Goal: Task Accomplishment & Management: Manage account settings

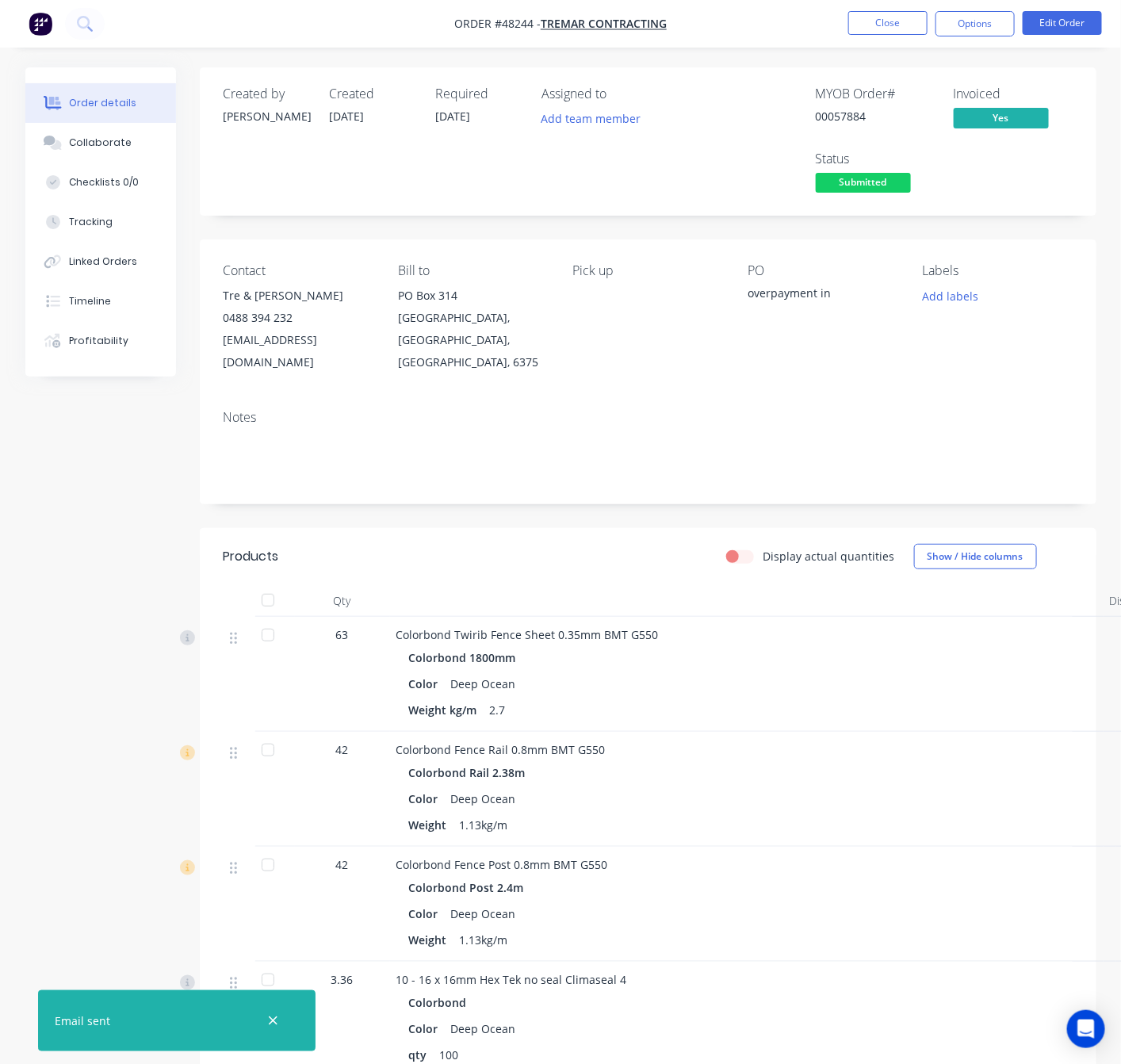
click at [863, 178] on span "Submitted" at bounding box center [863, 182] width 95 height 20
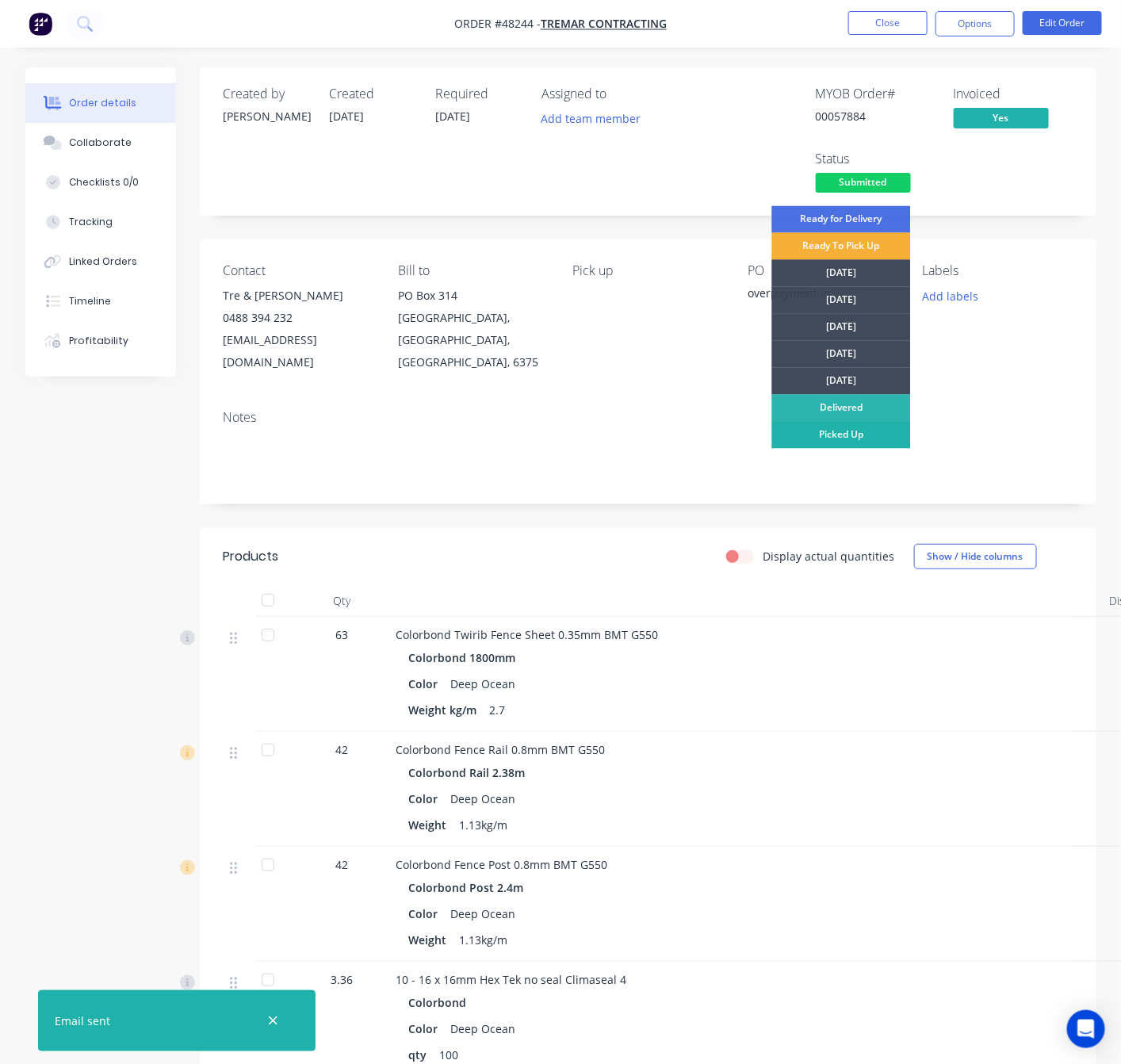
click at [859, 437] on div "Picked Up" at bounding box center [842, 435] width 139 height 27
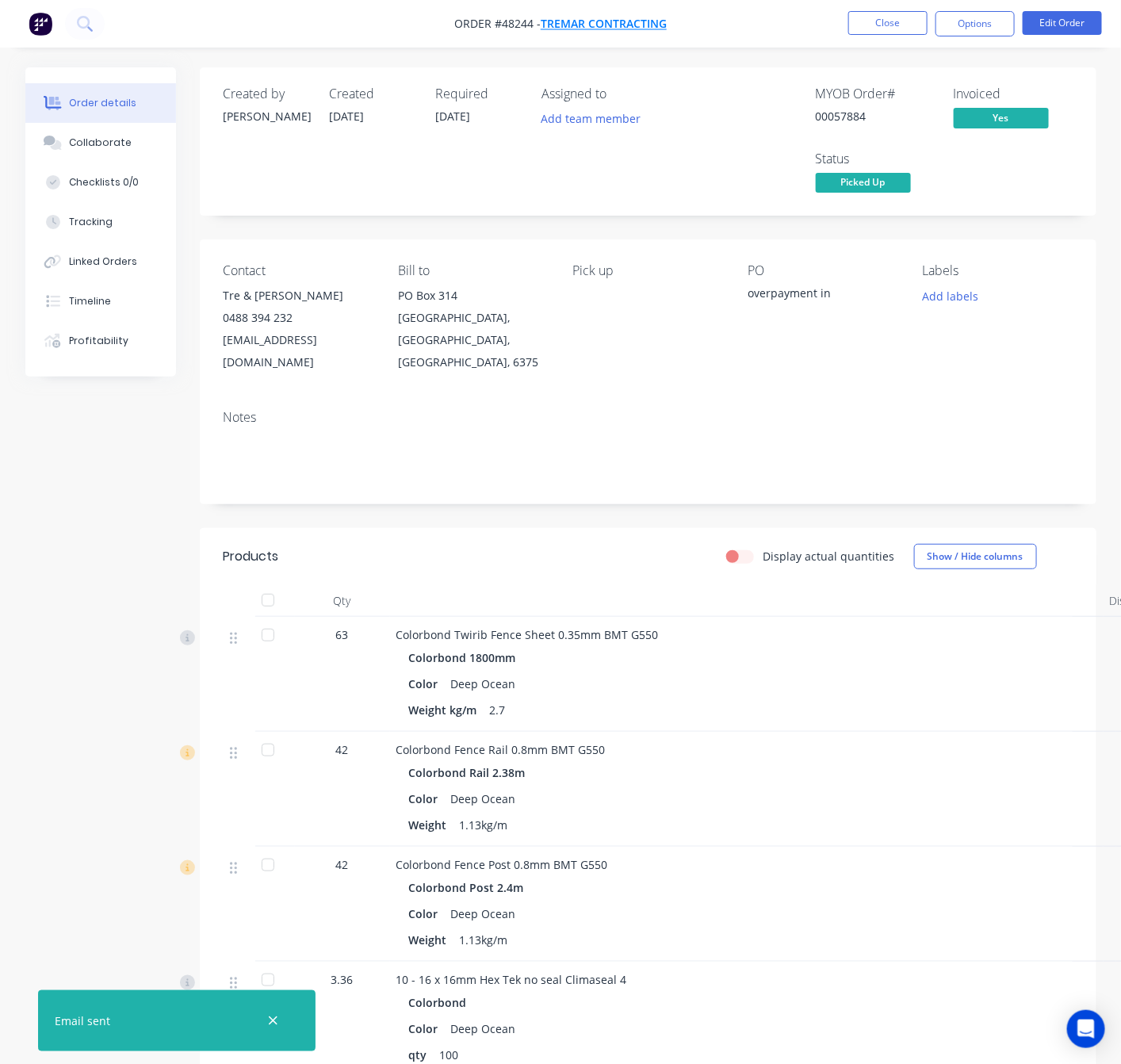
click at [607, 24] on span "Tremar Contracting" at bounding box center [603, 24] width 126 height 15
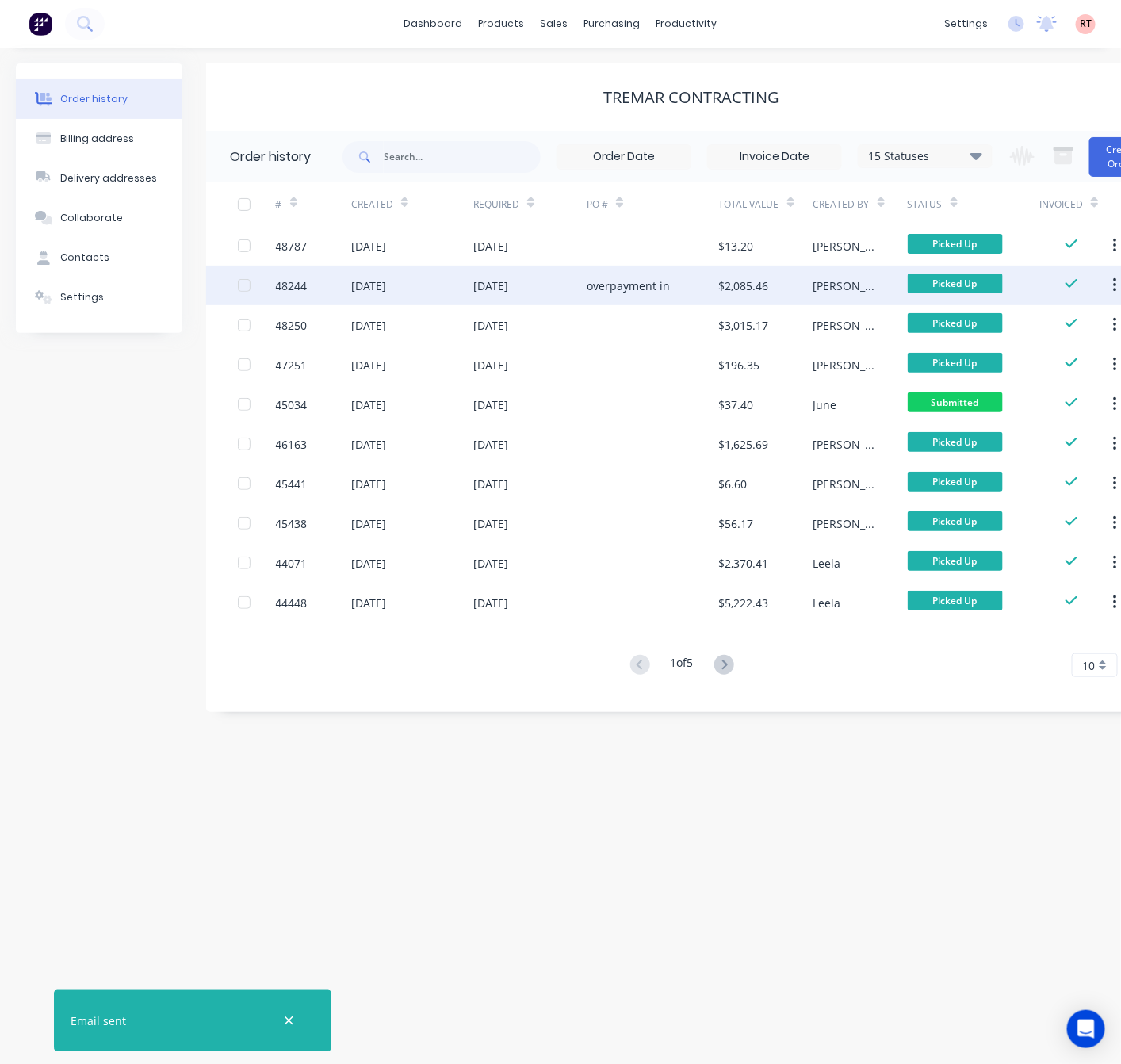
click at [578, 285] on div "19 Aug 2025" at bounding box center [530, 285] width 114 height 39
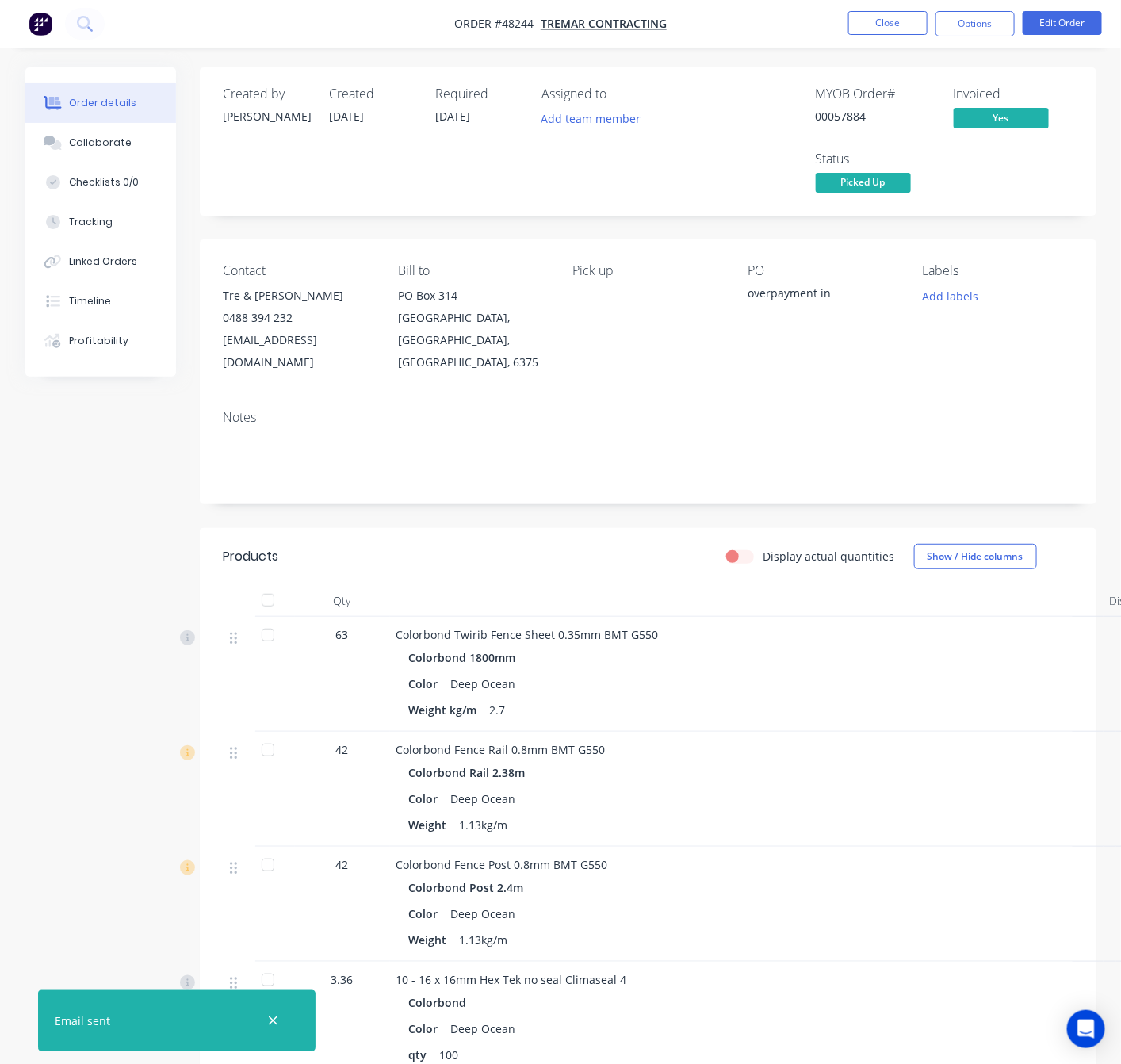
click at [819, 295] on div "overpayment in" at bounding box center [822, 296] width 150 height 22
click at [1040, 21] on button "Edit Order" at bounding box center [1062, 23] width 79 height 24
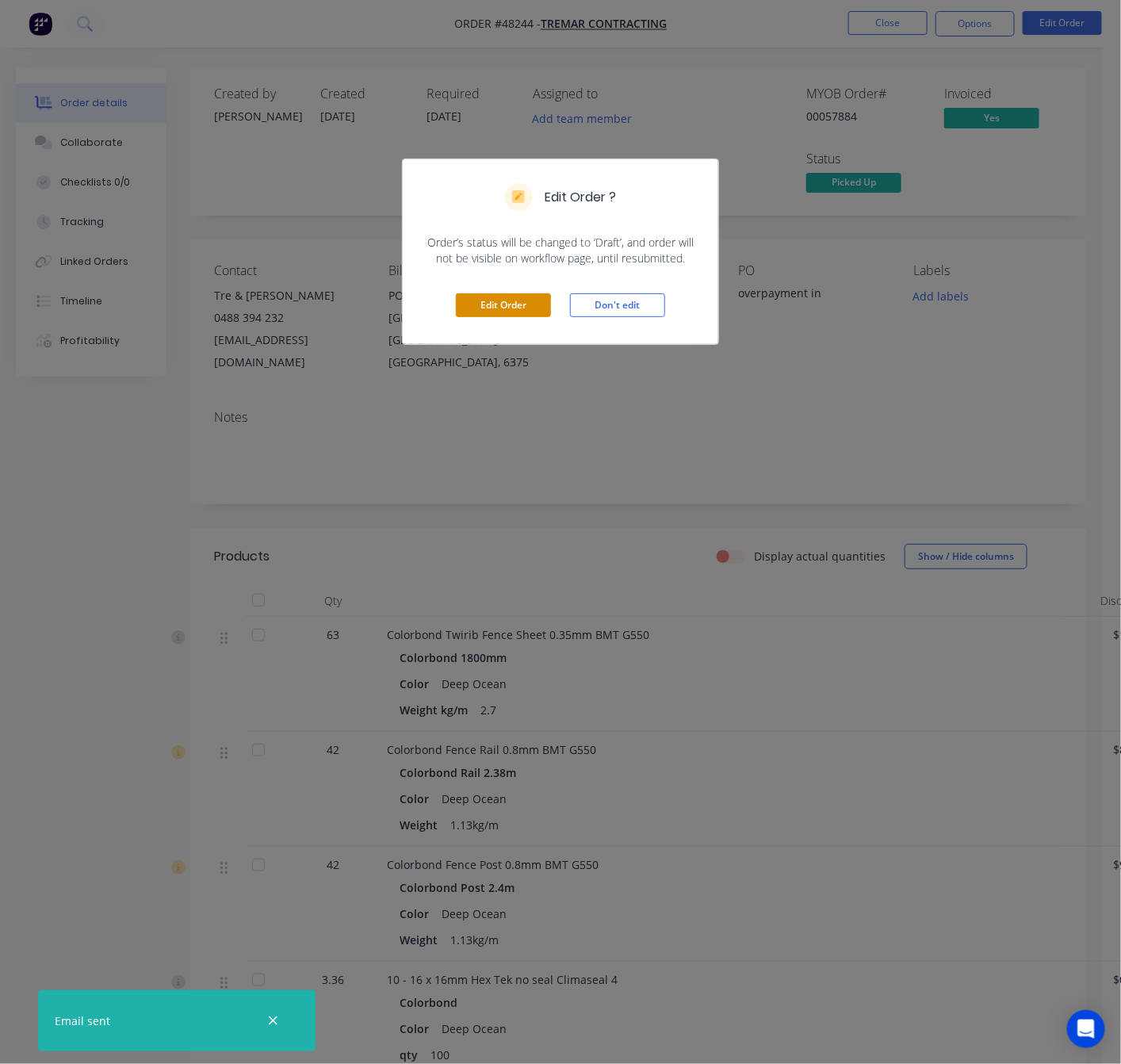
click at [492, 315] on button "Edit Order" at bounding box center [503, 305] width 95 height 24
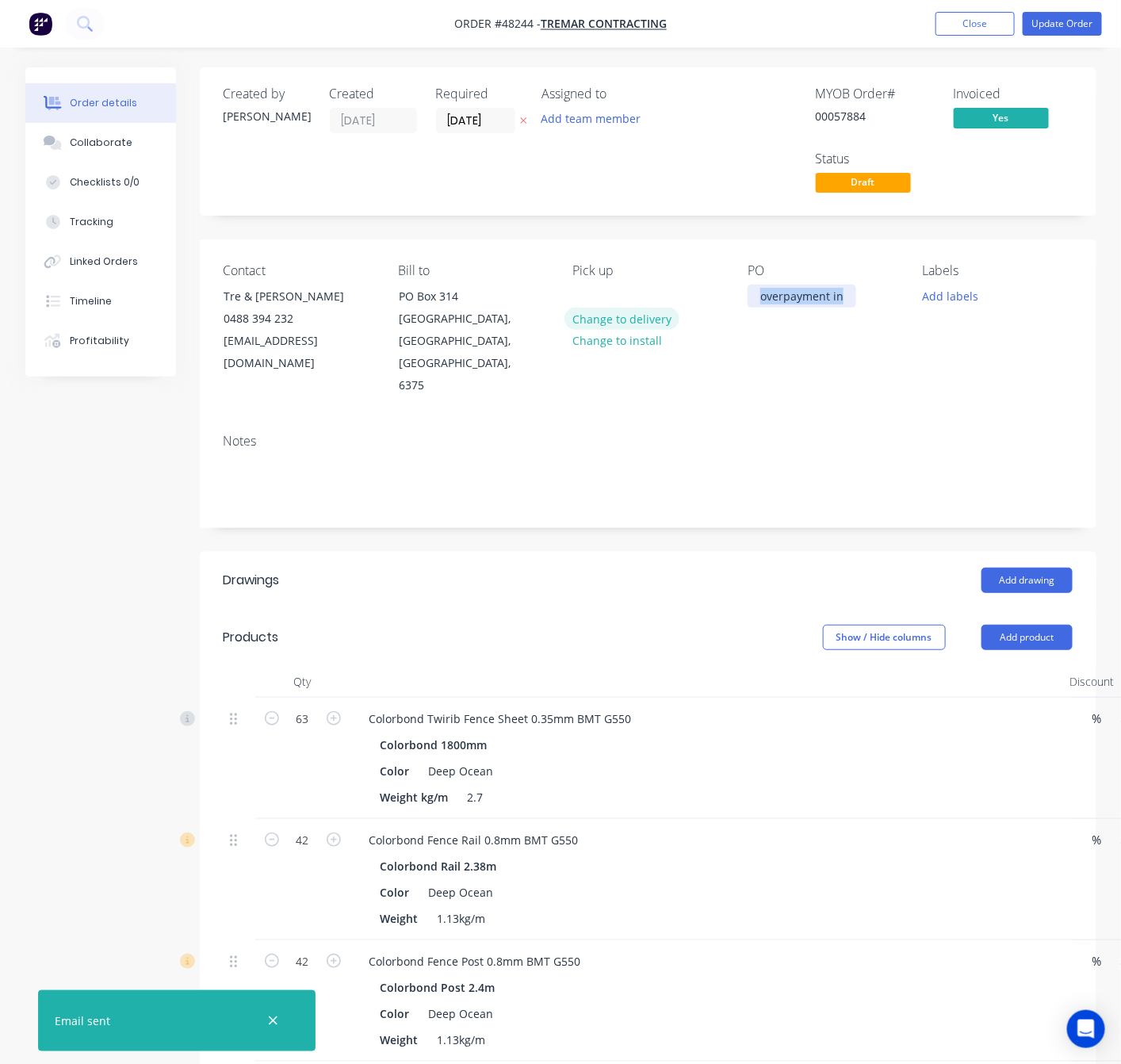
drag, startPoint x: 843, startPoint y: 296, endPoint x: 634, endPoint y: 324, distance: 210.9
click at [634, 324] on div "Contact Tre & Mareese Dyer 0488 394 232 tremarcontracting@yahoo.com Bill to PO …" at bounding box center [647, 330] width 897 height 182
click at [1066, 24] on button "Update Order" at bounding box center [1062, 23] width 79 height 24
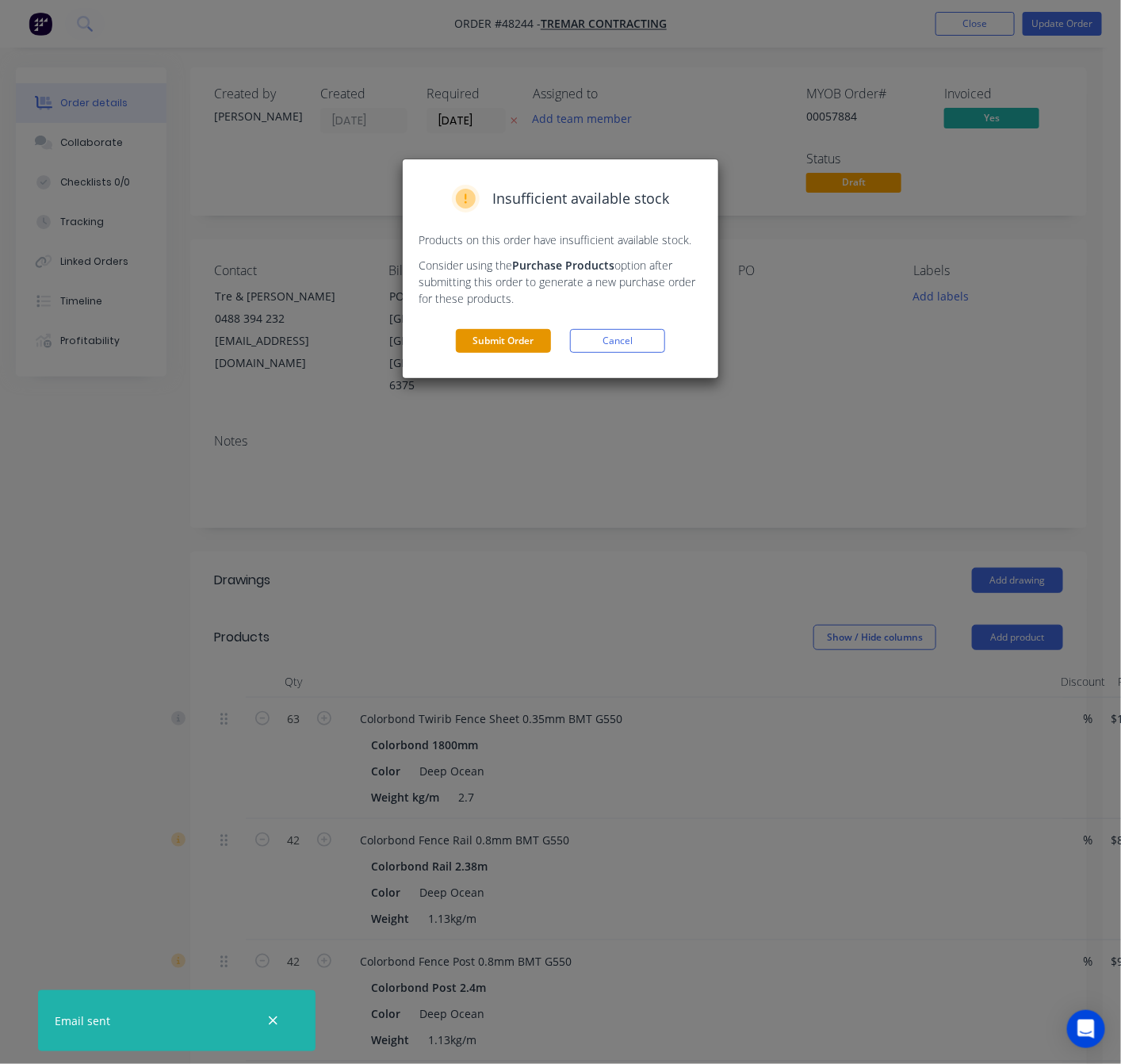
click at [523, 341] on button "Submit Order" at bounding box center [503, 341] width 95 height 24
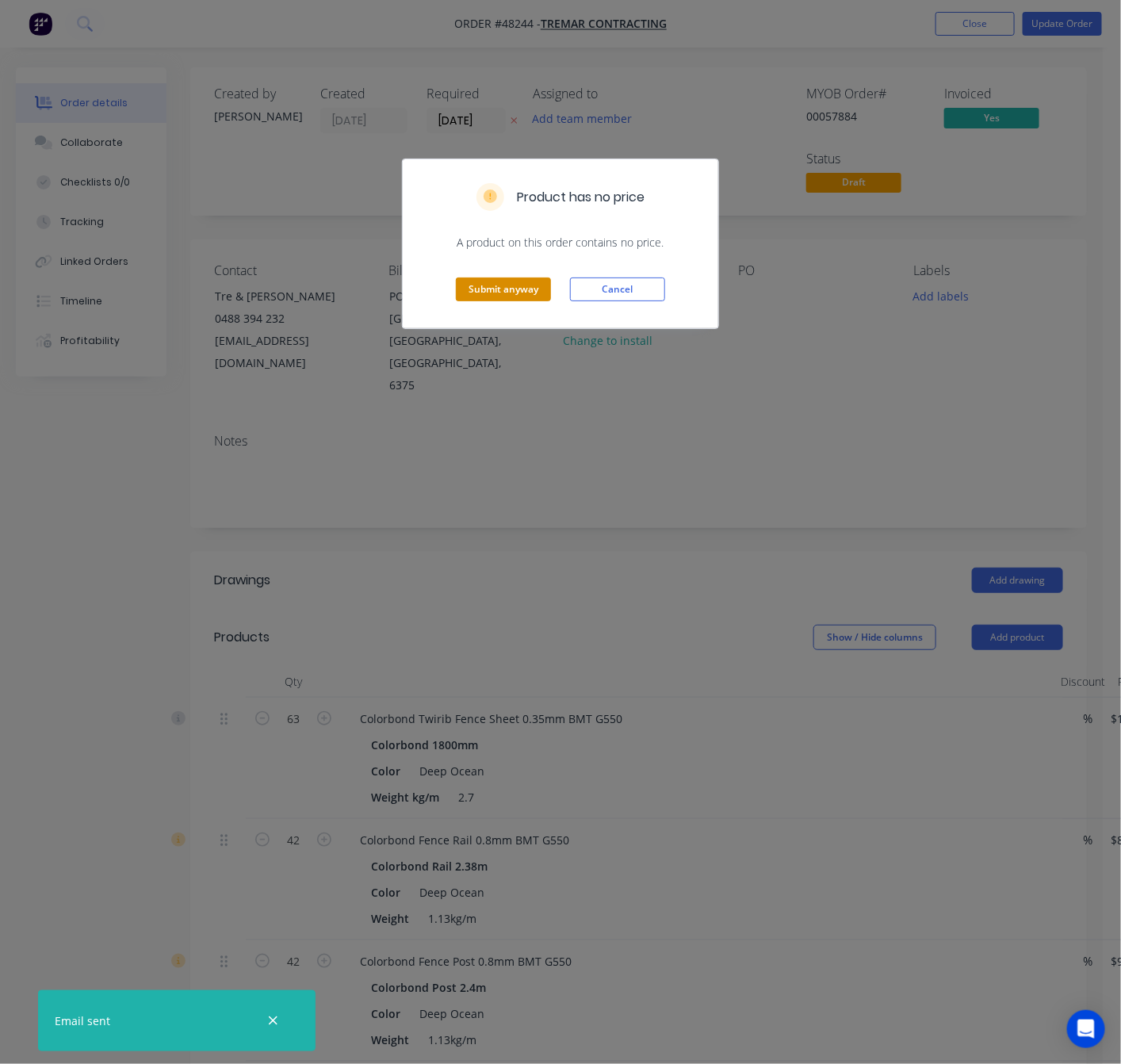
click at [509, 285] on button "Submit anyway" at bounding box center [503, 289] width 95 height 24
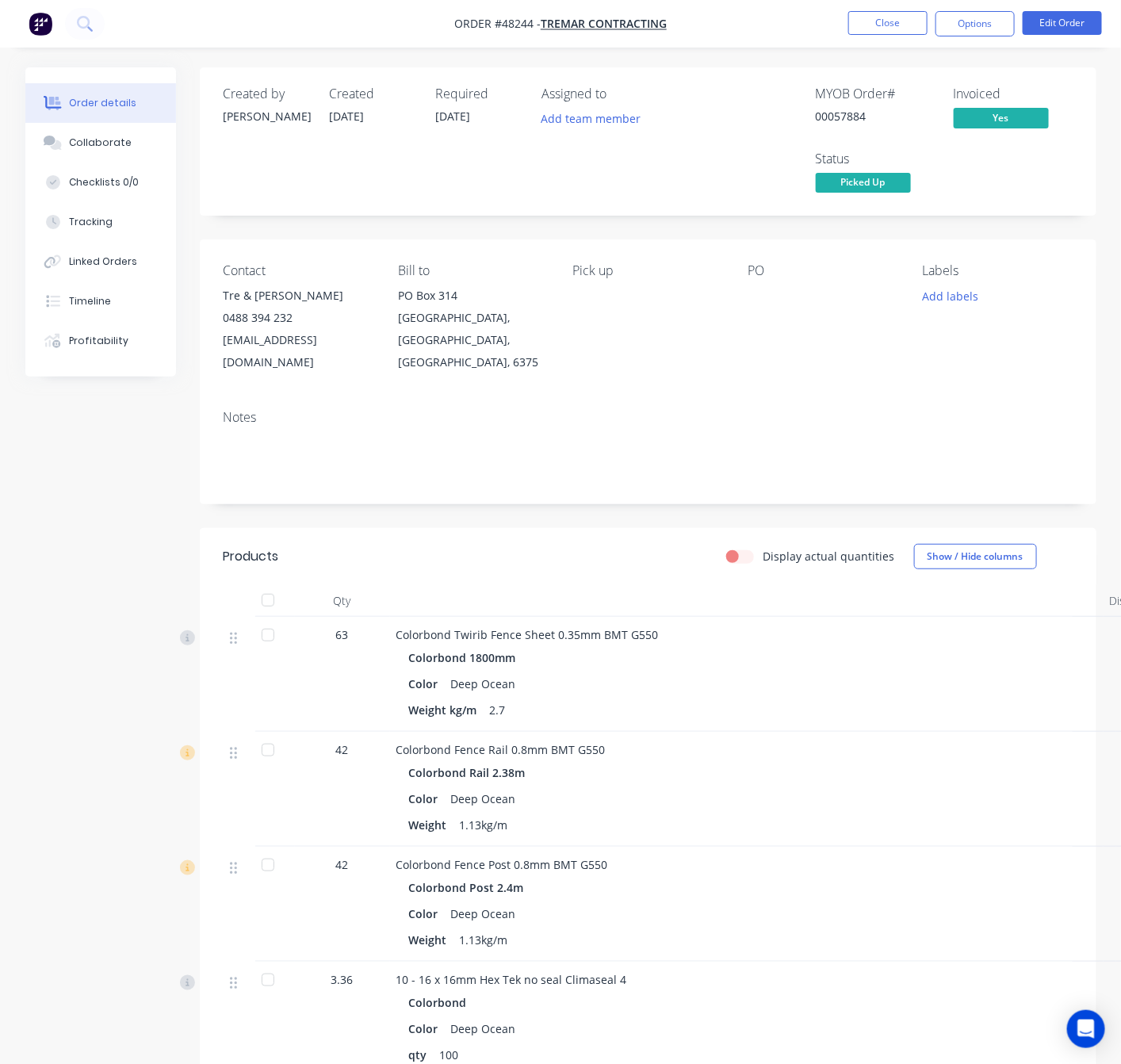
click at [764, 22] on nav "Order #48244 - Tremar Contracting Close Options Edit Order" at bounding box center [560, 23] width 1121 height 47
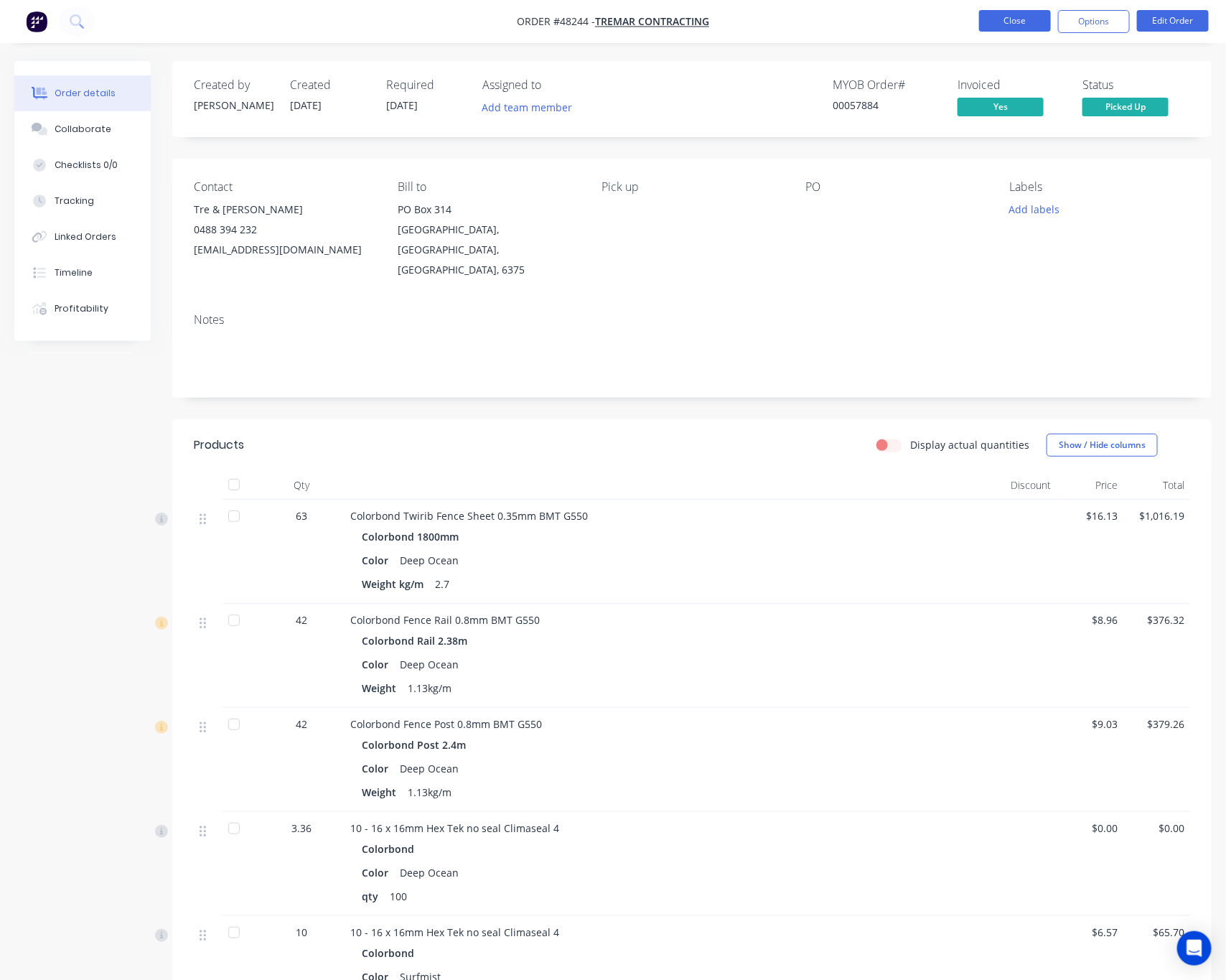
click at [1014, 22] on button "Close" at bounding box center [1015, 21] width 72 height 22
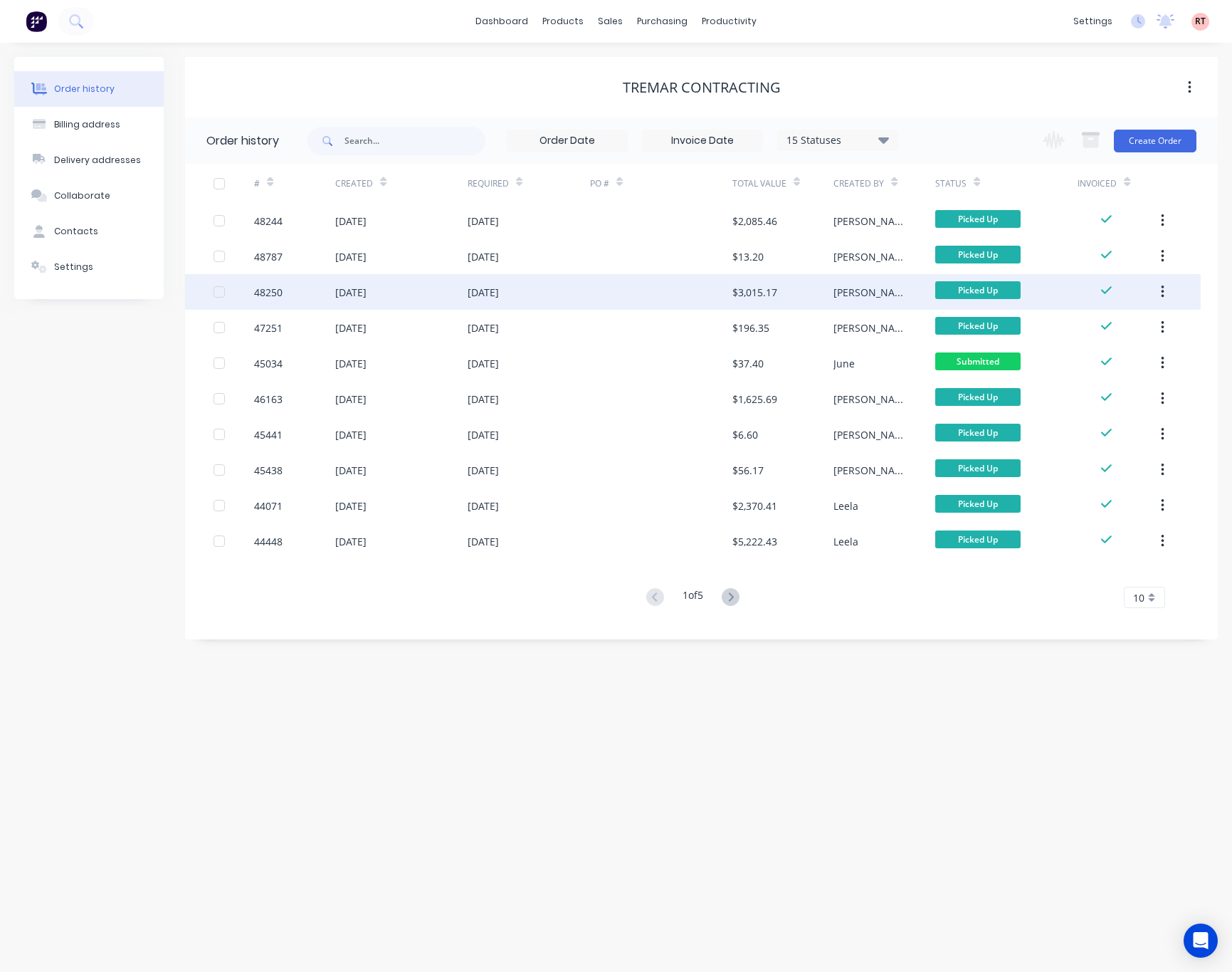
click at [642, 283] on div at bounding box center [661, 291] width 143 height 35
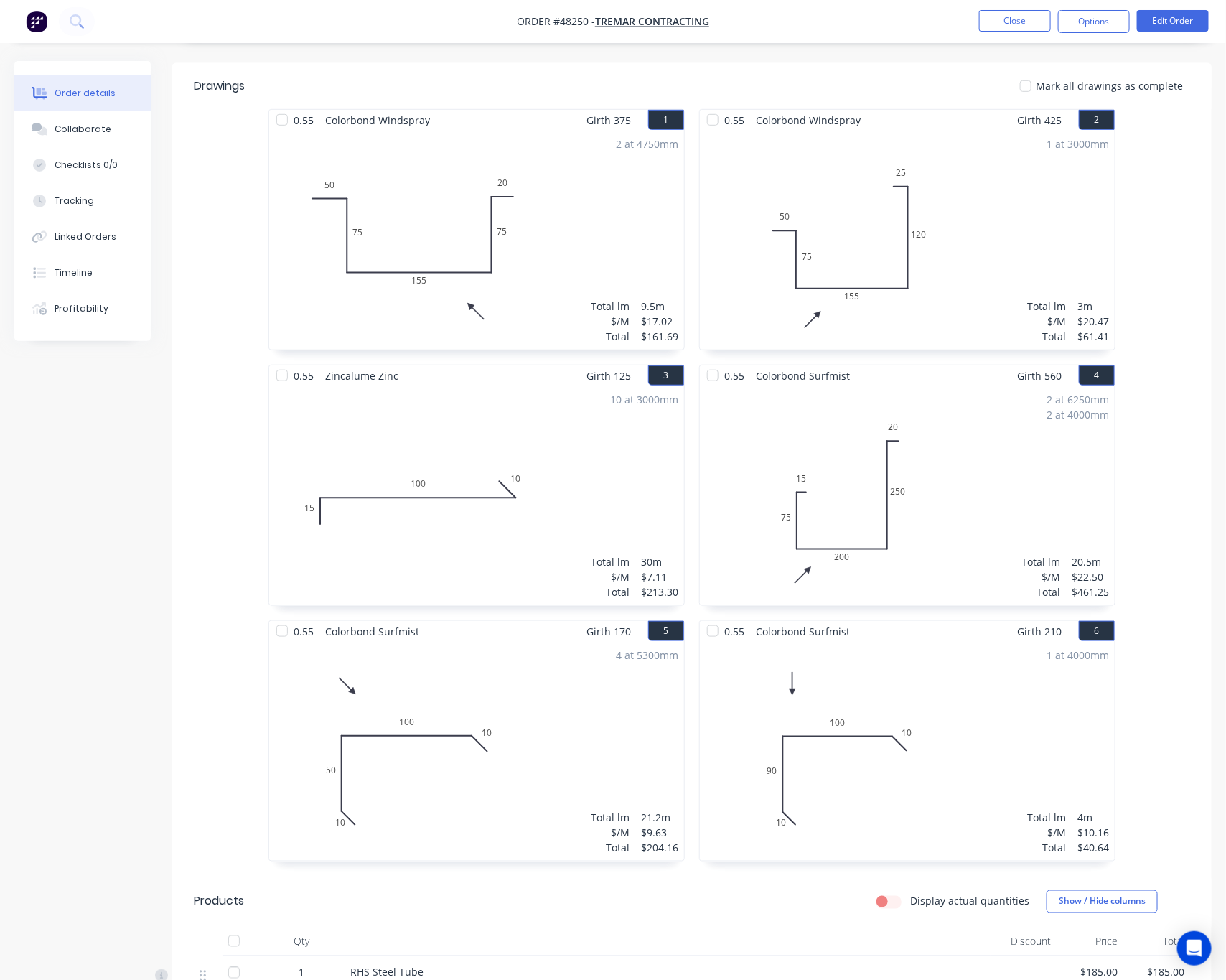
scroll to position [969, 0]
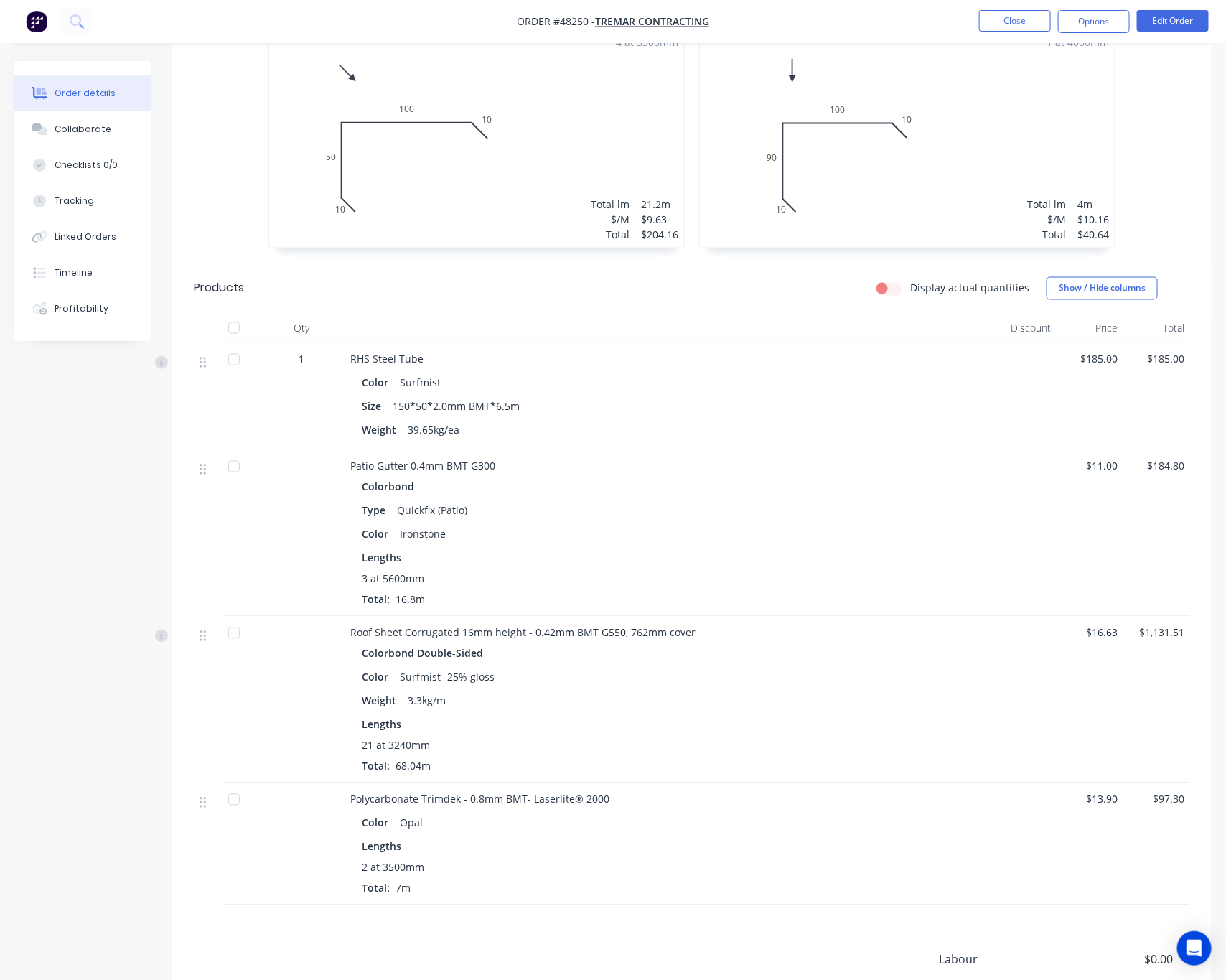
click at [999, 33] on nav "Order #48250 - Tremar Contracting Close Options Edit Order" at bounding box center [613, 21] width 1226 height 43
click at [1002, 23] on button "Close" at bounding box center [1015, 21] width 72 height 22
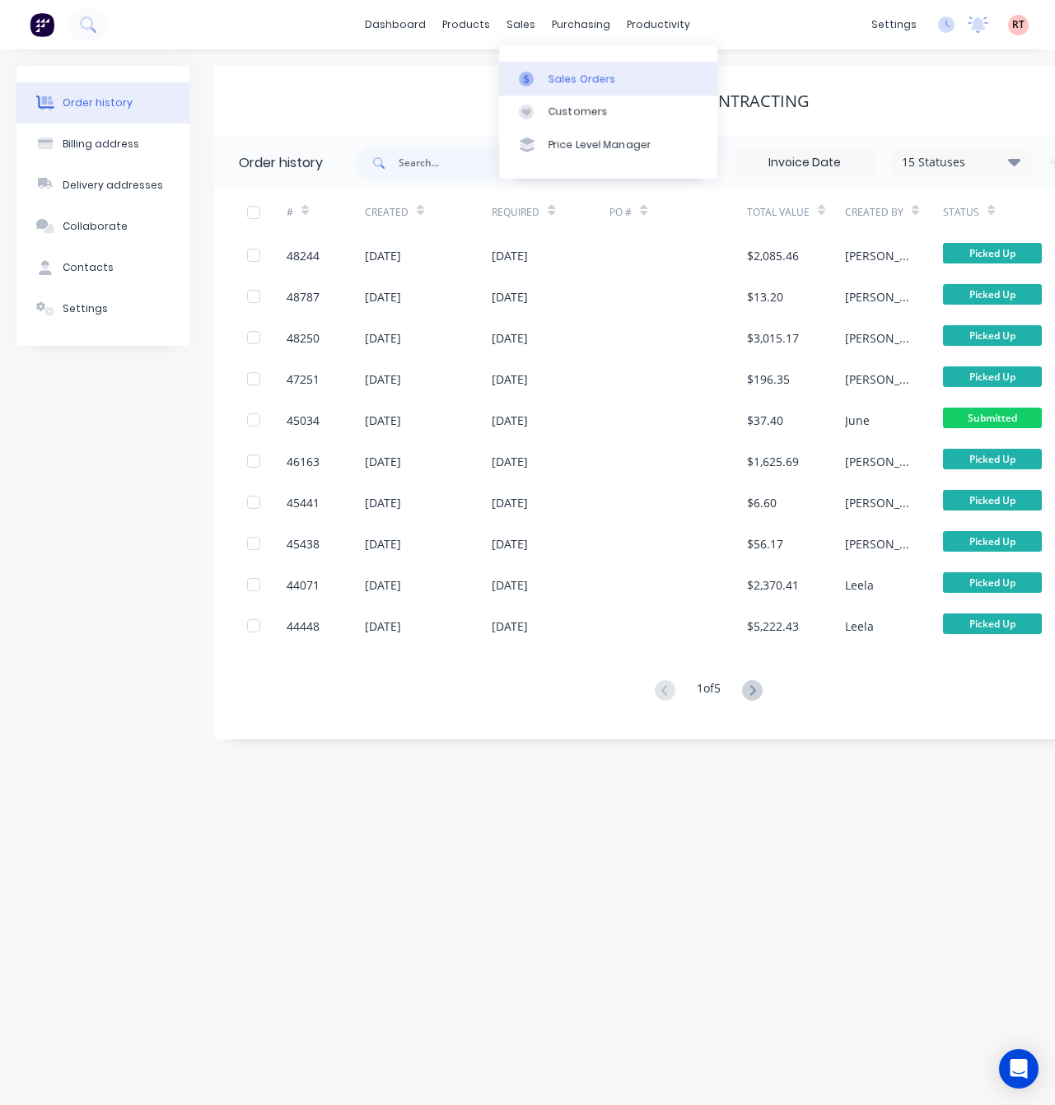
click at [546, 65] on link "Sales Orders" at bounding box center [608, 78] width 218 height 33
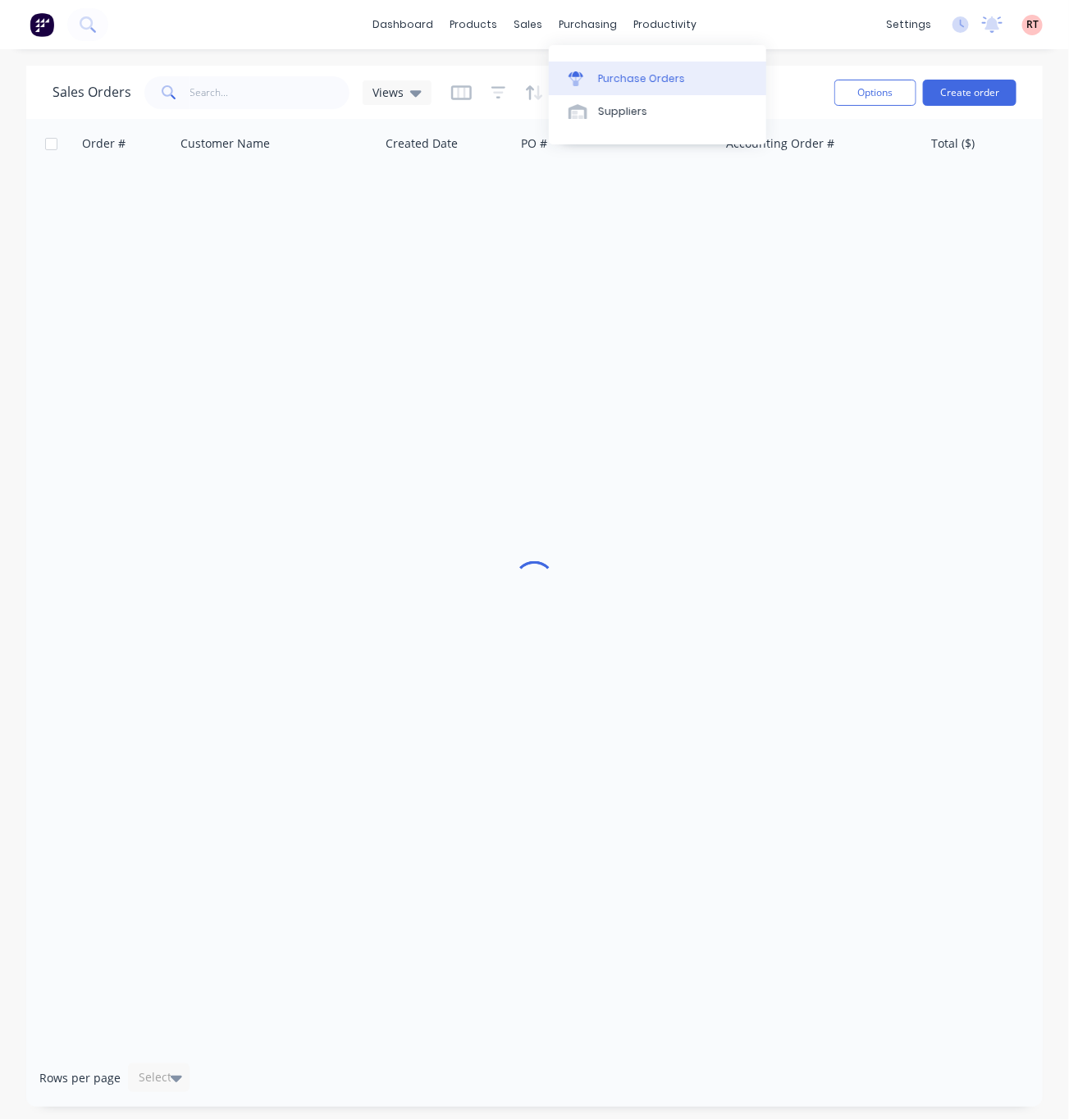
drag, startPoint x: 0, startPoint y: 0, endPoint x: 620, endPoint y: 64, distance: 623.3
click at [620, 64] on link "Purchase Orders" at bounding box center [658, 78] width 217 height 33
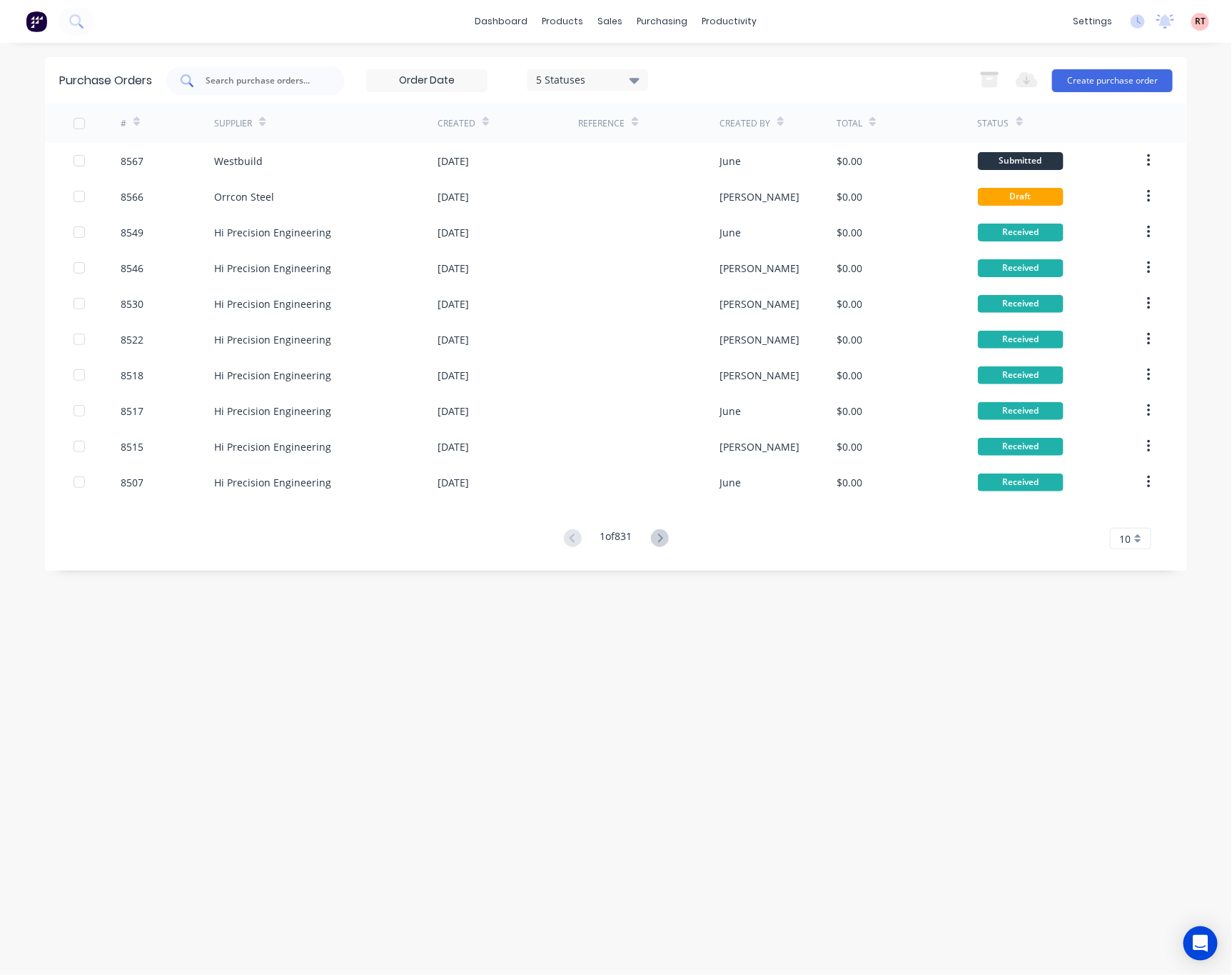
click at [281, 87] on input "text" at bounding box center [263, 81] width 119 height 14
type input "8545"
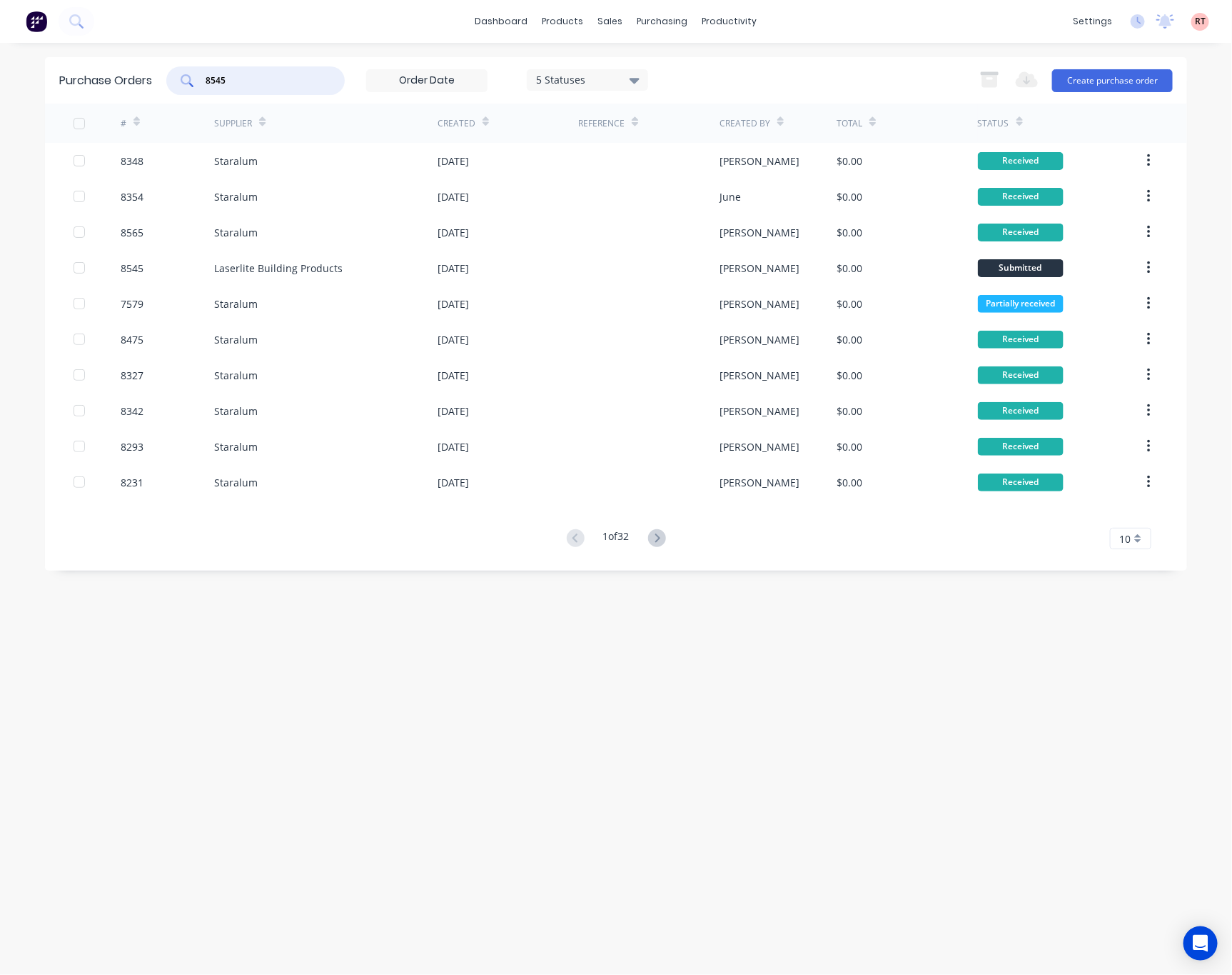
click at [591, 75] on div "5 Statuses" at bounding box center [588, 79] width 102 height 15
click at [664, 115] on button "All" at bounding box center [618, 117] width 179 height 29
click at [733, 83] on div "8545 7 Statuses 7 Statuses Export to Excel (XLSX) Create purchase order" at bounding box center [669, 81] width 1007 height 29
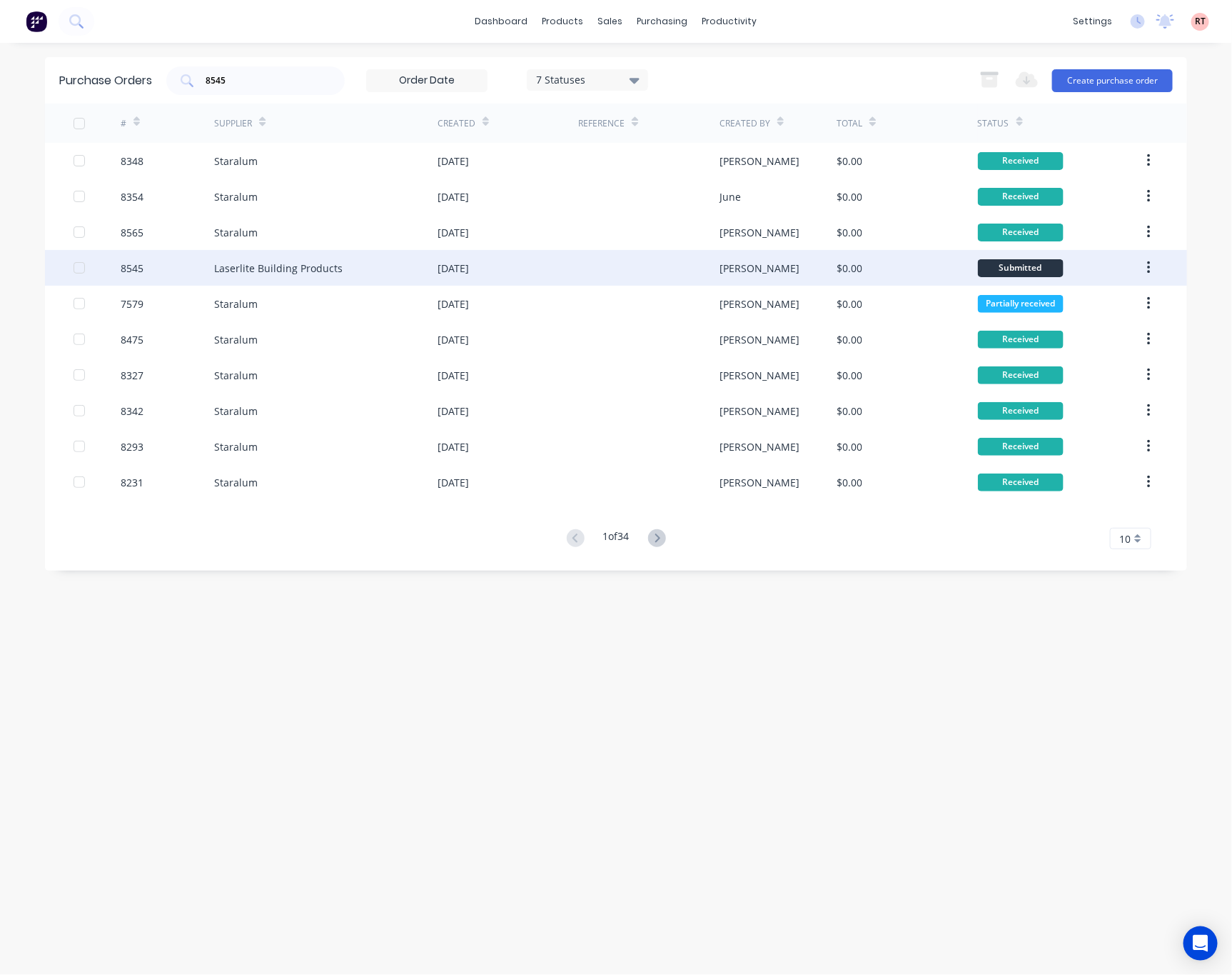
click at [285, 274] on div "Laserlite Building Products" at bounding box center [278, 267] width 128 height 15
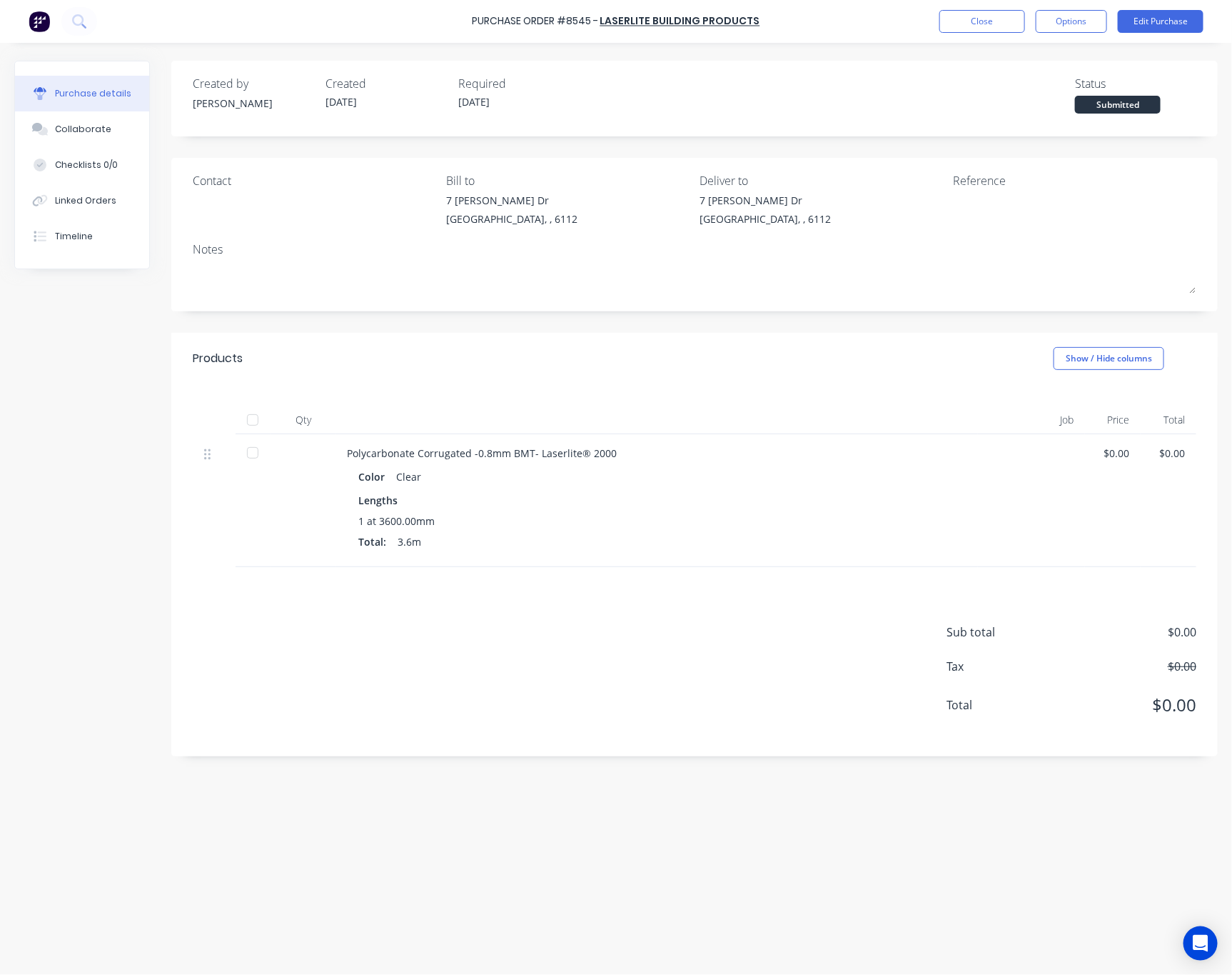
click at [253, 455] on div at bounding box center [252, 452] width 29 height 29
click at [95, 201] on div "Linked Orders" at bounding box center [85, 200] width 62 height 13
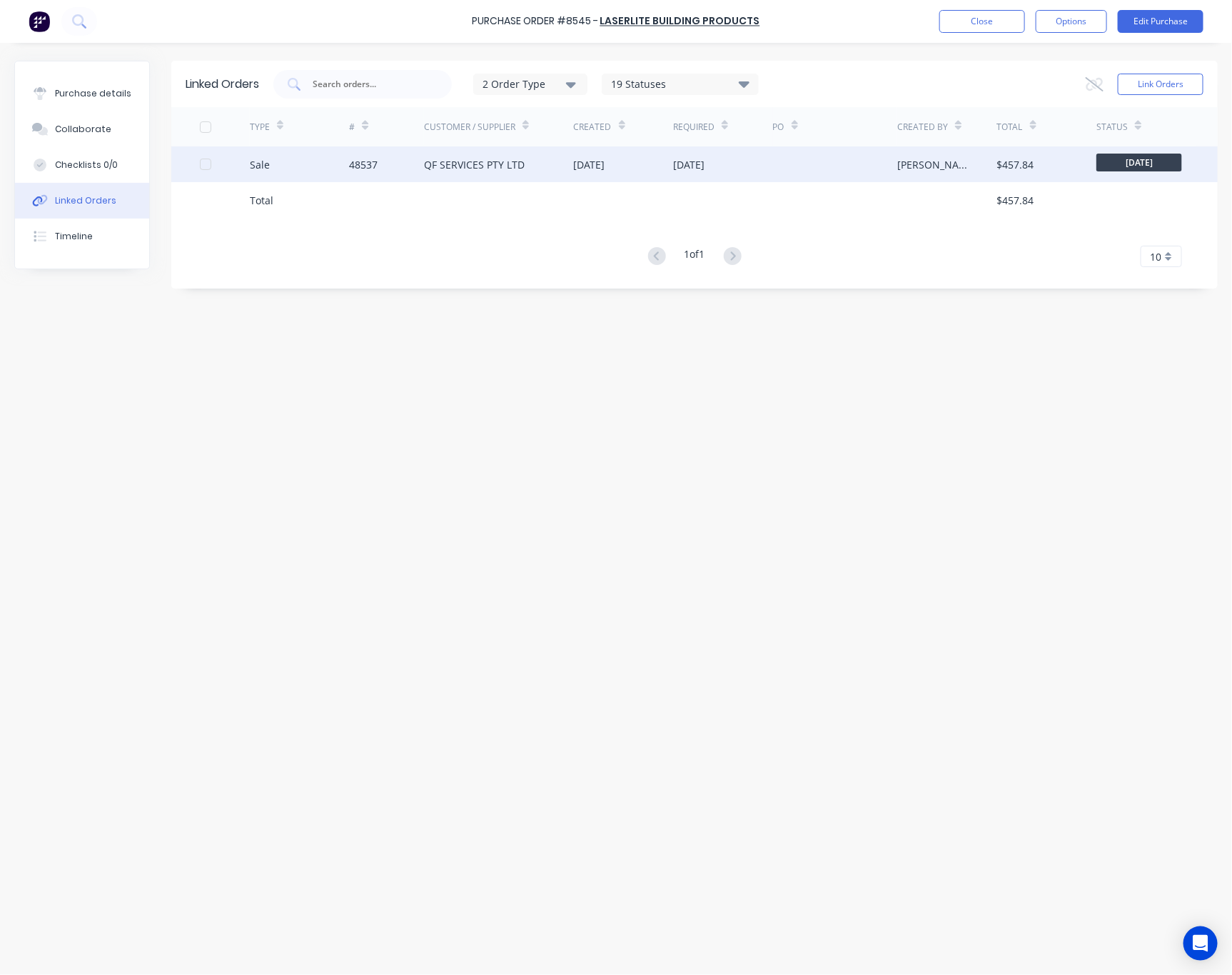
click at [562, 172] on div "QF SERVICES PTY LTD" at bounding box center [499, 164] width 149 height 36
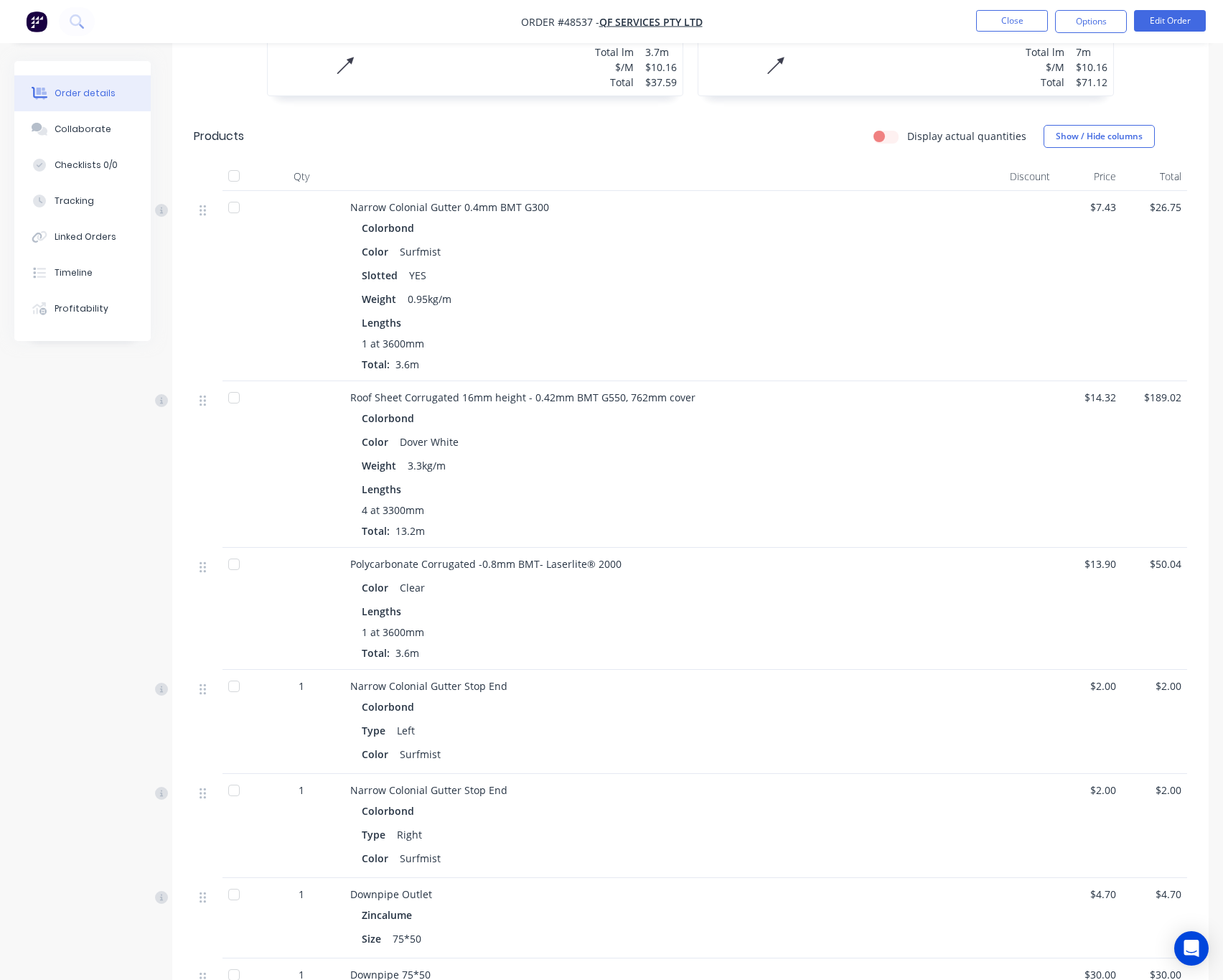
scroll to position [646, 0]
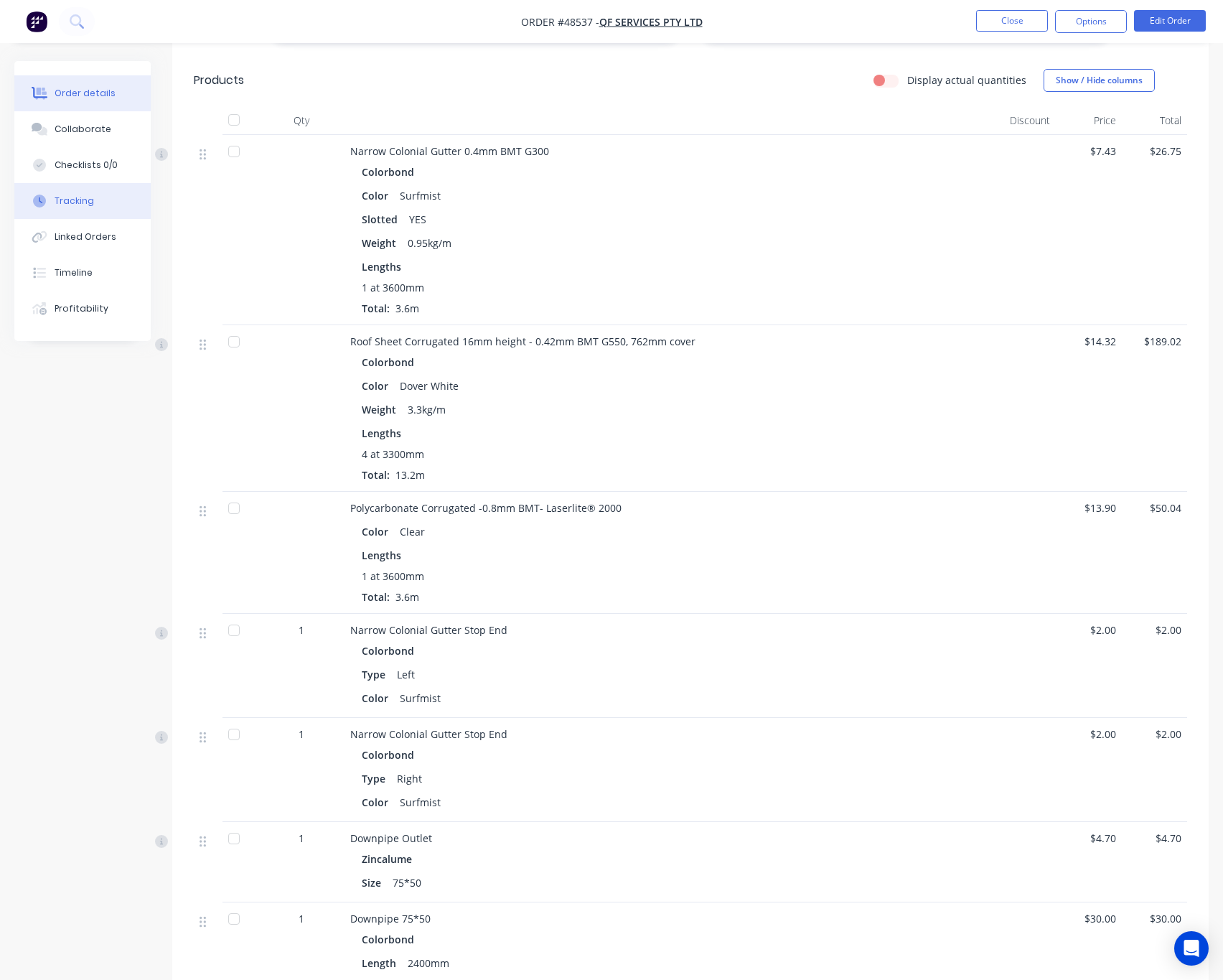
click at [87, 209] on button "Tracking" at bounding box center [82, 201] width 136 height 36
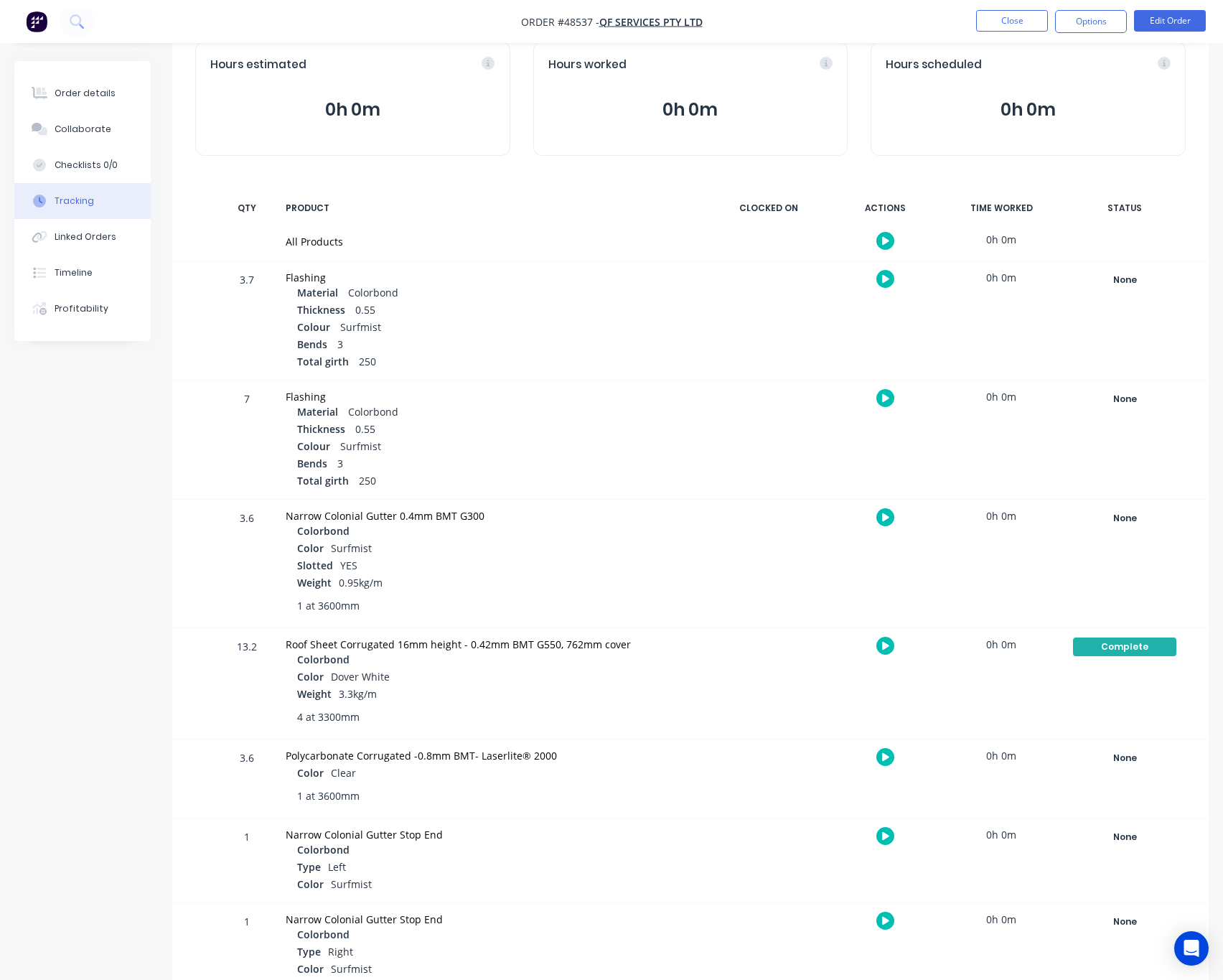
scroll to position [323, 0]
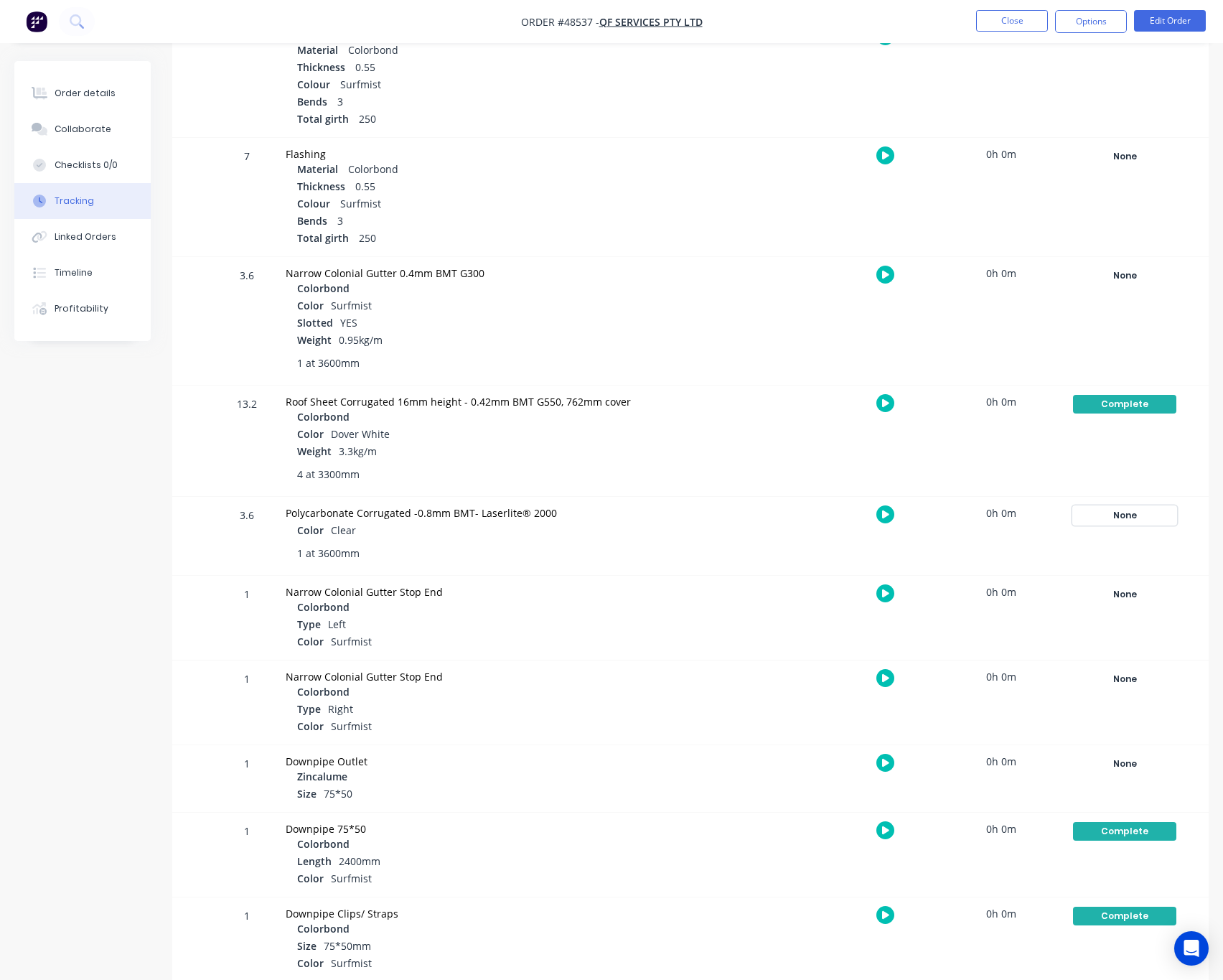
click at [934, 511] on div "None" at bounding box center [1124, 514] width 104 height 18
click at [914, 625] on button "Complete" at bounding box center [913, 629] width 62 height 18
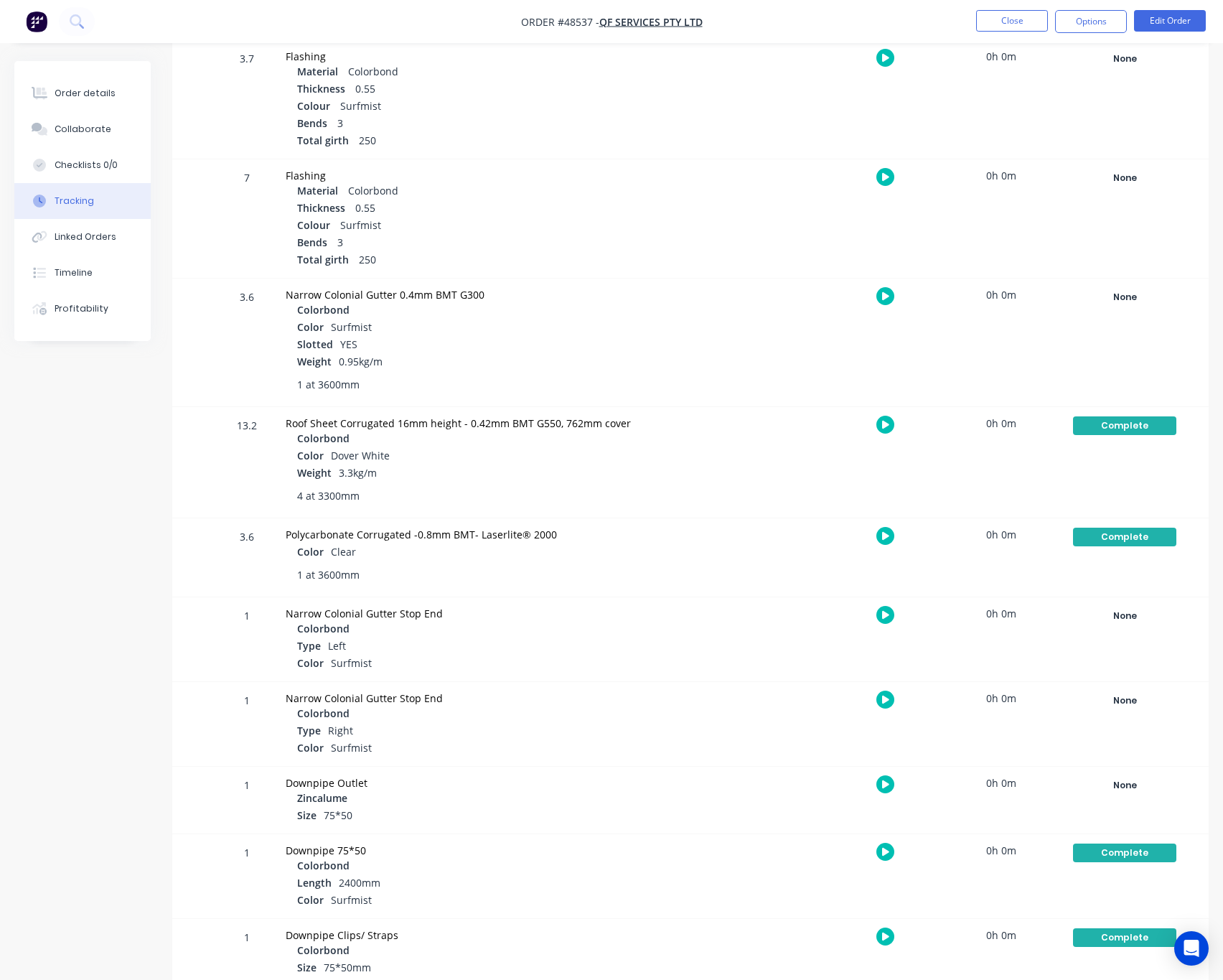
scroll to position [339, 0]
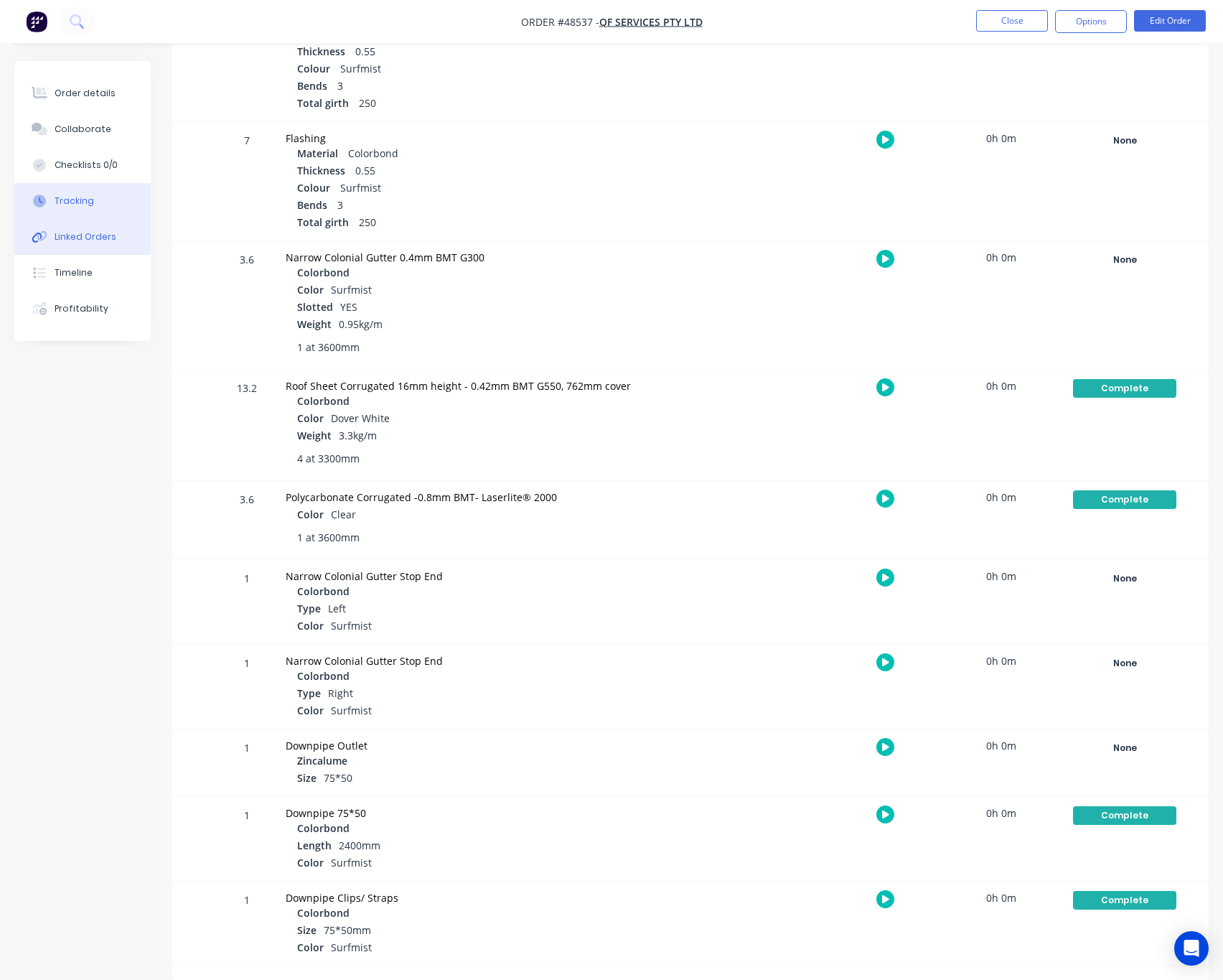
click at [115, 239] on button "Linked Orders" at bounding box center [82, 236] width 136 height 36
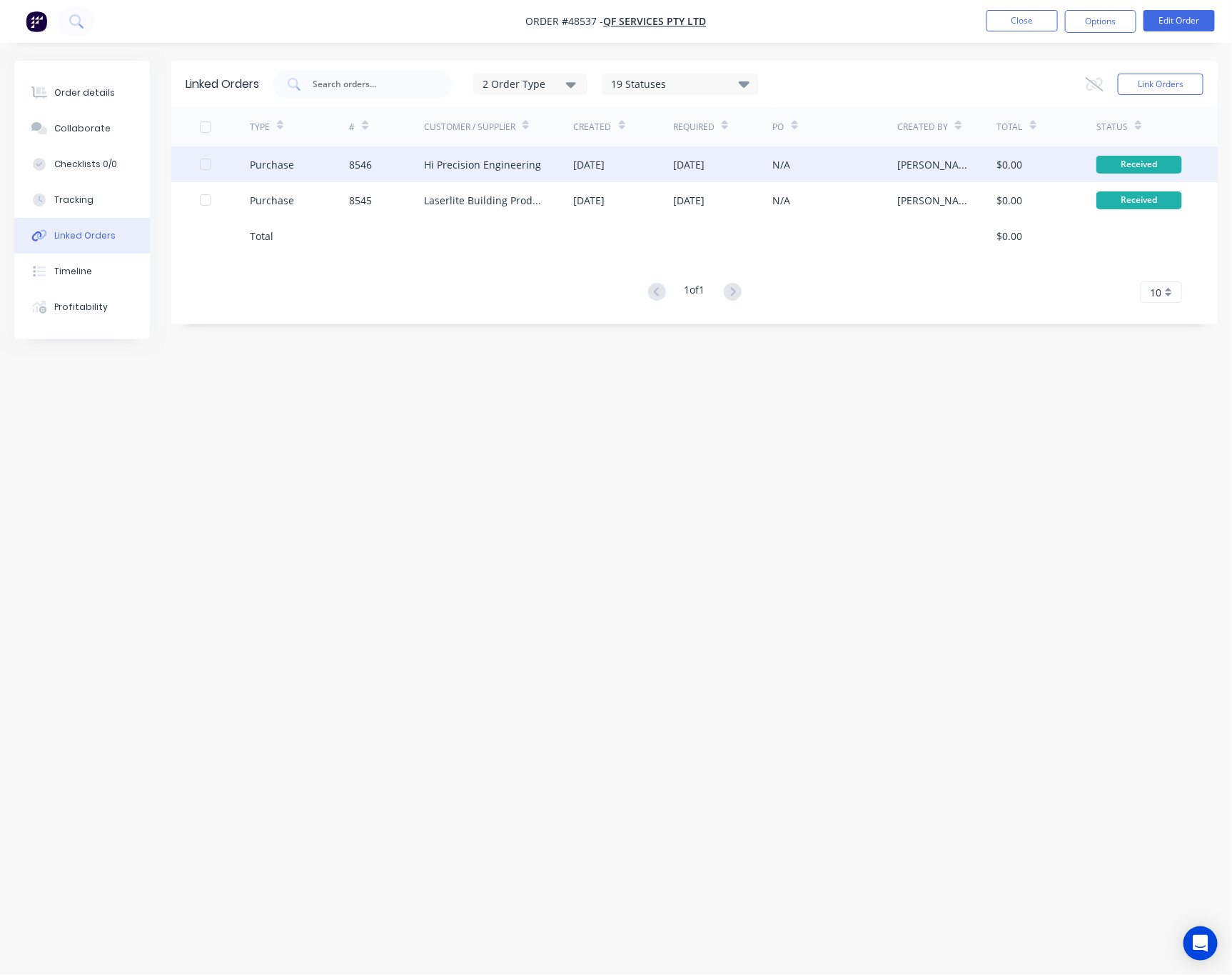
click at [453, 165] on div "Hi Precision Engineering" at bounding box center [482, 164] width 117 height 15
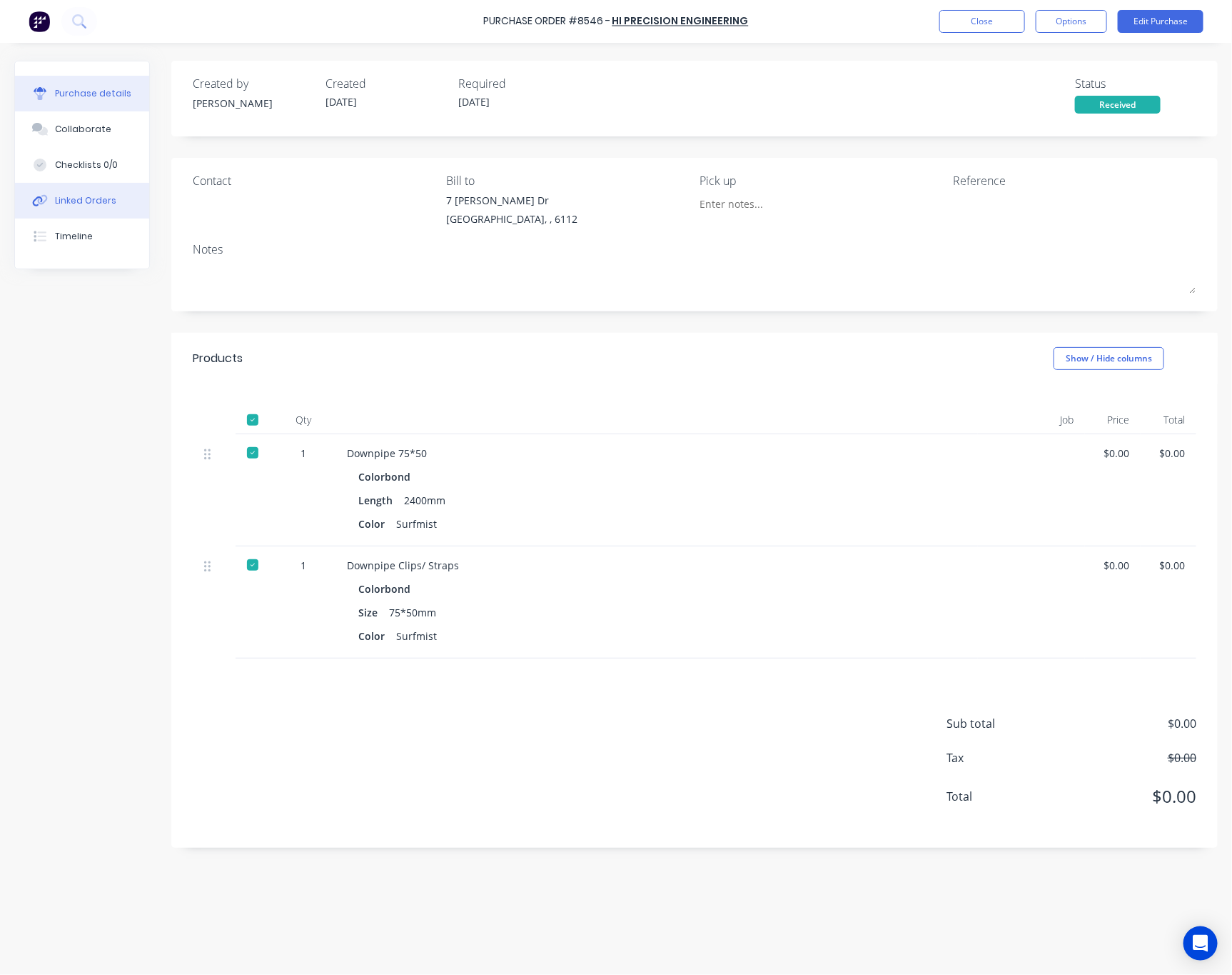
click at [115, 200] on button "Linked Orders" at bounding box center [81, 200] width 134 height 36
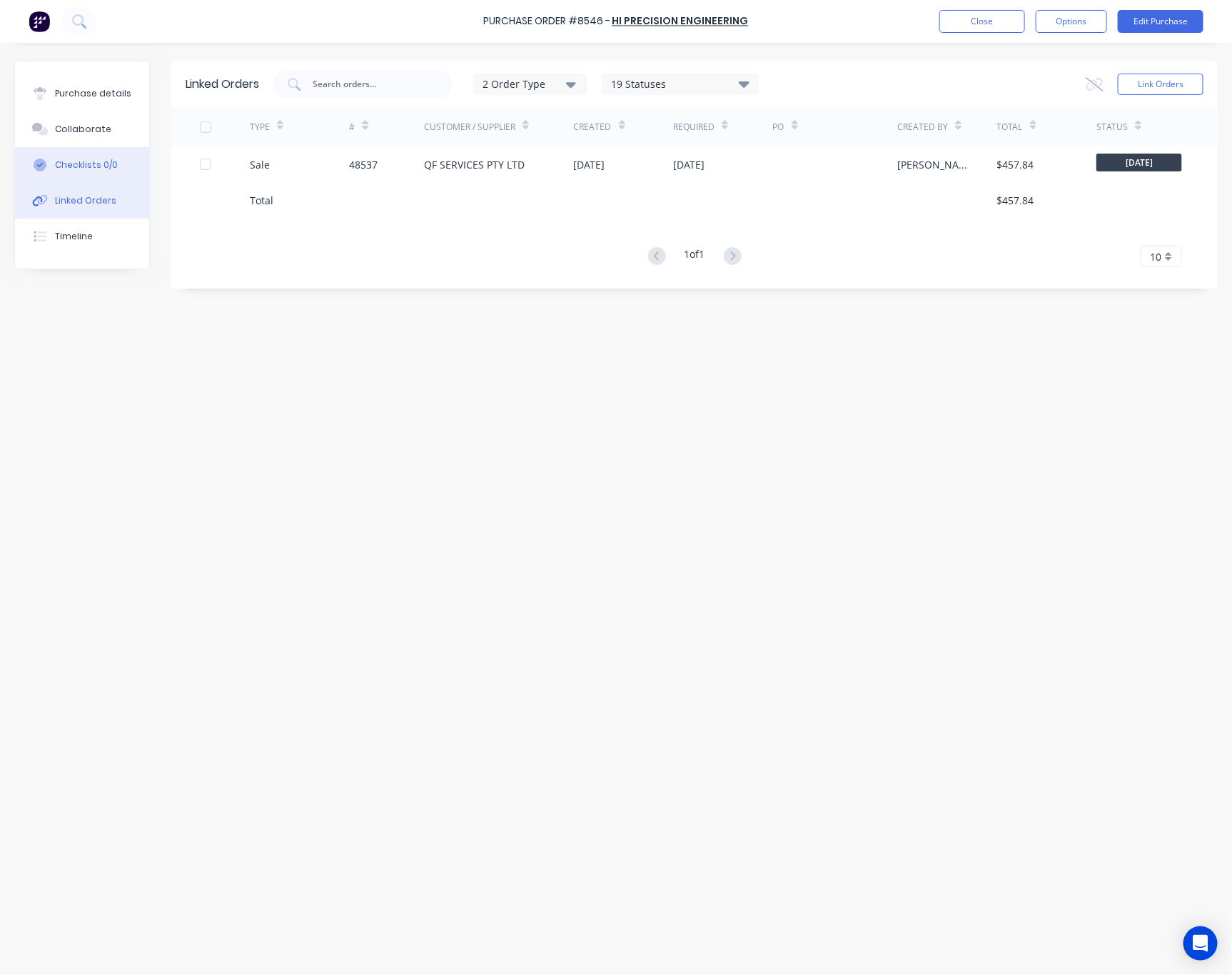
click at [118, 172] on button "Checklists 0/0" at bounding box center [81, 165] width 134 height 36
type textarea "x"
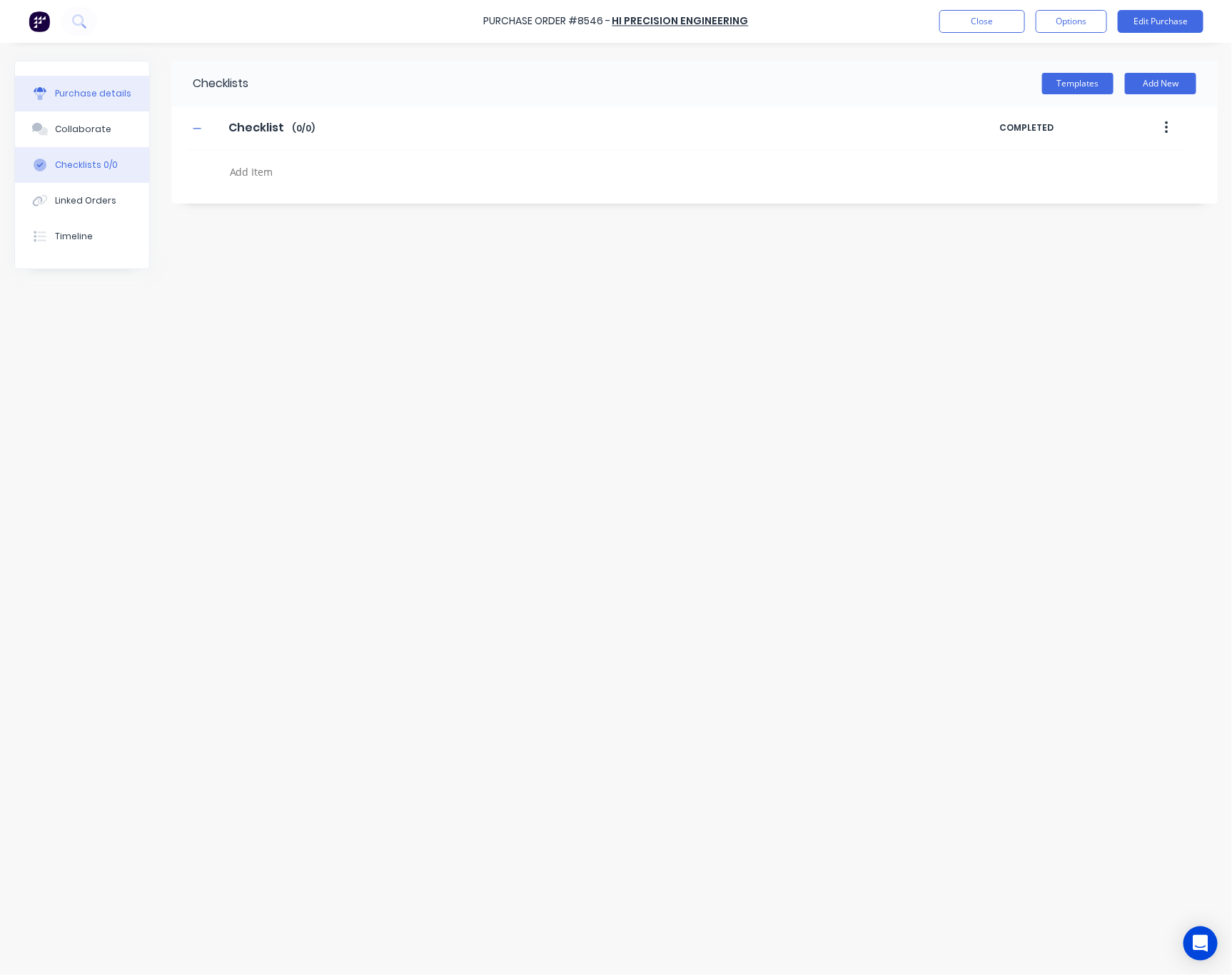
click at [111, 97] on div "Purchase details" at bounding box center [93, 93] width 76 height 13
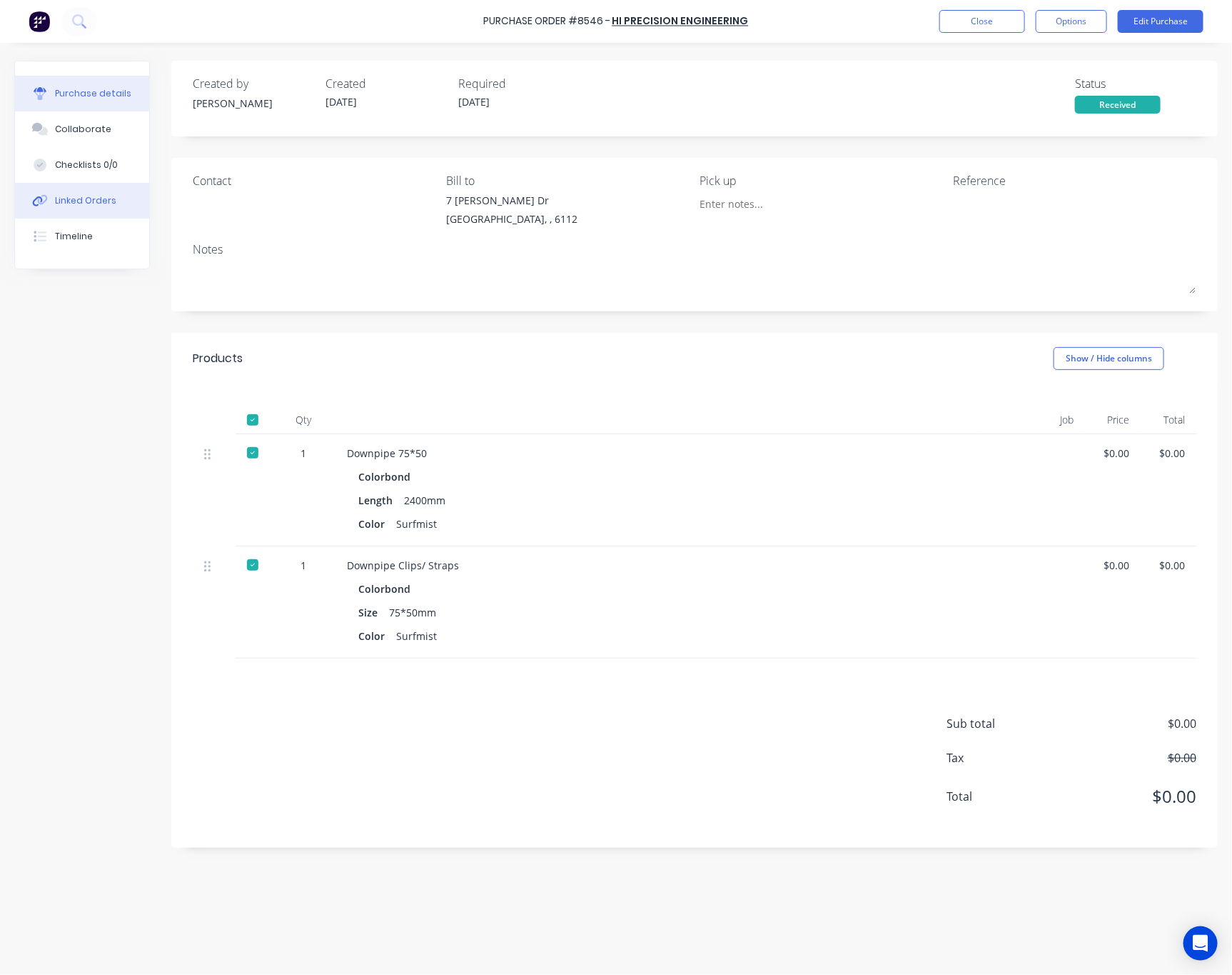
click at [97, 200] on div "Linked Orders" at bounding box center [85, 200] width 62 height 13
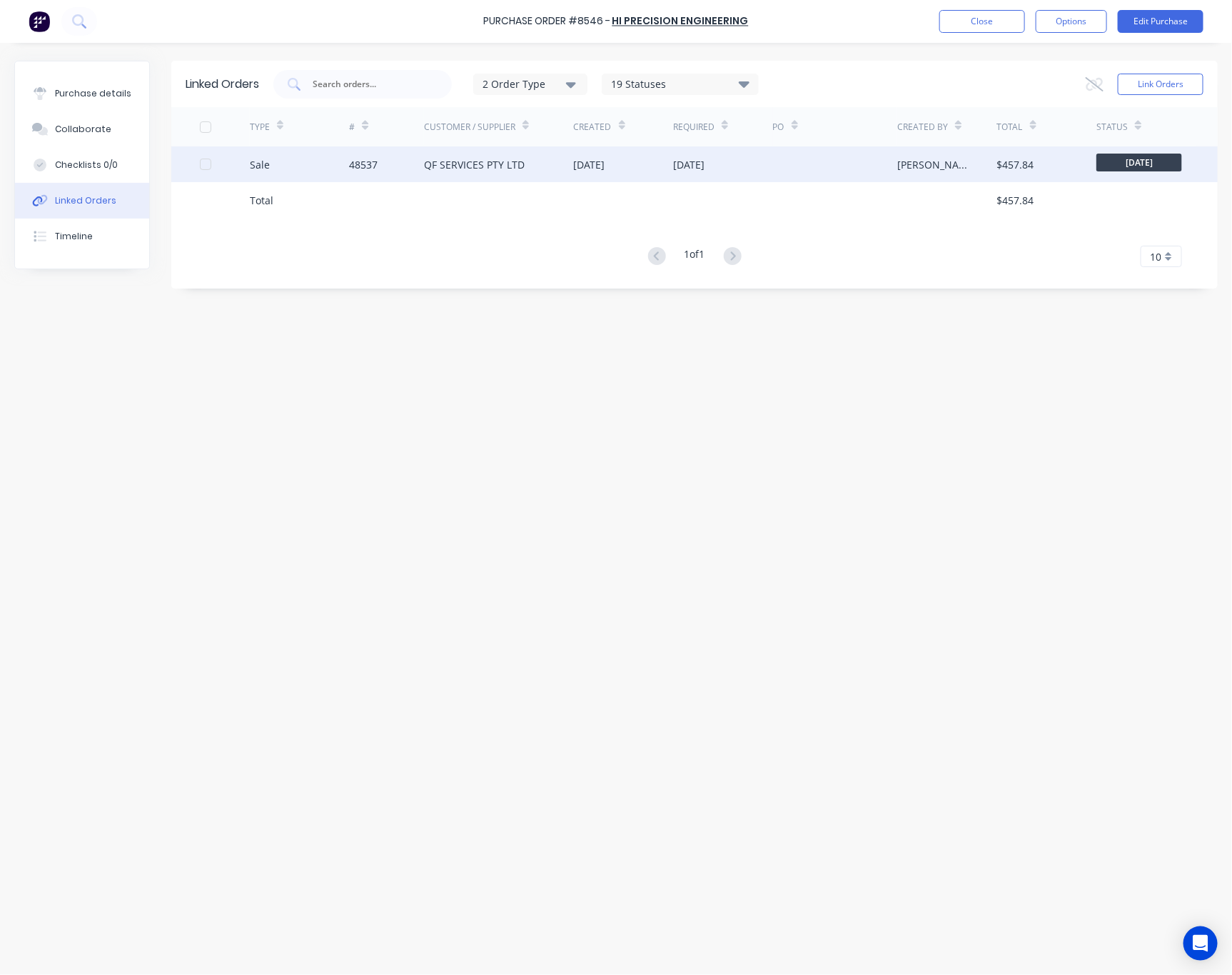
click at [523, 166] on div "QF SERVICES PTY LTD" at bounding box center [499, 164] width 149 height 36
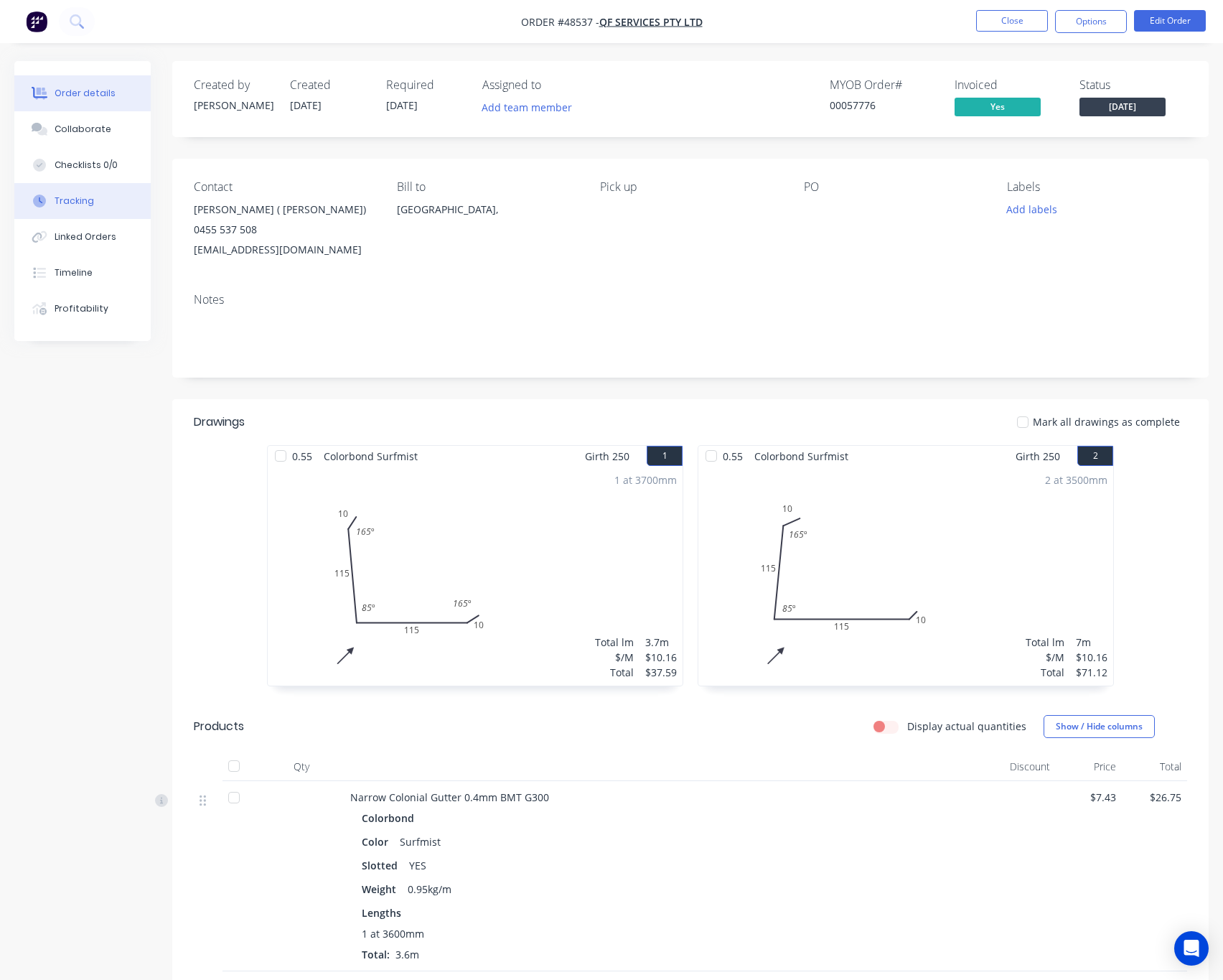
click at [99, 202] on button "Tracking" at bounding box center [82, 201] width 136 height 36
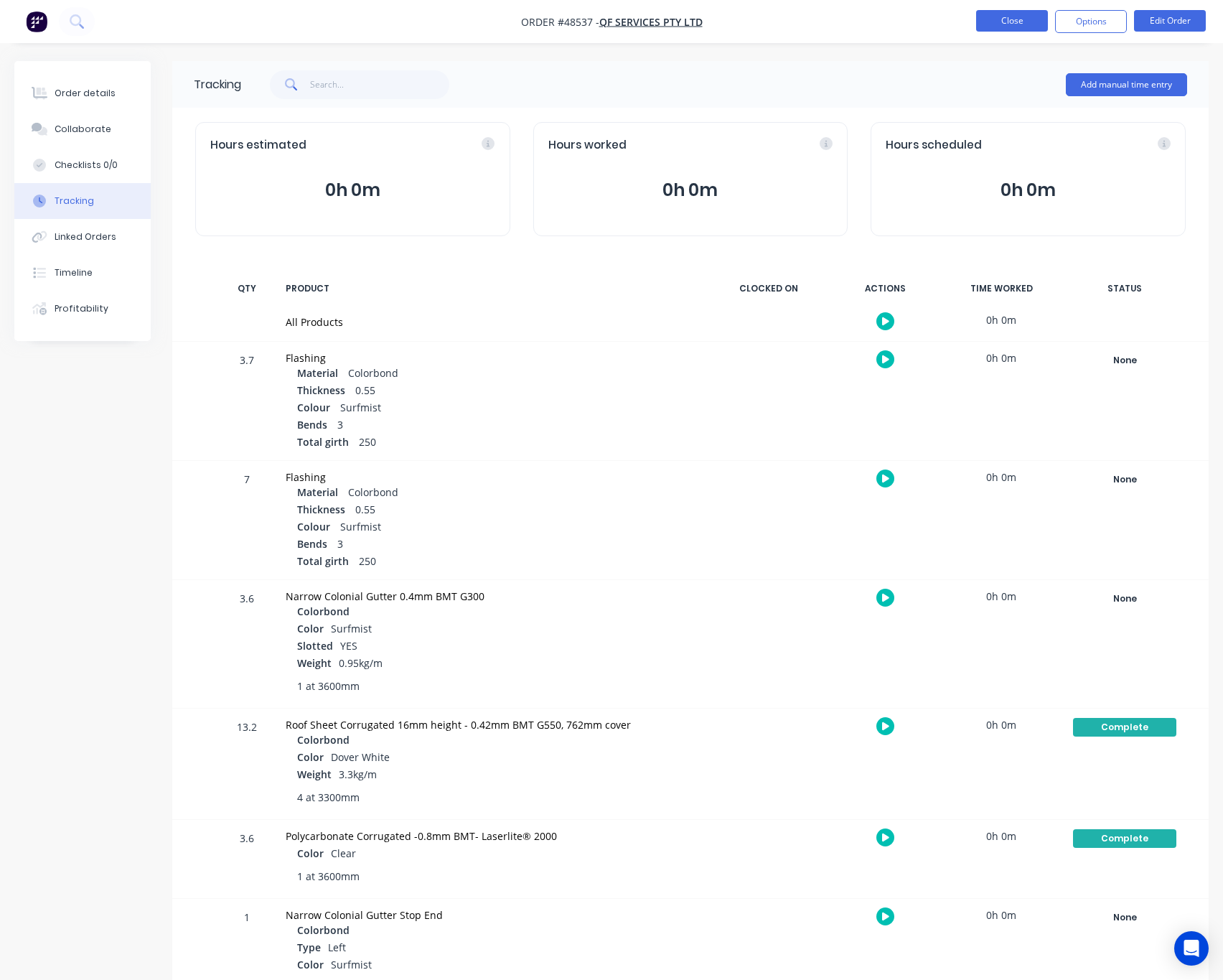
click at [934, 26] on button "Close" at bounding box center [1012, 21] width 71 height 22
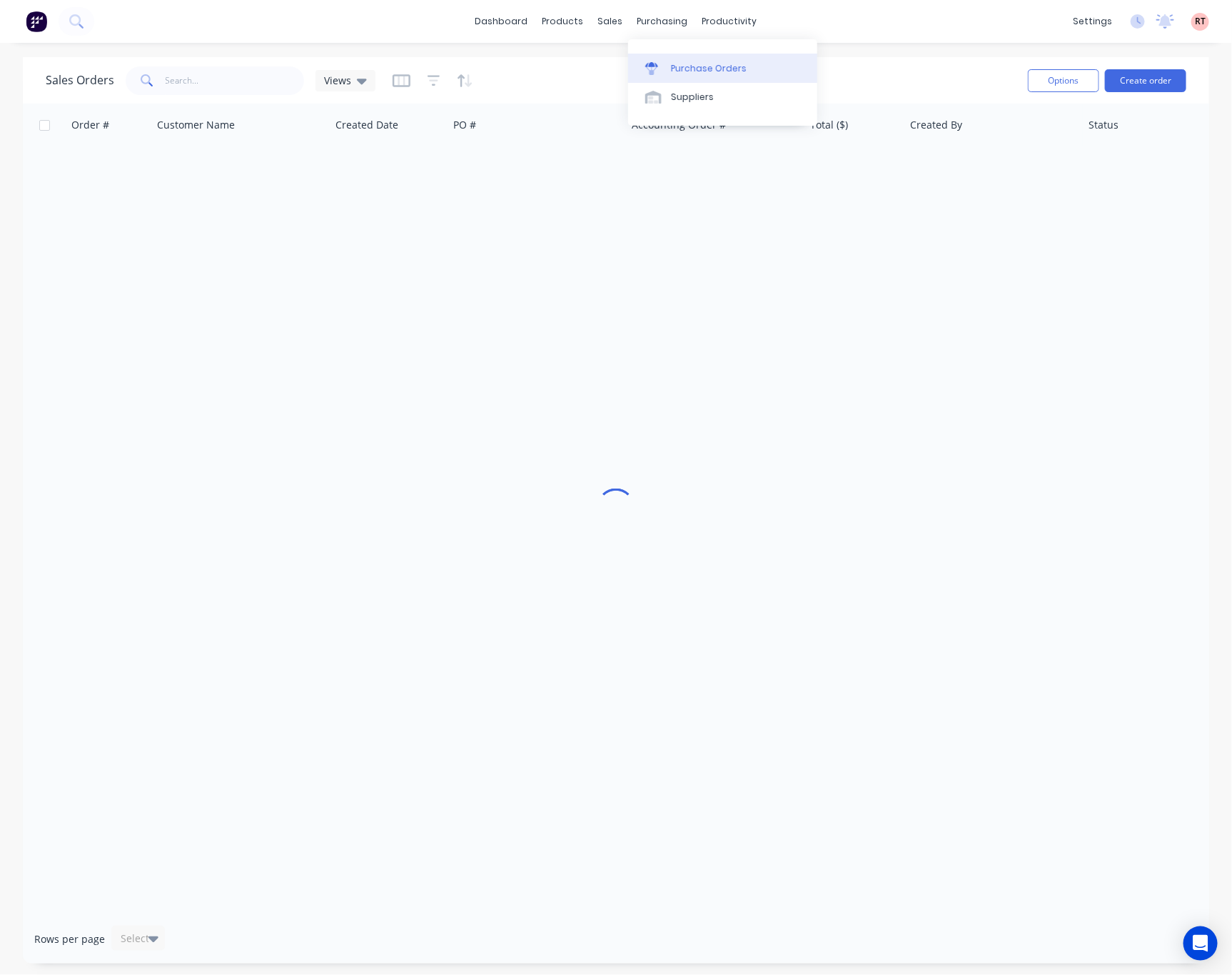
drag, startPoint x: 670, startPoint y: 49, endPoint x: 670, endPoint y: 62, distance: 13.0
click at [670, 50] on div "Purchase Orders Suppliers" at bounding box center [722, 82] width 189 height 87
click at [671, 67] on div "Purchase Orders" at bounding box center [708, 69] width 75 height 13
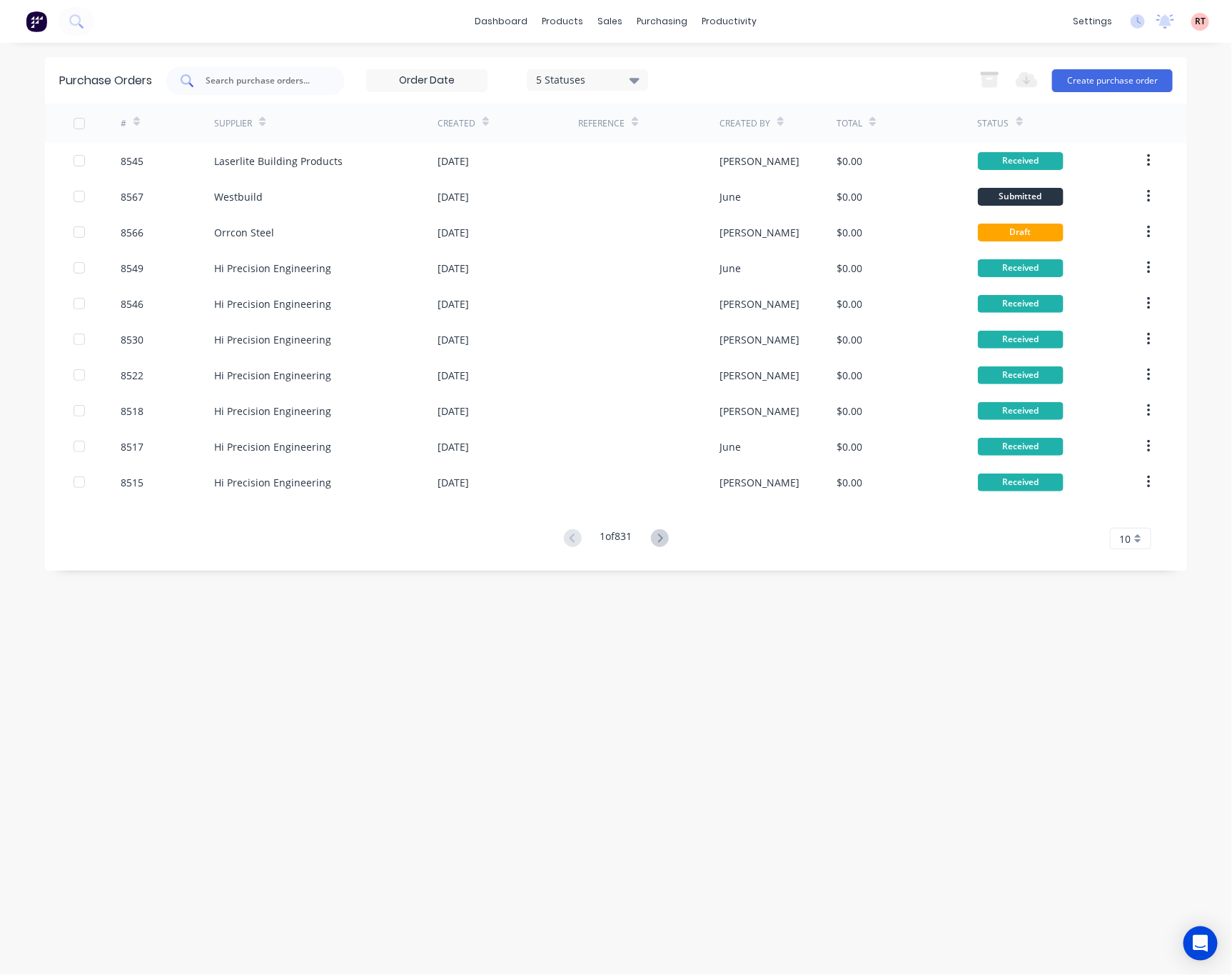
click at [238, 74] on input "text" at bounding box center [263, 81] width 119 height 14
type input "8550"
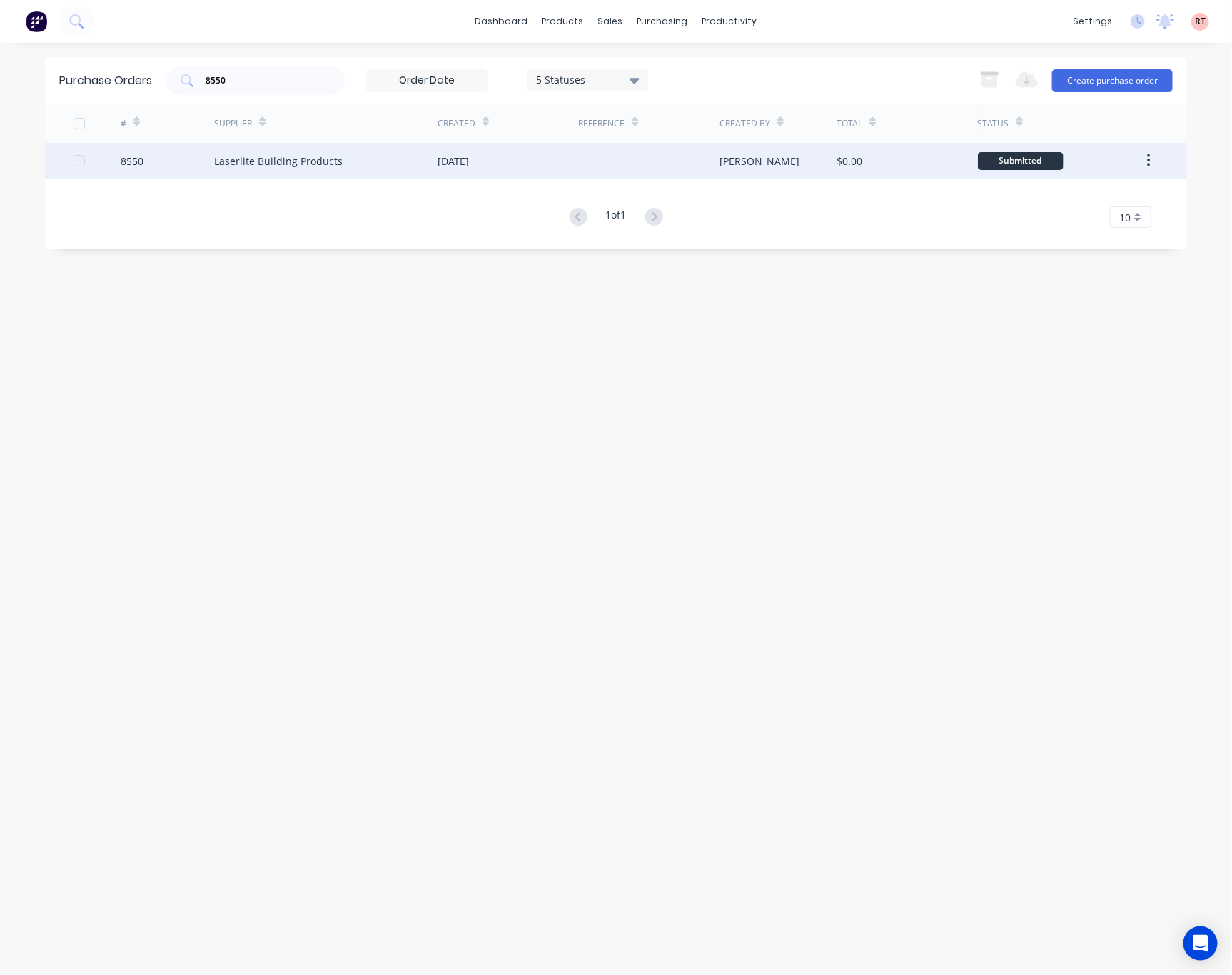
click at [642, 170] on div at bounding box center [649, 160] width 140 height 36
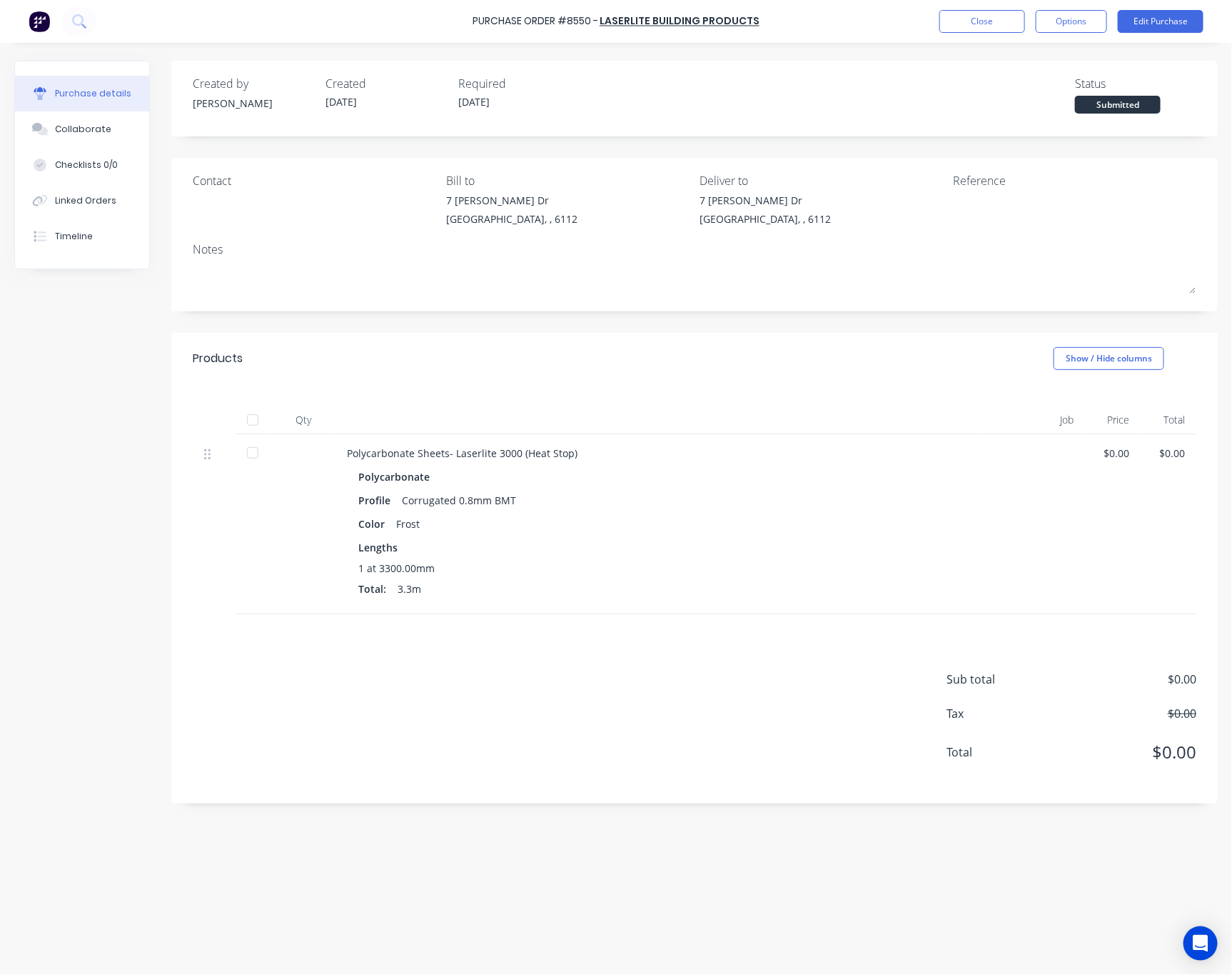
click at [252, 453] on div at bounding box center [252, 452] width 29 height 29
click at [107, 196] on div "Linked Orders" at bounding box center [85, 200] width 62 height 13
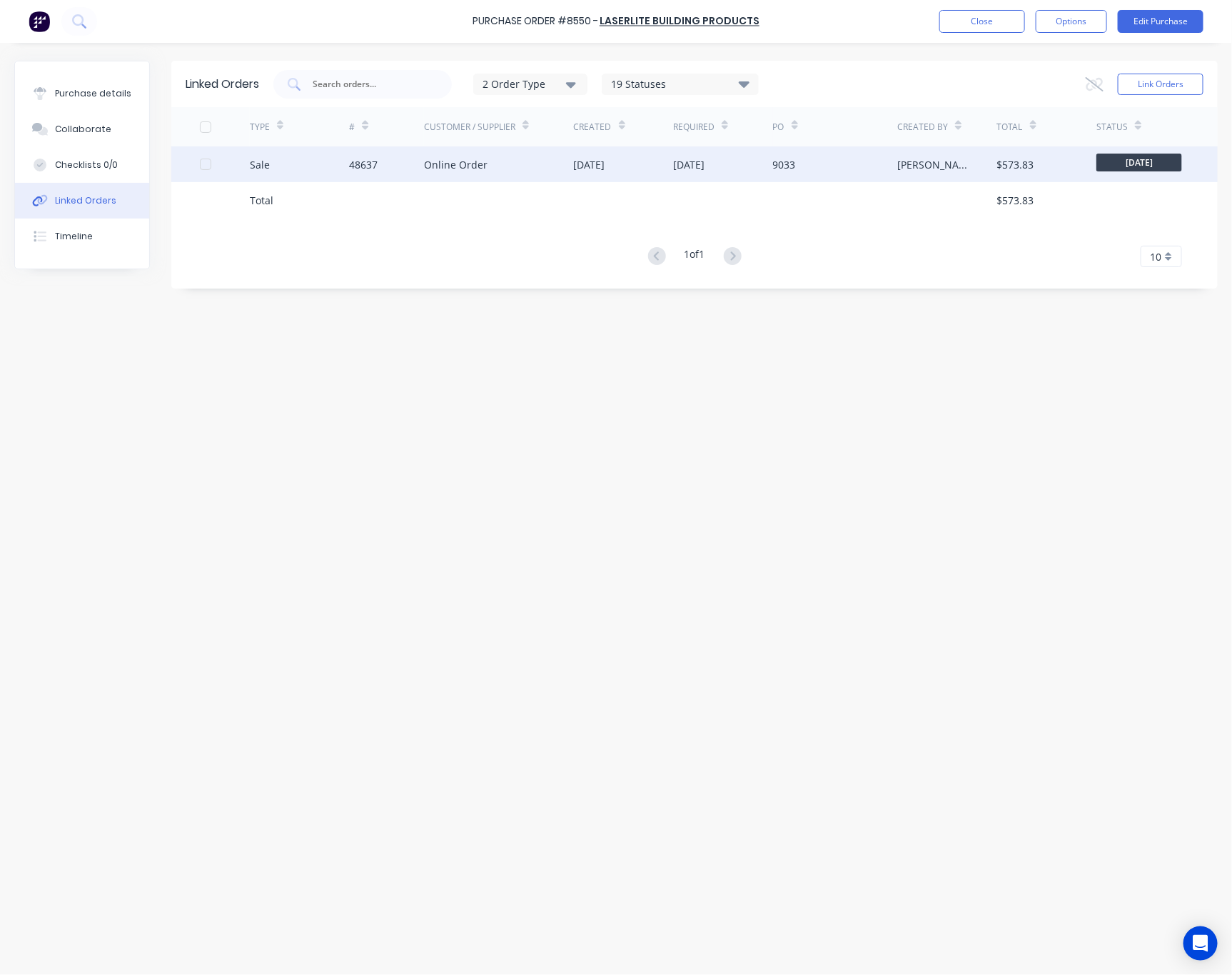
click at [551, 172] on div "Online Order" at bounding box center [499, 164] width 149 height 36
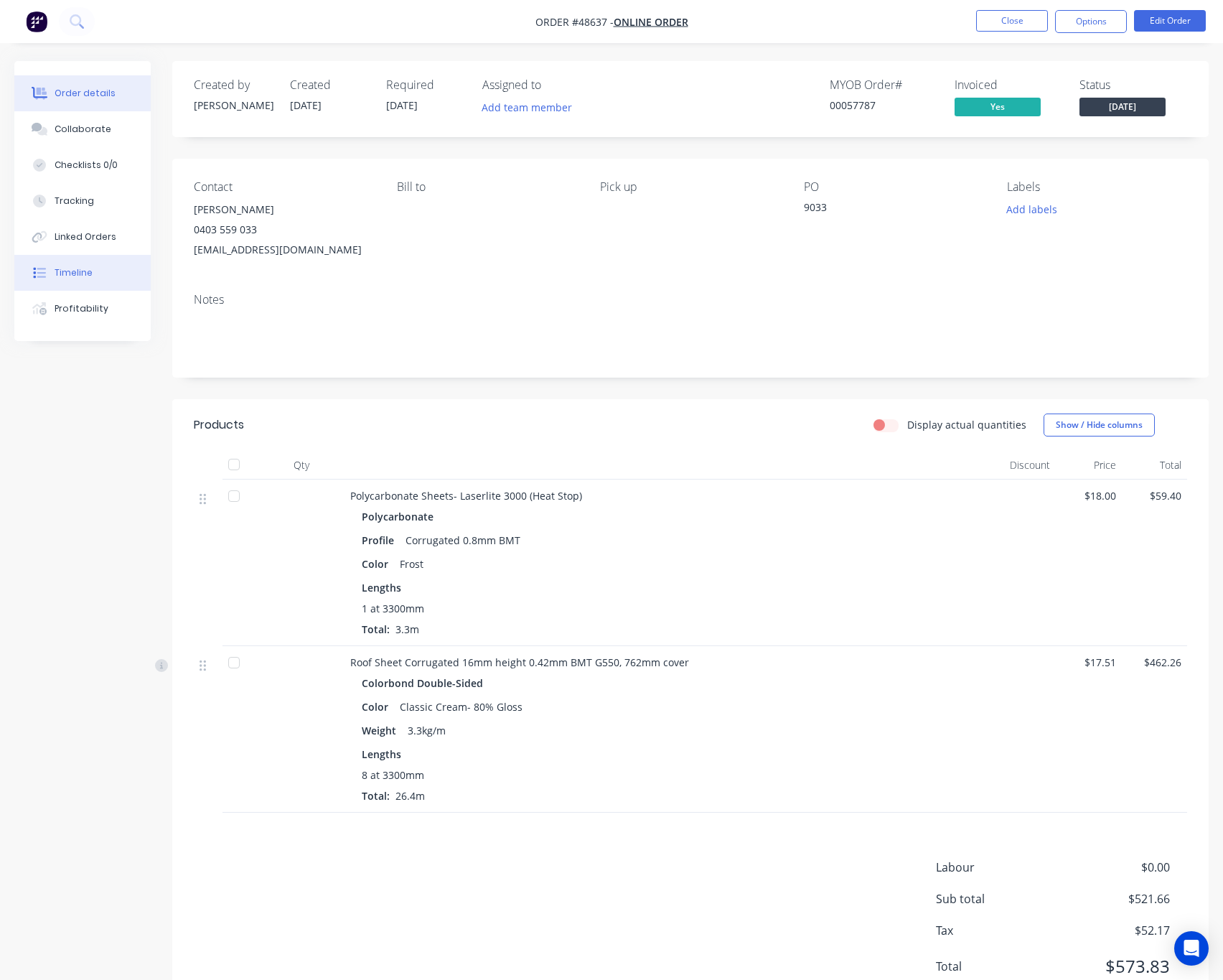
click at [105, 262] on button "Timeline" at bounding box center [82, 272] width 136 height 36
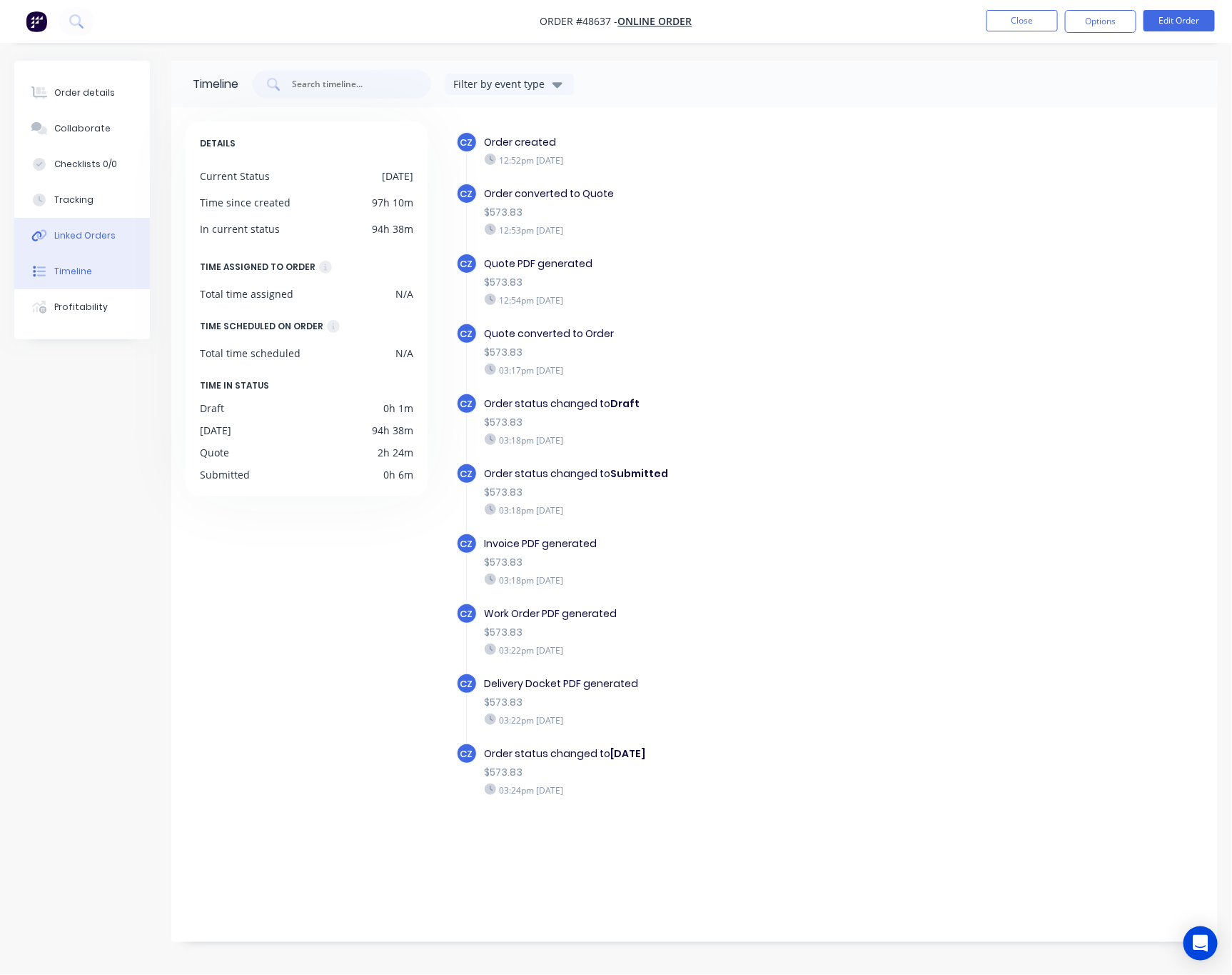
click at [111, 226] on button "Linked Orders" at bounding box center [81, 235] width 135 height 36
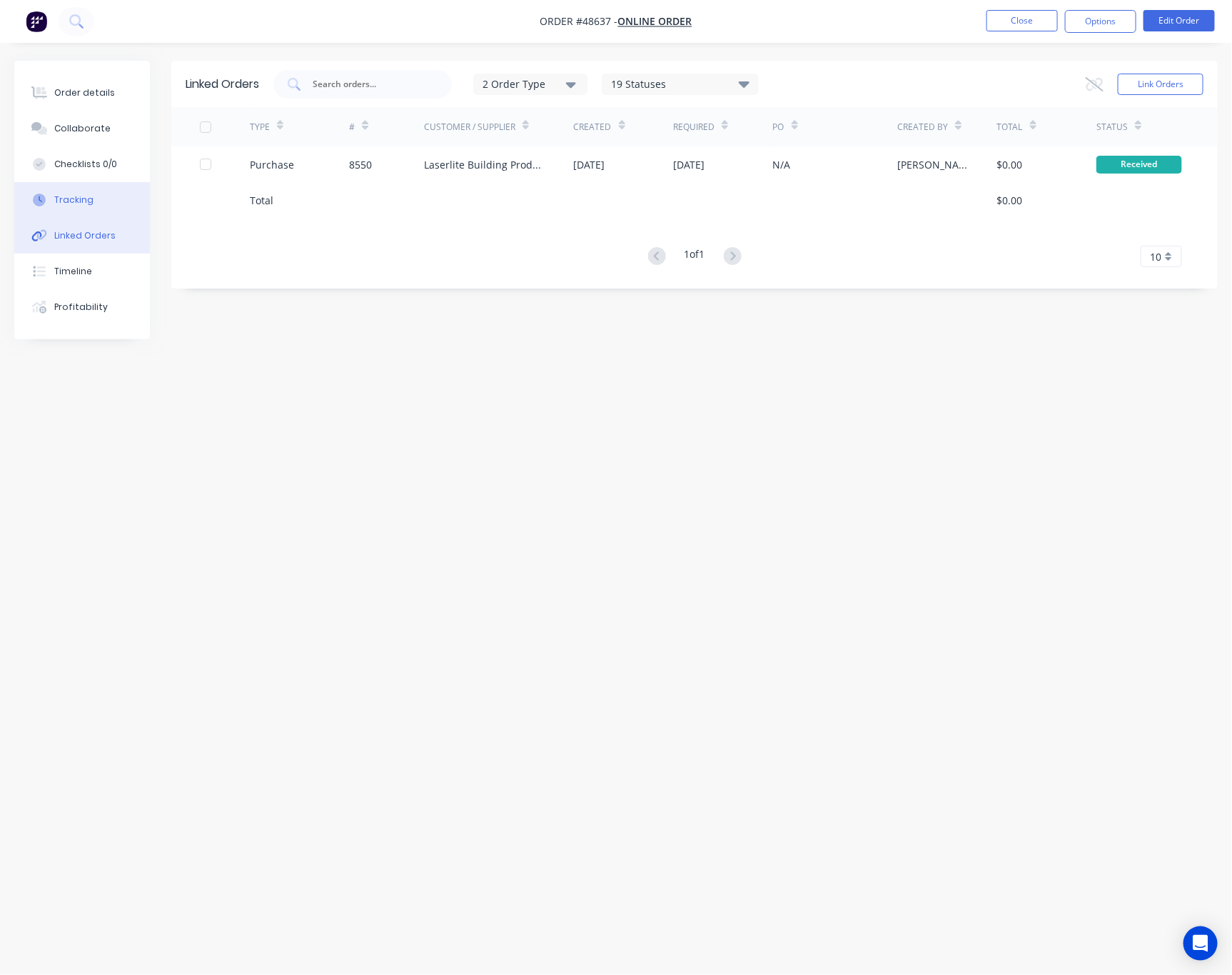
click at [103, 206] on button "Tracking" at bounding box center [81, 200] width 135 height 36
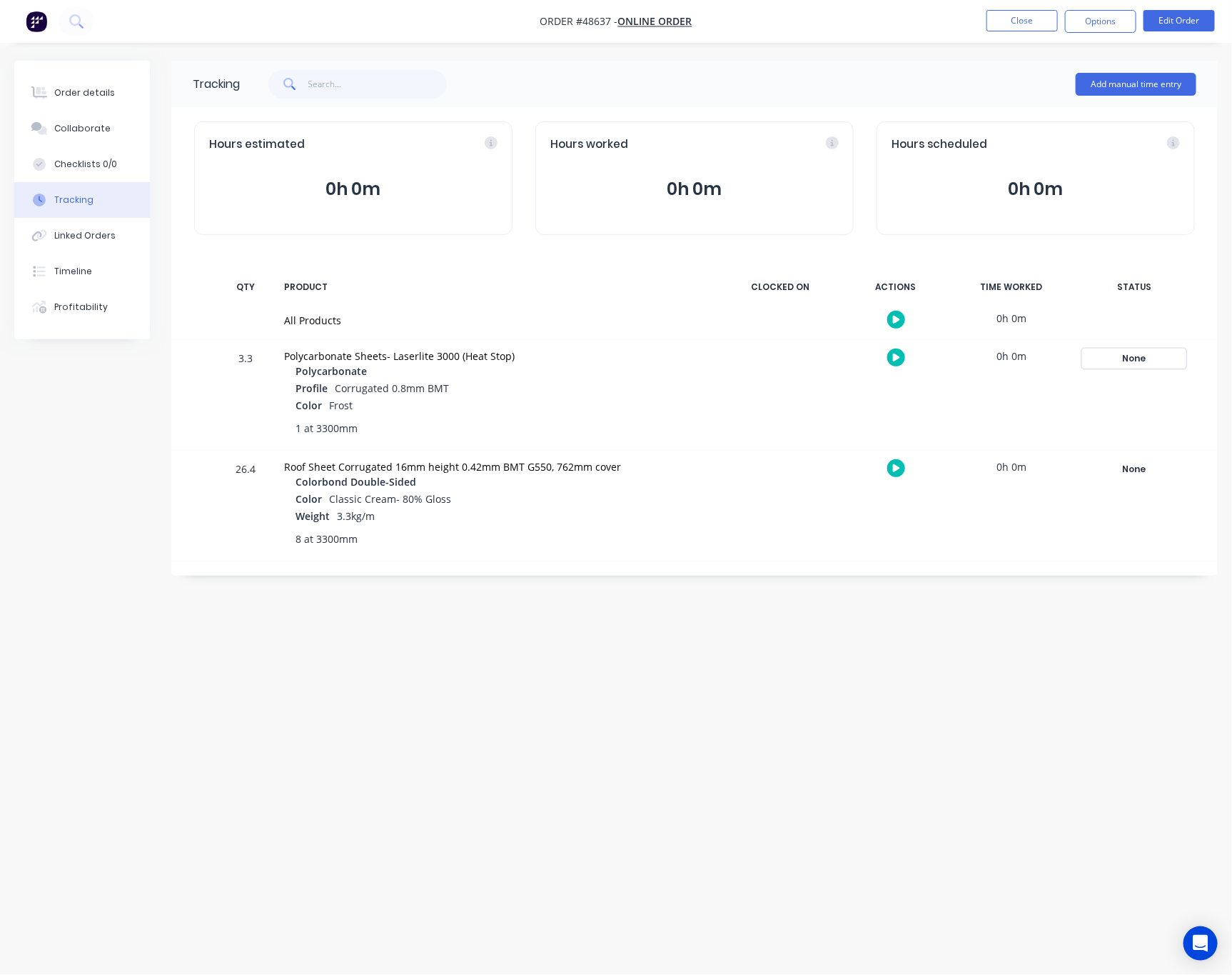
drag, startPoint x: 1114, startPoint y: 356, endPoint x: 1120, endPoint y: 371, distance: 16.2
click at [1116, 356] on div "None" at bounding box center [1134, 358] width 103 height 18
click at [939, 472] on button "Complete" at bounding box center [923, 471] width 62 height 18
click at [773, 689] on div "Tracking Add manual time entry Hours estimated 0h 0m Hours worked 0h 0m Hours s…" at bounding box center [616, 460] width 1203 height 799
click at [1013, 18] on button "Close" at bounding box center [1022, 21] width 71 height 22
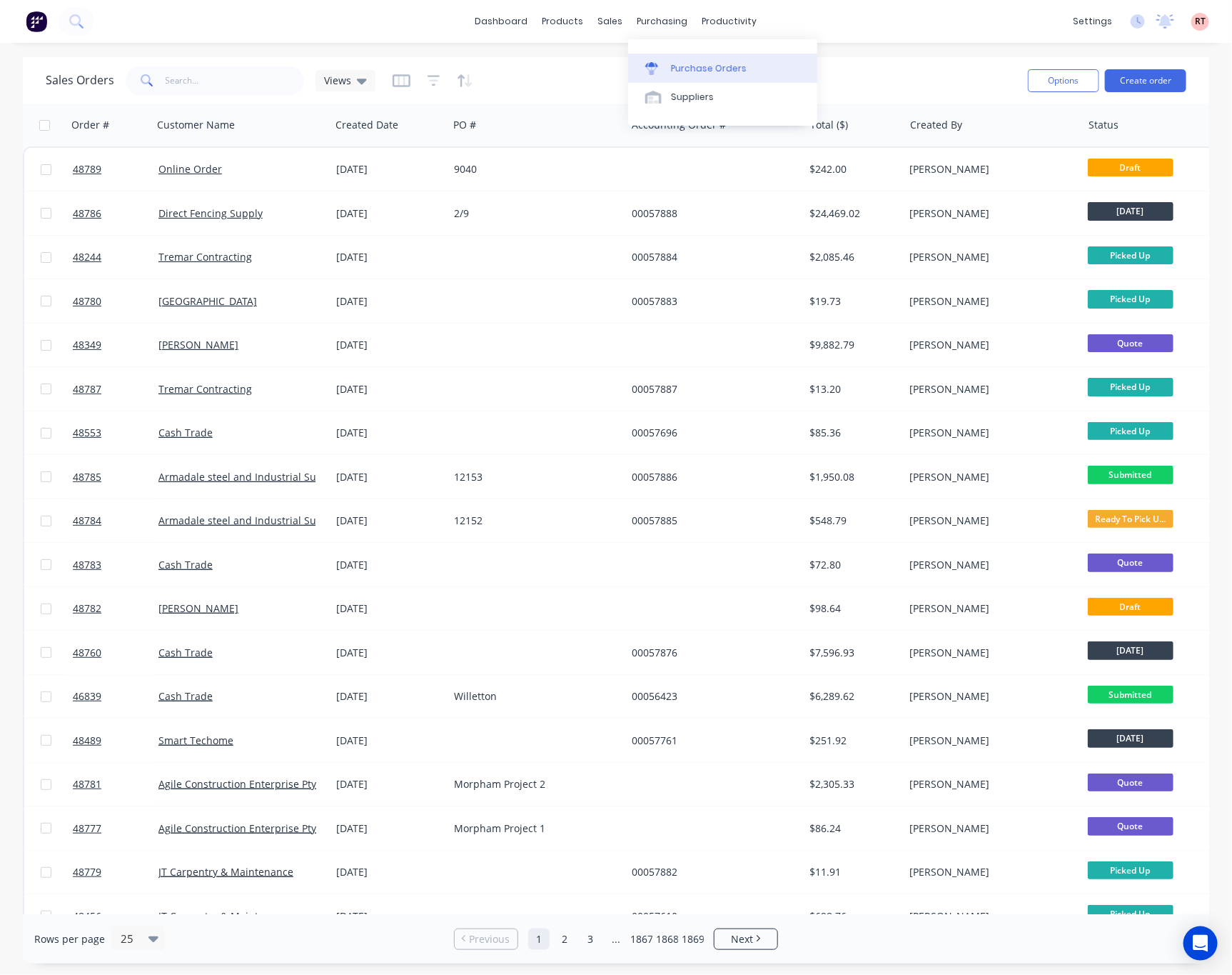
click at [681, 69] on div "Purchase Orders" at bounding box center [708, 69] width 75 height 13
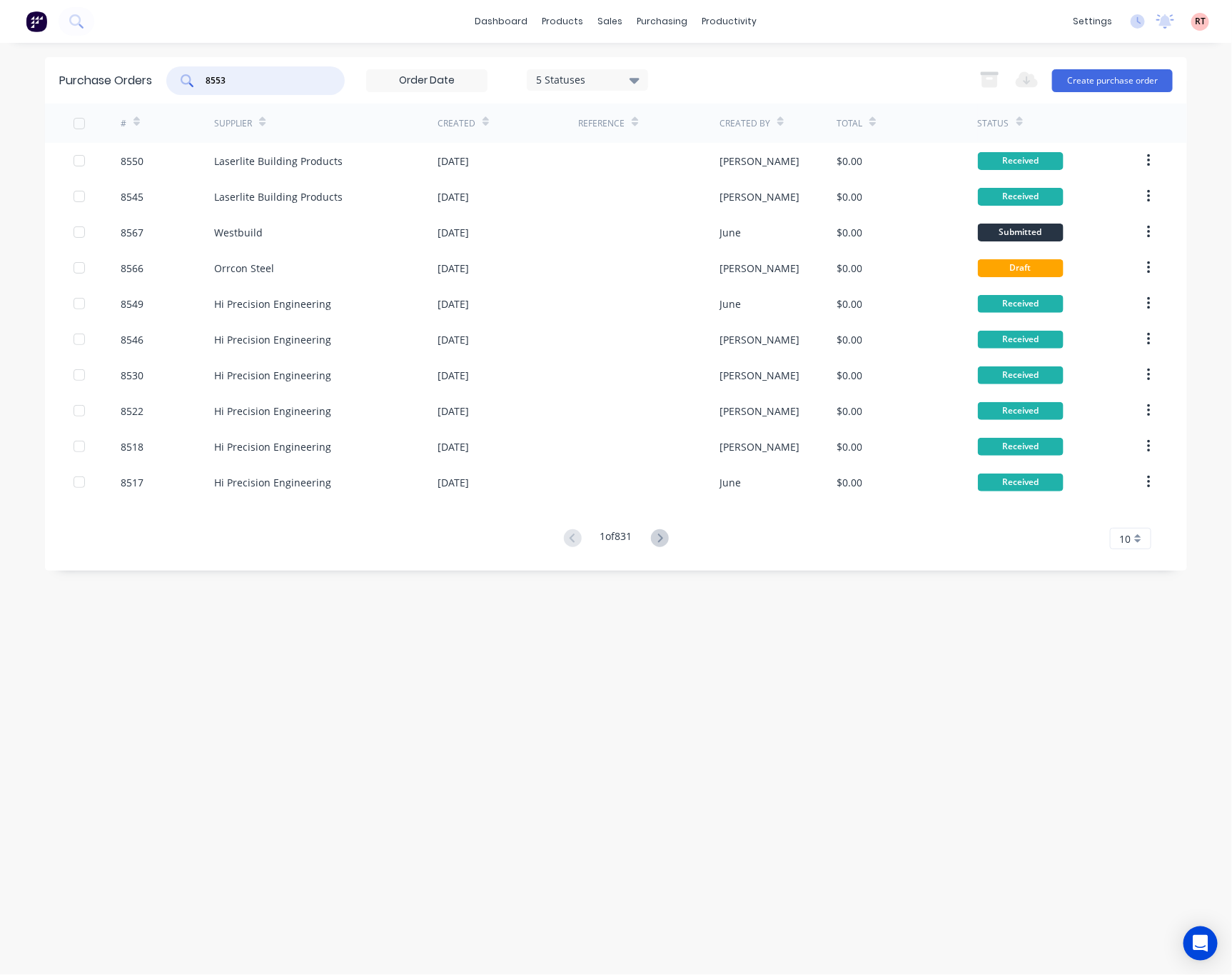
type input "8553"
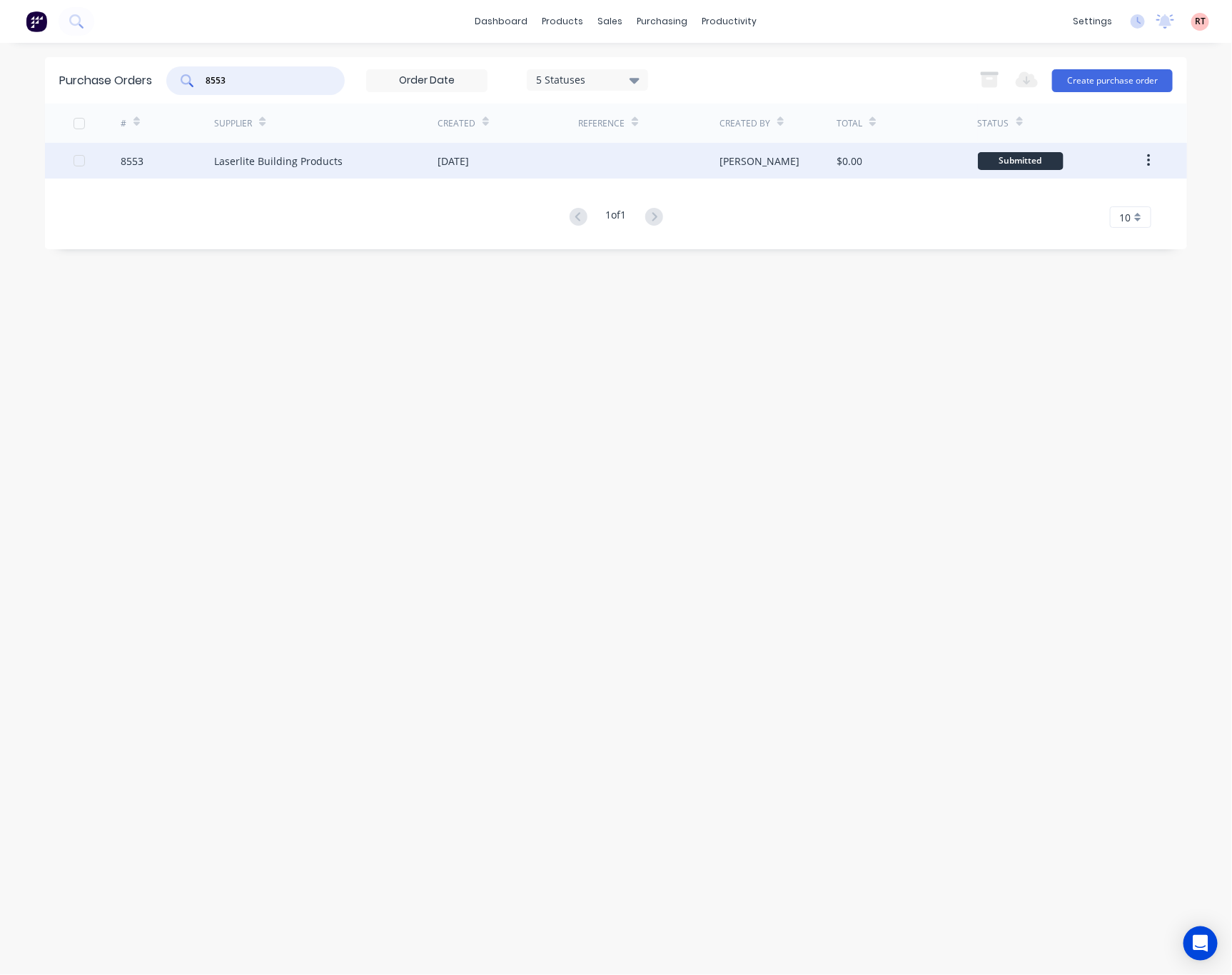
click at [504, 166] on div "[DATE]" at bounding box center [508, 160] width 140 height 36
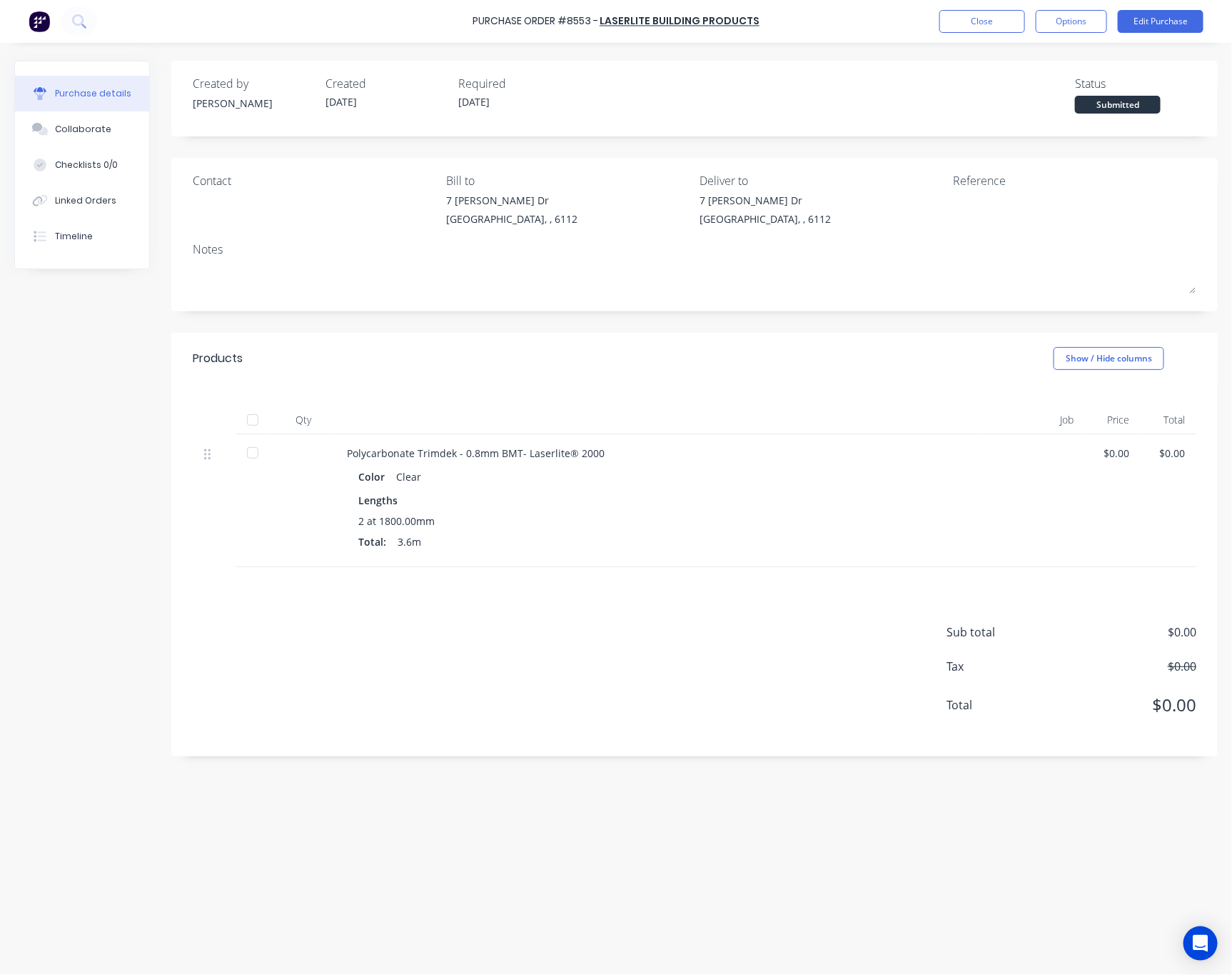
click at [251, 450] on div at bounding box center [252, 452] width 29 height 29
click at [87, 197] on div "Linked Orders" at bounding box center [85, 200] width 62 height 13
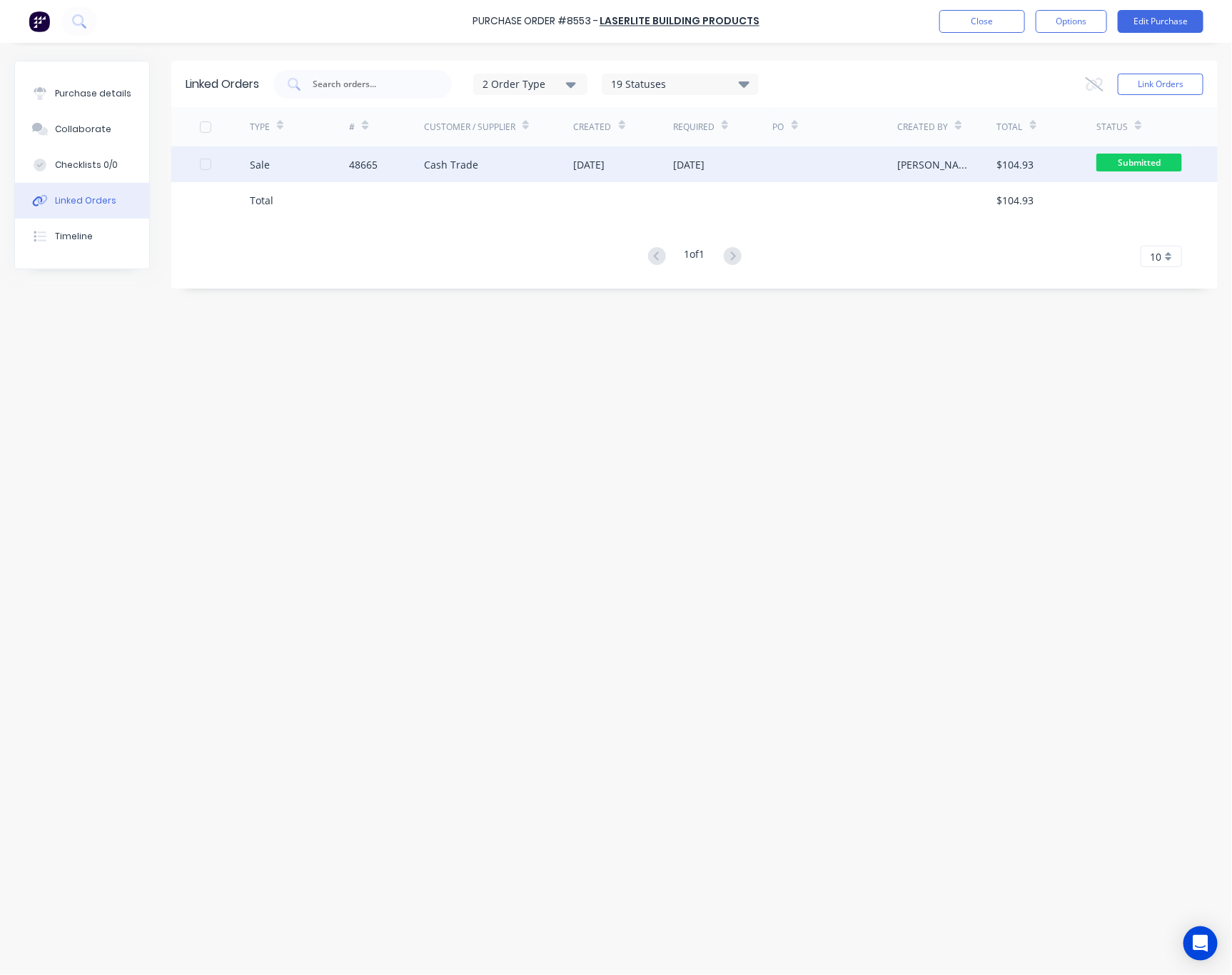
click at [441, 170] on div "Cash Trade" at bounding box center [451, 164] width 55 height 15
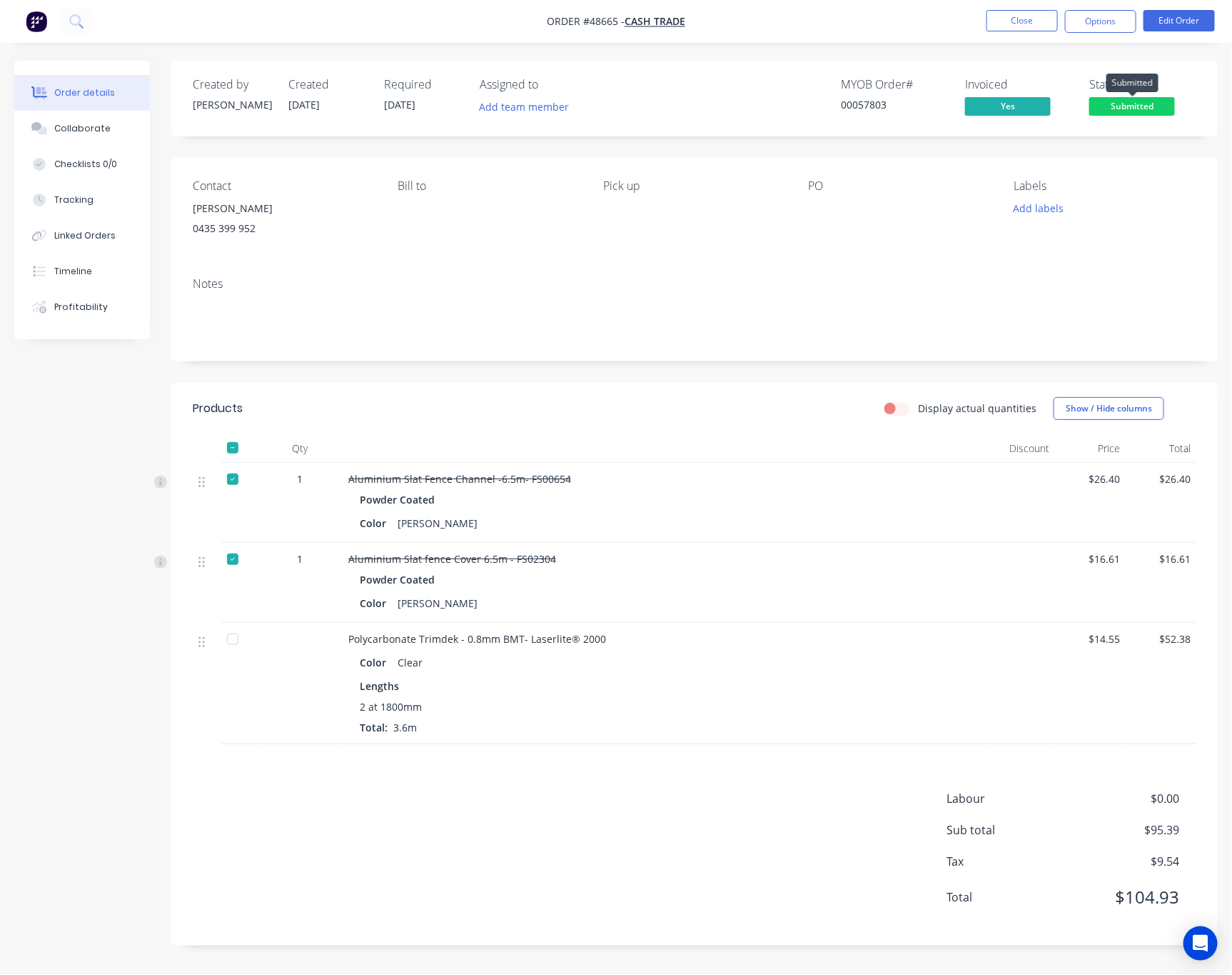
click at [1123, 108] on span "Submitted" at bounding box center [1131, 106] width 86 height 18
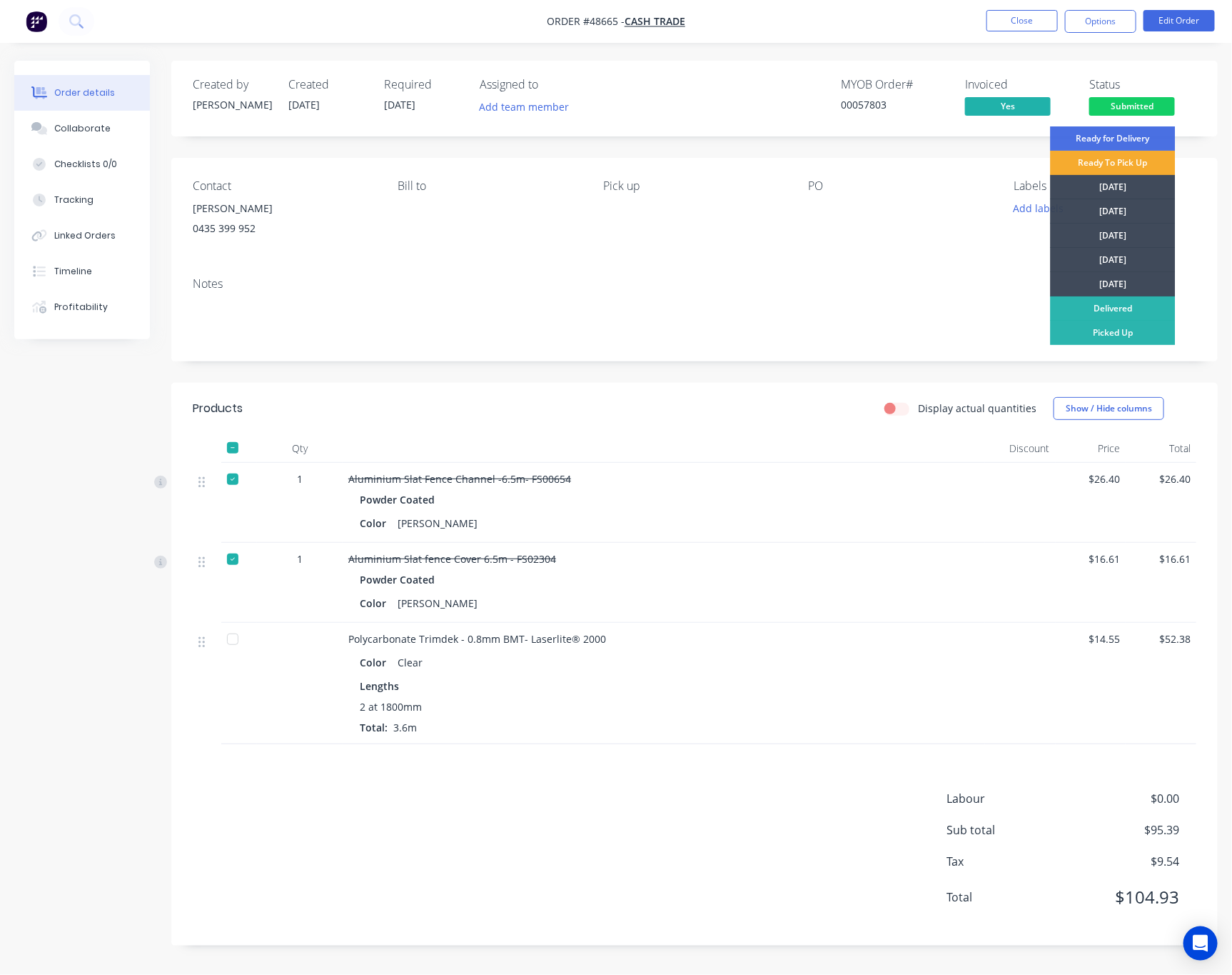
click at [1117, 167] on div "Ready To Pick Up" at bounding box center [1113, 163] width 125 height 24
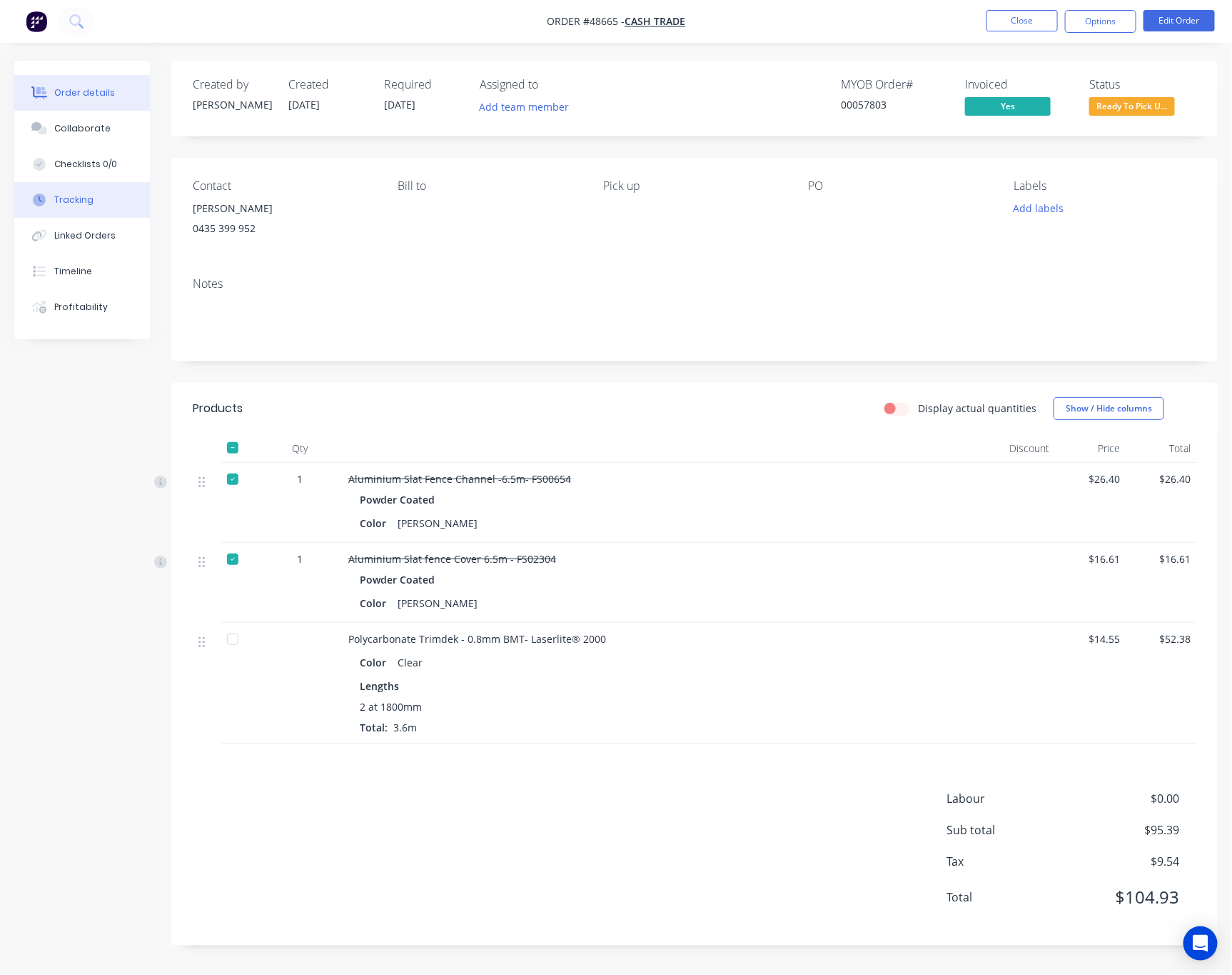
click at [99, 193] on button "Tracking" at bounding box center [81, 200] width 135 height 36
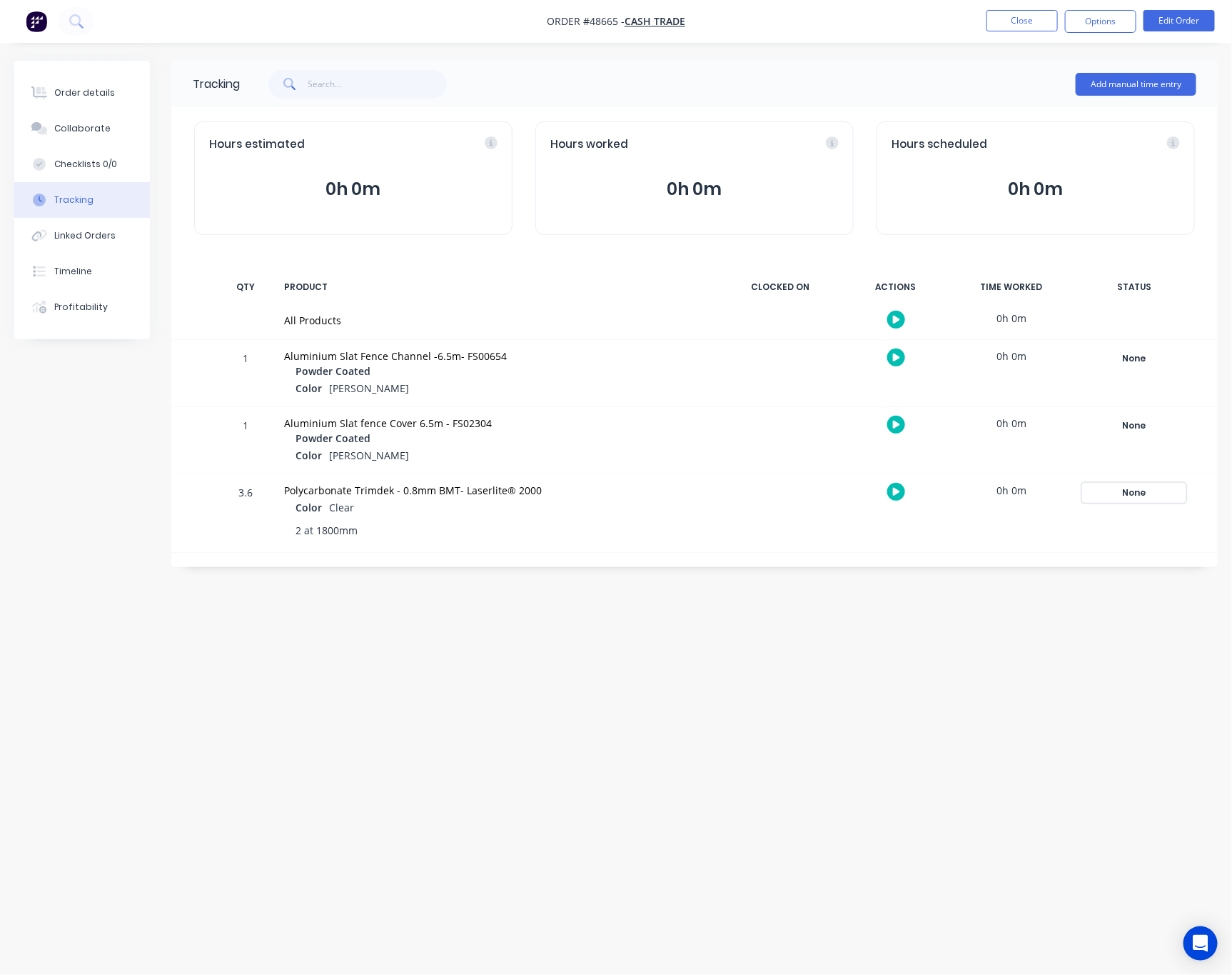
click at [1137, 487] on div "None" at bounding box center [1134, 492] width 103 height 18
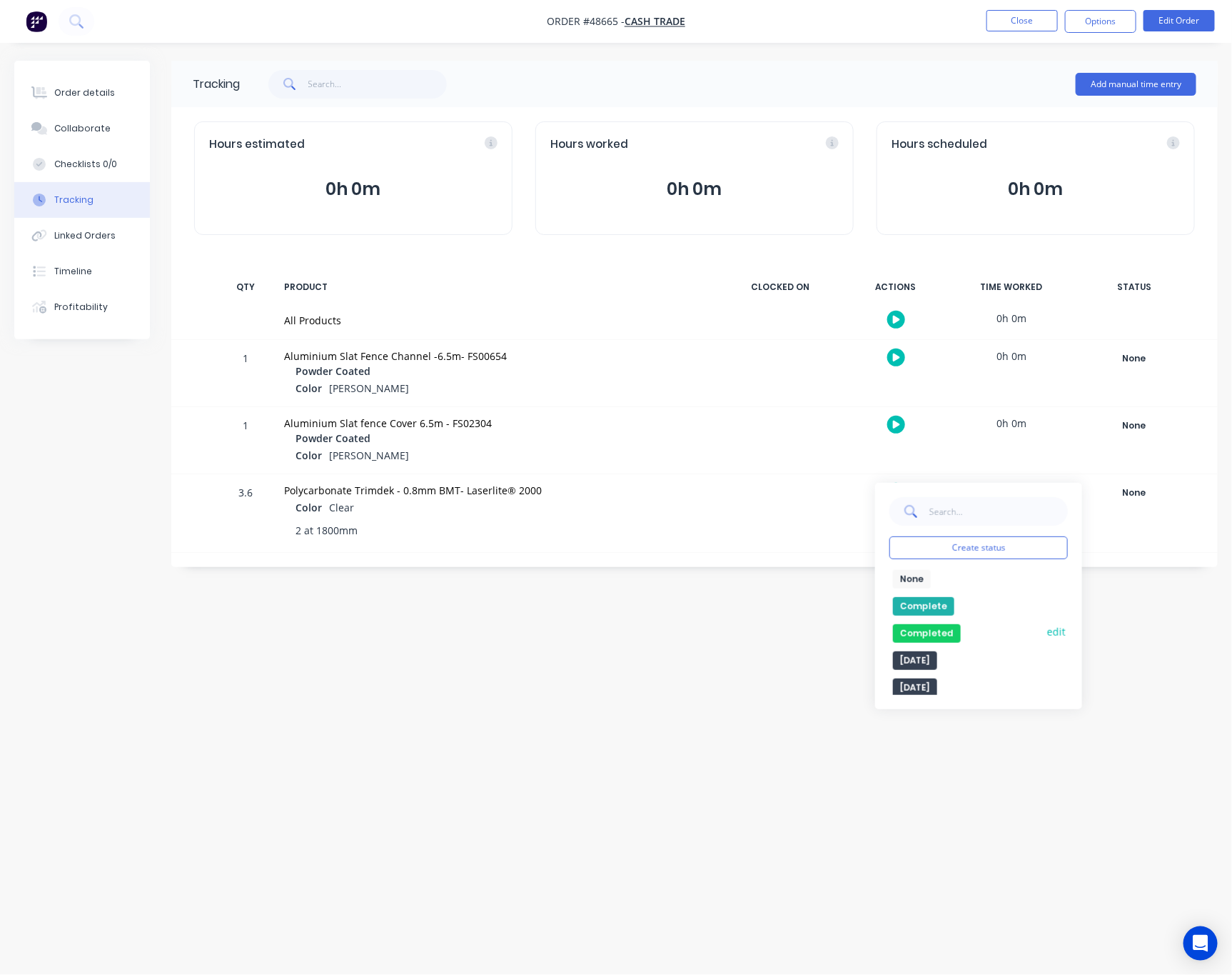
click at [928, 632] on button "Completed" at bounding box center [927, 633] width 68 height 18
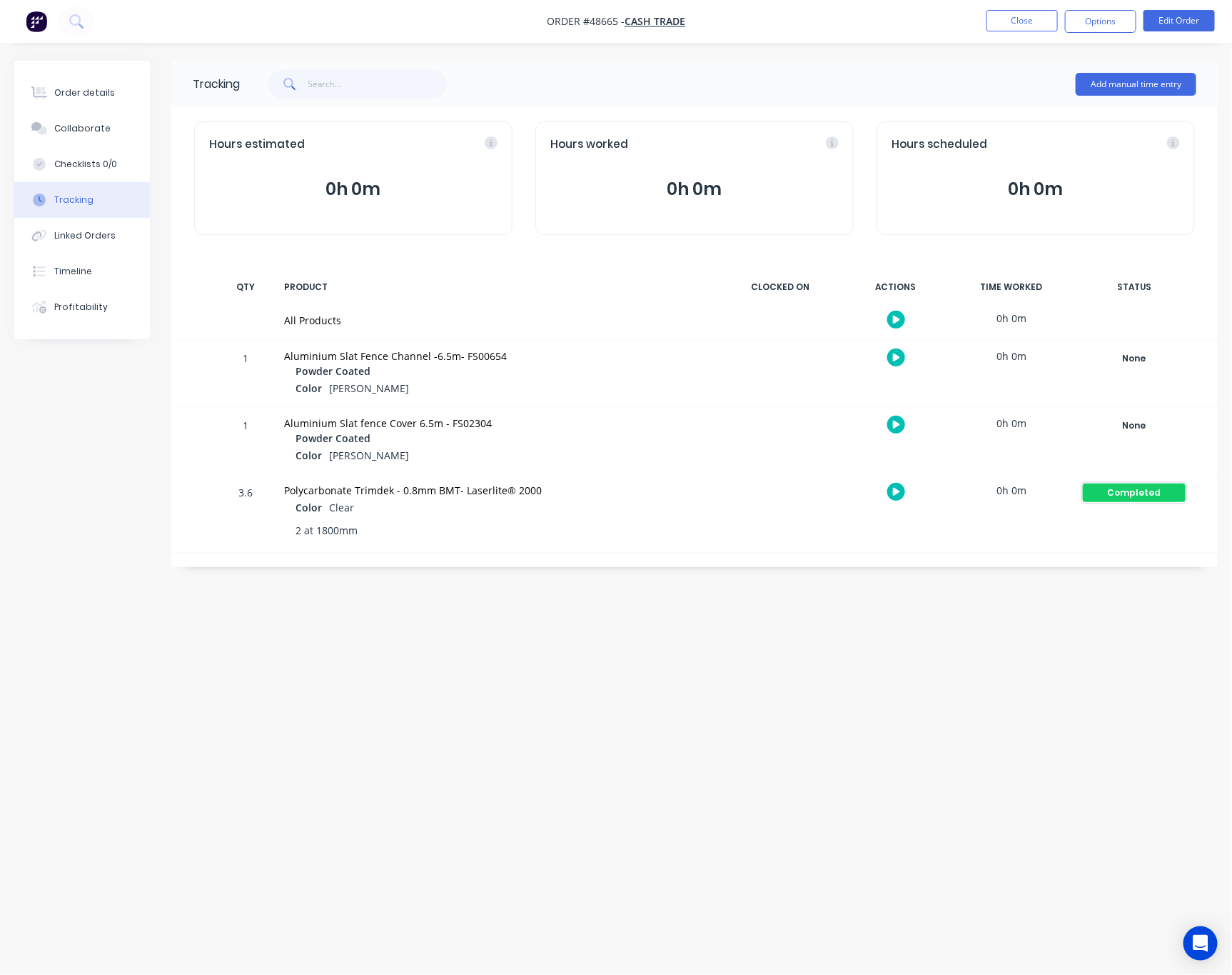
click at [1132, 493] on div "Completed" at bounding box center [1134, 492] width 103 height 18
click at [922, 600] on button "Complete" at bounding box center [923, 605] width 62 height 18
click at [737, 667] on div "Tracking Add manual time entry Hours estimated 0h 0m Hours worked 0h 0m Hours s…" at bounding box center [616, 460] width 1203 height 799
click at [959, 69] on div "Add manual time entry" at bounding box center [718, 83] width 956 height 43
click at [103, 99] on button "Order details" at bounding box center [81, 92] width 135 height 36
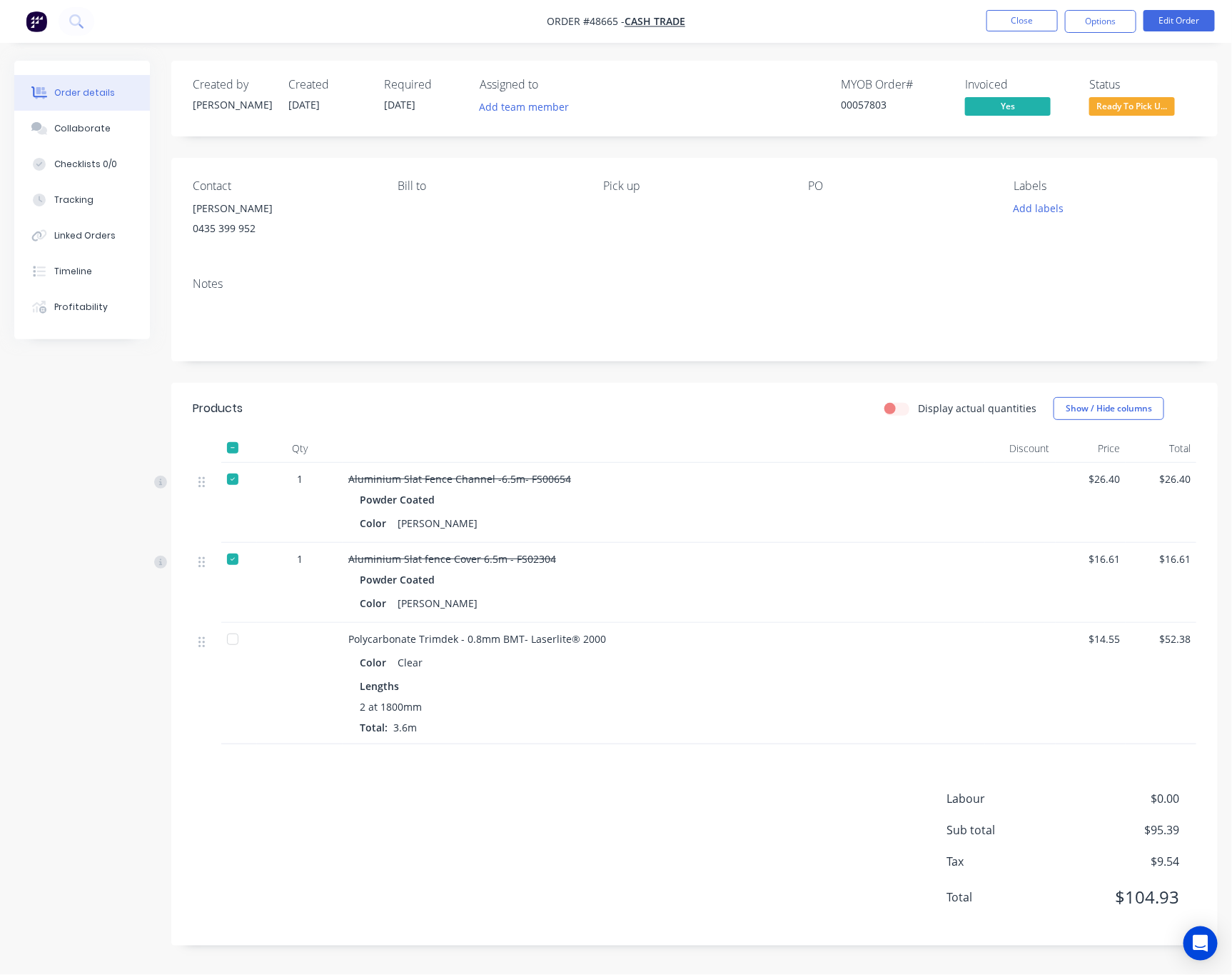
drag, startPoint x: 115, startPoint y: 570, endPoint x: 115, endPoint y: 602, distance: 32.0
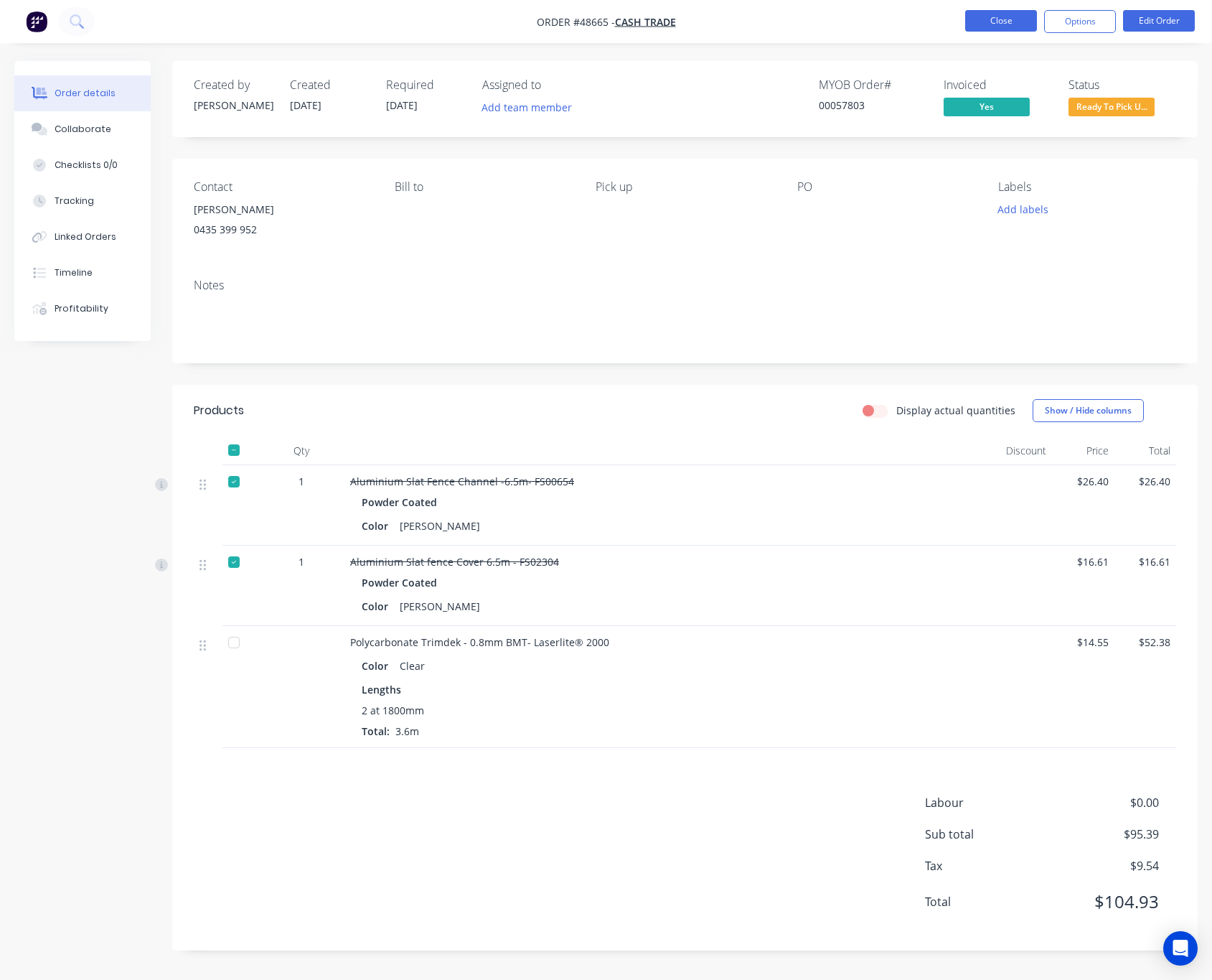
click at [995, 13] on button "Close" at bounding box center [1001, 21] width 71 height 22
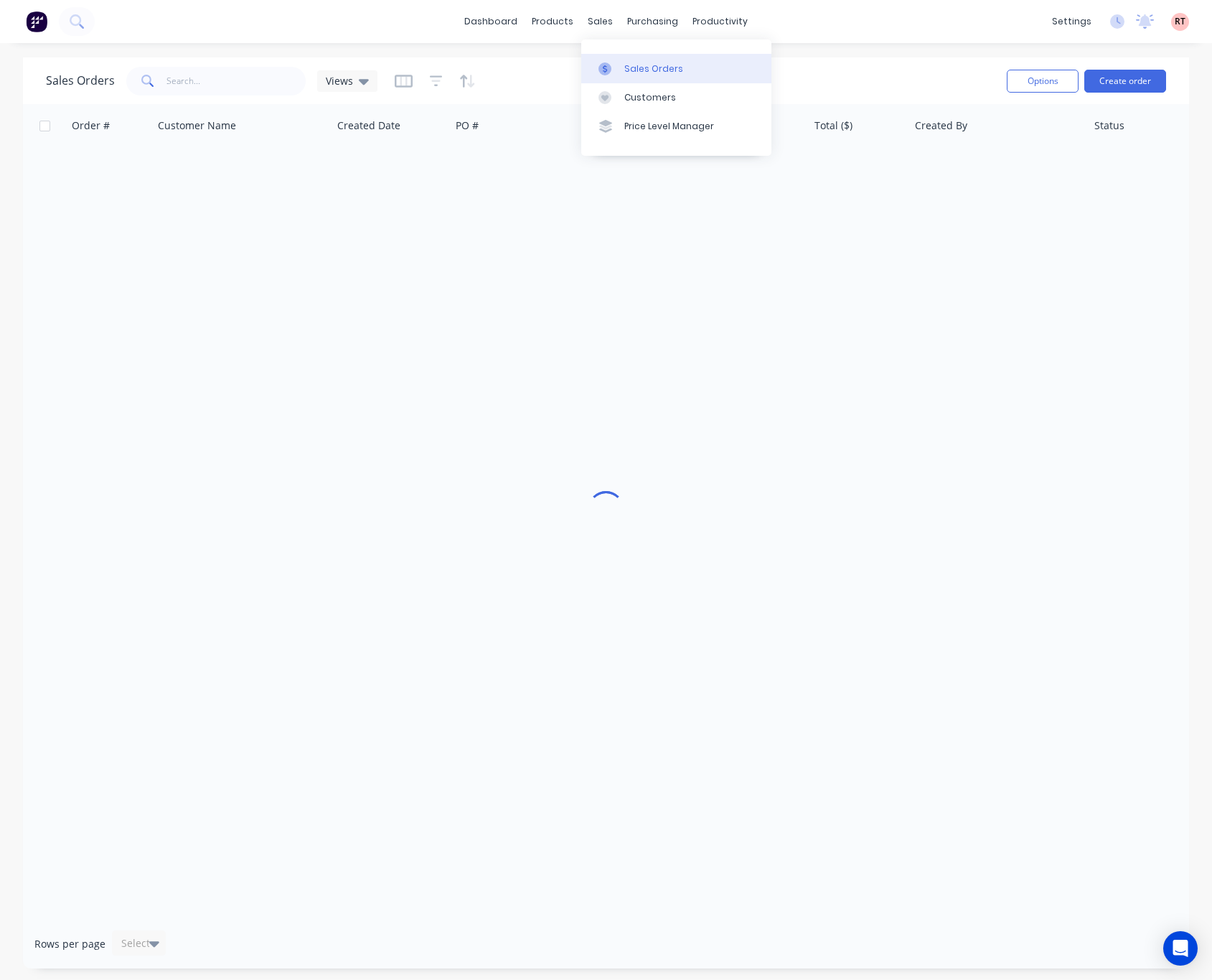
click at [644, 67] on div "Sales Orders" at bounding box center [654, 69] width 59 height 13
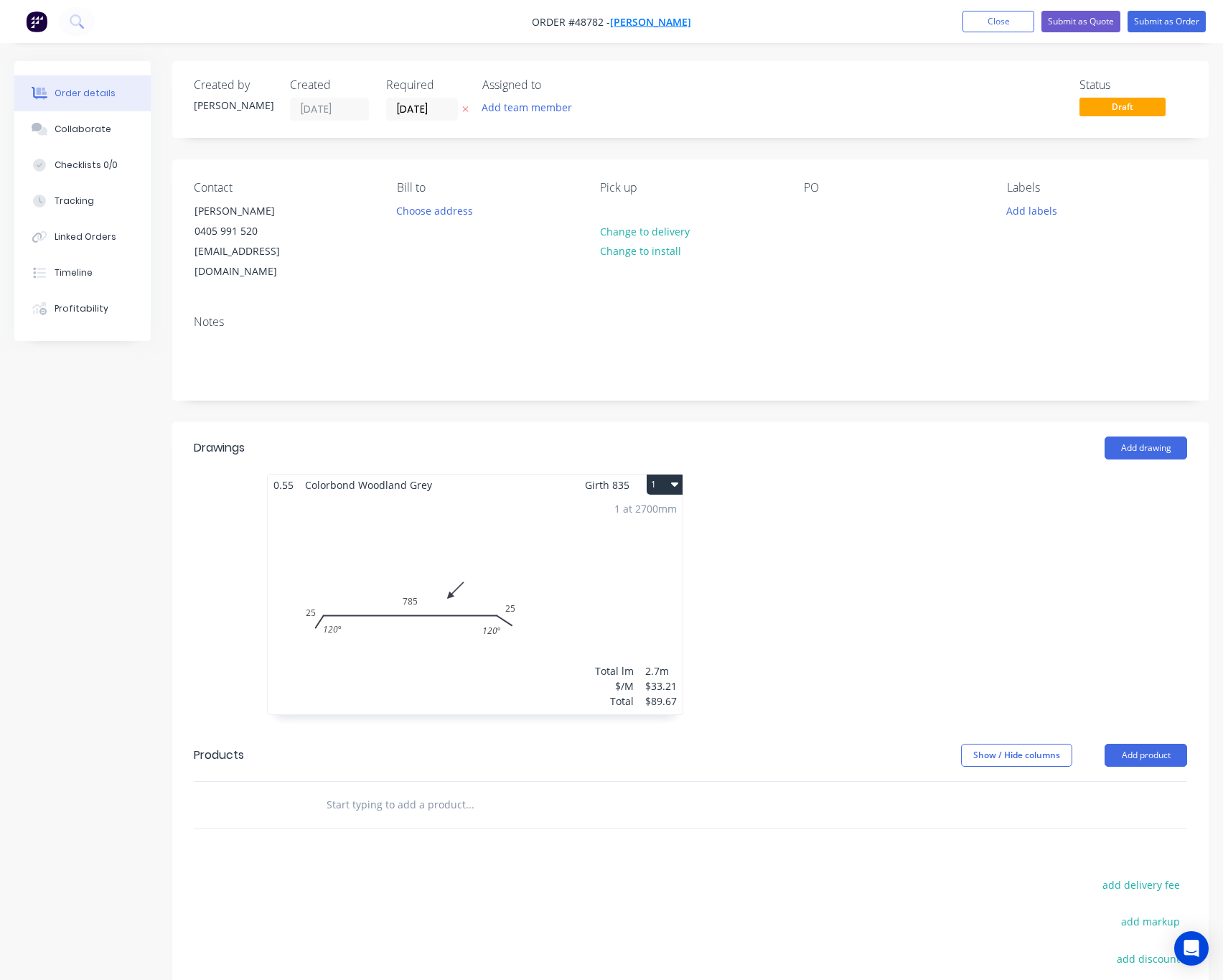
click at [655, 24] on span "[PERSON_NAME]" at bounding box center [650, 22] width 81 height 14
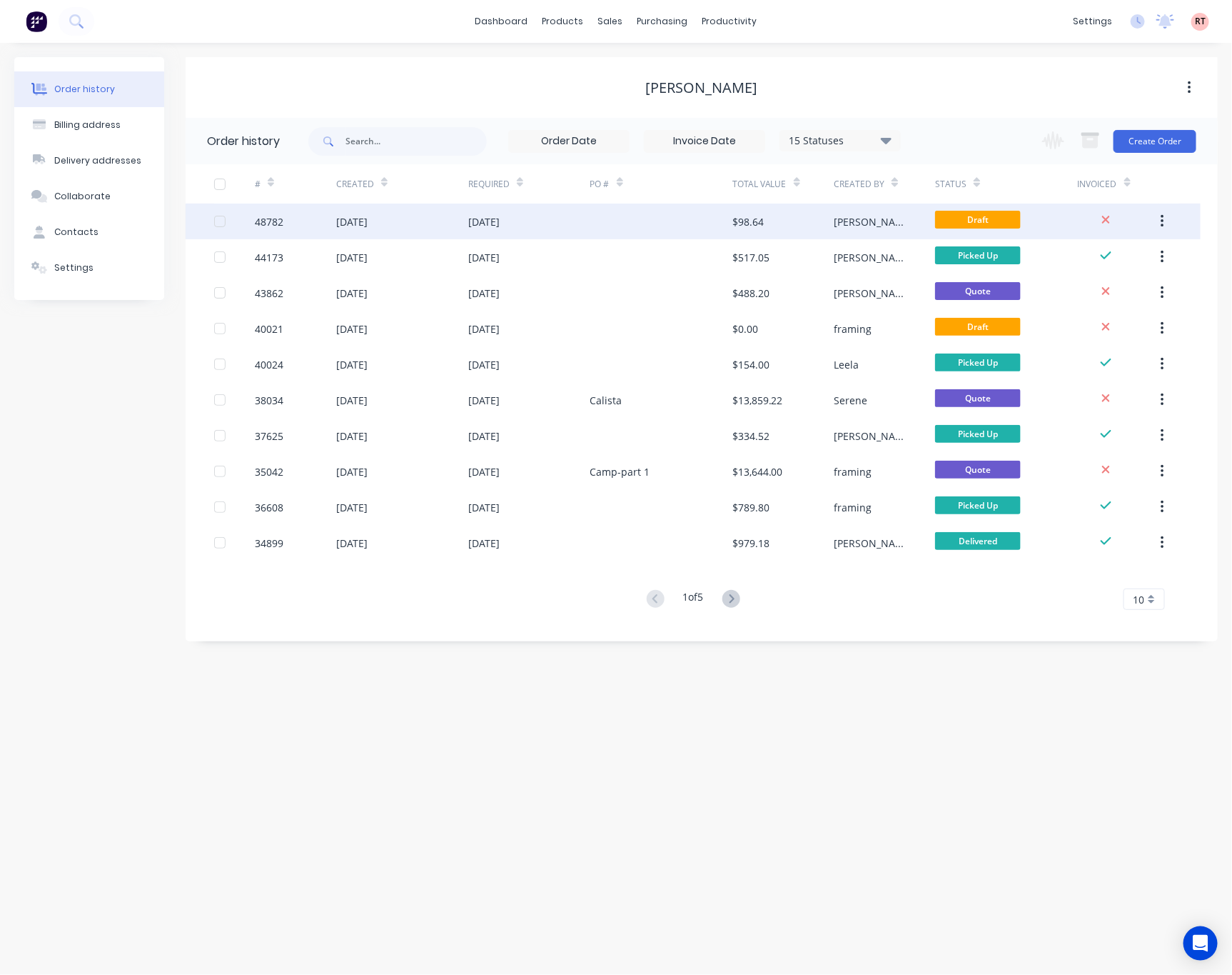
click at [640, 225] on div at bounding box center [662, 221] width 142 height 36
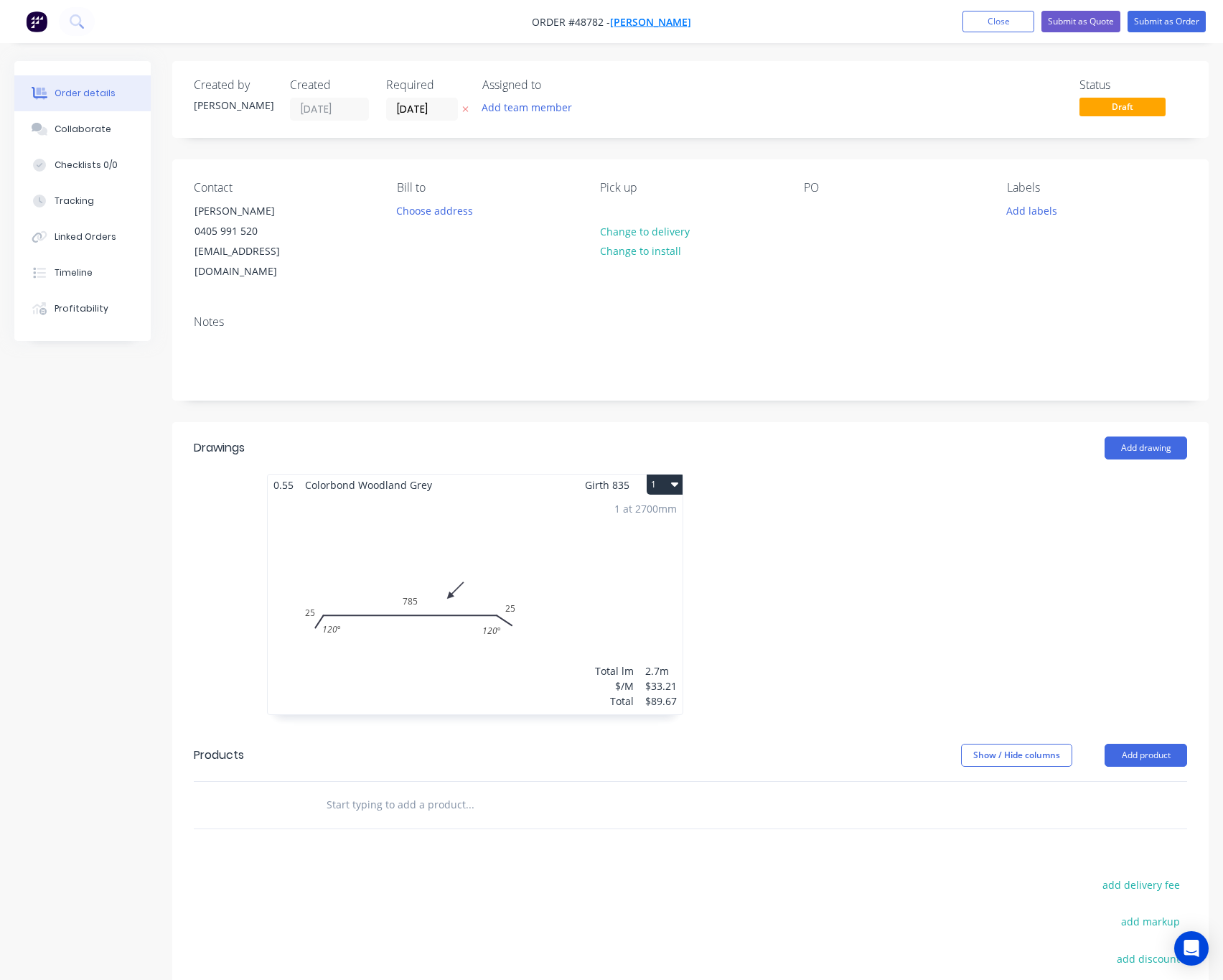
click at [634, 22] on span "[PERSON_NAME]" at bounding box center [650, 22] width 81 height 14
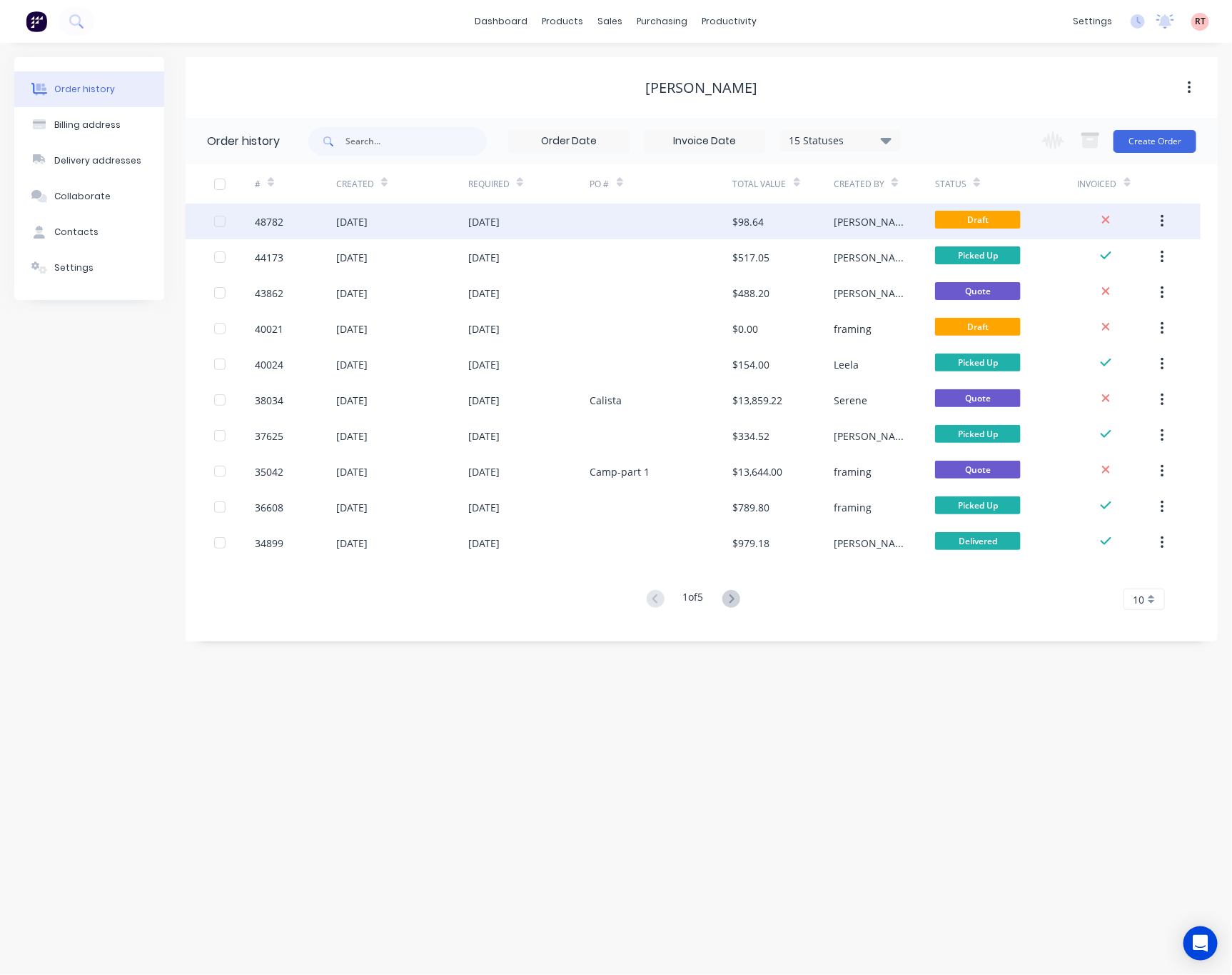
click at [624, 234] on div at bounding box center [662, 221] width 142 height 36
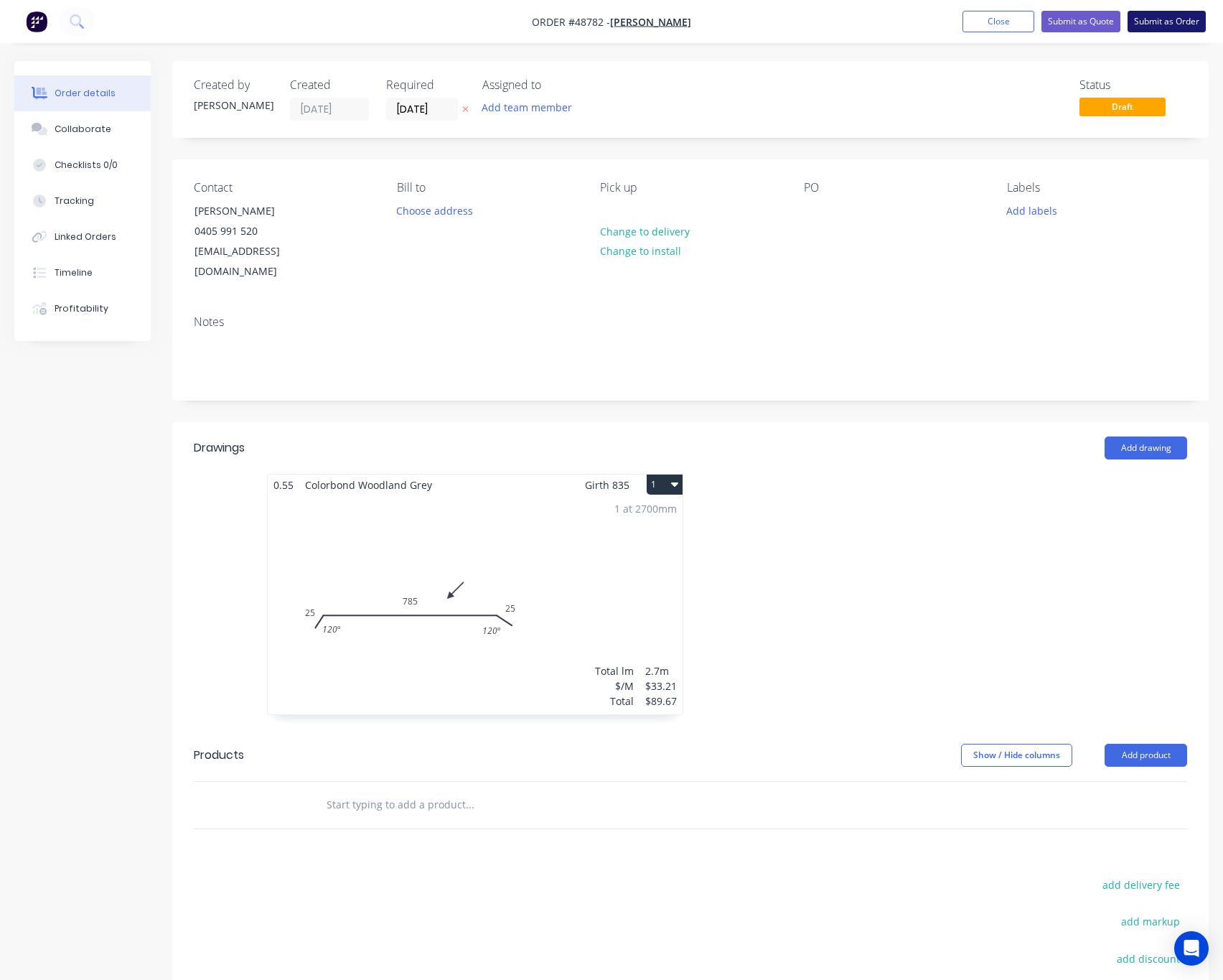
click at [1160, 24] on button "Submit as Order" at bounding box center [1166, 21] width 78 height 22
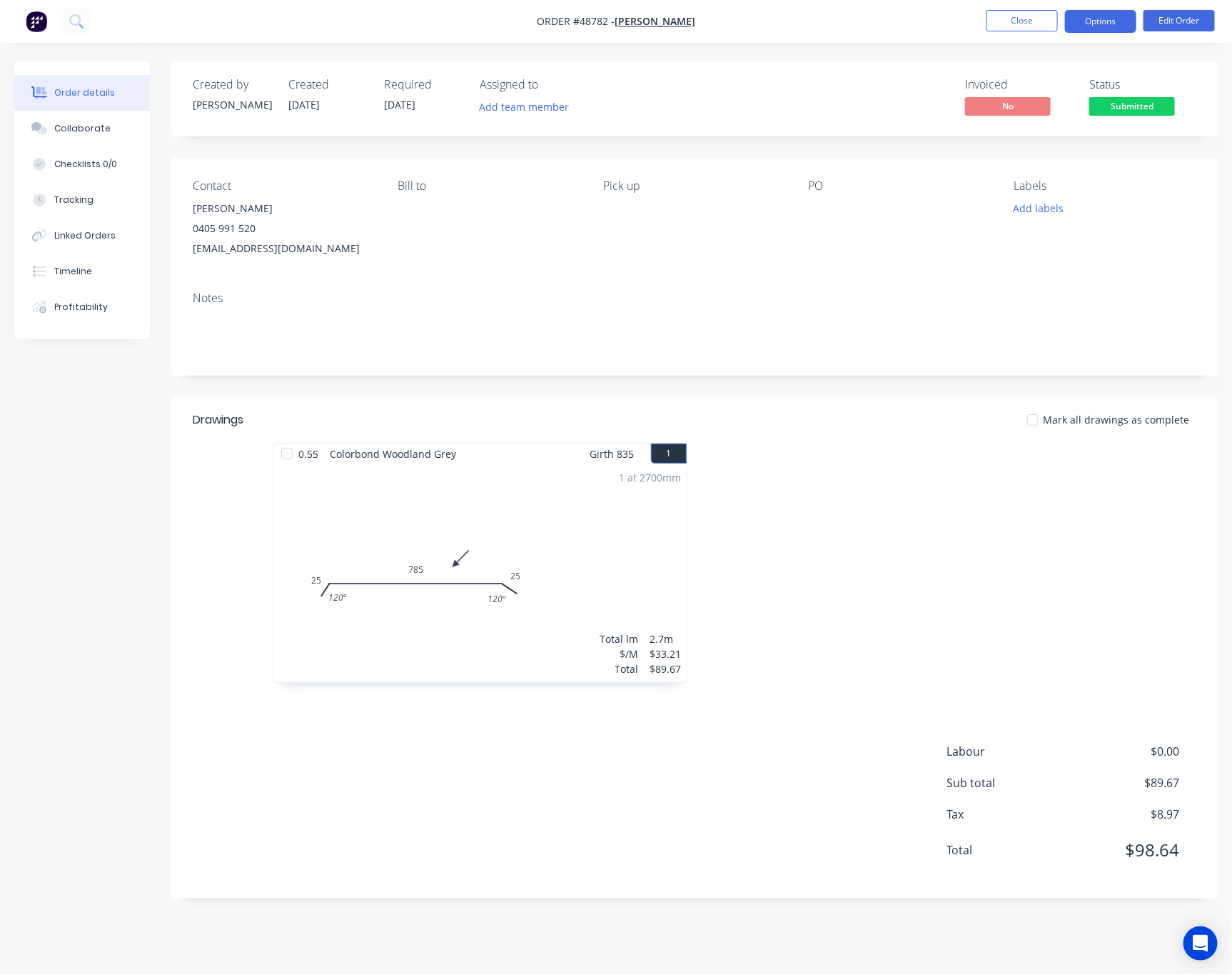
click at [1092, 20] on button "Options" at bounding box center [1100, 22] width 71 height 23
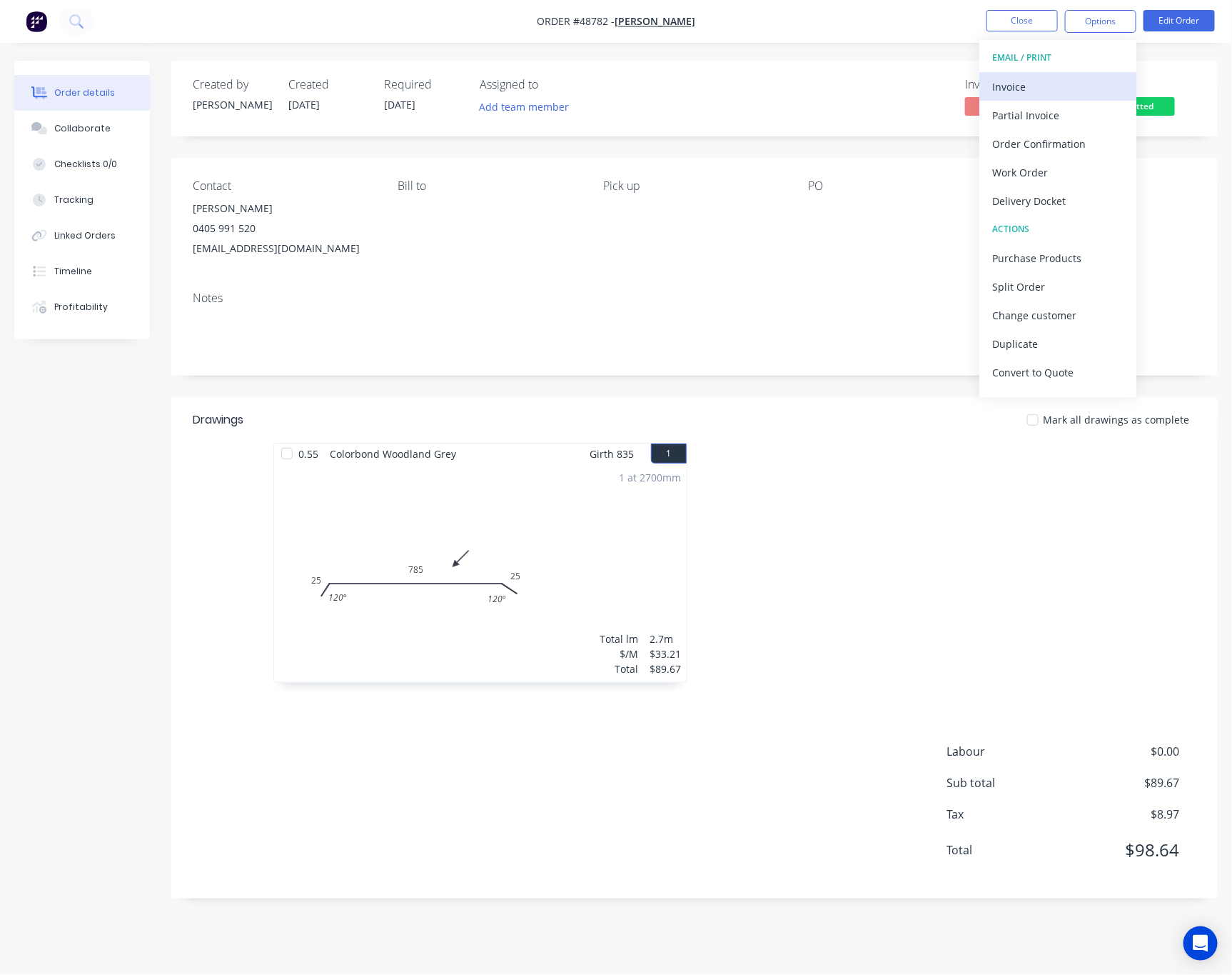
click at [1050, 80] on div "Invoice" at bounding box center [1057, 87] width 131 height 21
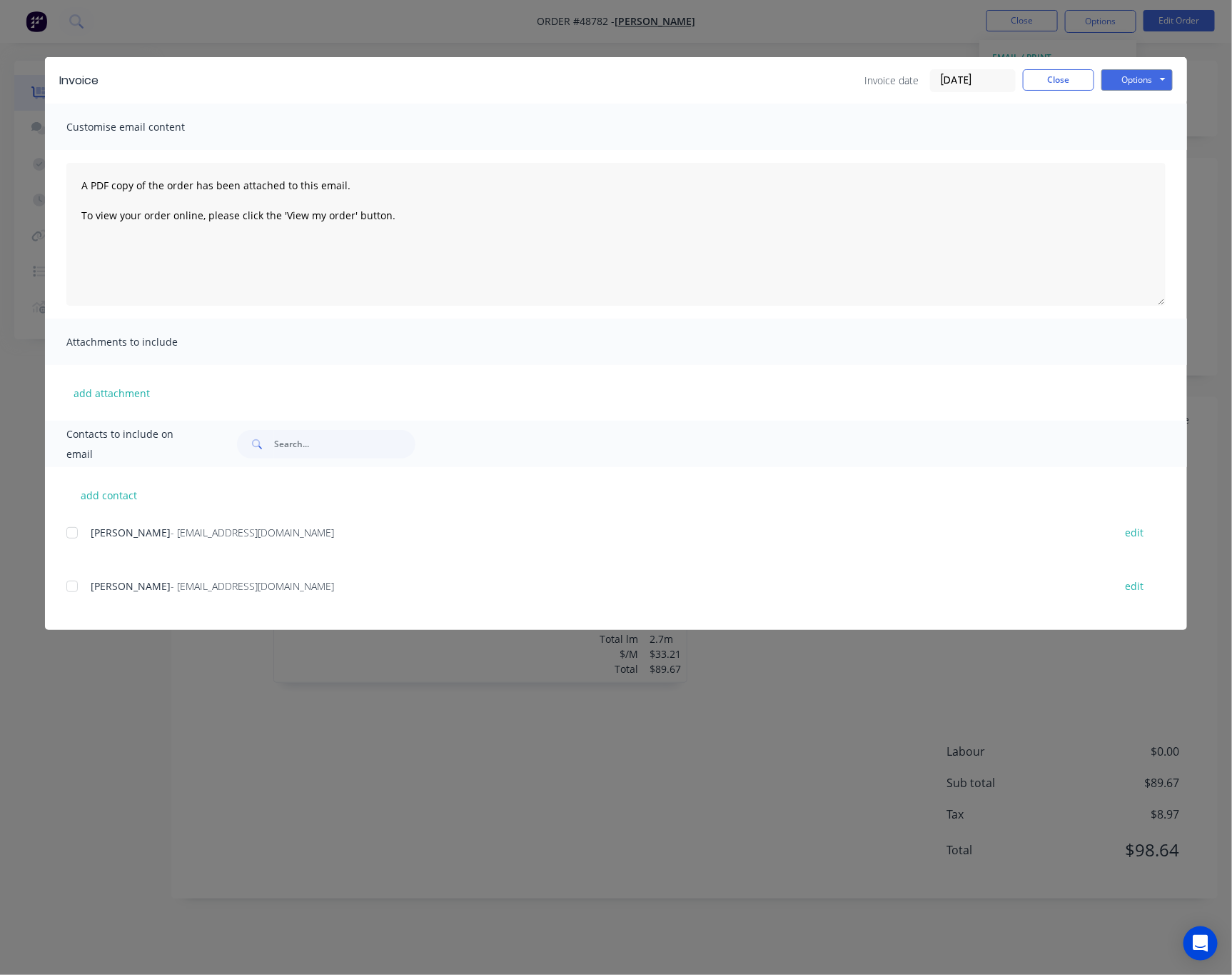
click at [75, 535] on div at bounding box center [72, 533] width 29 height 29
click at [1132, 83] on button "Options" at bounding box center [1137, 80] width 71 height 22
click at [1161, 147] on button "Email" at bounding box center [1146, 152] width 91 height 23
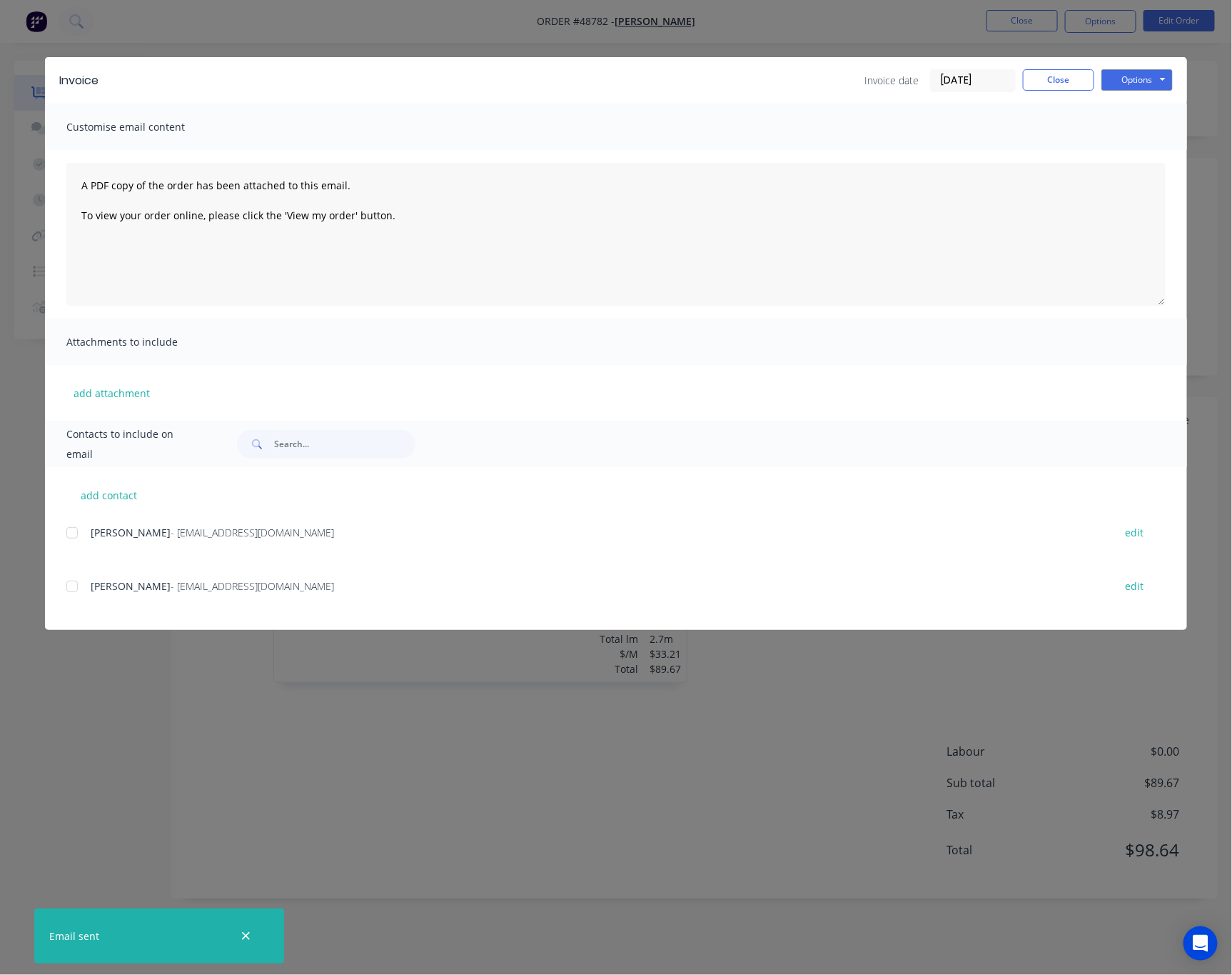
click at [364, 762] on div "Invoice Invoice date 02/09/25 Close Options Preview Print Email Customise email…" at bounding box center [616, 488] width 1232 height 975
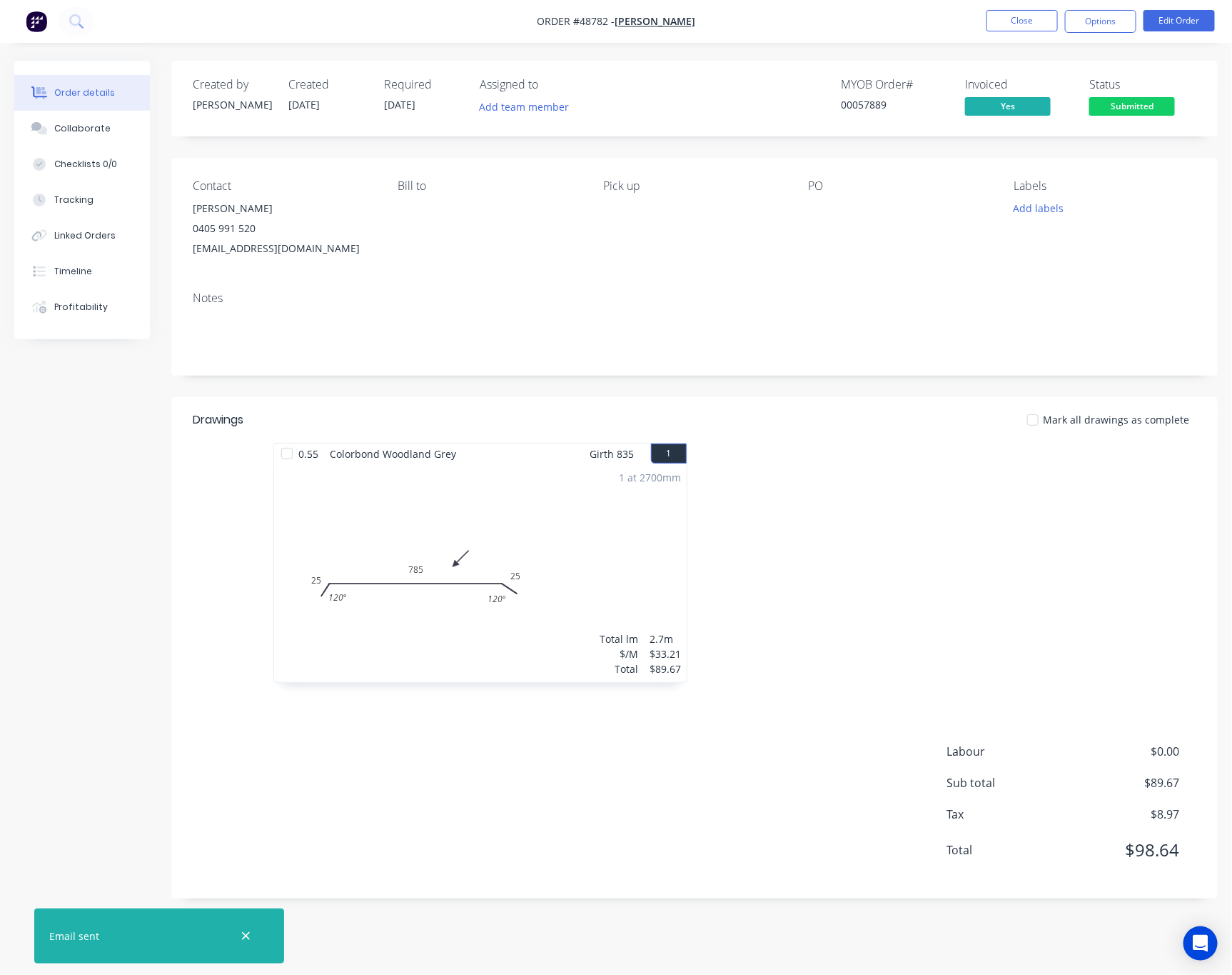
click at [551, 539] on div "1 at 2700mm Total lm $/M Total 2.7m $33.21 $89.67" at bounding box center [480, 573] width 413 height 218
click at [518, 622] on div "1 at 2700mm Total lm $/M Total 2.7m $33.21 $89.67" at bounding box center [480, 573] width 413 height 218
click at [1113, 24] on button "Options" at bounding box center [1100, 22] width 71 height 23
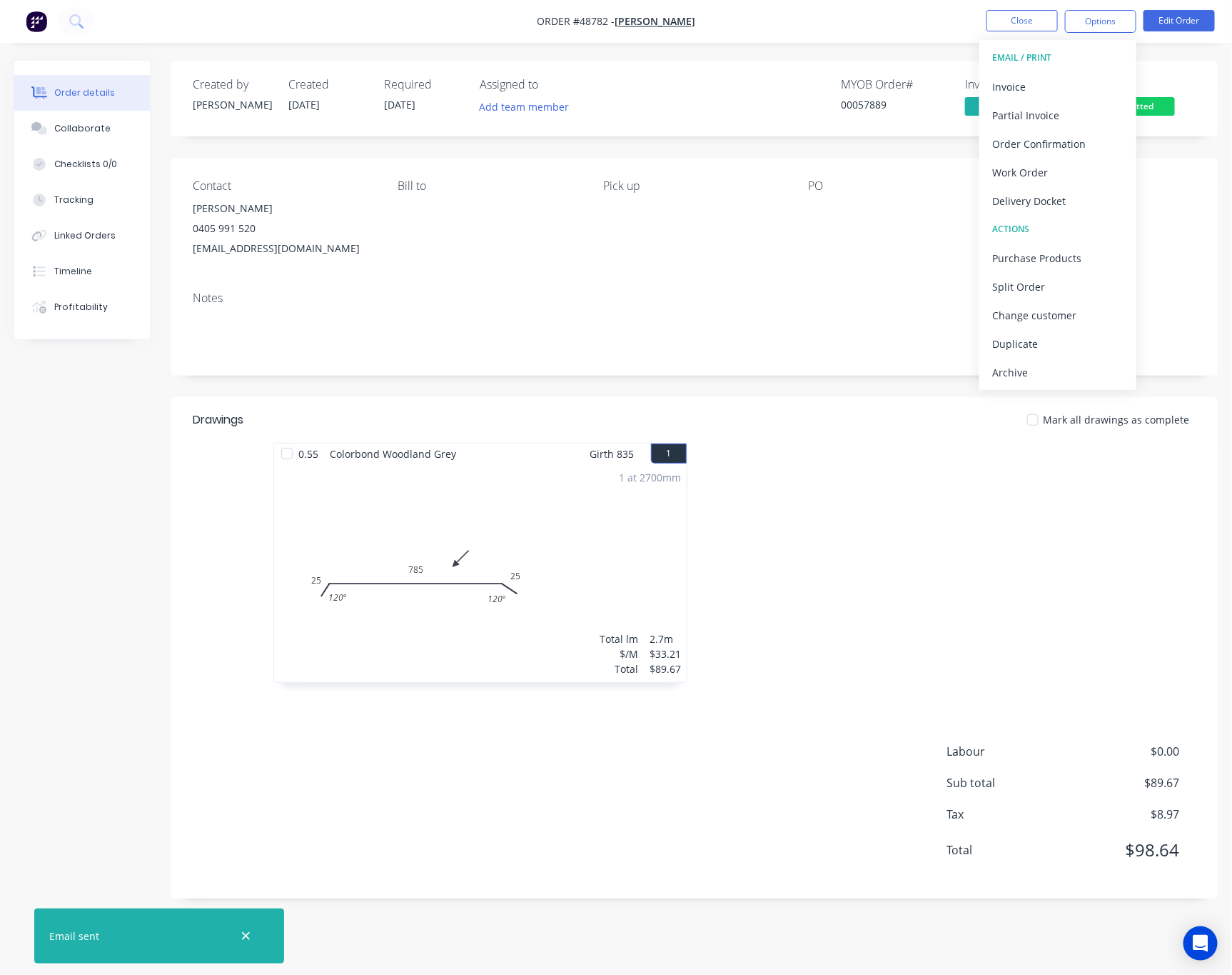
click at [1177, 5] on nav "Order #48782 - Terry Dudfield Close Options EMAIL / PRINT Invoice Partial Invoi…" at bounding box center [616, 21] width 1232 height 43
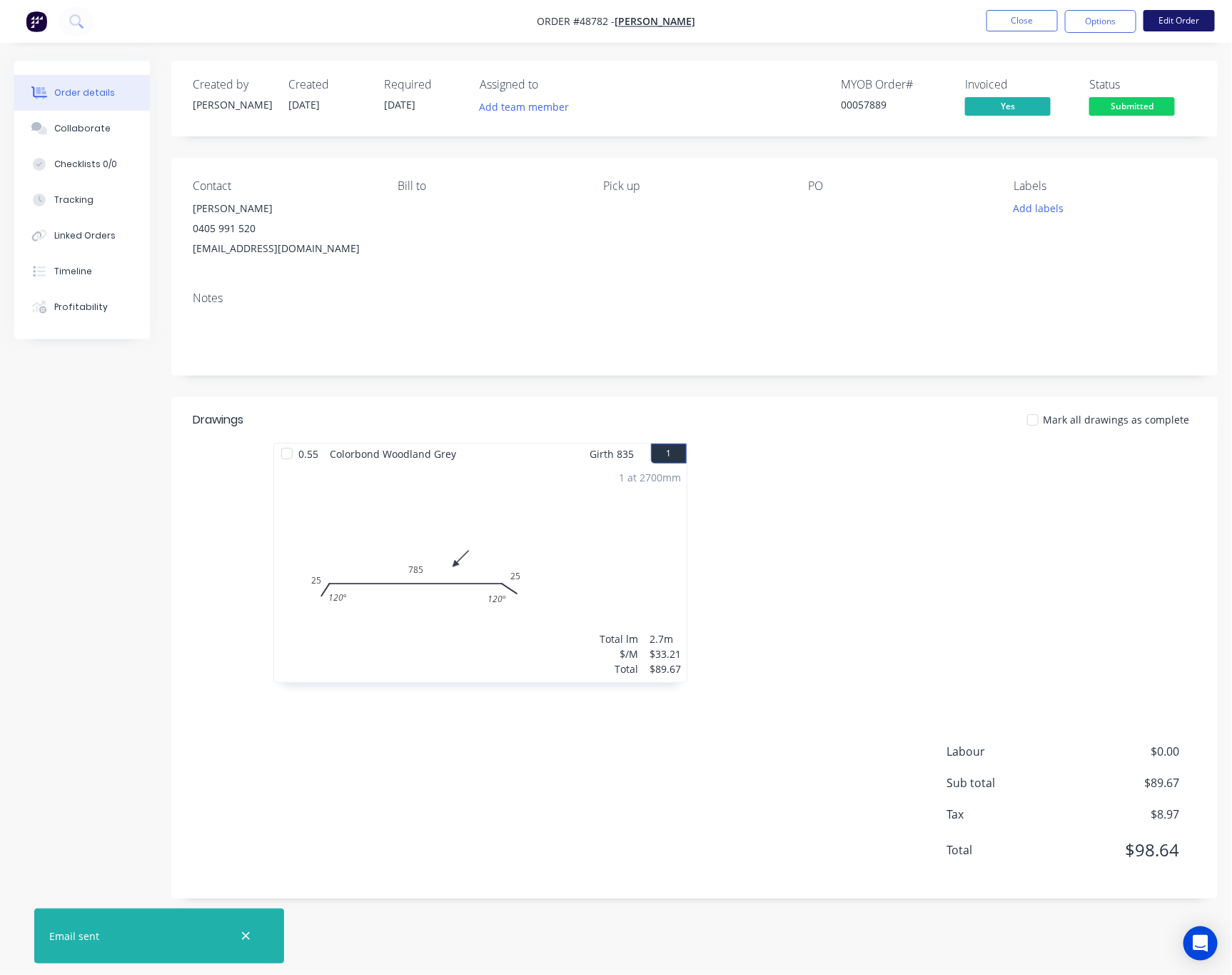
click at [1177, 19] on button "Edit Order" at bounding box center [1179, 21] width 71 height 22
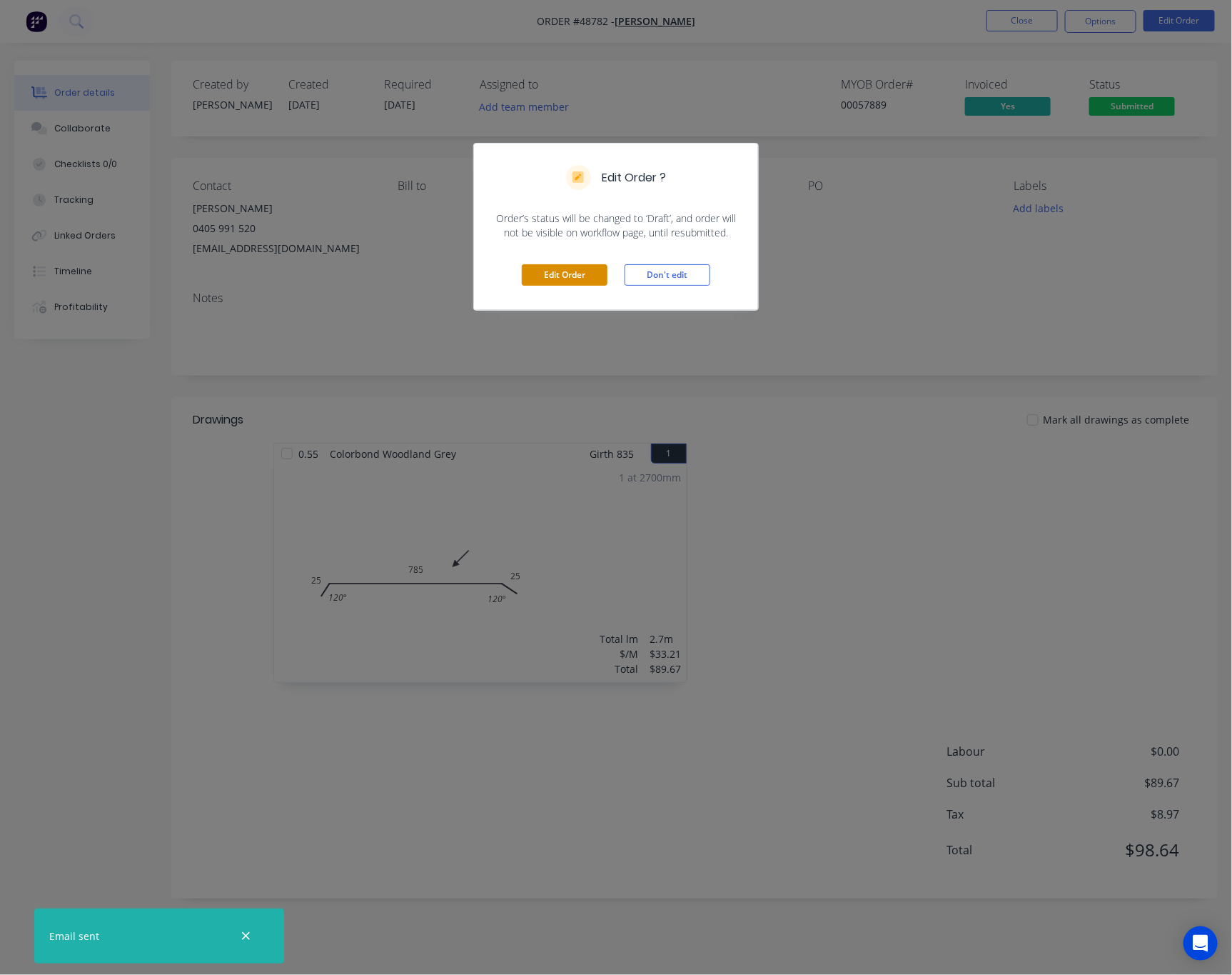
click at [552, 277] on button "Edit Order" at bounding box center [564, 275] width 86 height 22
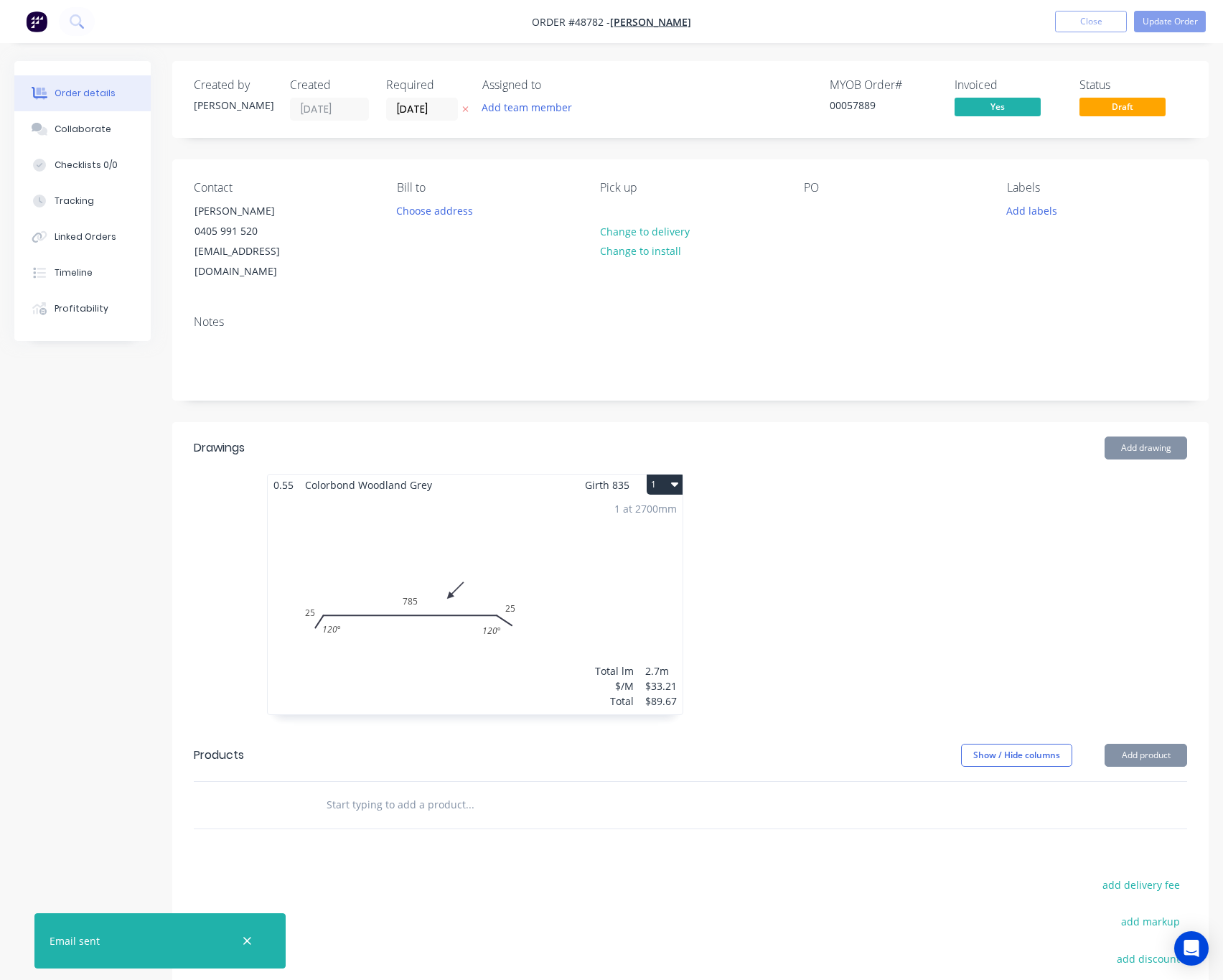
click at [497, 551] on div "1 at 2700mm Total lm $/M Total 2.7m $33.21 $89.67" at bounding box center [475, 604] width 415 height 219
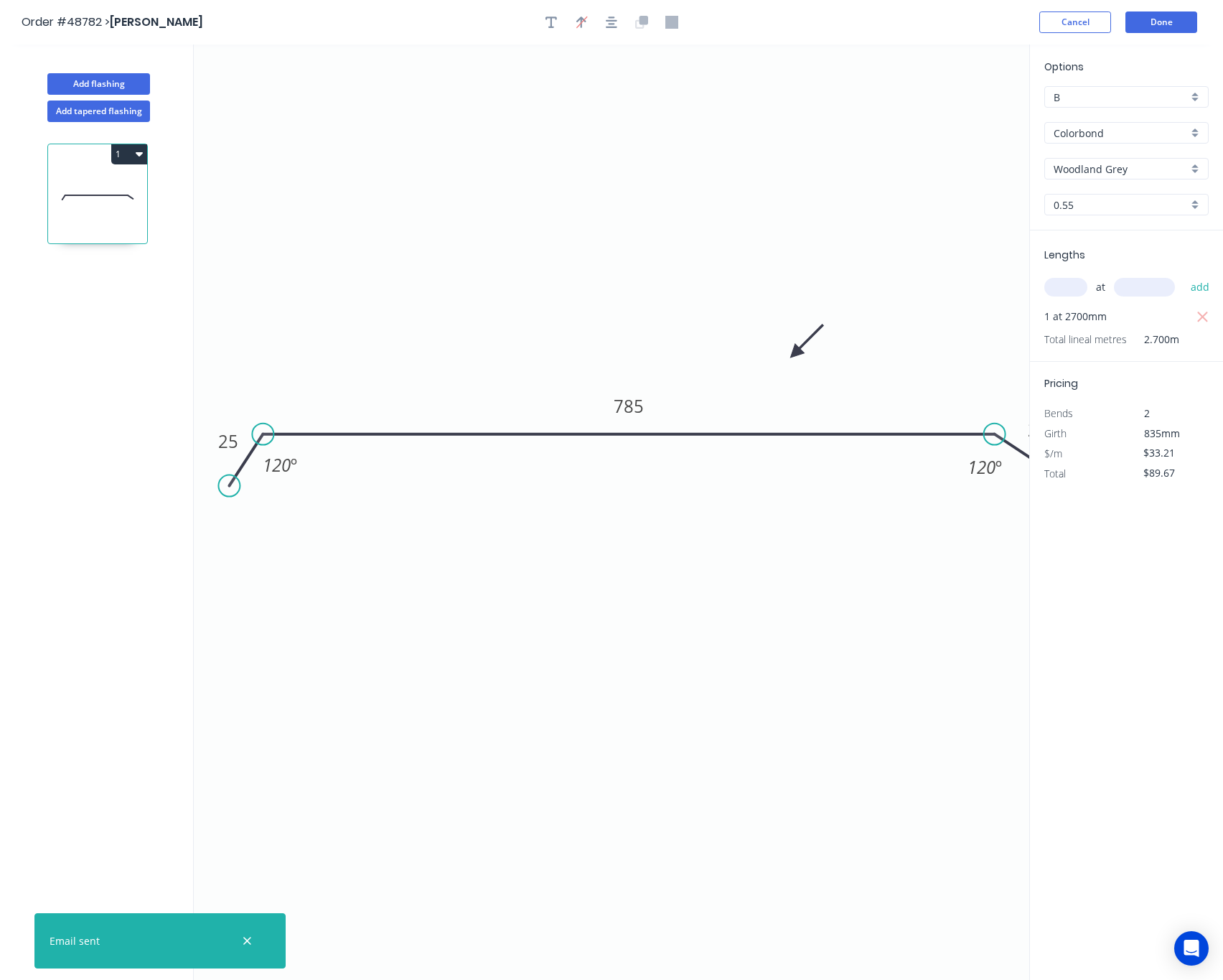
click at [1124, 167] on input "Woodland Grey" at bounding box center [1121, 168] width 134 height 15
click at [1131, 273] on div "Shale Grey" at bounding box center [1126, 260] width 163 height 25
type input "Shale Grey"
click at [1182, 26] on button "Done" at bounding box center [1161, 22] width 71 height 22
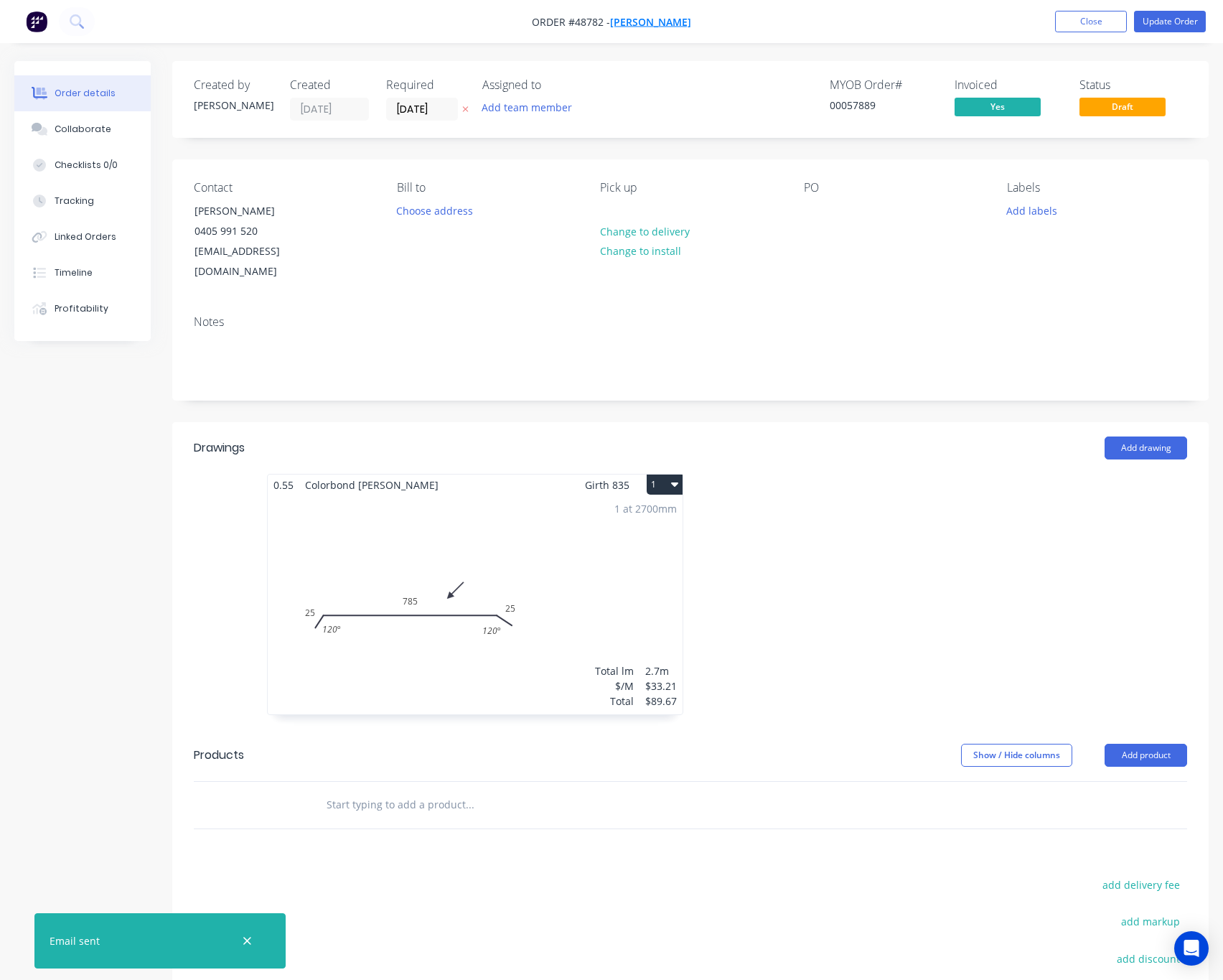
click at [637, 24] on span "Terry Dudfield" at bounding box center [650, 22] width 81 height 14
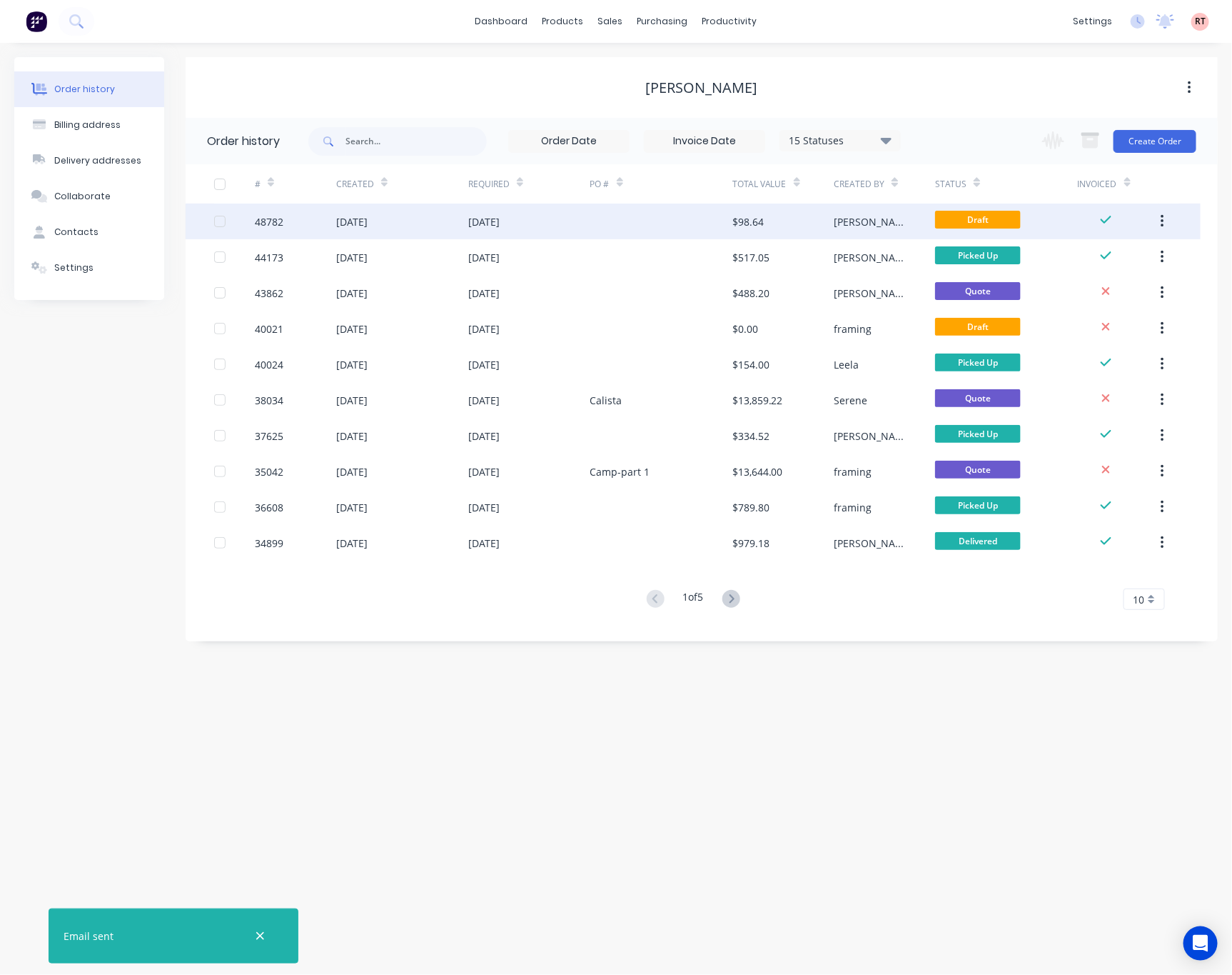
click at [657, 230] on div at bounding box center [662, 221] width 142 height 36
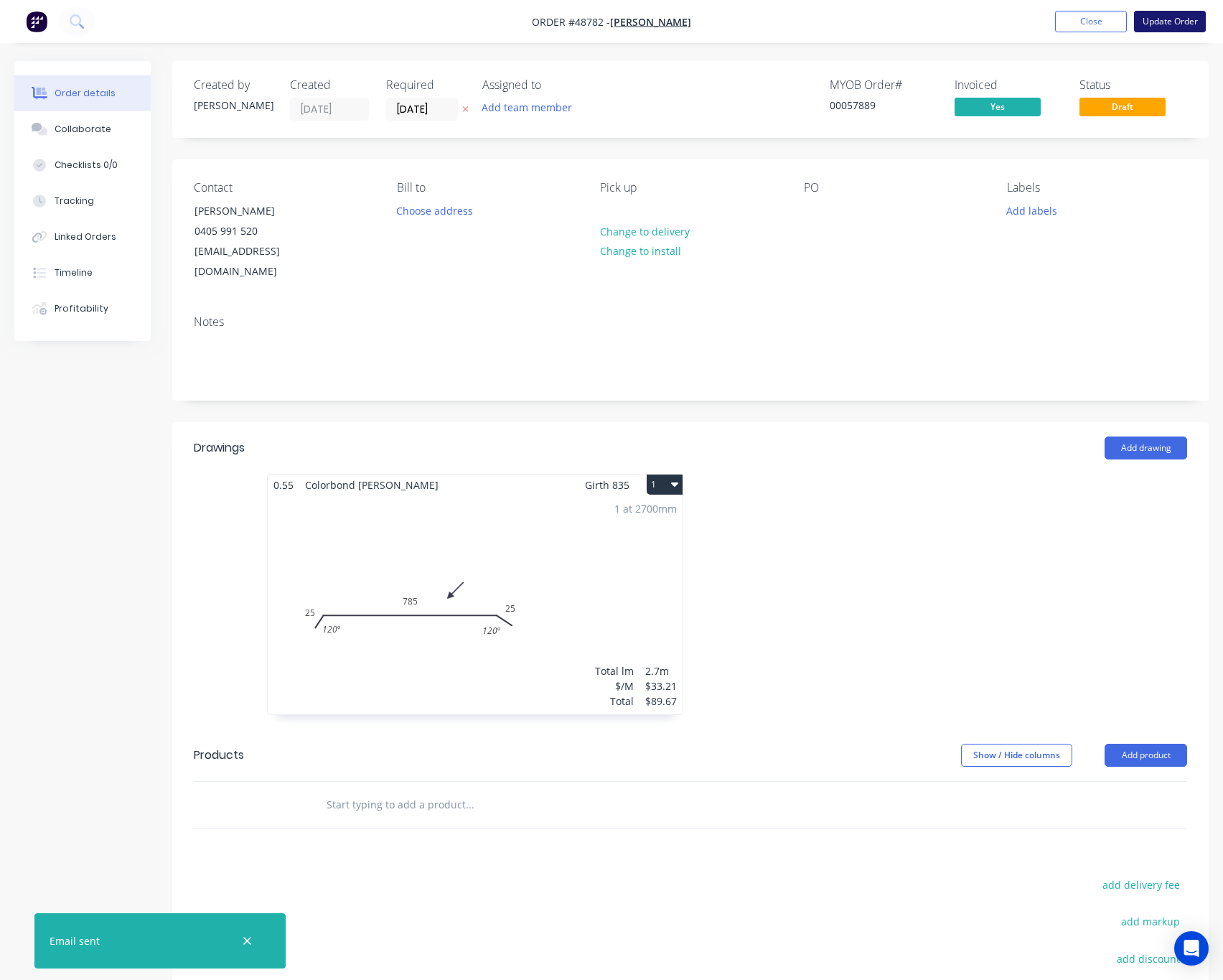
click at [1163, 24] on button "Update Order" at bounding box center [1170, 21] width 71 height 22
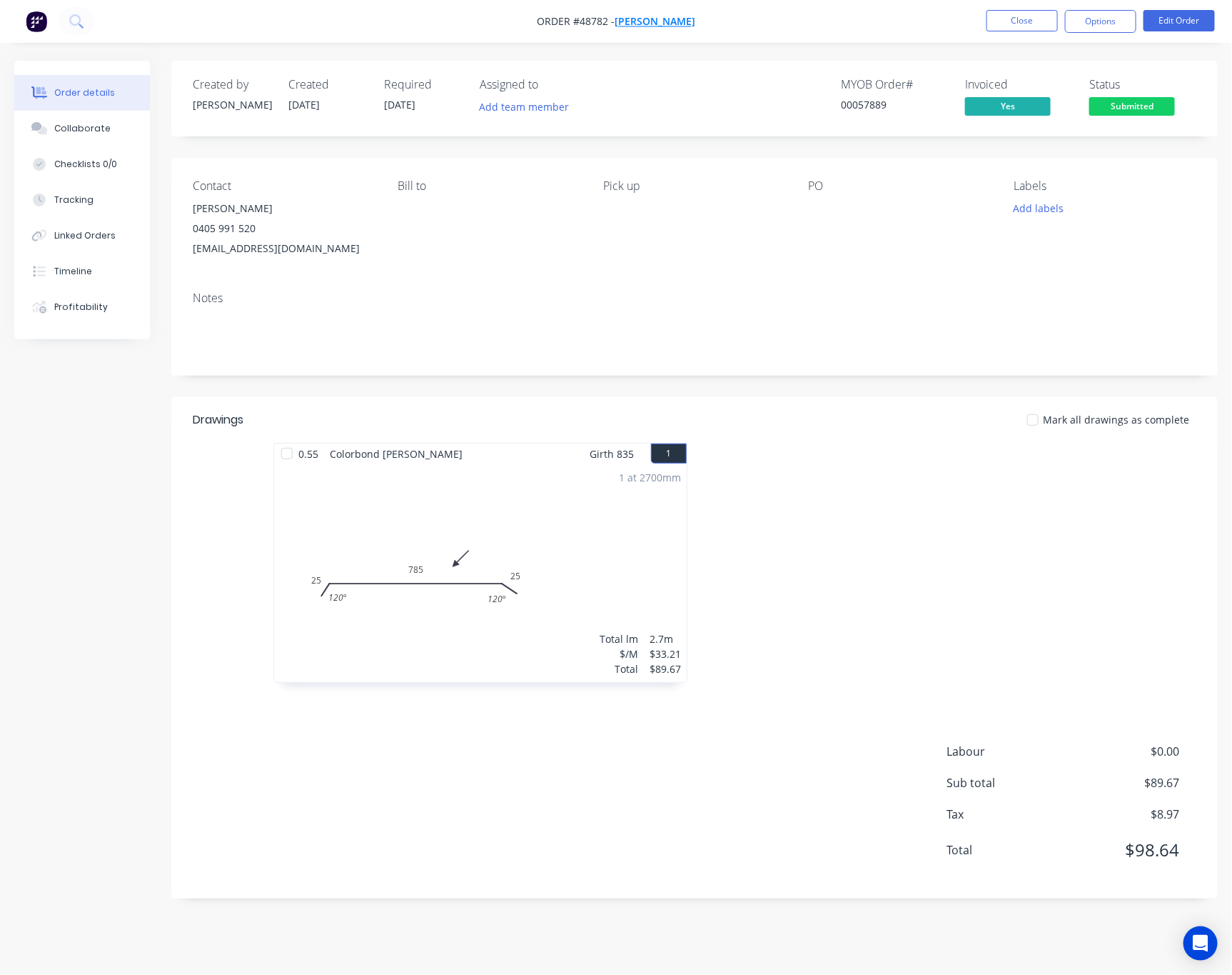
click at [672, 18] on span "Terry Dudfield" at bounding box center [655, 22] width 81 height 14
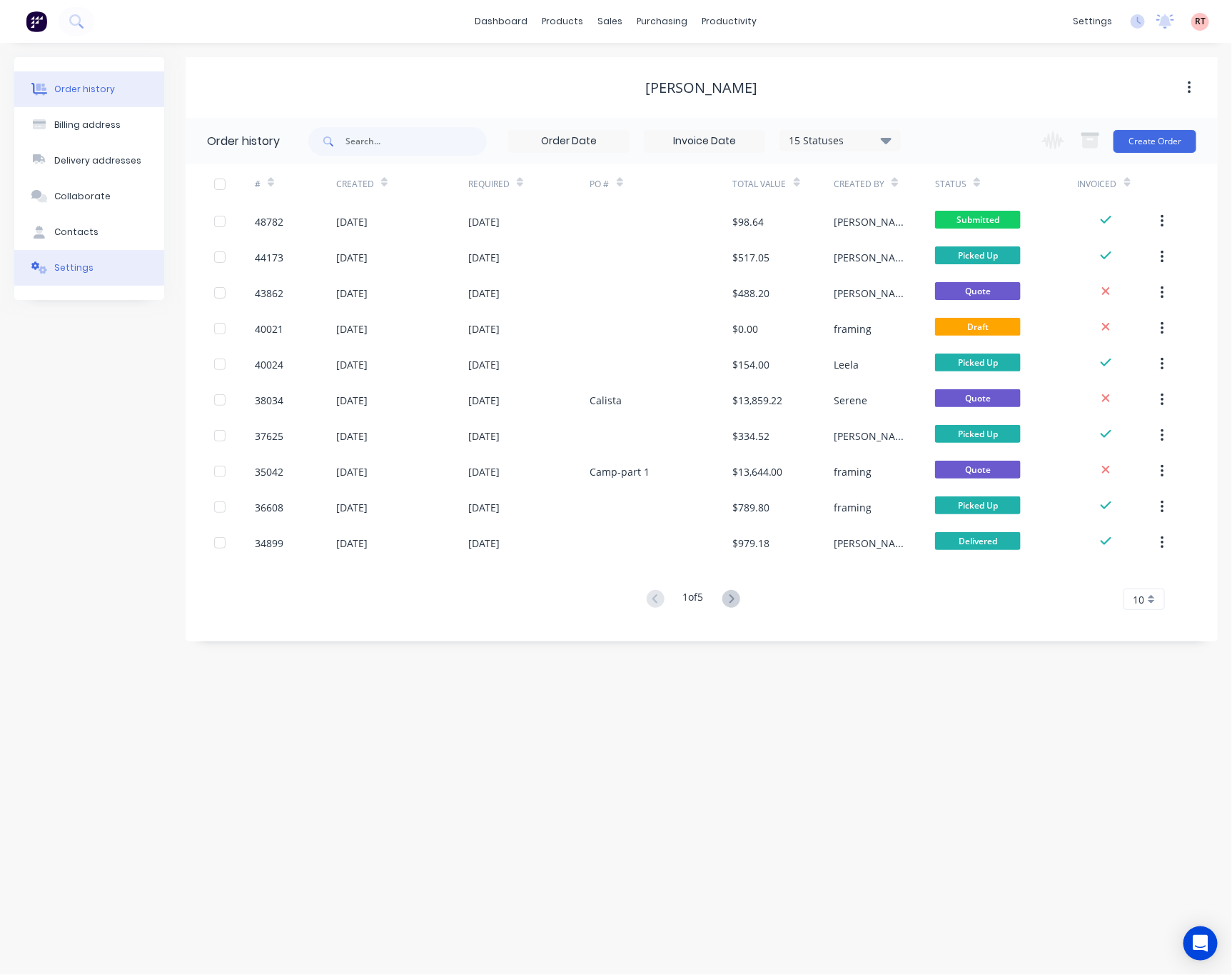
click at [93, 265] on button "Settings" at bounding box center [88, 267] width 150 height 36
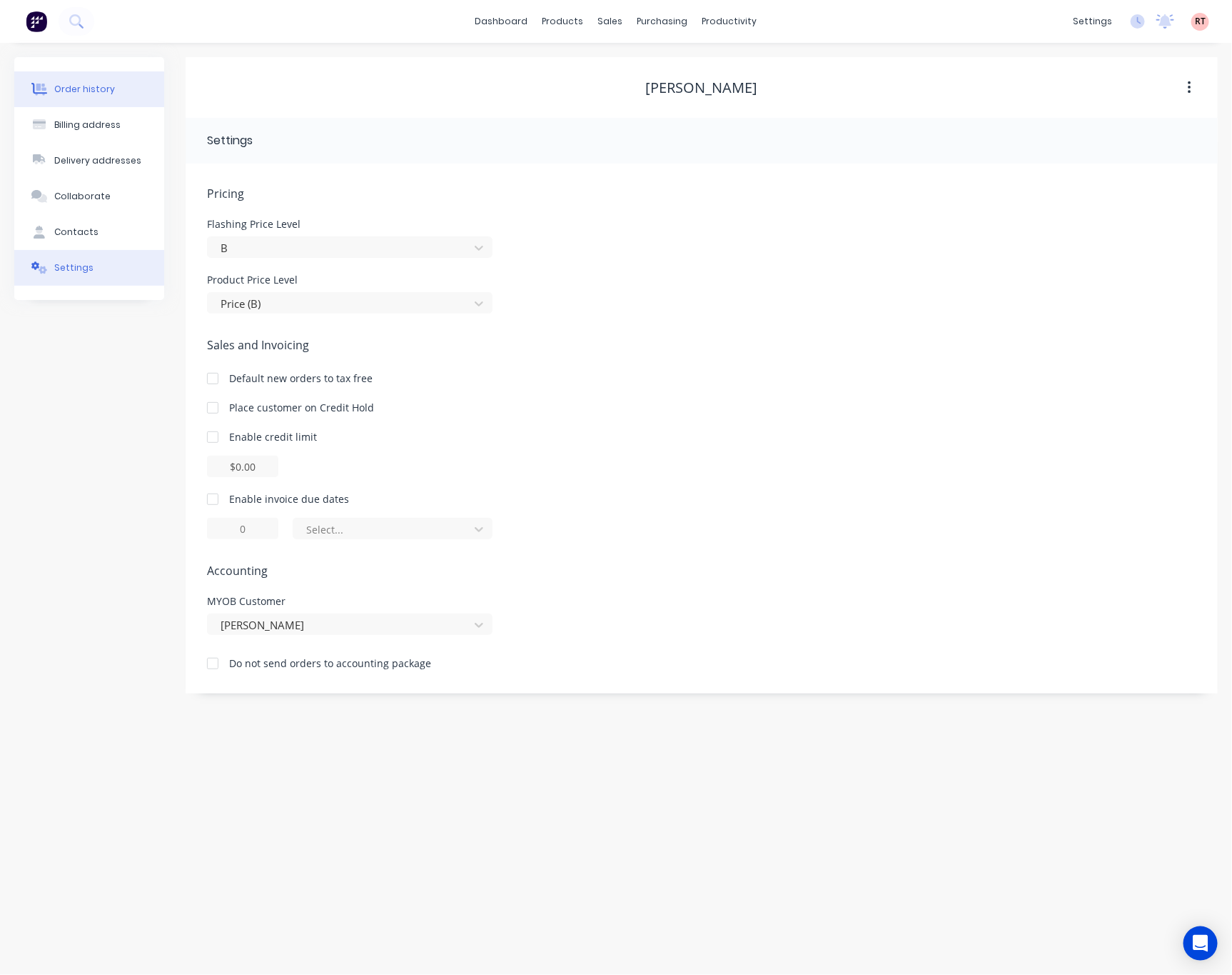
click at [123, 87] on button "Order history" at bounding box center [88, 88] width 150 height 36
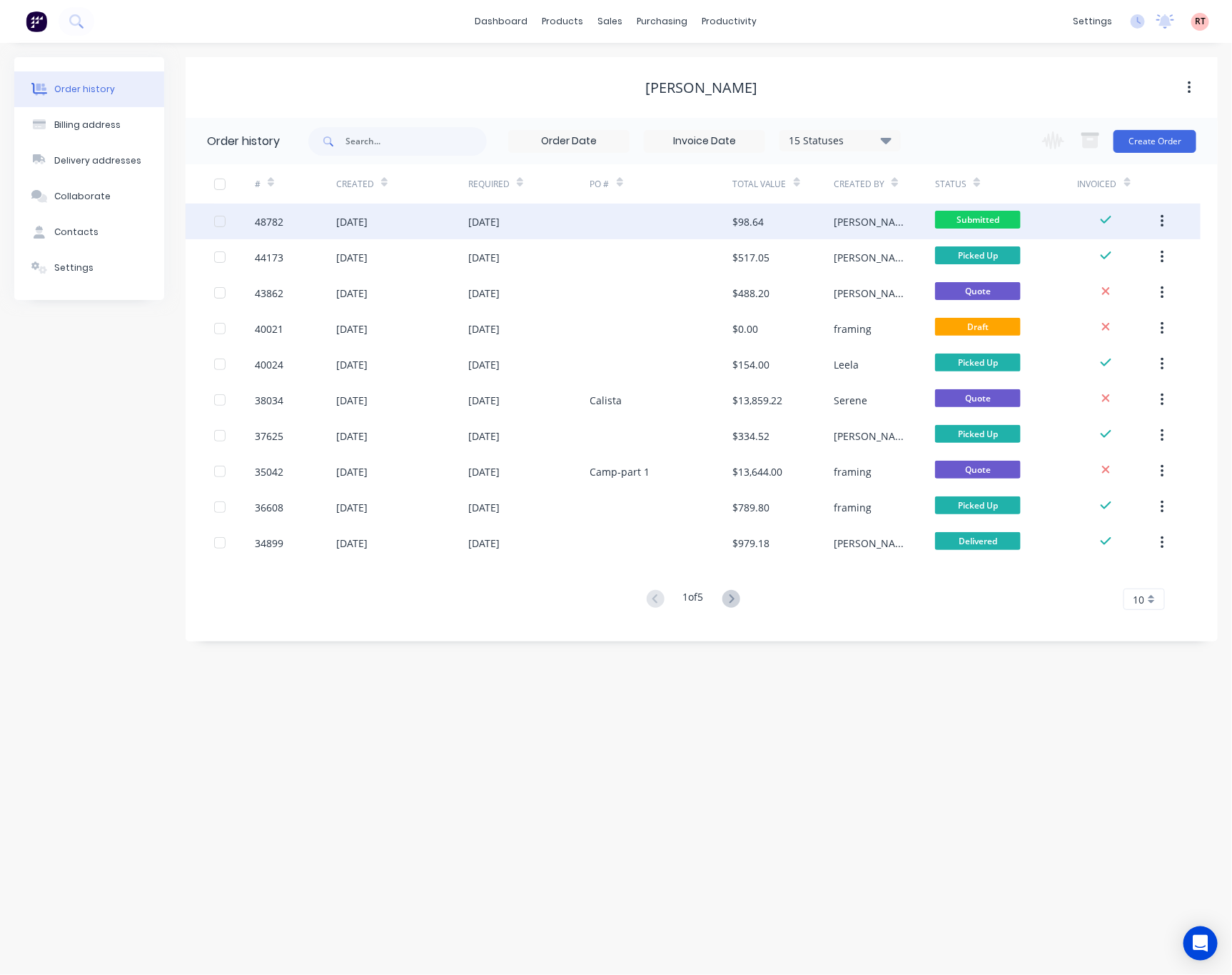
click at [628, 229] on div at bounding box center [662, 221] width 142 height 36
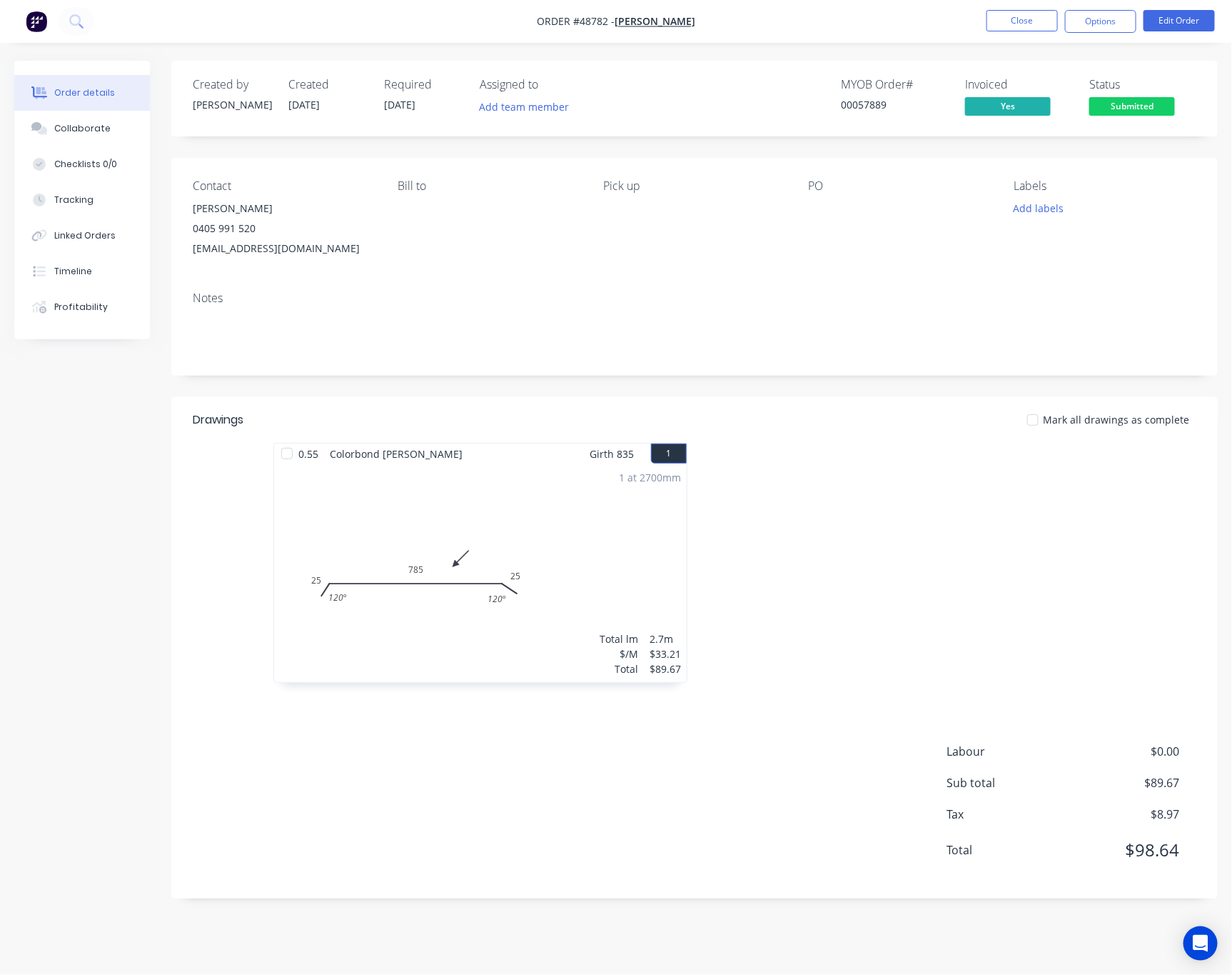
click at [1129, 106] on span "Submitted" at bounding box center [1131, 106] width 86 height 18
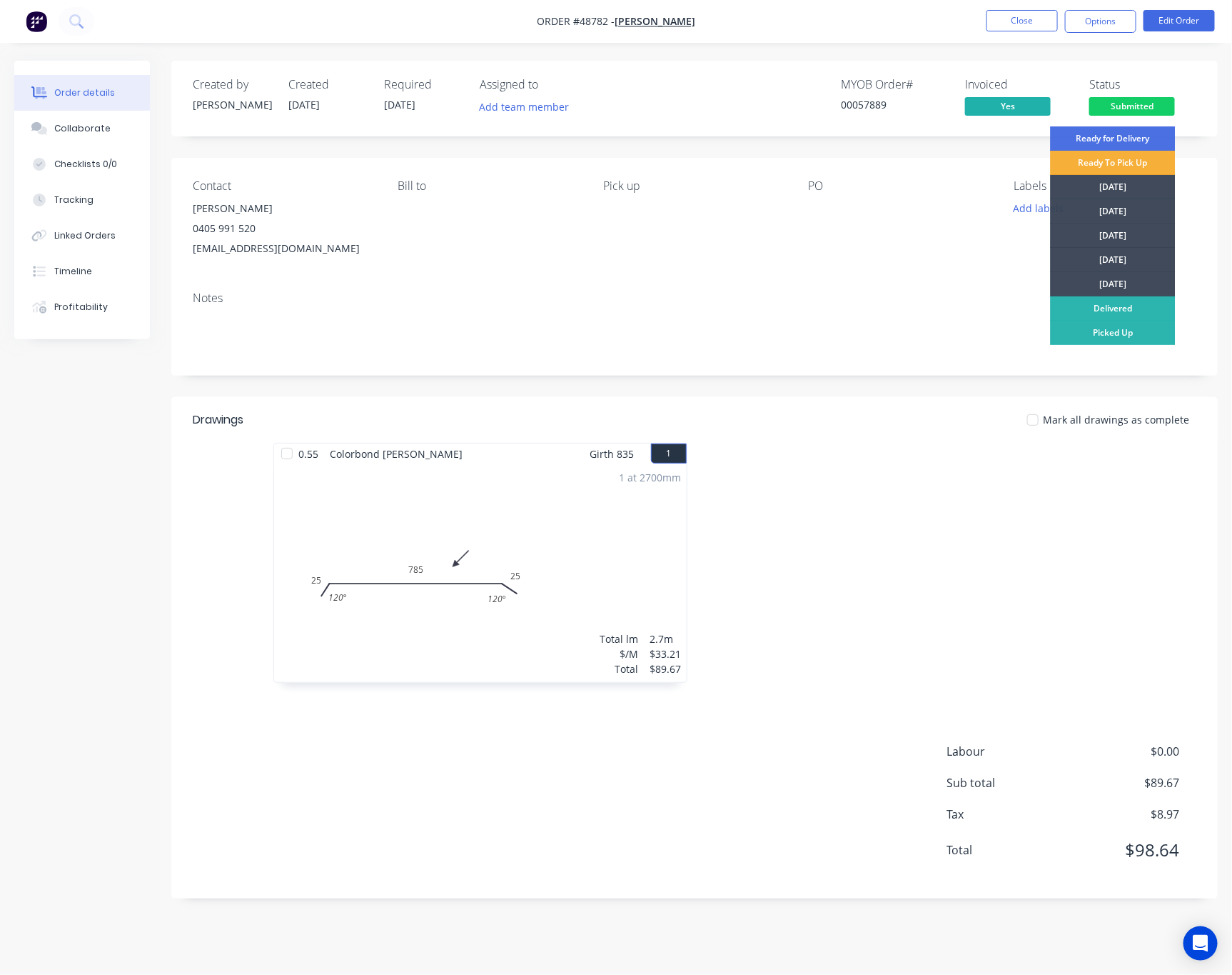
click at [1213, 179] on div "Contact Terry Dudfield 0405 991 520 tdudfield@hotmail.com Bill to Pick up PO La…" at bounding box center [694, 219] width 1046 height 122
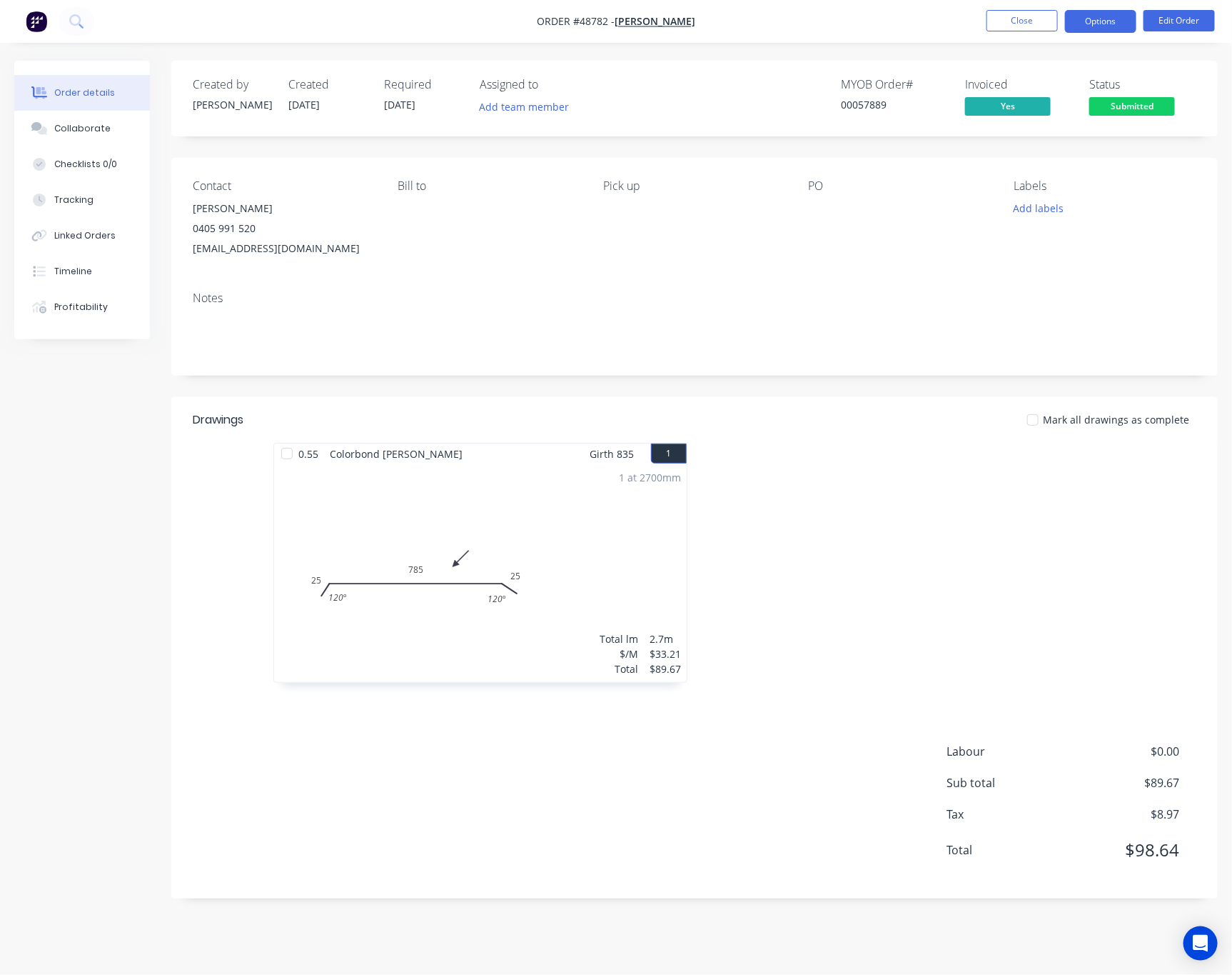
click at [1097, 29] on button "Options" at bounding box center [1100, 22] width 71 height 23
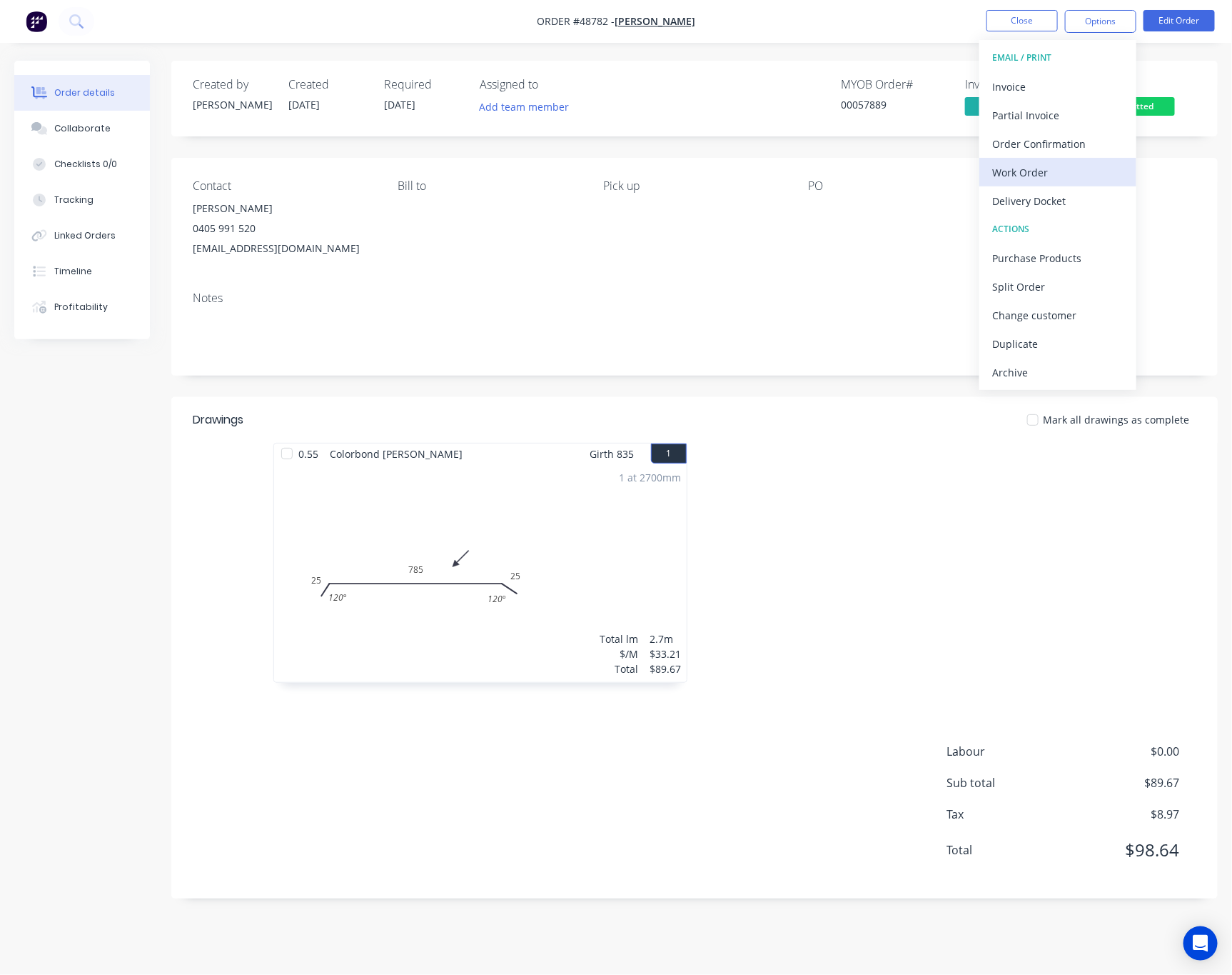
click at [1059, 170] on div "Work Order" at bounding box center [1057, 173] width 131 height 21
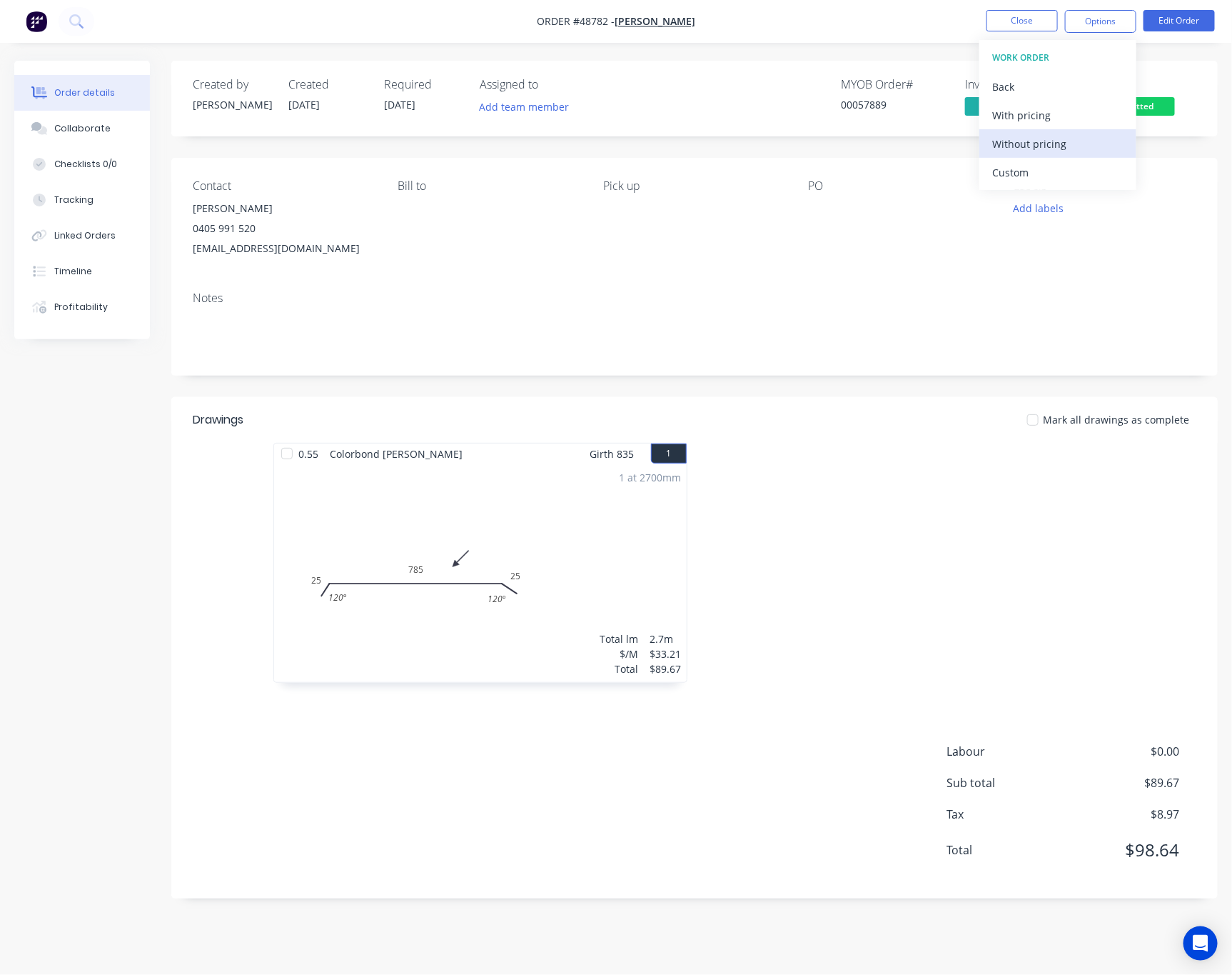
click at [1065, 140] on div "Without pricing" at bounding box center [1057, 144] width 131 height 21
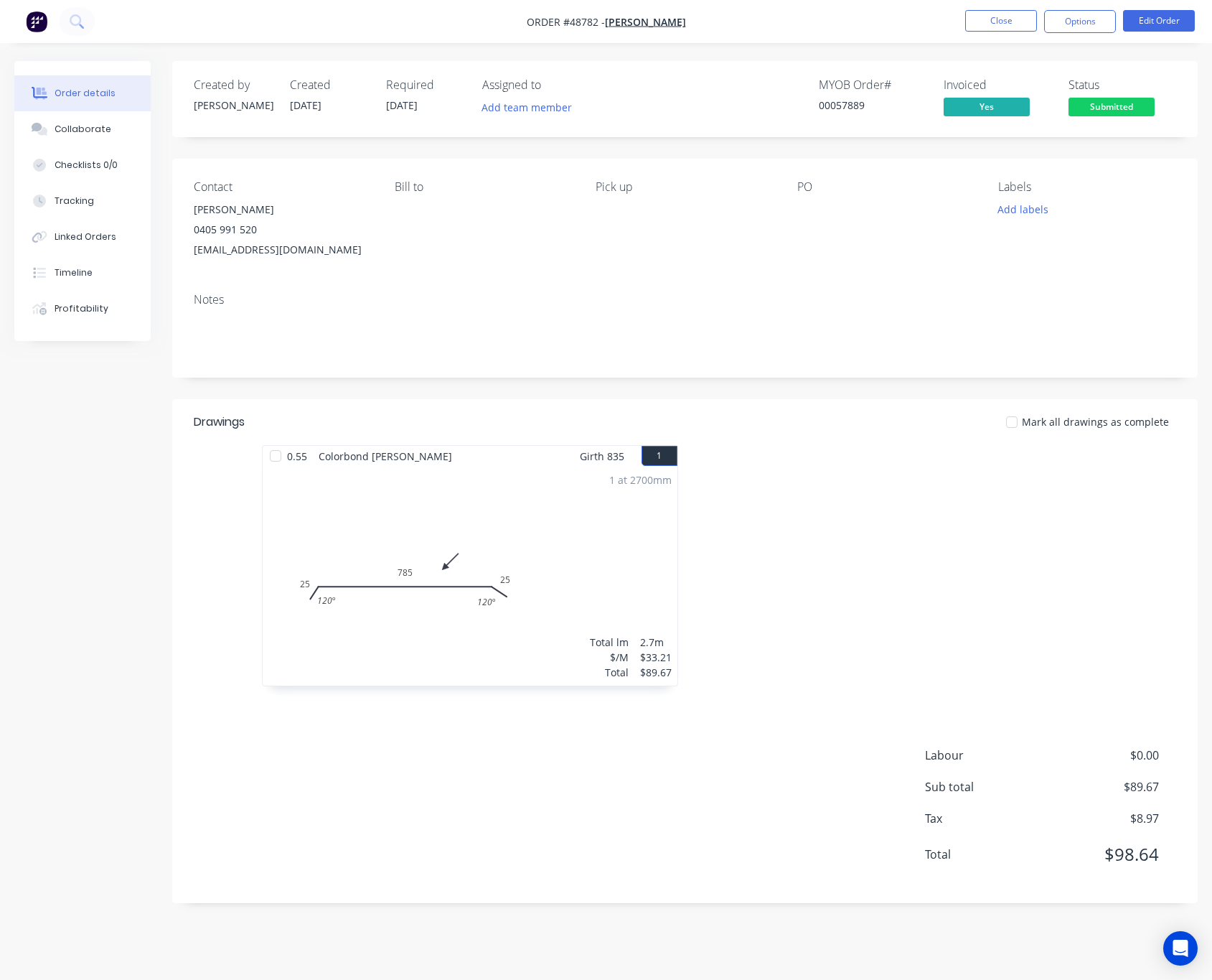
click at [819, 302] on div "Notes" at bounding box center [684, 300] width 983 height 14
click at [1112, 104] on span "Submitted" at bounding box center [1112, 106] width 86 height 18
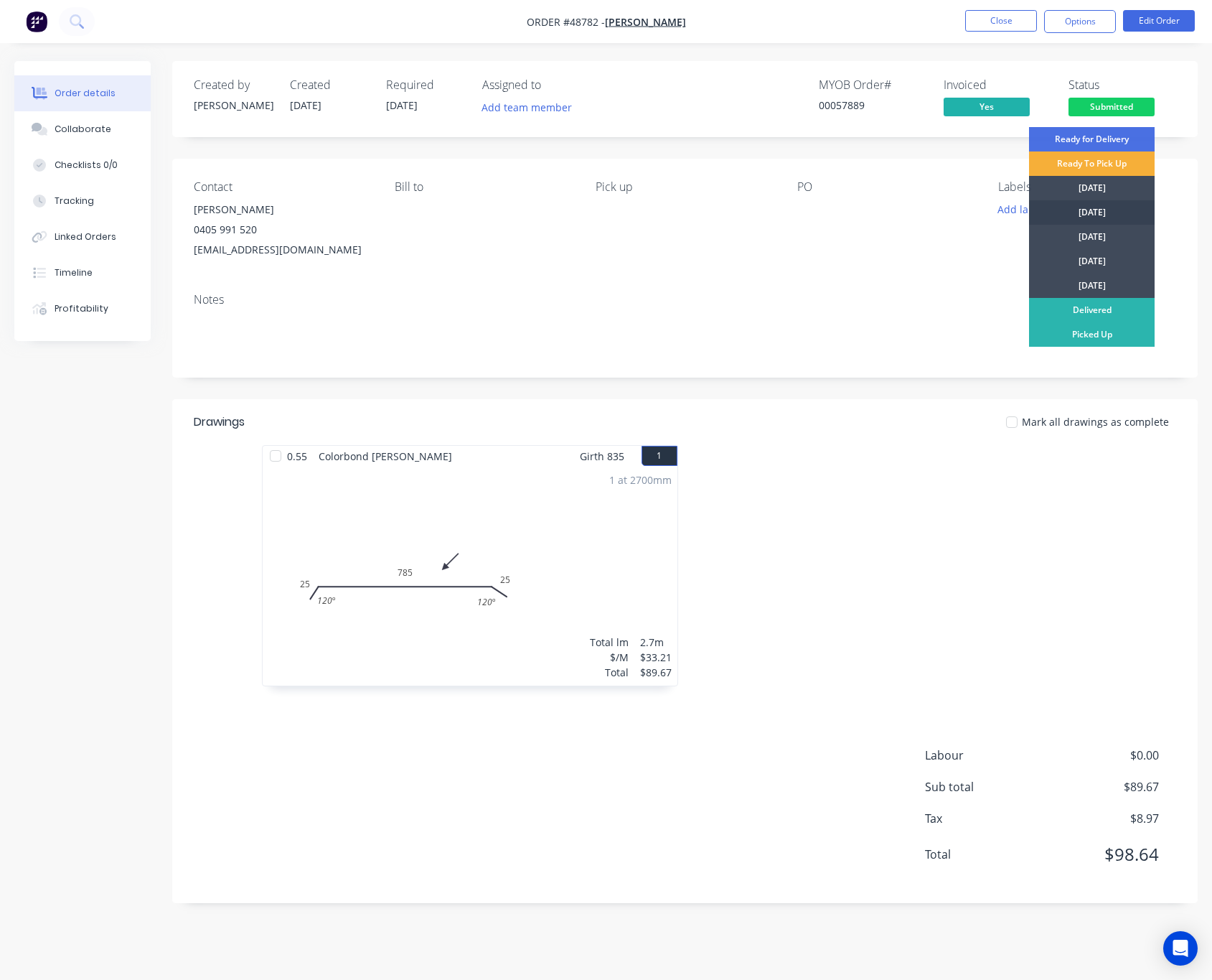
click at [1111, 209] on div "[DATE]" at bounding box center [1093, 213] width 126 height 24
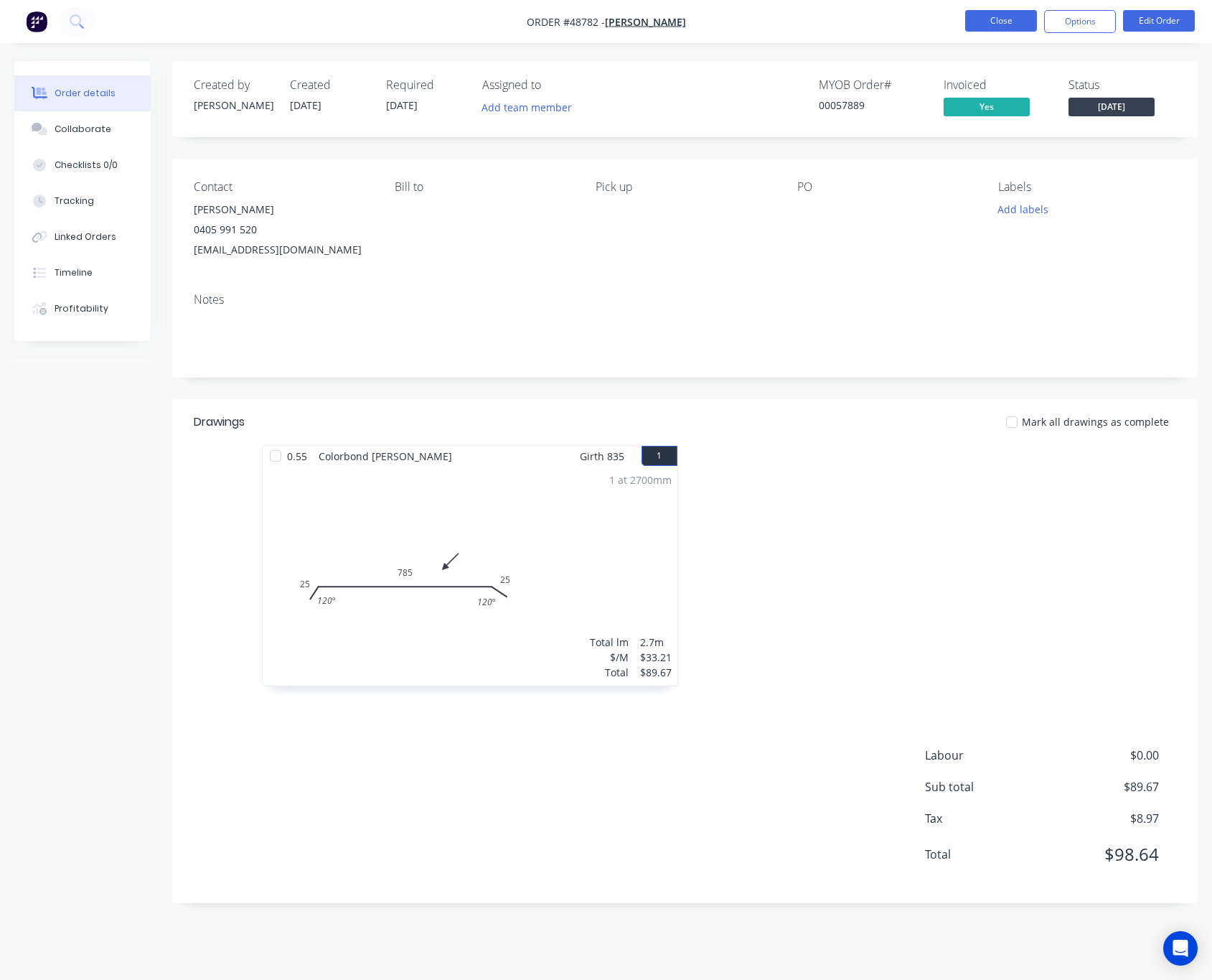
click at [998, 20] on button "Close" at bounding box center [1001, 21] width 71 height 22
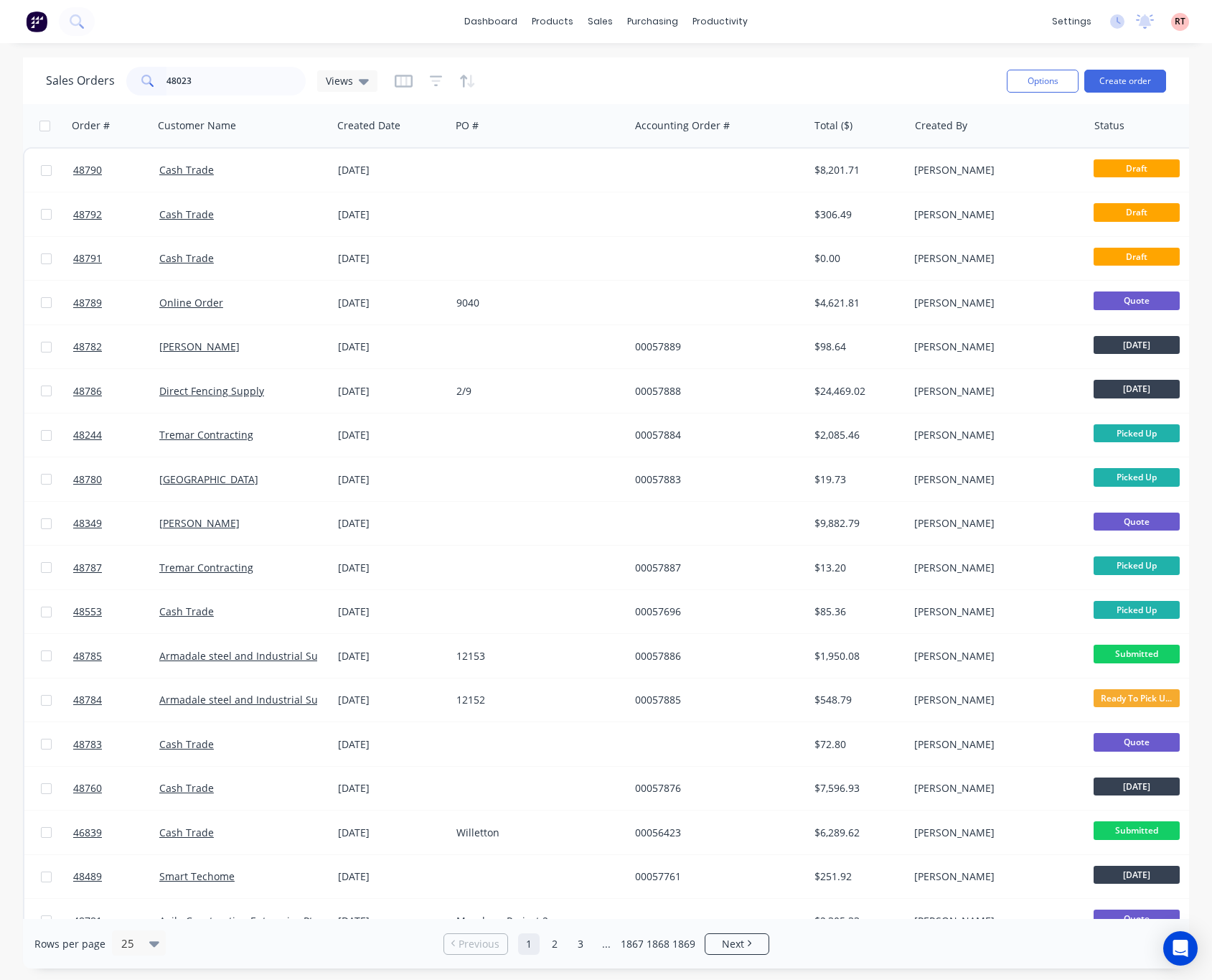
type input "48023"
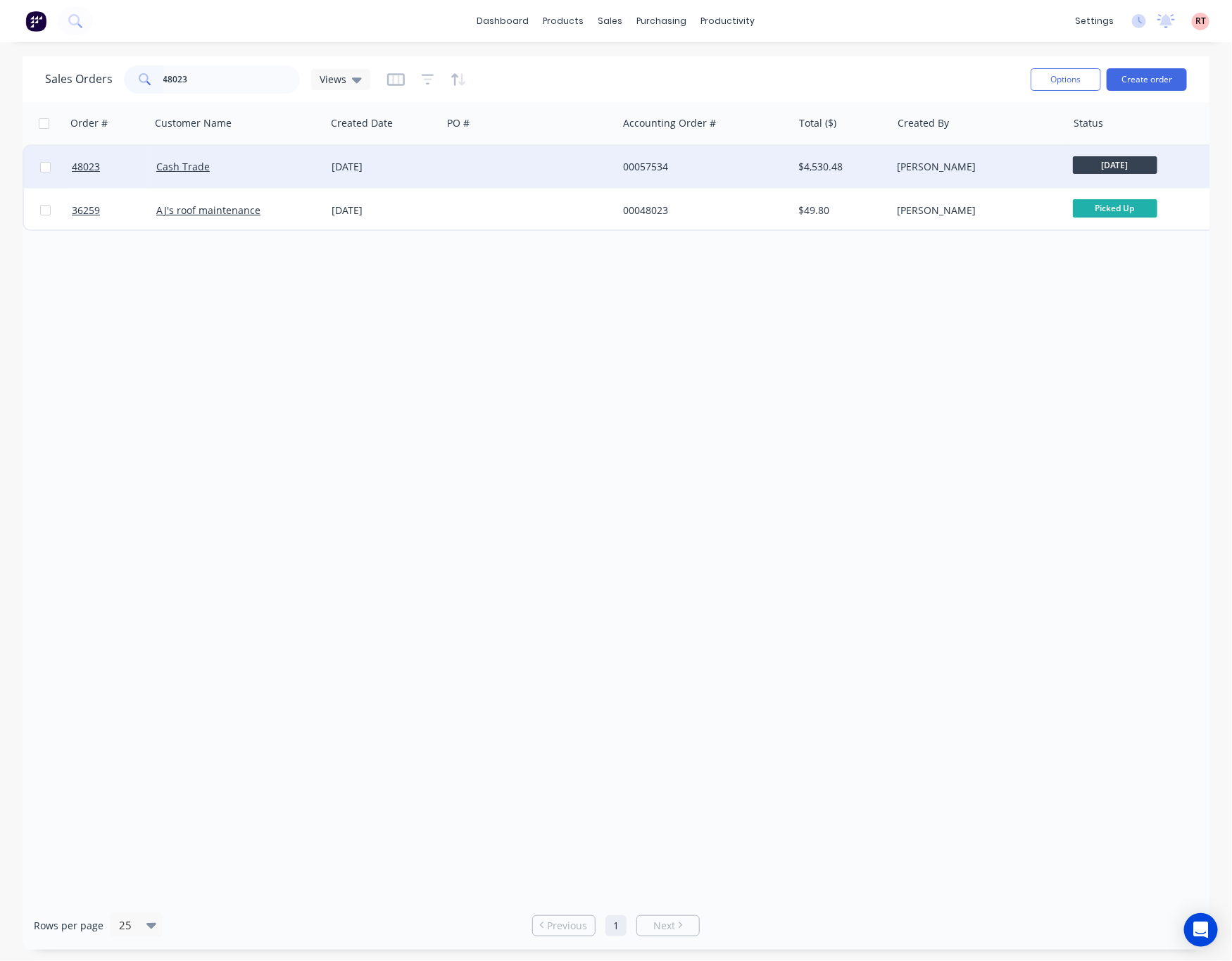
click at [504, 168] on div at bounding box center [529, 166] width 175 height 42
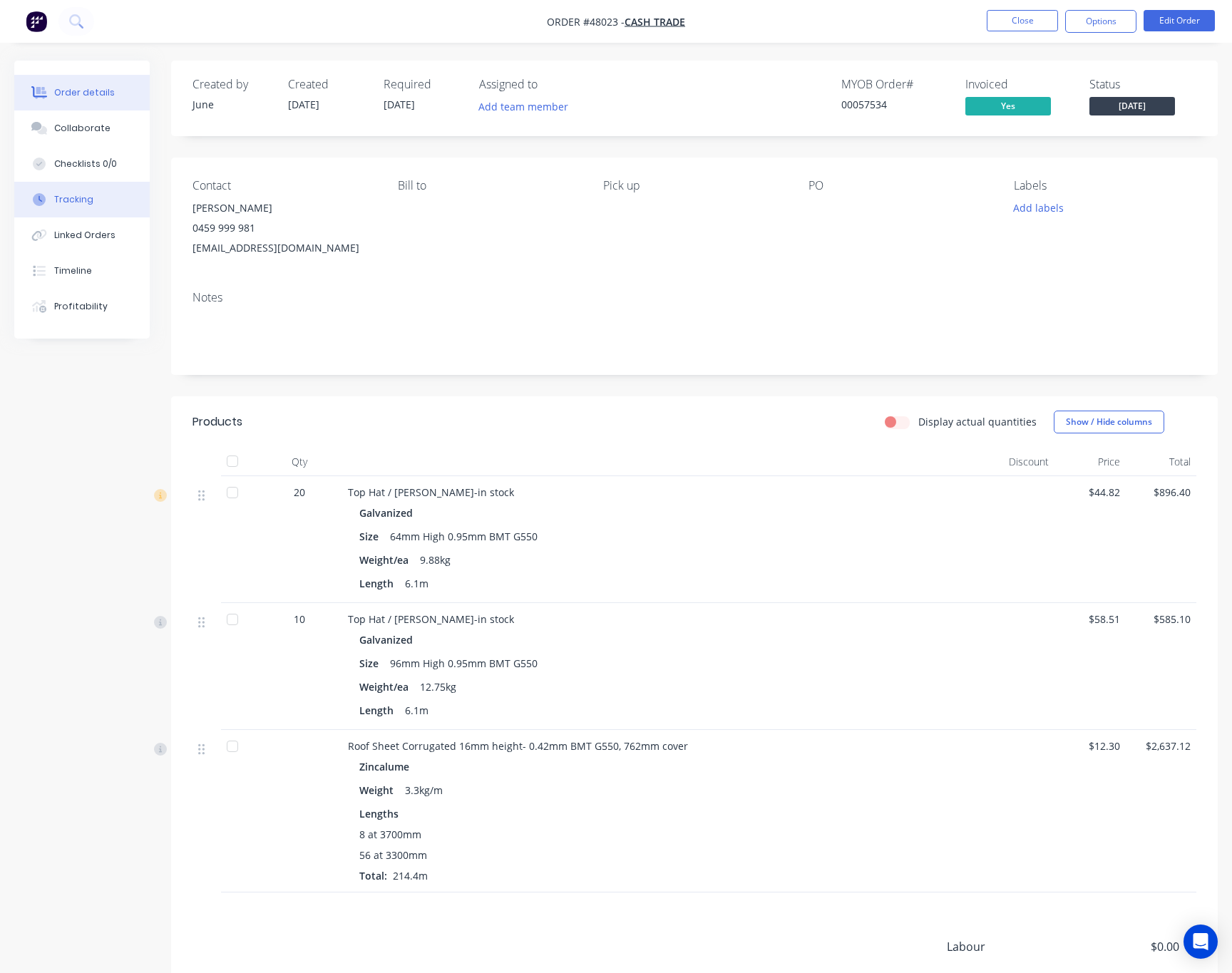
click at [106, 205] on button "Tracking" at bounding box center [81, 199] width 135 height 35
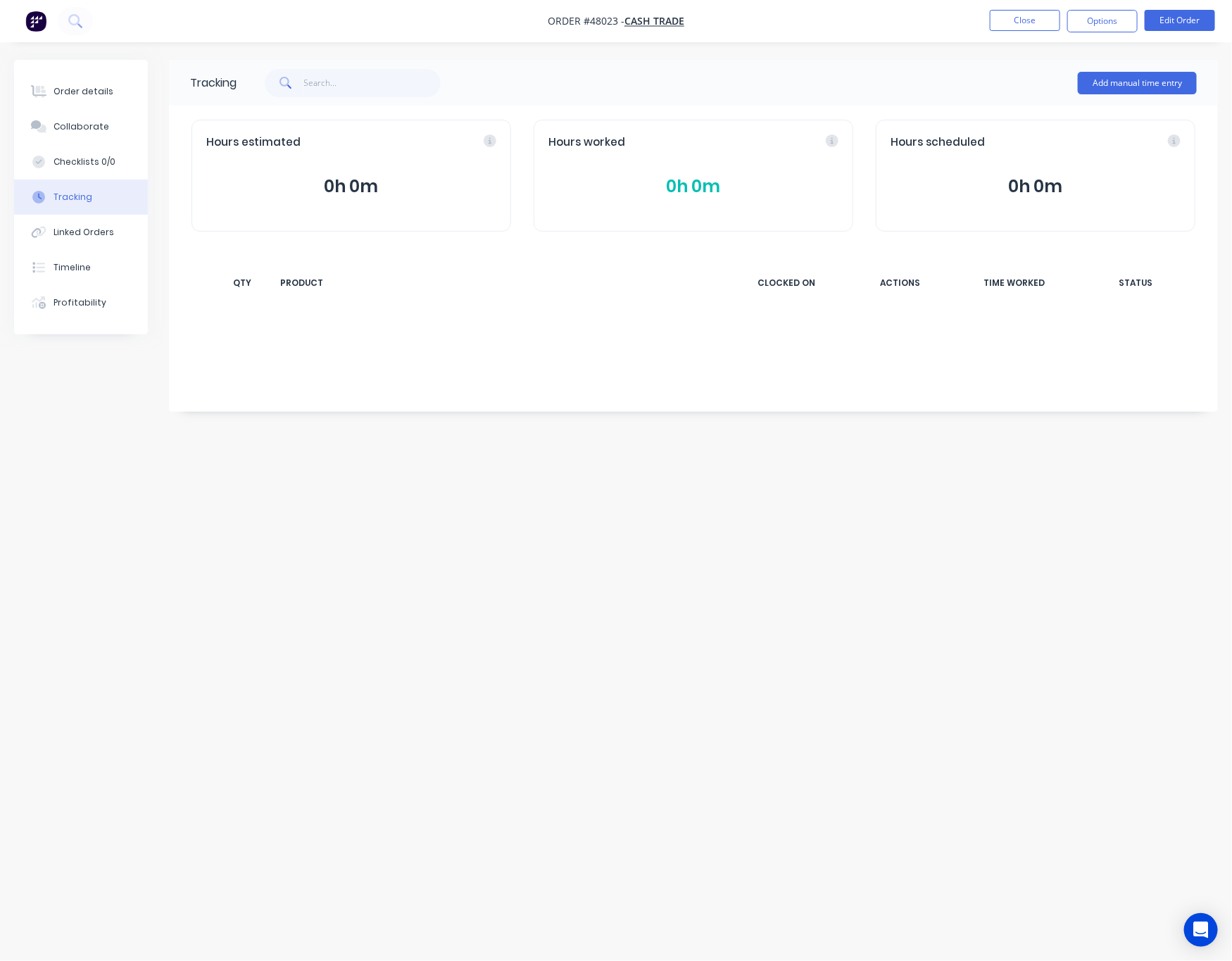
click at [86, 184] on button "Tracking" at bounding box center [80, 197] width 133 height 35
click at [93, 226] on div "Linked Orders" at bounding box center [84, 232] width 61 height 13
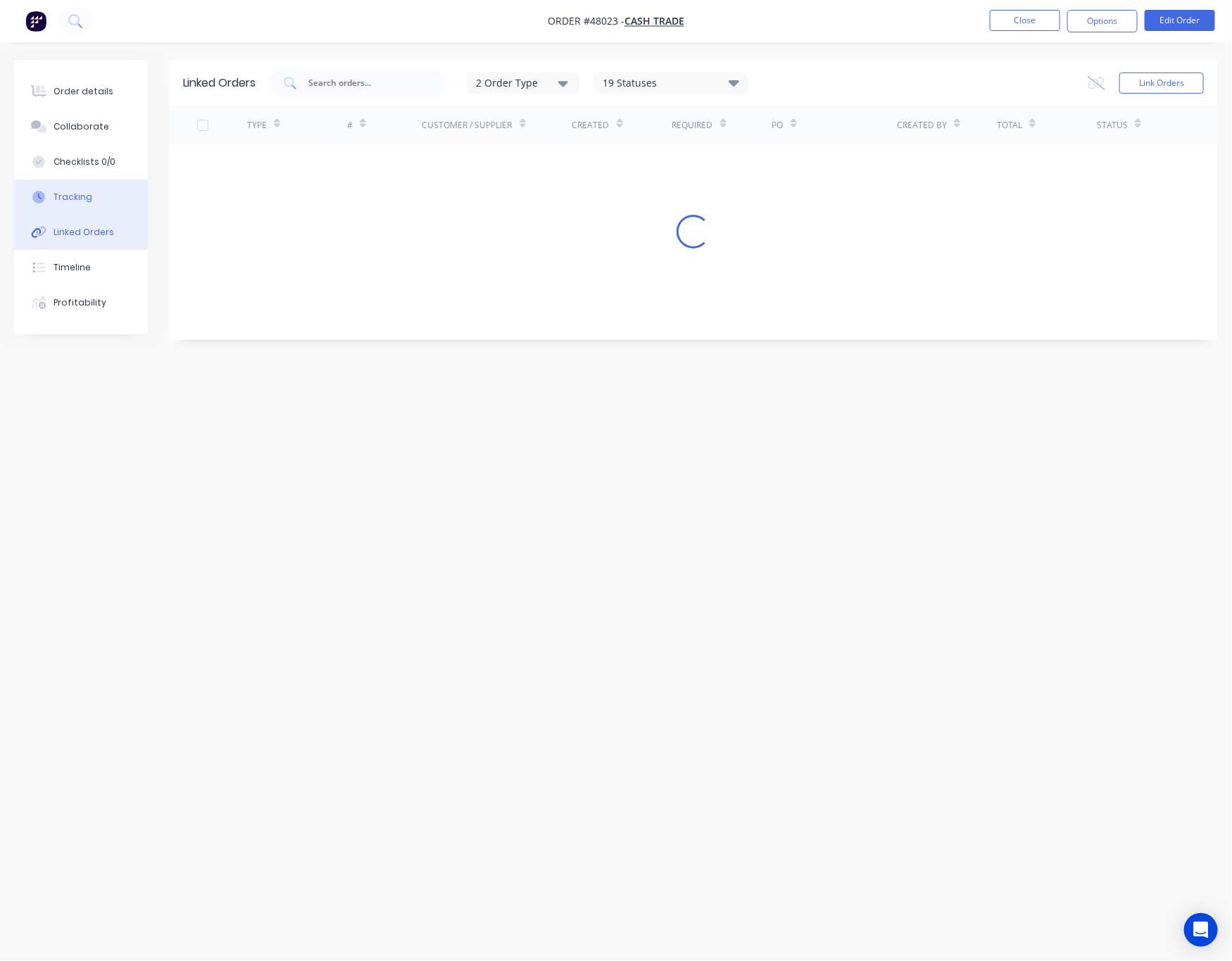
click at [93, 198] on button "Tracking" at bounding box center [80, 197] width 133 height 35
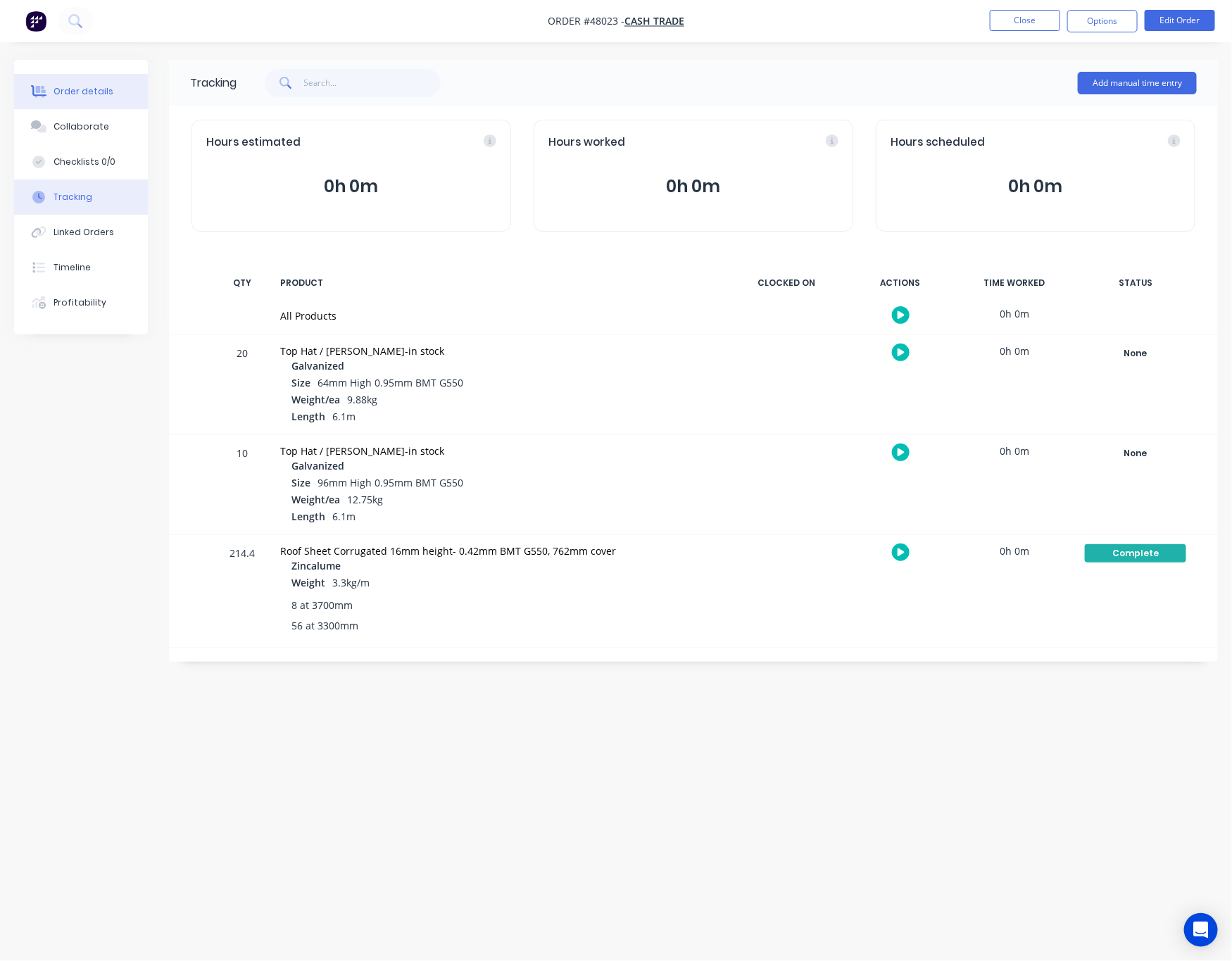
click at [79, 99] on button "Order details" at bounding box center [80, 91] width 133 height 35
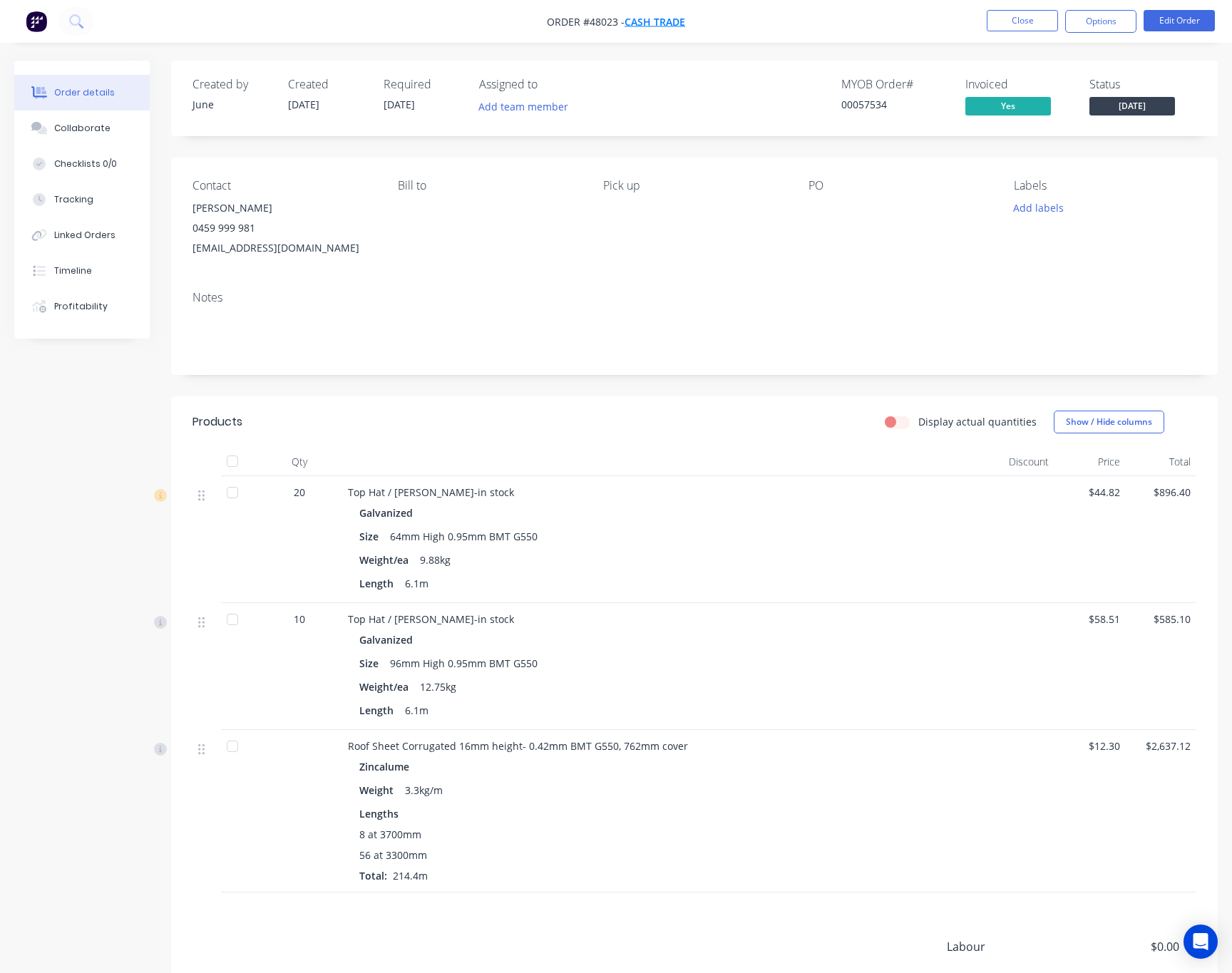
click at [666, 28] on span "Cash Trade" at bounding box center [655, 22] width 61 height 14
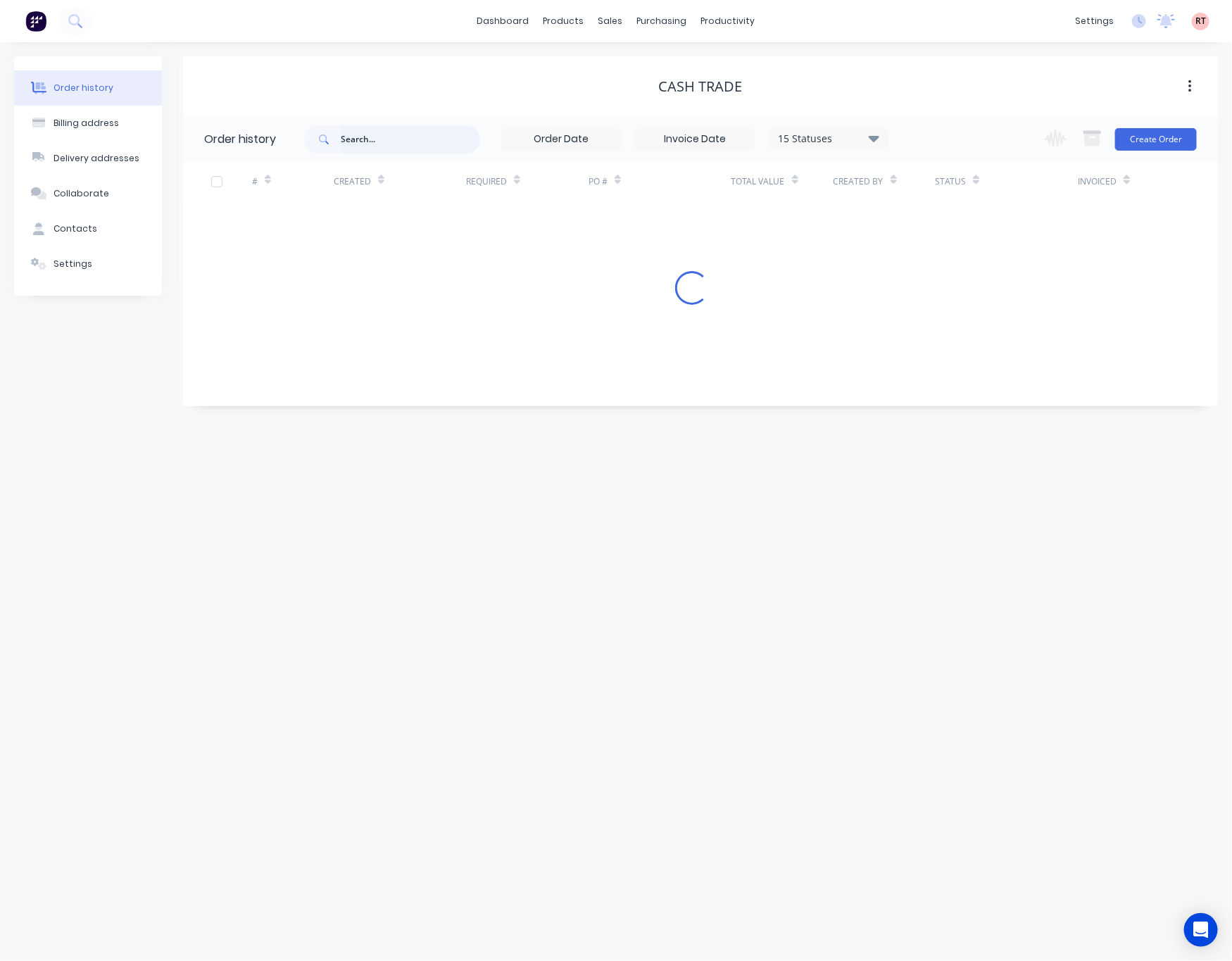
click at [402, 141] on input "text" at bounding box center [410, 139] width 139 height 28
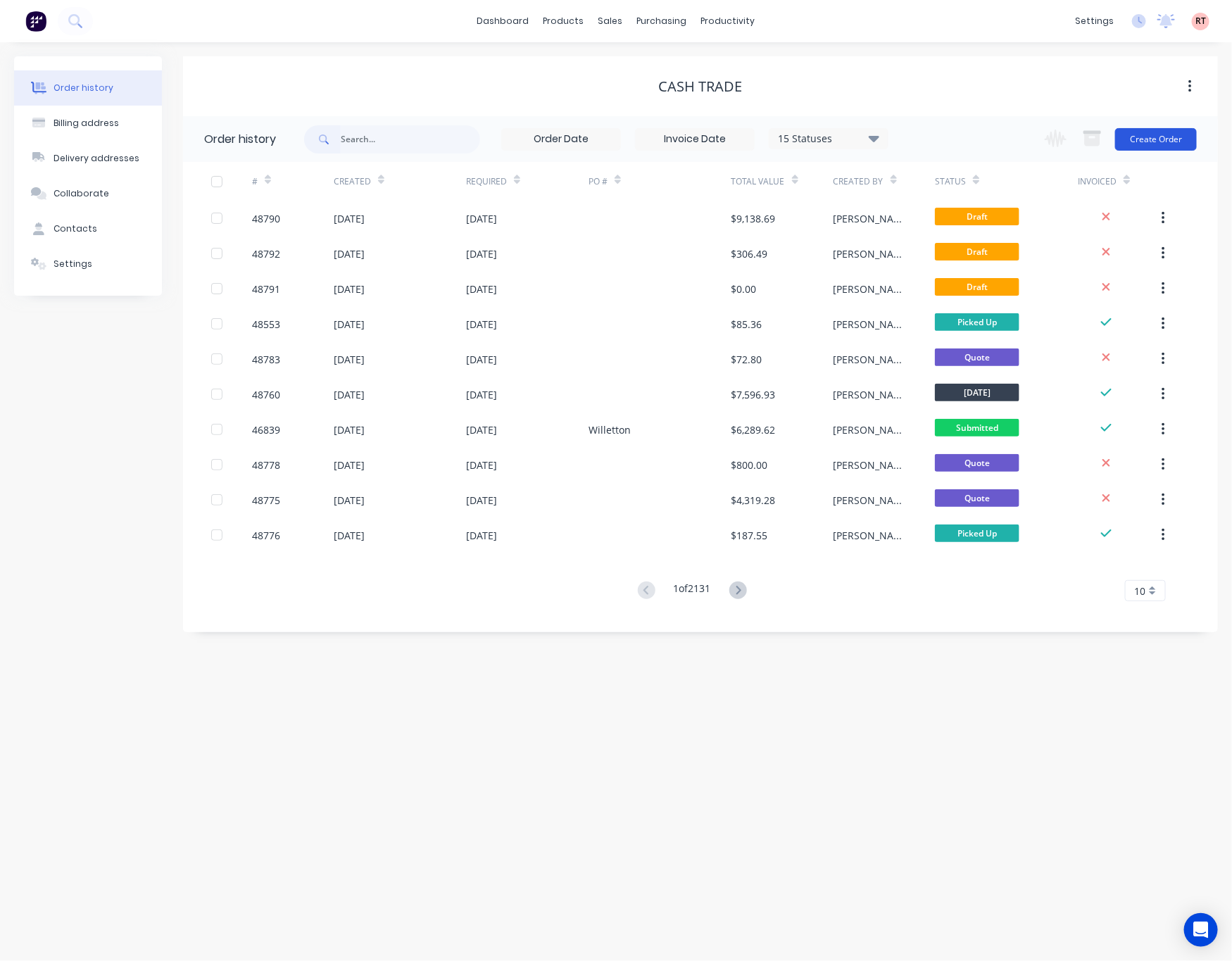
click at [1164, 136] on button "Create Order" at bounding box center [1155, 139] width 81 height 22
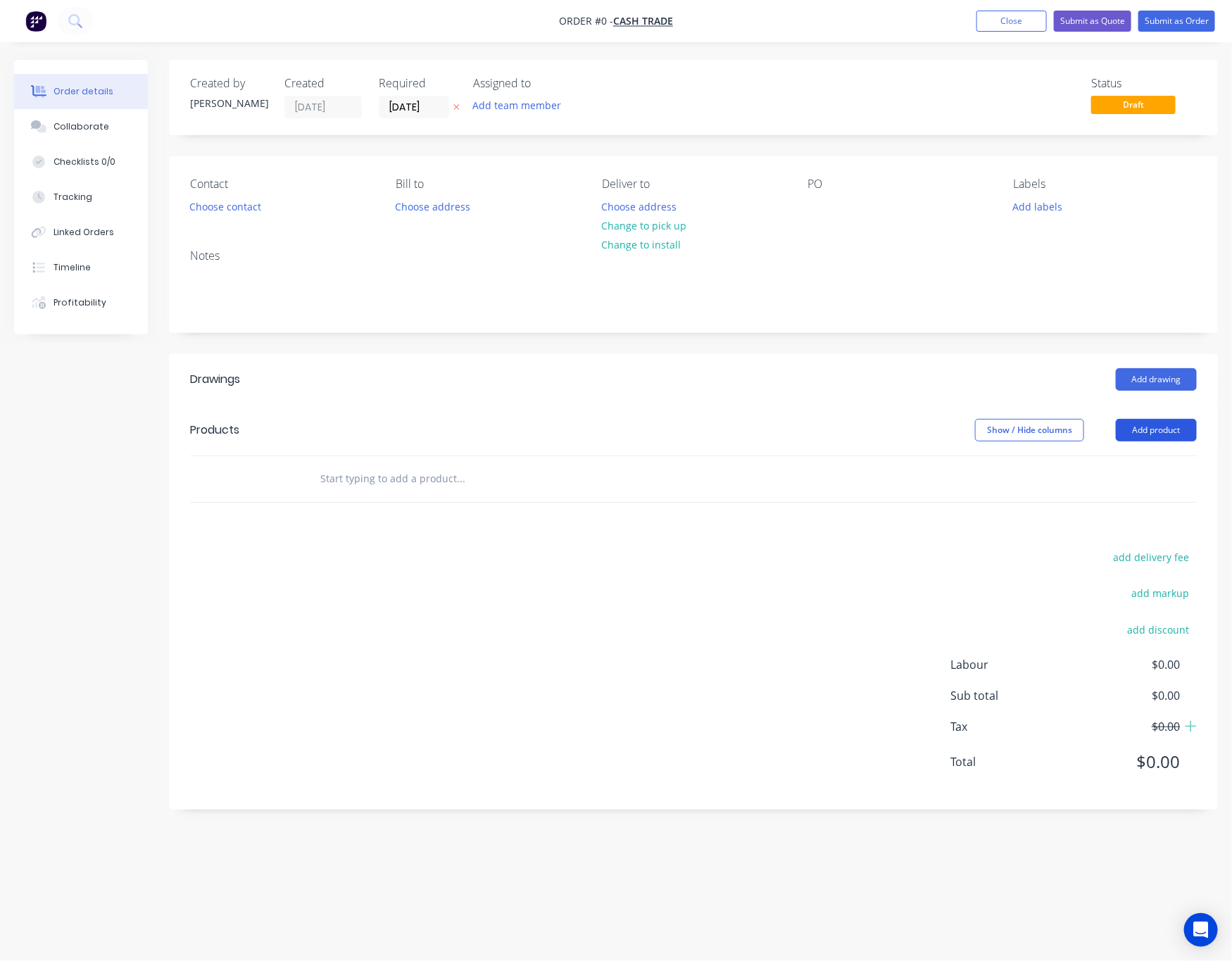
click at [1168, 427] on button "Add product" at bounding box center [1156, 430] width 81 height 22
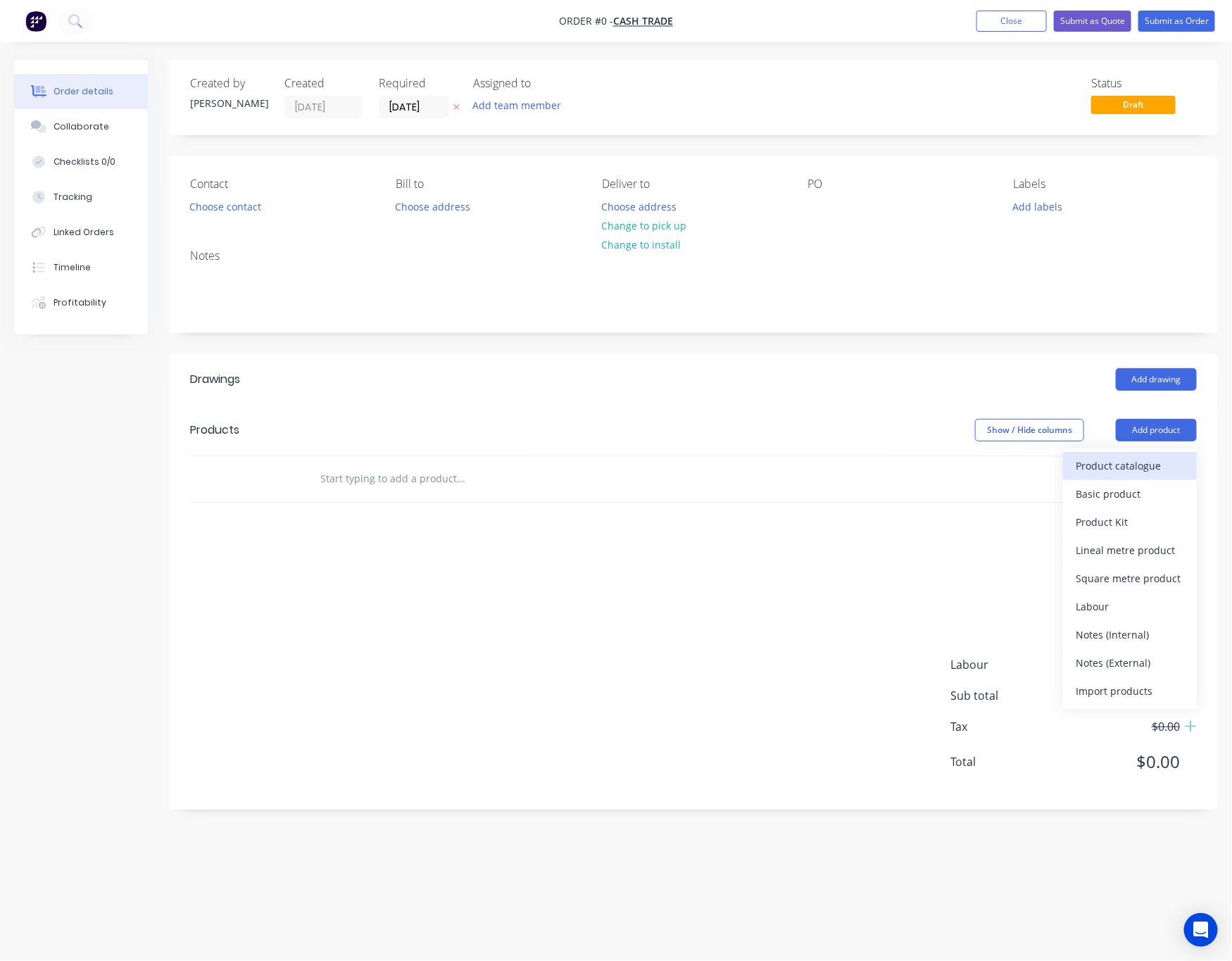
click at [1113, 464] on div "Product catalogue" at bounding box center [1129, 466] width 109 height 21
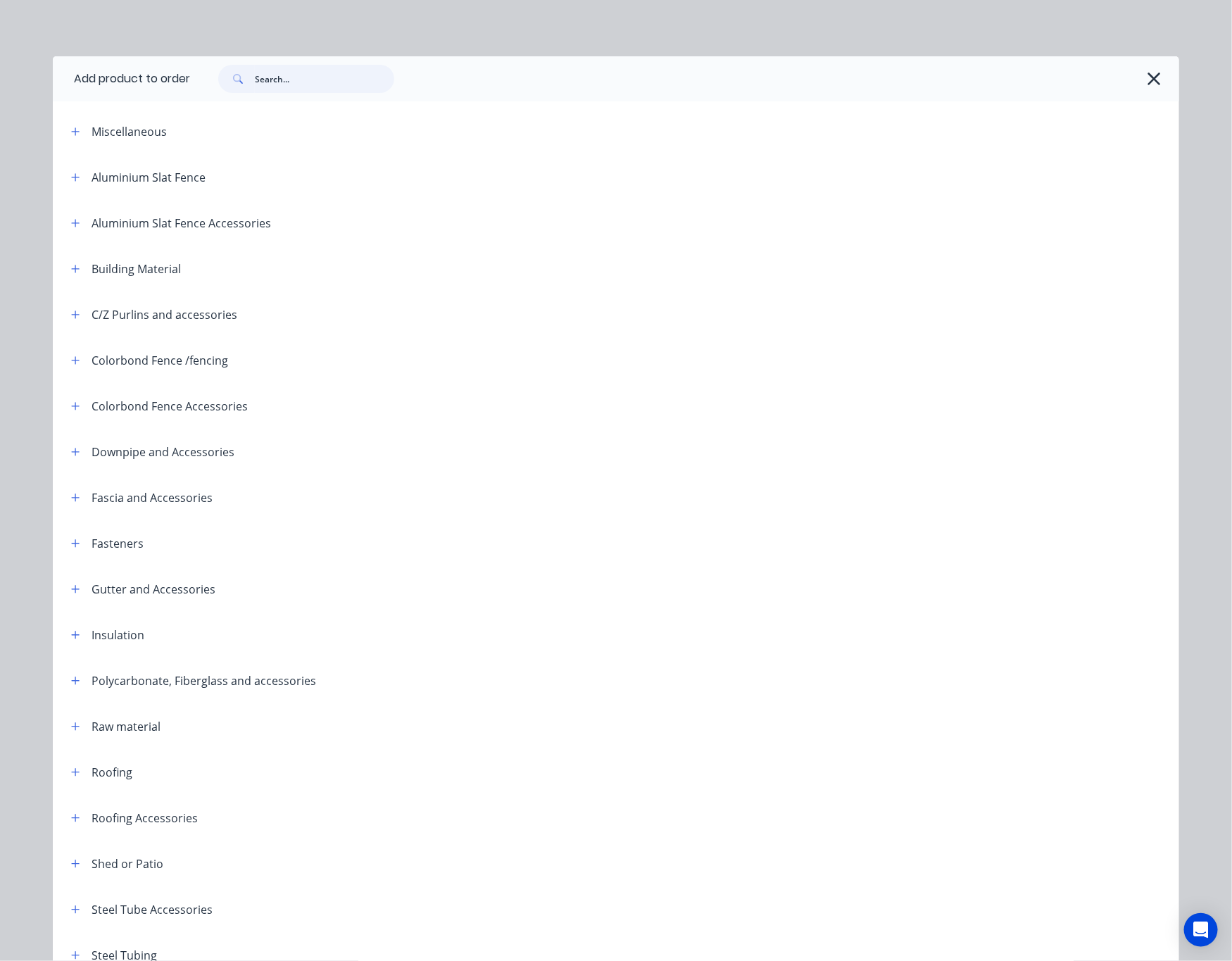
click at [273, 81] on input "text" at bounding box center [324, 79] width 139 height 28
type input "bo"
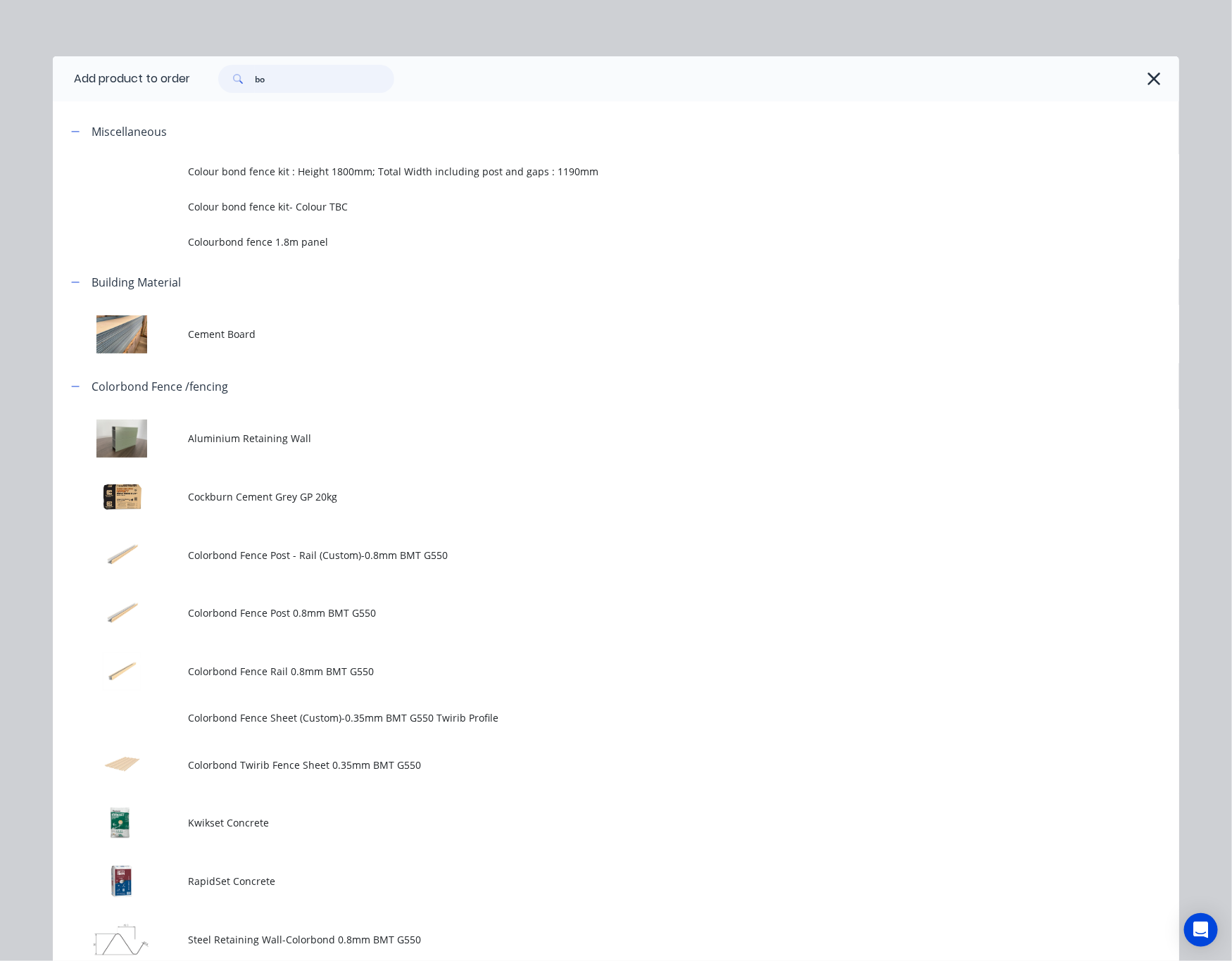
drag, startPoint x: 290, startPoint y: 91, endPoint x: 194, endPoint y: 90, distance: 96.0
click at [194, 90] on div "bo" at bounding box center [677, 79] width 975 height 28
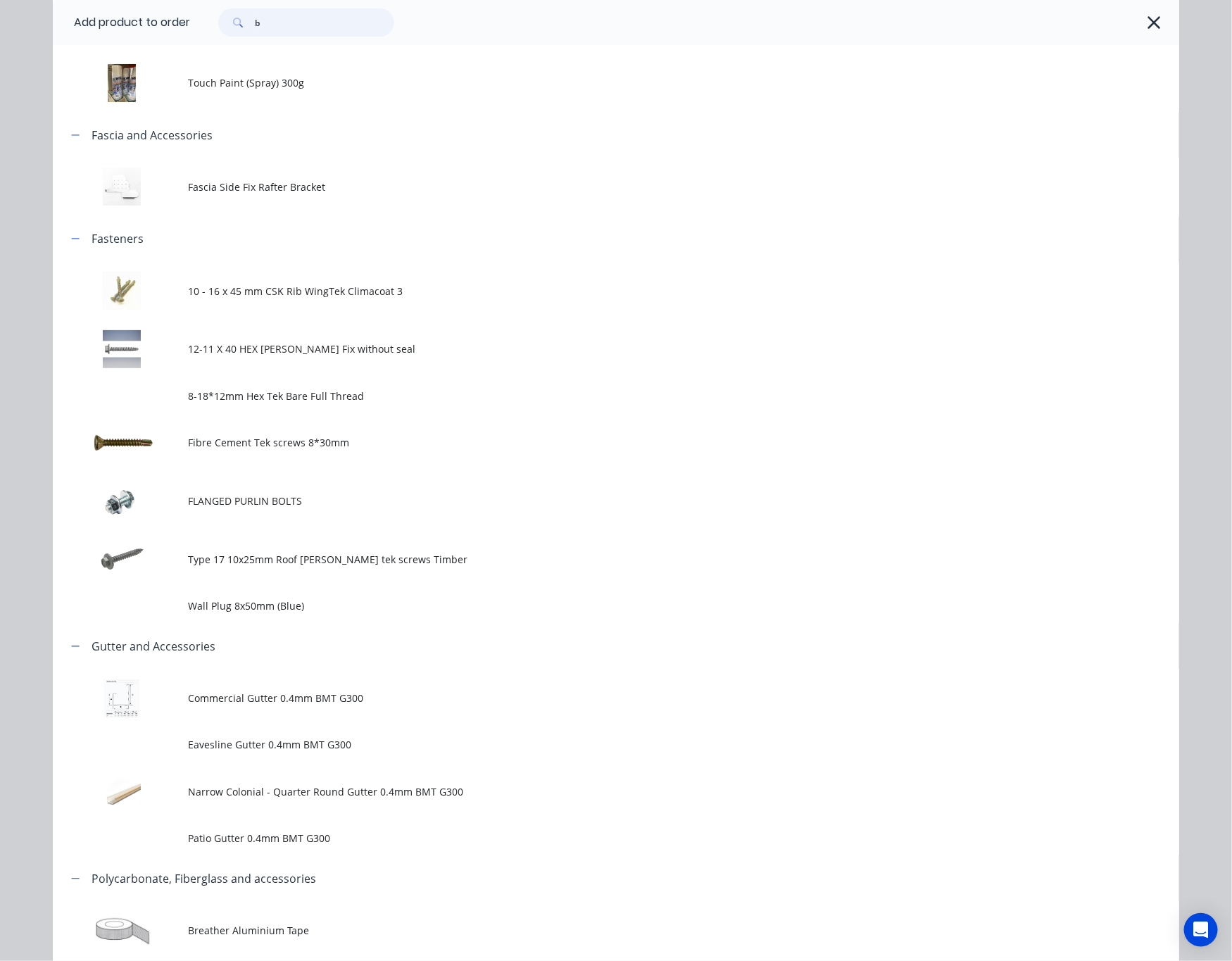
scroll to position [2323, 0]
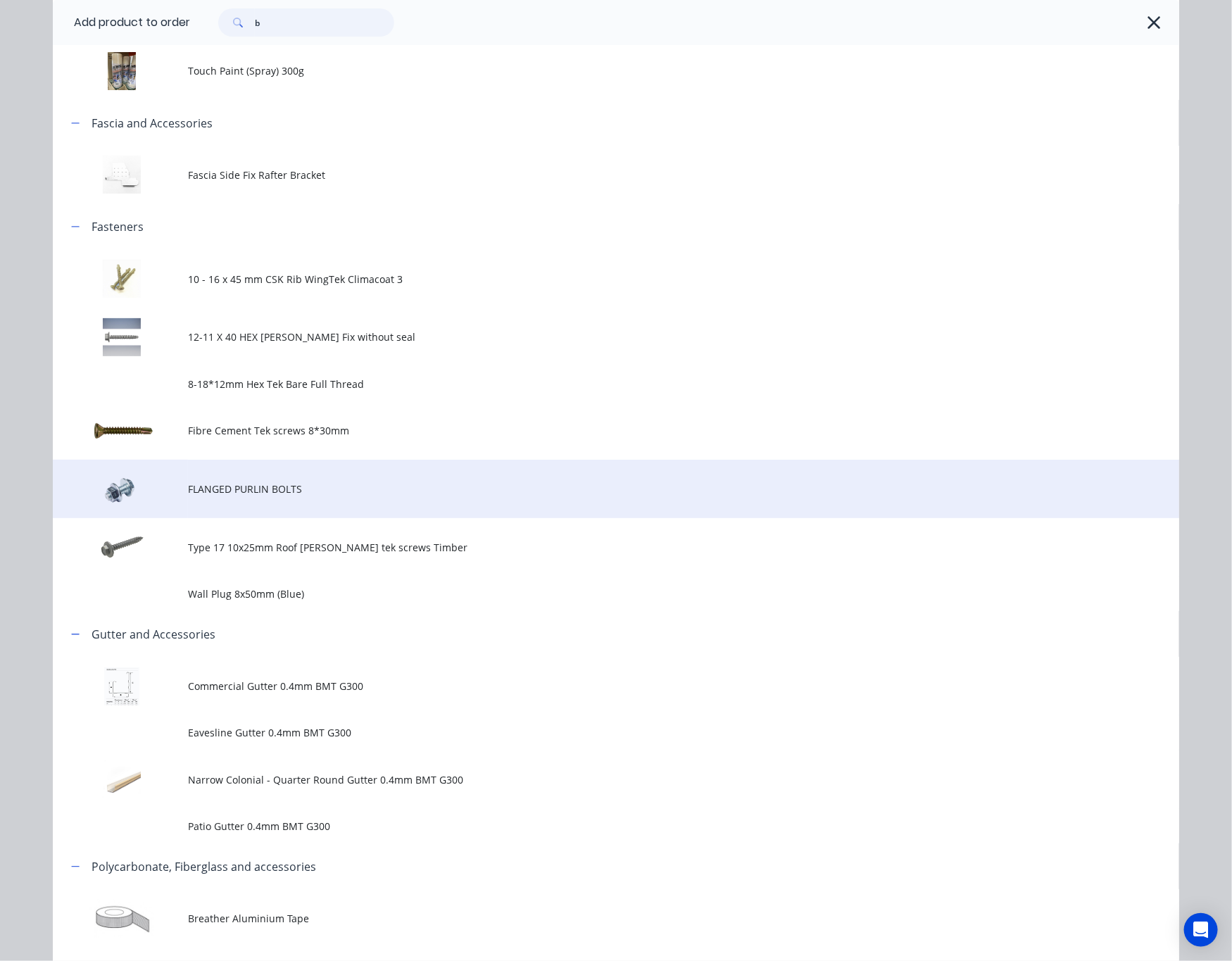
type input "b"
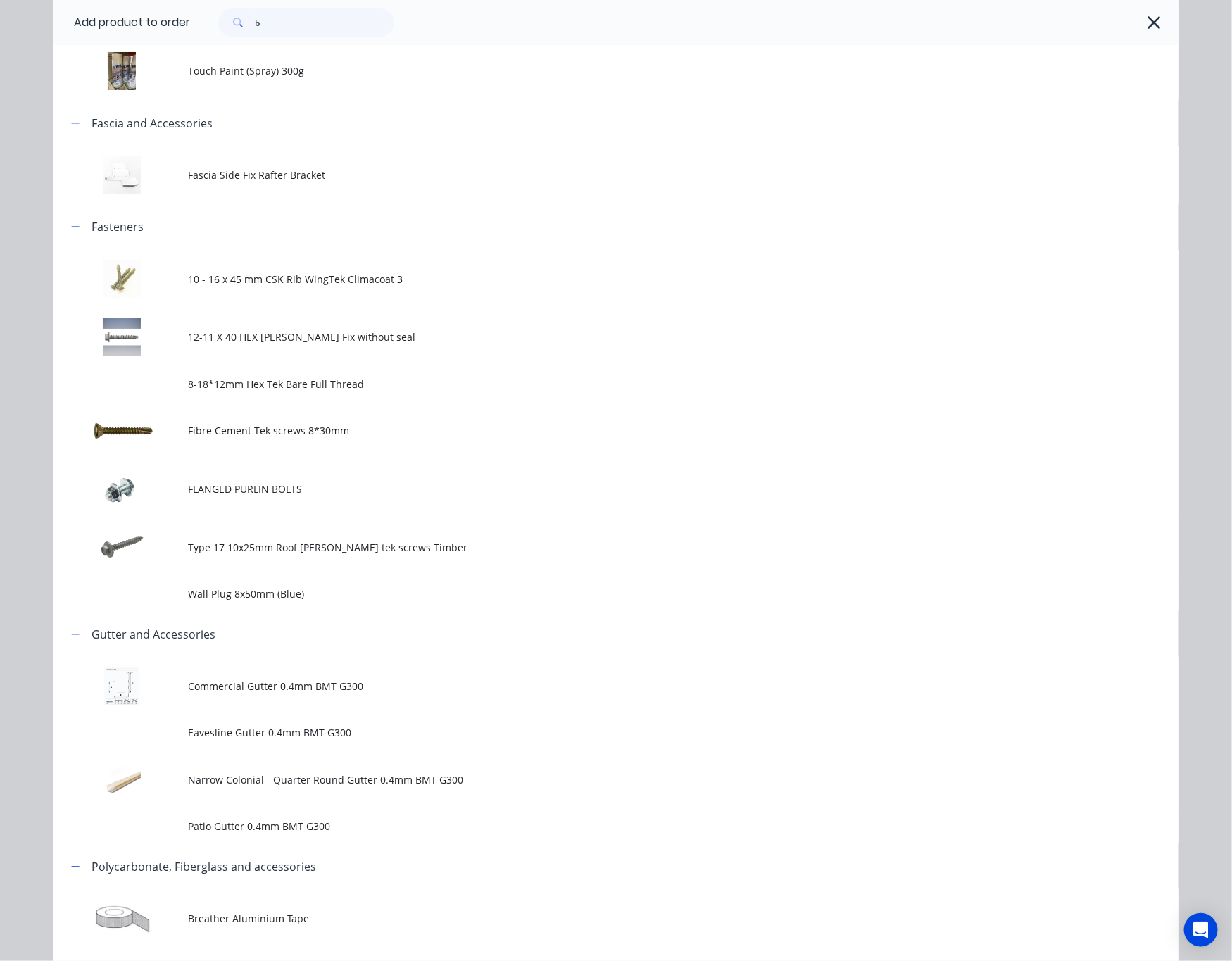
click at [359, 501] on td "FLANGED PURLIN BOLTS" at bounding box center [683, 489] width 991 height 58
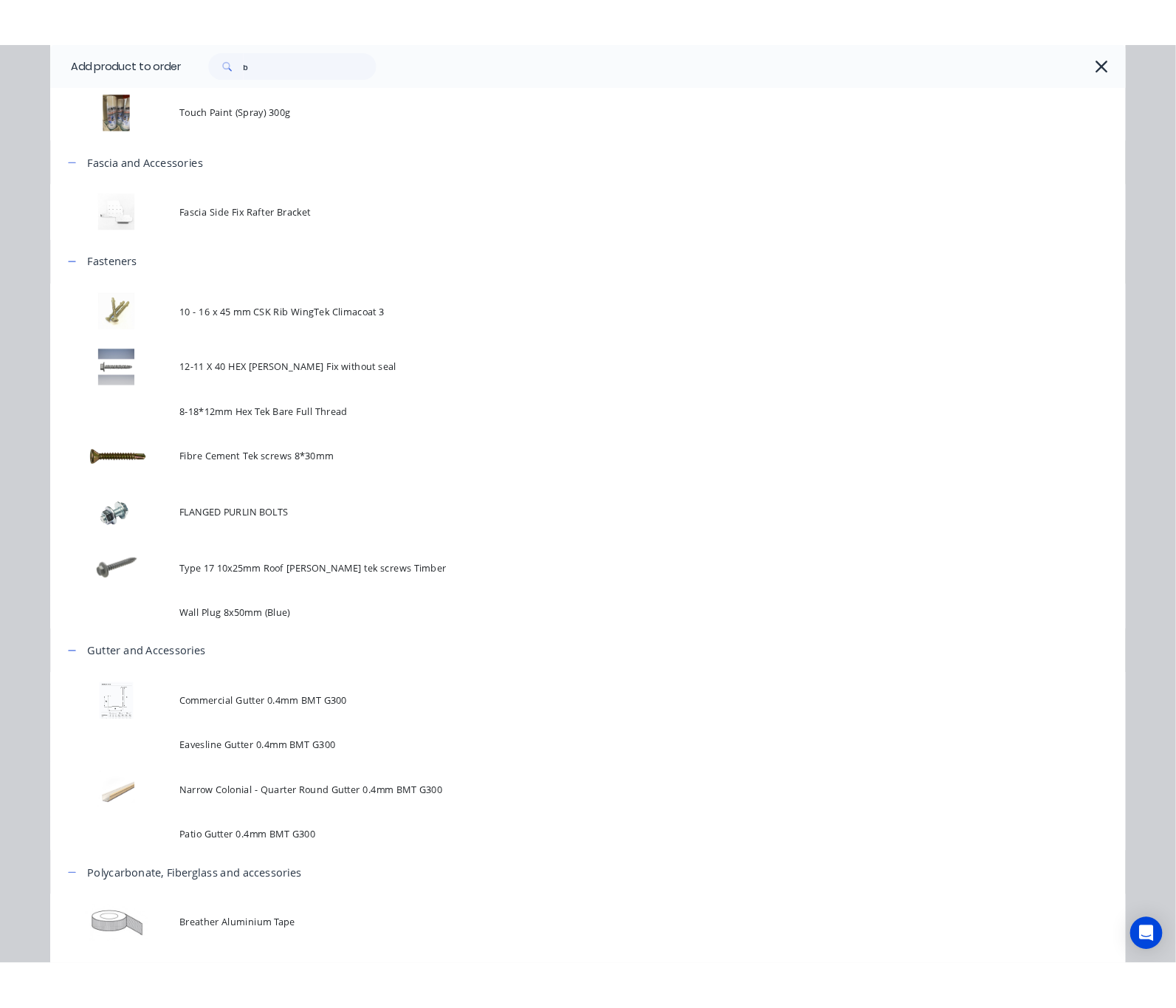
scroll to position [0, 0]
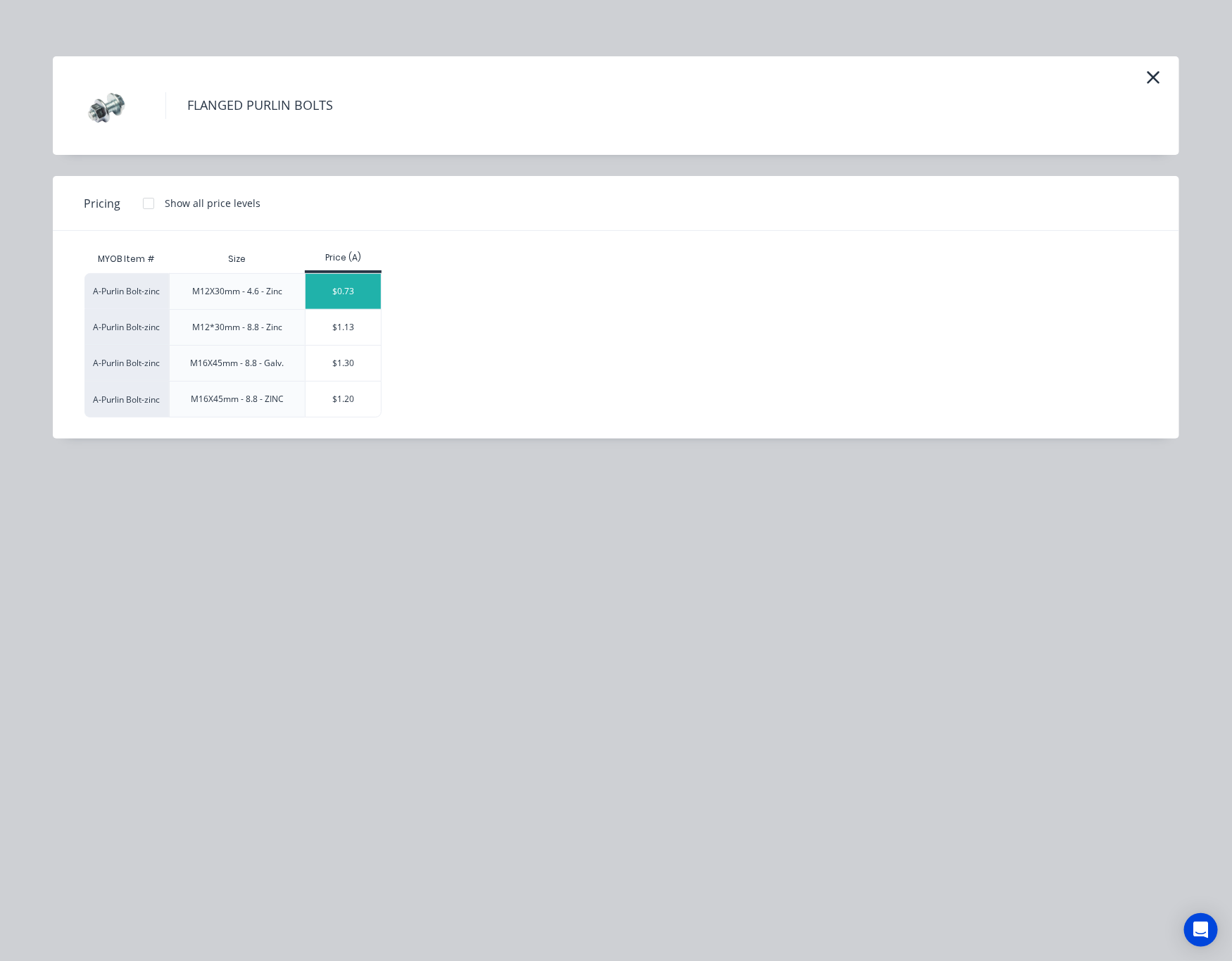
drag, startPoint x: 357, startPoint y: 287, endPoint x: 372, endPoint y: 298, distance: 18.6
click at [372, 298] on div "$0.73" at bounding box center [343, 291] width 75 height 35
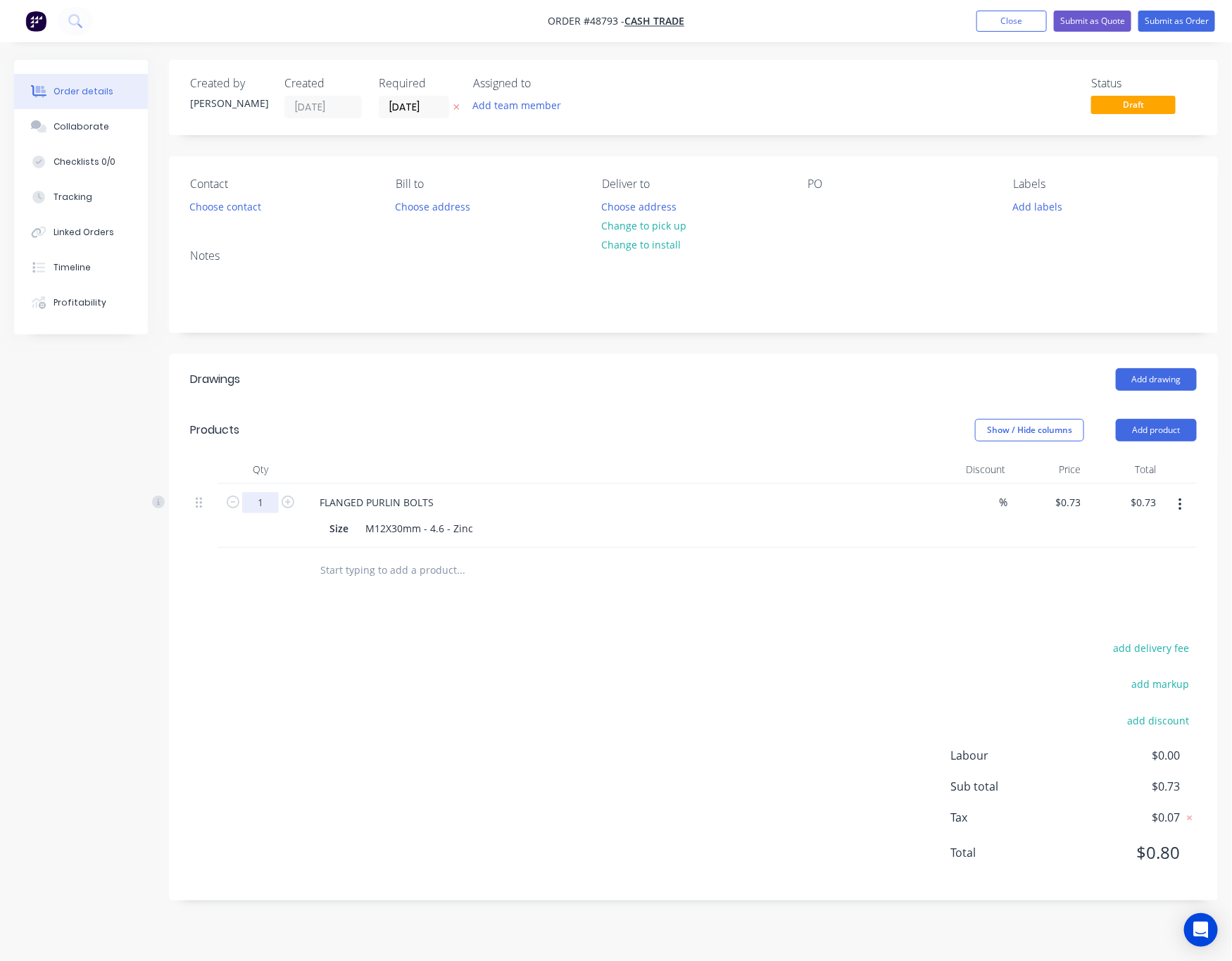
drag, startPoint x: 249, startPoint y: 510, endPoint x: 258, endPoint y: 510, distance: 9.0
click at [251, 510] on input "1" at bounding box center [260, 502] width 37 height 21
type input "85"
type input "$62.05"
click at [541, 400] on header "Drawings Add drawing" at bounding box center [693, 379] width 1049 height 50
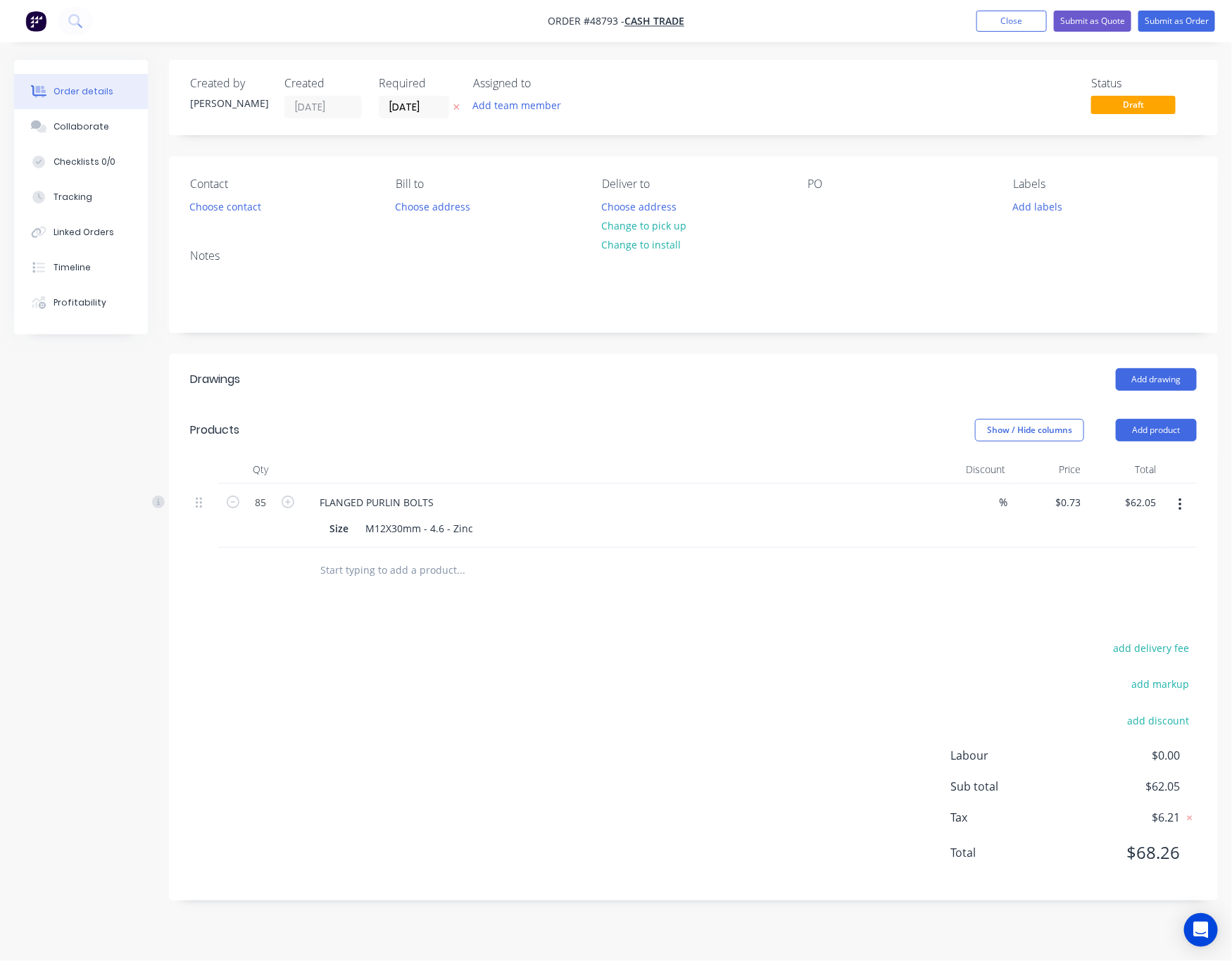
click at [420, 706] on div "add delivery fee add markup add discount Labour $0.00 Sub total $62.05 Tax $6.2…" at bounding box center [693, 759] width 1006 height 241
click at [632, 221] on button "Change to pick up" at bounding box center [644, 226] width 100 height 19
click at [1187, 26] on button "Submit as Order" at bounding box center [1176, 21] width 77 height 21
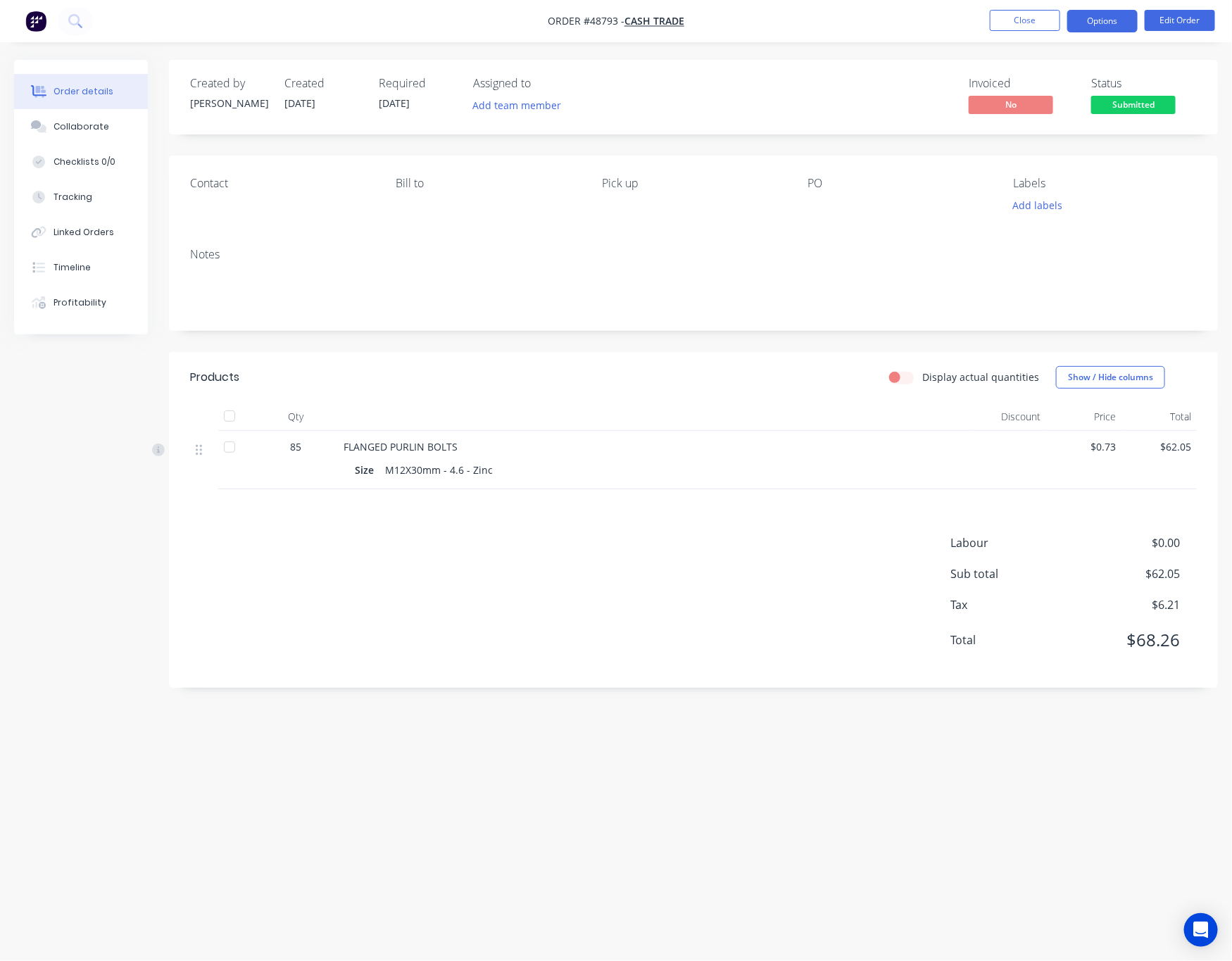
click at [1081, 20] on button "Options" at bounding box center [1102, 21] width 70 height 22
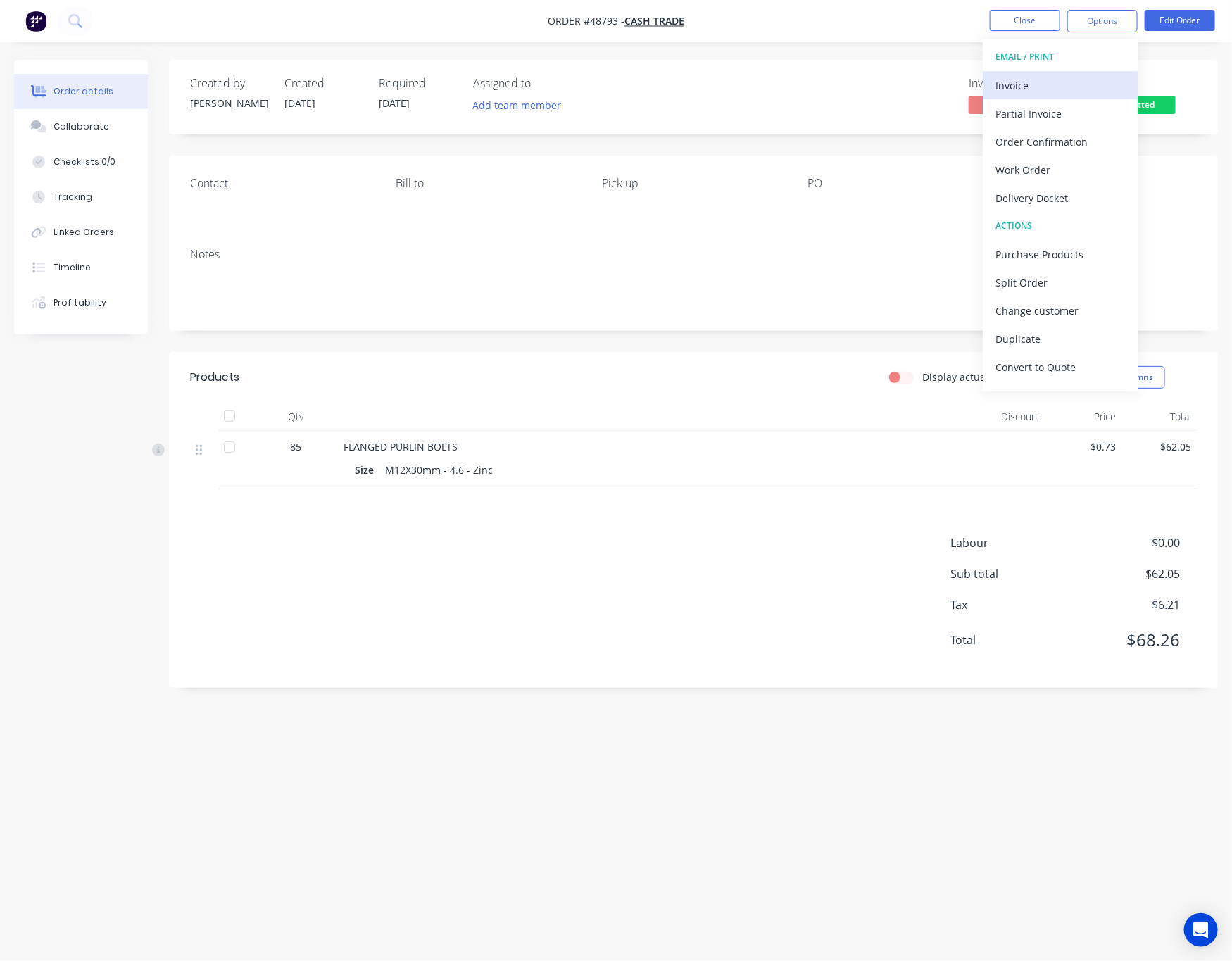
click at [1043, 77] on div "Invoice" at bounding box center [1059, 85] width 129 height 21
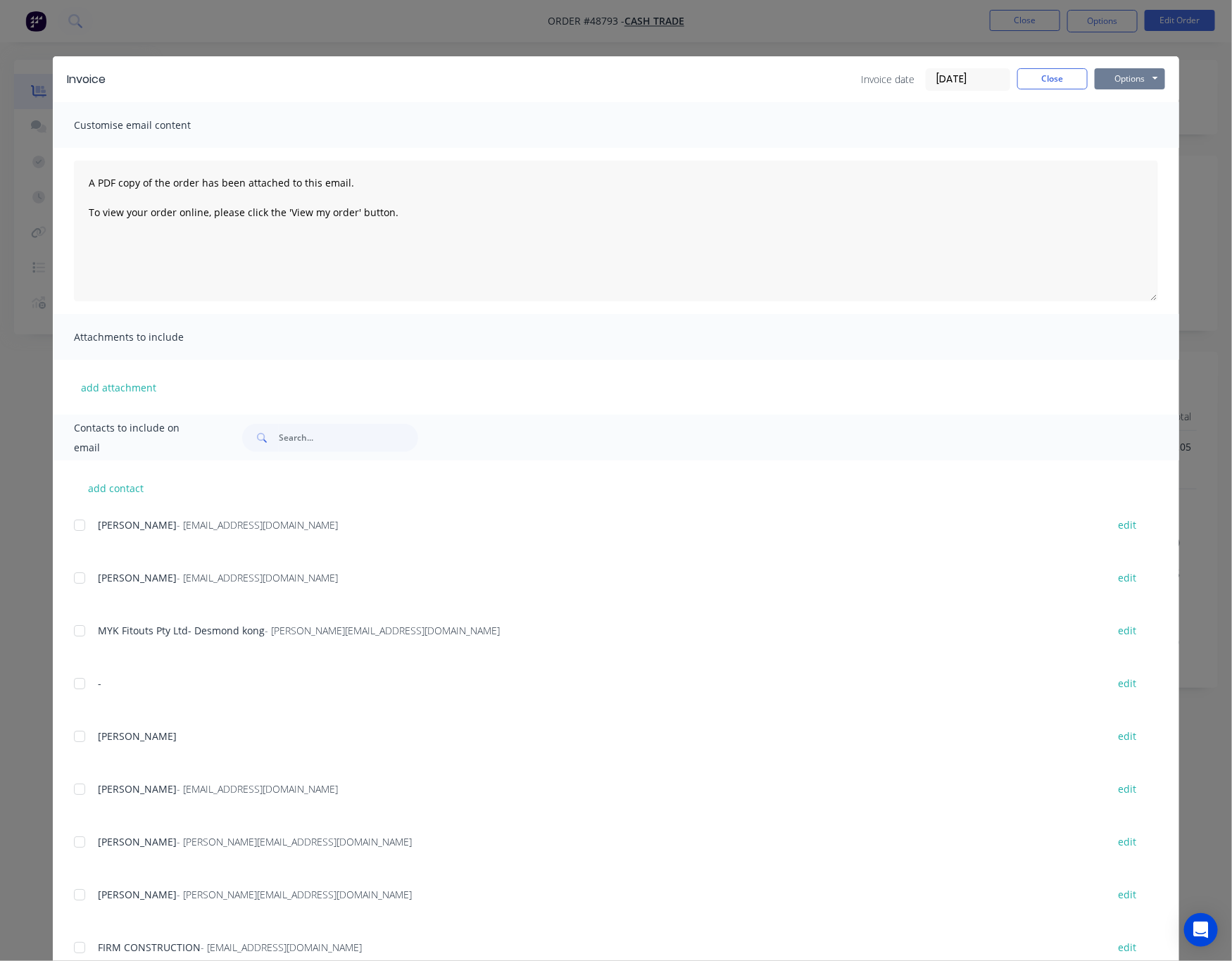
click at [1152, 77] on button "Options" at bounding box center [1129, 79] width 70 height 21
click at [1157, 129] on button "Print" at bounding box center [1139, 127] width 90 height 23
click at [925, 30] on div "Invoice Invoice date 02/09/25 Close Options Preview Print Email Customise email…" at bounding box center [616, 480] width 1232 height 961
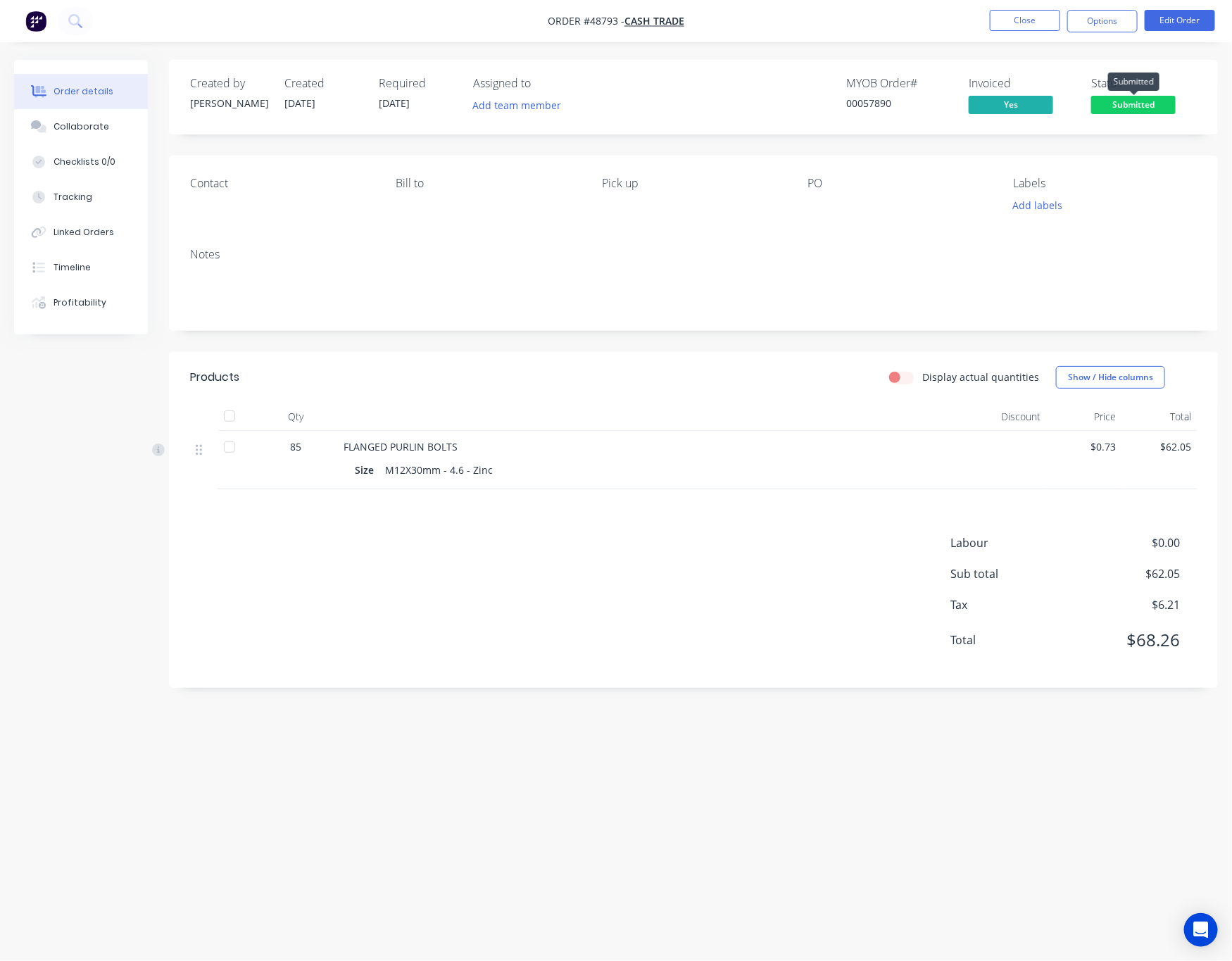
click at [1129, 97] on span "Submitted" at bounding box center [1133, 104] width 85 height 18
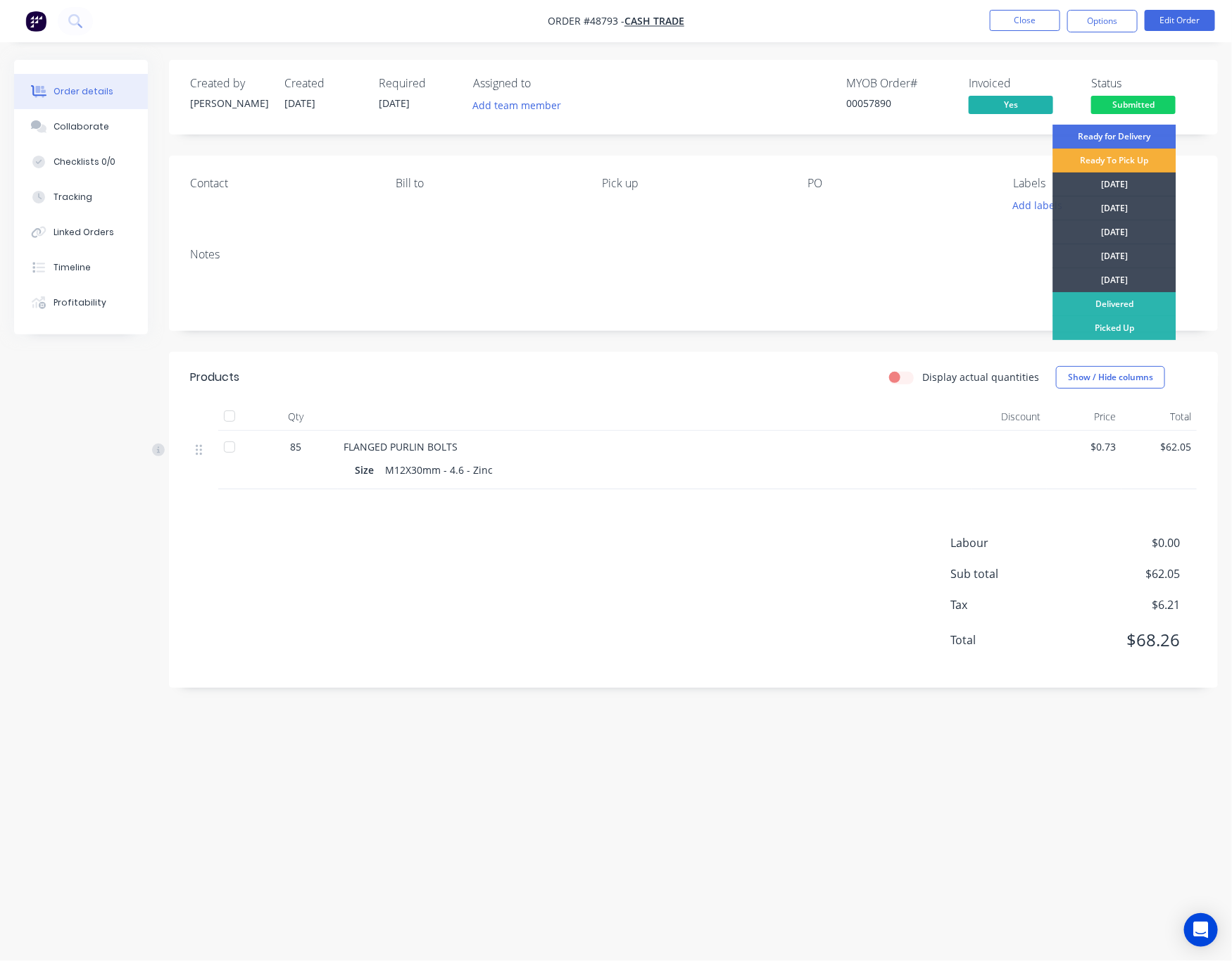
click at [1149, 323] on div "Picked Up" at bounding box center [1115, 328] width 123 height 24
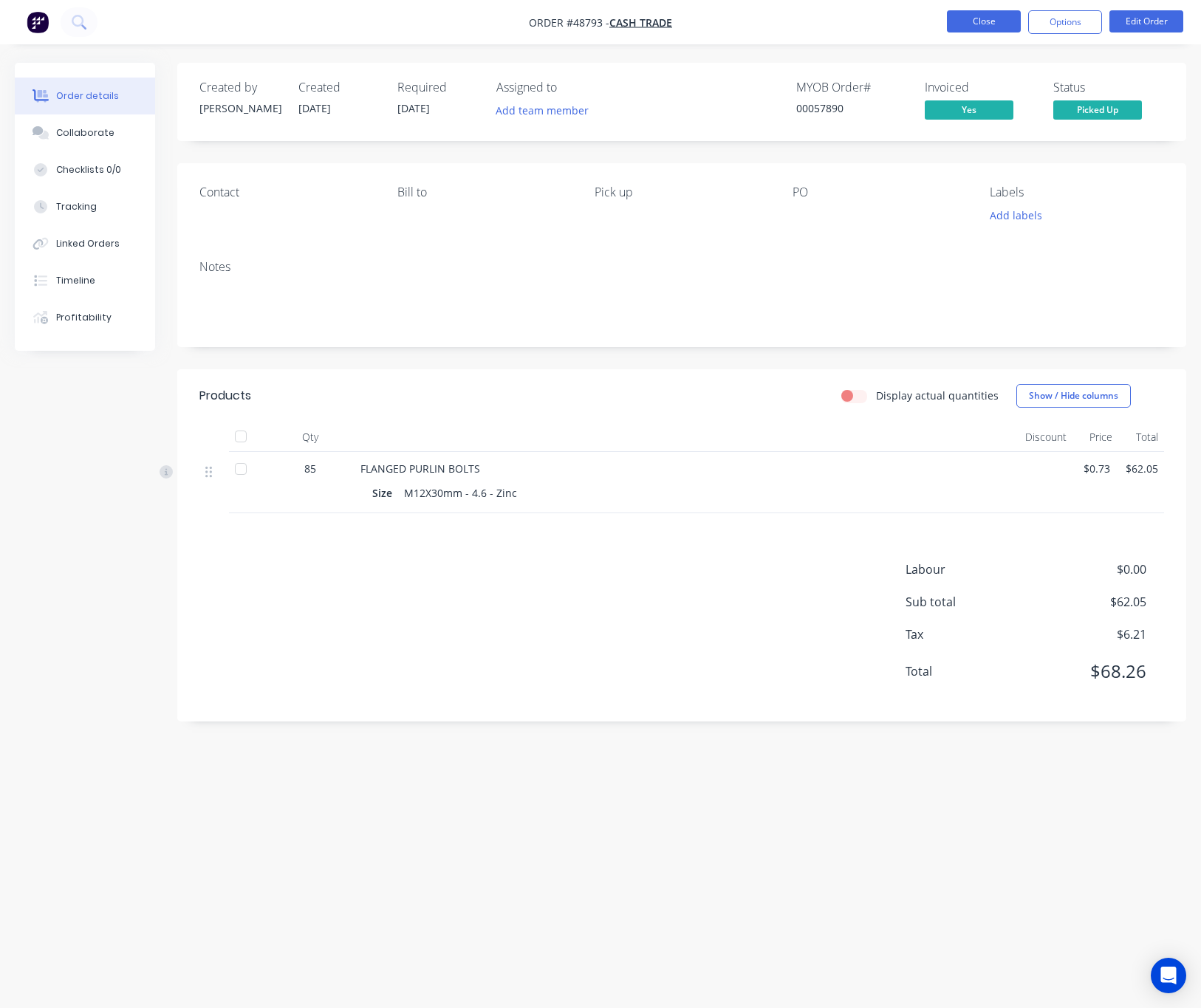
click at [959, 22] on button "Close" at bounding box center [983, 22] width 74 height 22
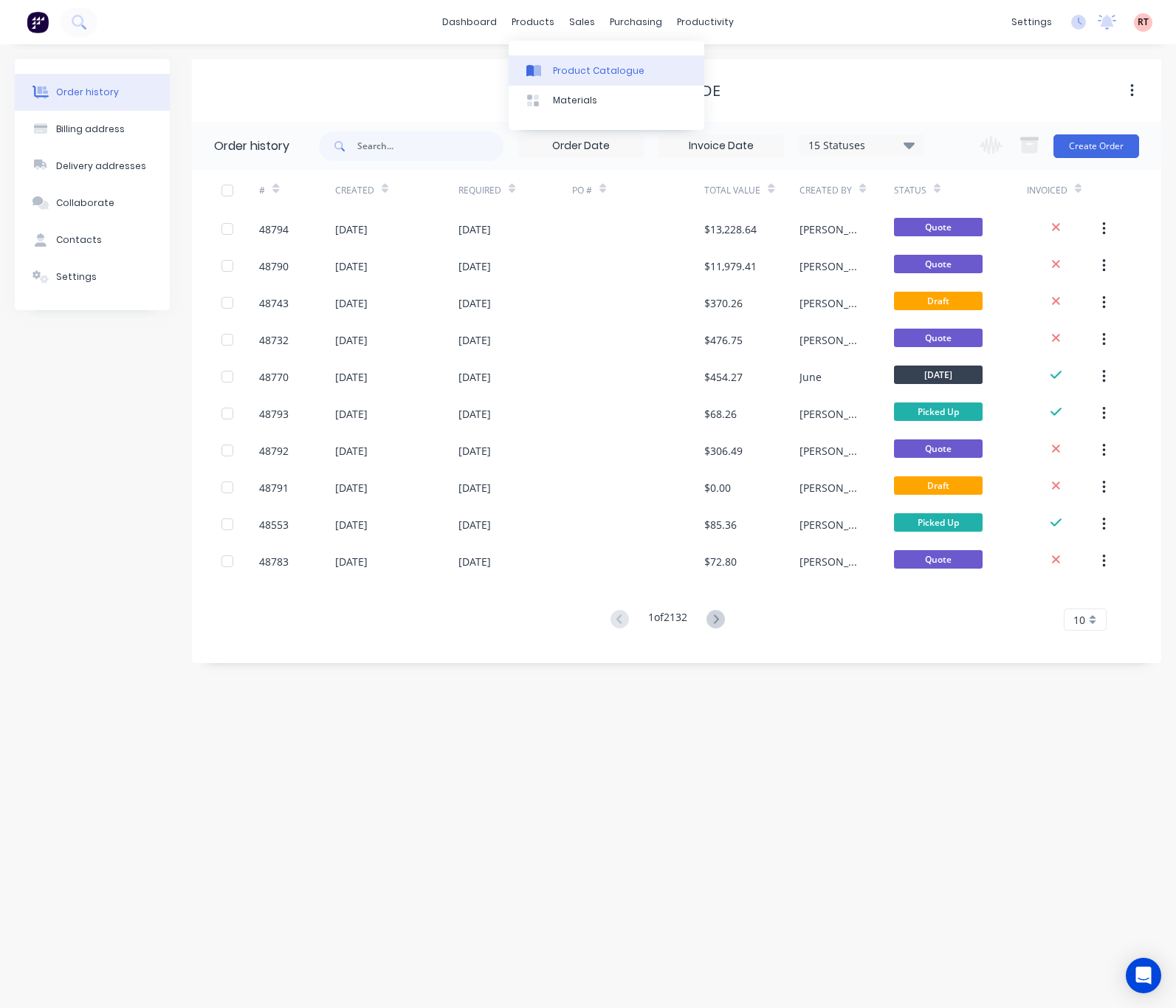
click at [548, 76] on div at bounding box center [537, 71] width 22 height 13
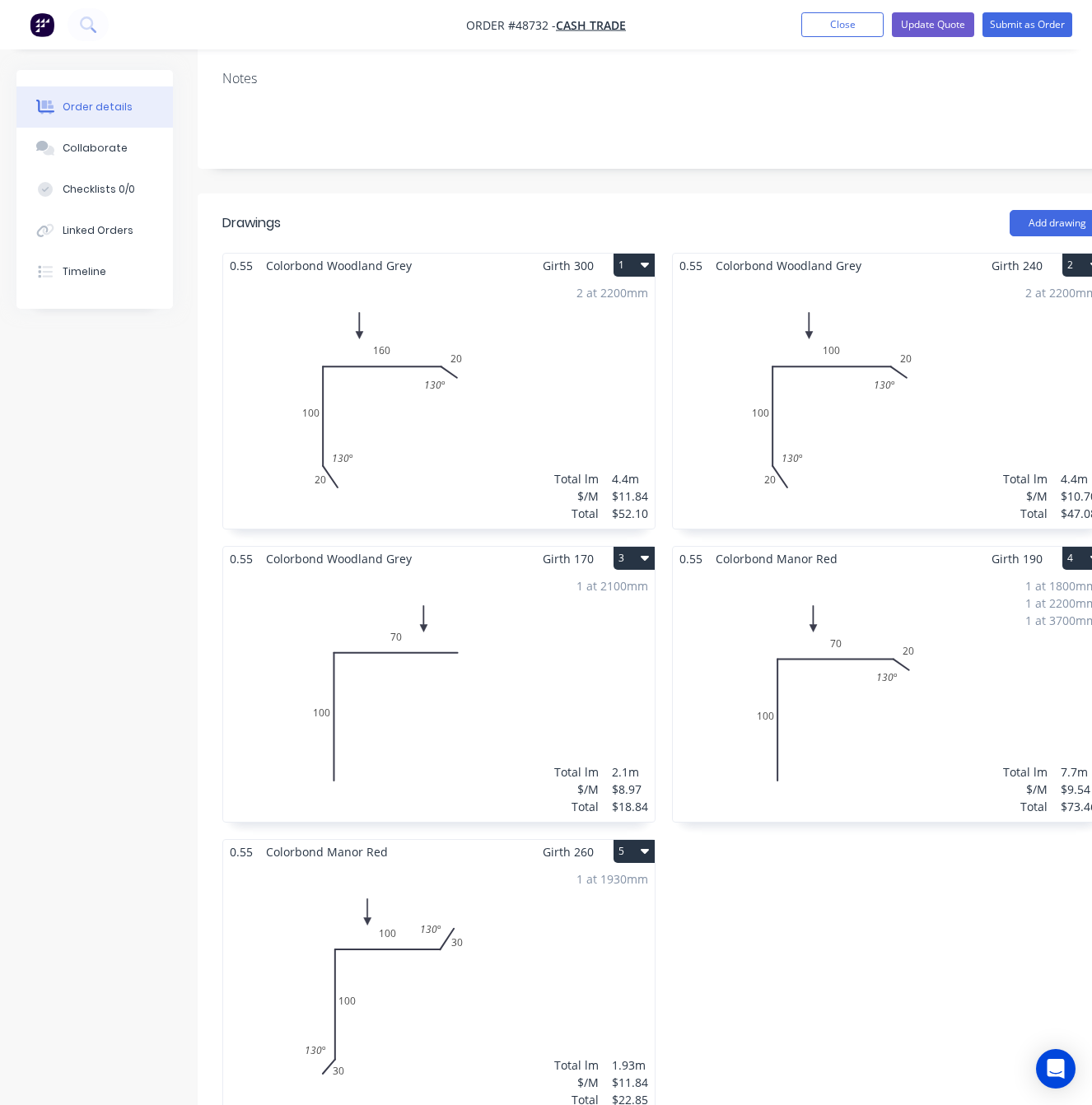
scroll to position [370, 0]
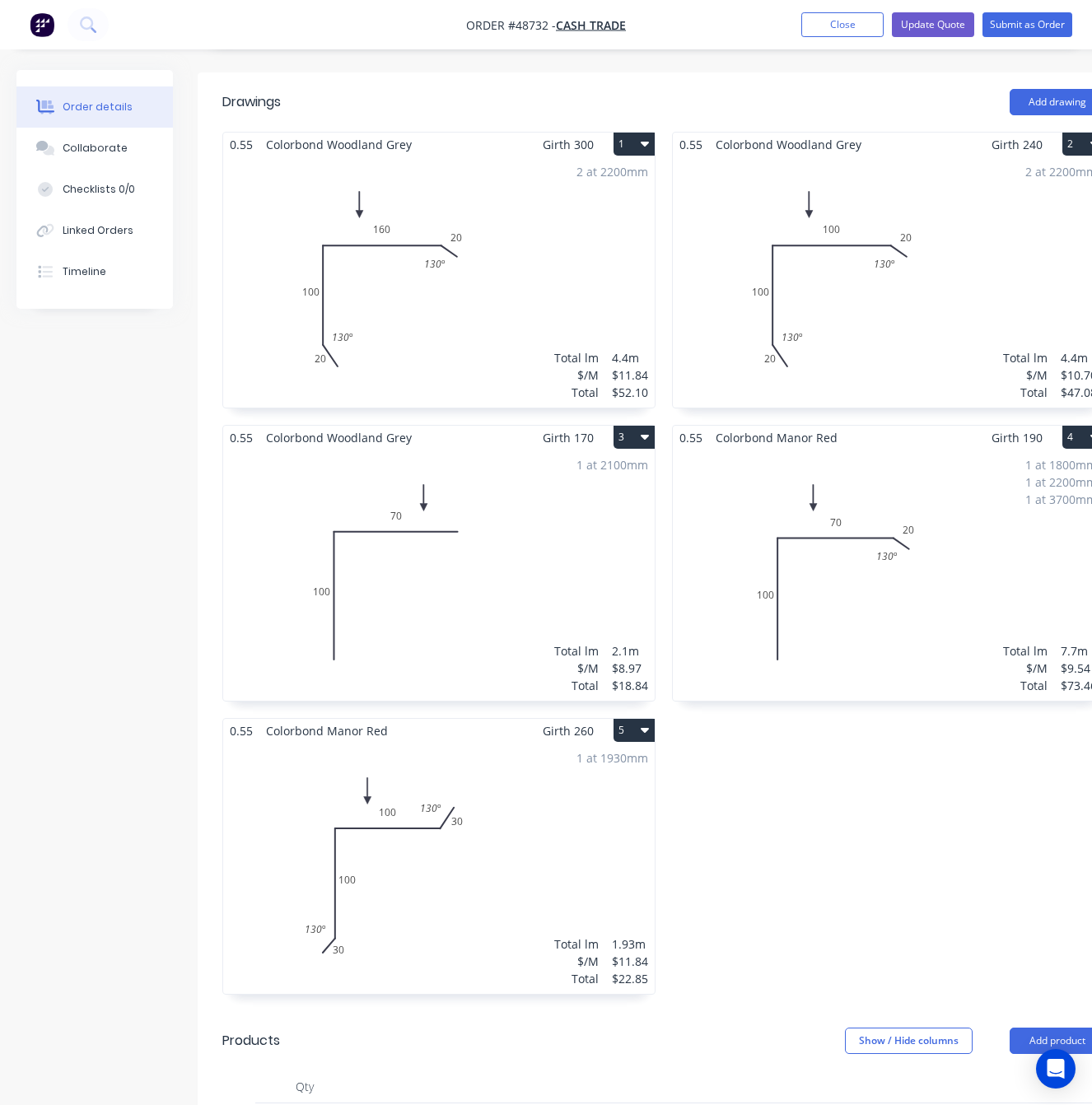
click at [425, 823] on div "1 at 1930mm Total lm $/M Total 1.93m $11.84 $22.85" at bounding box center [438, 868] width 431 height 251
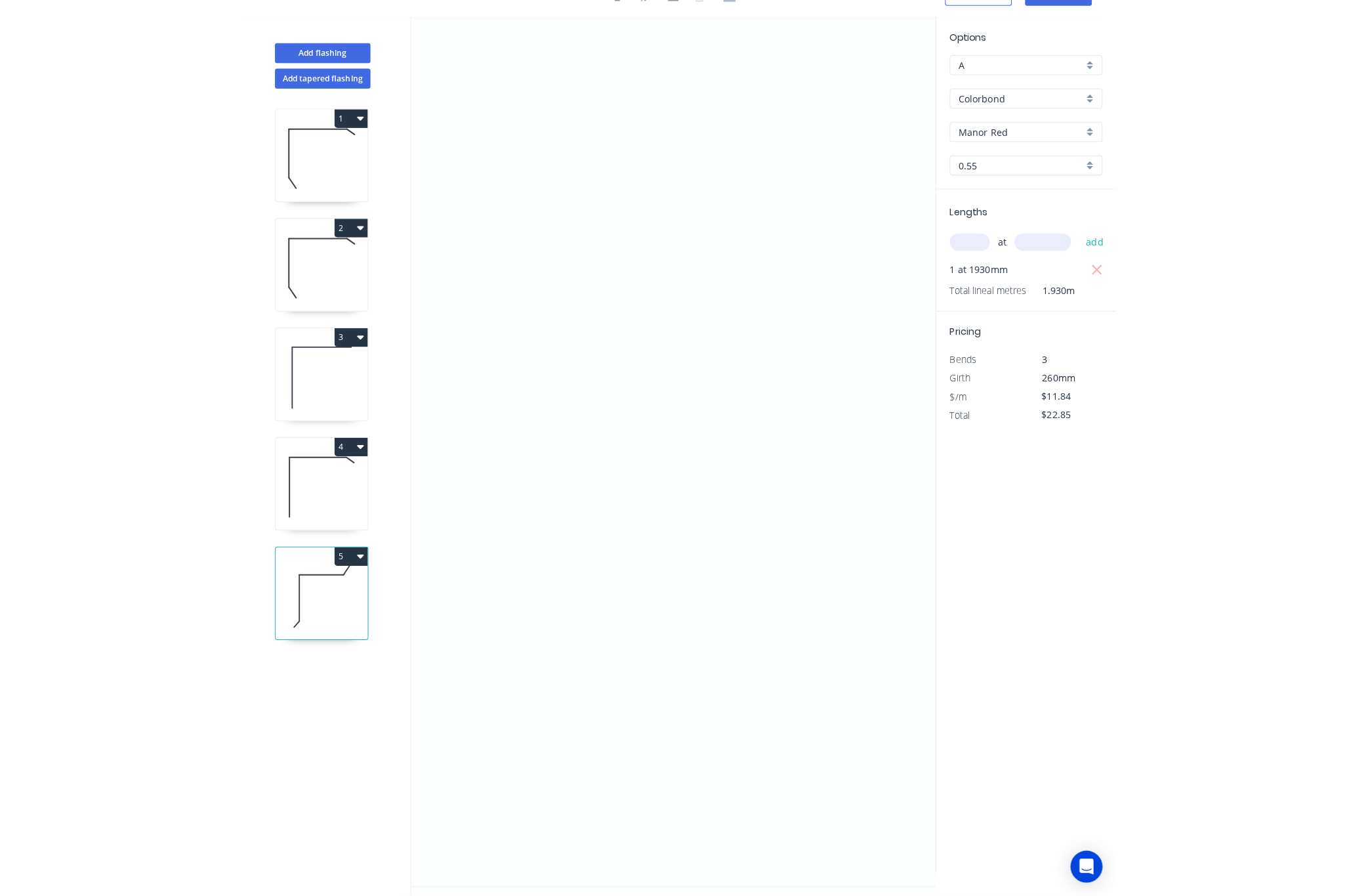
scroll to position [26, 0]
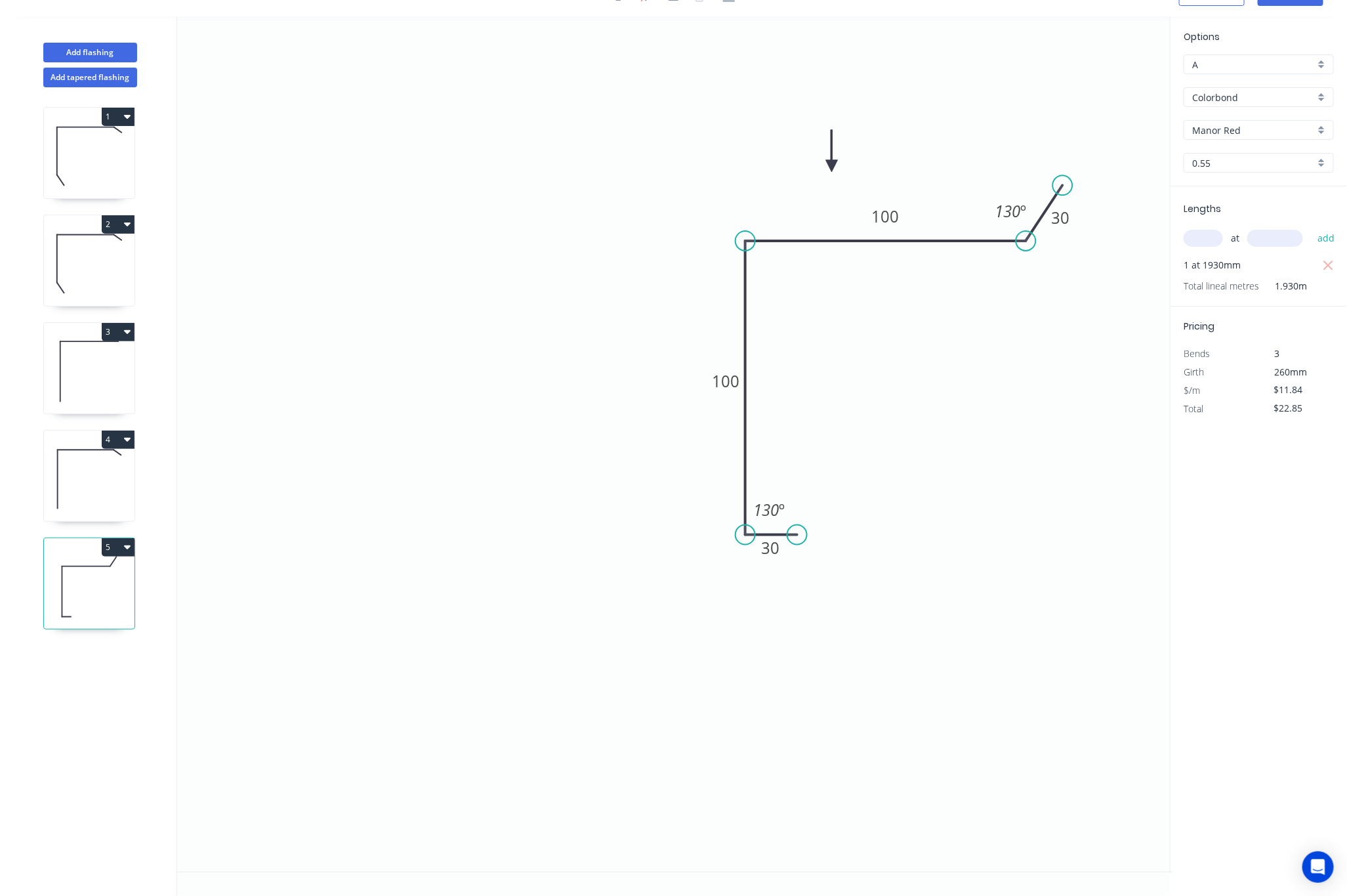
drag, startPoint x: 714, startPoint y: 568, endPoint x: 797, endPoint y: 537, distance: 88.6
click at [797, 537] on circle at bounding box center [797, 535] width 20 height 20
click at [776, 509] on tspan "130" at bounding box center [766, 509] width 26 height 22
click at [780, 510] on rect at bounding box center [768, 511] width 26 height 18
click at [819, 592] on icon "0 30 100 100 30 130 º º" at bounding box center [675, 444] width 996 height 855
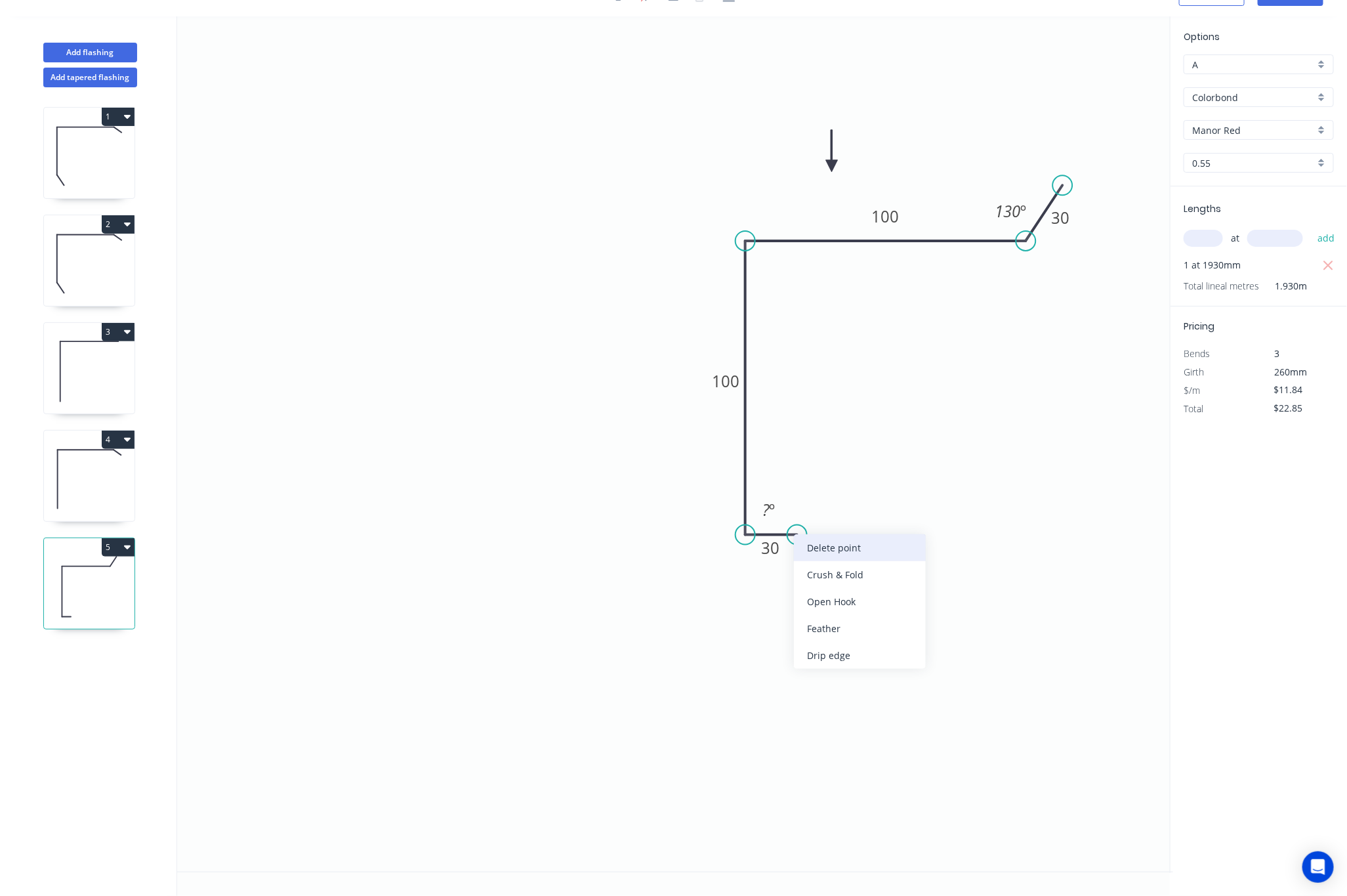
click at [819, 552] on div "Delete point" at bounding box center [859, 548] width 132 height 27
type input "$0.00"
click at [742, 533] on circle at bounding box center [745, 535] width 20 height 20
click at [858, 542] on icon "0 100 100 30 130 º" at bounding box center [675, 444] width 996 height 855
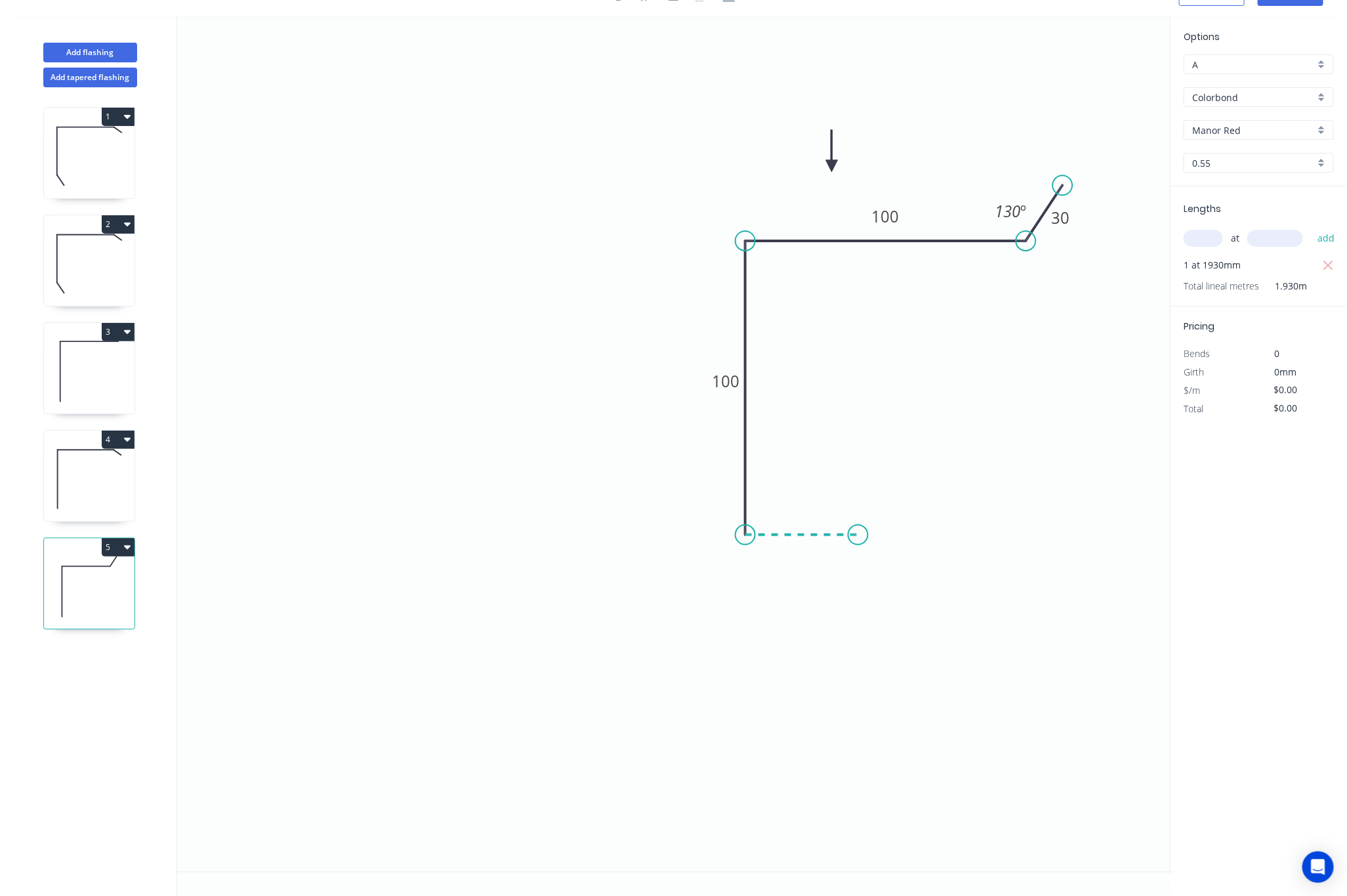
type input "$10.70"
type input "$20.65"
click at [852, 652] on icon "0 ? 100 100 30 130 º" at bounding box center [675, 444] width 996 height 855
type input "$0.00"
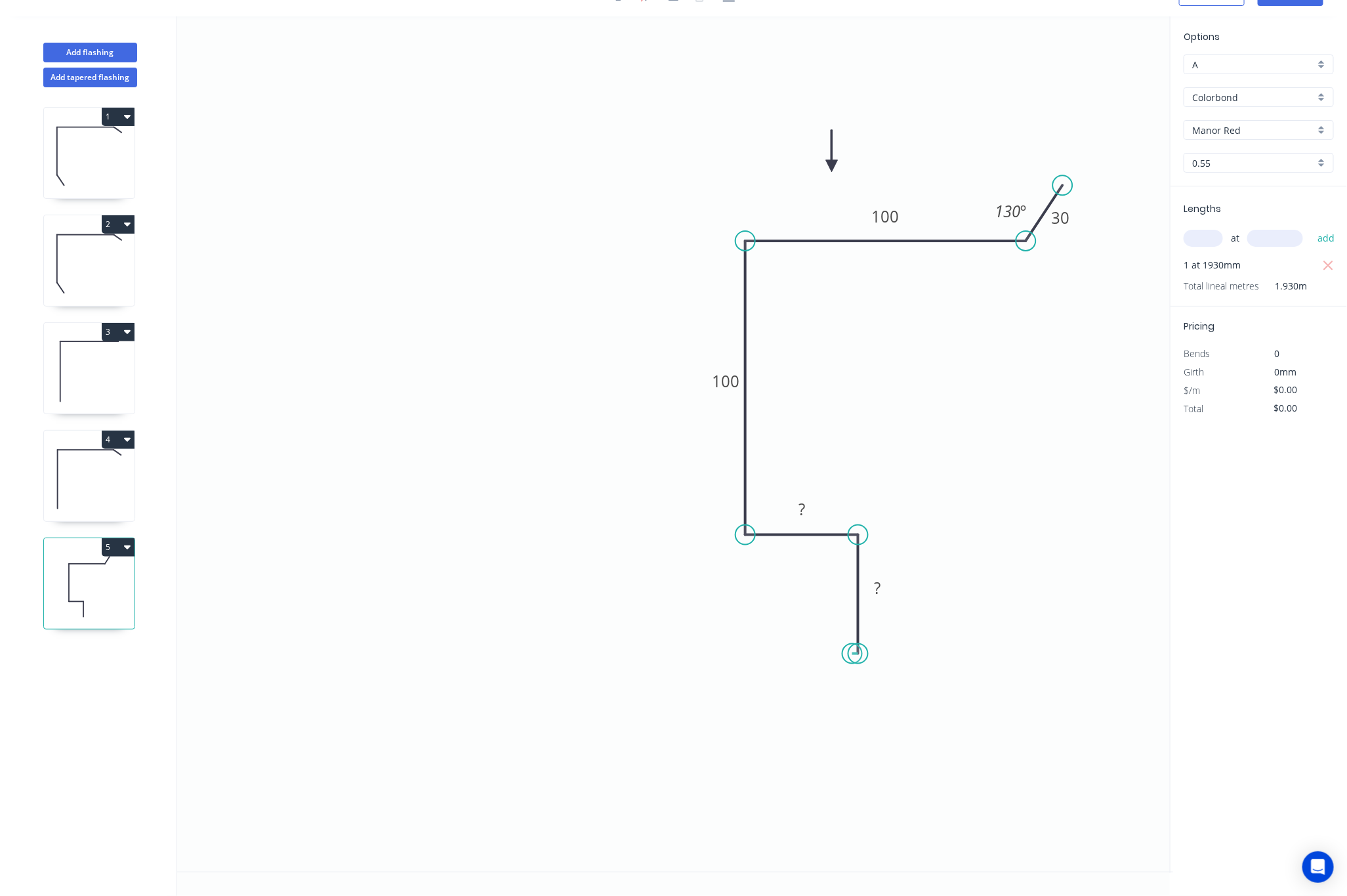
click at [852, 652] on circle at bounding box center [858, 654] width 20 height 20
click at [870, 595] on rect at bounding box center [878, 588] width 43 height 27
click at [870, 595] on rect at bounding box center [878, 588] width 26 height 18
click at [797, 509] on rect at bounding box center [802, 509] width 26 height 18
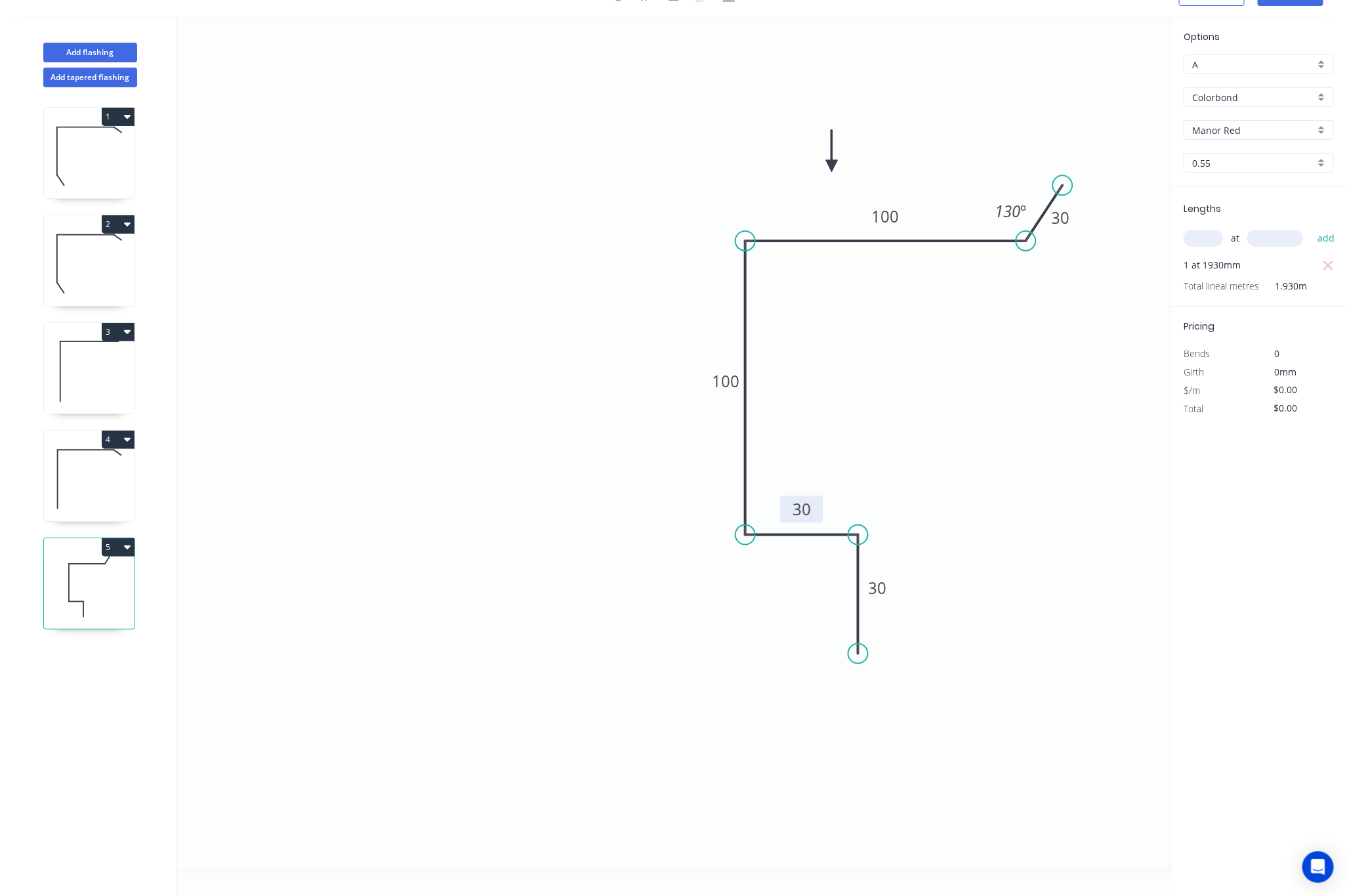
click at [870, 485] on icon "0 30 30 100 100 30 130 º" at bounding box center [675, 444] width 996 height 855
type input "$12.42"
type input "$23.97"
drag, startPoint x: 1063, startPoint y: 181, endPoint x: 1074, endPoint y: 272, distance: 91.7
click at [870, 272] on circle at bounding box center [1073, 273] width 20 height 20
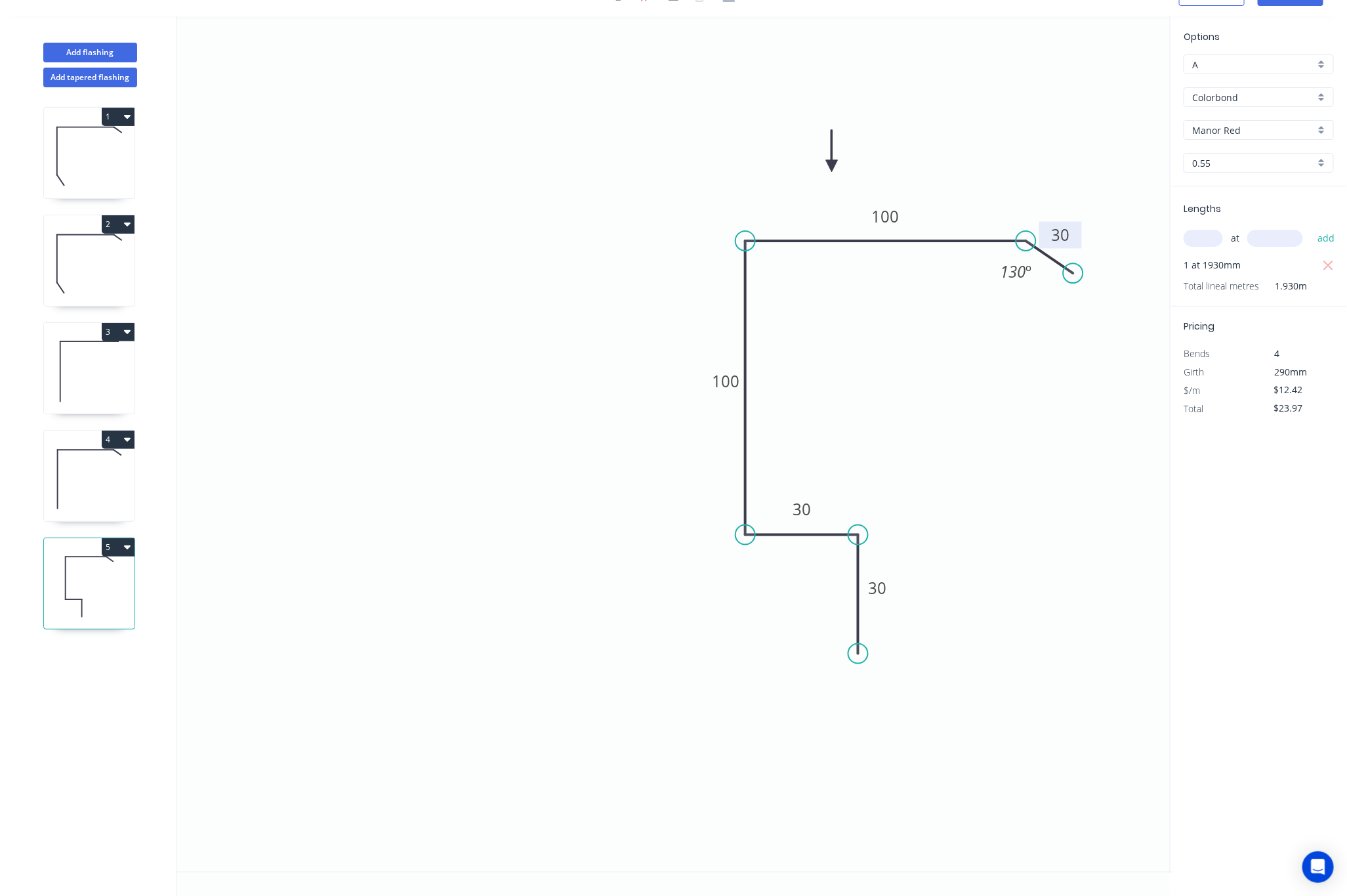
click at [870, 230] on tspan "30" at bounding box center [1060, 234] width 18 height 22
click at [870, 430] on icon "0 30 30 100 100 20 130 º" at bounding box center [675, 444] width 996 height 855
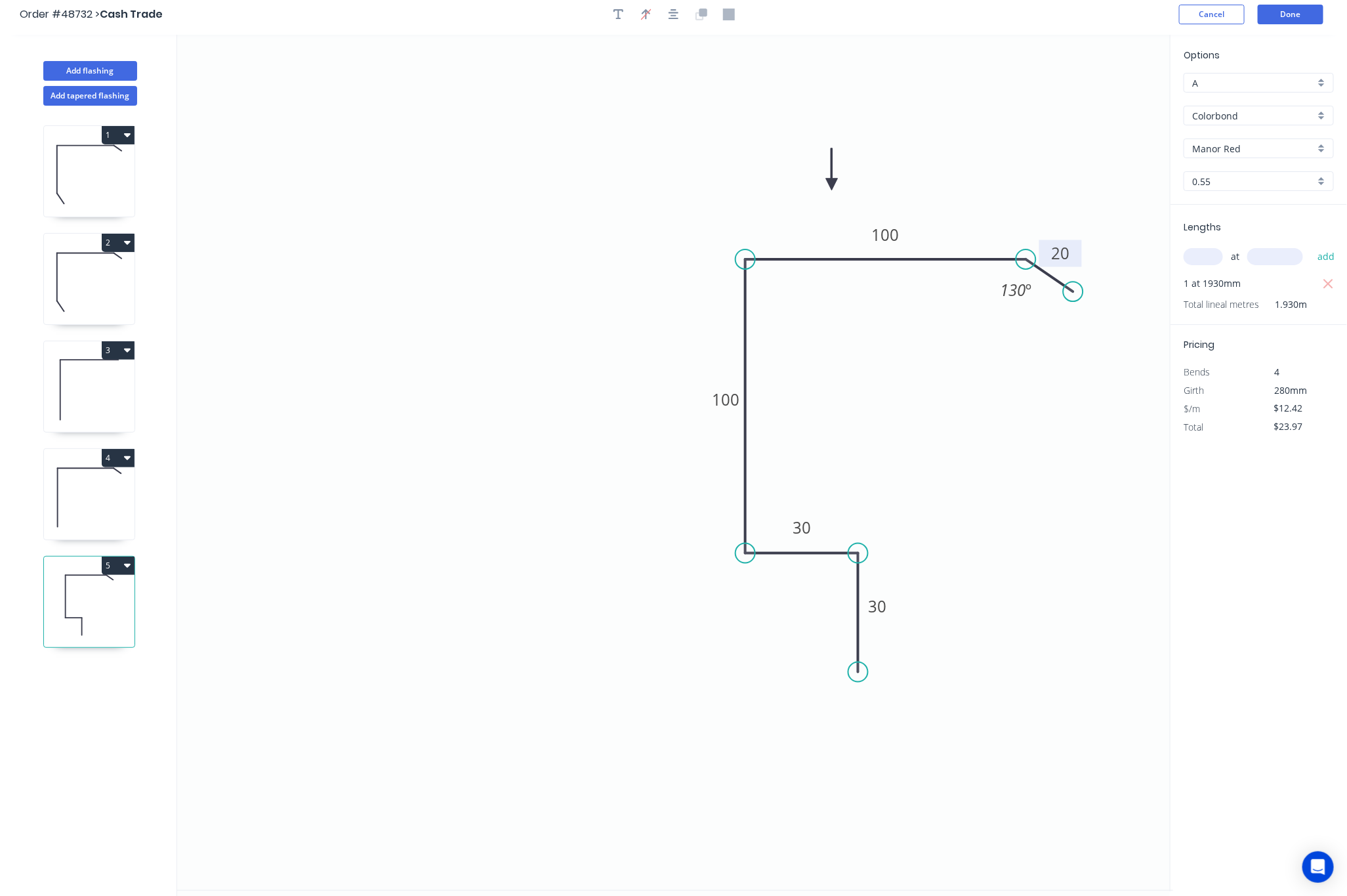
scroll to position [0, 0]
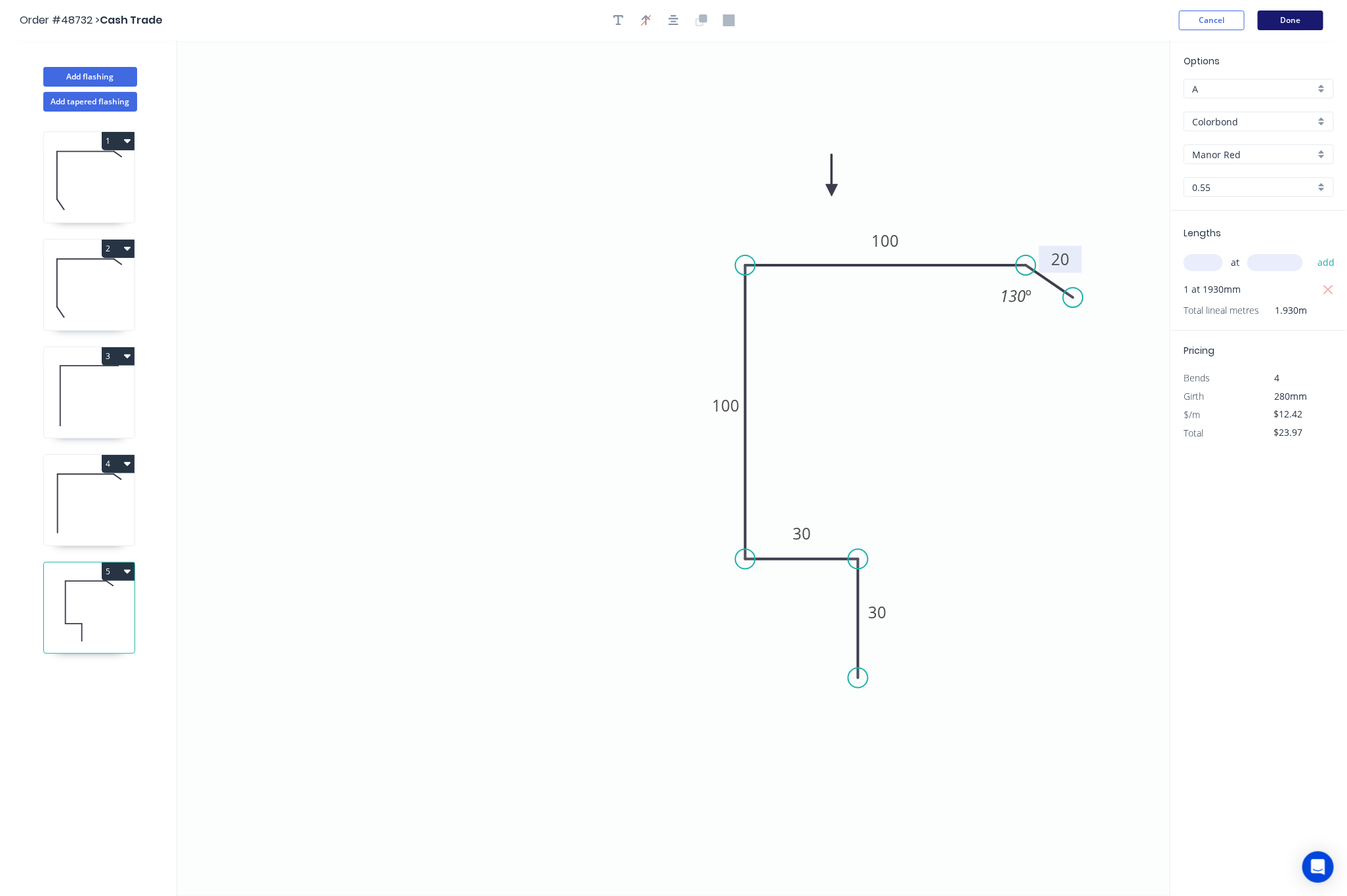
click at [870, 14] on button "Done" at bounding box center [1290, 20] width 65 height 20
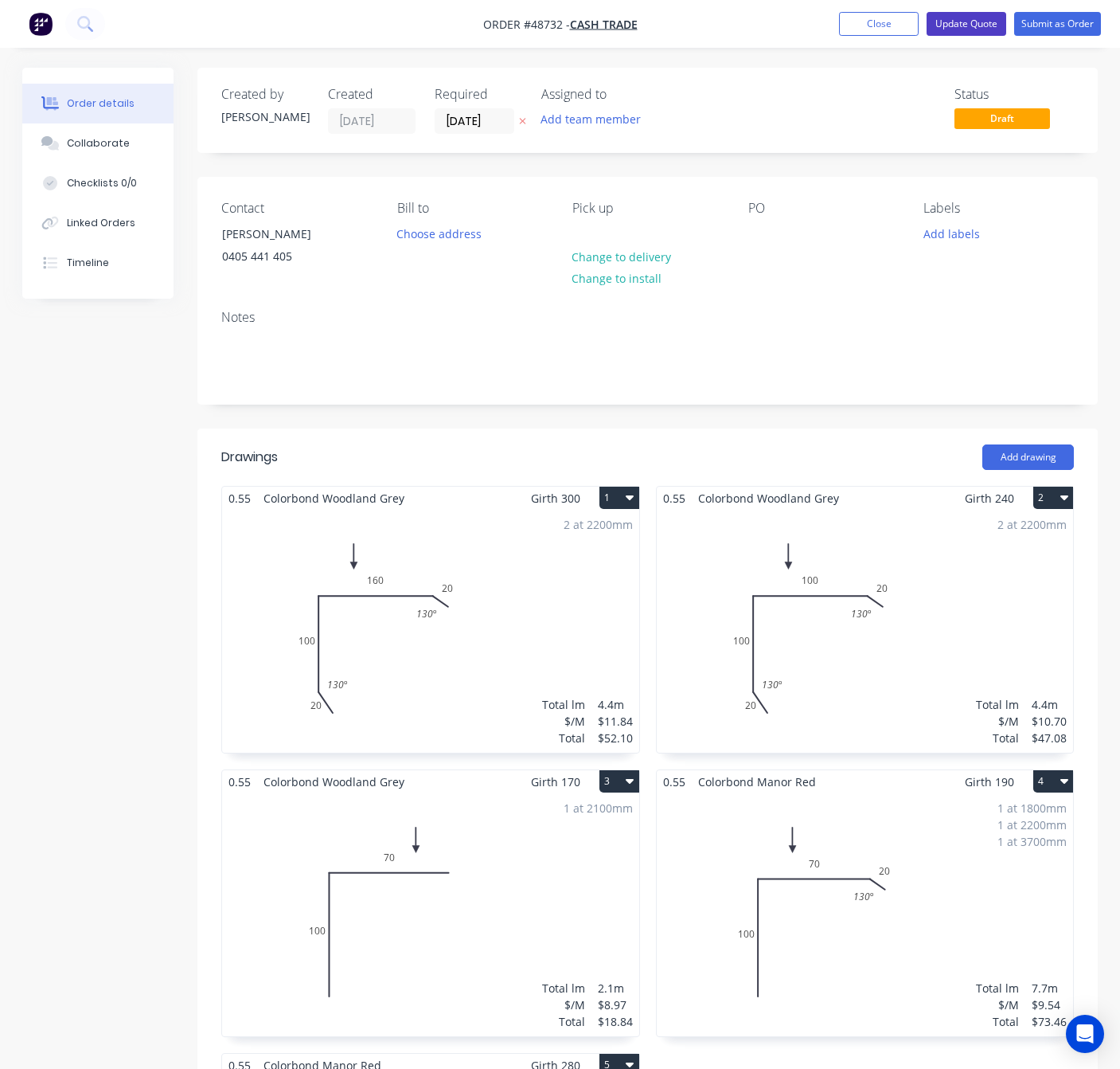
click at [952, 13] on button "Update Quote" at bounding box center [966, 23] width 79 height 24
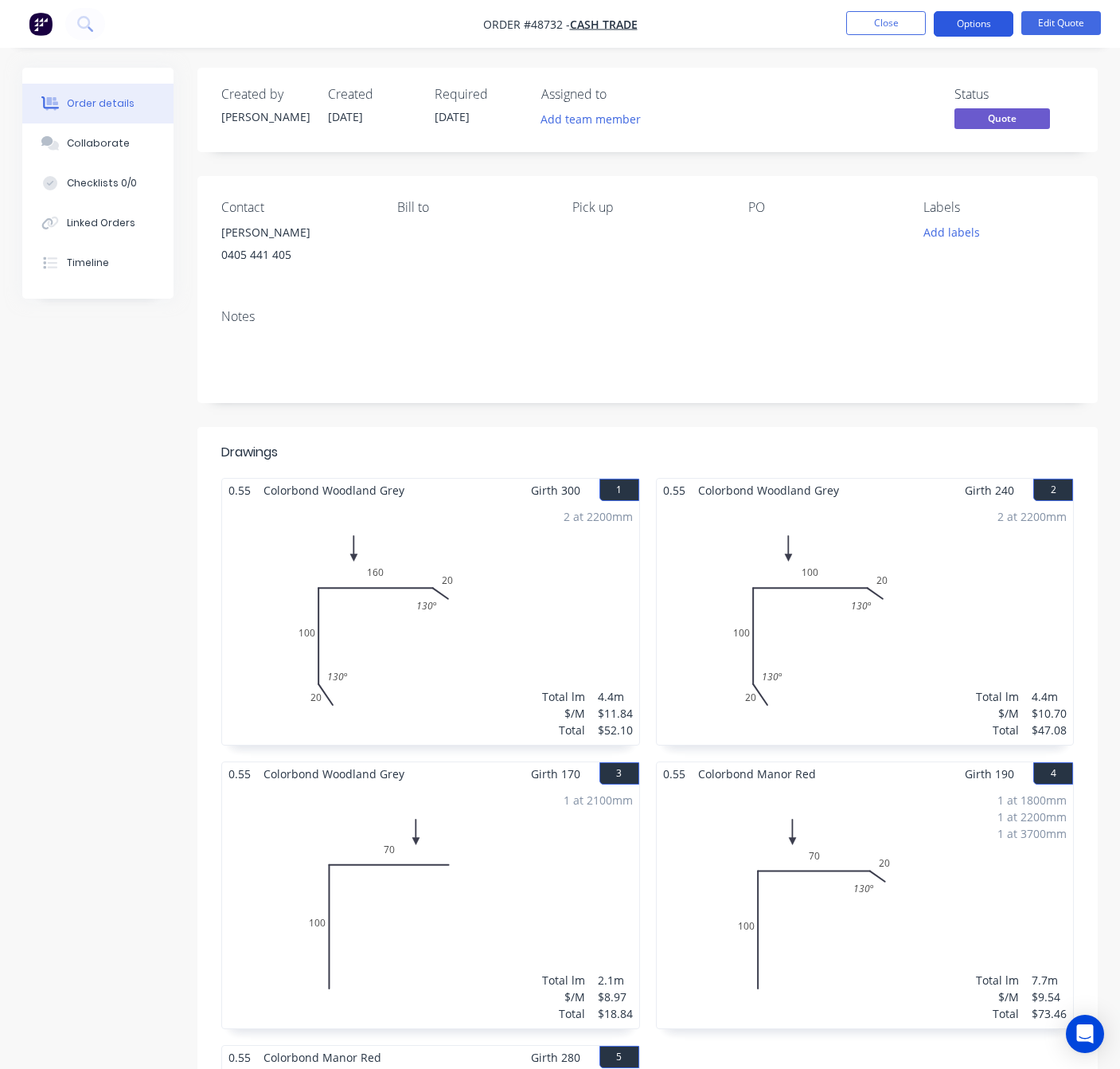
click at [968, 27] on button "Options" at bounding box center [974, 24] width 79 height 25
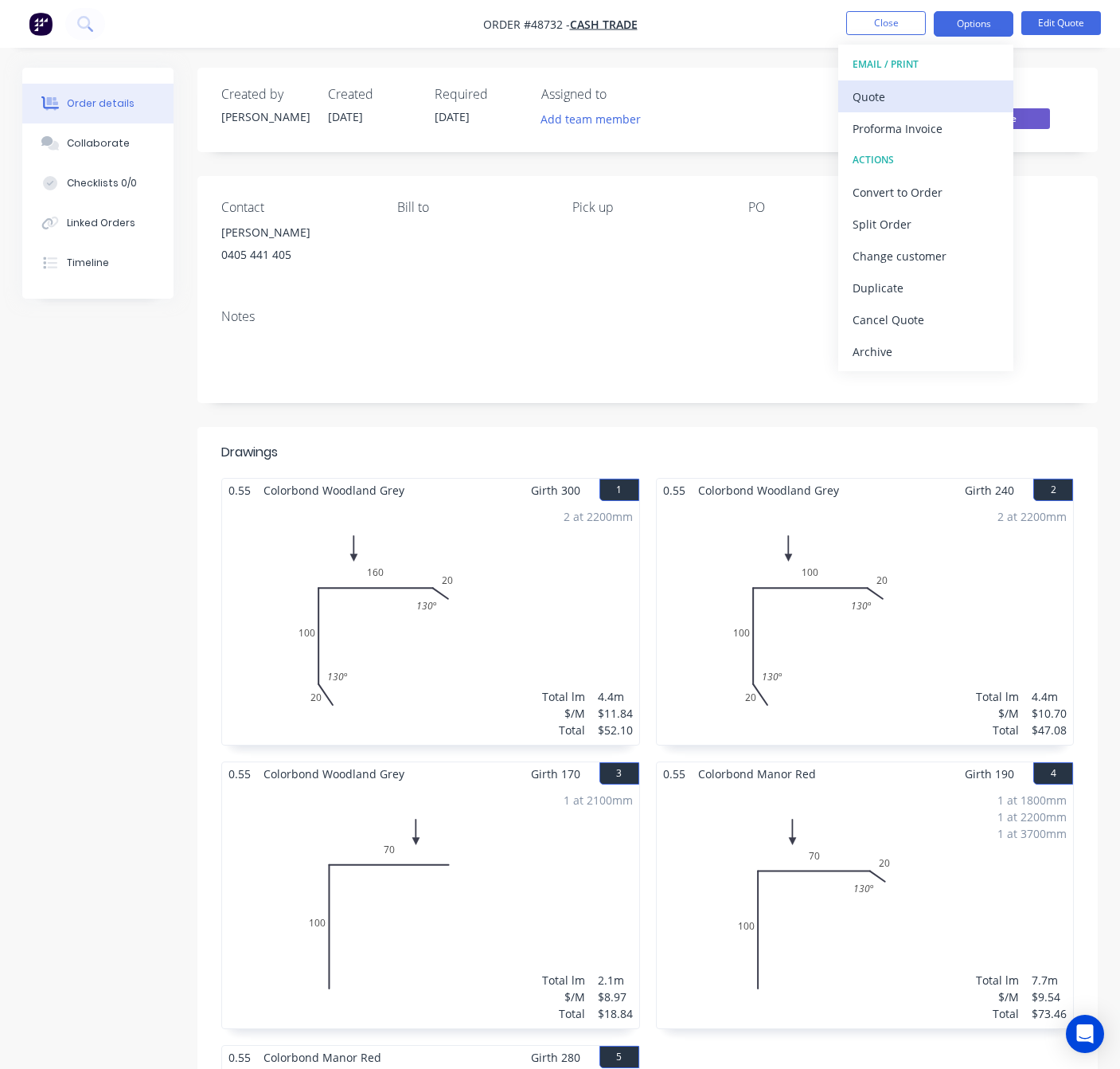
click at [957, 89] on div "Quote" at bounding box center [926, 97] width 146 height 23
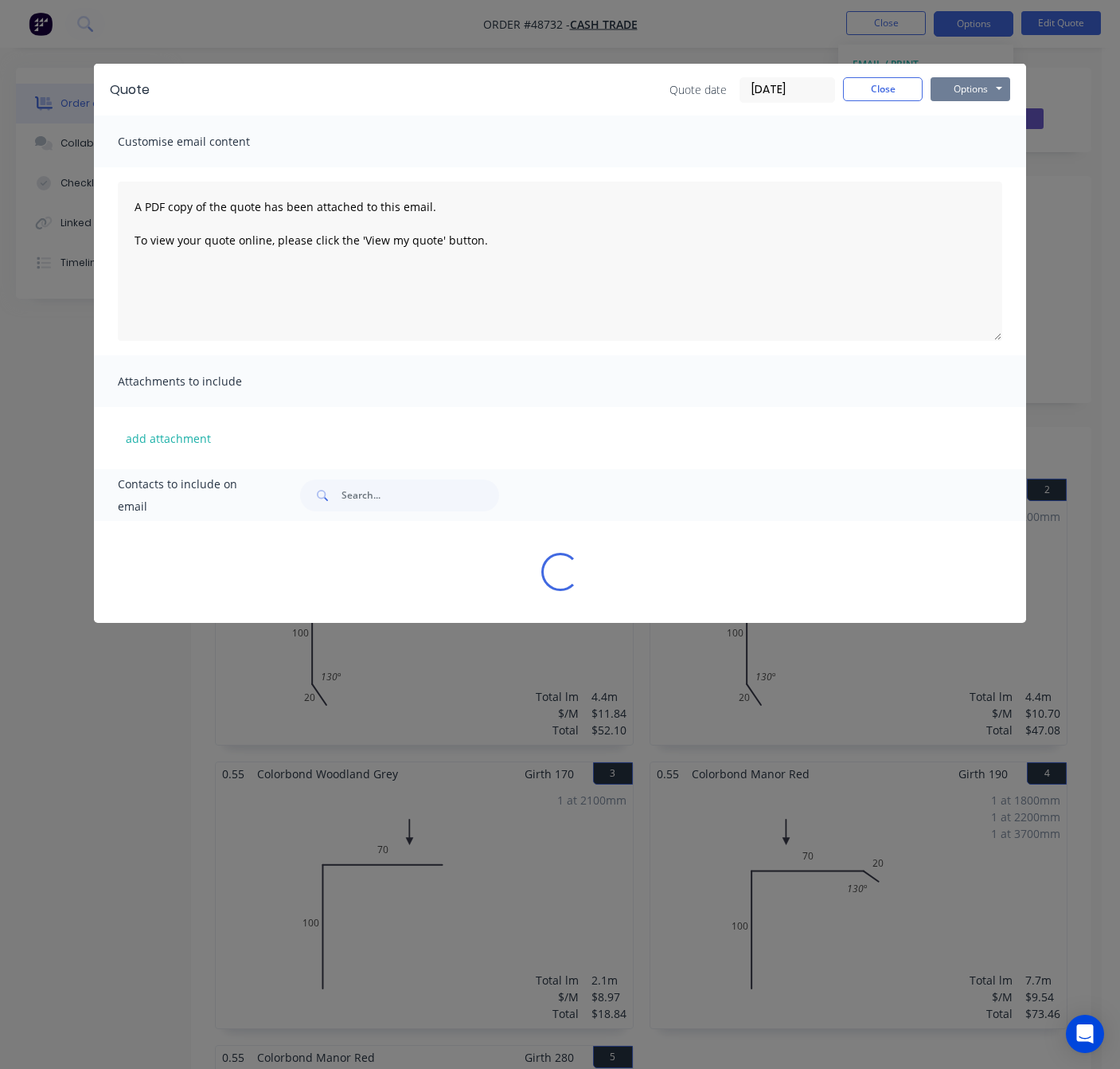
click at [975, 89] on button "Options" at bounding box center [970, 89] width 79 height 24
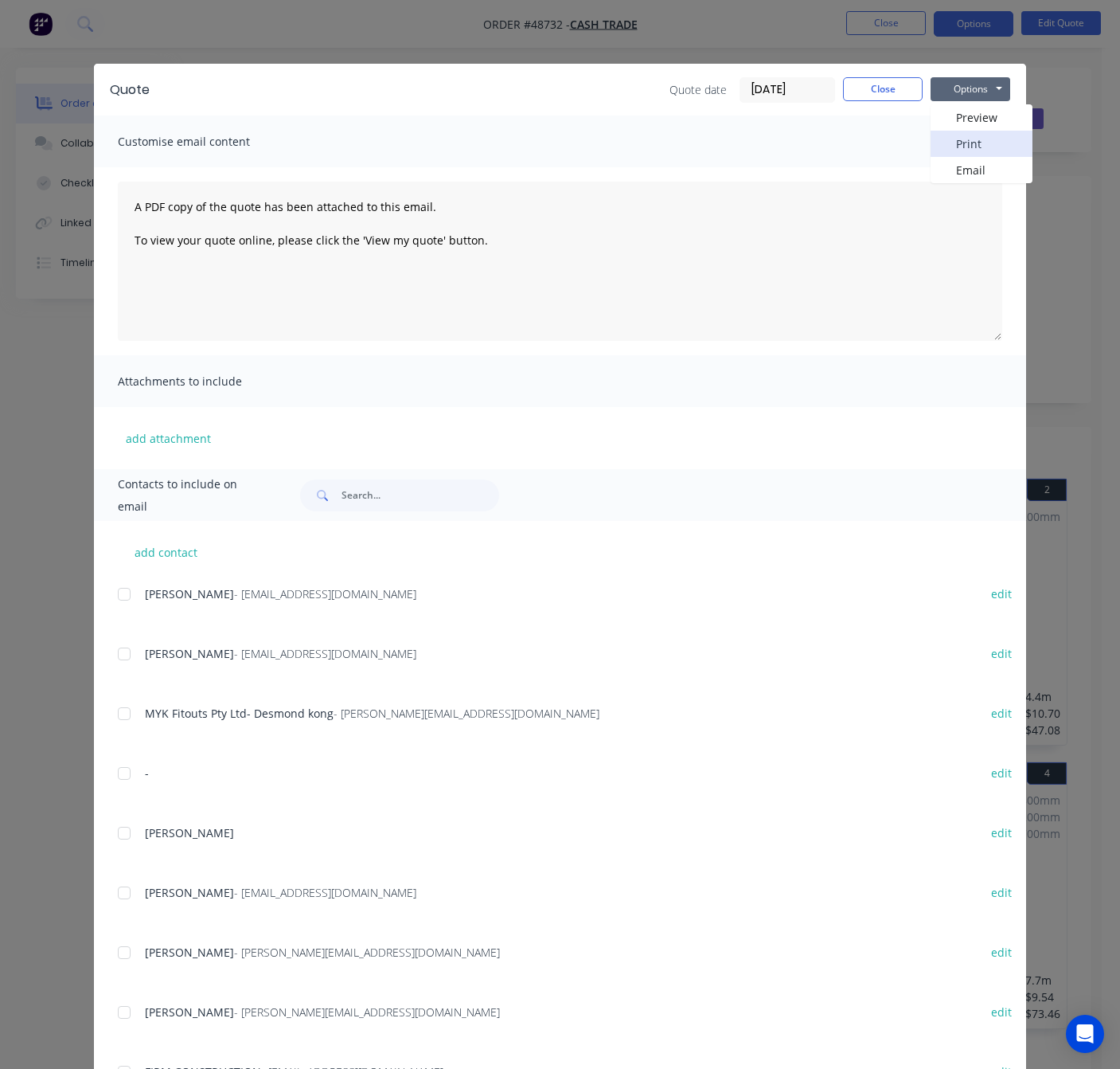
click at [998, 144] on button "Print" at bounding box center [981, 143] width 102 height 26
click at [607, 39] on div "Quote Quote date 02/09/25 Close Options Preview Print Email Customise email con…" at bounding box center [560, 534] width 1120 height 1069
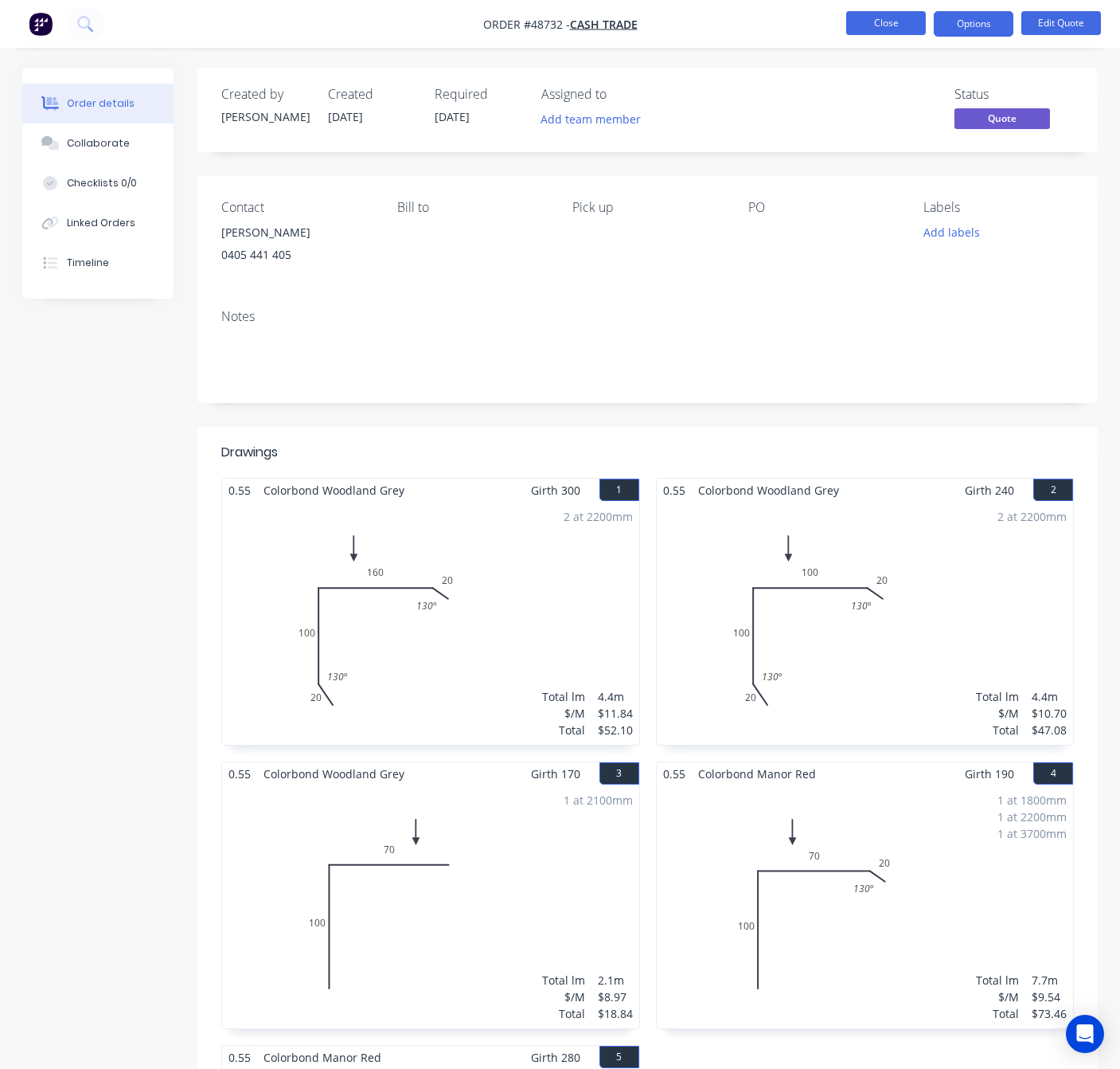
click at [880, 31] on button "Close" at bounding box center [886, 23] width 79 height 24
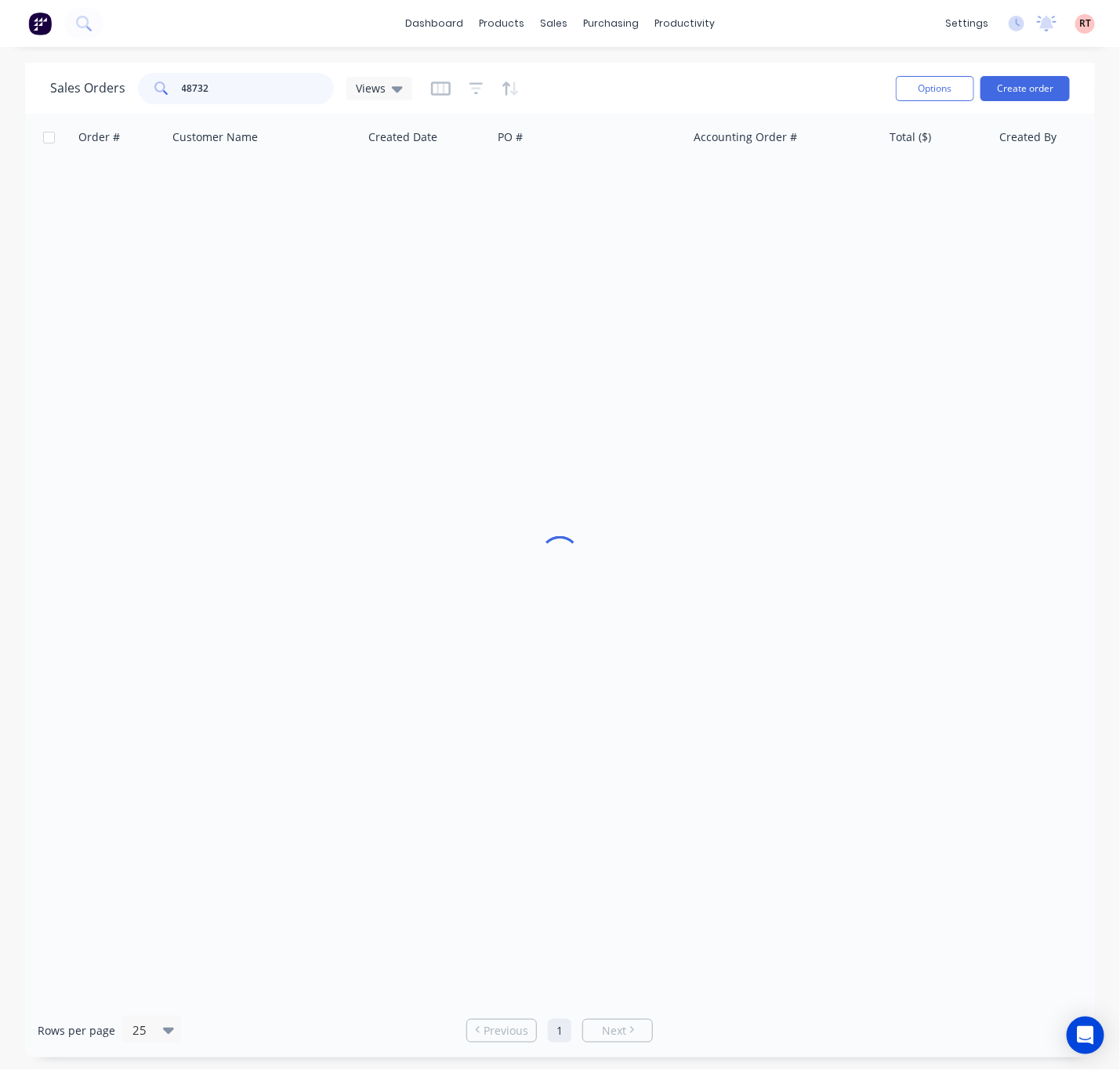
drag, startPoint x: 220, startPoint y: 81, endPoint x: 106, endPoint y: 104, distance: 116.3
click at [109, 104] on div "Sales Orders 48732 Views" at bounding box center [467, 88] width 833 height 38
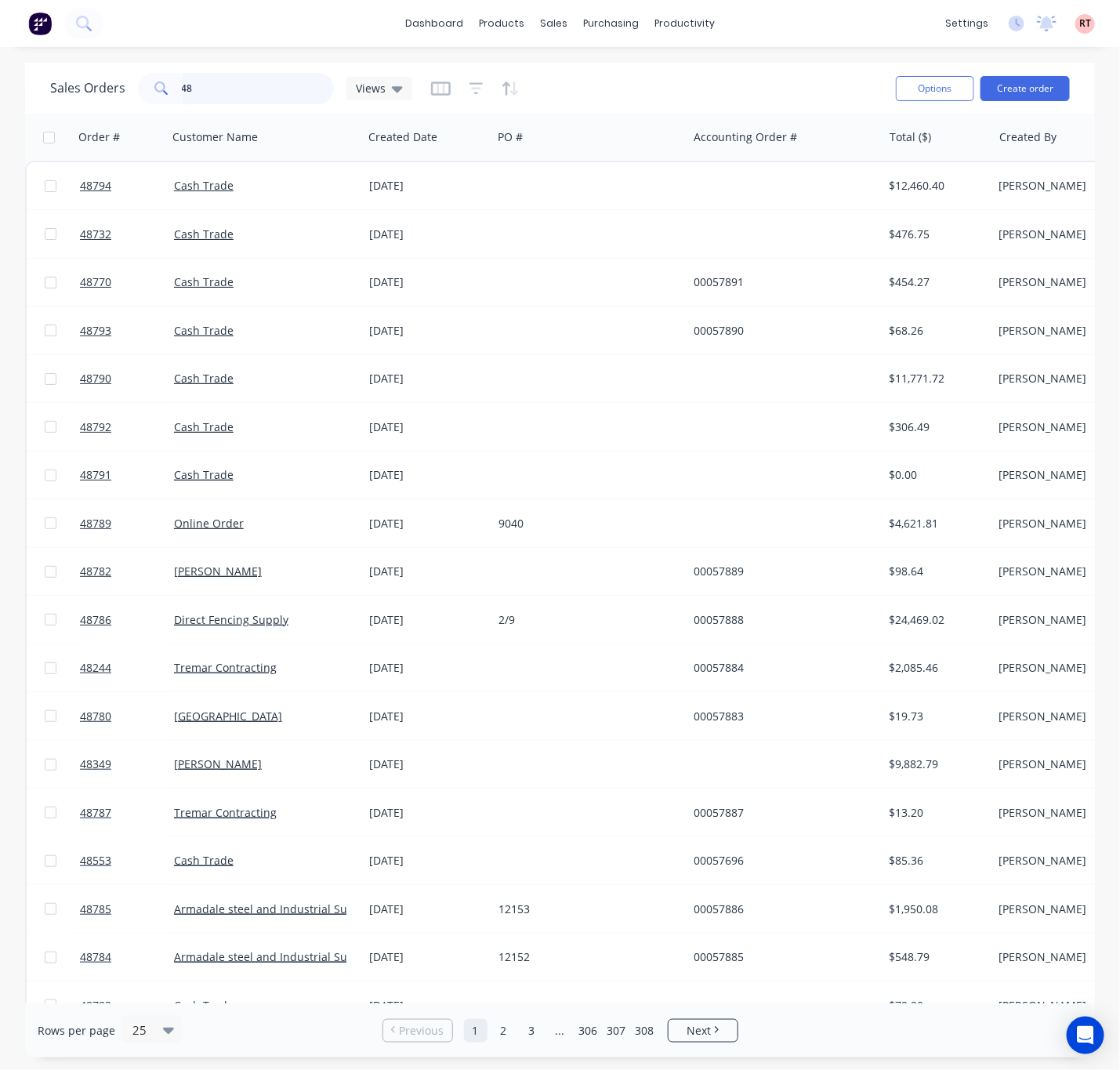
click at [241, 85] on input "48" at bounding box center [258, 89] width 153 height 31
type input "48743"
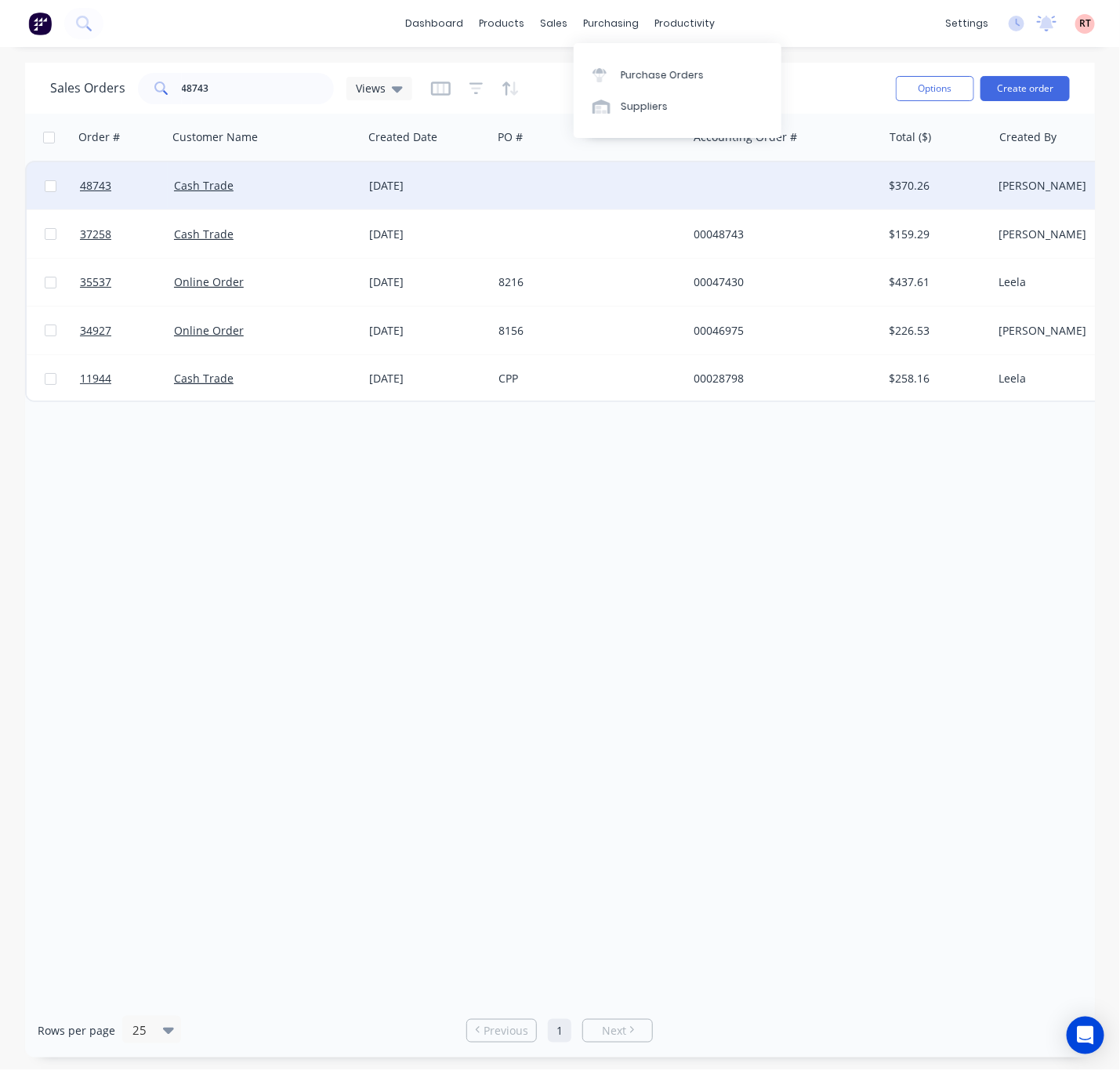
click at [542, 188] on div at bounding box center [590, 185] width 195 height 47
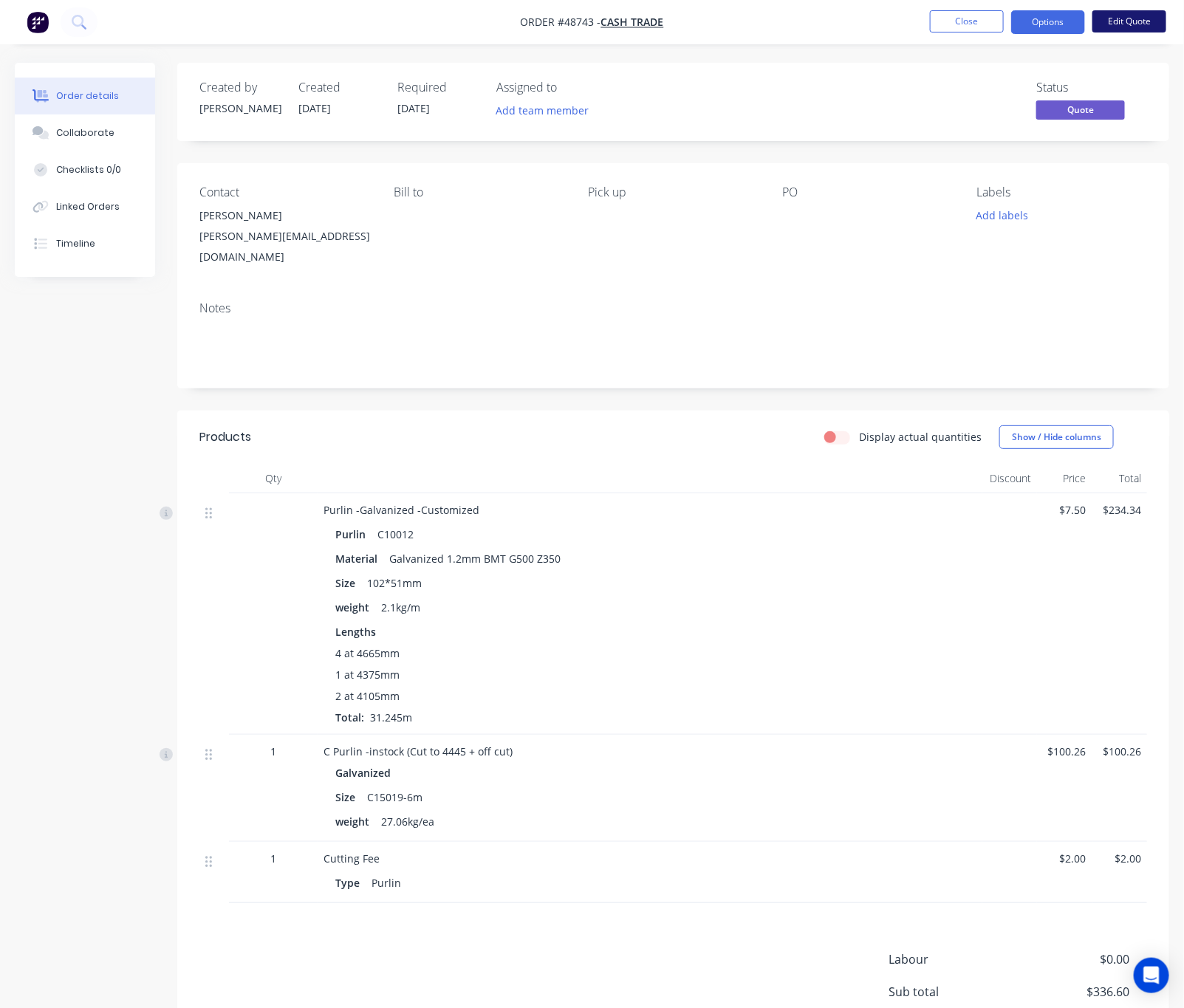
click at [979, 19] on button "Edit Quote" at bounding box center [1129, 22] width 74 height 22
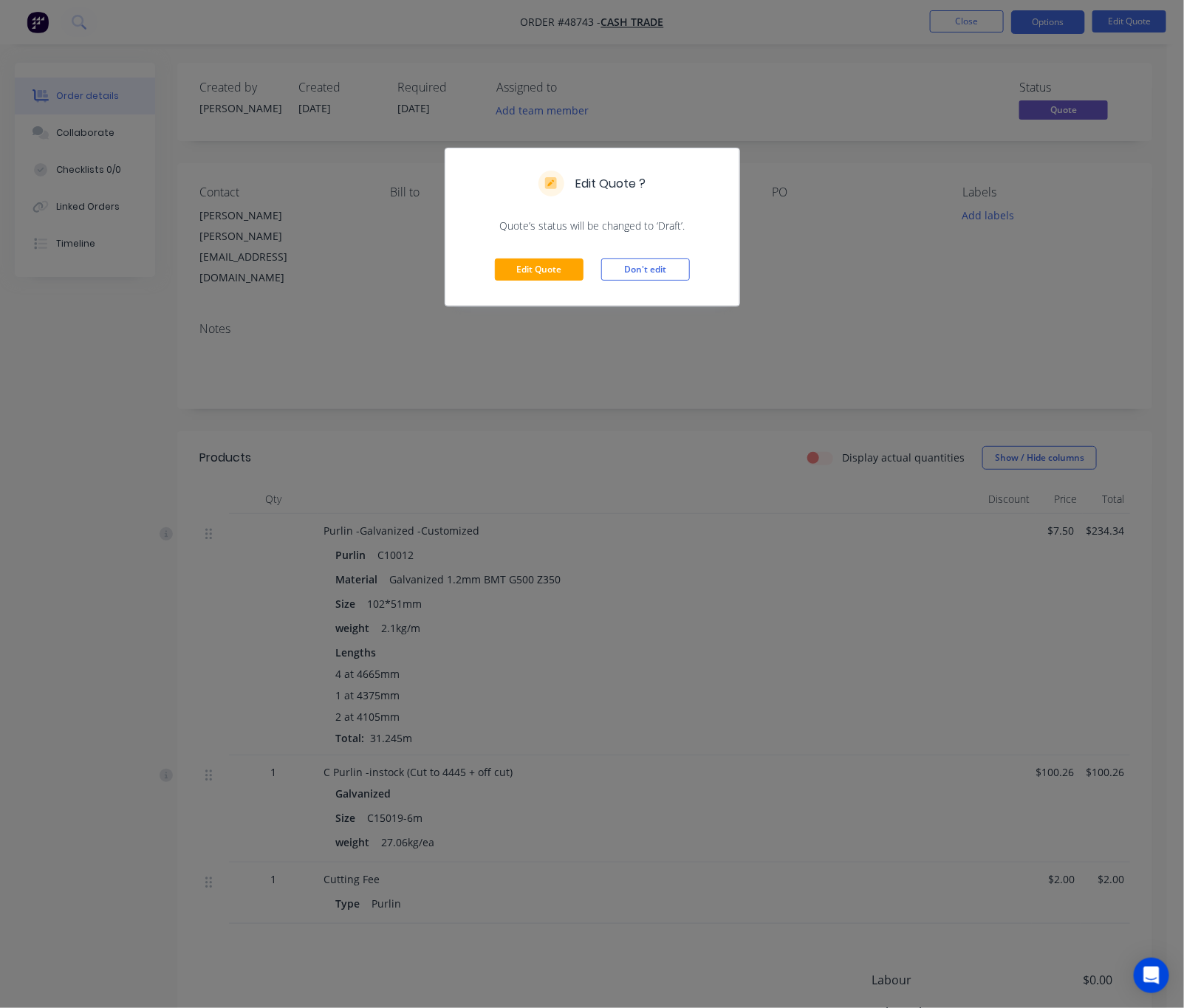
drag, startPoint x: 548, startPoint y: 246, endPoint x: 553, endPoint y: 255, distance: 10.3
click at [553, 255] on div "Edit Quote Don't edit" at bounding box center [592, 269] width 294 height 73
click at [544, 266] on button "Edit Quote" at bounding box center [539, 269] width 89 height 22
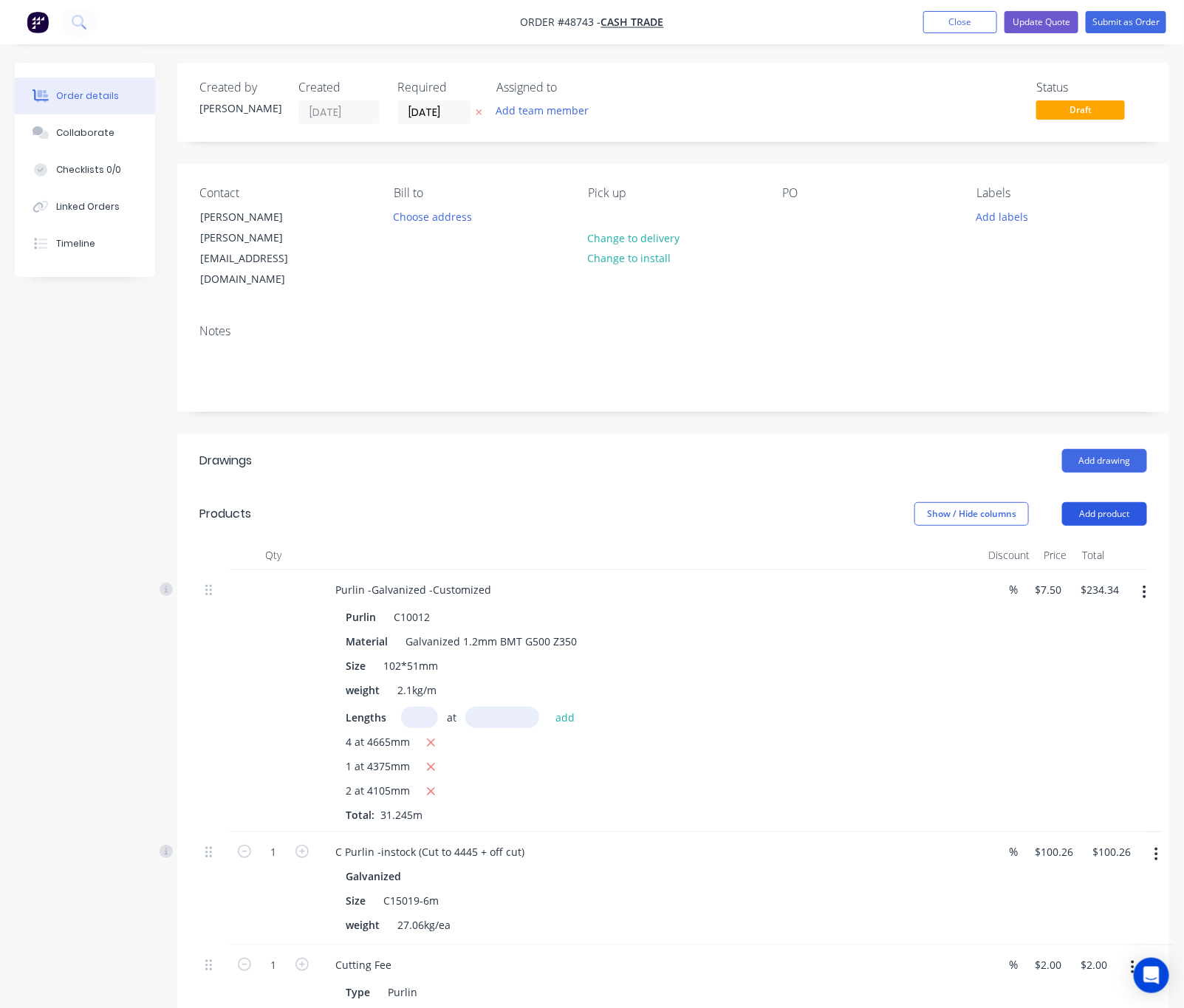
click at [979, 502] on button "Add product" at bounding box center [1104, 514] width 85 height 23
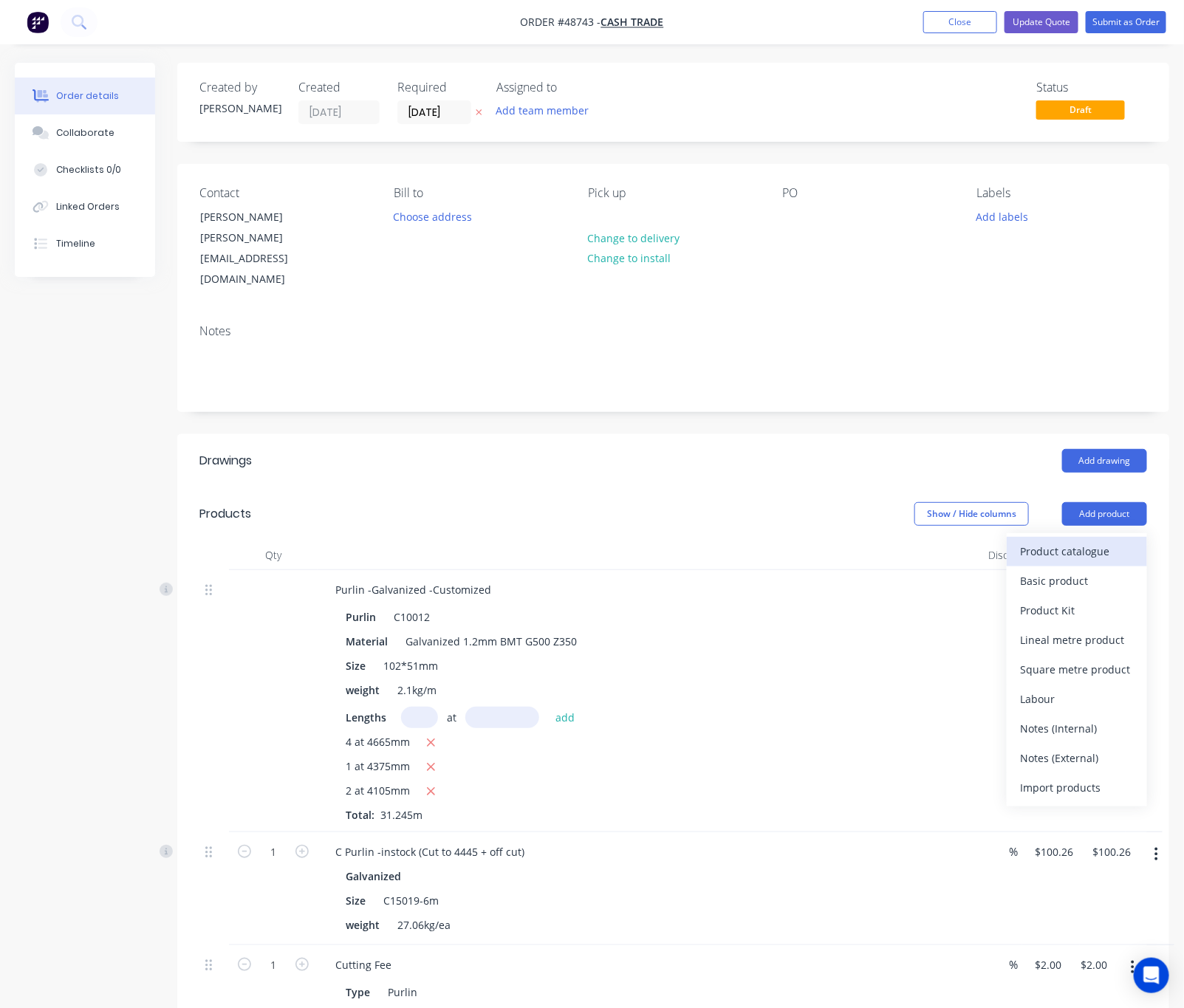
click at [979, 541] on div "Product catalogue" at bounding box center [1076, 552] width 114 height 22
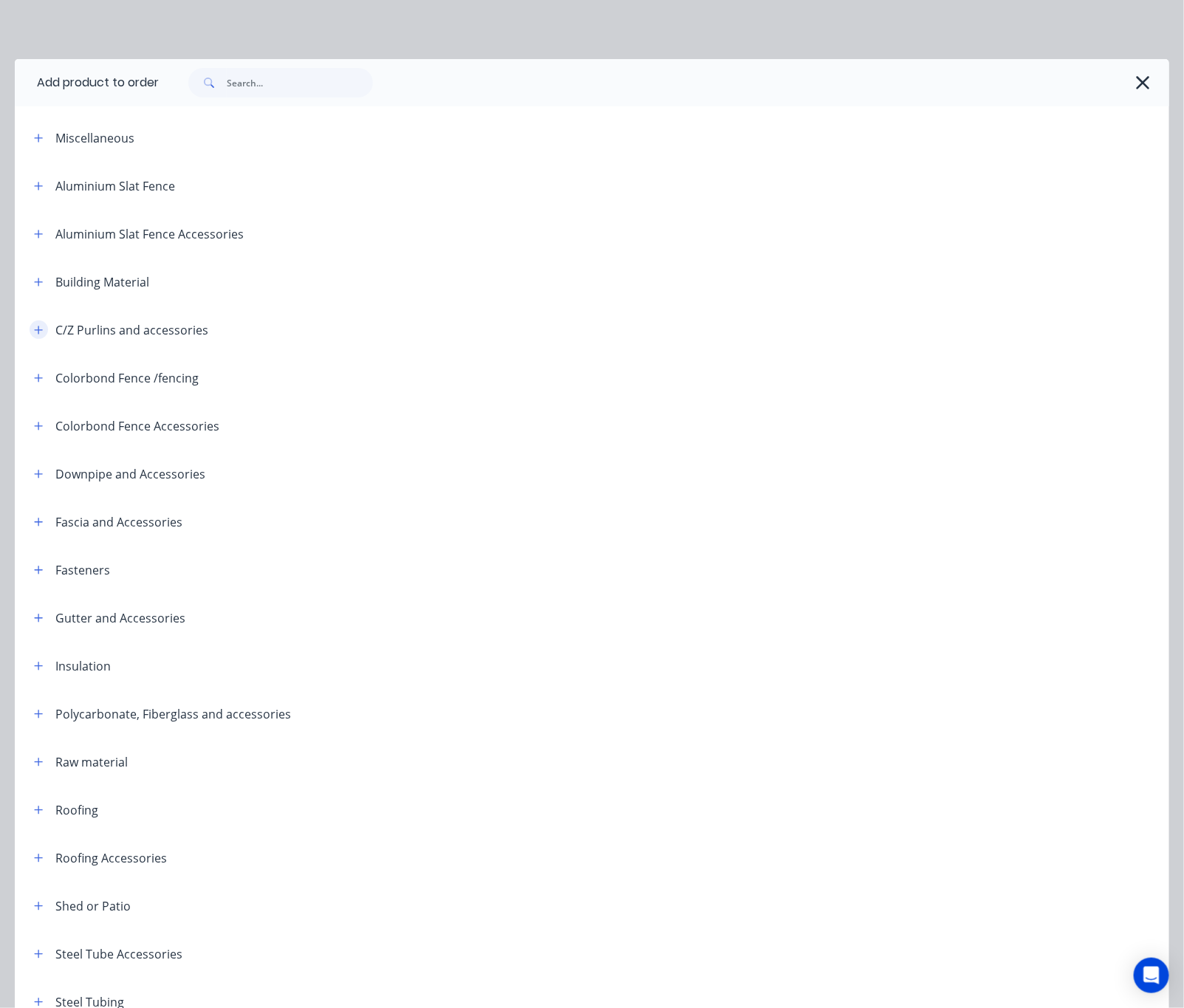
click at [40, 331] on icon "button" at bounding box center [39, 330] width 9 height 11
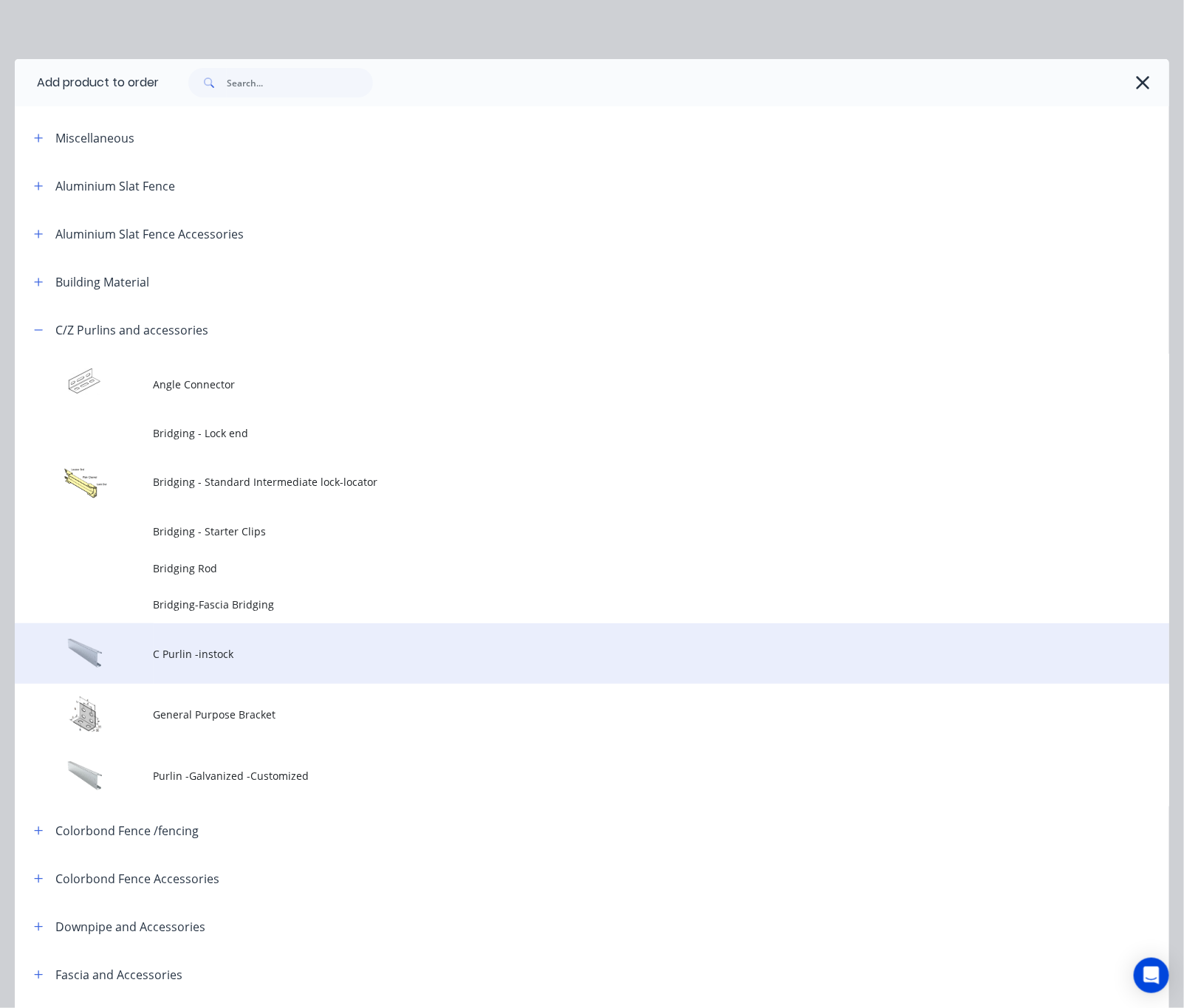
click at [235, 651] on span "C Purlin -instock" at bounding box center [560, 653] width 813 height 15
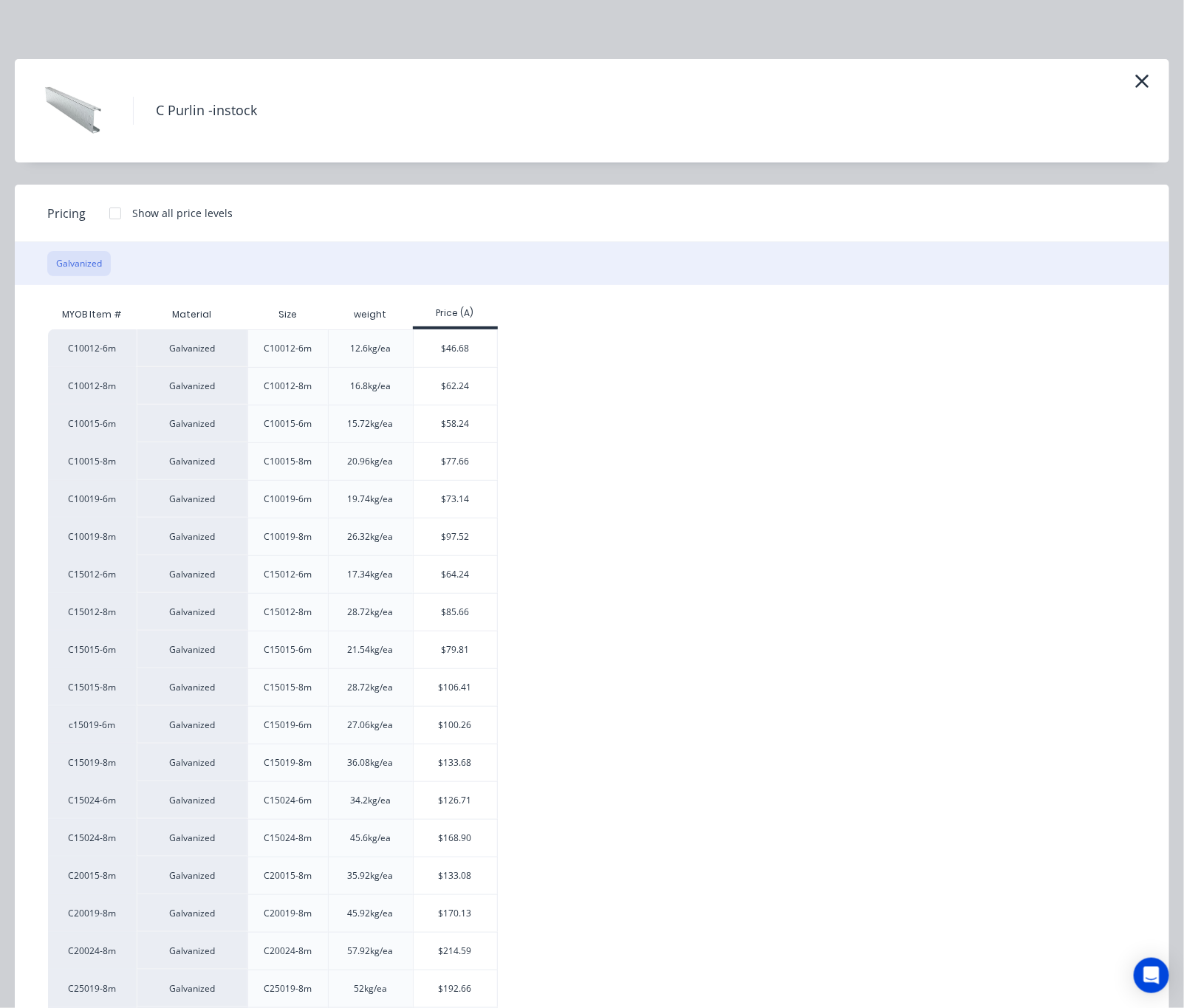
drag, startPoint x: 1104, startPoint y: 75, endPoint x: 1119, endPoint y: 75, distance: 15.0
click at [979, 75] on div "C Purlin -instock" at bounding box center [591, 110] width 1110 height 74
click at [979, 76] on icon "button" at bounding box center [1141, 81] width 15 height 21
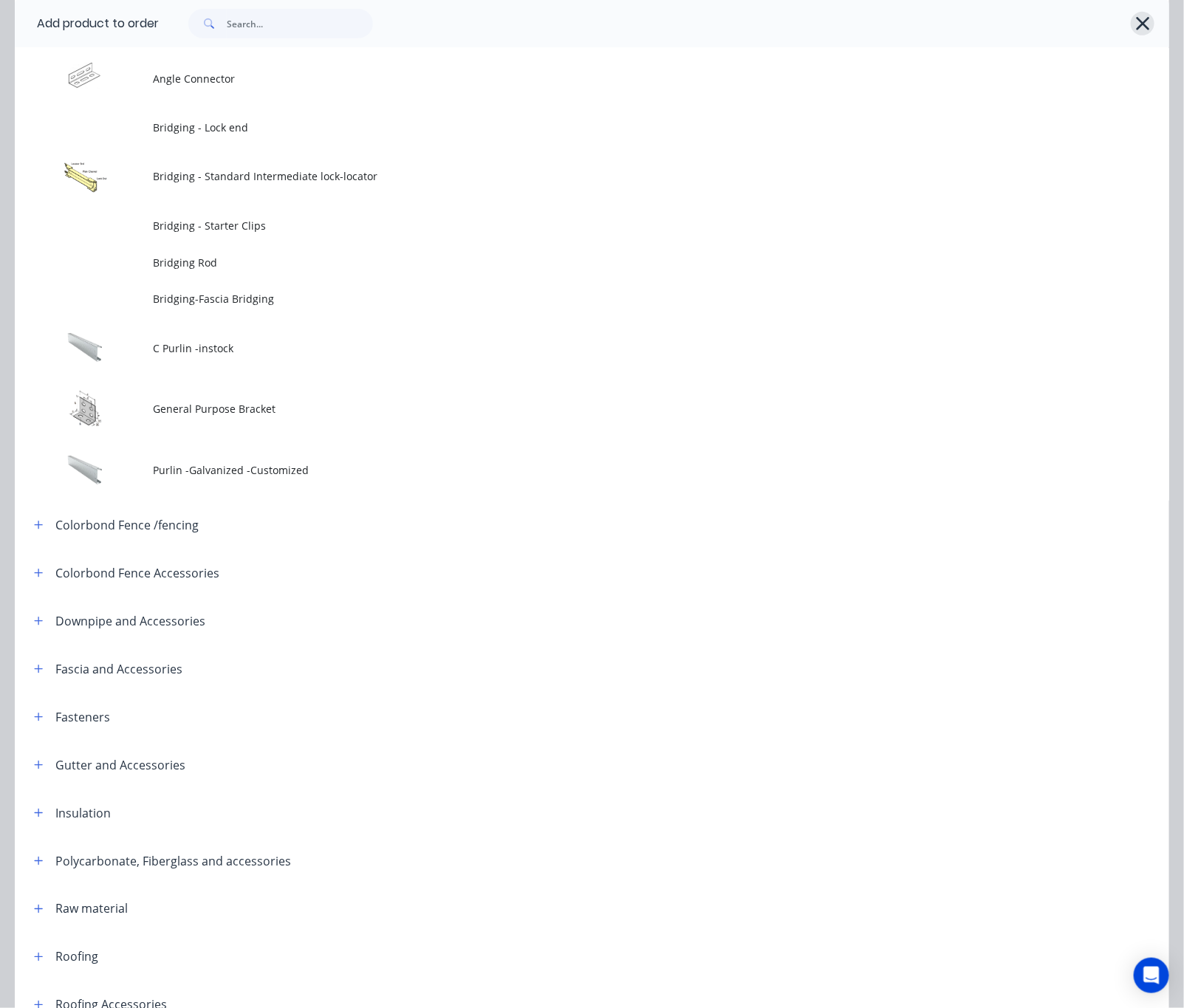
click at [979, 27] on icon "button" at bounding box center [1142, 23] width 13 height 13
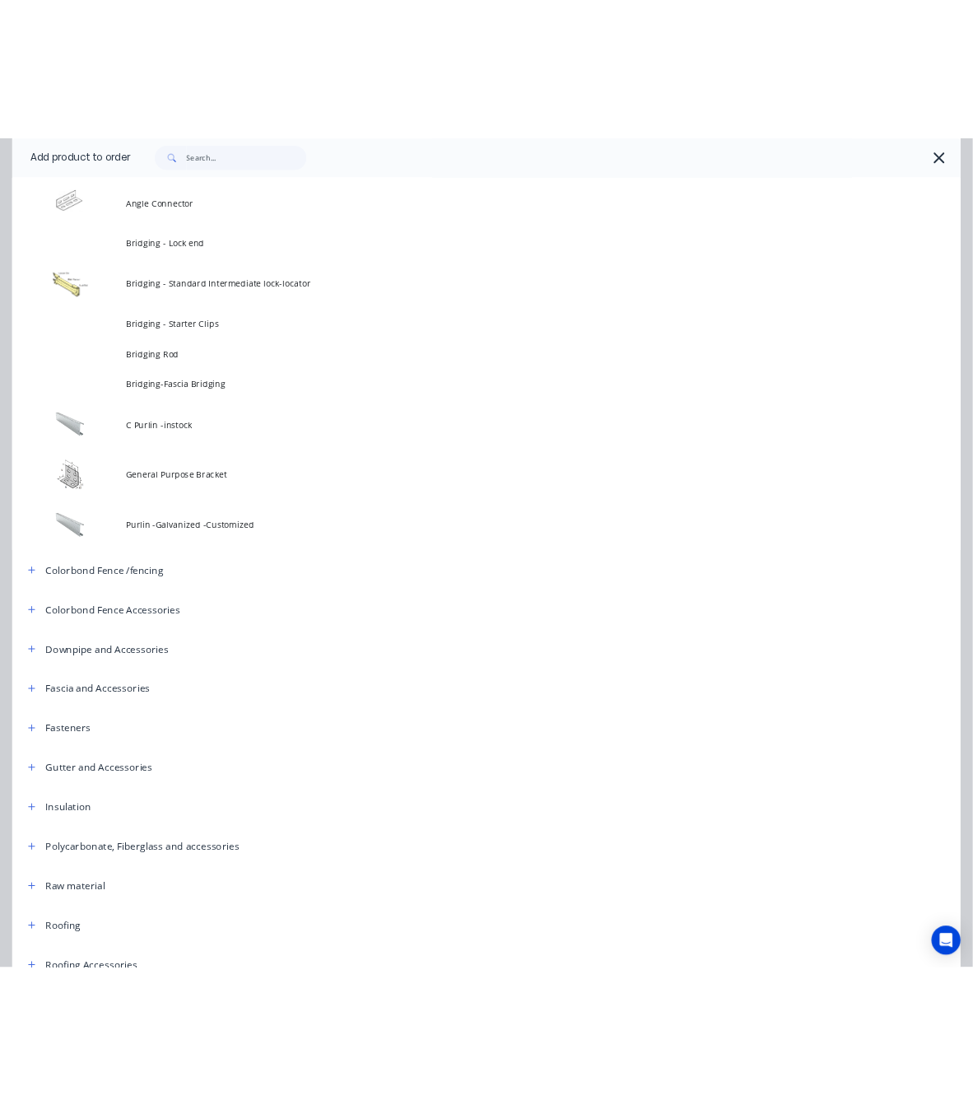
scroll to position [0, 0]
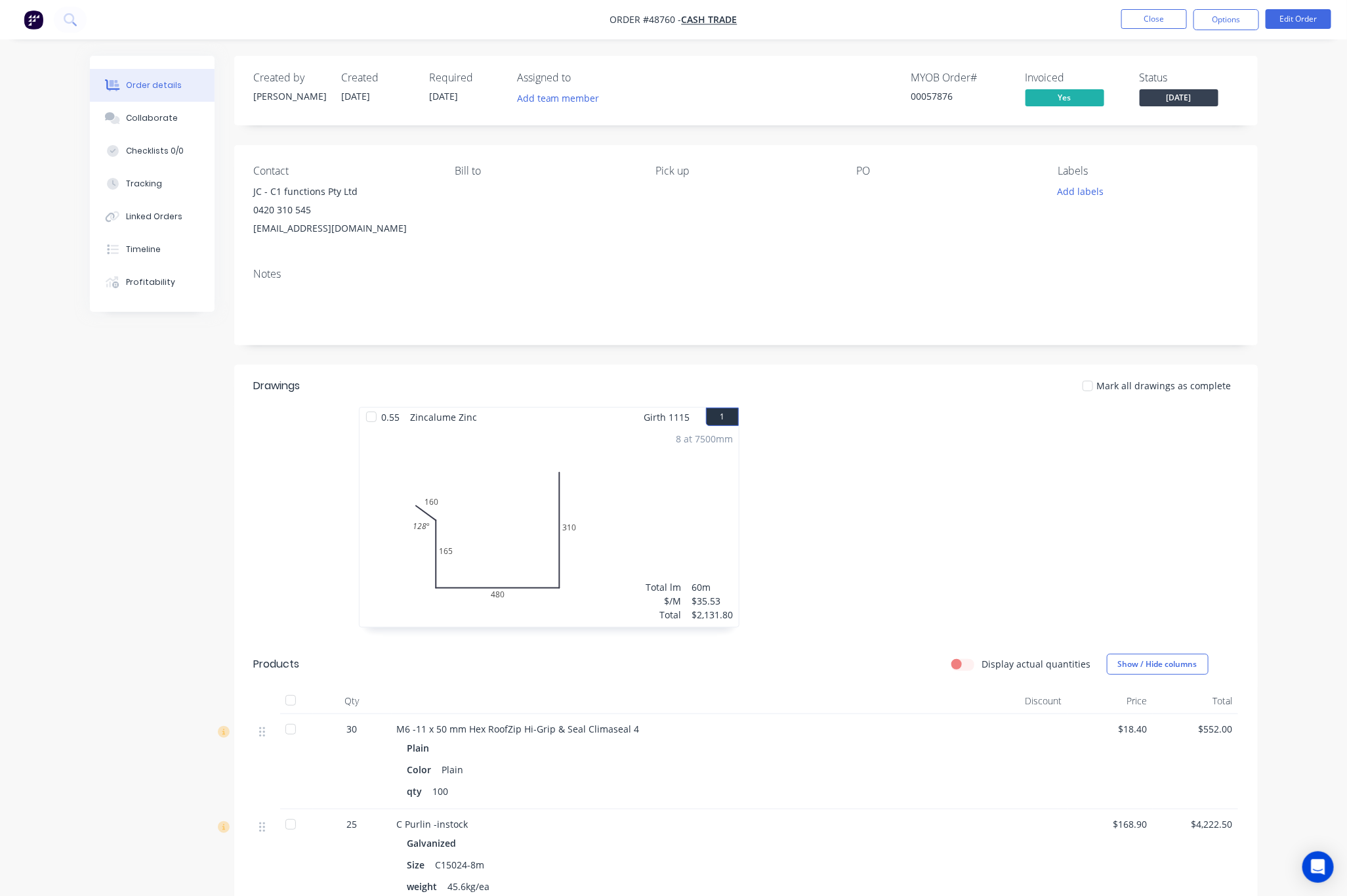
click at [0, 387] on div "Order details Collaborate Checklists 0/0 Tracking Linked Orders Timeline Profit…" at bounding box center [674, 554] width 1347 height 1109
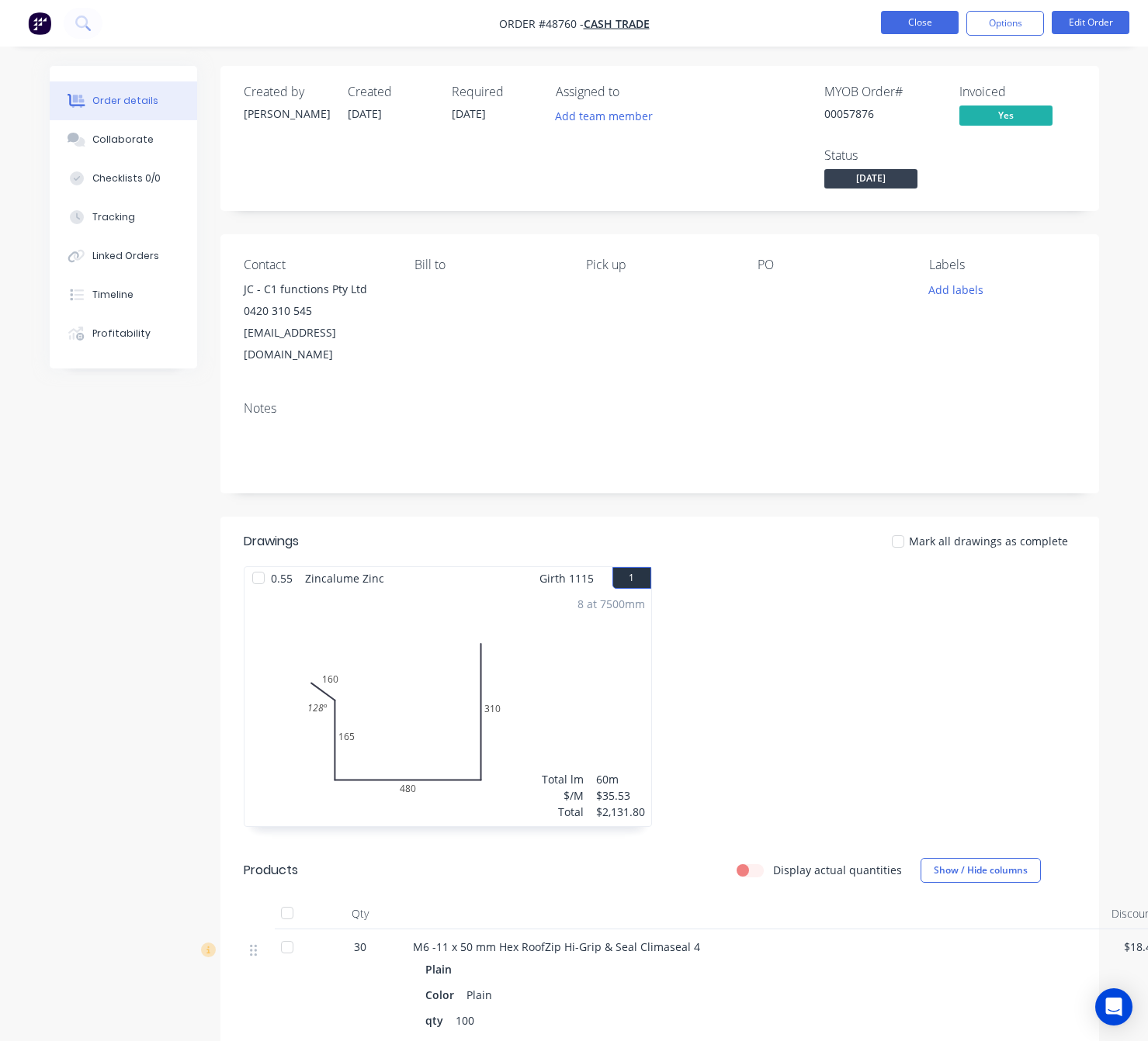
click at [908, 21] on button "Close" at bounding box center [919, 23] width 77 height 24
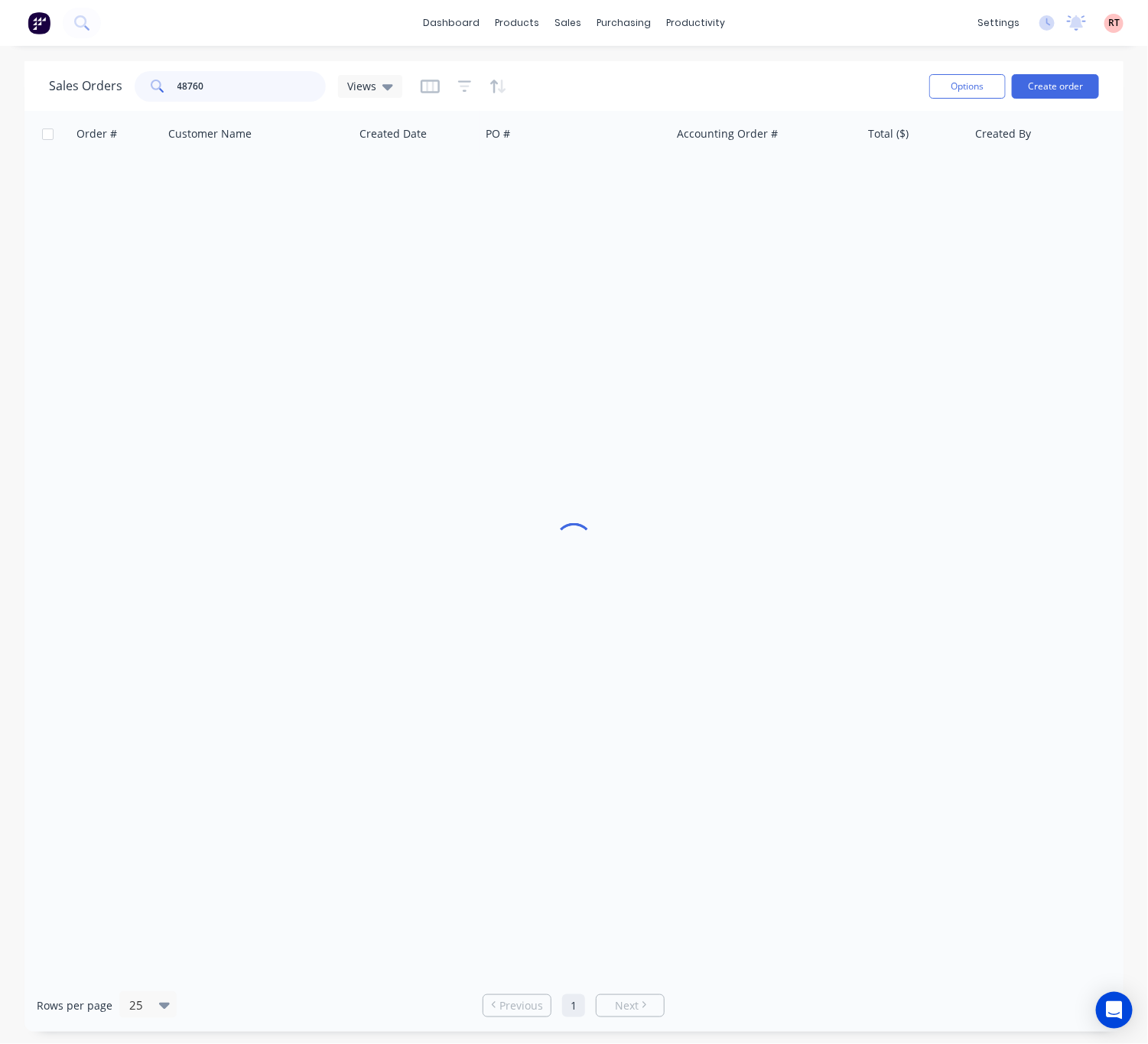
drag, startPoint x: 296, startPoint y: 94, endPoint x: 120, endPoint y: 106, distance: 176.4
click at [120, 106] on div "Sales Orders 48760 Views Options Create order" at bounding box center [573, 86] width 1099 height 50
type input "57635"
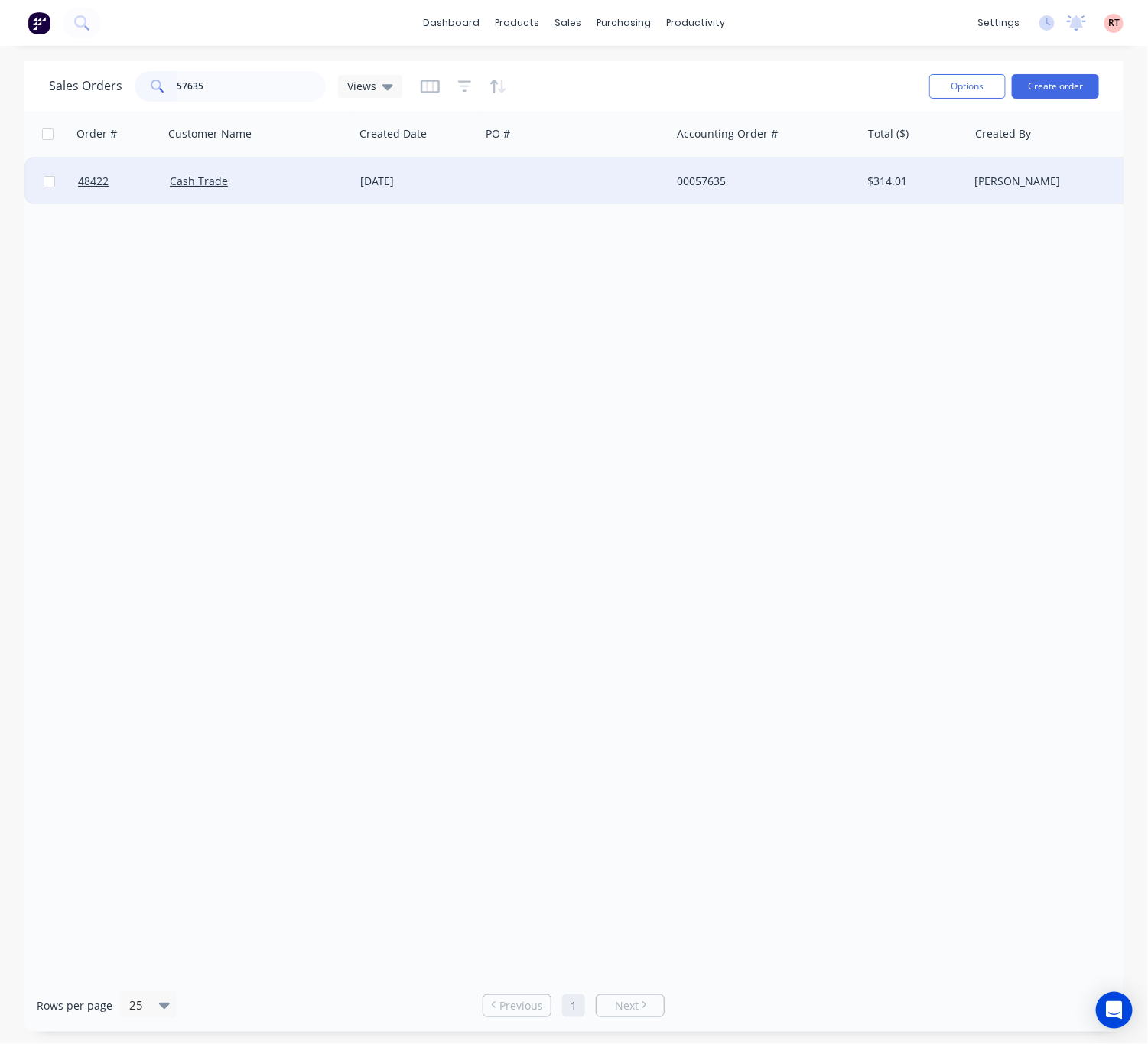
click at [567, 197] on div at bounding box center [575, 180] width 190 height 46
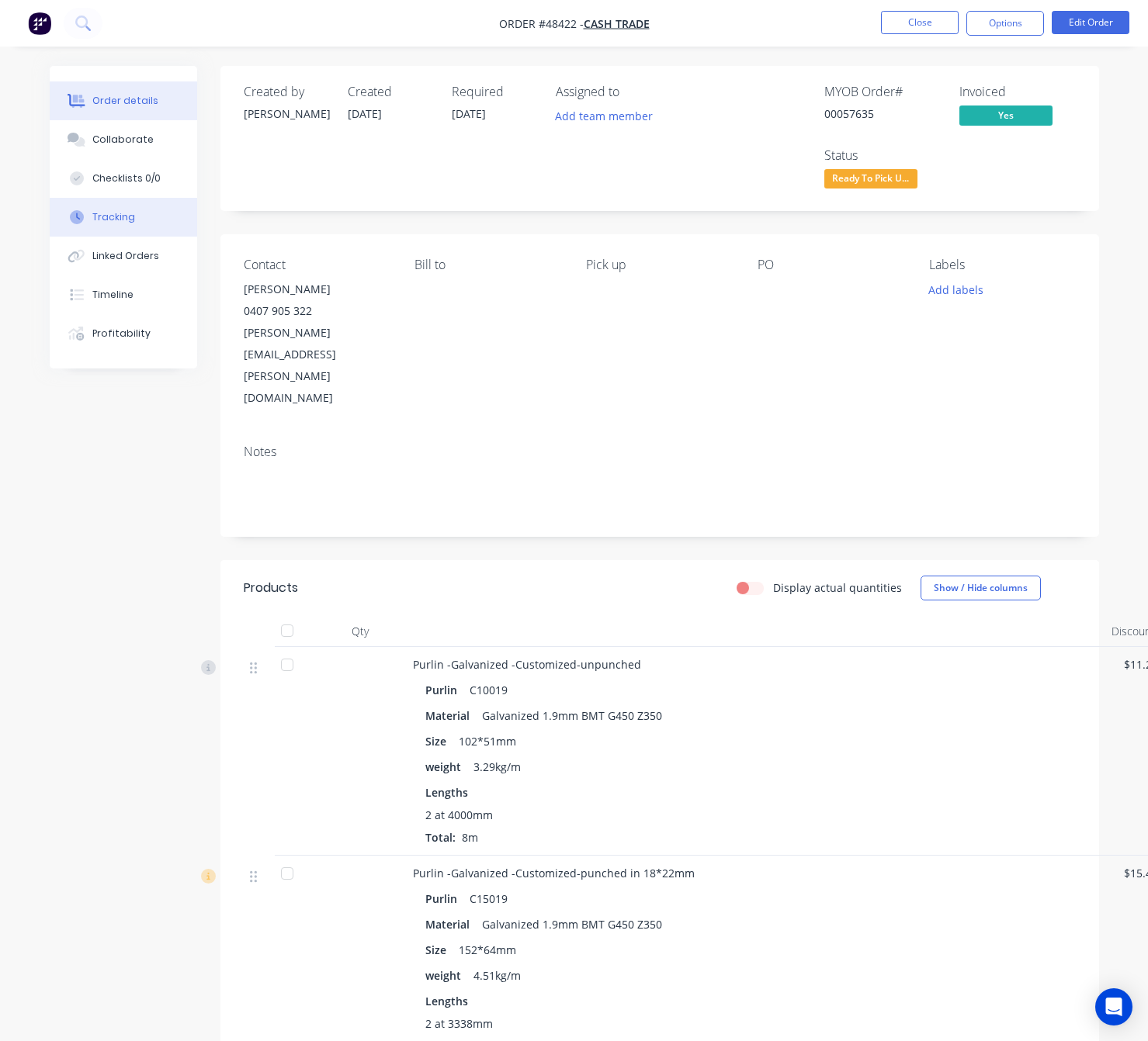
click at [121, 221] on div "Tracking" at bounding box center [113, 217] width 42 height 14
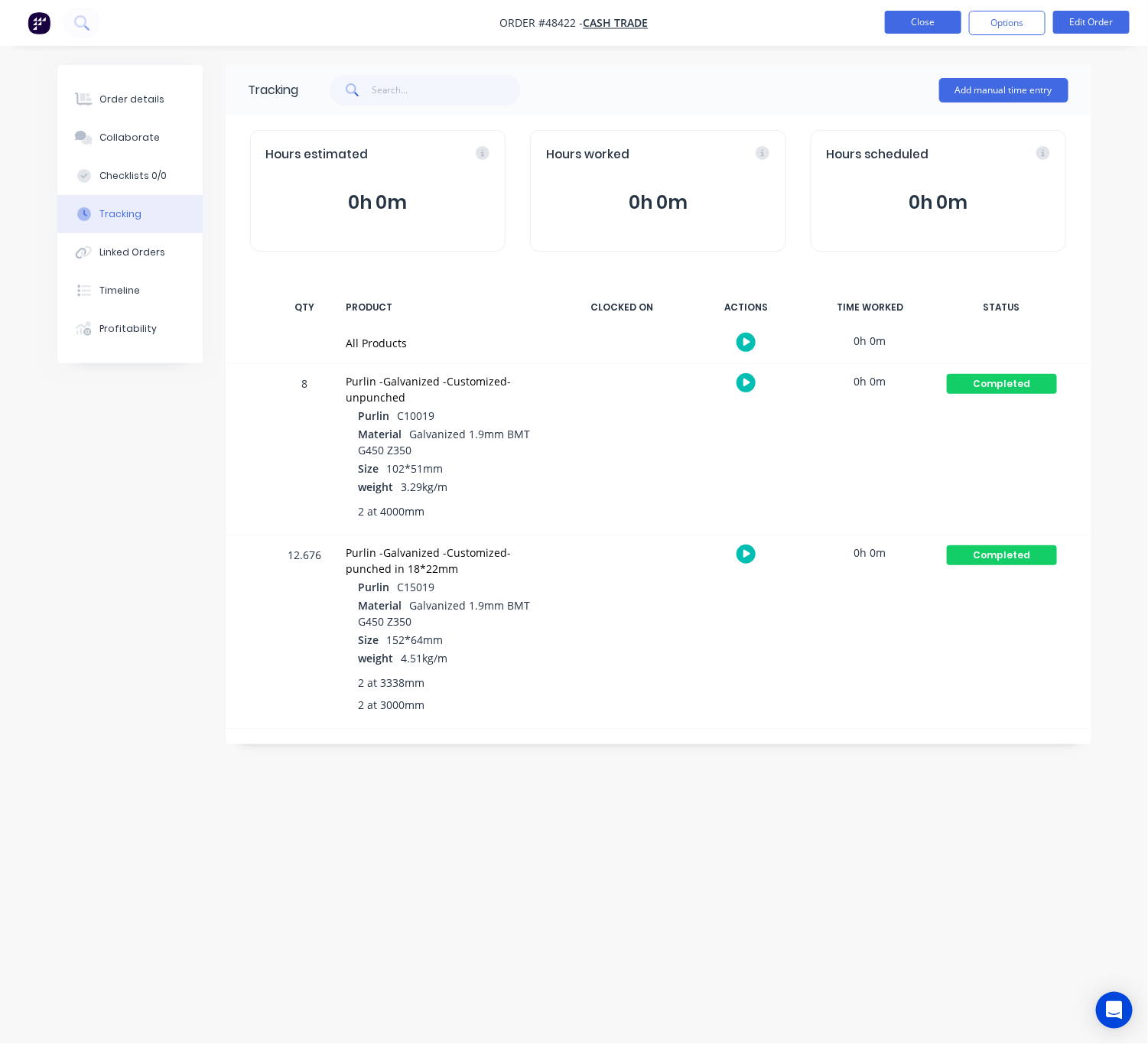
click at [916, 23] on button "Close" at bounding box center [922, 22] width 76 height 23
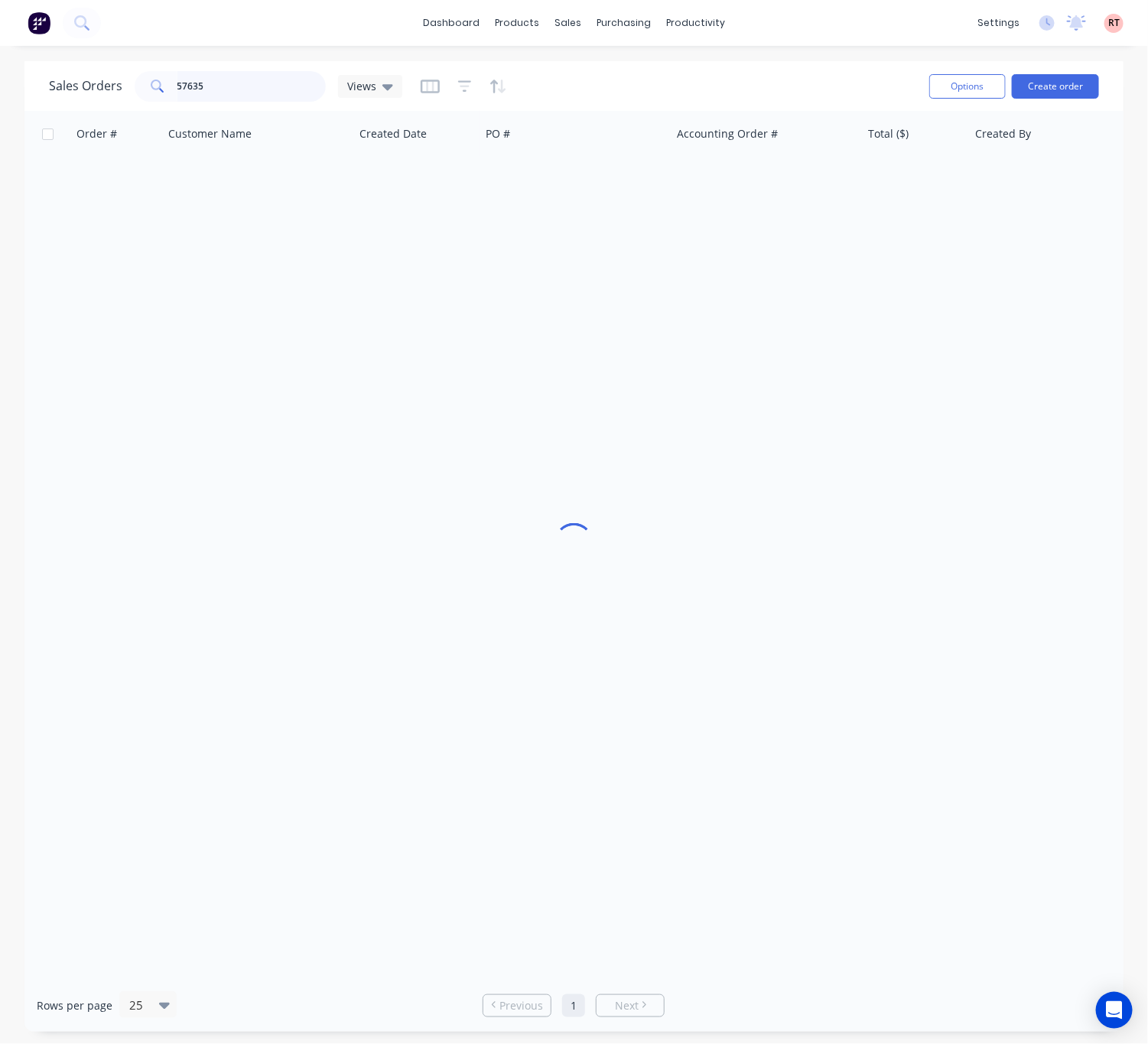
drag, startPoint x: 304, startPoint y: 80, endPoint x: 65, endPoint y: 106, distance: 240.4
click at [65, 106] on div "Sales Orders 57635 Views Options Create order" at bounding box center [573, 86] width 1099 height 50
drag, startPoint x: 218, startPoint y: 80, endPoint x: 94, endPoint y: 101, distance: 125.8
click at [109, 98] on div "Sales Orders 48691 Views" at bounding box center [226, 86] width 353 height 31
drag, startPoint x: 218, startPoint y: 79, endPoint x: 101, endPoint y: 98, distance: 118.5
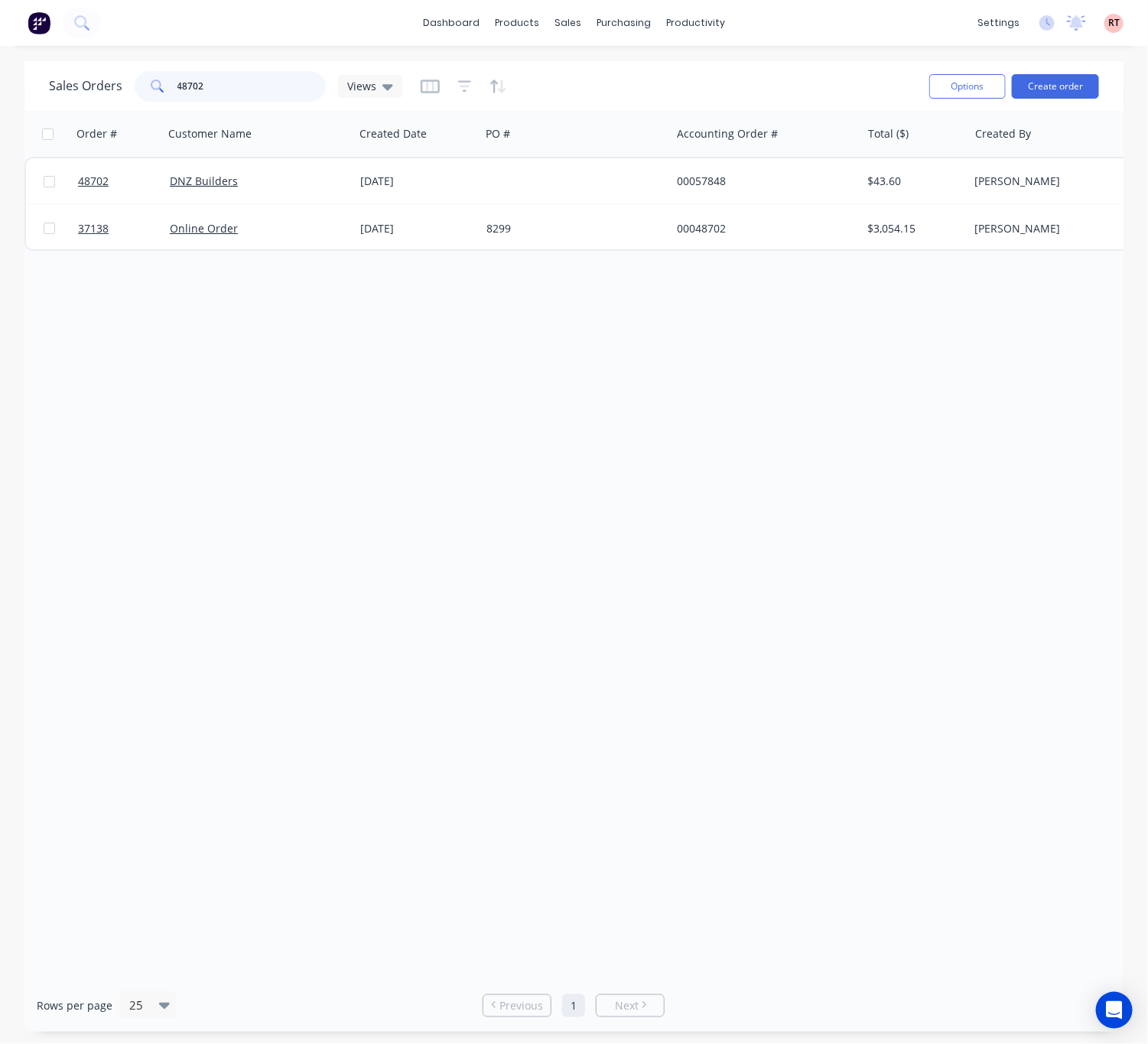
click at [118, 94] on div "Sales Orders 48702 Views" at bounding box center [226, 86] width 353 height 31
type input "48691"
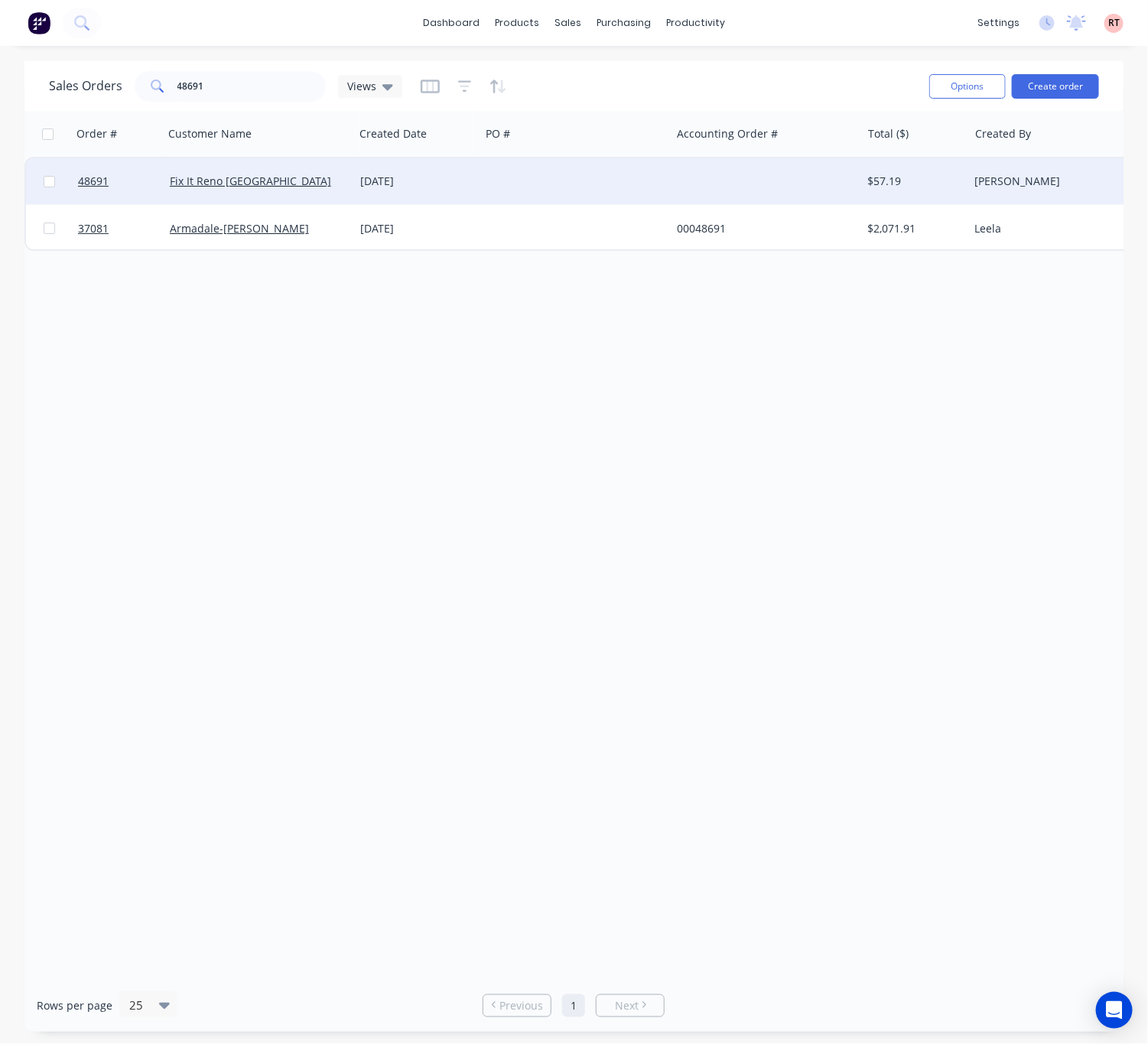
click at [599, 177] on div at bounding box center [575, 180] width 190 height 46
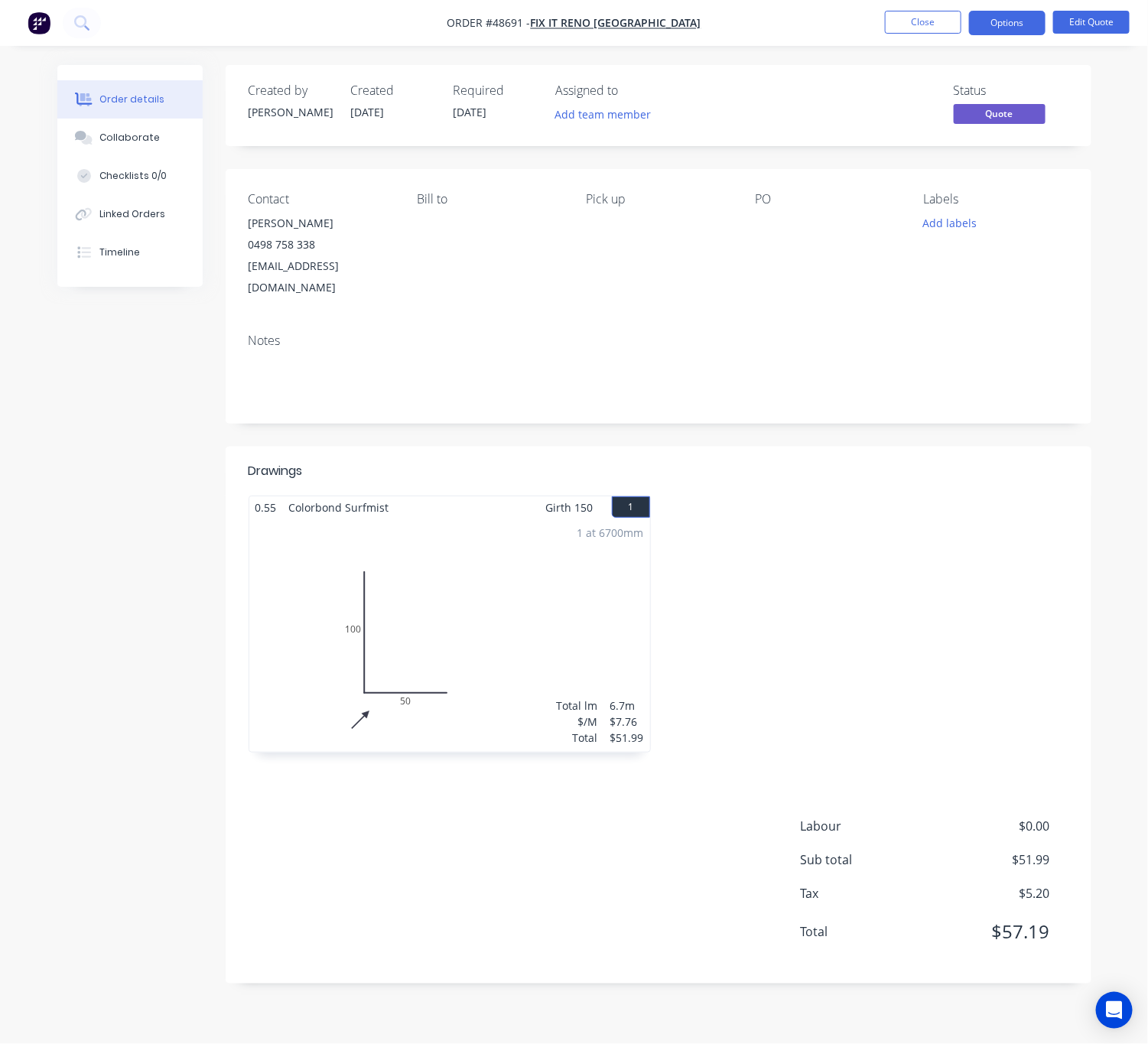
click at [477, 607] on div "1 at 6700mm Total lm $/M Total 6.7m $7.76 $51.99" at bounding box center [449, 634] width 400 height 233
click at [1080, 7] on nav "Order #48691 - Fix It Reno [GEOGRAPHIC_DATA] Close Options Edit Quote" at bounding box center [574, 22] width 1148 height 46
click at [1076, 12] on button "Edit Quote" at bounding box center [1091, 22] width 76 height 23
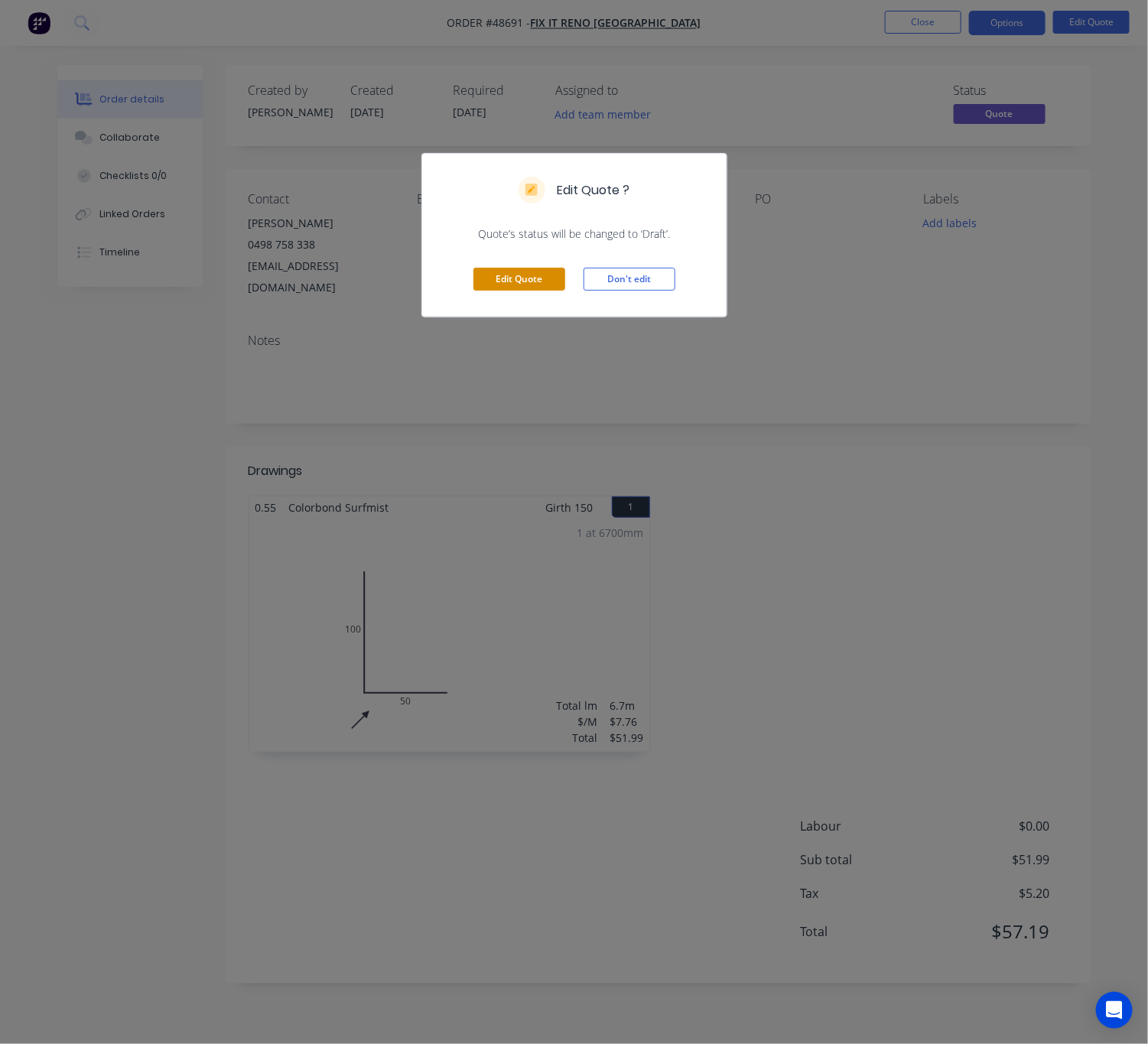
click at [504, 280] on button "Edit Quote" at bounding box center [519, 279] width 92 height 23
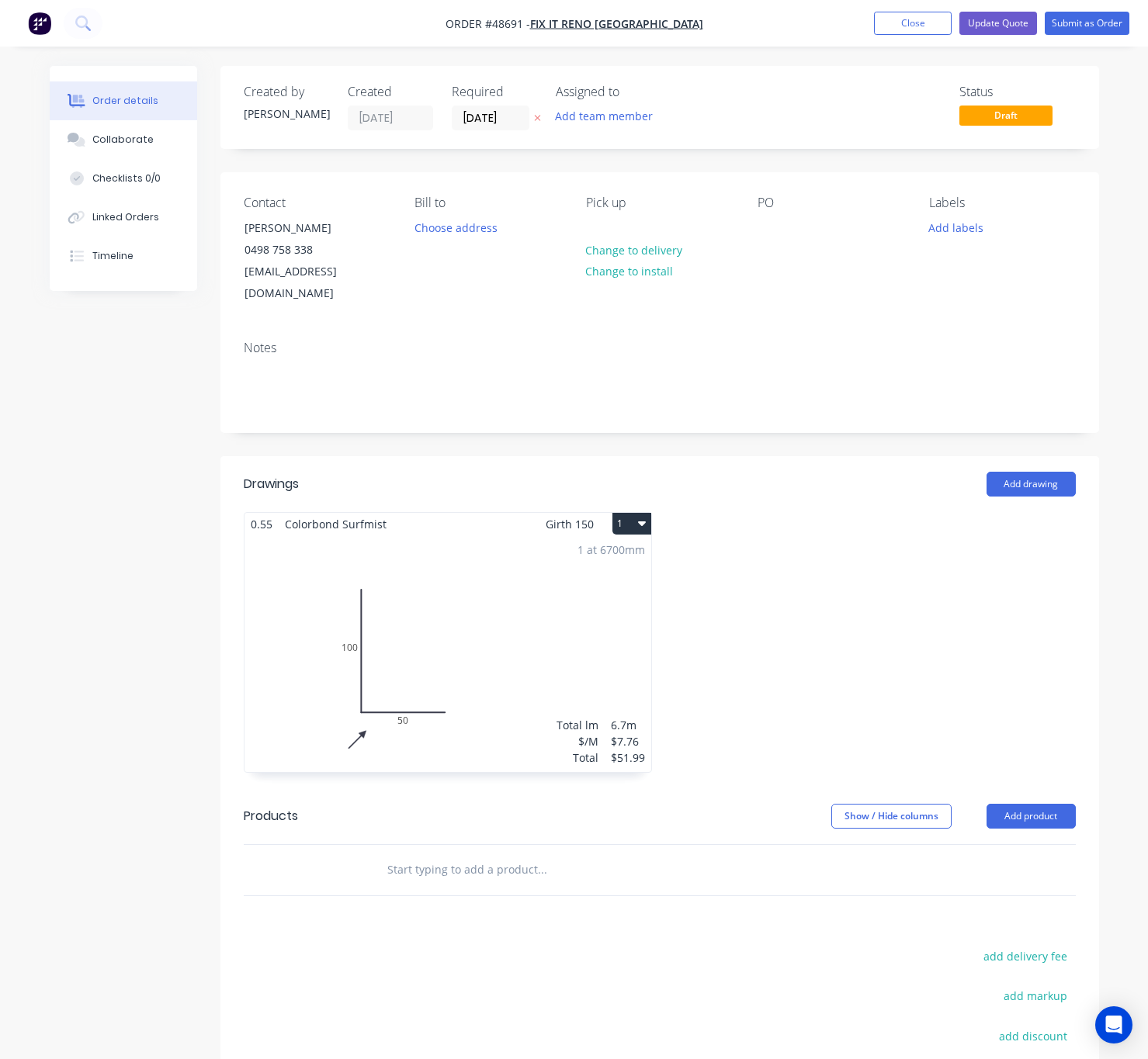
click at [389, 584] on div "1 at 6700mm Total lm $/M Total 6.7m $7.76 $51.99" at bounding box center [447, 653] width 406 height 236
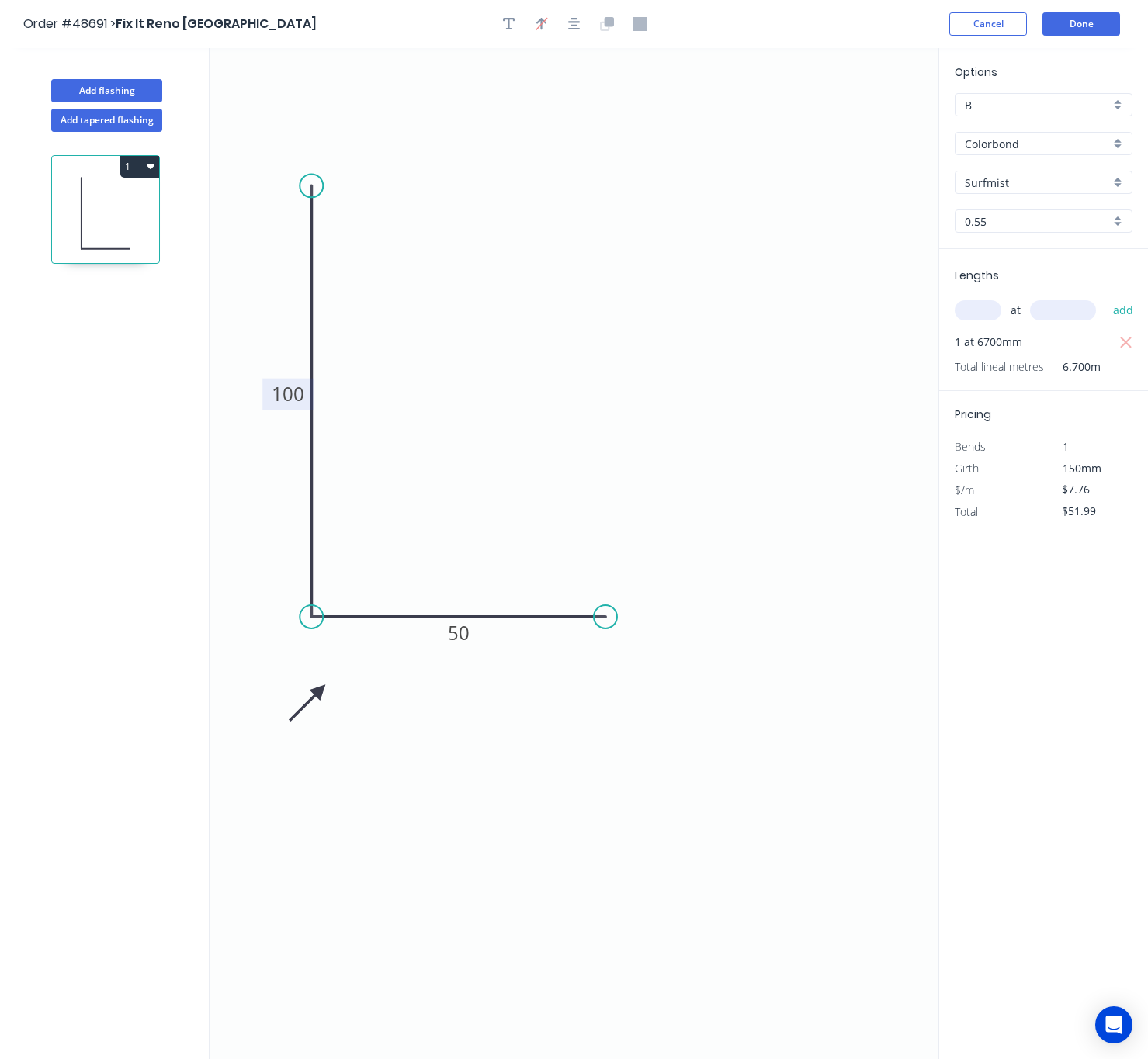
click at [287, 393] on tspan "100" at bounding box center [287, 393] width 33 height 25
click at [566, 731] on icon "0 75 50" at bounding box center [573, 553] width 729 height 1011
click at [1131, 337] on icon "button" at bounding box center [1125, 343] width 14 height 19
type input "$0.00"
click at [992, 307] on input "text" at bounding box center [977, 310] width 46 height 20
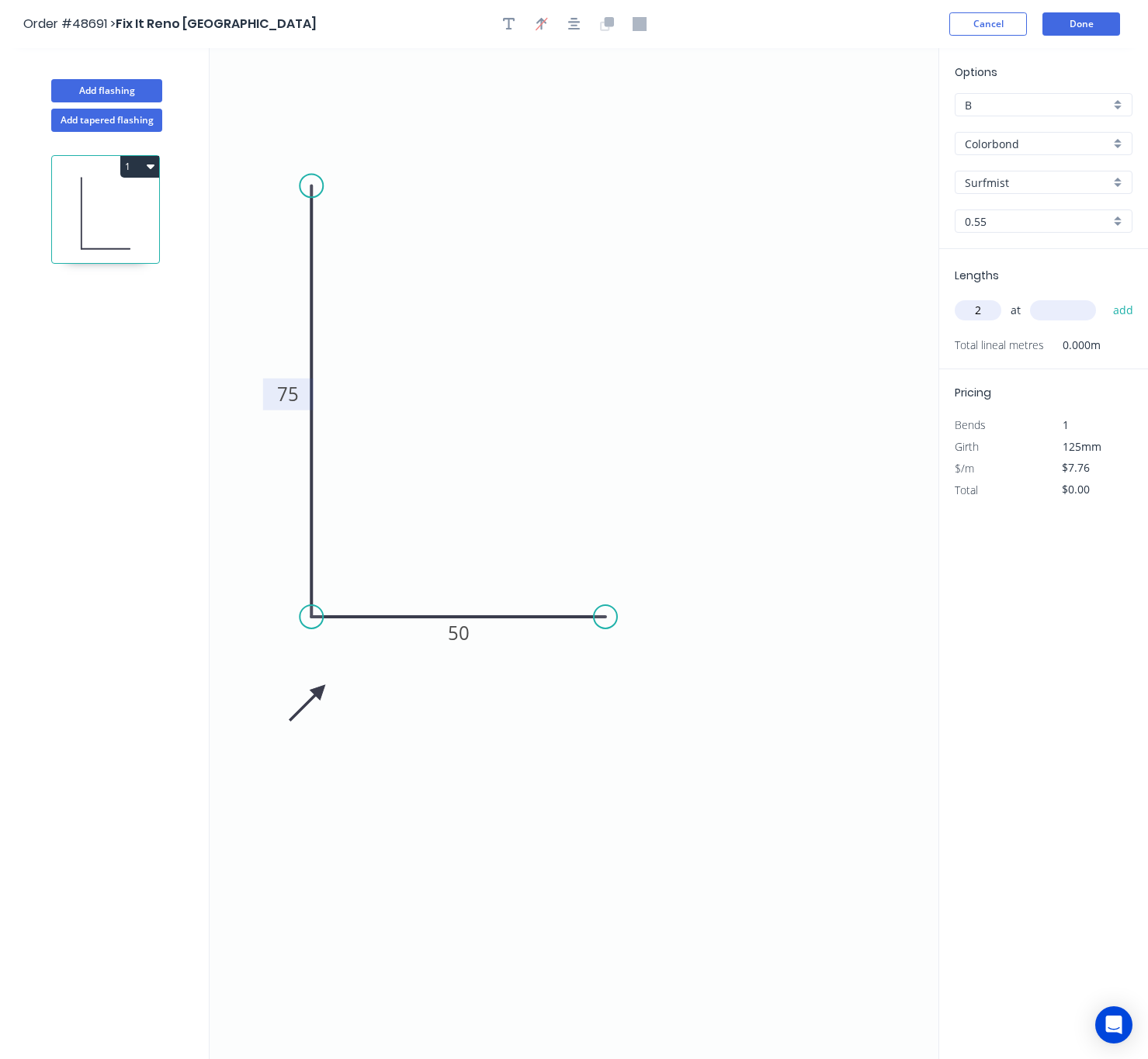
type input "2"
click at [1034, 312] on input "text" at bounding box center [1062, 310] width 66 height 20
type input "6700"
click at [1105, 297] on button "add" at bounding box center [1123, 310] width 37 height 26
type input "$103.98"
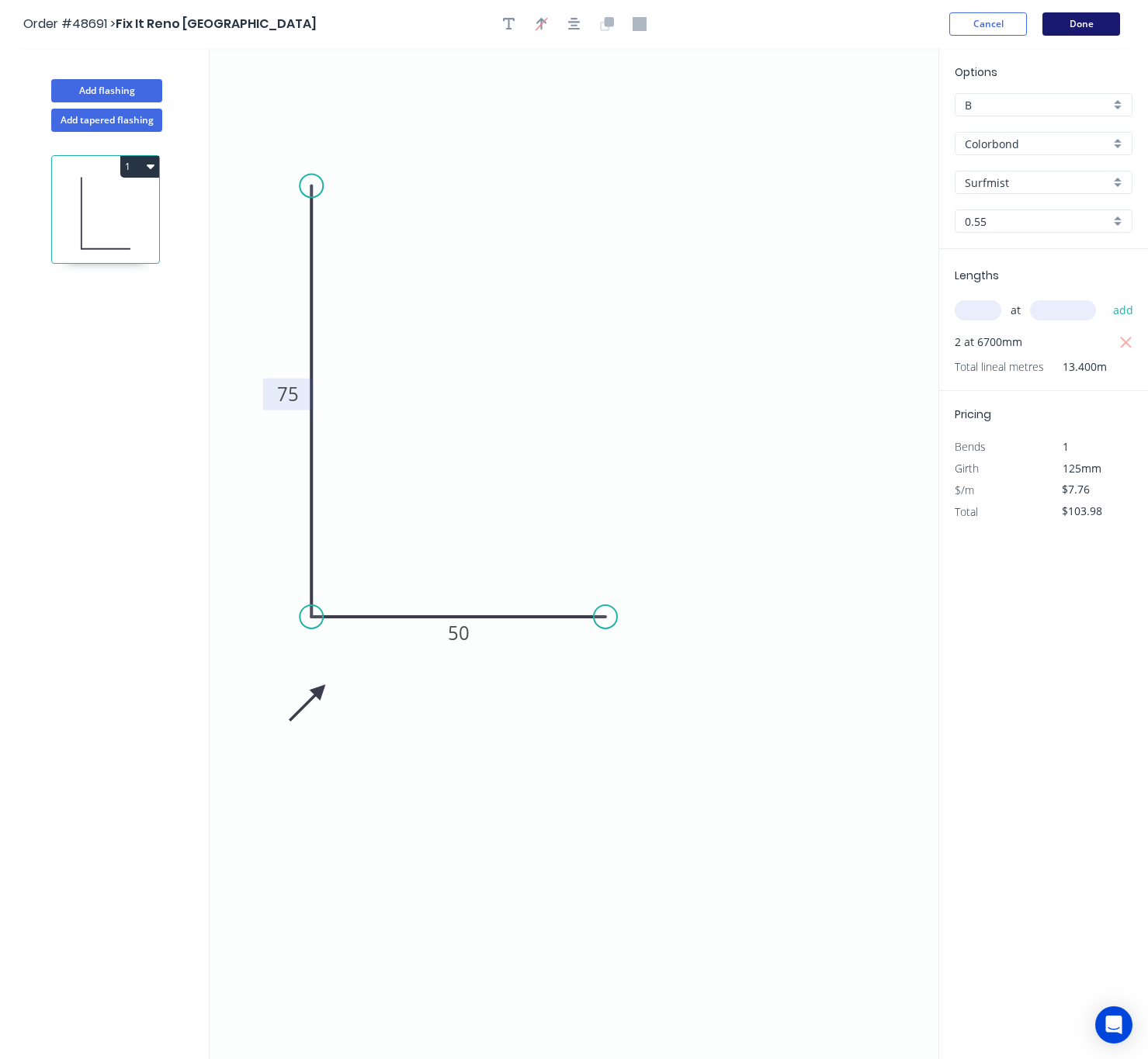
click at [1091, 20] on button "Done" at bounding box center [1081, 24] width 77 height 24
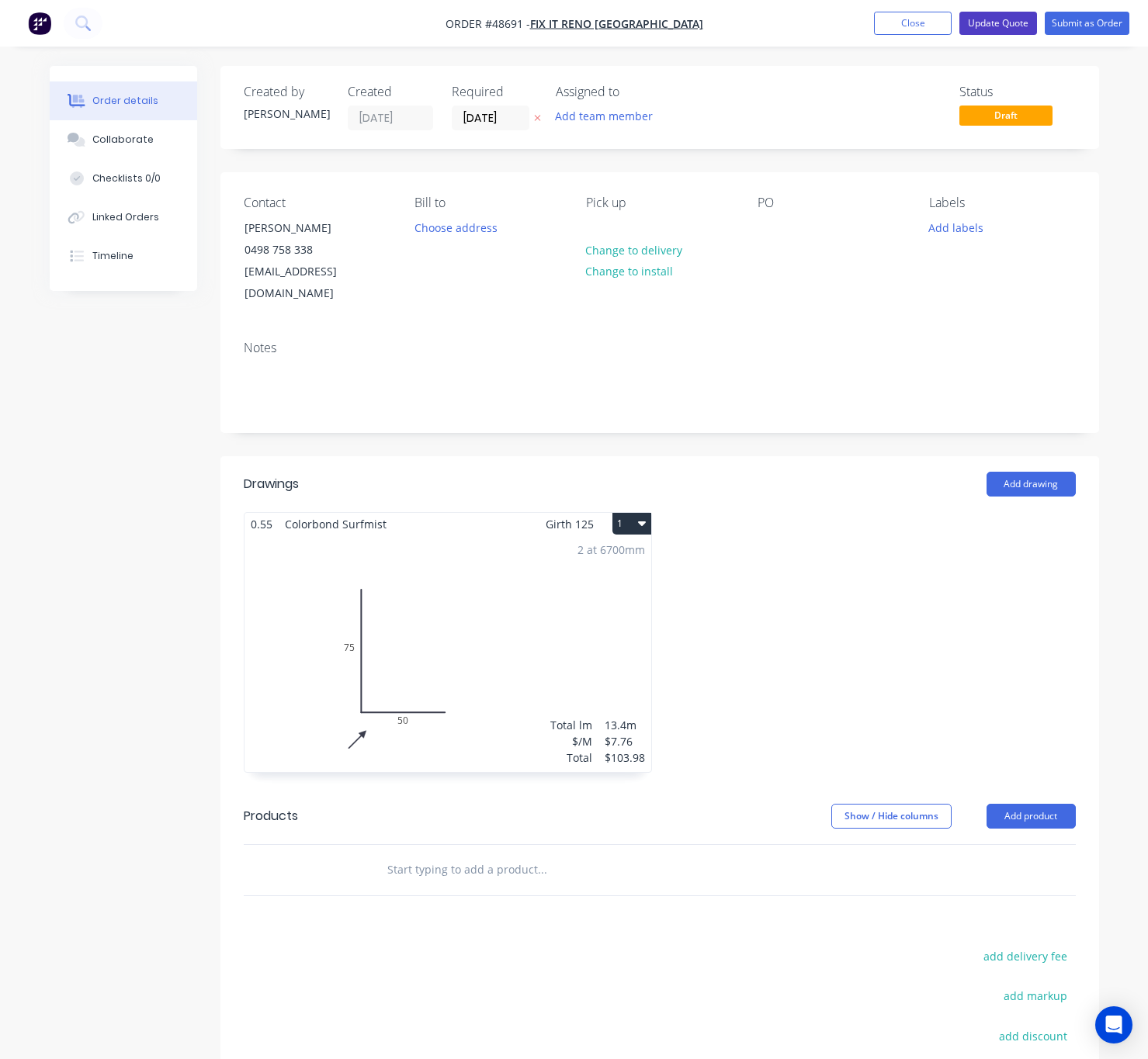
click at [1012, 17] on button "Update Quote" at bounding box center [998, 23] width 77 height 24
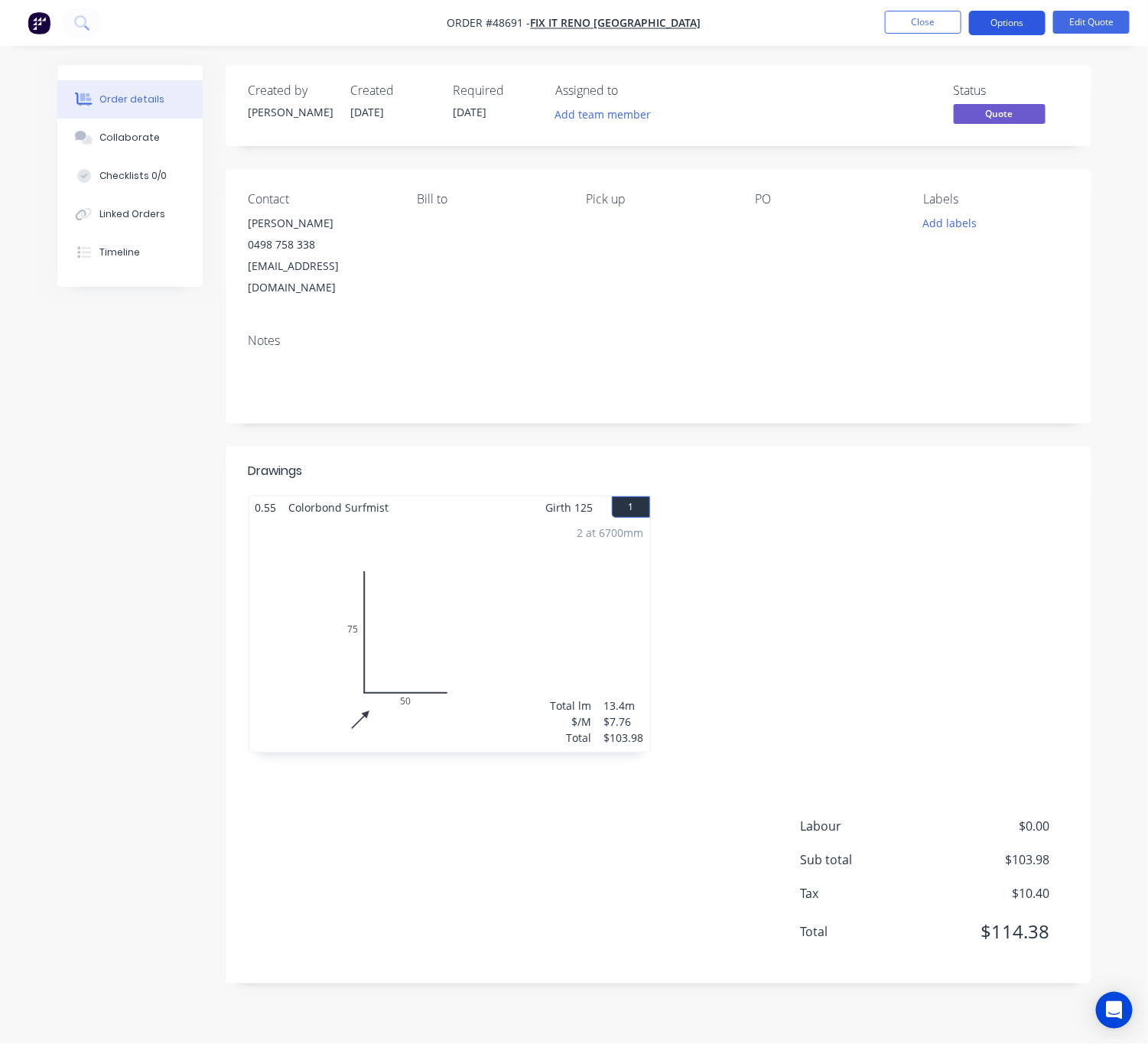
click at [977, 24] on button "Options" at bounding box center [1007, 23] width 76 height 24
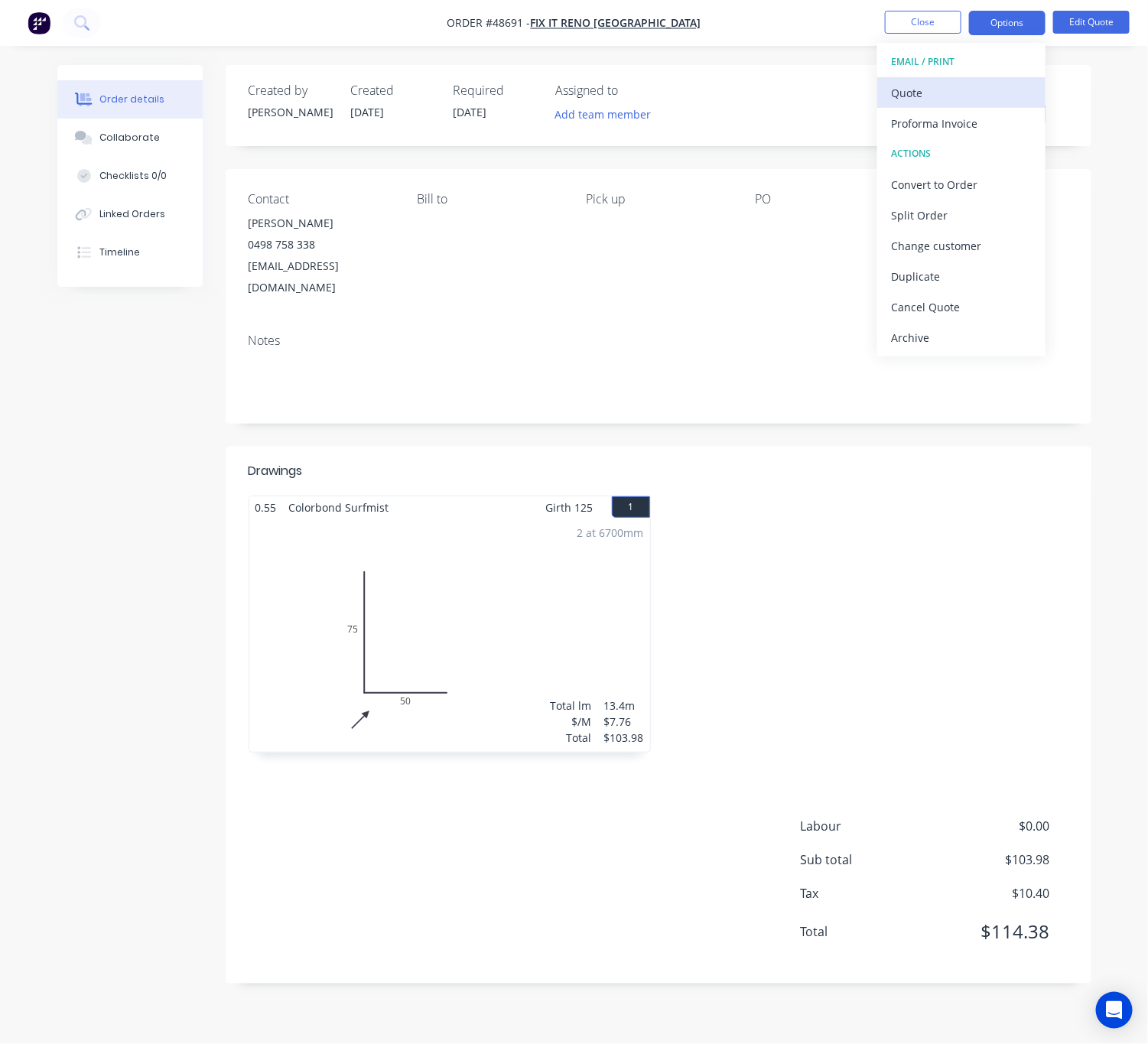
click at [982, 94] on div "Quote" at bounding box center [960, 93] width 140 height 22
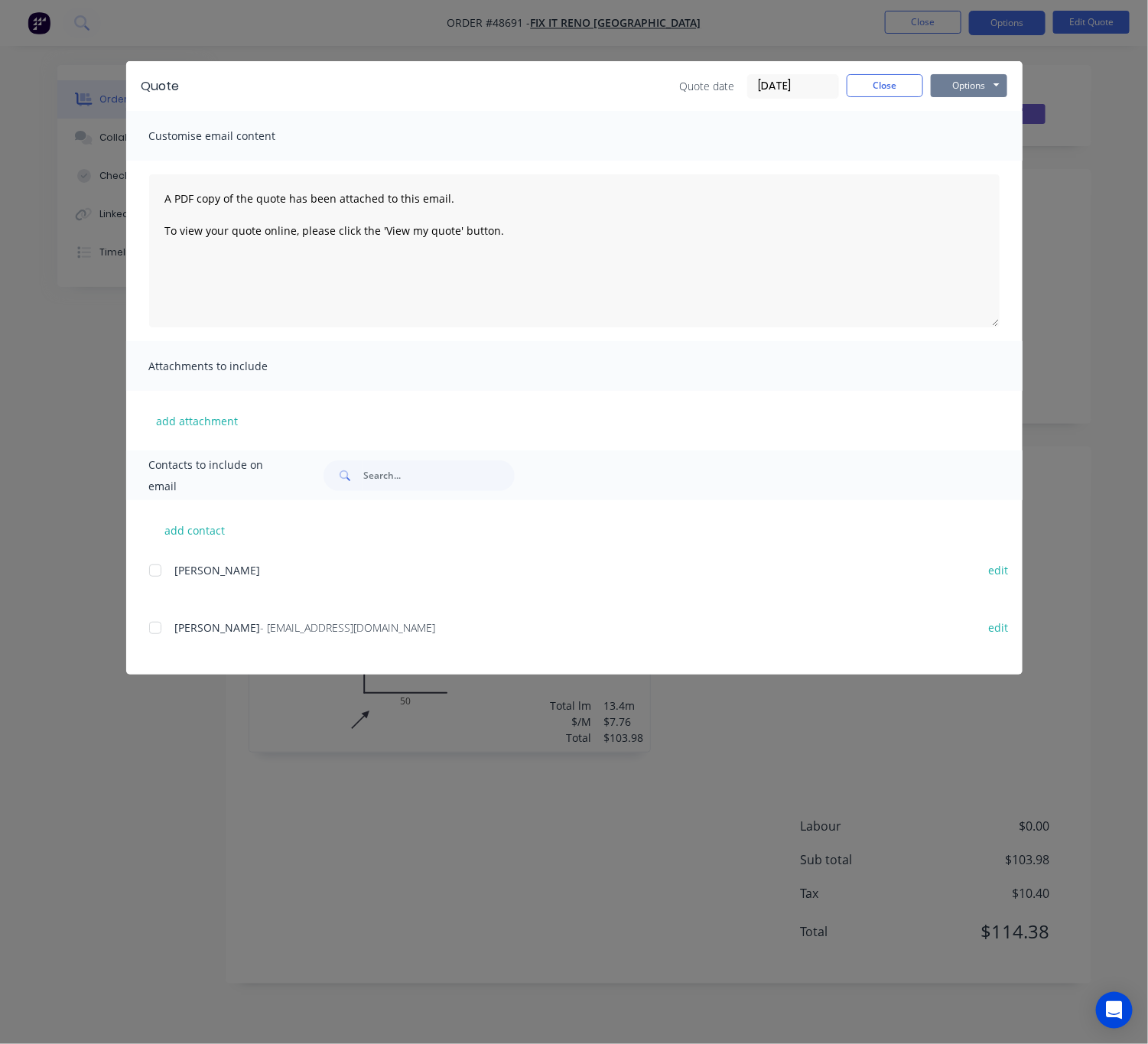
click at [992, 76] on button "Options" at bounding box center [969, 85] width 76 height 23
click at [1002, 137] on button "Print" at bounding box center [979, 137] width 98 height 25
click at [516, 33] on div "Quote Quote date [DATE] Close Options Preview Print Email Customise email conte…" at bounding box center [574, 522] width 1148 height 1044
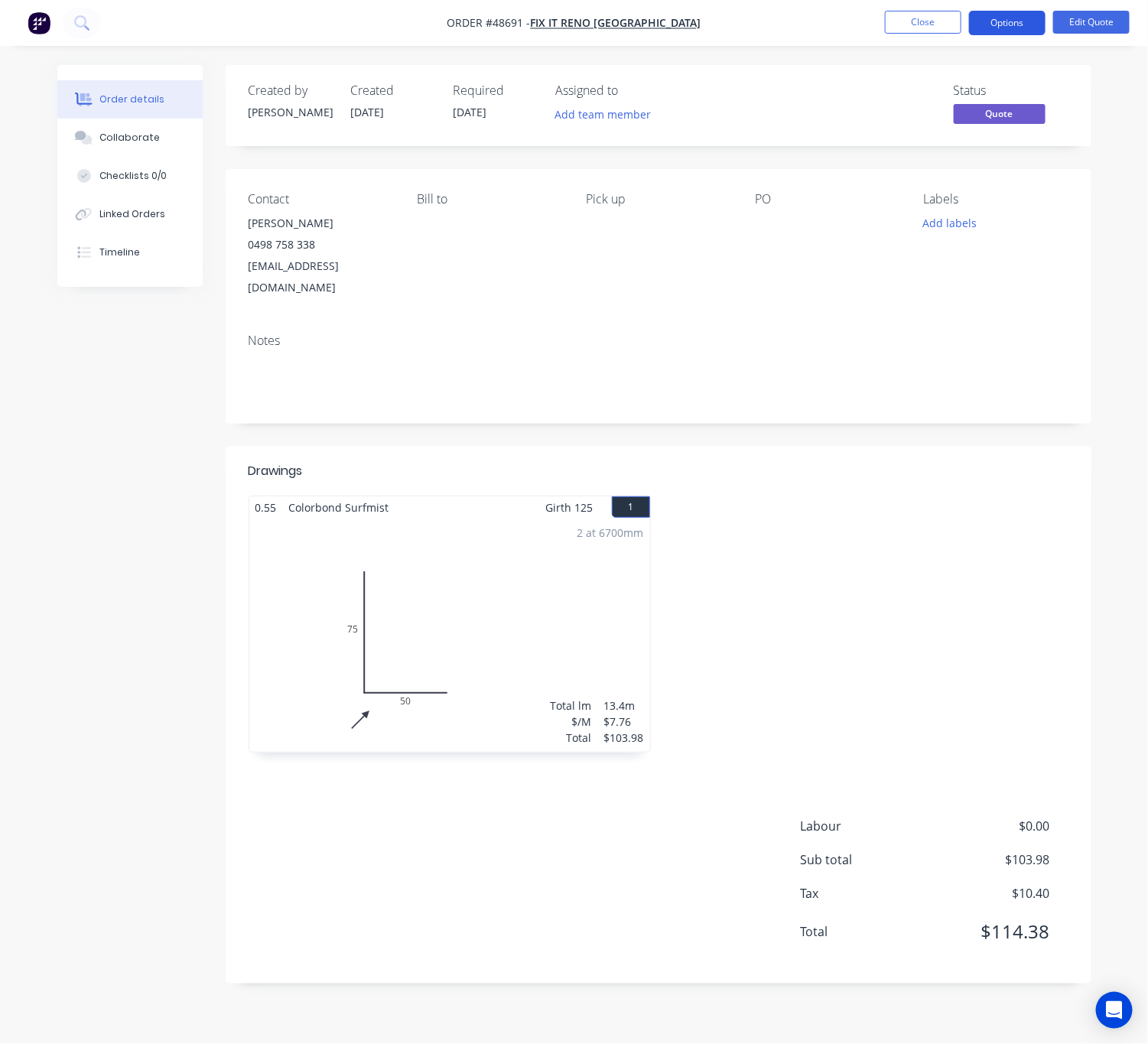
click at [1028, 20] on button "Options" at bounding box center [1007, 23] width 76 height 24
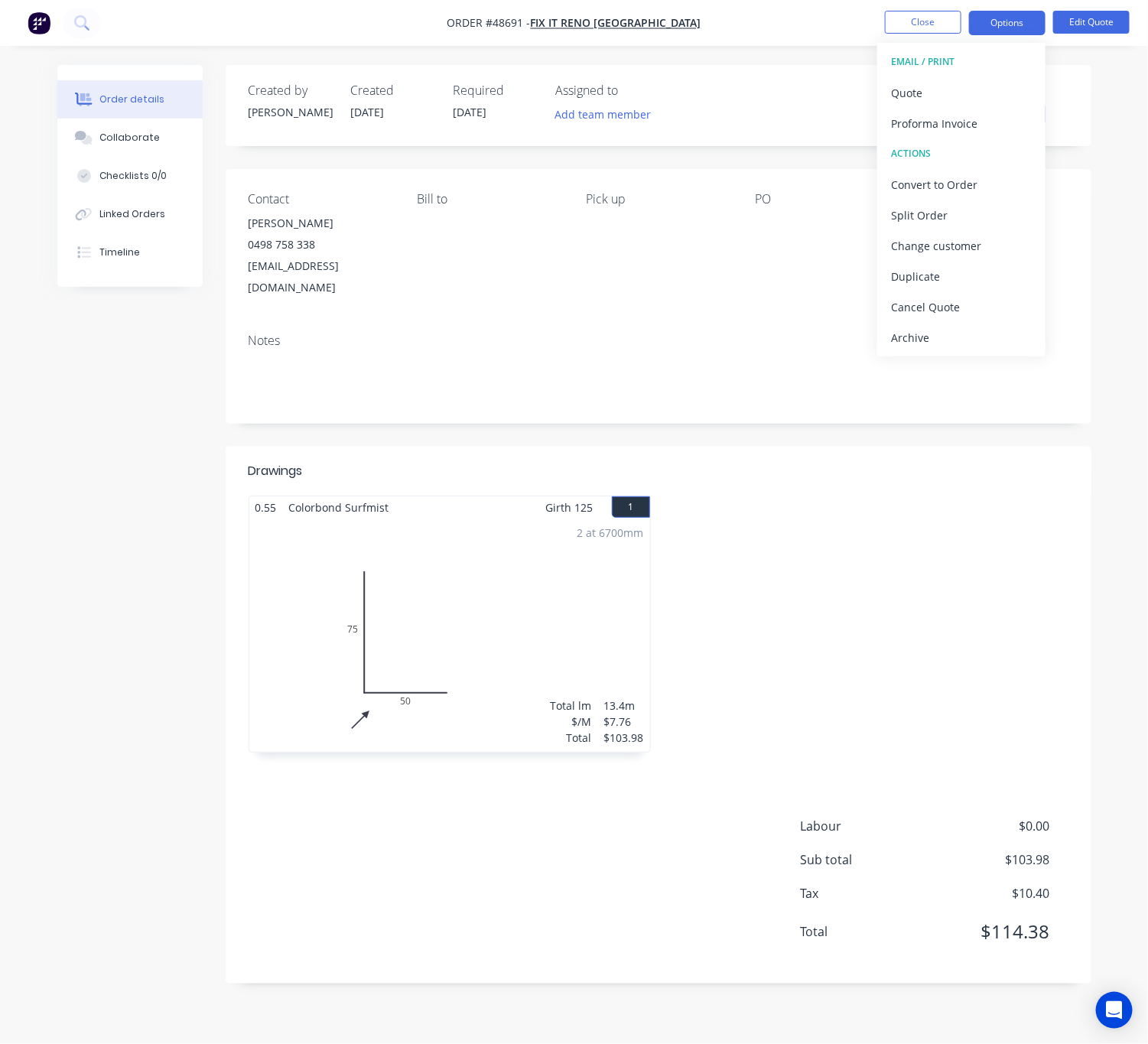
drag, startPoint x: 1099, startPoint y: 112, endPoint x: 1061, endPoint y: 109, distance: 38.1
click at [1099, 112] on div "Order details Collaborate Checklists 0/0 Linked Orders Timeline Order details C…" at bounding box center [574, 535] width 1064 height 941
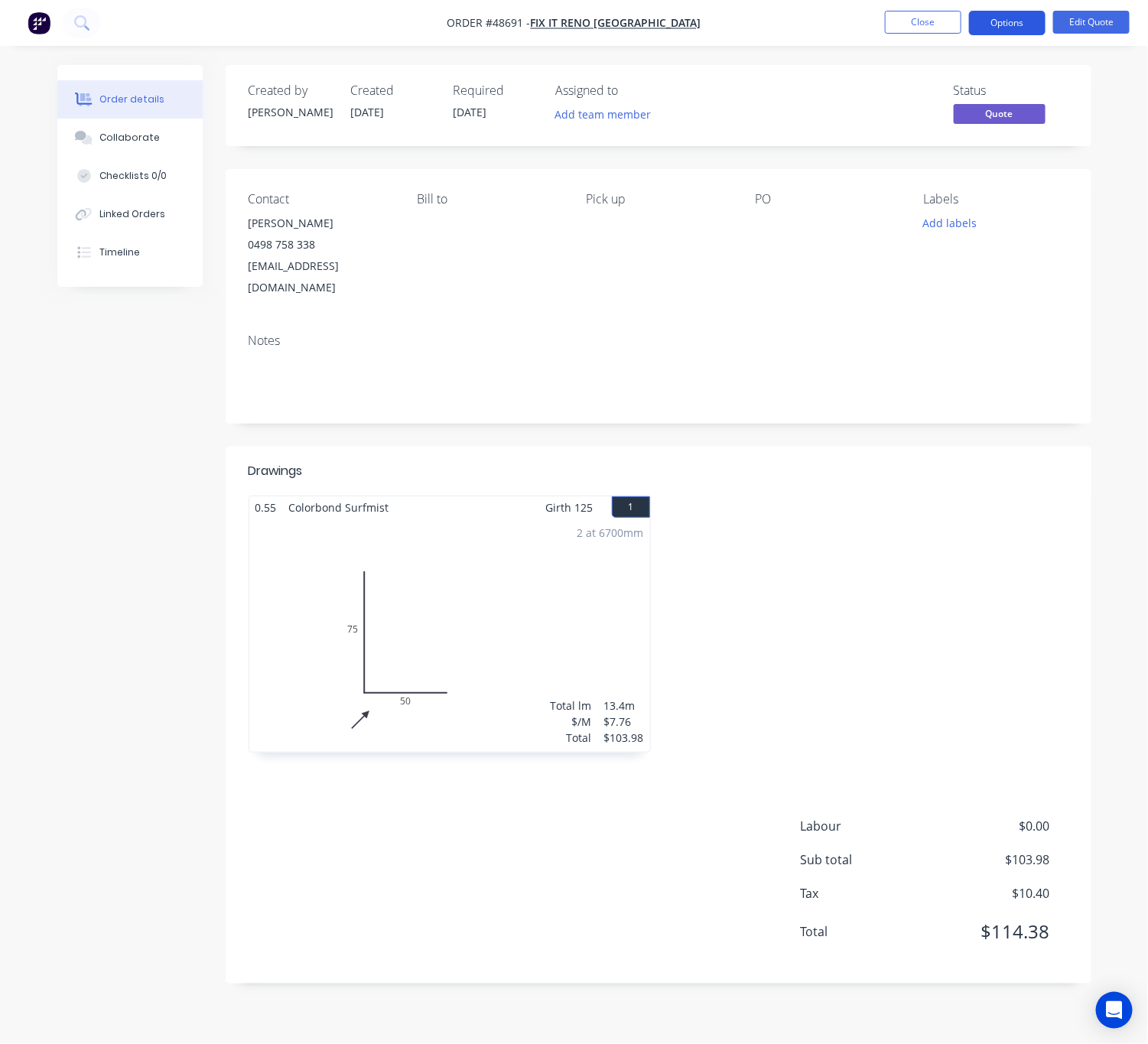
click at [1000, 26] on button "Options" at bounding box center [1007, 23] width 76 height 24
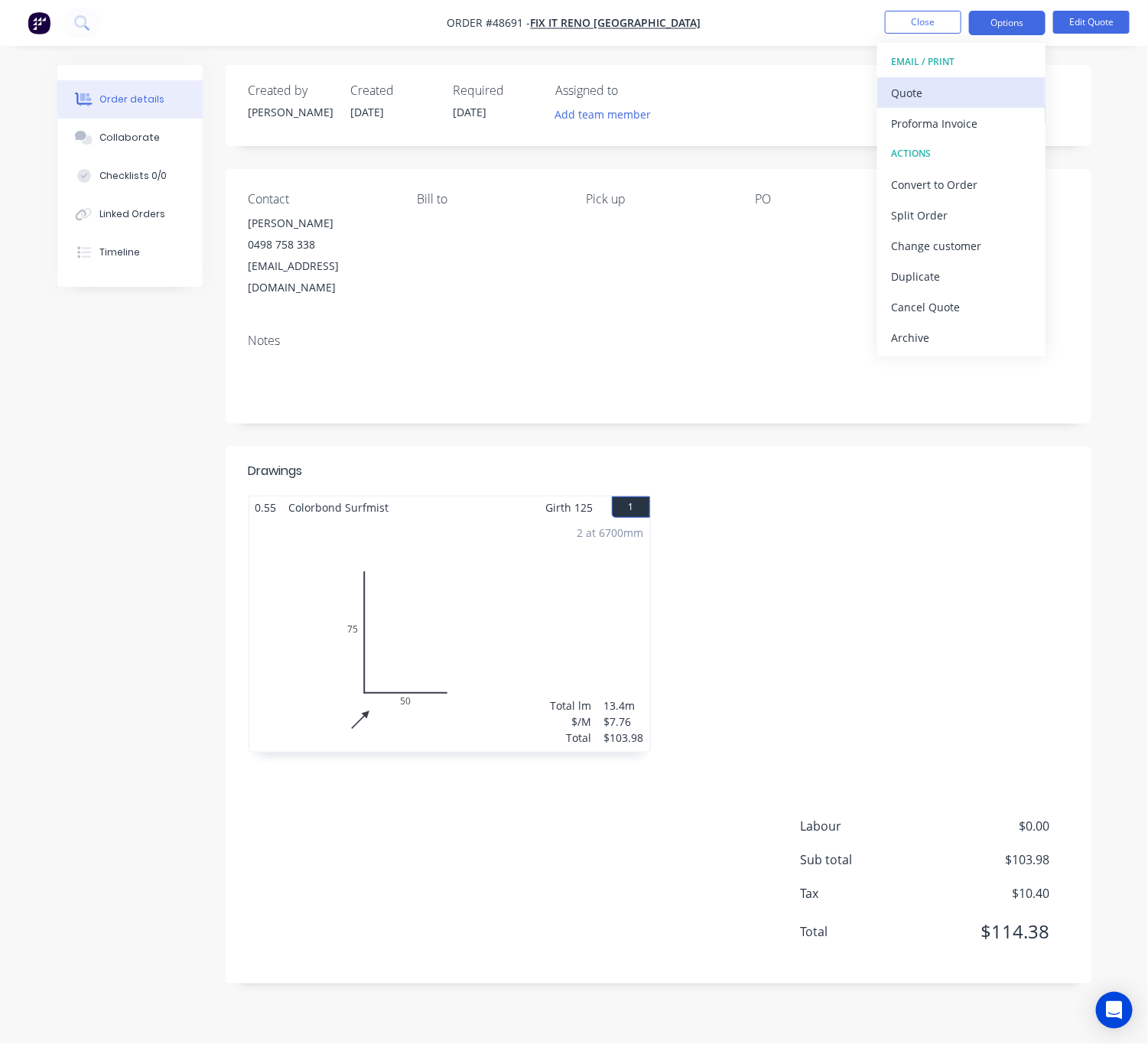
click at [980, 89] on div "Quote" at bounding box center [960, 93] width 140 height 22
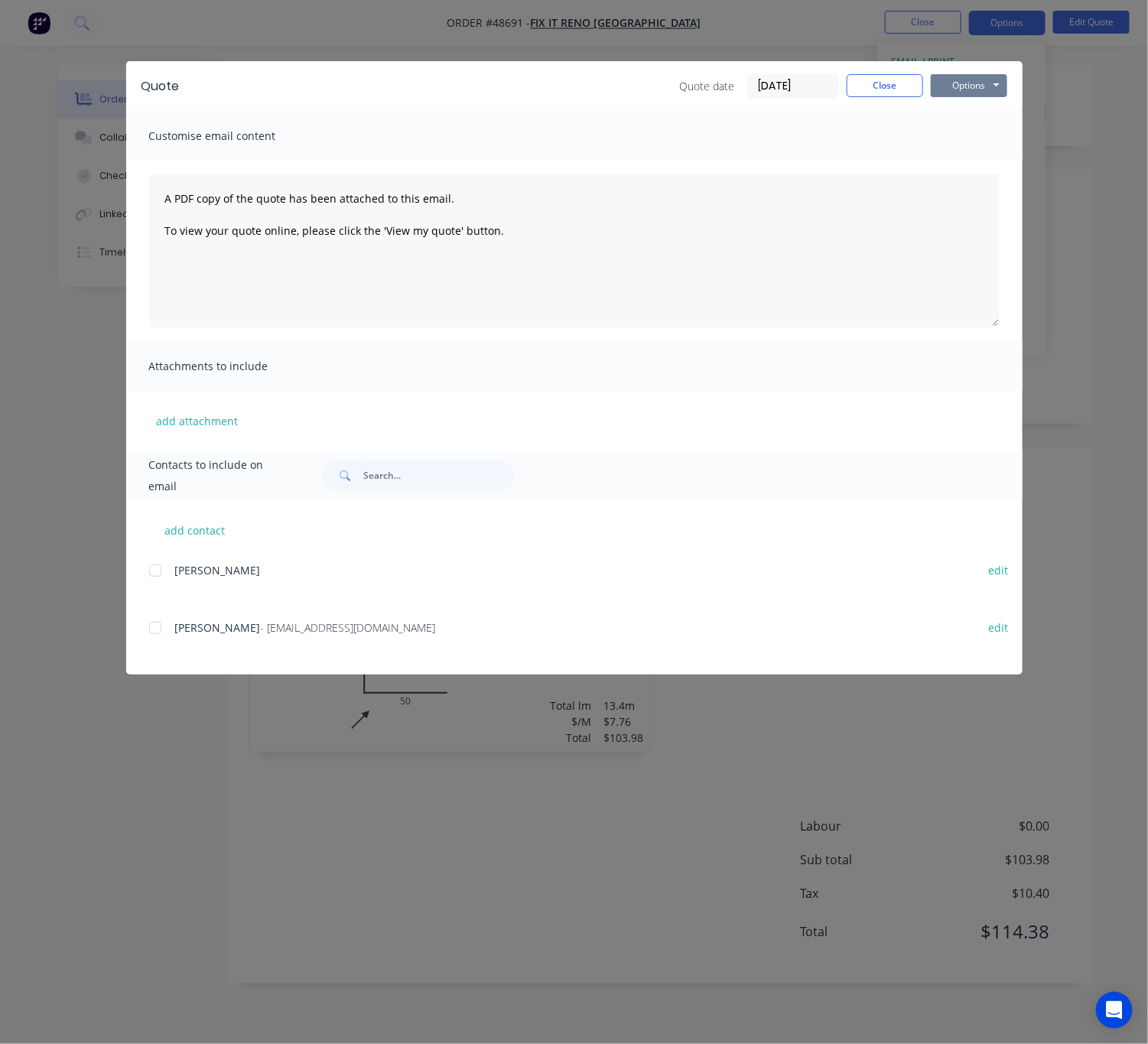
click at [971, 87] on button "Options" at bounding box center [969, 85] width 76 height 23
click at [975, 140] on button "Print" at bounding box center [979, 137] width 98 height 25
click at [627, 33] on div "Quote Quote date 02/09/25 Close Options Preview Print Email Customise email con…" at bounding box center [574, 522] width 1148 height 1044
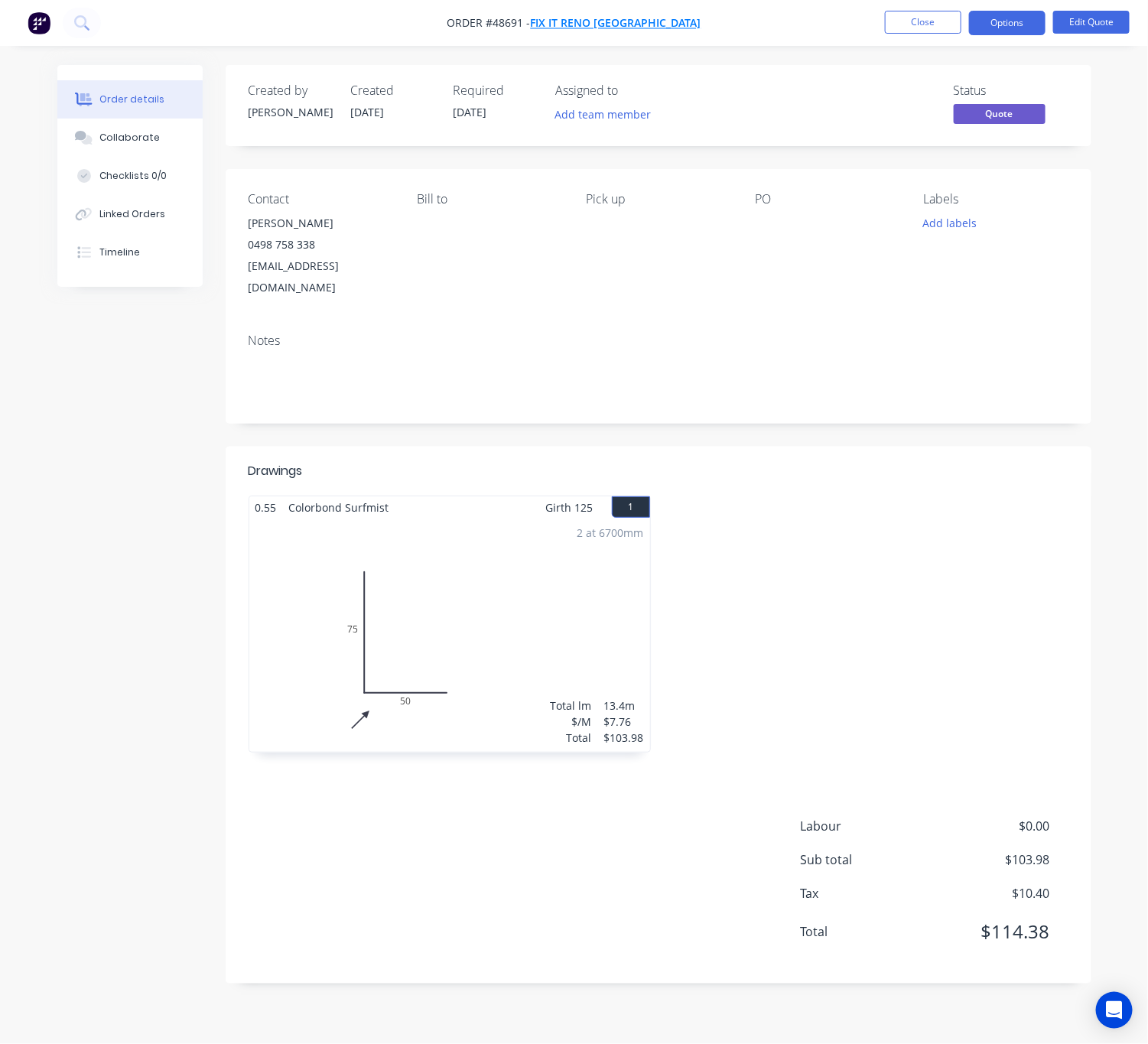
click at [620, 16] on span "Fix It Reno Perth" at bounding box center [616, 23] width 171 height 15
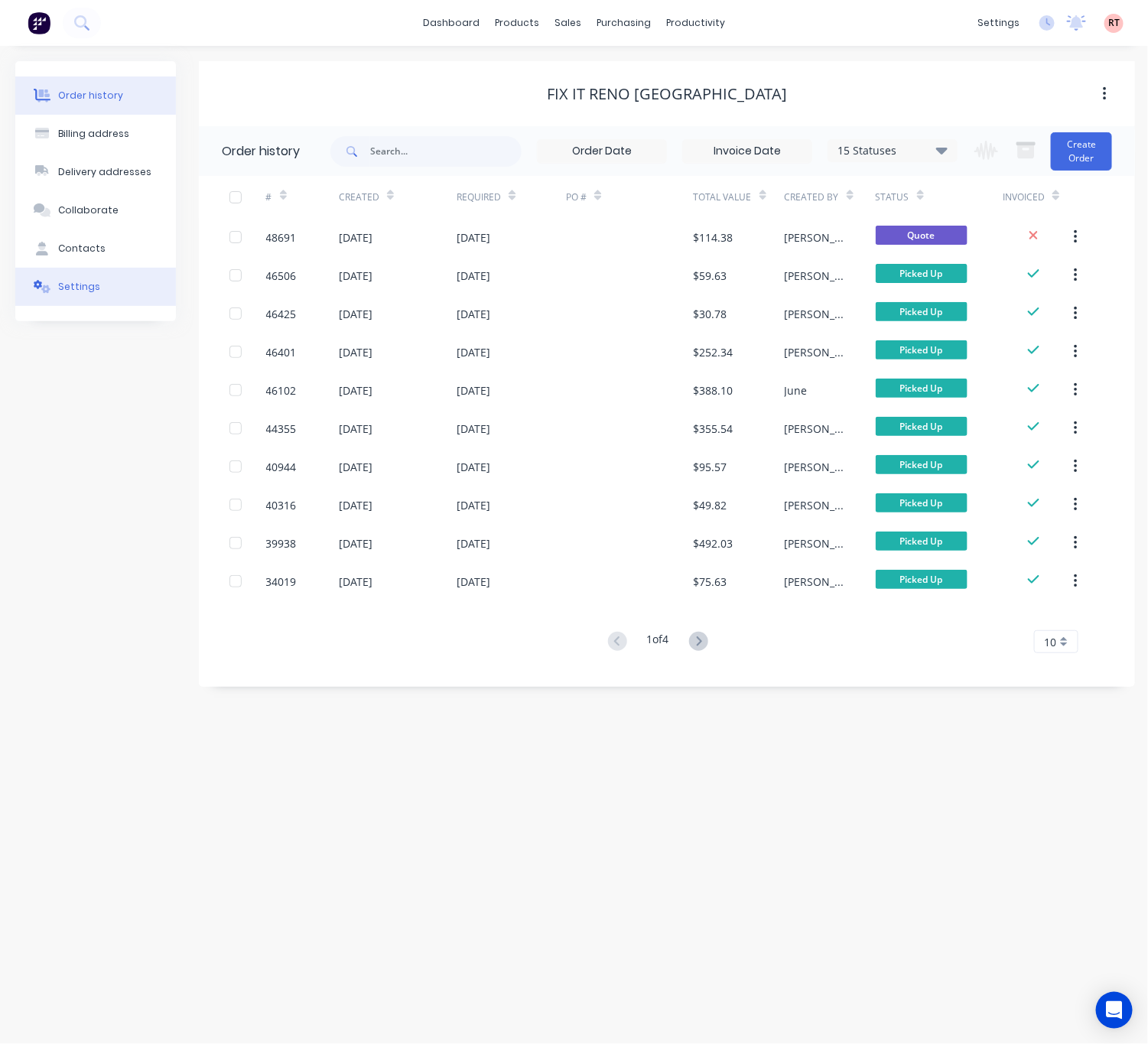
click at [88, 285] on div "Settings" at bounding box center [79, 286] width 42 height 14
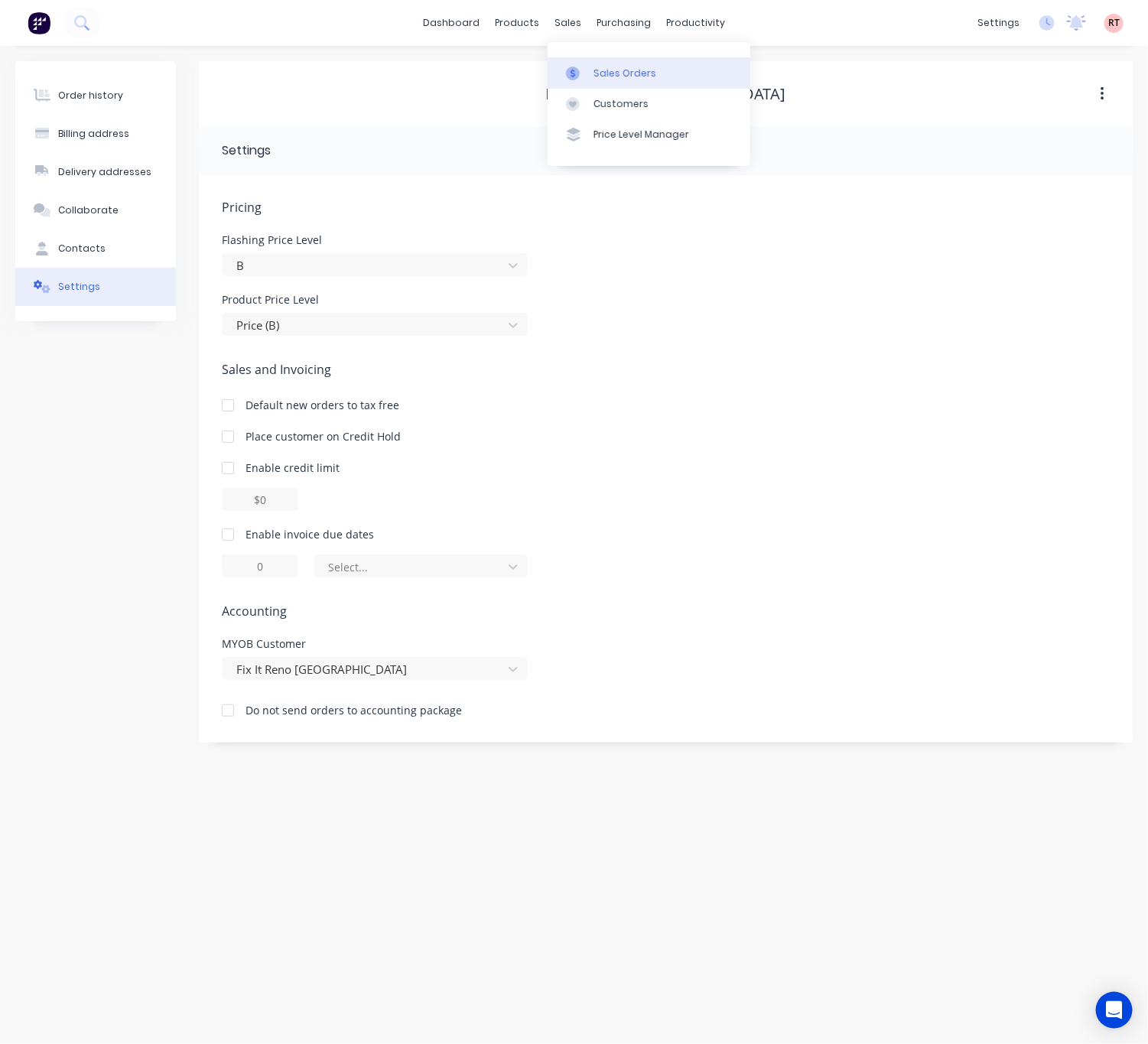
click at [615, 60] on link "Sales Orders" at bounding box center [648, 72] width 202 height 31
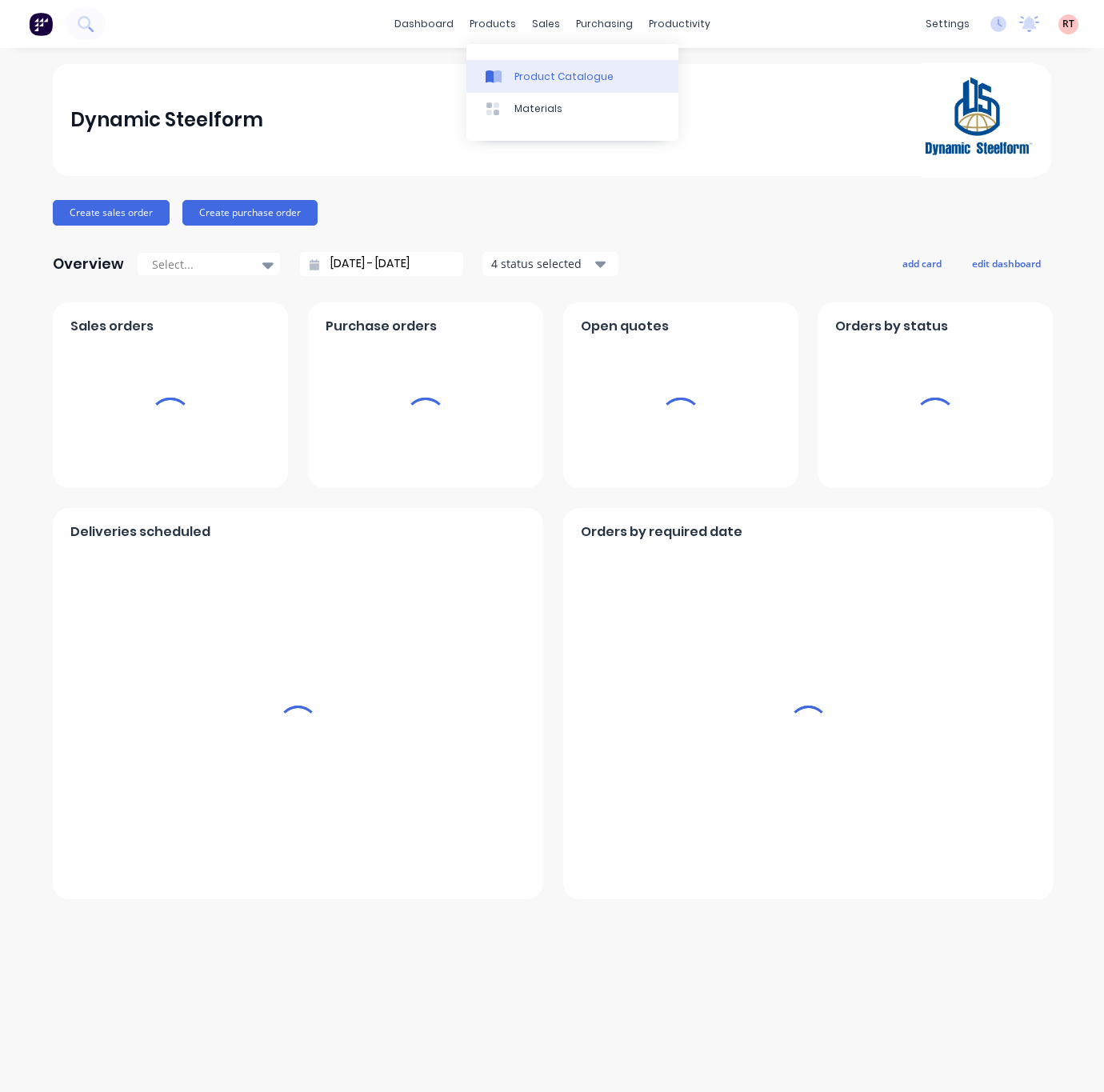
click at [529, 78] on div "Product Catalogue" at bounding box center [564, 77] width 99 height 15
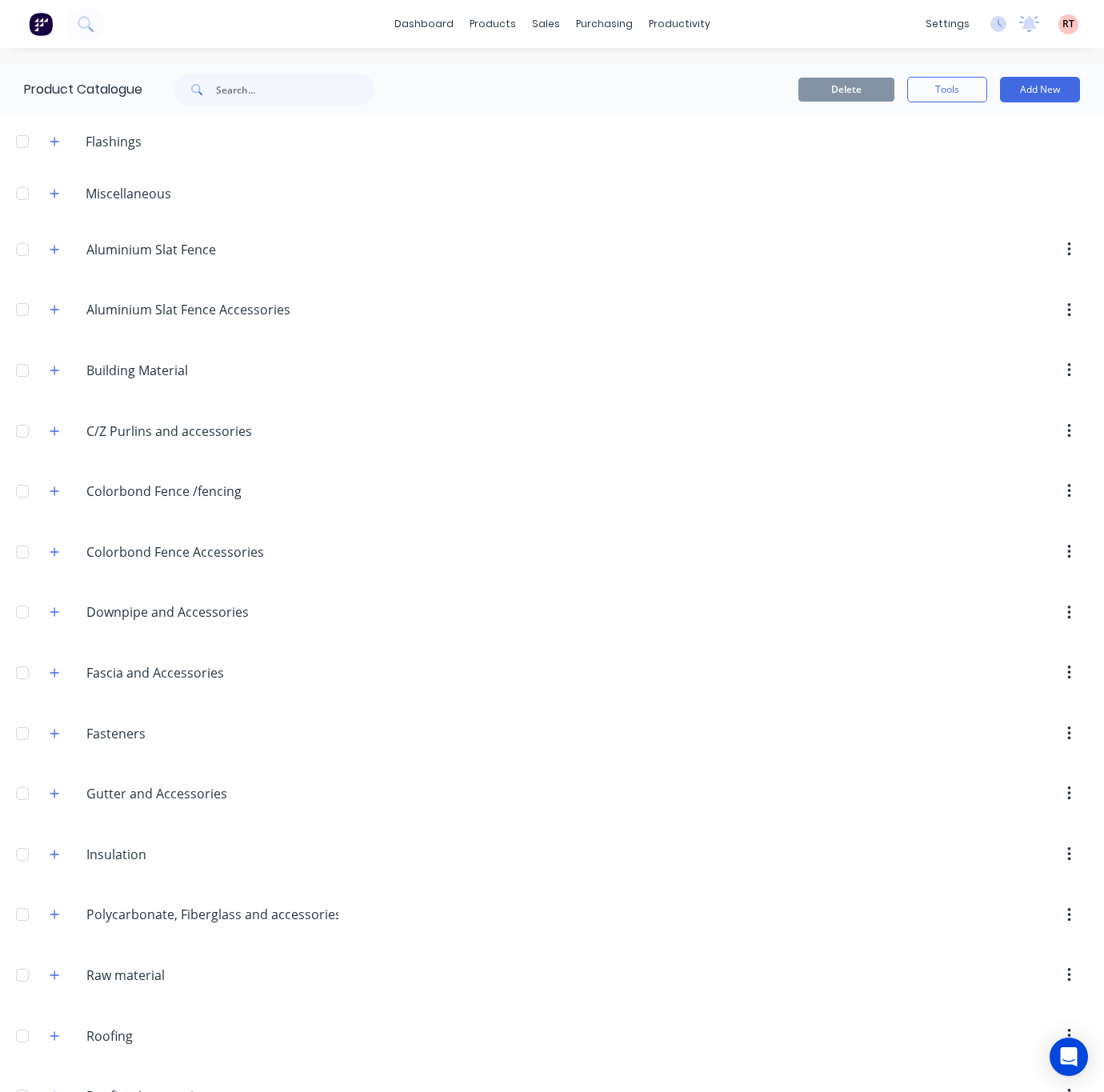
drag, startPoint x: 58, startPoint y: 430, endPoint x: 68, endPoint y: 434, distance: 10.8
click at [58, 430] on icon "button" at bounding box center [54, 431] width 10 height 12
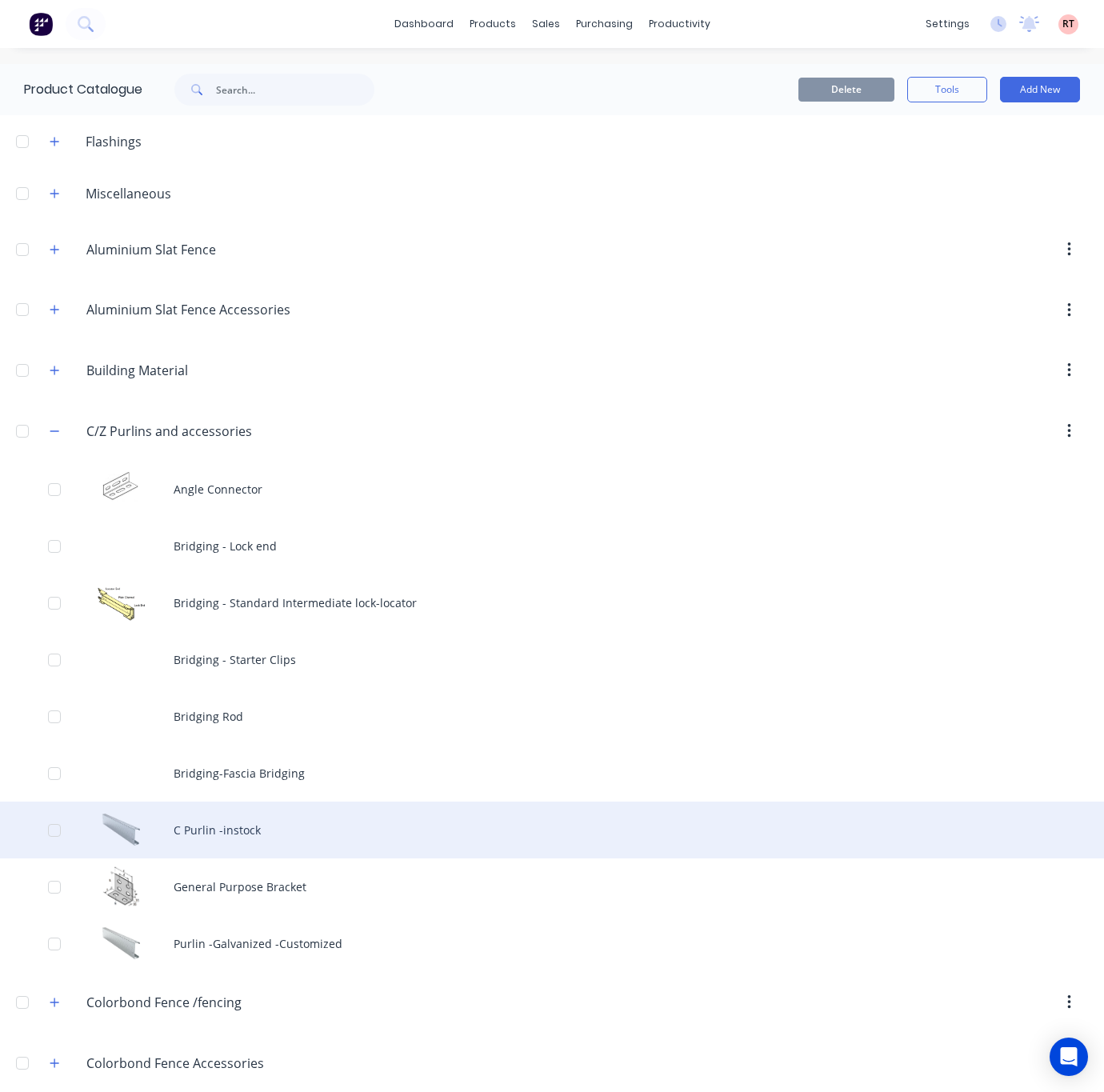
click at [228, 842] on div "C Purlin -instock" at bounding box center [552, 830] width 1104 height 56
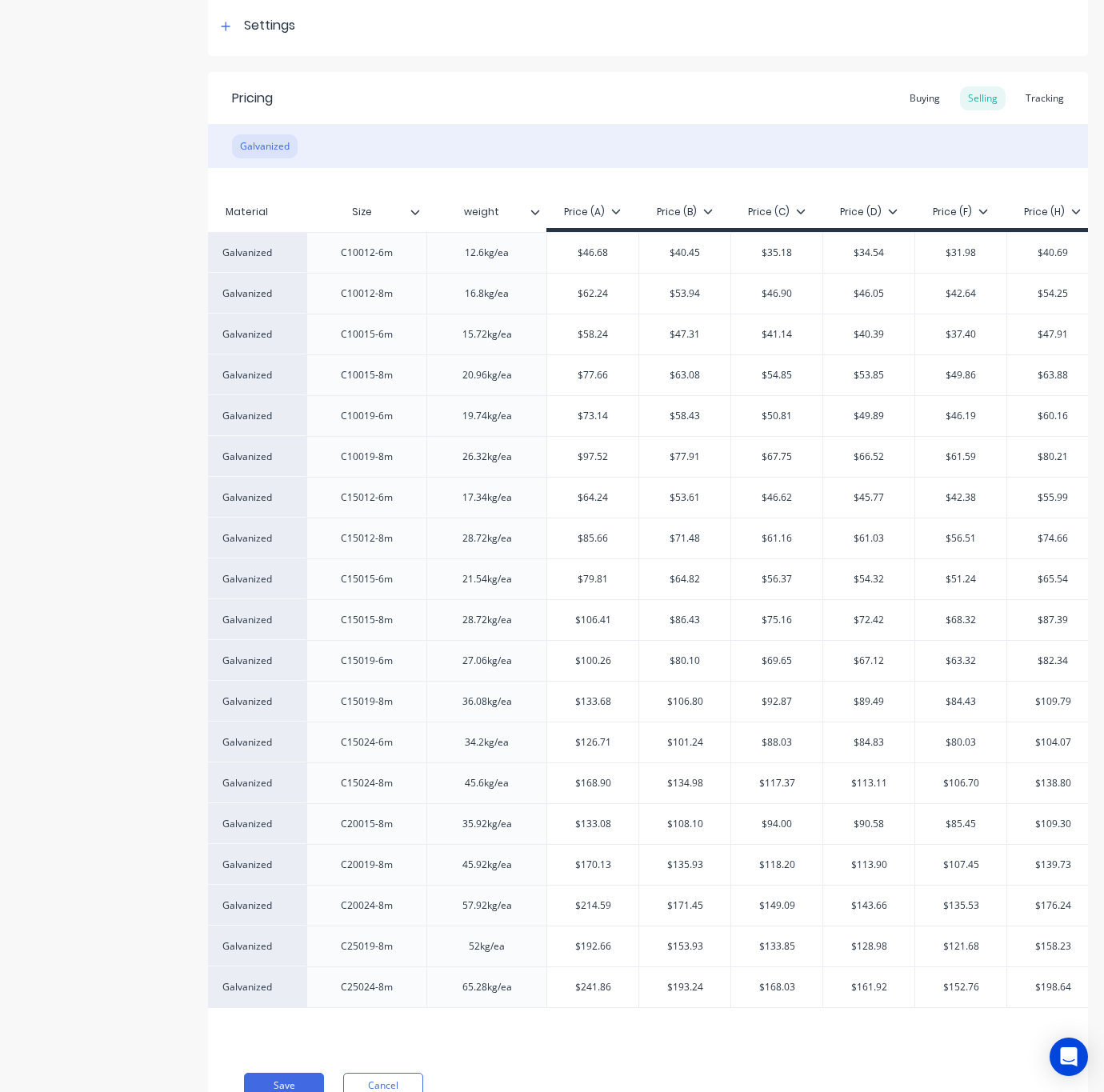
scroll to position [0, 251]
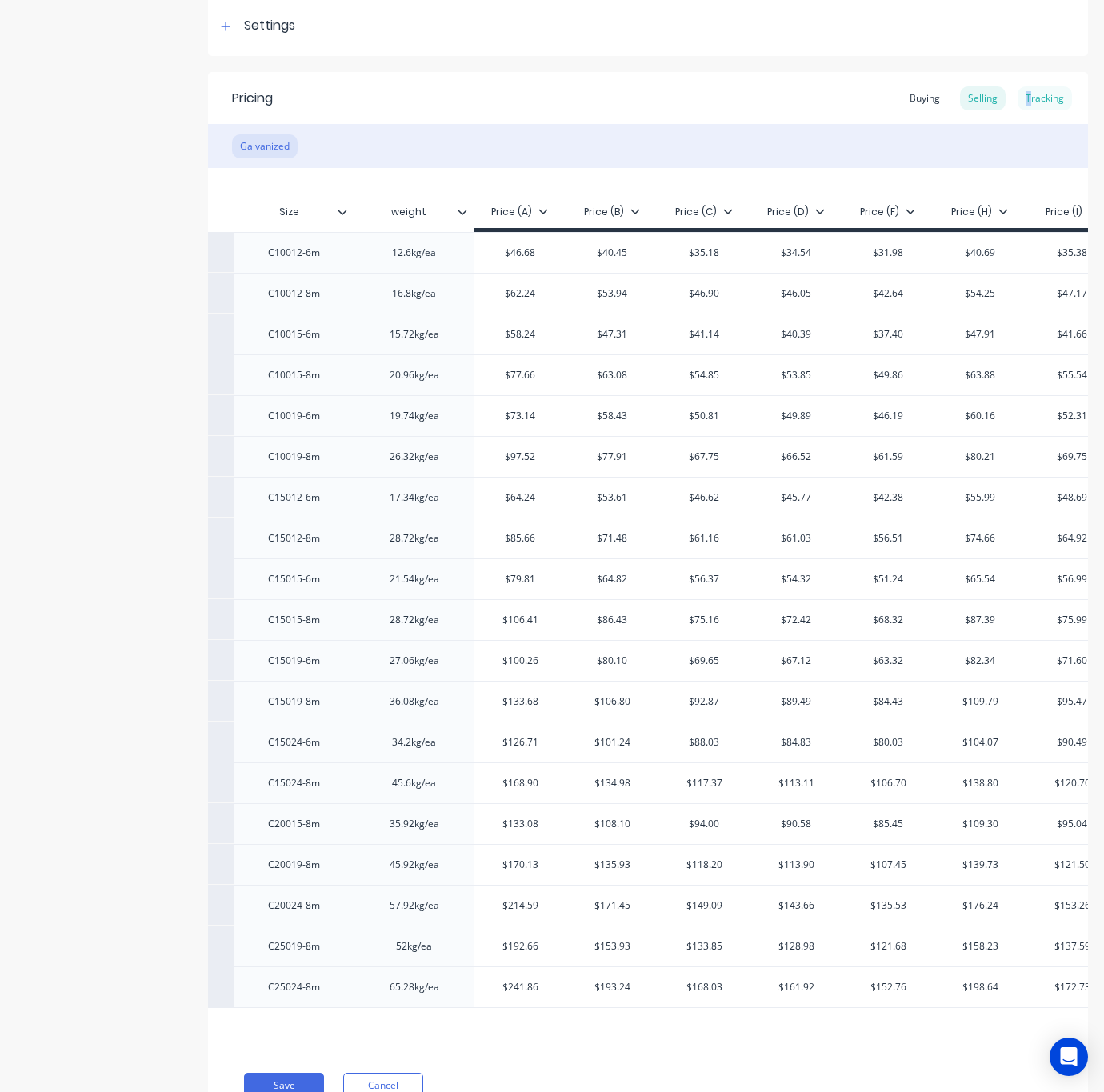
click at [1018, 99] on div "Tracking" at bounding box center [1045, 98] width 54 height 24
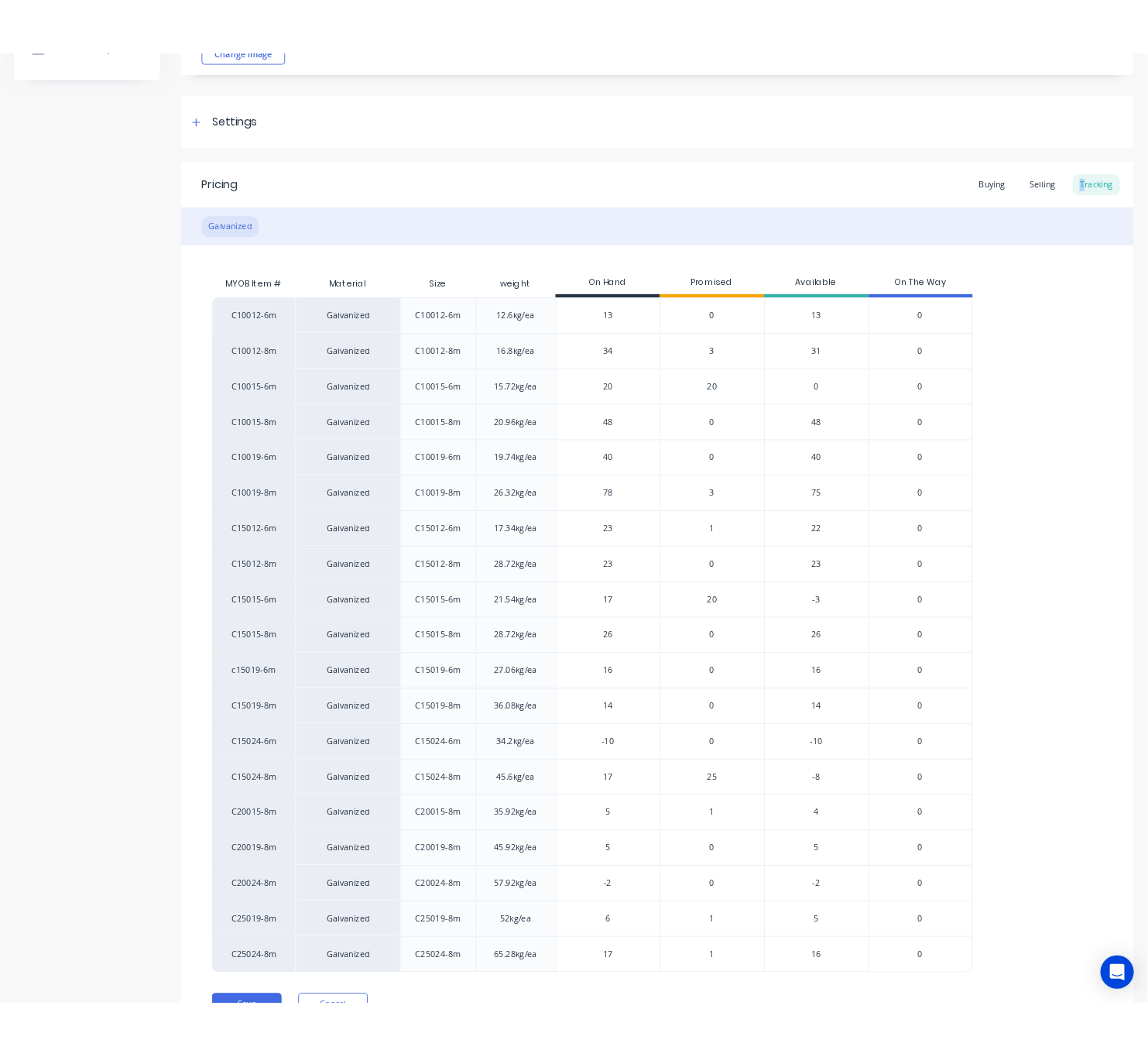
scroll to position [232, 0]
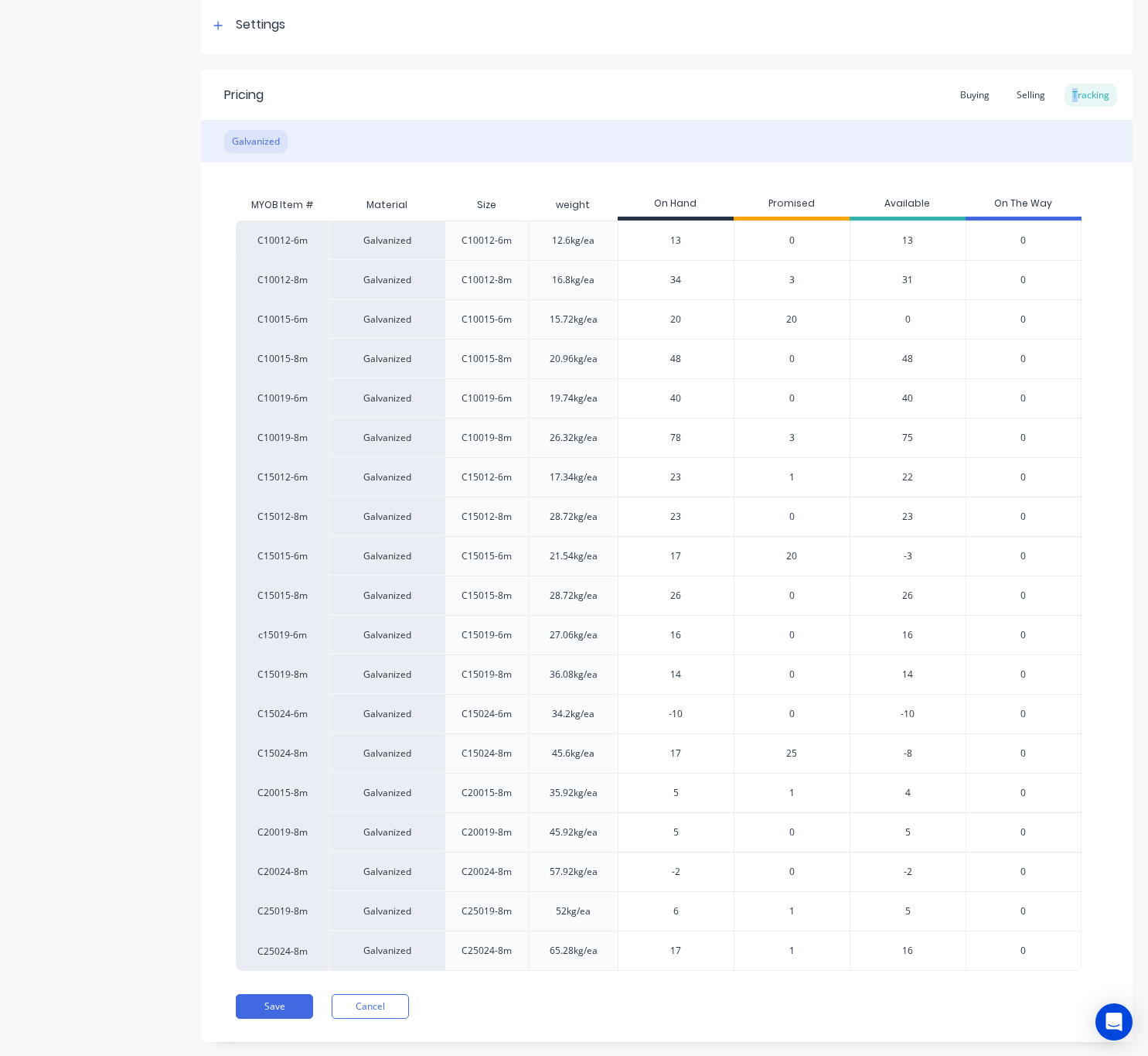
type textarea "x"
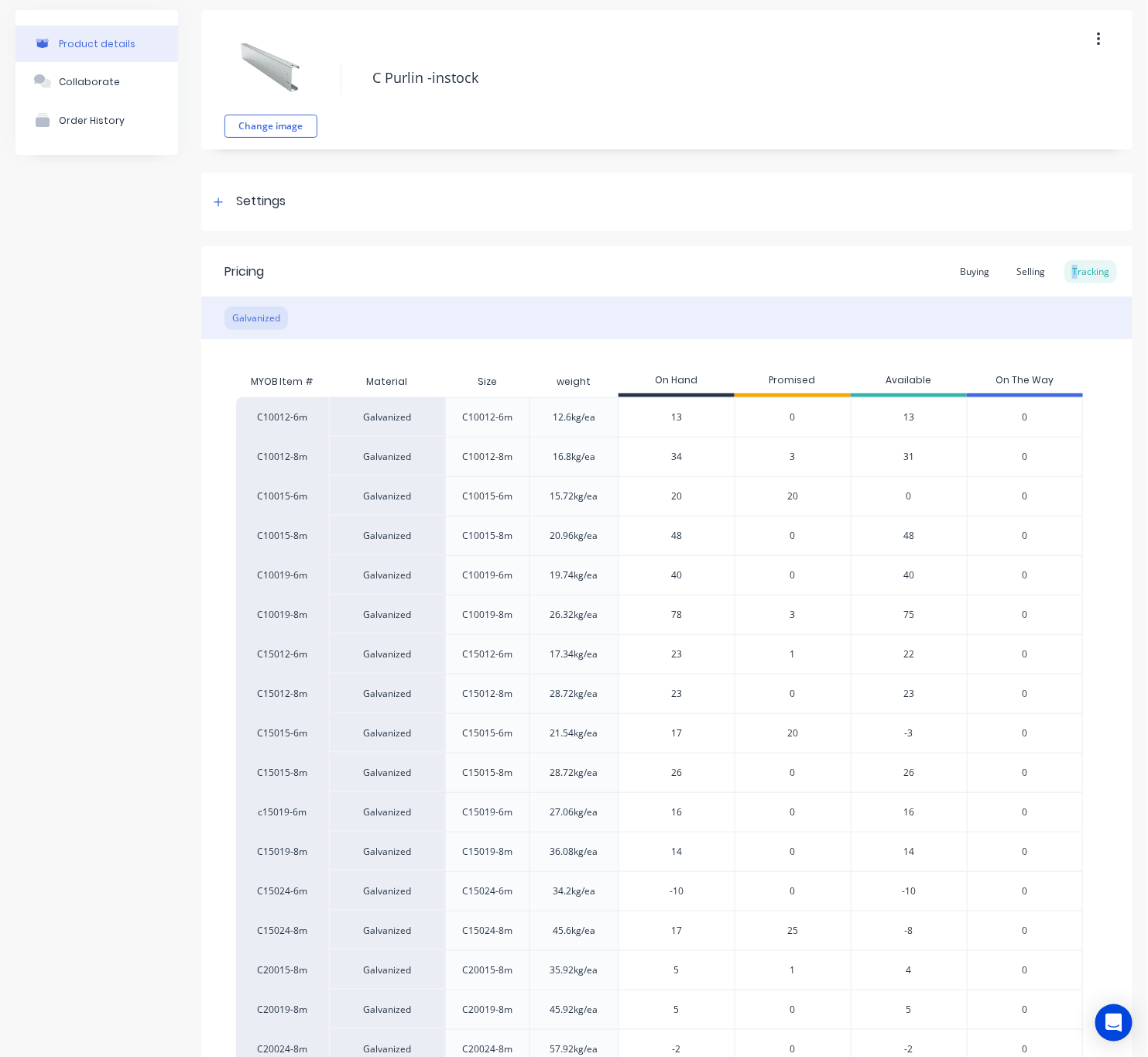
scroll to position [0, 0]
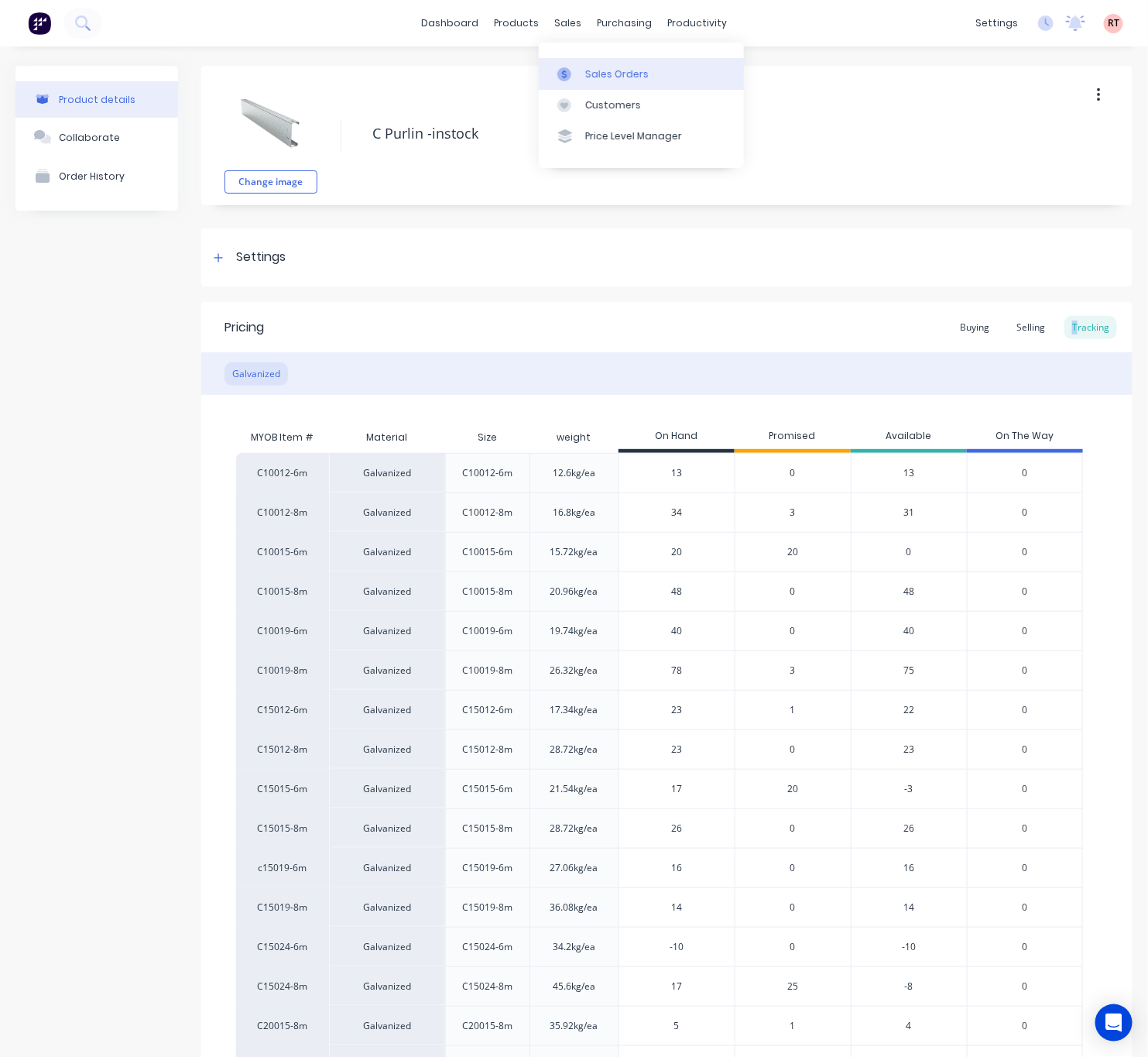
click at [606, 68] on div "Sales Orders" at bounding box center [617, 74] width 64 height 14
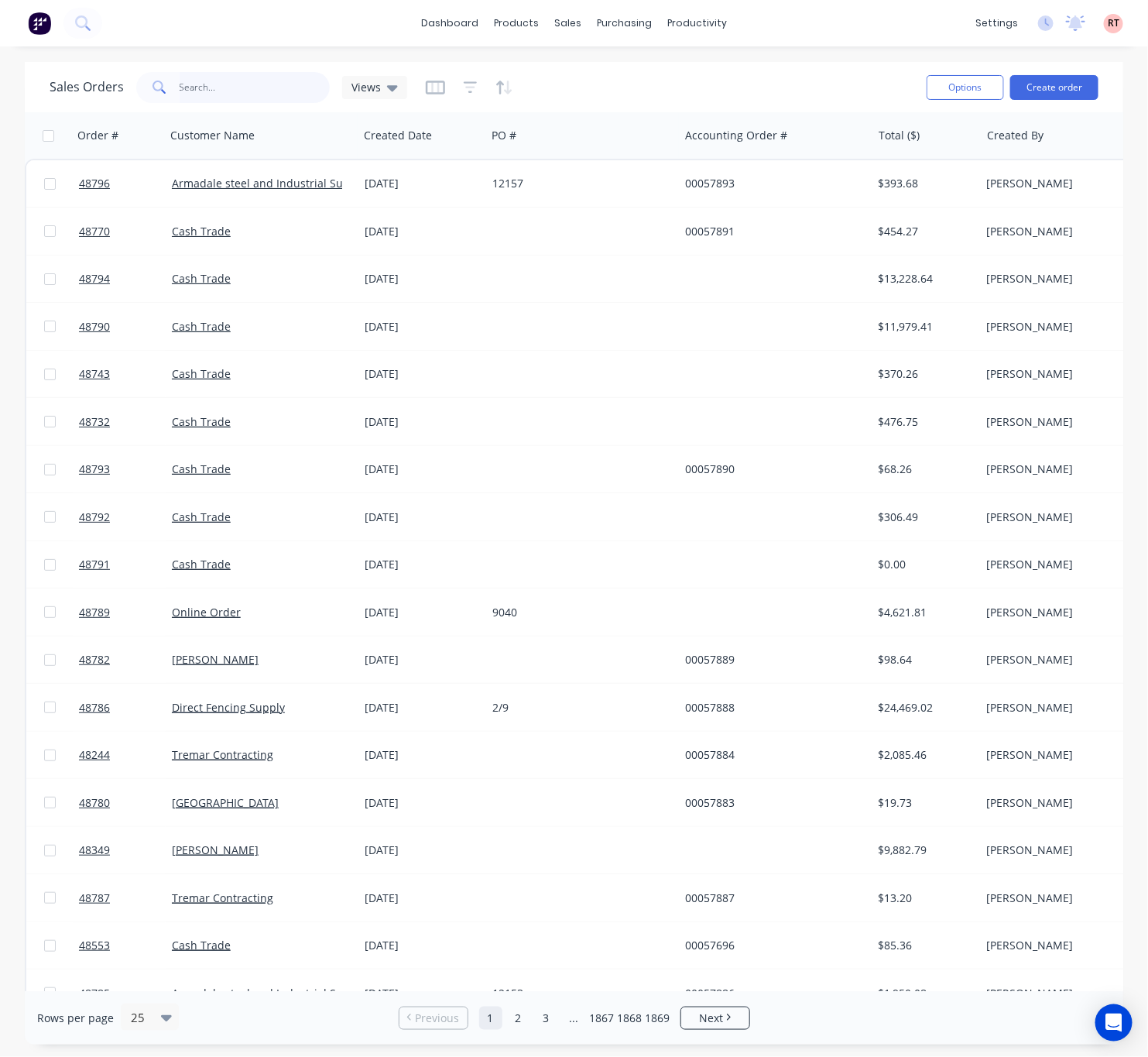
click at [226, 87] on input "text" at bounding box center [255, 87] width 151 height 31
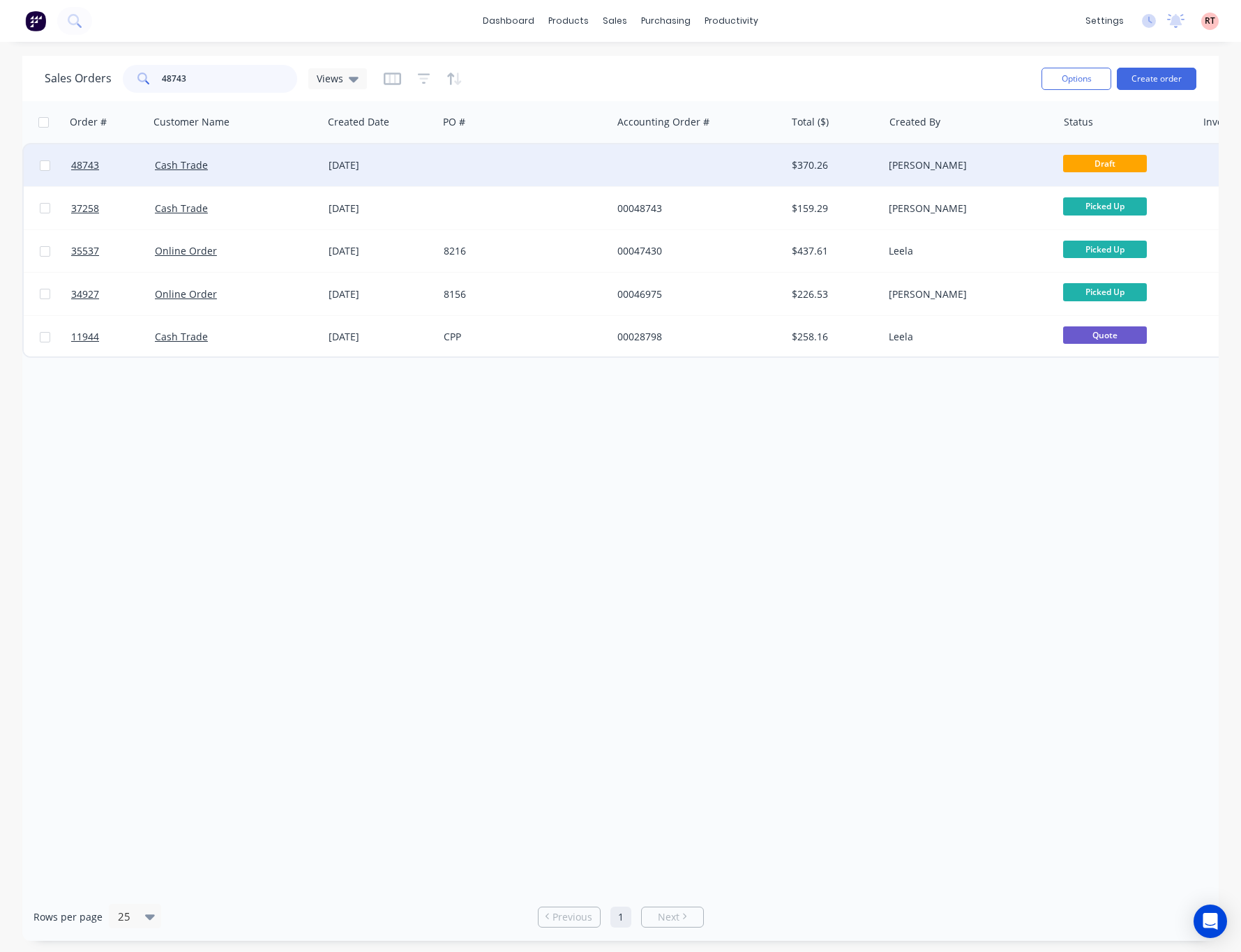
type input "48743"
click at [579, 178] on div at bounding box center [524, 164] width 174 height 42
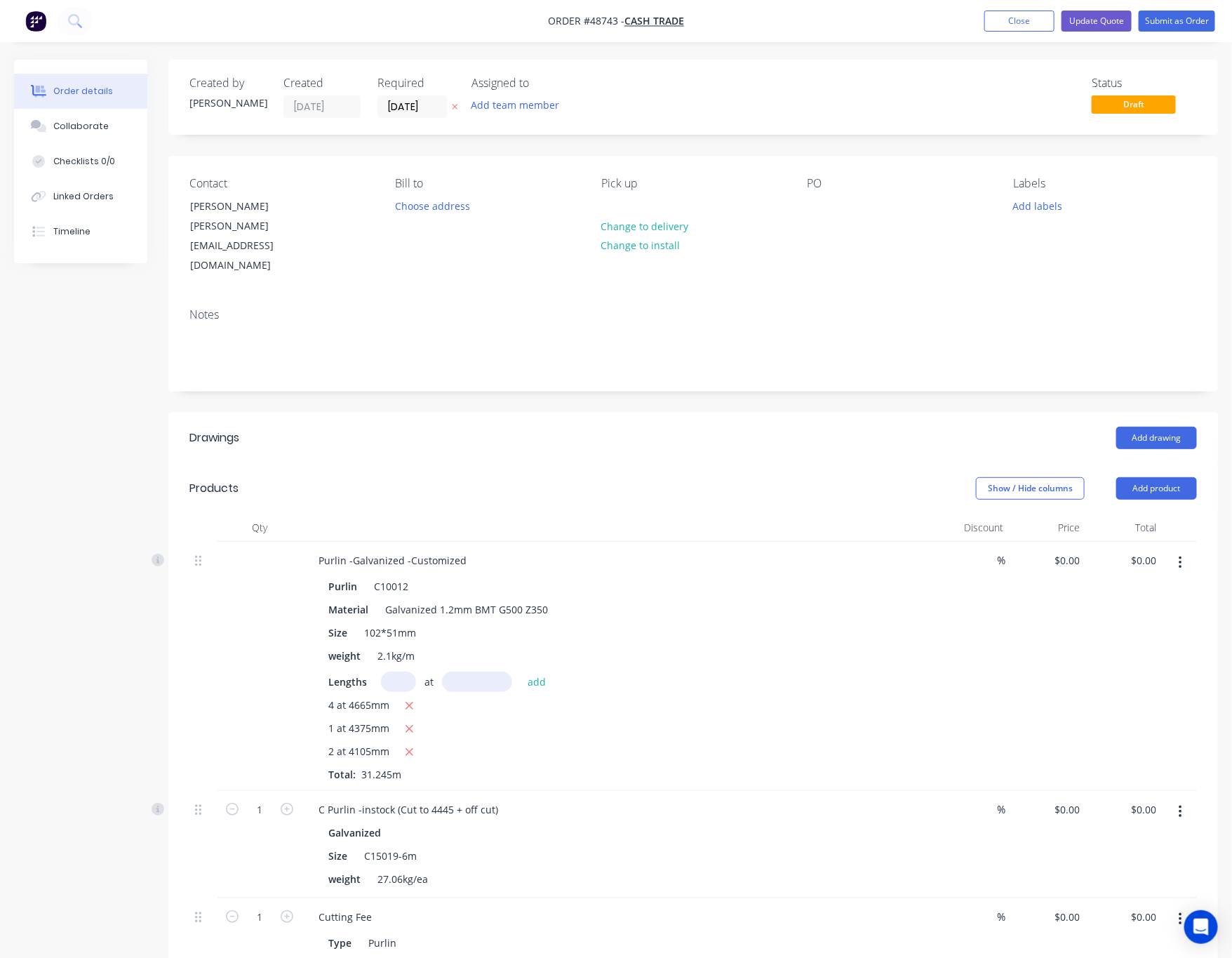
type input "$7.50"
type input "$234.34"
type input "$100.26"
type input "$2.00"
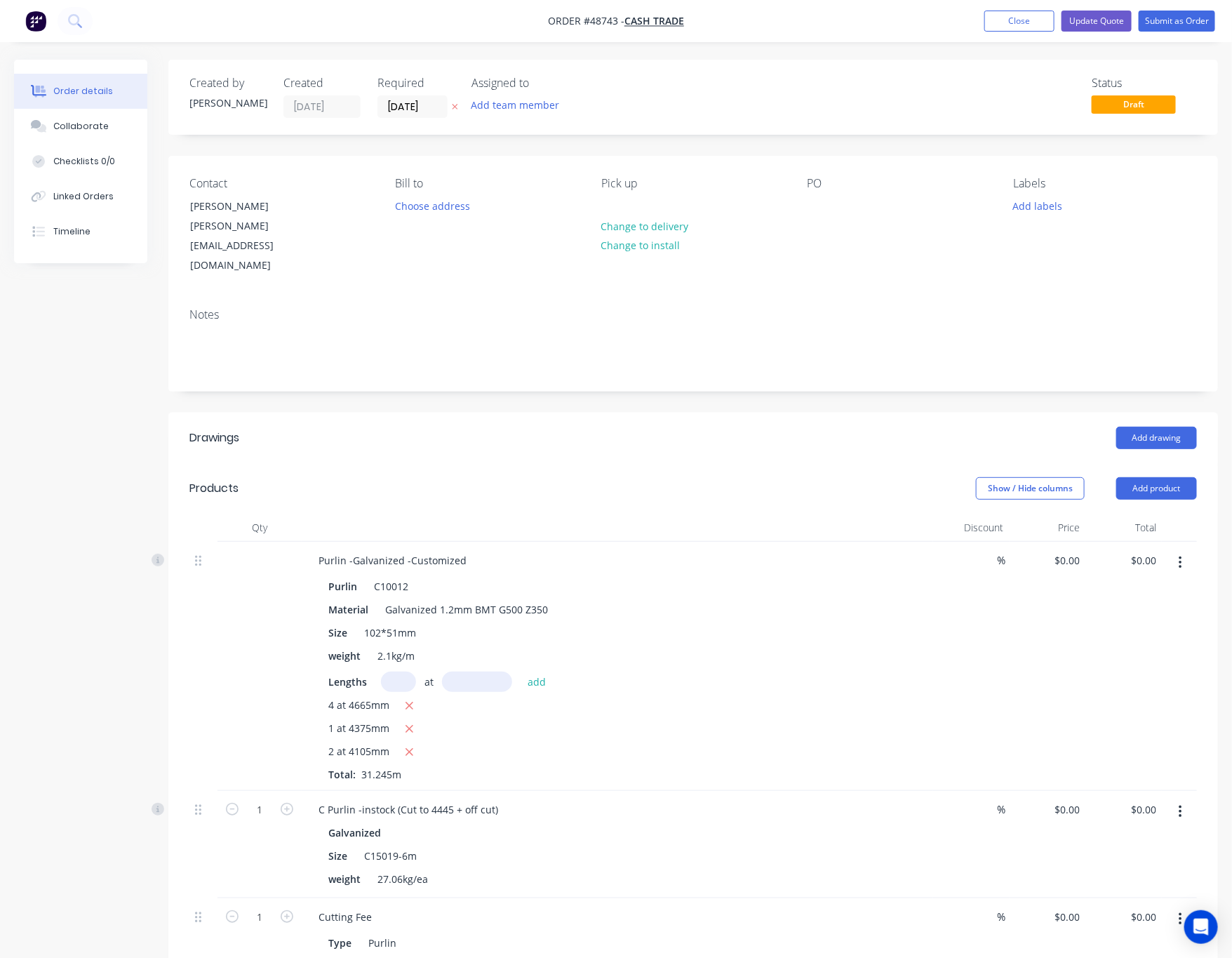
type input "$2.00"
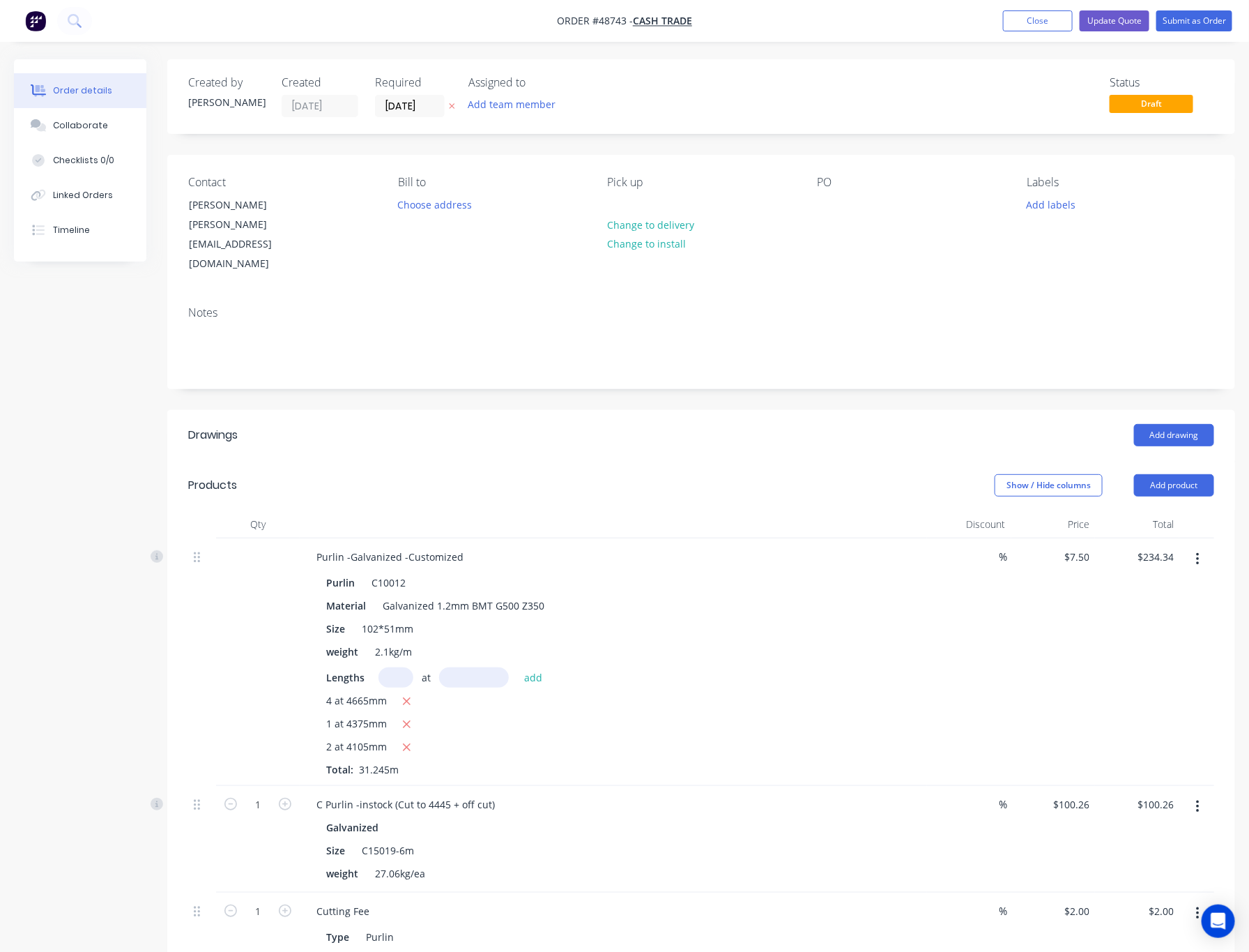
click at [1033, 546] on button "button" at bounding box center [1197, 559] width 33 height 25
click at [1033, 665] on button "Delete" at bounding box center [1148, 678] width 132 height 28
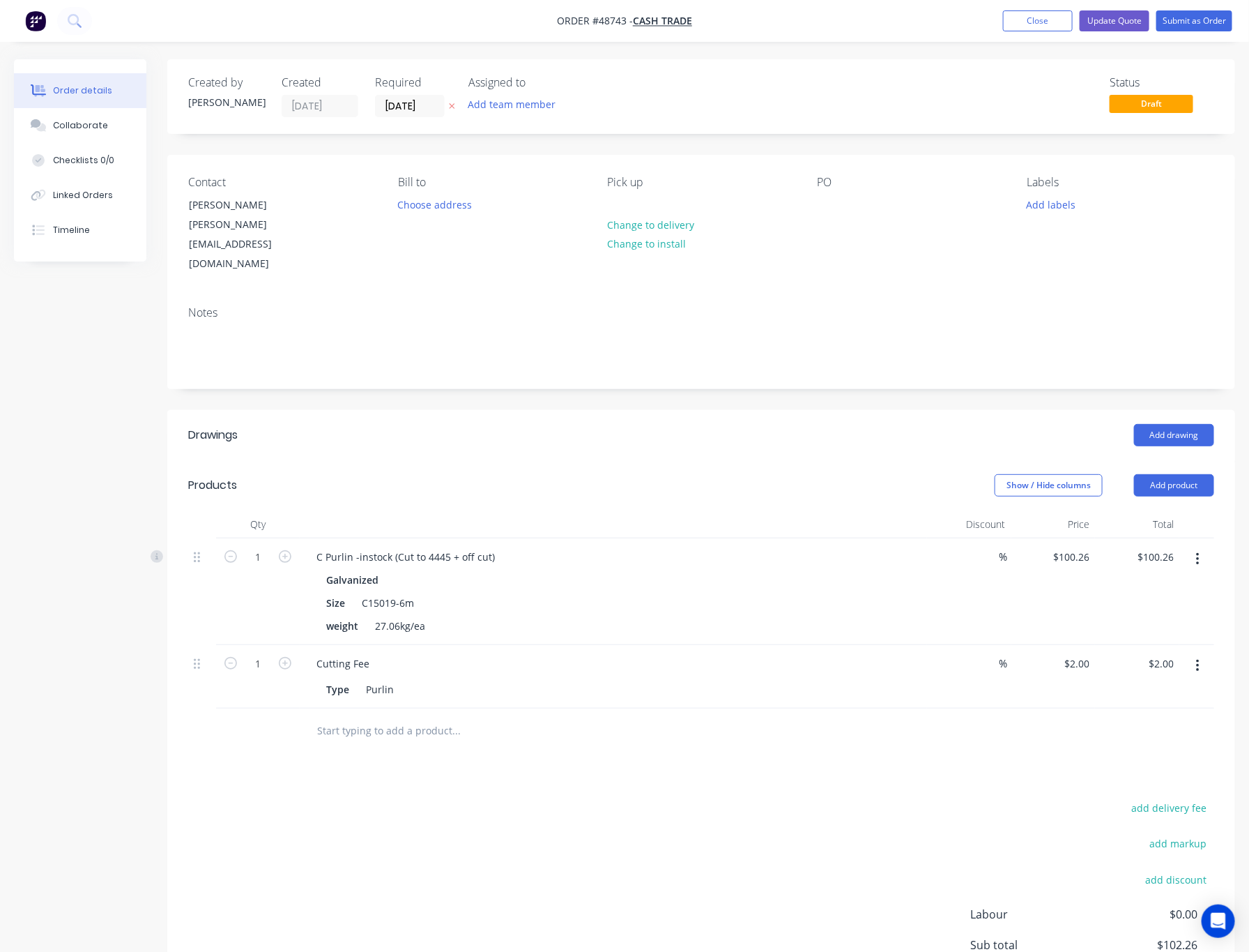
click at [1033, 551] on icon "button" at bounding box center [1198, 559] width 3 height 15
click at [1033, 669] on div "Delete" at bounding box center [1147, 679] width 108 height 20
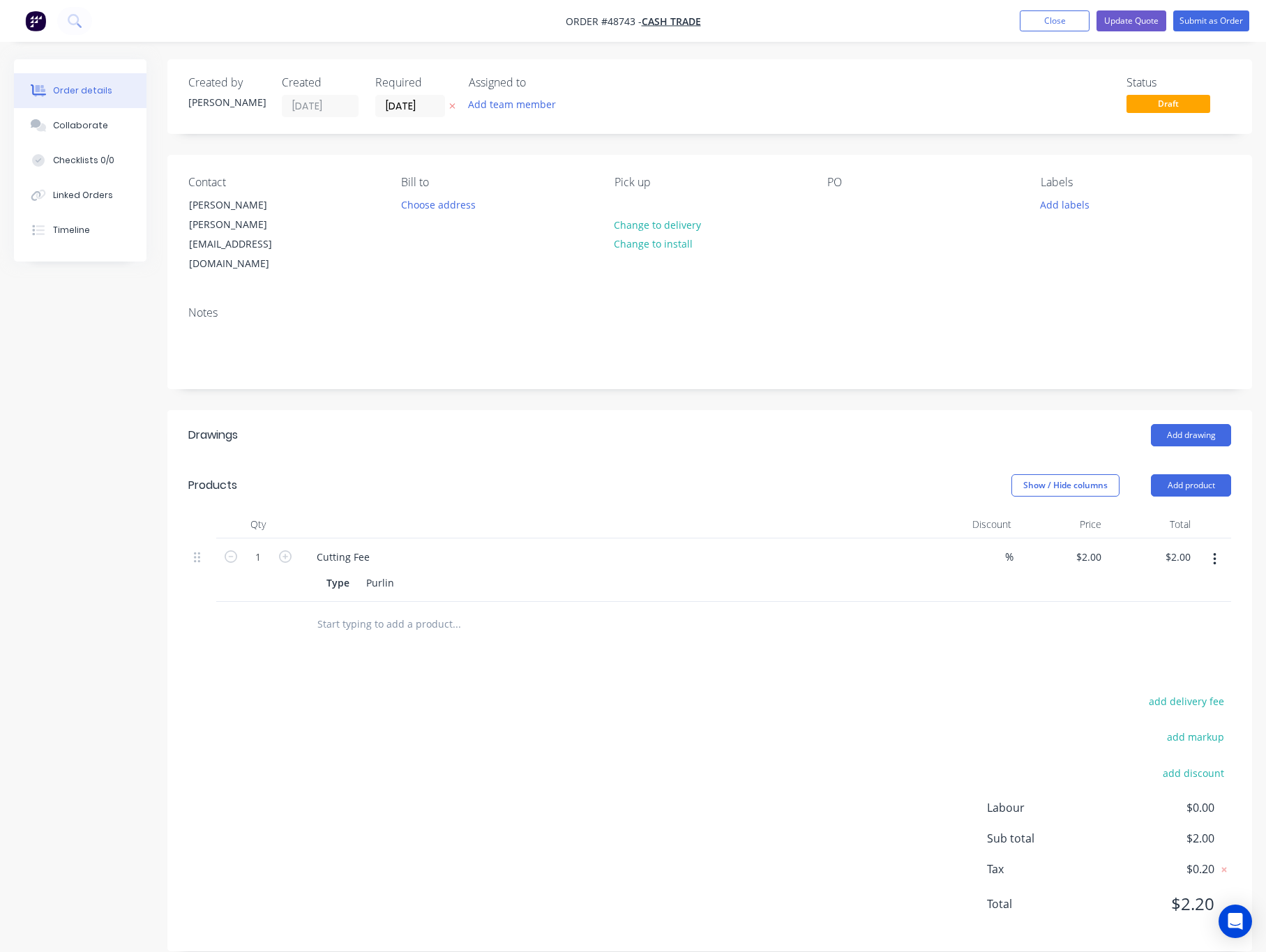
click at [1034, 546] on button "button" at bounding box center [1214, 559] width 33 height 25
click at [1034, 669] on div "Delete" at bounding box center [1164, 679] width 108 height 20
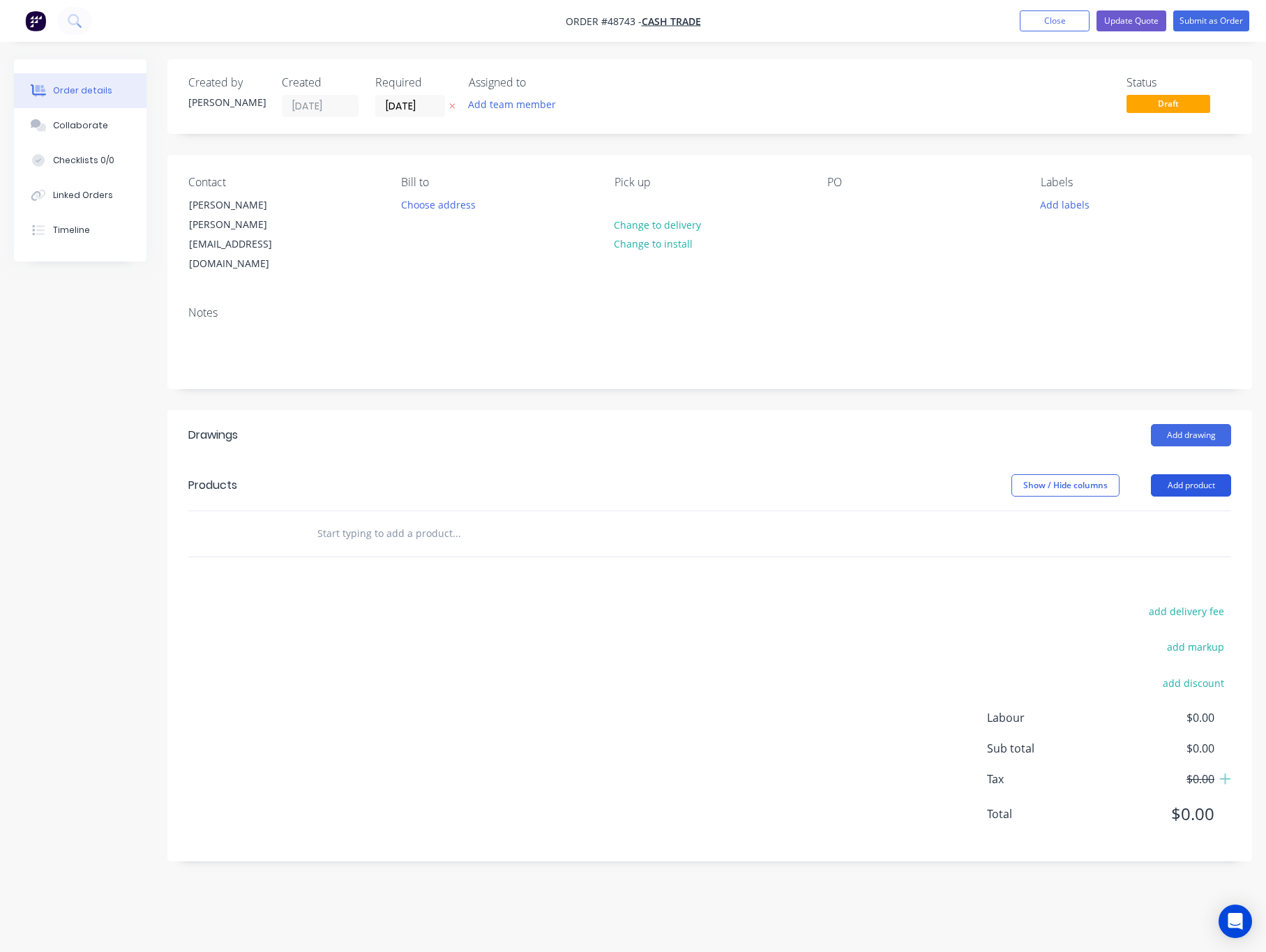
click at [1034, 474] on button "Add product" at bounding box center [1191, 485] width 81 height 22
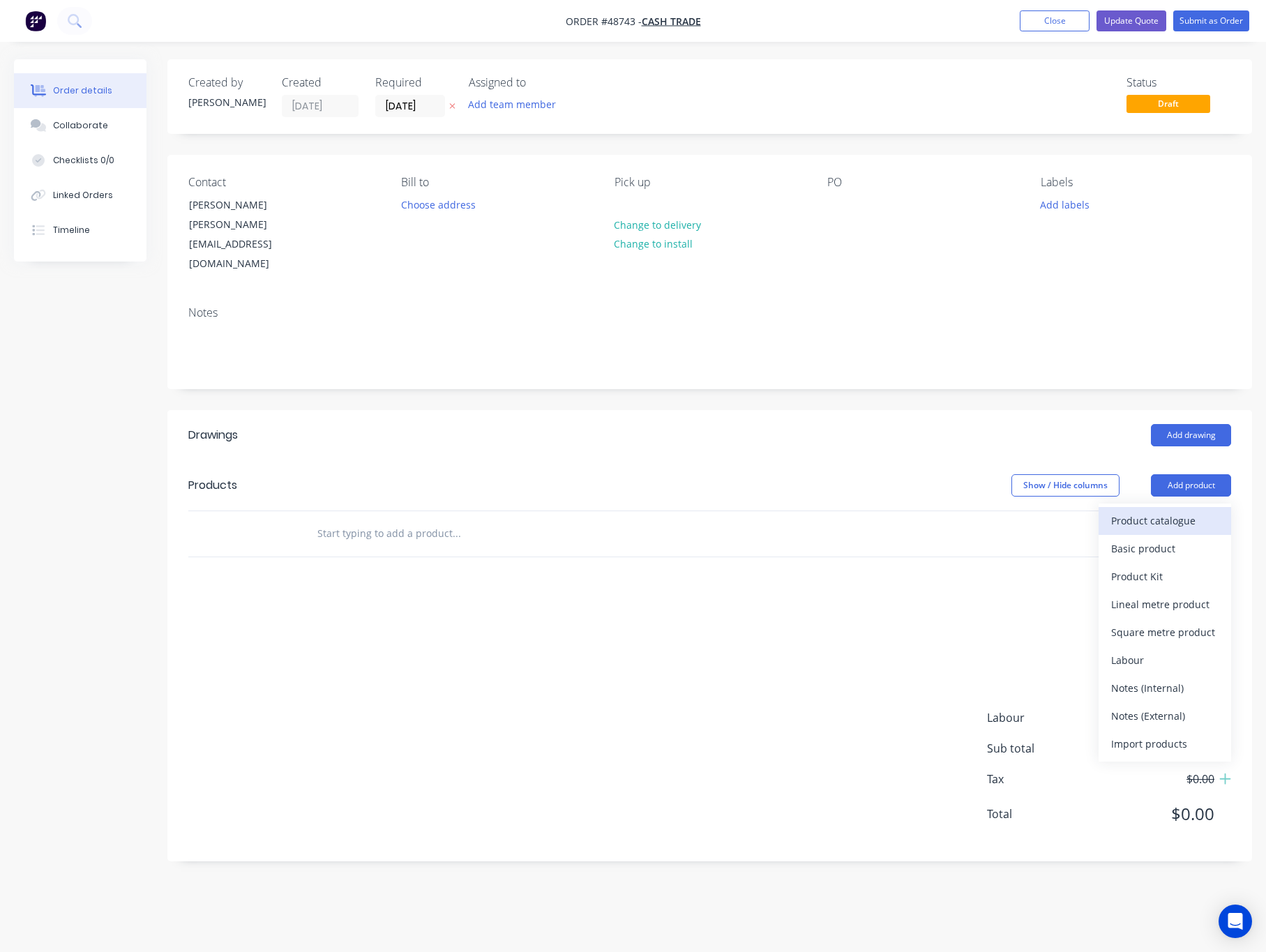
click at [1034, 511] on div "Product catalogue" at bounding box center [1164, 521] width 108 height 20
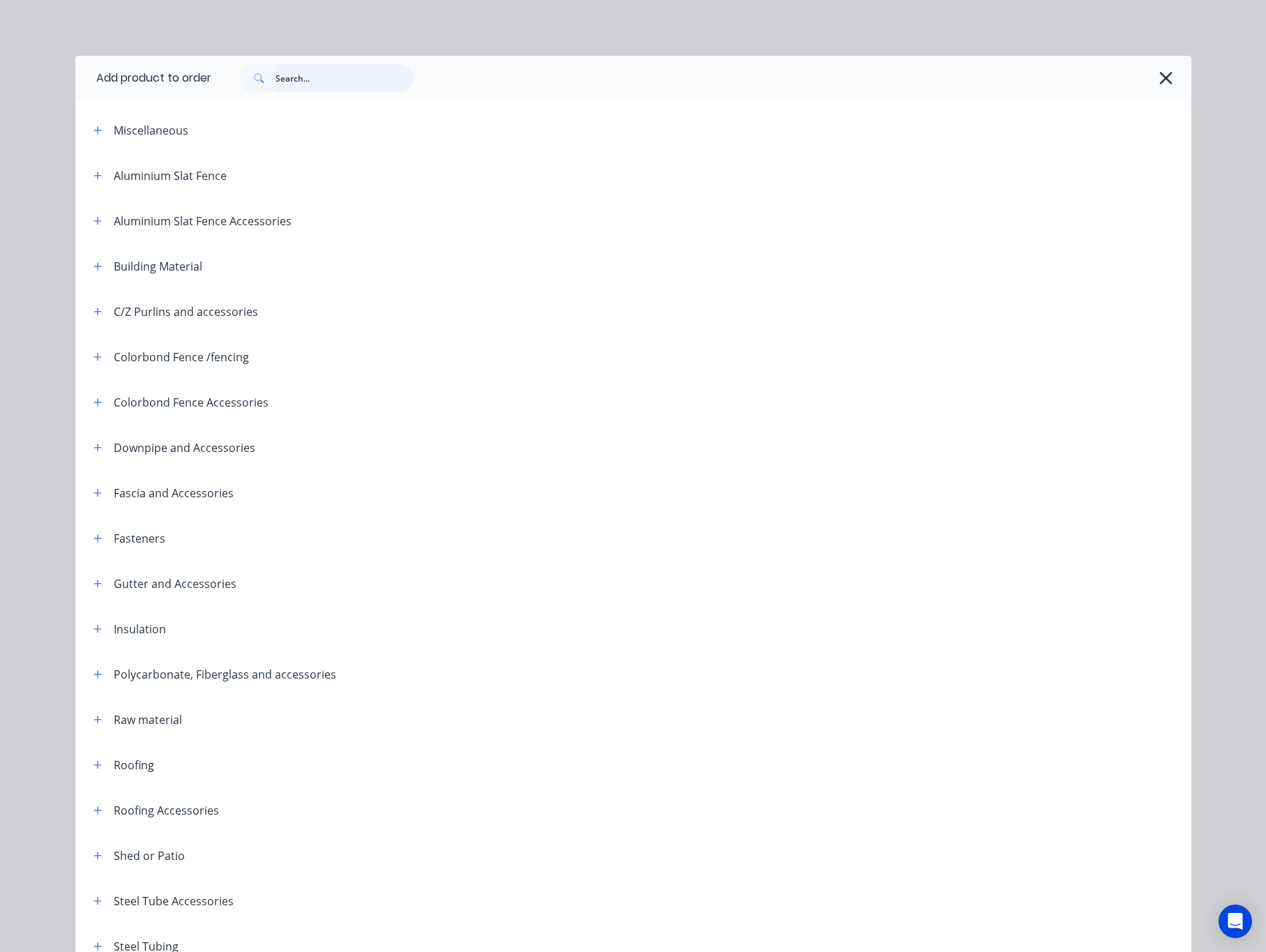
click at [310, 86] on input "text" at bounding box center [344, 78] width 138 height 28
drag, startPoint x: 330, startPoint y: 72, endPoint x: 212, endPoint y: 95, distance: 120.2
click at [216, 92] on div "10019" at bounding box center [701, 78] width 980 height 45
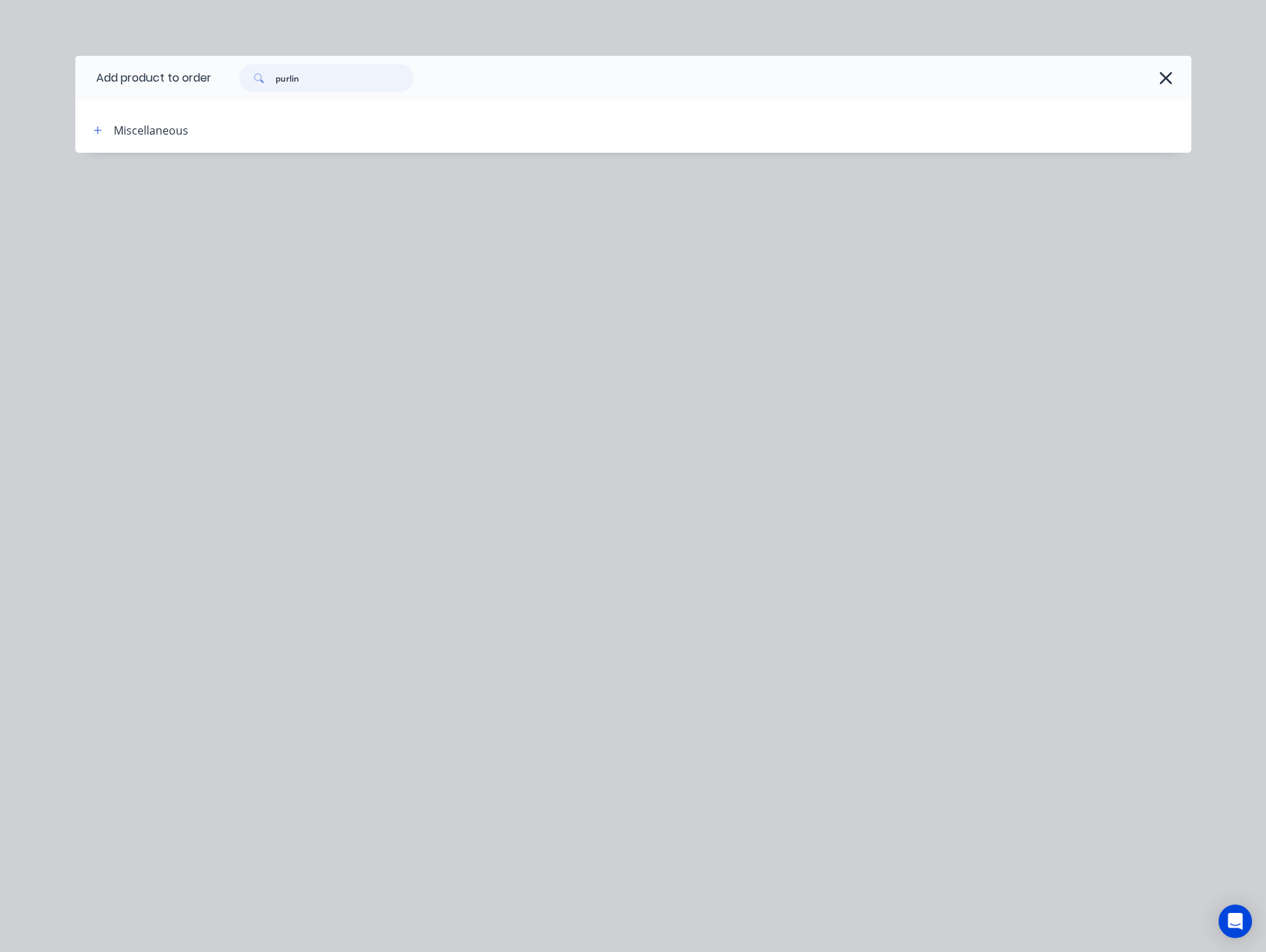
type input "purlin"
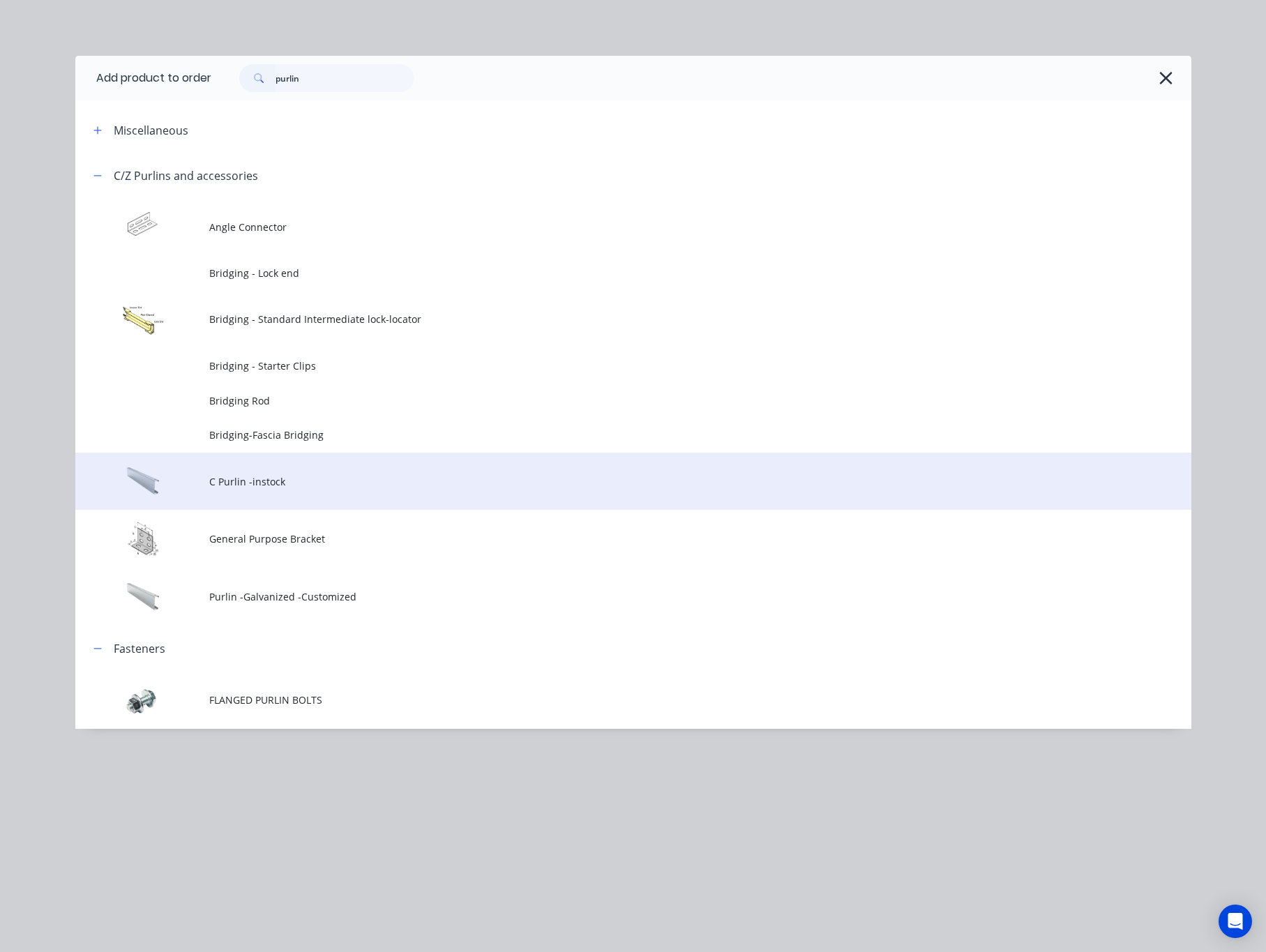
click at [371, 490] on td "C Purlin -instock" at bounding box center [700, 481] width 982 height 58
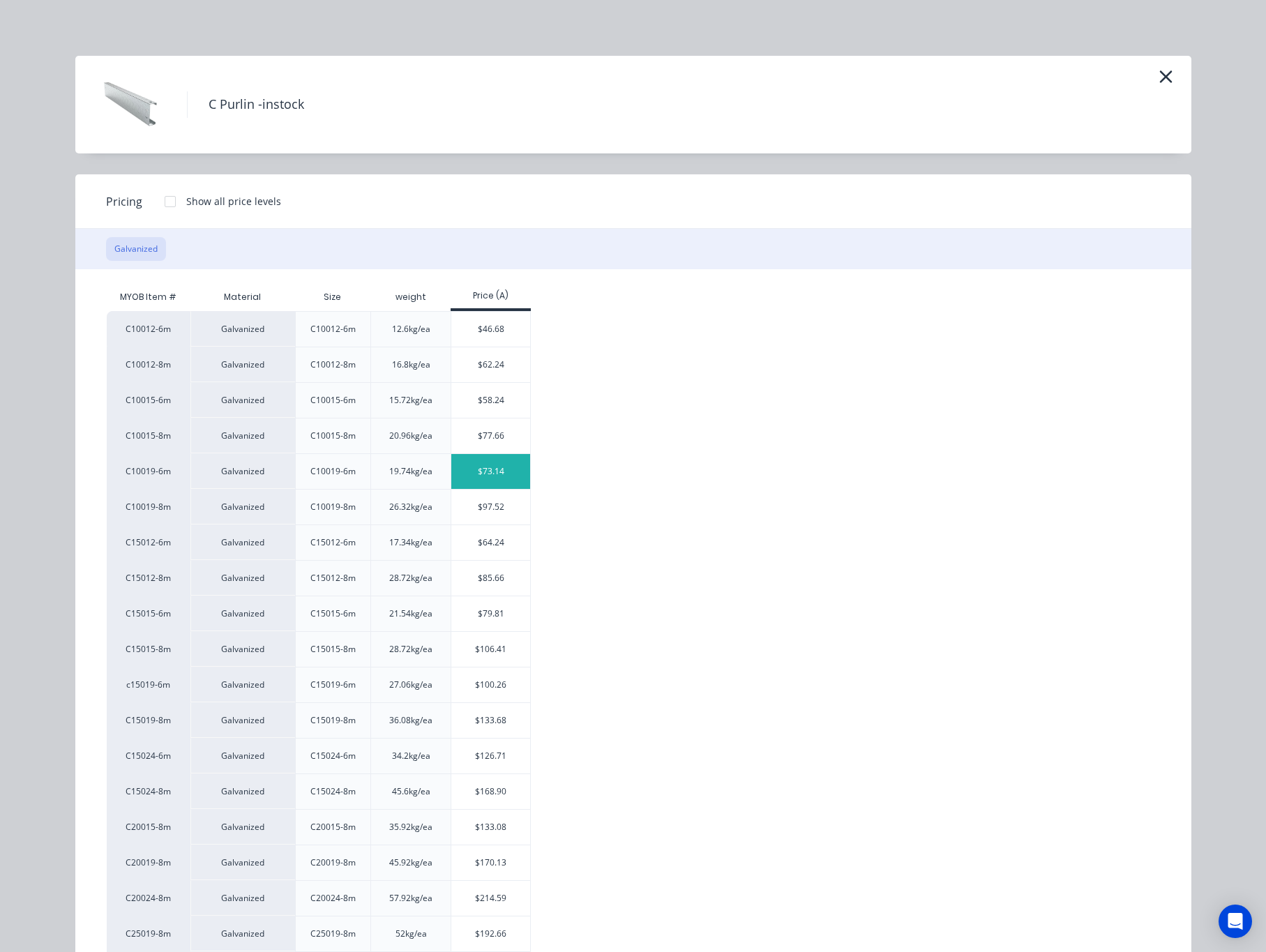
click at [482, 475] on div "$73.14" at bounding box center [491, 471] width 79 height 35
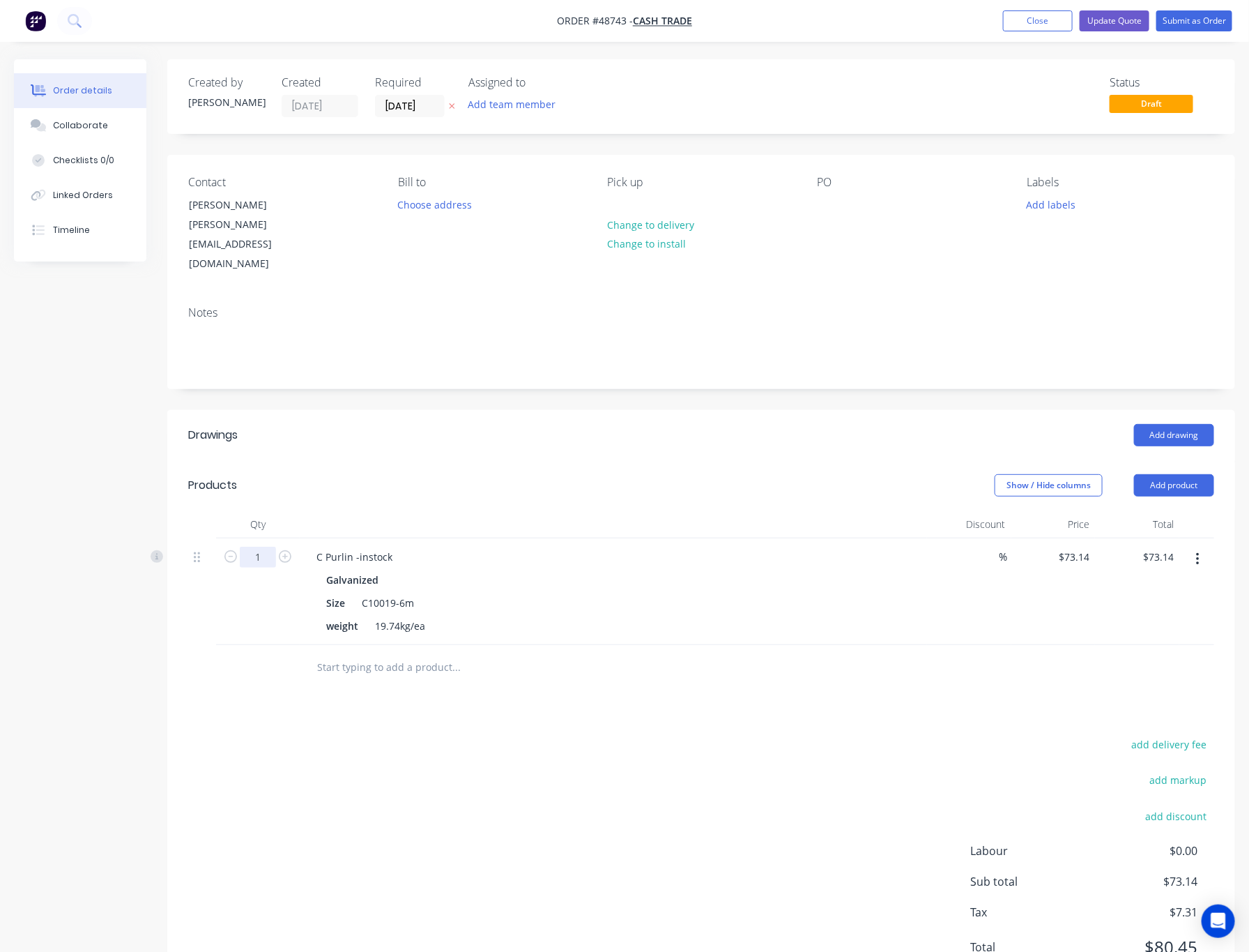
click at [254, 546] on input "1" at bounding box center [257, 556] width 36 height 21
click at [589, 735] on div "add delivery fee add markup add discount Labour $0.00 Sub total $73.14 Tax $7.3…" at bounding box center [701, 855] width 1026 height 239
click at [251, 546] on input "1" at bounding box center [257, 556] width 36 height 21
type input "7"
type input "$511.98"
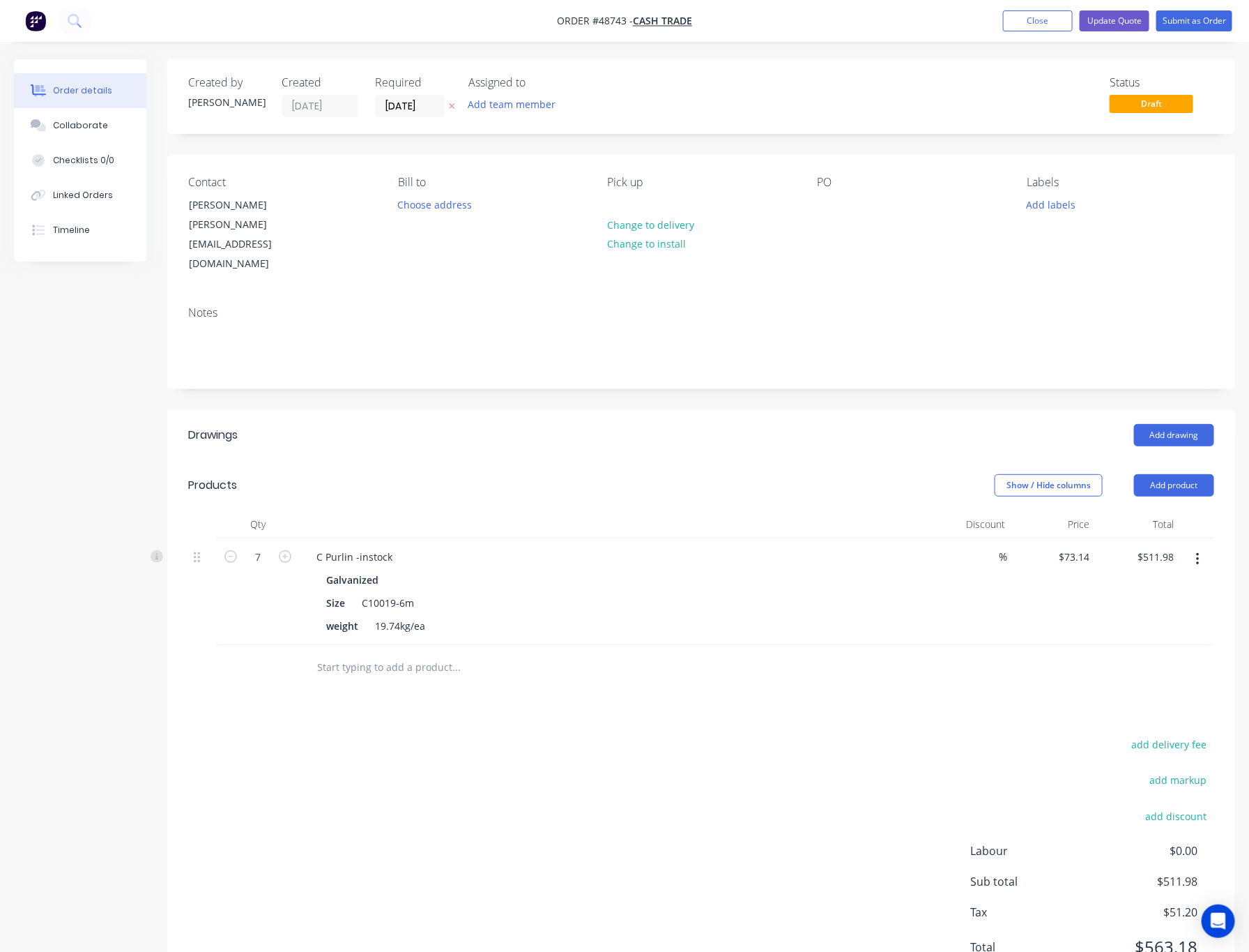
click at [710, 802] on div "add delivery fee add markup add discount Labour $0.00 Sub total $511.98 Tax $51…" at bounding box center [701, 855] width 1026 height 239
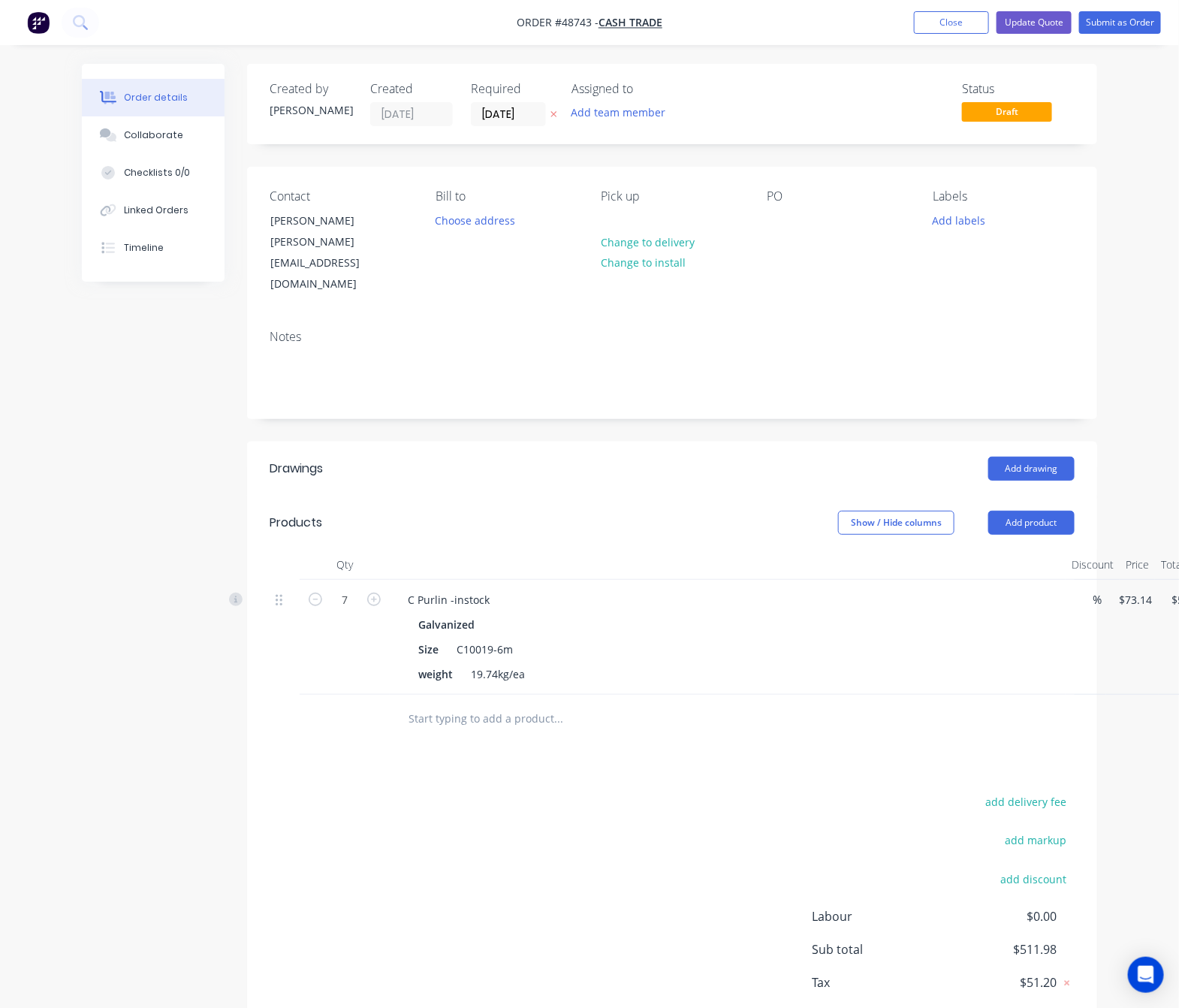
click at [1026, 499] on header "Products Show / Hide columns Add product" at bounding box center [673, 522] width 850 height 54
click at [1033, 511] on button "Add product" at bounding box center [1031, 523] width 87 height 24
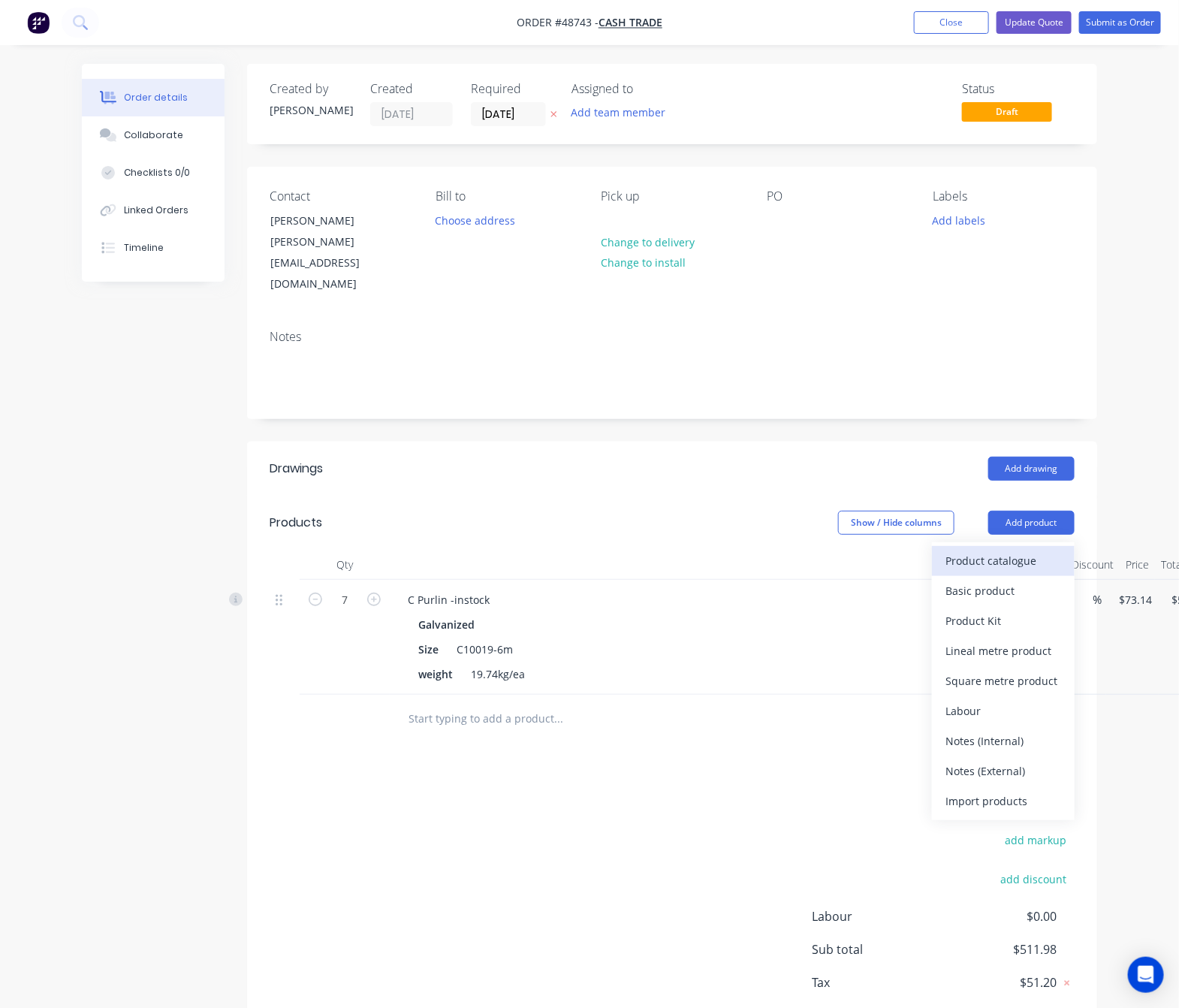
click at [1008, 550] on div "Product catalogue" at bounding box center [1003, 561] width 116 height 22
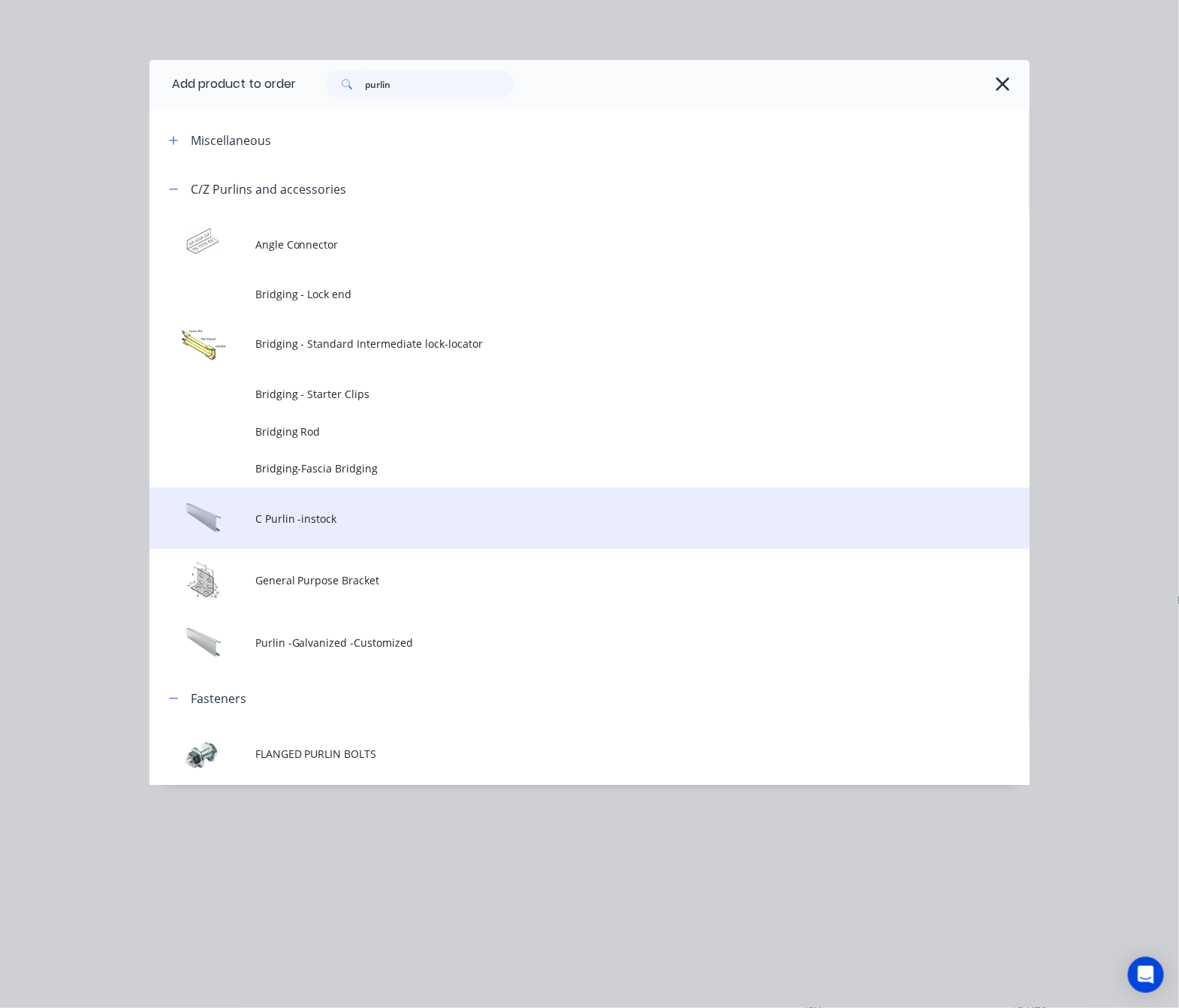
click at [377, 525] on span "C Purlin -instock" at bounding box center [565, 518] width 620 height 16
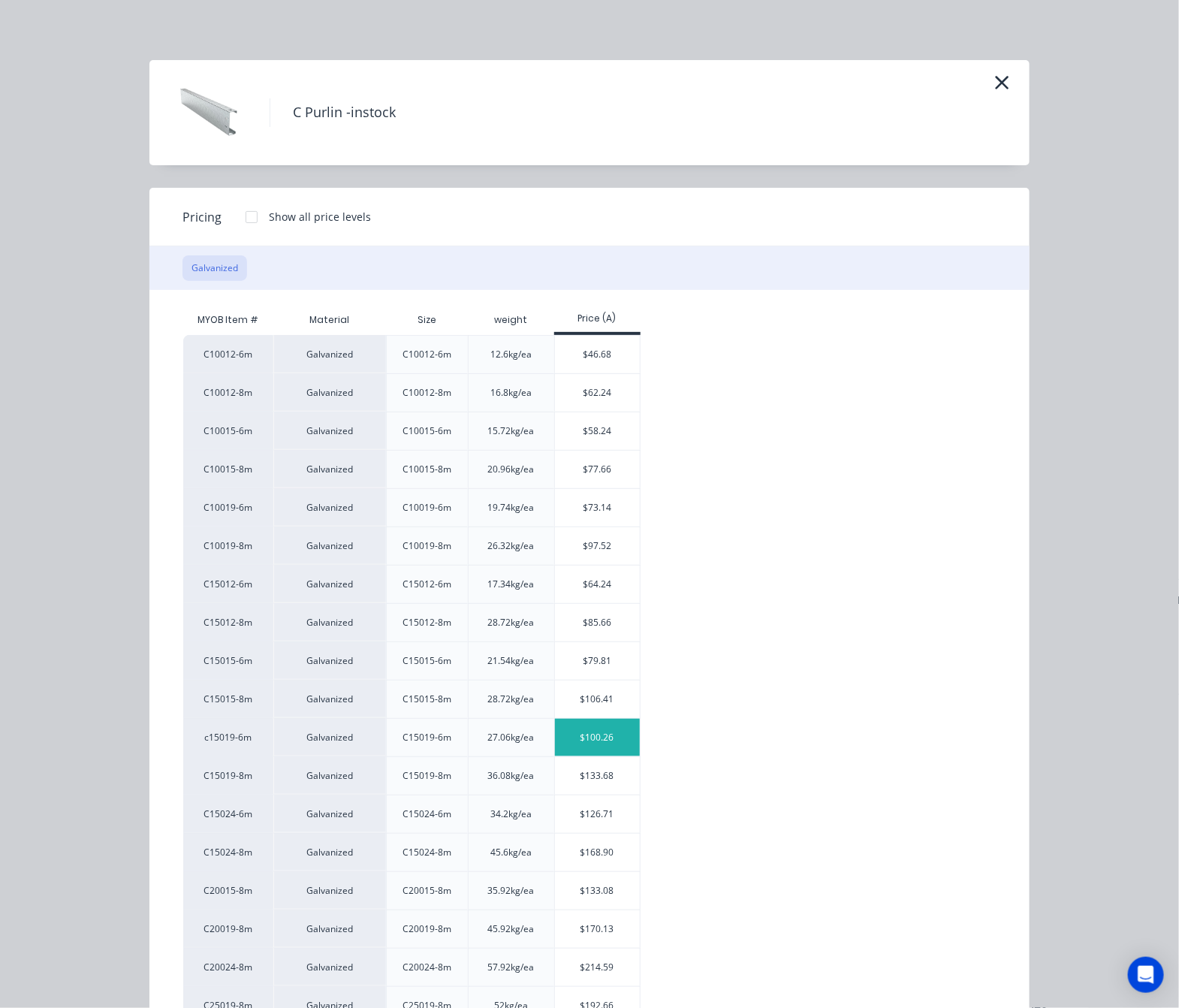
click at [605, 742] on div "$100.26" at bounding box center [597, 737] width 85 height 37
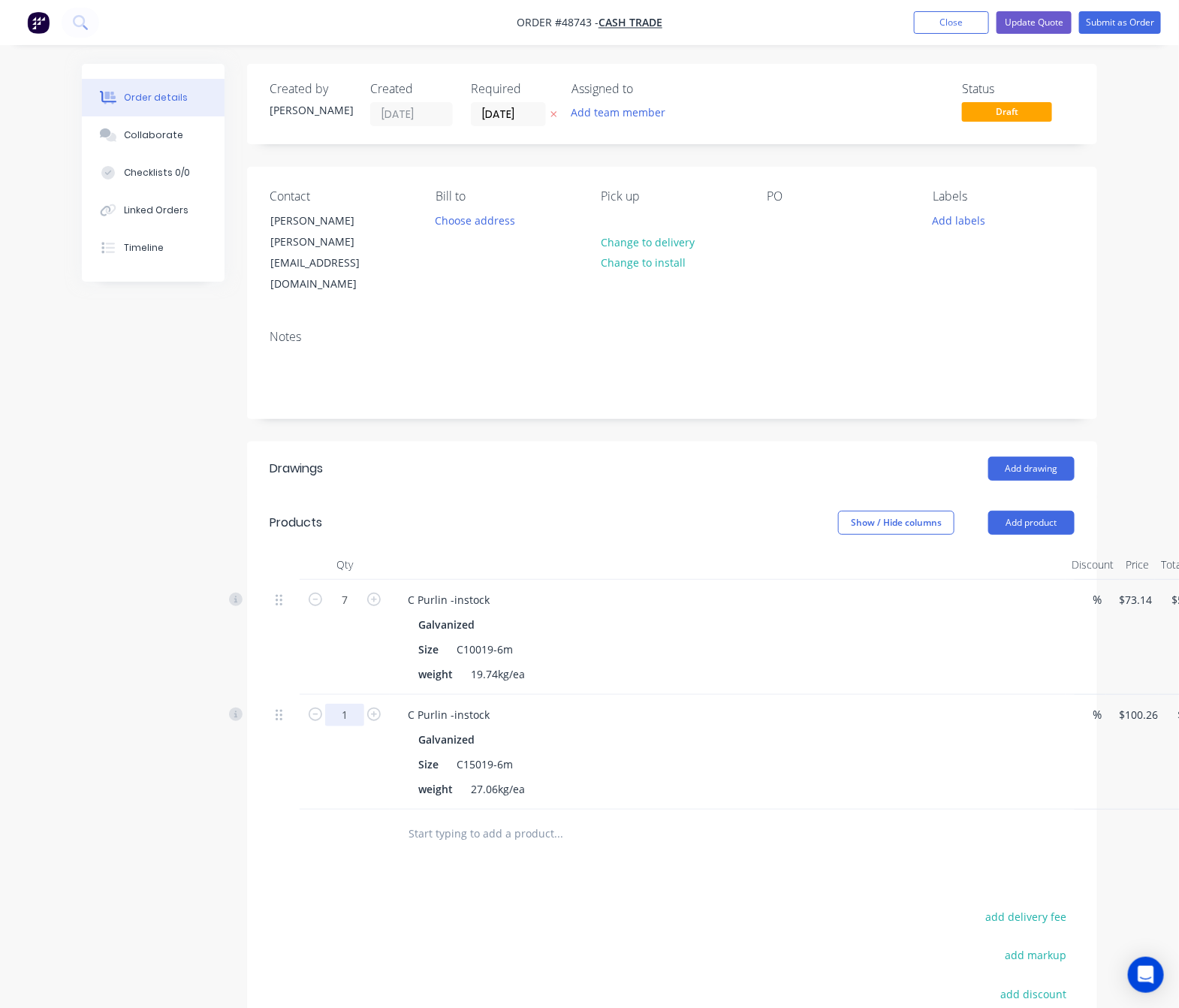
click at [338, 611] on input "1" at bounding box center [344, 599] width 39 height 23
type input "2"
type input "$200.52"
click at [614, 588] on div "C Purlin -instock" at bounding box center [728, 599] width 664 height 22
click at [1049, 12] on button "Update Quote" at bounding box center [1034, 22] width 75 height 23
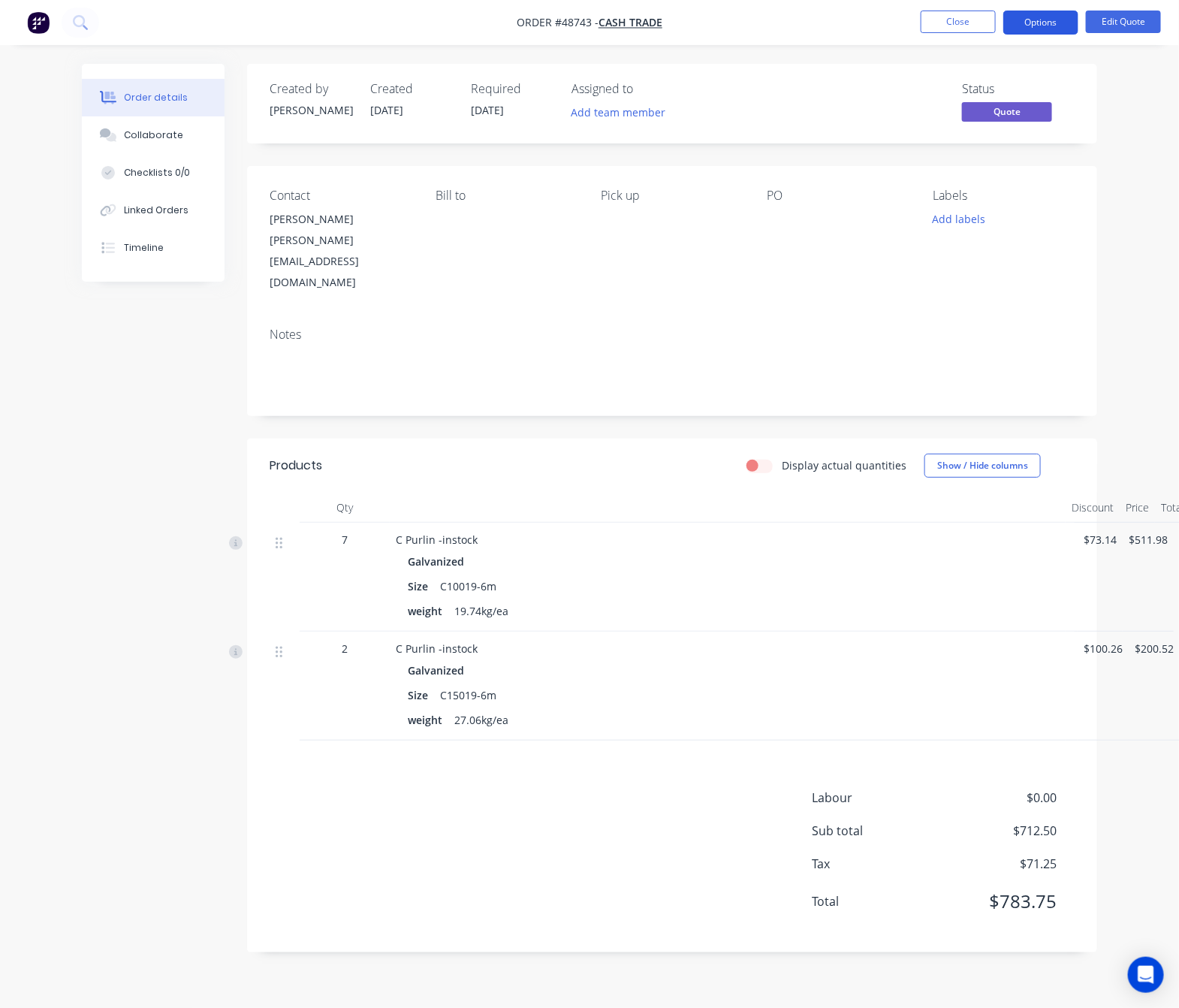
click at [1061, 21] on button "Options" at bounding box center [1041, 23] width 75 height 24
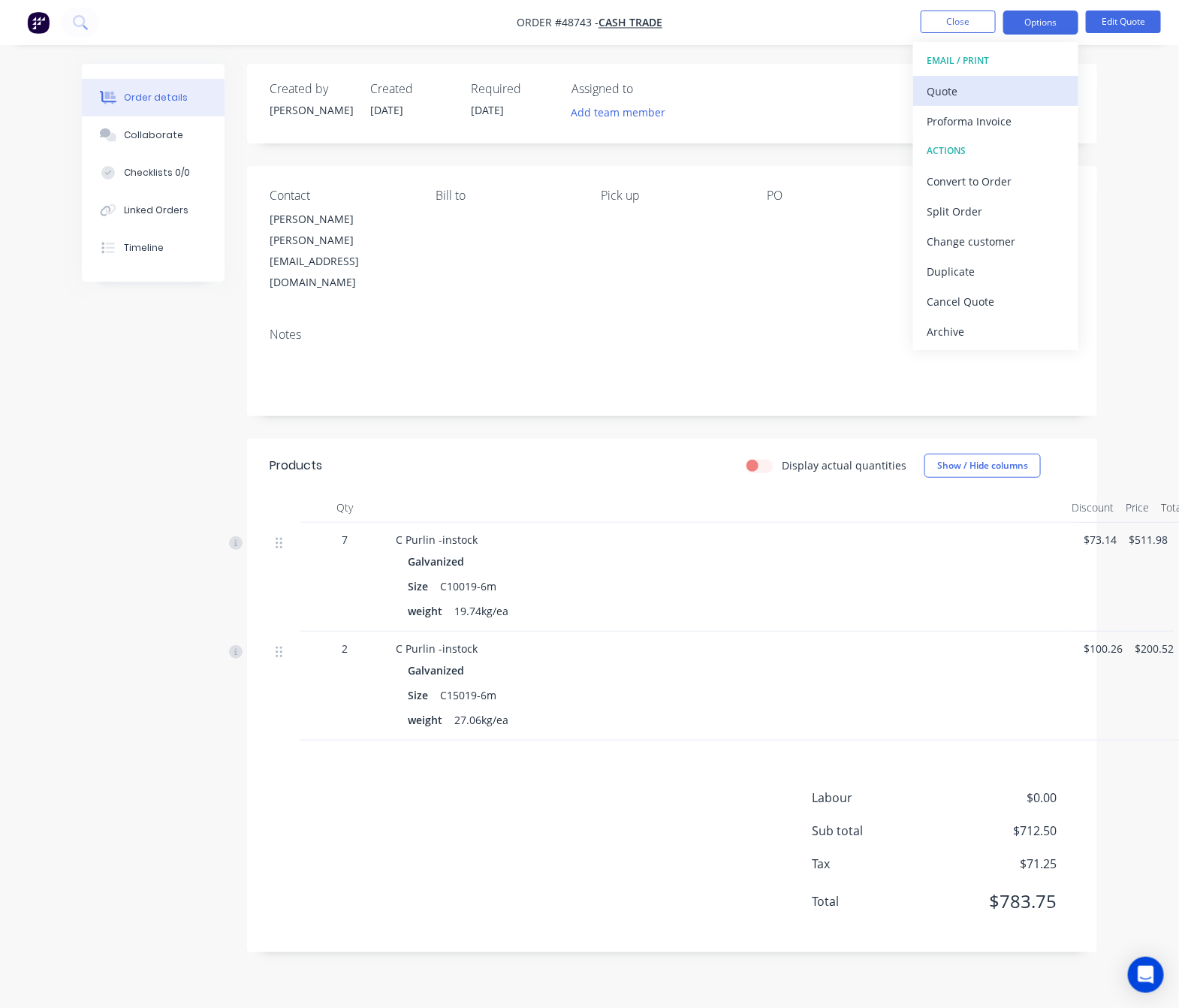
click at [1017, 88] on div "Quote" at bounding box center [996, 91] width 138 height 22
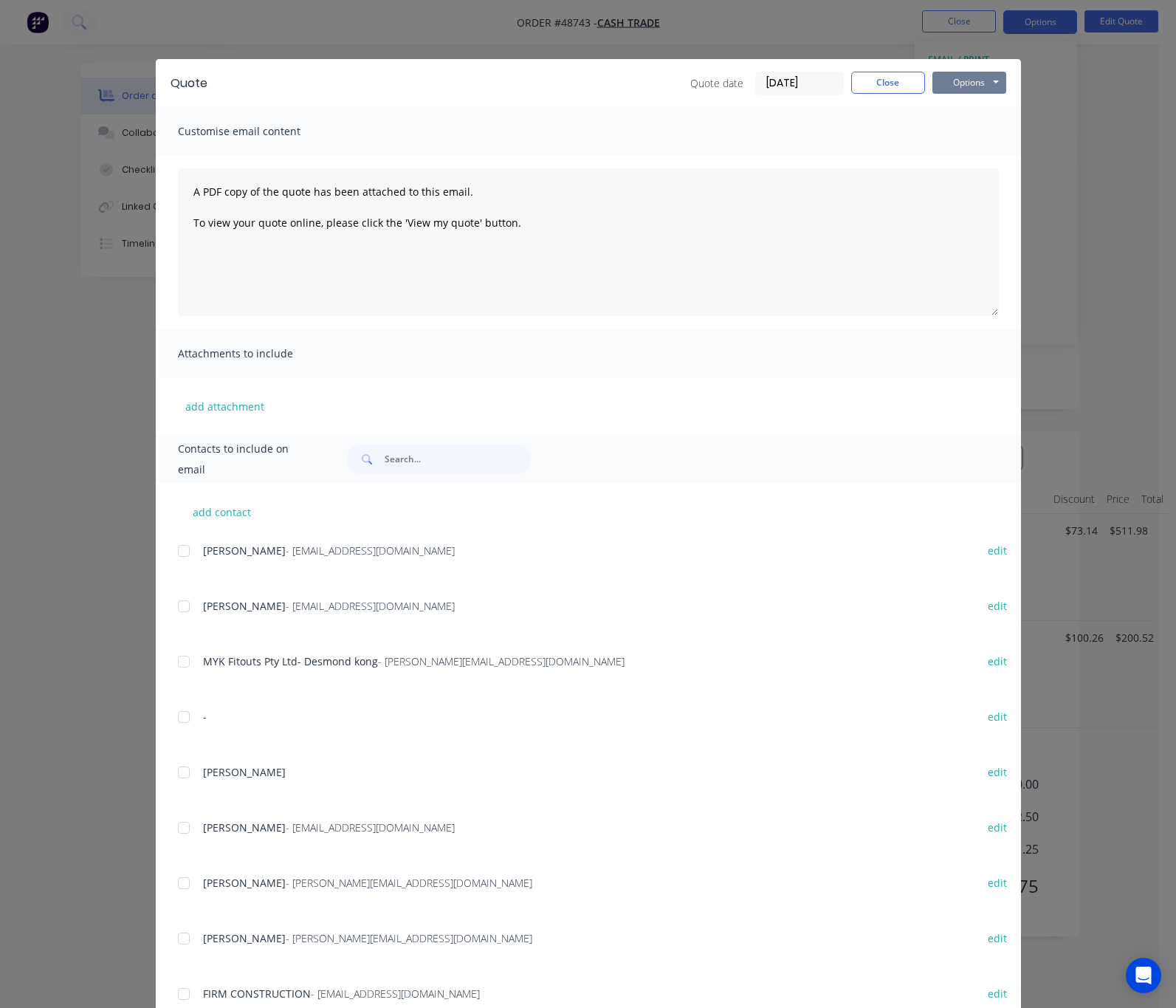
click at [980, 84] on button "Options" at bounding box center [970, 83] width 74 height 22
click at [993, 122] on button "Print" at bounding box center [980, 133] width 94 height 24
click at [69, 203] on div "Quote Quote date 02/09/25 Close Options Preview Print Email Customise email con…" at bounding box center [588, 504] width 1176 height 1008
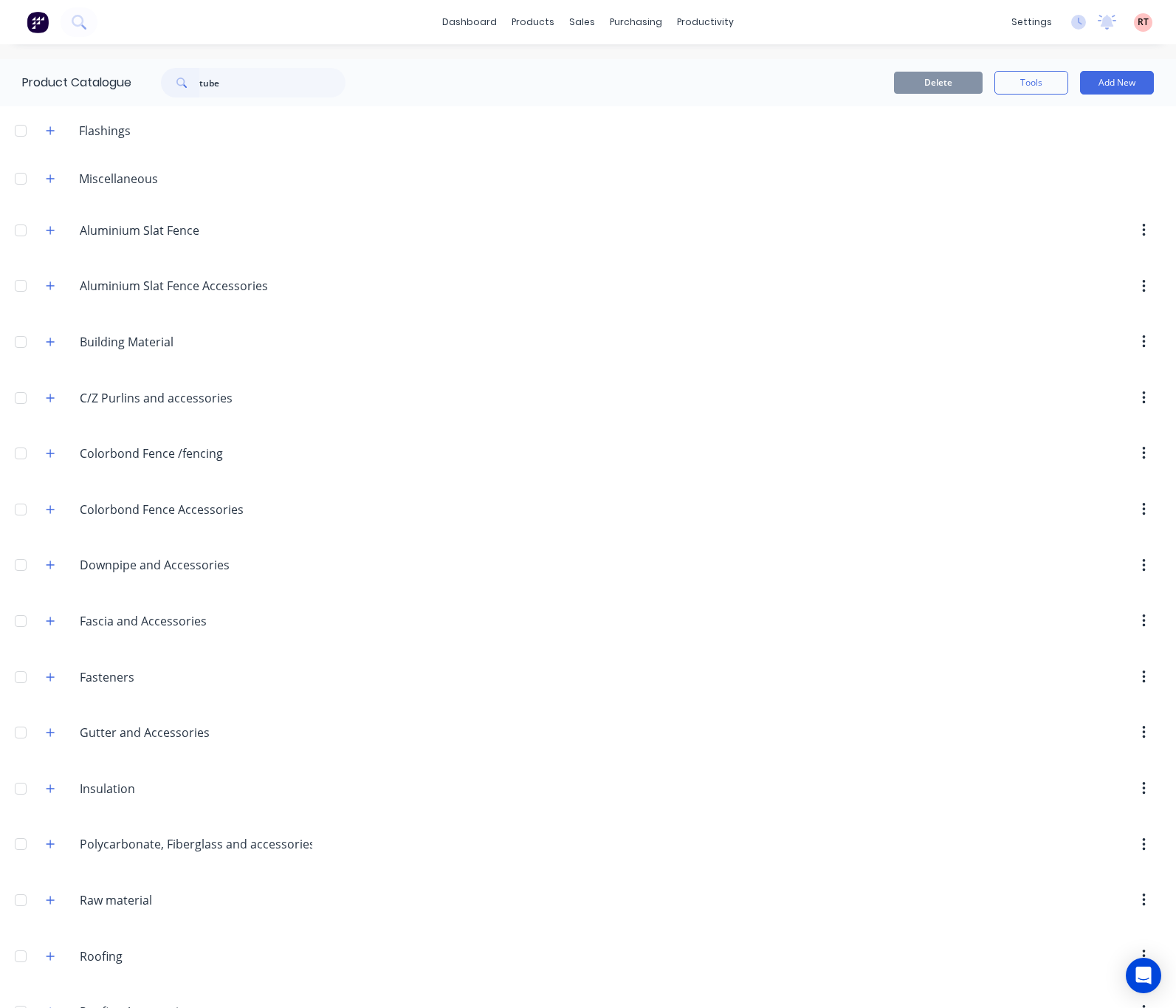
type input "tube"
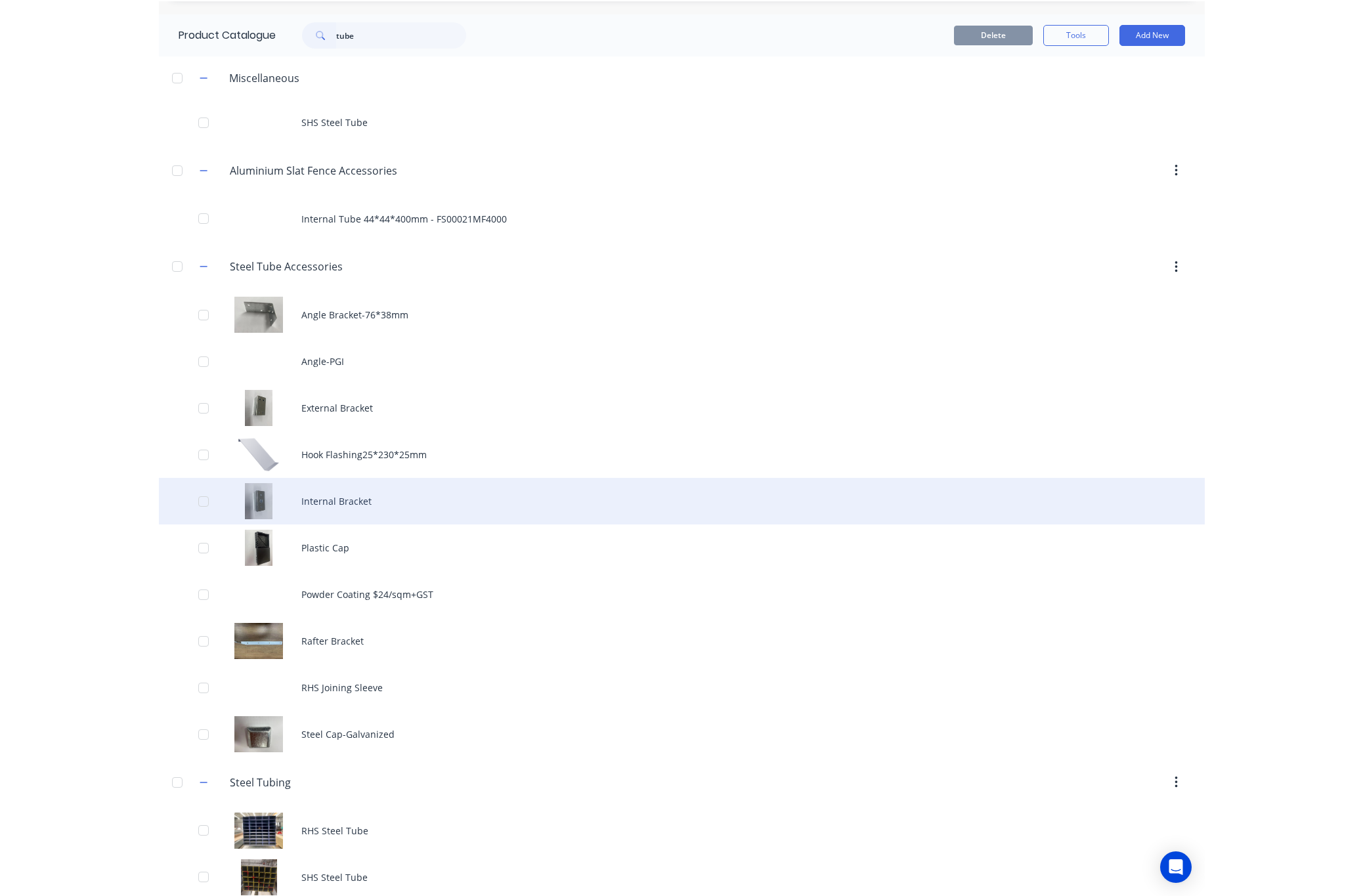
scroll to position [57, 0]
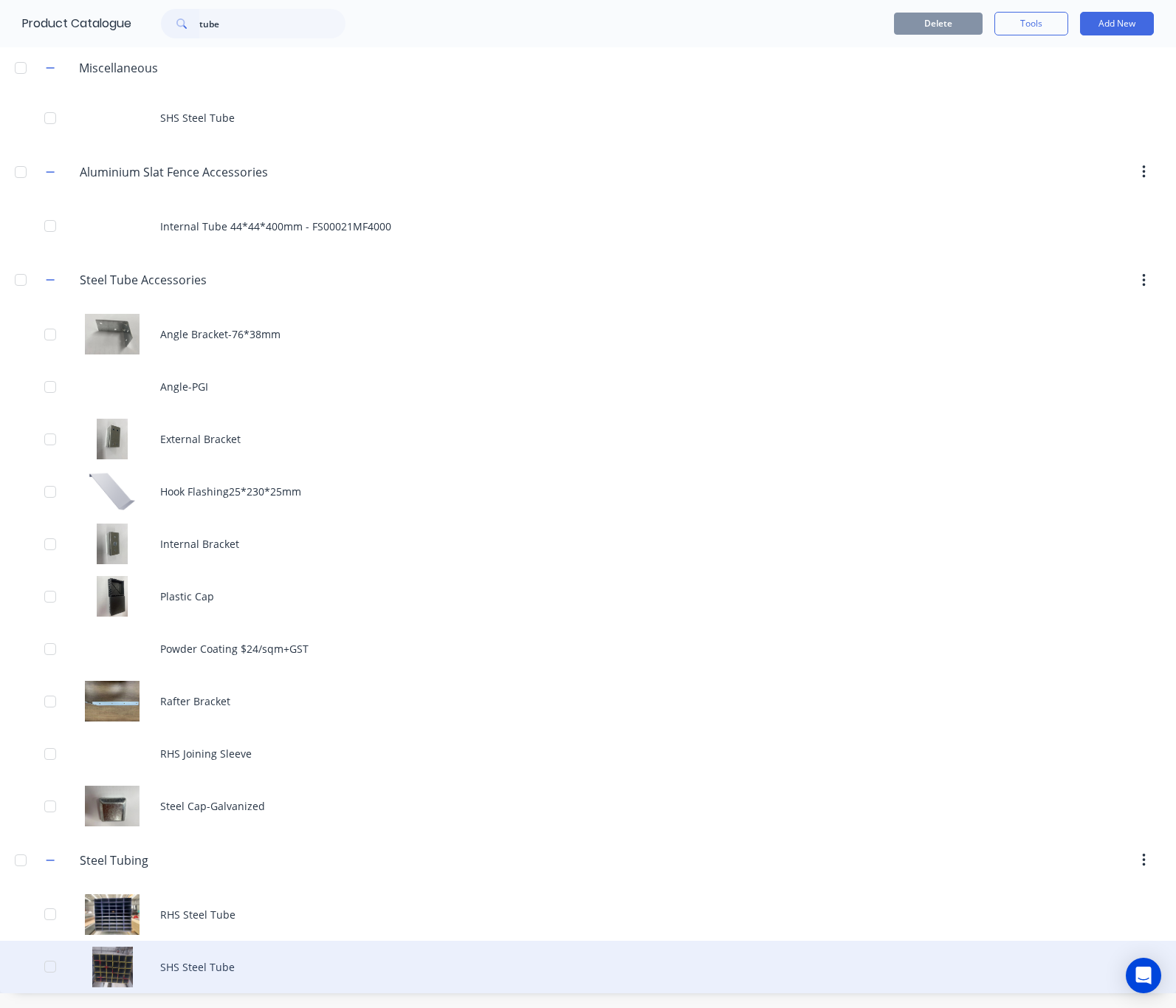
click at [253, 971] on div "SHS Steel Tube" at bounding box center [588, 967] width 1176 height 52
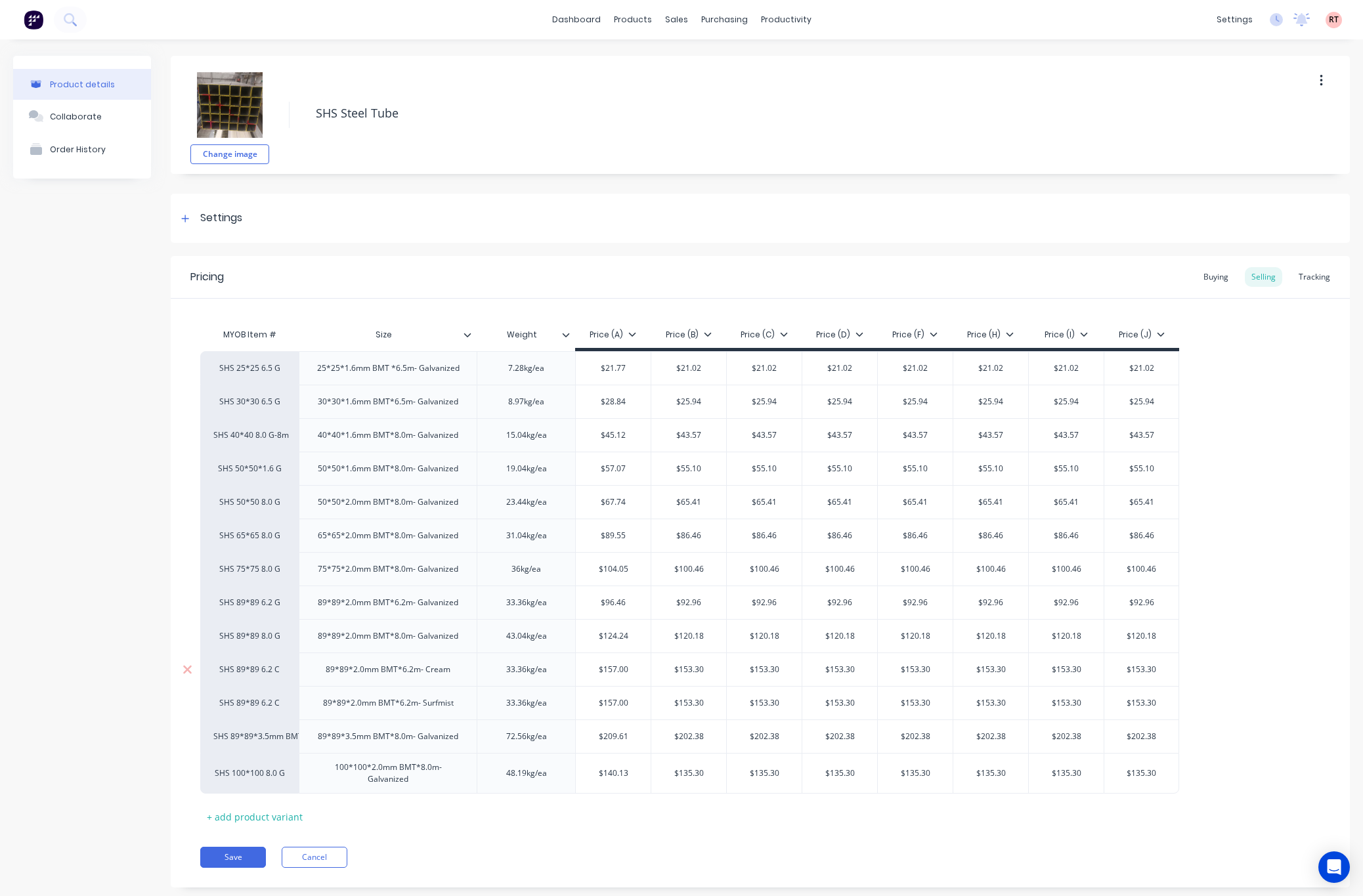
scroll to position [32, 0]
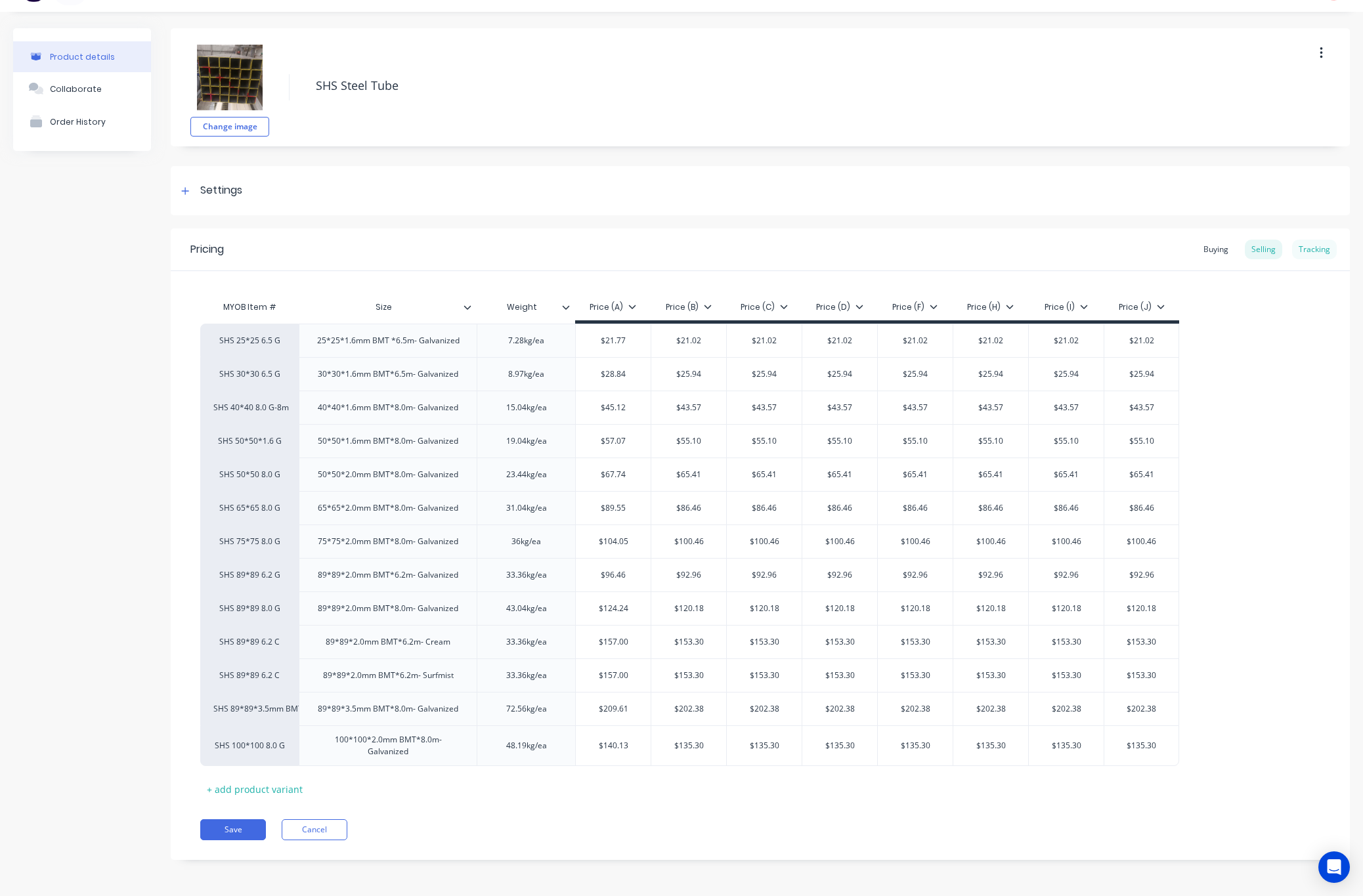
click at [1046, 248] on div "Tracking" at bounding box center [1314, 249] width 45 height 20
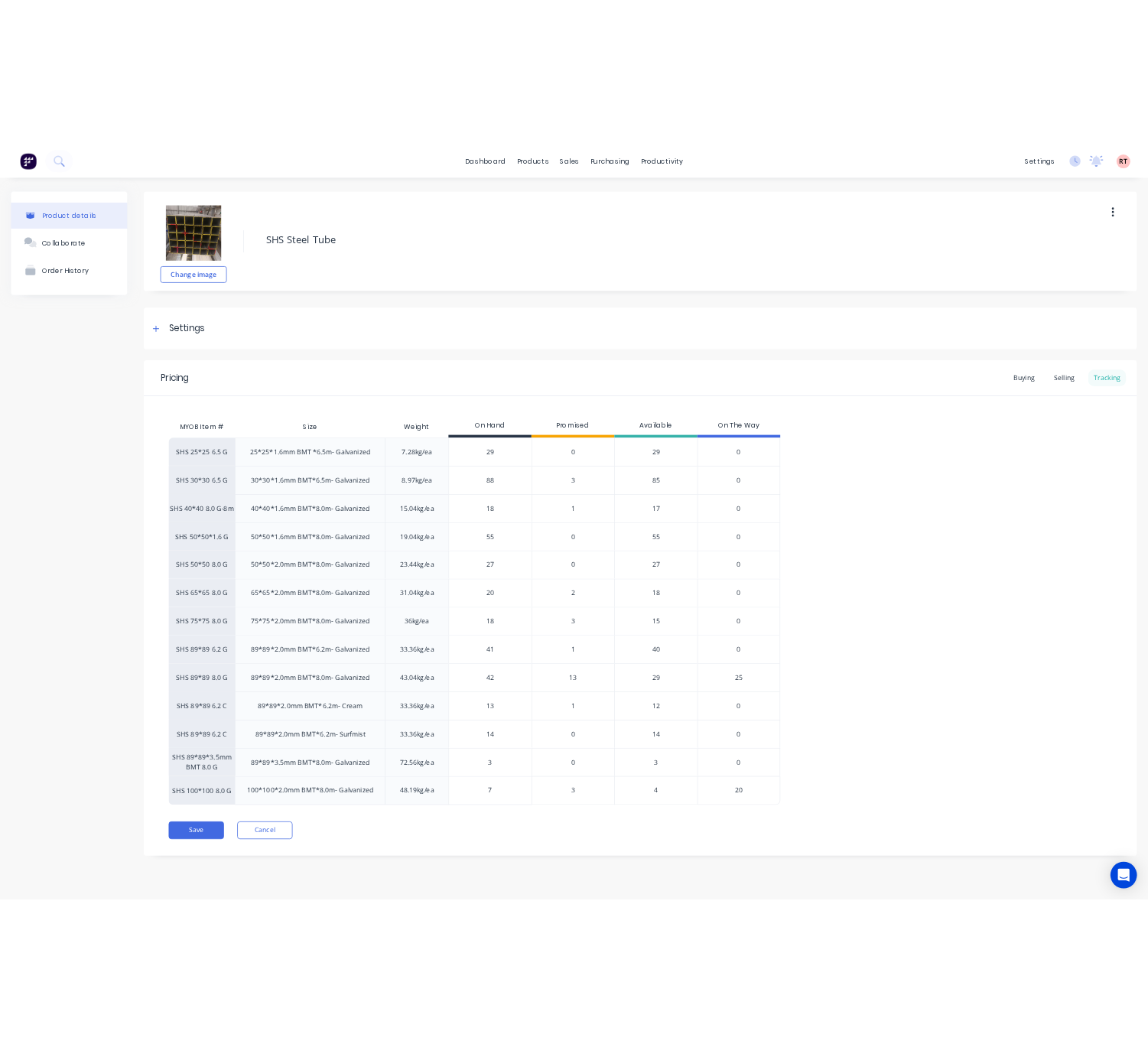
scroll to position [0, 0]
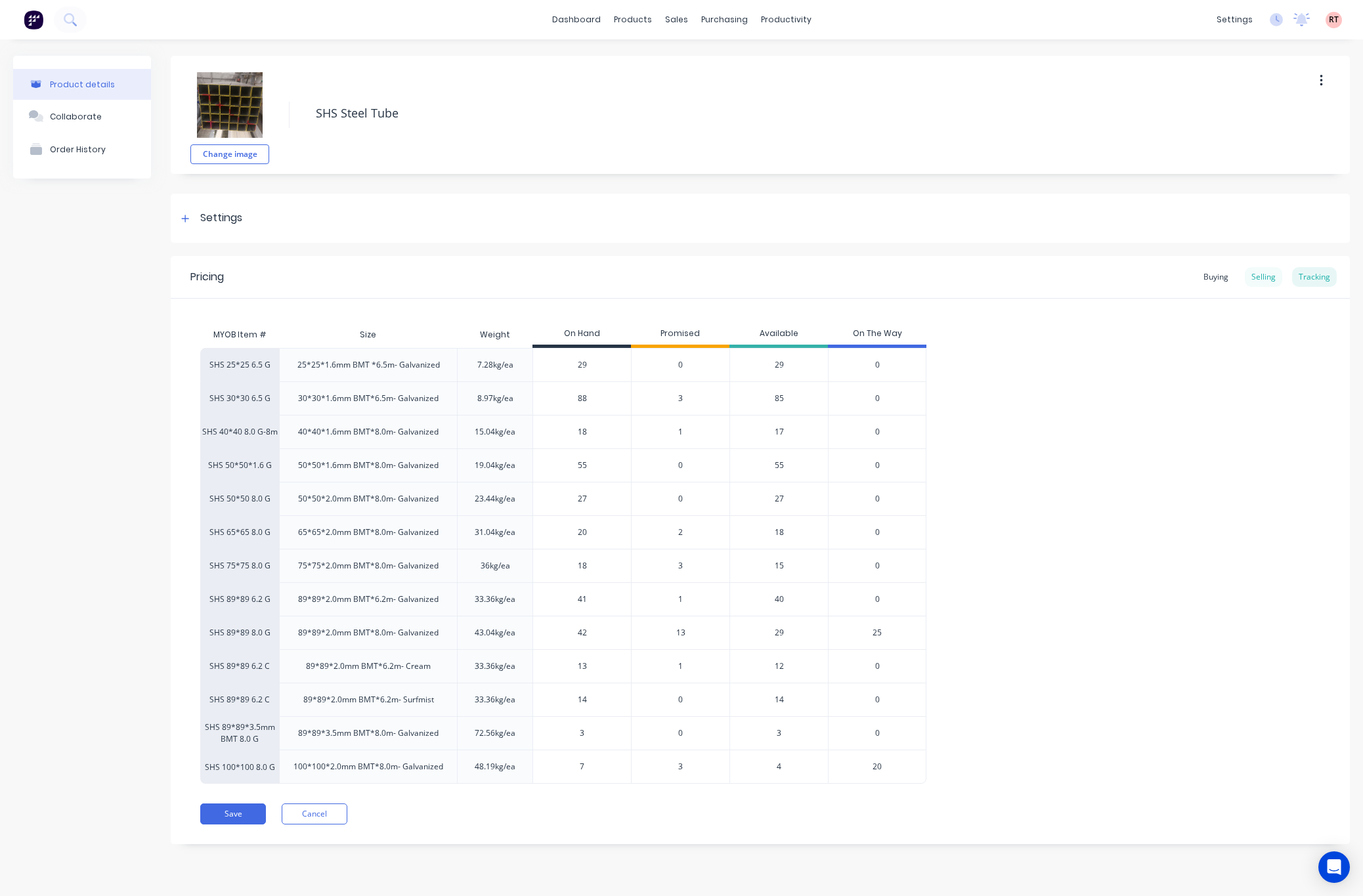
click at [1046, 277] on div "Selling" at bounding box center [1263, 277] width 37 height 20
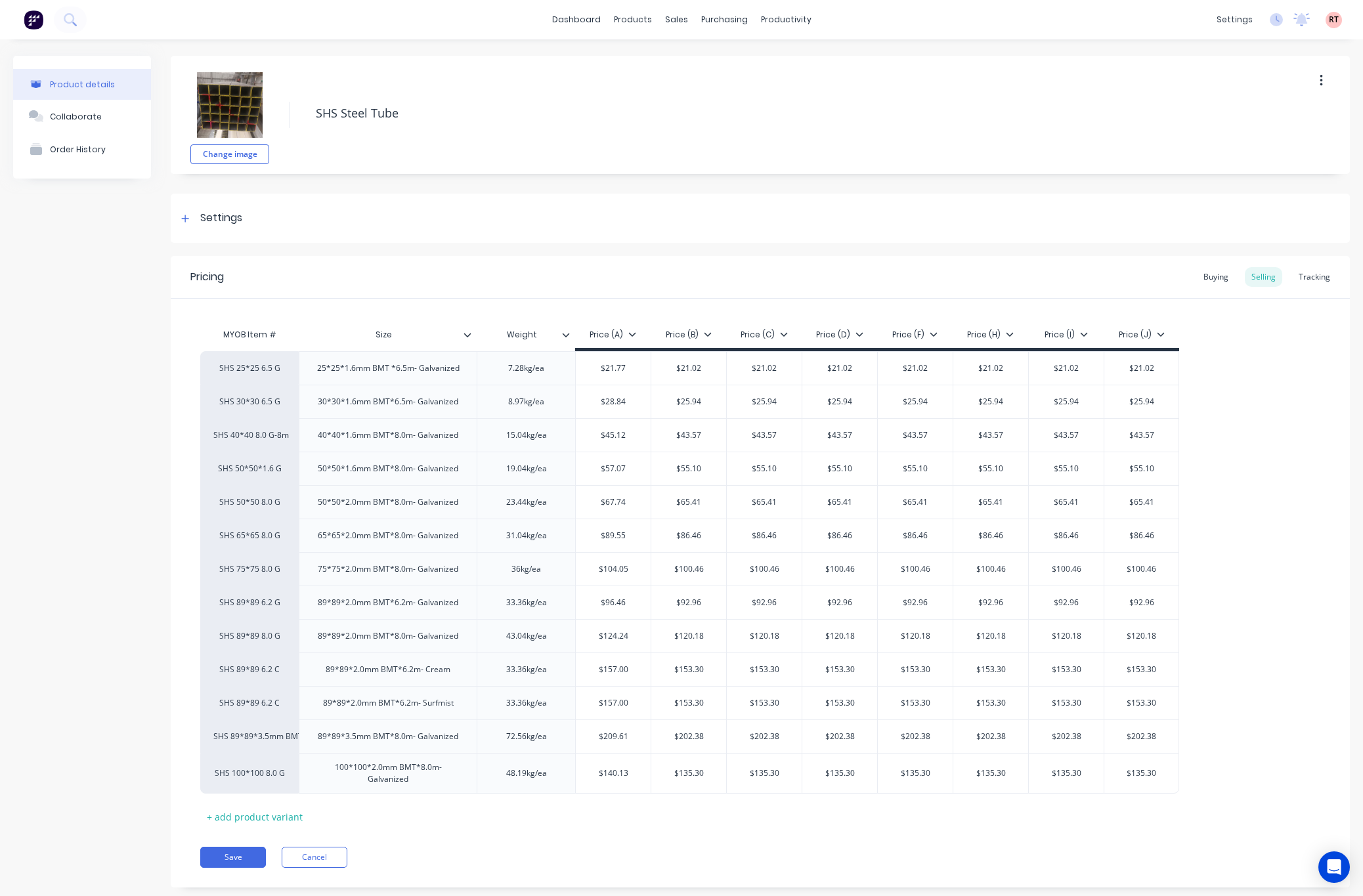
type textarea "x"
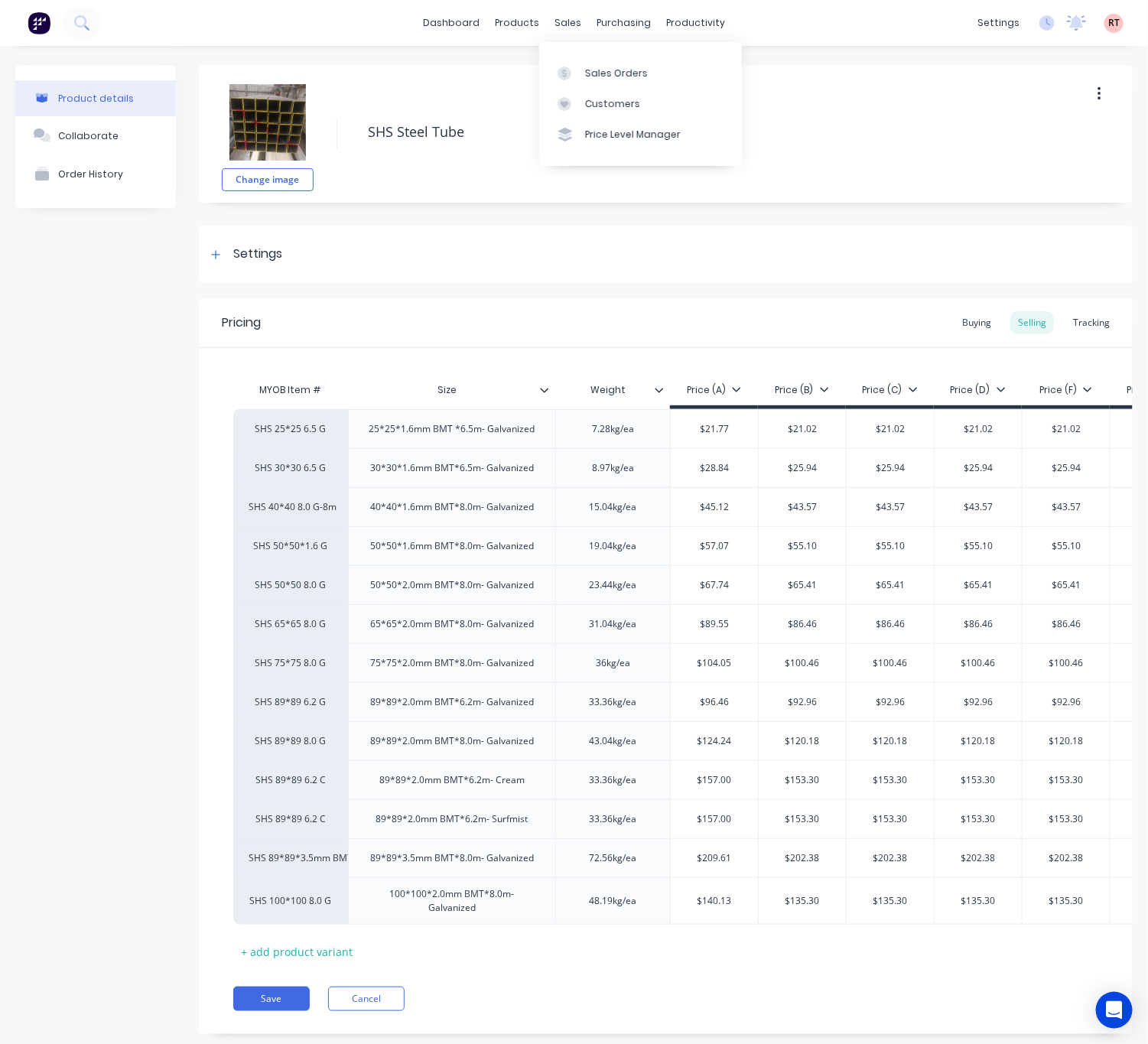
click at [547, 28] on div "sales" at bounding box center [567, 22] width 42 height 23
click at [631, 111] on div "Customers" at bounding box center [612, 104] width 55 height 14
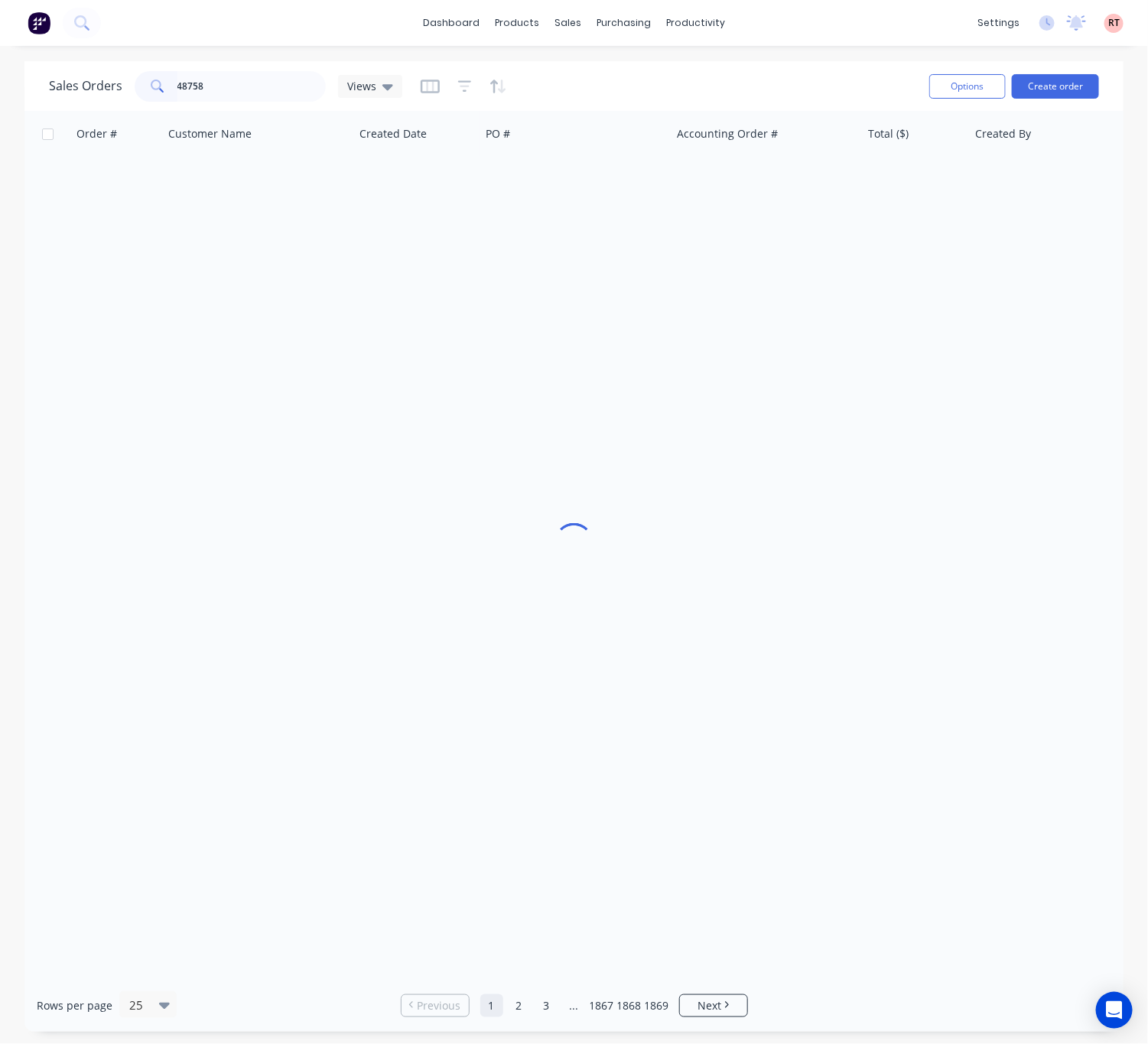
type input "48758"
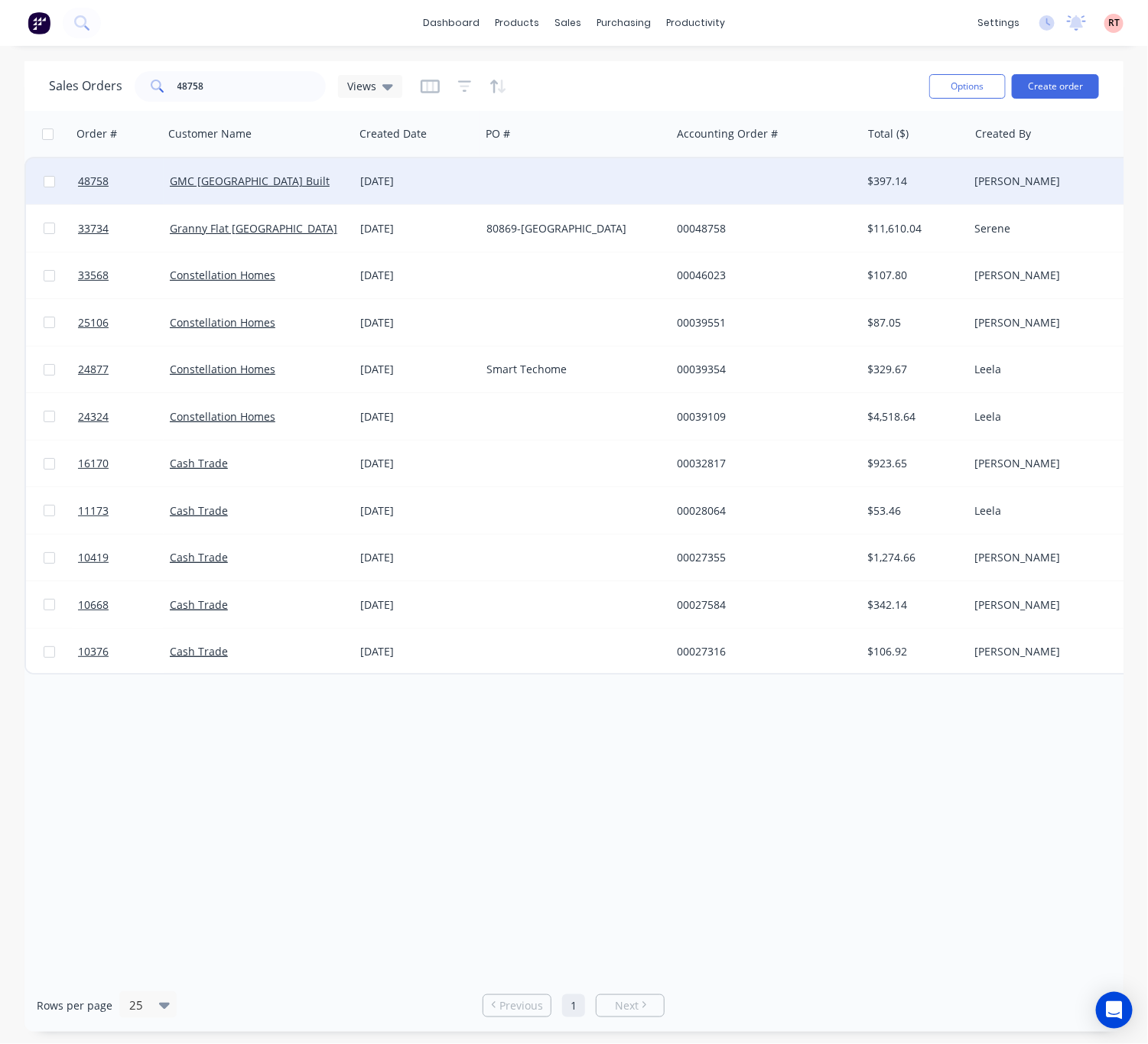
click at [617, 176] on div at bounding box center [575, 180] width 190 height 46
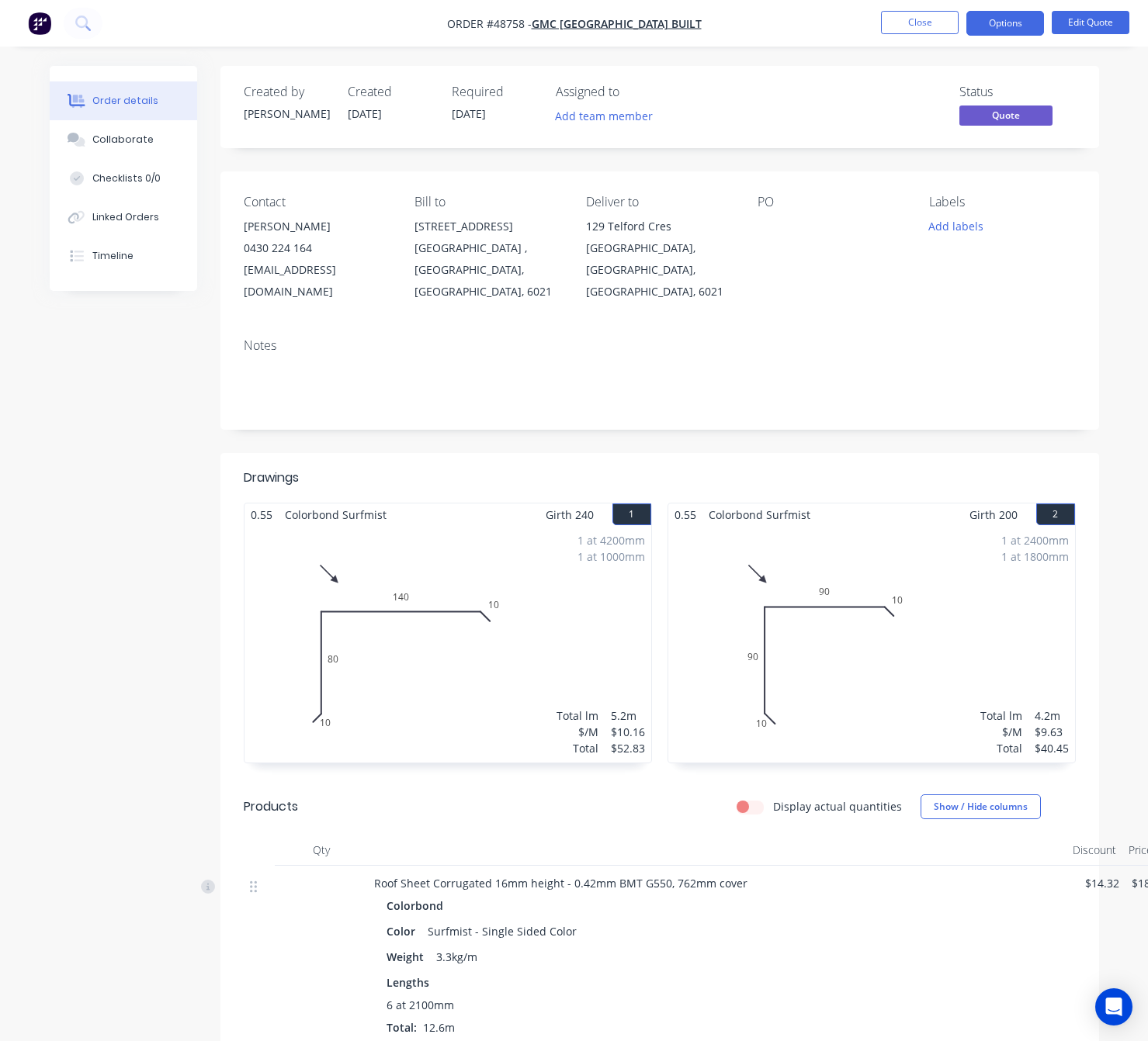
click at [1091, 9] on nav "Order #48758 - GMC WA Built Close Options Edit Quote" at bounding box center [574, 23] width 1148 height 46
click at [1094, 20] on button "Edit Quote" at bounding box center [1090, 23] width 77 height 24
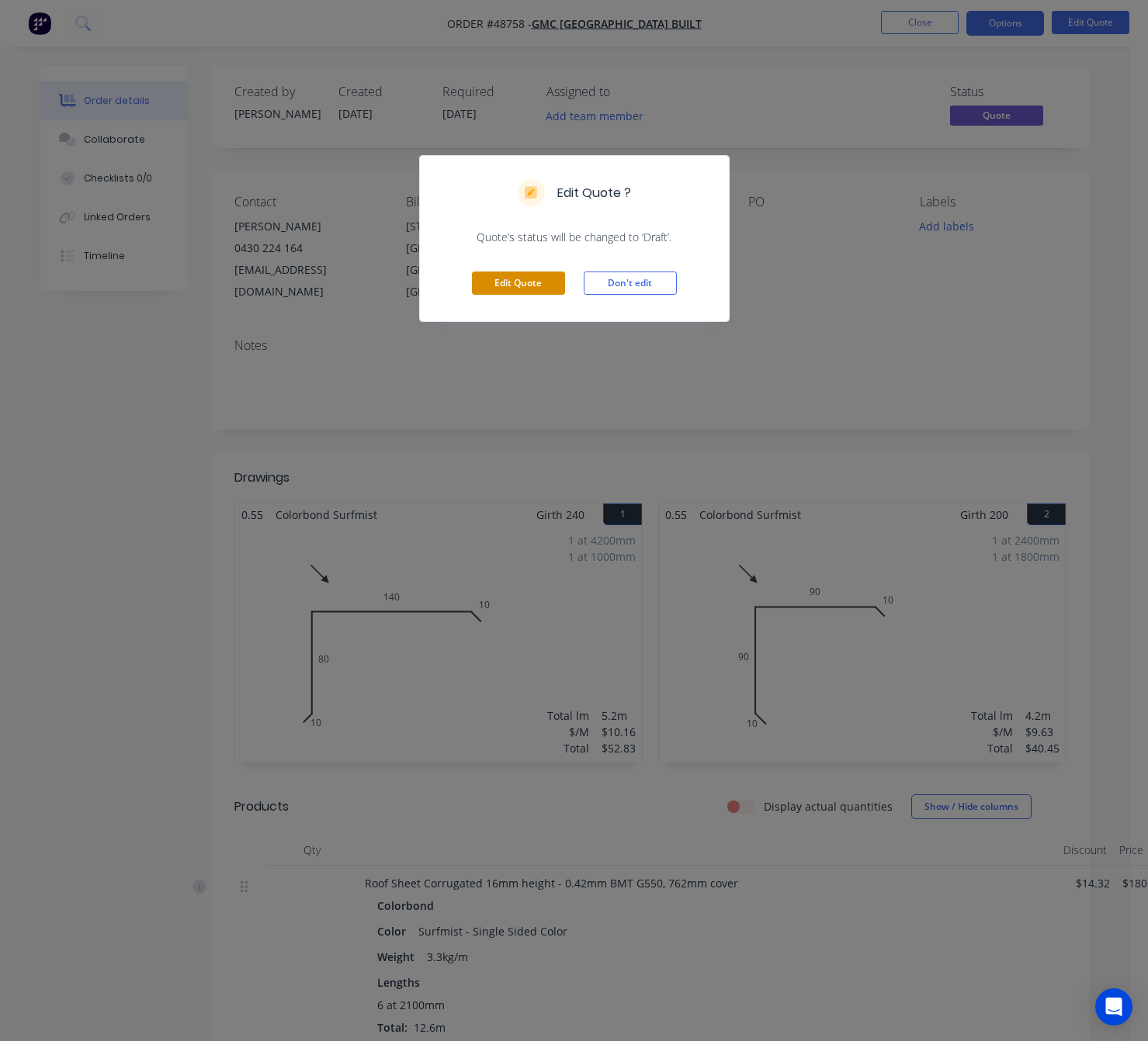
click at [500, 289] on button "Edit Quote" at bounding box center [518, 283] width 93 height 24
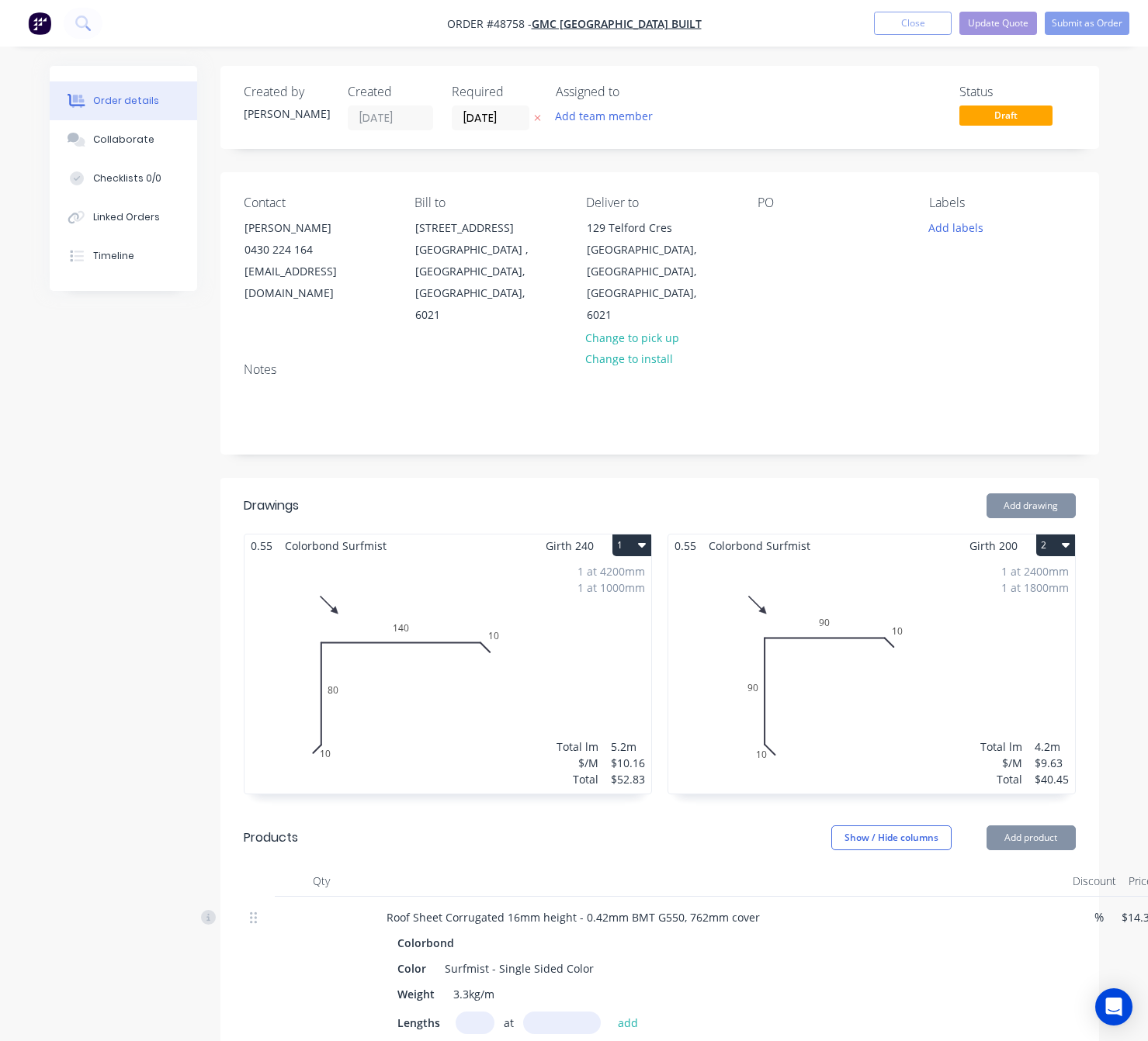
click at [436, 622] on div "1 at 4200mm 1 at 1000mm Total lm $/M Total 5.2m $10.16 $52.83" at bounding box center [447, 675] width 406 height 236
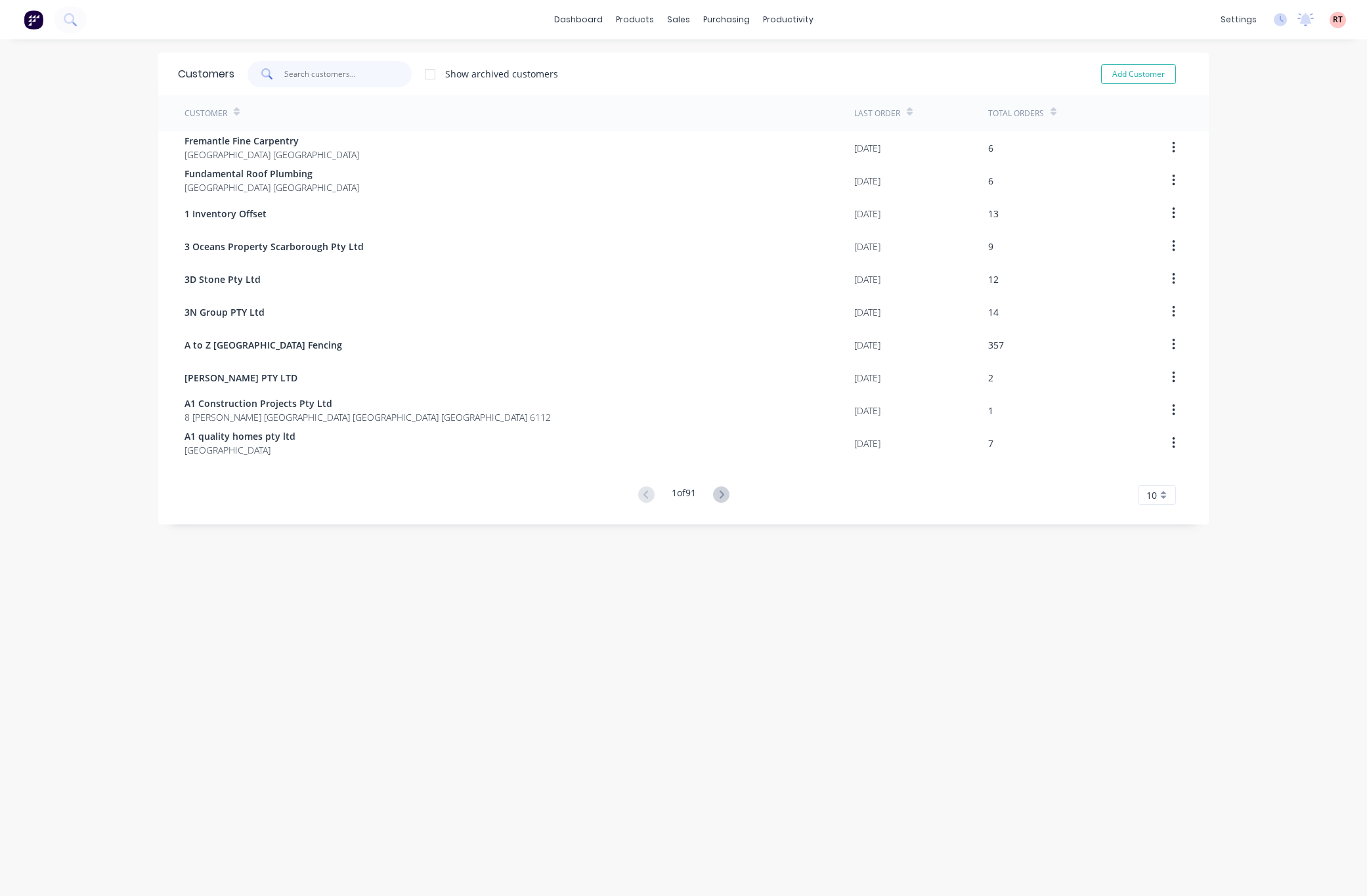
click at [301, 67] on input "text" at bounding box center [348, 74] width 128 height 26
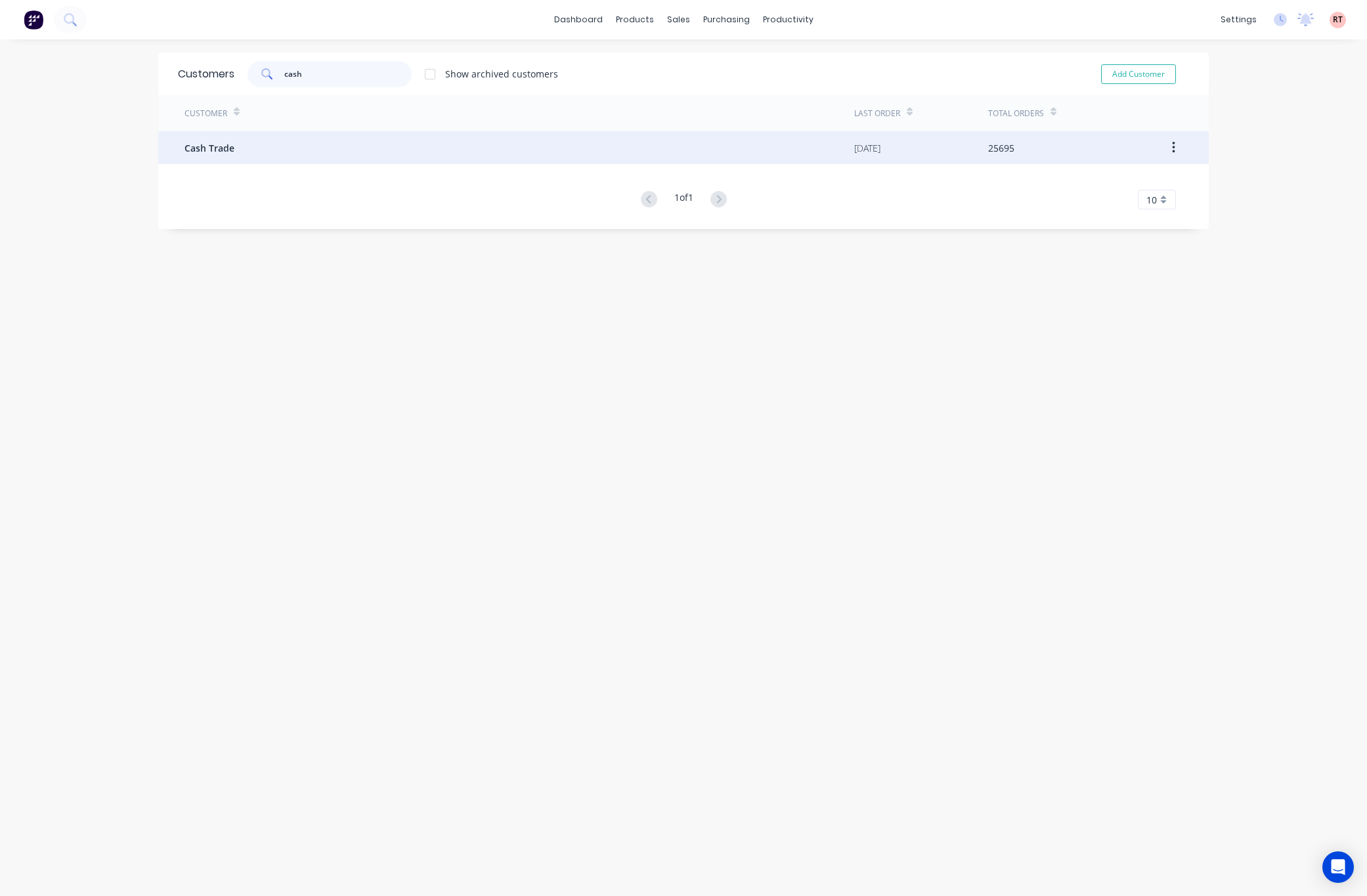
type input "cash"
click at [402, 140] on div "Cash Trade" at bounding box center [519, 147] width 670 height 33
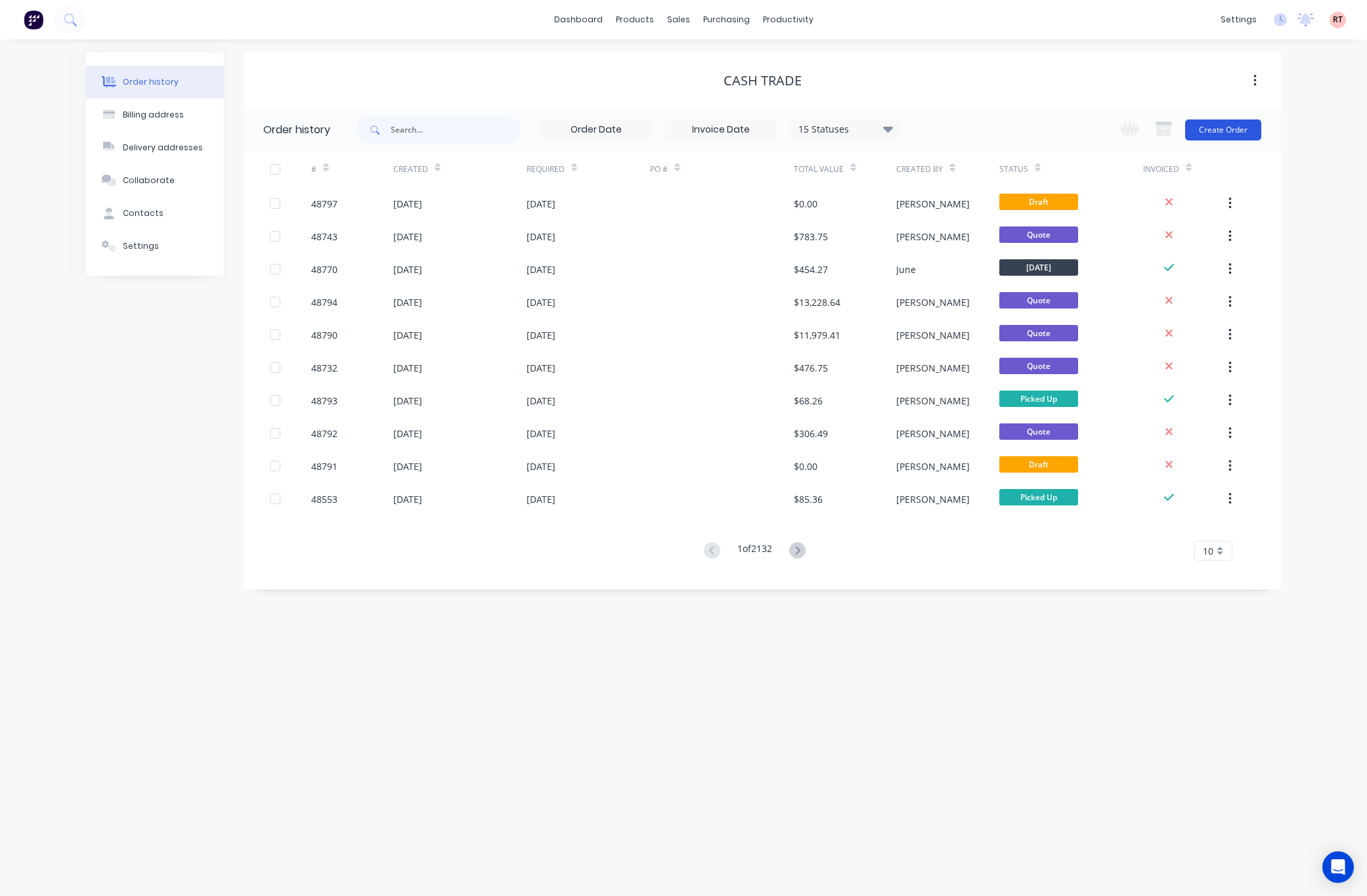
click at [1200, 127] on button "Create Order" at bounding box center [1223, 130] width 76 height 21
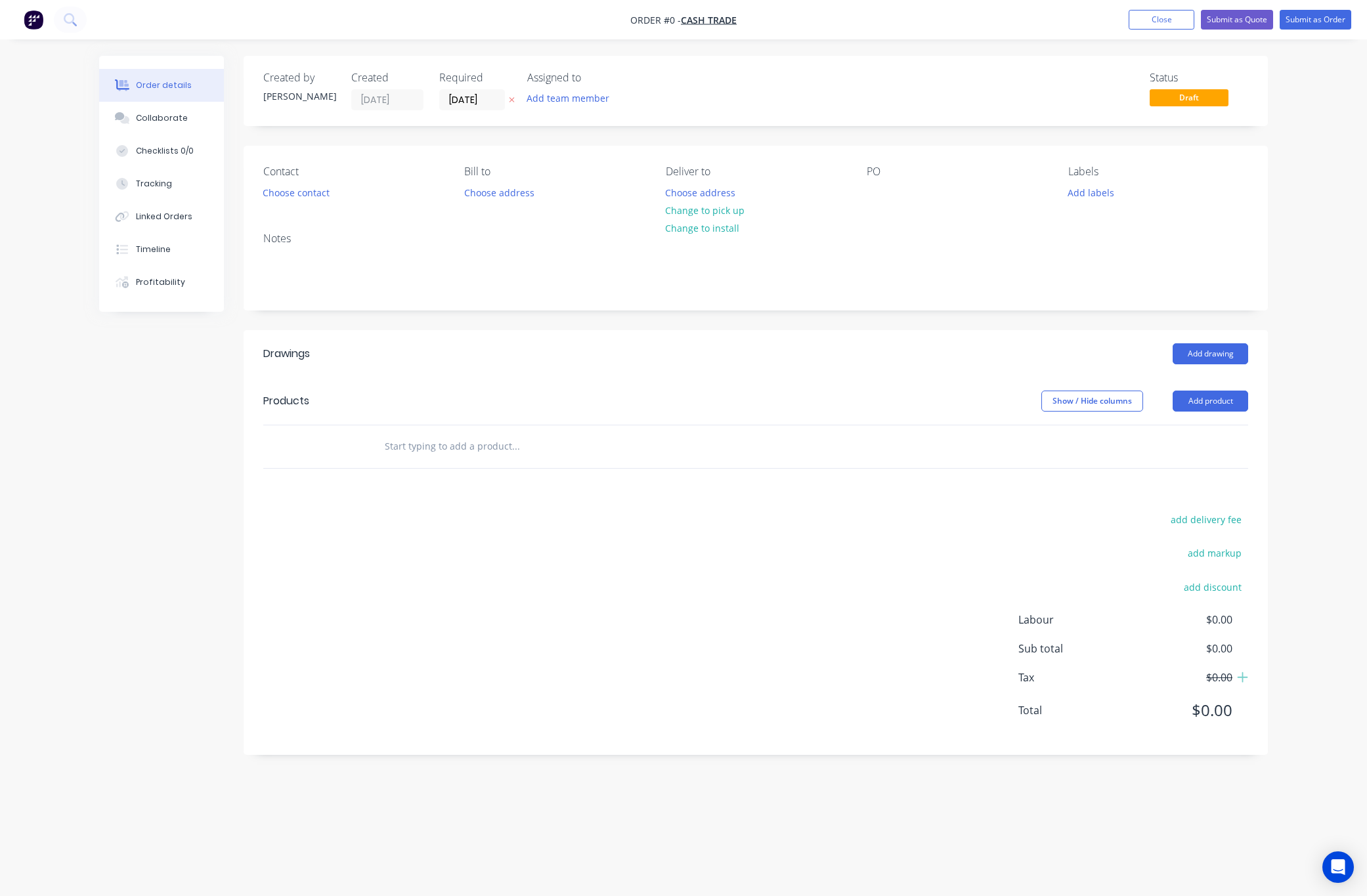
click at [1213, 414] on header "Products Show / Hide columns Add product" at bounding box center [755, 400] width 1024 height 47
click at [1210, 403] on button "Add product" at bounding box center [1210, 401] width 76 height 21
click at [1153, 440] on div "Product catalogue" at bounding box center [1185, 434] width 101 height 19
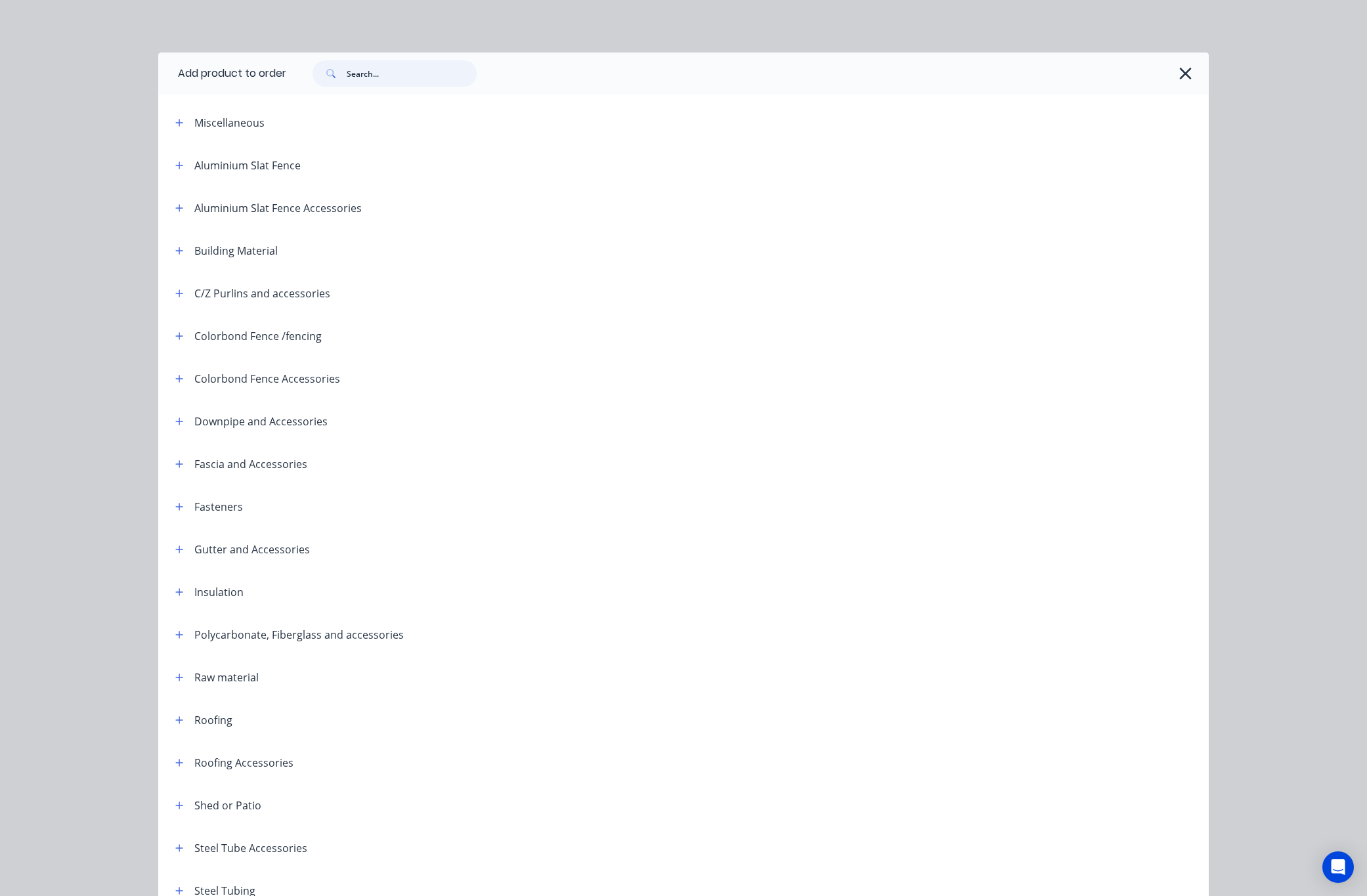
click at [392, 84] on input "text" at bounding box center [412, 73] width 130 height 26
type input "top h"
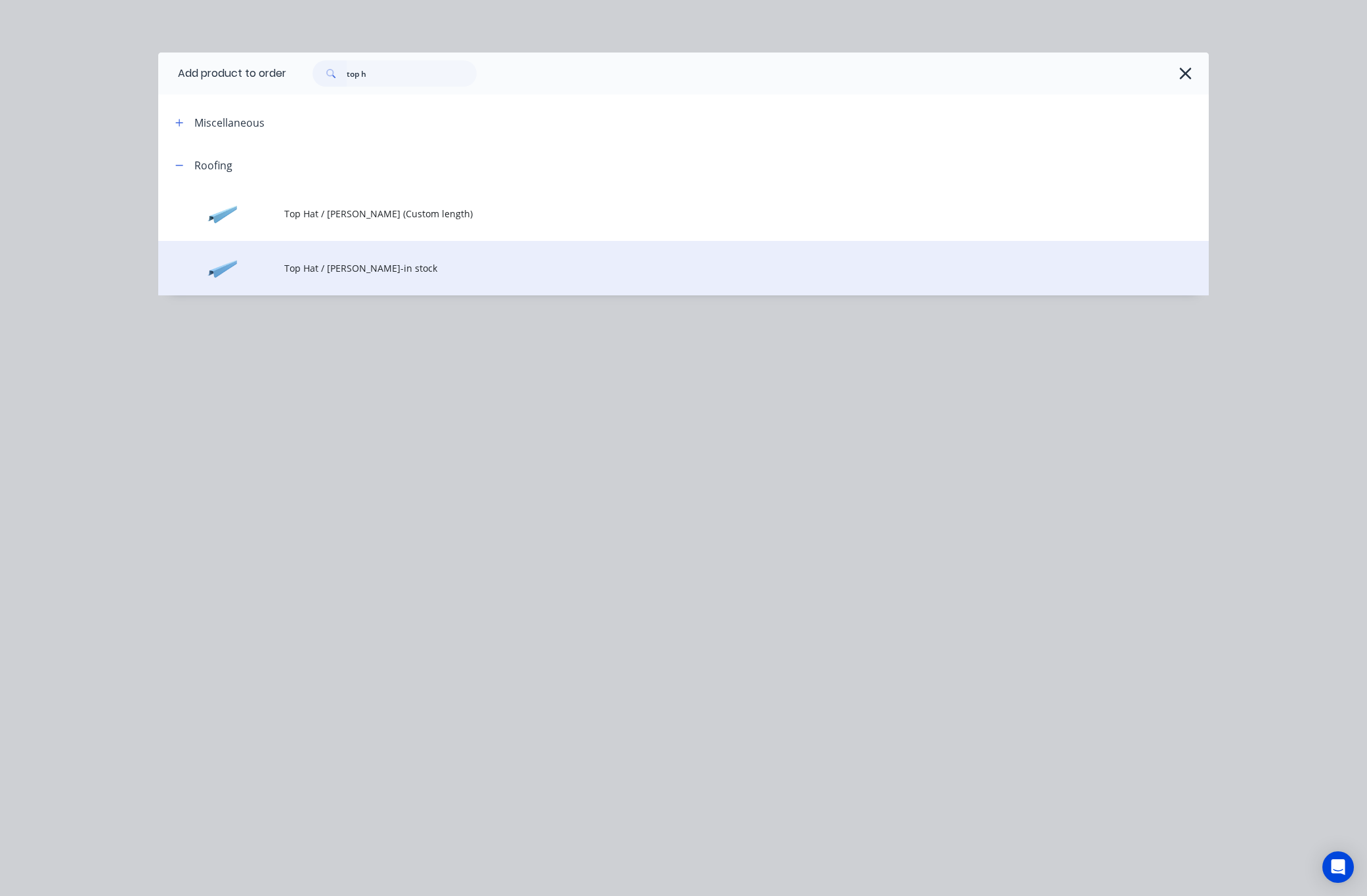
click at [459, 261] on span "Top Hat / Batten-in stock" at bounding box center [653, 268] width 739 height 14
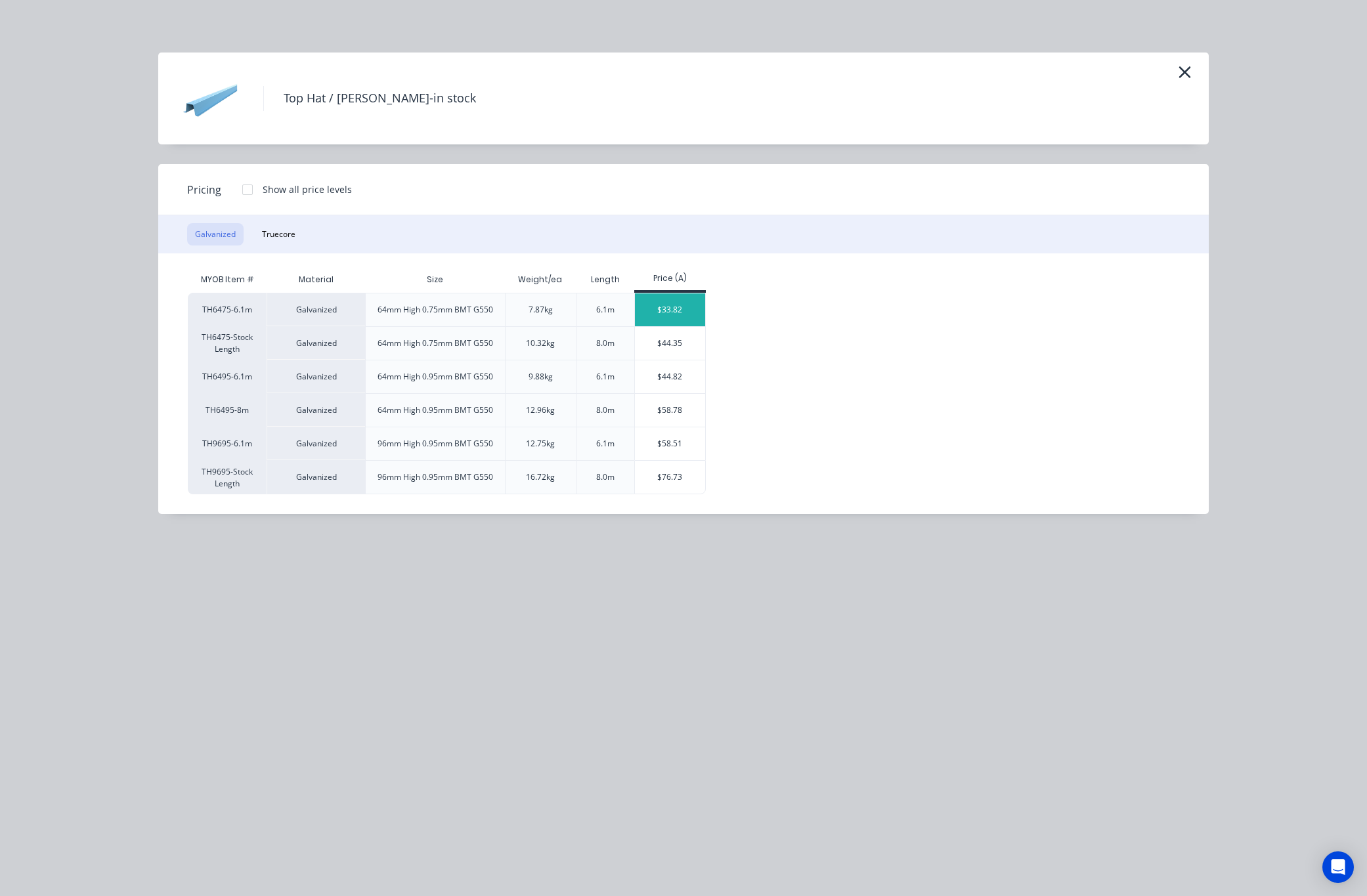
click at [672, 304] on div "$33.82" at bounding box center [670, 309] width 70 height 33
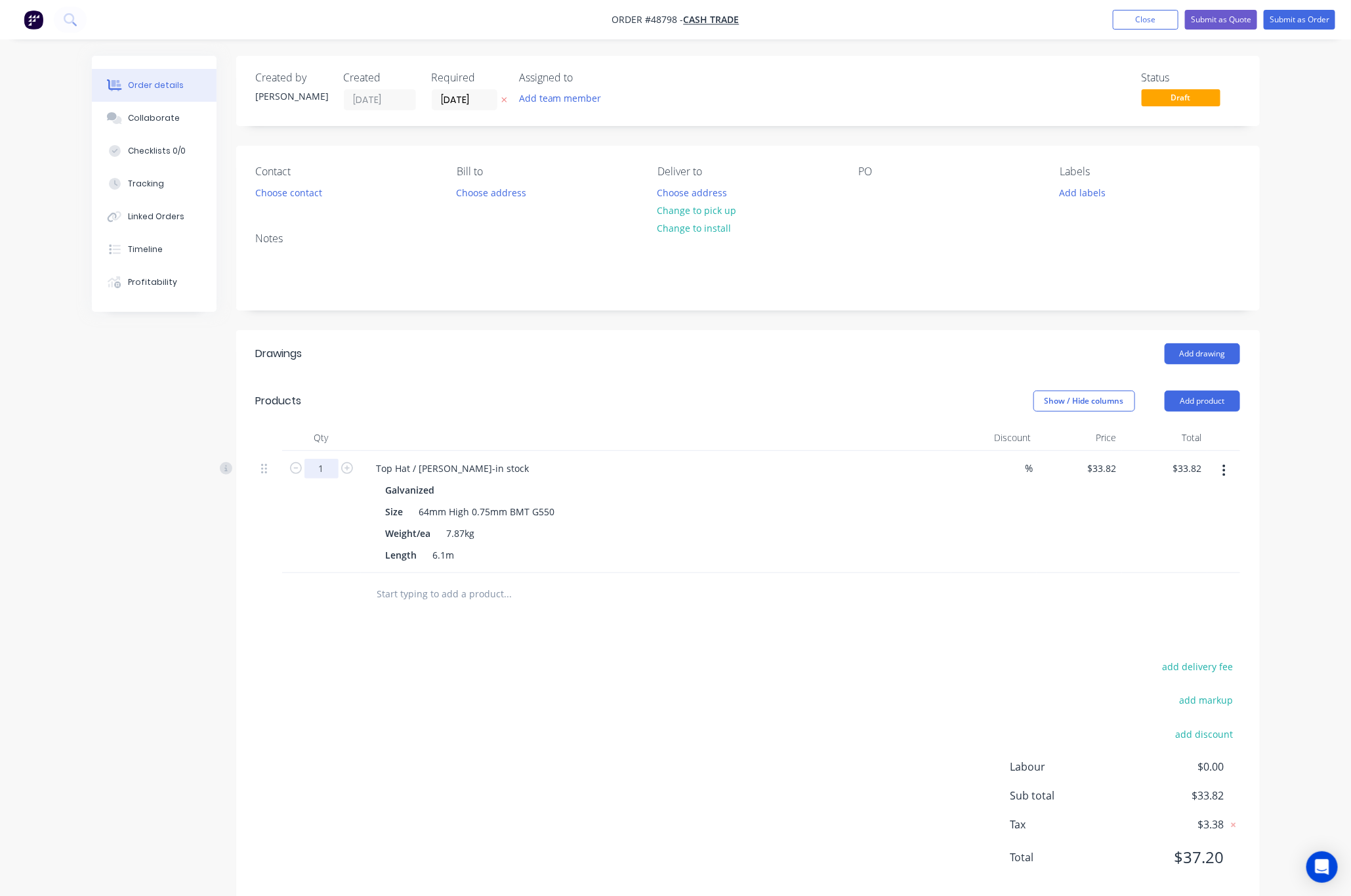
click at [312, 466] on input "1" at bounding box center [321, 468] width 34 height 20
type input "8"
type input "$270.56"
click at [822, 713] on div "add delivery fee add markup add discount Labour $0.00 Sub total $270.56 Tax $27…" at bounding box center [748, 770] width 984 height 225
click at [670, 637] on div "Drawings Add drawing Products Show / Hide columns Add product Qty Discount Pric…" at bounding box center [748, 615] width 1023 height 572
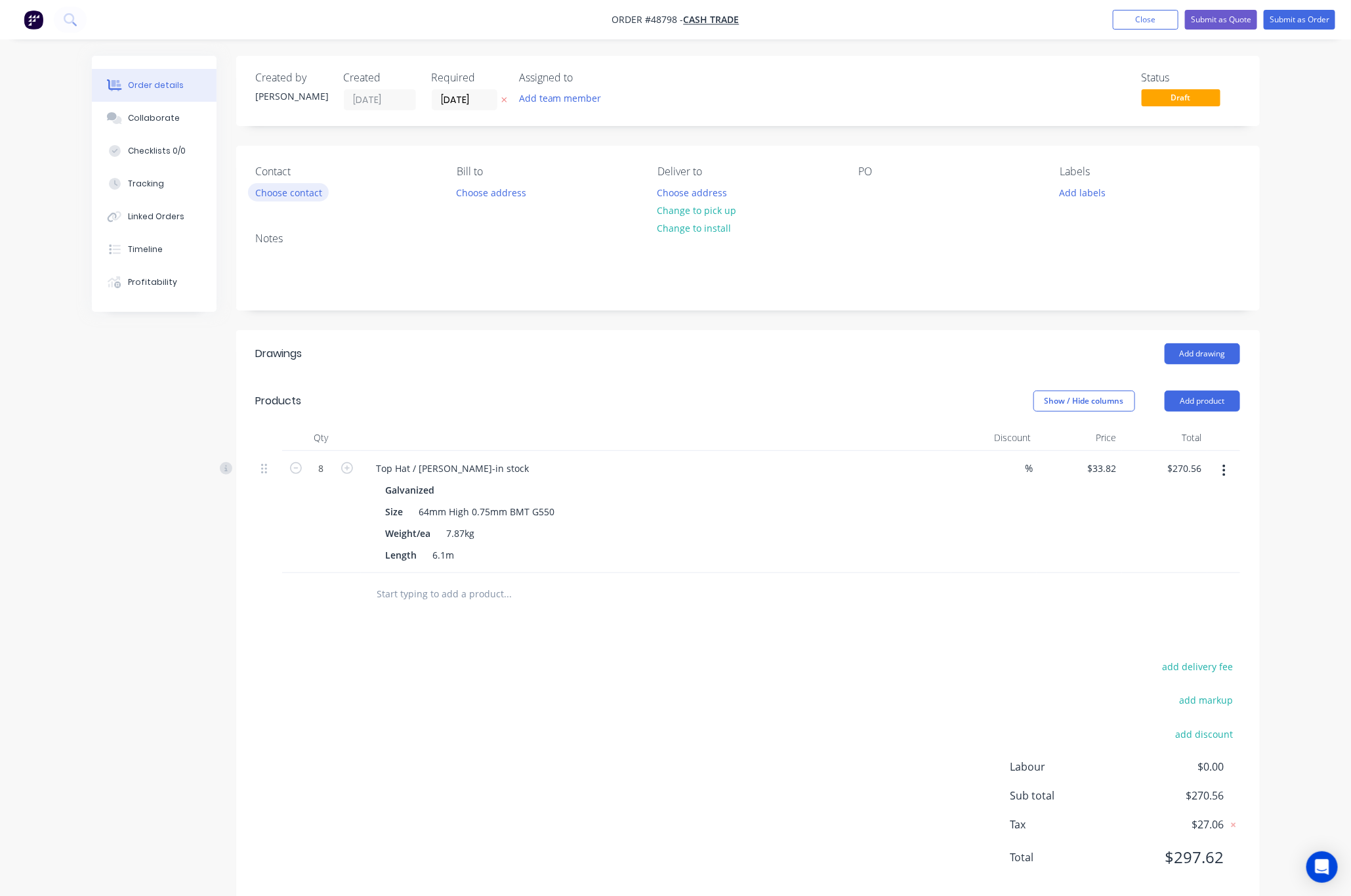
click at [299, 191] on button "Choose contact" at bounding box center [288, 192] width 81 height 18
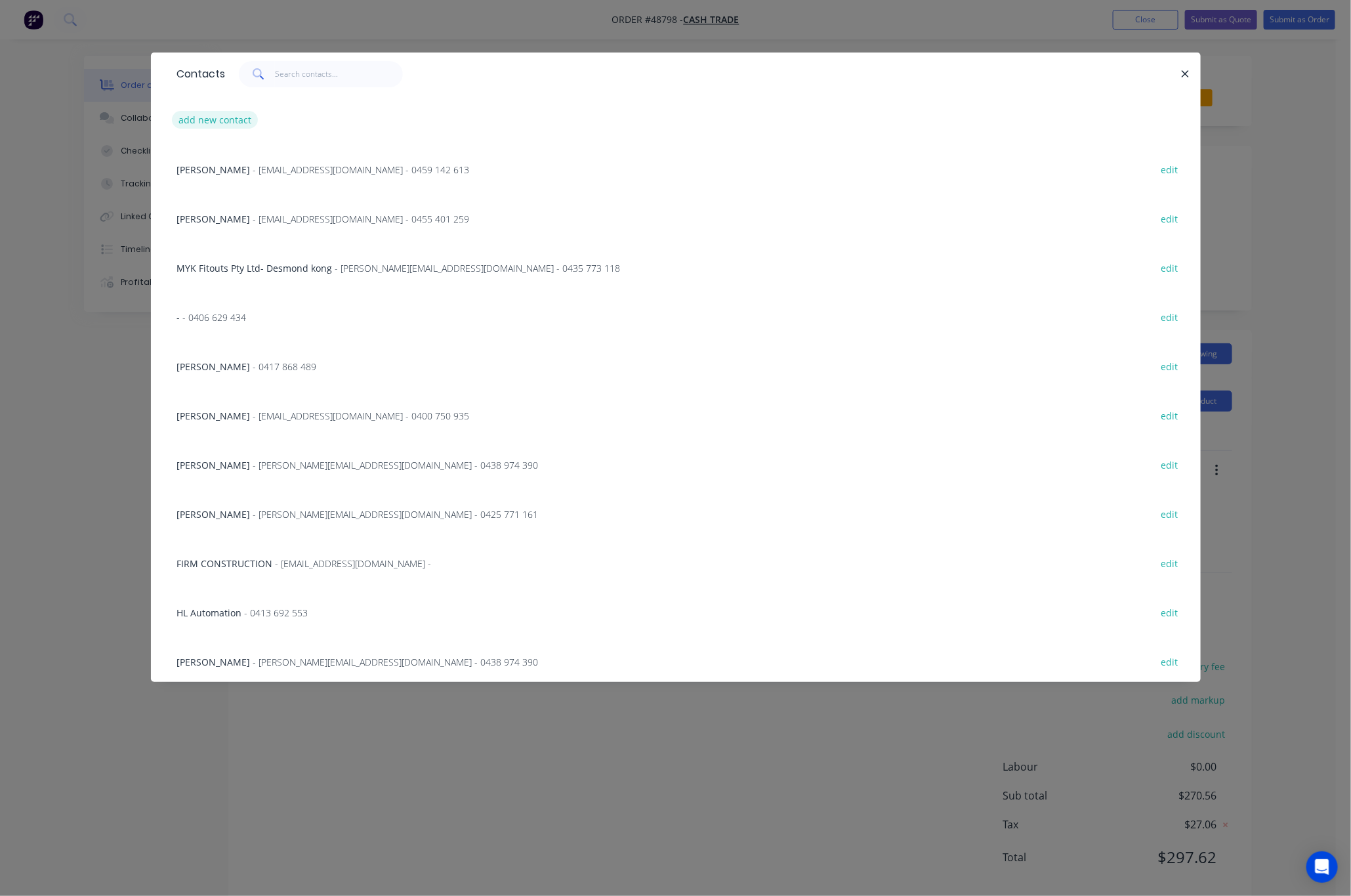
click at [207, 113] on button "add new contact" at bounding box center [215, 120] width 87 height 18
select select "AU"
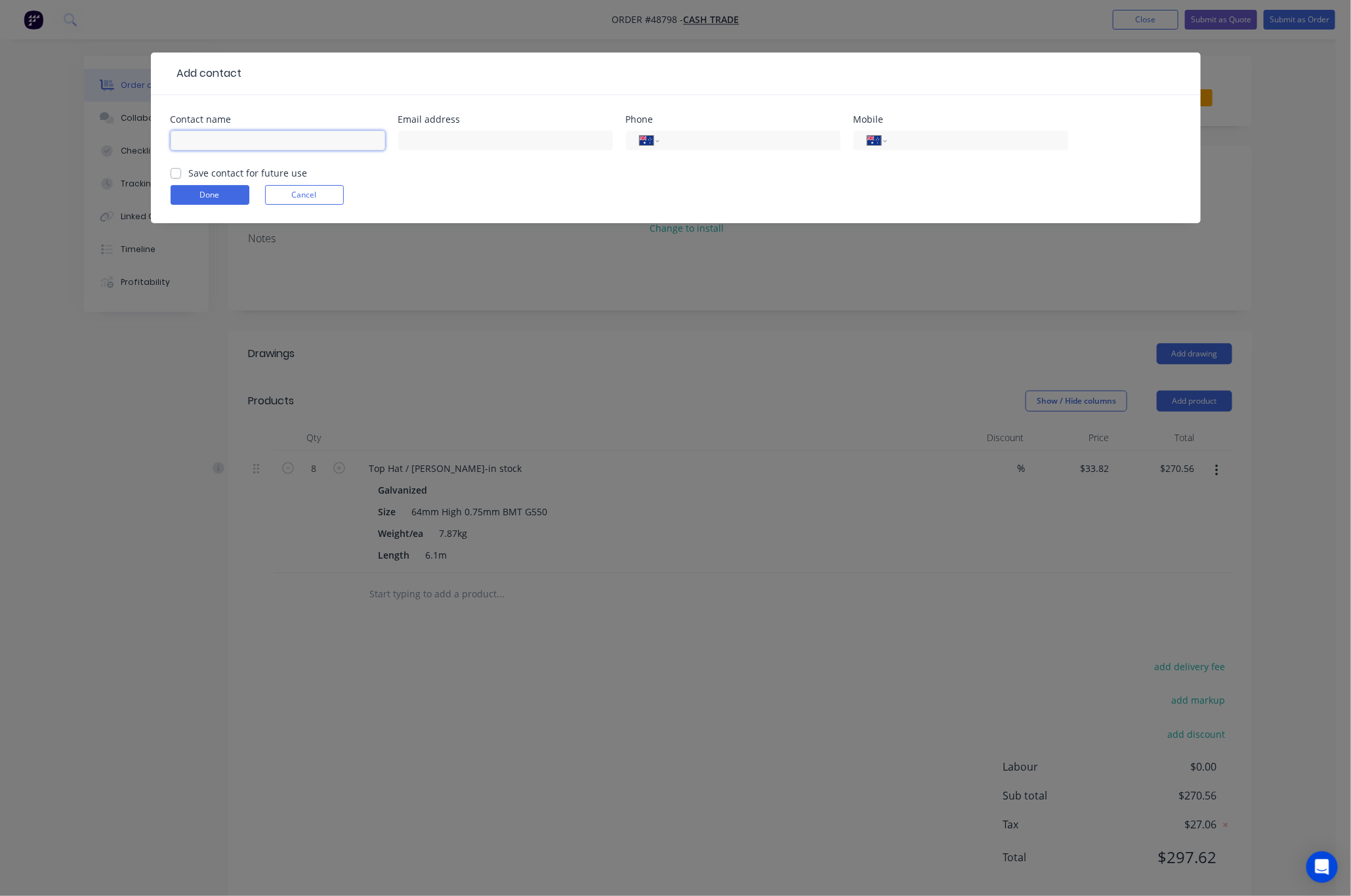
click at [272, 146] on input "text" at bounding box center [277, 140] width 214 height 20
type input "MI plumbers"
click at [526, 148] on input "text" at bounding box center [505, 140] width 214 height 20
click at [565, 138] on input "damon." at bounding box center [505, 140] width 214 height 20
click at [909, 142] on input "tel" at bounding box center [976, 140] width 158 height 15
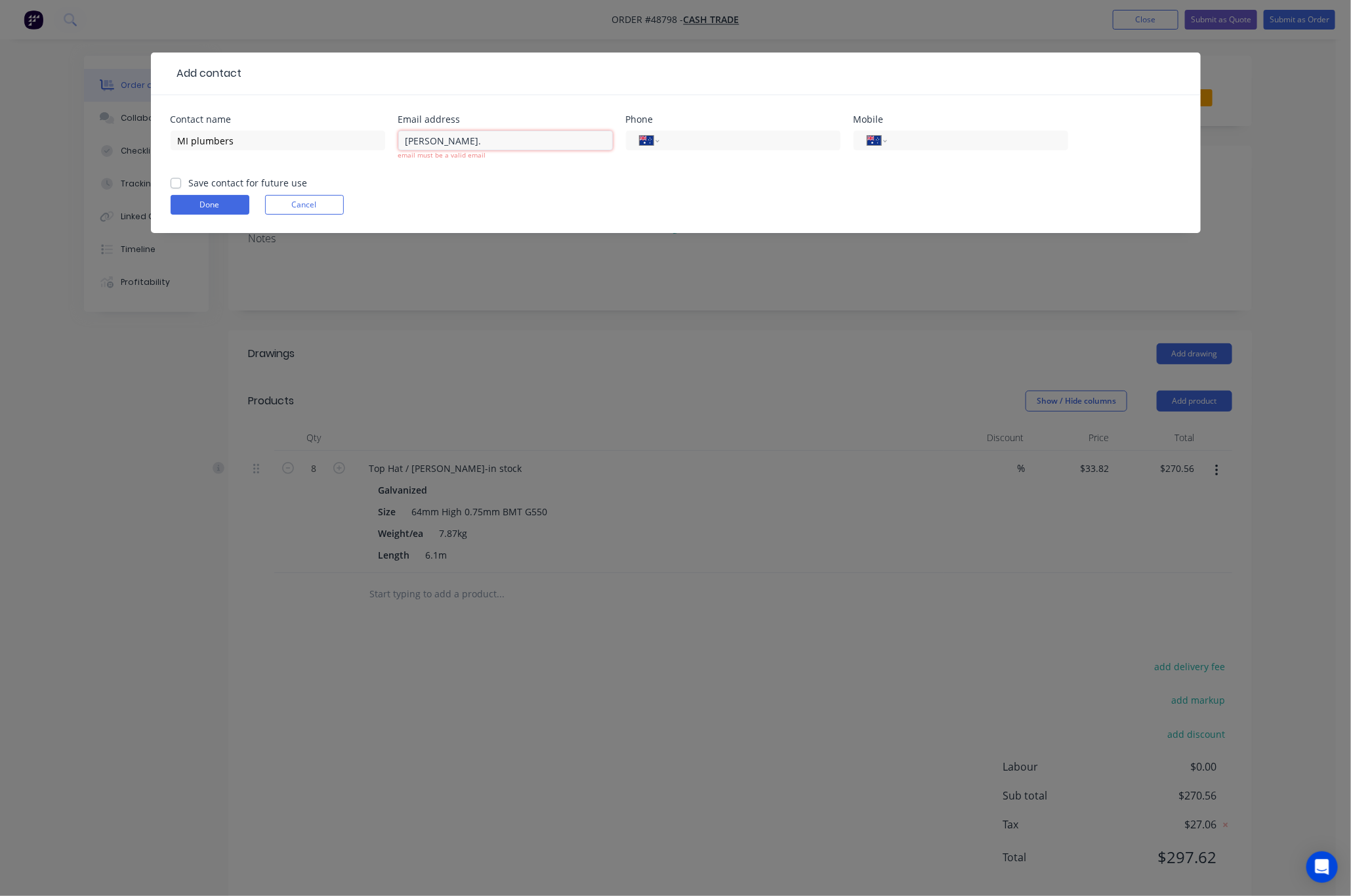
click at [473, 142] on input "damon." at bounding box center [505, 140] width 214 height 20
type input "damon.mcgill@miplumbeers.com.au"
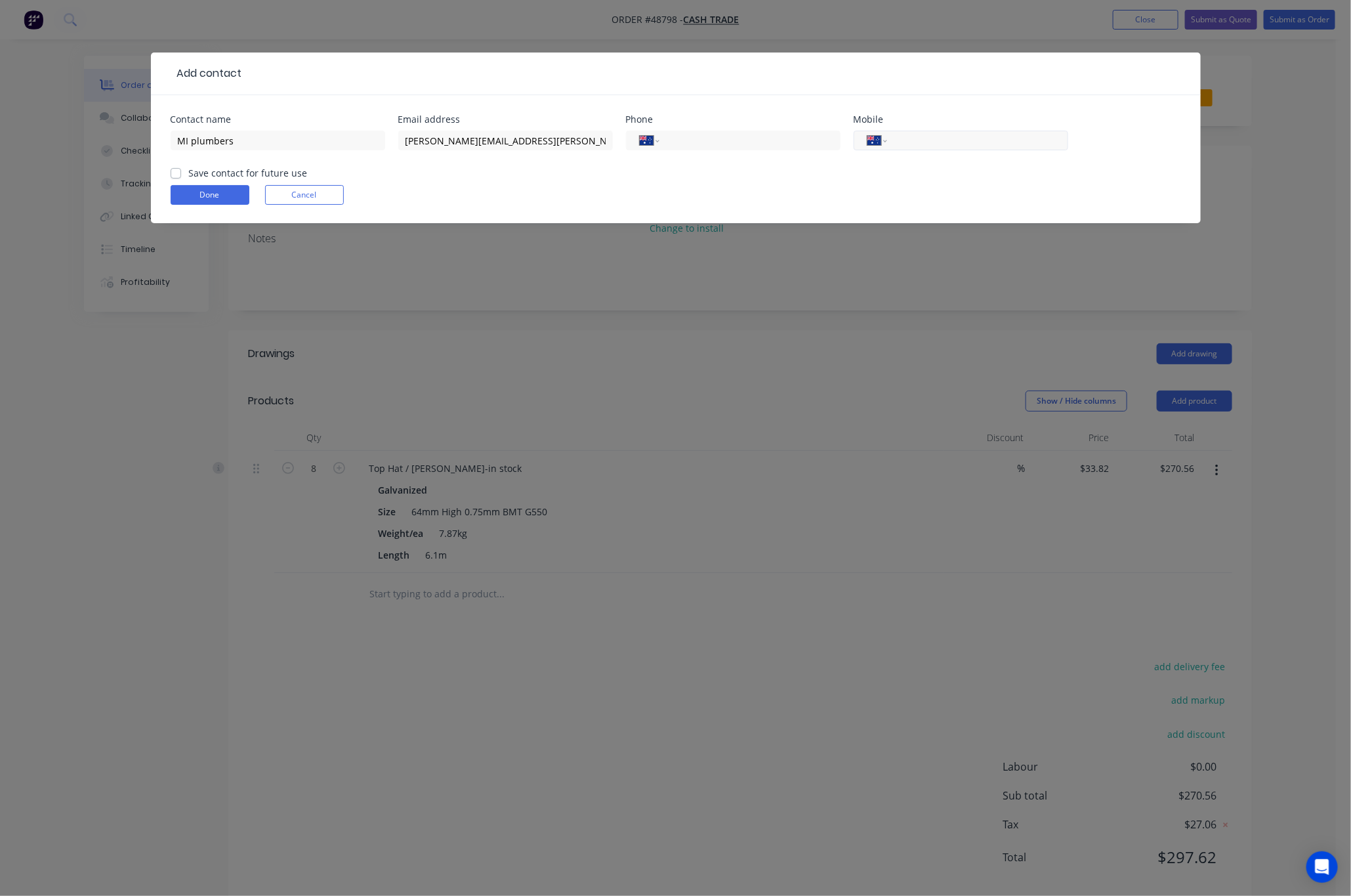
click at [930, 135] on input "tel" at bounding box center [976, 140] width 158 height 15
type input "0477 881 534"
click at [207, 191] on button "Done" at bounding box center [210, 195] width 79 height 20
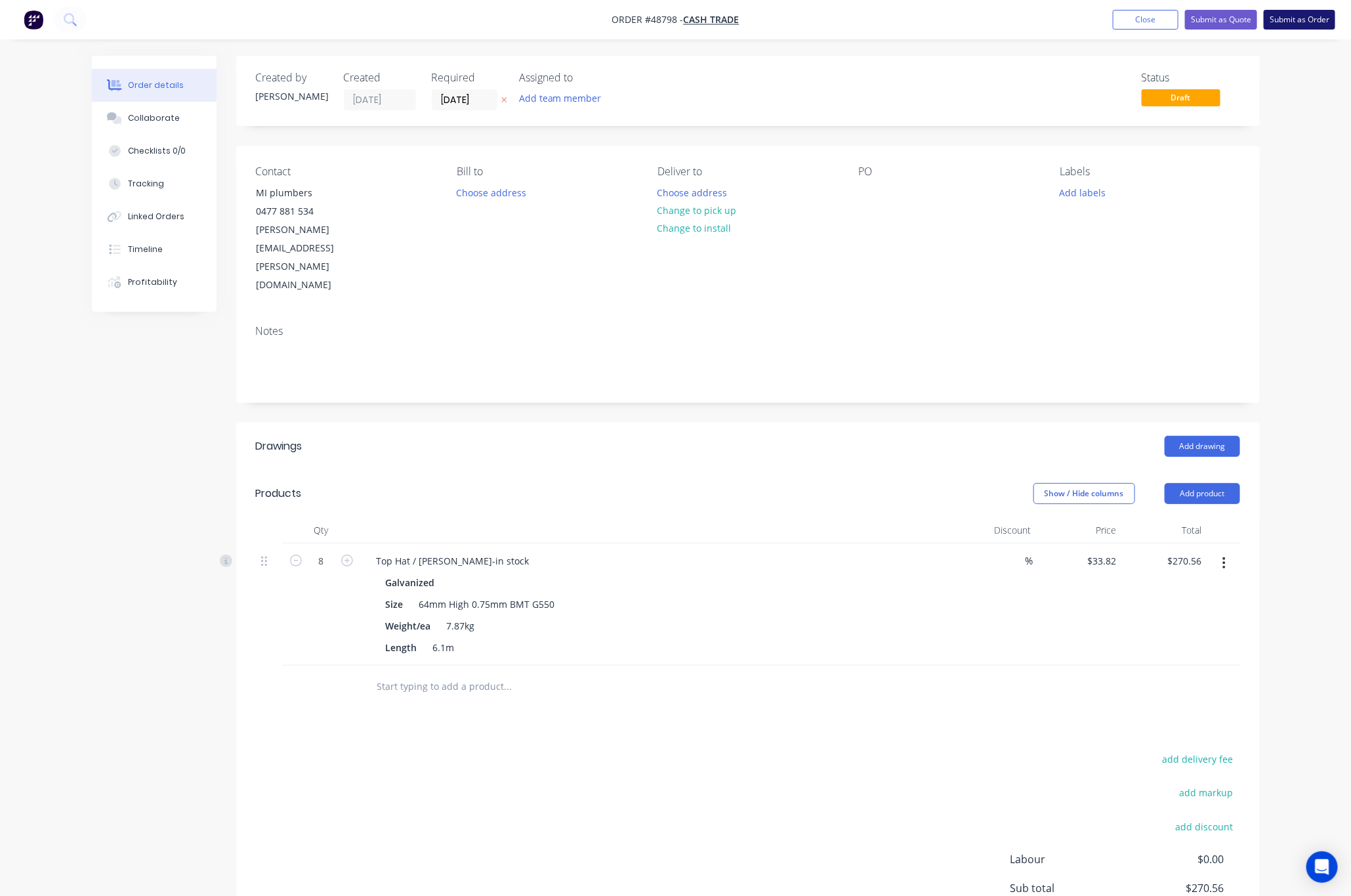
click at [1311, 21] on button "Submit as Order" at bounding box center [1300, 19] width 72 height 20
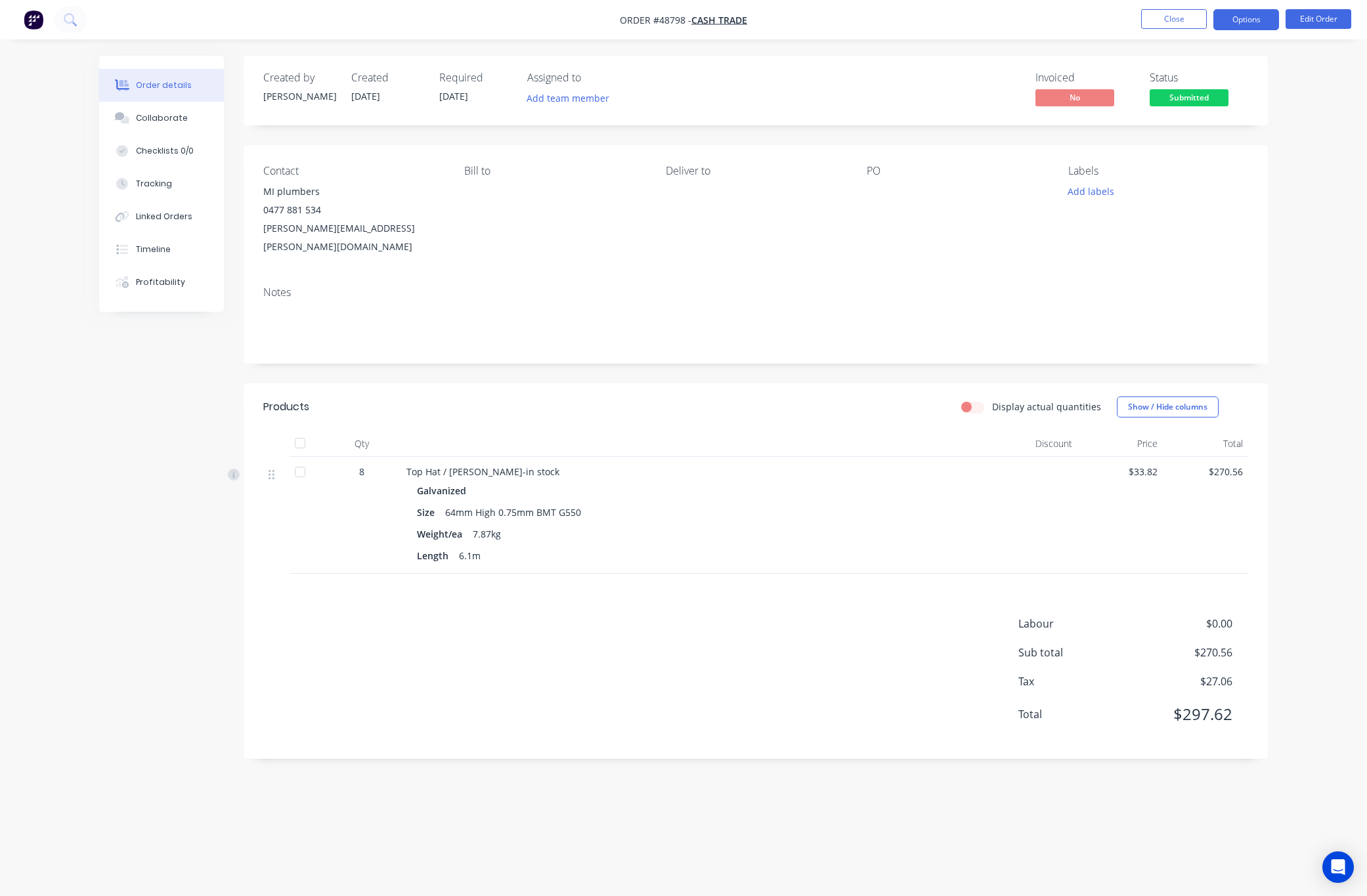
click at [1239, 18] on button "Options" at bounding box center [1246, 20] width 65 height 21
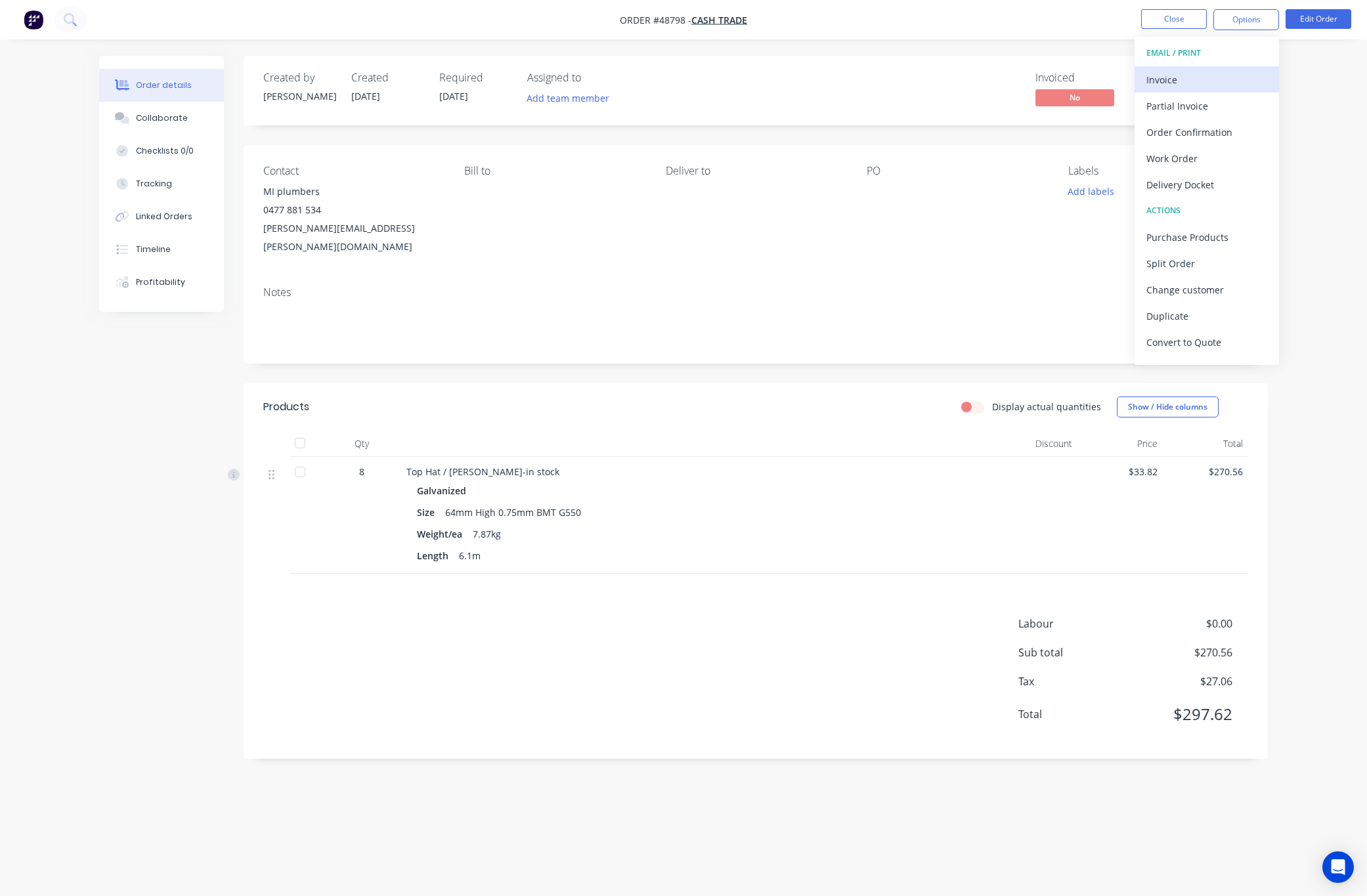
click at [1180, 73] on div "Invoice" at bounding box center [1206, 80] width 120 height 19
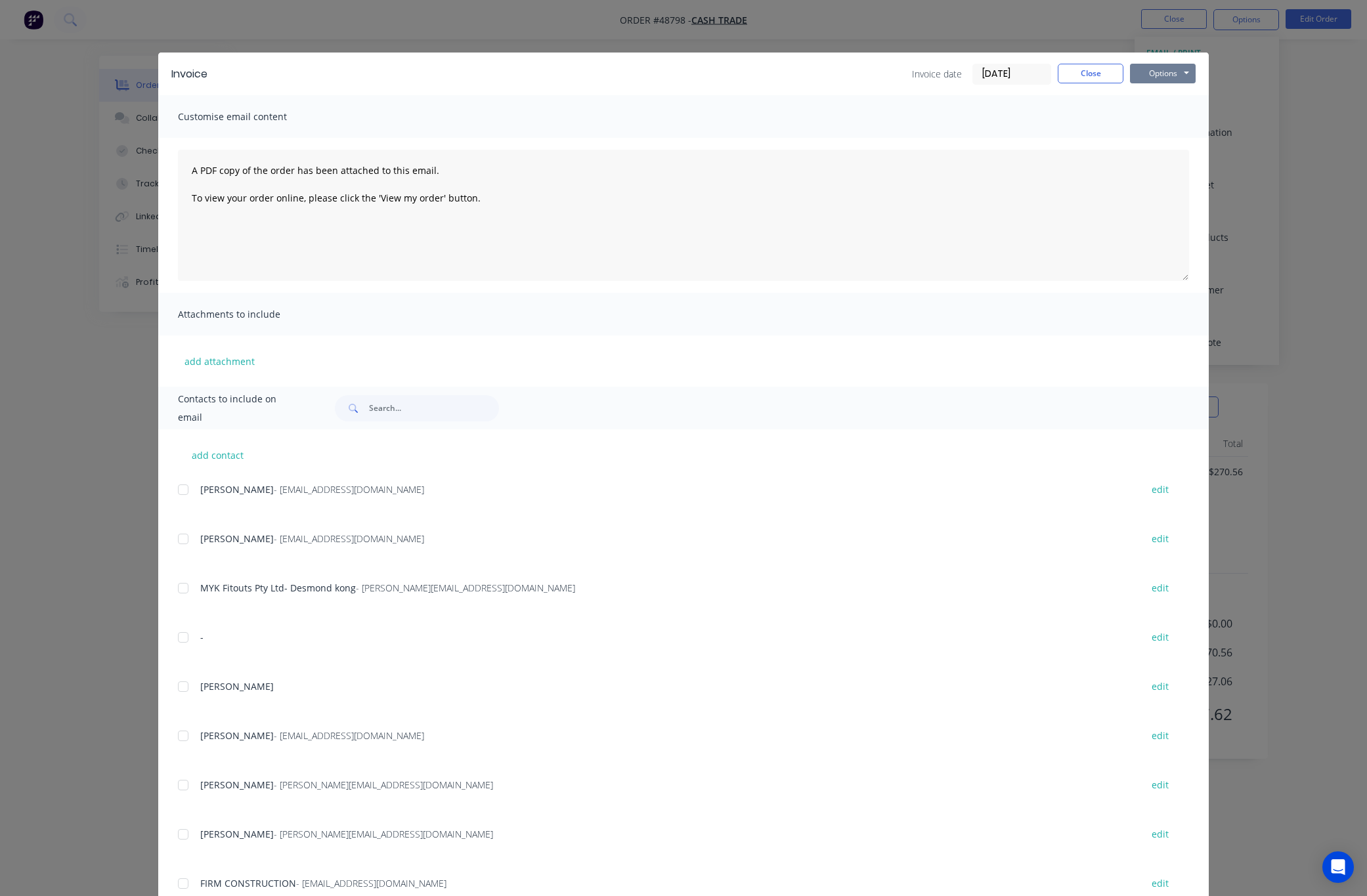
click at [1178, 77] on button "Options" at bounding box center [1163, 73] width 65 height 20
click at [1176, 109] on button "Print" at bounding box center [1172, 118] width 84 height 22
drag, startPoint x: 1265, startPoint y: 107, endPoint x: 1257, endPoint y: 84, distance: 24.4
click at [1265, 107] on div "Invoice Invoice date 02/09/25 Close Options Preview Print Email Customise email…" at bounding box center [684, 448] width 1367 height 896
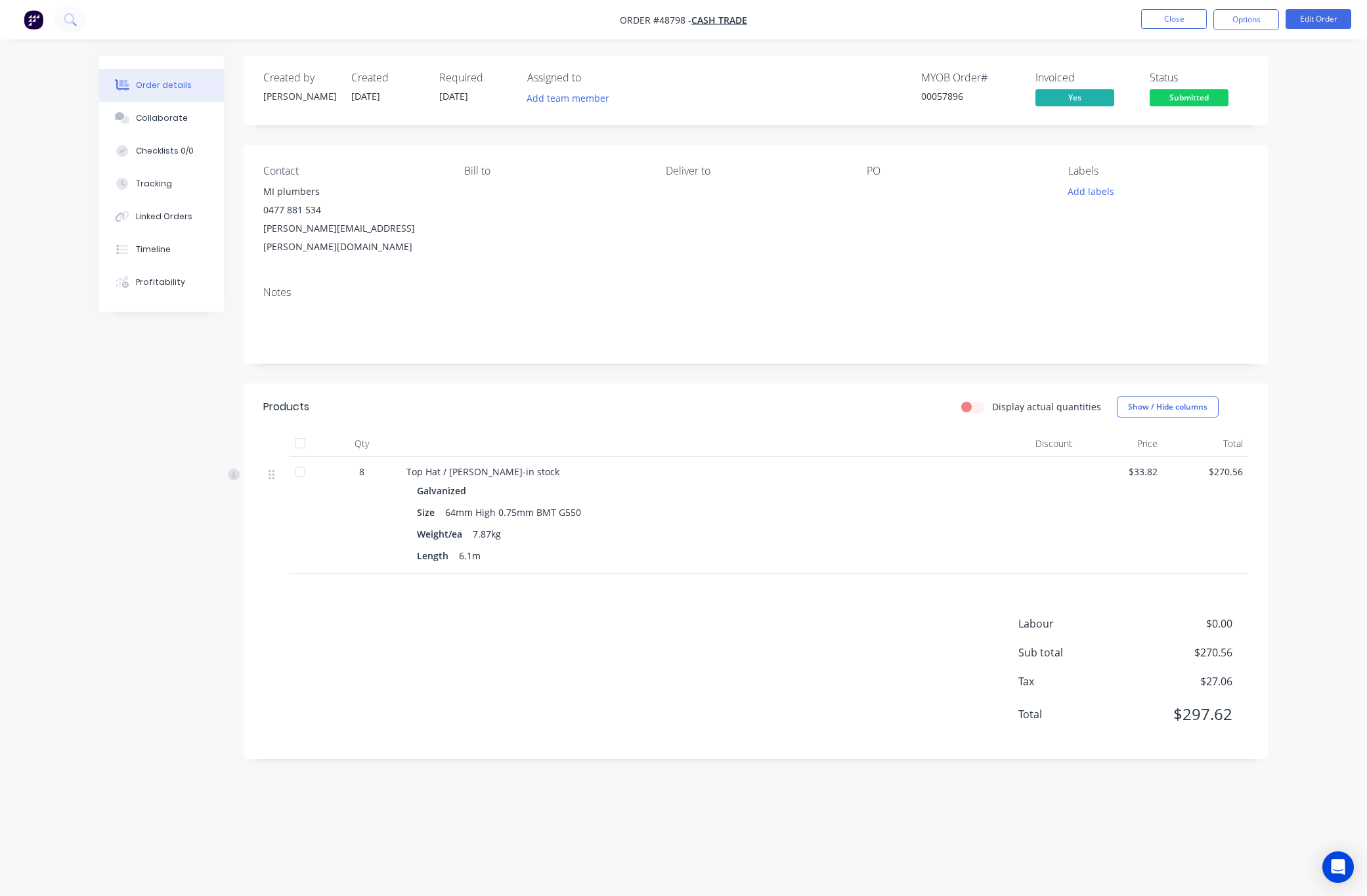
click at [1202, 92] on span "Submitted" at bounding box center [1188, 97] width 79 height 17
click at [1265, 48] on div "Order details Collaborate Checklists 0/0 Tracking Linked Orders Timeline Profit…" at bounding box center [684, 448] width 1367 height 896
click at [1261, 6] on nav "Order #48798 - Cash Trade Close Options Edit Order" at bounding box center [684, 19] width 1367 height 39
click at [1263, 21] on button "Options" at bounding box center [1246, 20] width 65 height 21
click at [1218, 186] on div "Delivery Docket" at bounding box center [1206, 185] width 120 height 19
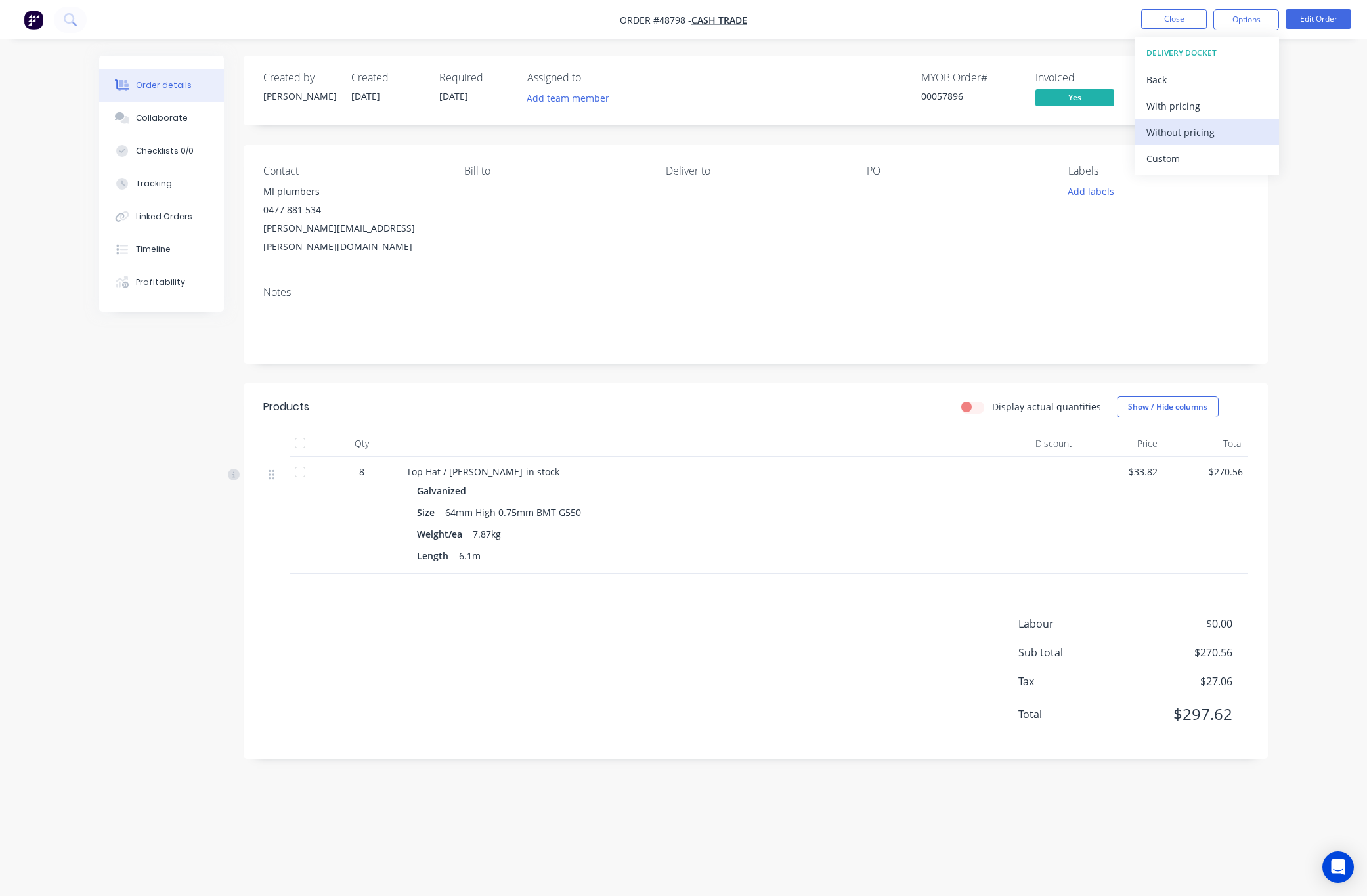
click at [1220, 135] on div "Without pricing" at bounding box center [1206, 132] width 120 height 19
click at [1198, 168] on button "Custom" at bounding box center [1207, 158] width 144 height 26
click at [1017, 32] on nav "Order #48798 - Cash Trade Close Options EMAIL / PRINT Invoice Partial Invoice O…" at bounding box center [684, 19] width 1367 height 39
click at [1187, 93] on span "Submitted" at bounding box center [1188, 97] width 79 height 17
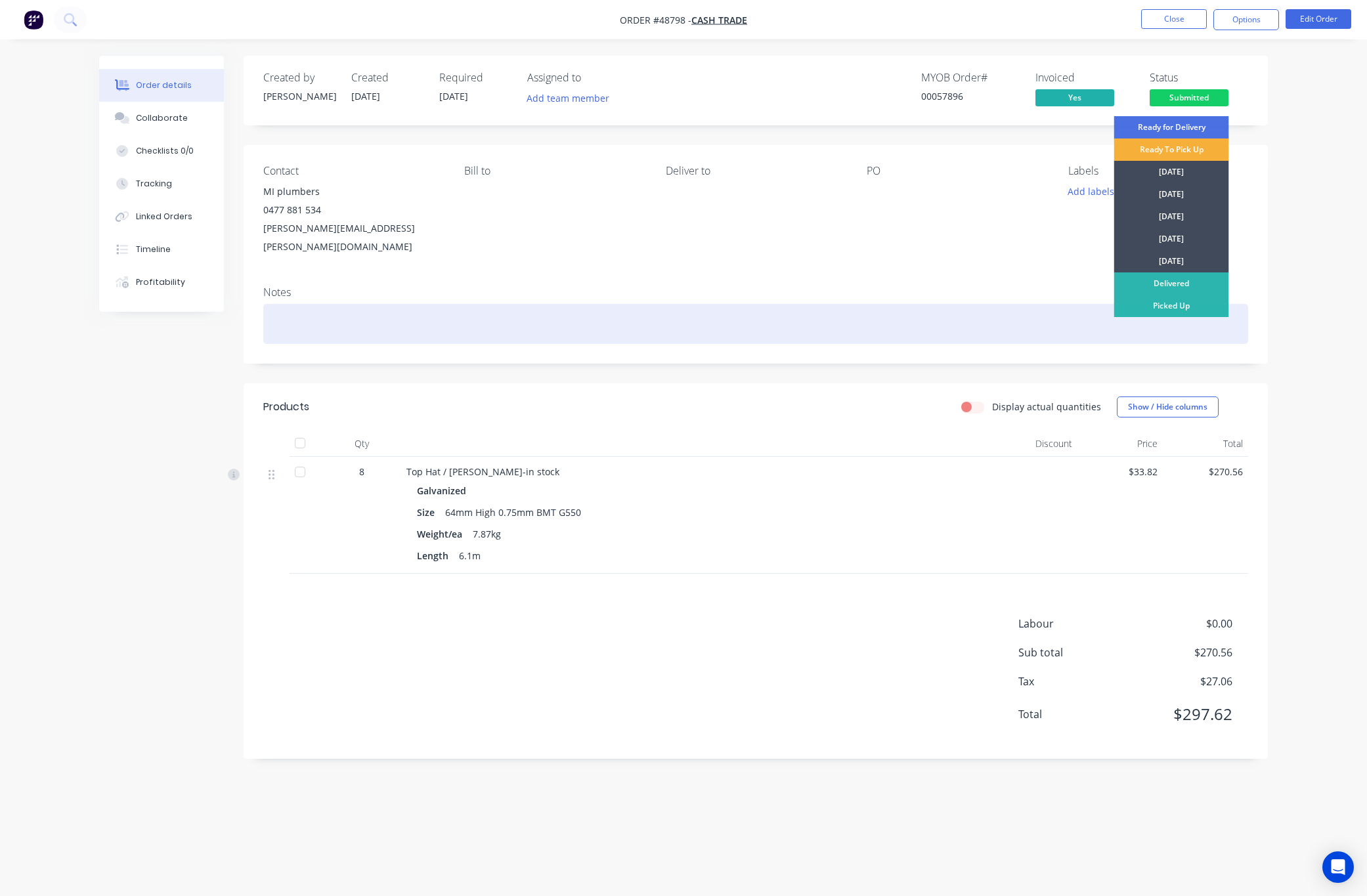
click at [1187, 301] on div "Picked Up" at bounding box center [1172, 306] width 115 height 22
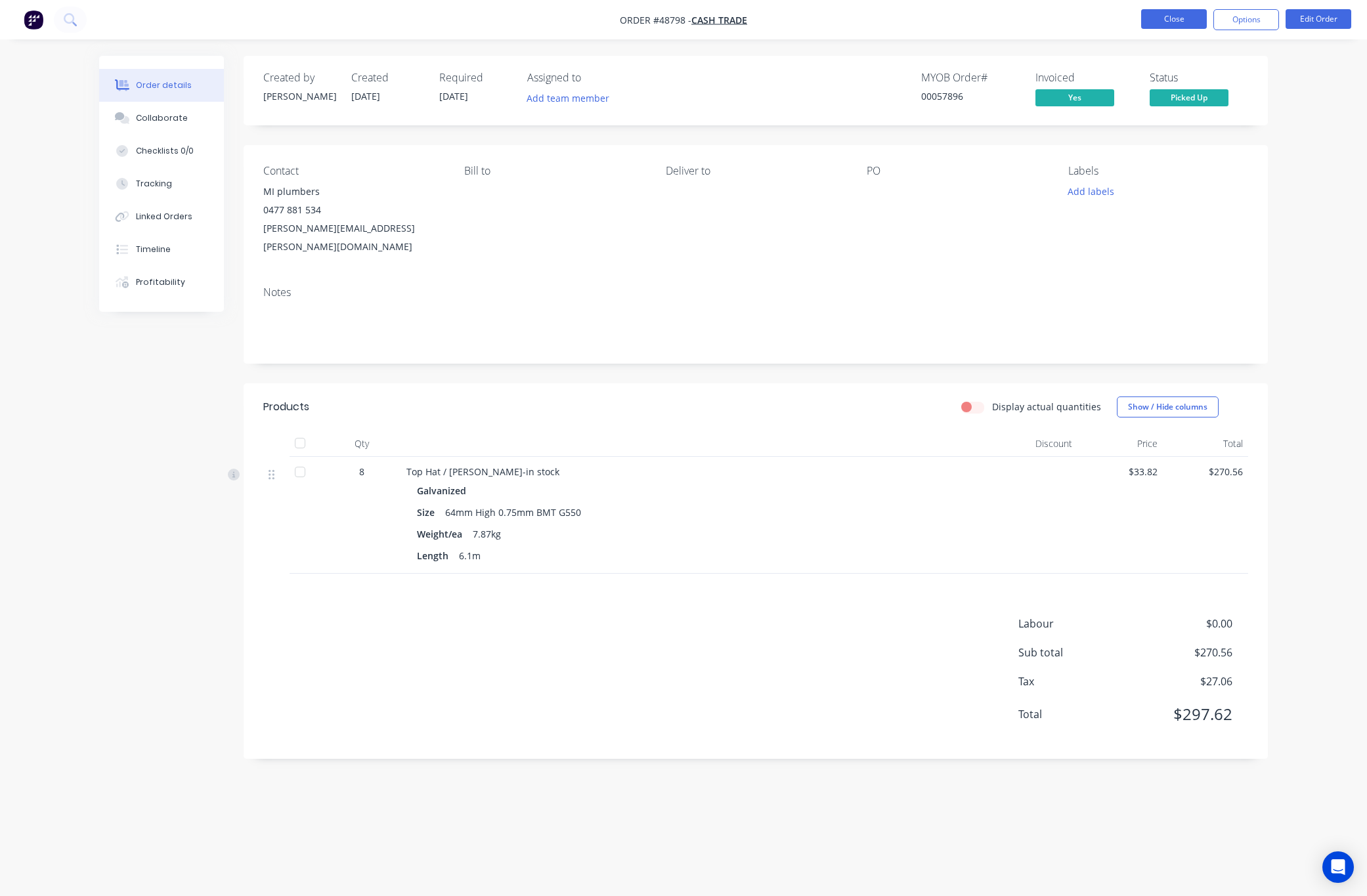
click at [1172, 16] on button "Close" at bounding box center [1174, 19] width 65 height 20
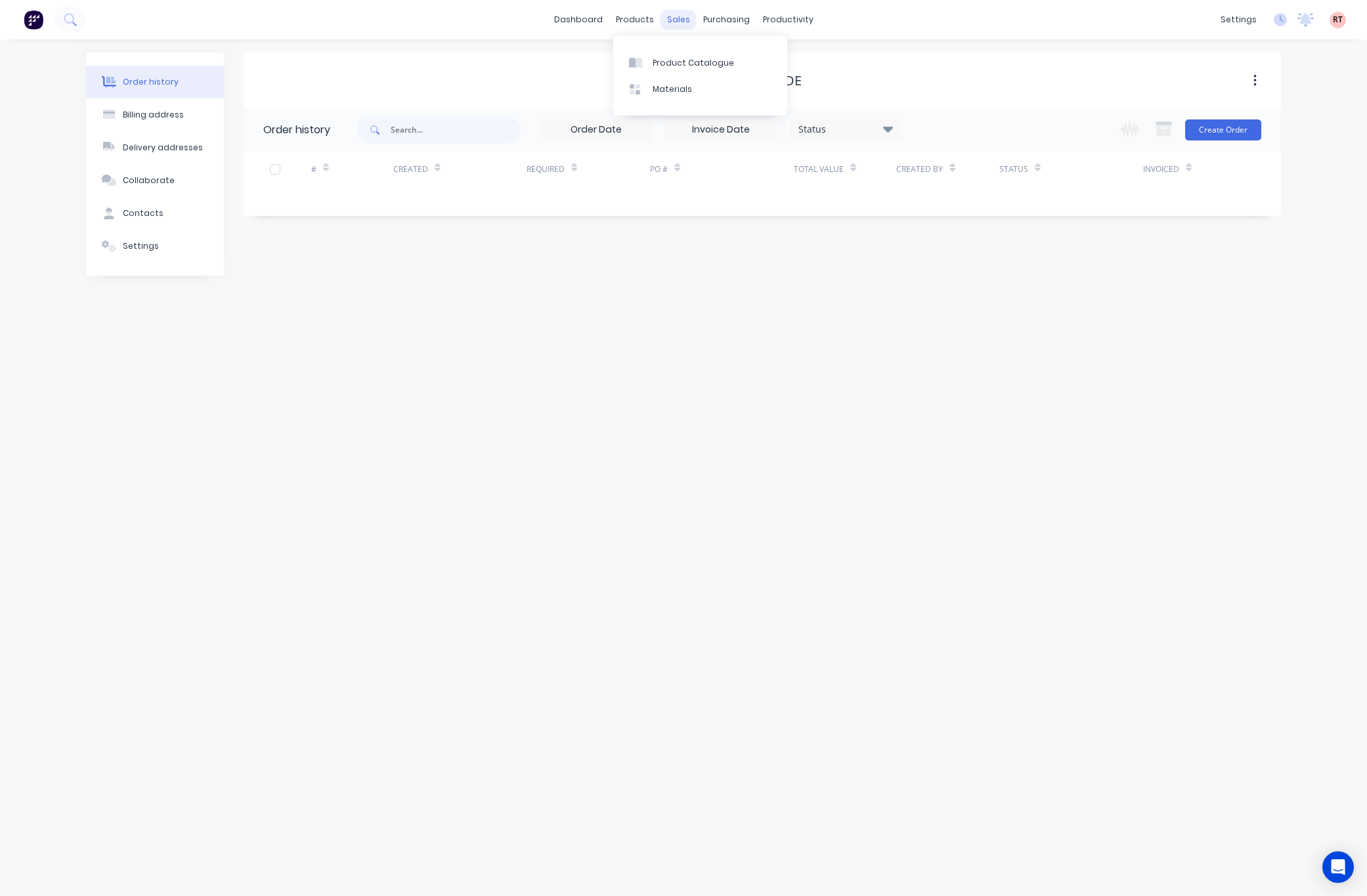
click at [682, 18] on div "sales" at bounding box center [678, 19] width 36 height 20
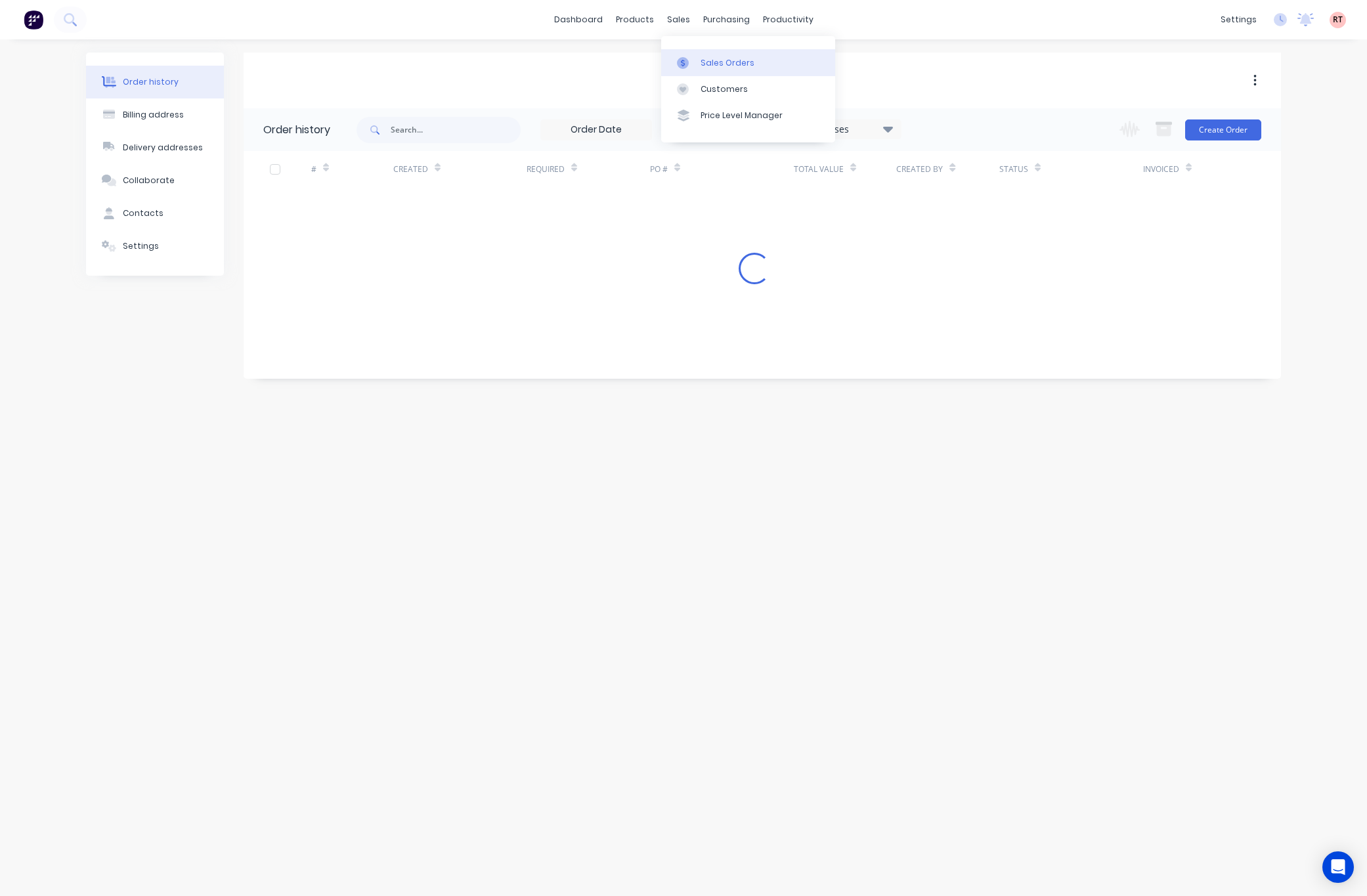
click at [715, 57] on div "Sales Orders" at bounding box center [727, 63] width 54 height 12
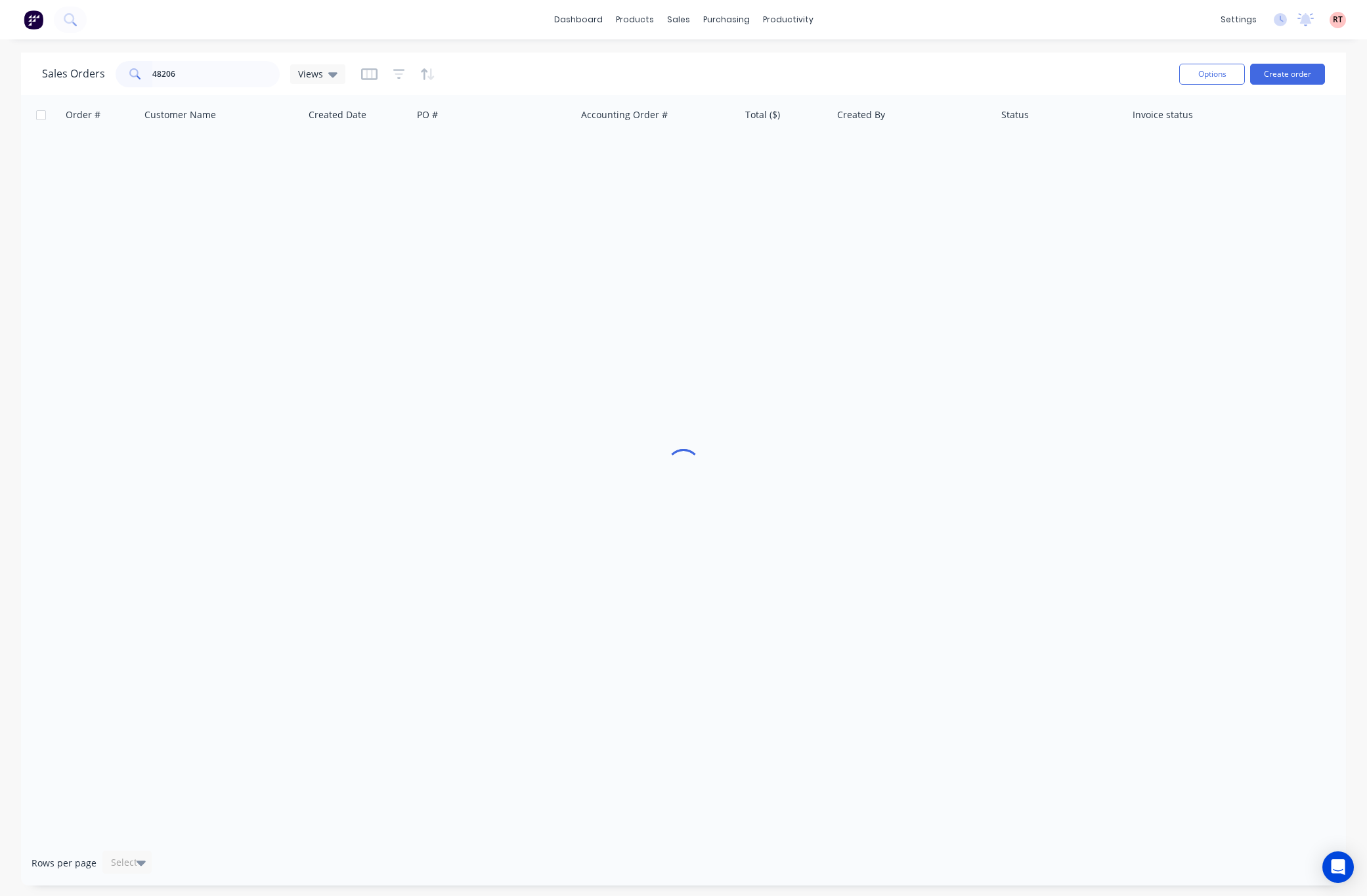
type input "48206"
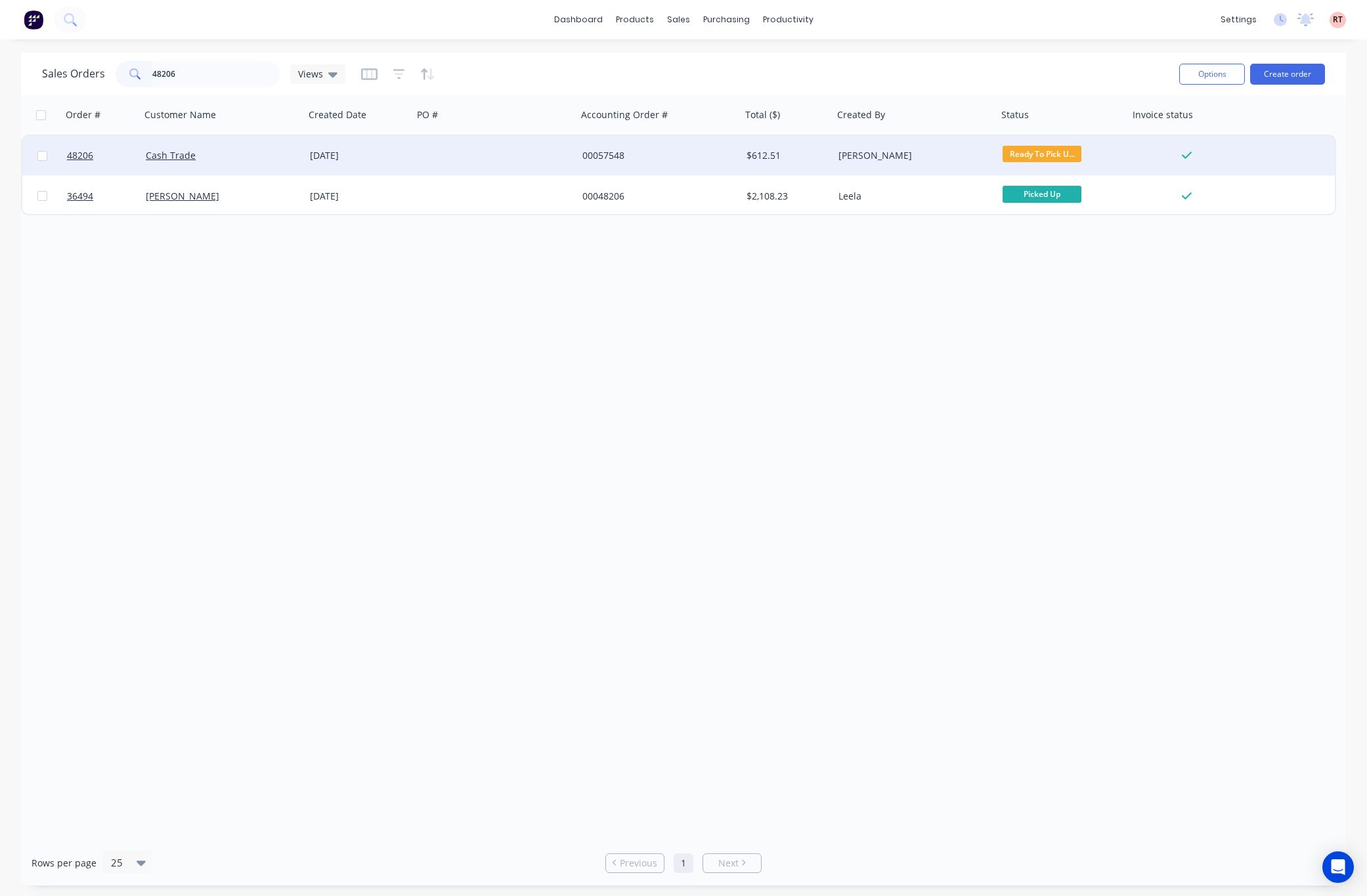
click at [544, 150] on div at bounding box center [495, 155] width 164 height 39
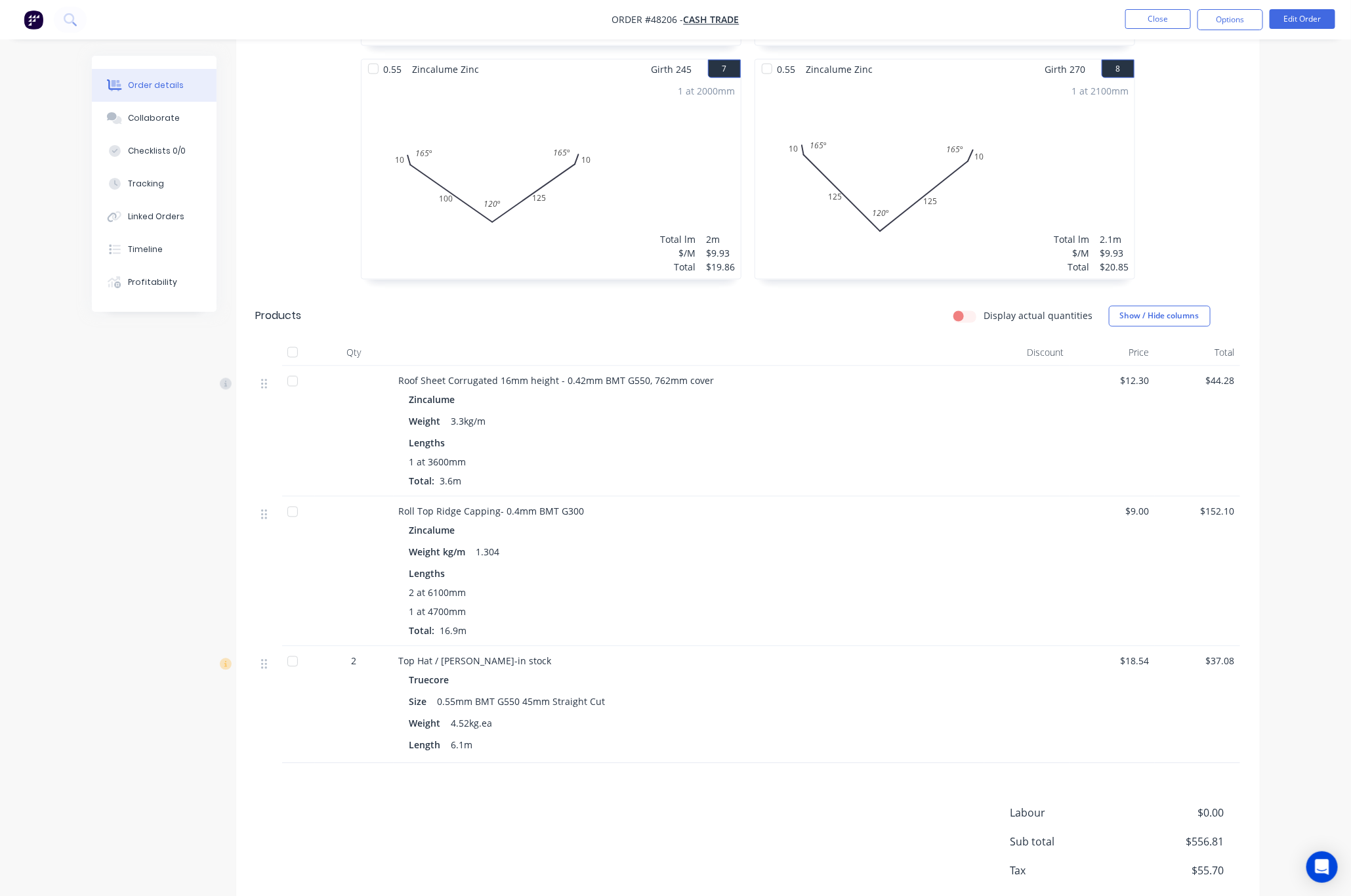
scroll to position [1083, 0]
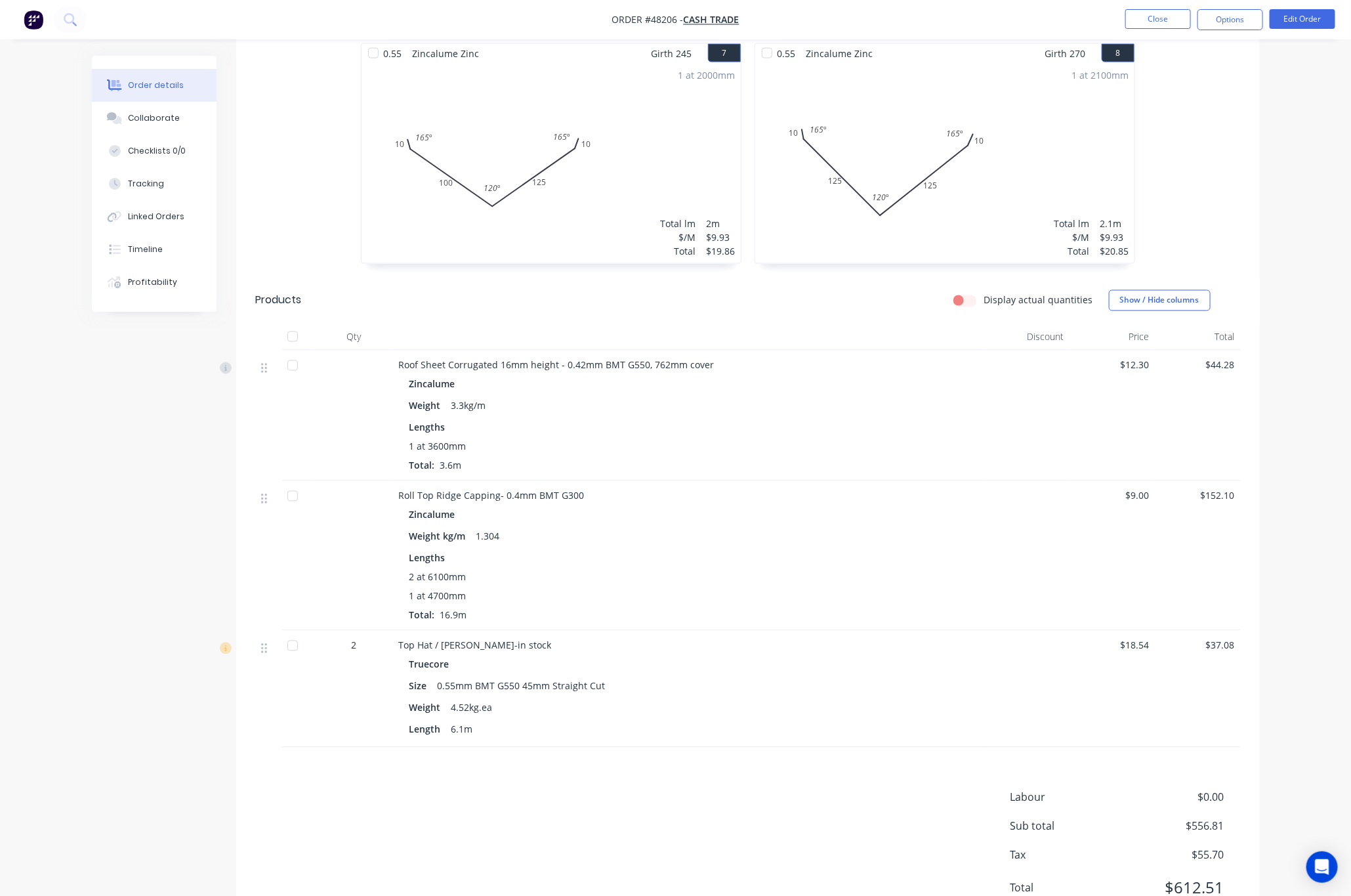
click at [813, 284] on div "Products Display actual quantities Show / Hide columns Qty Discount Price Total…" at bounding box center [748, 512] width 1023 height 470
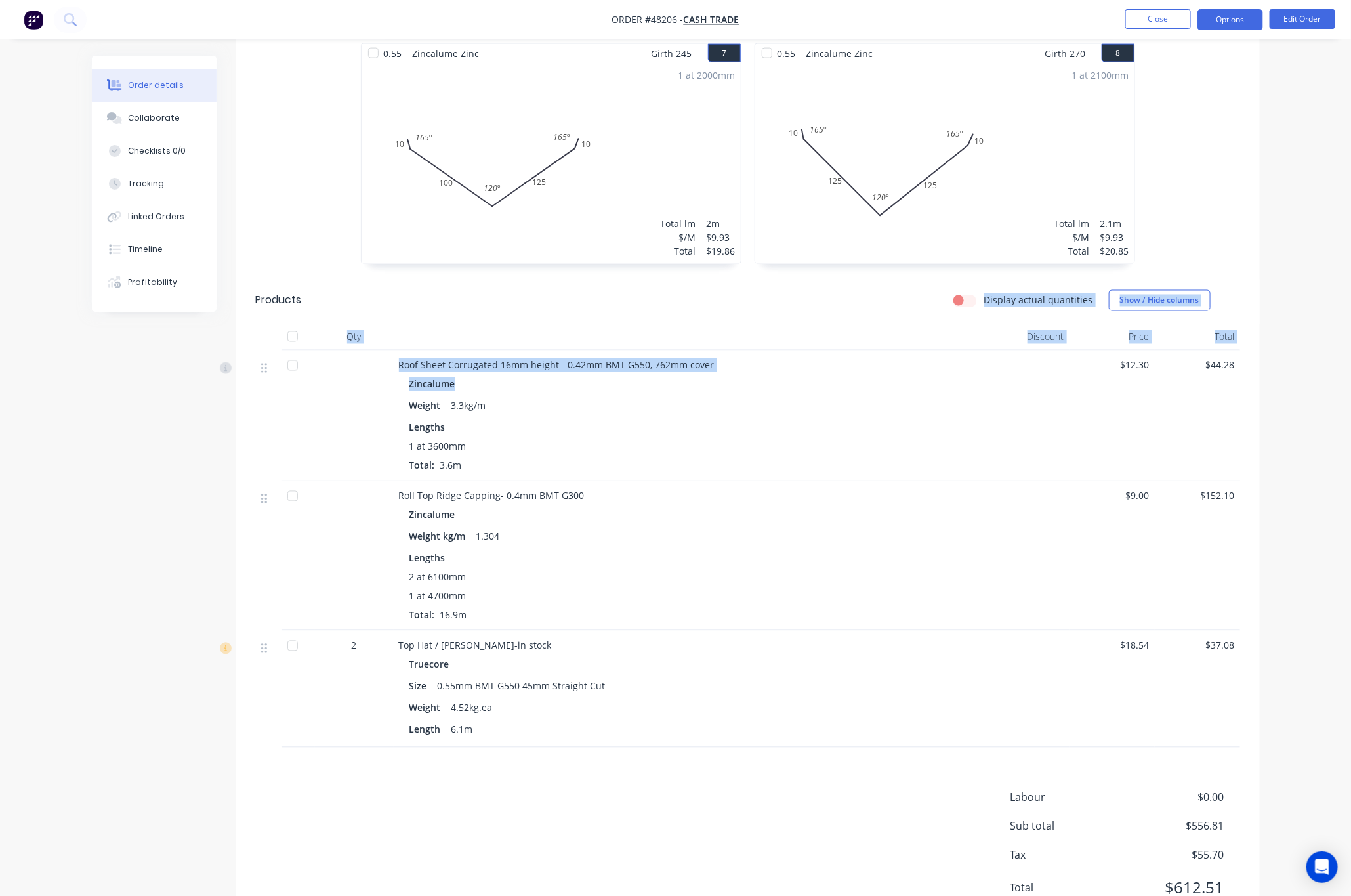
click at [1233, 10] on button "Options" at bounding box center [1230, 20] width 65 height 21
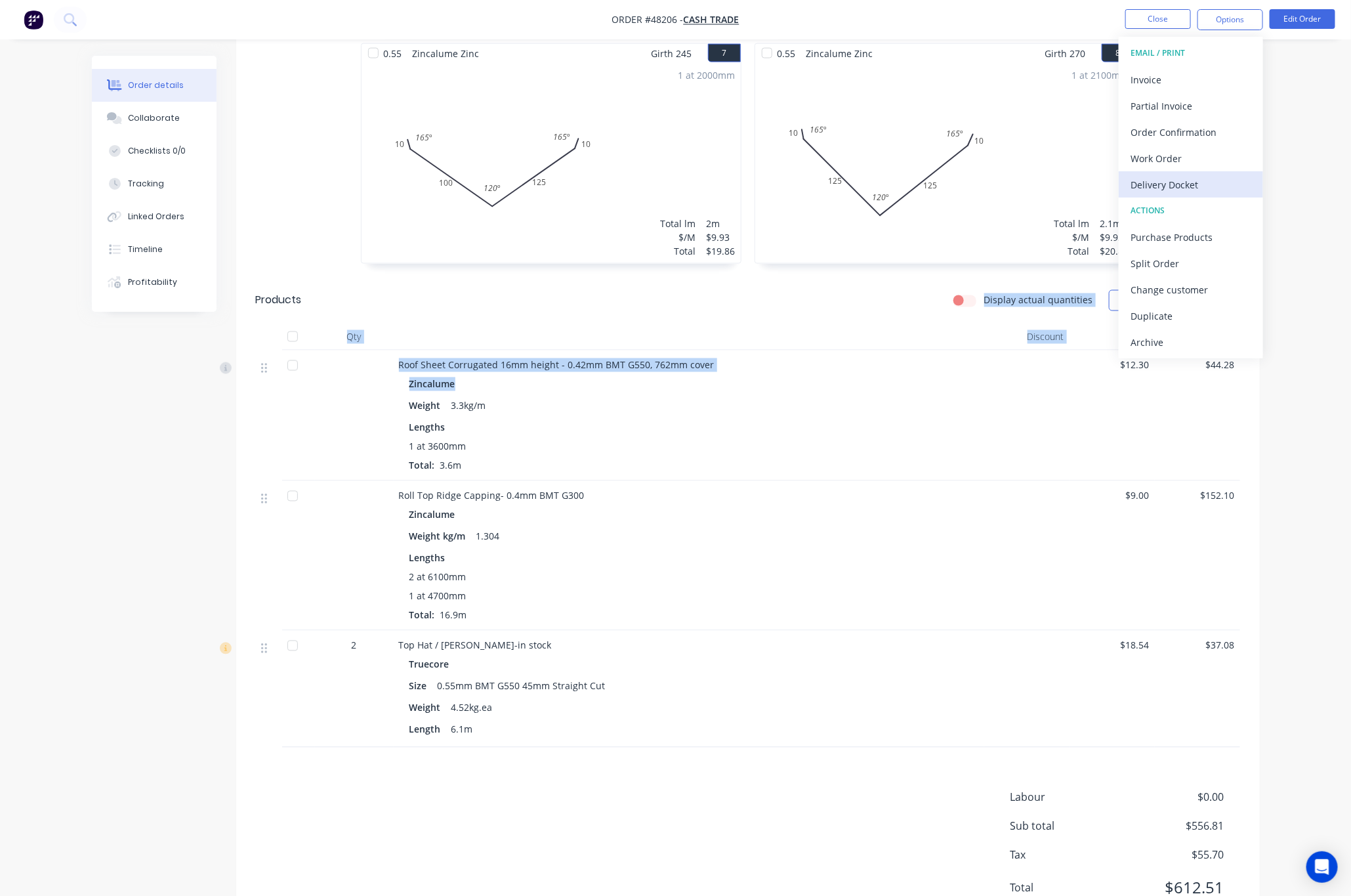
click at [1233, 187] on div "Delivery Docket" at bounding box center [1190, 185] width 120 height 19
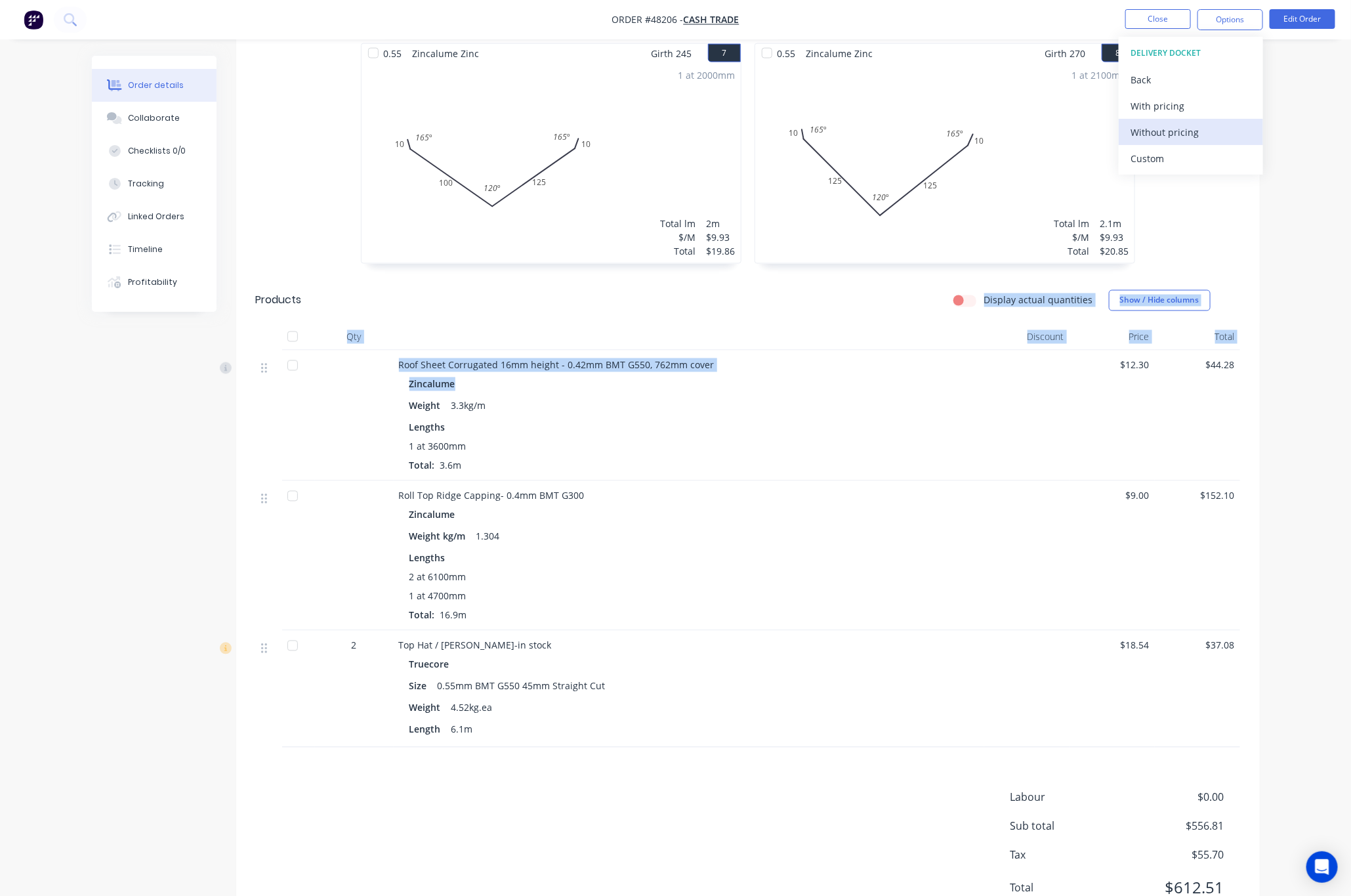
click at [1199, 128] on div "Without pricing" at bounding box center [1190, 132] width 120 height 19
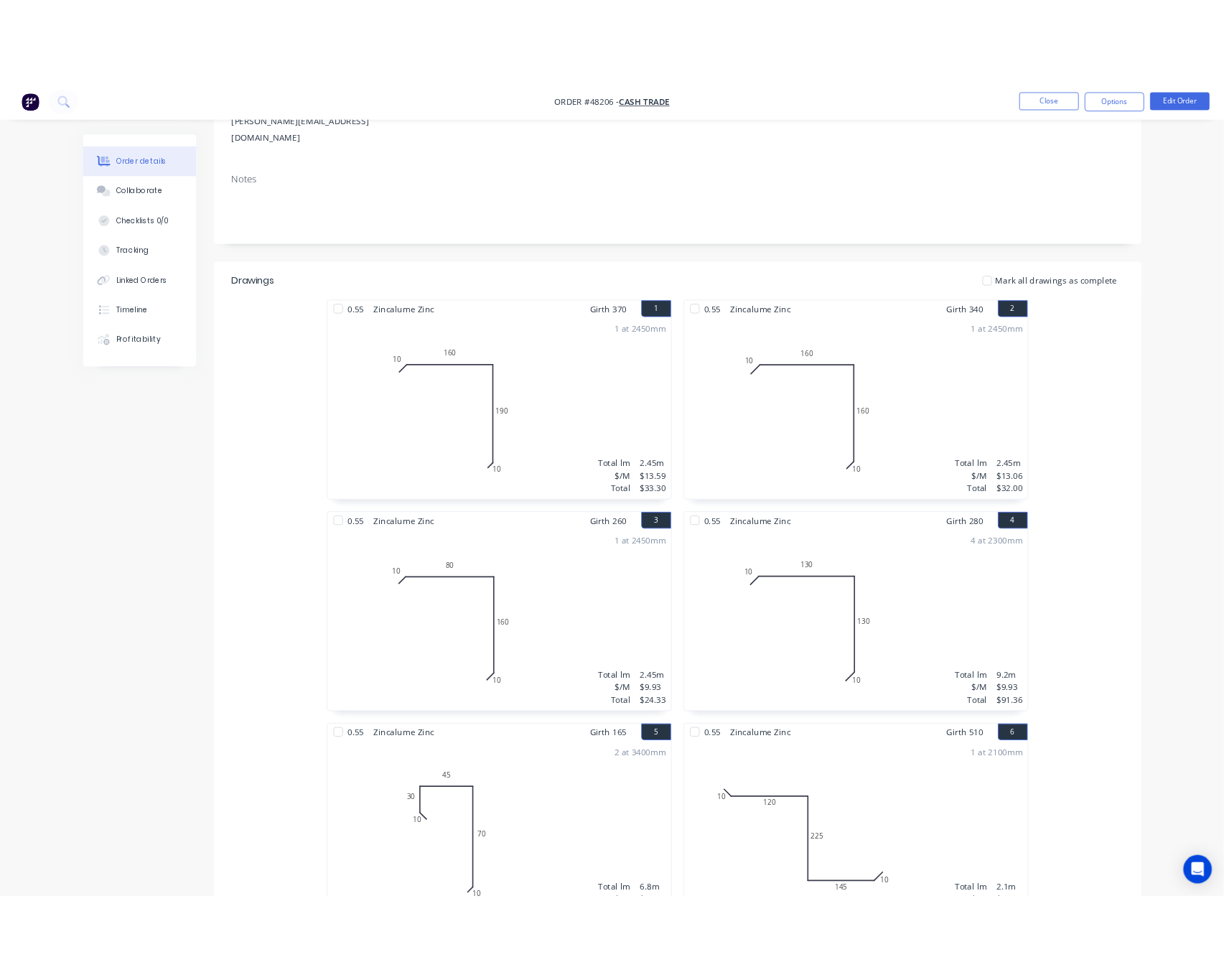
scroll to position [0, 0]
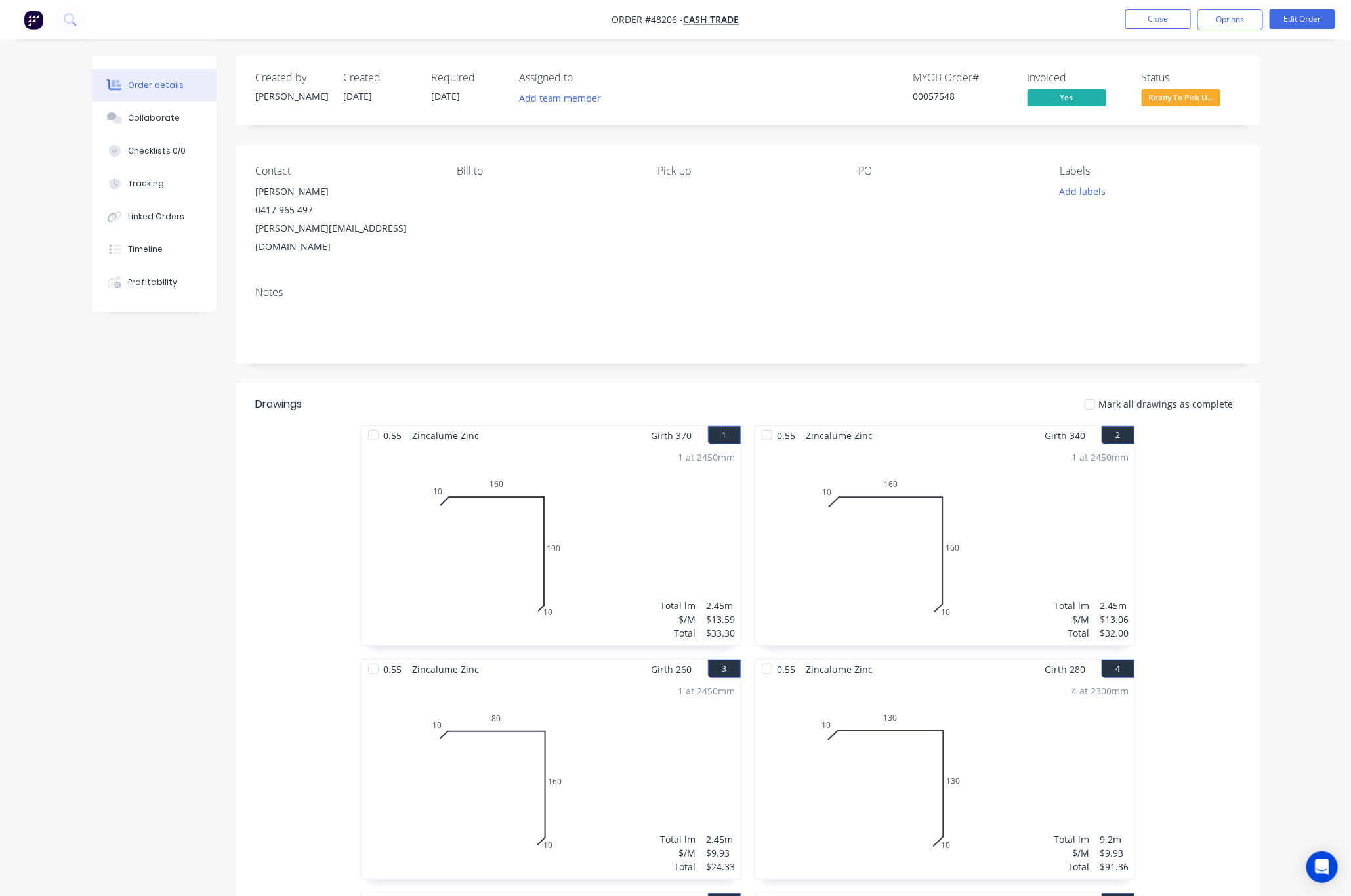
click at [1173, 97] on span "Ready To Pick U..." at bounding box center [1180, 97] width 79 height 17
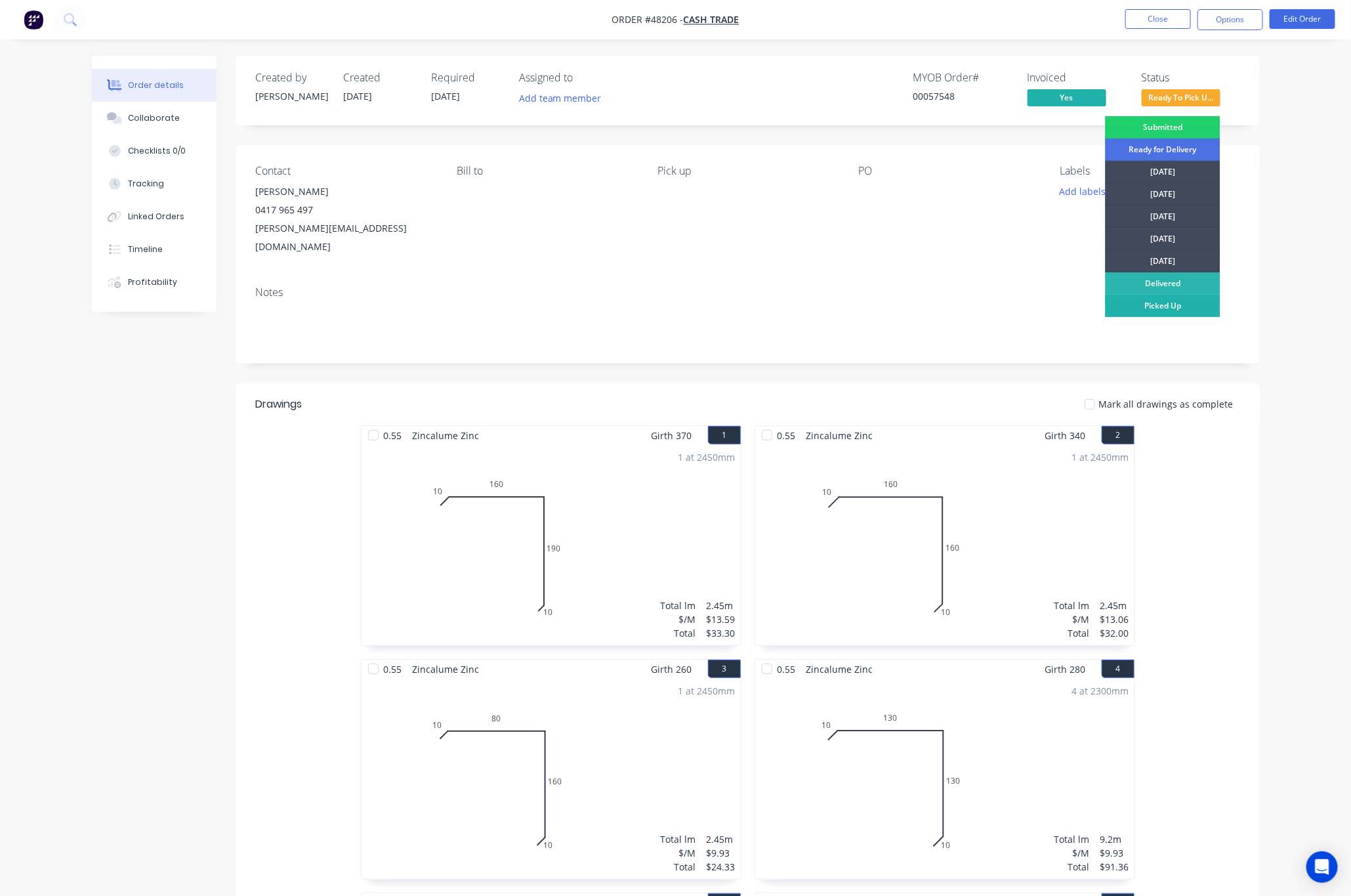
click at [1158, 299] on div "Picked Up" at bounding box center [1163, 306] width 115 height 22
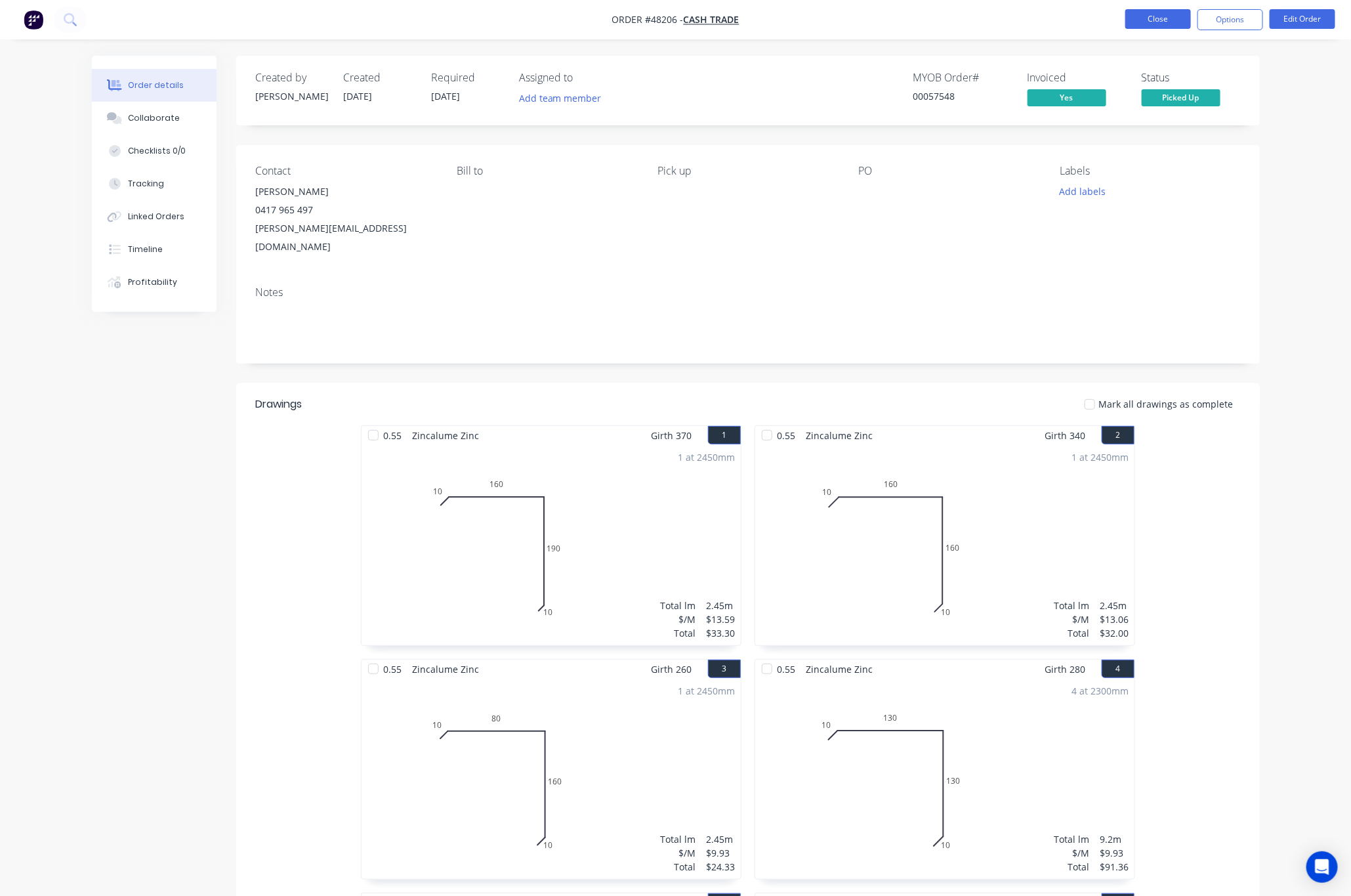
click at [1160, 20] on button "Close" at bounding box center [1158, 19] width 65 height 20
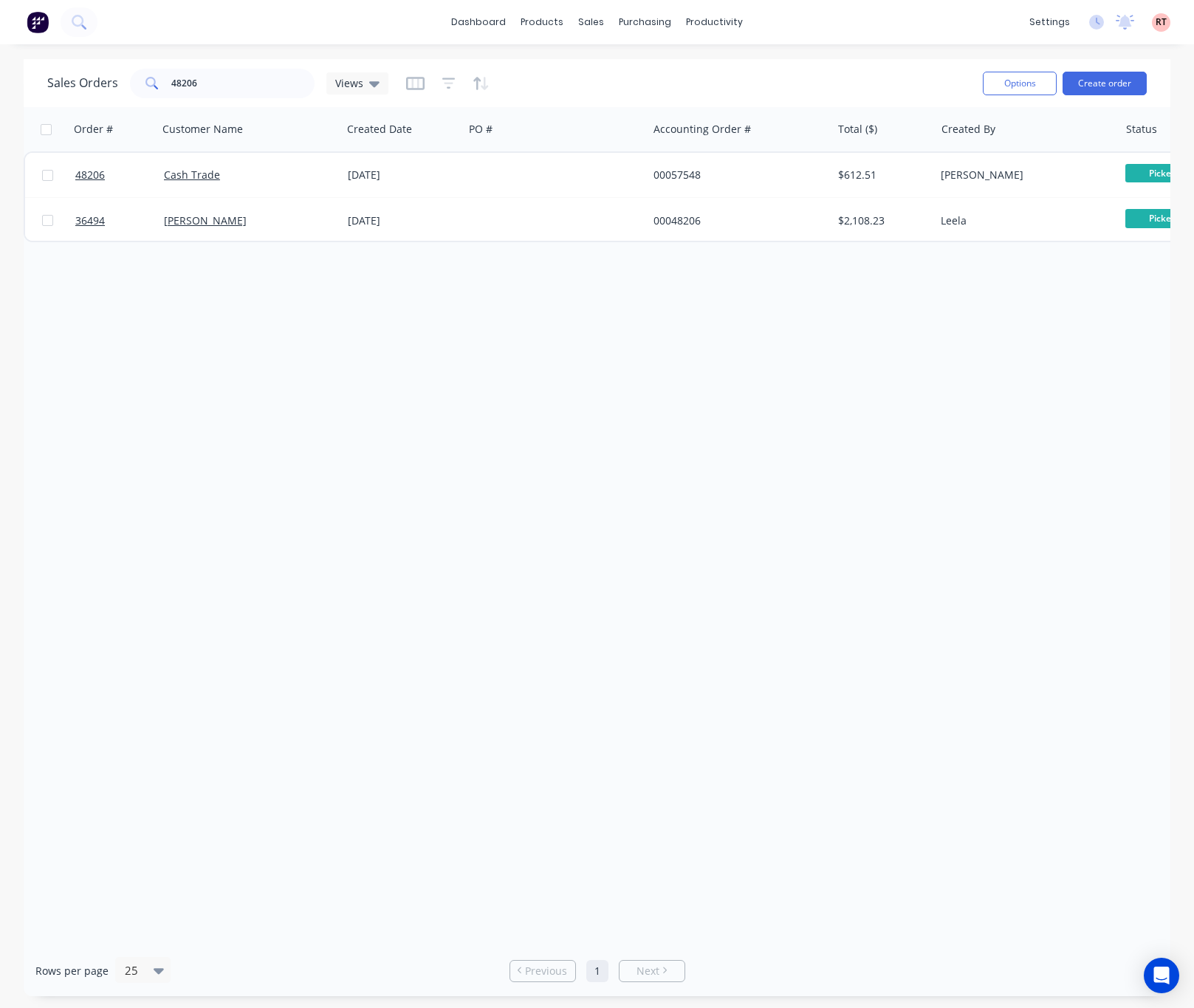
click at [885, 357] on div "Order # Customer Name Created Date PO # Accounting Order # Total ($) Created By…" at bounding box center [597, 526] width 1146 height 838
drag, startPoint x: 222, startPoint y: 84, endPoint x: 116, endPoint y: 90, distance: 106.2
click at [156, 90] on div "48206" at bounding box center [222, 83] width 185 height 30
type input "48782"
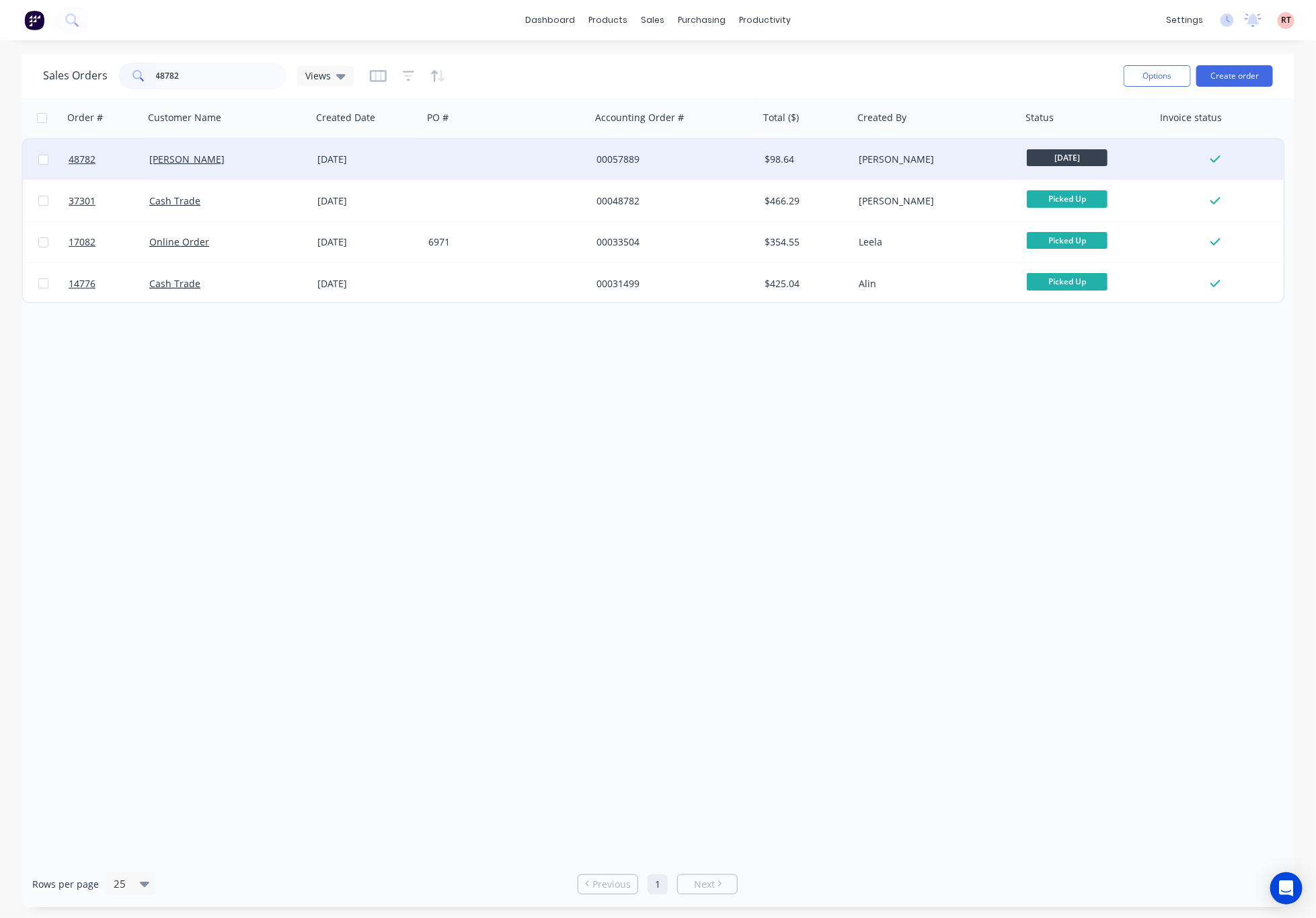
click at [594, 168] on div "00057889" at bounding box center [676, 158] width 168 height 40
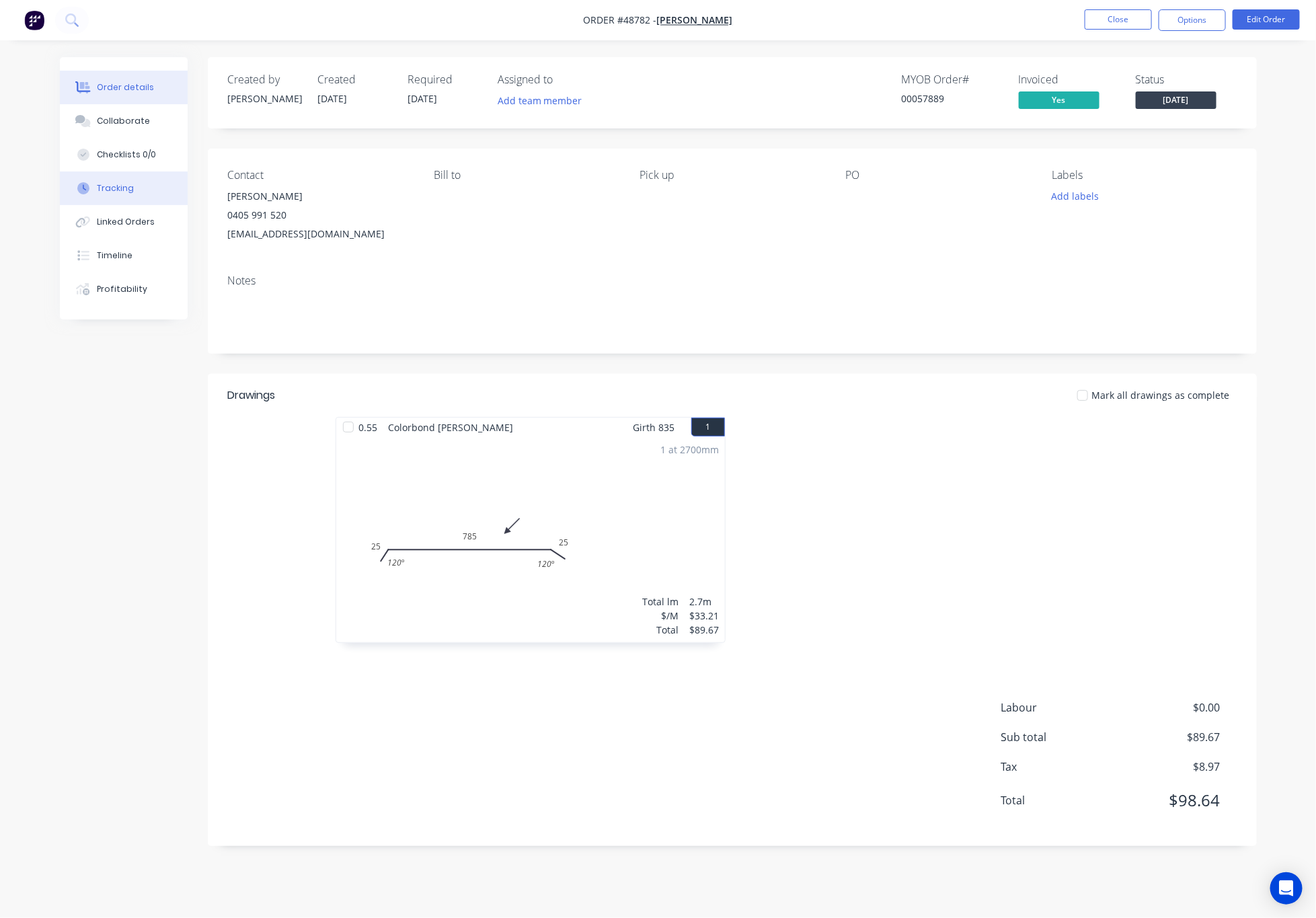
click at [140, 180] on button "Tracking" at bounding box center [123, 188] width 127 height 33
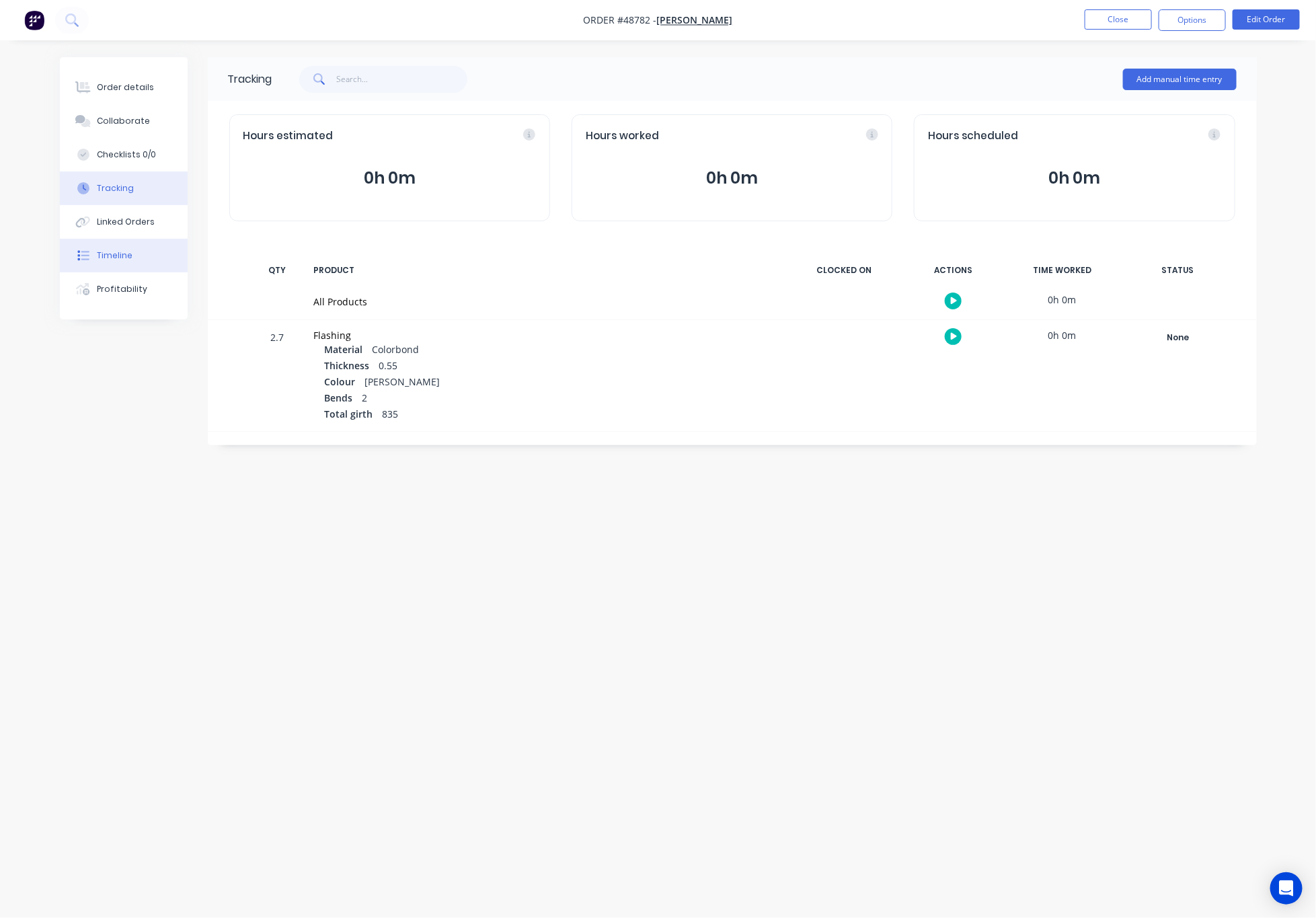
click at [127, 261] on div "Timeline" at bounding box center [115, 255] width 36 height 12
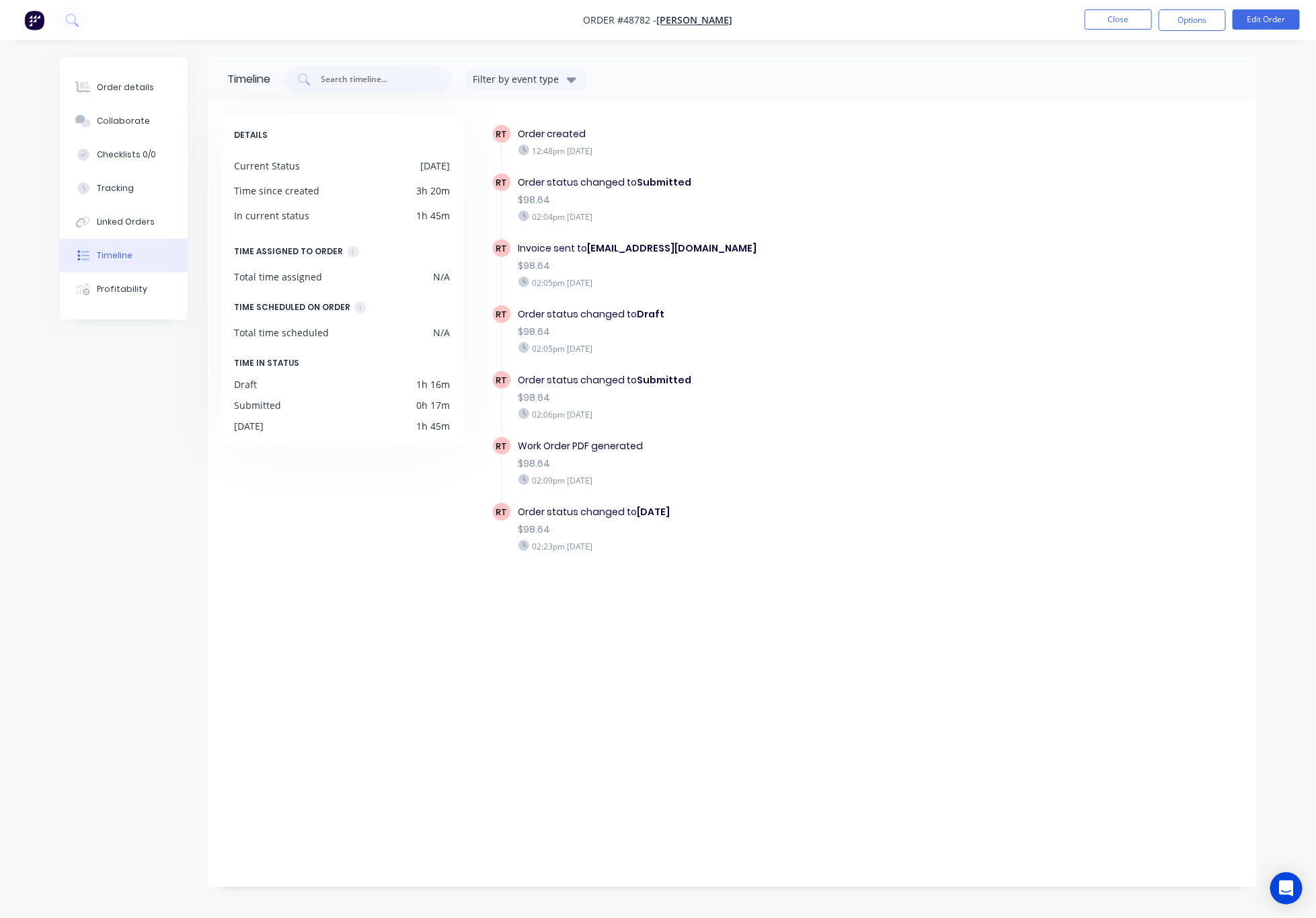
click at [1178, 33] on nav "Order #48782 - Terry Dudfield Close Options Edit Order" at bounding box center [658, 20] width 1316 height 40
click at [1187, 22] on button "Options" at bounding box center [1192, 20] width 67 height 21
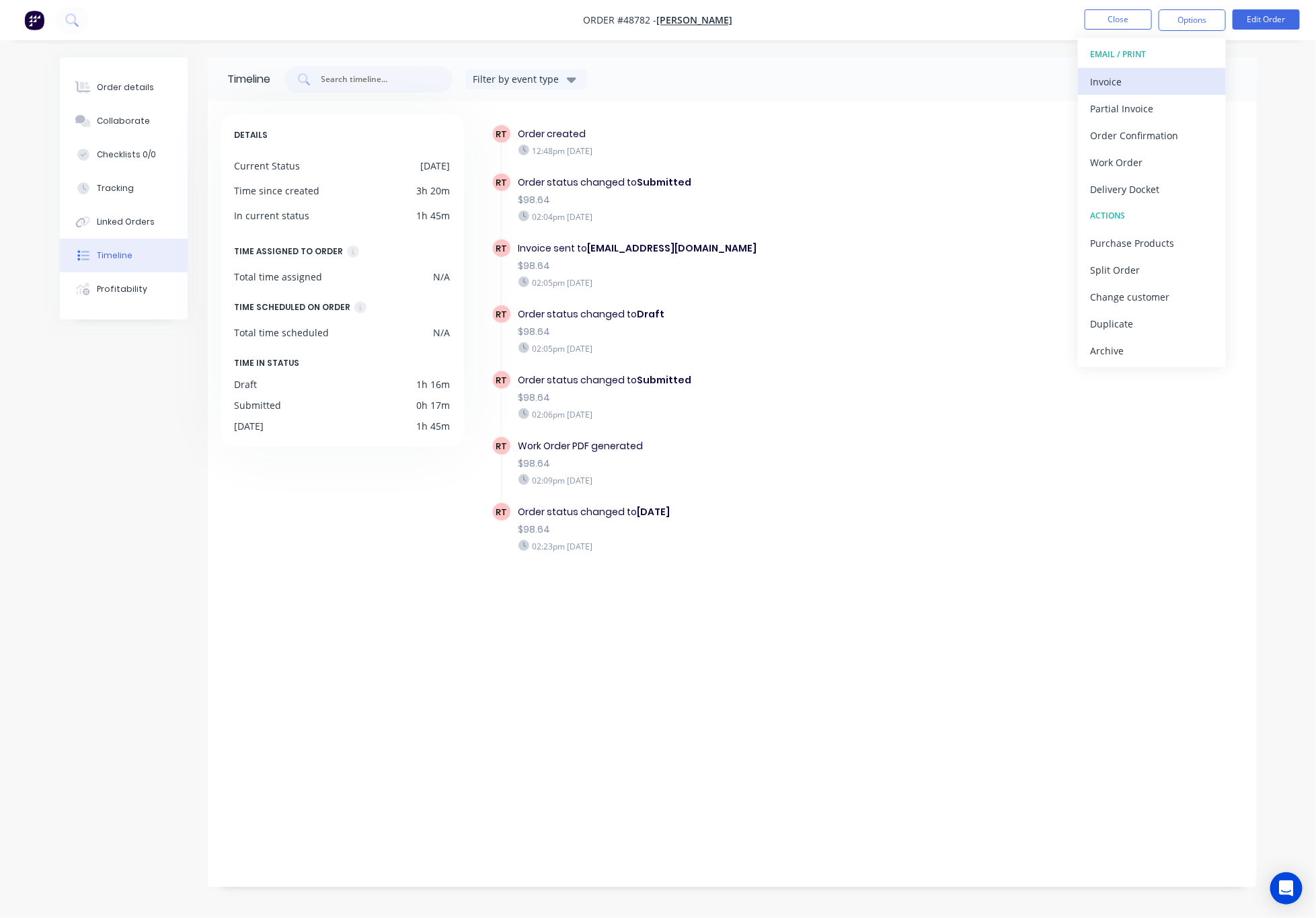
click at [1185, 82] on div "Invoice" at bounding box center [1151, 82] width 123 height 20
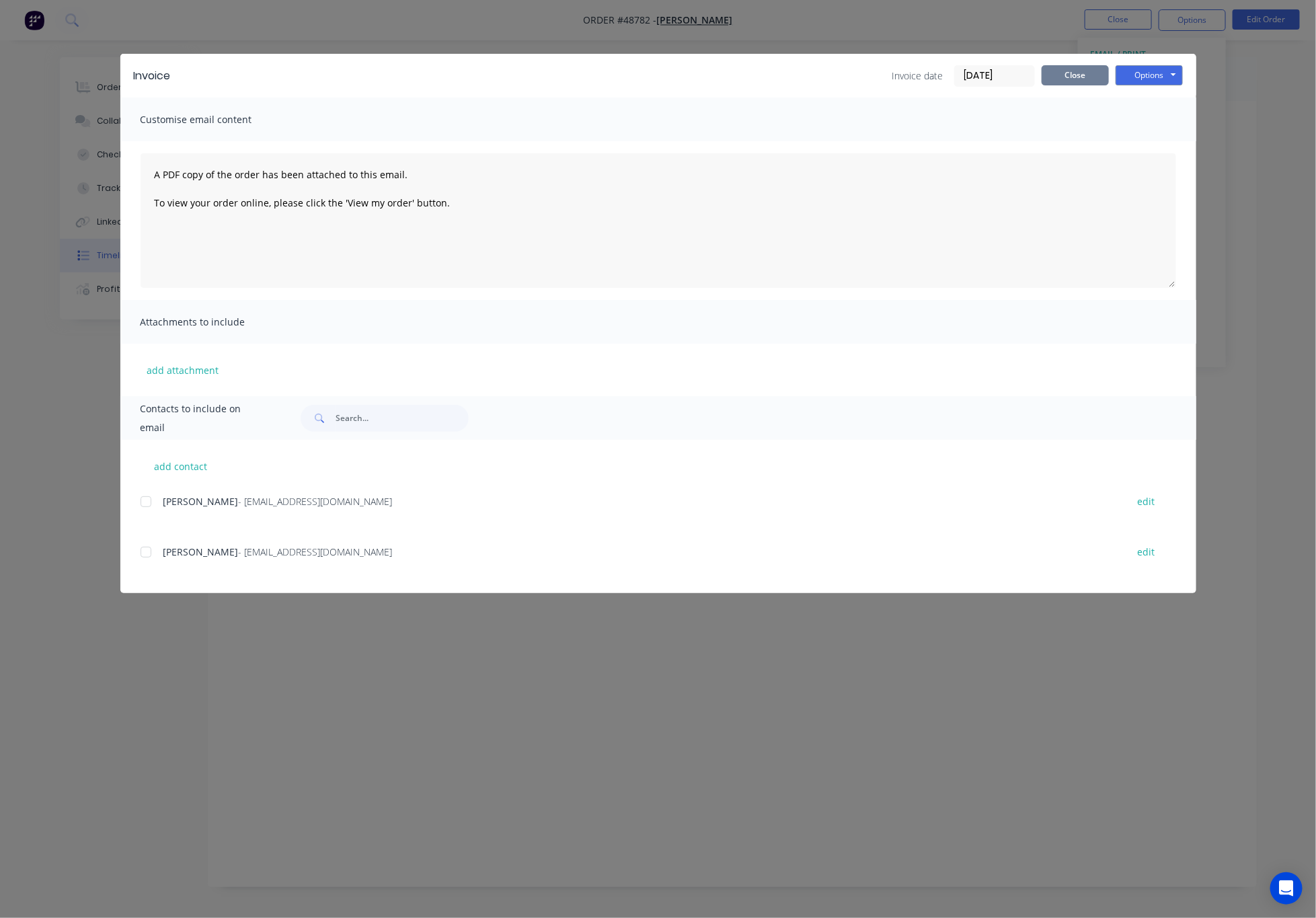
click at [1066, 75] on button "Close" at bounding box center [1075, 75] width 67 height 20
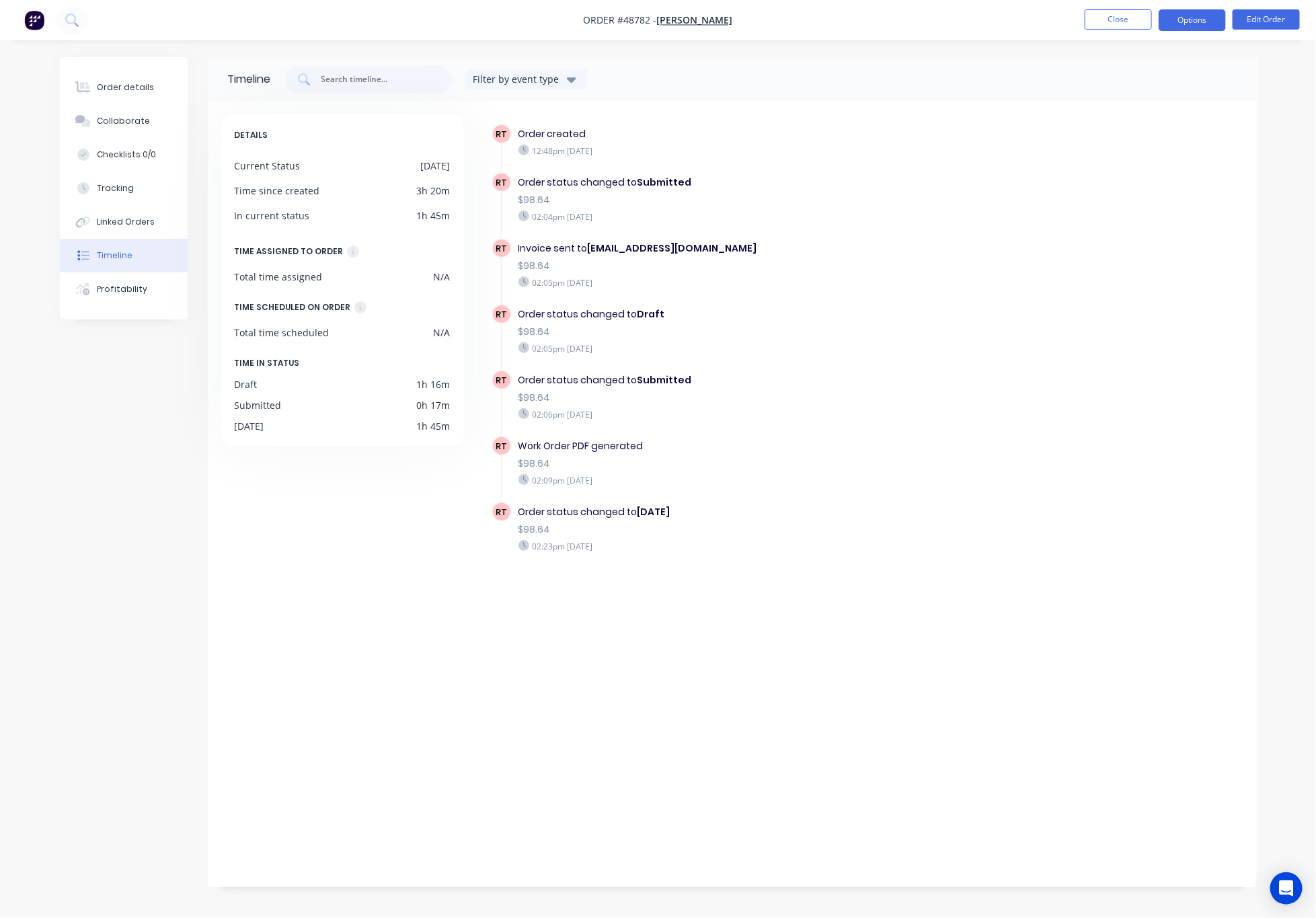
click at [1186, 14] on button "Options" at bounding box center [1192, 20] width 67 height 21
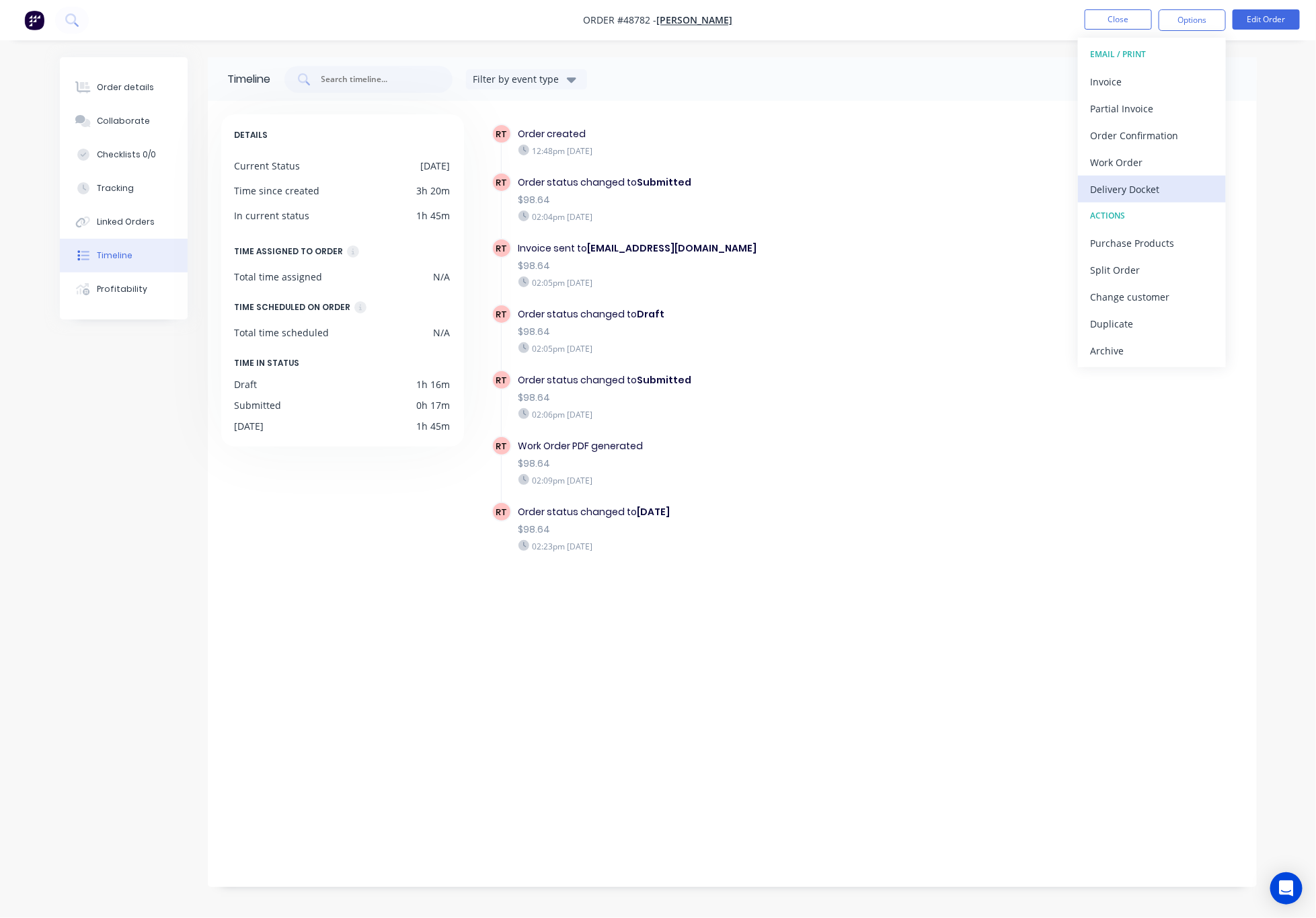
click at [1190, 182] on div "Delivery Docket" at bounding box center [1151, 189] width 123 height 20
click at [1173, 146] on button "Without pricing" at bounding box center [1152, 135] width 148 height 27
click at [1110, 17] on button "Close" at bounding box center [1118, 20] width 67 height 20
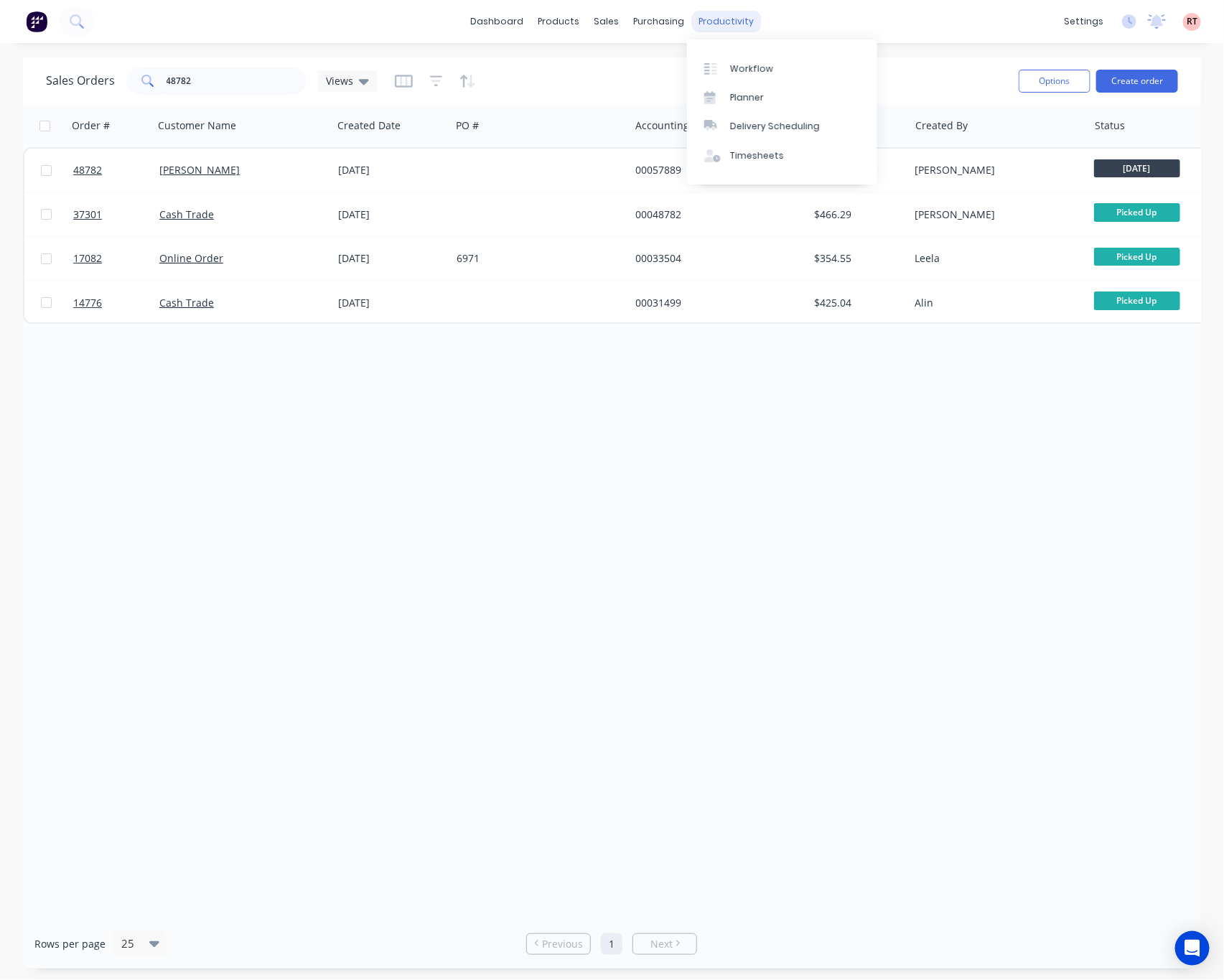
click at [717, 18] on div "productivity" at bounding box center [726, 21] width 70 height 22
click at [732, 117] on link "Delivery Scheduling" at bounding box center [782, 126] width 190 height 29
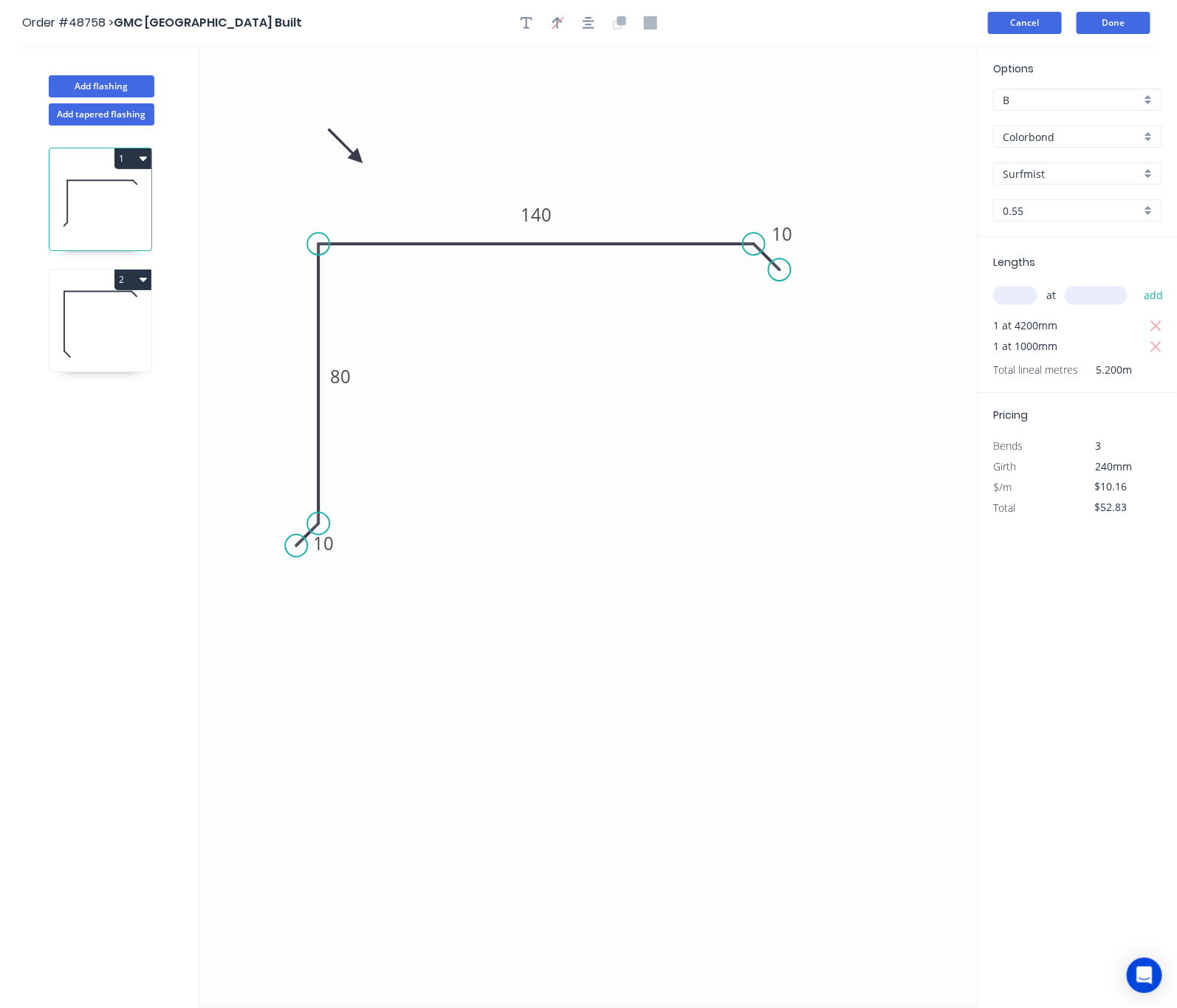
click at [988, 27] on button "Cancel" at bounding box center [1024, 22] width 74 height 22
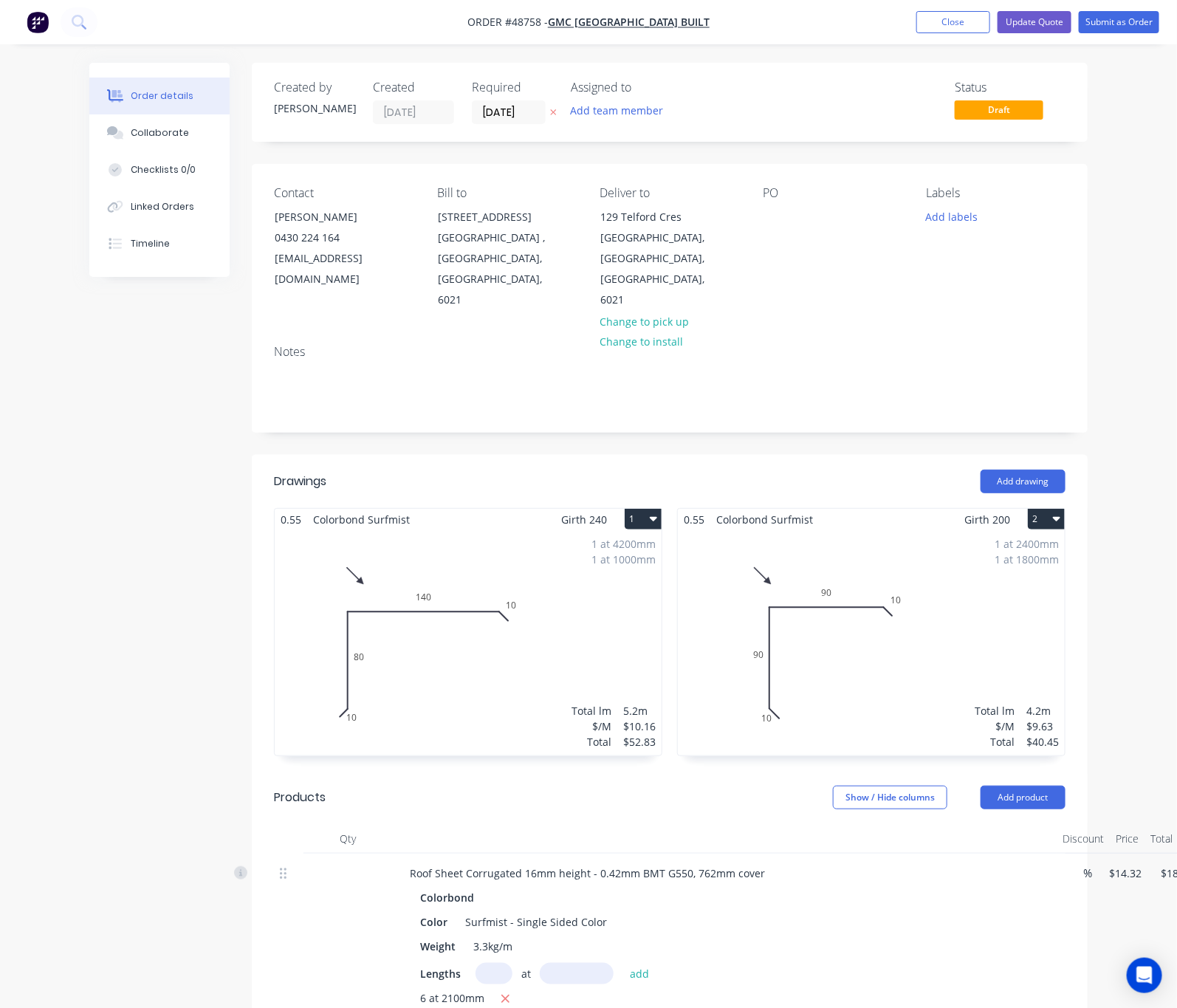
click at [473, 607] on div "1 at 4200mm 1 at 1000mm Total lm $/M Total 5.2m $10.16 $52.83" at bounding box center [467, 642] width 387 height 225
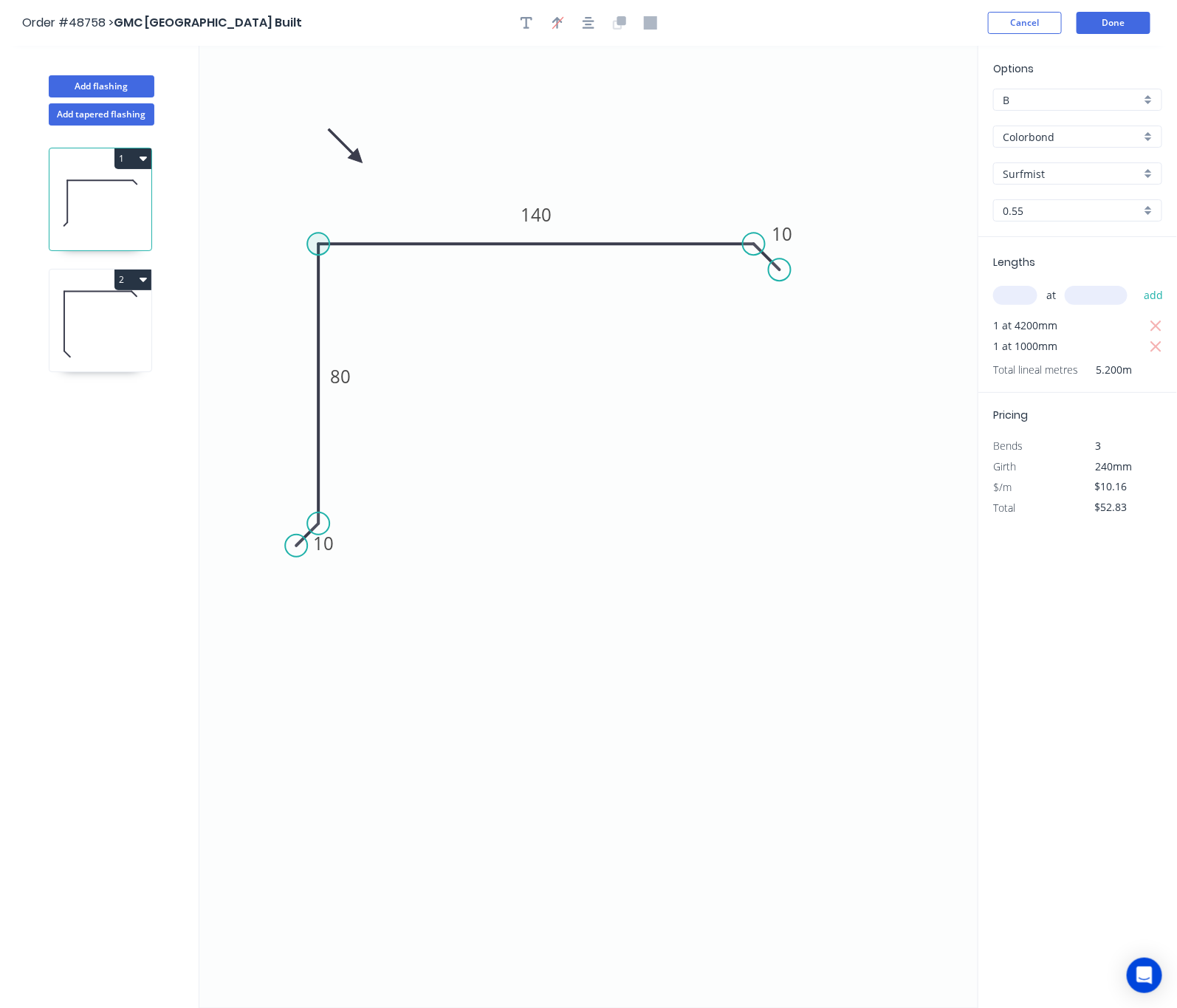
click at [317, 246] on circle at bounding box center [318, 243] width 22 height 22
click at [321, 244] on circle at bounding box center [318, 243] width 22 height 22
drag, startPoint x: 808, startPoint y: 291, endPoint x: 794, endPoint y: 284, distance: 15.7
click at [811, 291] on div "Delete point" at bounding box center [857, 297] width 148 height 30
type input "$0.00"
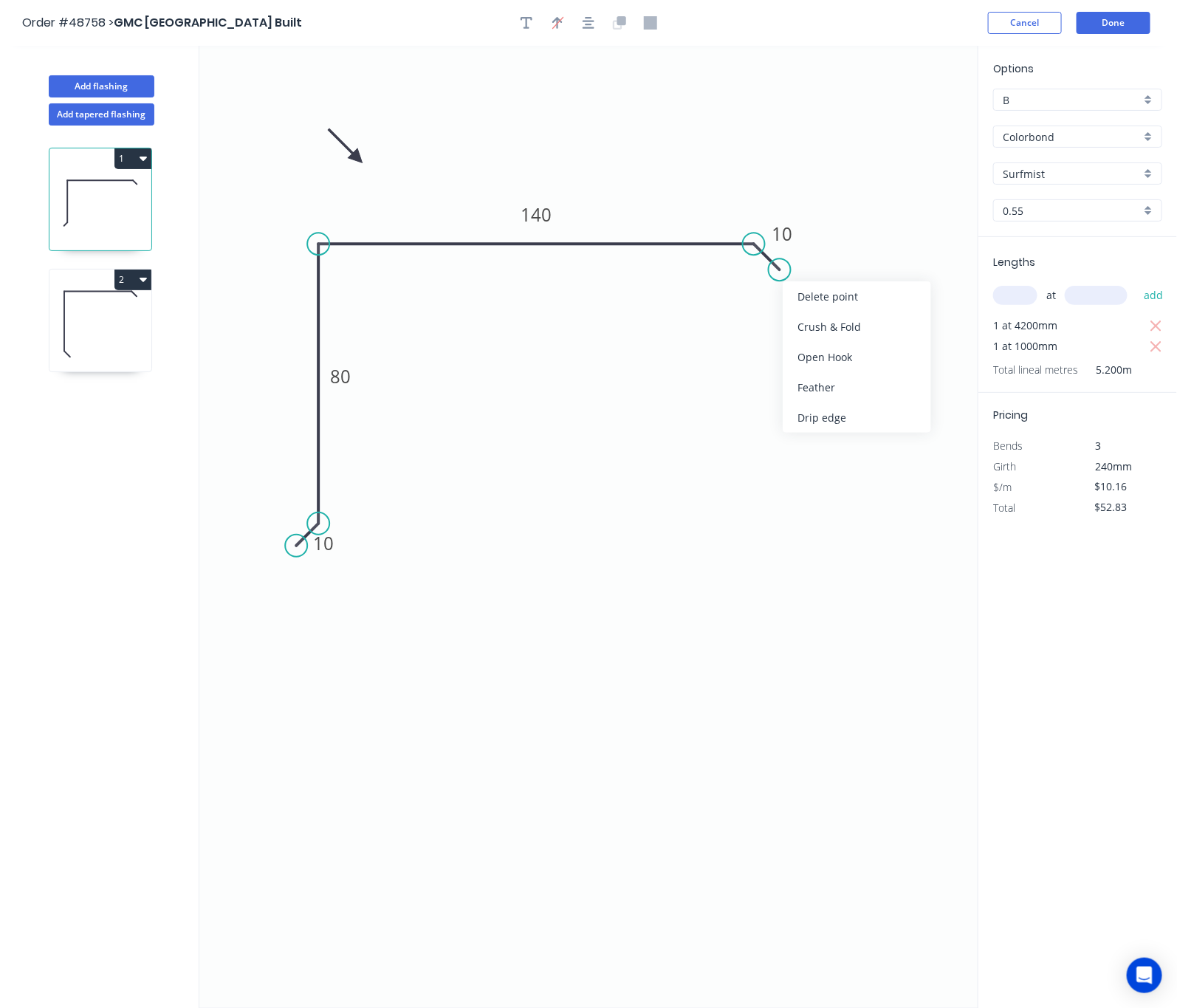
type input "$0.00"
click at [775, 273] on div "Delete point" at bounding box center [830, 270] width 148 height 30
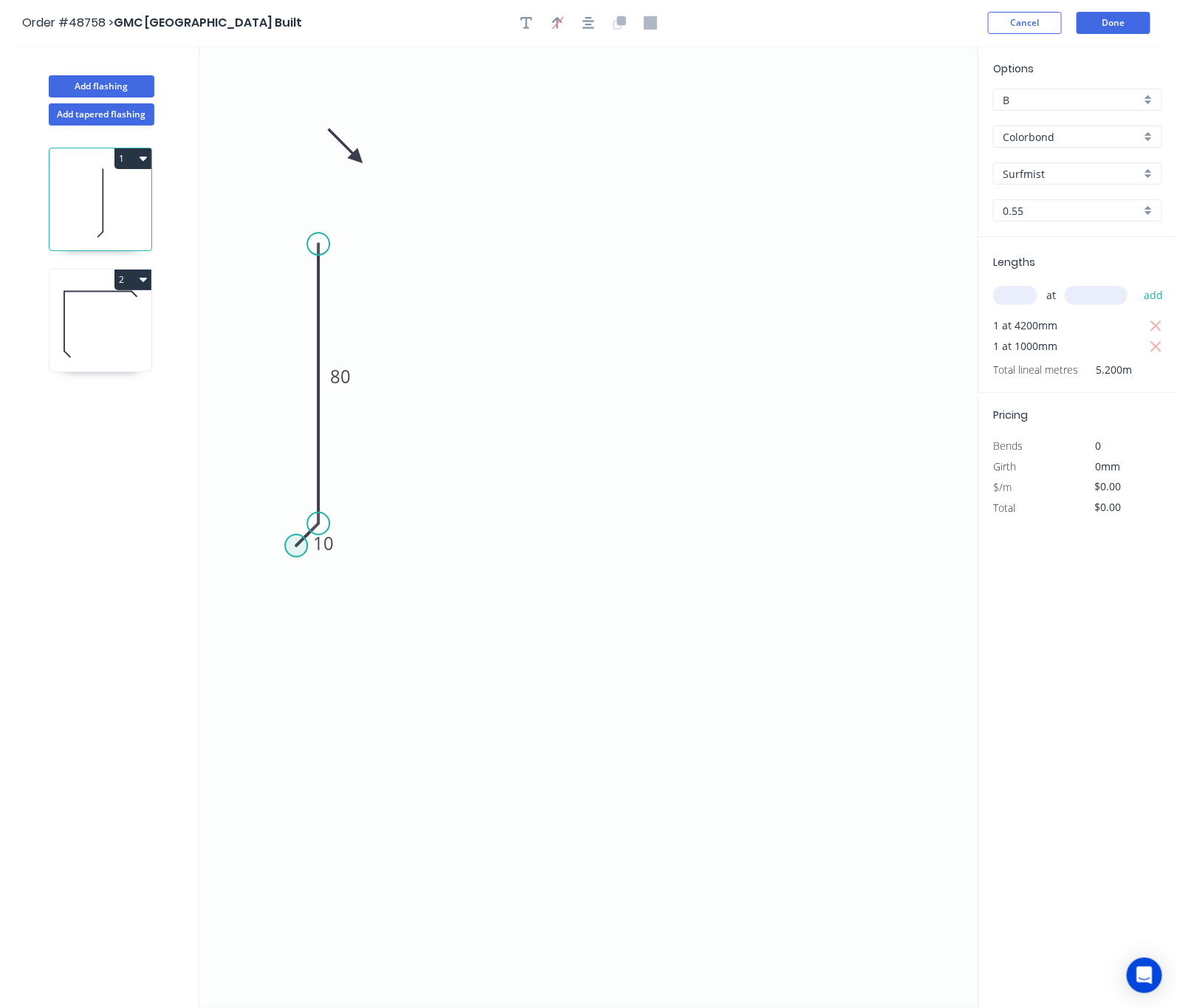
type input "$6.87"
type input "$35.72"
drag, startPoint x: 297, startPoint y: 545, endPoint x: 319, endPoint y: 549, distance: 22.4
click at [319, 549] on circle at bounding box center [318, 548] width 22 height 22
click at [348, 565] on div "Delete point" at bounding box center [393, 569] width 148 height 30
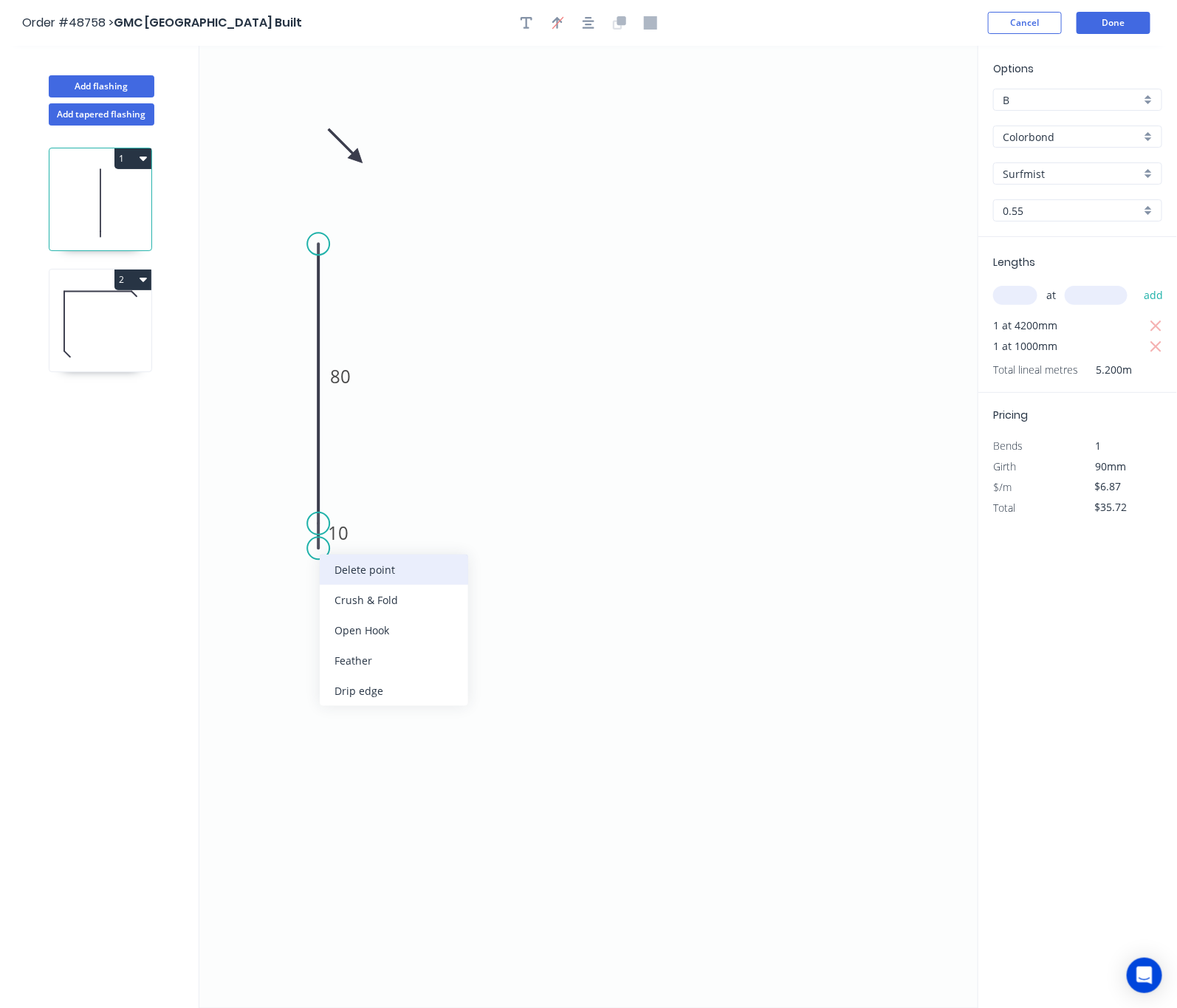
type input "$0.00"
click at [324, 527] on circle at bounding box center [318, 523] width 22 height 22
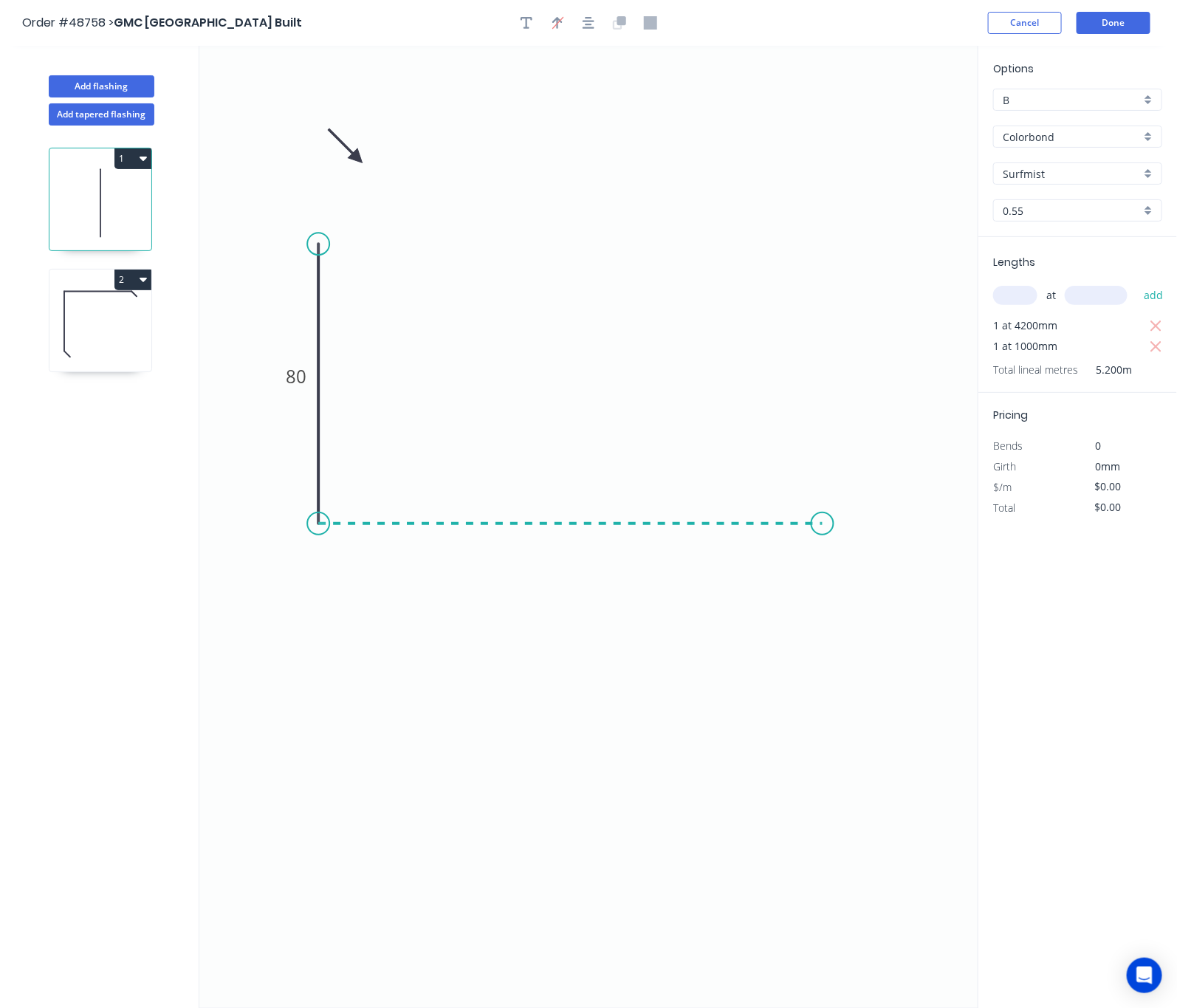
click at [823, 508] on icon "0 80" at bounding box center [588, 526] width 780 height 962
type input "$6.87"
type input "$35.72"
click at [865, 557] on icon "0 80 ?" at bounding box center [588, 526] width 780 height 962
type input "$0.00"
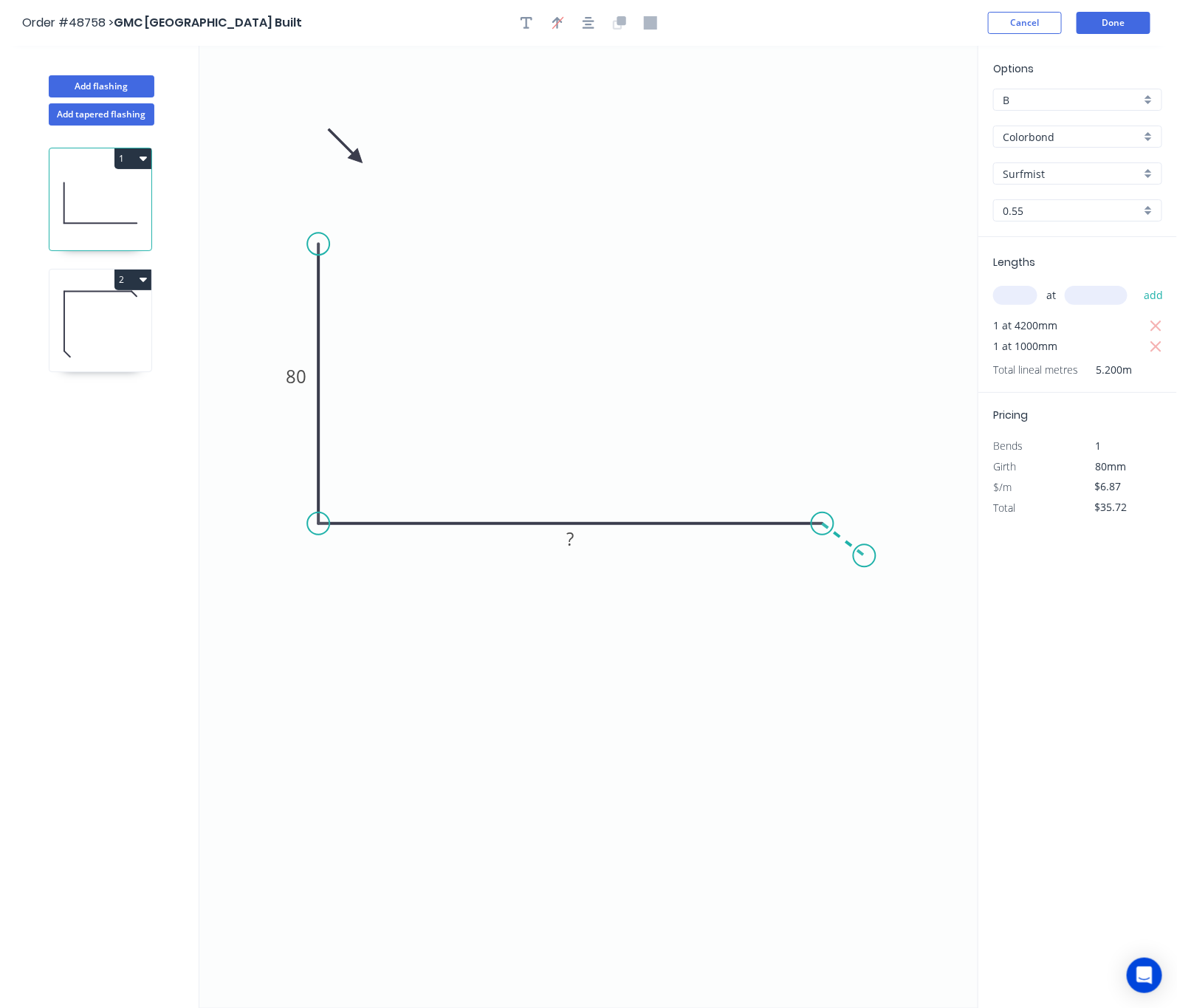
type input "$0.00"
click at [865, 557] on circle at bounding box center [865, 556] width 22 height 22
click at [807, 560] on tspan "?" at bounding box center [807, 557] width 8 height 24
click at [855, 521] on tspan "?" at bounding box center [857, 515] width 7 height 24
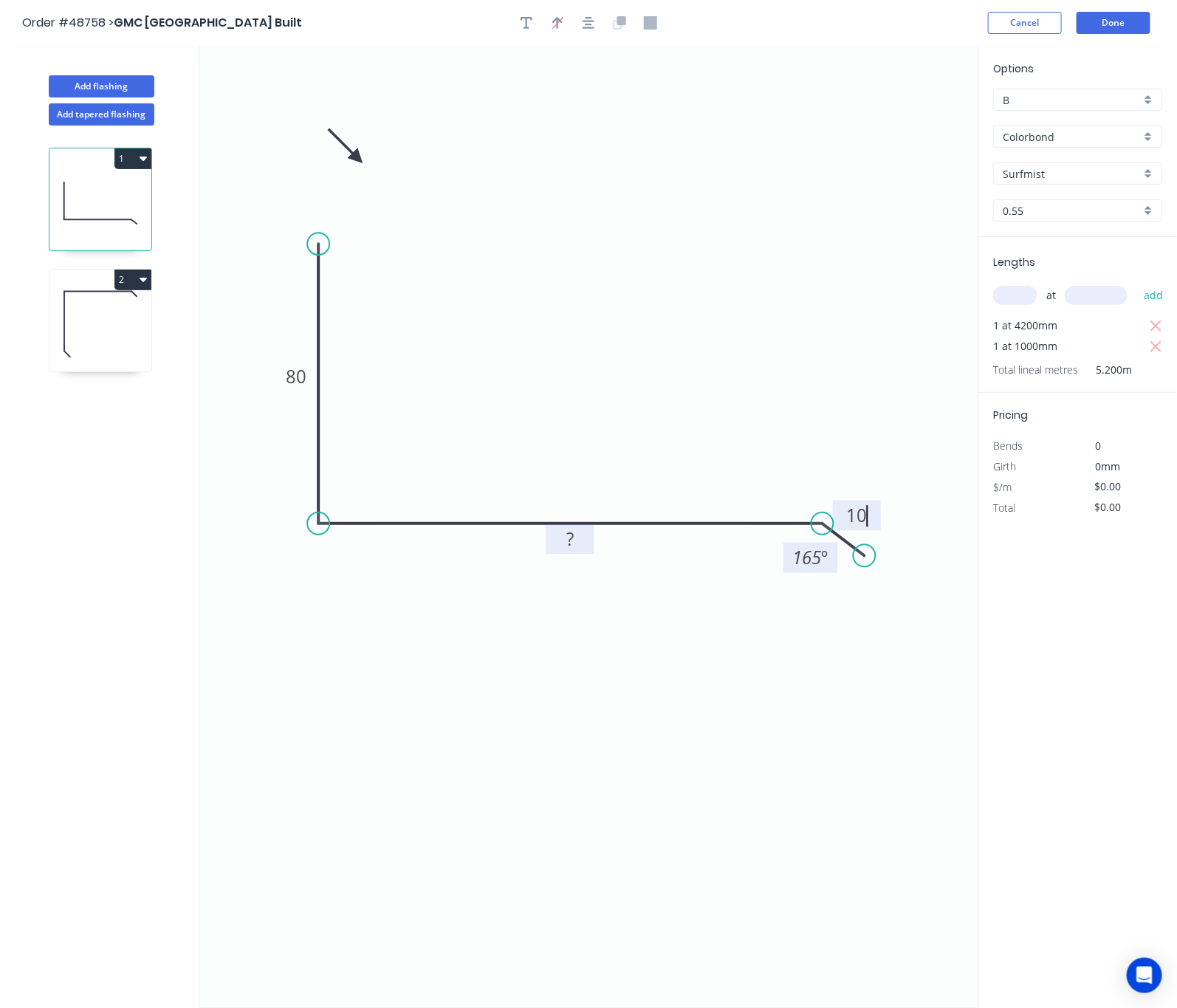
click at [581, 538] on rect at bounding box center [571, 539] width 30 height 21
type input "$9.63"
type input "$50.08"
click at [299, 369] on tspan "80" at bounding box center [296, 377] width 21 height 24
click at [359, 157] on icon at bounding box center [345, 146] width 43 height 43
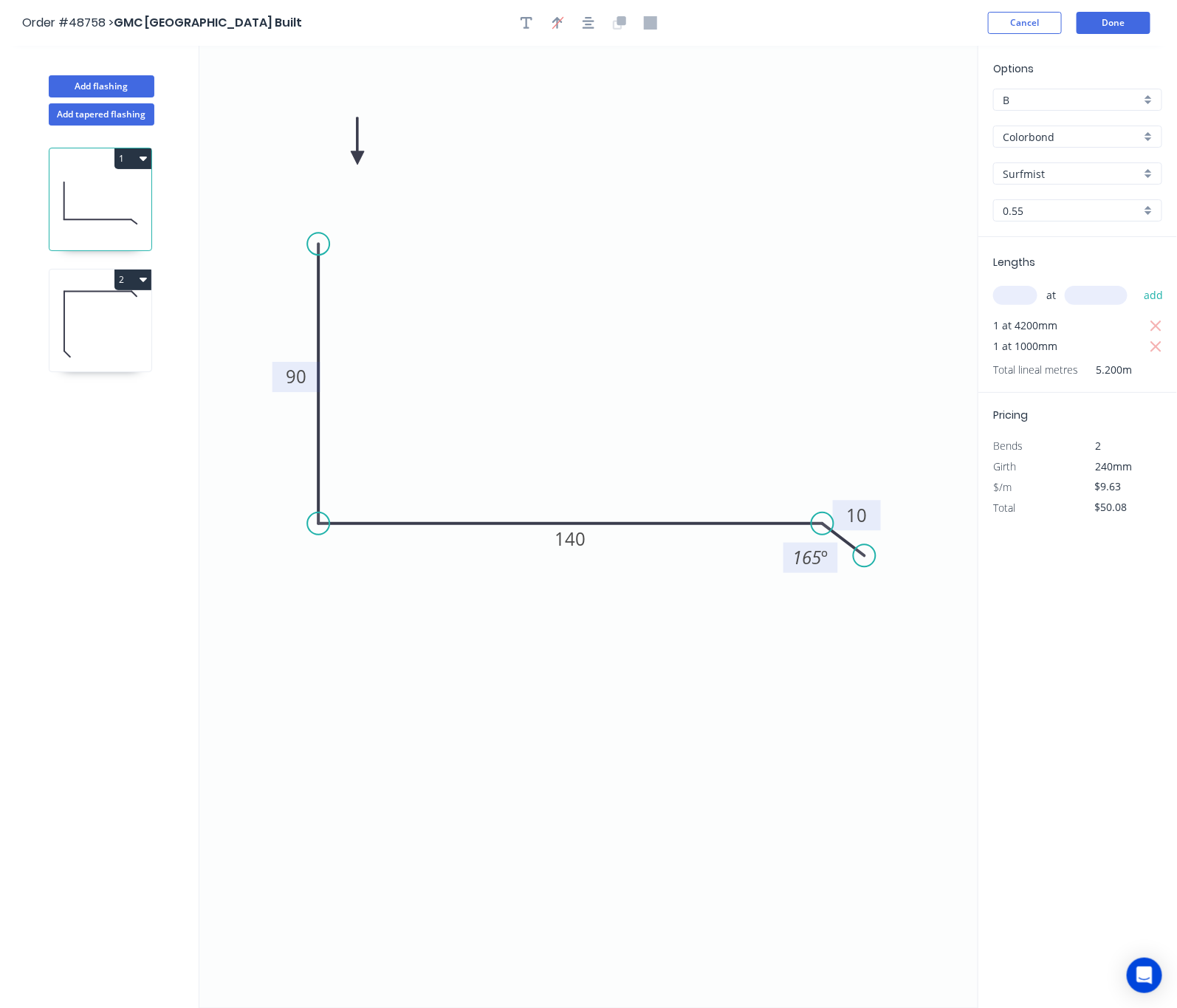
click at [359, 157] on icon at bounding box center [357, 141] width 13 height 48
drag, startPoint x: 359, startPoint y: 157, endPoint x: 623, endPoint y: 303, distance: 301.7
click at [623, 303] on icon at bounding box center [634, 291] width 43 height 43
click at [1103, 20] on button "Done" at bounding box center [1113, 22] width 74 height 22
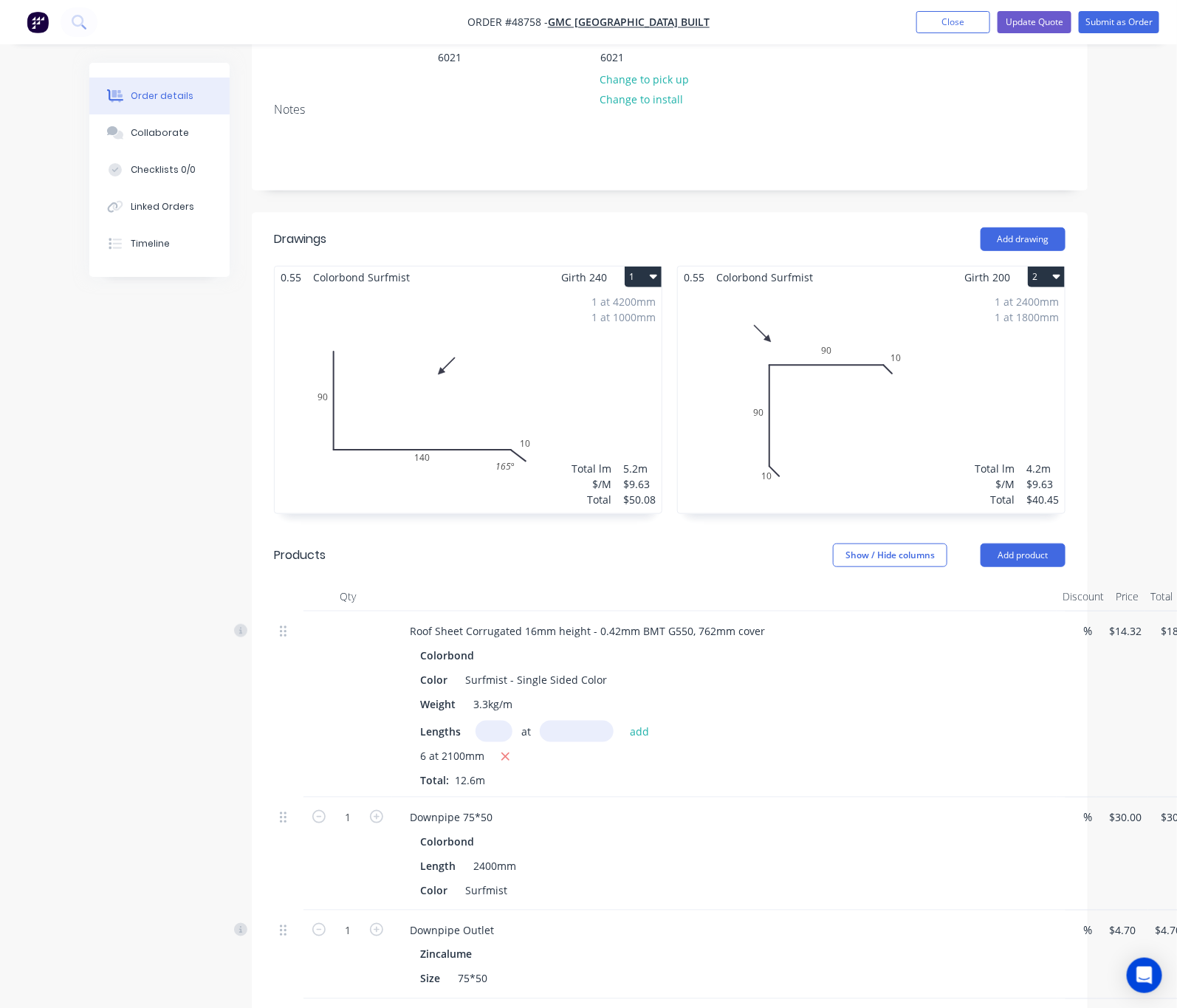
scroll to position [222, 0]
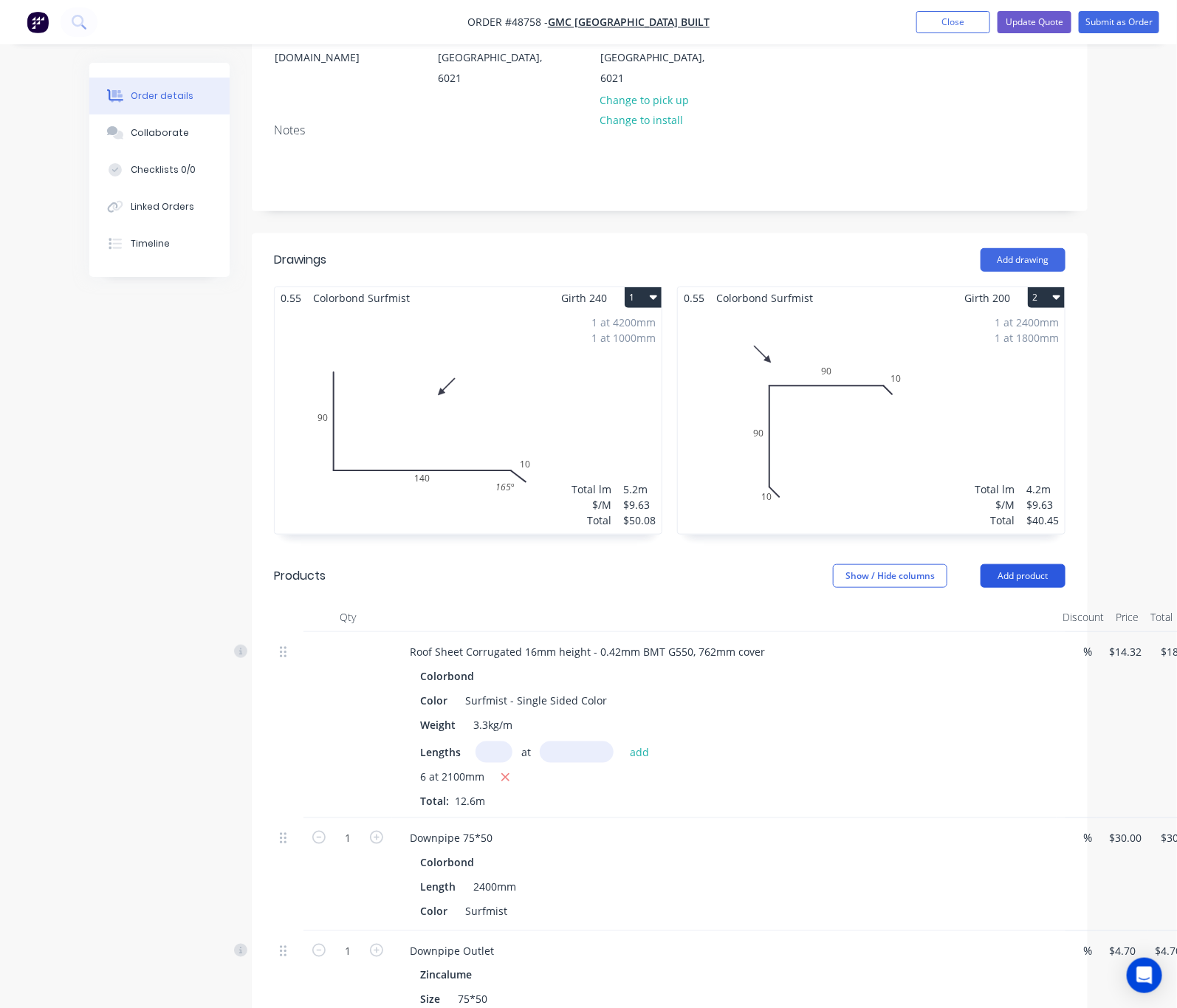
click at [1066, 564] on button "Add product" at bounding box center [1023, 576] width 85 height 23
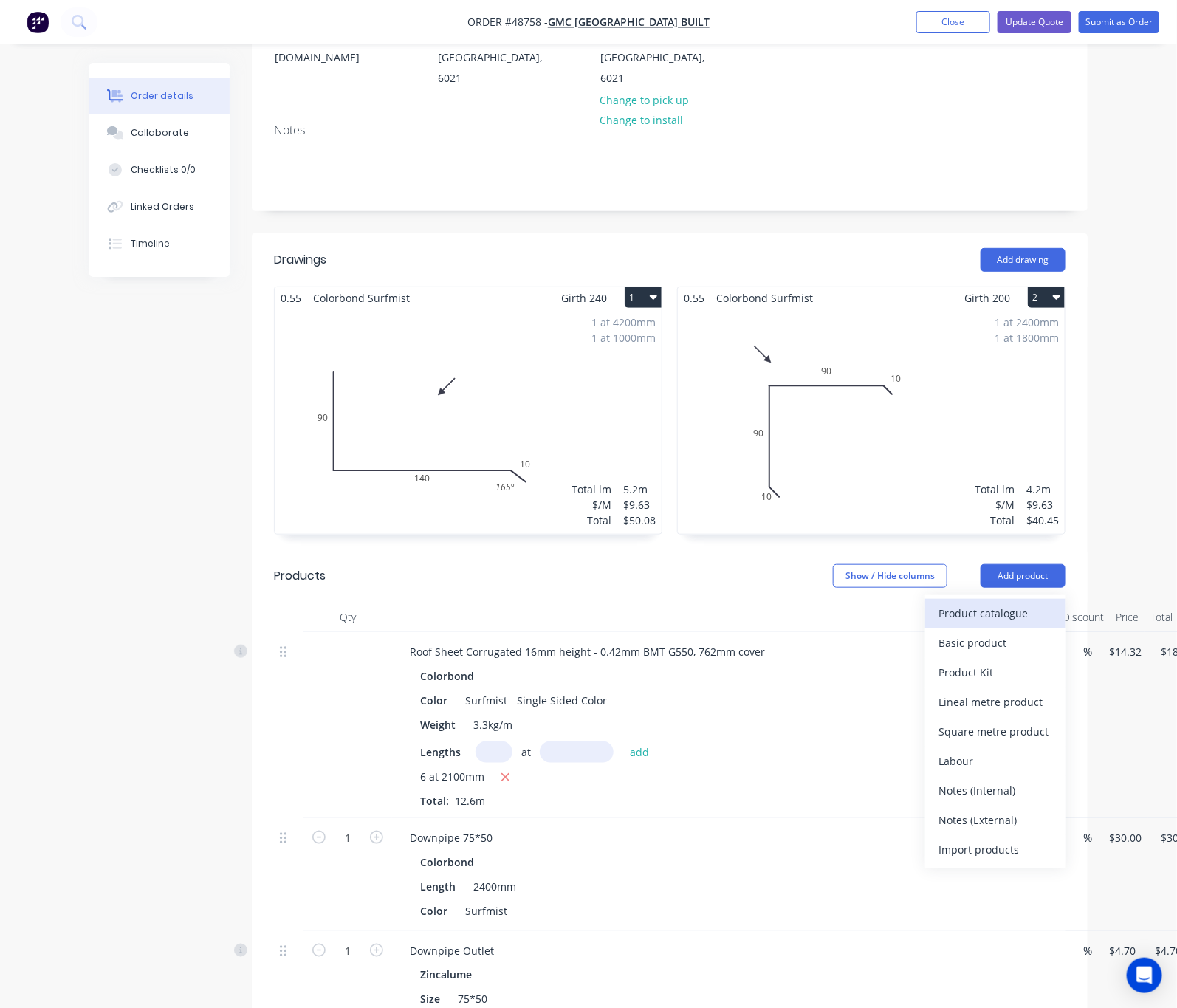
click at [1051, 603] on div "Product catalogue" at bounding box center [995, 613] width 114 height 22
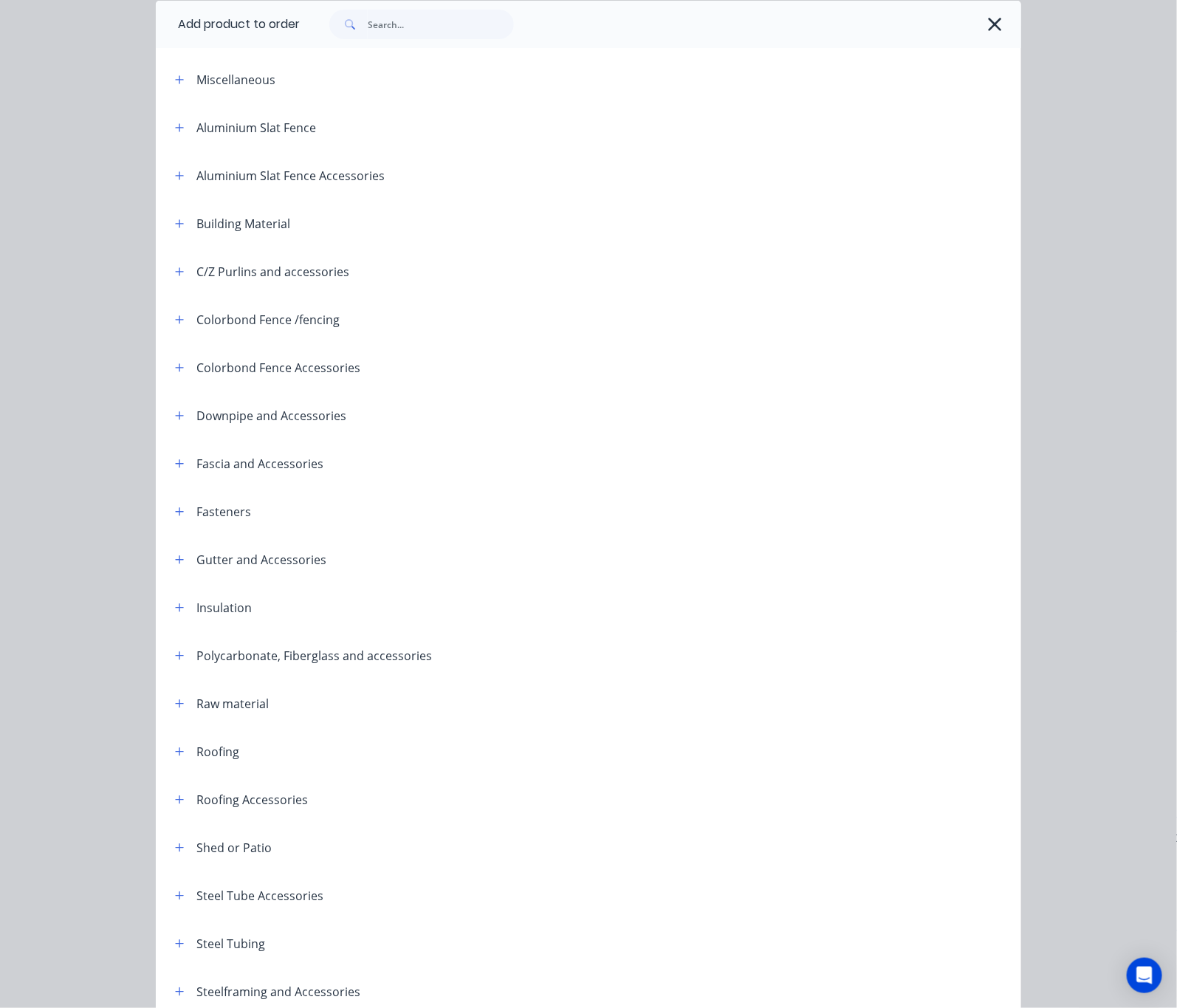
scroll to position [0, 0]
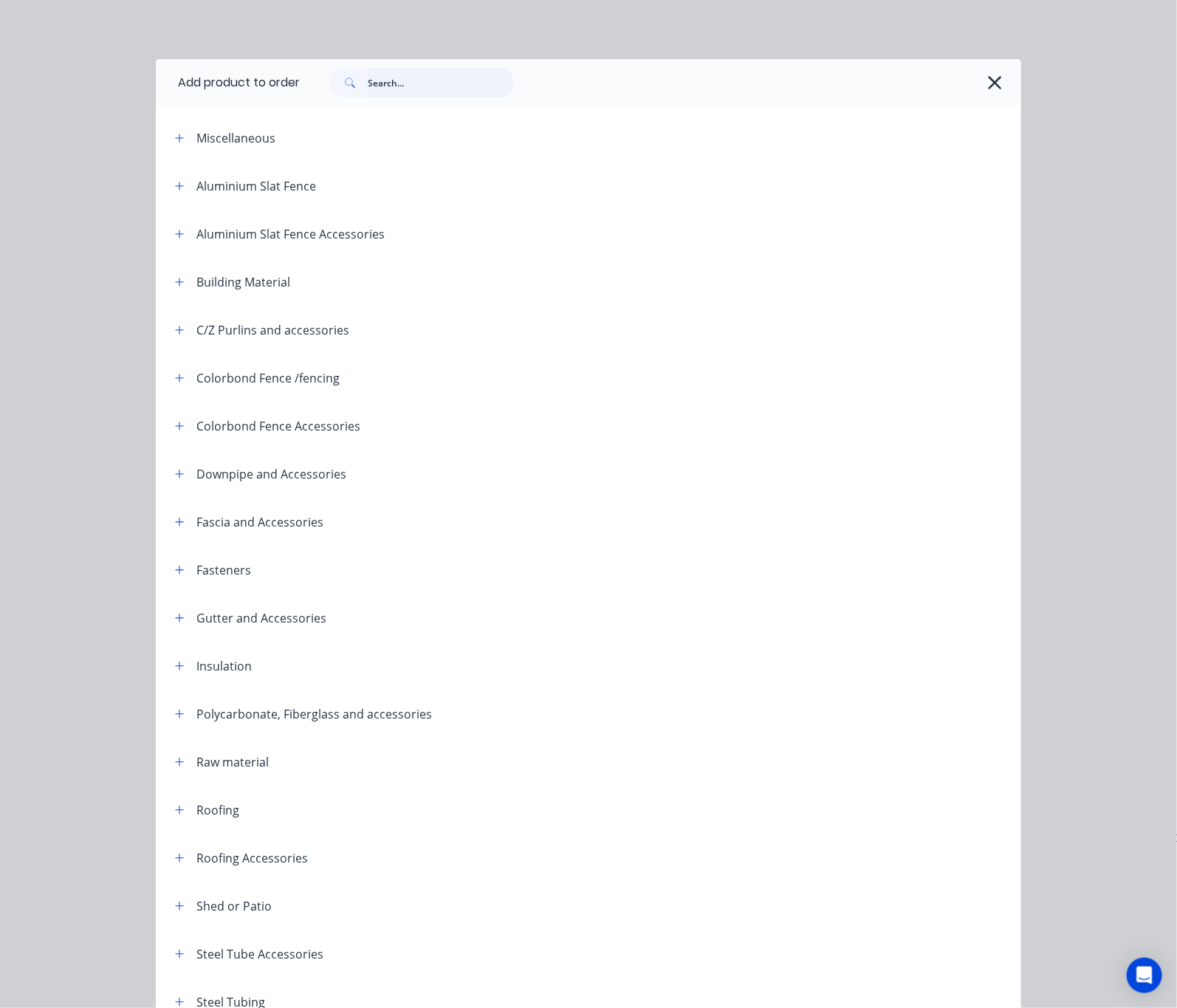
click at [368, 82] on input "text" at bounding box center [440, 83] width 146 height 30
type input "50"
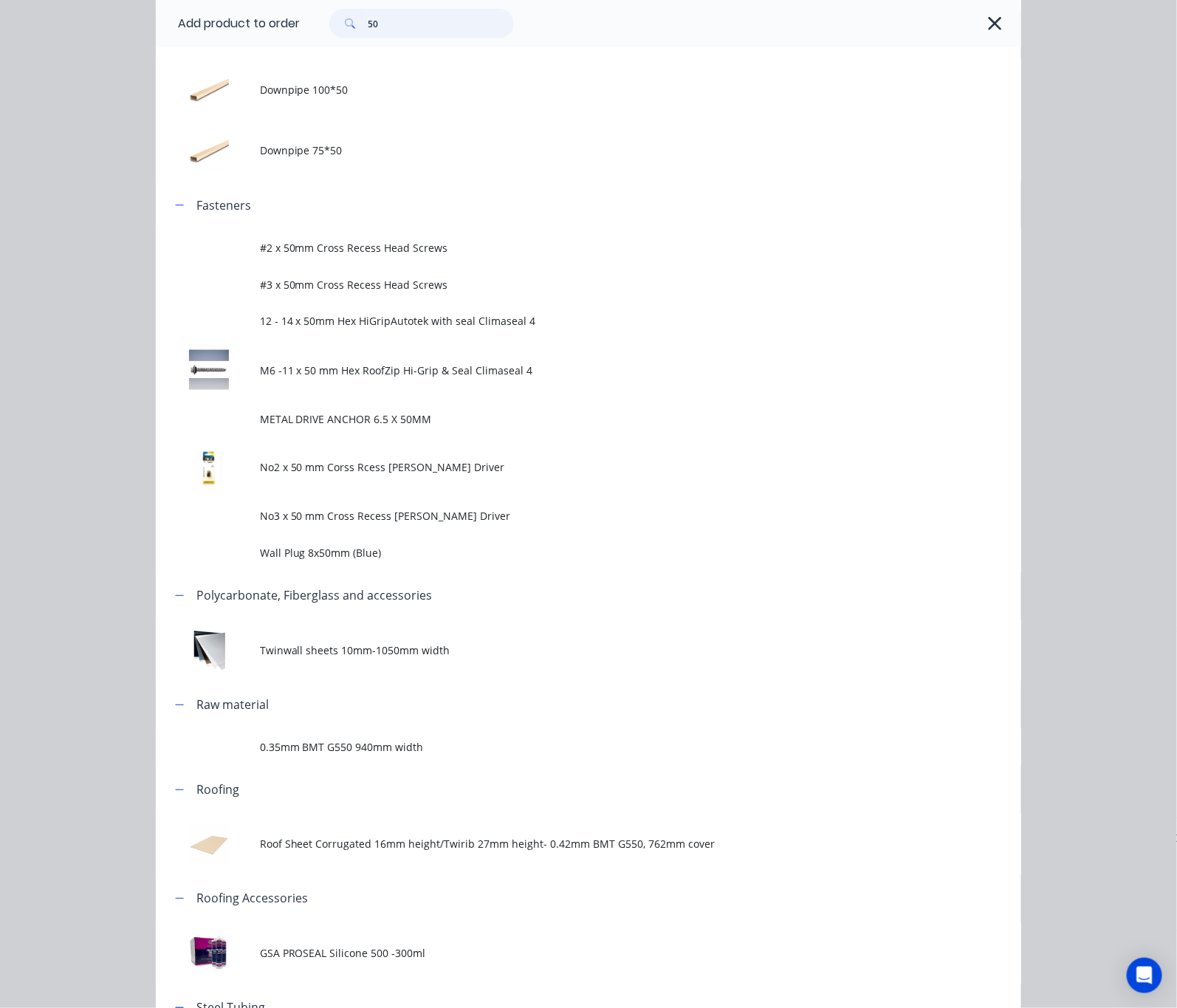
scroll to position [775, 0]
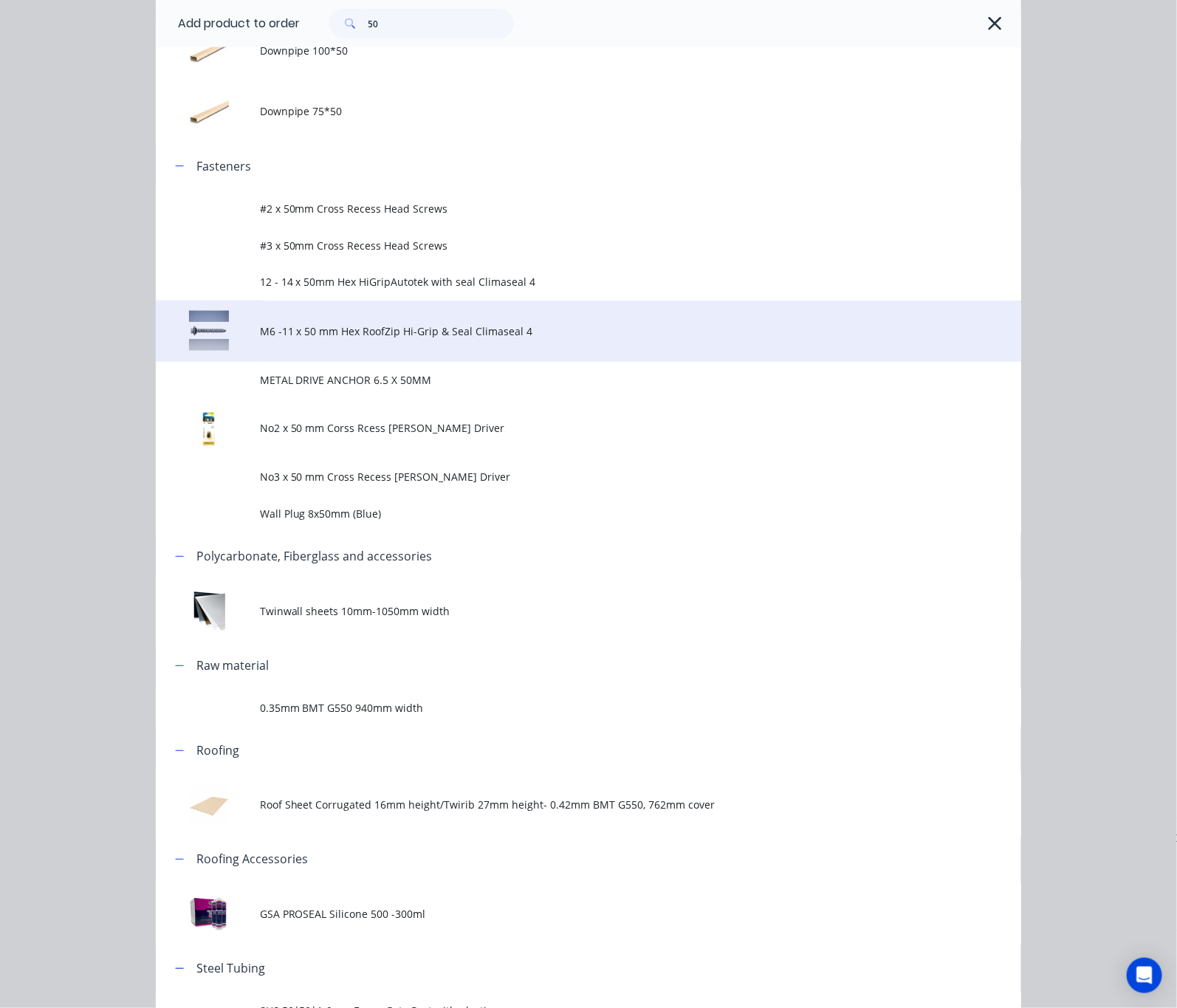
click at [452, 339] on td "M6 -11 x 50 mm Hex RoofZip Hi-Grip & Seal Climaseal 4" at bounding box center [641, 331] width 762 height 61
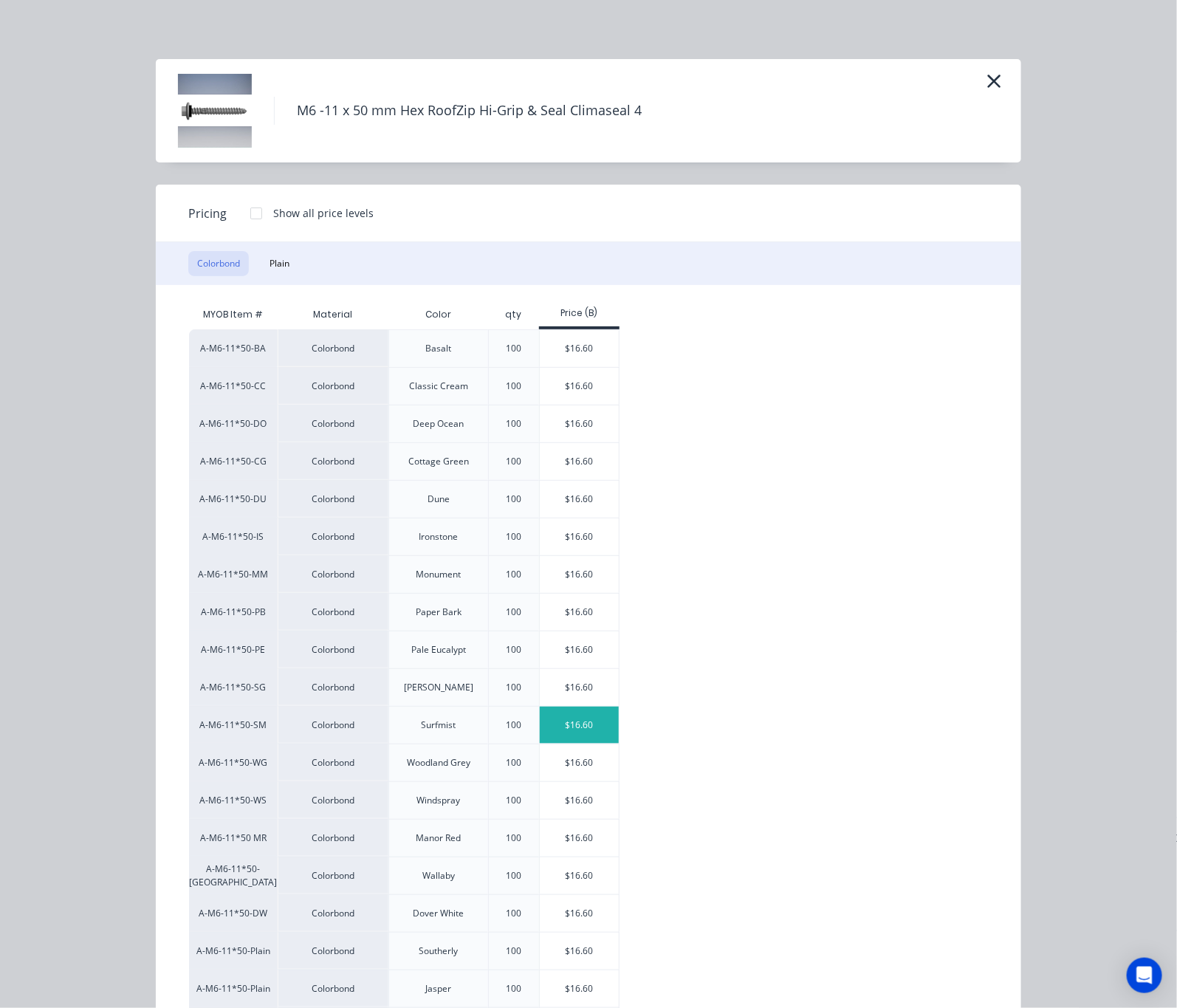
click at [540, 725] on div "$16.60" at bounding box center [580, 725] width 79 height 37
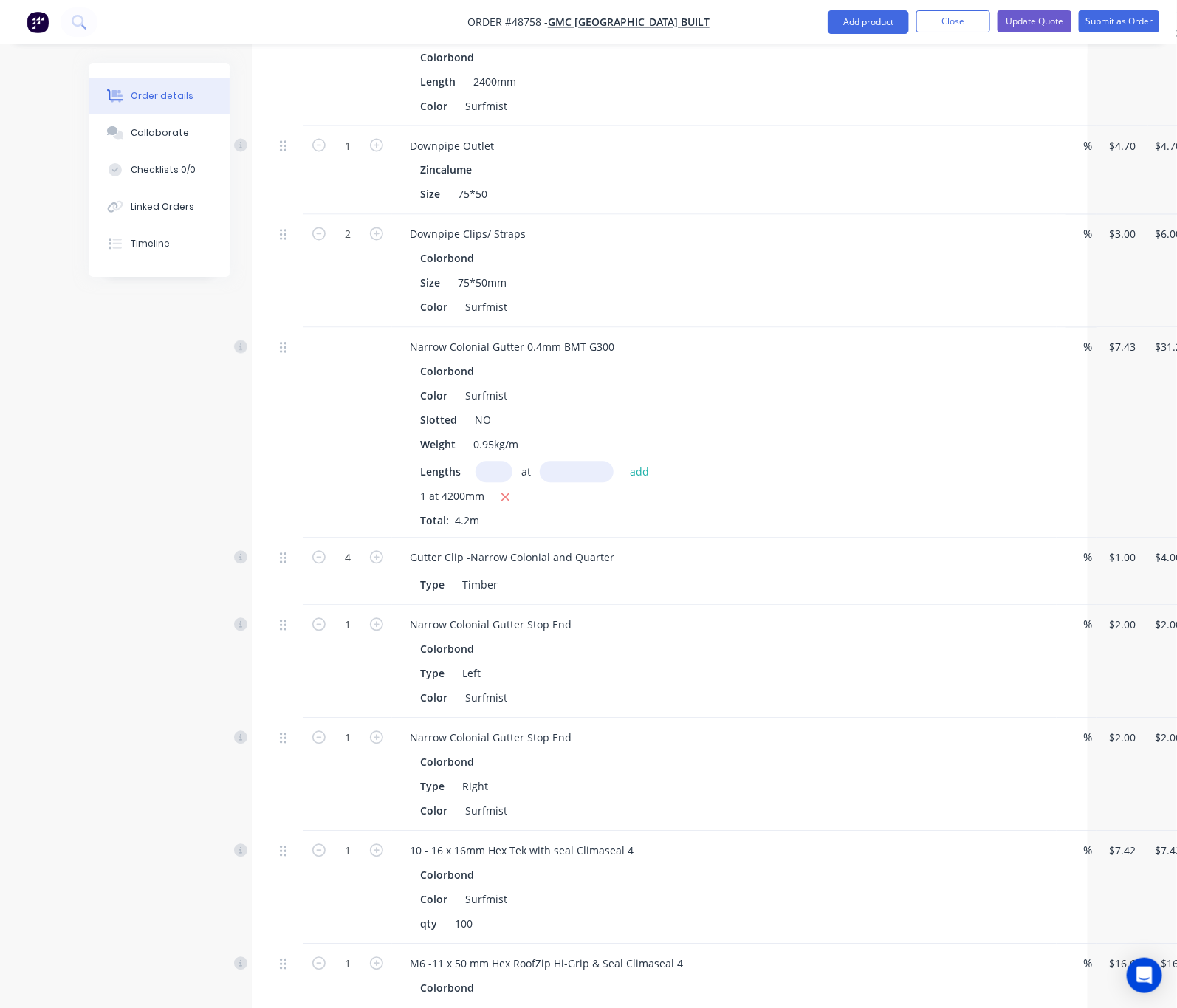
scroll to position [1099, 0]
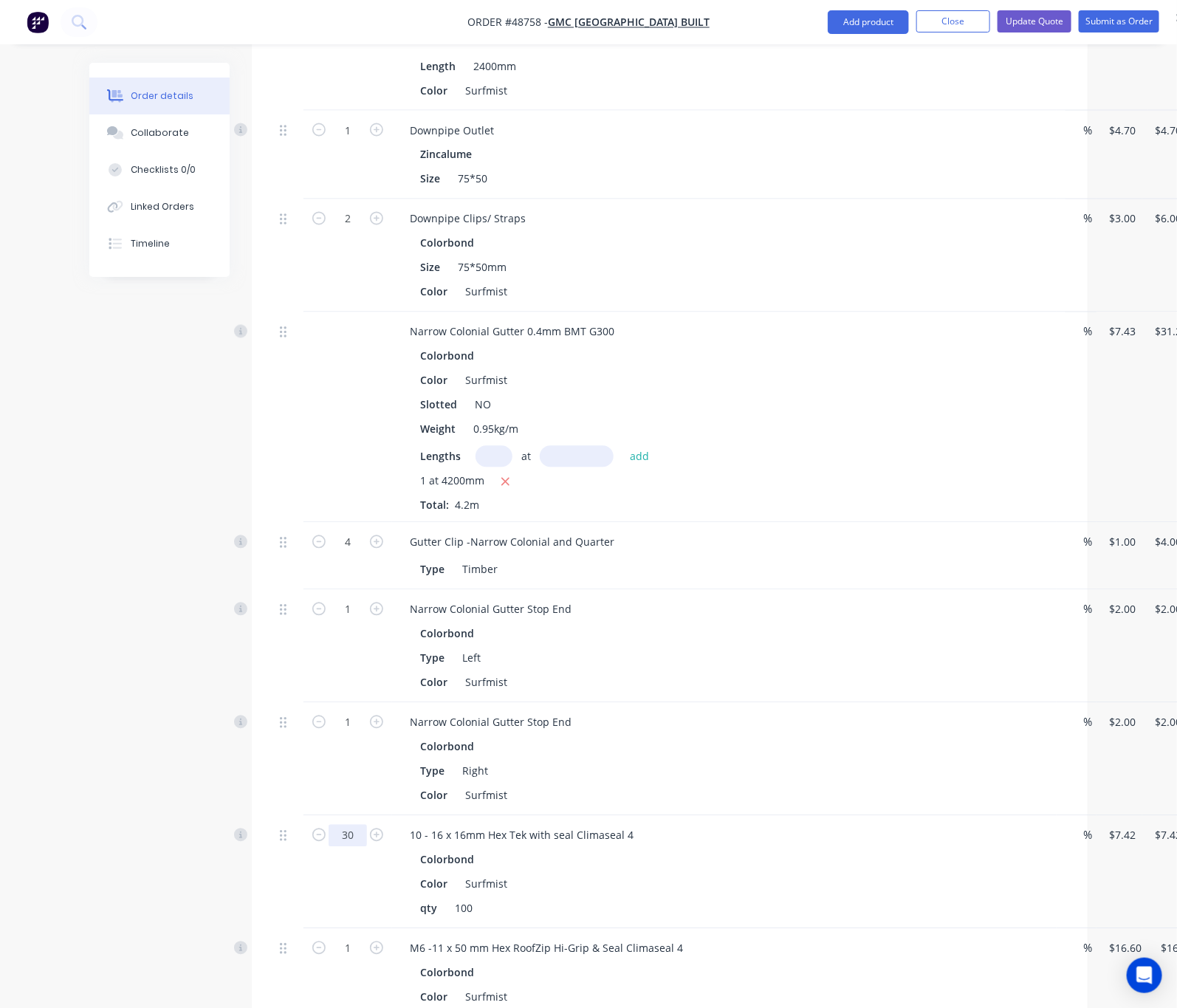
scroll to position [988, 0]
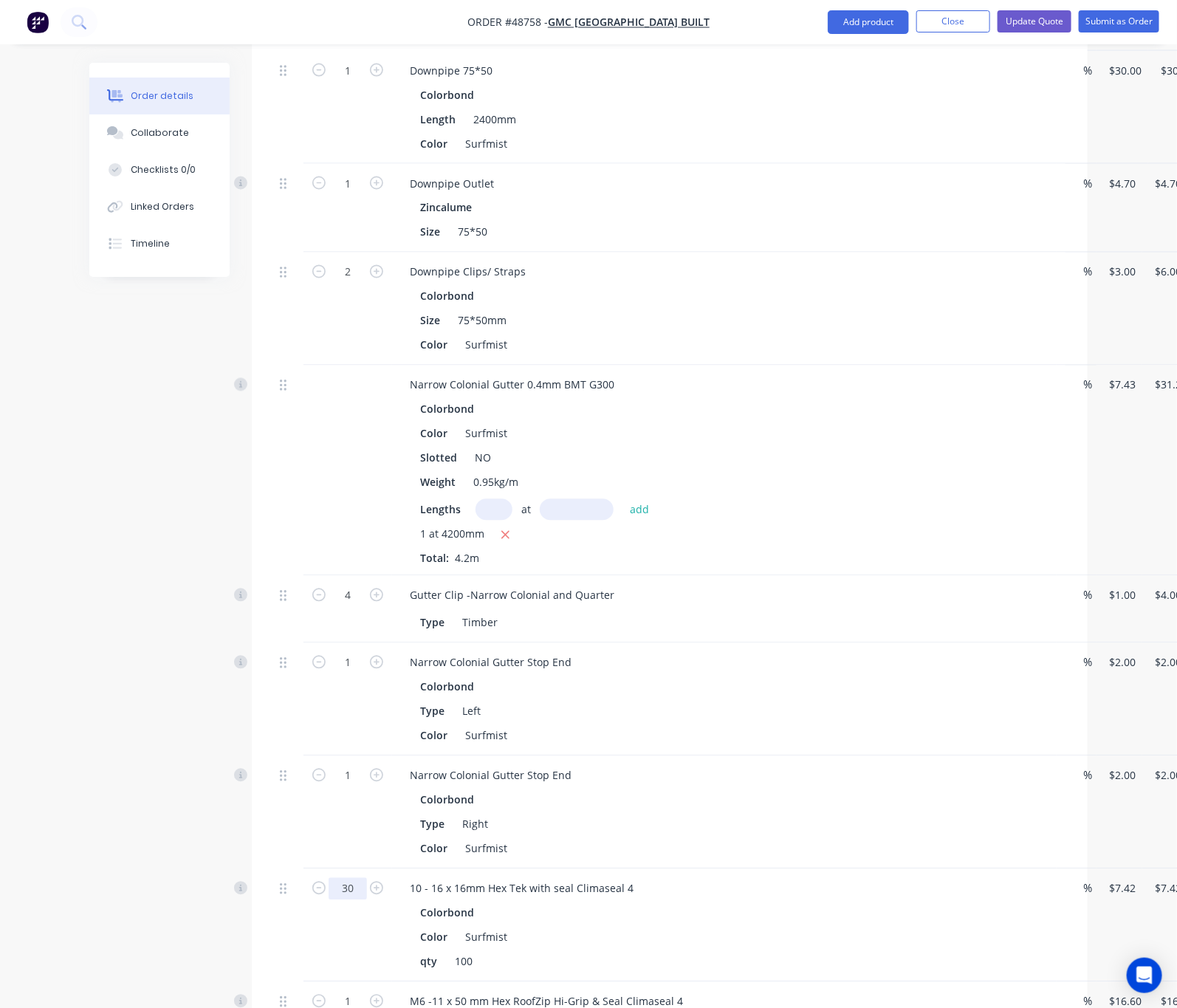
type input "30"
type input "$222.60"
click at [274, 908] on div at bounding box center [288, 925] width 30 height 113
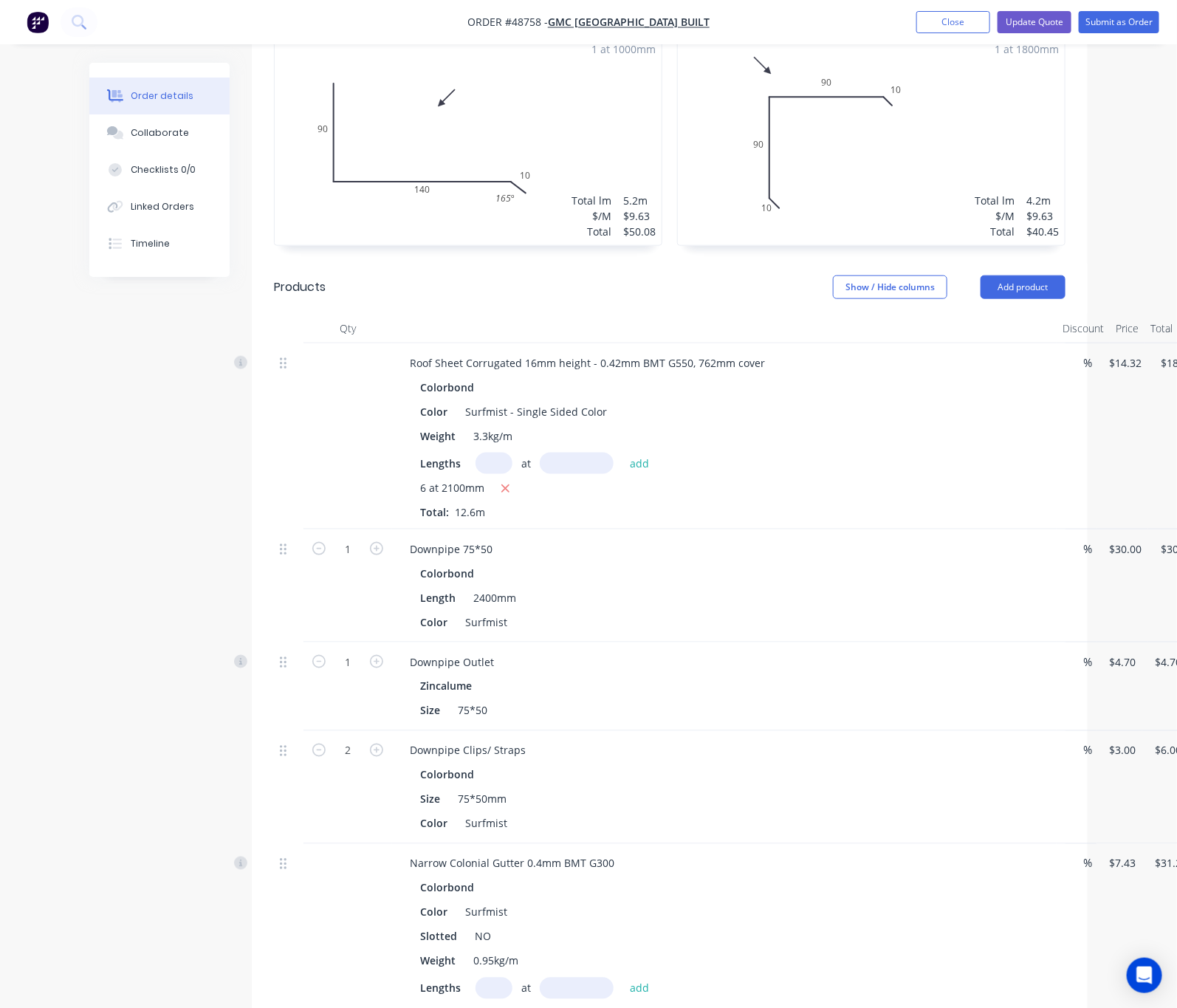
scroll to position [0, 0]
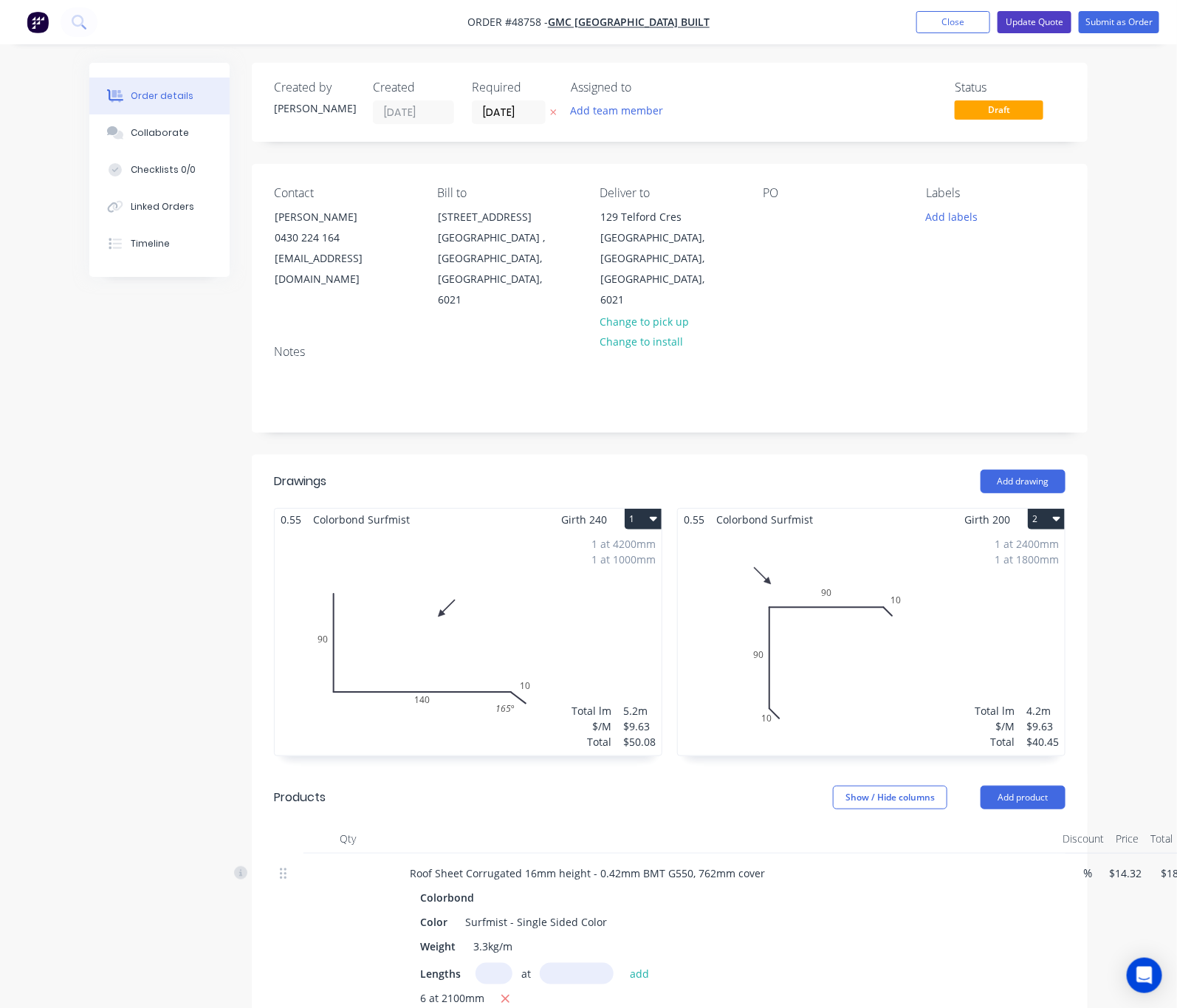
click at [1051, 16] on button "Update Quote" at bounding box center [1034, 22] width 74 height 22
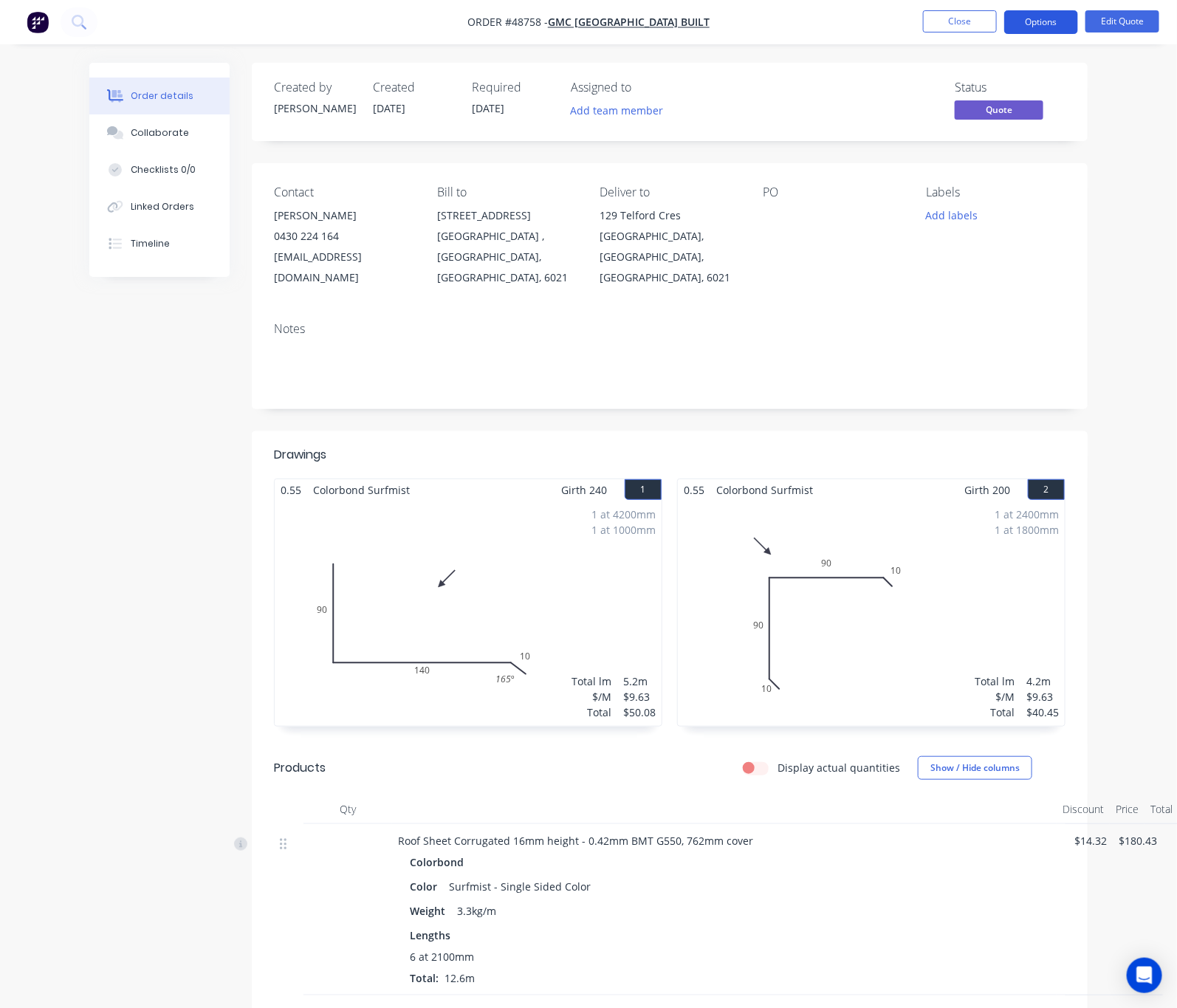
click at [1026, 22] on button "Options" at bounding box center [1042, 22] width 74 height 23
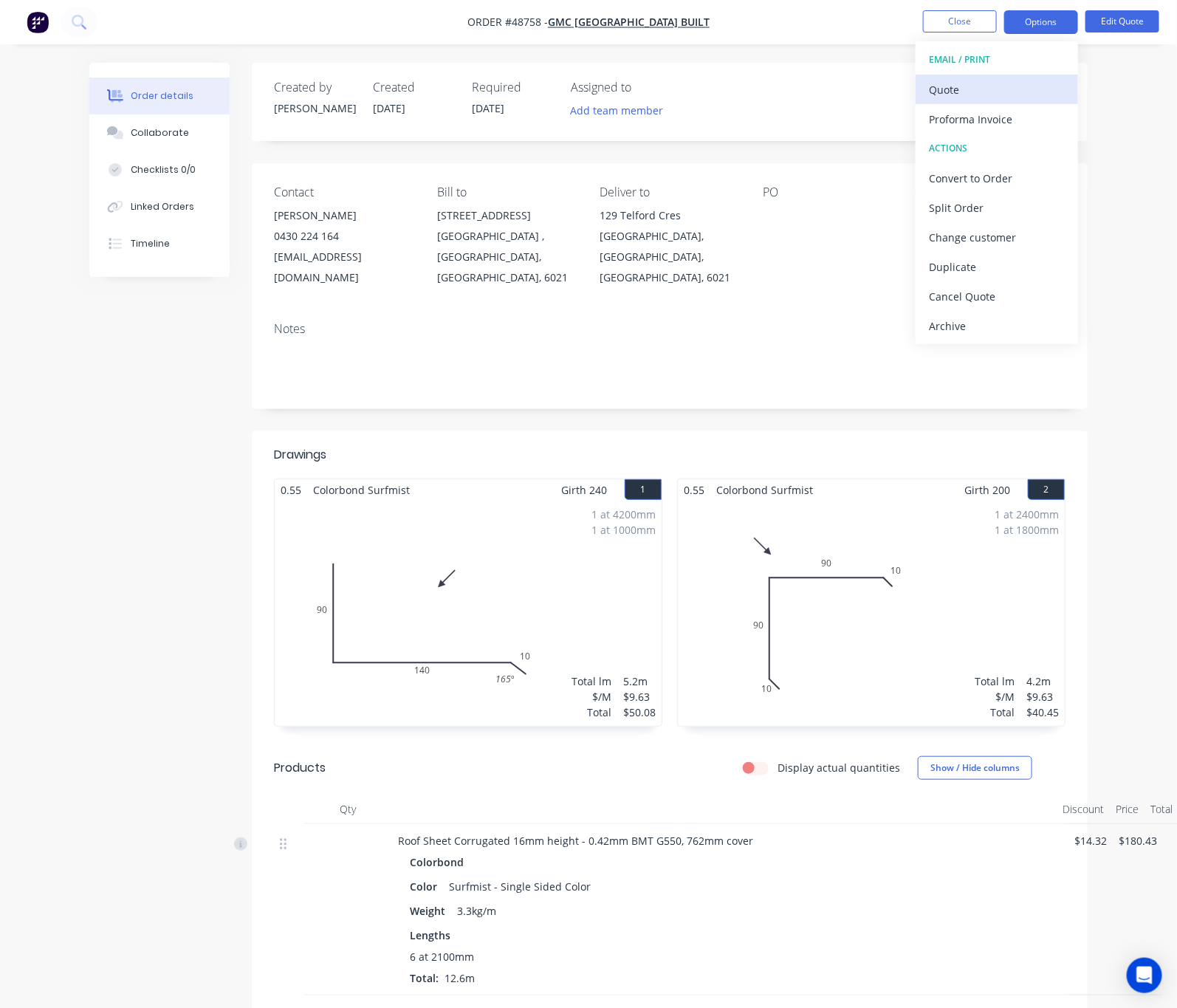
click at [1013, 81] on div "Quote" at bounding box center [997, 90] width 135 height 22
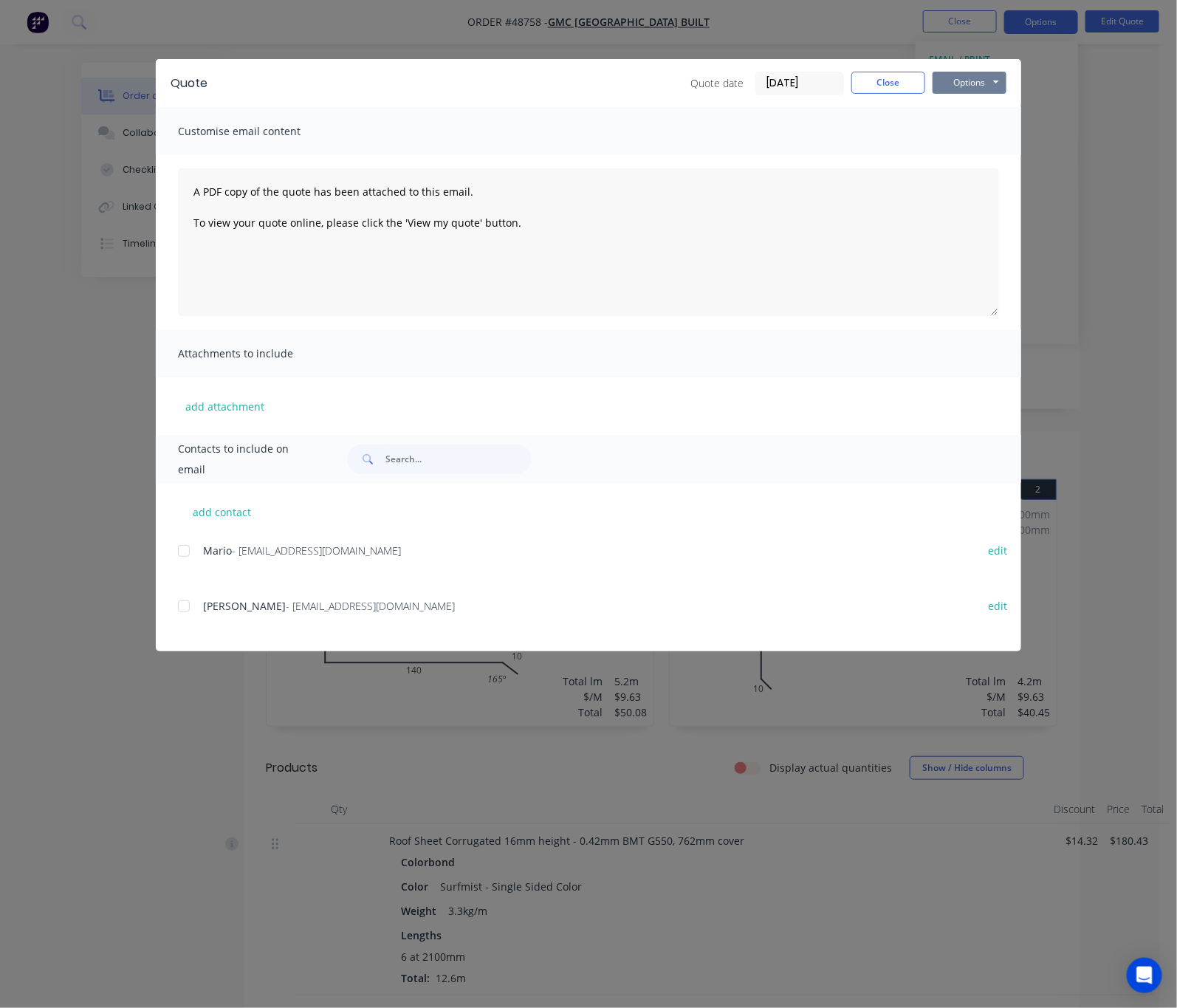
click at [1007, 77] on button "Options" at bounding box center [970, 83] width 74 height 22
click at [1027, 123] on button "Print" at bounding box center [980, 133] width 94 height 24
click at [336, 40] on div "Quote Quote date 02/09/25 Close Options Preview Print Email Customise email con…" at bounding box center [588, 504] width 1177 height 1008
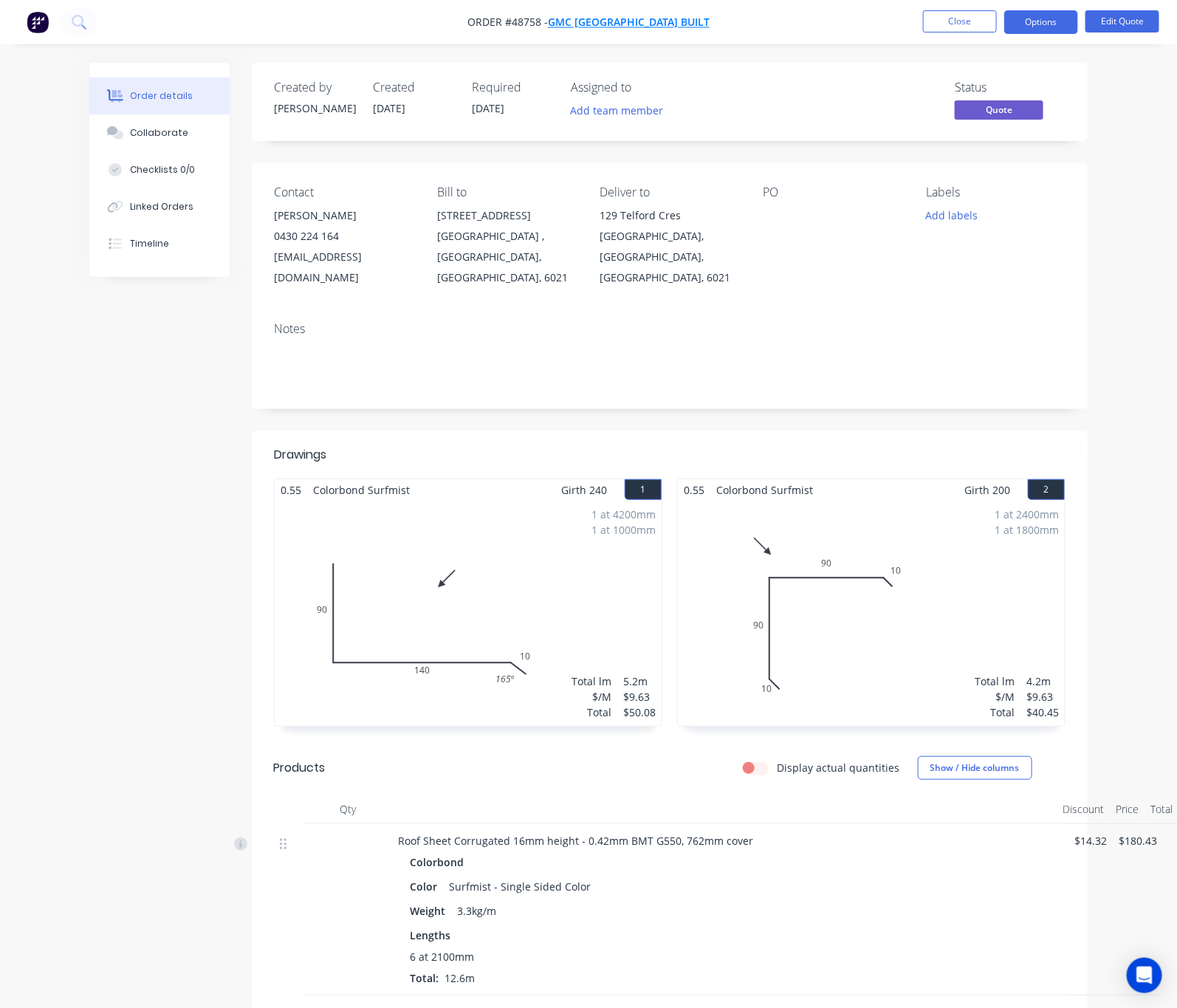
click at [604, 23] on span "GMC WA Built" at bounding box center [629, 22] width 161 height 14
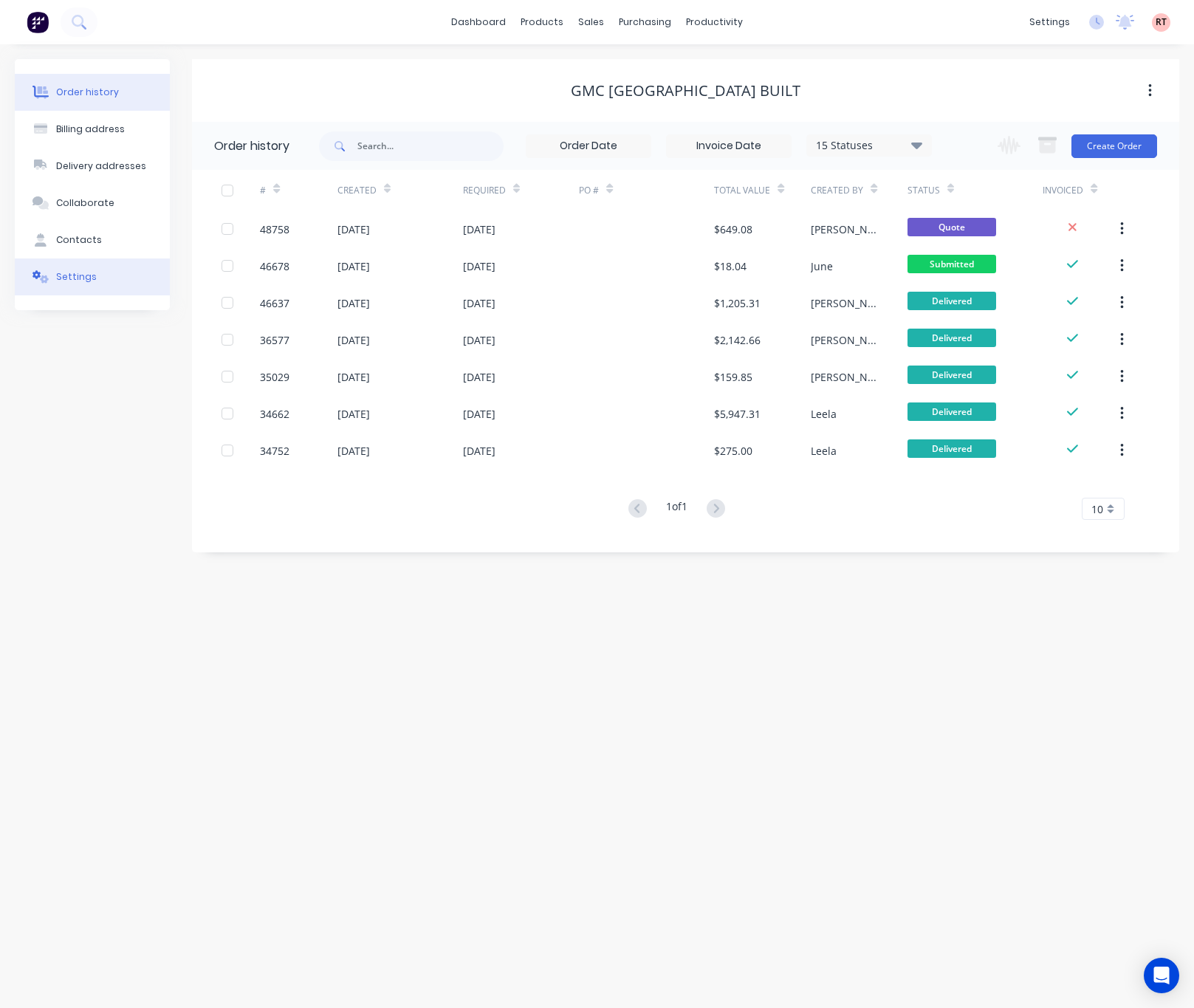
click at [102, 271] on button "Settings" at bounding box center [92, 276] width 155 height 37
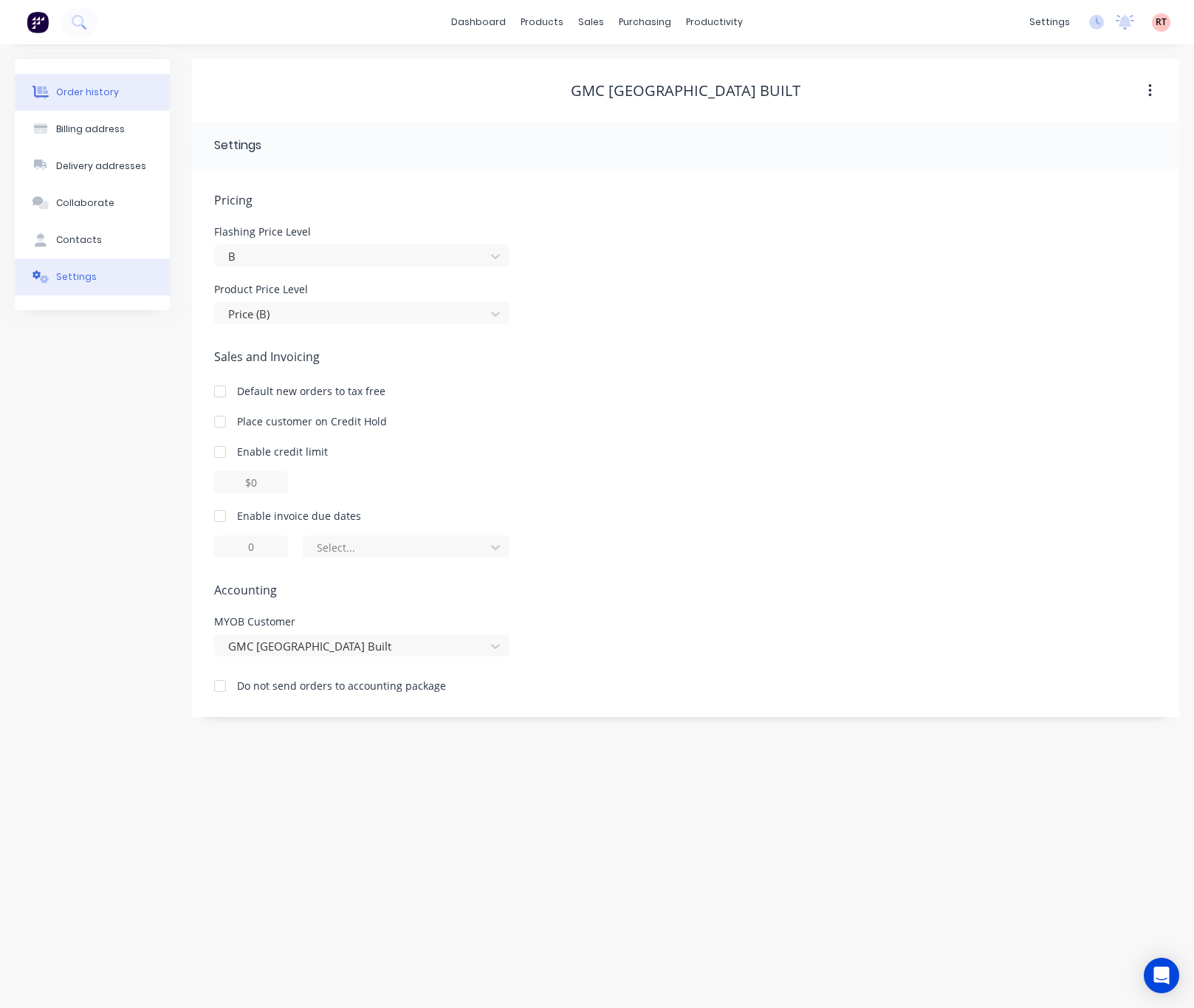
drag, startPoint x: 120, startPoint y: 93, endPoint x: 134, endPoint y: 100, distance: 15.7
click at [120, 93] on button "Order history" at bounding box center [92, 91] width 155 height 37
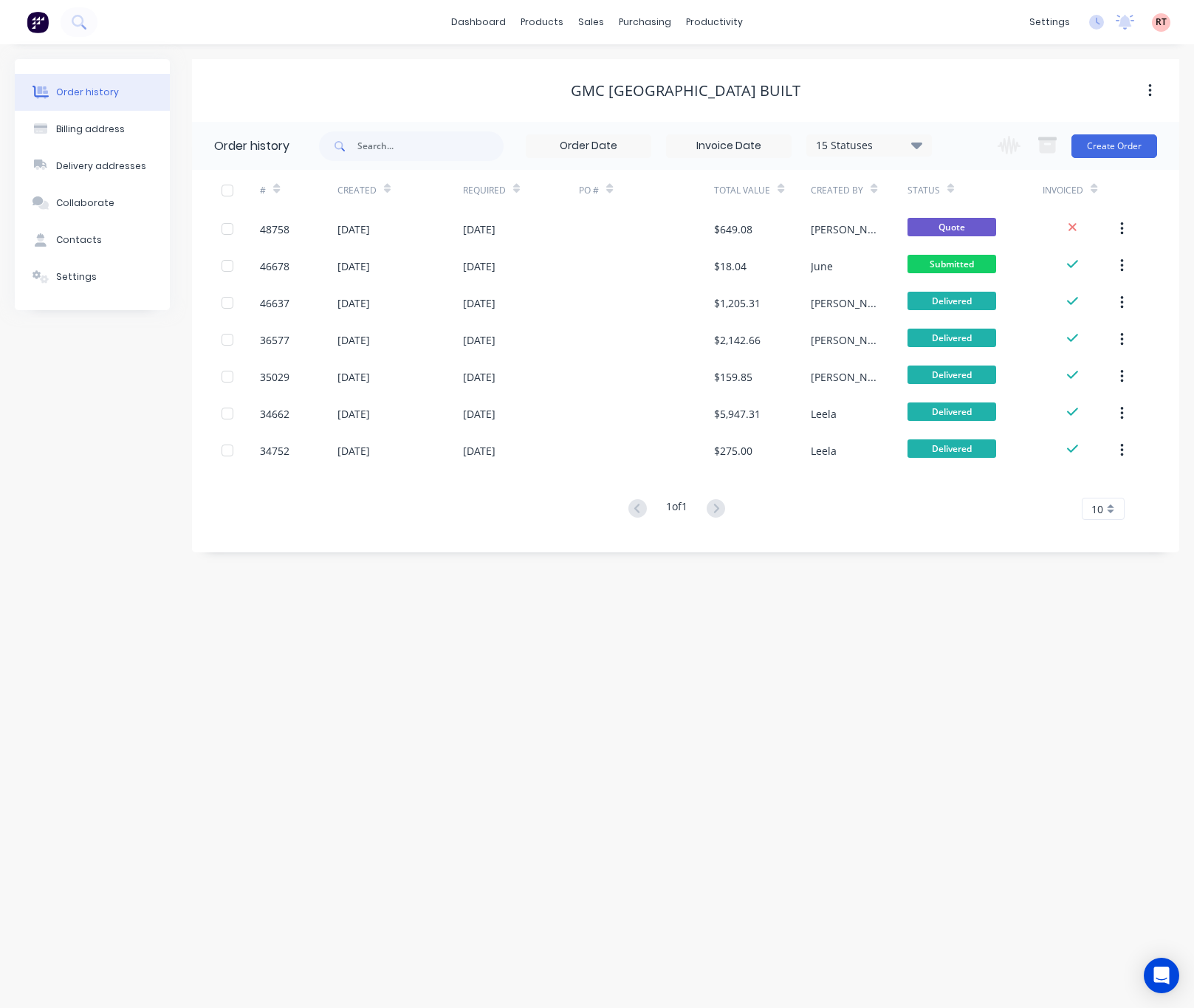
click at [517, 85] on div "GMC WA Built" at bounding box center [685, 91] width 988 height 18
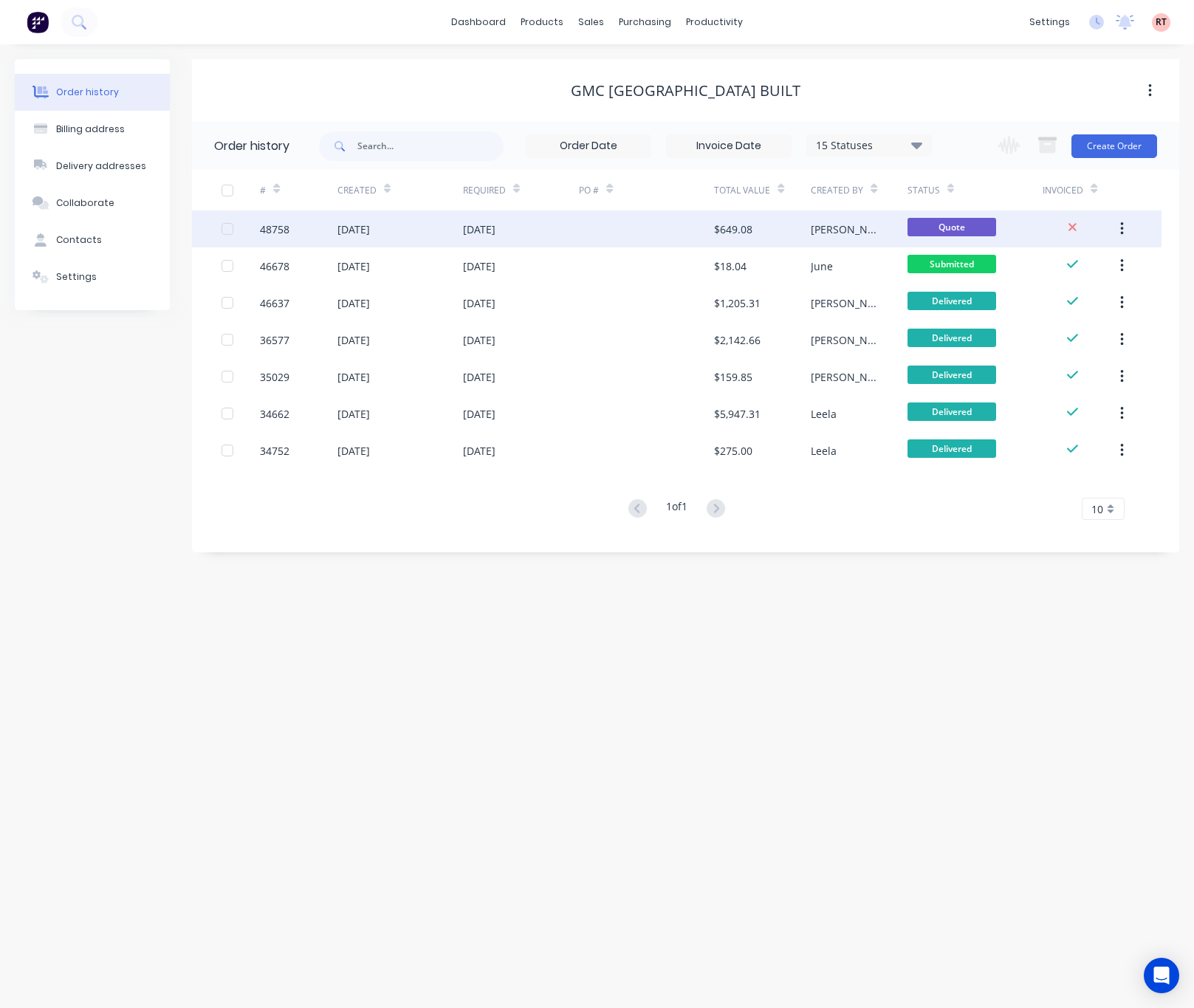
click at [568, 231] on div "02 Sep 2025" at bounding box center [520, 229] width 116 height 37
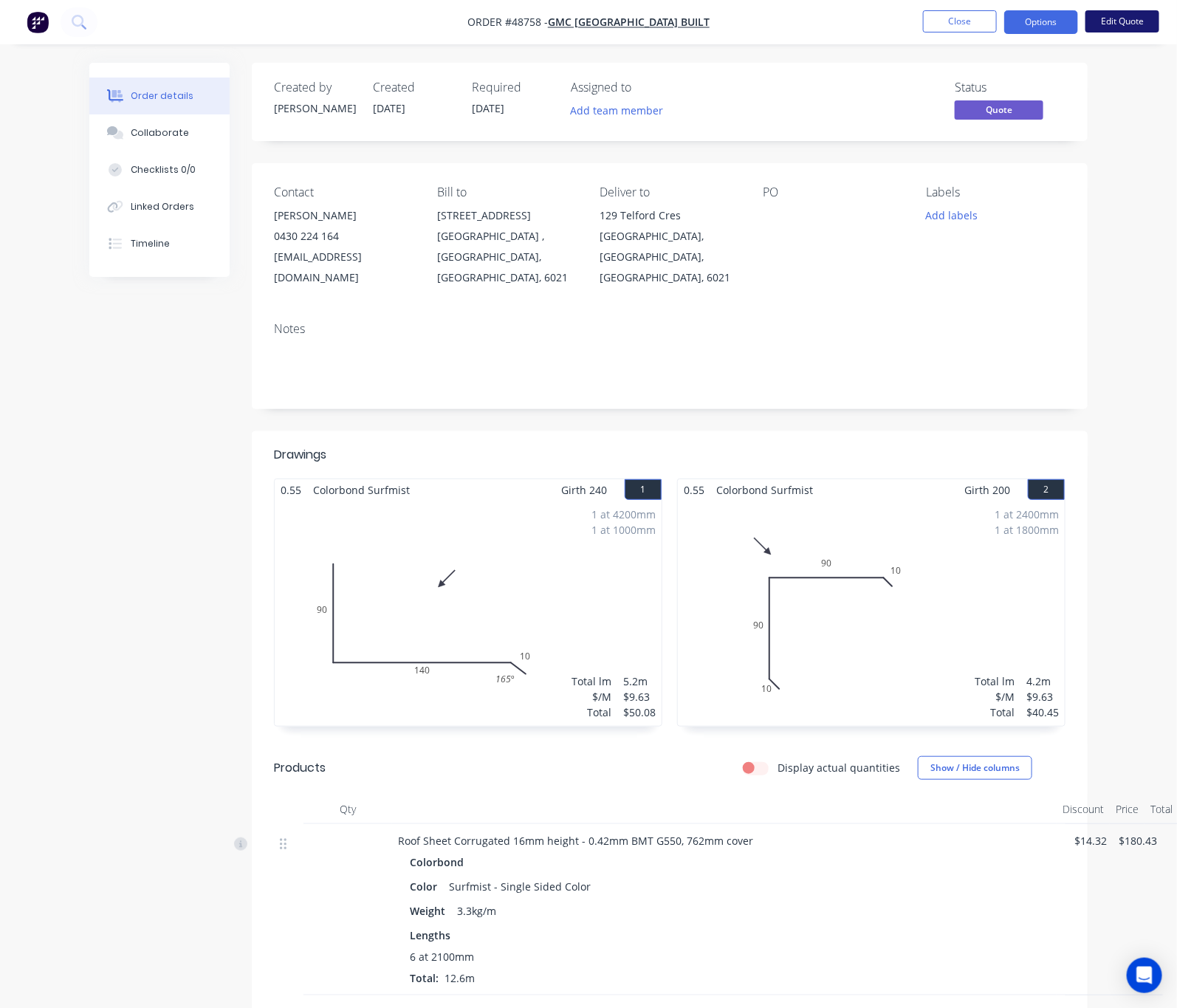
click at [1121, 19] on button "Edit Quote" at bounding box center [1122, 22] width 74 height 22
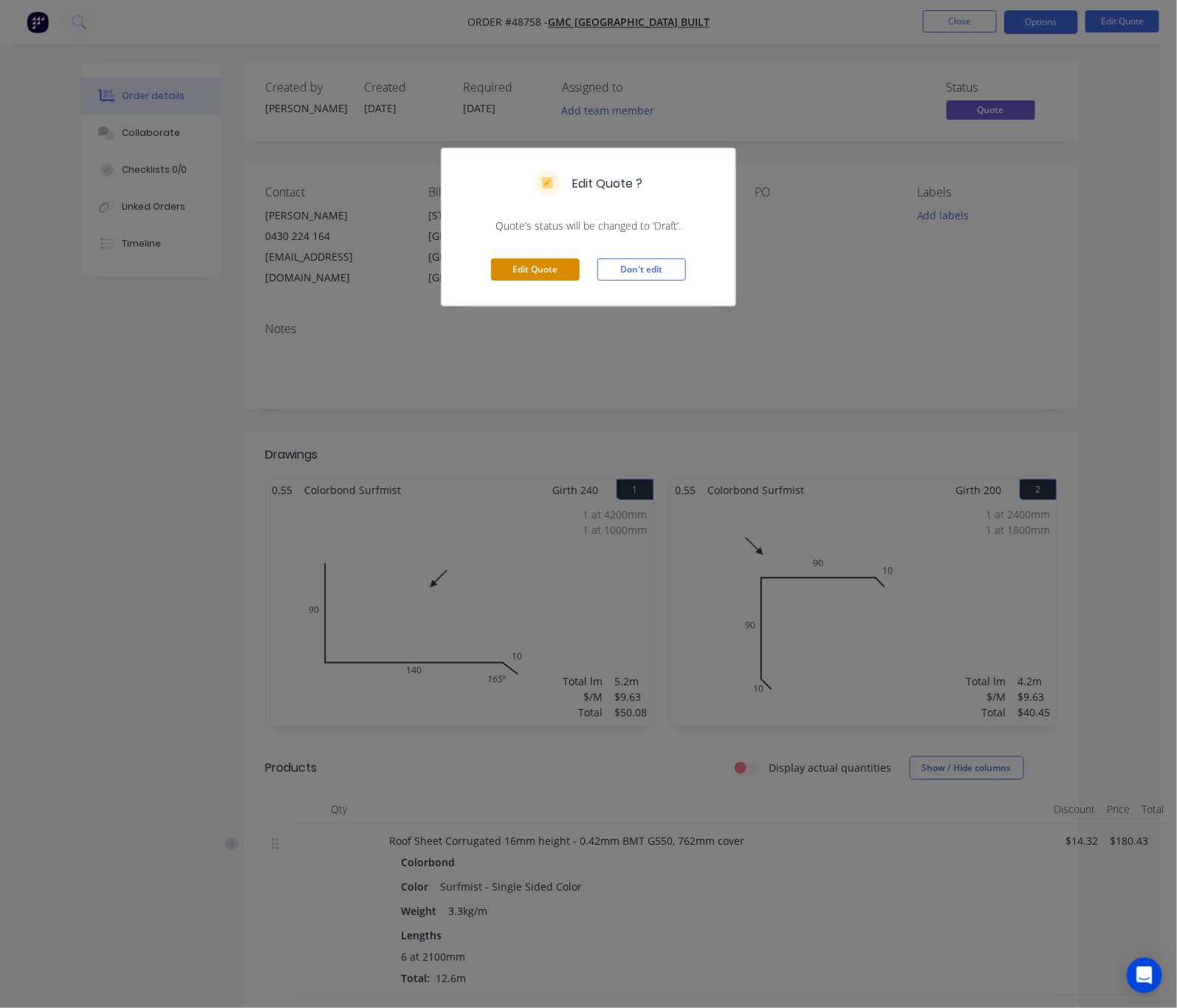
click at [529, 274] on button "Edit Quote" at bounding box center [535, 269] width 89 height 22
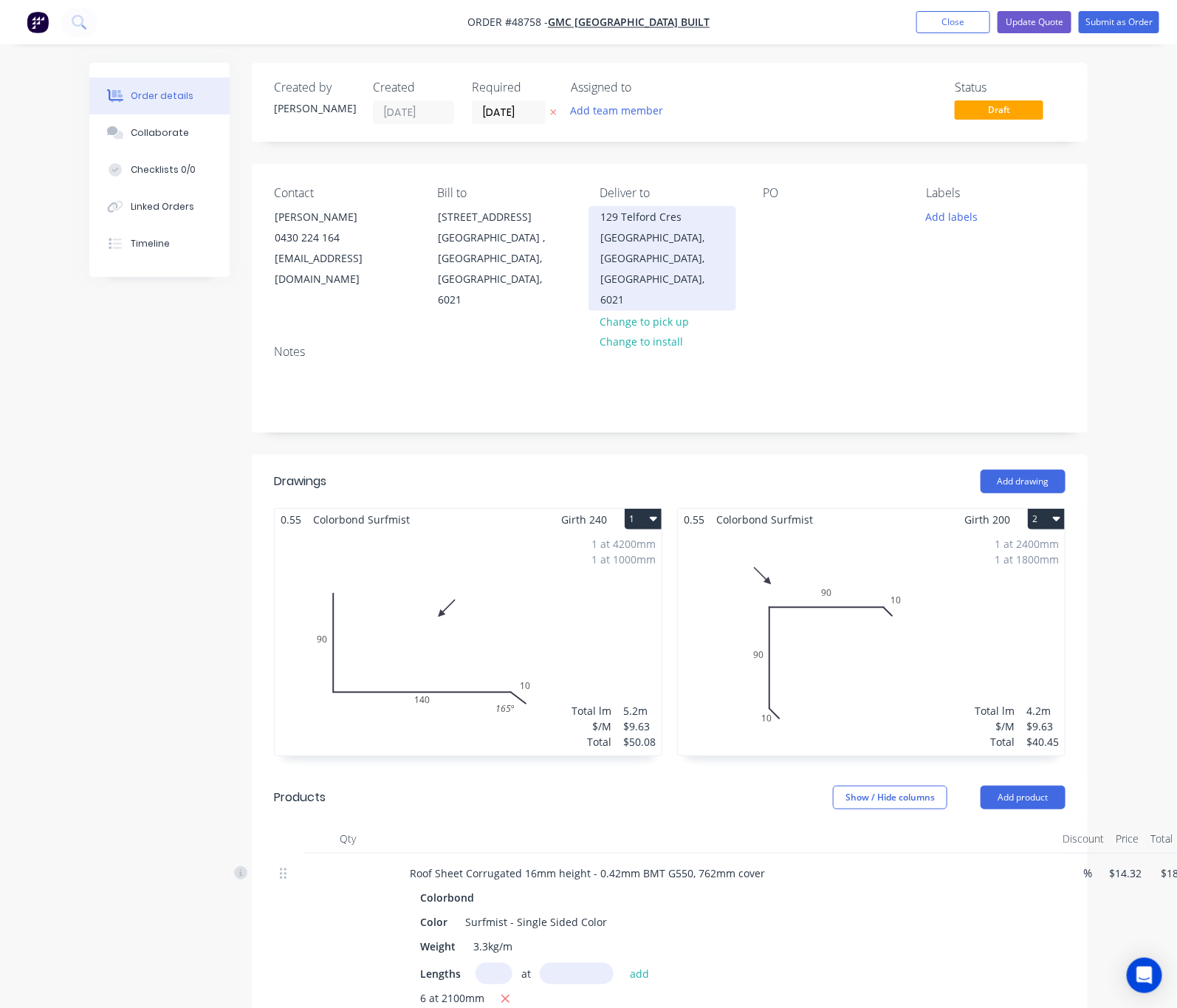
click at [662, 248] on div "Stirling, Western Australia, Australia, 6021" at bounding box center [662, 269] width 123 height 83
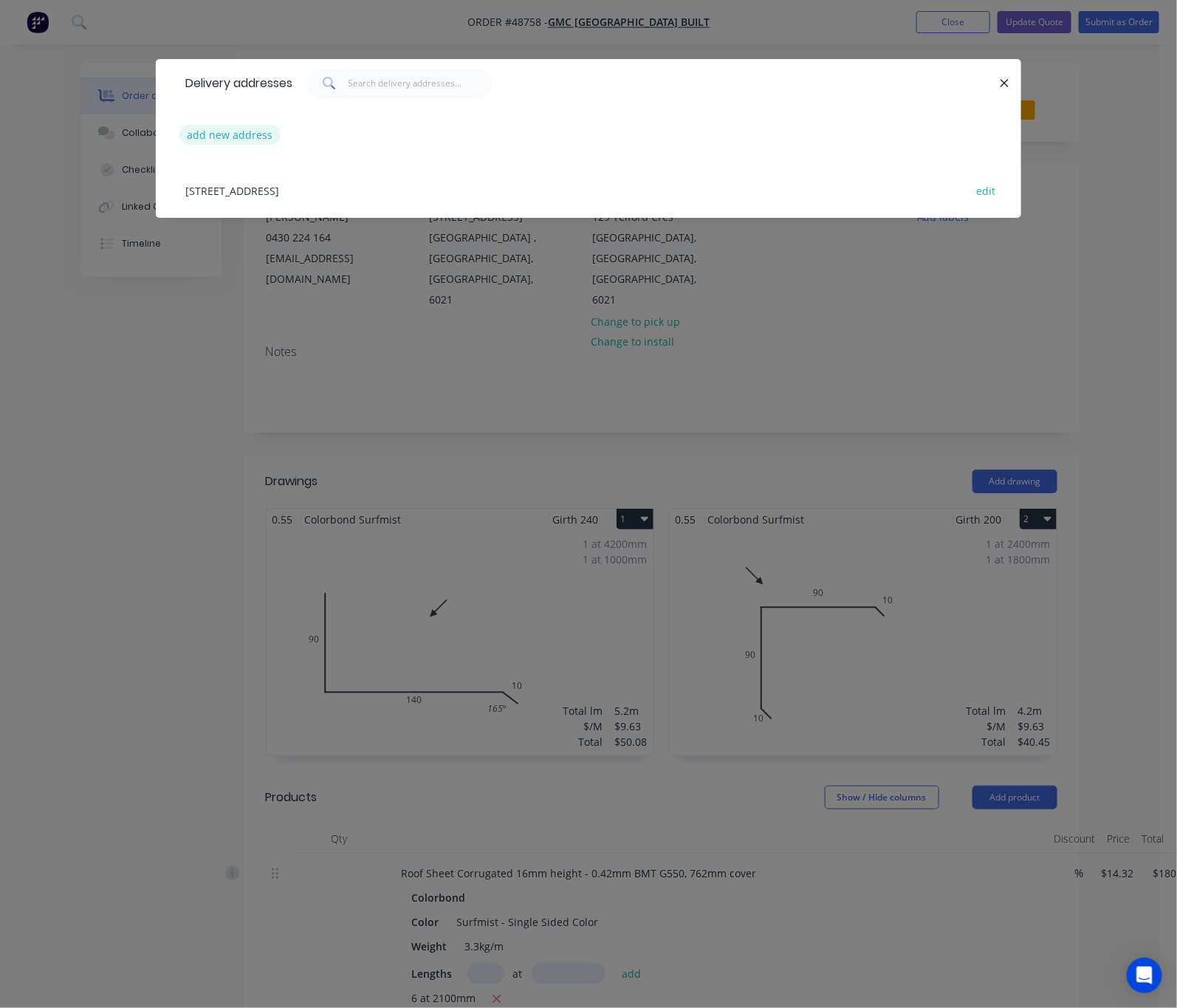
click at [179, 135] on button "add new address" at bounding box center [230, 135] width 101 height 20
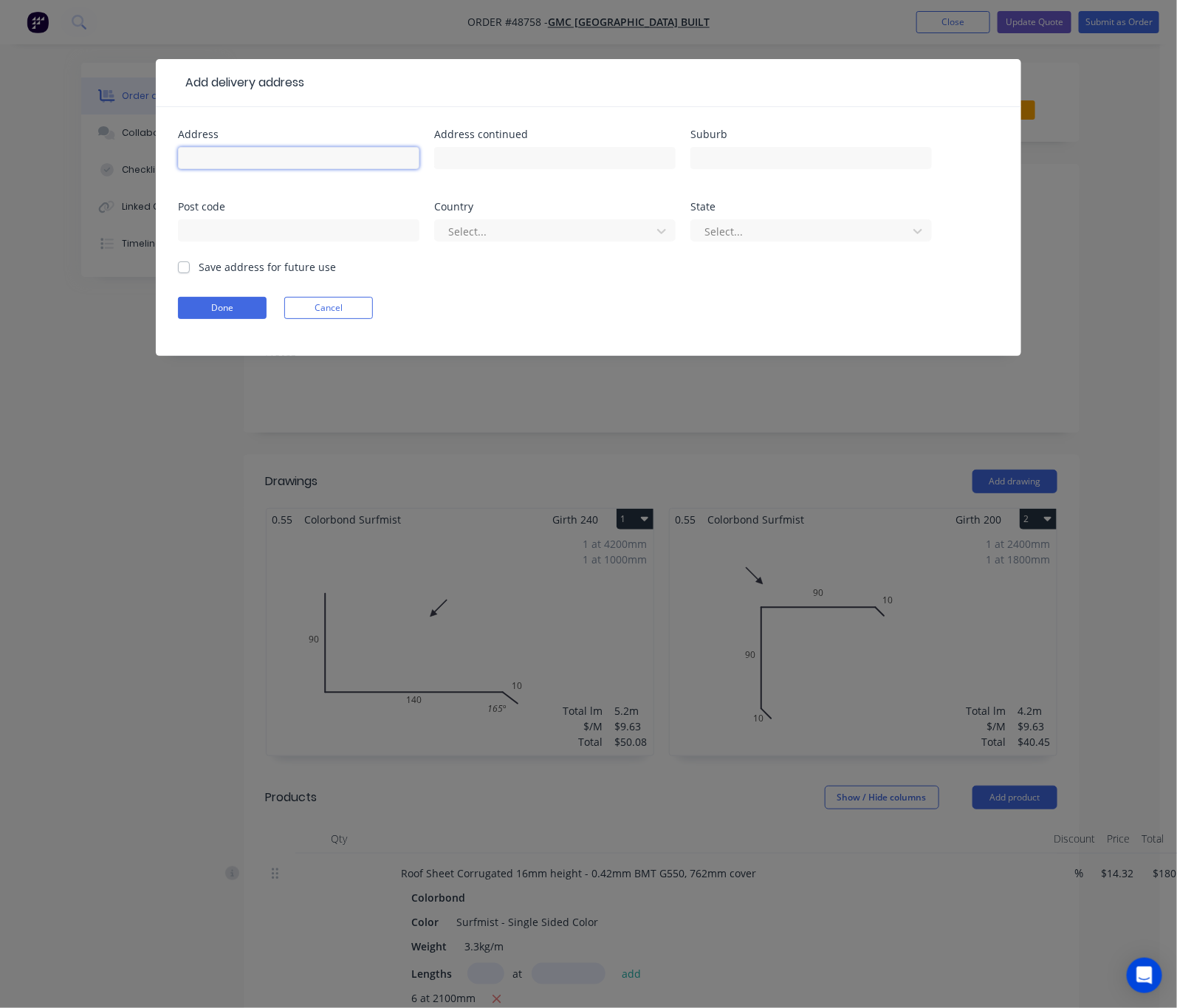
click at [178, 160] on input "text" at bounding box center [298, 158] width 241 height 22
paste input "144 Gildercliffe St"
type input "144 Gildercliffe St"
click at [696, 155] on input "text" at bounding box center [811, 158] width 241 height 22
paste input "Scarborough"
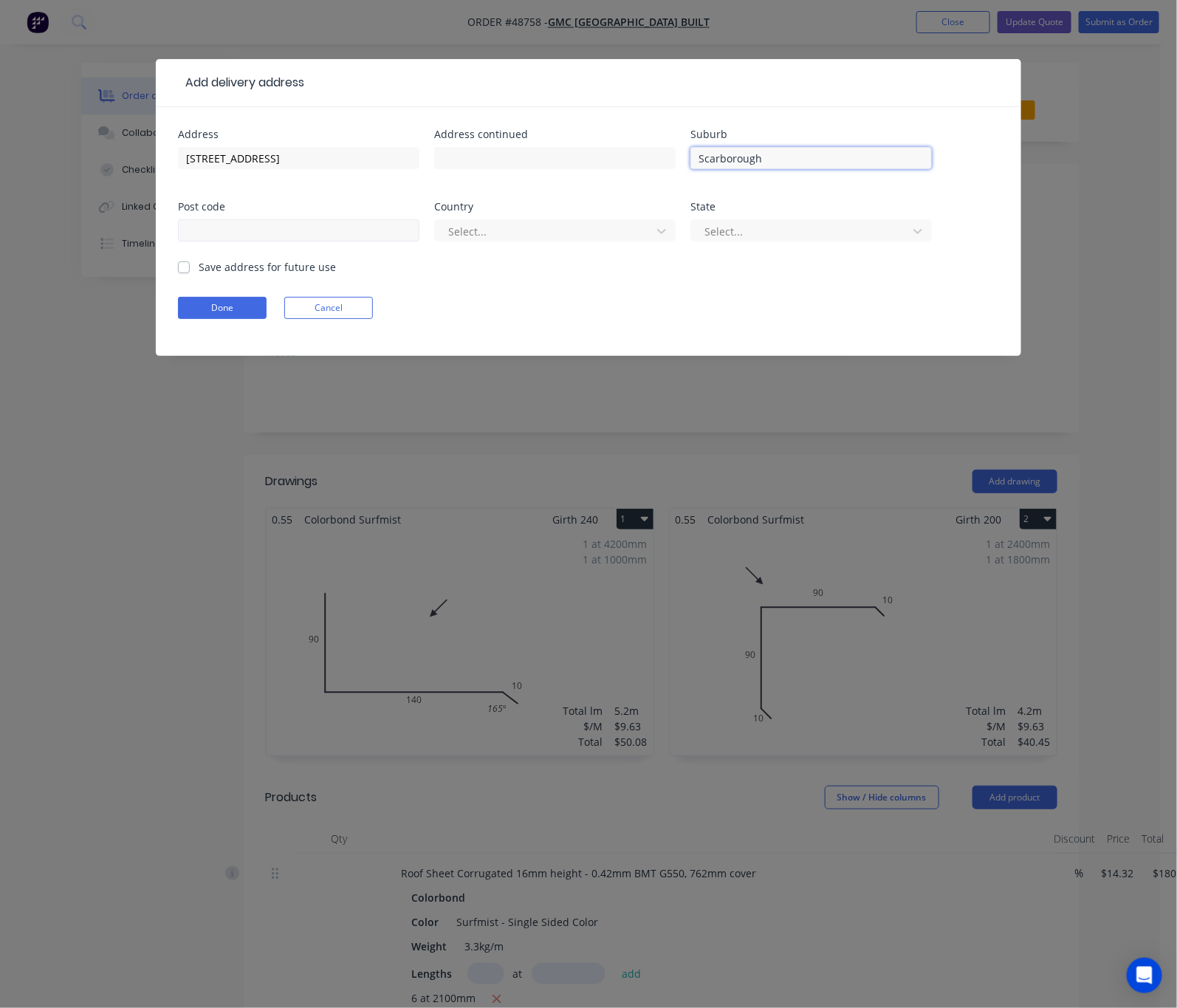
type input "Scarborough"
click at [420, 219] on input "text" at bounding box center [298, 230] width 241 height 22
type input "6019"
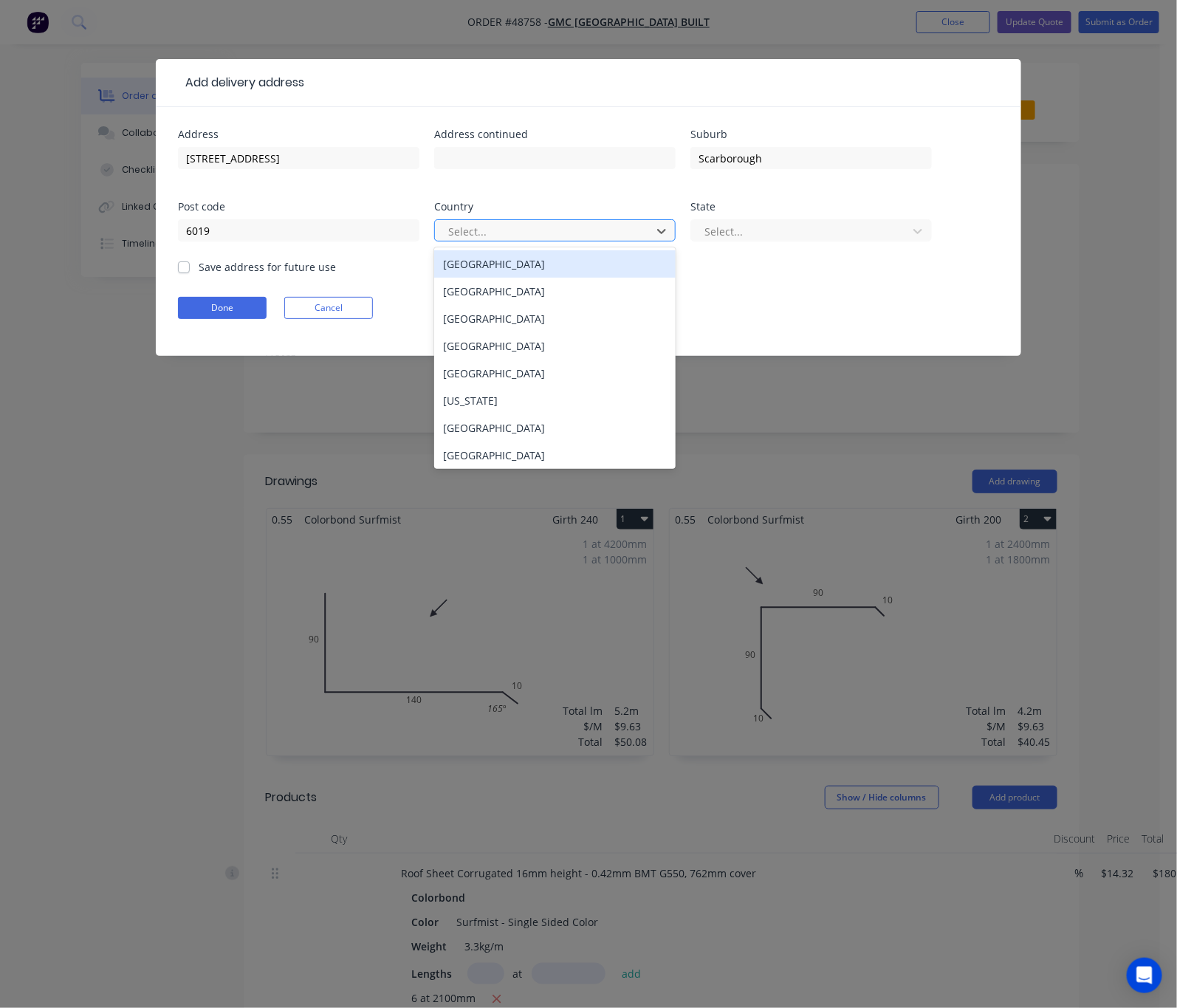
click at [447, 228] on div at bounding box center [545, 231] width 197 height 19
click at [434, 265] on div "Australia" at bounding box center [554, 264] width 241 height 27
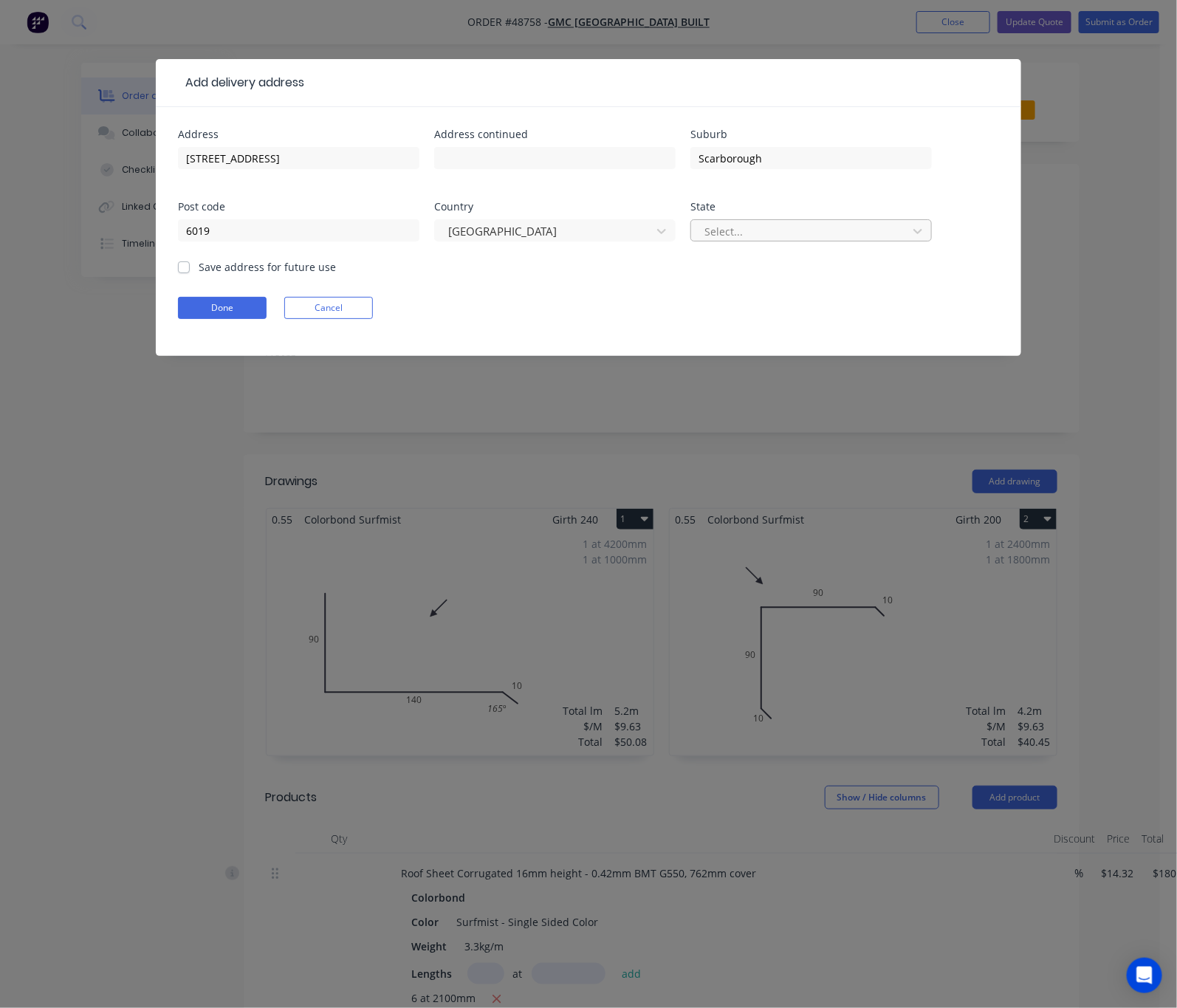
click at [703, 236] on div at bounding box center [802, 231] width 197 height 19
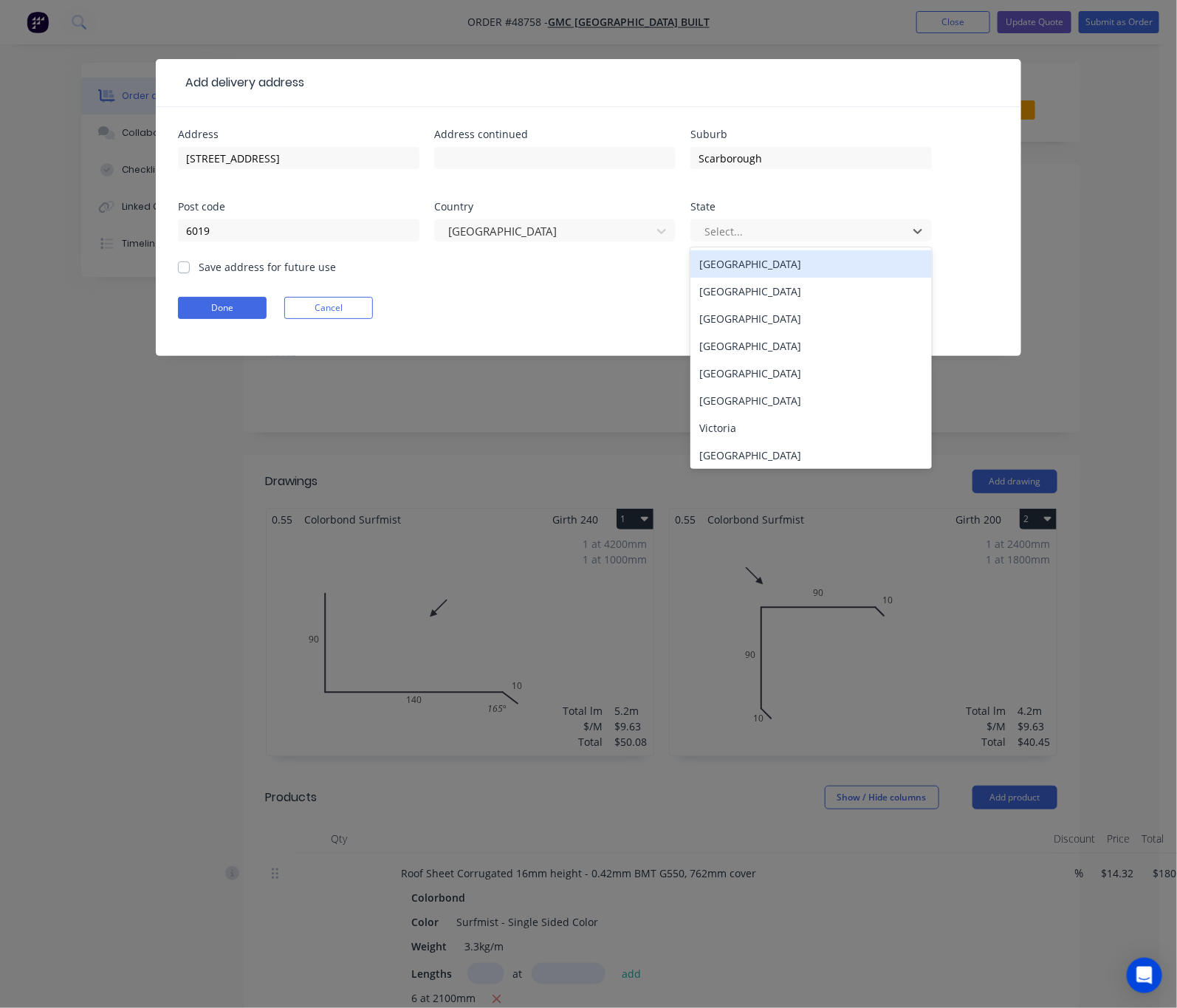
click at [691, 268] on div "Australian Capital Territory" at bounding box center [811, 264] width 241 height 27
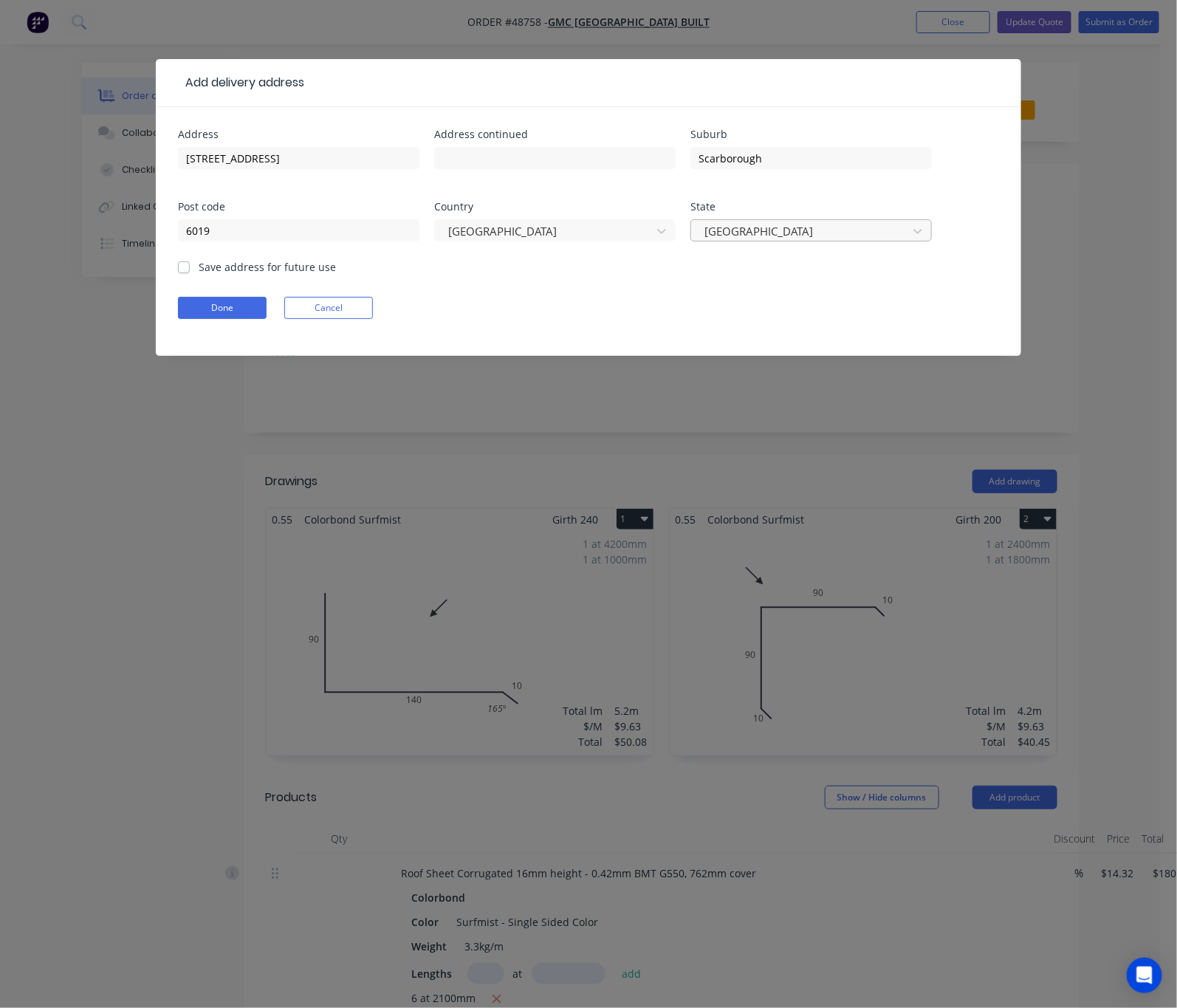
click at [703, 236] on div at bounding box center [802, 231] width 197 height 19
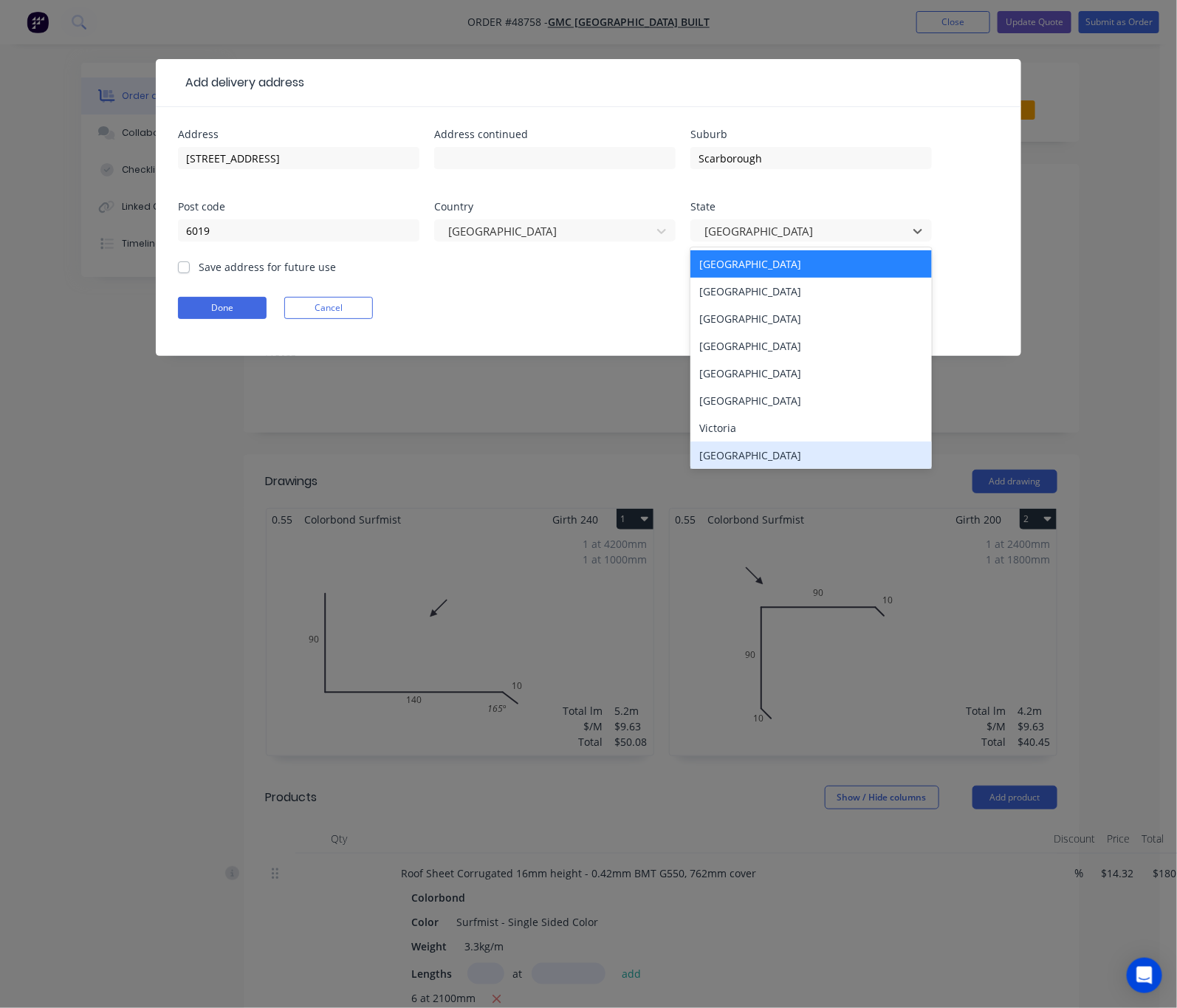
click at [691, 464] on div "Western Australia" at bounding box center [811, 455] width 241 height 27
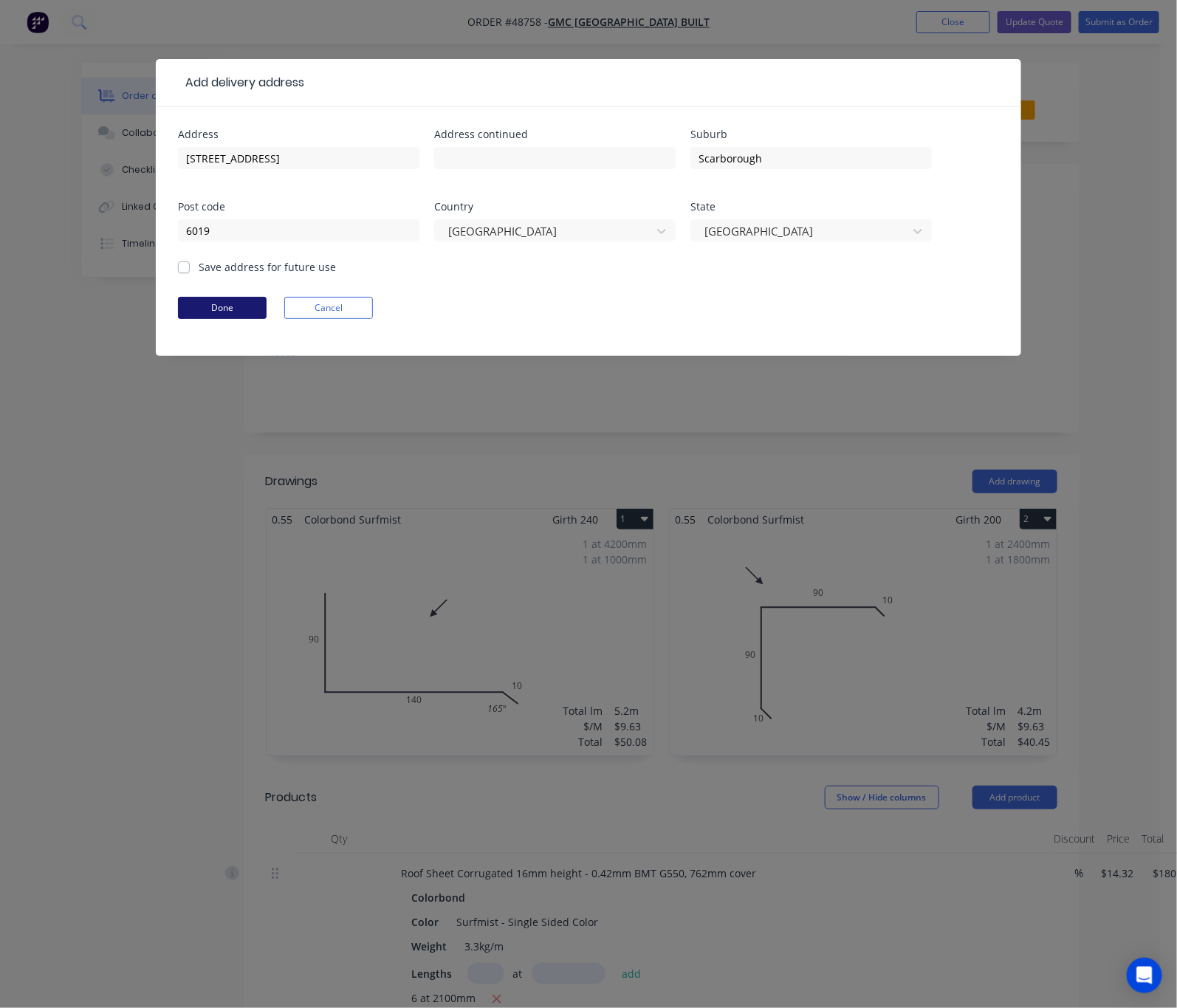
click at [178, 317] on button "Done" at bounding box center [222, 308] width 89 height 22
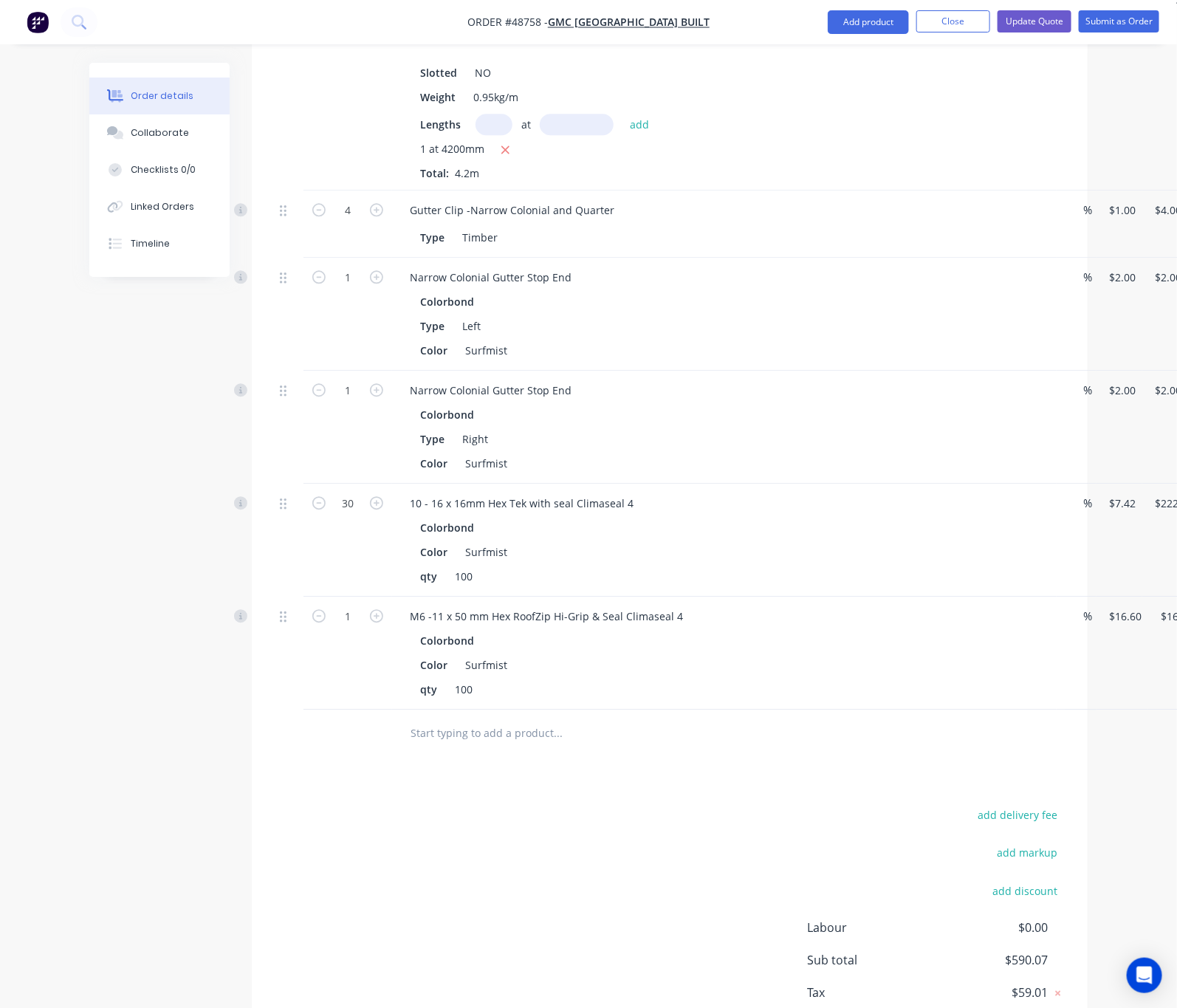
scroll to position [1431, 0]
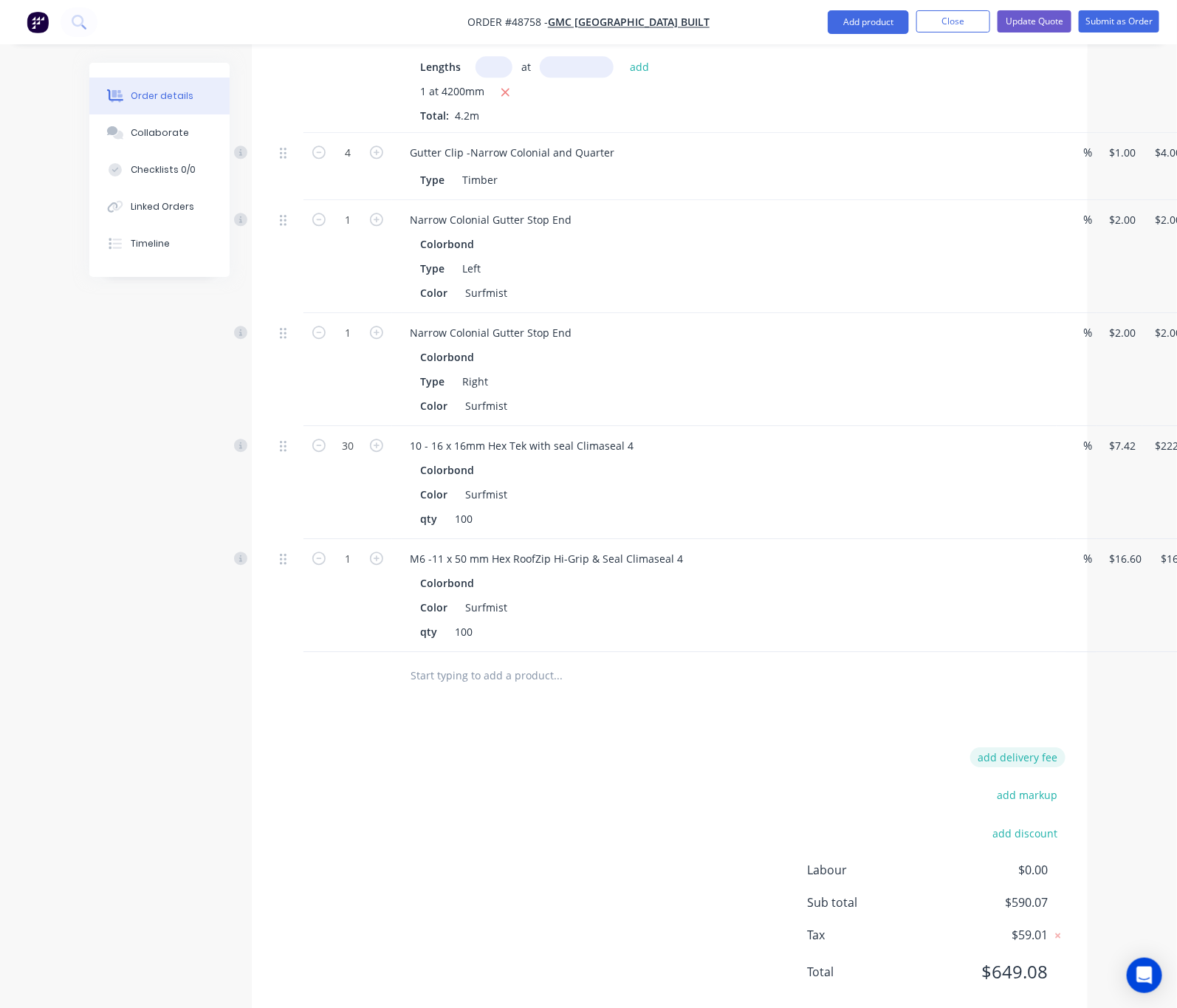
click at [1066, 747] on button "add delivery fee" at bounding box center [1018, 757] width 95 height 20
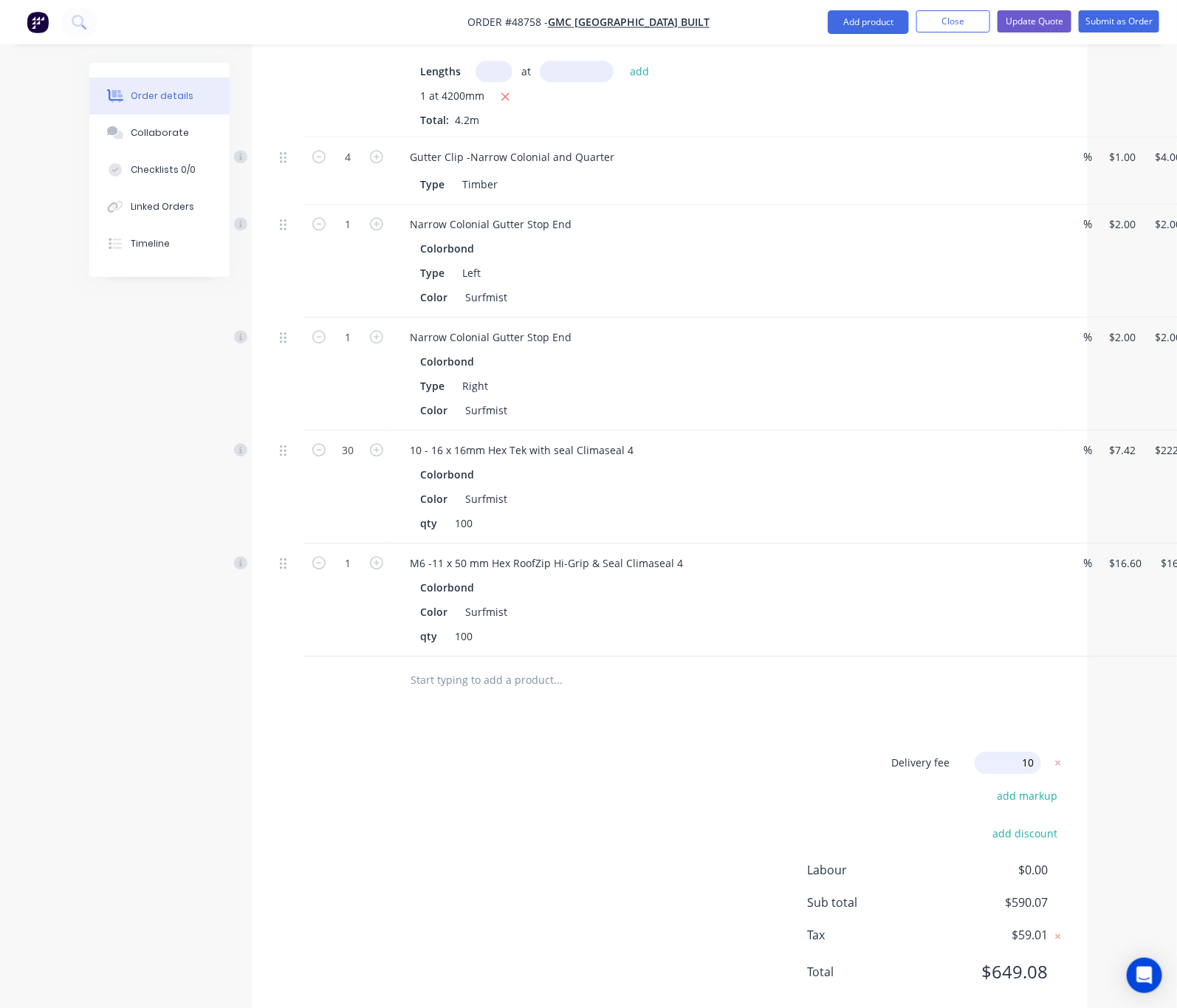
type input "100"
click input "submit" at bounding box center [0, 0] width 0 height 0
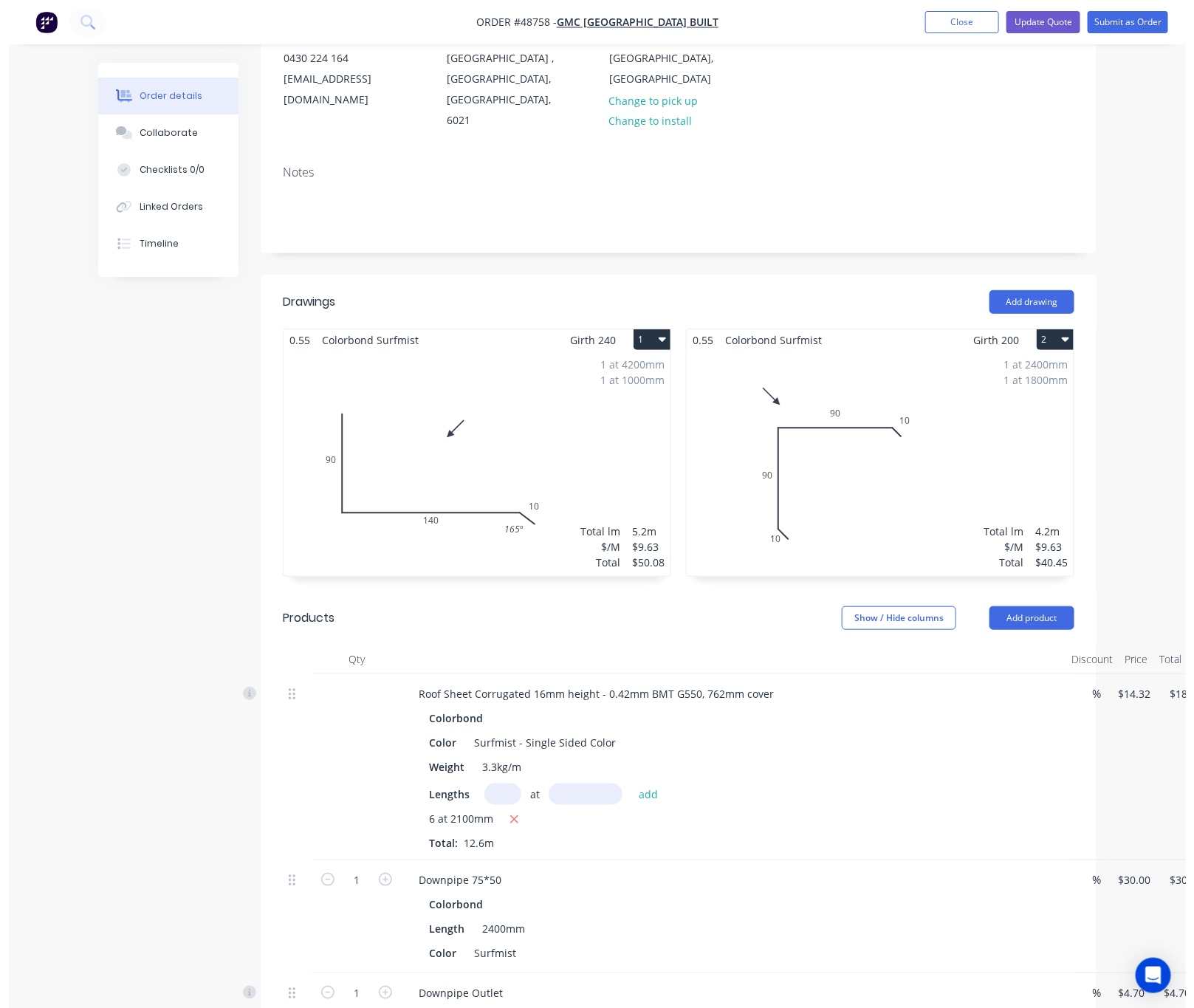
scroll to position [0, 0]
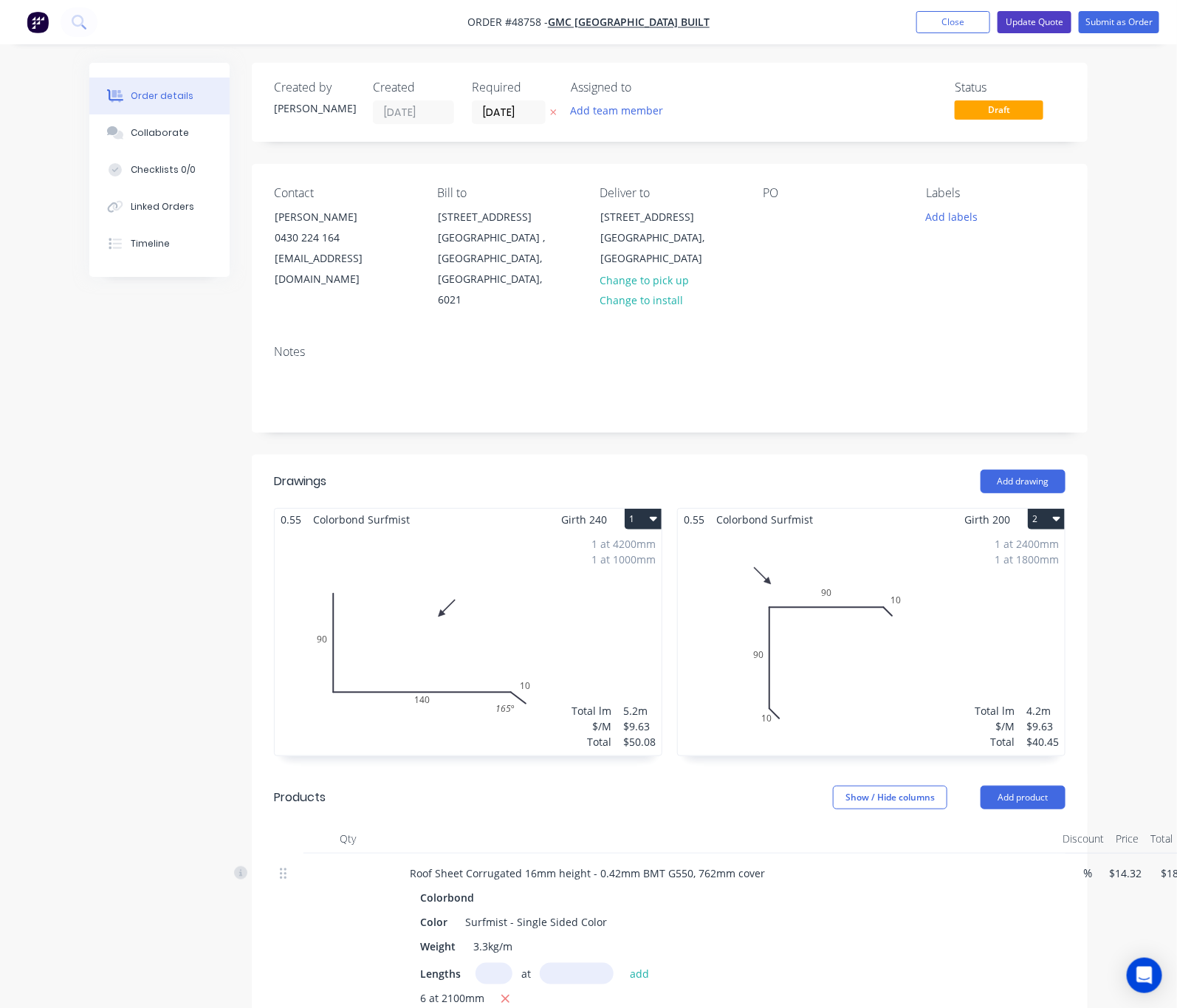
click at [1028, 23] on button "Update Quote" at bounding box center [1034, 22] width 74 height 22
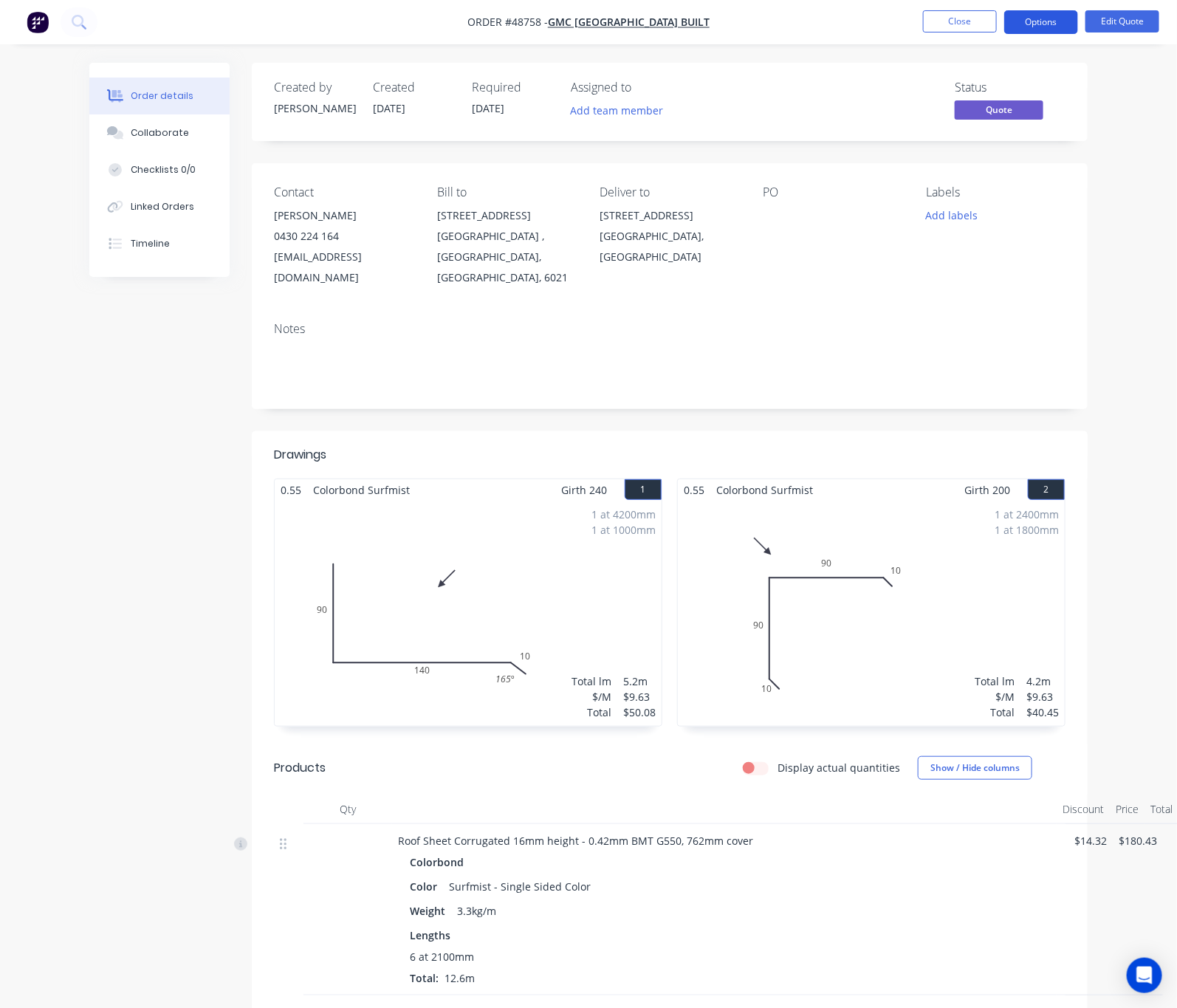
drag, startPoint x: 1055, startPoint y: 21, endPoint x: 1047, endPoint y: 31, distance: 12.8
click at [1055, 21] on button "Options" at bounding box center [1042, 22] width 74 height 23
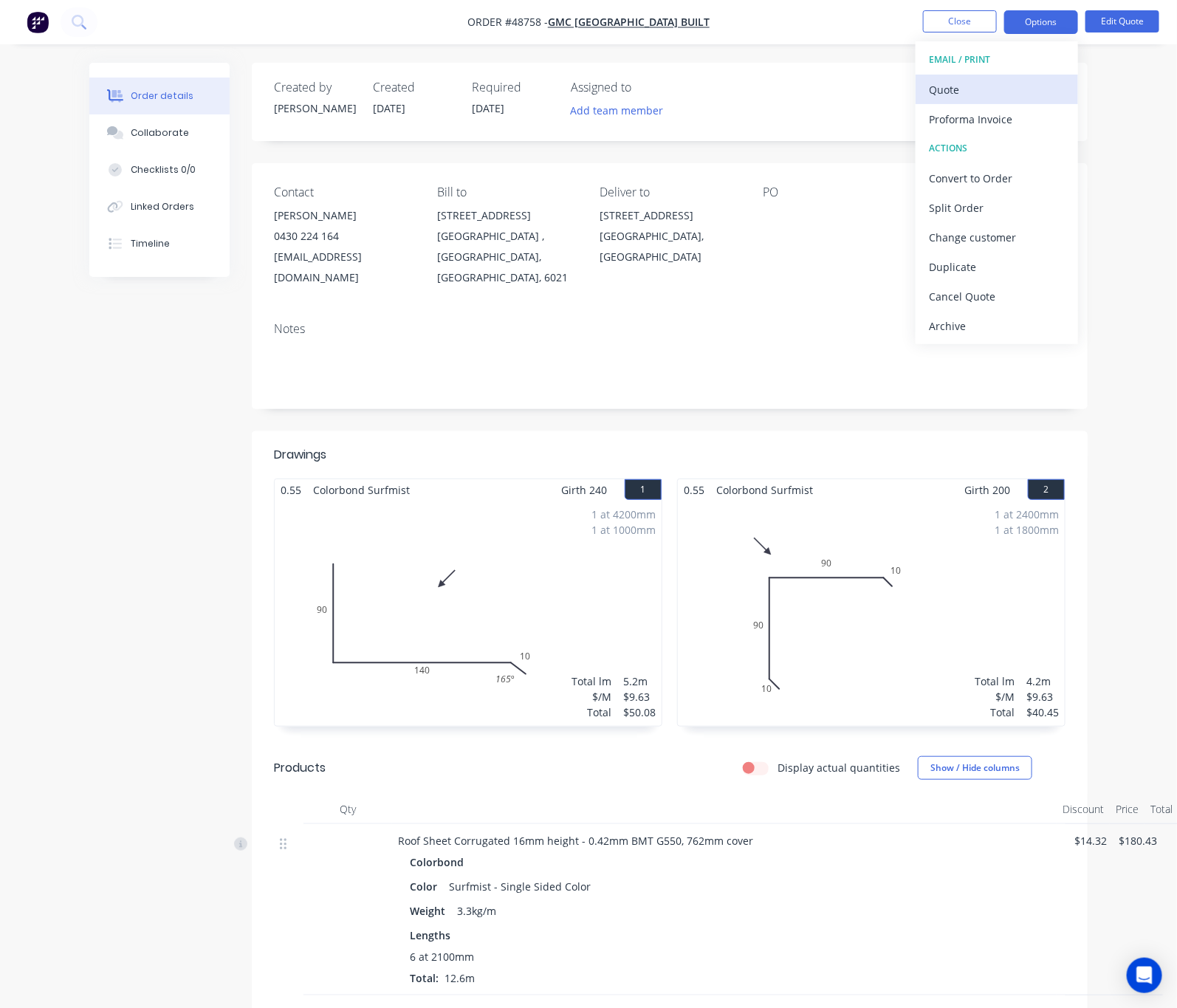
click at [1001, 87] on div "Quote" at bounding box center [997, 90] width 135 height 22
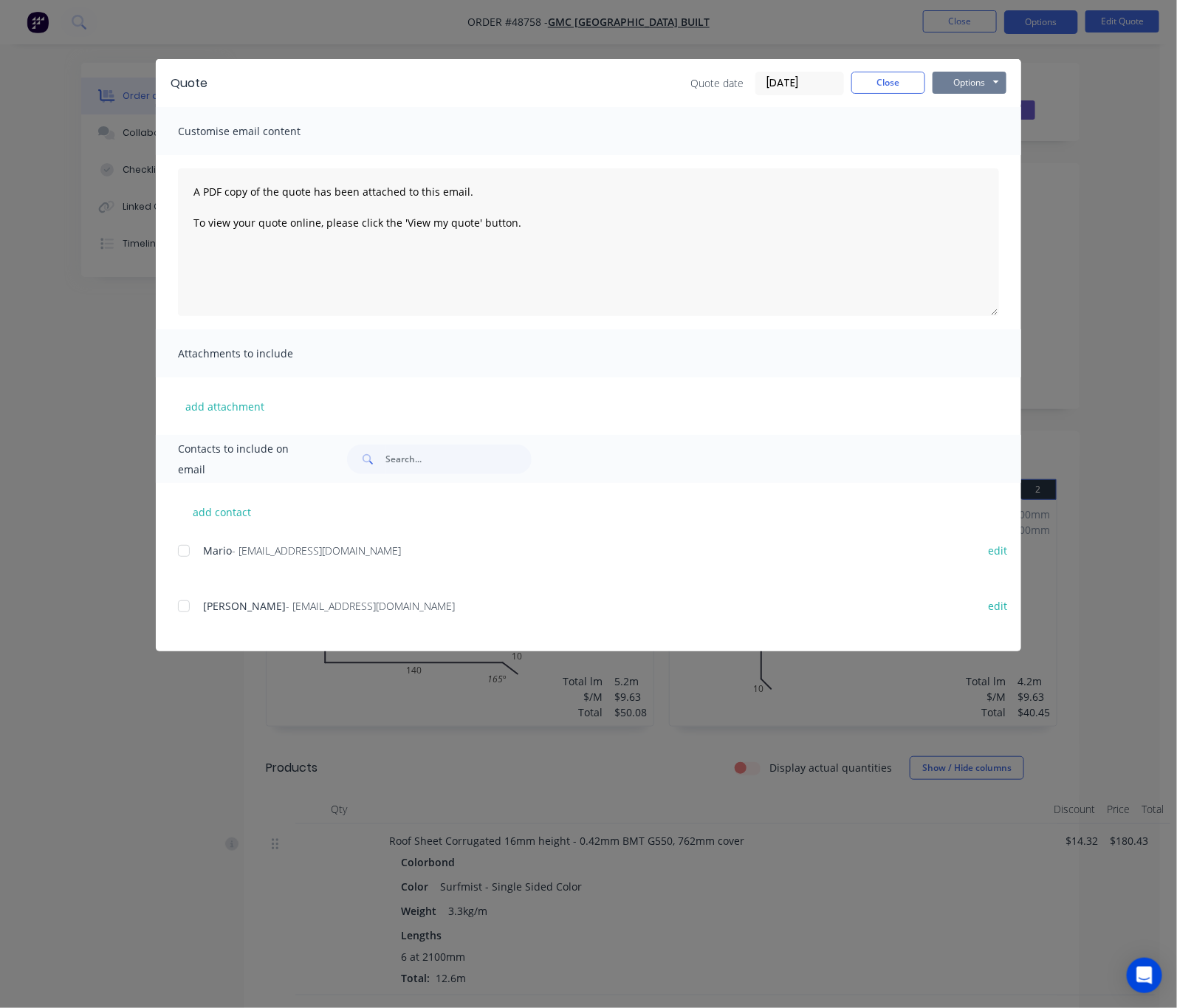
click at [1007, 87] on button "Options" at bounding box center [970, 83] width 74 height 22
click at [1027, 133] on button "Print" at bounding box center [980, 133] width 94 height 24
drag, startPoint x: 357, startPoint y: 33, endPoint x: 698, endPoint y: 31, distance: 341.0
click at [366, 33] on div "Quote Quote date 02/09/25 Close Options Preview Print Email Customise email con…" at bounding box center [588, 504] width 1177 height 1008
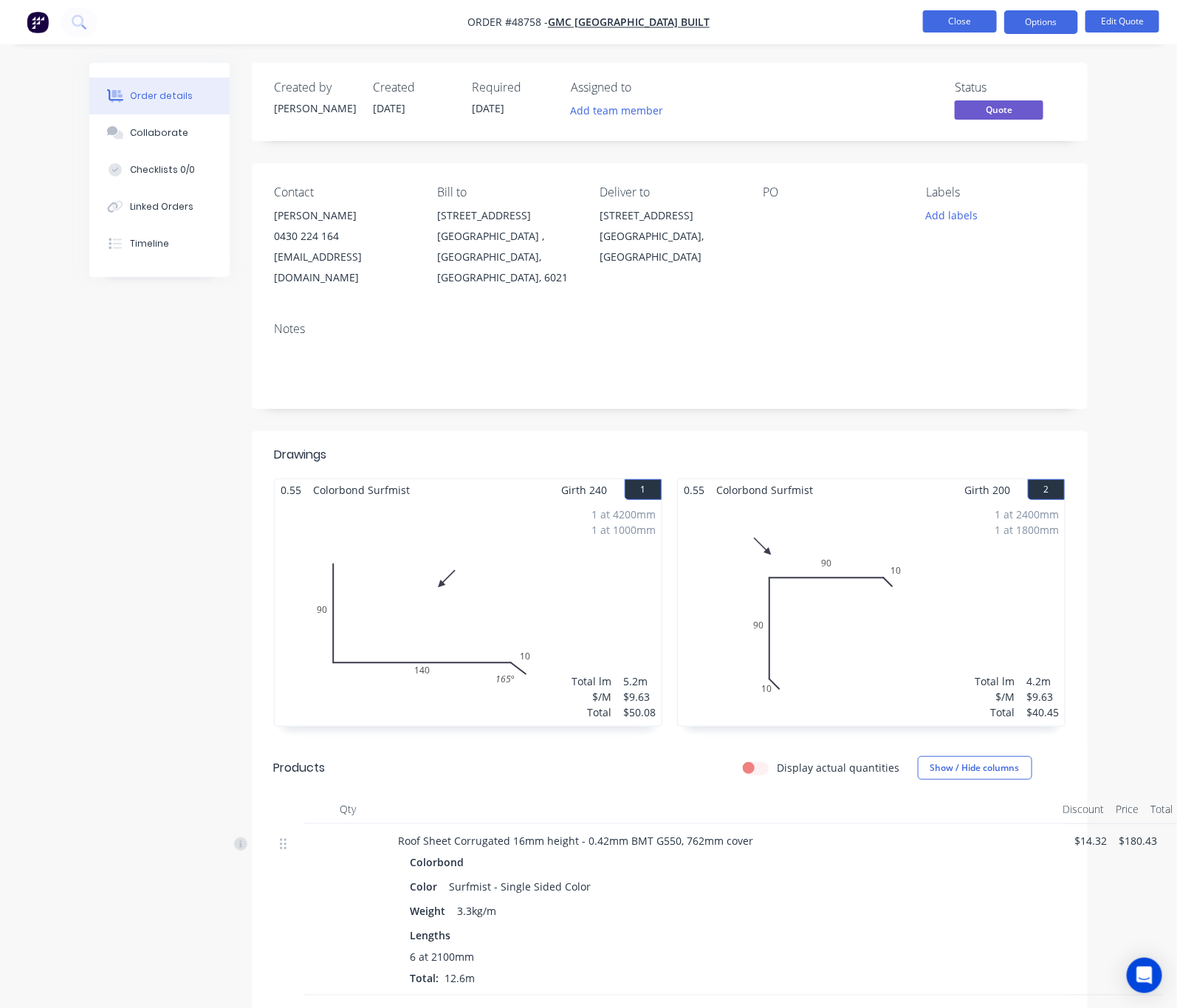
click at [942, 14] on button "Close" at bounding box center [960, 22] width 74 height 22
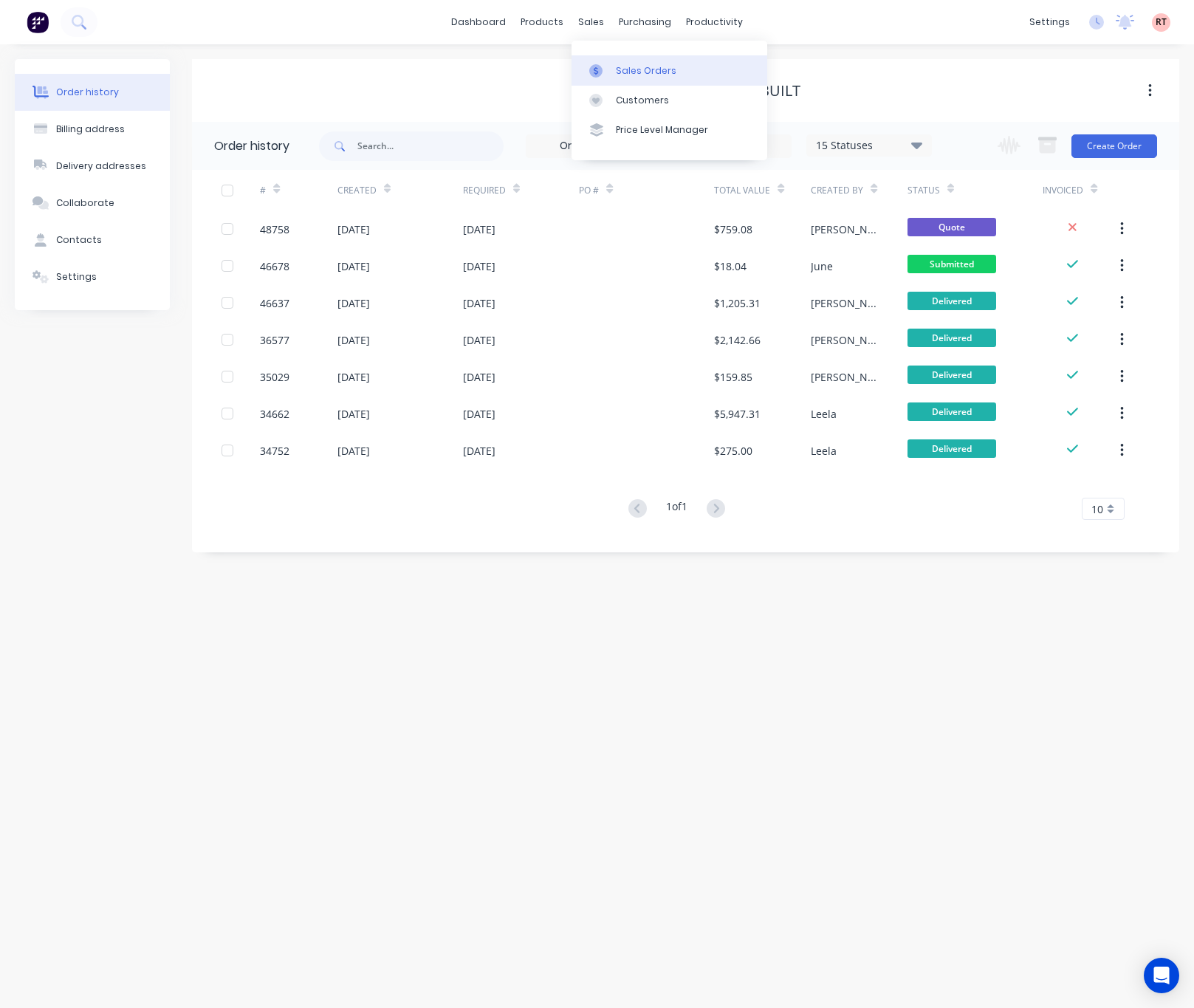
drag, startPoint x: 627, startPoint y: 73, endPoint x: 642, endPoint y: 65, distance: 17.0
click at [627, 73] on div "Sales Orders" at bounding box center [647, 71] width 61 height 13
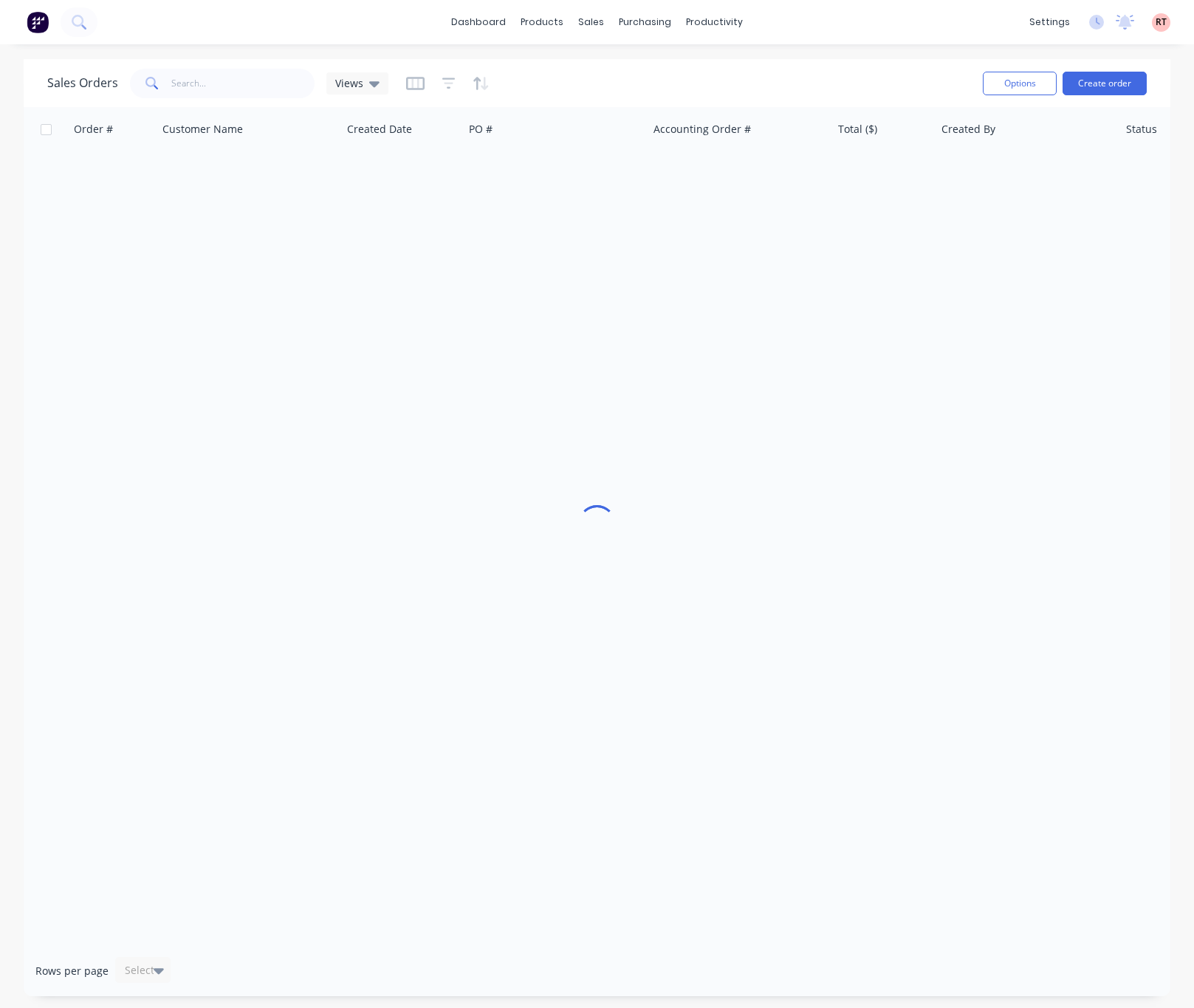
click at [169, 78] on span at bounding box center [151, 83] width 41 height 30
click at [171, 78] on input "text" at bounding box center [243, 83] width 144 height 30
type input "48691"
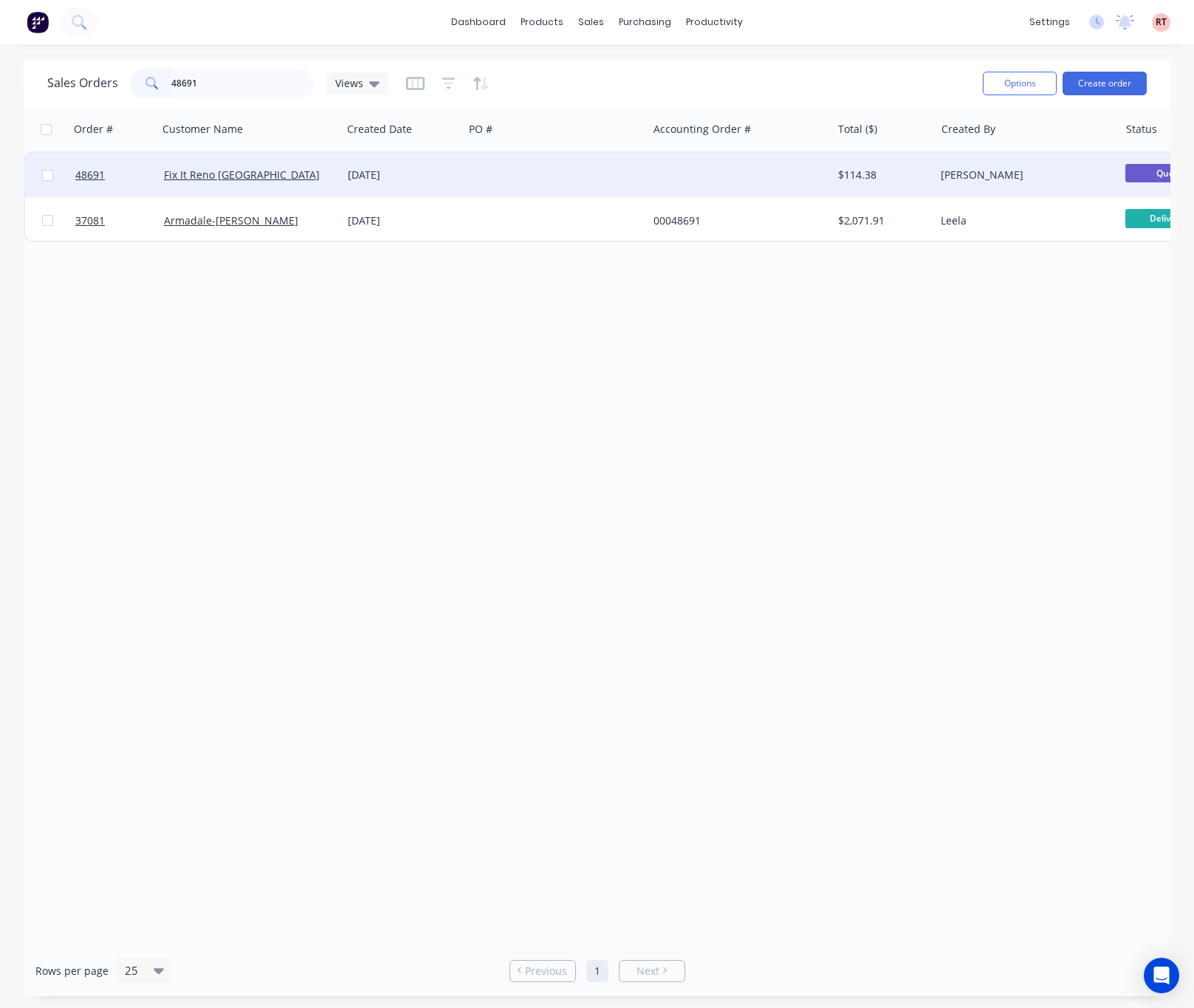
click at [687, 178] on div at bounding box center [739, 174] width 184 height 44
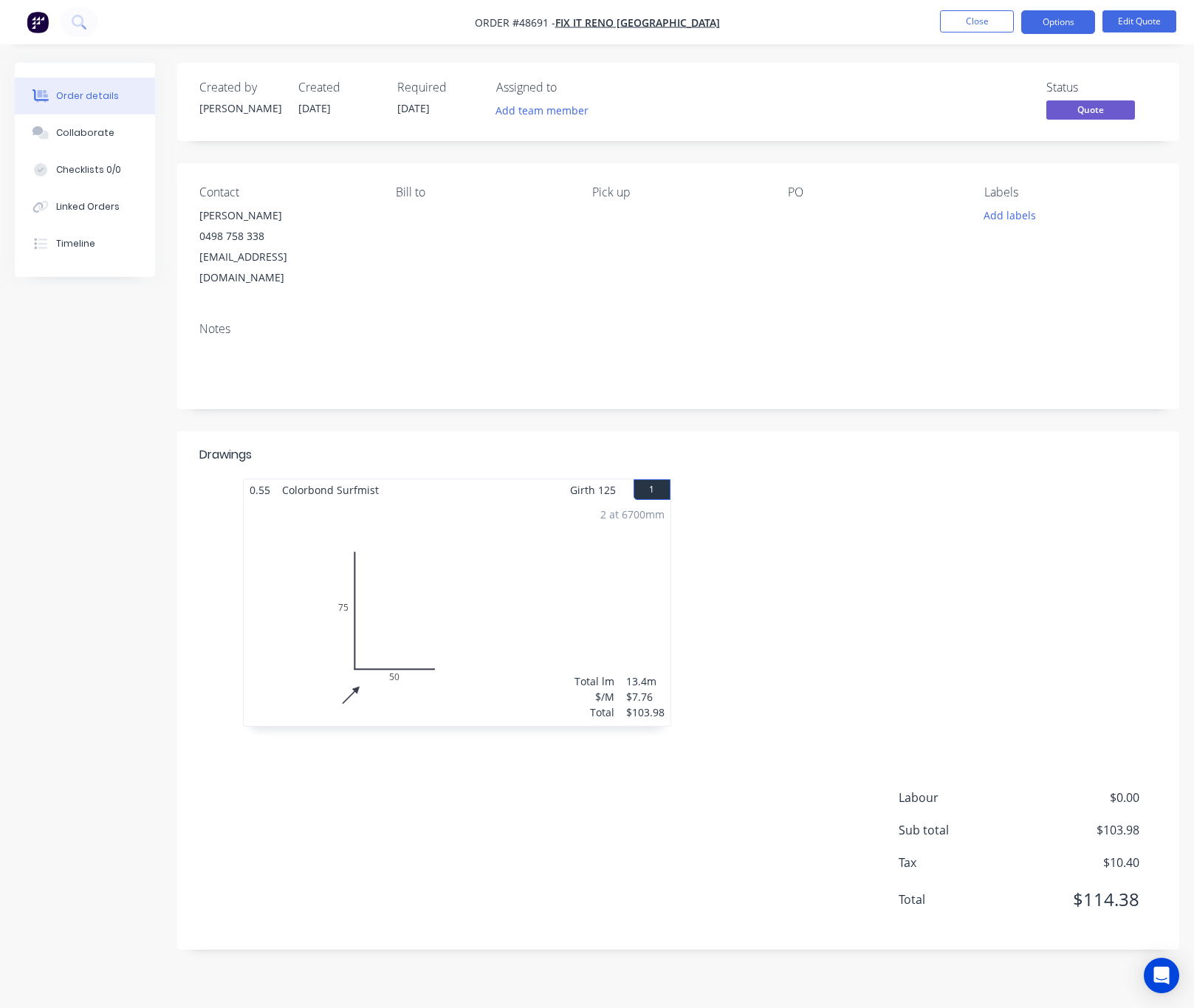
click at [503, 592] on div "2 at 6700mm Total lm $/M Total 13.4m $7.76 $103.98" at bounding box center [458, 613] width 427 height 225
click at [1148, 16] on button "Edit Quote" at bounding box center [1139, 22] width 74 height 22
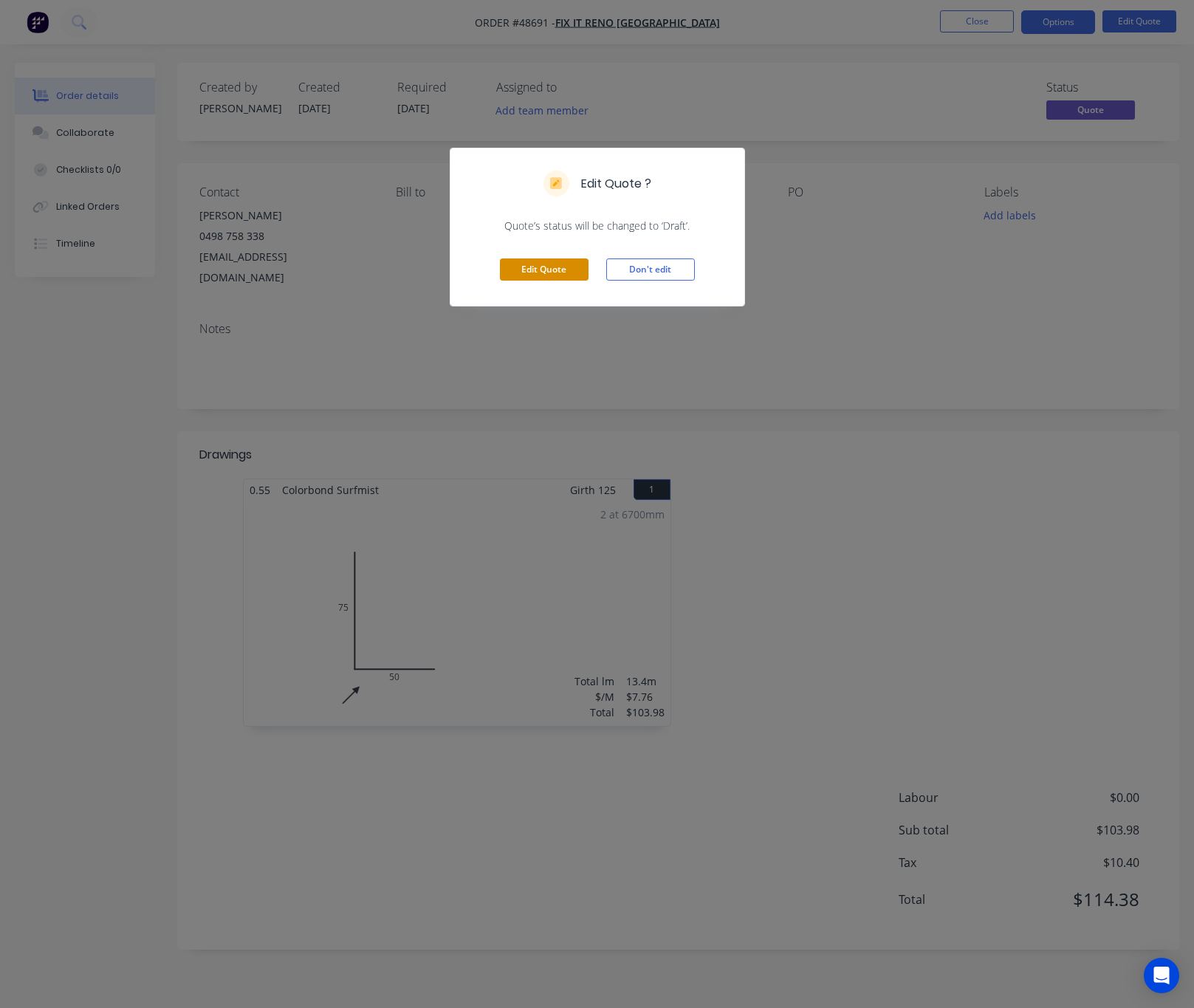
click at [559, 269] on button "Edit Quote" at bounding box center [544, 269] width 89 height 22
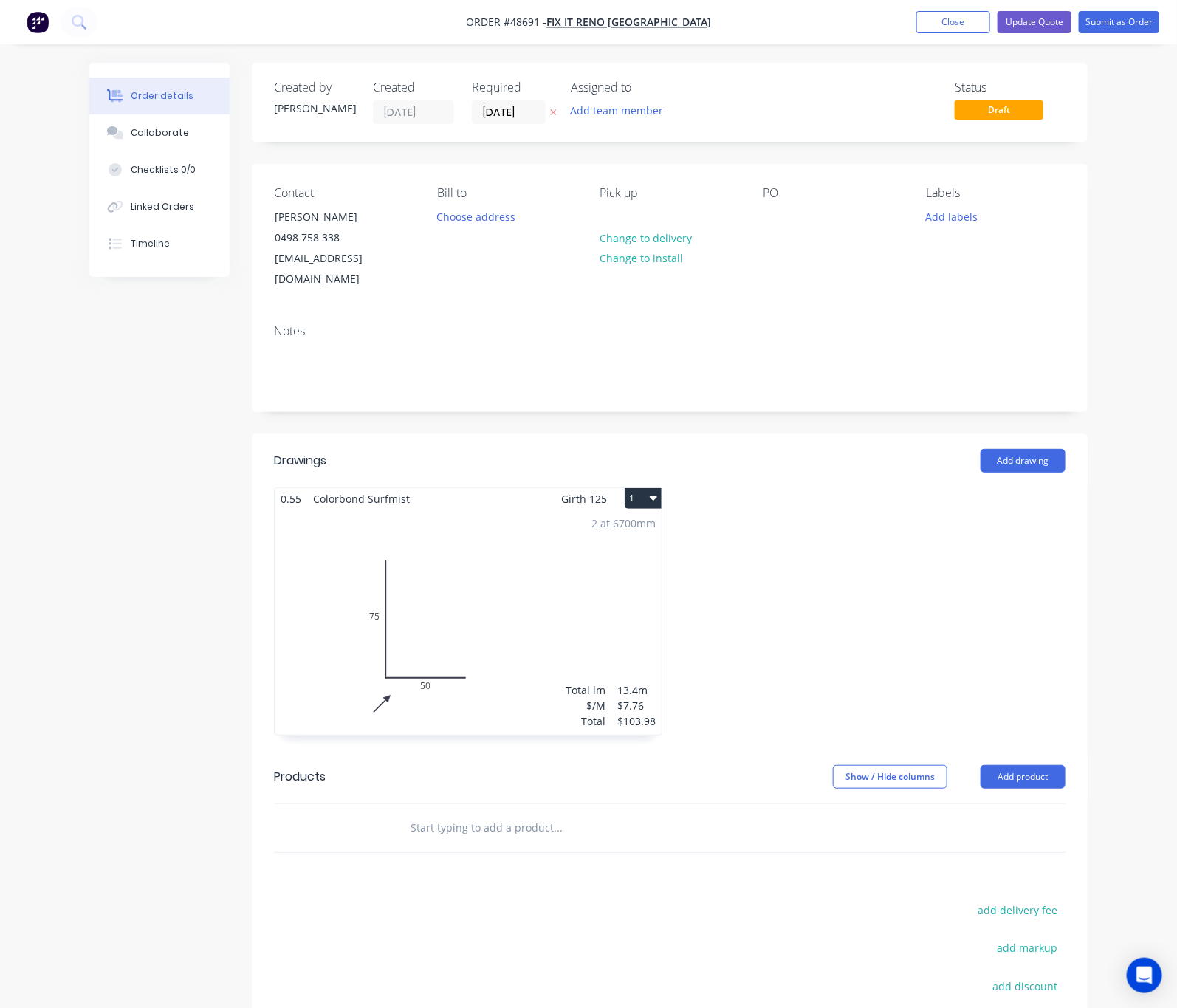
click at [423, 604] on div "2 at 6700mm Total lm $/M Total 13.4m $7.76 $103.98" at bounding box center [467, 621] width 387 height 225
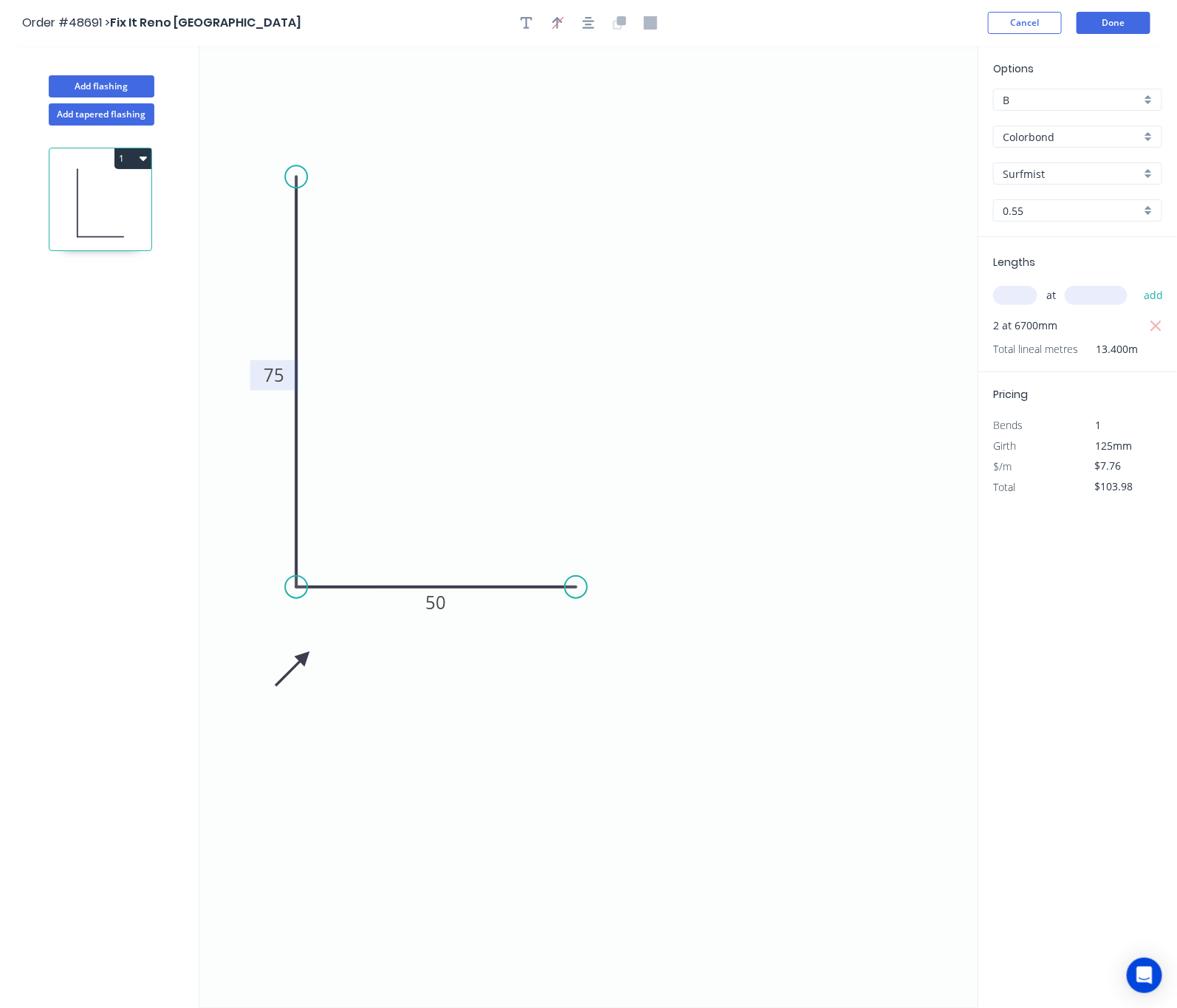
click at [286, 372] on rect at bounding box center [274, 375] width 30 height 21
click at [453, 609] on rect at bounding box center [436, 602] width 48 height 30
click at [446, 609] on rect at bounding box center [436, 603] width 30 height 21
click at [520, 343] on icon "0 100 75" at bounding box center [588, 526] width 780 height 962
type input "$8.52"
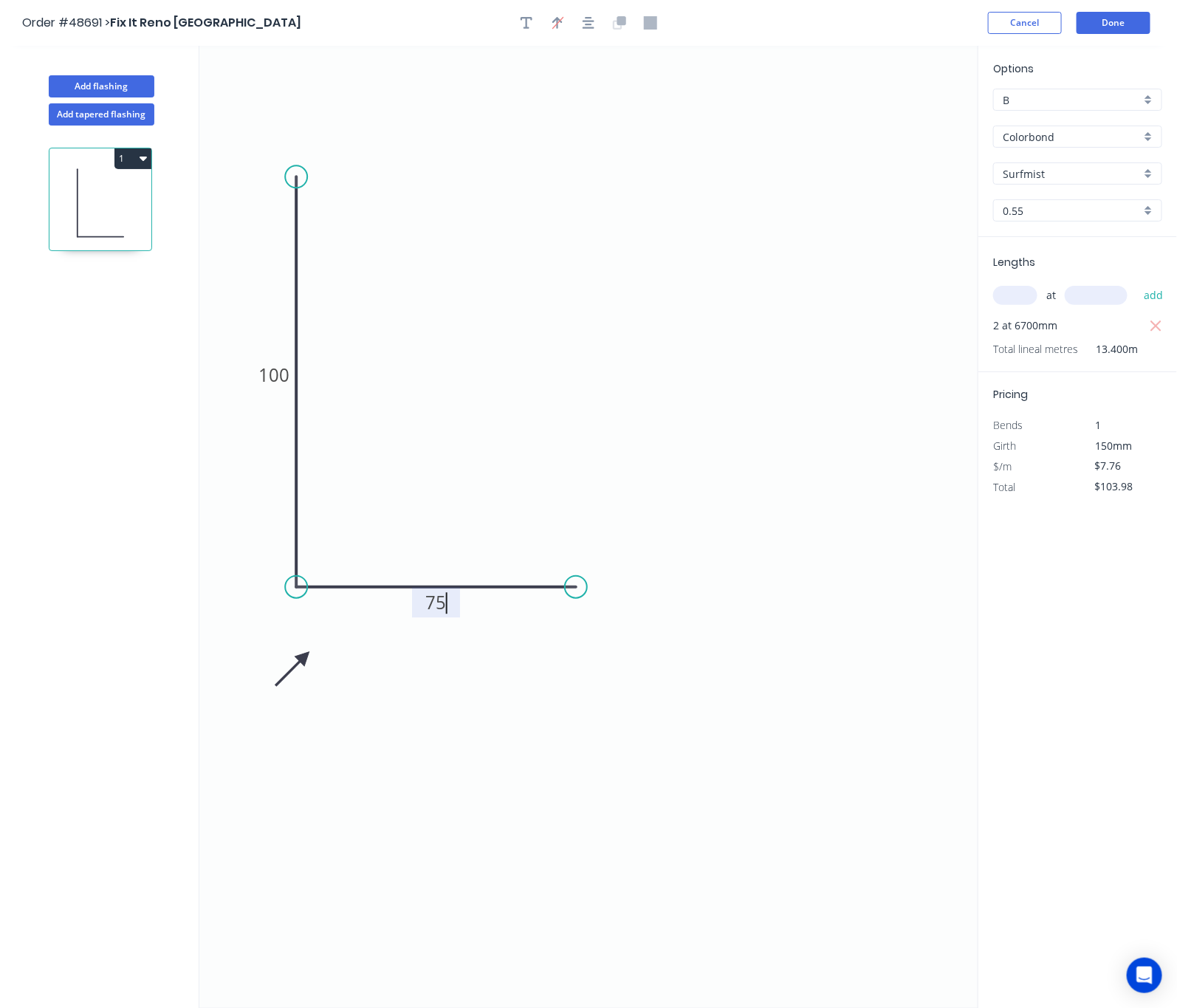
type input "$114.17"
click at [1132, 12] on button "Done" at bounding box center [1113, 22] width 74 height 22
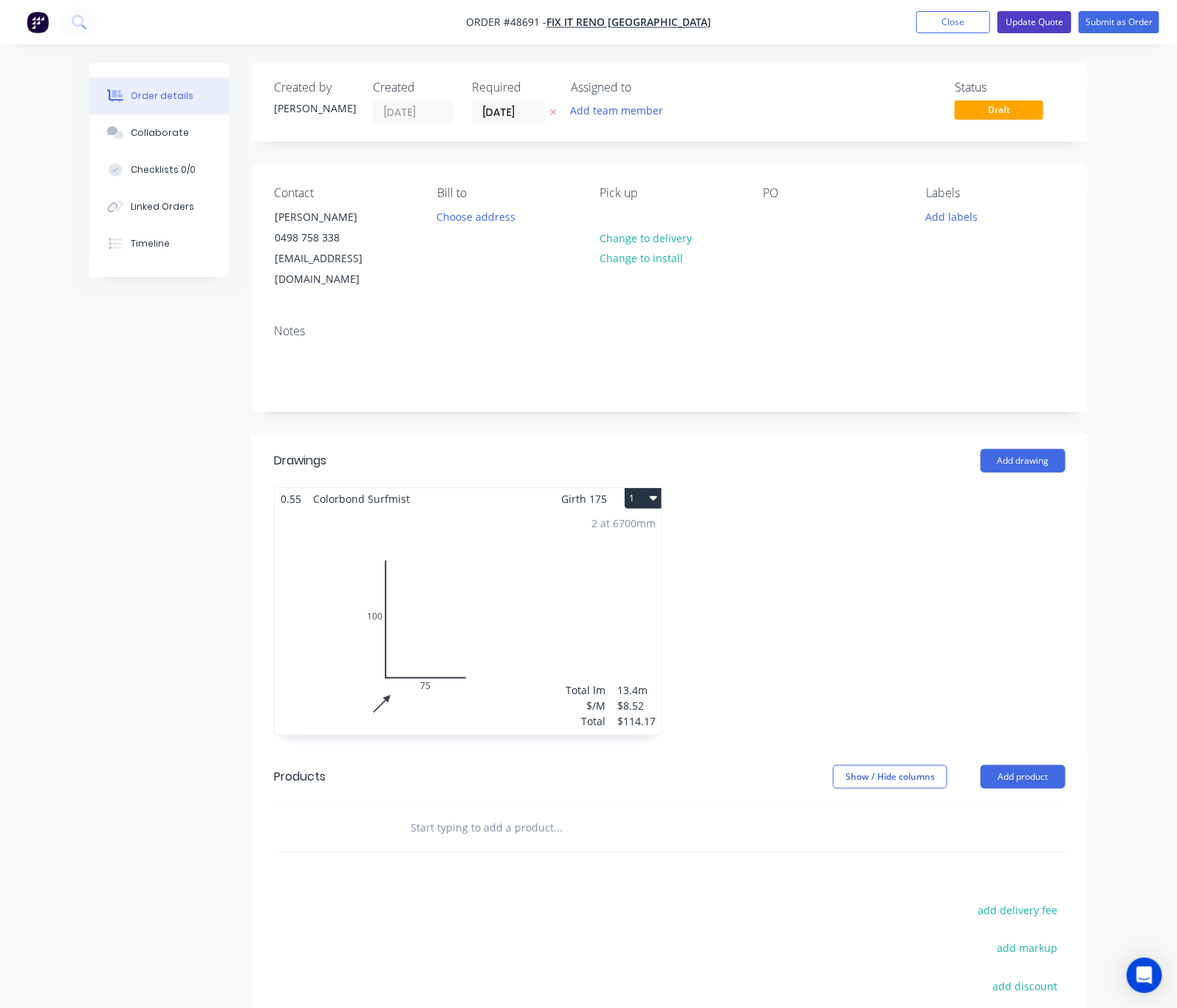
click at [1033, 15] on button "Update Quote" at bounding box center [1034, 22] width 74 height 22
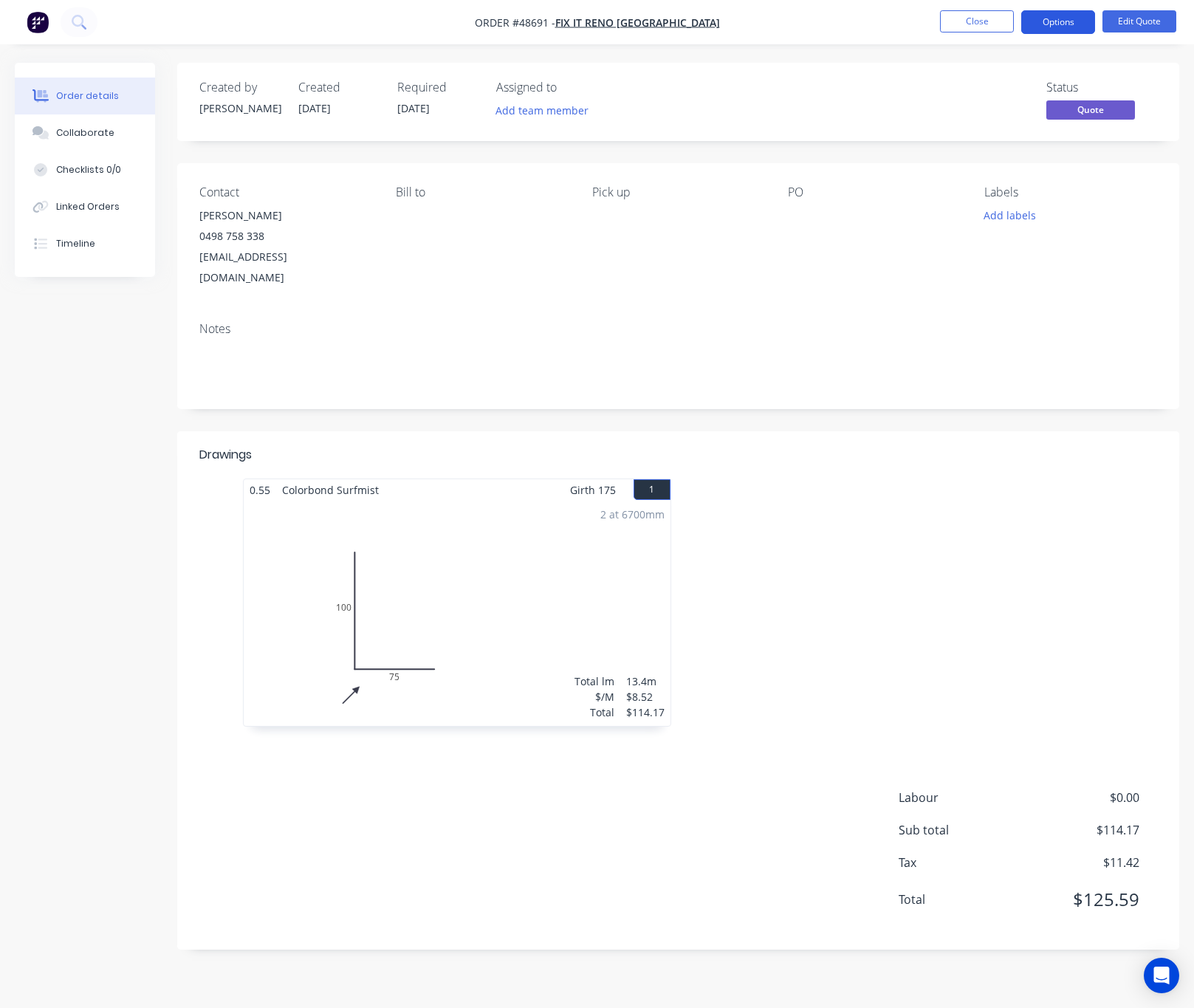
click at [1058, 24] on button "Options" at bounding box center [1059, 22] width 74 height 23
click at [1137, 220] on div "Add labels" at bounding box center [1070, 215] width 173 height 20
click at [695, 322] on div "Notes" at bounding box center [678, 329] width 958 height 14
click at [1052, 27] on button "Options" at bounding box center [1059, 22] width 74 height 23
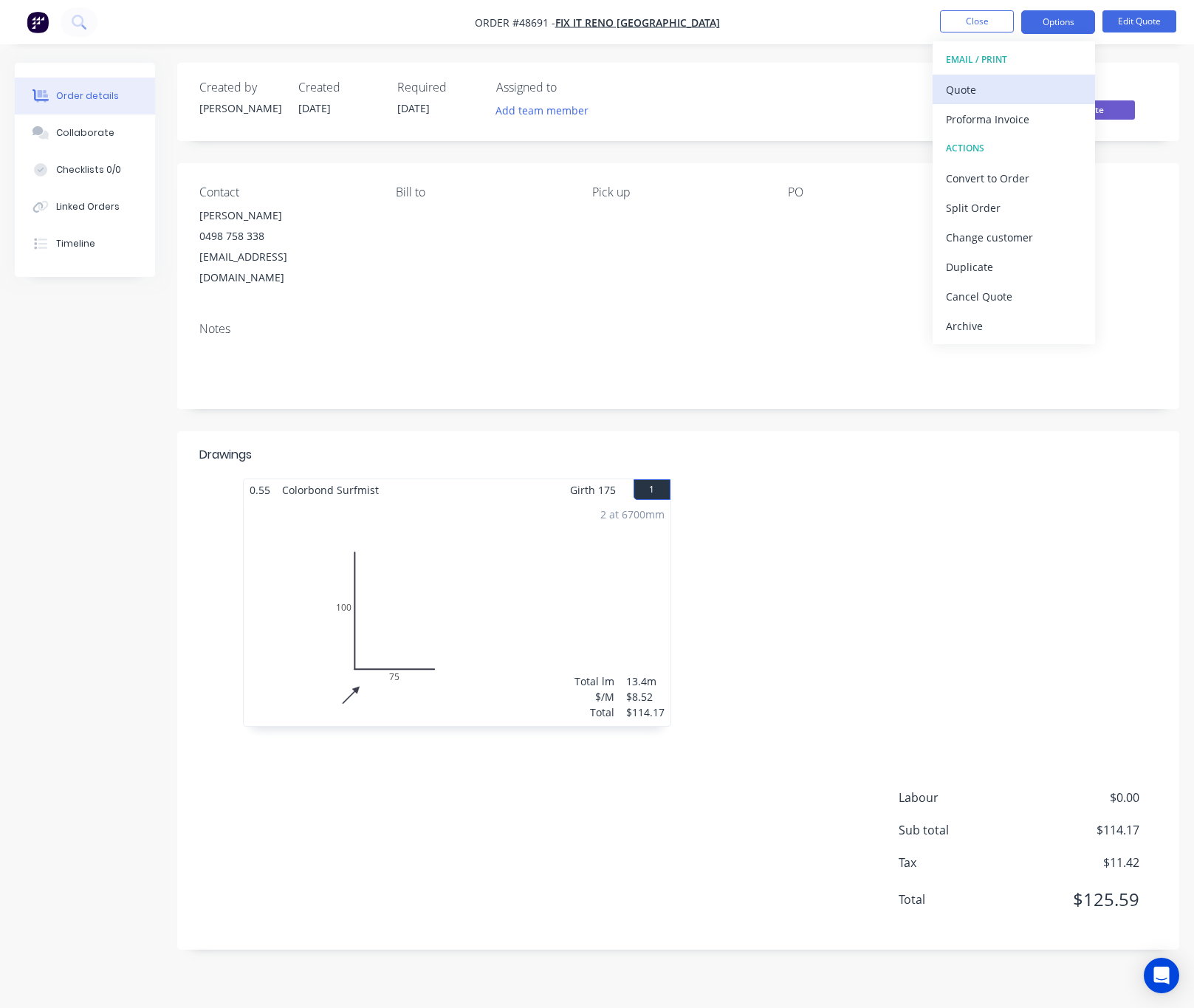
click at [993, 85] on div "Quote" at bounding box center [1014, 90] width 135 height 22
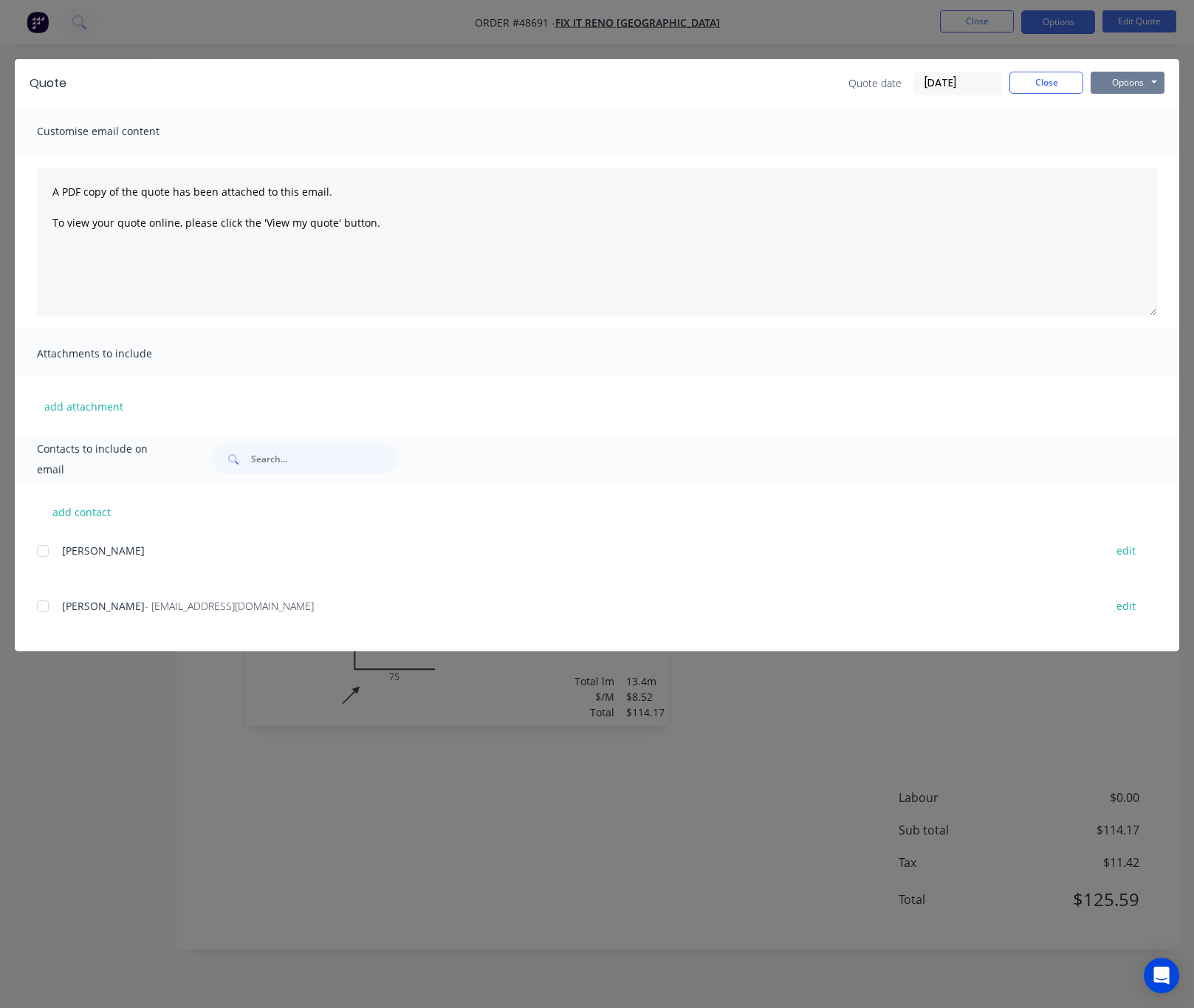
click at [1133, 78] on button "Options" at bounding box center [1128, 83] width 74 height 22
click at [1134, 125] on button "Print" at bounding box center [1137, 133] width 94 height 24
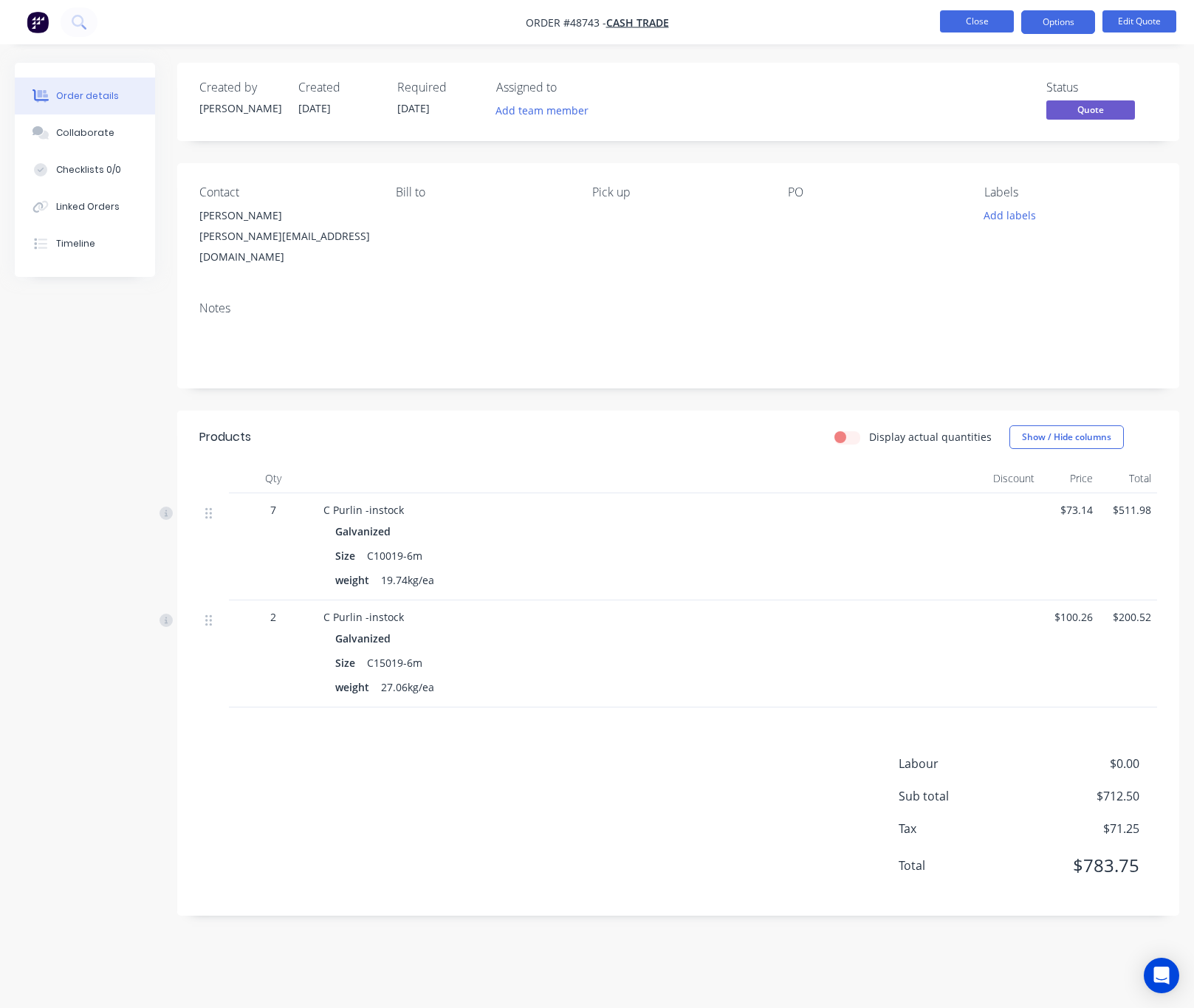
click at [973, 27] on button "Close" at bounding box center [977, 22] width 74 height 22
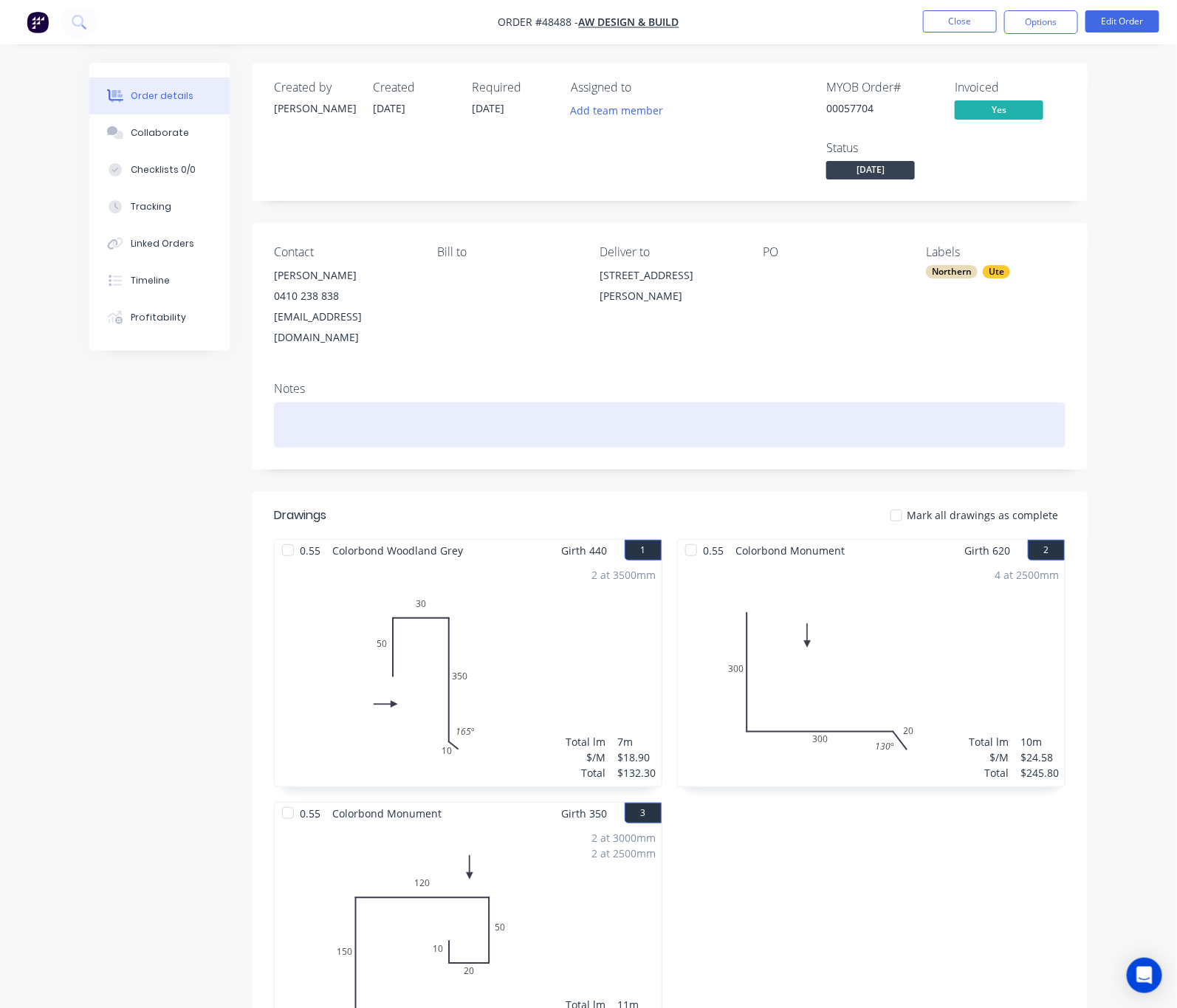
click at [297, 403] on div at bounding box center [669, 425] width 792 height 45
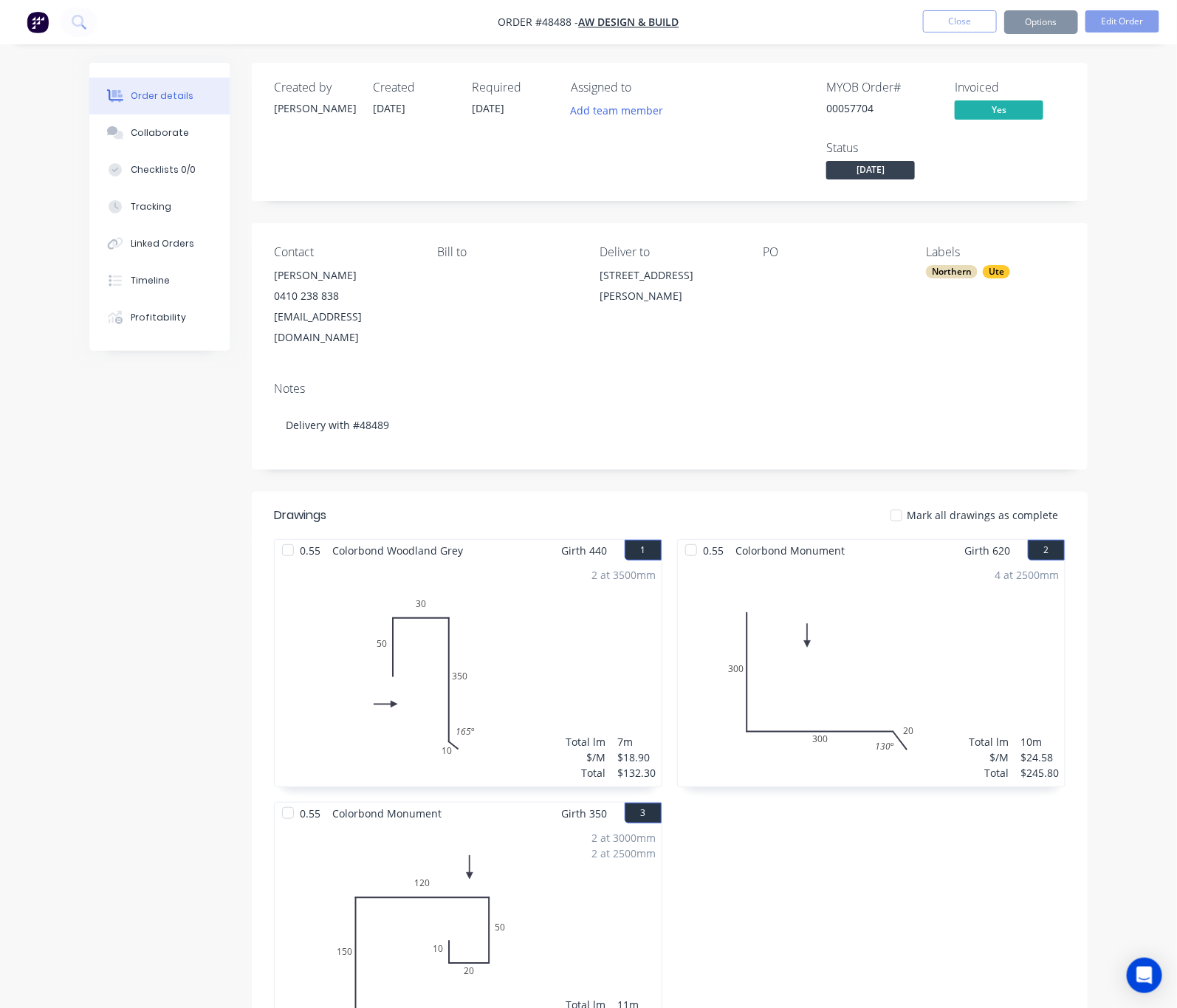
click at [379, 282] on div "Contact [PERSON_NAME] [PHONE_NUMBER] [EMAIL_ADDRESS][DOMAIN_NAME] [PERSON_NAME]…" at bounding box center [670, 297] width 836 height 147
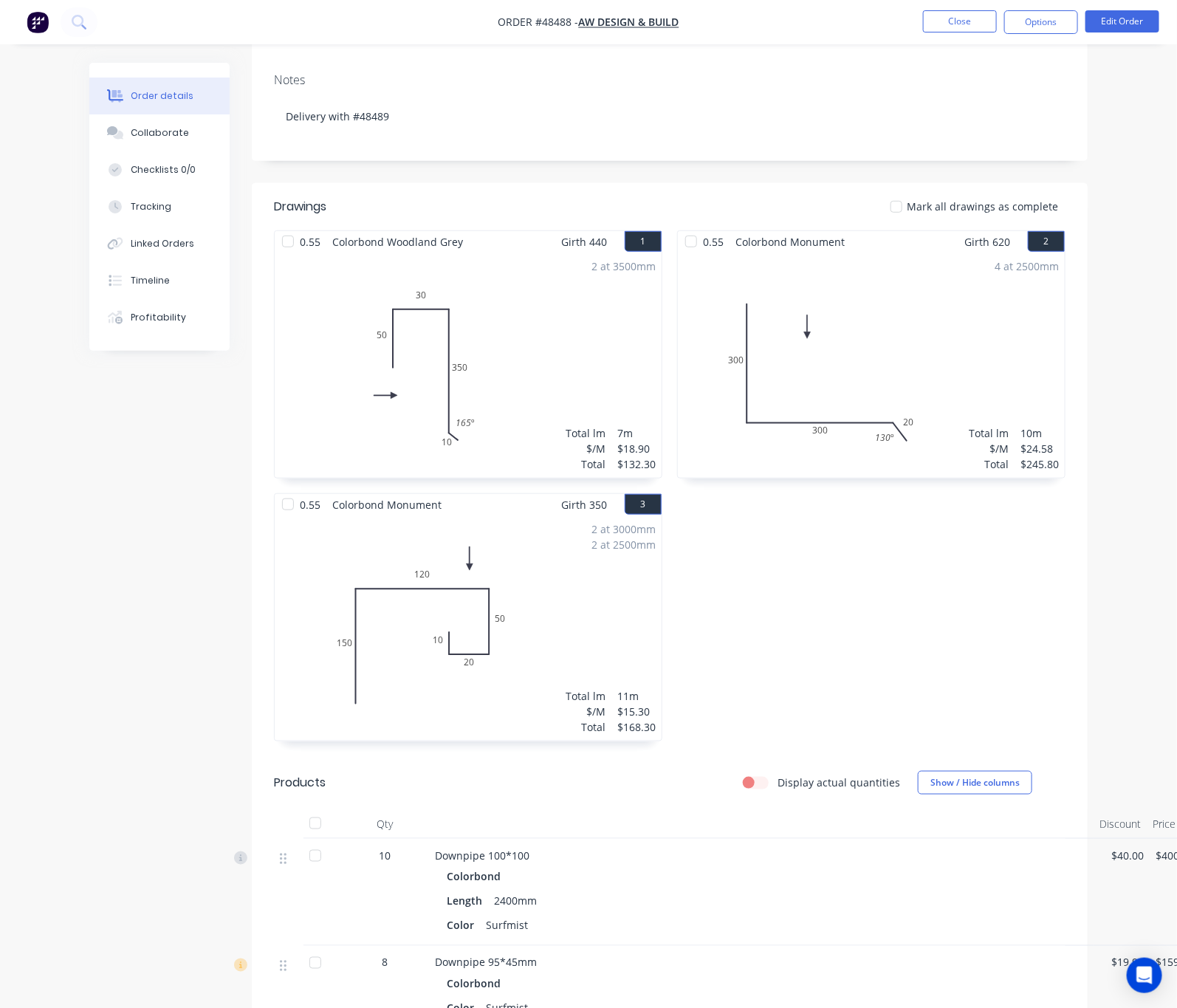
scroll to position [110, 0]
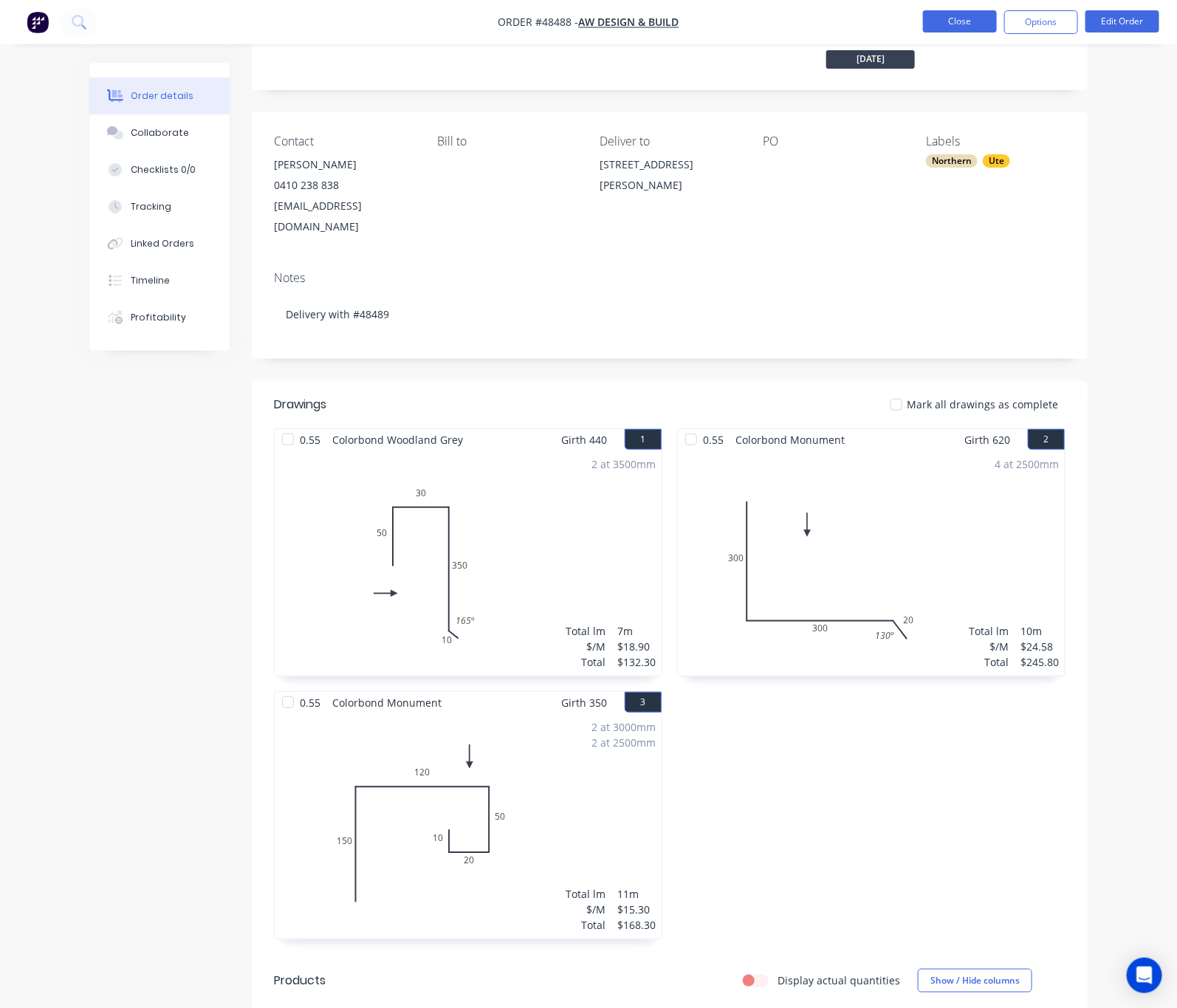
click at [951, 21] on button "Close" at bounding box center [960, 22] width 74 height 22
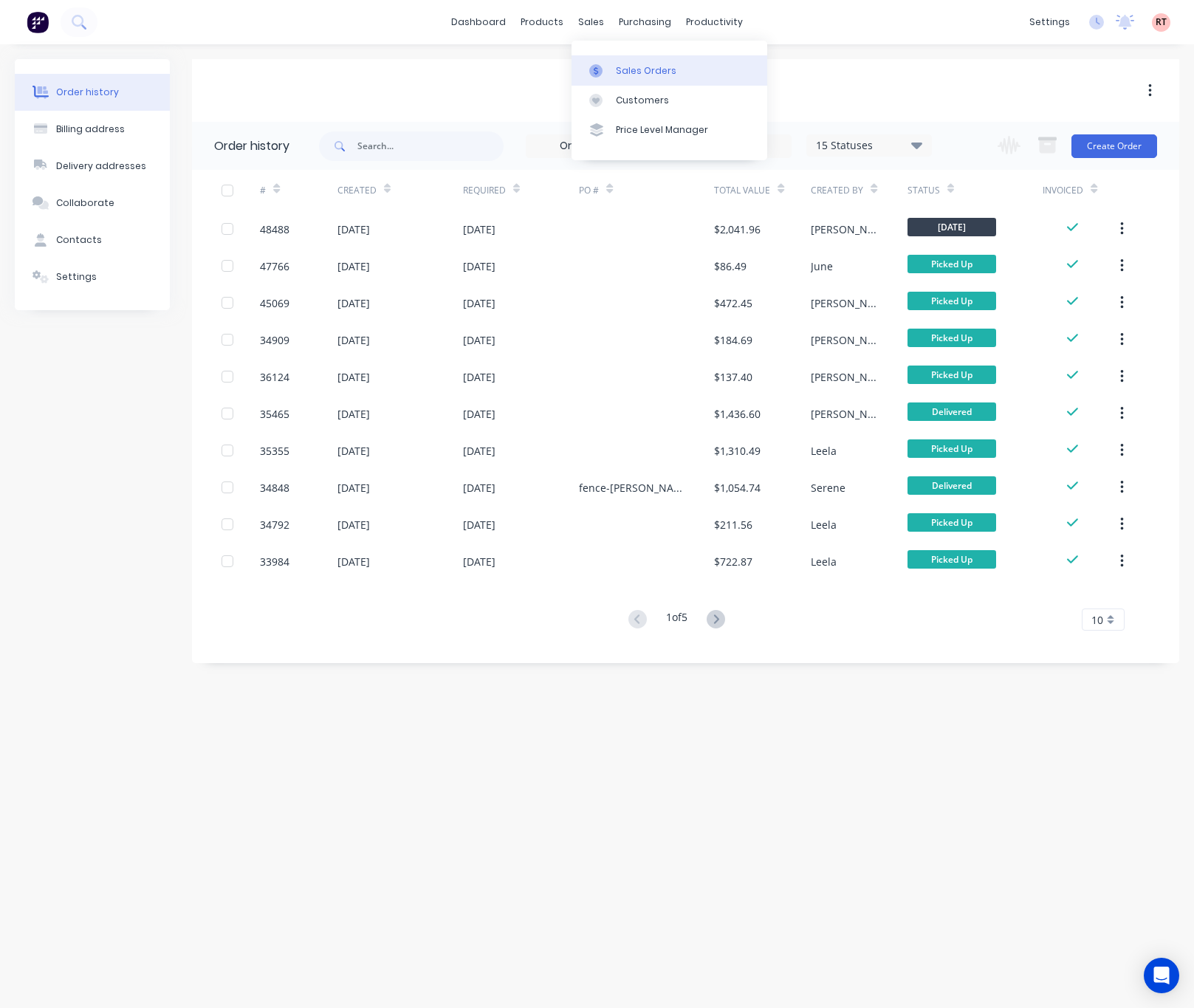
click at [663, 78] on link "Sales Orders" at bounding box center [669, 70] width 196 height 30
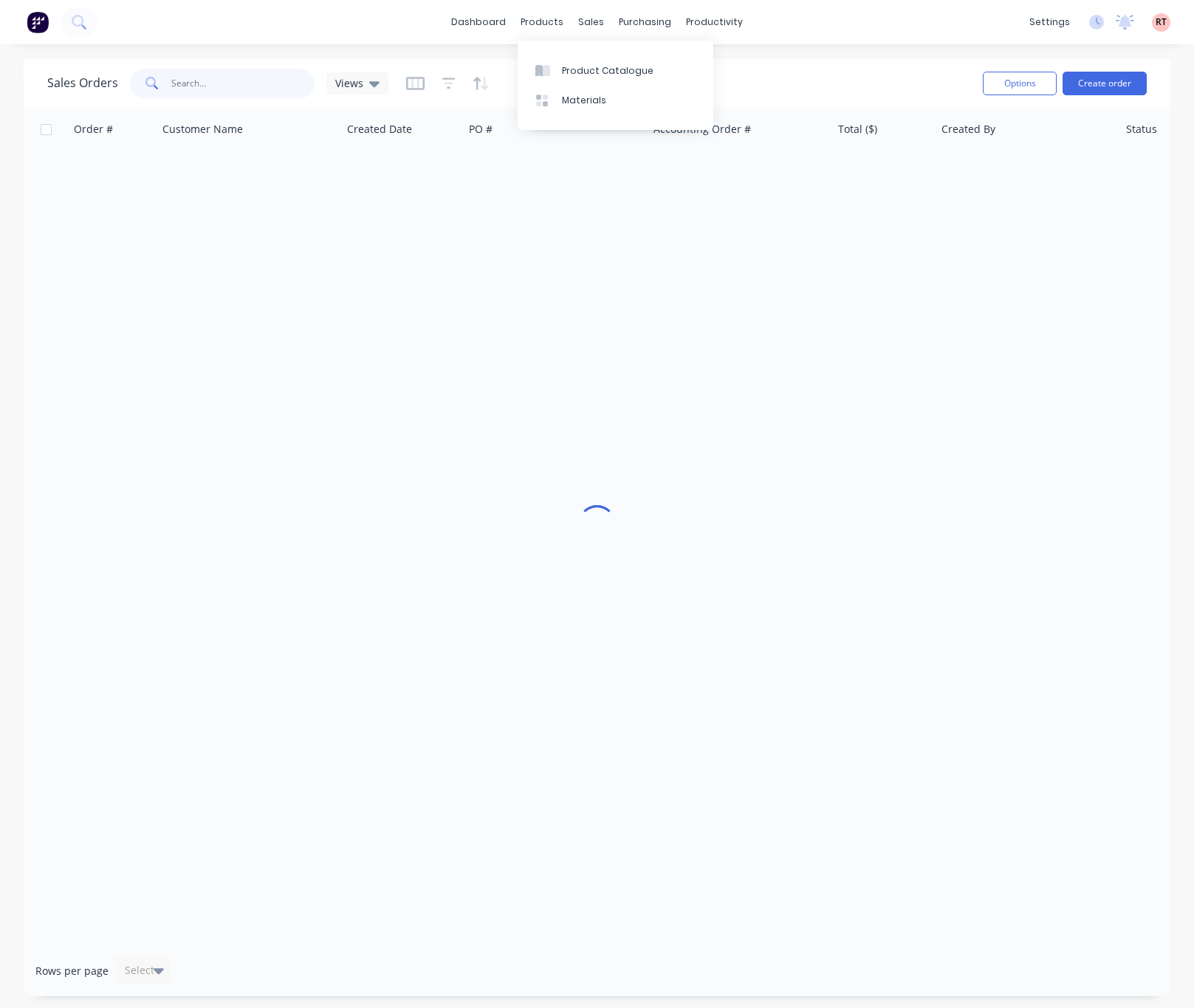
click at [229, 80] on input "text" at bounding box center [243, 83] width 144 height 30
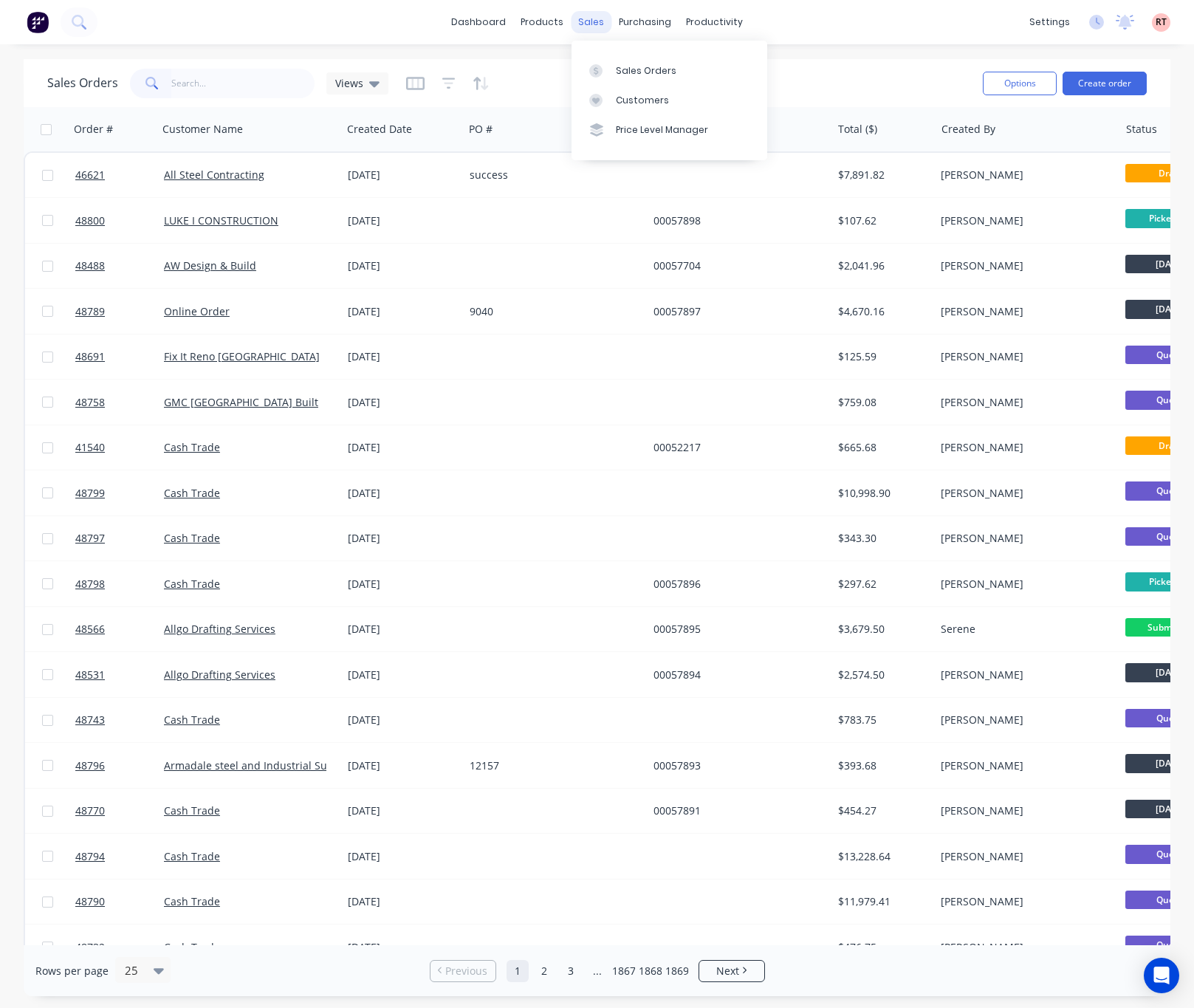
click at [585, 22] on div "sales" at bounding box center [590, 22] width 40 height 22
click at [618, 107] on link "Customers" at bounding box center [669, 100] width 196 height 30
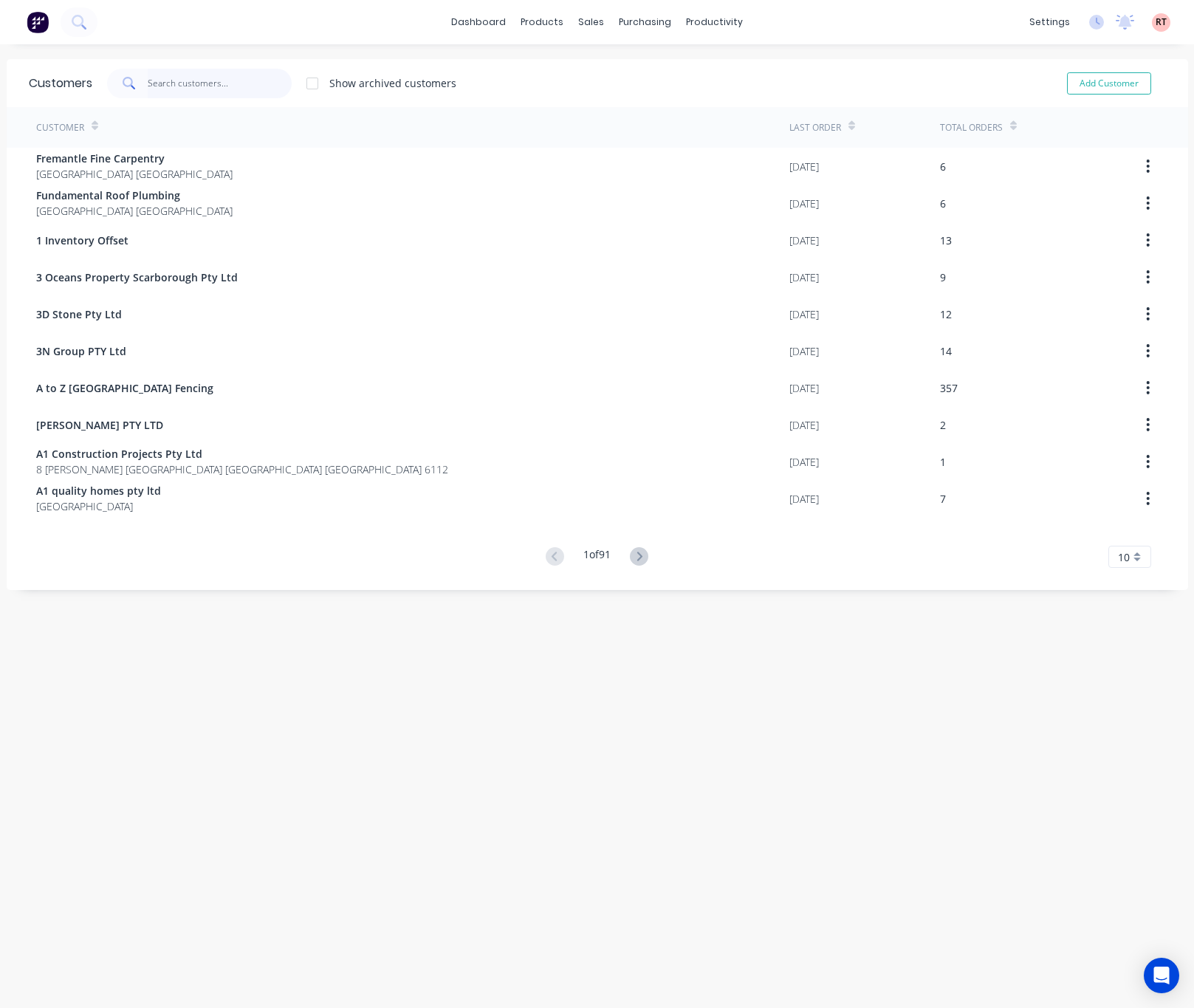
click at [253, 77] on input "text" at bounding box center [220, 83] width 144 height 30
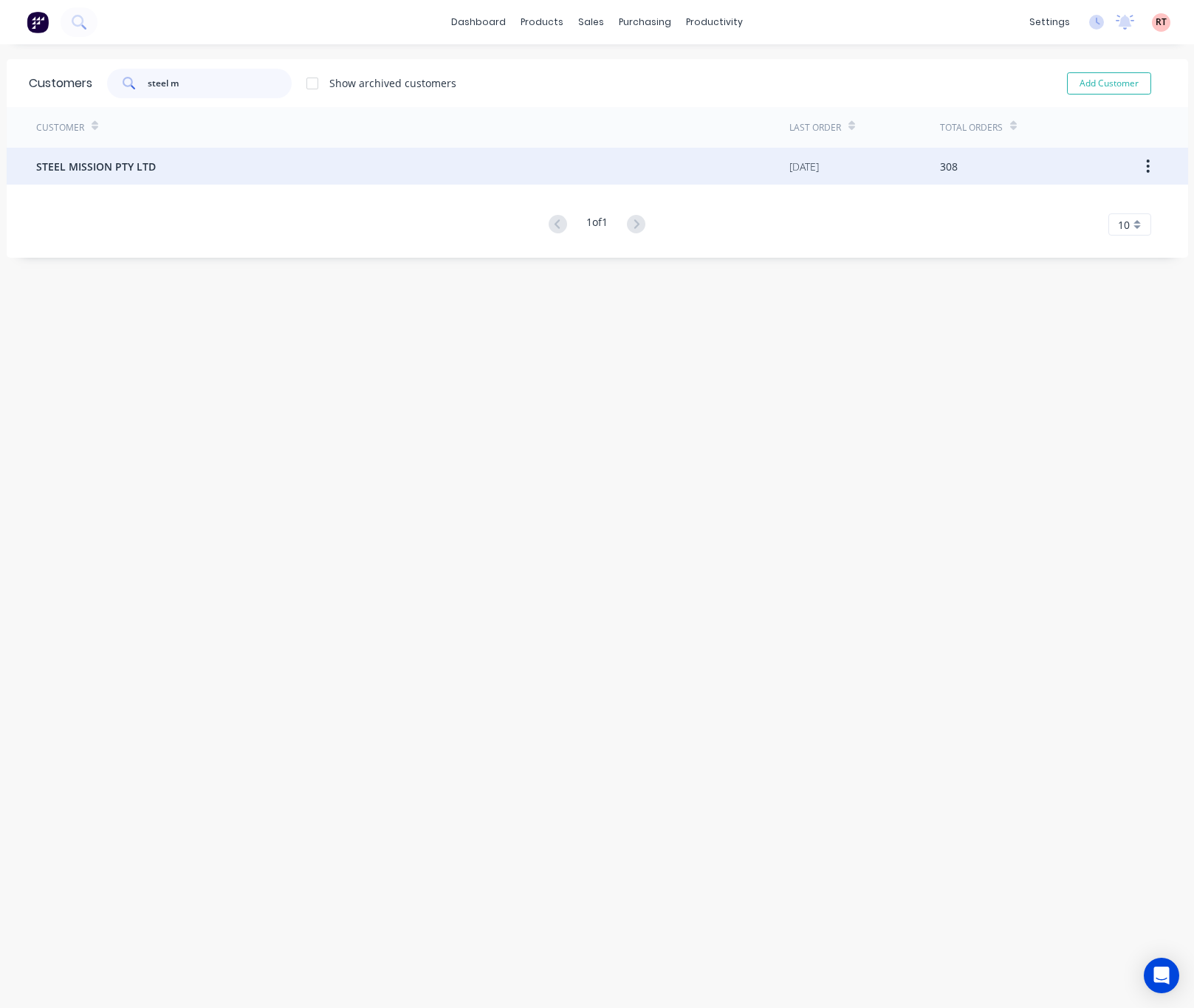
type input "steel m"
click at [242, 151] on div "STEEL MISSION PTY LTD" at bounding box center [413, 166] width 754 height 37
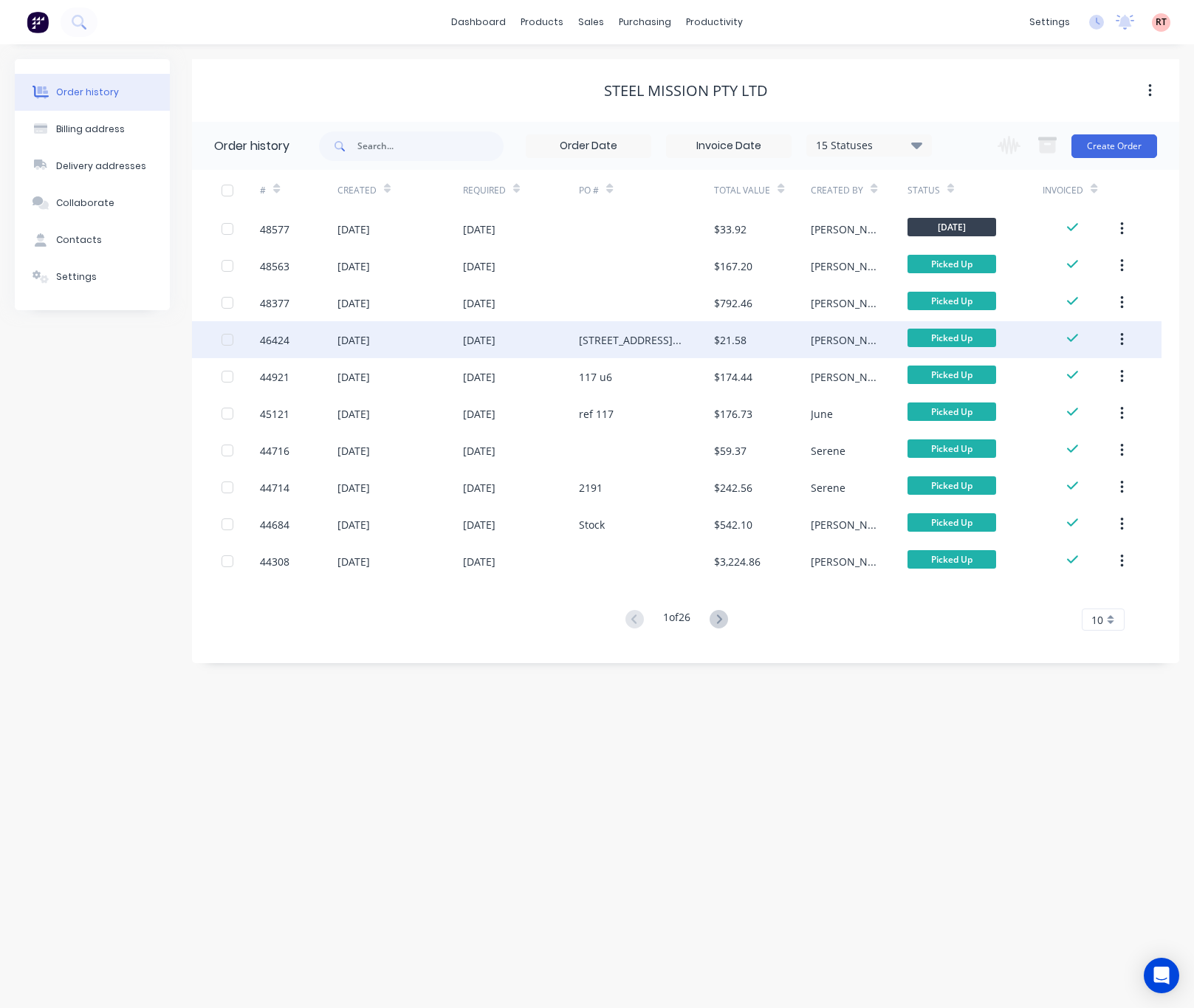
click at [633, 335] on div "[STREET_ADDRESS][PERSON_NAME]" at bounding box center [632, 339] width 106 height 15
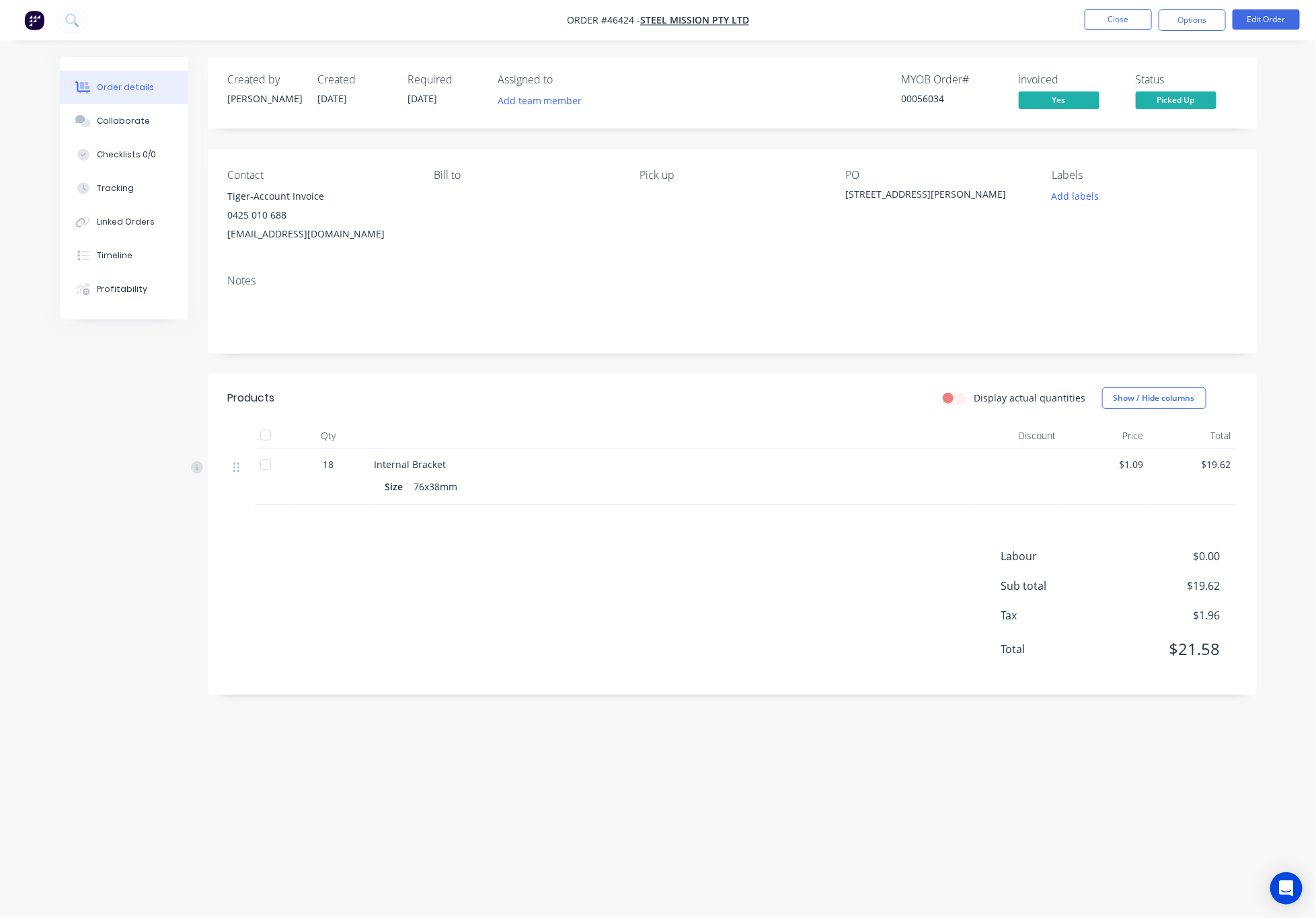
click at [874, 55] on div "Order details Collaborate Checklists 0/0 Tracking Linked Orders Timeline Profit…" at bounding box center [658, 459] width 1316 height 918
click at [1086, 21] on button "Close" at bounding box center [1118, 20] width 67 height 20
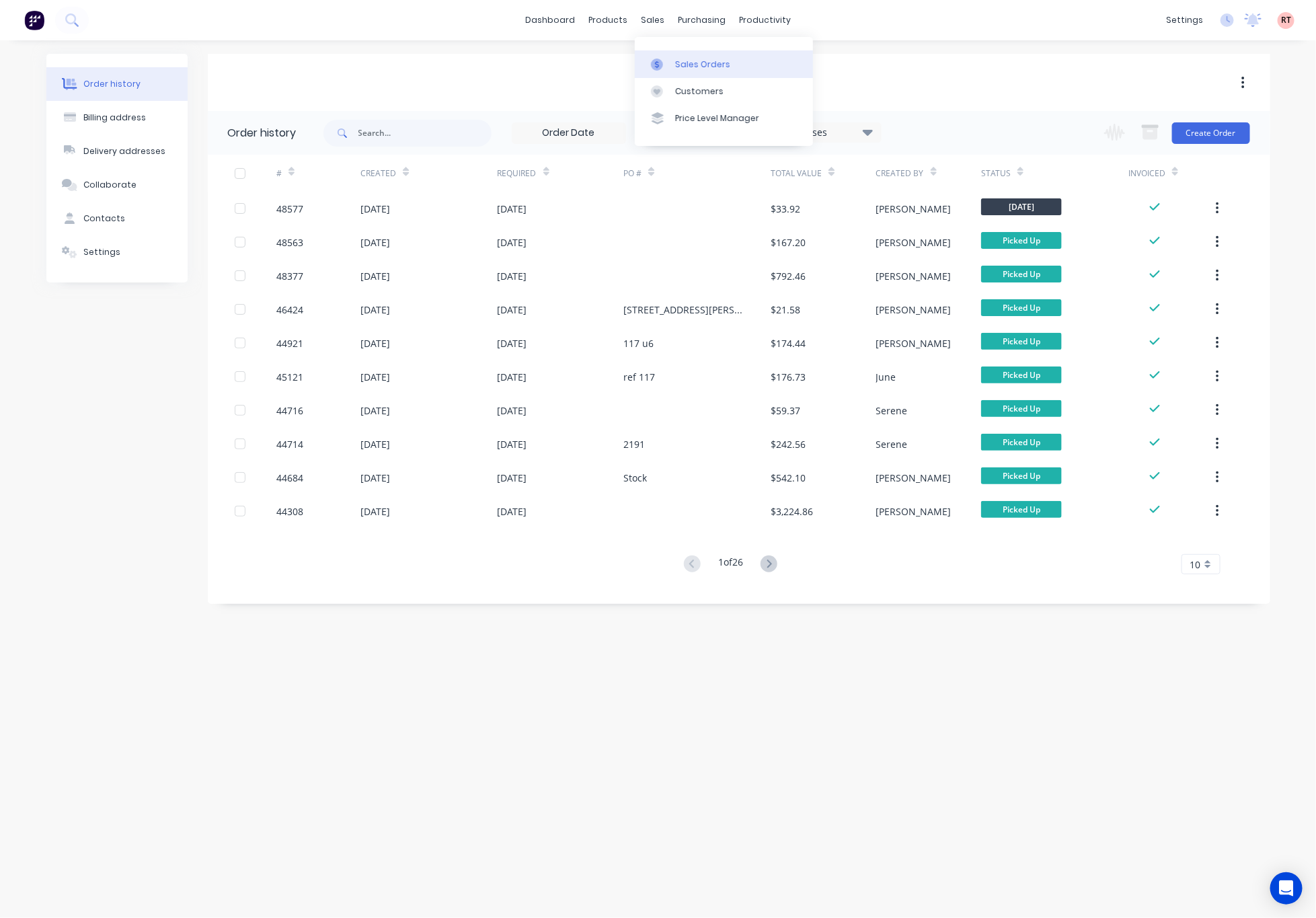
click at [674, 57] on link "Sales Orders" at bounding box center [724, 64] width 178 height 27
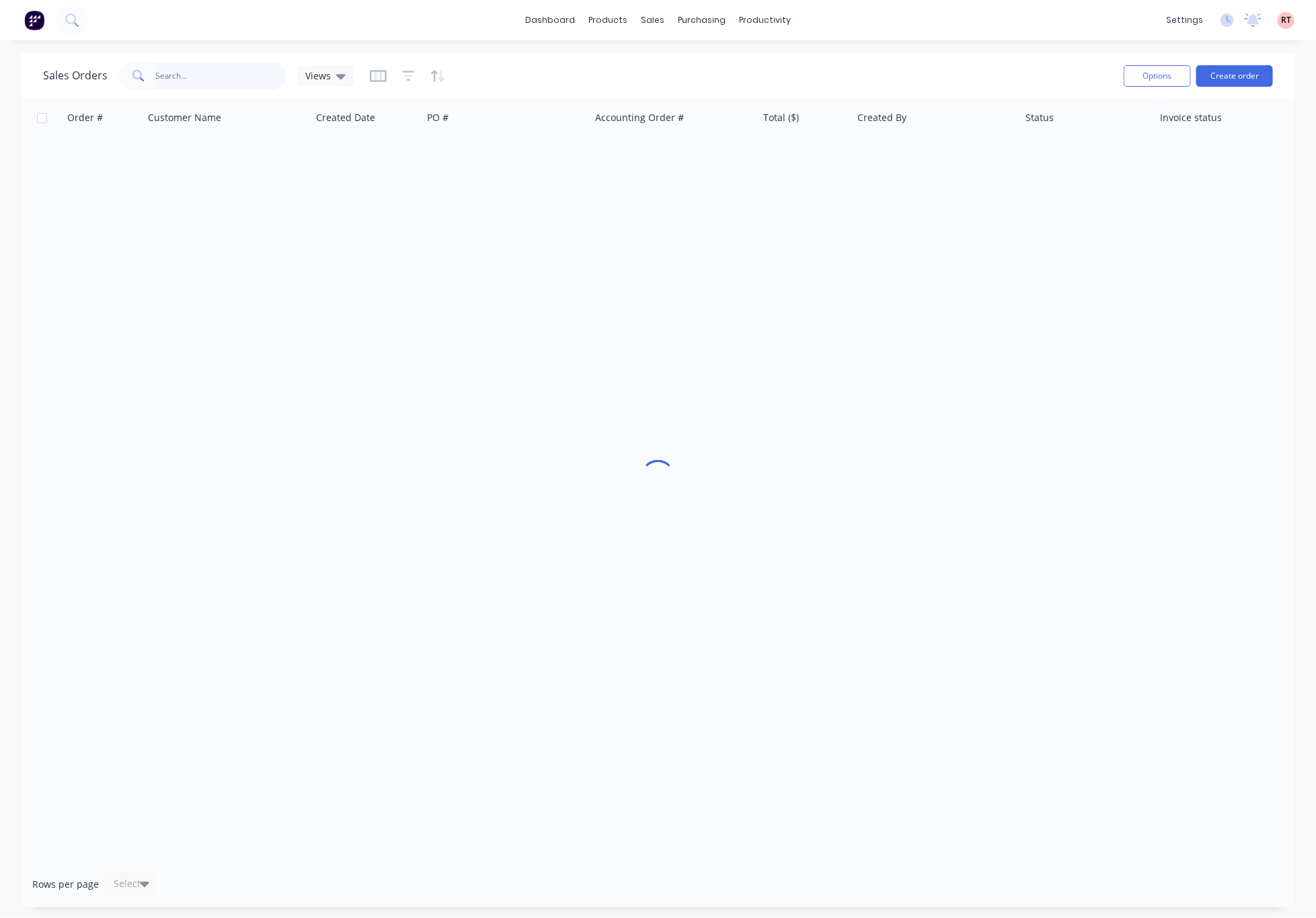
click at [243, 82] on input "text" at bounding box center [221, 76] width 132 height 27
type input "57846"
click at [926, 331] on div "Order # Customer Name Created Date PO # Accounting Order # Total ($) Created By…" at bounding box center [658, 479] width 1273 height 763
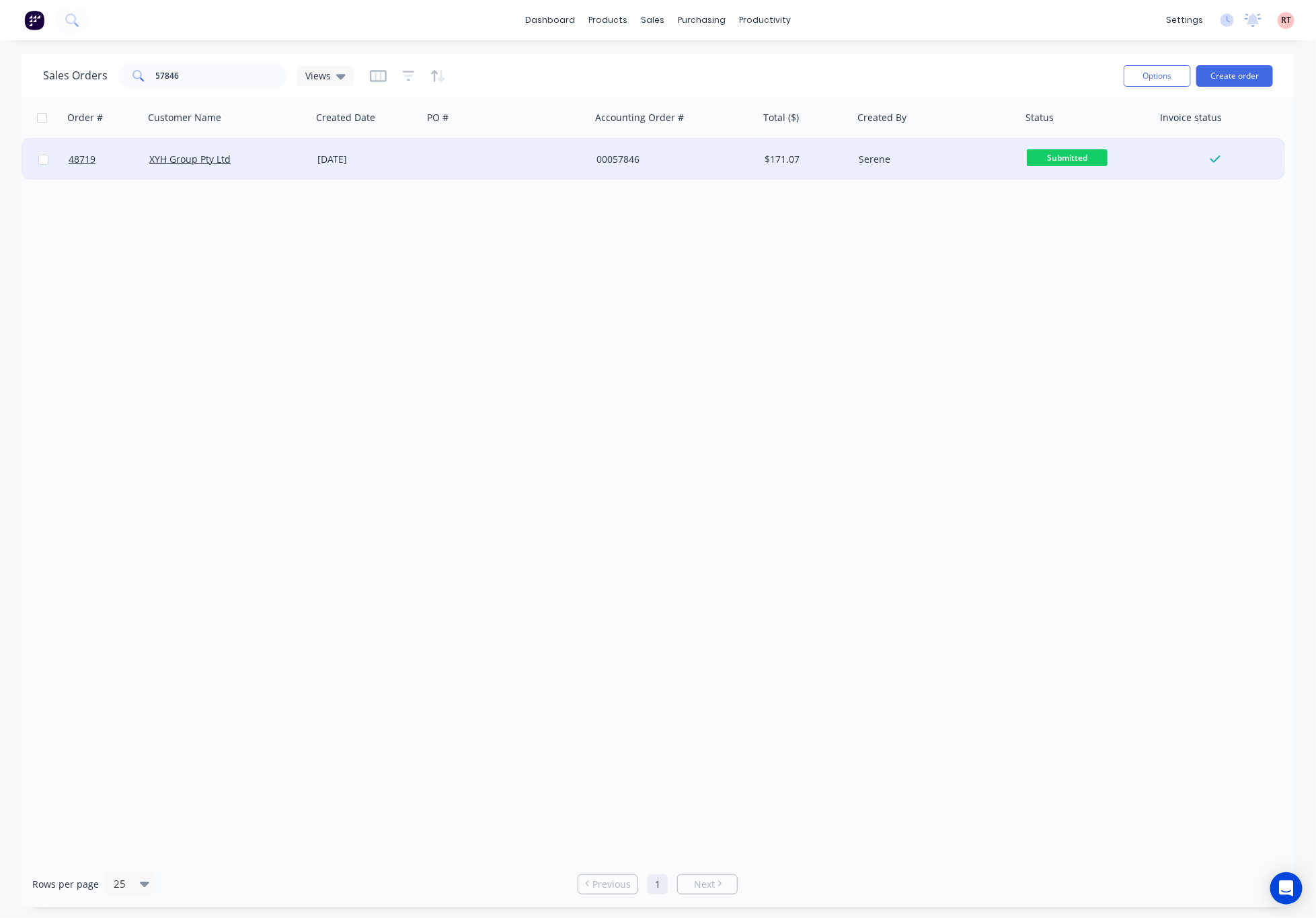
click at [737, 164] on div "00057846" at bounding box center [671, 159] width 149 height 13
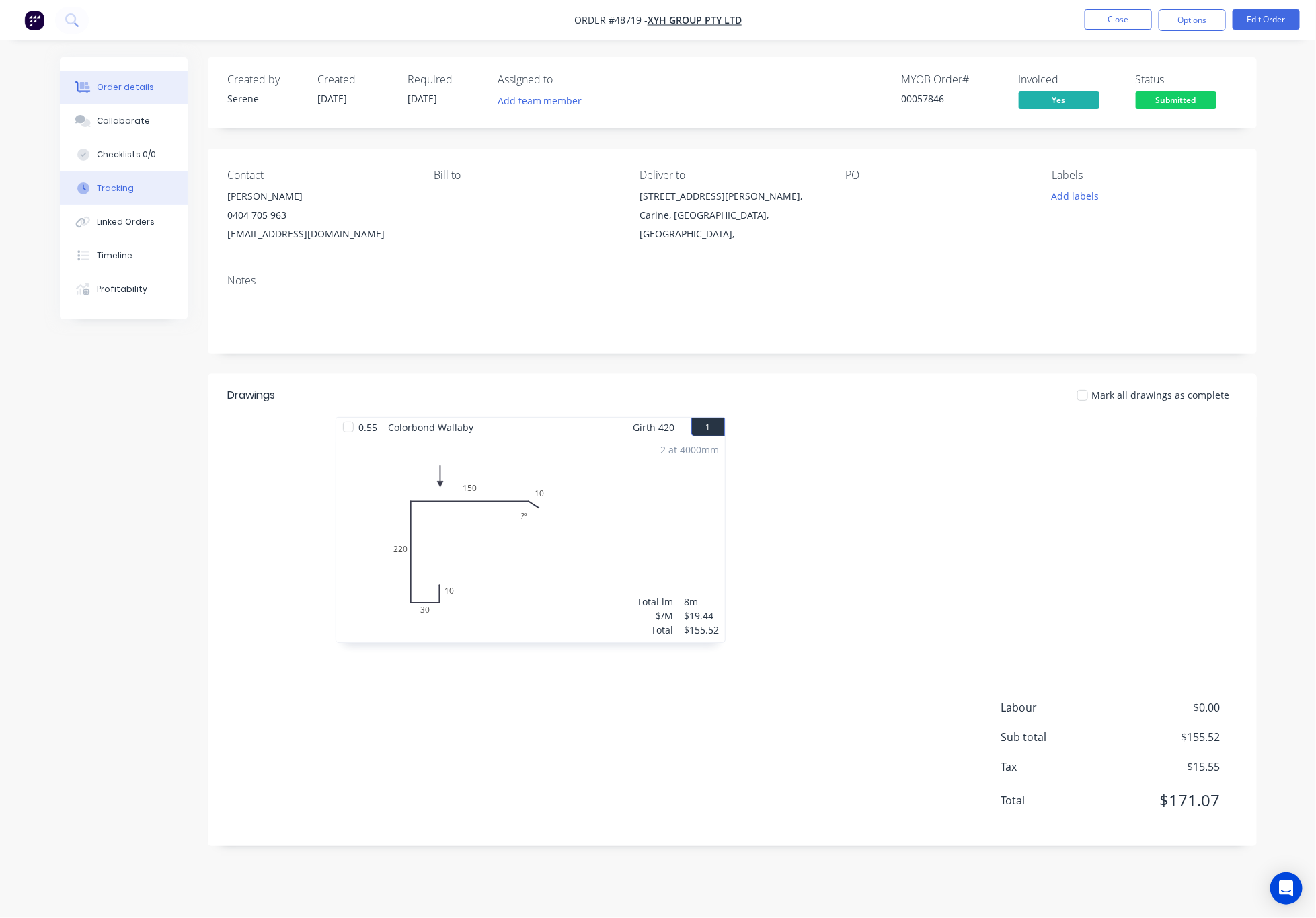
click at [146, 196] on button "Tracking" at bounding box center [123, 188] width 127 height 33
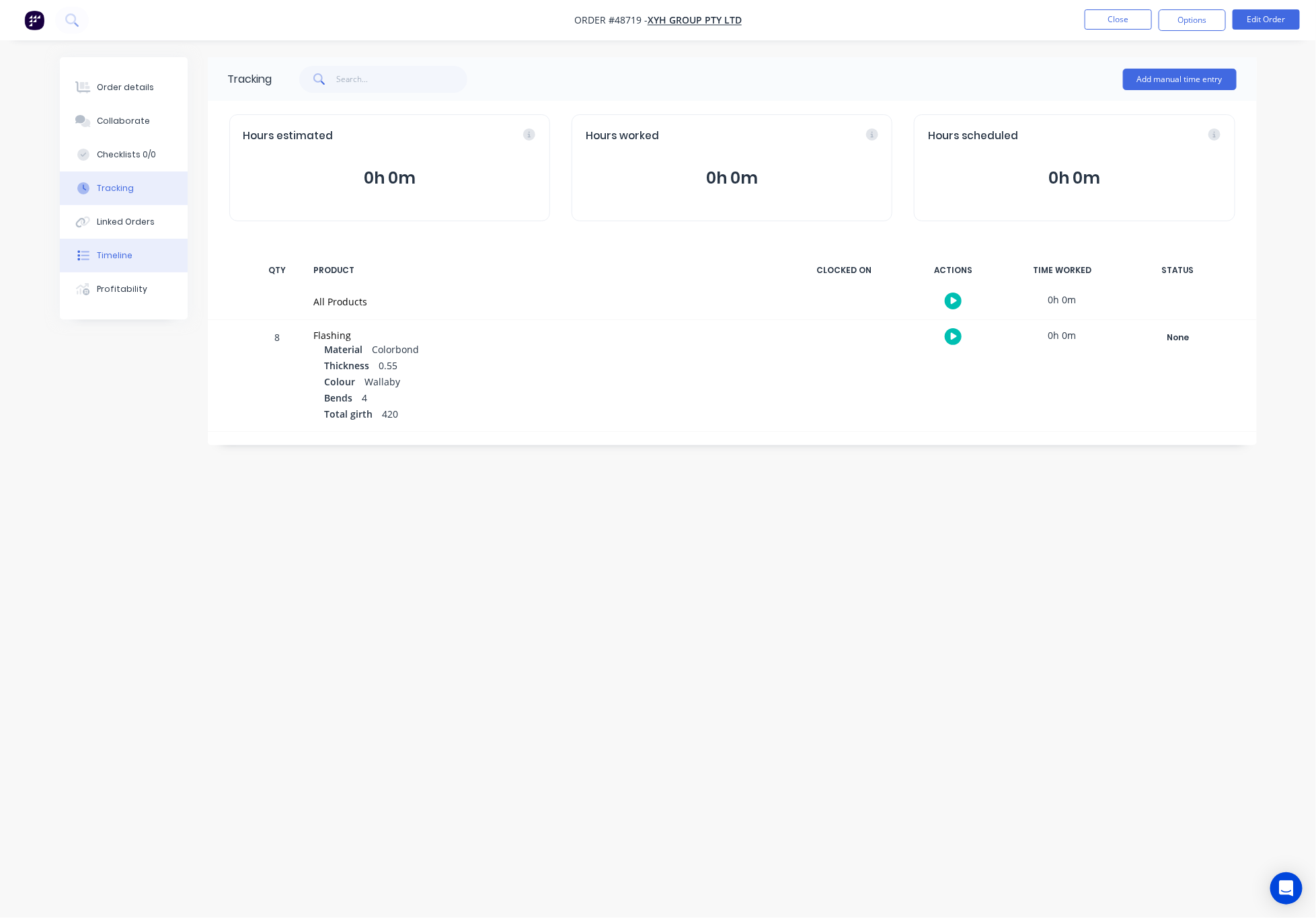
click at [154, 249] on button "Timeline" at bounding box center [123, 255] width 127 height 33
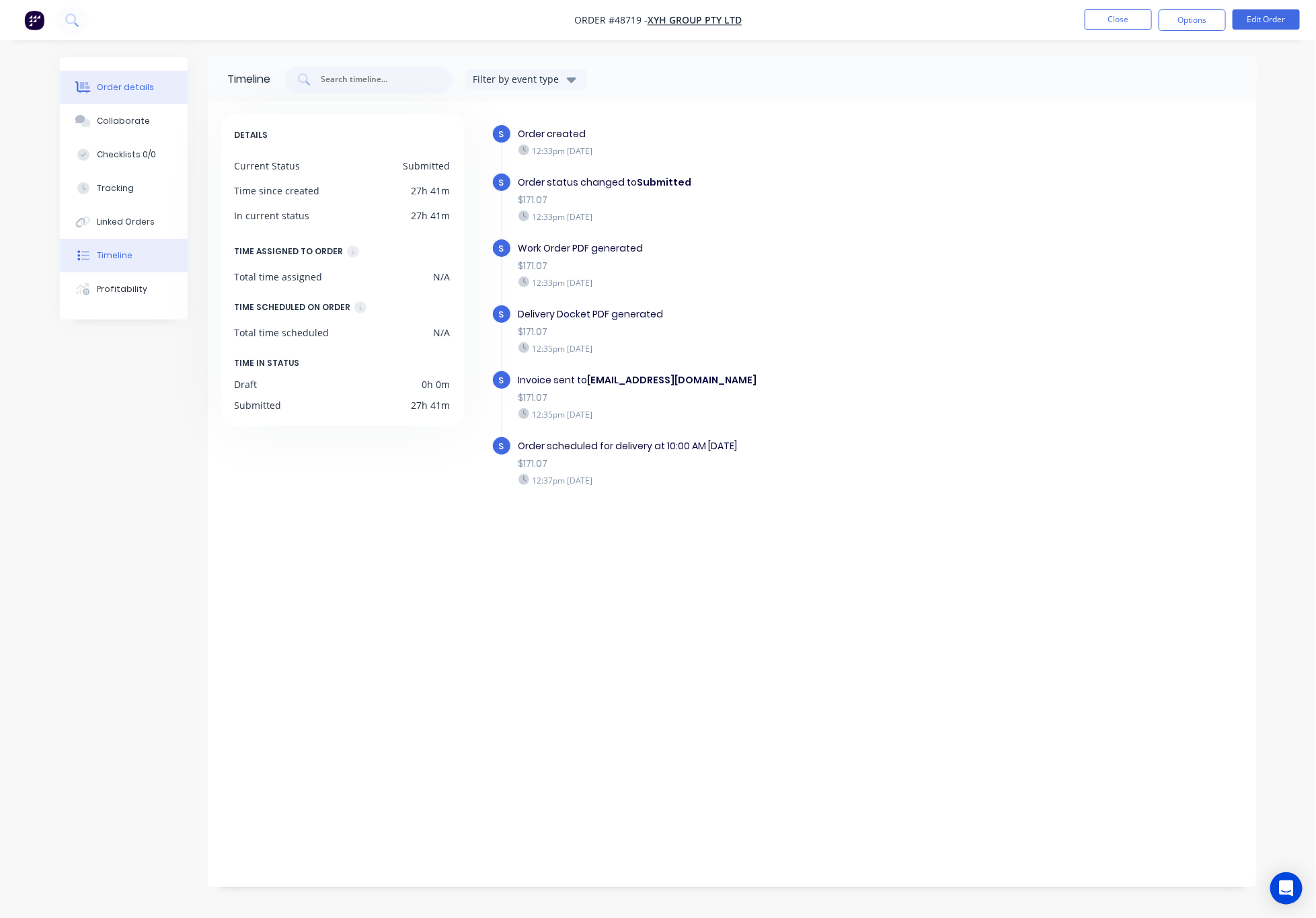
click at [123, 78] on button "Order details" at bounding box center [123, 87] width 127 height 33
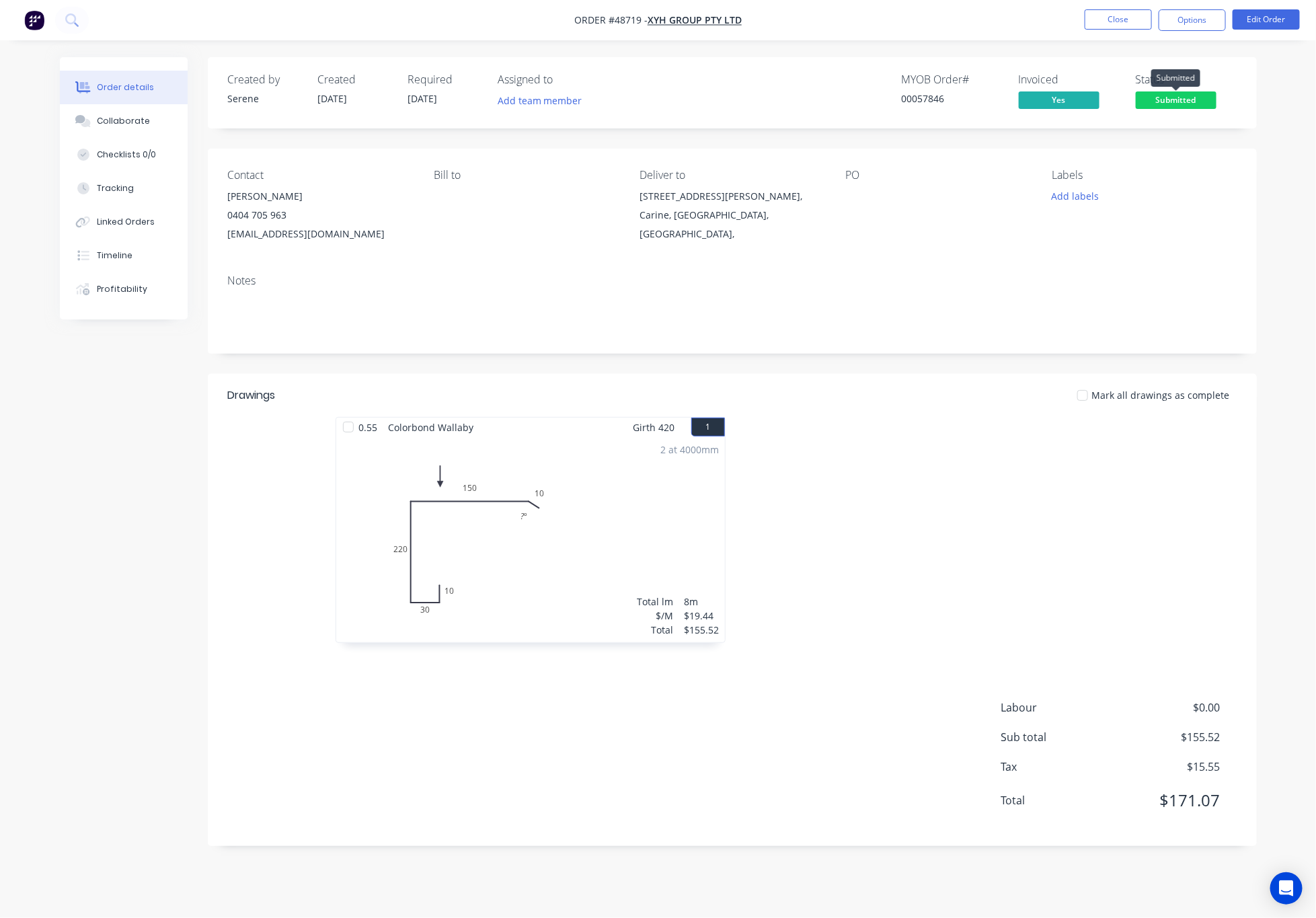
click at [1173, 91] on span "Submitted" at bounding box center [1175, 100] width 81 height 17
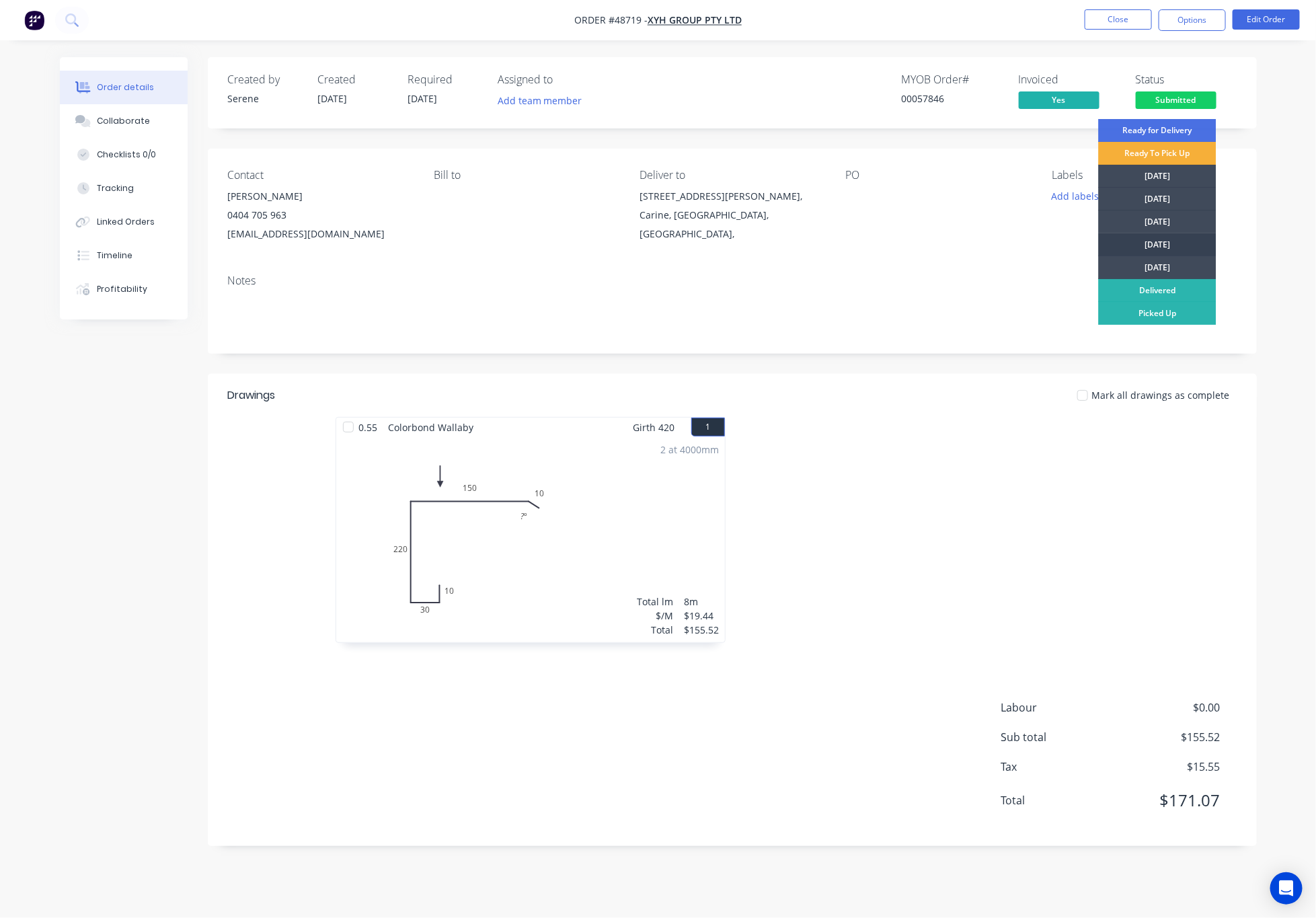
click at [1171, 238] on div "[DATE]" at bounding box center [1158, 245] width 118 height 23
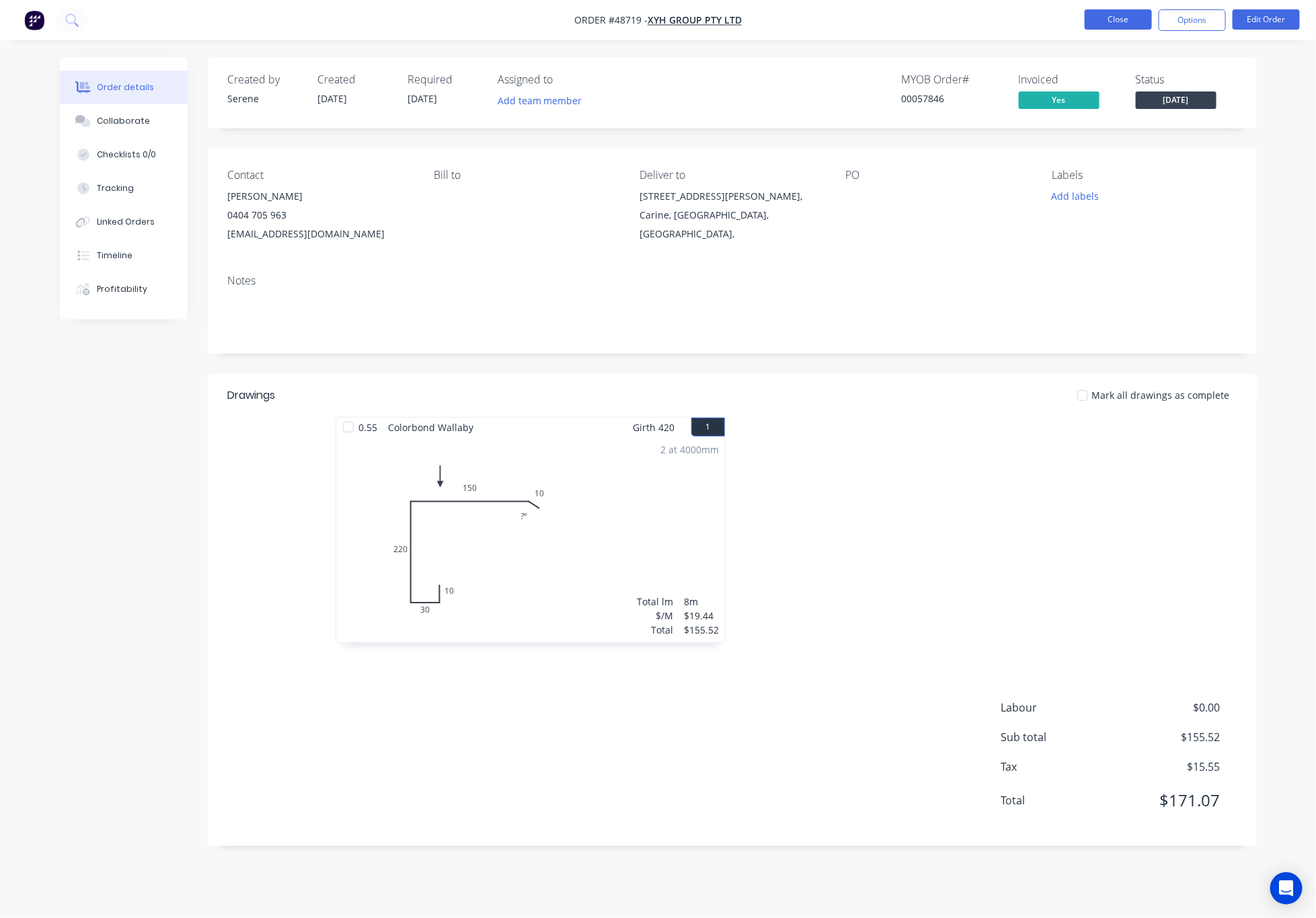
click at [1109, 18] on button "Close" at bounding box center [1118, 20] width 67 height 20
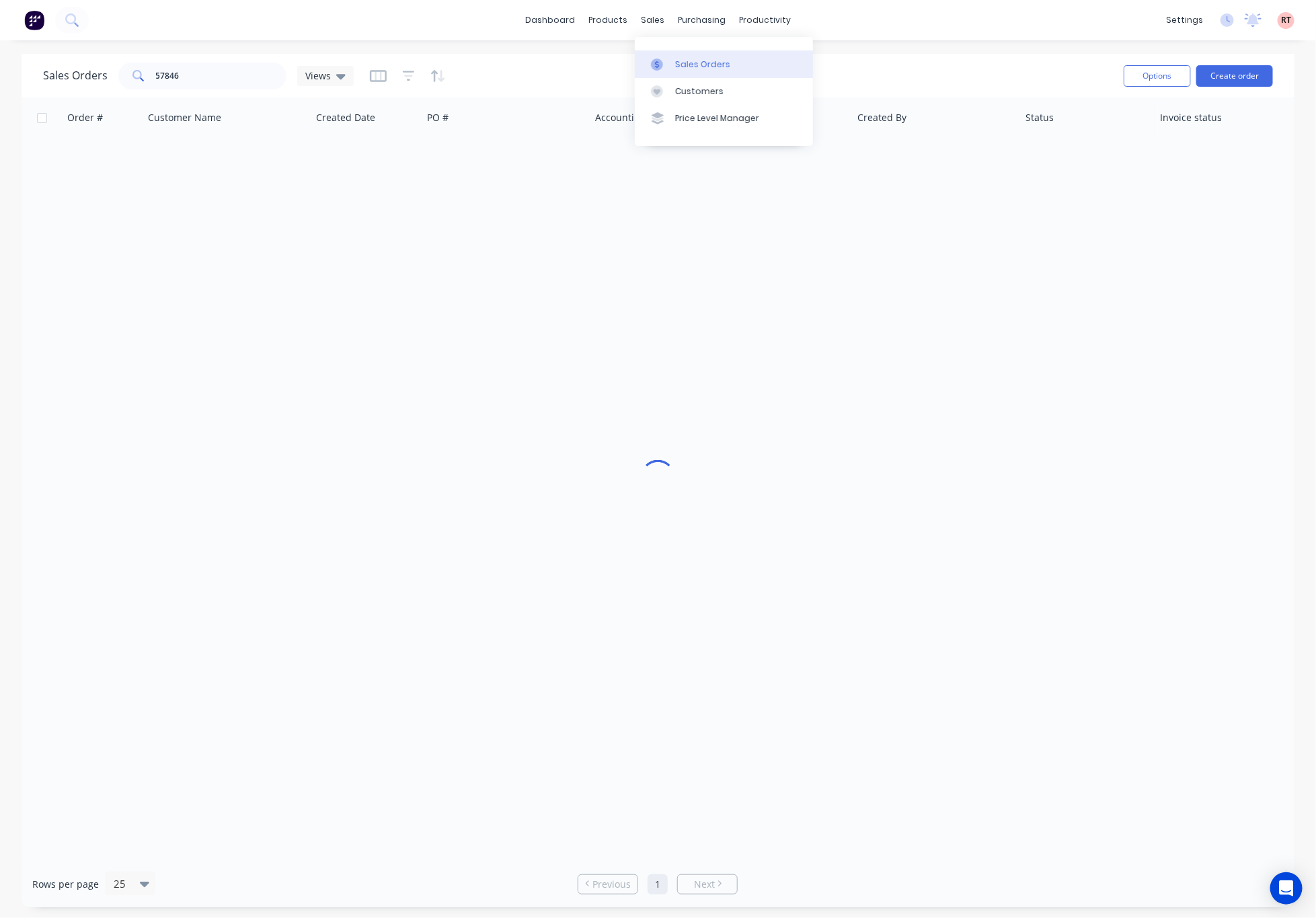
click at [684, 59] on div "Sales Orders" at bounding box center [703, 65] width 56 height 12
click at [203, 74] on input "text" at bounding box center [221, 76] width 132 height 27
type input "57210"
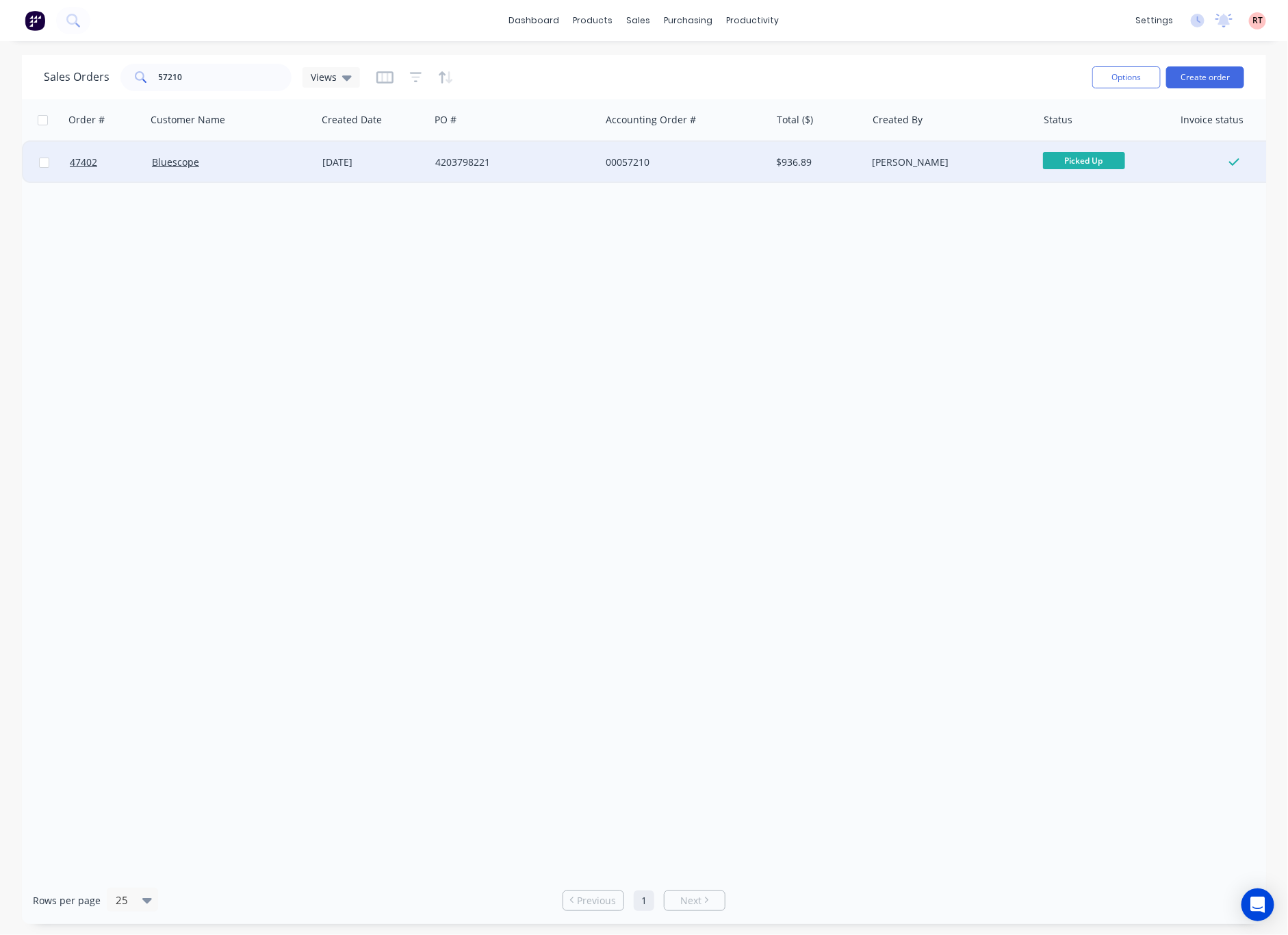
click at [549, 165] on div "4203798221" at bounding box center [511, 162] width 152 height 13
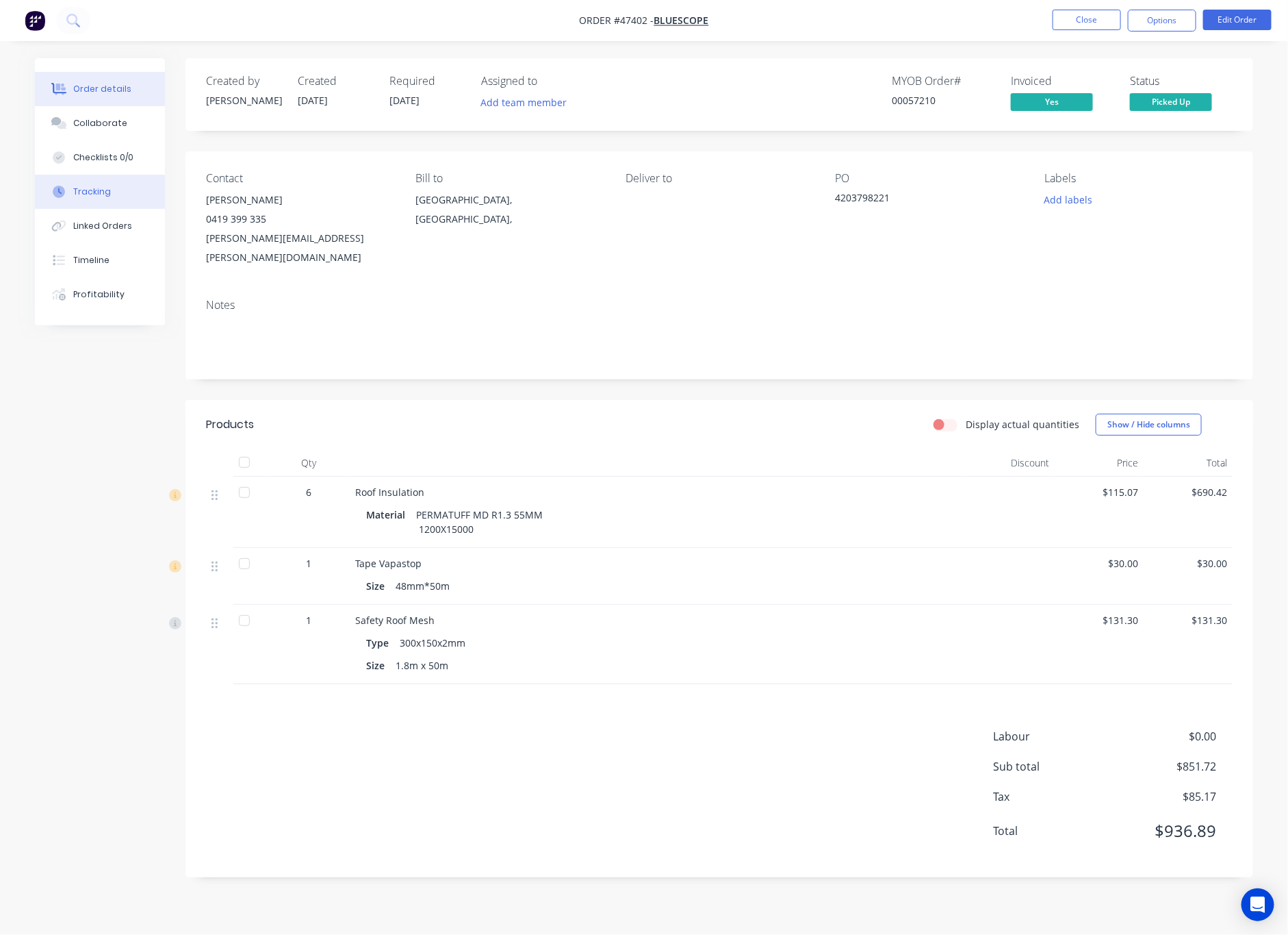
click at [111, 193] on button "Tracking" at bounding box center [100, 191] width 130 height 34
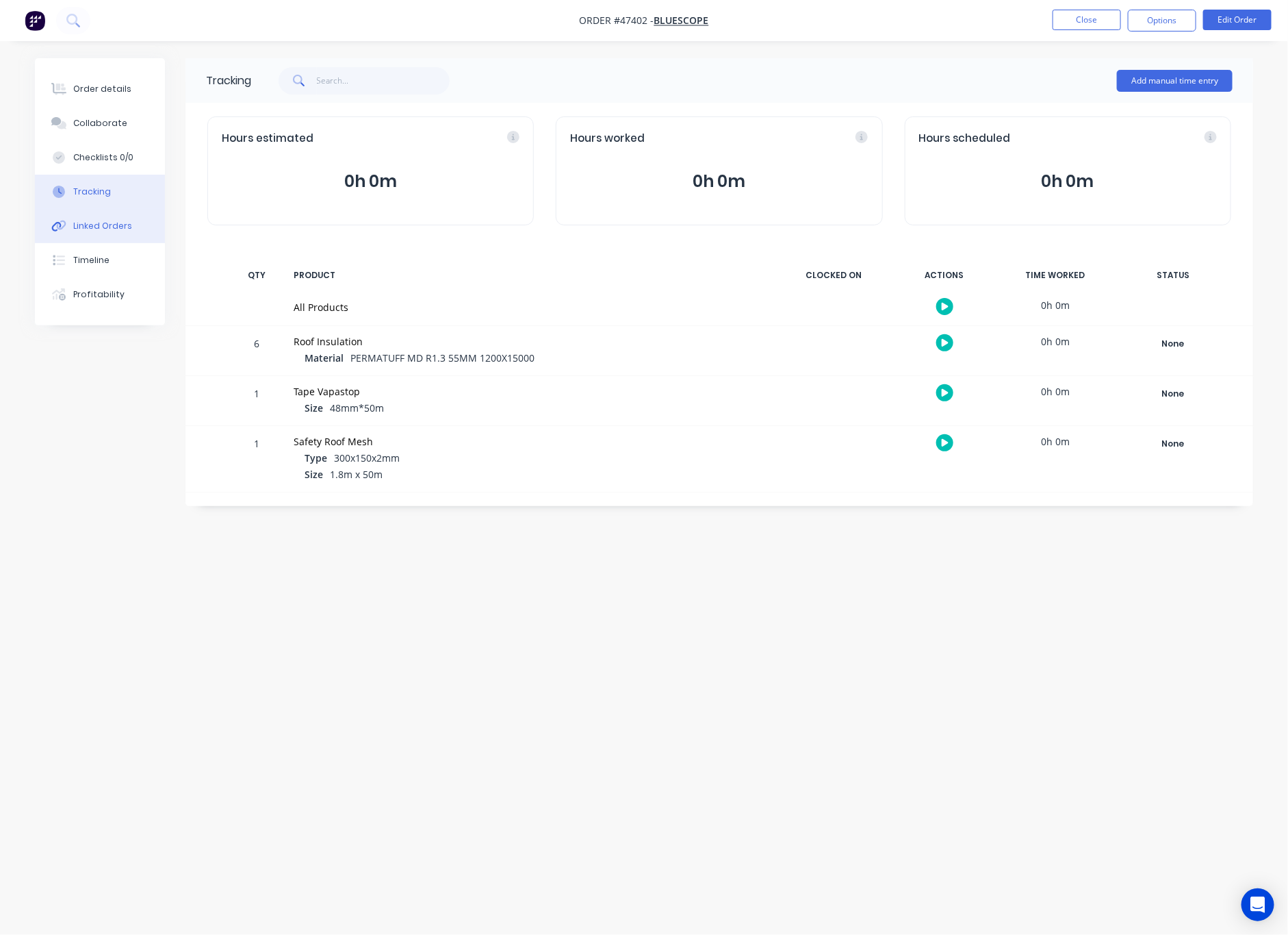
click at [124, 225] on div "Linked Orders" at bounding box center [102, 225] width 59 height 12
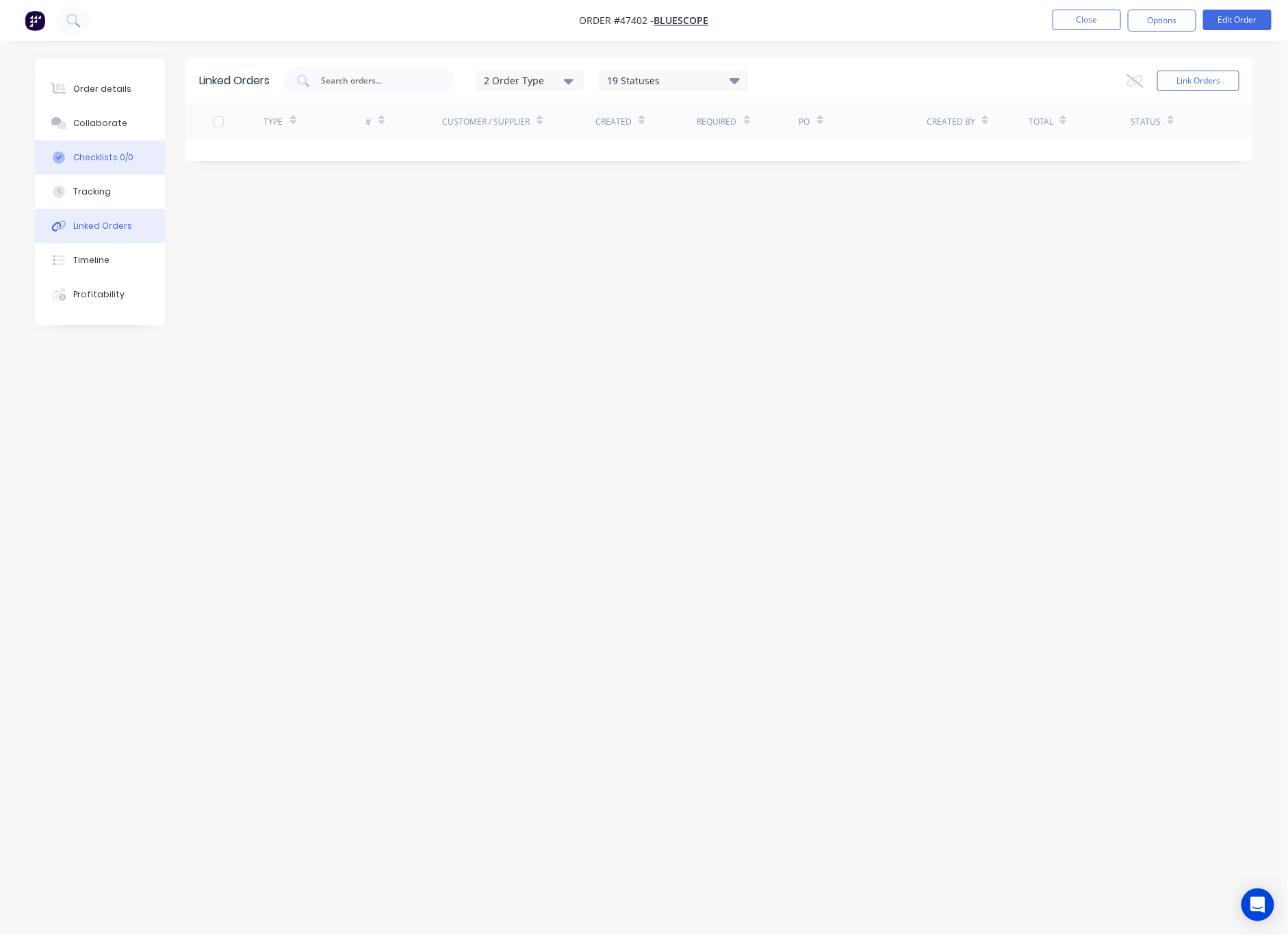
click at [126, 167] on button "Checklists 0/0" at bounding box center [100, 157] width 130 height 34
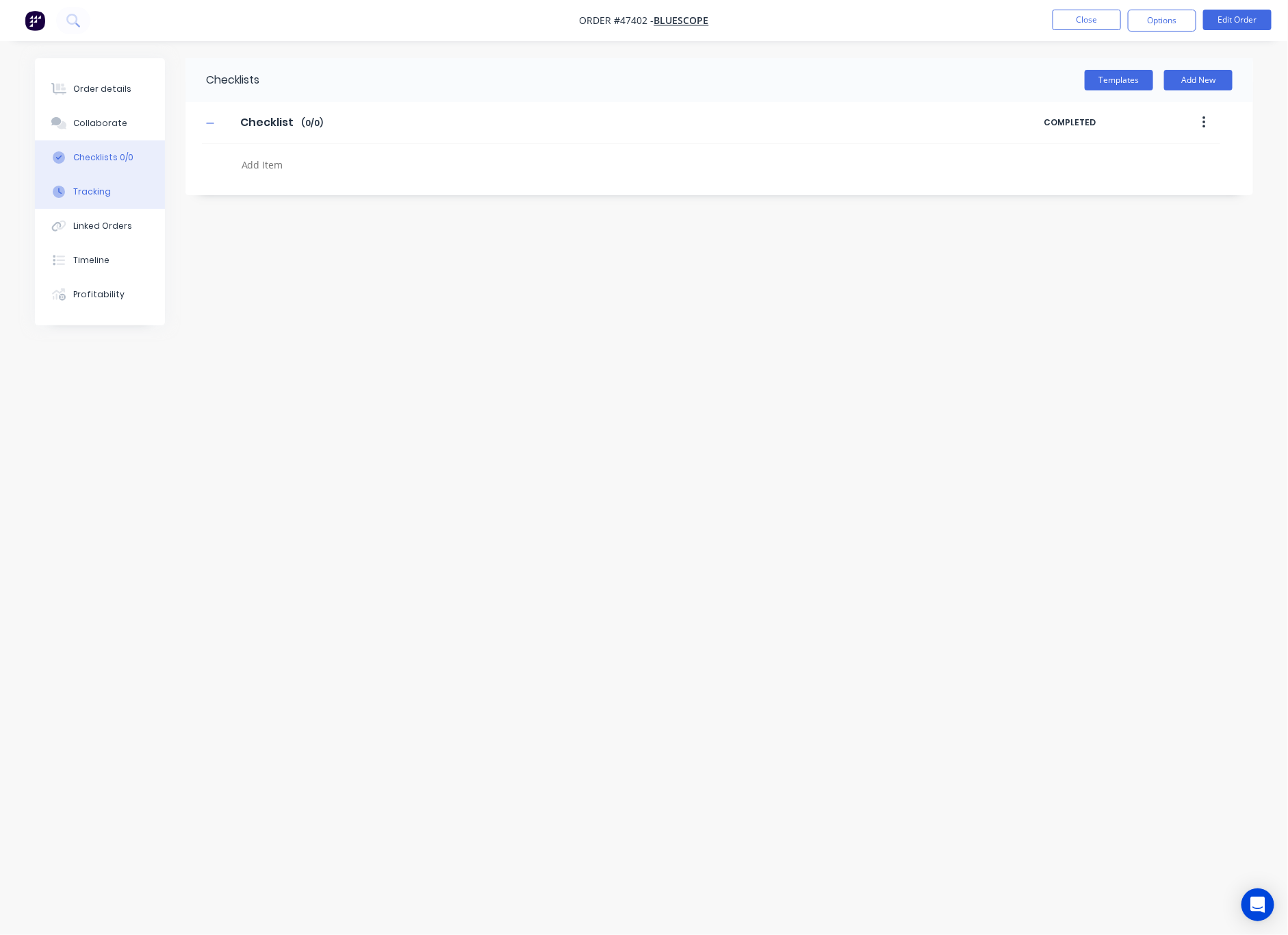
click at [134, 193] on button "Tracking" at bounding box center [100, 191] width 130 height 34
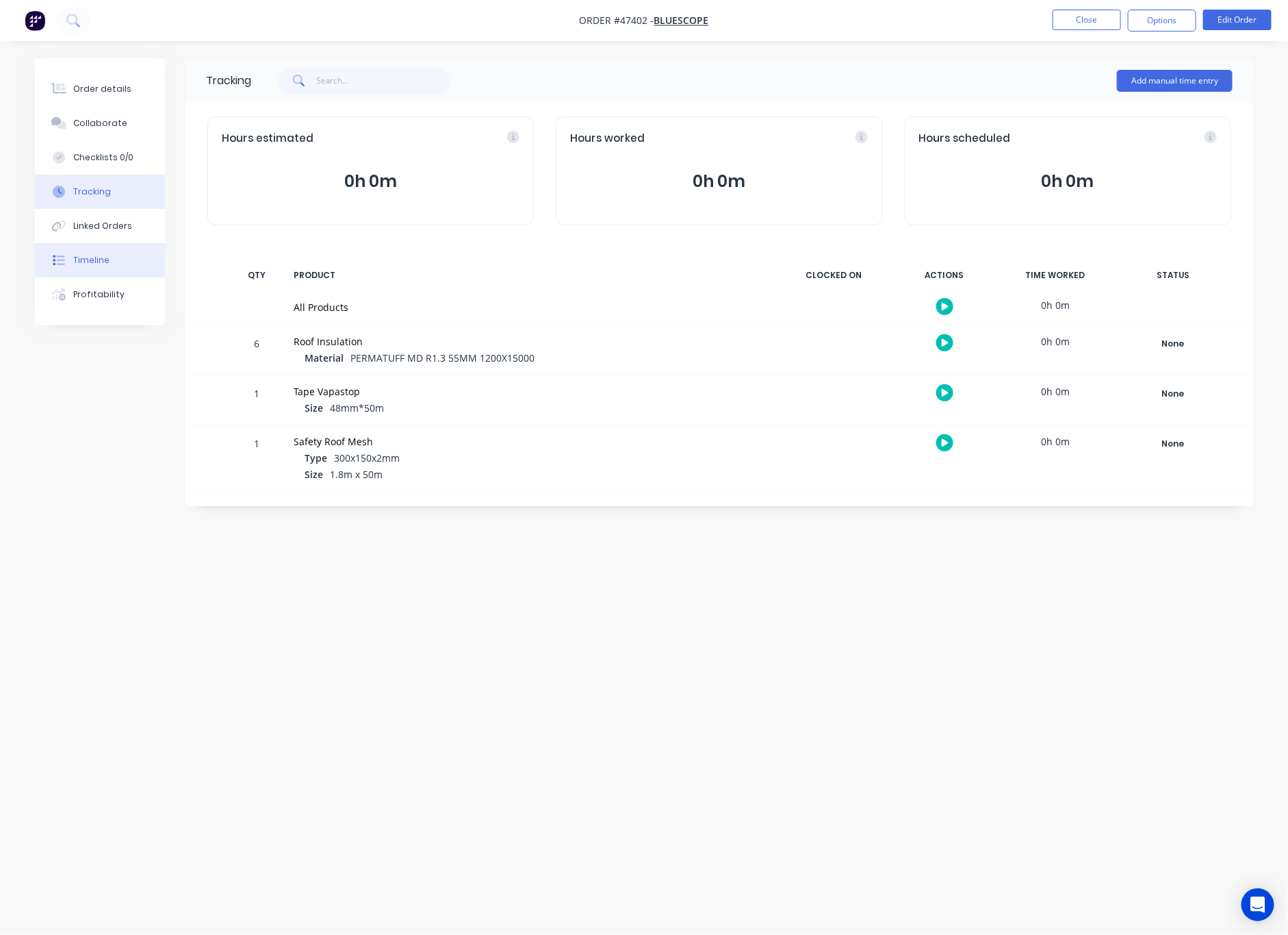
click at [138, 259] on button "Timeline" at bounding box center [100, 260] width 130 height 34
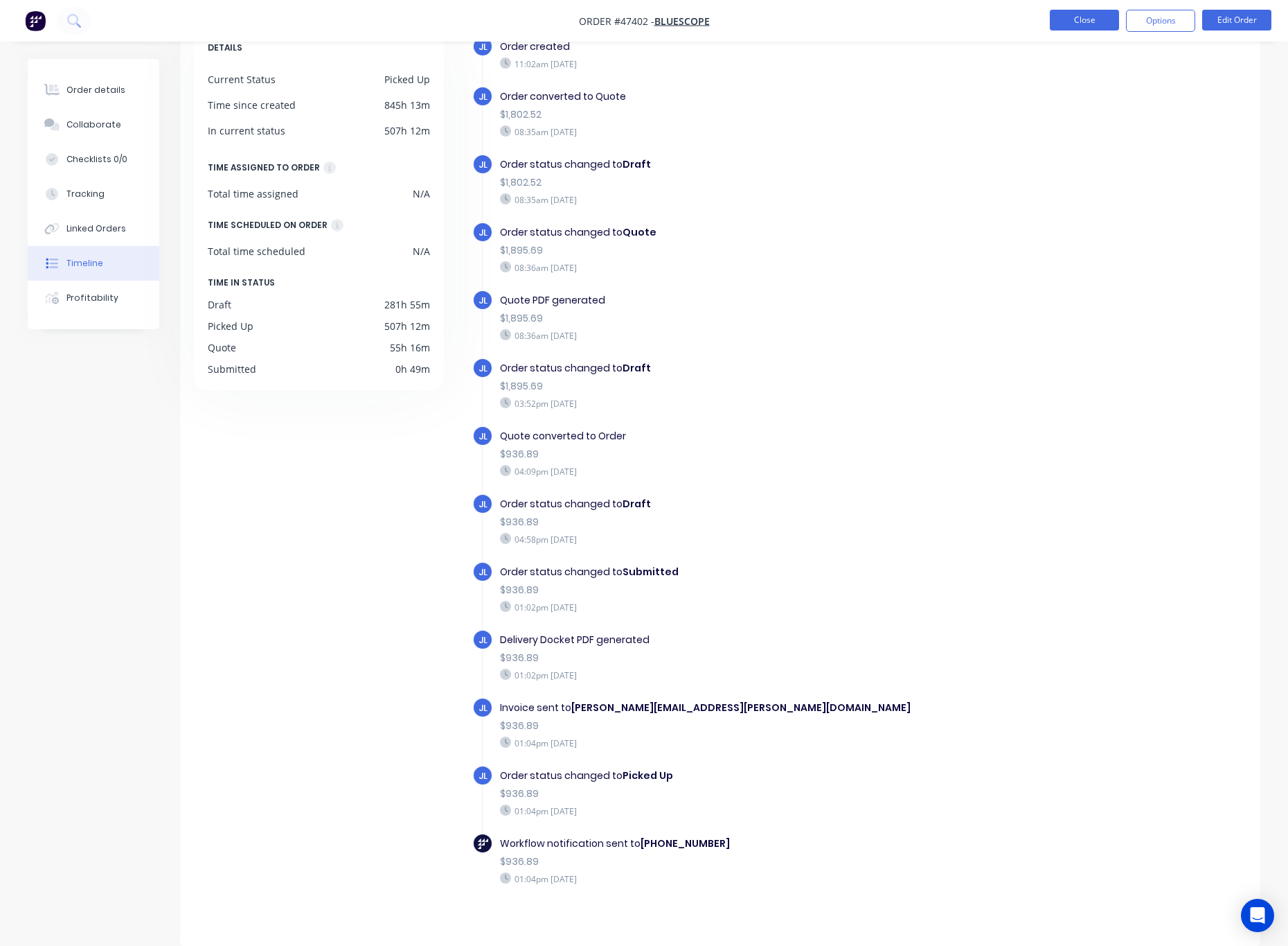
click at [1058, 18] on button "Close" at bounding box center [1084, 20] width 69 height 21
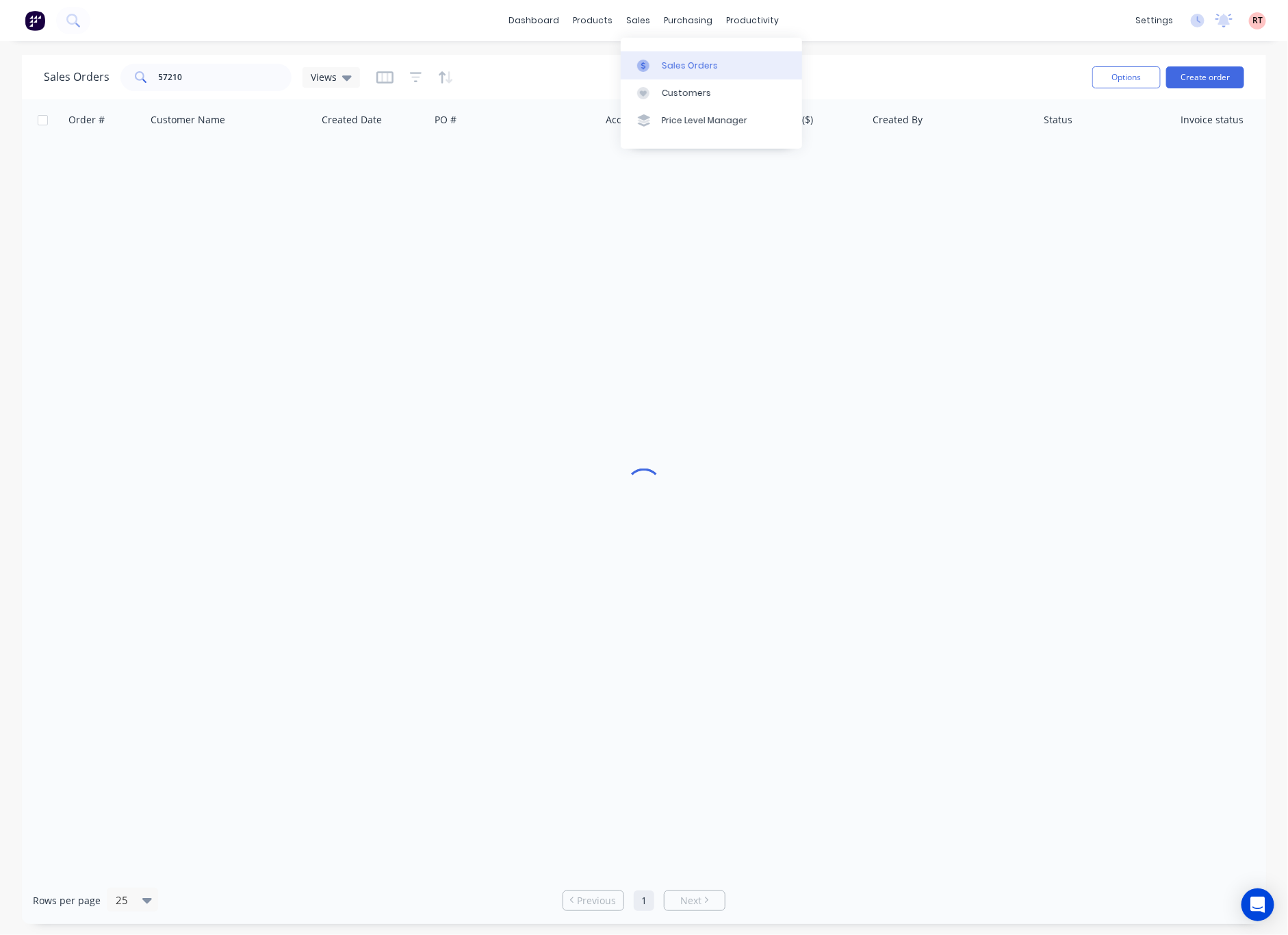
click at [658, 60] on link "Sales Orders" at bounding box center [712, 65] width 181 height 27
click at [220, 78] on input "text" at bounding box center [225, 77] width 134 height 27
type input "48746"
drag, startPoint x: 0, startPoint y: 255, endPoint x: 78, endPoint y: 249, distance: 78.2
click at [87, 249] on div "Sales Orders 48746 Views Options Create order Order # Customer Name Created Dat…" at bounding box center [644, 489] width 1288 height 869
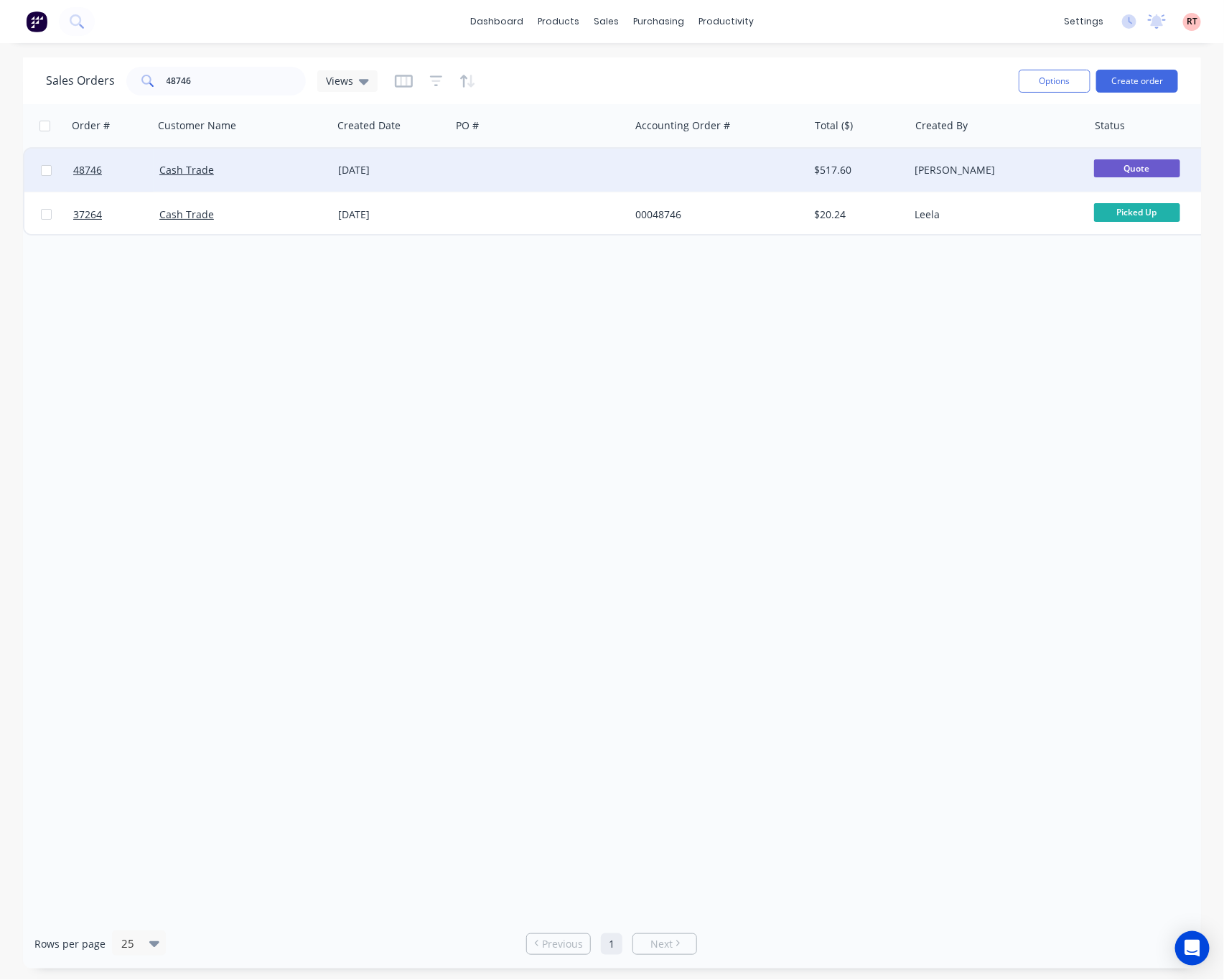
click at [1014, 177] on div "[PERSON_NAME]" at bounding box center [994, 170] width 160 height 14
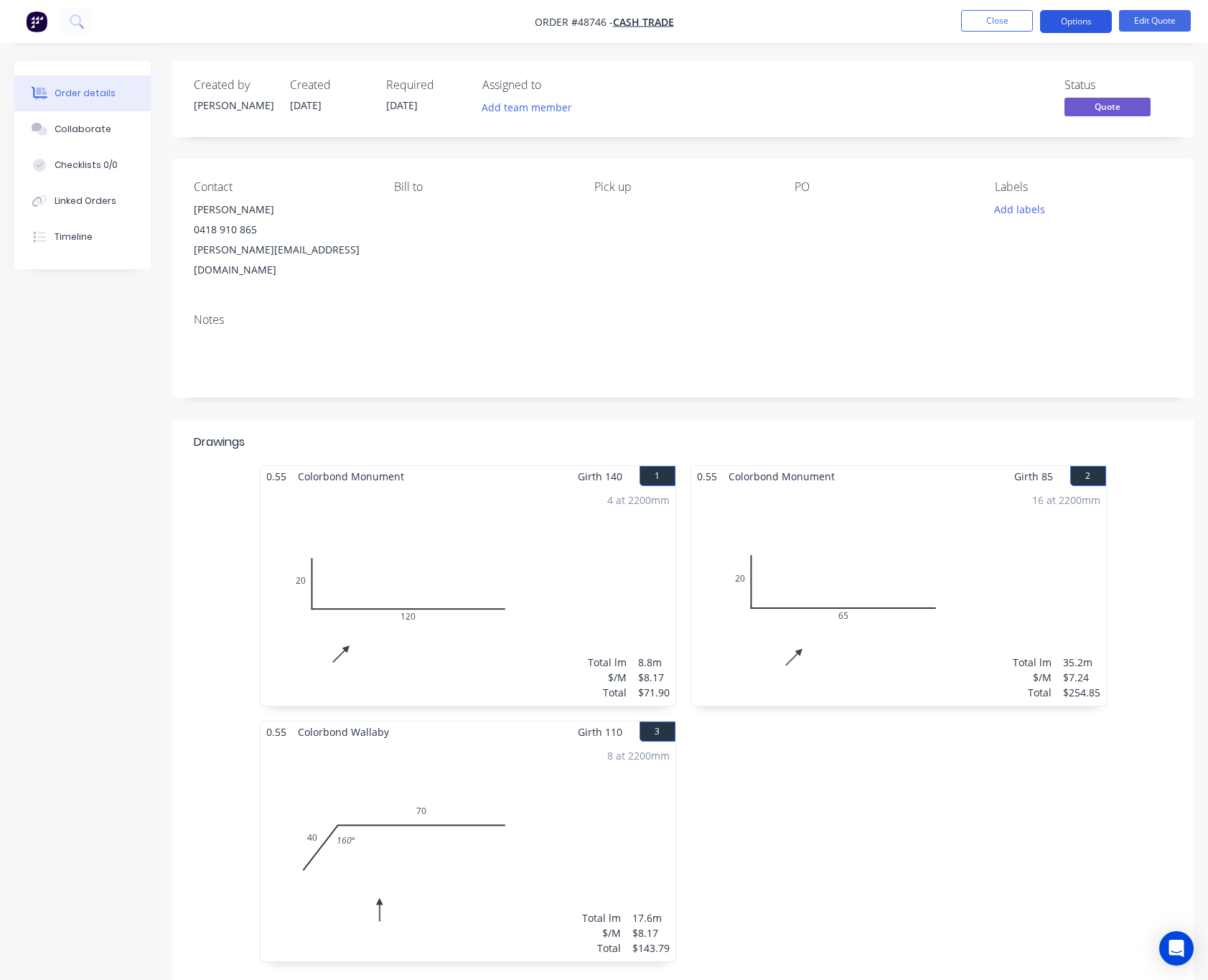
click at [1080, 18] on button "Options" at bounding box center [1076, 22] width 72 height 23
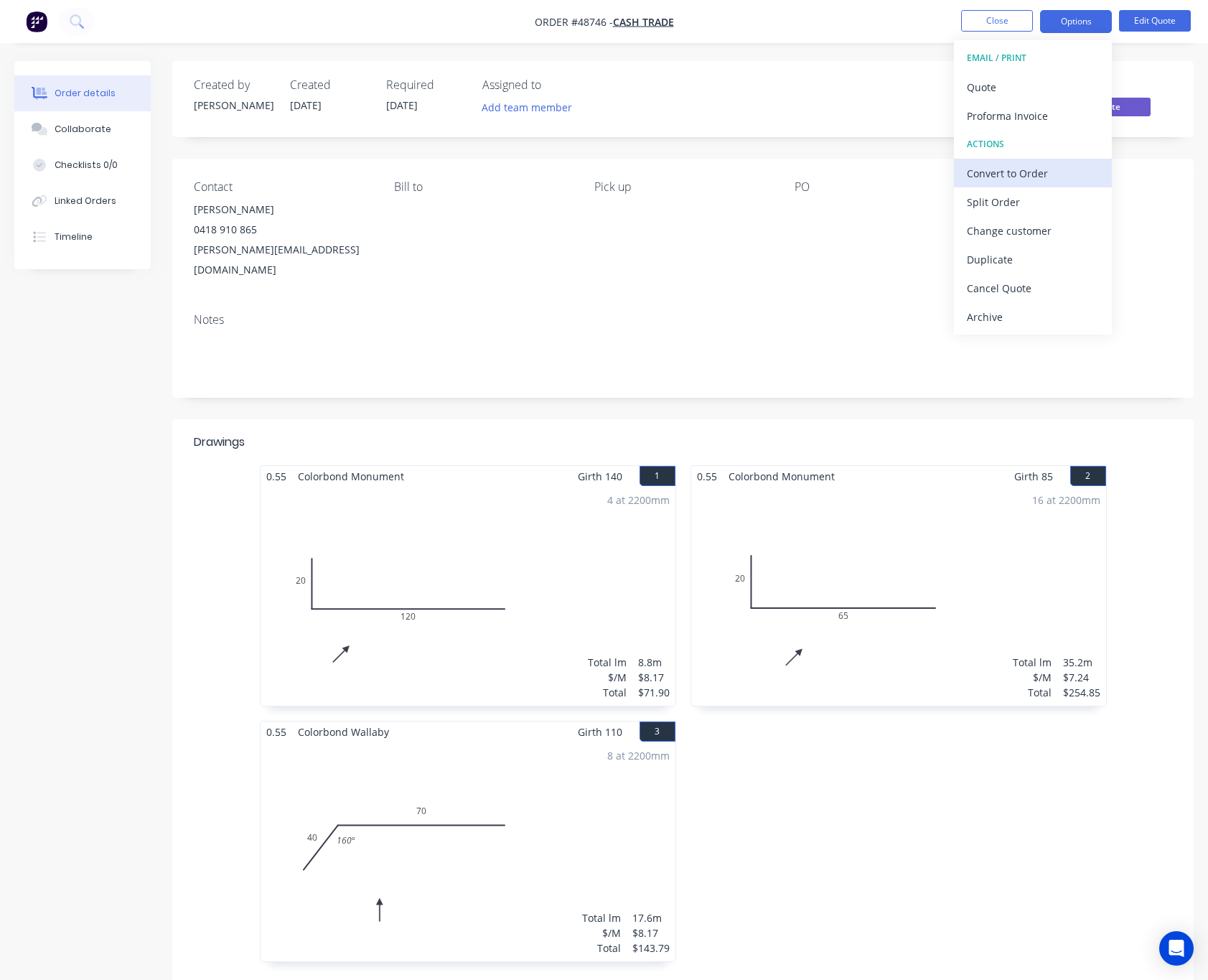
click at [1052, 173] on div "Convert to Order" at bounding box center [1033, 174] width 132 height 21
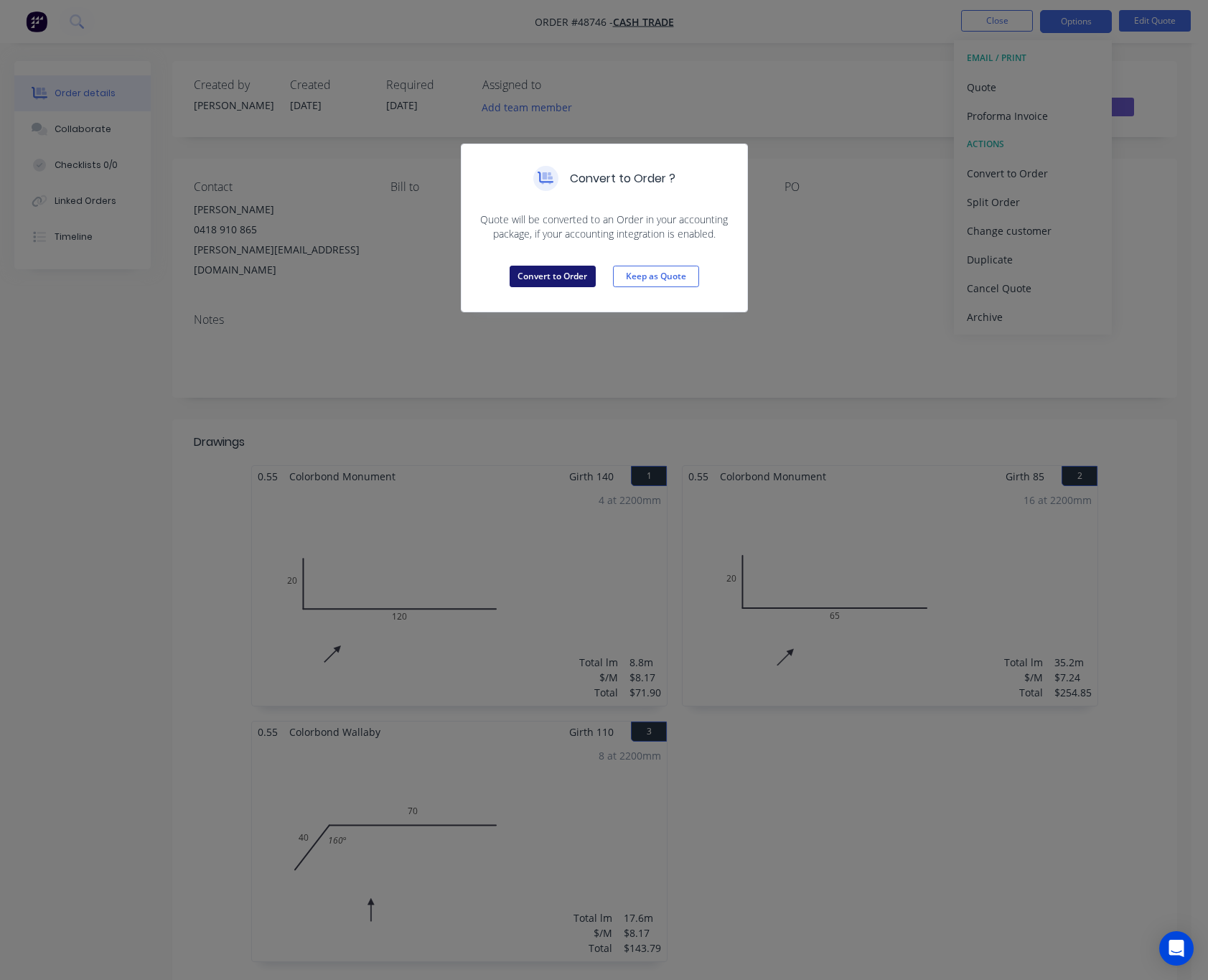
click at [548, 278] on button "Convert to Order" at bounding box center [552, 276] width 86 height 22
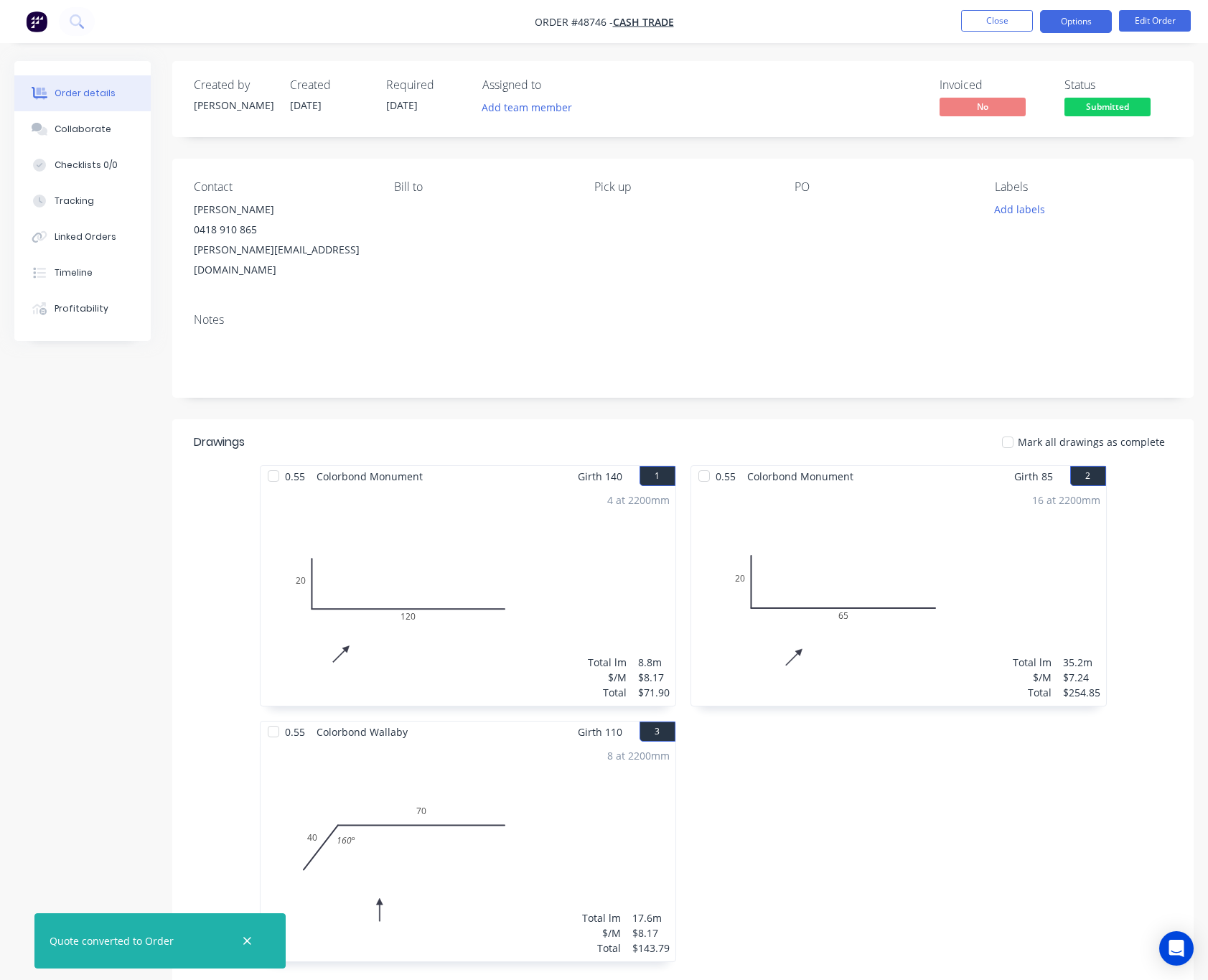
click at [1088, 28] on button "Options" at bounding box center [1076, 22] width 72 height 23
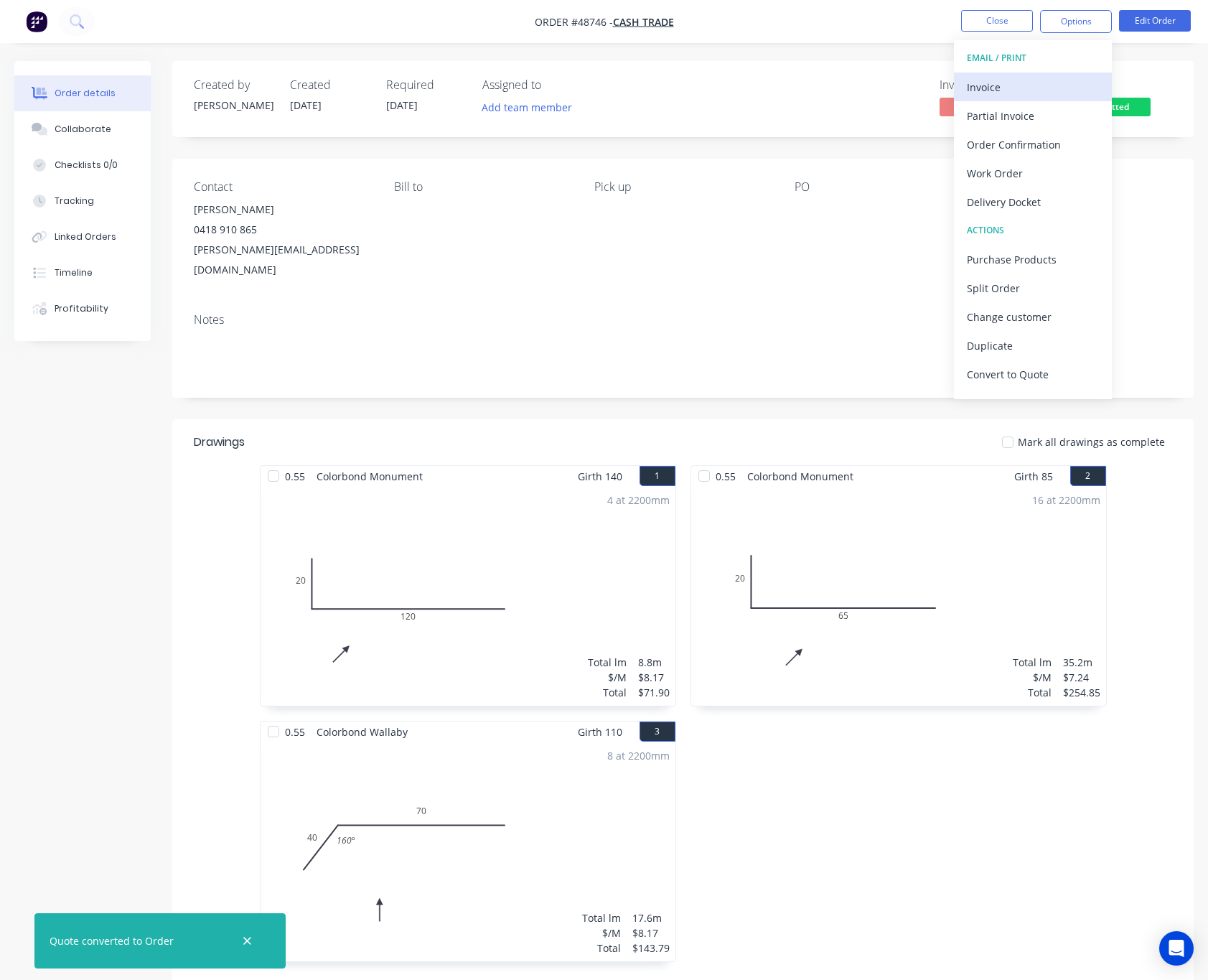
click at [1034, 82] on div "Invoice" at bounding box center [1033, 87] width 132 height 21
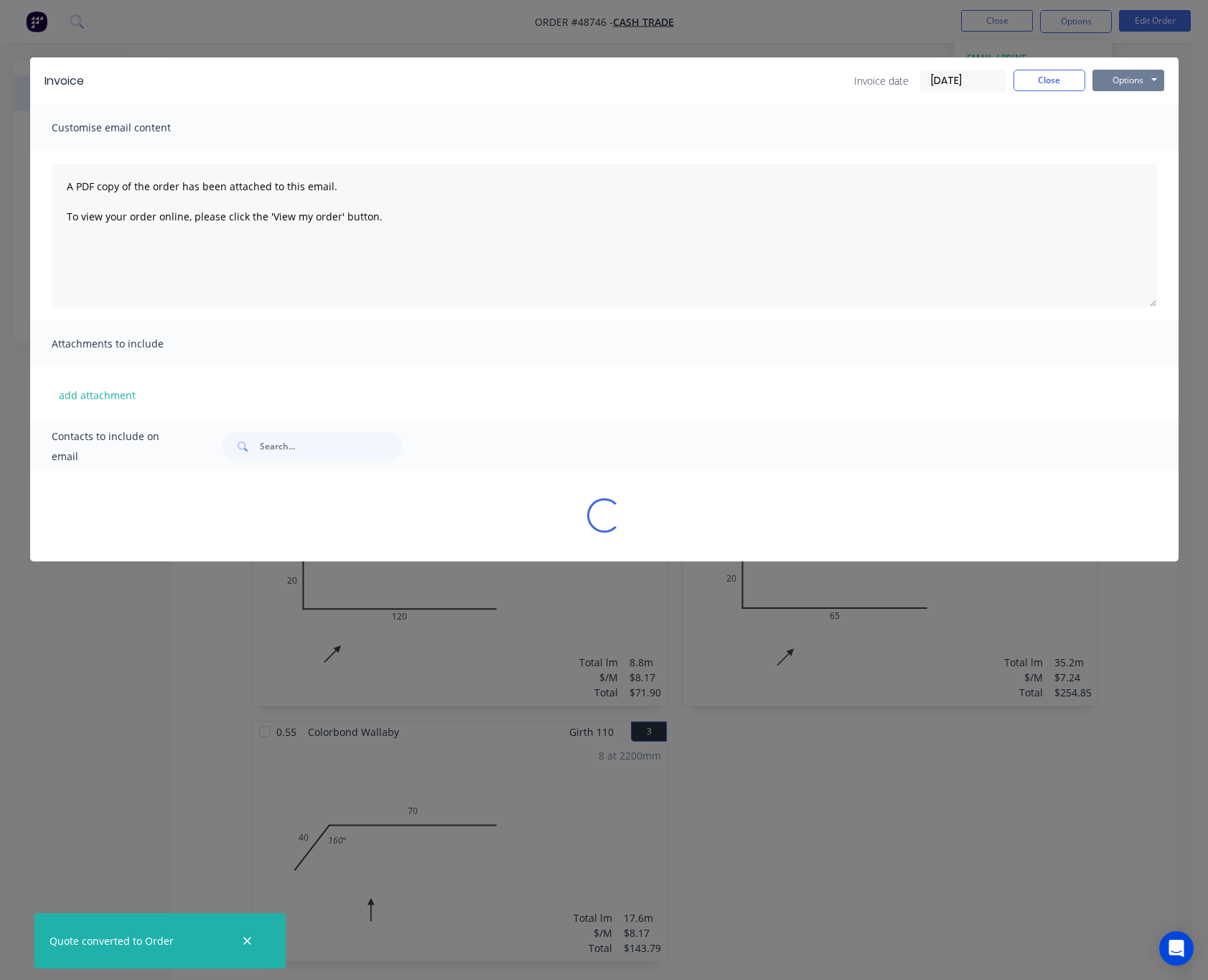
click at [1136, 71] on button "Options" at bounding box center [1129, 80] width 72 height 22
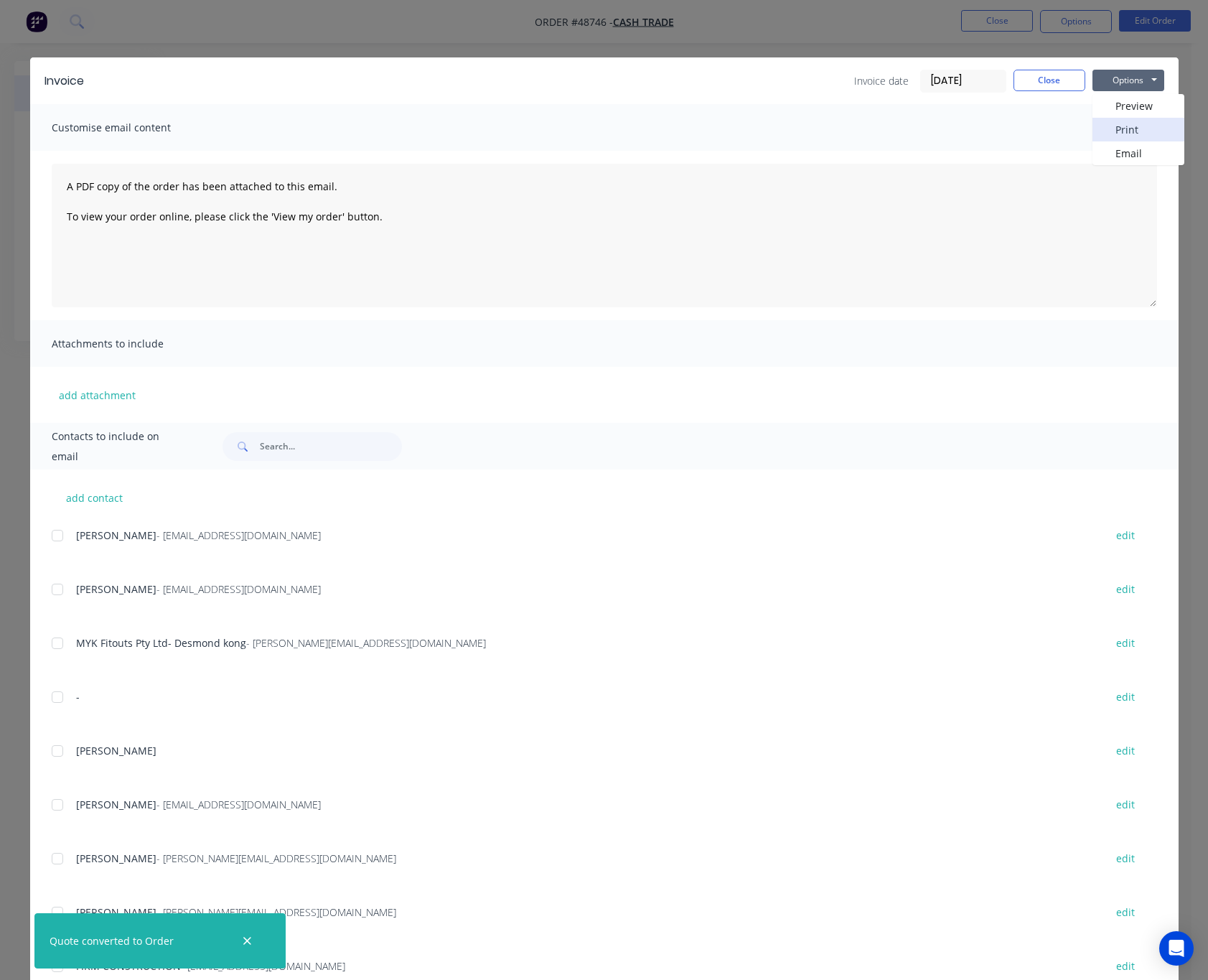
click at [1148, 127] on button "Print" at bounding box center [1138, 129] width 92 height 24
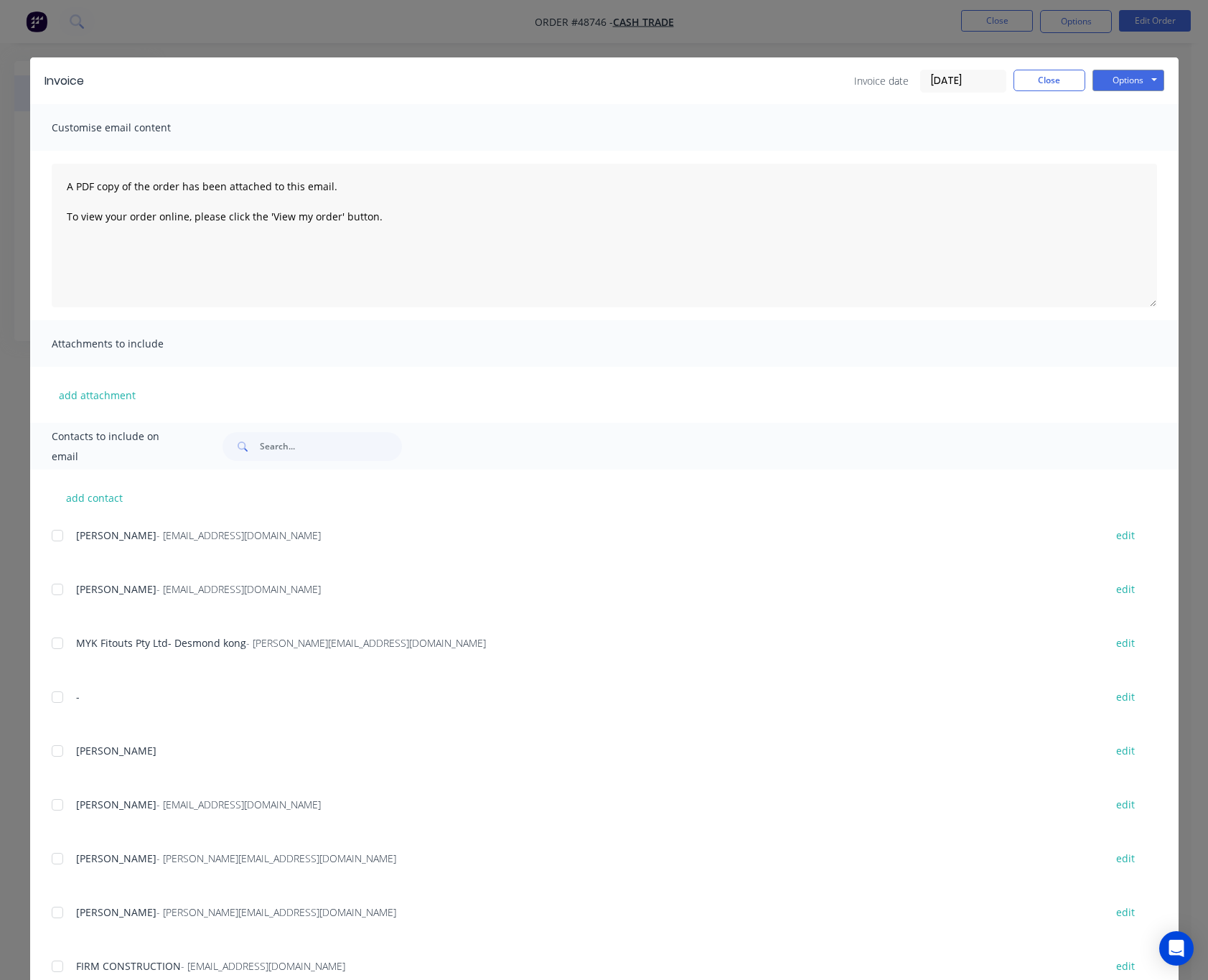
click at [768, 17] on div "Invoice Invoice date 02/09/25 Close Options Preview Print Email Customise email…" at bounding box center [604, 490] width 1208 height 980
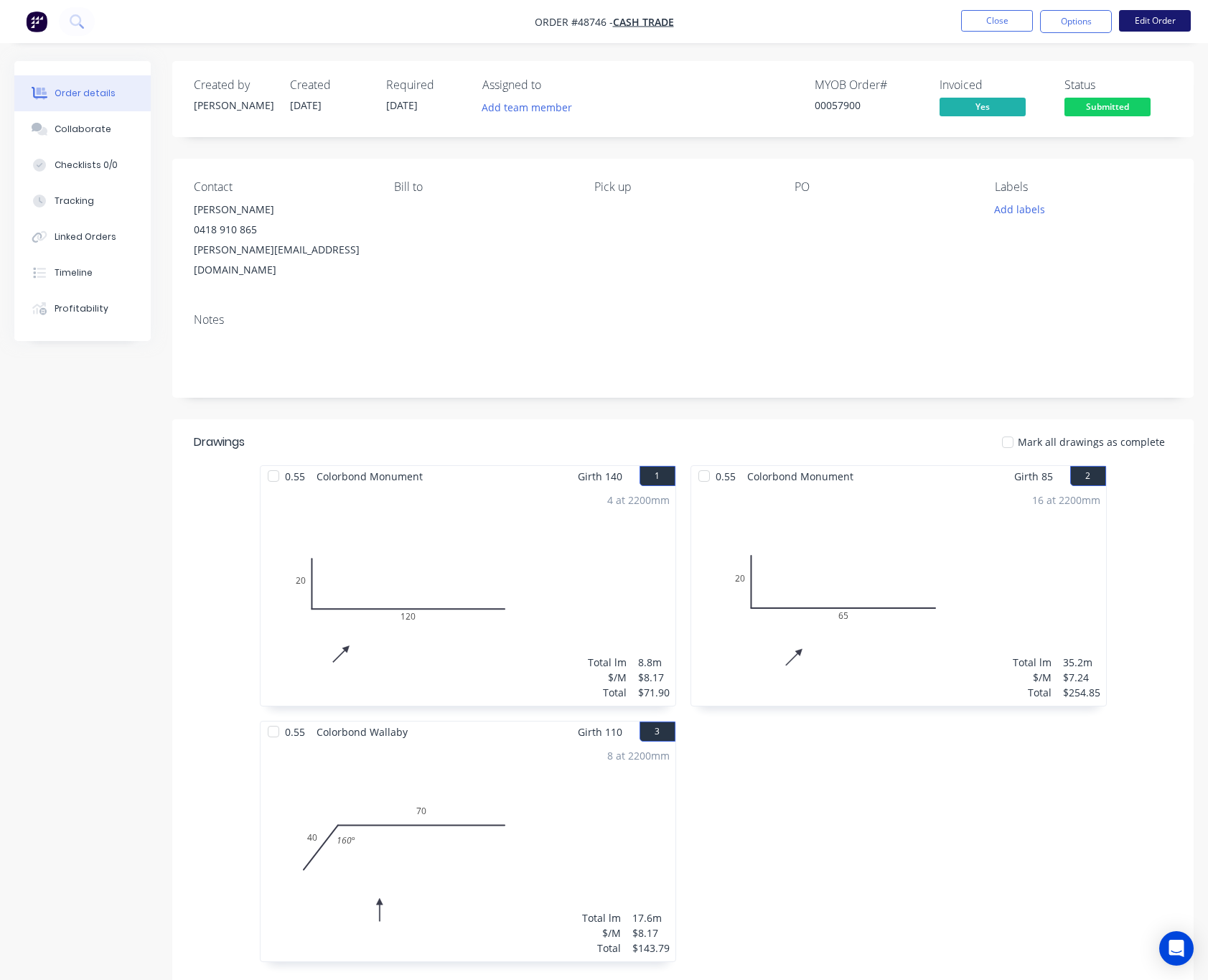
click at [1136, 28] on button "Edit Order" at bounding box center [1155, 21] width 72 height 22
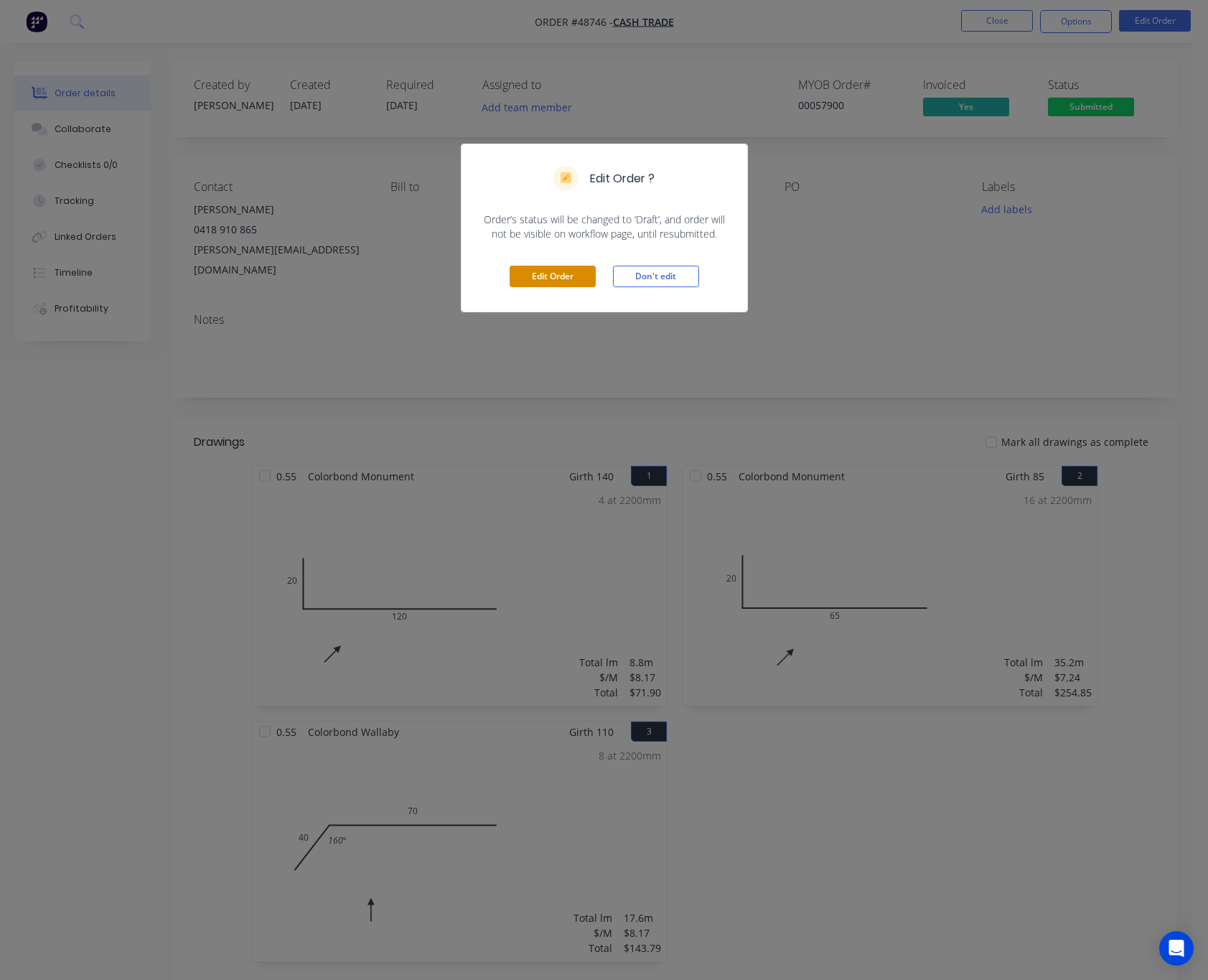
click at [519, 270] on button "Edit Order" at bounding box center [552, 276] width 86 height 22
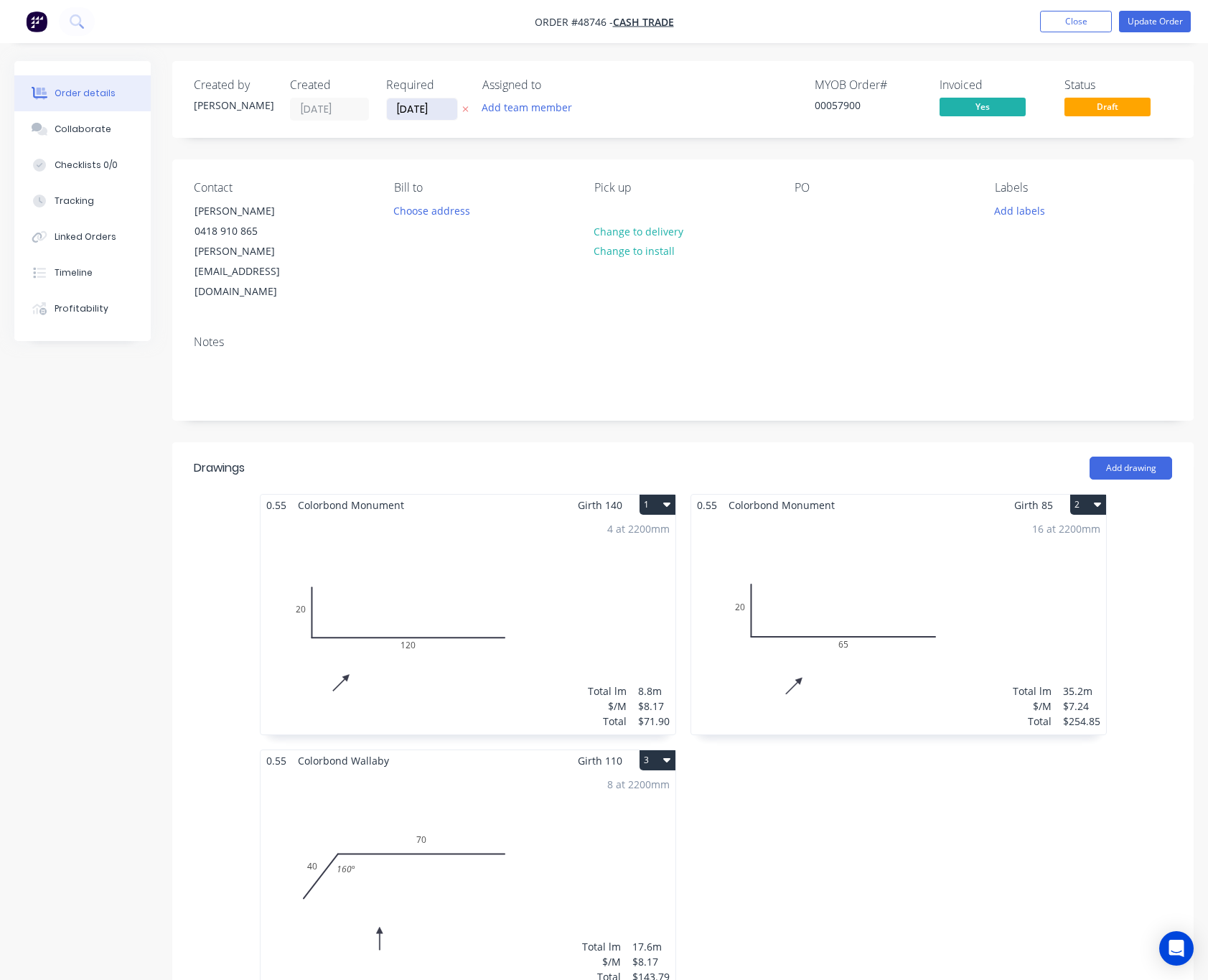
click at [422, 112] on input "[DATE]" at bounding box center [422, 109] width 71 height 22
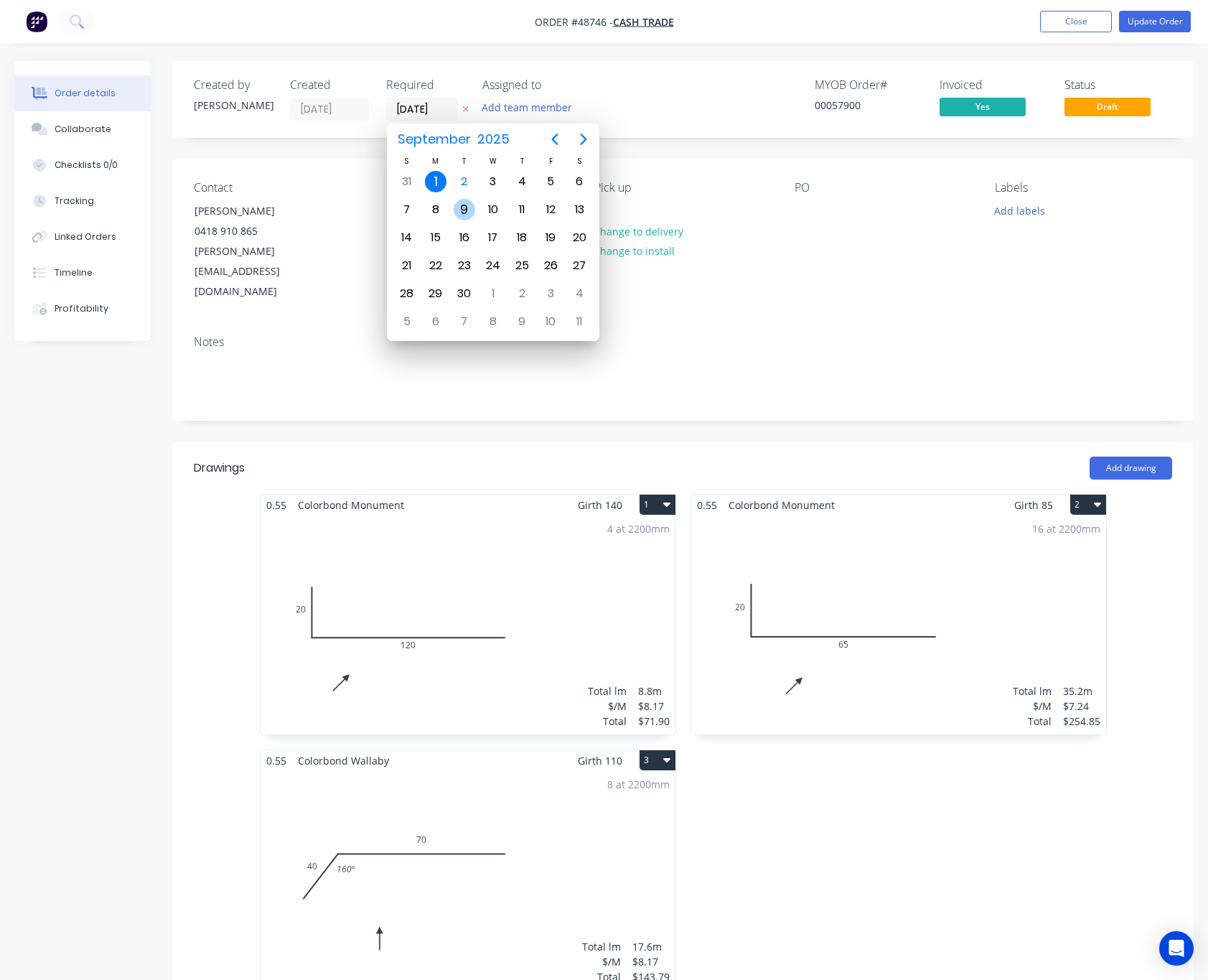
click at [469, 213] on div "9" at bounding box center [464, 209] width 22 height 22
type input "09/09/25"
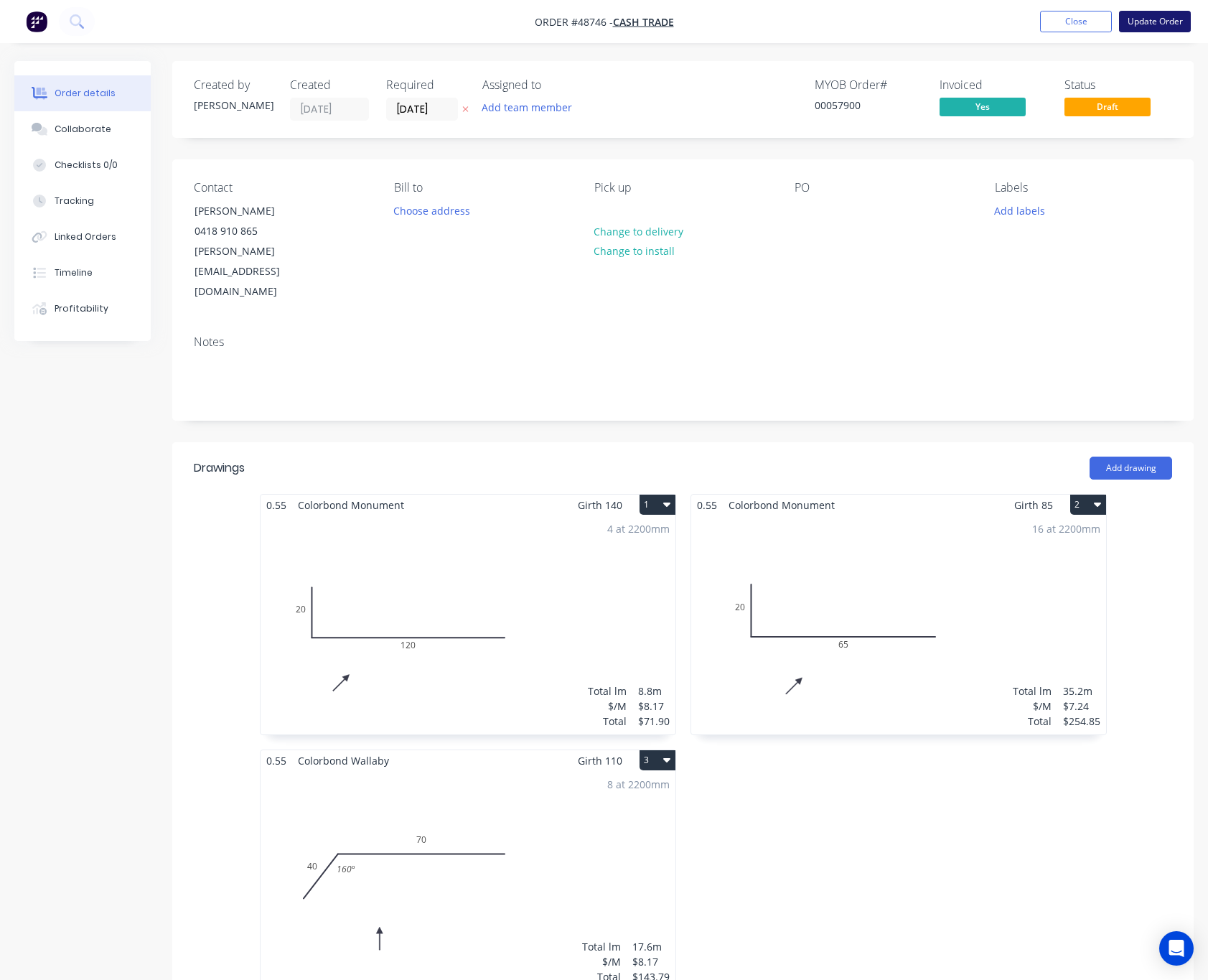
click at [1157, 19] on button "Update Order" at bounding box center [1155, 21] width 72 height 22
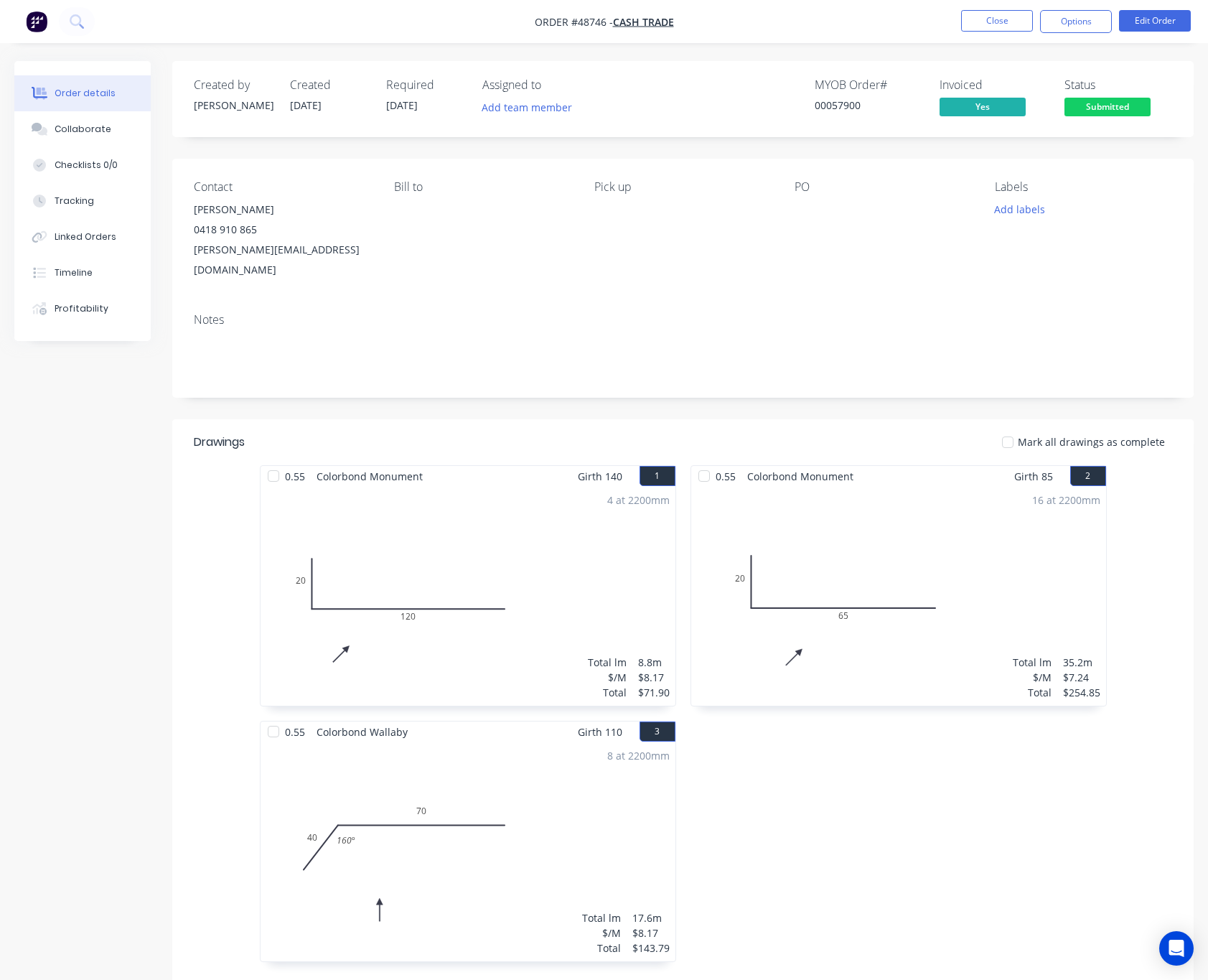
click at [1139, 104] on span "Submitted" at bounding box center [1108, 106] width 86 height 18
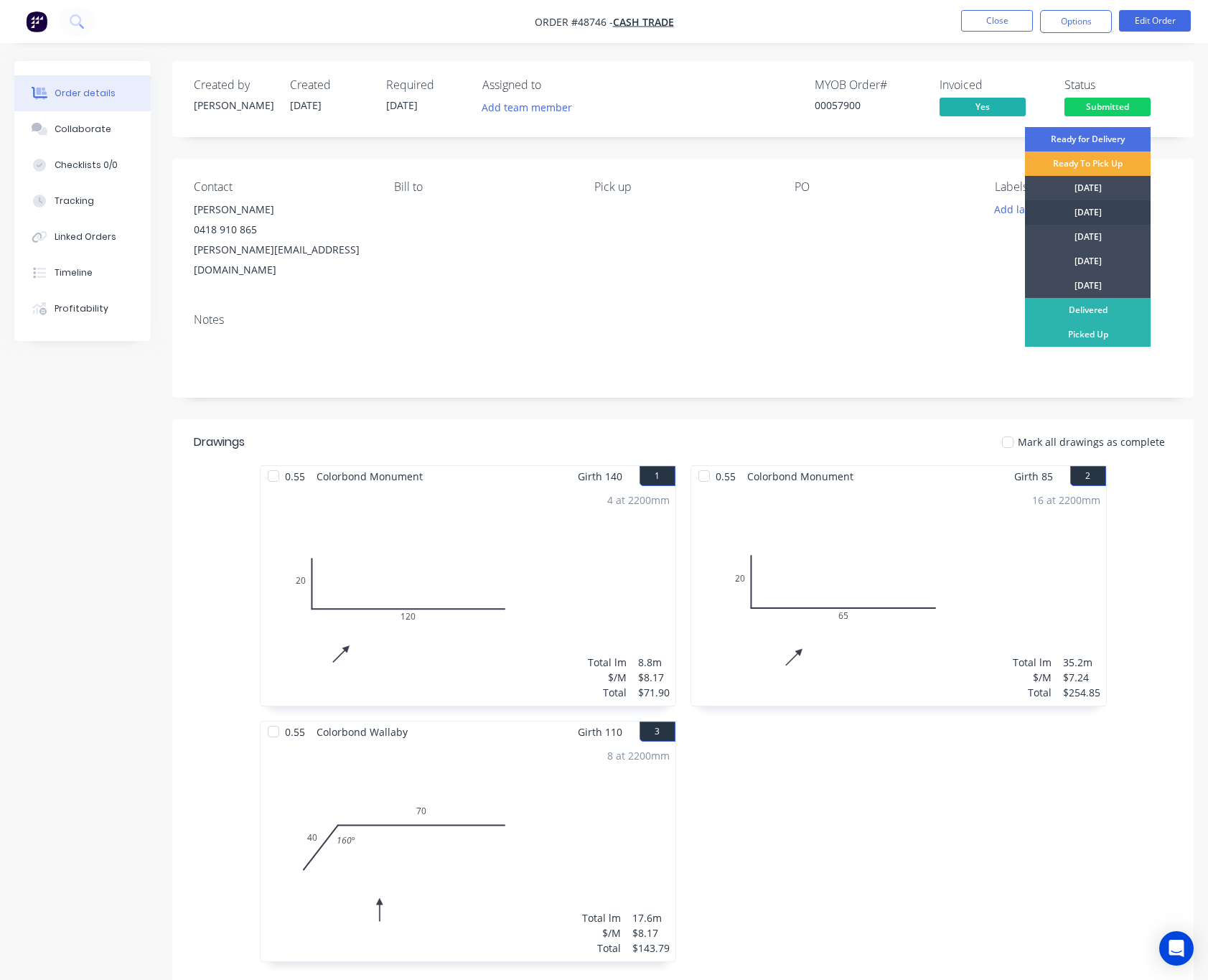
click at [1095, 208] on div "[DATE]" at bounding box center [1089, 213] width 126 height 24
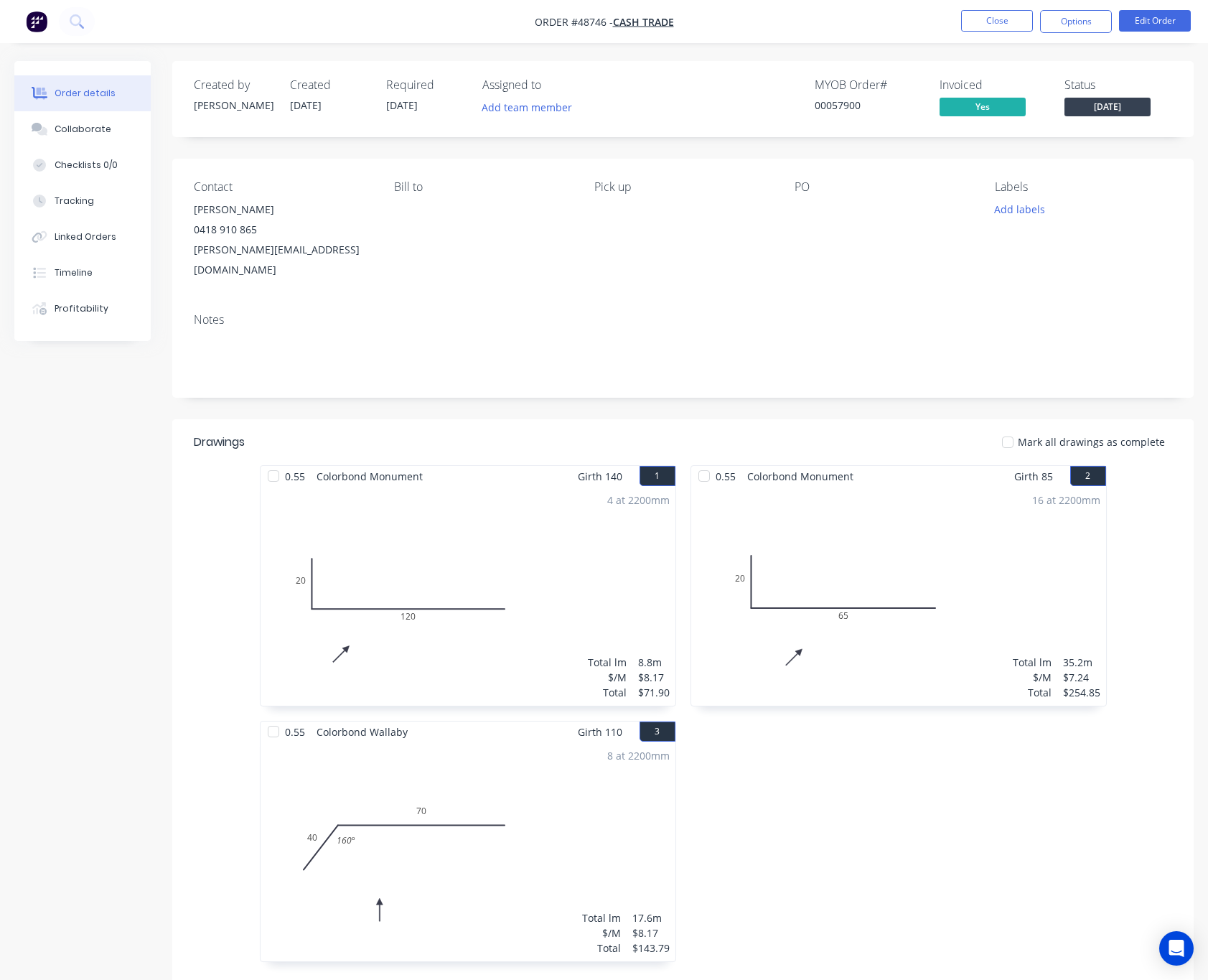
click at [776, 760] on div "0.55 Colorbond Monument Girth 85 2 0 20 65 0 20 65 16 at 2200mm Total lm $/M To…" at bounding box center [899, 720] width 431 height 511
click at [1084, 19] on button "Options" at bounding box center [1076, 22] width 72 height 23
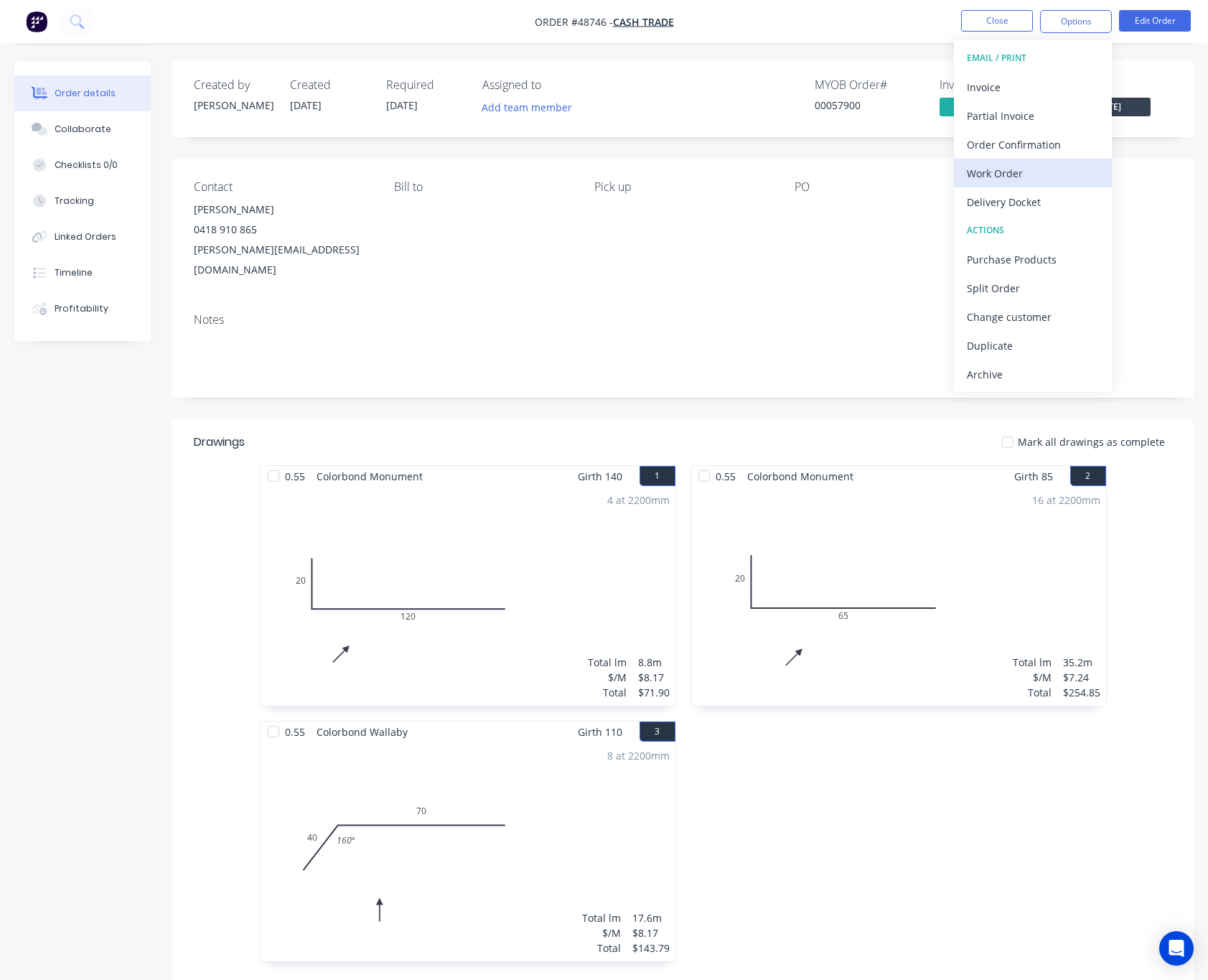
click at [1062, 168] on div "Work Order" at bounding box center [1033, 174] width 132 height 21
click at [1062, 175] on div "Custom" at bounding box center [1033, 174] width 132 height 21
click at [1065, 153] on div "Without pricing" at bounding box center [1033, 145] width 132 height 21
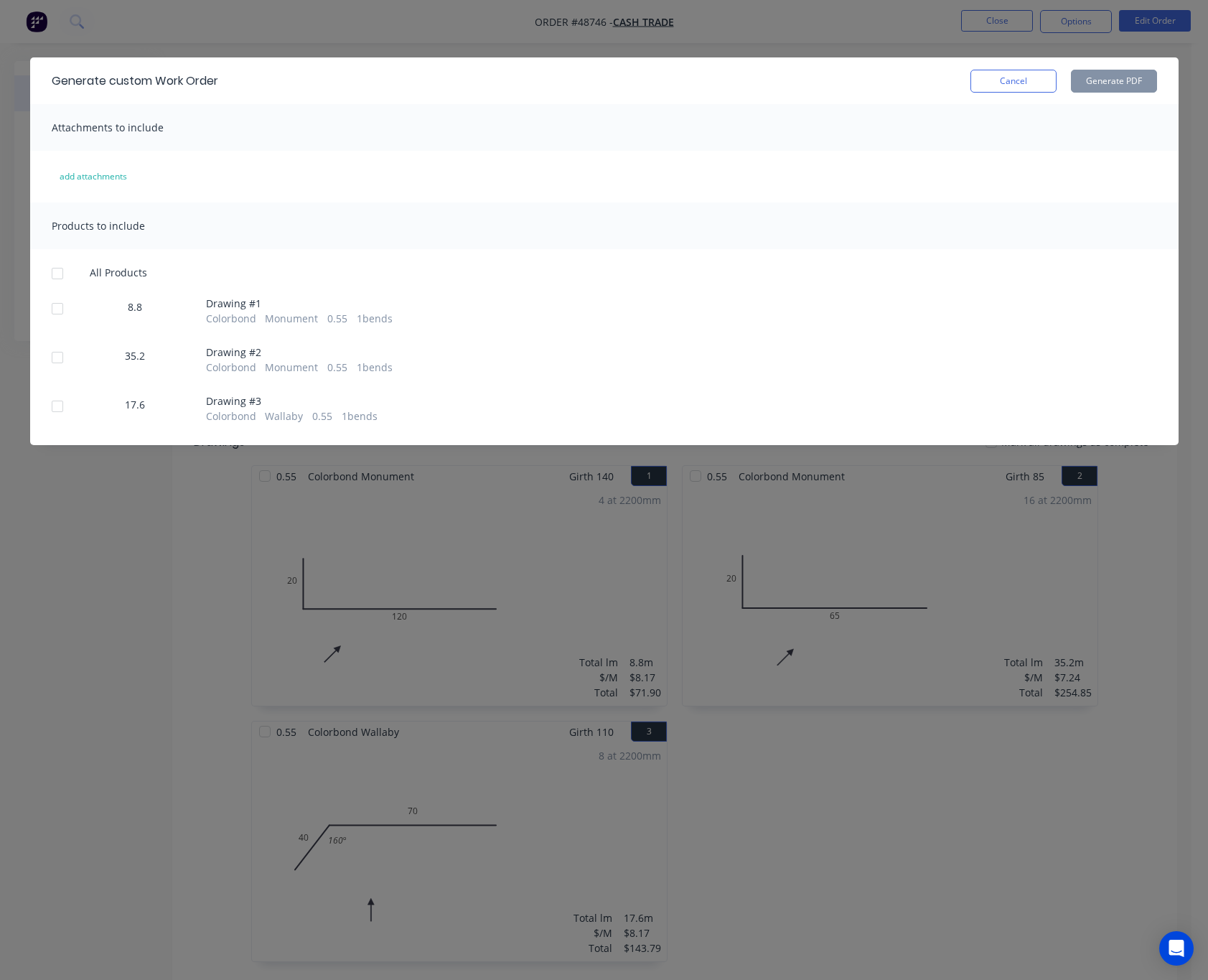
click at [63, 310] on div at bounding box center [57, 309] width 29 height 29
click at [87, 375] on div "35.2" at bounding box center [134, 361] width 107 height 26
click at [59, 351] on div at bounding box center [57, 357] width 29 height 29
drag, startPoint x: 70, startPoint y: 396, endPoint x: 70, endPoint y: 408, distance: 12.0
click at [70, 408] on div at bounding box center [57, 405] width 29 height 29
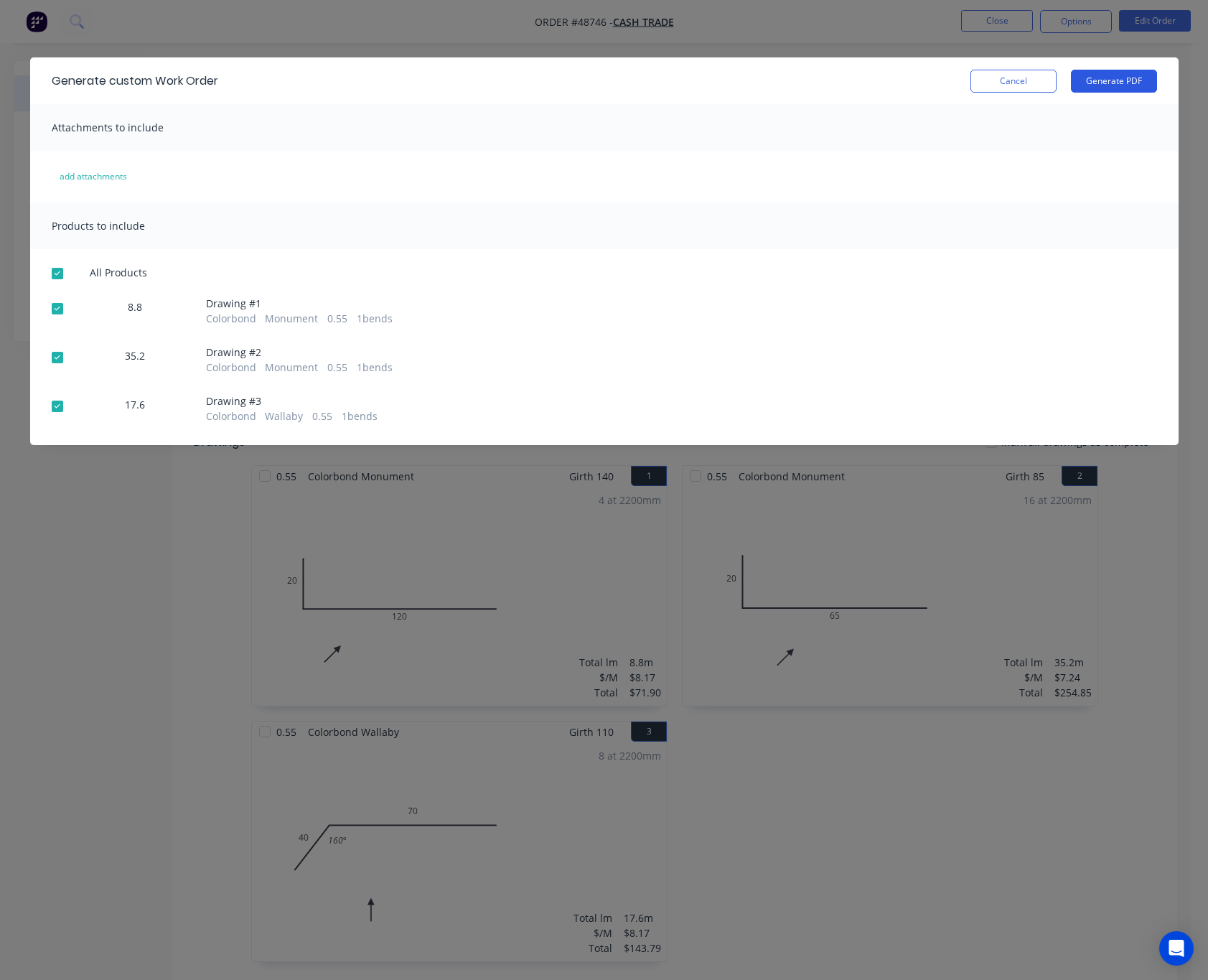
click at [1109, 91] on button "Generate PDF" at bounding box center [1114, 81] width 86 height 23
click at [913, 17] on div "Generate custom Work Order Cancel Generate PDF Attachments to include add attac…" at bounding box center [604, 490] width 1208 height 980
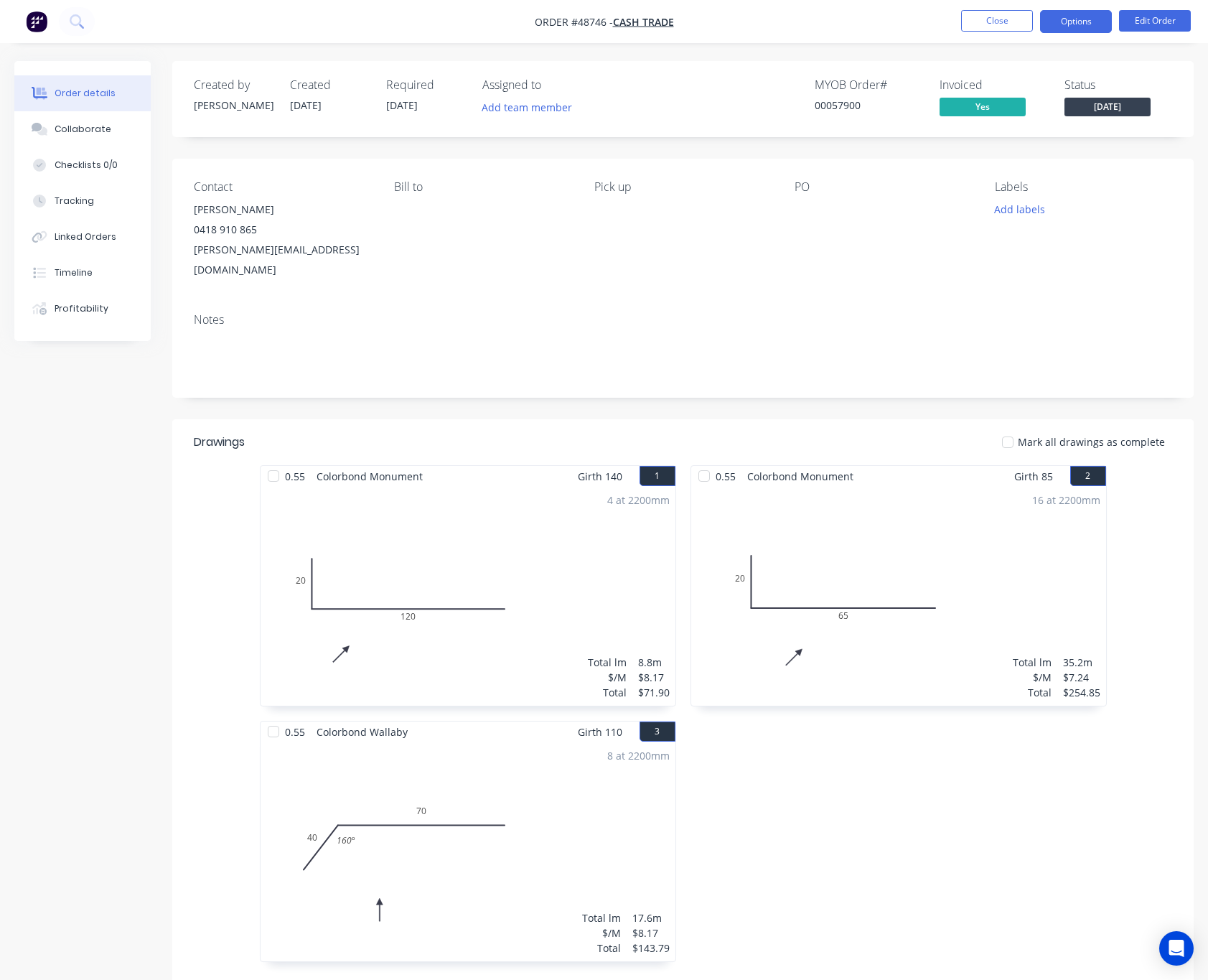
click at [1097, 19] on button "Options" at bounding box center [1076, 22] width 72 height 23
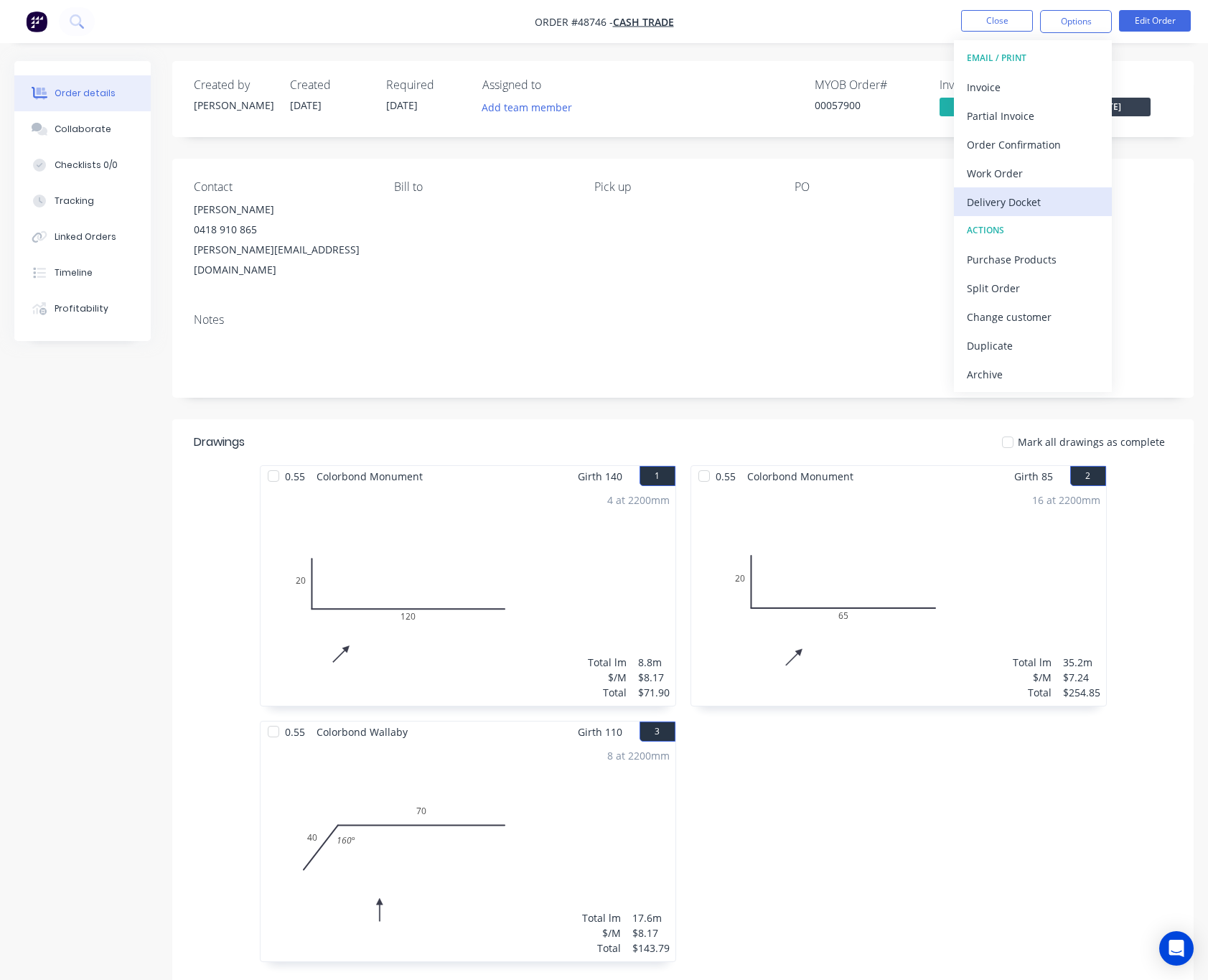
click at [1032, 196] on div "Delivery Docket" at bounding box center [1033, 202] width 132 height 21
click at [1049, 155] on button "Without pricing" at bounding box center [1033, 144] width 158 height 29
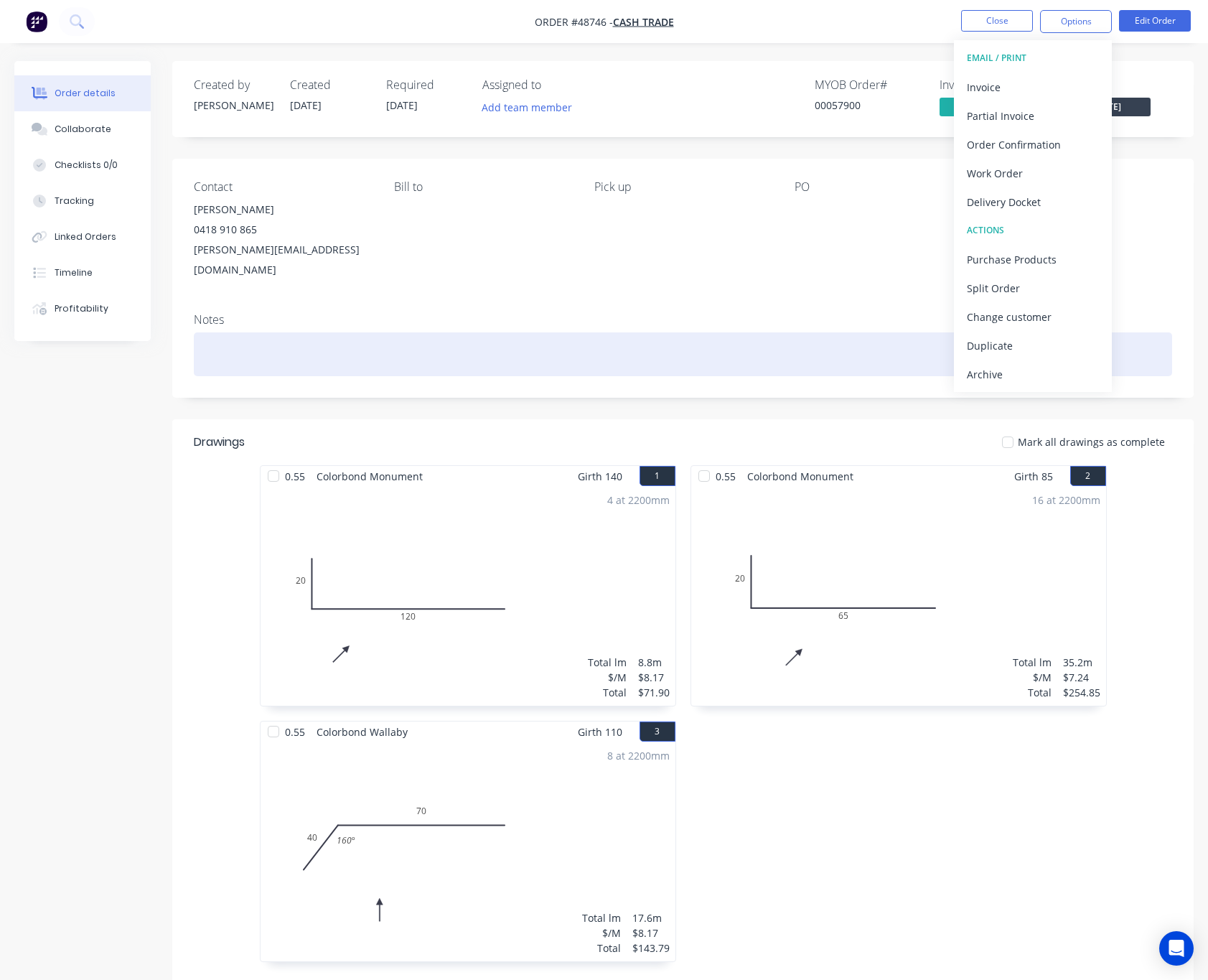
click at [578, 332] on div at bounding box center [683, 354] width 979 height 44
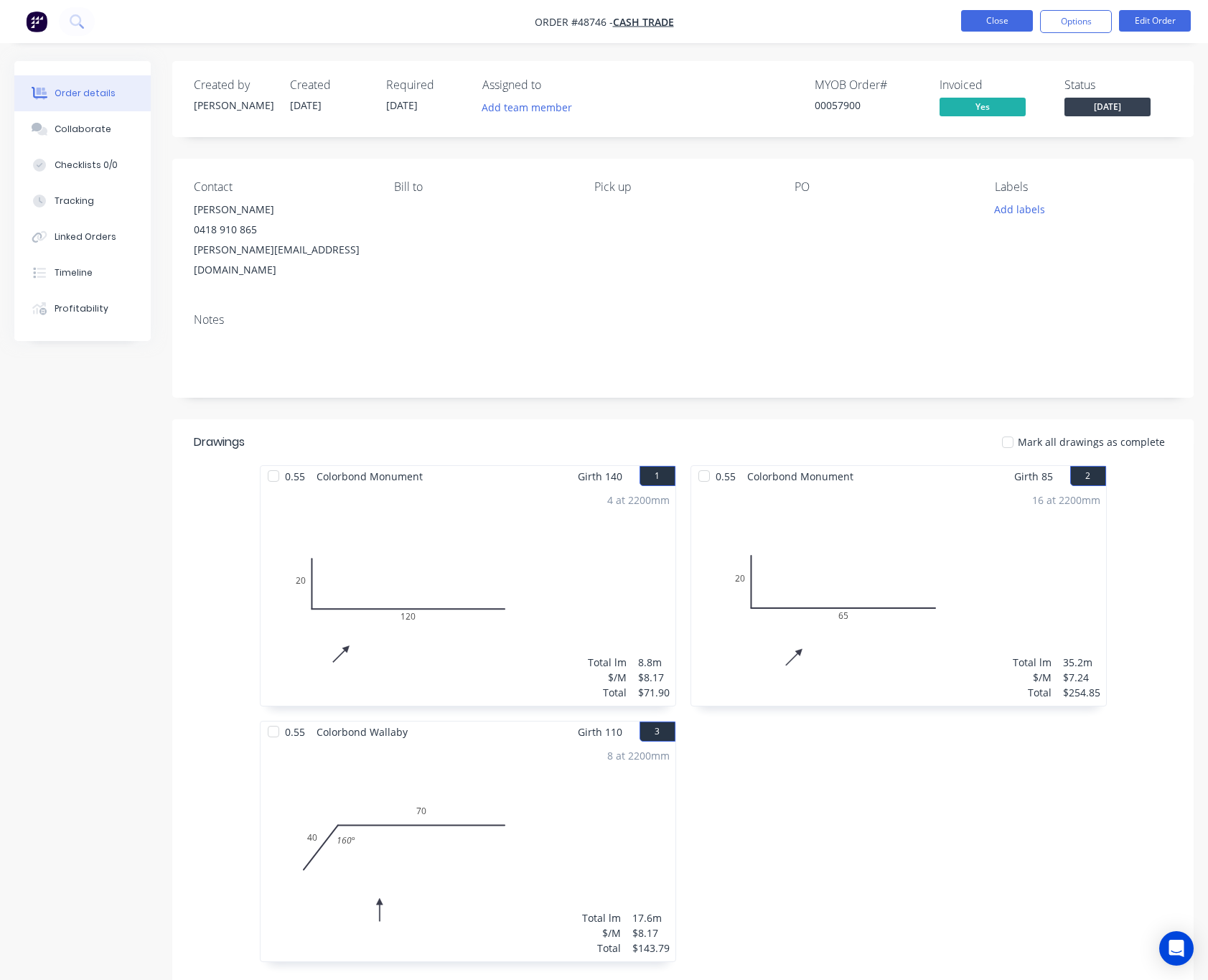
click at [993, 14] on button "Close" at bounding box center [997, 21] width 72 height 22
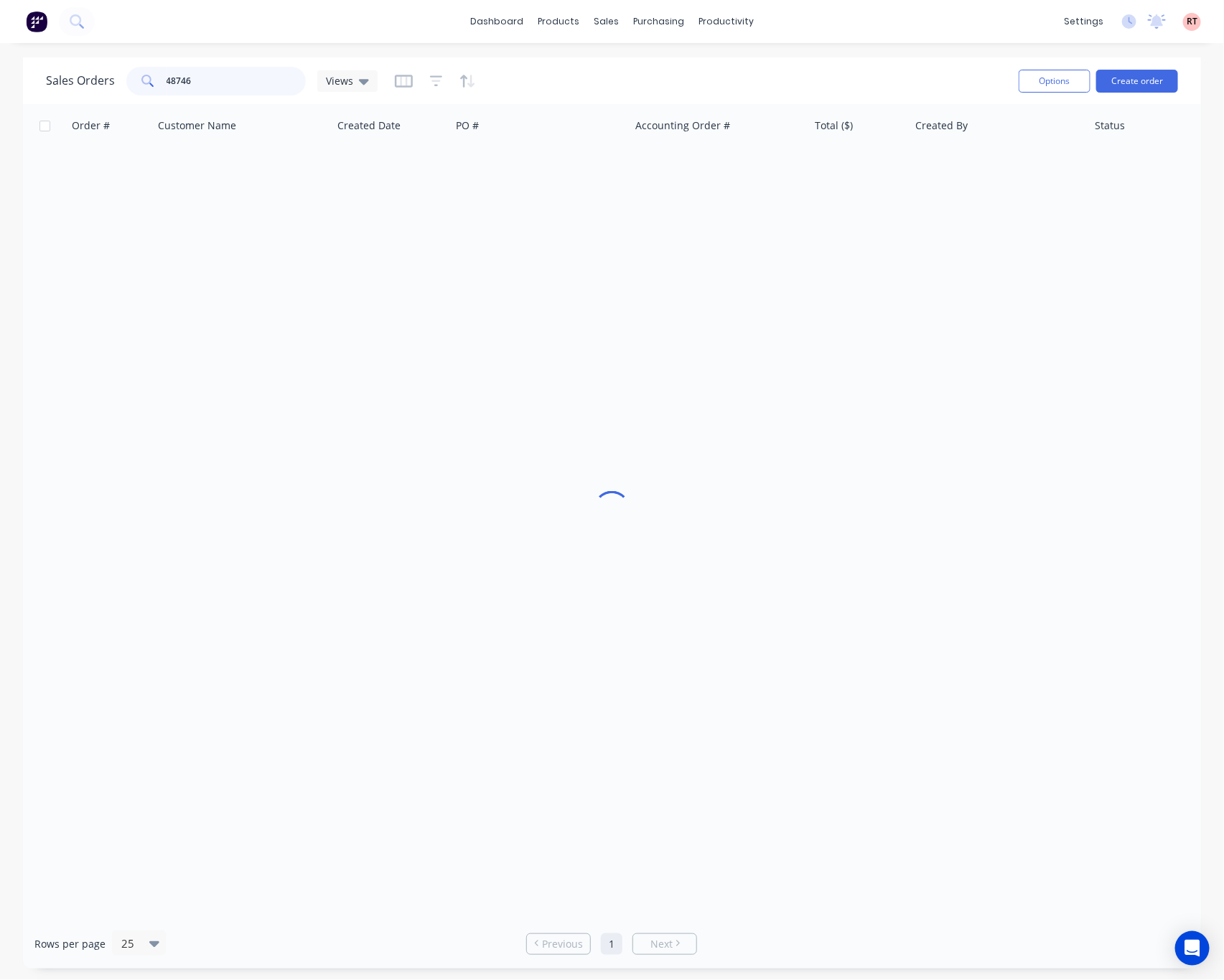
drag, startPoint x: 218, startPoint y: 88, endPoint x: 33, endPoint y: 88, distance: 185.0
click at [67, 88] on div "Sales Orders 48746 Views" at bounding box center [212, 81] width 331 height 29
click at [607, 22] on div "sales" at bounding box center [606, 21] width 39 height 22
click at [624, 99] on div at bounding box center [615, 98] width 22 height 13
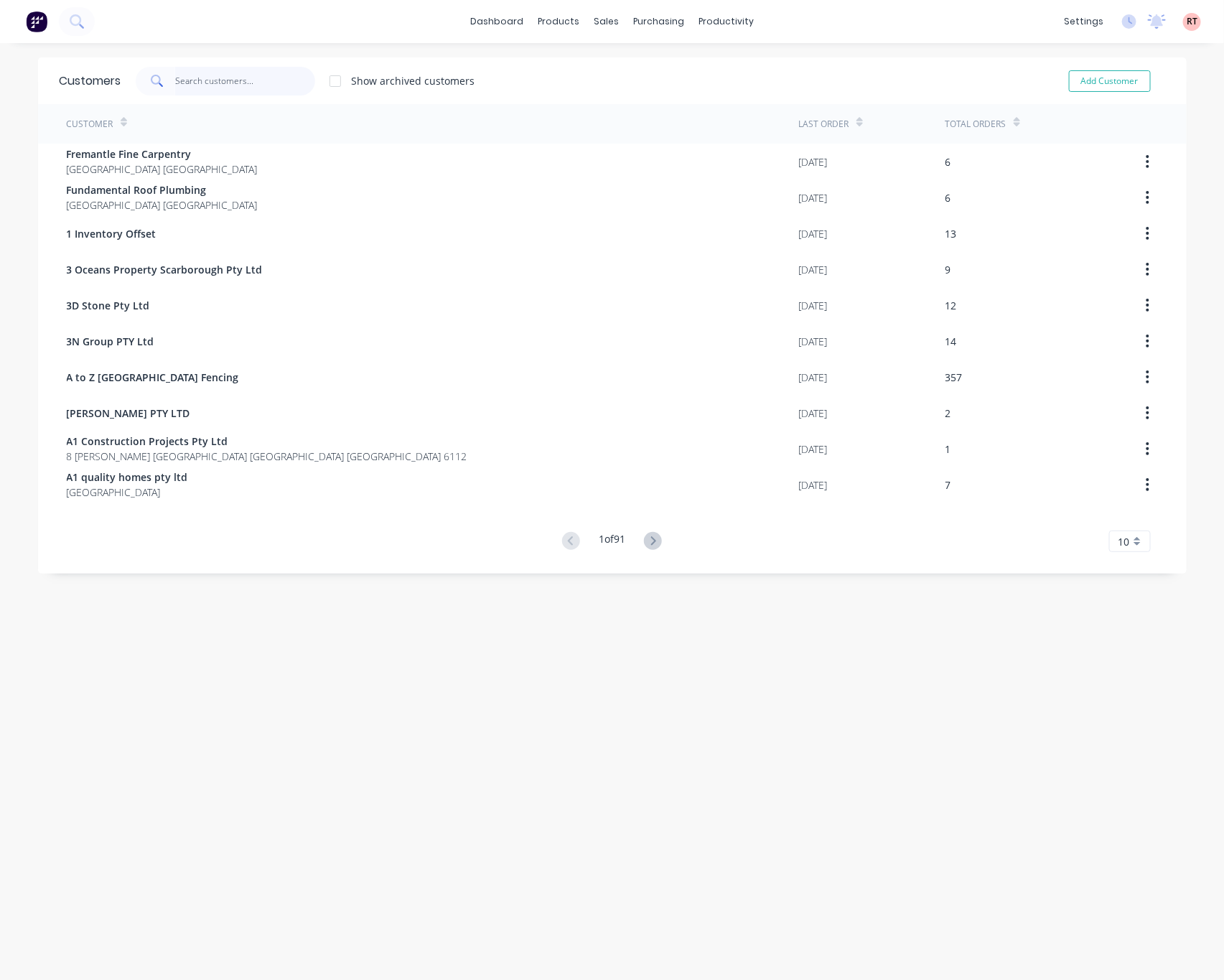
click at [203, 85] on input "text" at bounding box center [245, 81] width 140 height 29
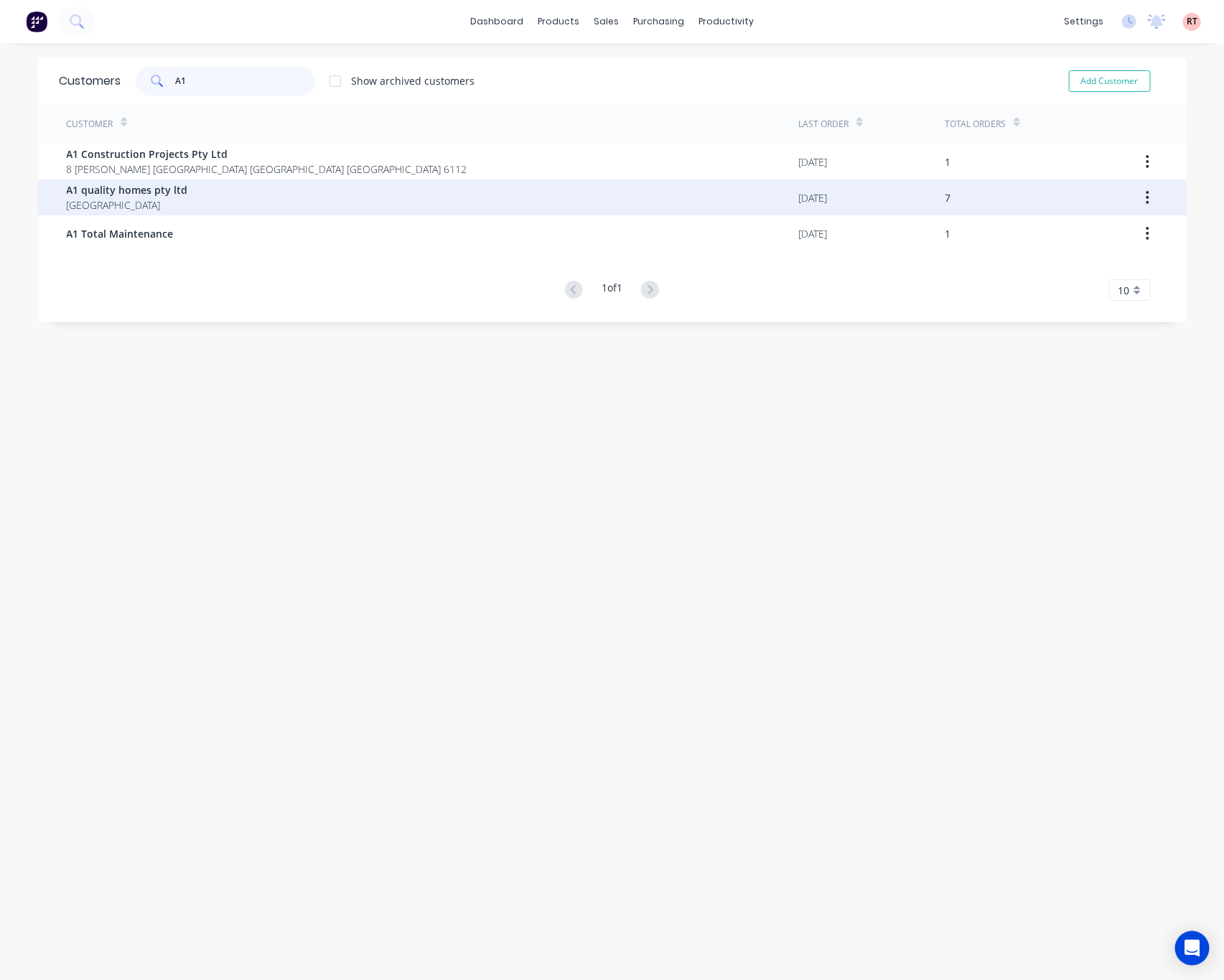
type input "A1"
click at [437, 208] on div "A1 quality homes pty ltd [GEOGRAPHIC_DATA]" at bounding box center [433, 197] width 732 height 36
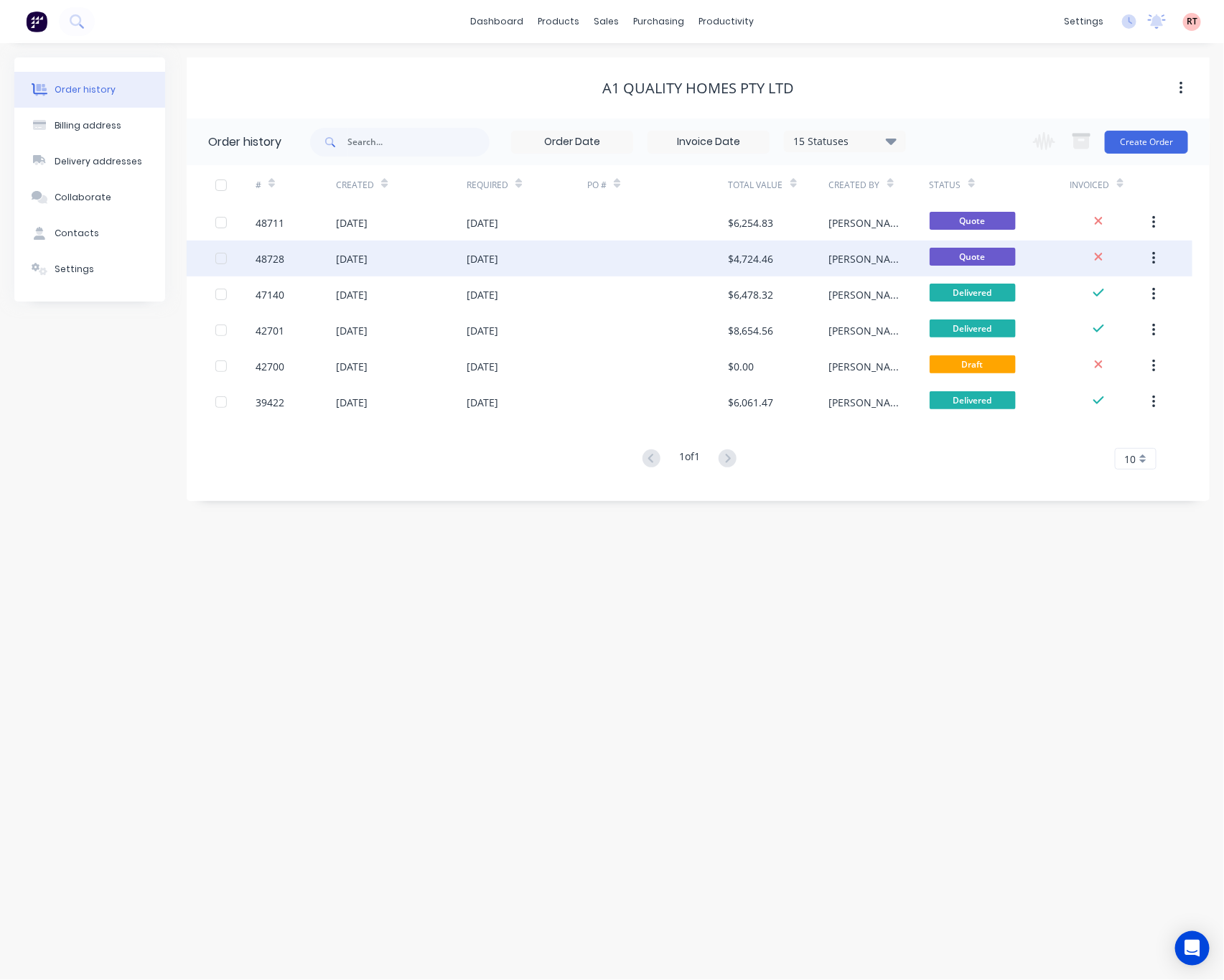
click at [661, 271] on div at bounding box center [656, 258] width 140 height 36
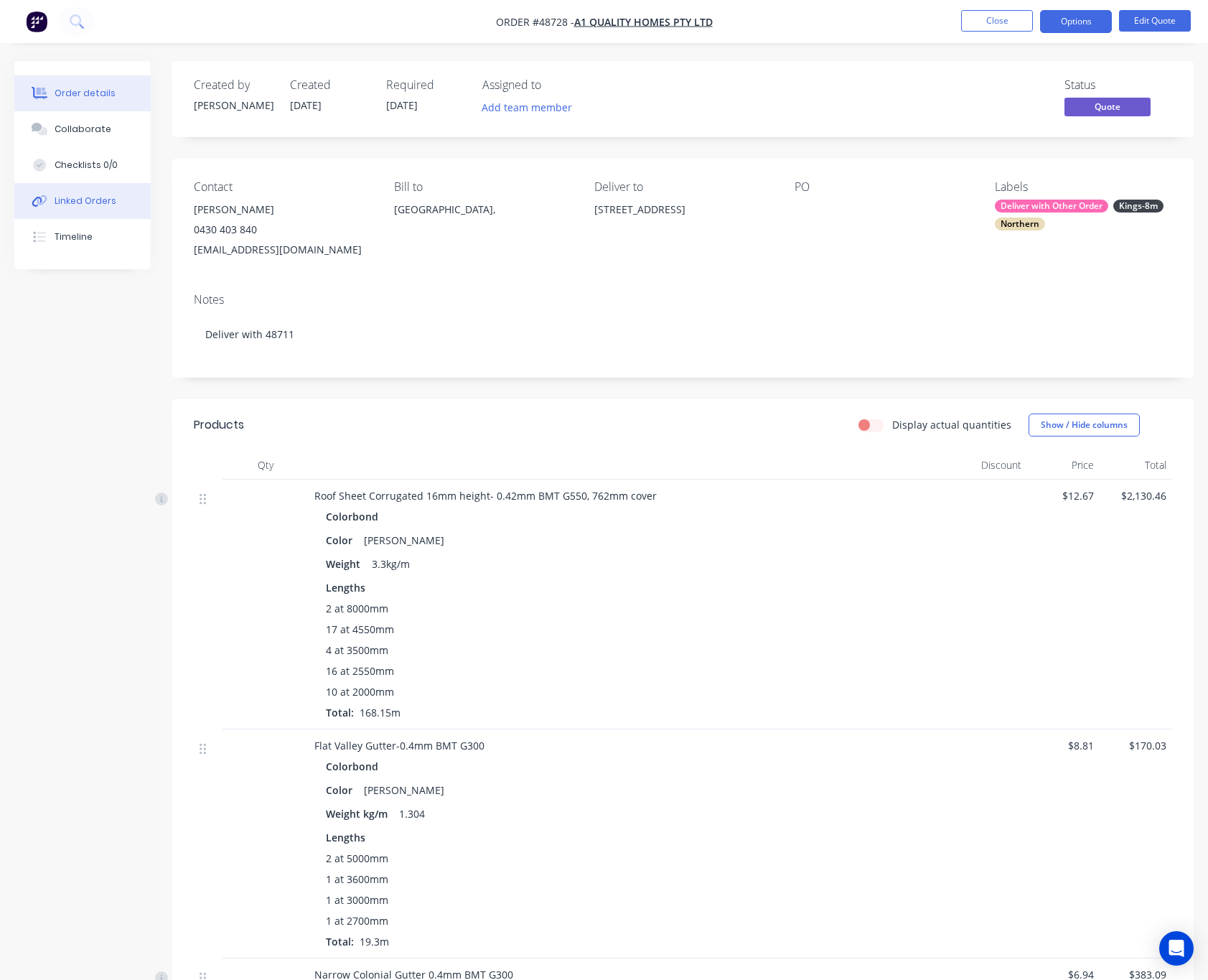
click at [97, 192] on button "Linked Orders" at bounding box center [82, 201] width 136 height 36
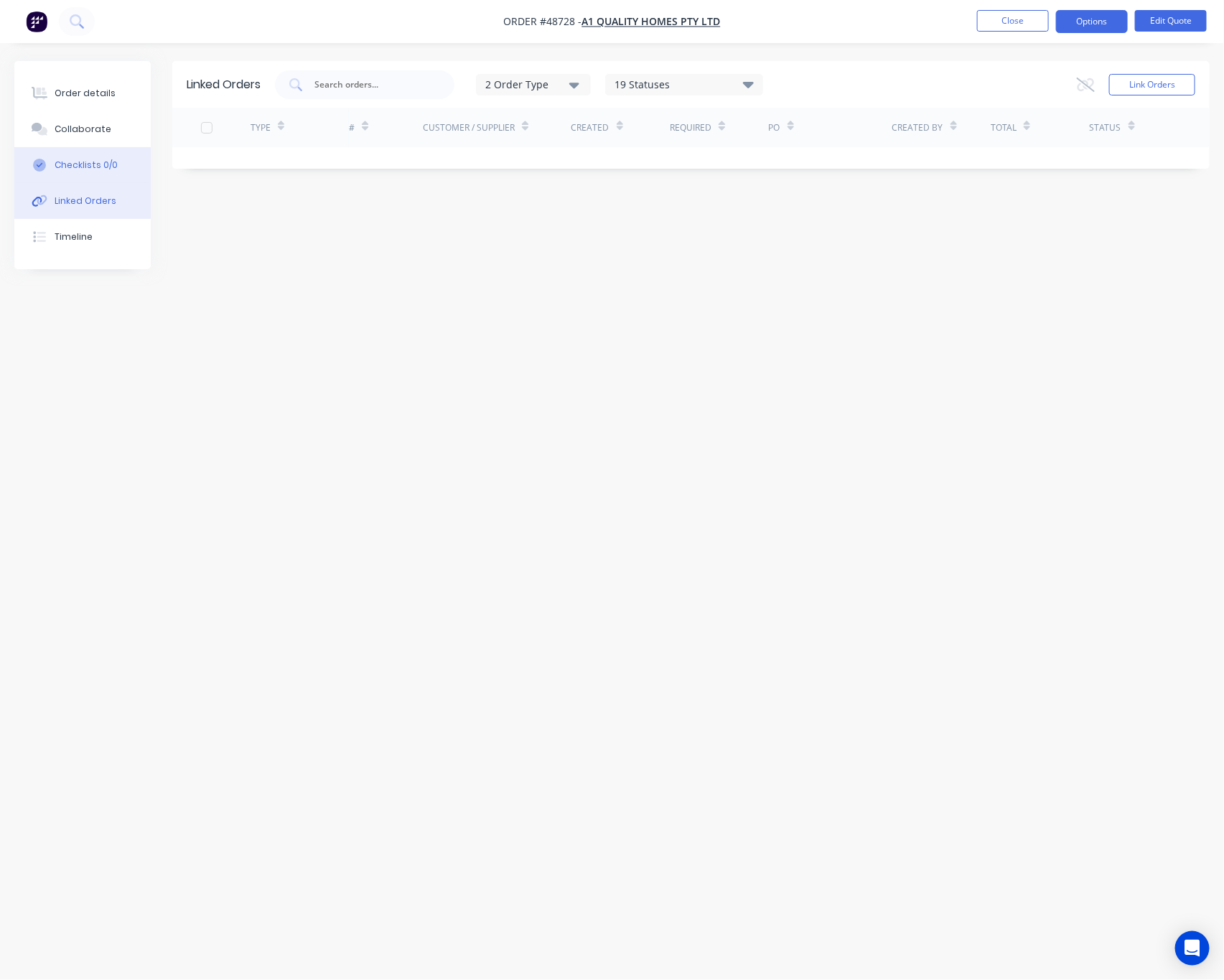
click at [112, 173] on button "Checklists 0/0" at bounding box center [82, 165] width 136 height 36
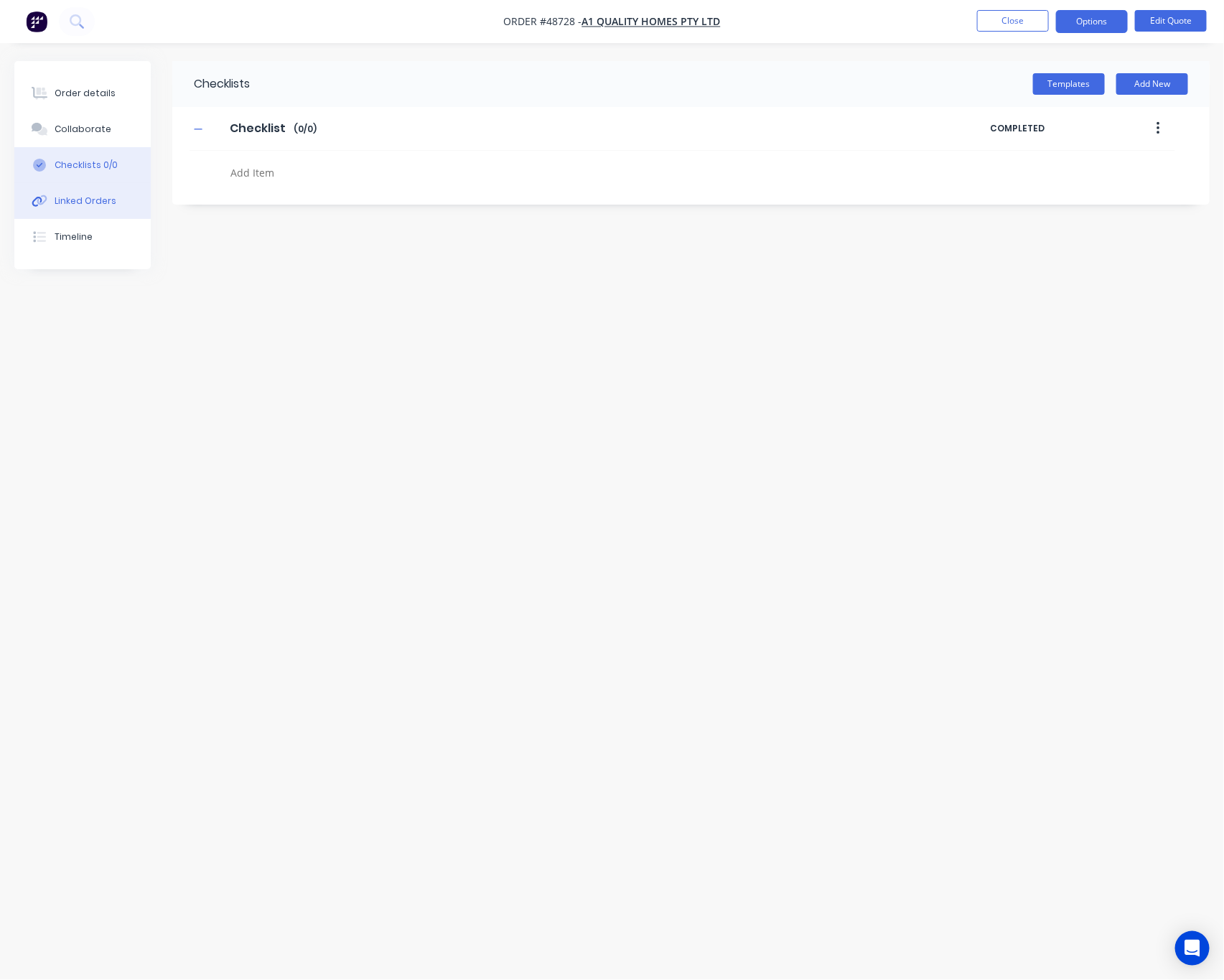
click at [110, 198] on div "Linked Orders" at bounding box center [85, 201] width 62 height 13
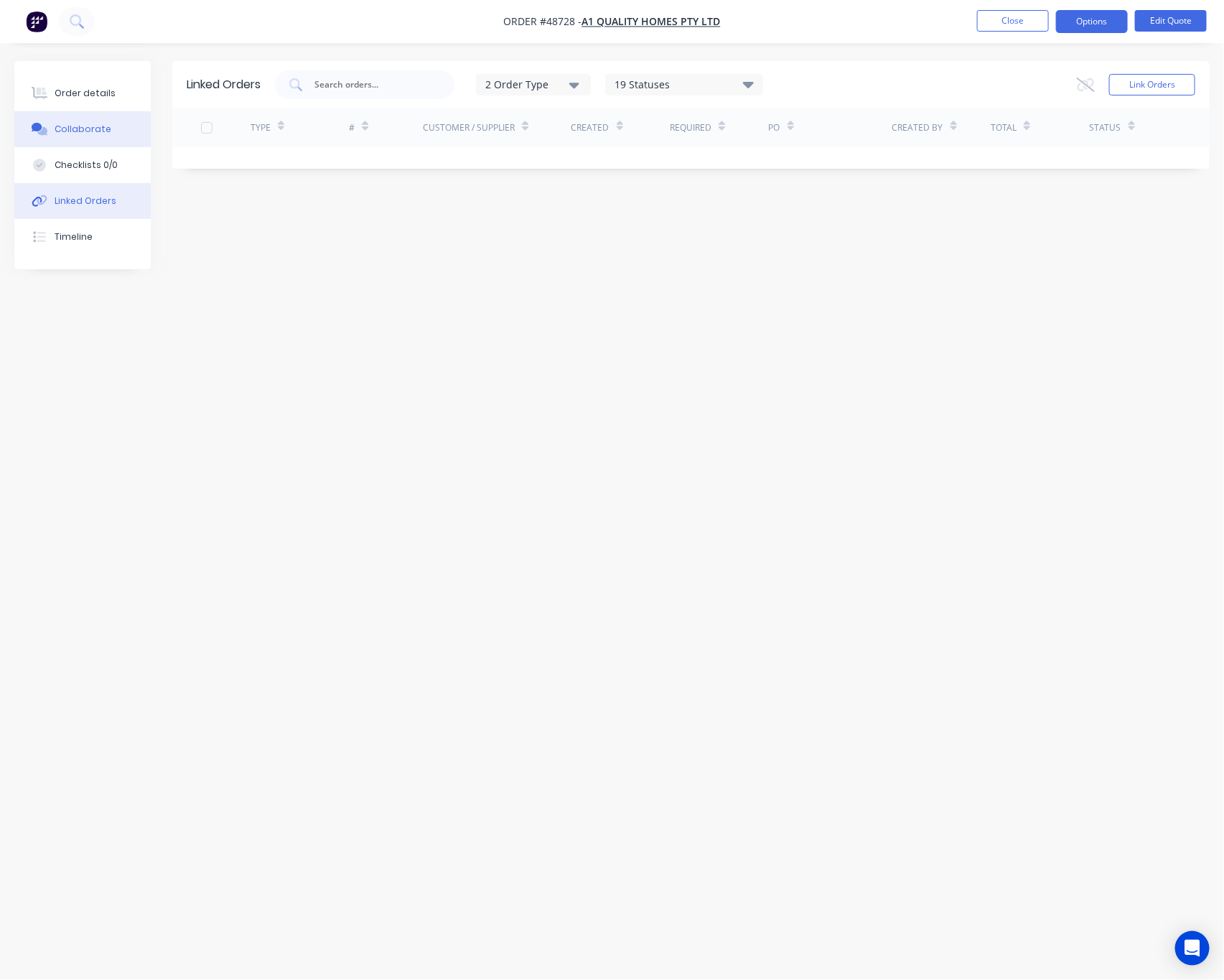
click at [110, 128] on button "Collaborate" at bounding box center [82, 129] width 136 height 36
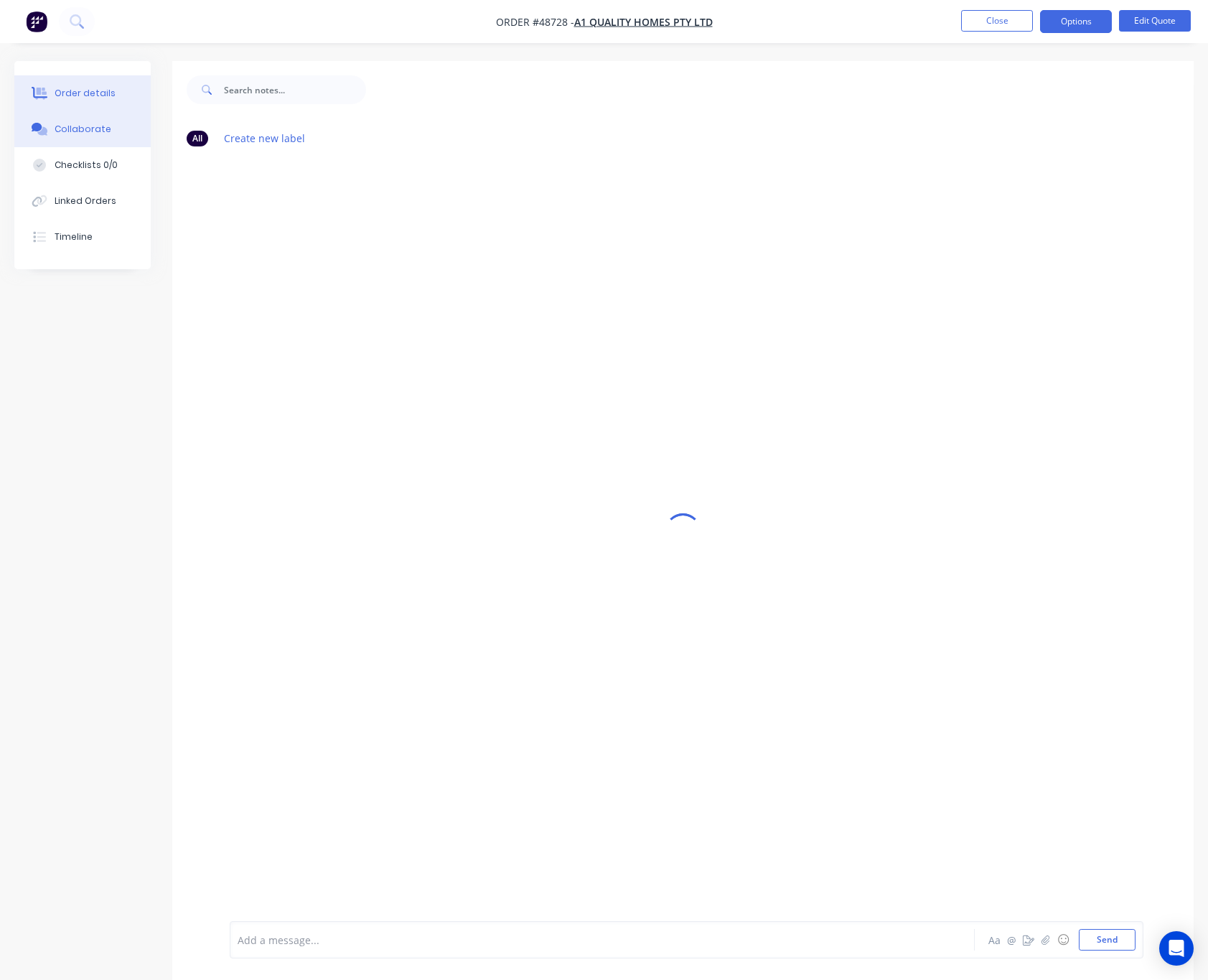
click at [99, 87] on div "Order details" at bounding box center [85, 93] width 61 height 13
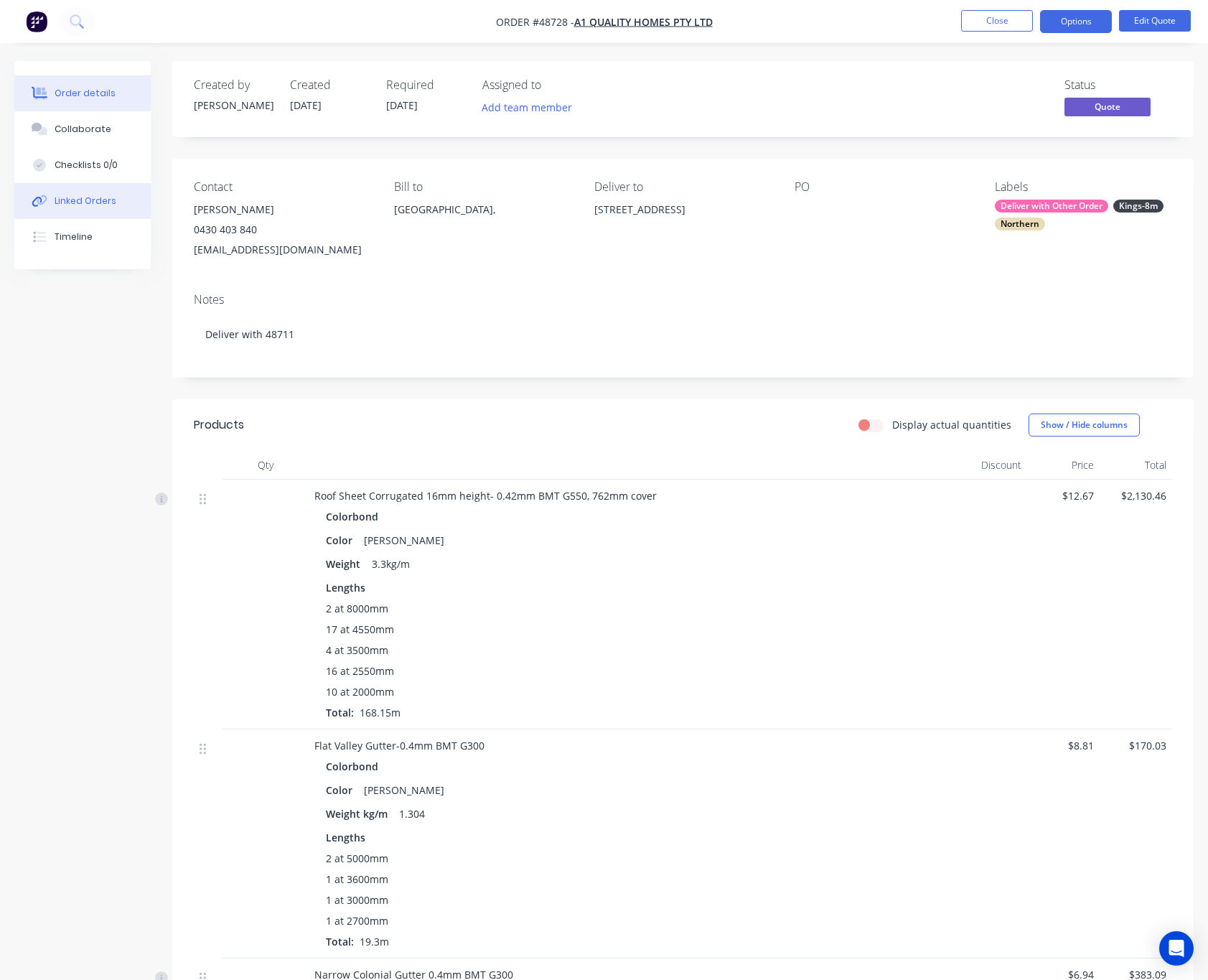
click at [115, 209] on button "Linked Orders" at bounding box center [82, 201] width 136 height 36
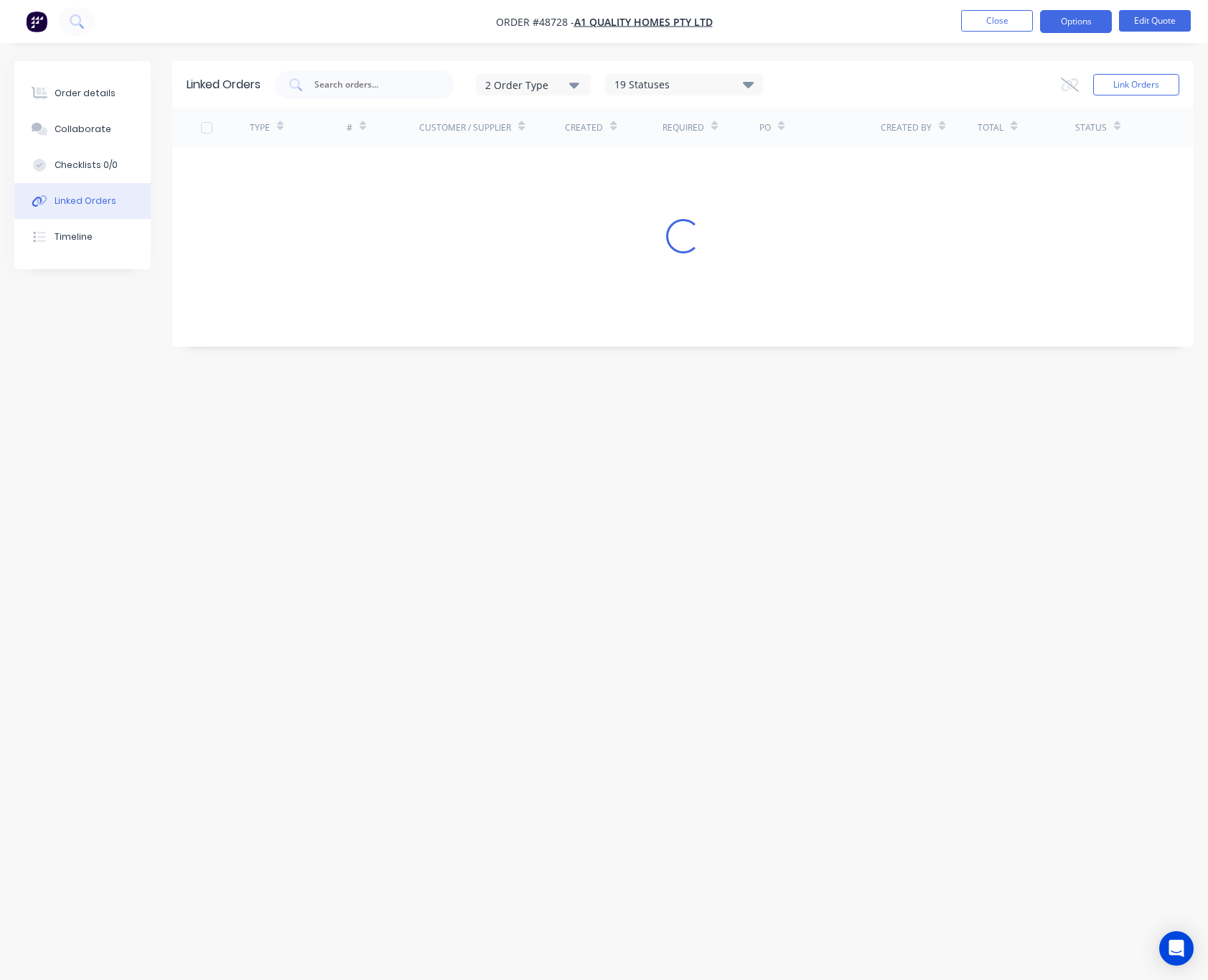
click at [115, 209] on button "Linked Orders" at bounding box center [82, 201] width 136 height 36
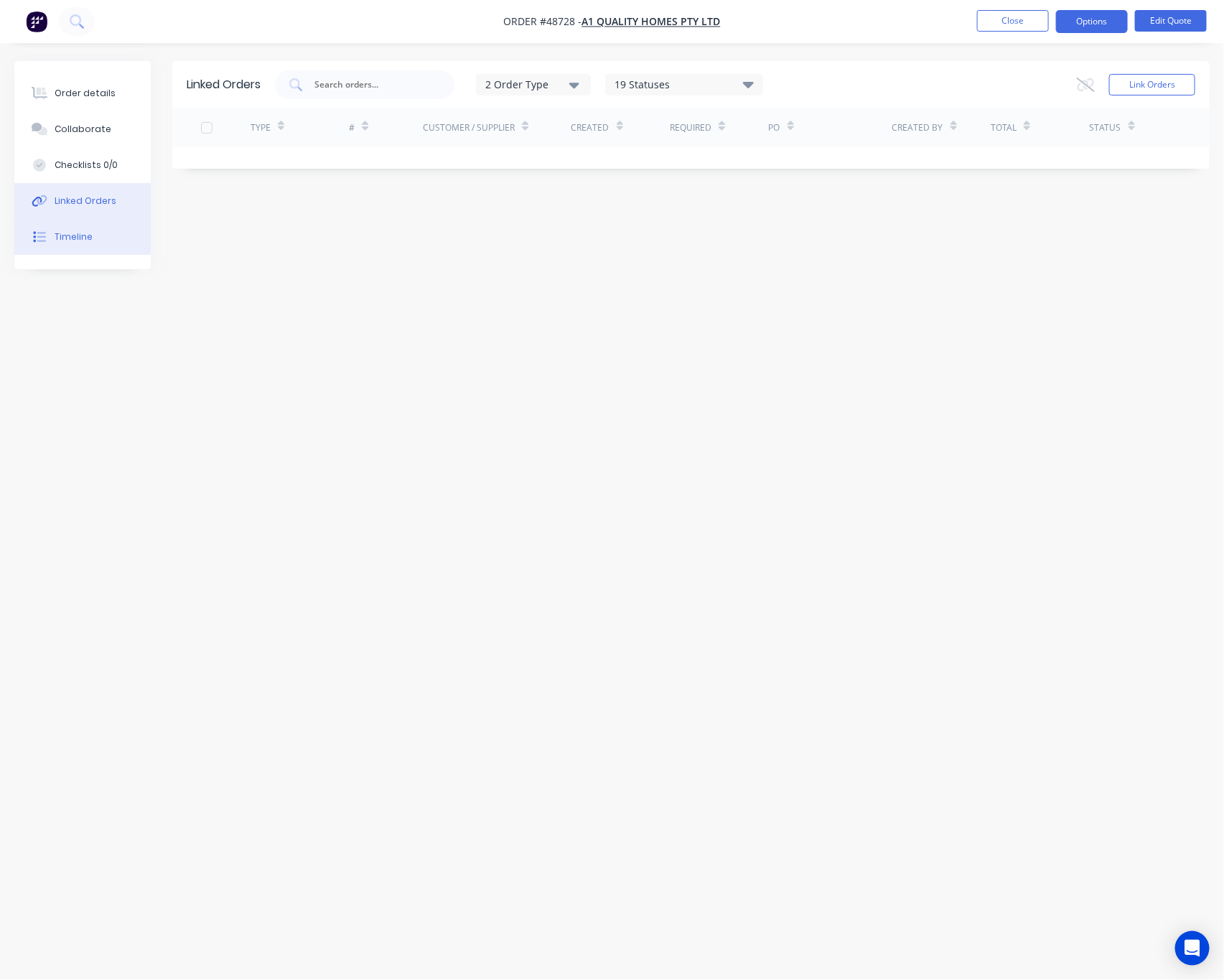
click at [99, 228] on button "Timeline" at bounding box center [82, 236] width 136 height 36
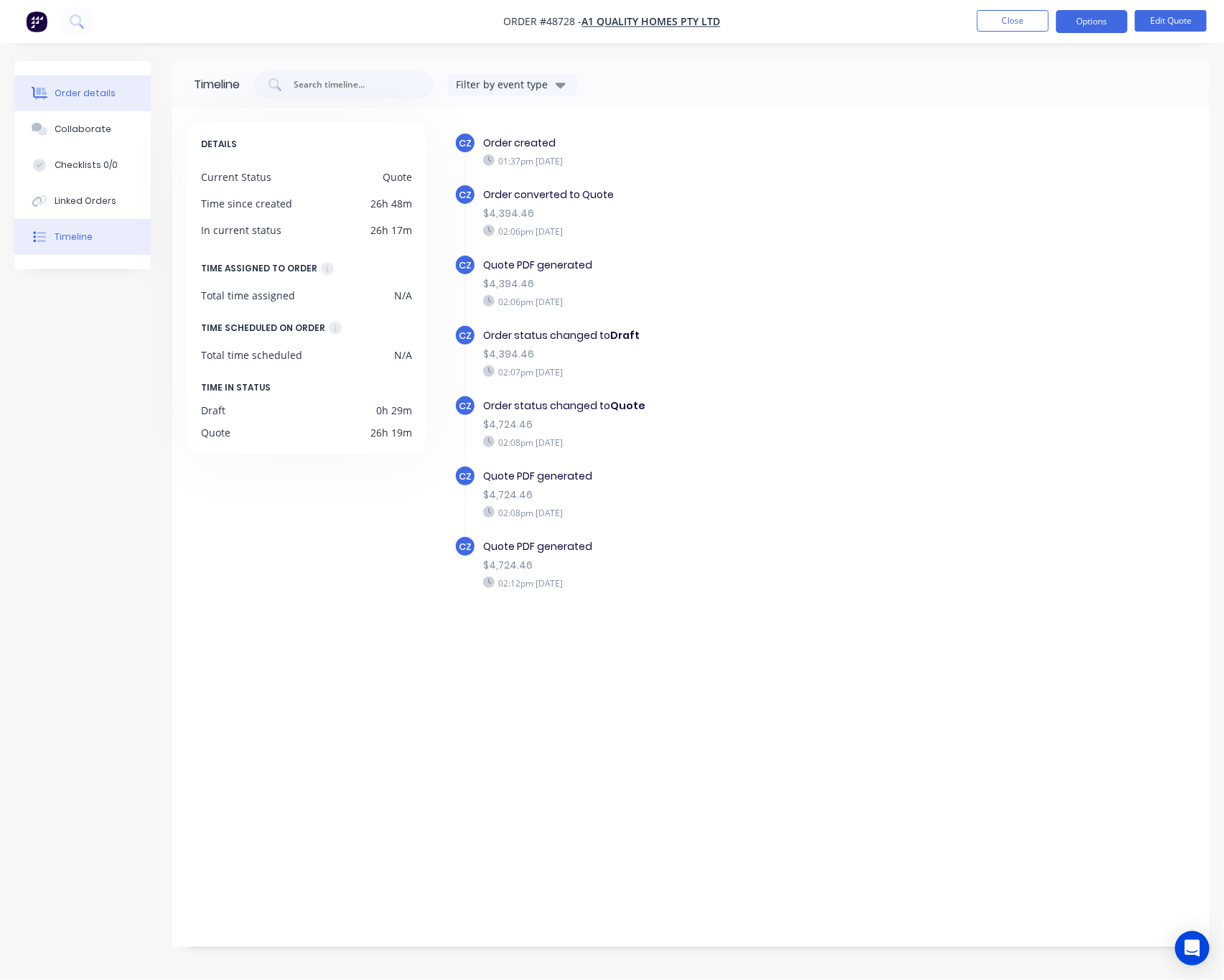
click at [104, 78] on button "Order details" at bounding box center [82, 92] width 136 height 36
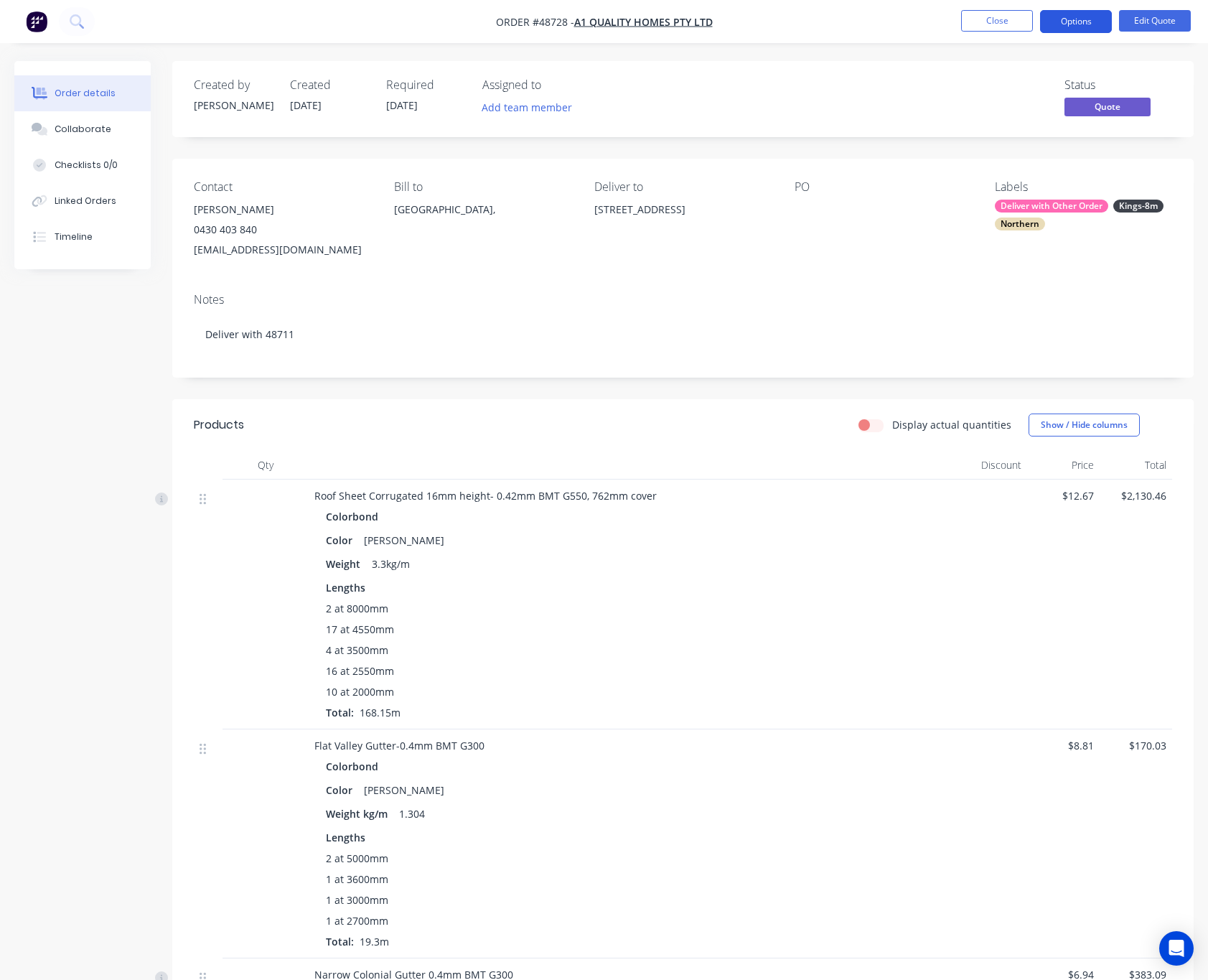
click at [1080, 11] on button "Options" at bounding box center [1076, 22] width 72 height 23
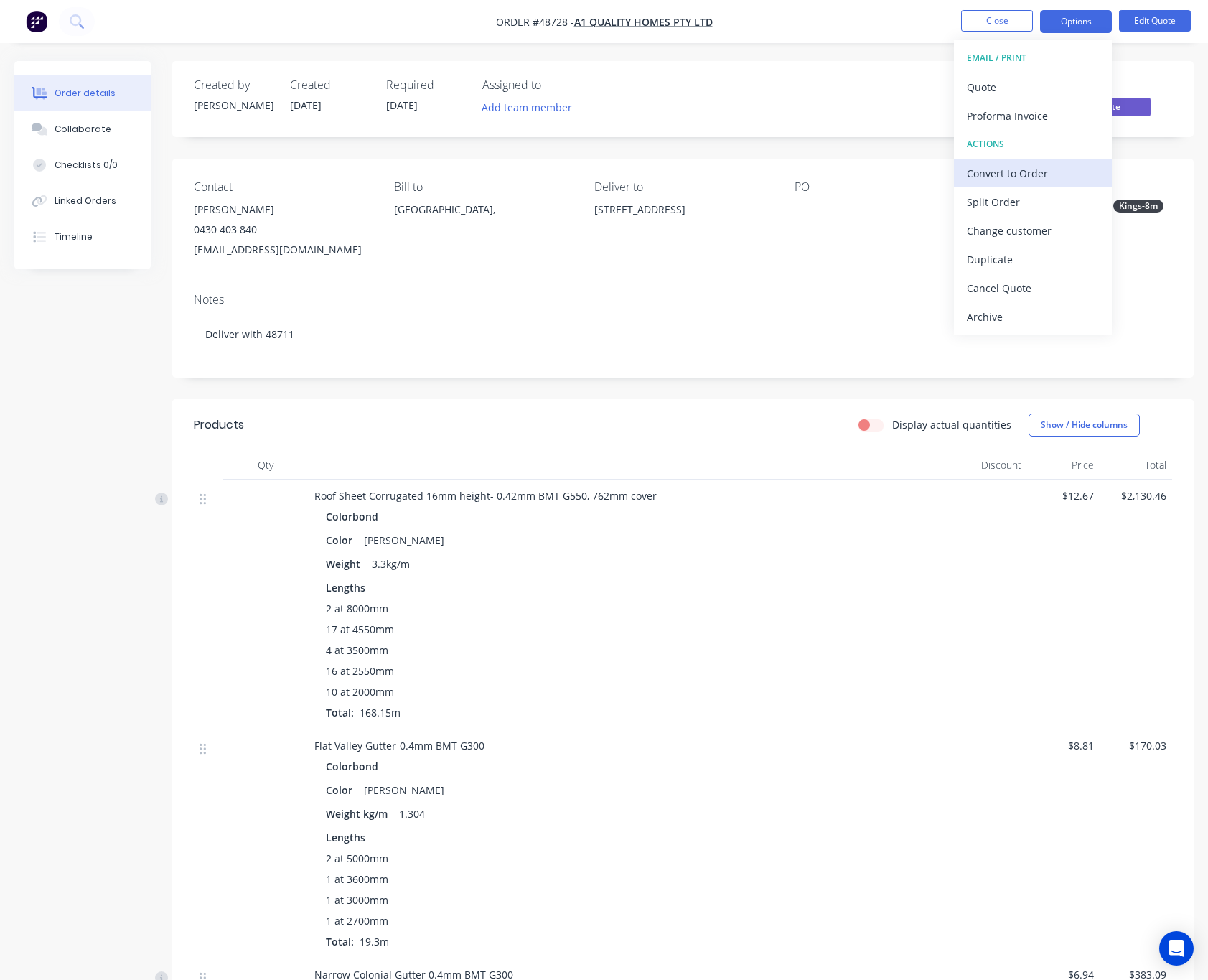
click at [1061, 171] on div "Convert to Order" at bounding box center [1033, 174] width 132 height 21
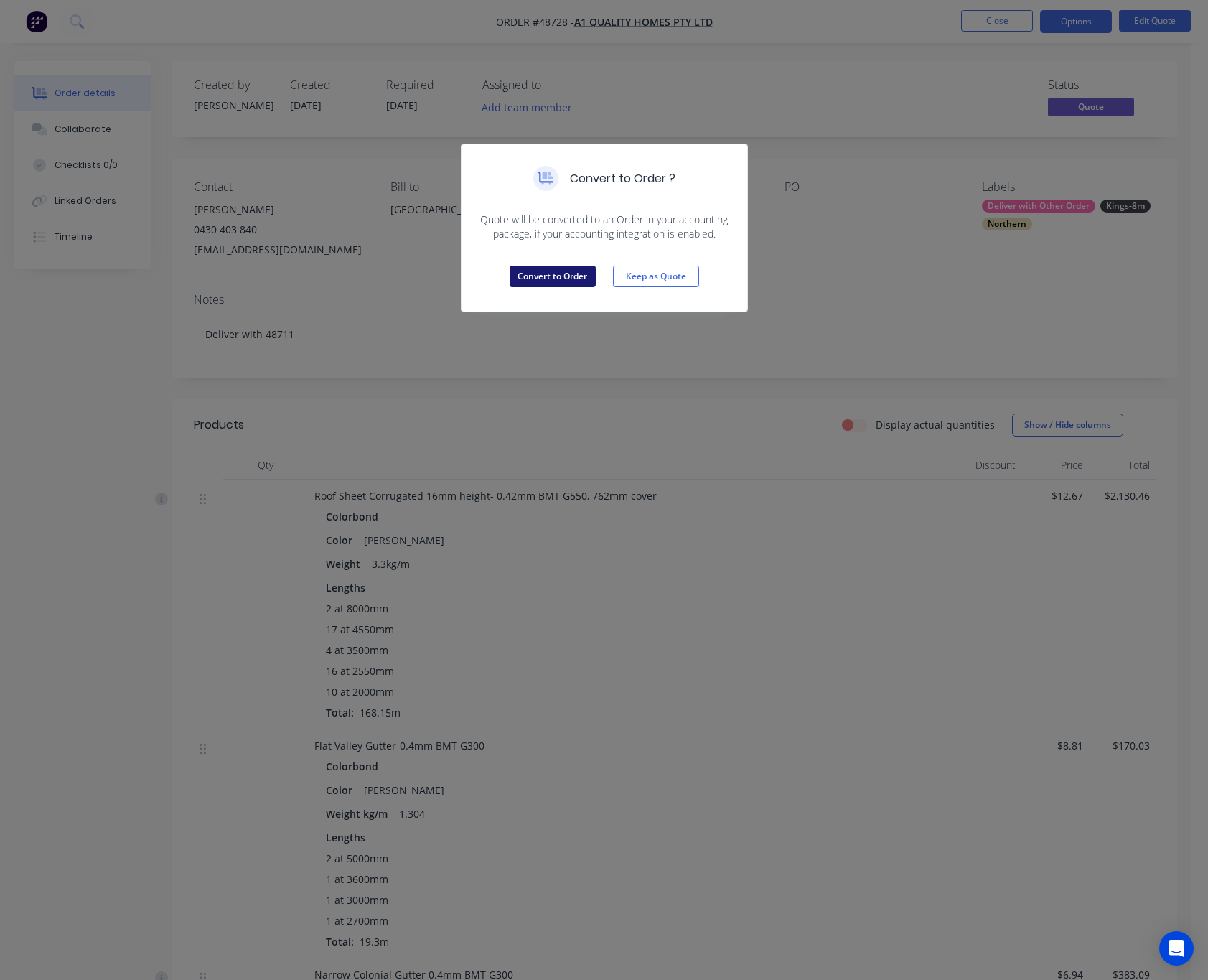
click at [574, 271] on button "Convert to Order" at bounding box center [552, 276] width 86 height 22
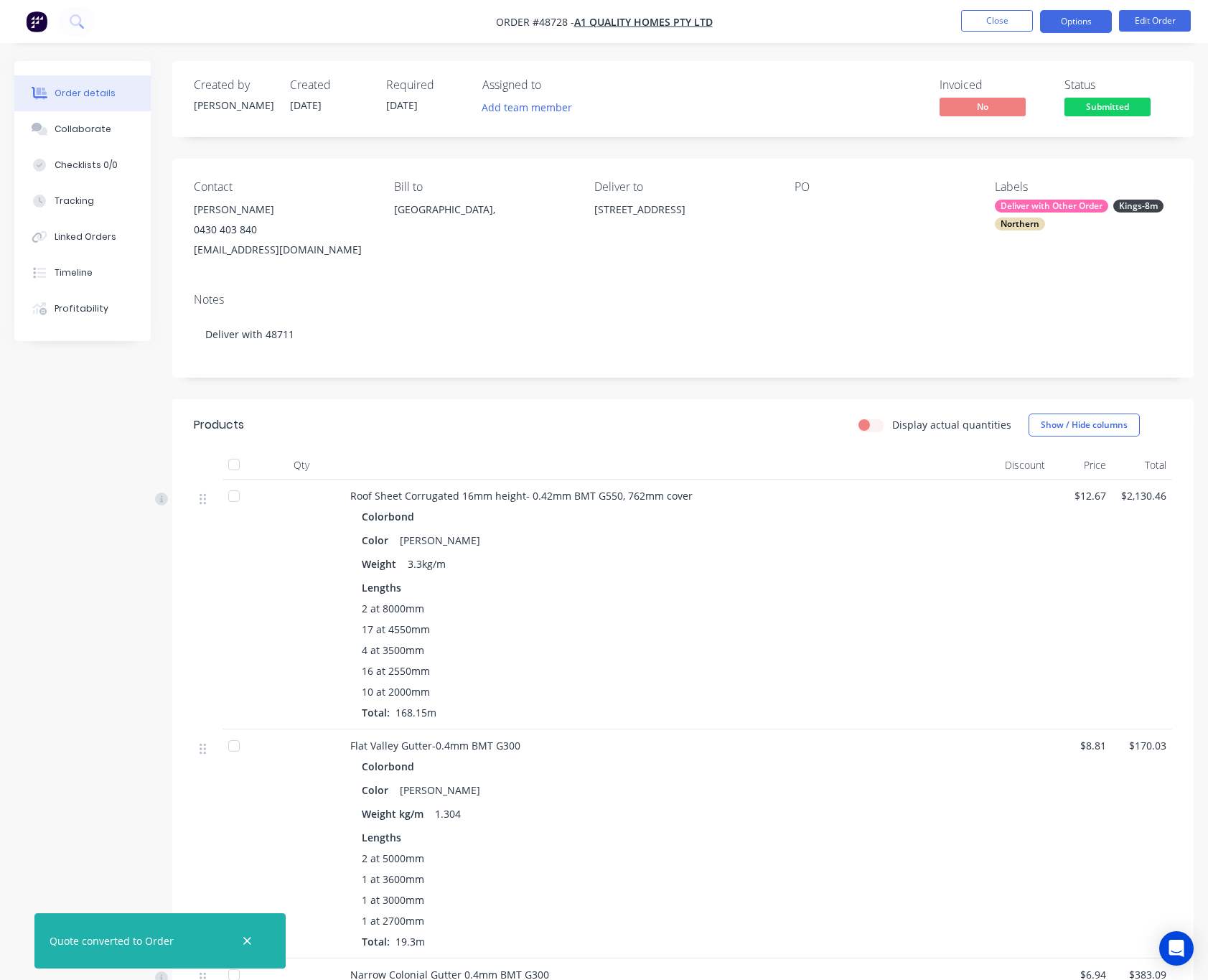
click at [1088, 23] on button "Options" at bounding box center [1076, 22] width 72 height 23
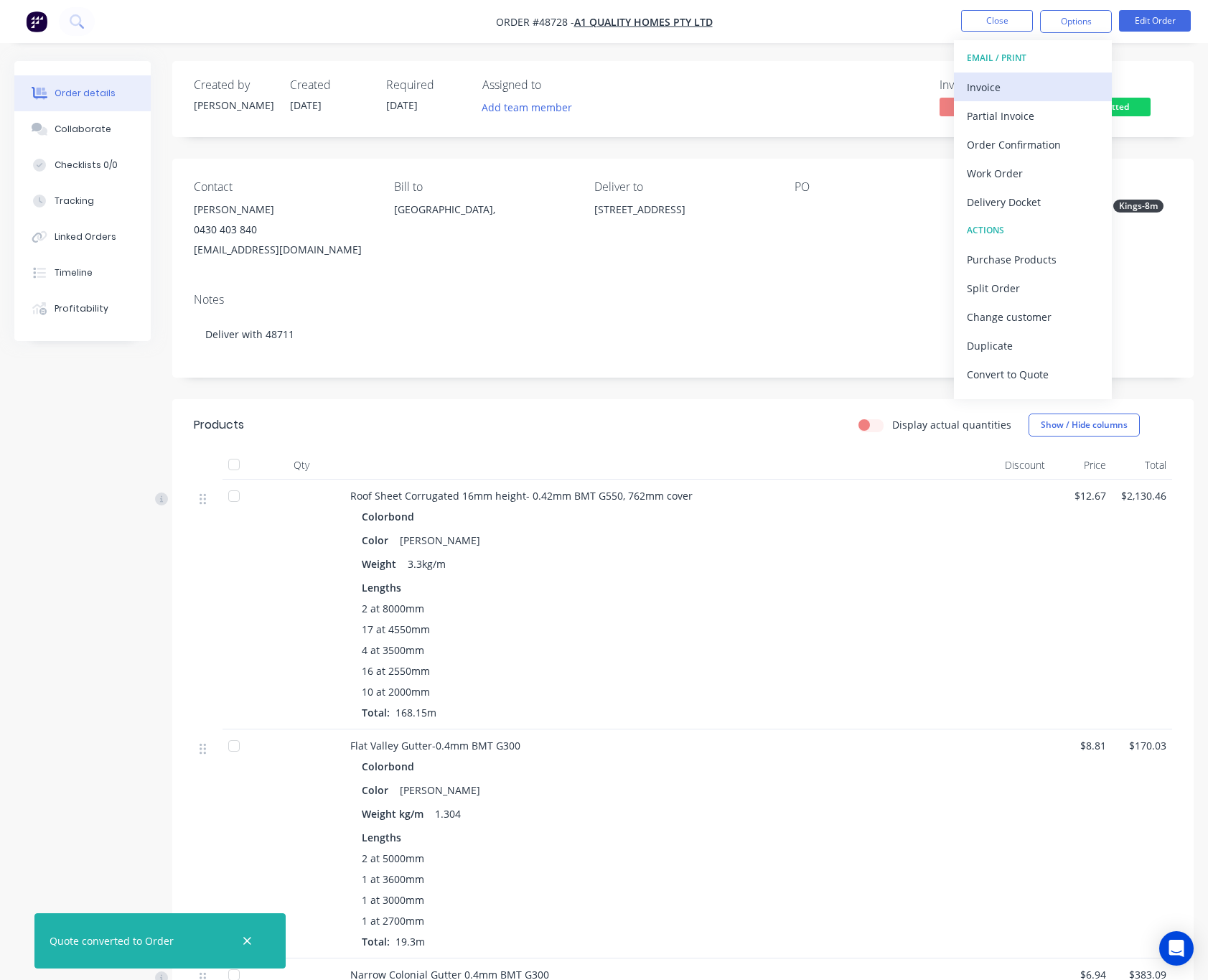
click at [1026, 75] on button "Invoice" at bounding box center [1033, 86] width 158 height 29
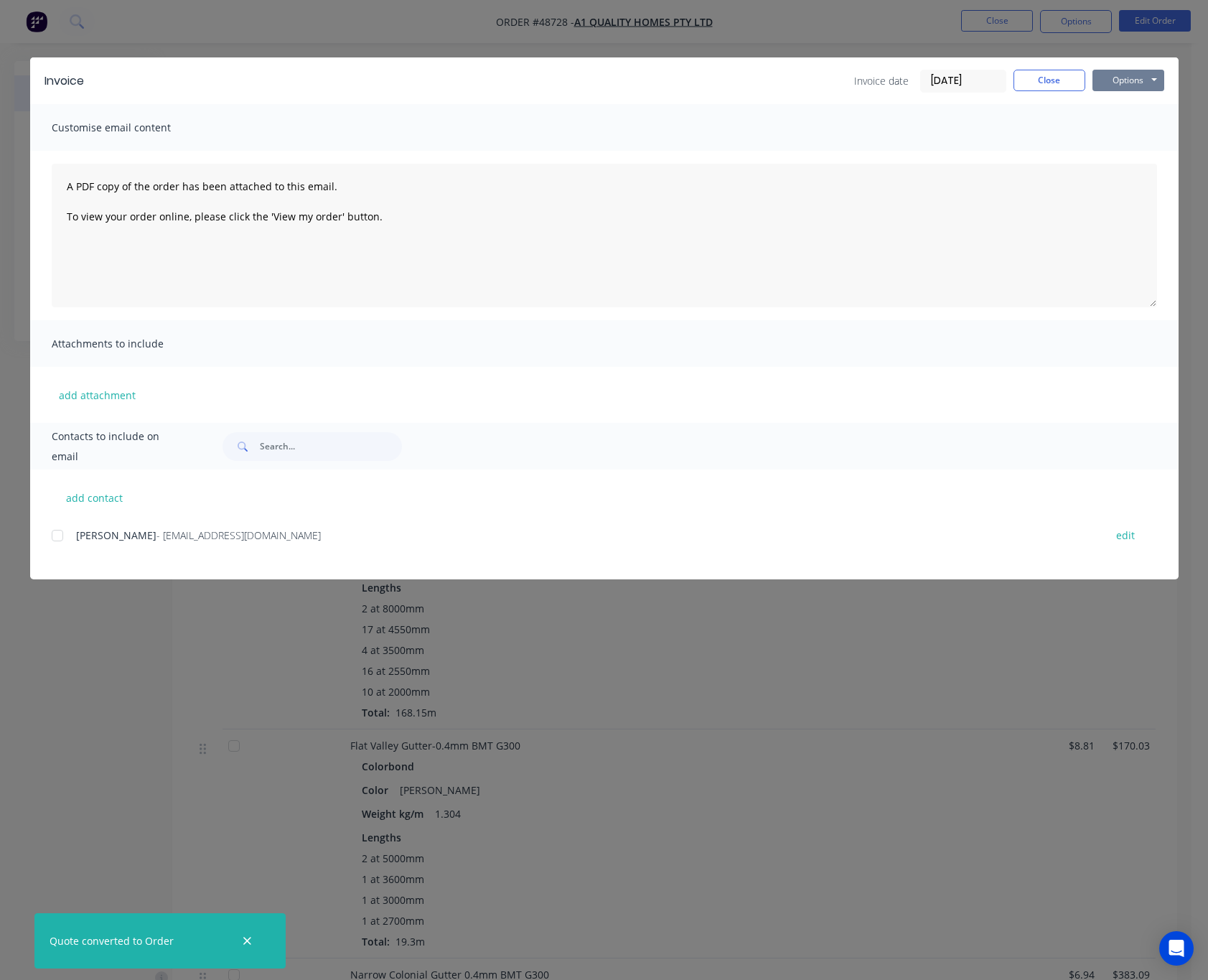
click at [1123, 75] on button "Options" at bounding box center [1129, 80] width 72 height 22
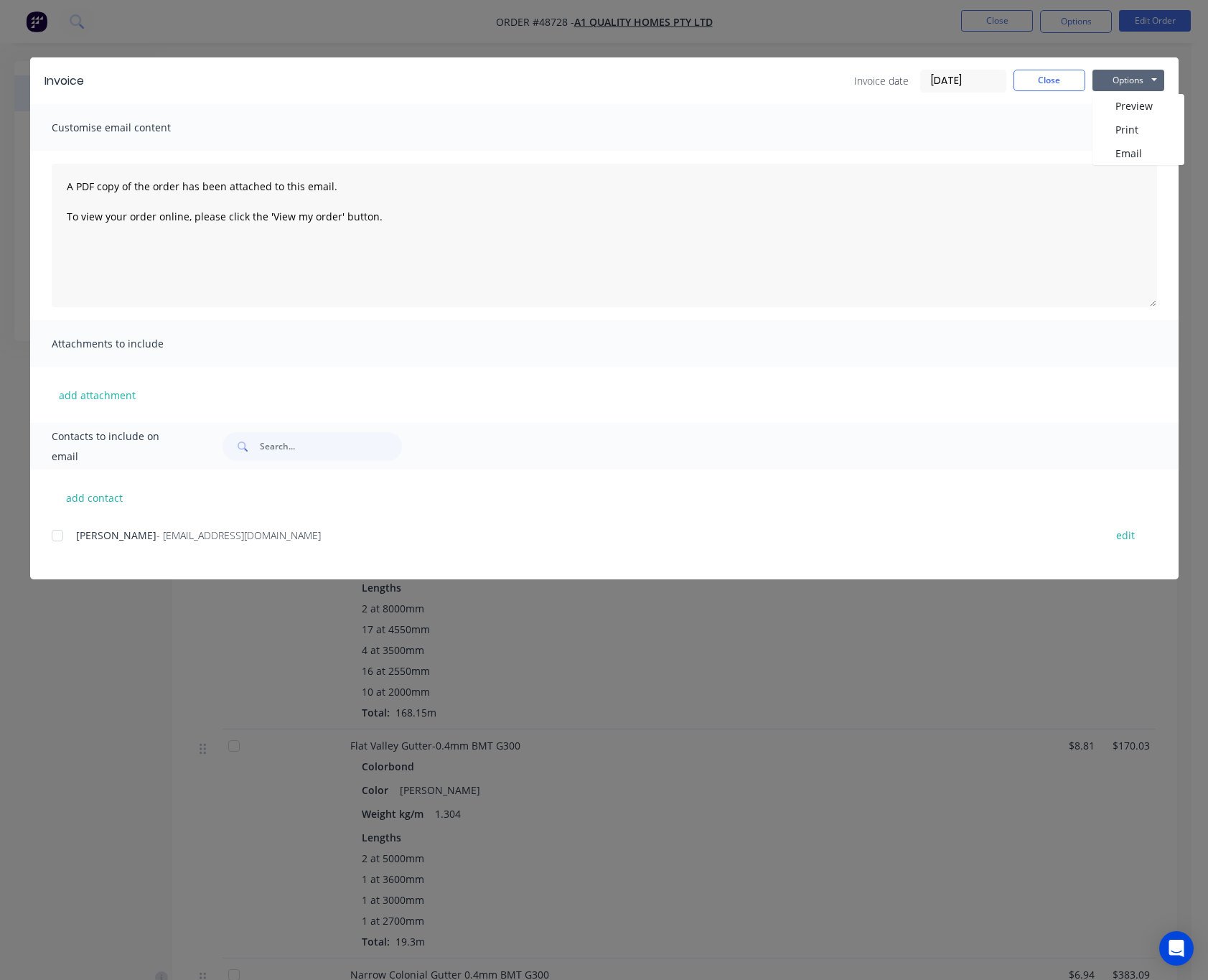
drag, startPoint x: 325, startPoint y: 11, endPoint x: 322, endPoint y: 18, distance: 7.6
click at [325, 11] on div "Invoice Invoice date 02/09/25 Close Options Preview Print Email Customise email…" at bounding box center [604, 490] width 1208 height 980
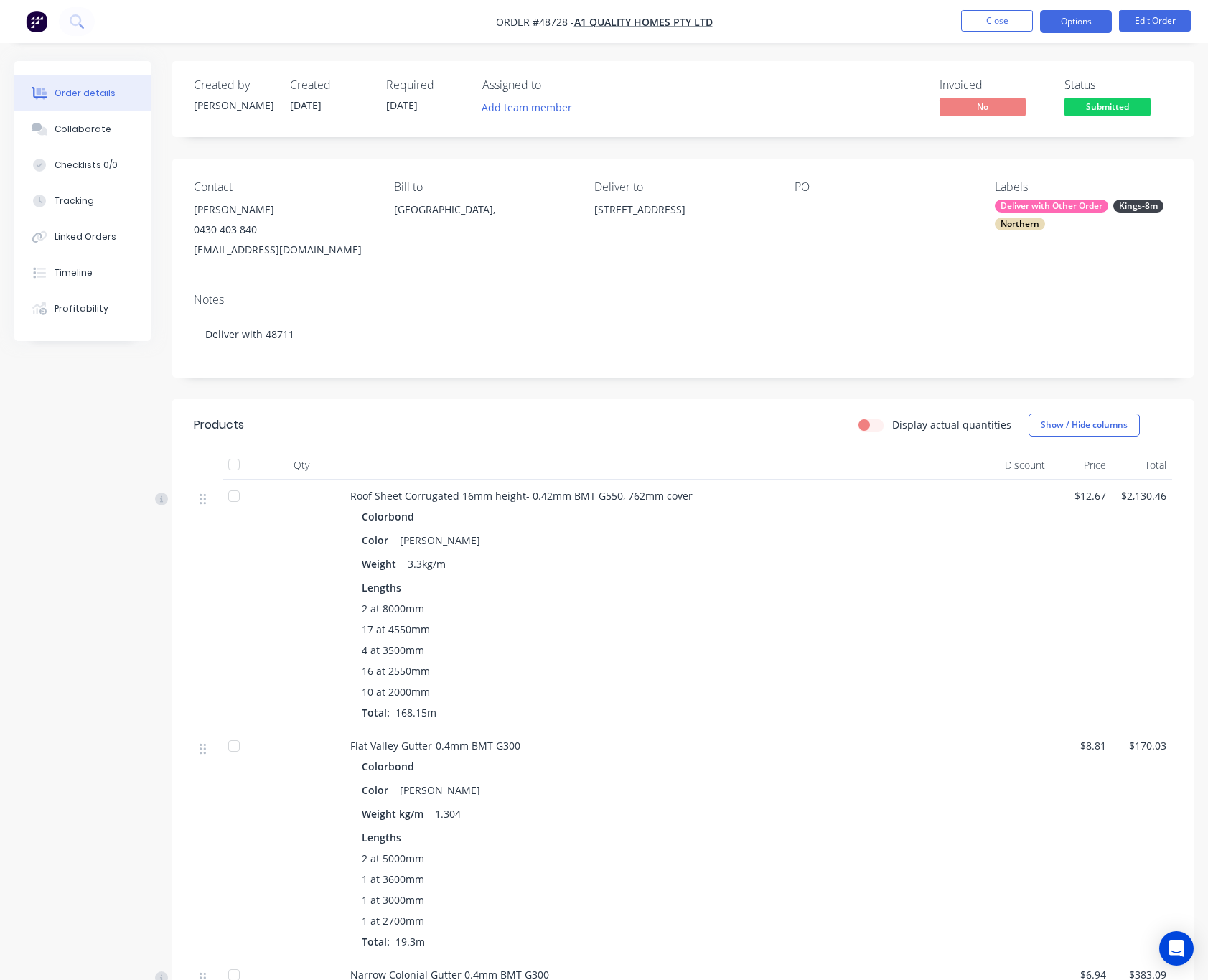
click at [1083, 23] on button "Options" at bounding box center [1076, 22] width 72 height 23
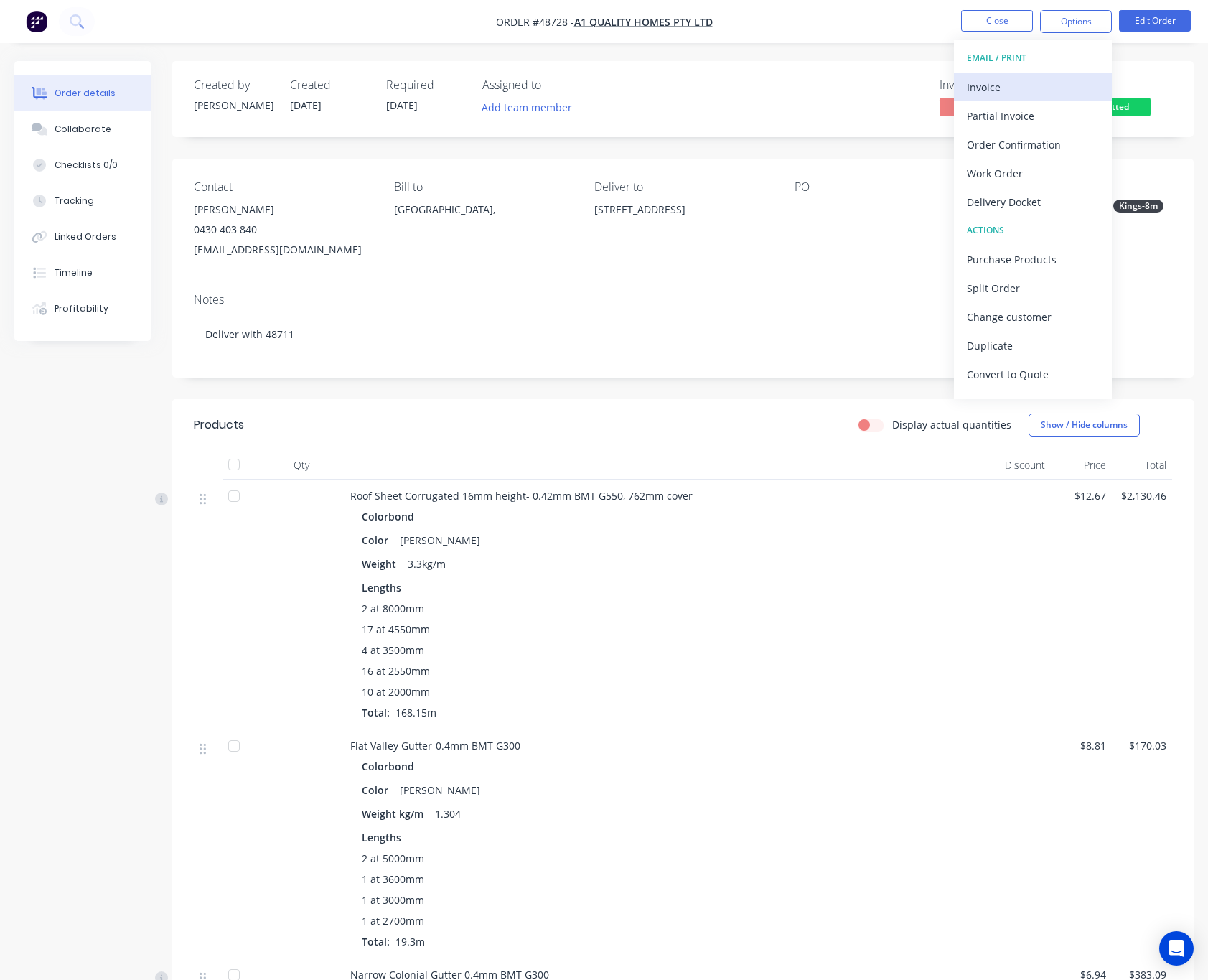
click at [1055, 89] on div "Invoice" at bounding box center [1033, 87] width 132 height 21
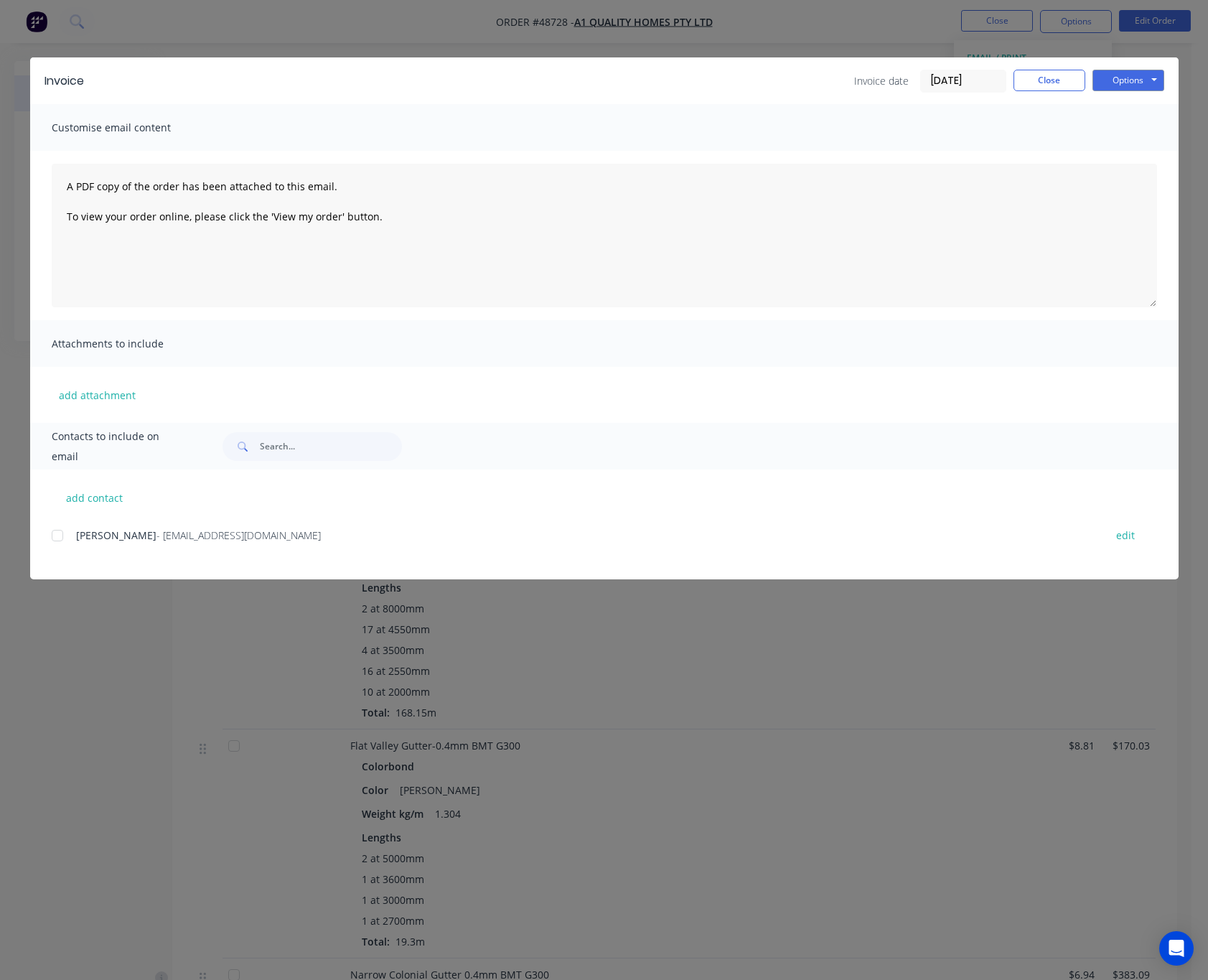
click at [58, 534] on div at bounding box center [57, 535] width 29 height 29
click at [1142, 78] on button "Options" at bounding box center [1129, 80] width 72 height 22
click at [1127, 152] on button "Email" at bounding box center [1138, 153] width 92 height 24
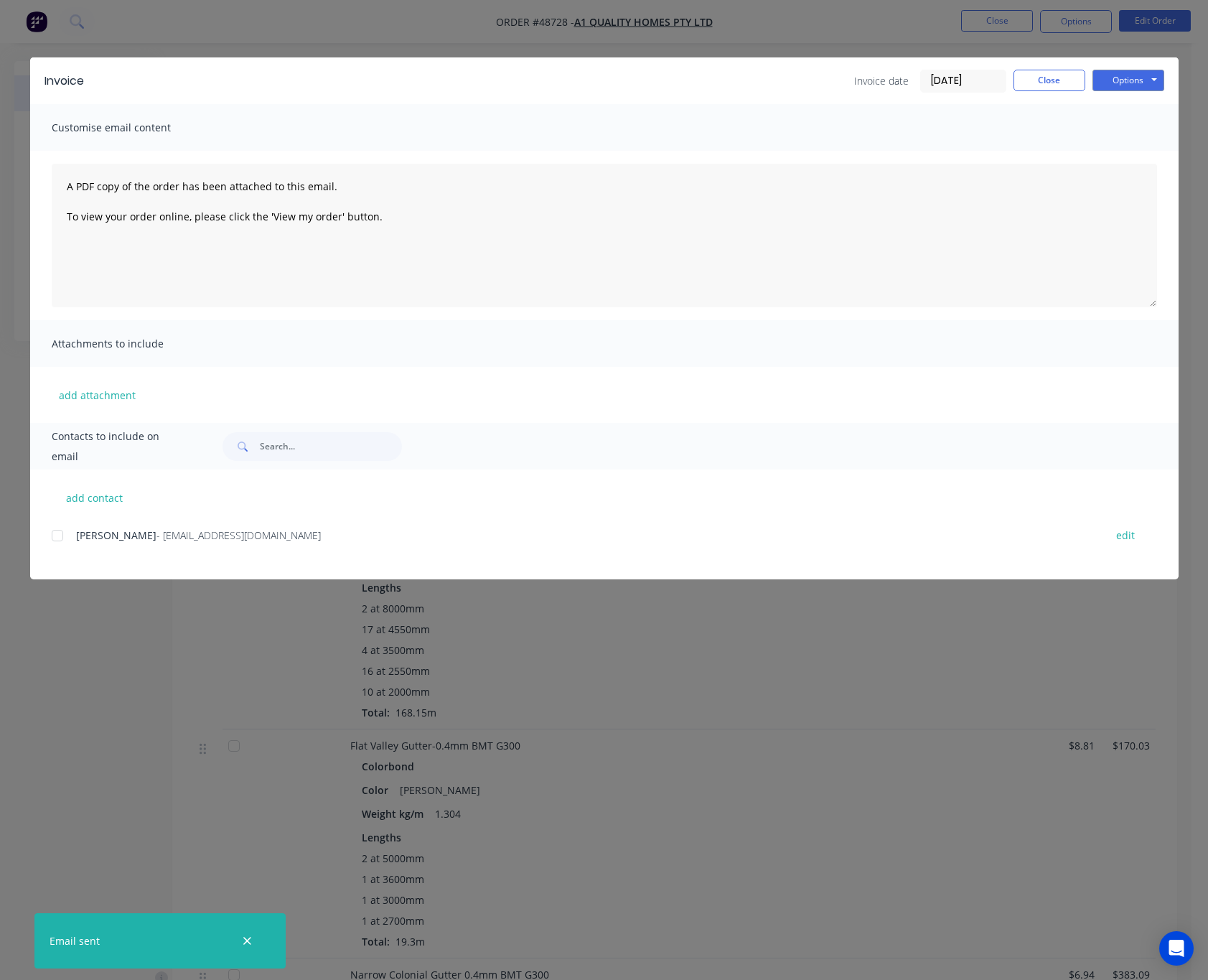
click at [877, 28] on div "Invoice Invoice date 02/09/25 Close Options Preview Print Email Customise email…" at bounding box center [604, 490] width 1208 height 980
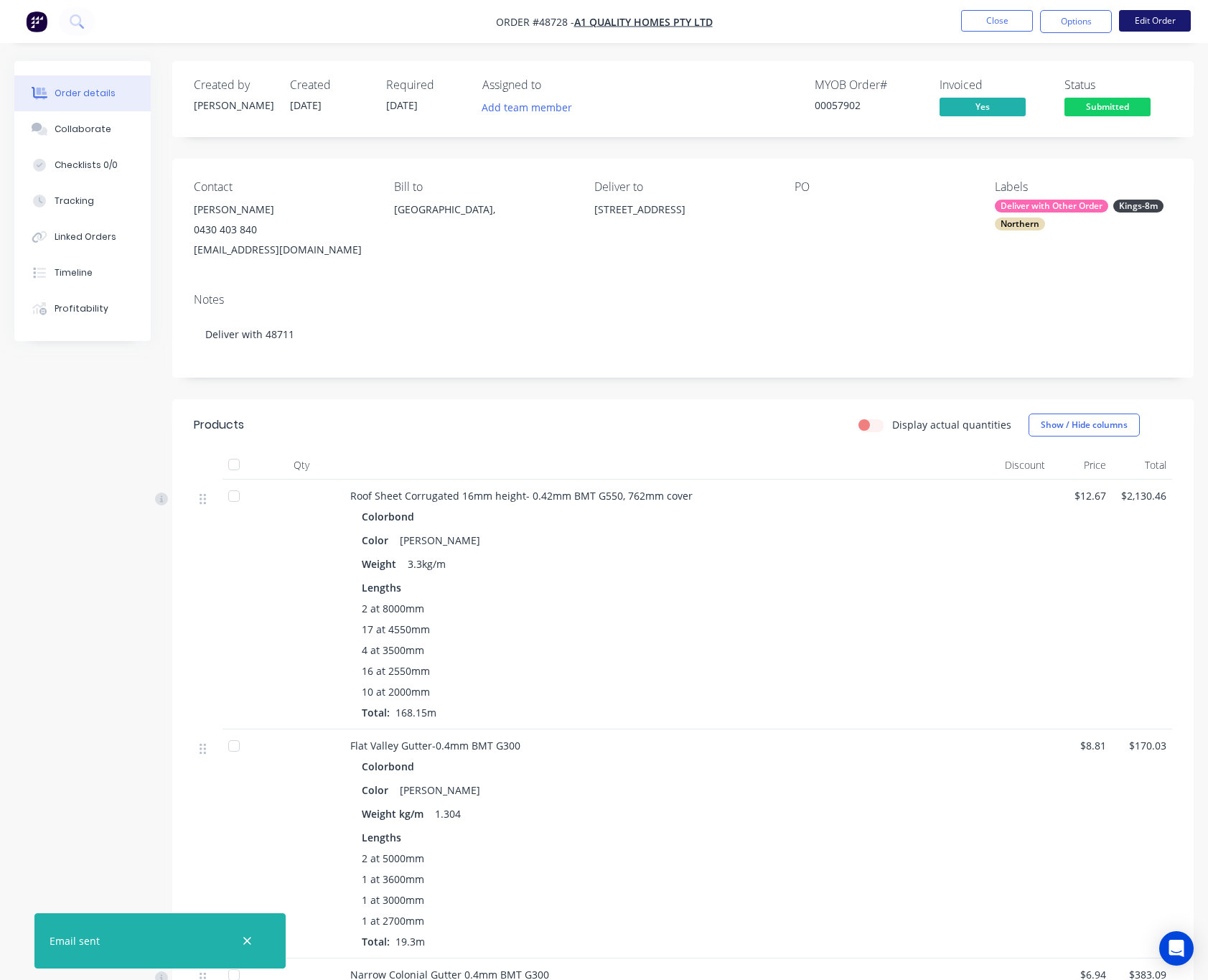
click at [1148, 18] on button "Edit Order" at bounding box center [1155, 21] width 72 height 22
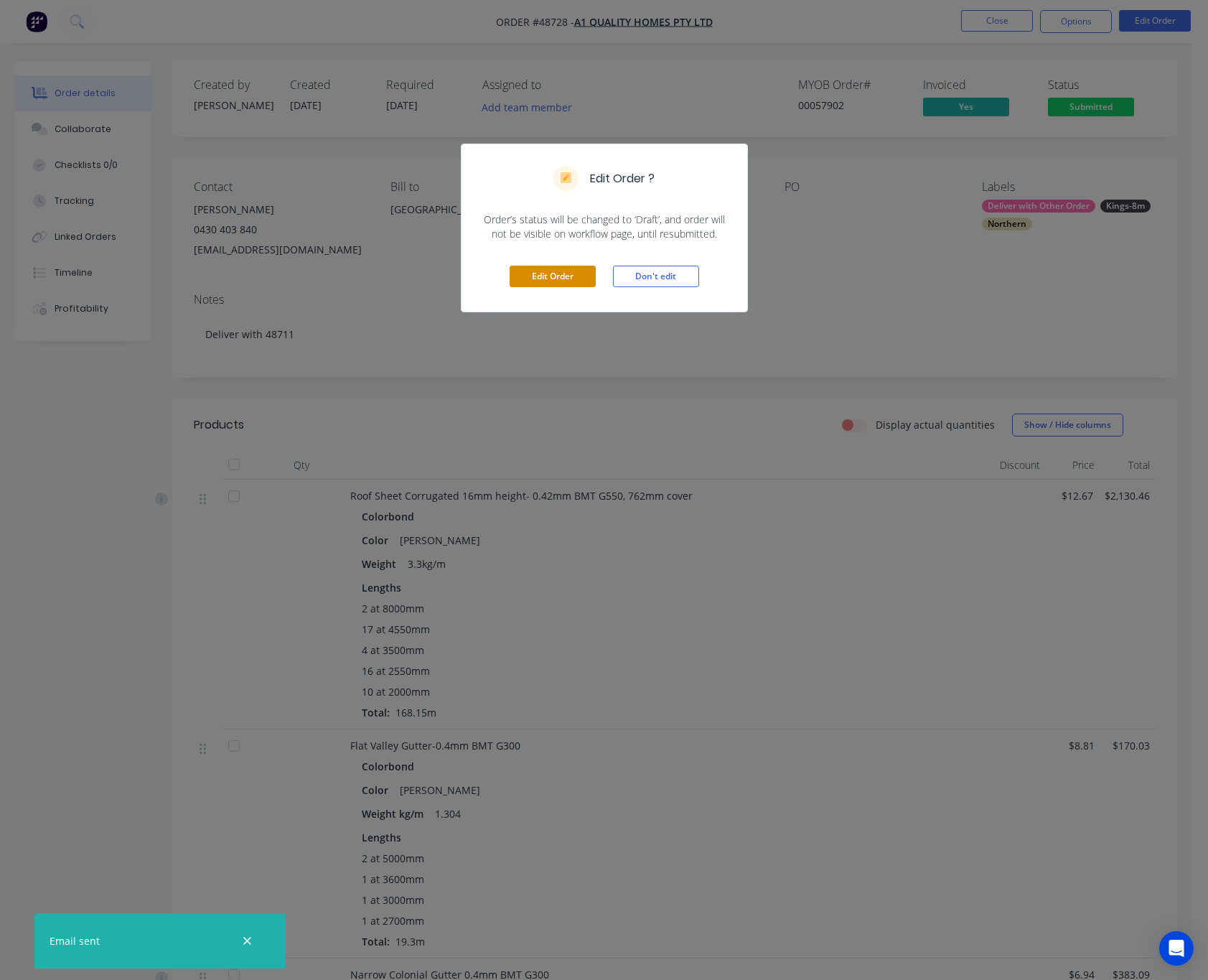
click at [556, 278] on button "Edit Order" at bounding box center [552, 276] width 86 height 22
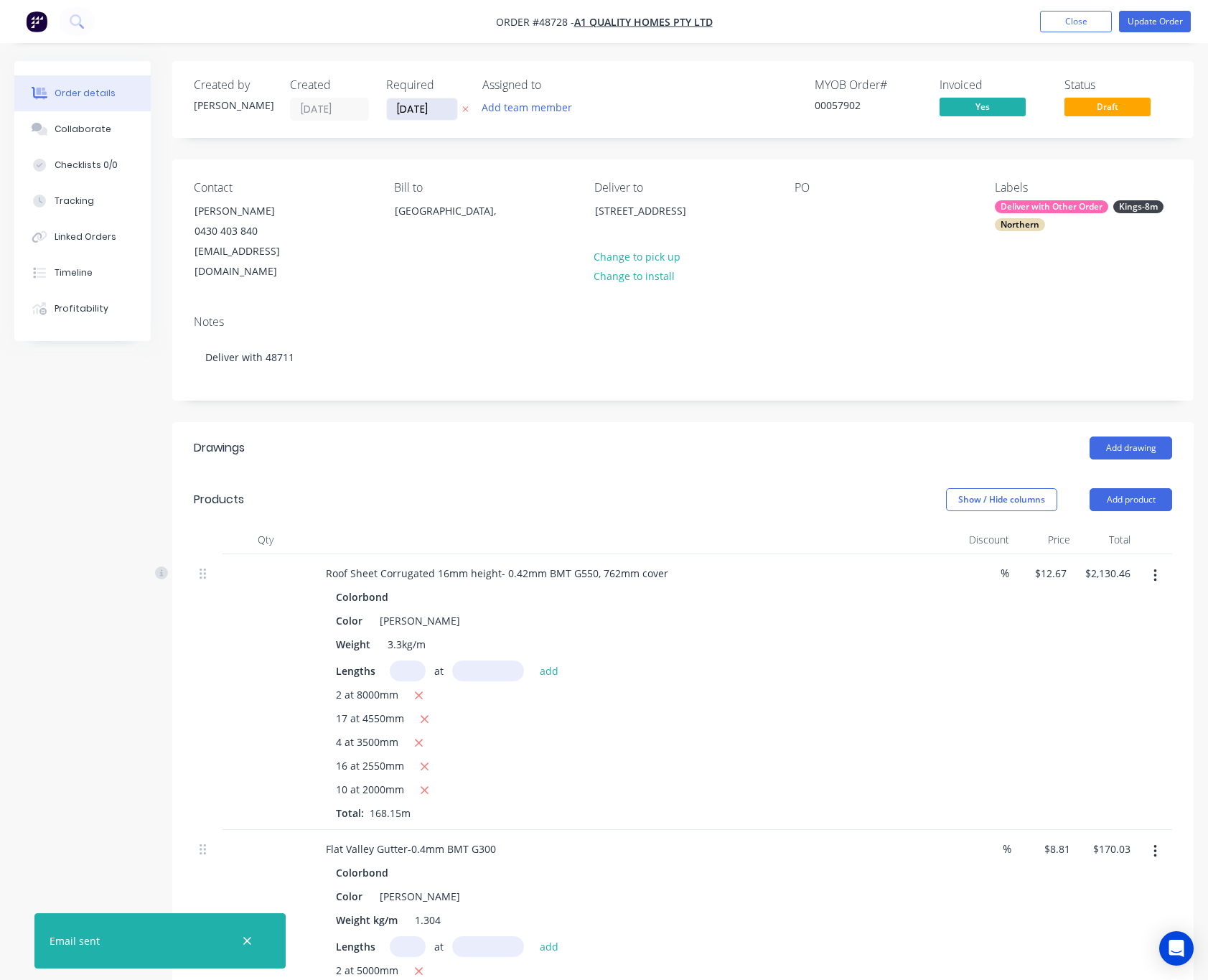
click at [423, 111] on input "[DATE]" at bounding box center [422, 109] width 71 height 22
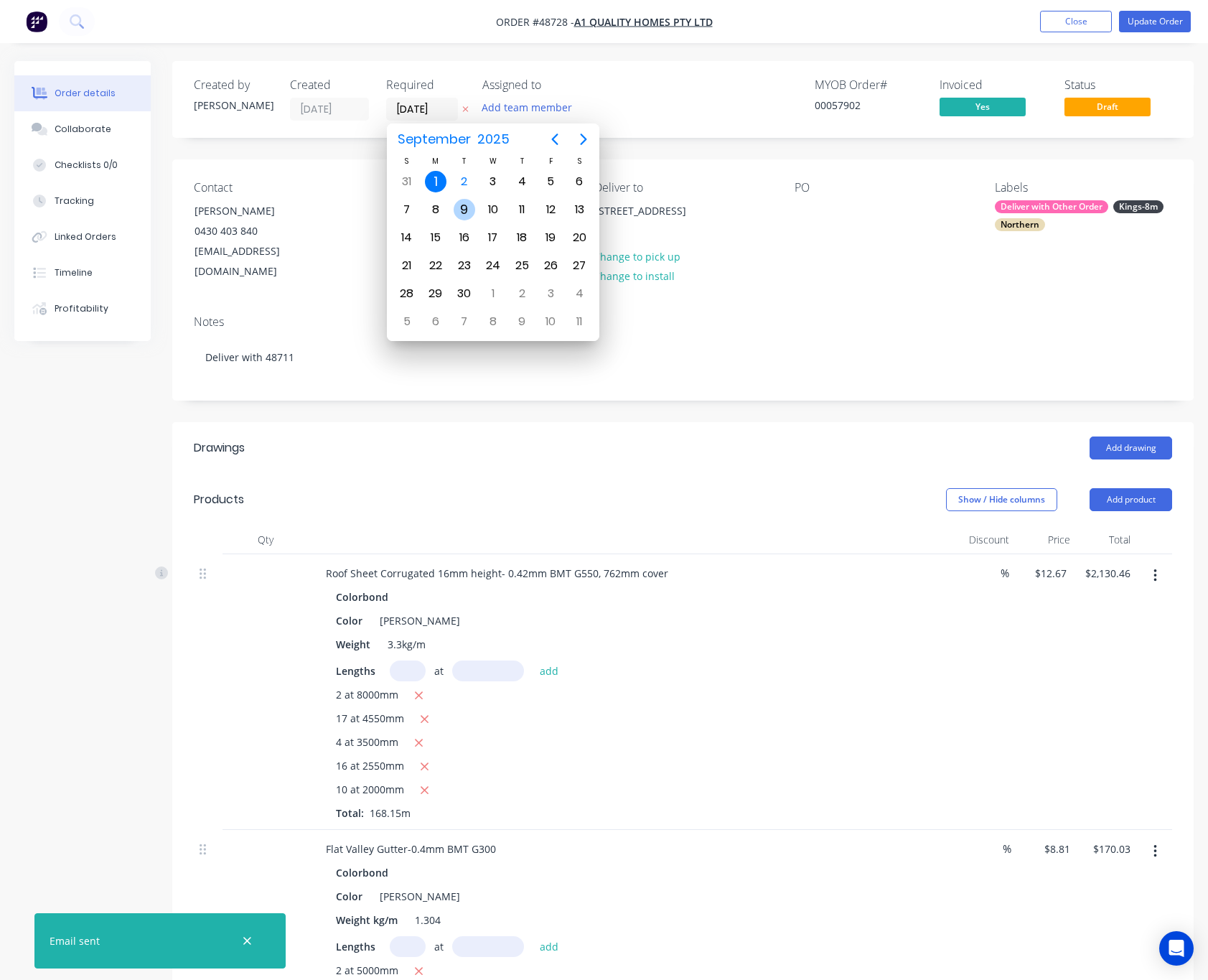
click at [474, 211] on div "9" at bounding box center [464, 209] width 22 height 22
type input "09/09/25"
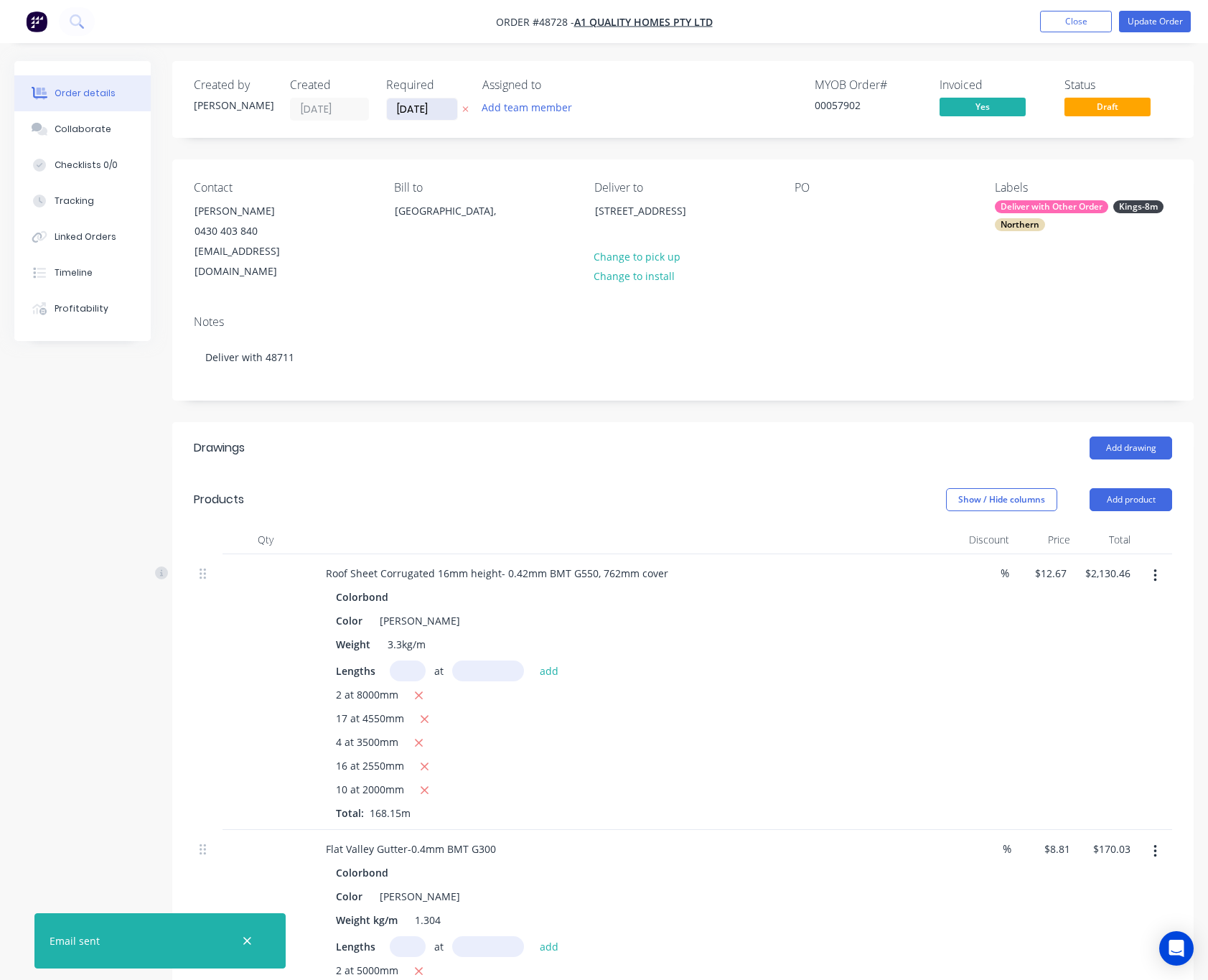
click at [423, 104] on input "09/09/25" at bounding box center [422, 109] width 71 height 22
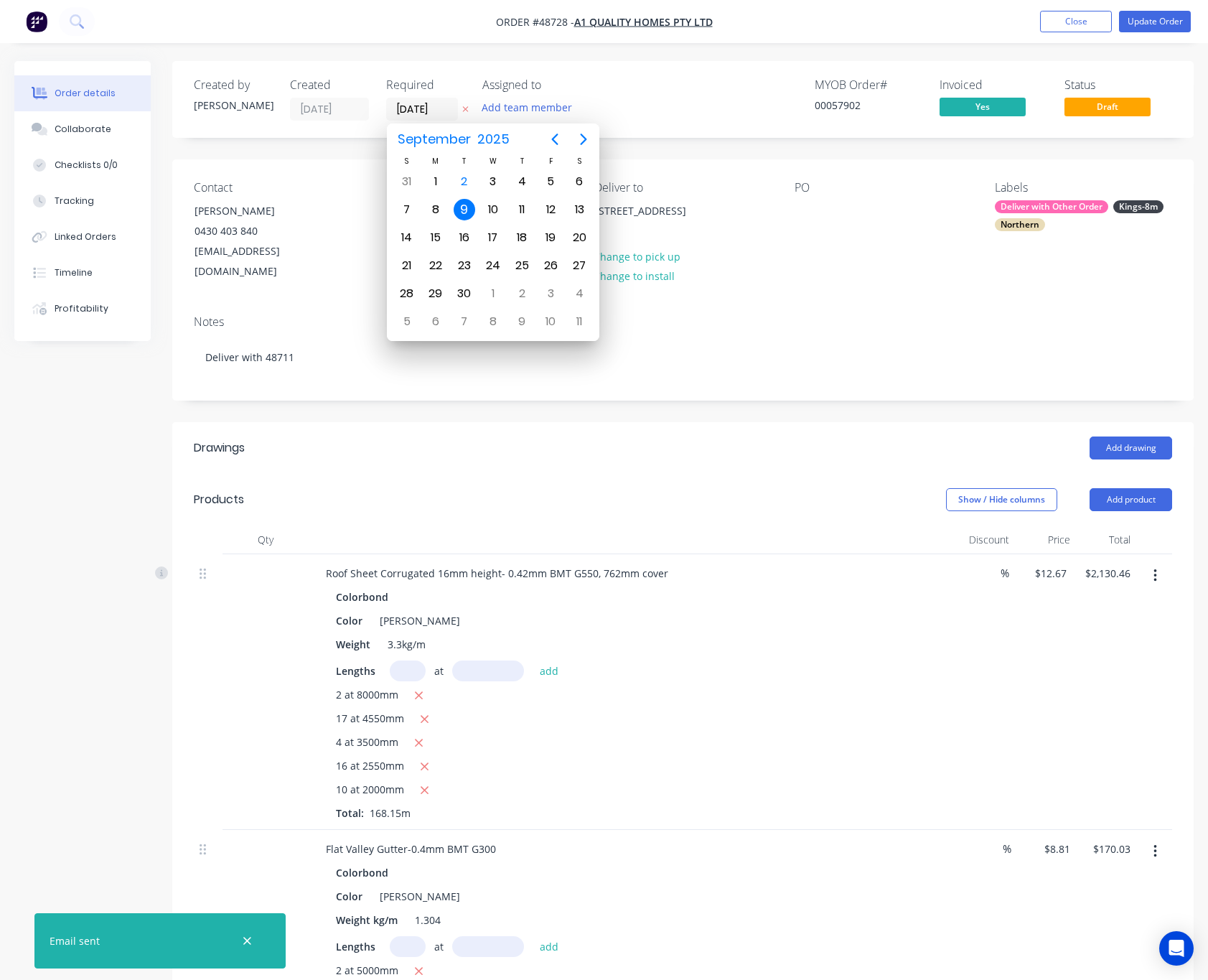
click at [724, 105] on div "MYOB Order # 00057902 Invoiced Yes Status Draft" at bounding box center [899, 99] width 546 height 43
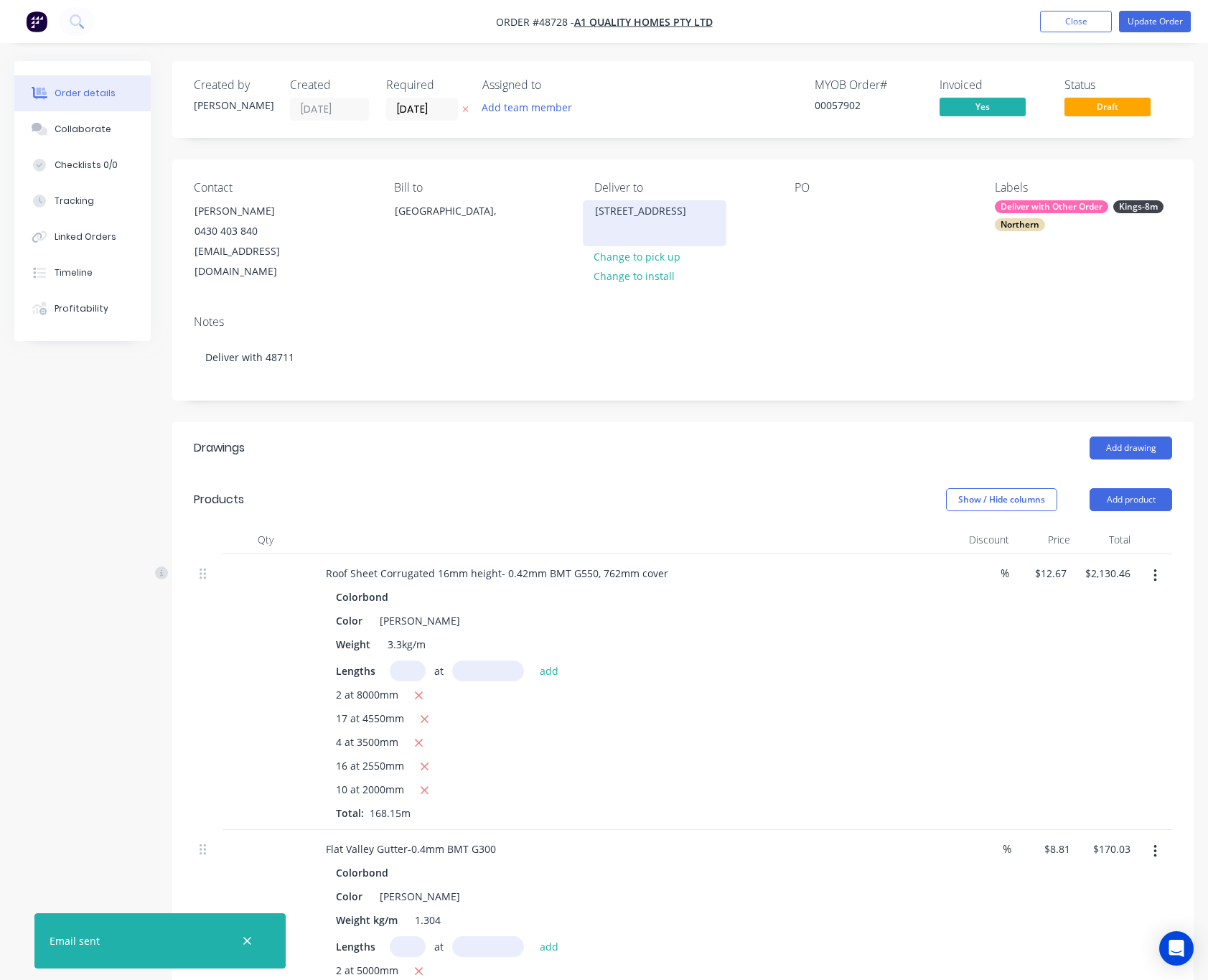
drag, startPoint x: 589, startPoint y: 202, endPoint x: 658, endPoint y: 242, distance: 79.8
click at [658, 242] on div "31C Muswell St, Balga WA 6061" at bounding box center [654, 223] width 144 height 46
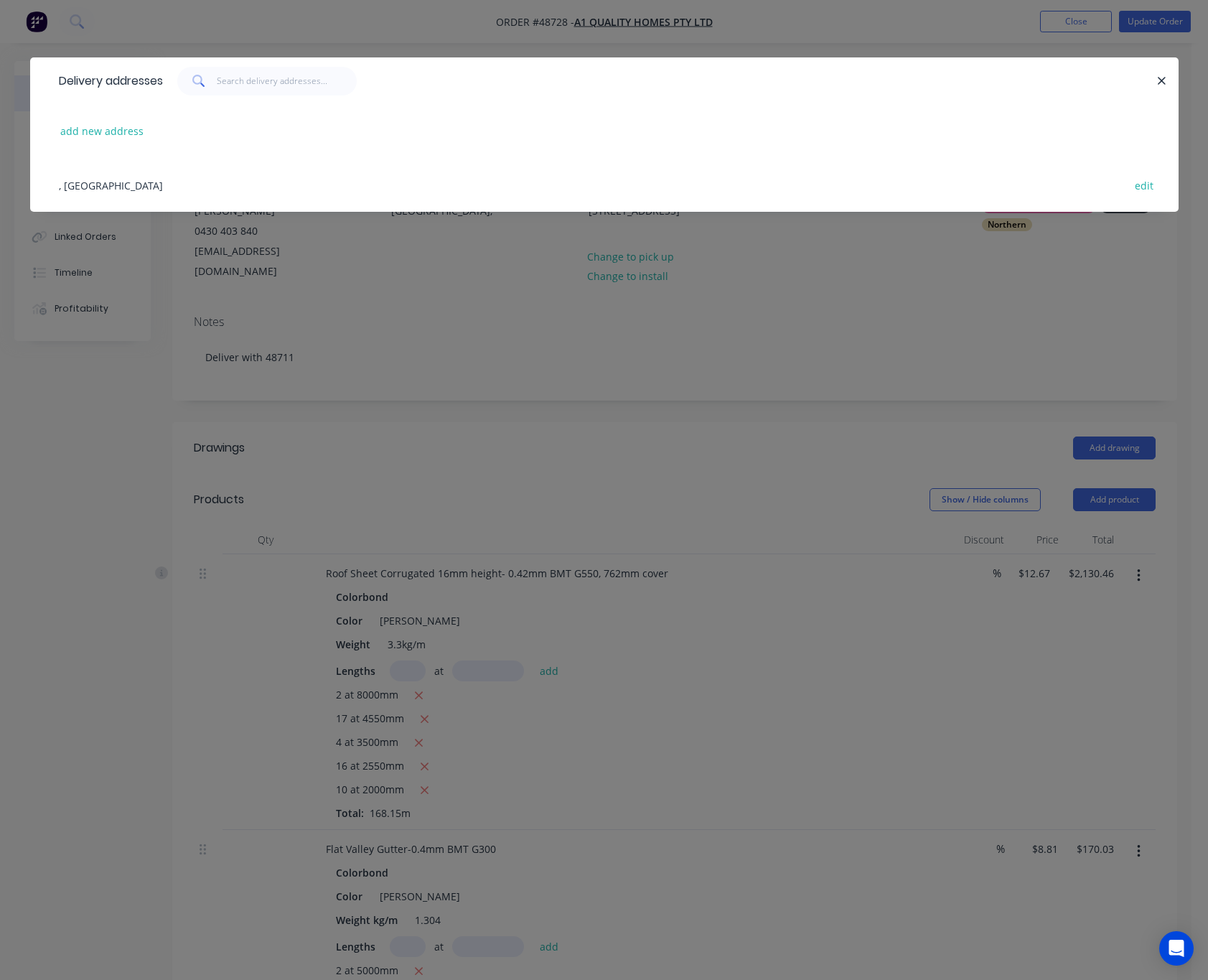
copy div "31C Muswell St, Balga WA 6061"
click at [856, 306] on div "Delivery addresses add new address , Australia edit" at bounding box center [604, 490] width 1208 height 980
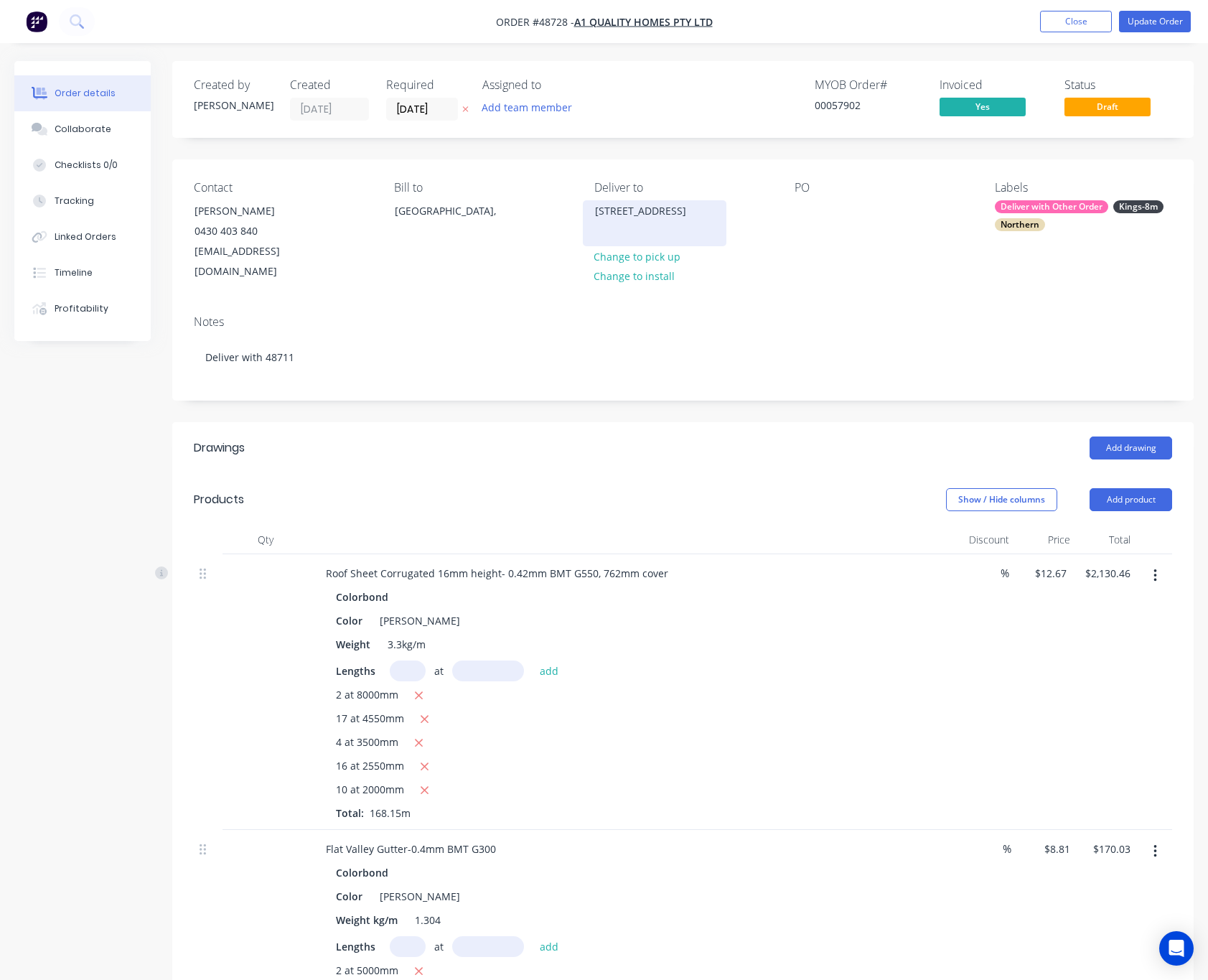
drag, startPoint x: 631, startPoint y: 231, endPoint x: 597, endPoint y: 209, distance: 40.5
click at [597, 209] on div "[STREET_ADDRESS]" at bounding box center [654, 211] width 119 height 20
copy div "31C Muswell St, Balga WA 606"
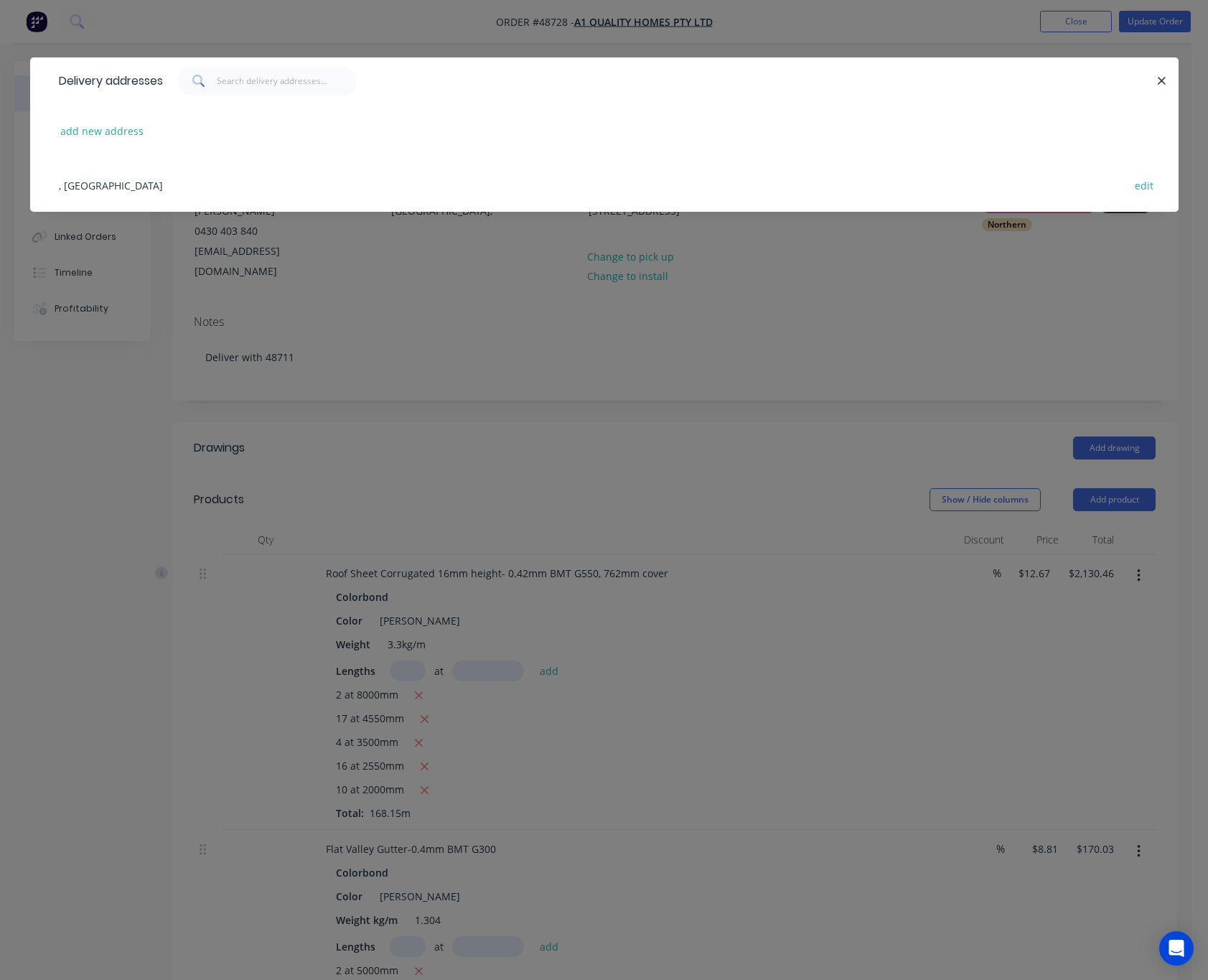
click at [835, 280] on div "Delivery addresses add new address , Australia edit" at bounding box center [604, 490] width 1208 height 980
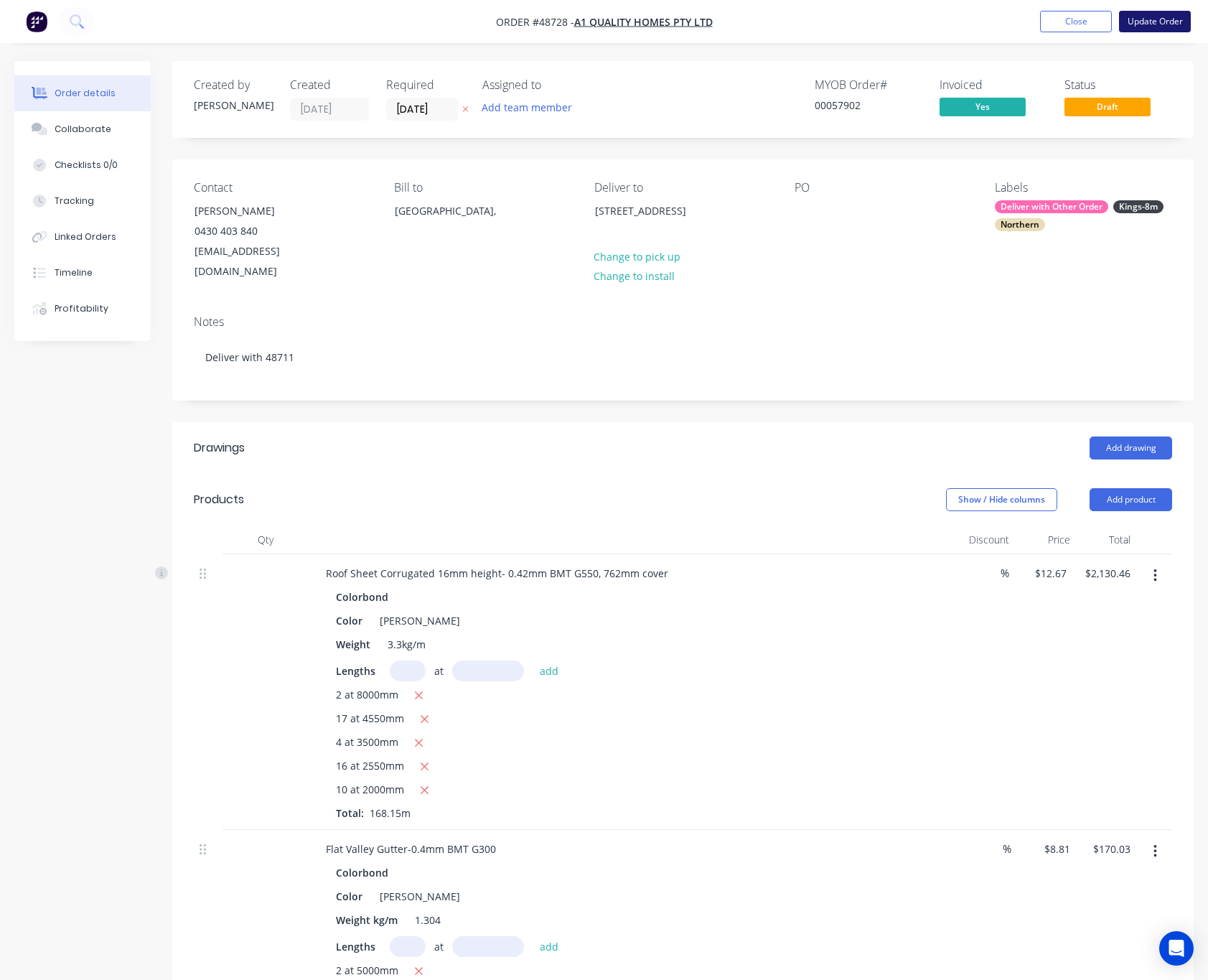
click at [1139, 23] on button "Update Order" at bounding box center [1155, 21] width 72 height 22
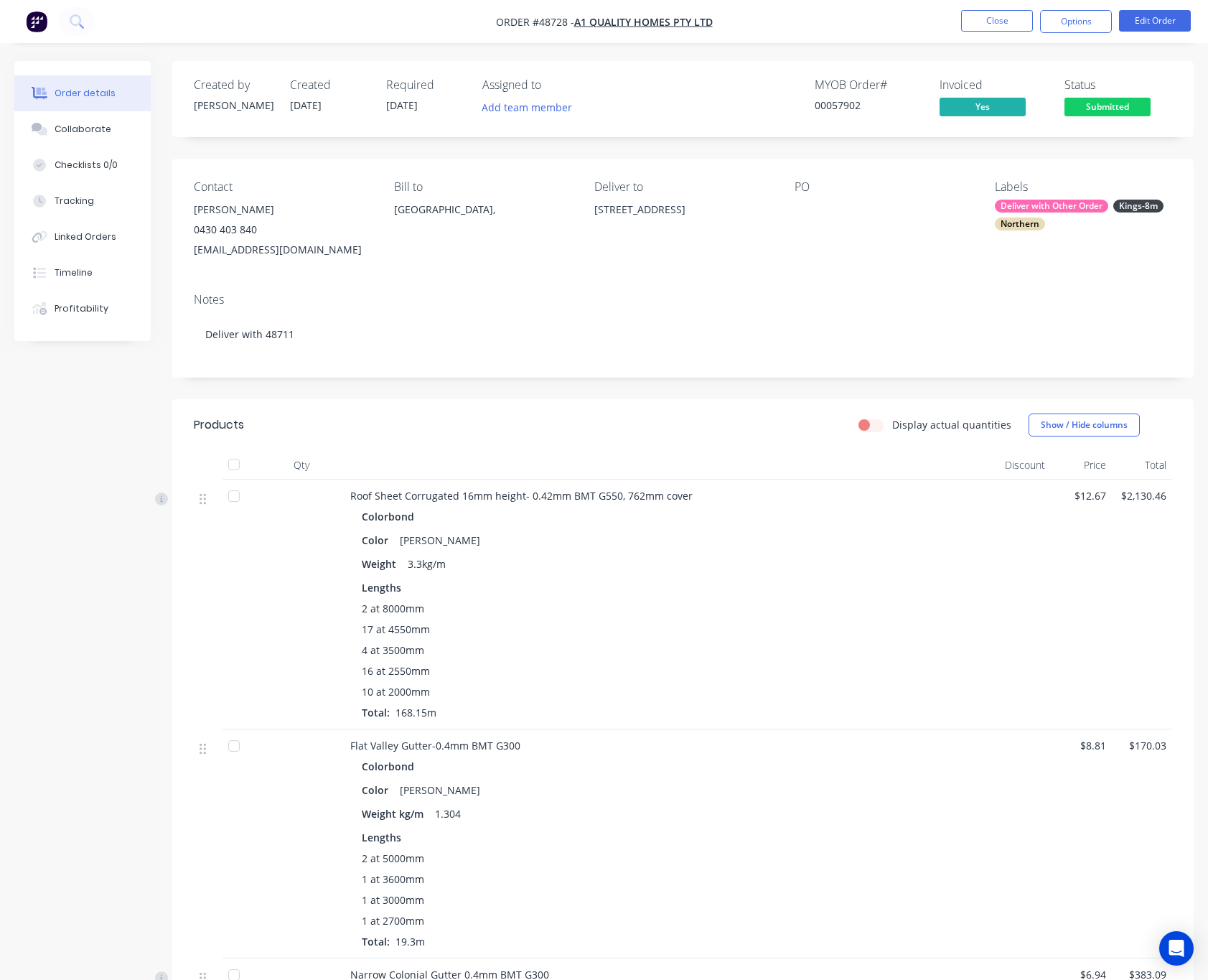
drag, startPoint x: 761, startPoint y: 207, endPoint x: 593, endPoint y: 211, distance: 168.0
click at [595, 211] on div "[STREET_ADDRESS]" at bounding box center [683, 209] width 177 height 20
copy div "[STREET_ADDRESS]"
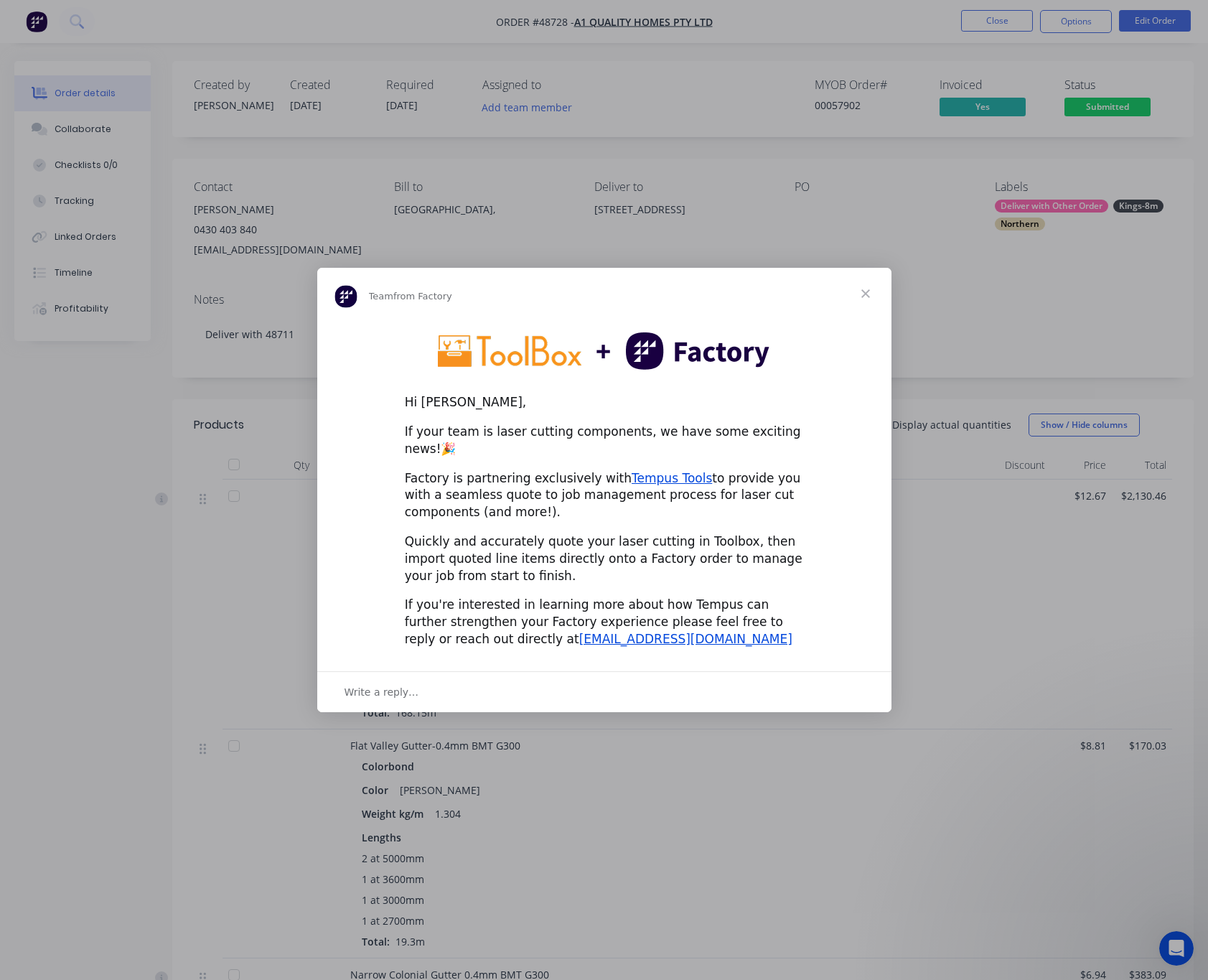
click at [872, 303] on span "Close" at bounding box center [865, 293] width 51 height 51
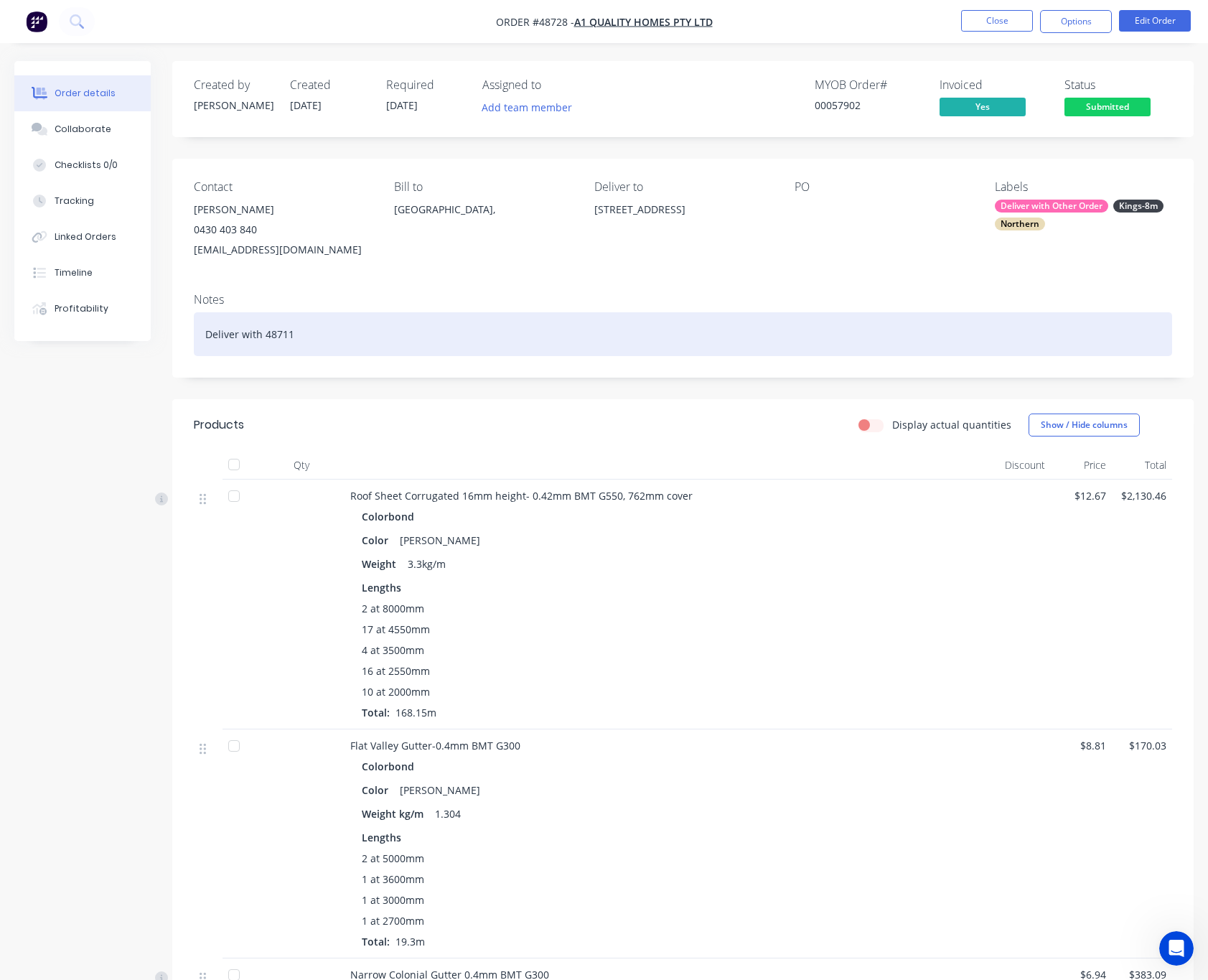
click at [463, 340] on div "Deliver with 48711" at bounding box center [683, 334] width 979 height 44
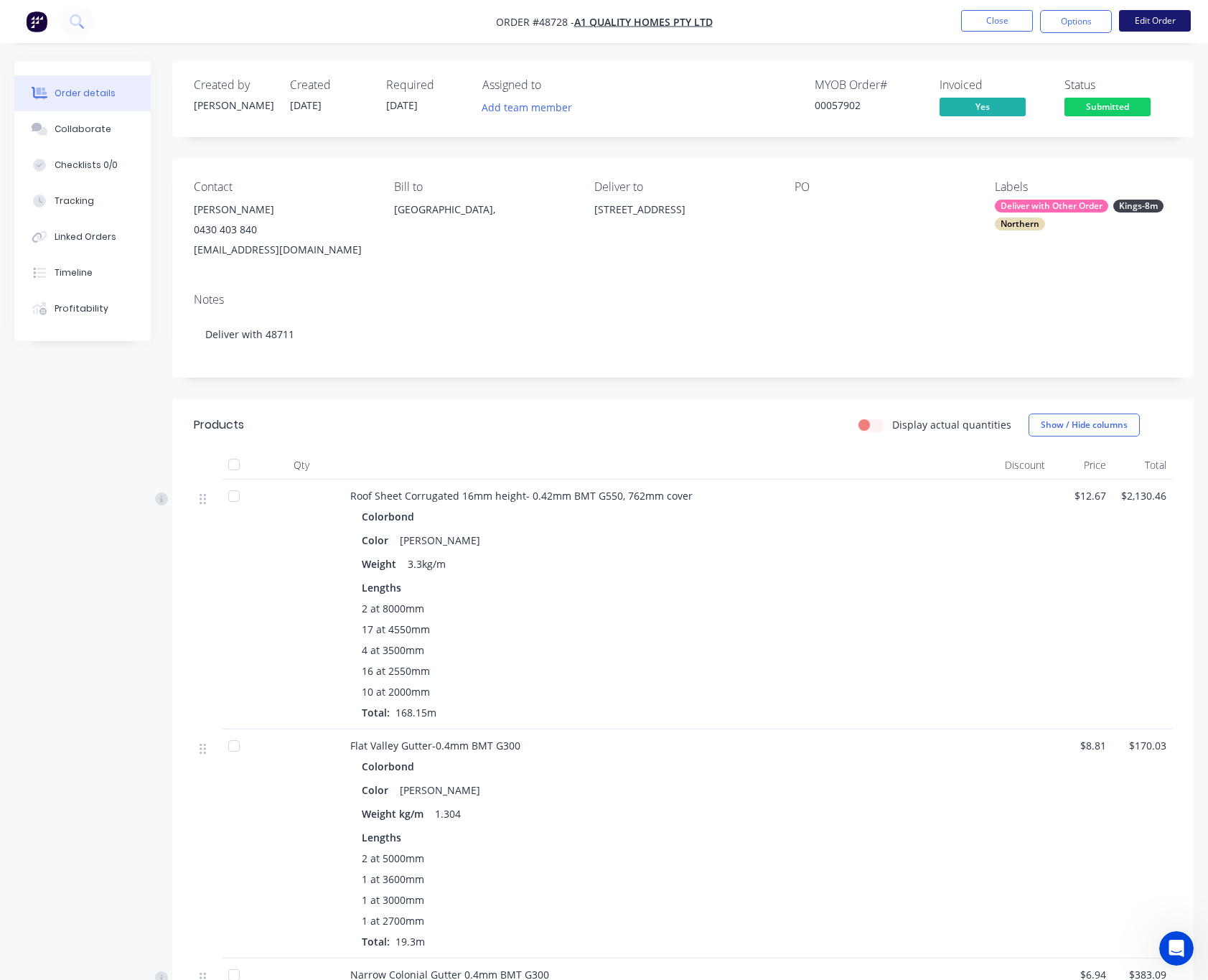
click at [1175, 16] on button "Edit Order" at bounding box center [1155, 21] width 72 height 22
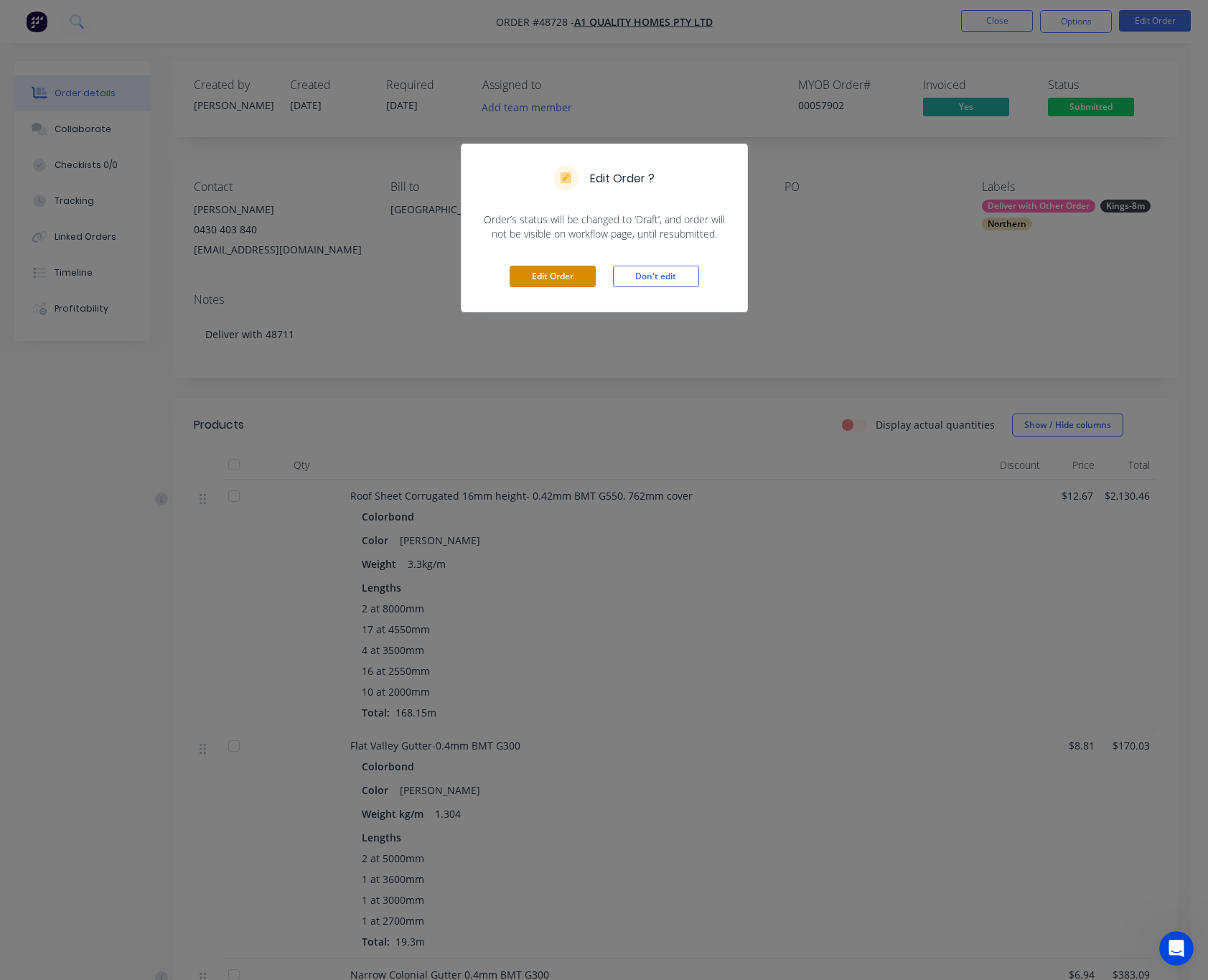
click at [570, 281] on button "Edit Order" at bounding box center [552, 276] width 86 height 22
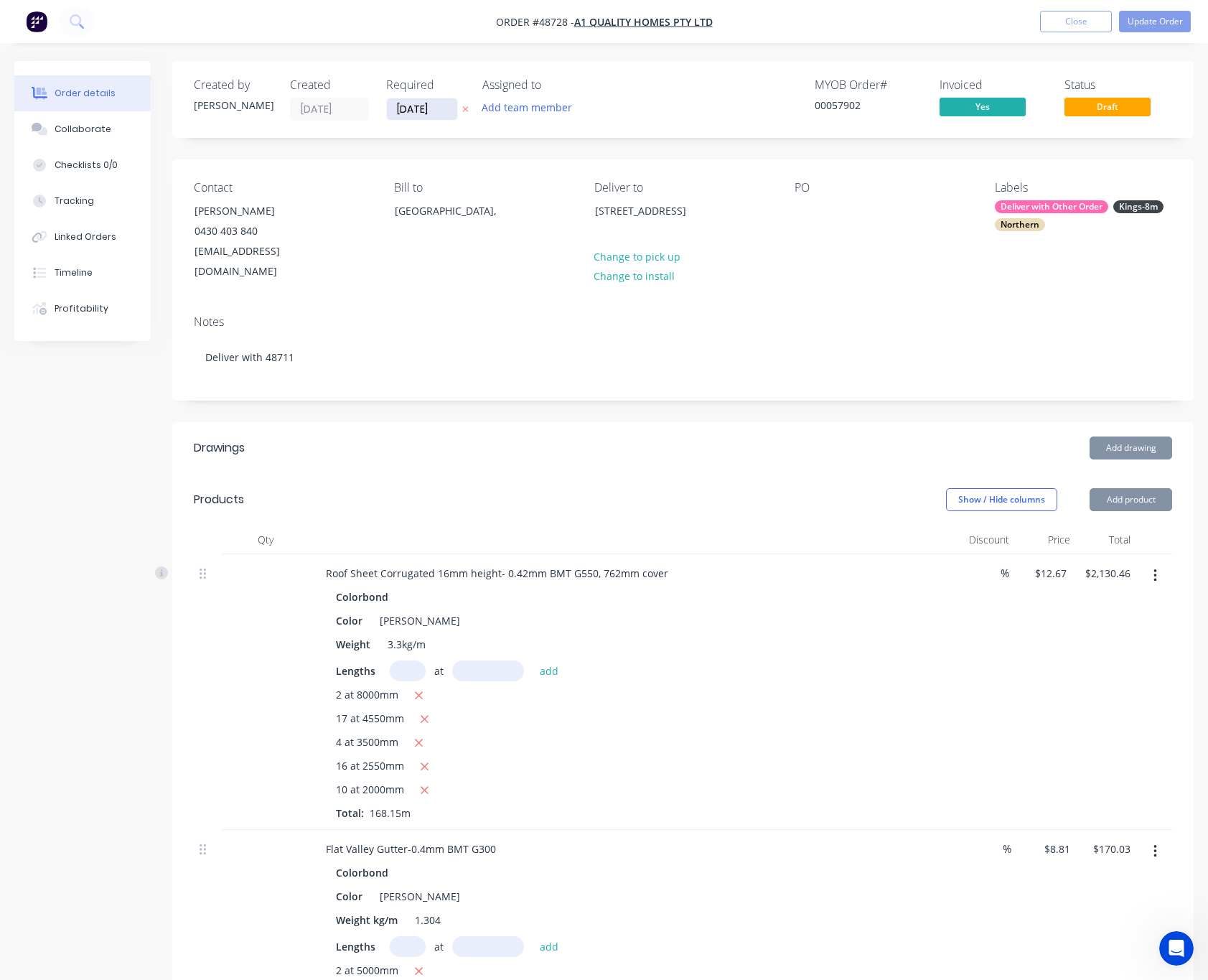
click at [427, 114] on input "09/09/25" at bounding box center [422, 109] width 71 height 22
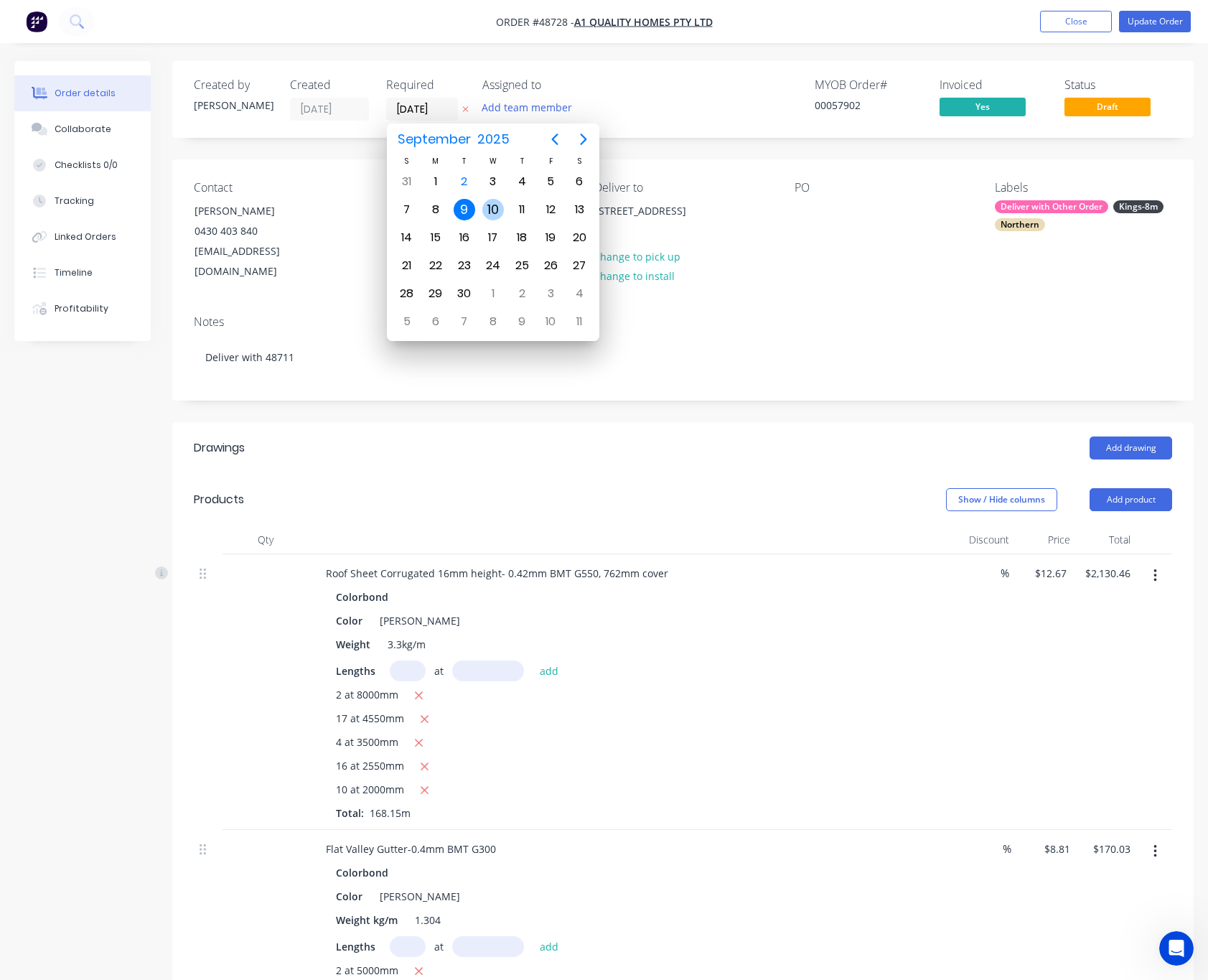
click at [495, 209] on div "10" at bounding box center [493, 209] width 22 height 22
type input "10/09/25"
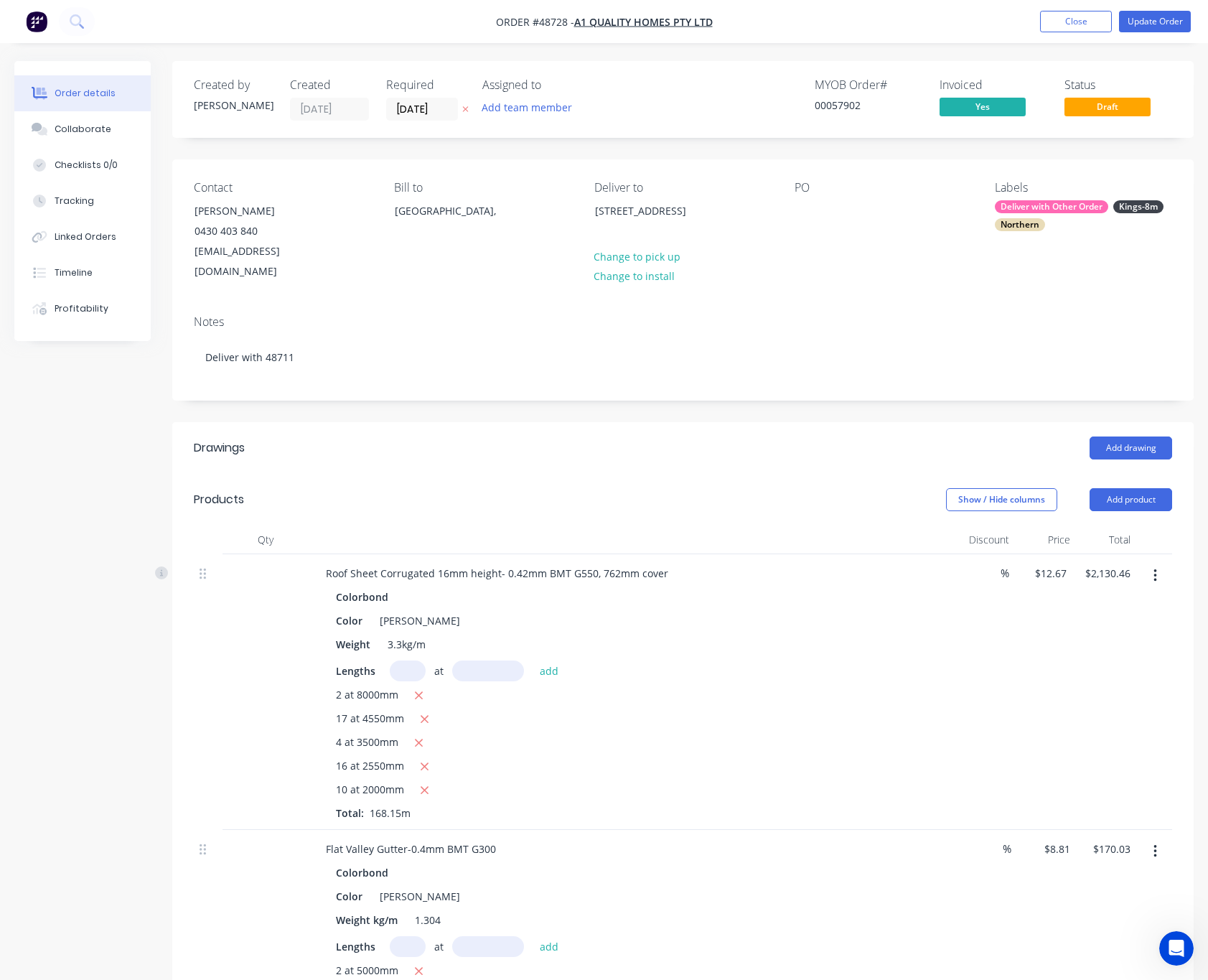
click at [668, 91] on div "MYOB Order # 00057902 Invoiced Yes Status Draft" at bounding box center [899, 99] width 546 height 43
click at [1157, 20] on button "Update Order" at bounding box center [1155, 21] width 72 height 22
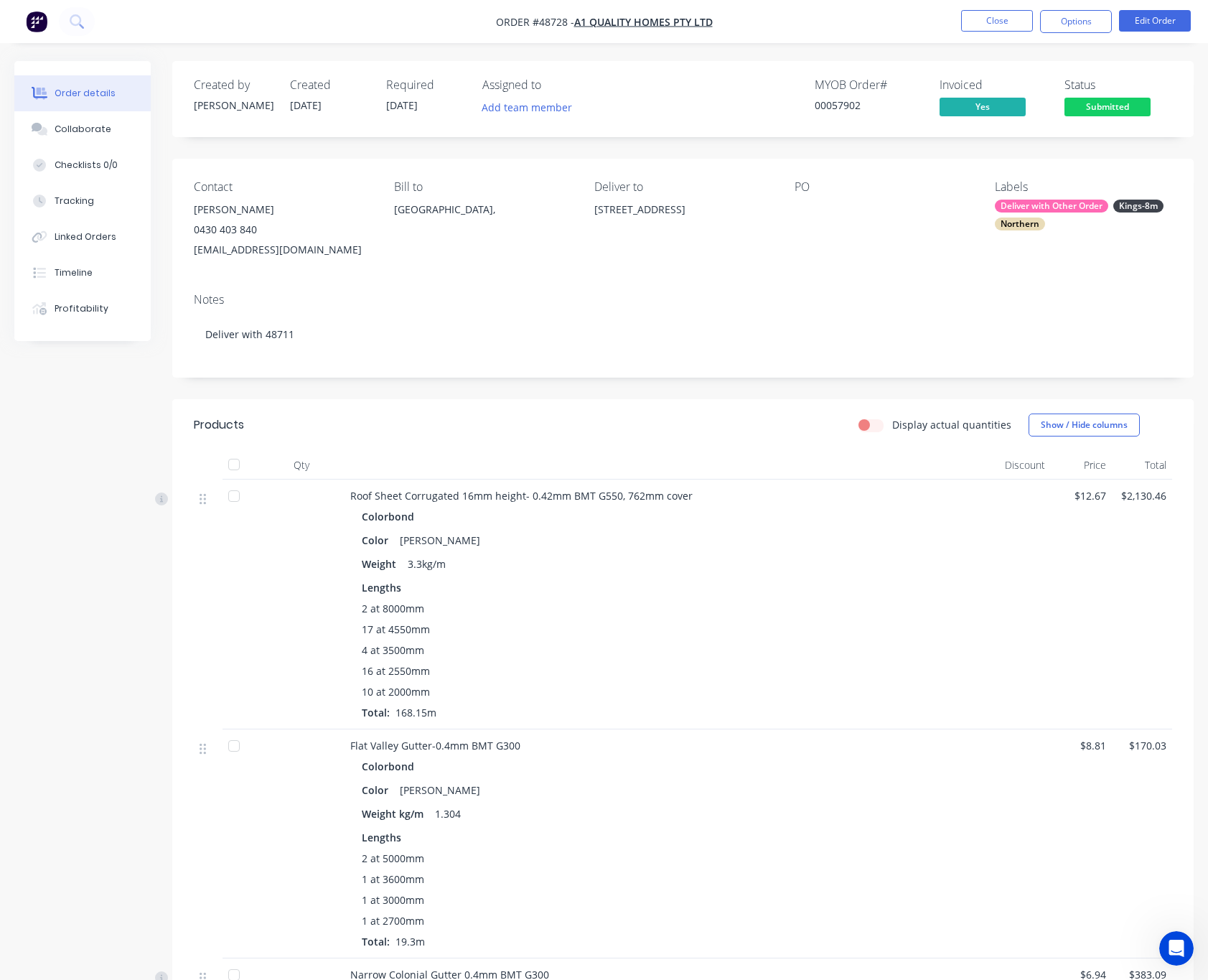
click at [1099, 102] on span "Submitted" at bounding box center [1108, 106] width 86 height 18
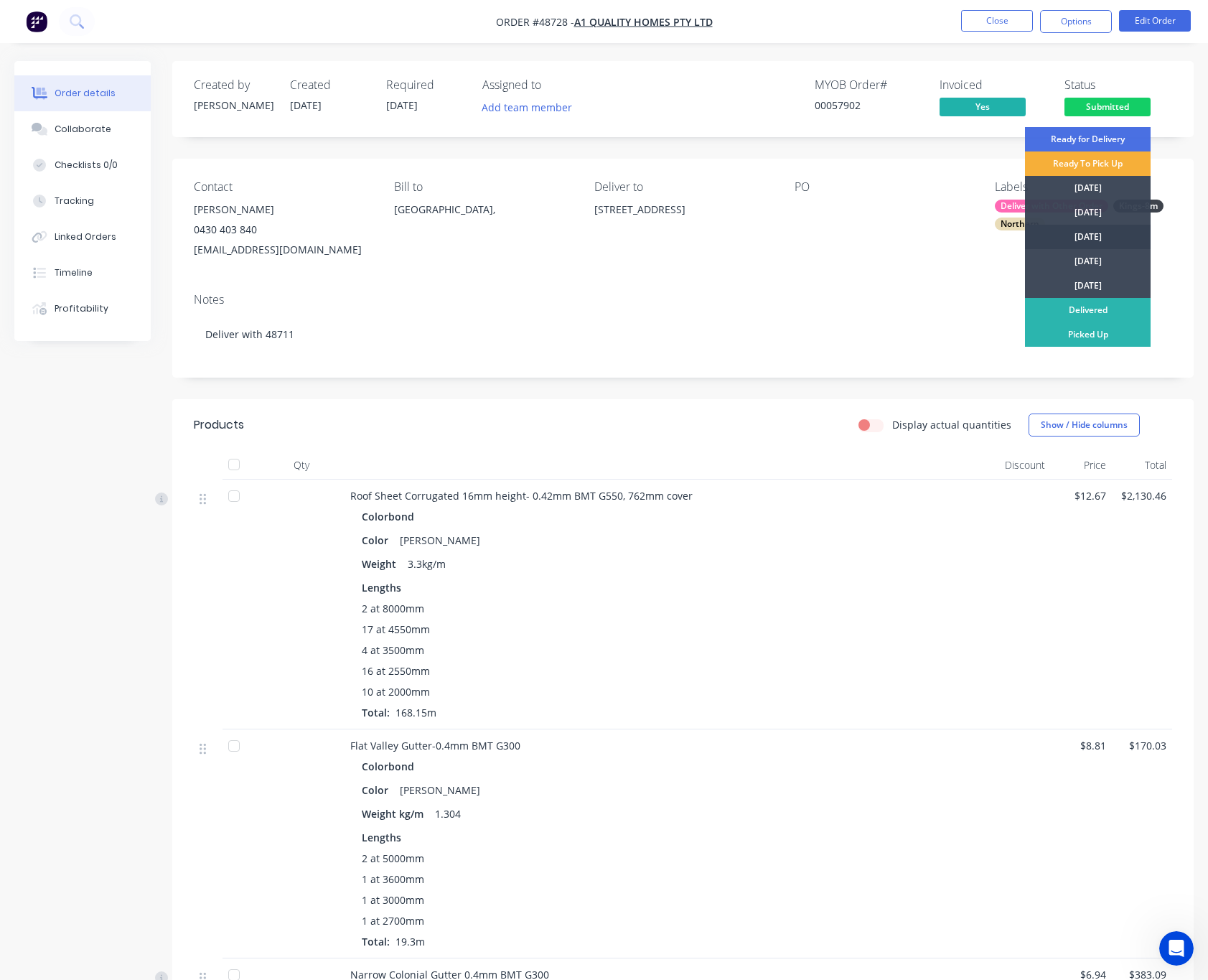
click at [1109, 235] on div "[DATE]" at bounding box center [1089, 237] width 126 height 24
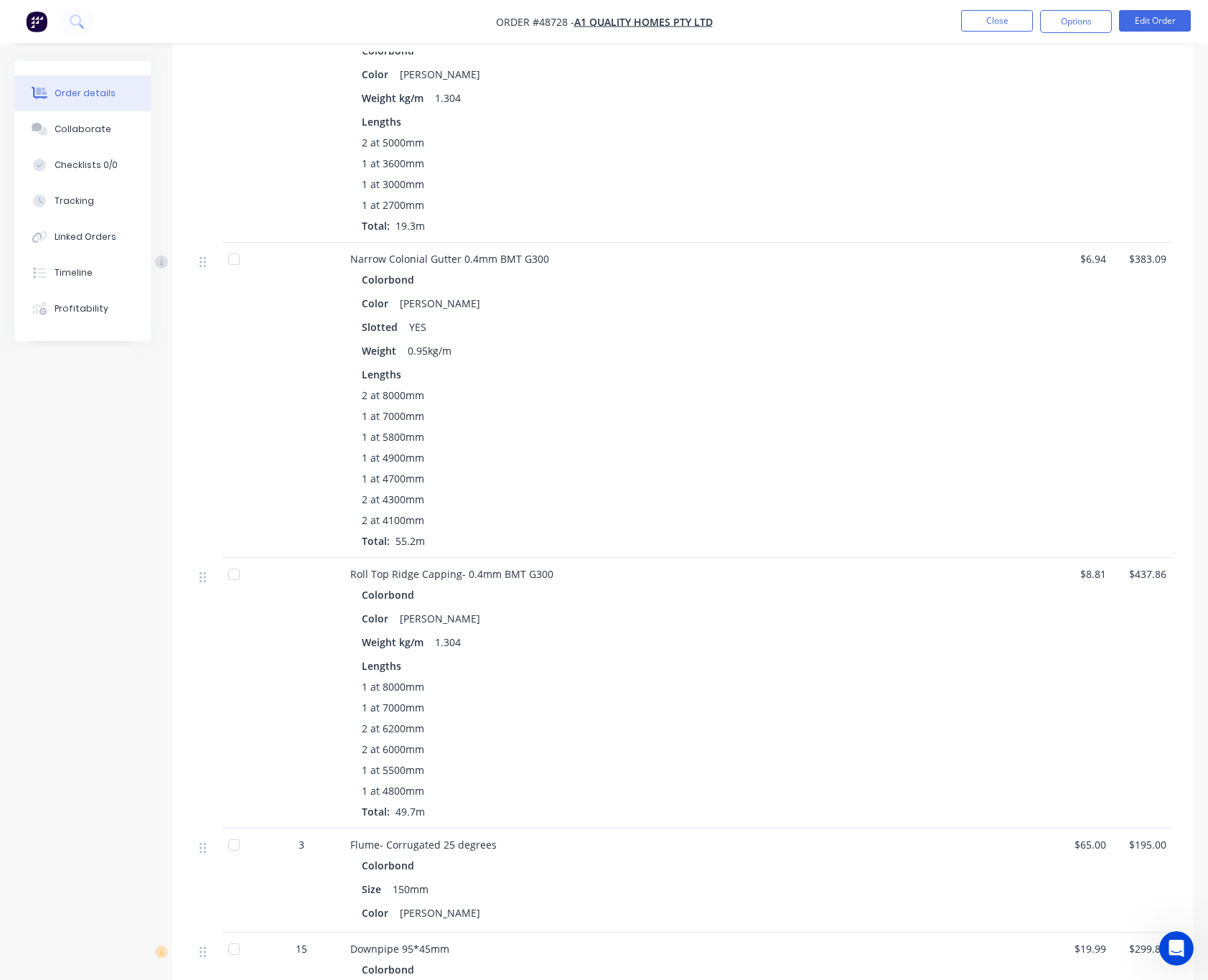
scroll to position [360, 0]
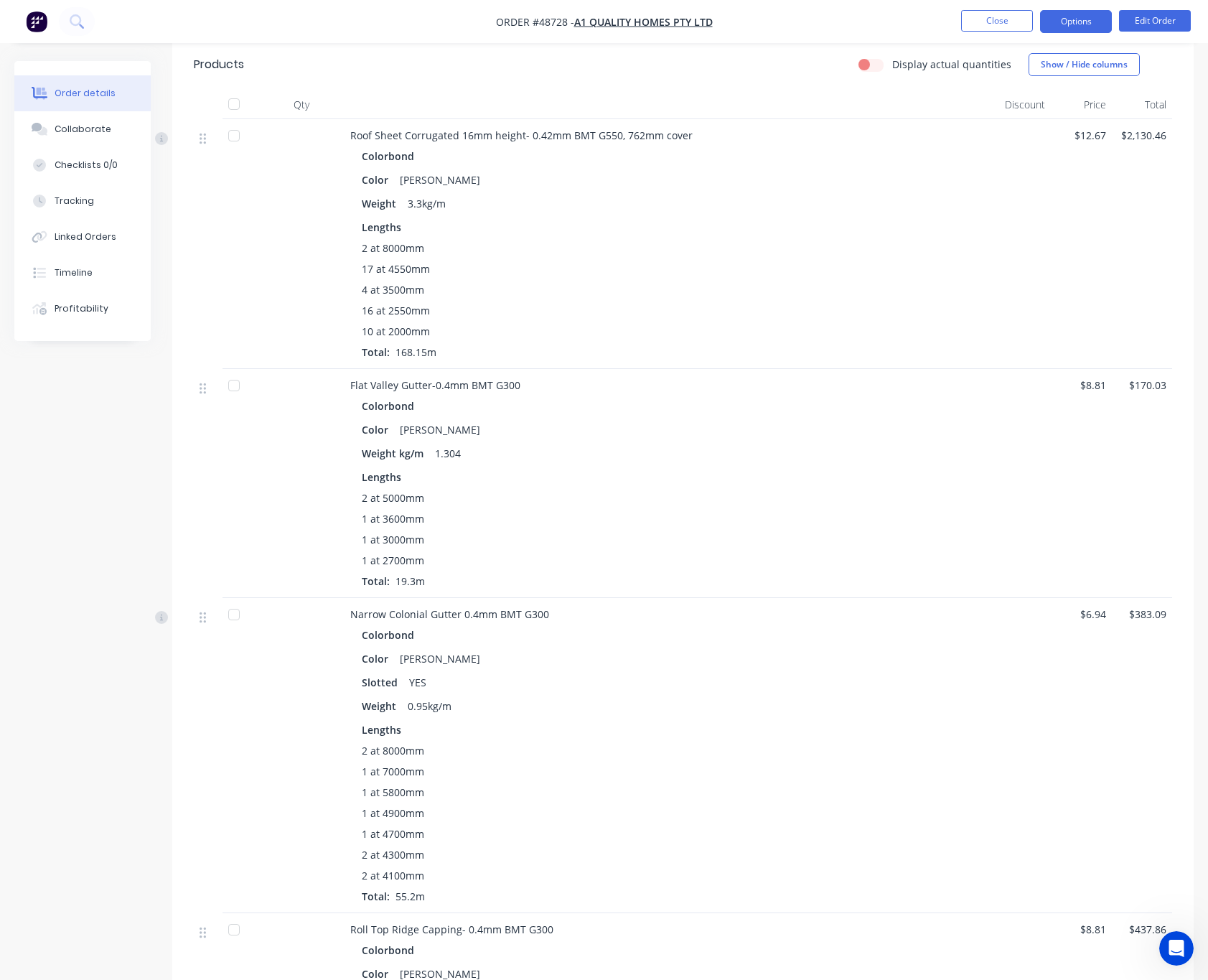
click at [1083, 20] on button "Options" at bounding box center [1076, 22] width 72 height 23
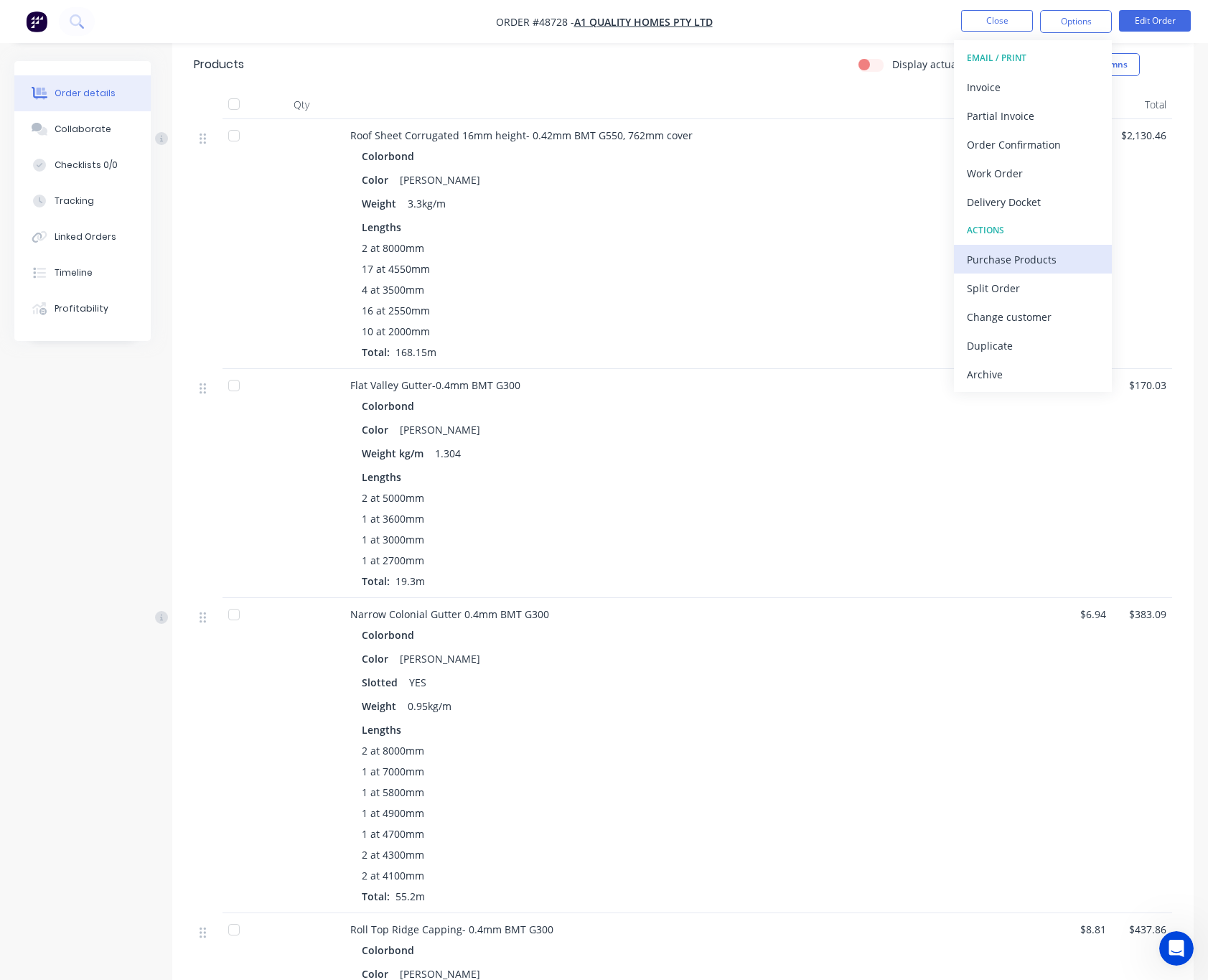
click at [1062, 257] on div "Purchase Products" at bounding box center [1033, 260] width 132 height 21
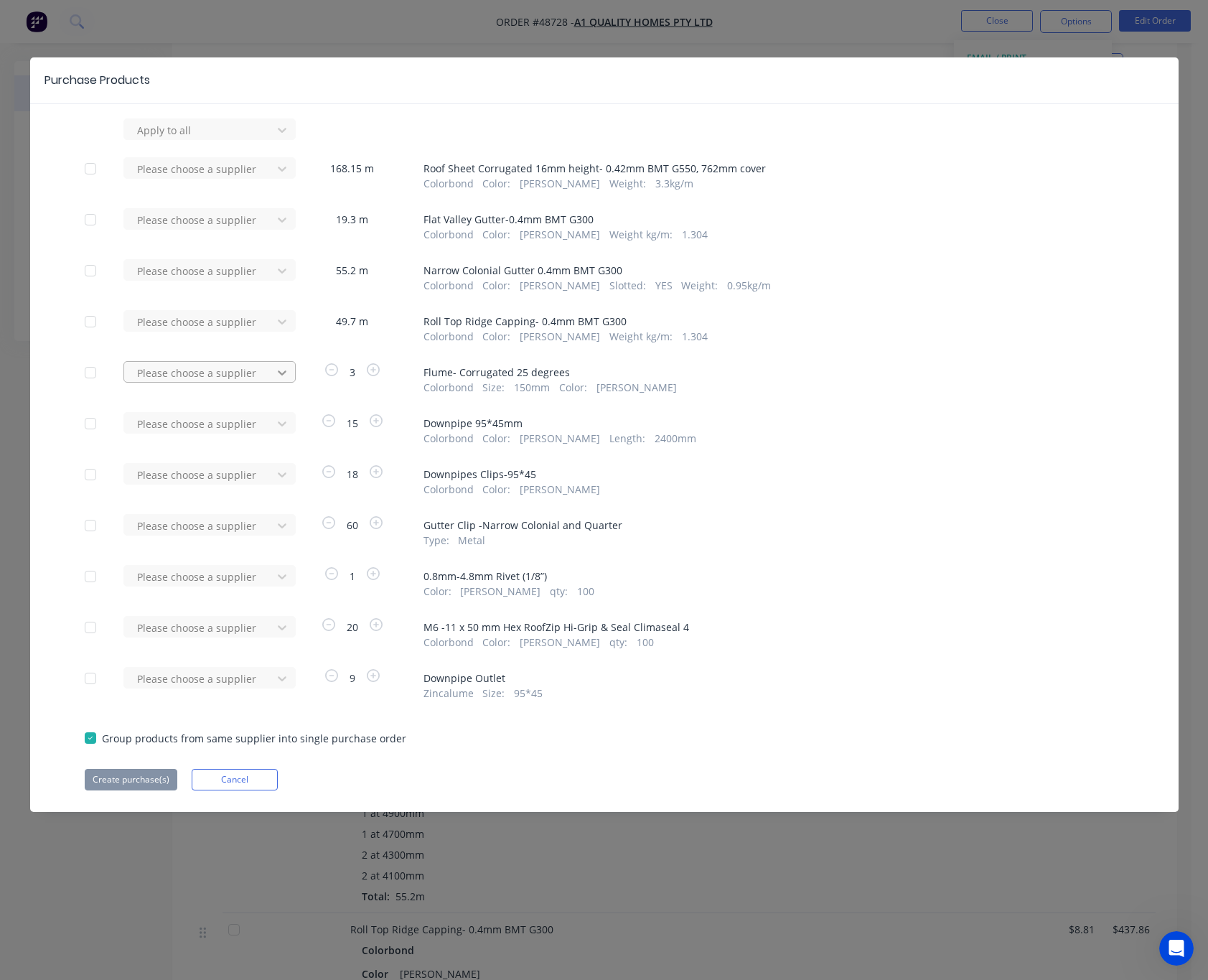
click at [278, 137] on icon at bounding box center [282, 130] width 14 height 14
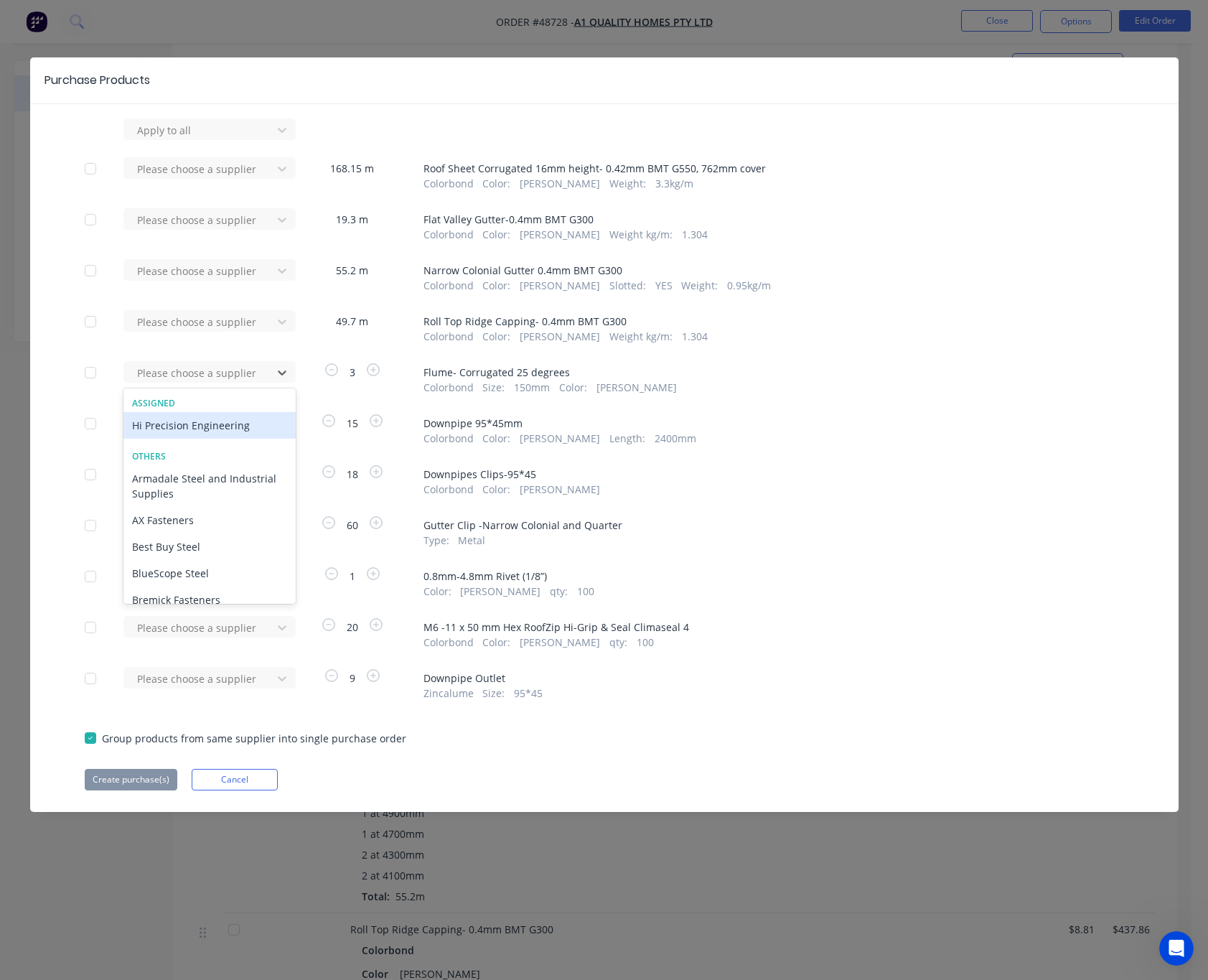
click at [222, 427] on div "Hi Precision Engineering" at bounding box center [210, 425] width 173 height 26
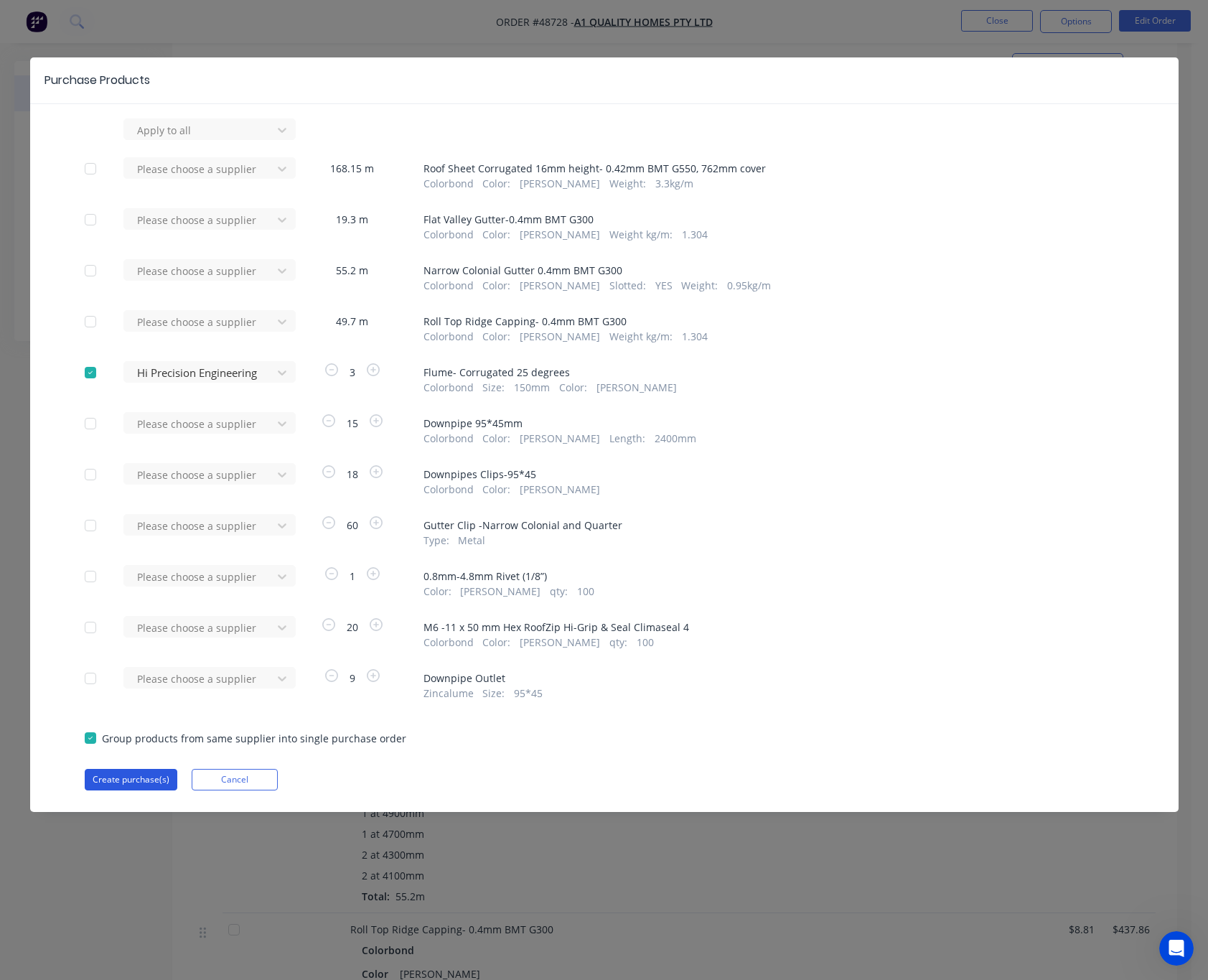
click at [149, 778] on button "Create purchase(s)" at bounding box center [131, 779] width 92 height 22
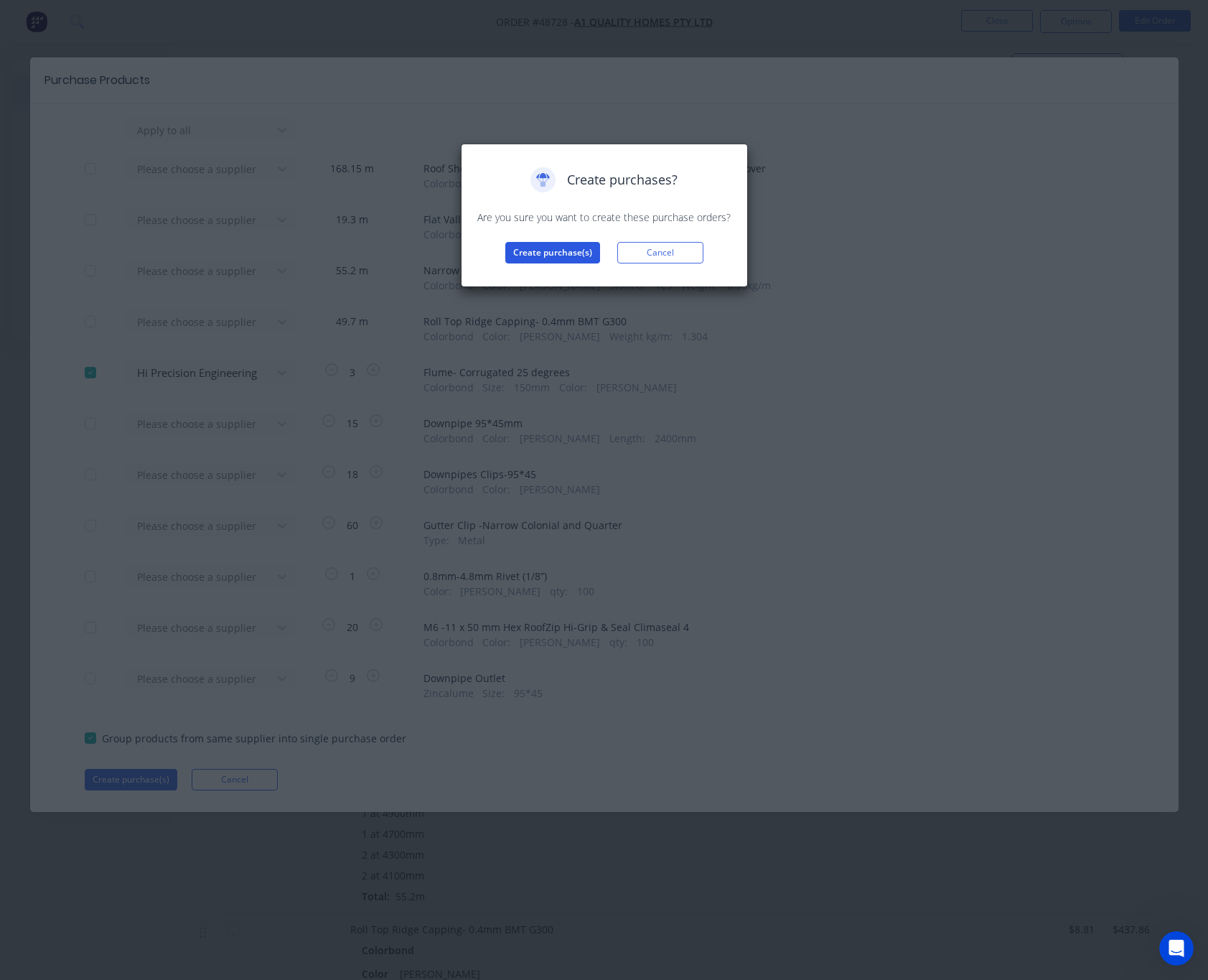
click at [537, 257] on button "Create purchase(s)" at bounding box center [553, 252] width 95 height 22
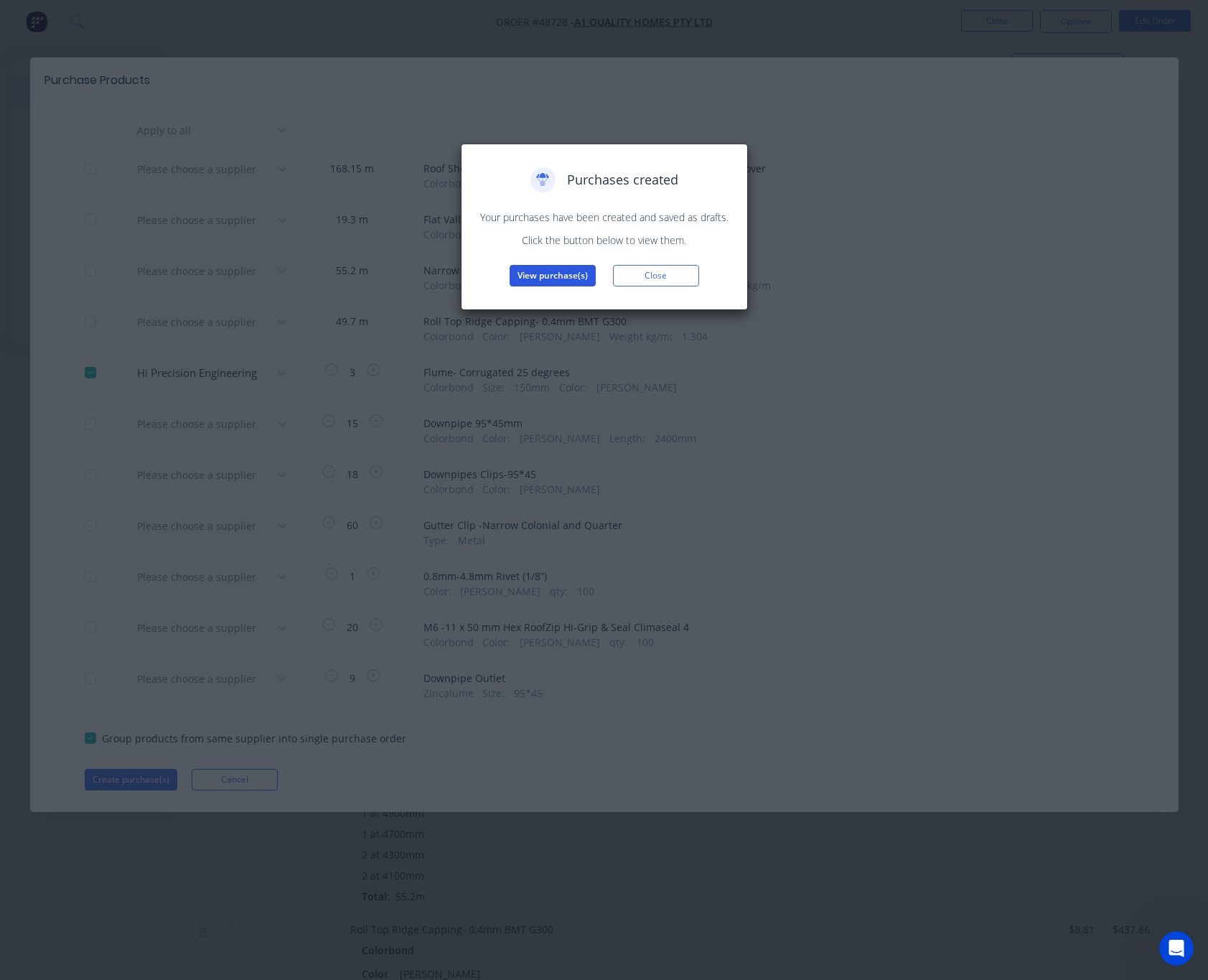
click at [541, 274] on button "View purchase(s)" at bounding box center [552, 276] width 86 height 22
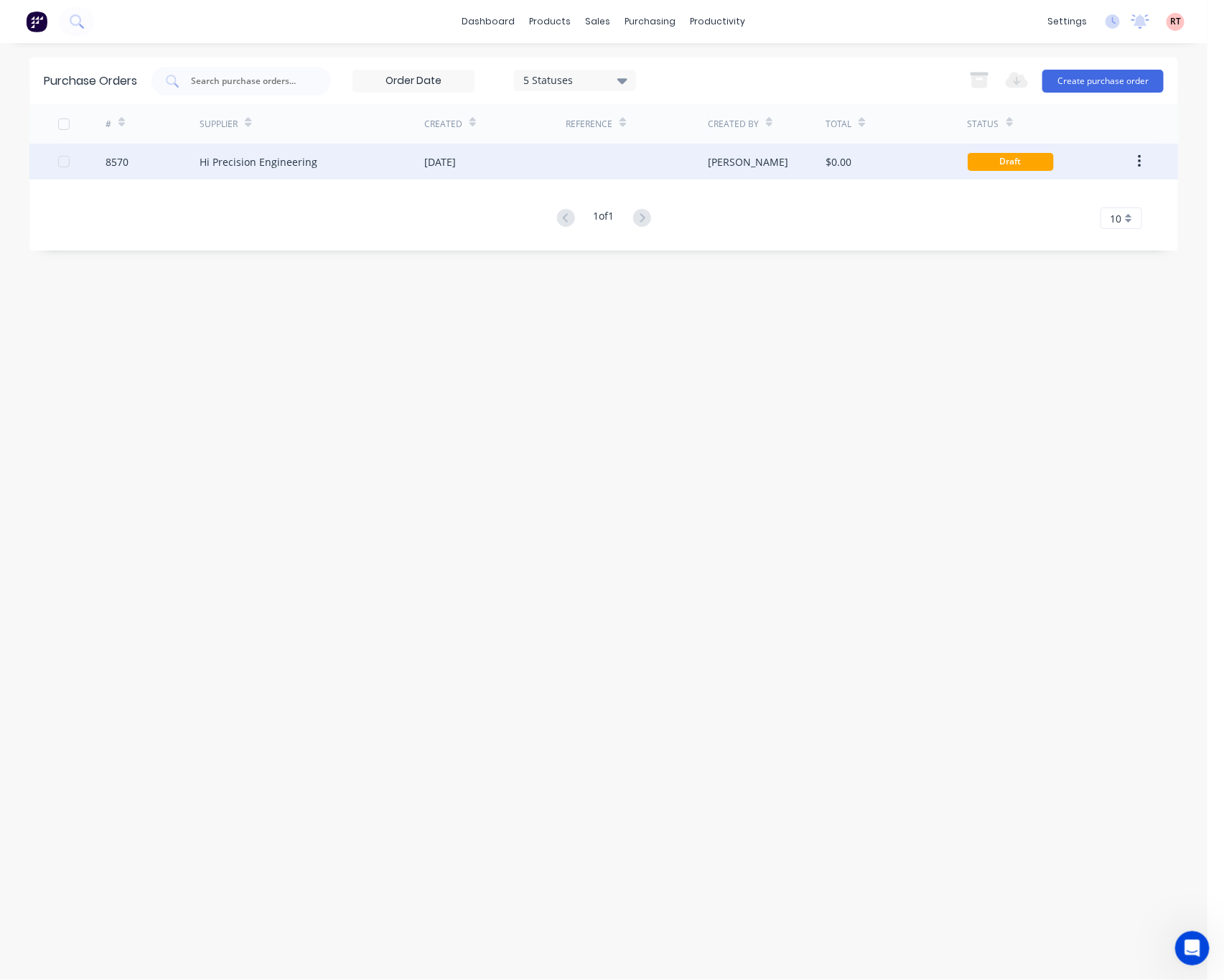
click at [483, 164] on div "[DATE]" at bounding box center [495, 161] width 141 height 36
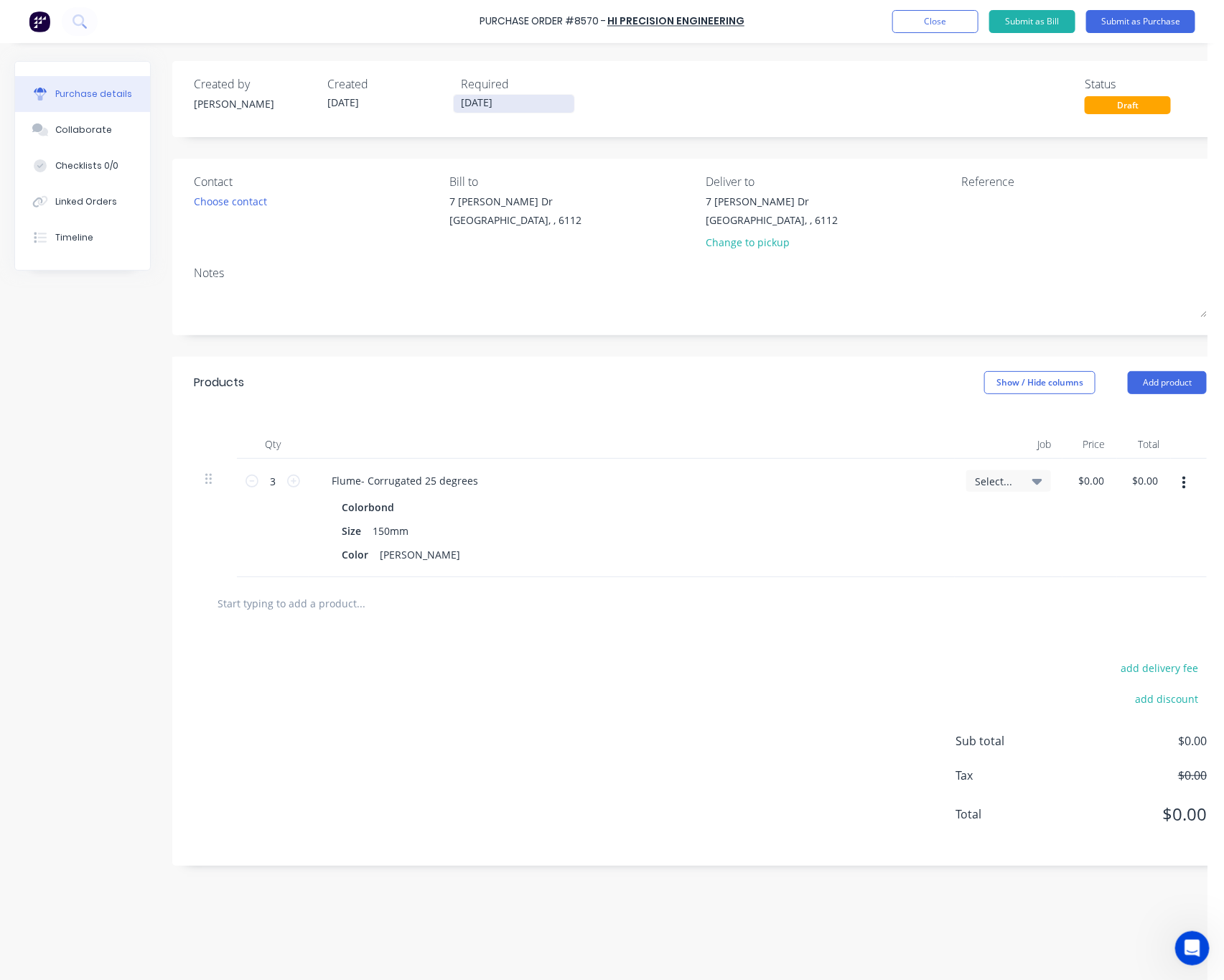
click at [554, 104] on input "[DATE]" at bounding box center [513, 104] width 120 height 18
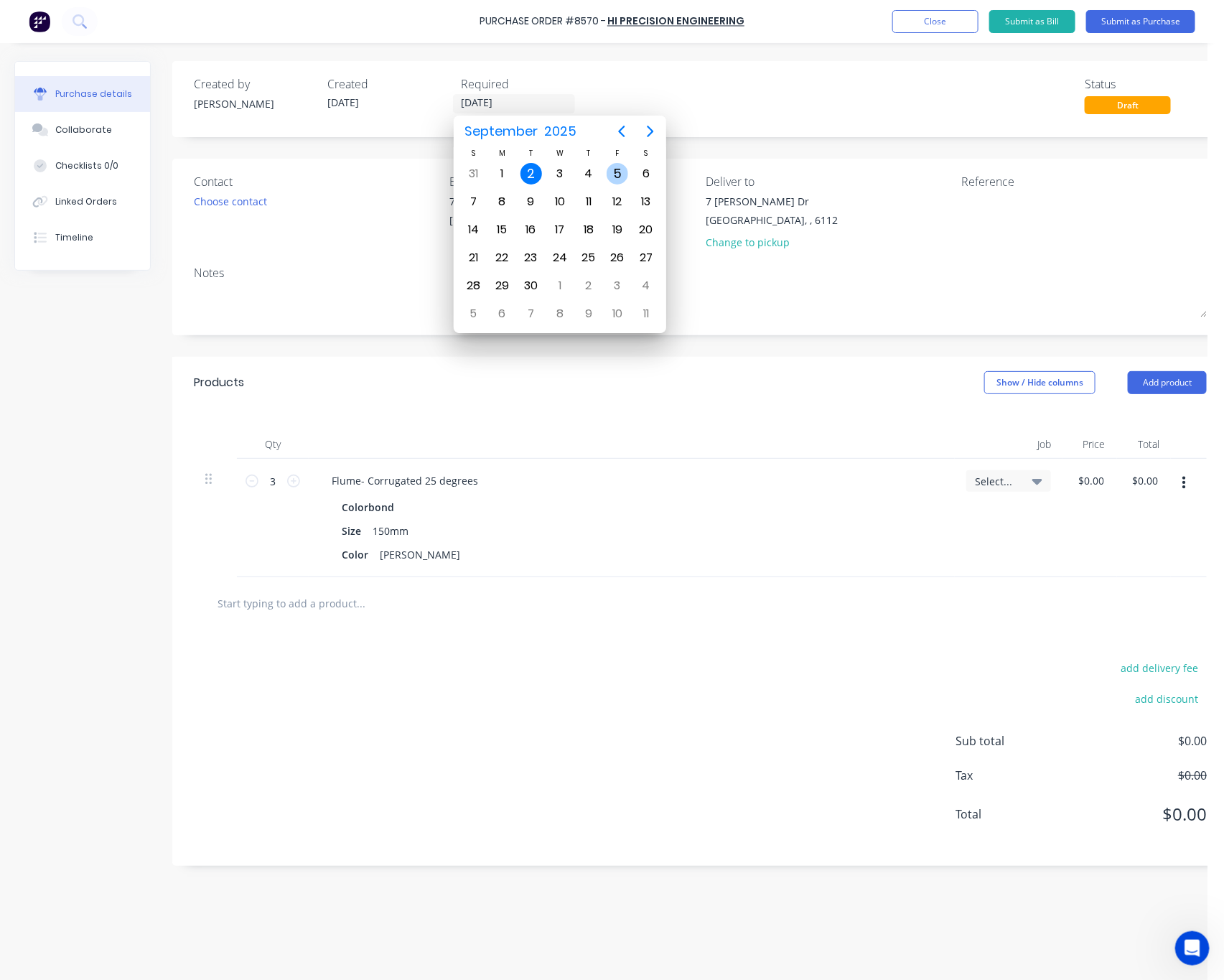
click at [612, 175] on div "5" at bounding box center [617, 174] width 22 height 22
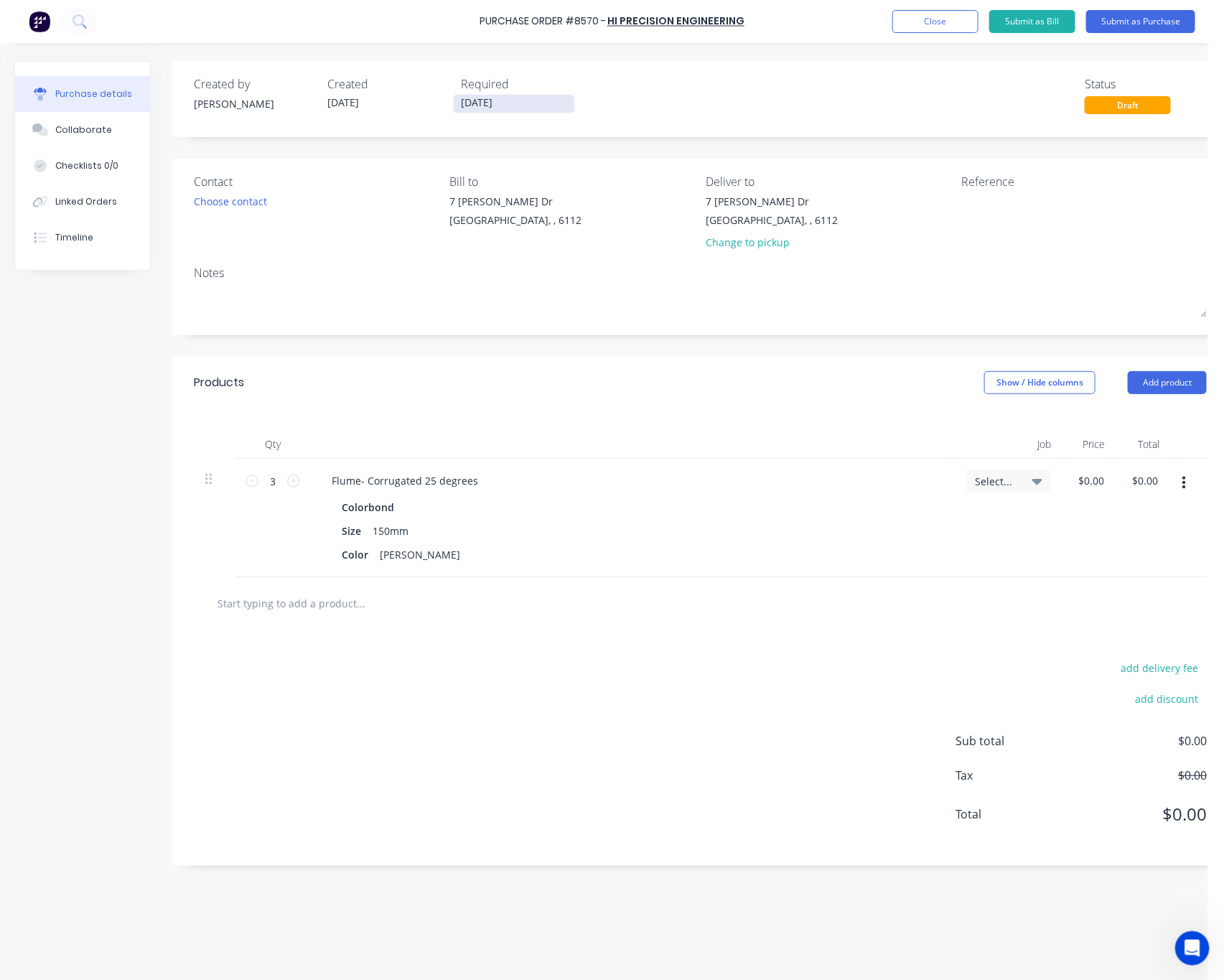
click at [532, 95] on label "[DATE]" at bounding box center [513, 104] width 122 height 19
click at [532, 95] on input "[DATE]" at bounding box center [513, 104] width 120 height 18
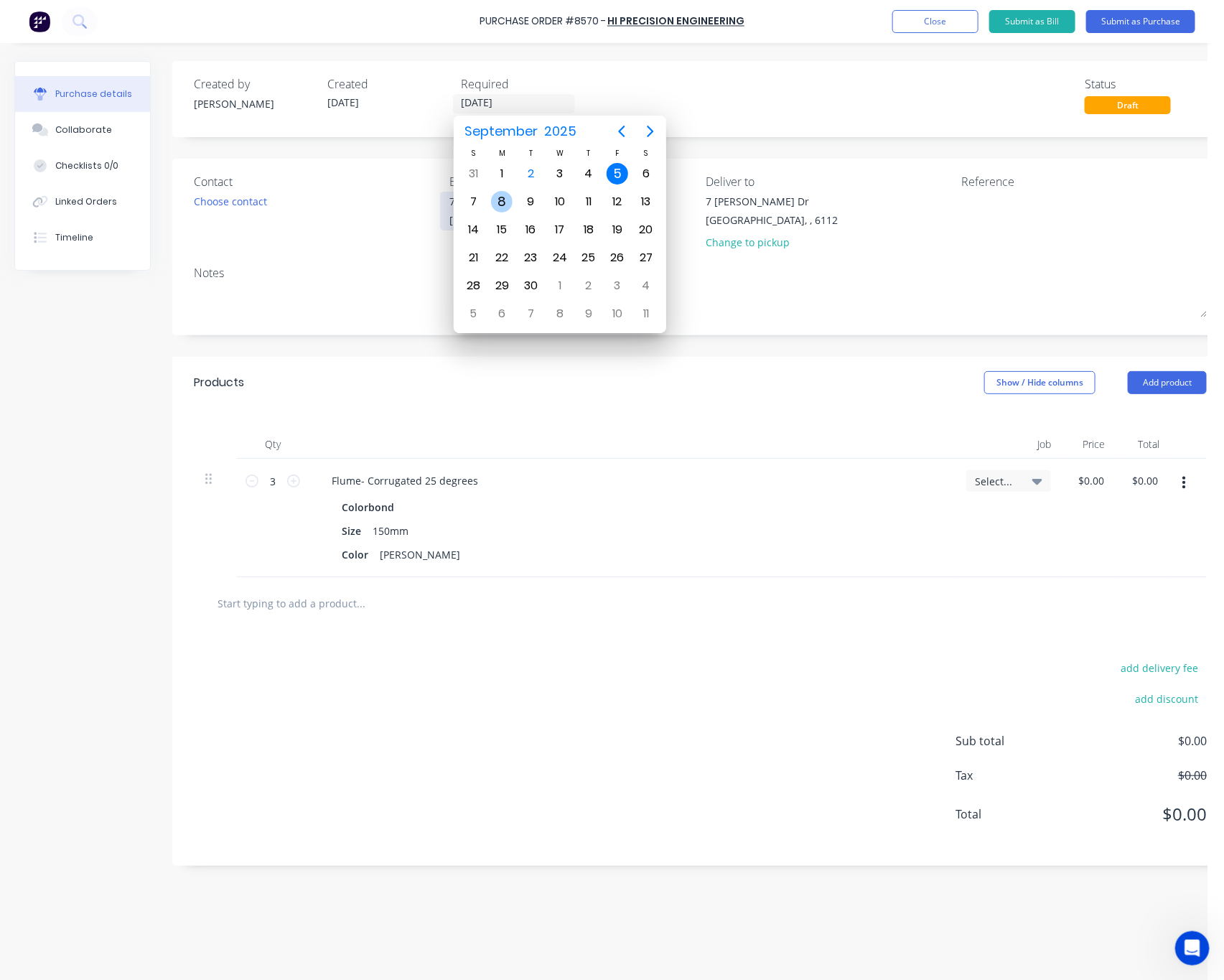
click at [497, 203] on div "8" at bounding box center [501, 201] width 22 height 22
type input "[DATE]"
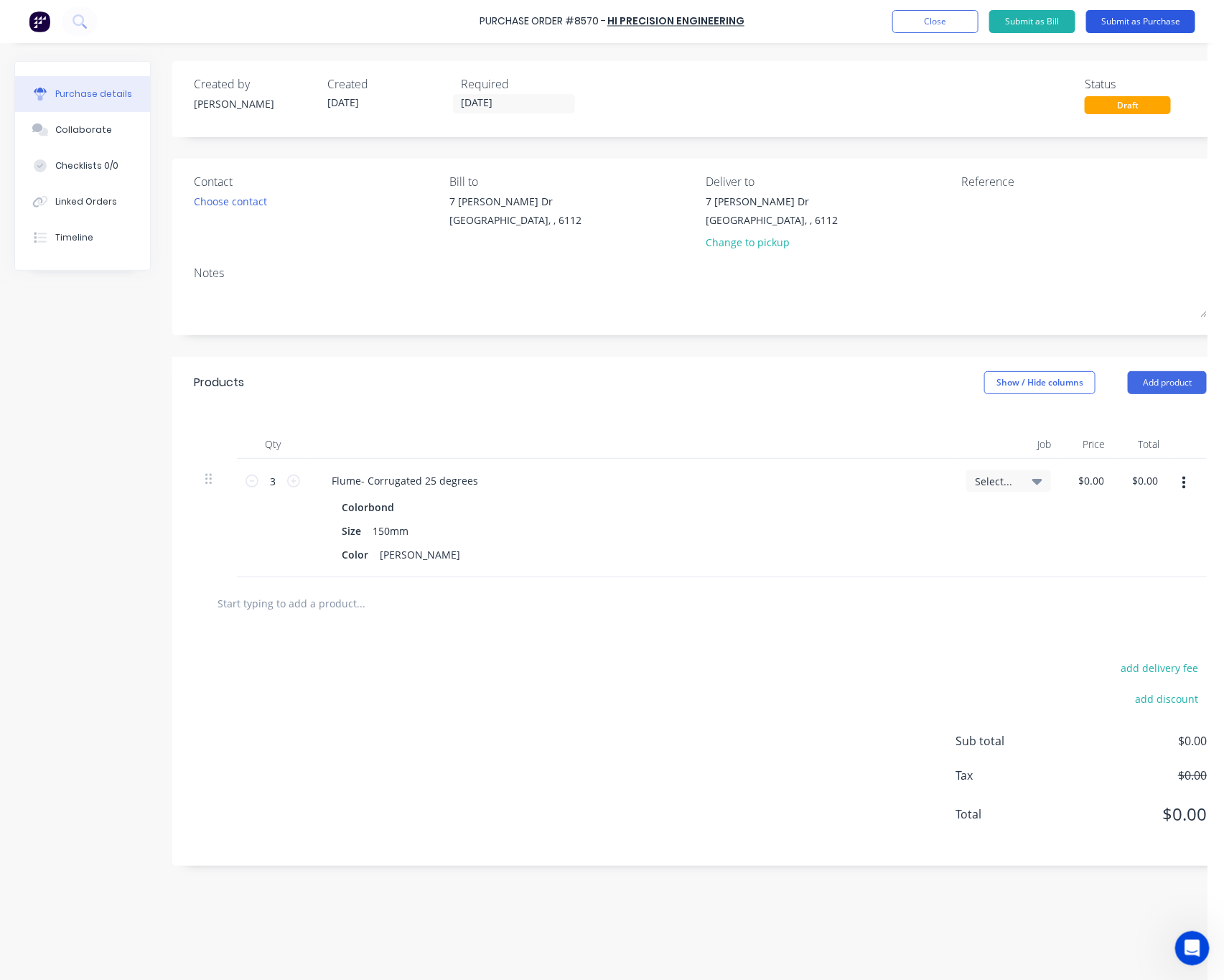
click at [1146, 22] on button "Submit as Purchase" at bounding box center [1140, 22] width 109 height 23
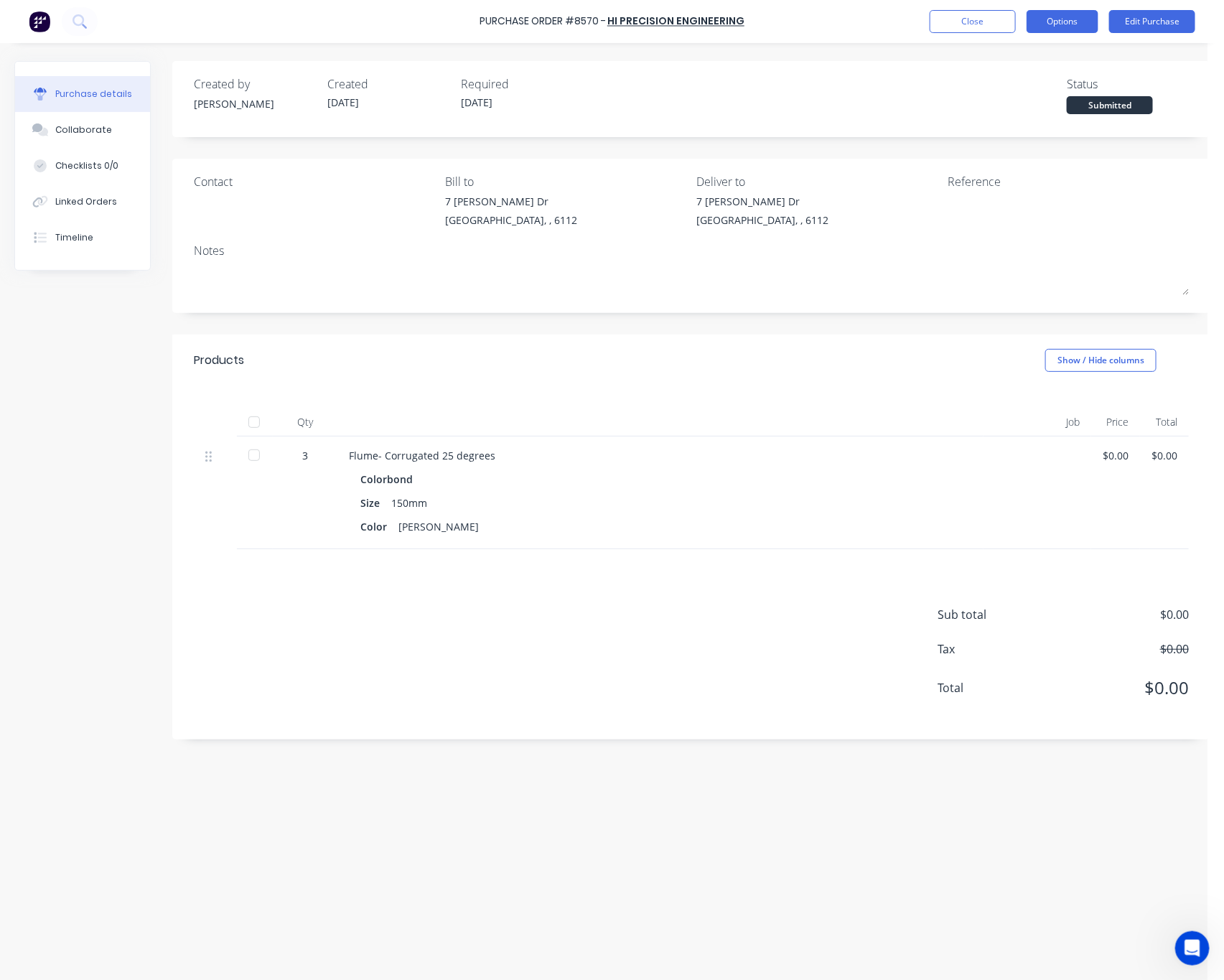
click at [1051, 26] on button "Options" at bounding box center [1062, 22] width 71 height 23
click at [1045, 59] on div "Print / Email" at bounding box center [1030, 58] width 111 height 21
click at [1021, 121] on div "Without pricing" at bounding box center [1030, 116] width 111 height 21
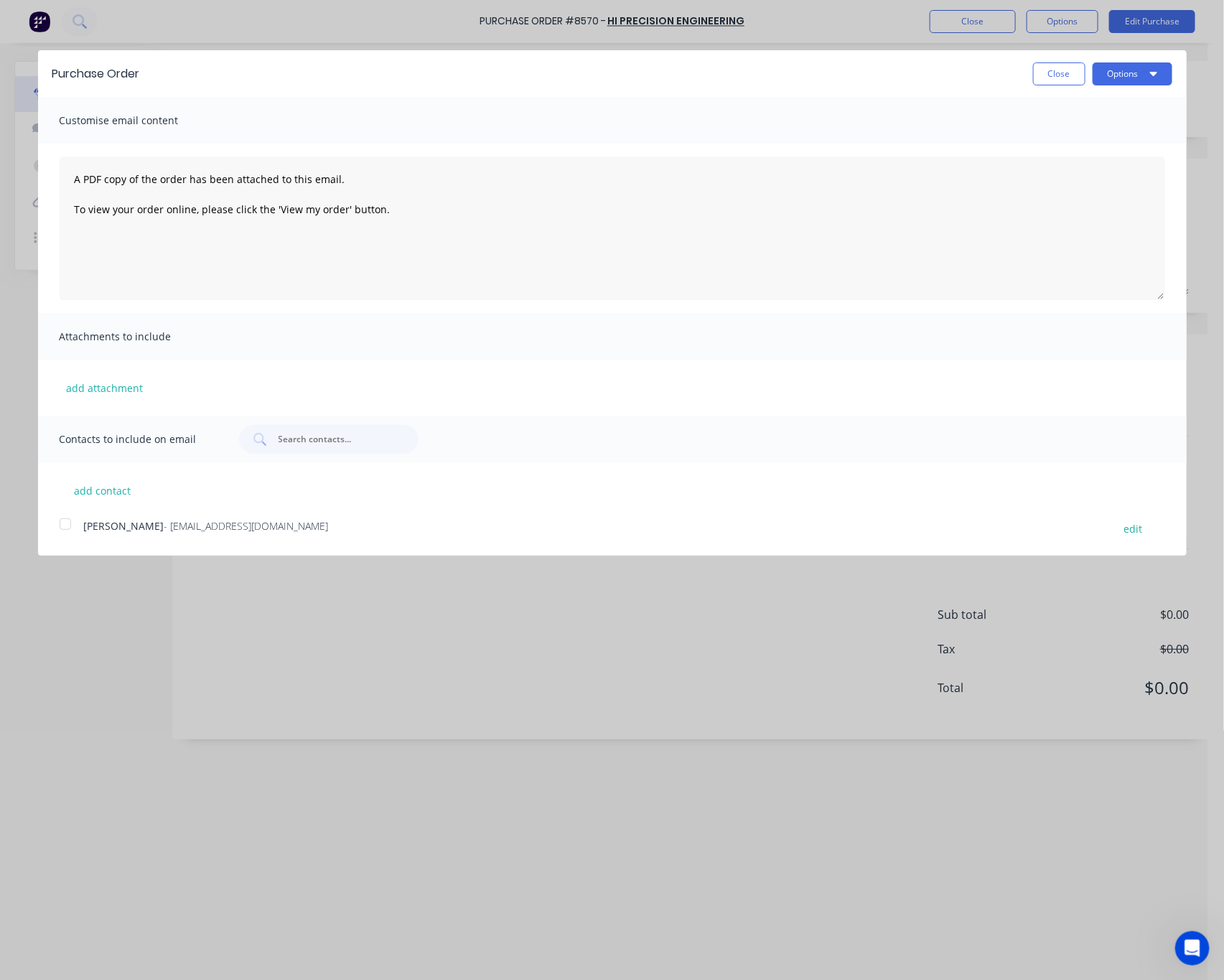
click at [67, 526] on div at bounding box center [65, 523] width 29 height 29
click at [1132, 79] on button "Options" at bounding box center [1132, 74] width 79 height 23
click at [1120, 145] on div "Email" at bounding box center [1104, 139] width 111 height 21
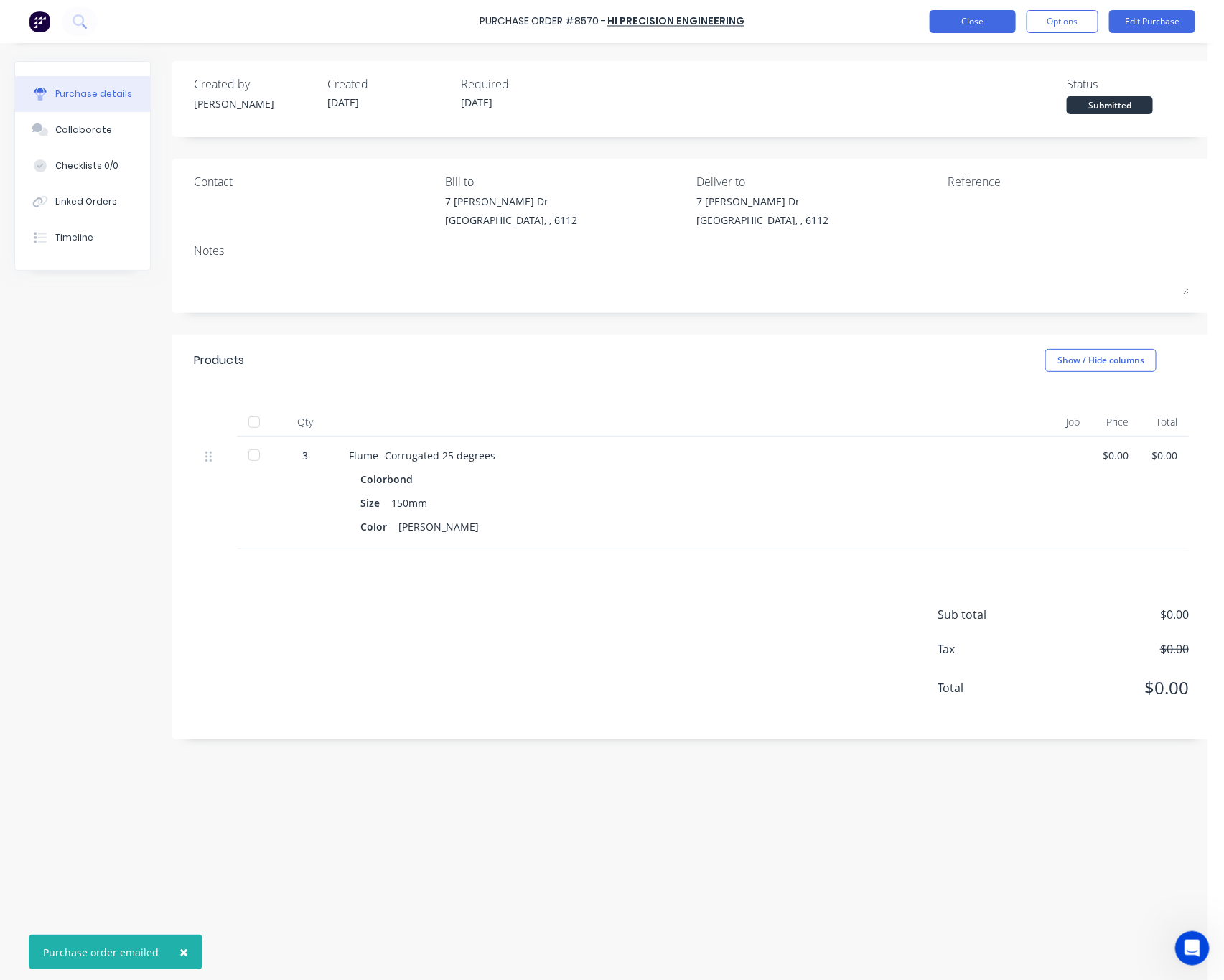
click at [982, 26] on button "Close" at bounding box center [972, 22] width 86 height 23
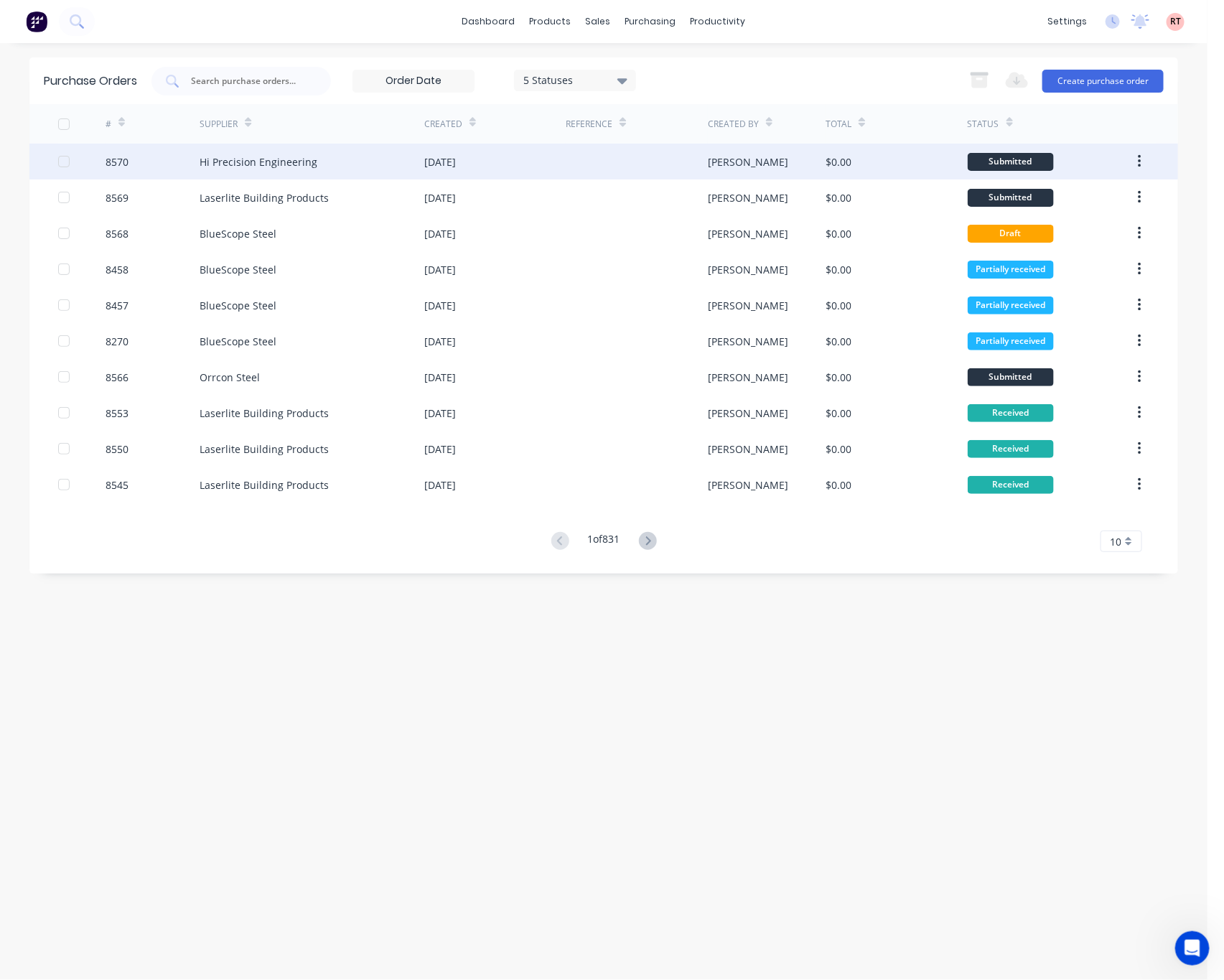
click at [583, 160] on div at bounding box center [636, 161] width 141 height 36
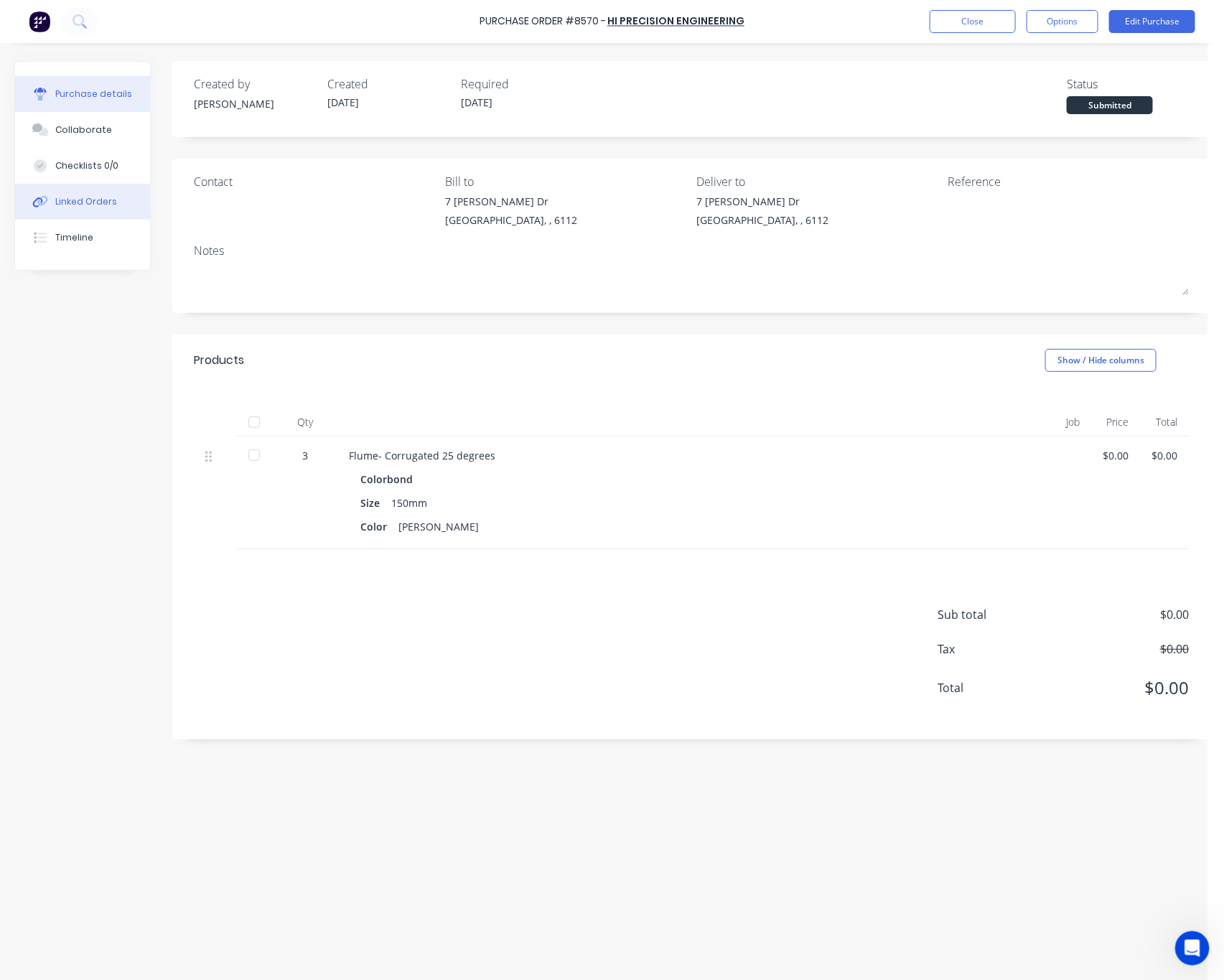
click at [99, 205] on div "Linked Orders" at bounding box center [85, 201] width 62 height 13
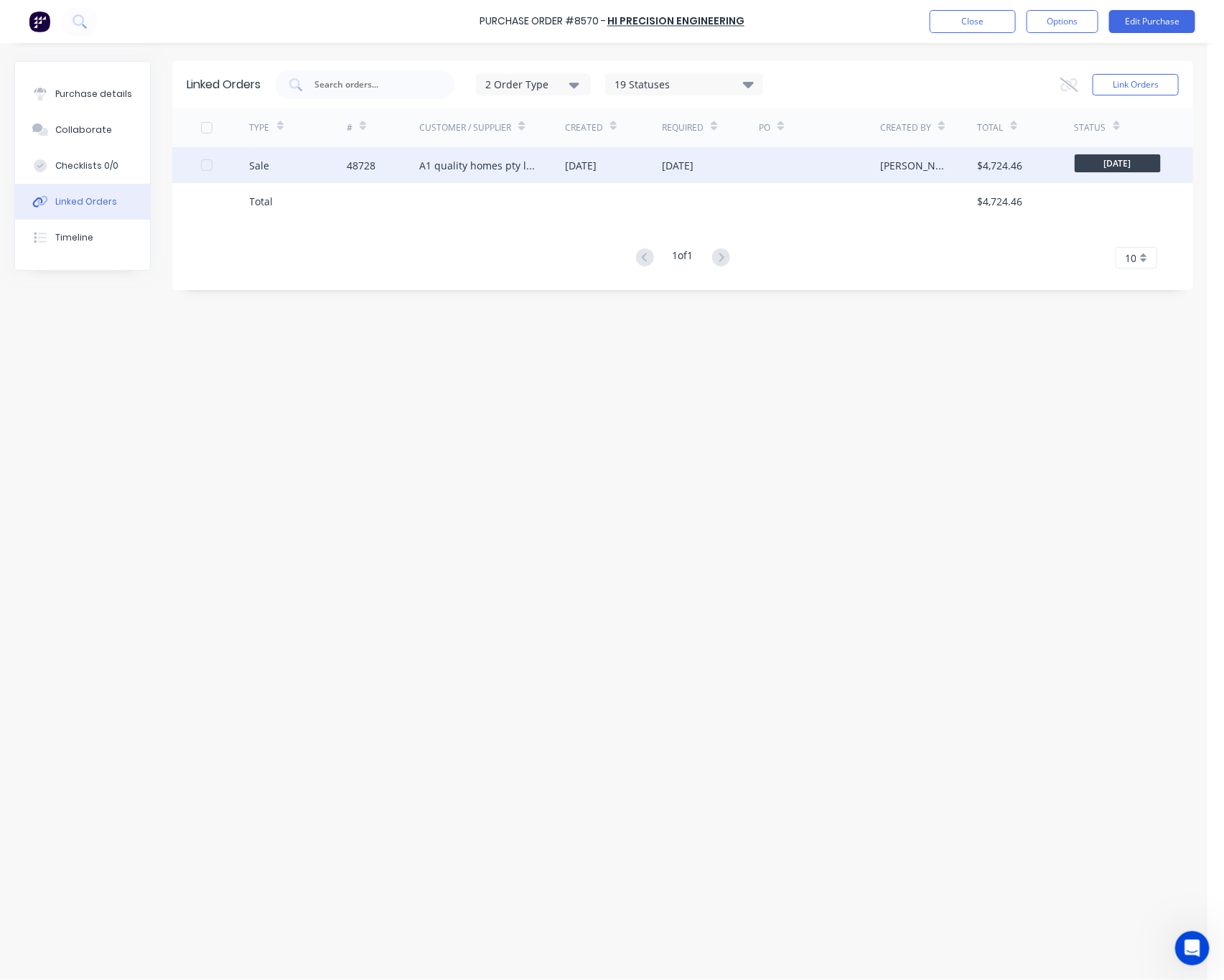
click at [438, 158] on div "A1 quality homes pty ltd" at bounding box center [478, 165] width 117 height 15
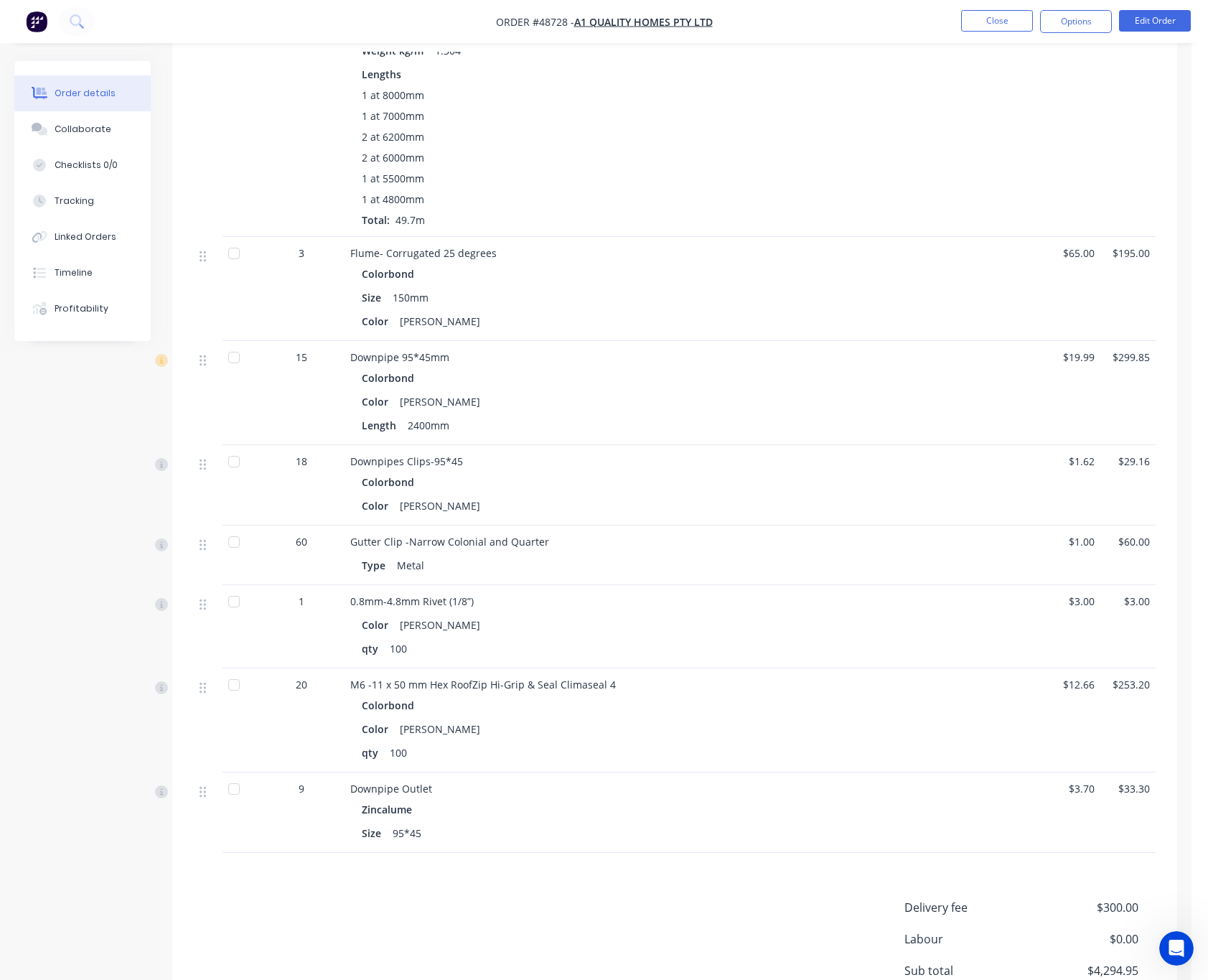
scroll to position [1292, 0]
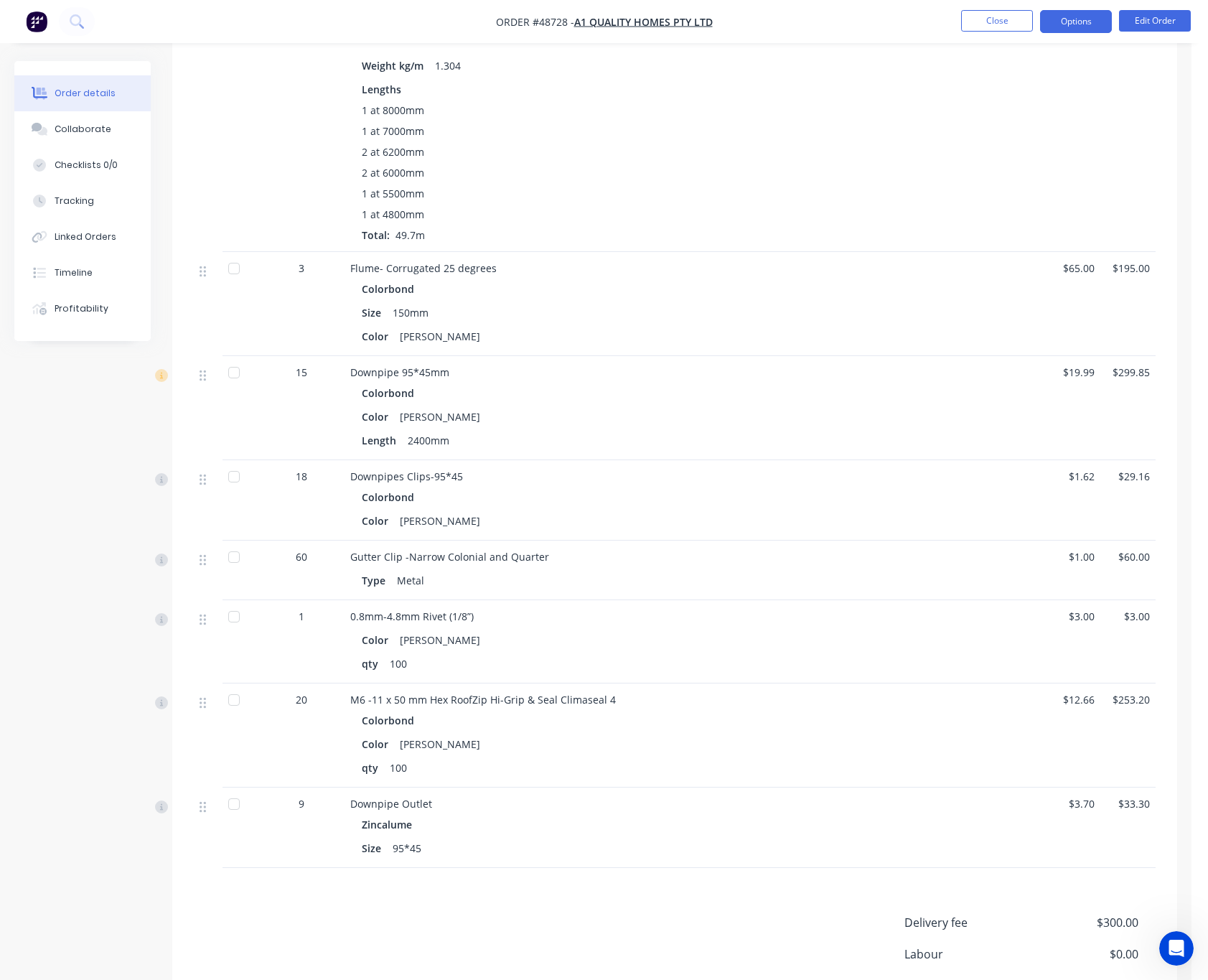
click at [1071, 26] on button "Options" at bounding box center [1076, 22] width 72 height 23
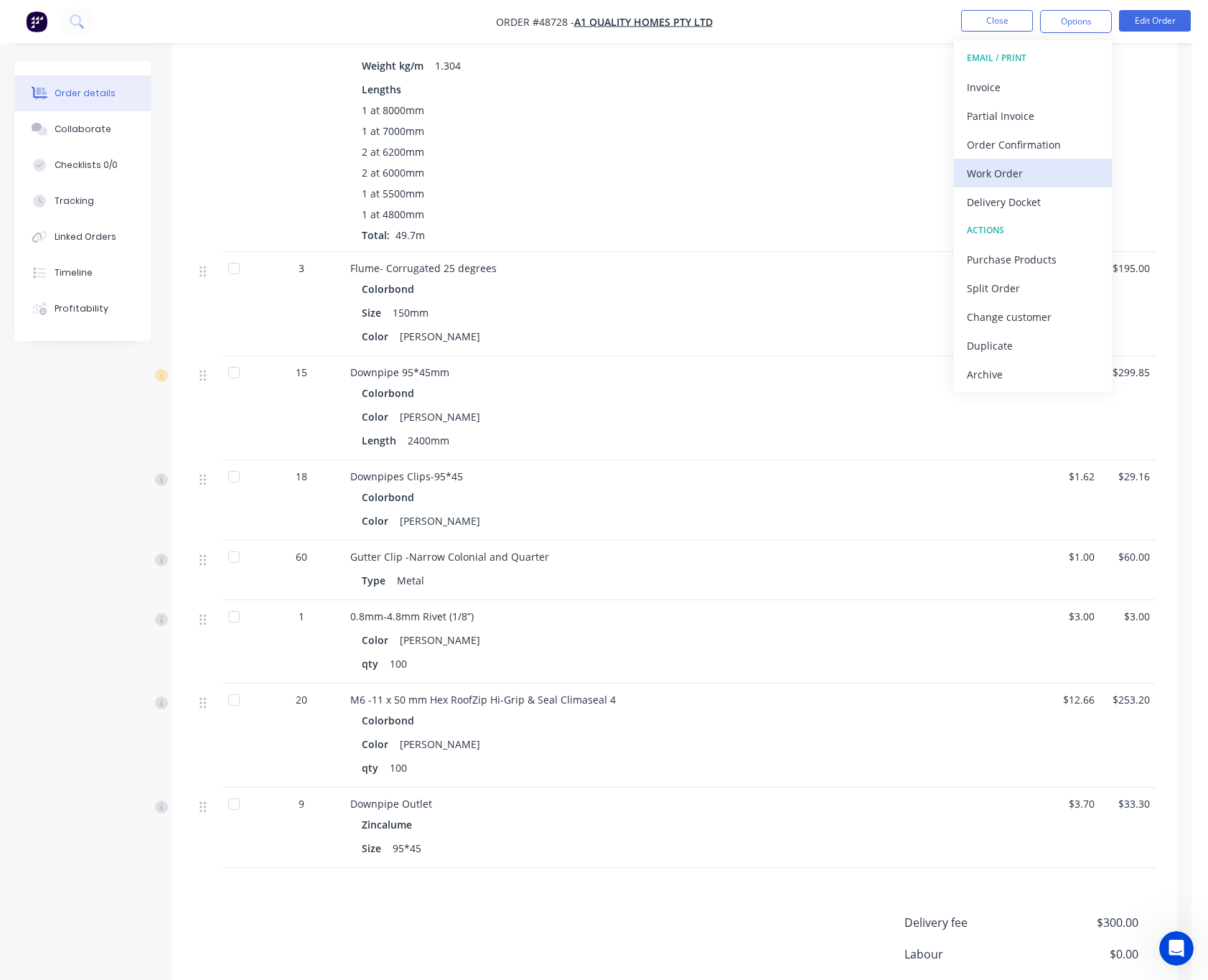
click at [1052, 170] on div "Work Order" at bounding box center [1033, 174] width 132 height 21
click at [1034, 173] on div "Custom" at bounding box center [1033, 174] width 132 height 21
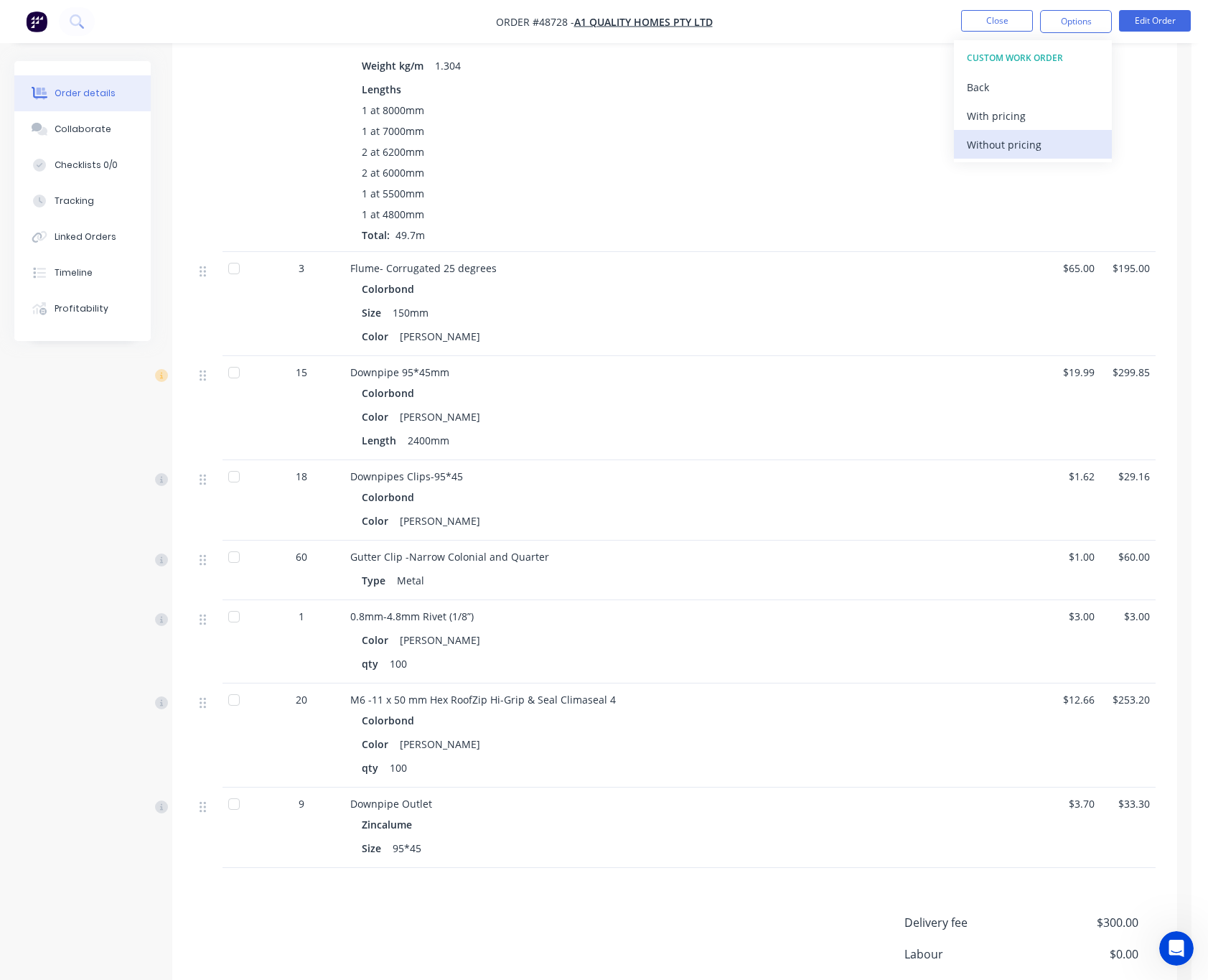
click at [993, 153] on div "Without pricing" at bounding box center [1033, 145] width 132 height 21
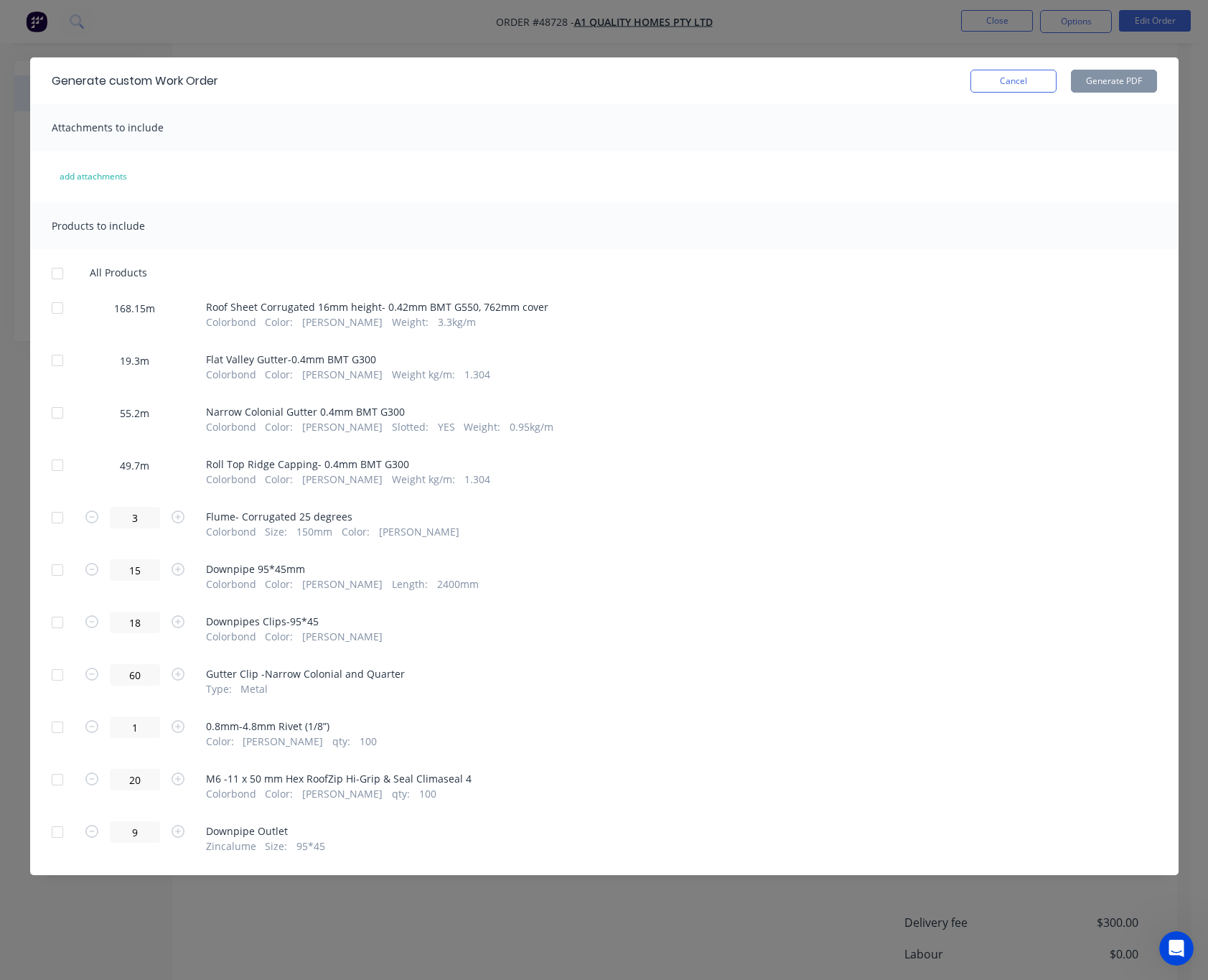
click at [52, 310] on div at bounding box center [57, 308] width 29 height 29
click at [1120, 82] on button "Generate PDF" at bounding box center [1114, 81] width 86 height 23
click at [56, 362] on div at bounding box center [57, 360] width 29 height 29
click at [1131, 78] on button "Generate PDF" at bounding box center [1114, 81] width 86 height 23
drag, startPoint x: 52, startPoint y: 356, endPoint x: 59, endPoint y: 385, distance: 29.8
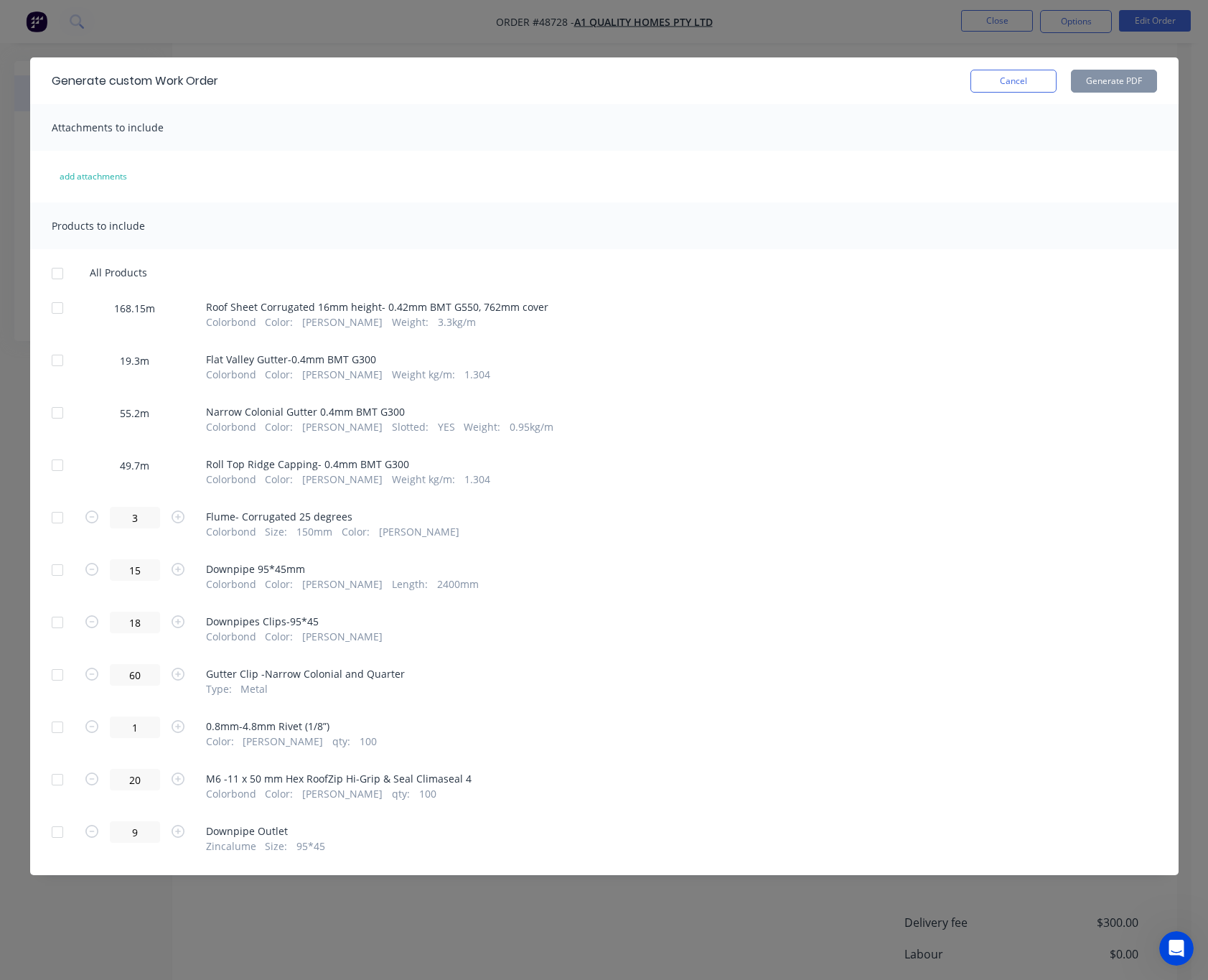
click at [55, 357] on div at bounding box center [57, 360] width 29 height 29
click at [60, 412] on div at bounding box center [57, 412] width 29 height 29
click at [1127, 78] on button "Generate PDF" at bounding box center [1114, 81] width 86 height 23
click at [56, 469] on div at bounding box center [57, 465] width 29 height 29
click at [1102, 78] on button "Generate PDF" at bounding box center [1114, 81] width 86 height 23
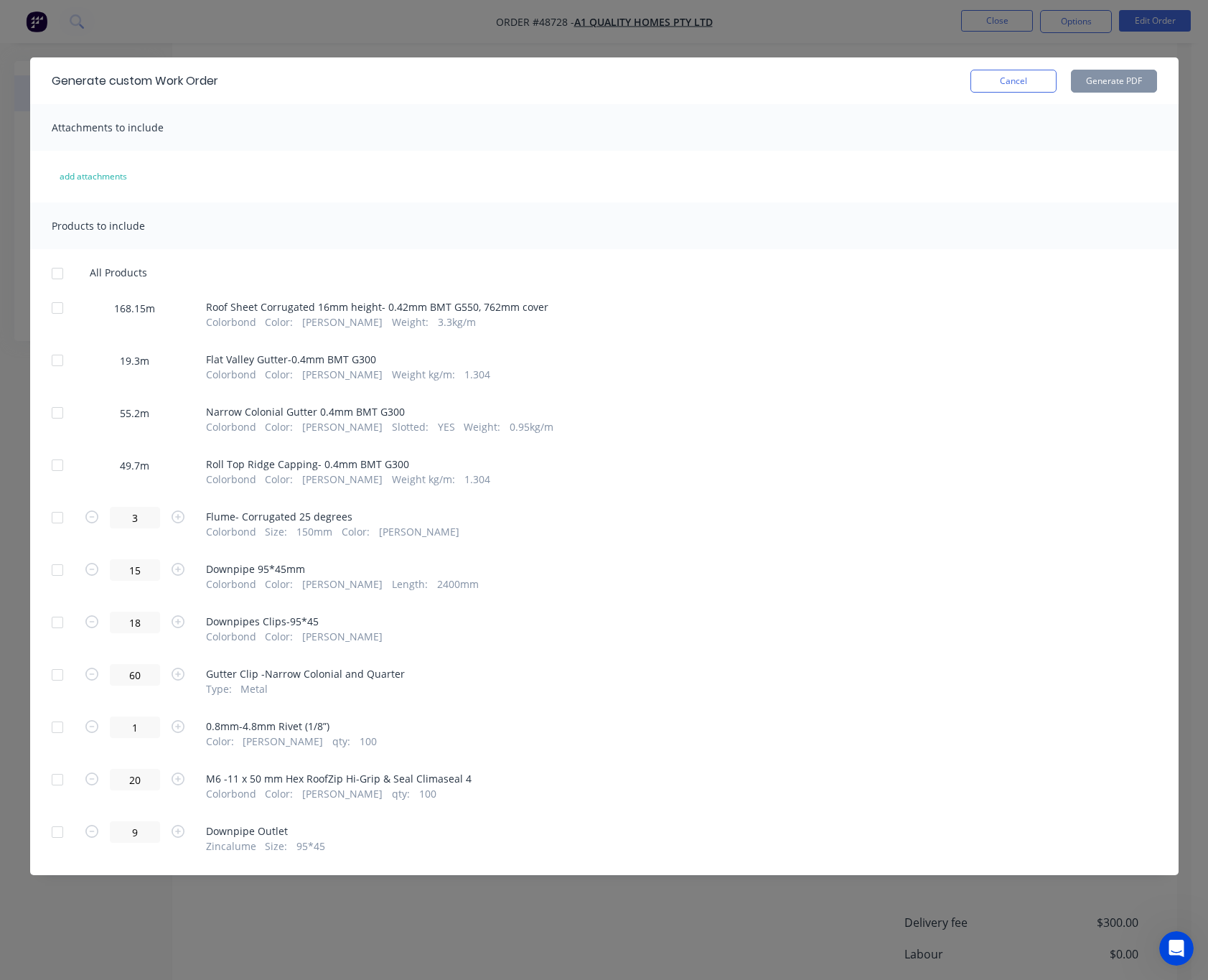
click at [913, 31] on div "Generate custom Work Order Cancel Generate PDF Attachments to include add attac…" at bounding box center [604, 490] width 1208 height 980
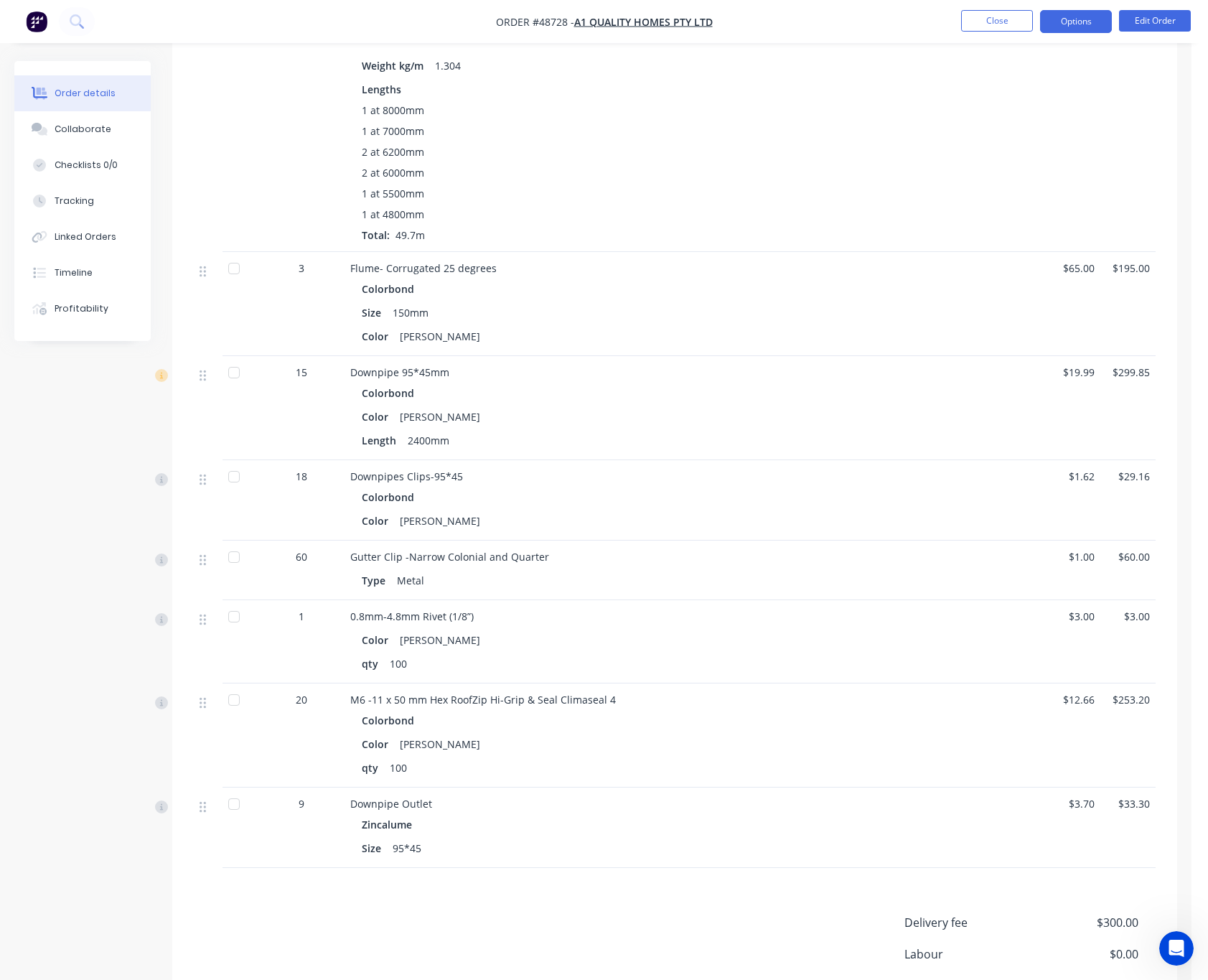
click at [1058, 20] on button "Options" at bounding box center [1076, 22] width 72 height 23
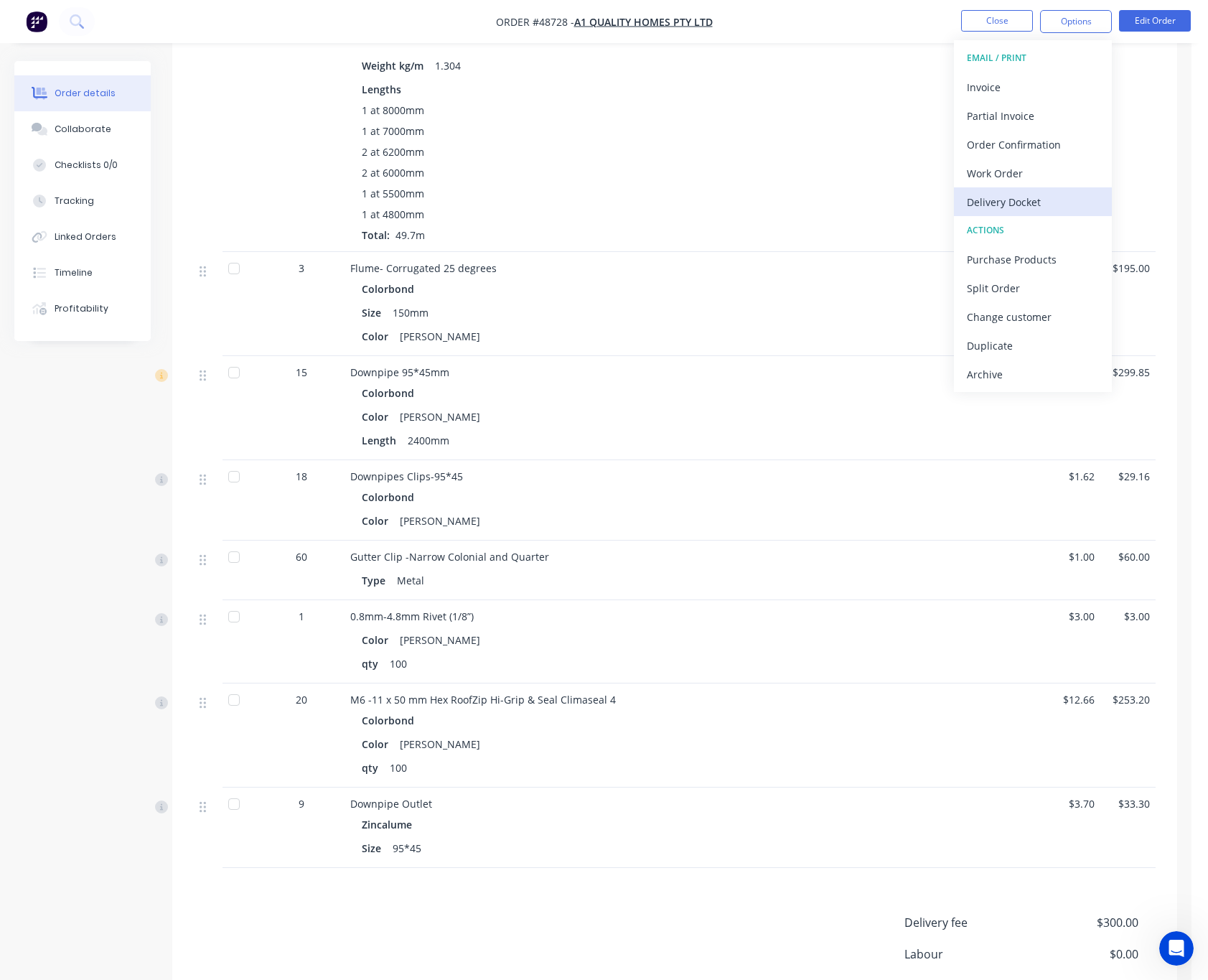
click at [1047, 201] on div "Delivery Docket" at bounding box center [1033, 202] width 132 height 21
click at [1065, 173] on div "Custom" at bounding box center [1033, 174] width 132 height 21
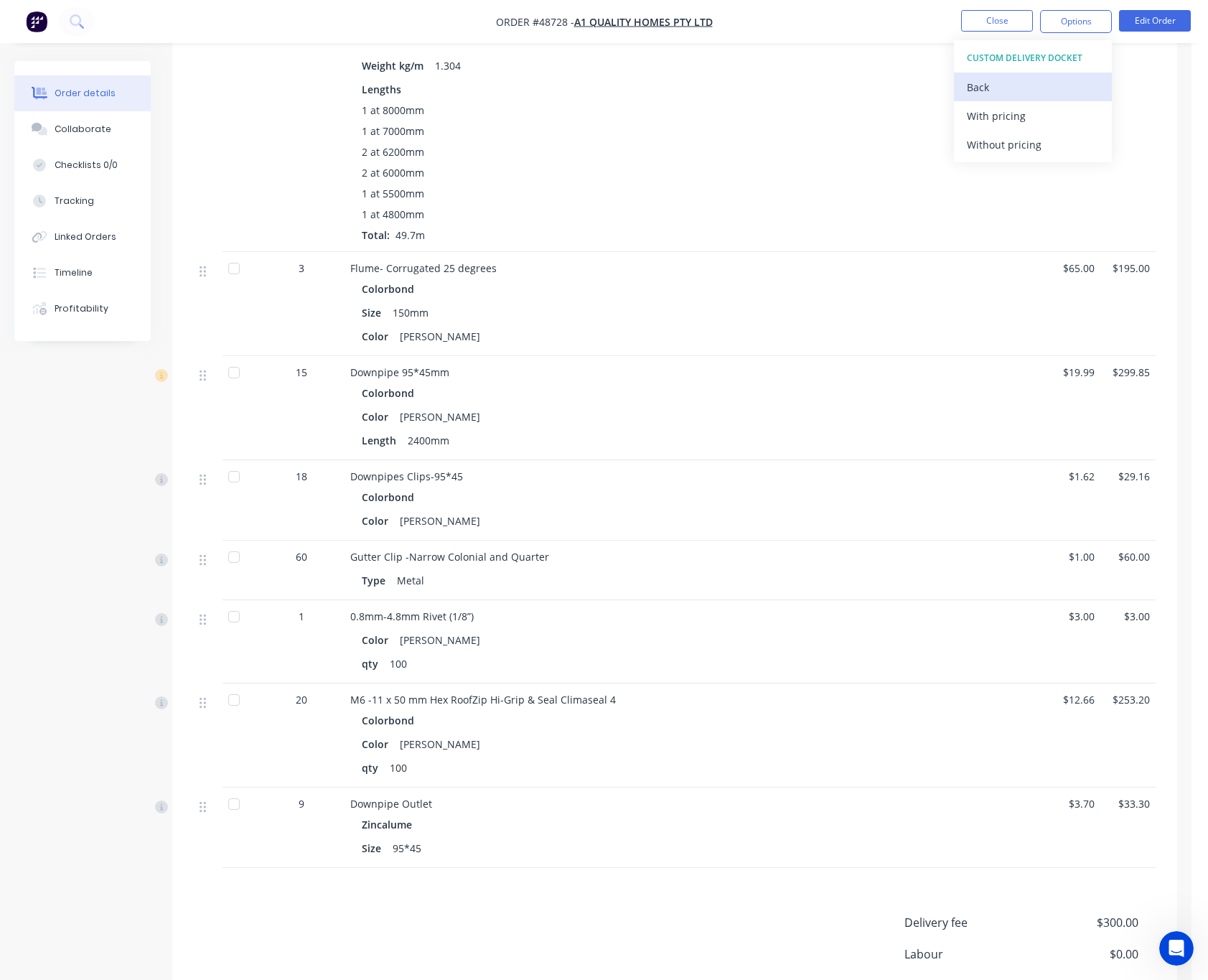
click at [1010, 83] on div "Back" at bounding box center [1033, 87] width 132 height 21
click at [1060, 136] on div "Without pricing" at bounding box center [1033, 145] width 132 height 21
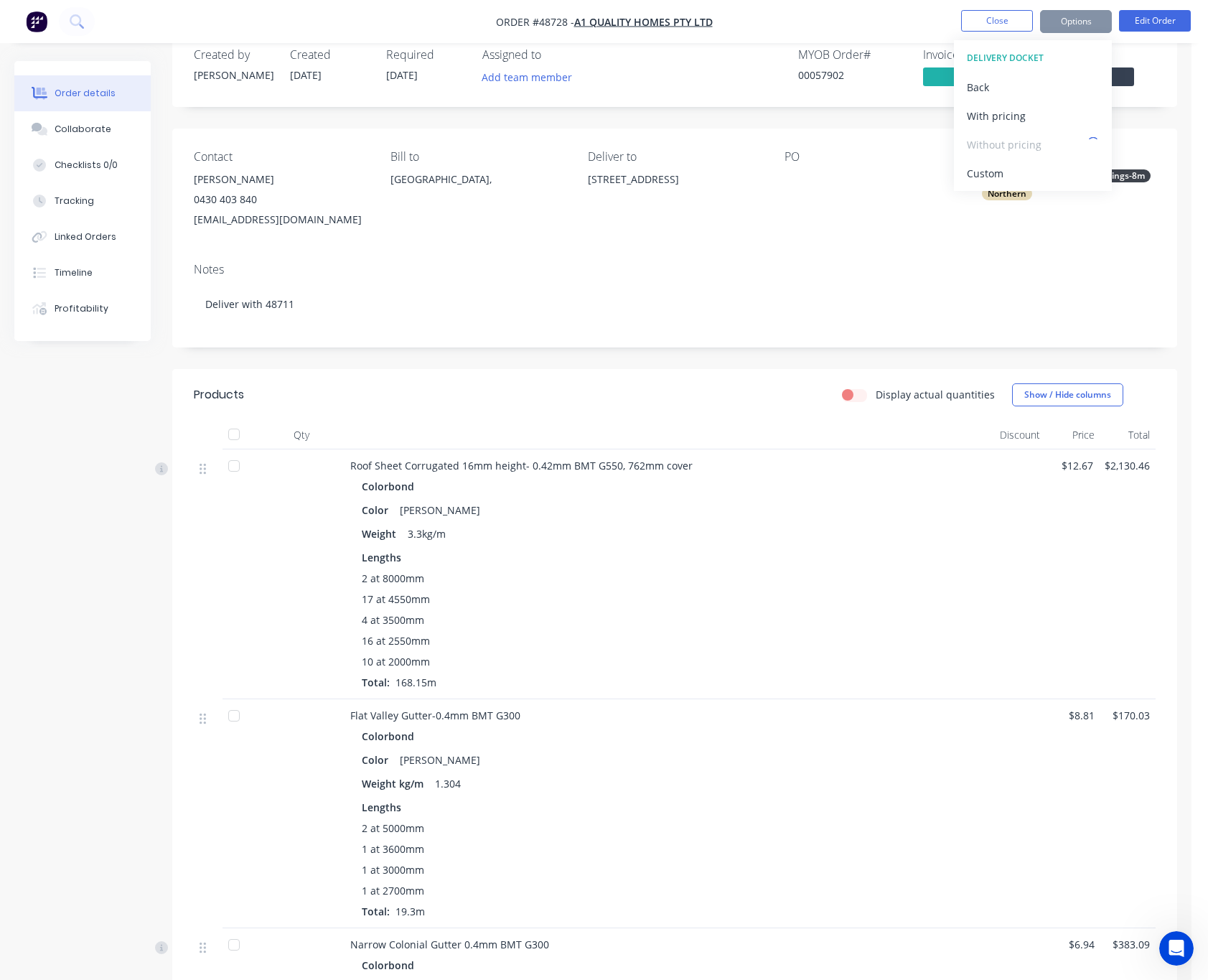
scroll to position [0, 0]
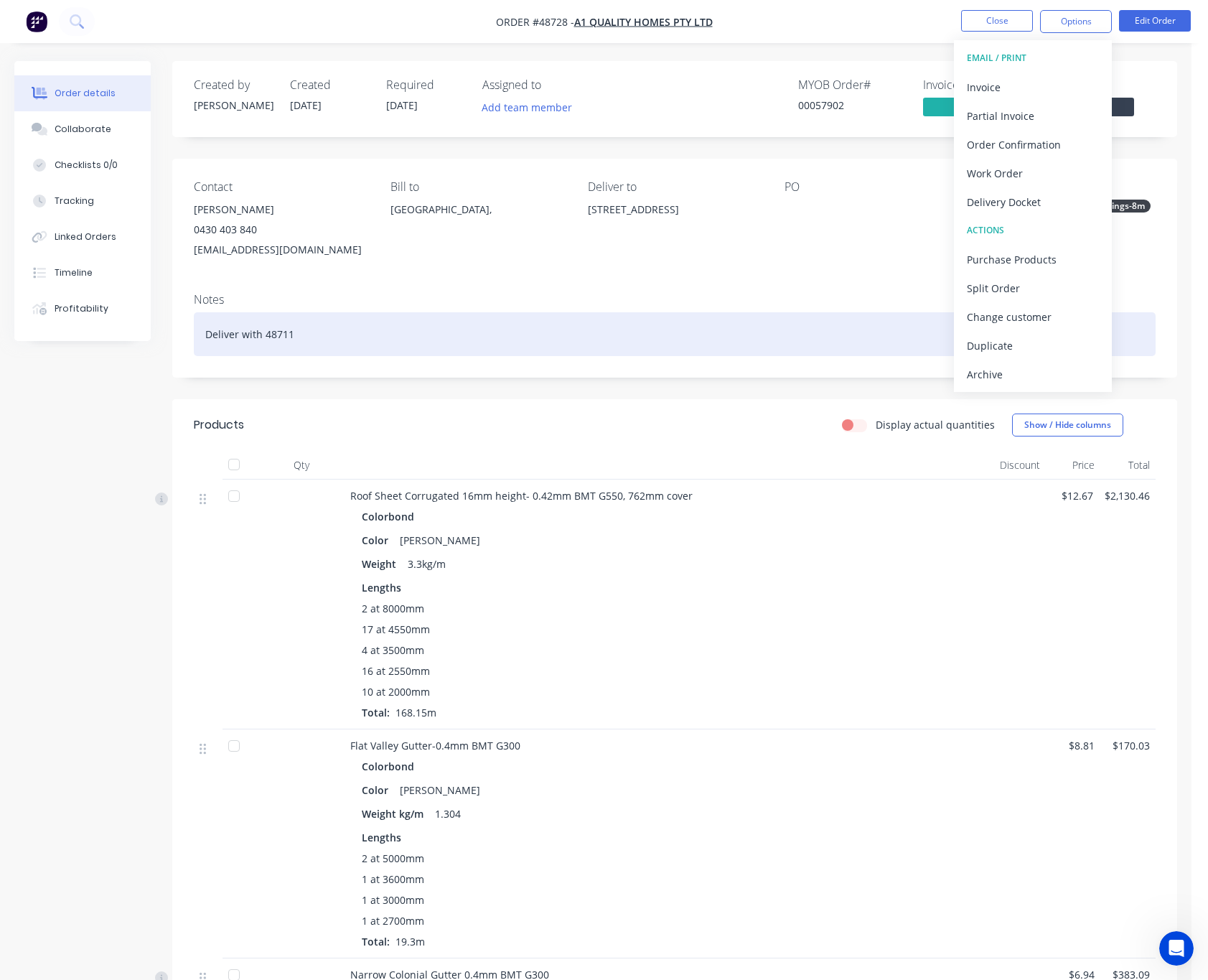
click at [716, 330] on div "Deliver with 48711" at bounding box center [674, 334] width 962 height 44
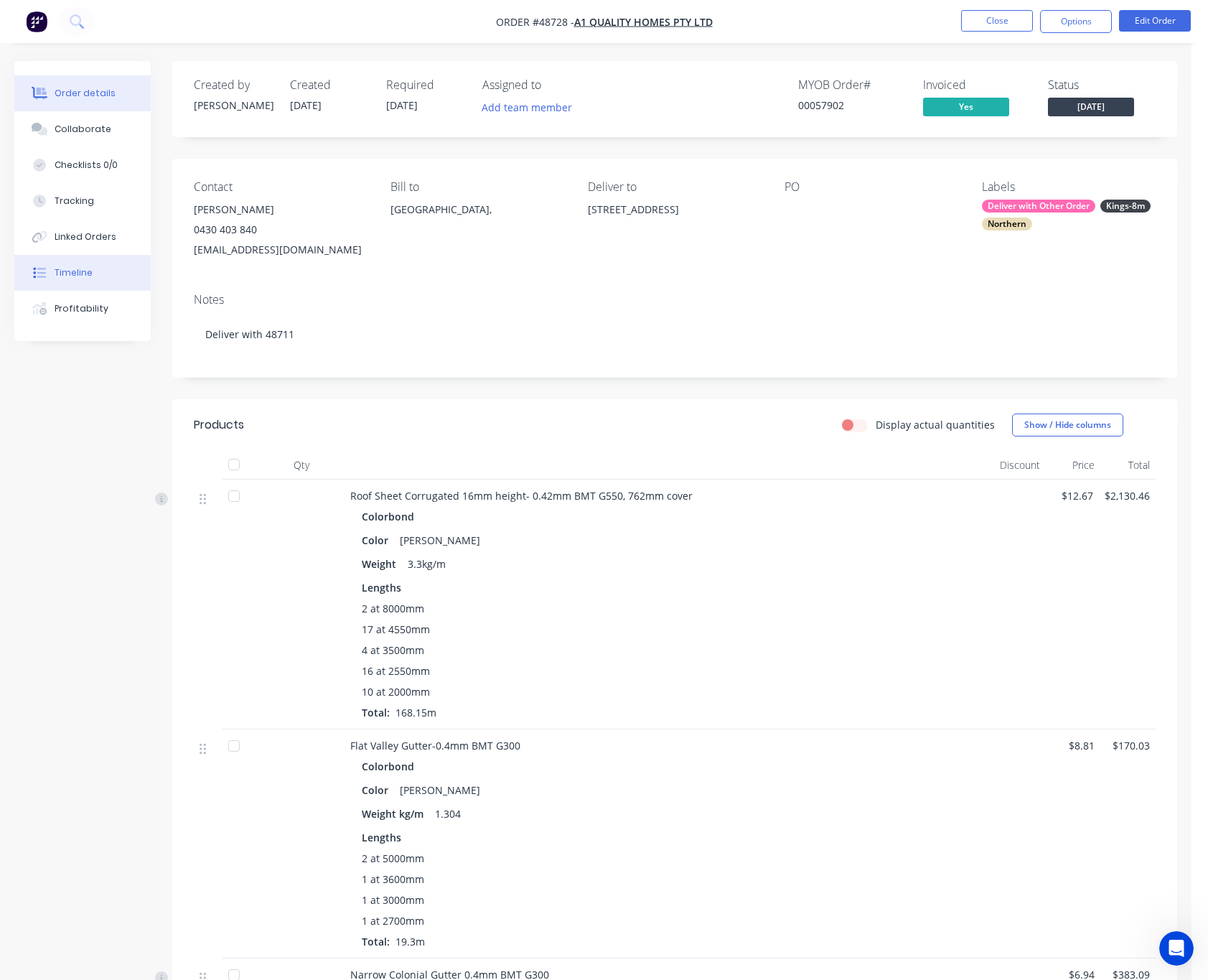
click at [78, 262] on button "Timeline" at bounding box center [82, 272] width 136 height 36
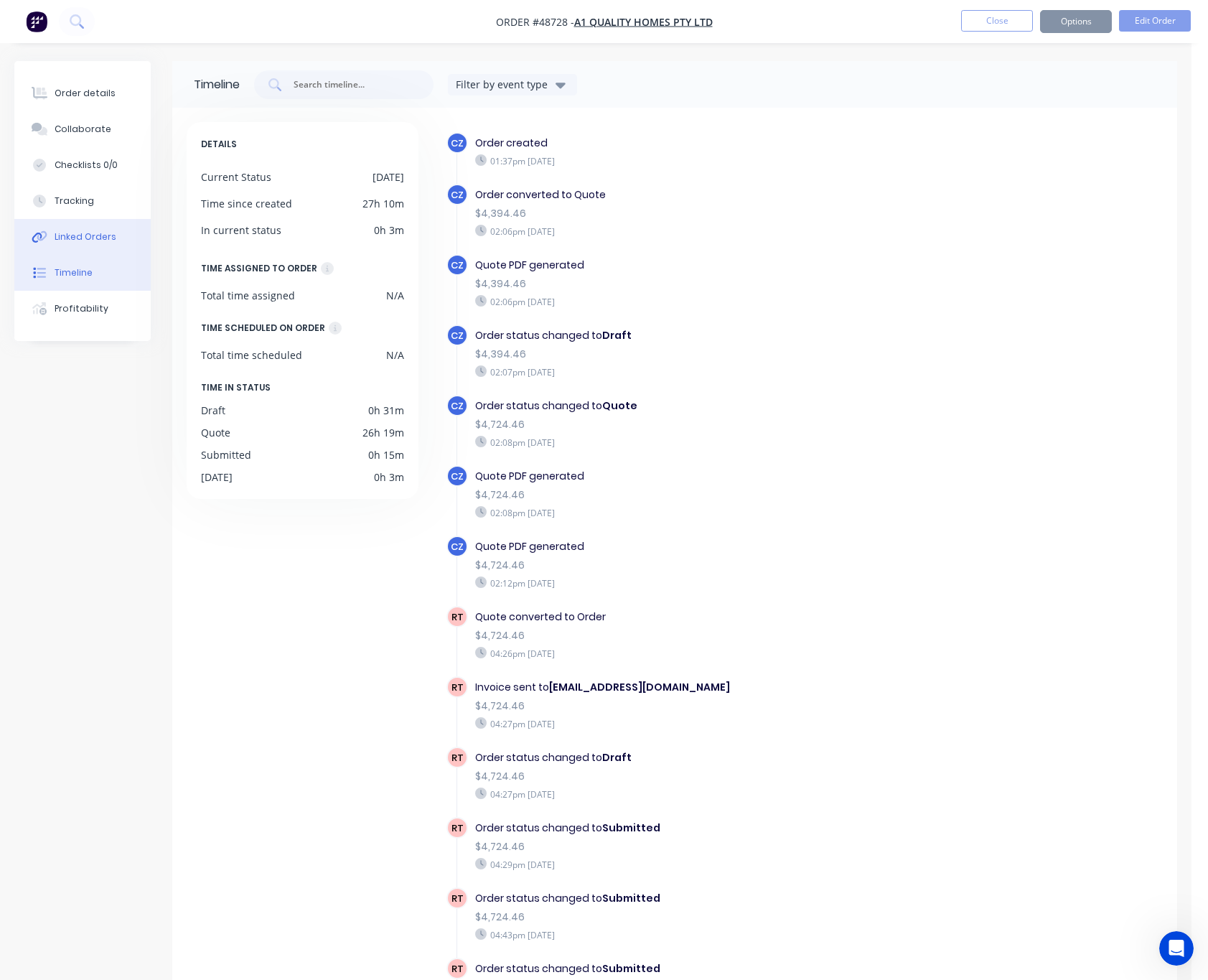
click at [82, 239] on div "Linked Orders" at bounding box center [85, 236] width 62 height 13
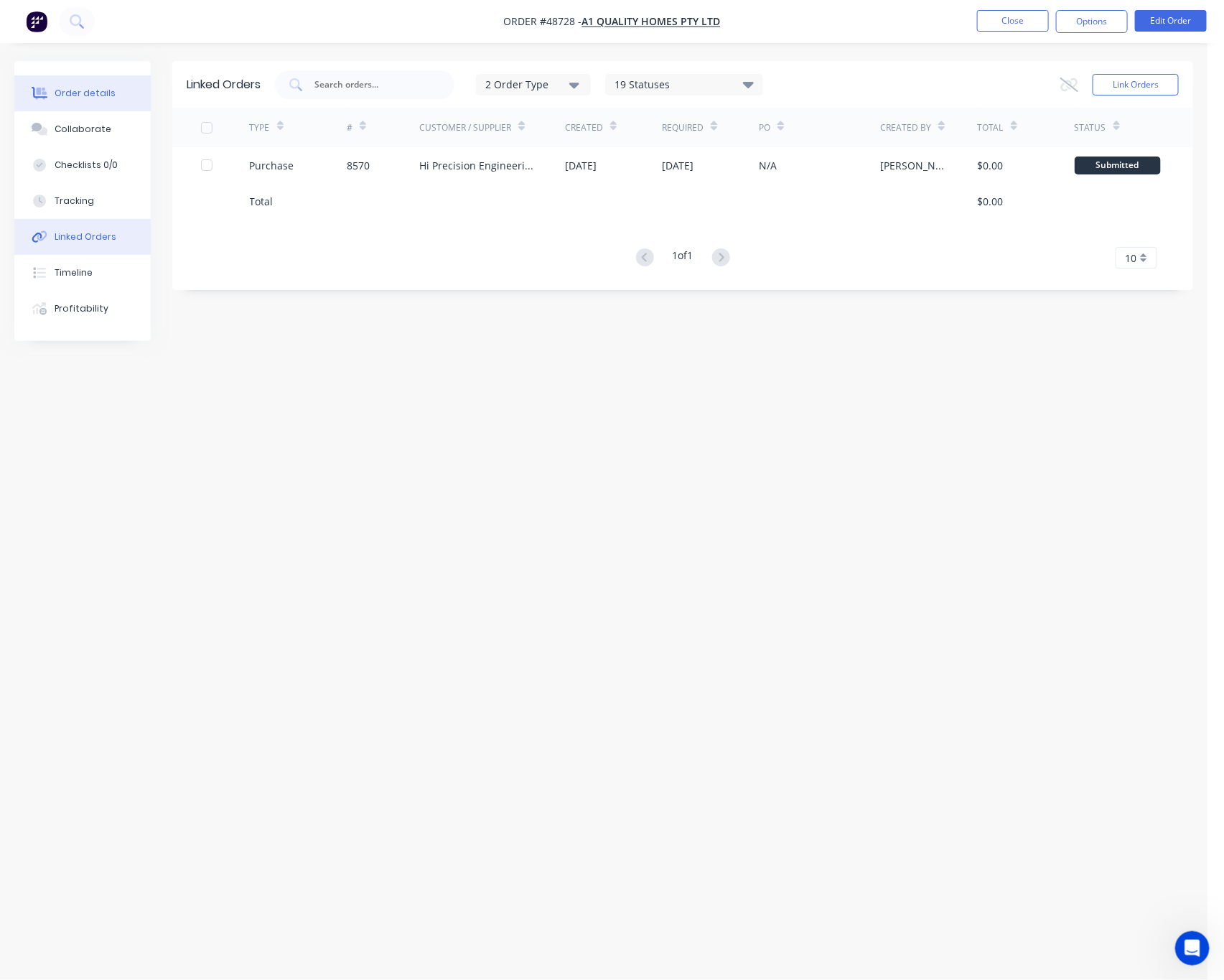
click at [84, 86] on button "Order details" at bounding box center [82, 92] width 136 height 36
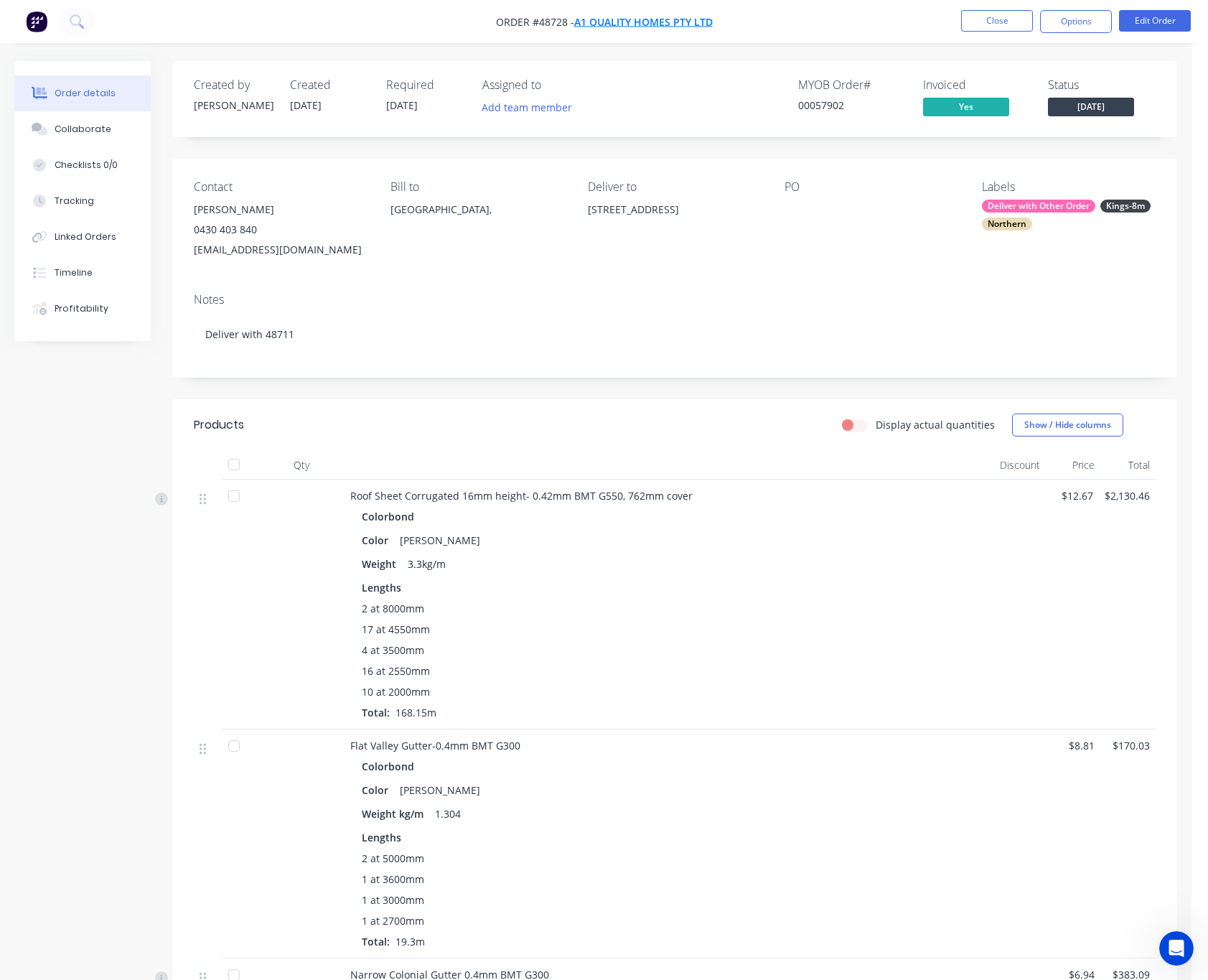
click at [674, 24] on span "A1 quality homes pty ltd" at bounding box center [644, 22] width 139 height 14
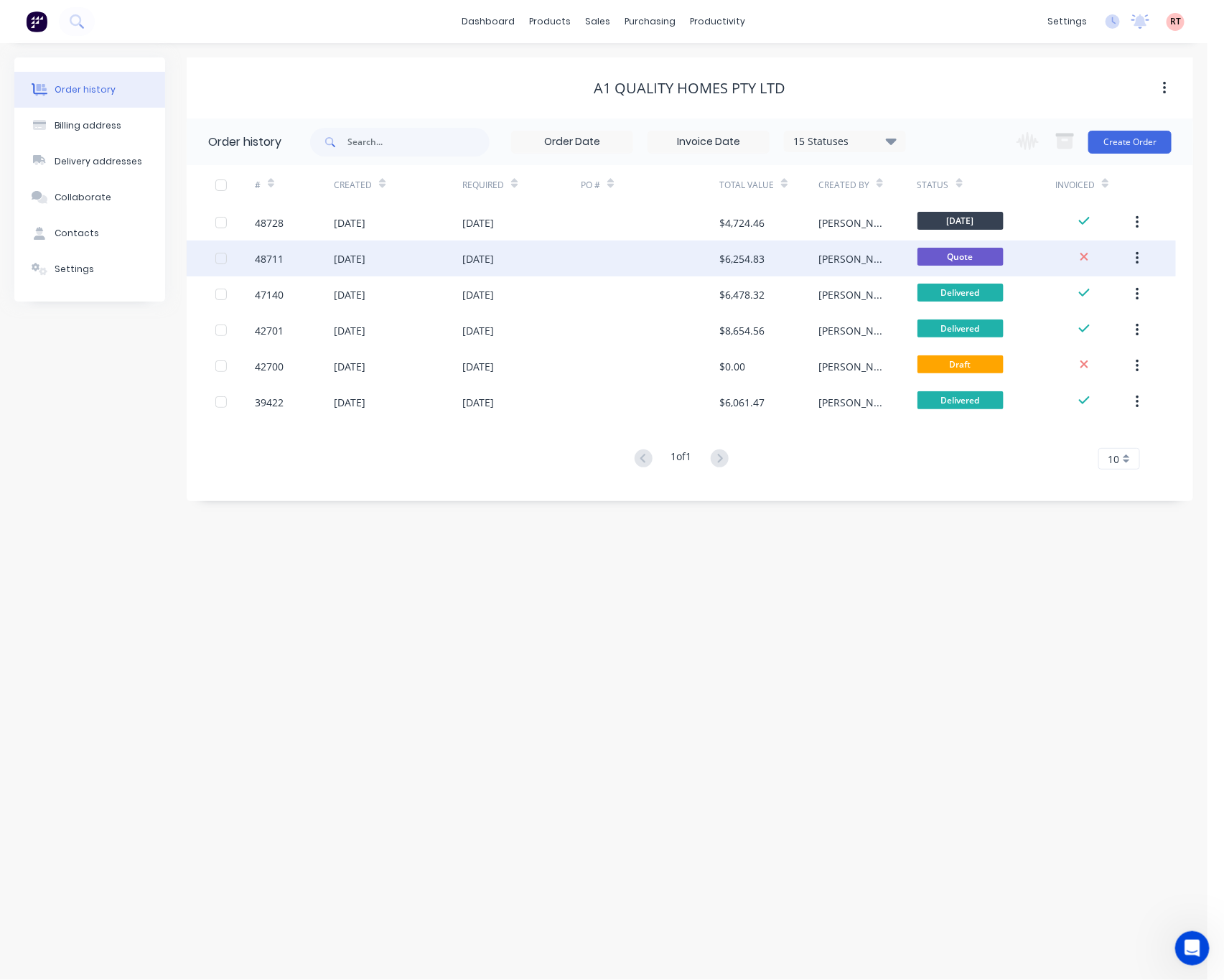
click at [656, 256] on div at bounding box center [649, 258] width 139 height 36
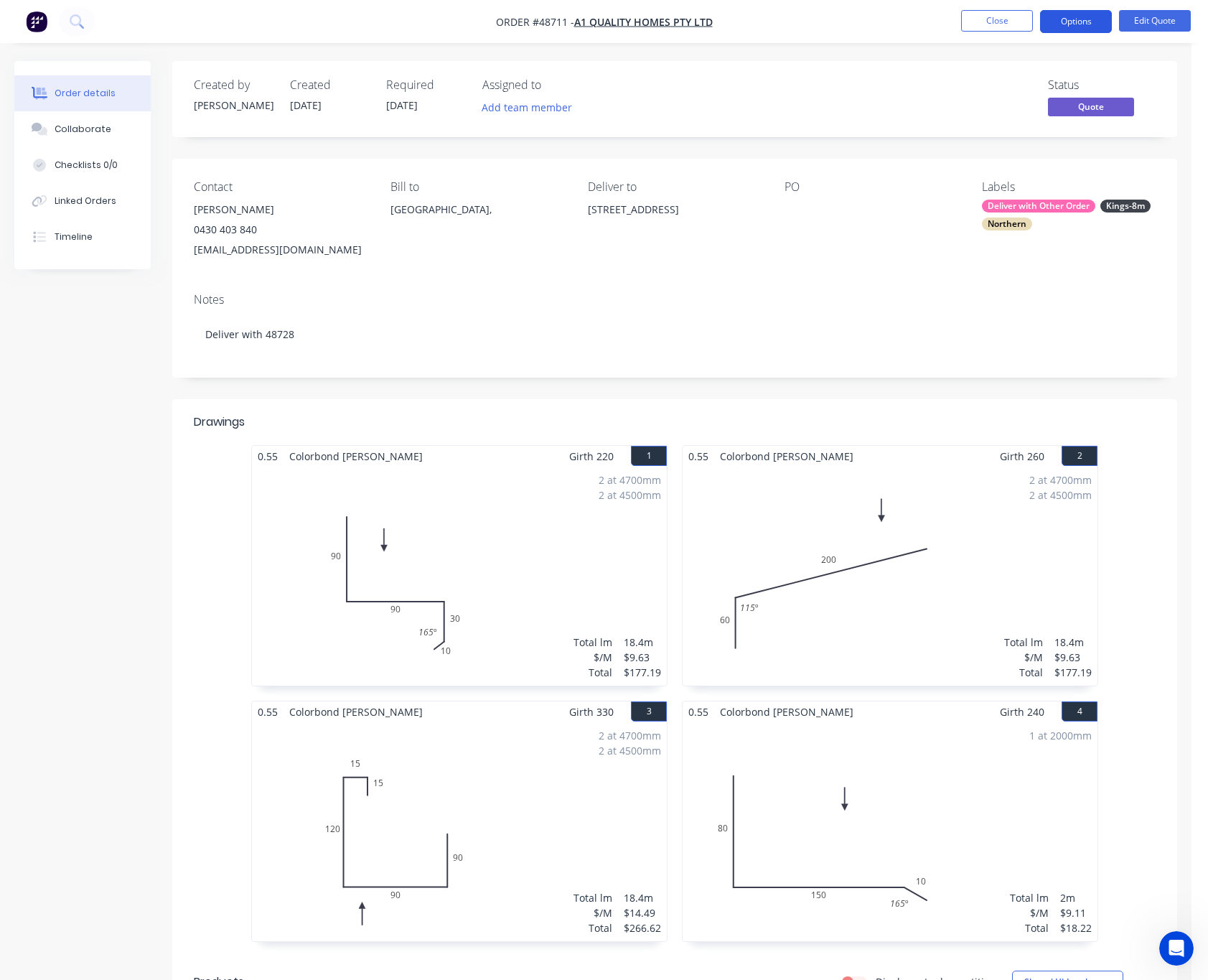
click at [1082, 15] on button "Options" at bounding box center [1076, 22] width 72 height 23
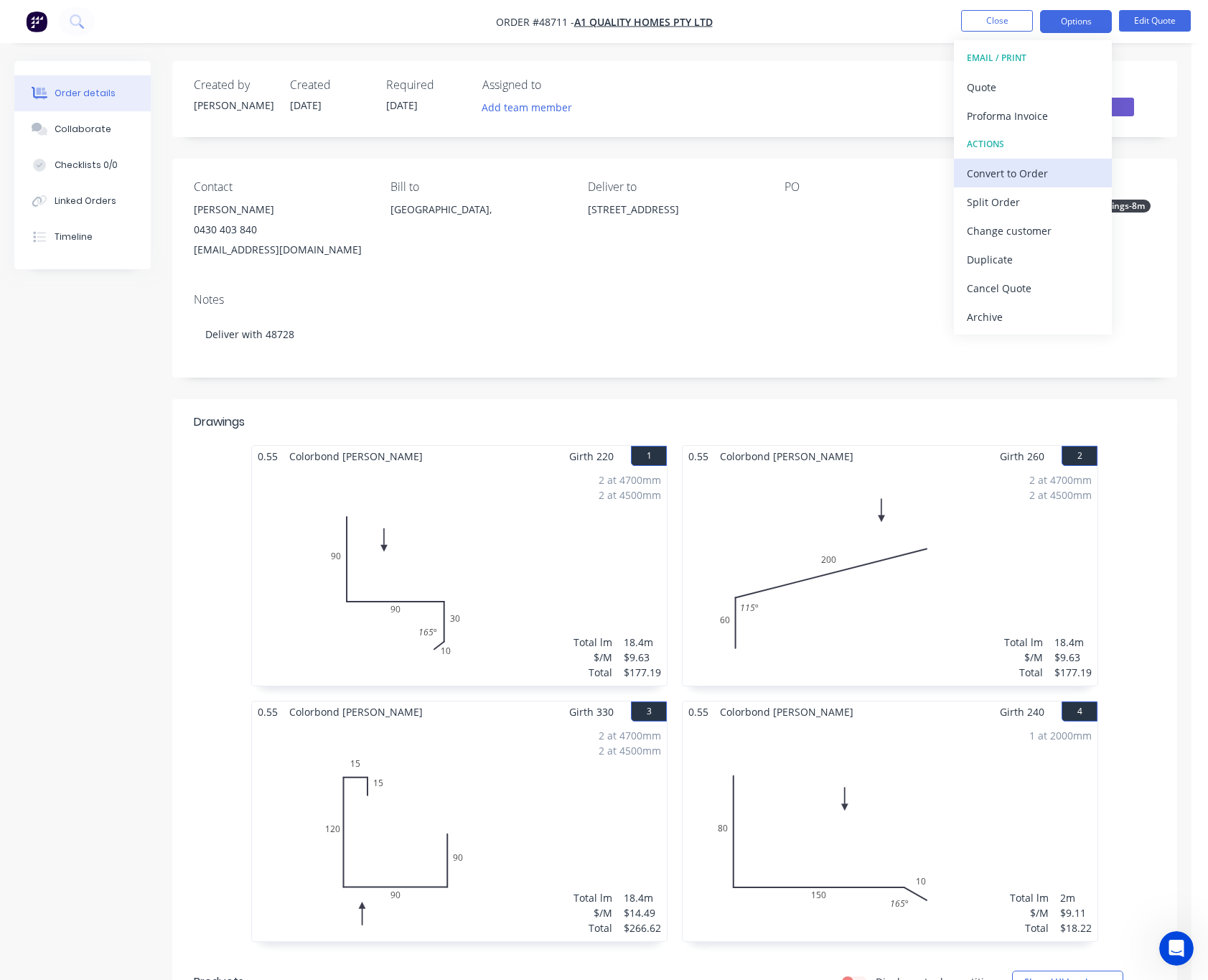
click at [1056, 170] on div "Convert to Order" at bounding box center [1033, 174] width 132 height 21
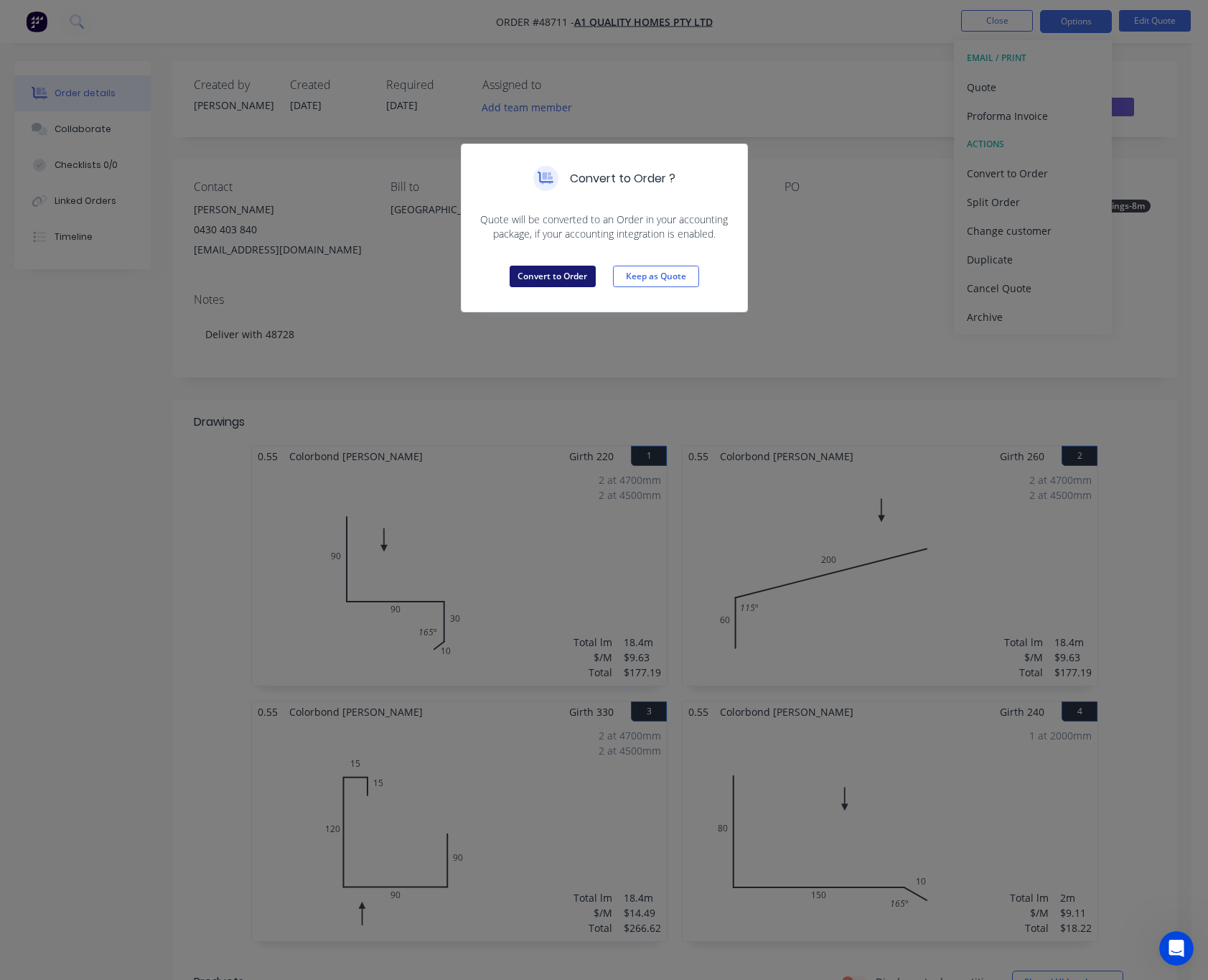
click at [542, 278] on button "Convert to Order" at bounding box center [552, 276] width 86 height 22
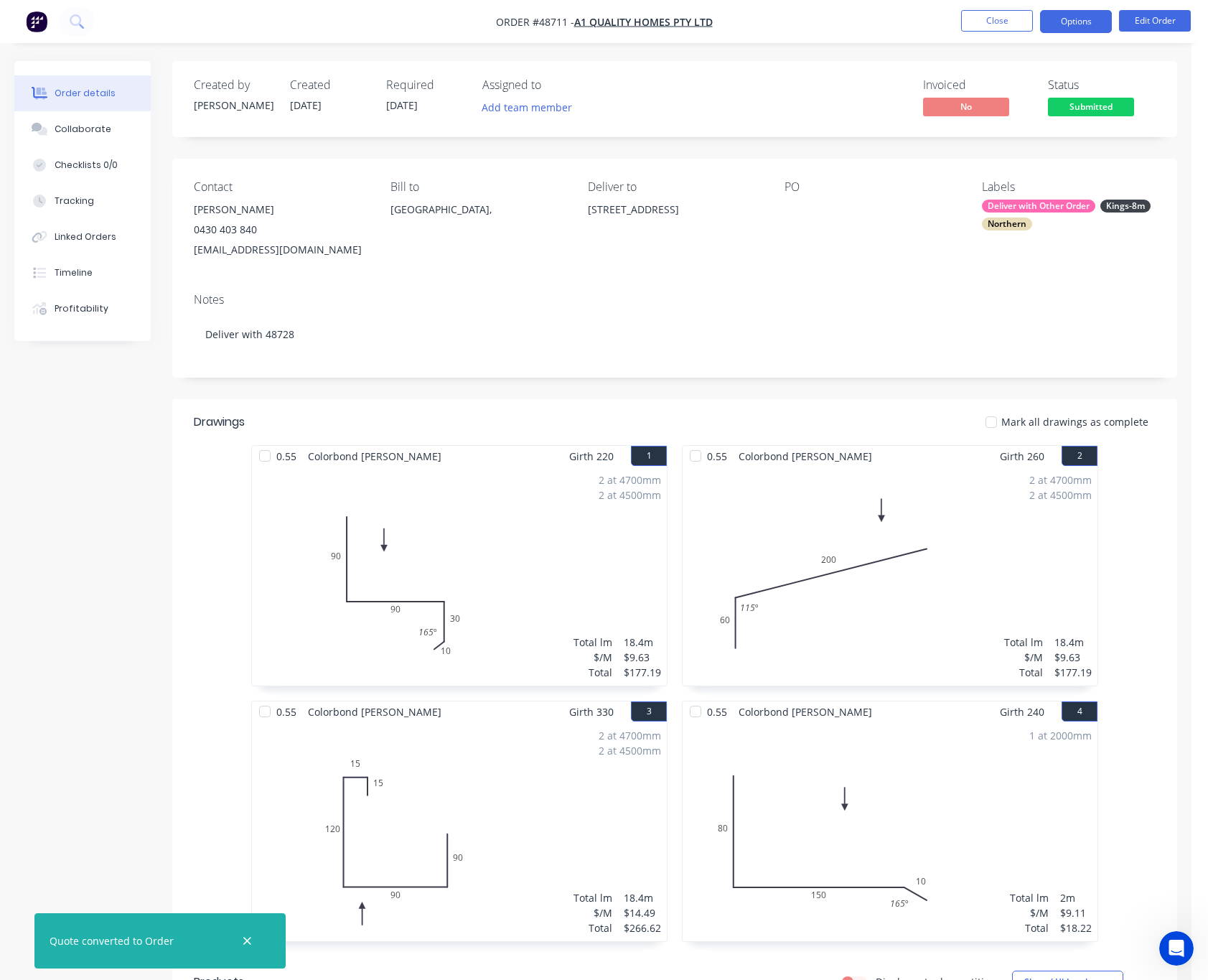
click at [1079, 10] on button "Options" at bounding box center [1076, 22] width 72 height 23
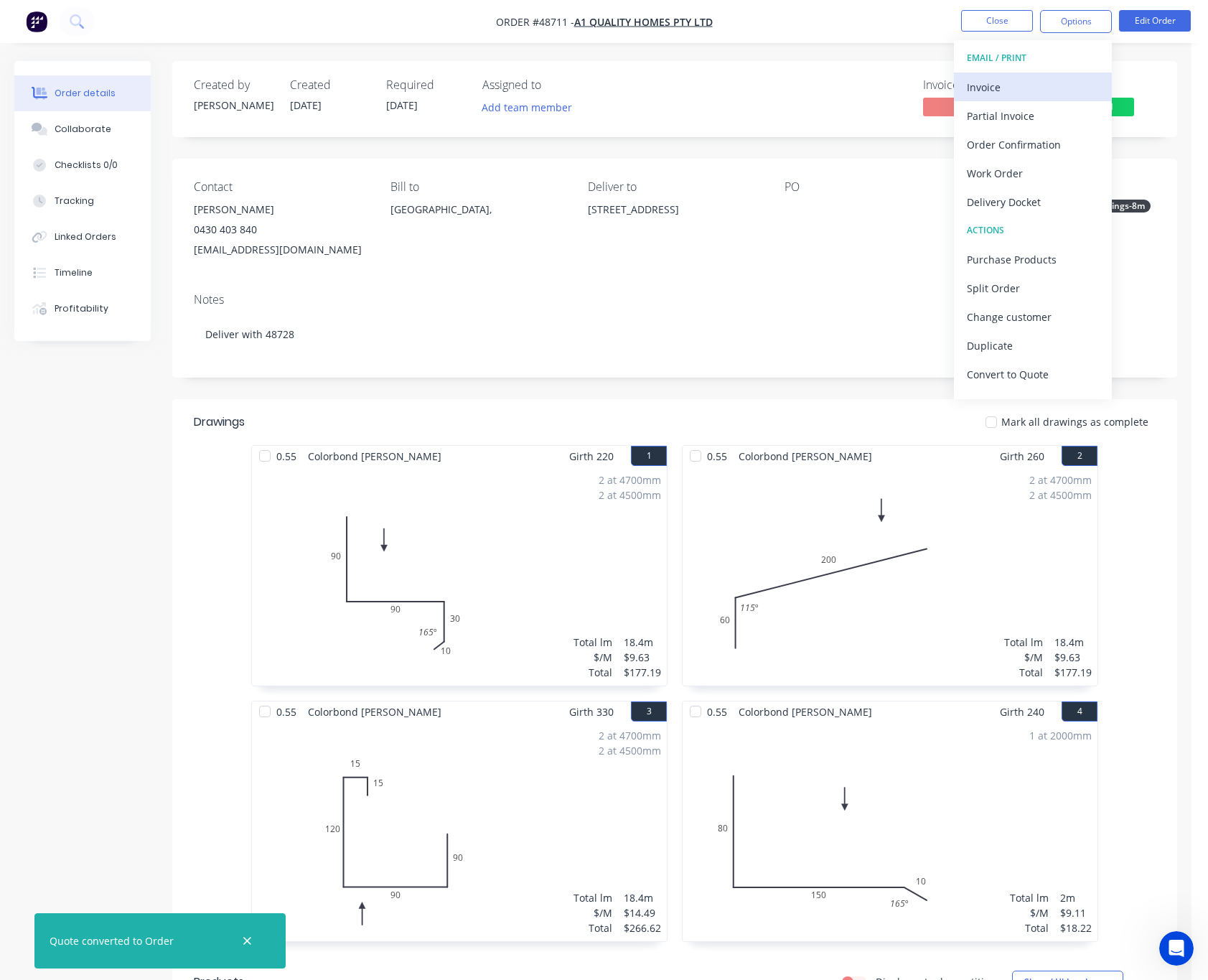
click at [1027, 92] on div "Invoice" at bounding box center [1033, 87] width 132 height 21
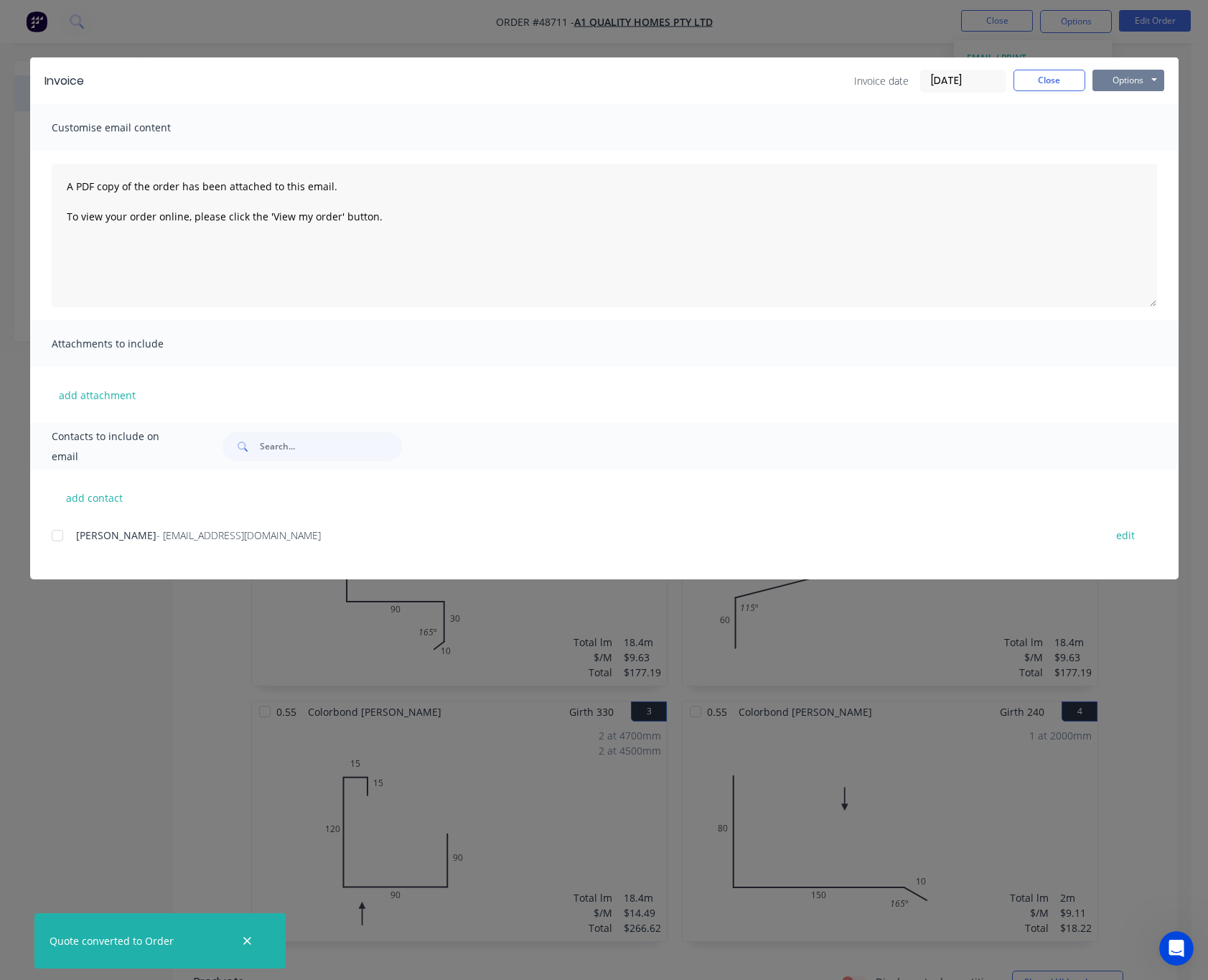
click at [1134, 73] on button "Options" at bounding box center [1129, 80] width 72 height 22
click at [55, 534] on div at bounding box center [57, 535] width 29 height 29
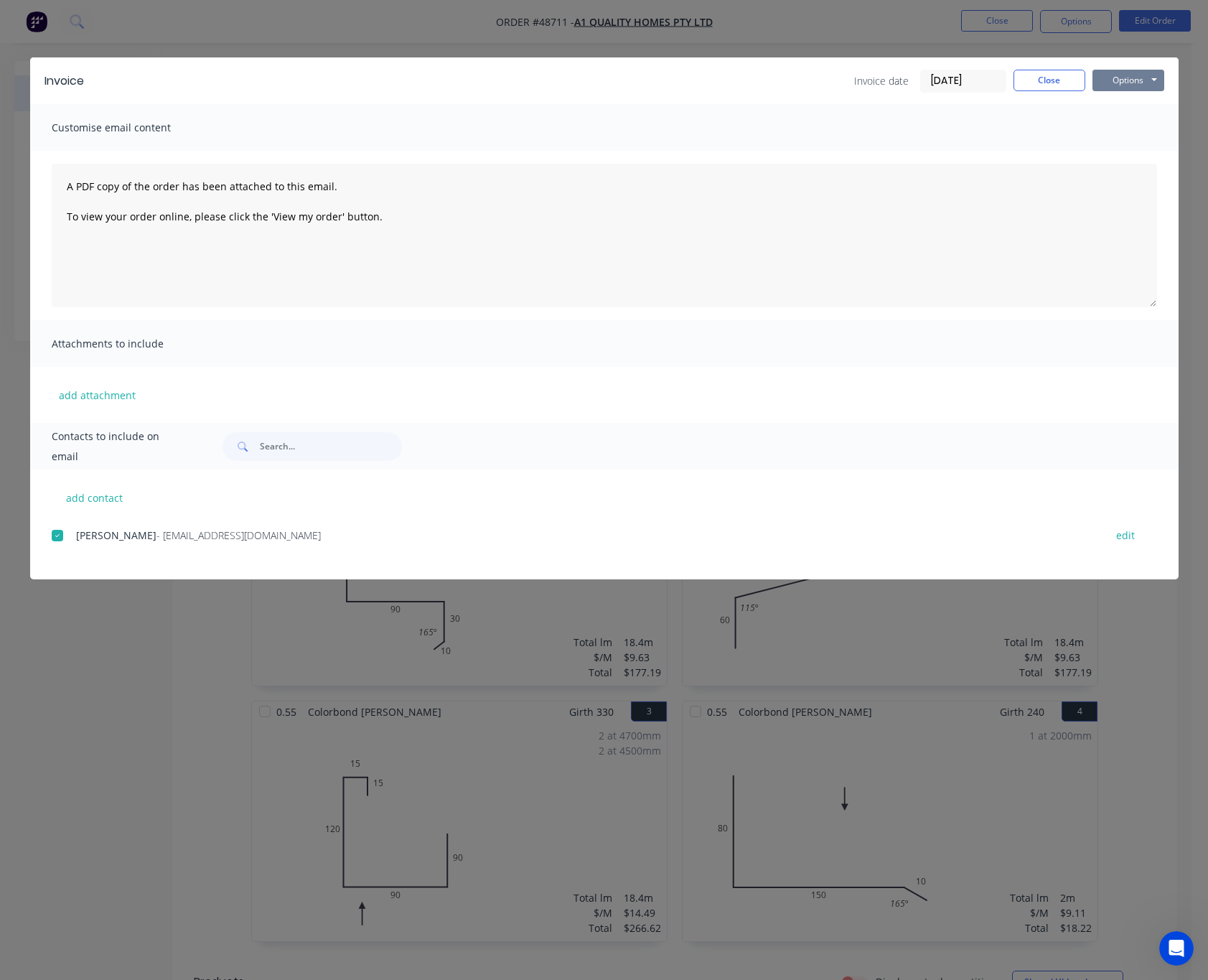
click at [1144, 73] on button "Options" at bounding box center [1129, 80] width 72 height 22
click at [1152, 147] on button "Email" at bounding box center [1138, 153] width 92 height 24
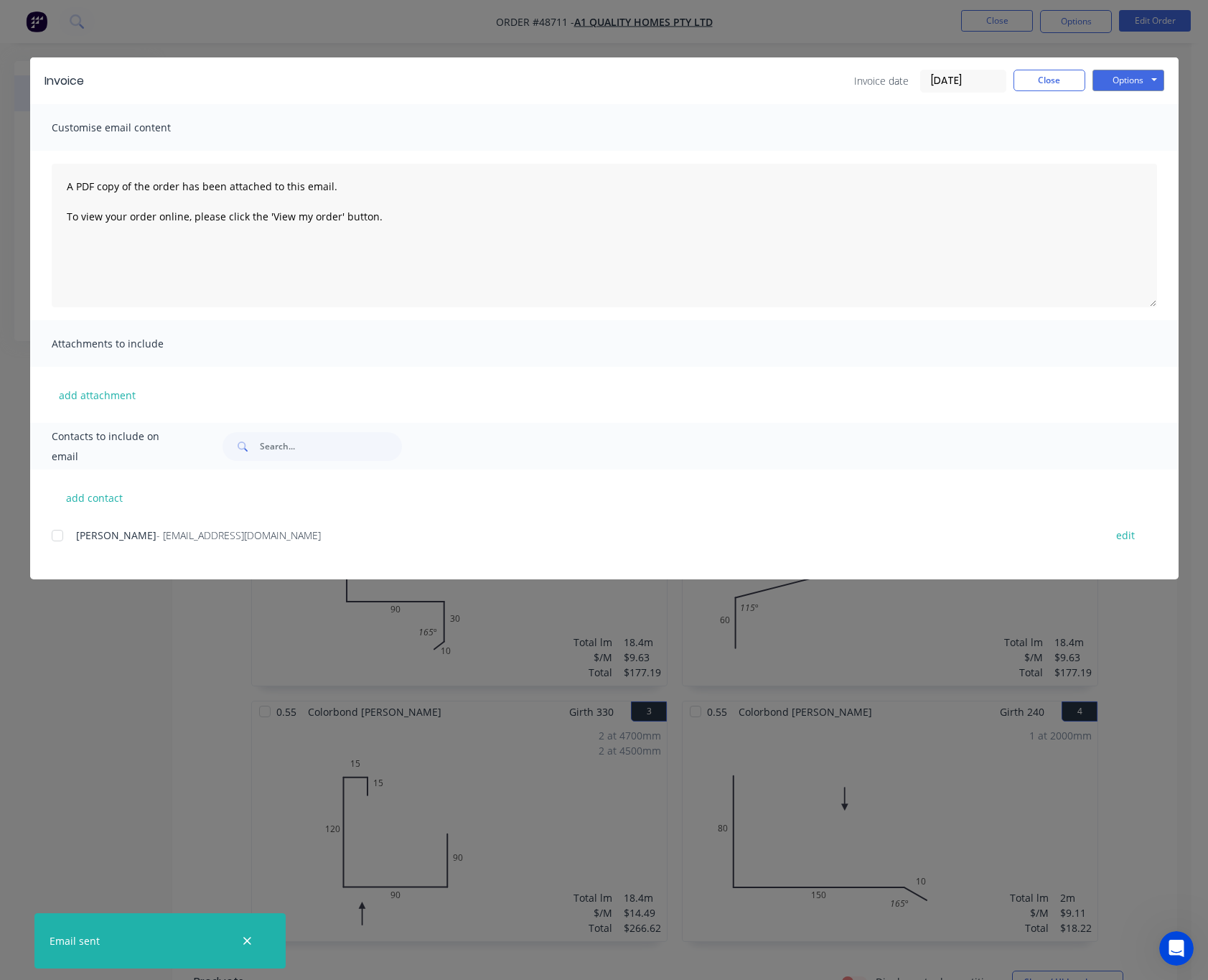
click at [175, 681] on div "Invoice Invoice date 02/09/25 Close Options Preview Print Email Customise email…" at bounding box center [604, 490] width 1208 height 980
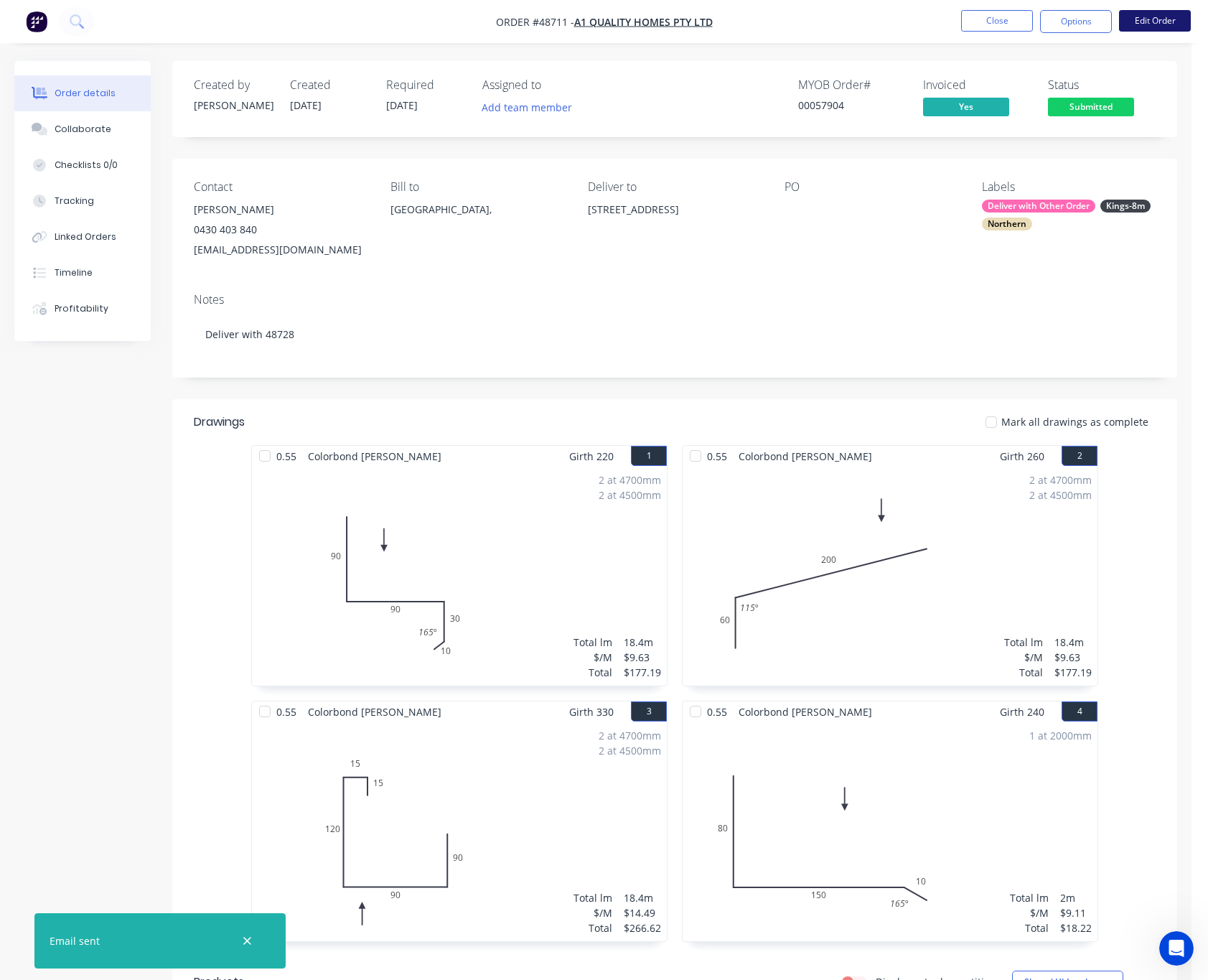
click at [1166, 20] on button "Edit Order" at bounding box center [1155, 21] width 72 height 22
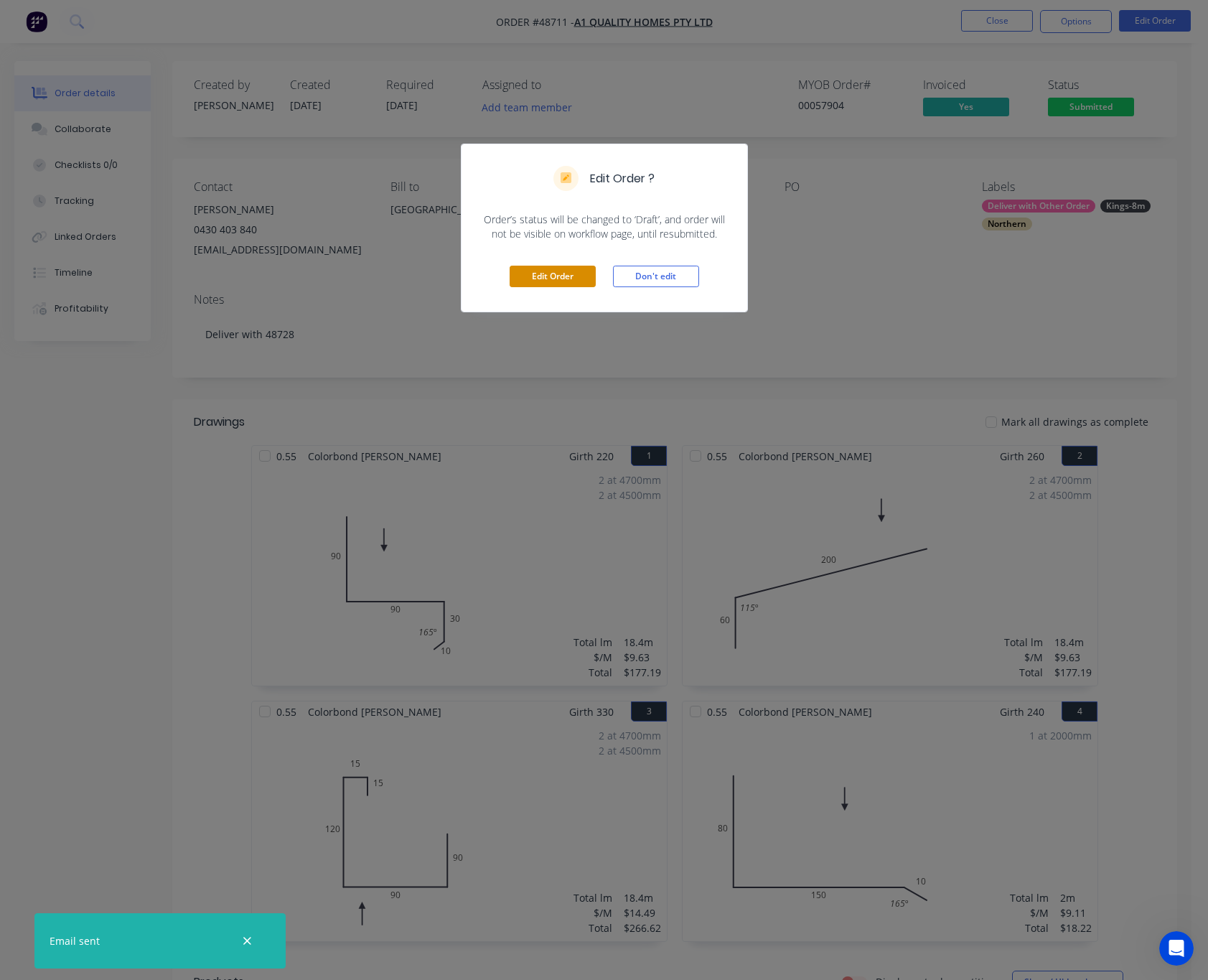
click at [528, 286] on div "Edit Order Don't edit" at bounding box center [604, 276] width 286 height 71
click at [535, 274] on button "Edit Order" at bounding box center [552, 276] width 86 height 22
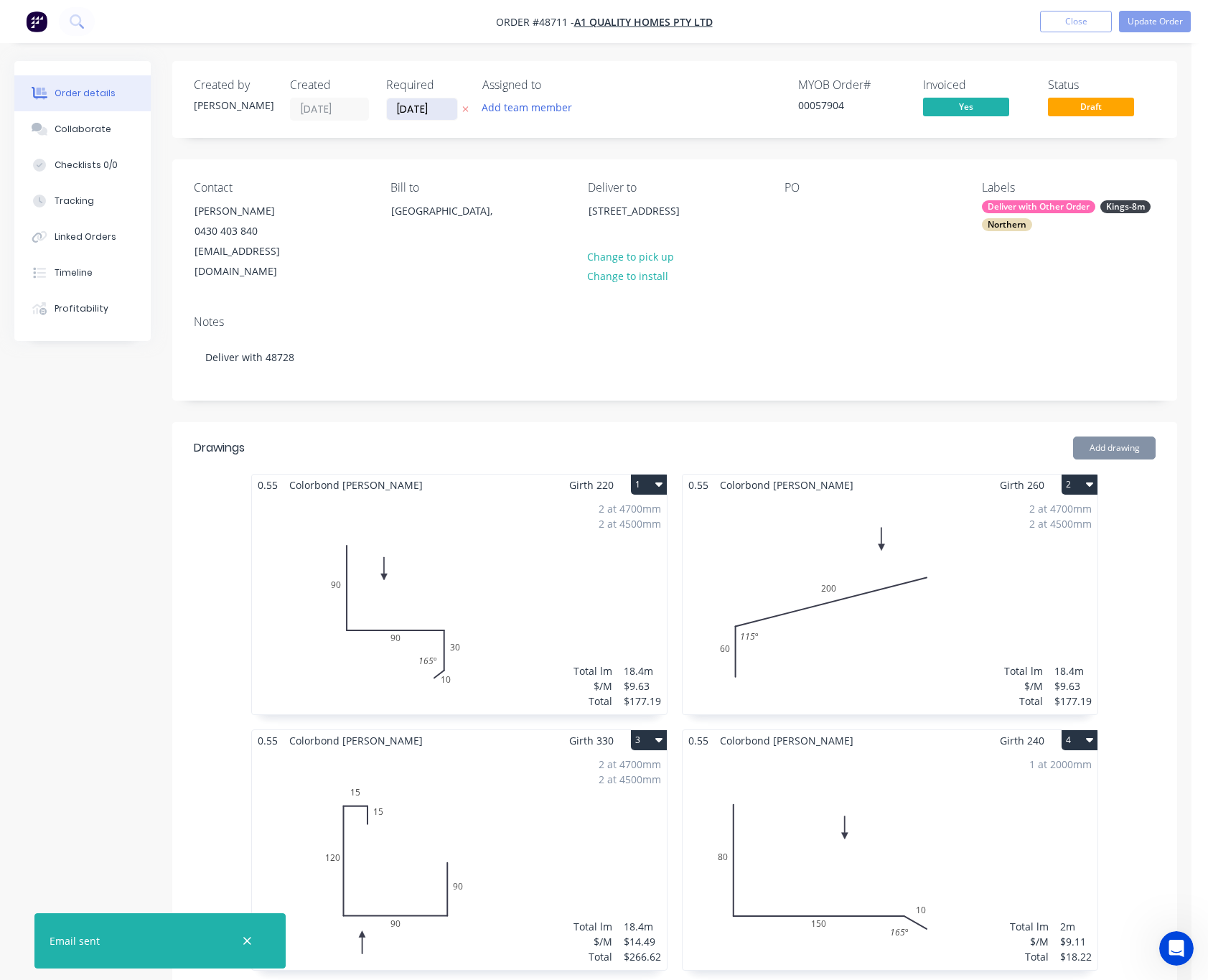
click at [414, 106] on input "[DATE]" at bounding box center [422, 109] width 71 height 22
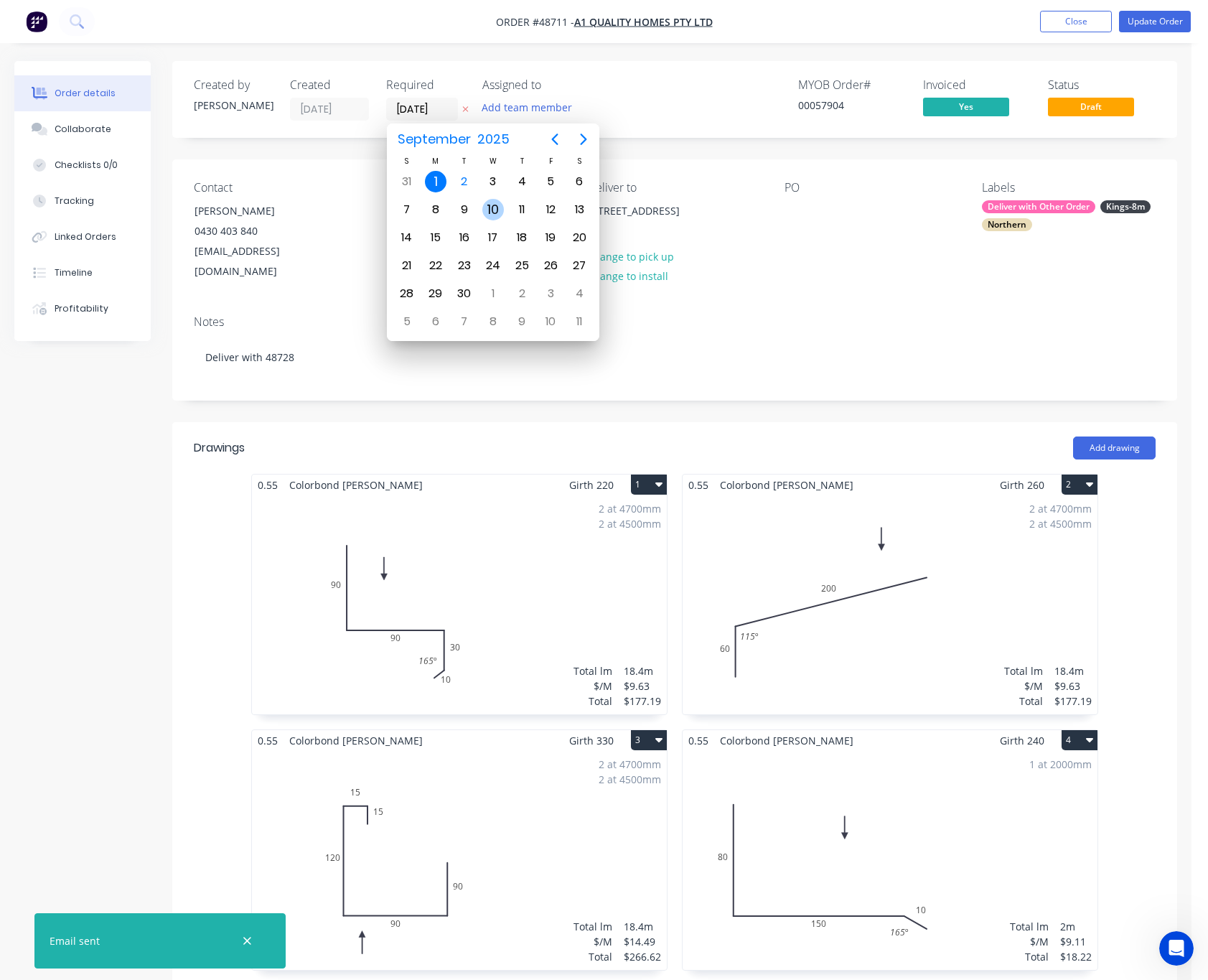
click at [492, 203] on div "10" at bounding box center [493, 209] width 22 height 22
type input "10/09/25"
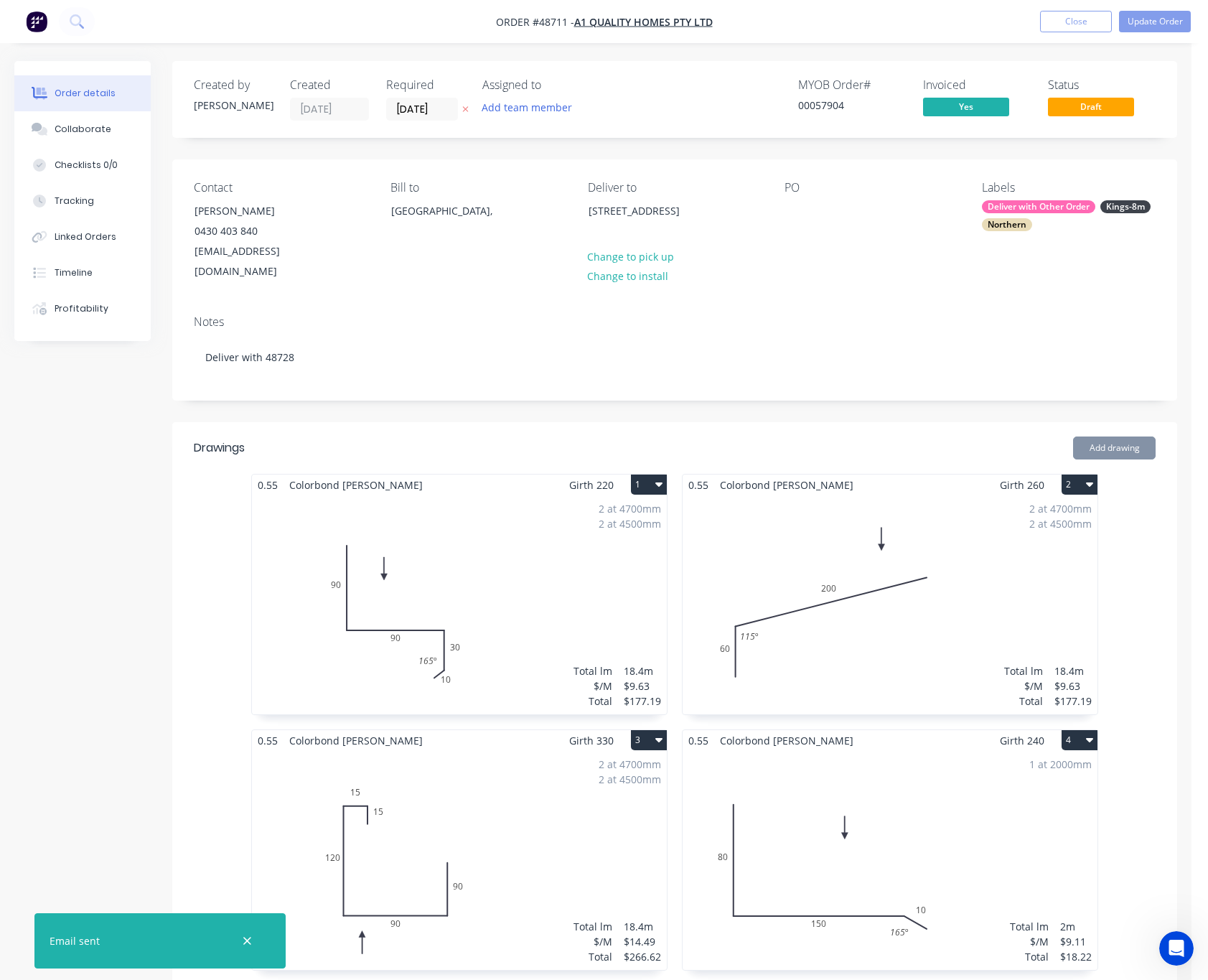
click at [677, 75] on div "Created by Cathy Created 02/09/25 Required 10/09/25 Assigned to Add team member…" at bounding box center [675, 99] width 1006 height 77
click at [1162, 24] on button "Update Order" at bounding box center [1155, 21] width 72 height 22
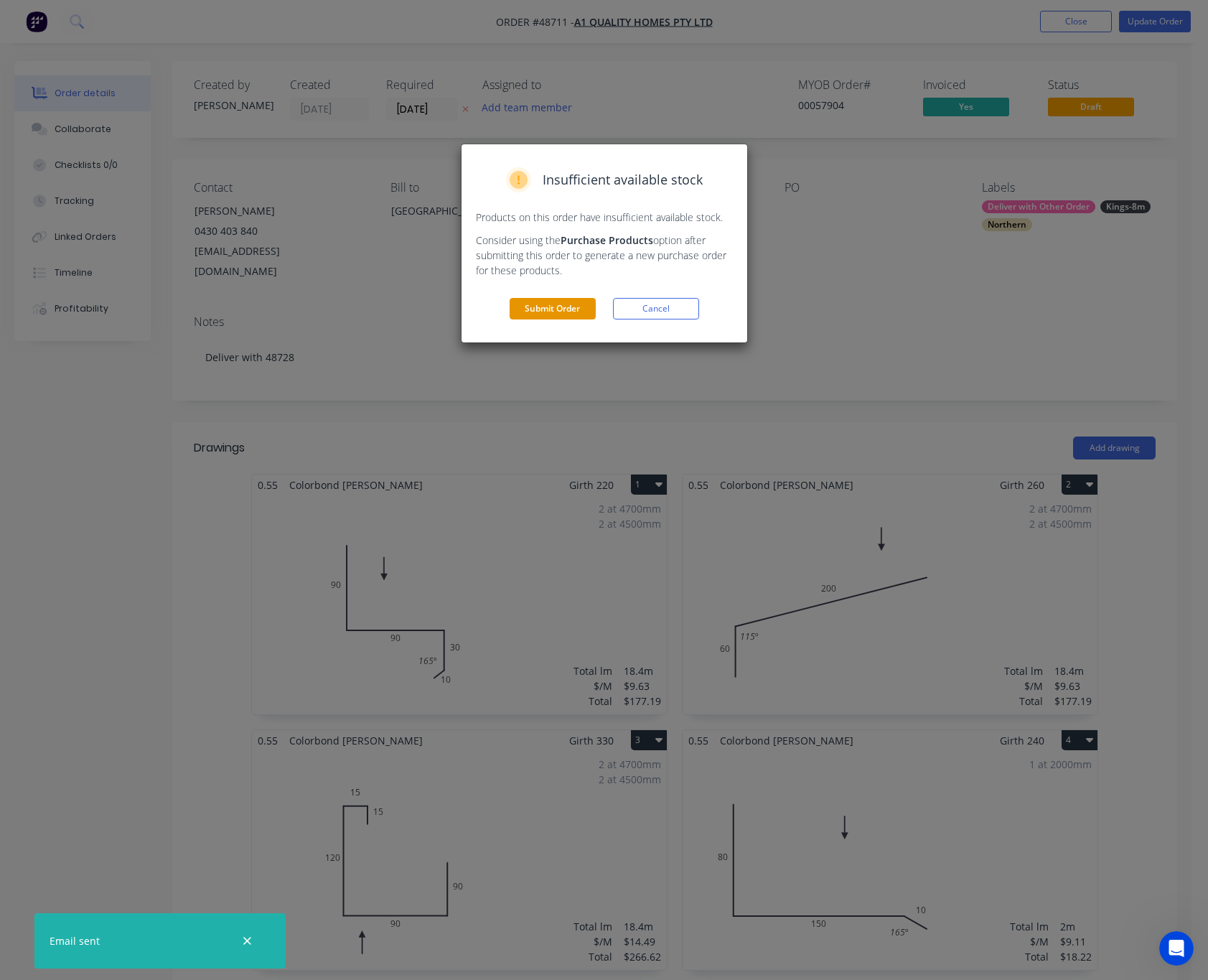
click at [541, 303] on button "Submit Order" at bounding box center [552, 309] width 86 height 22
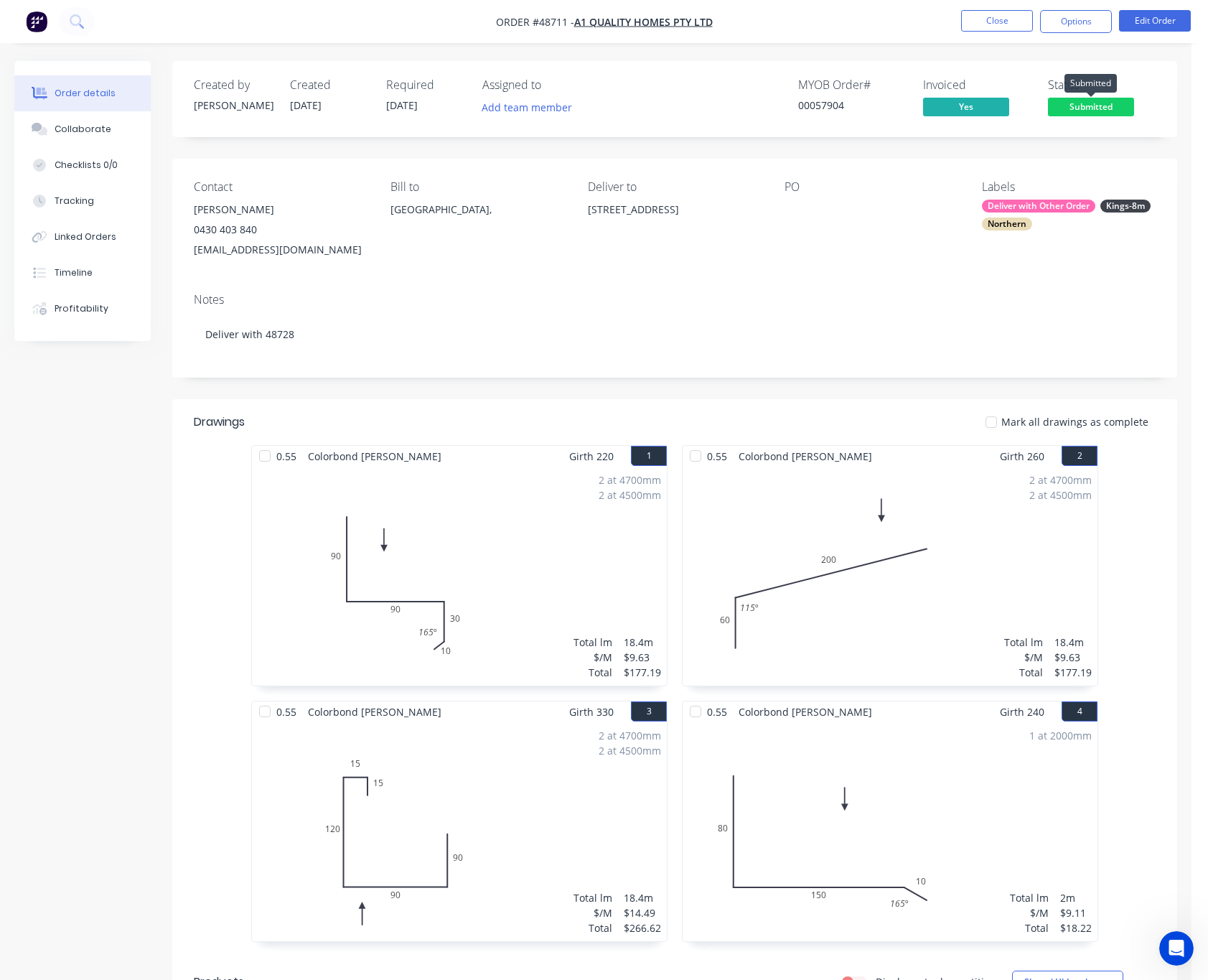
click at [1097, 107] on span "Submitted" at bounding box center [1091, 106] width 86 height 18
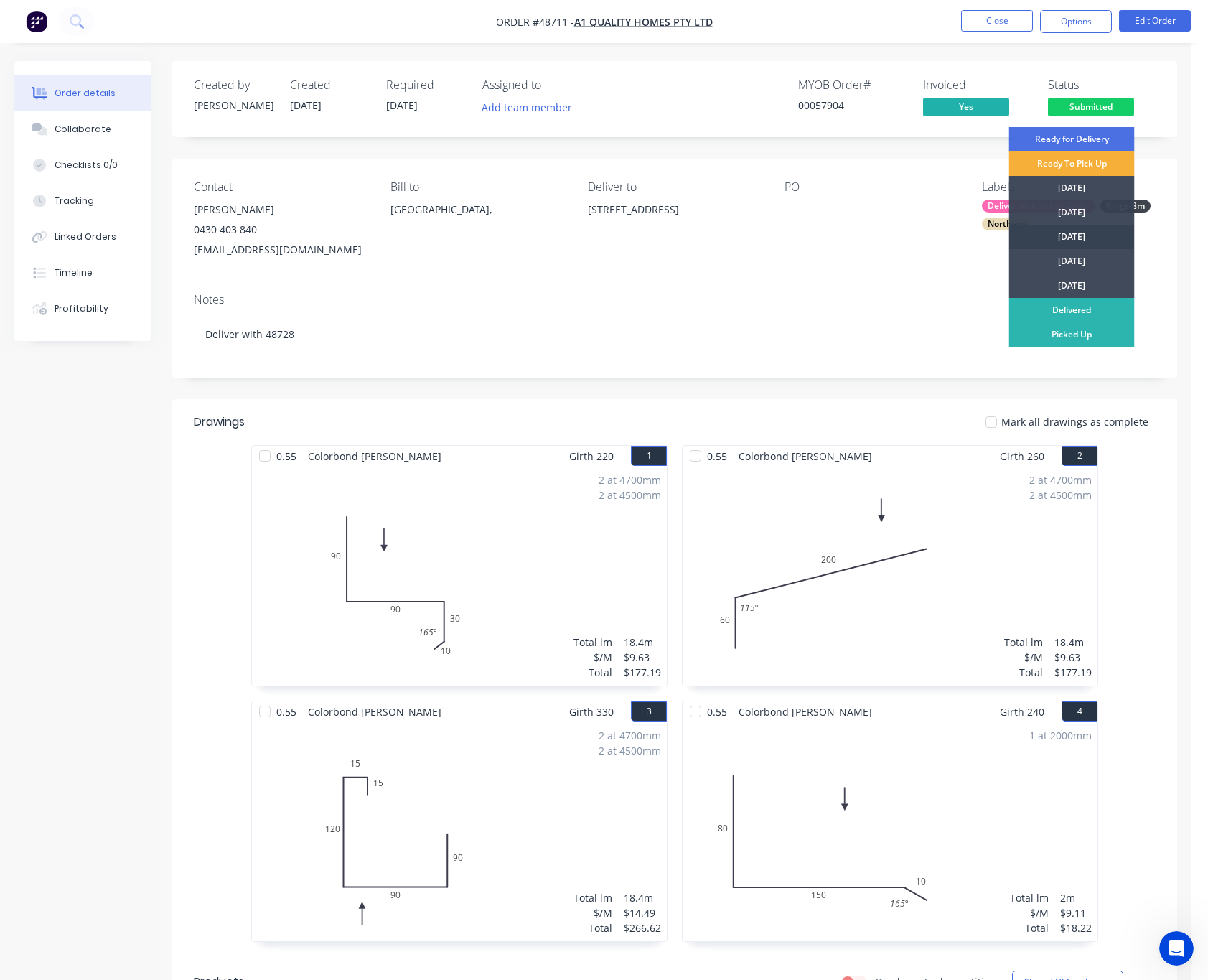
click at [1090, 227] on div "[DATE]" at bounding box center [1072, 237] width 126 height 24
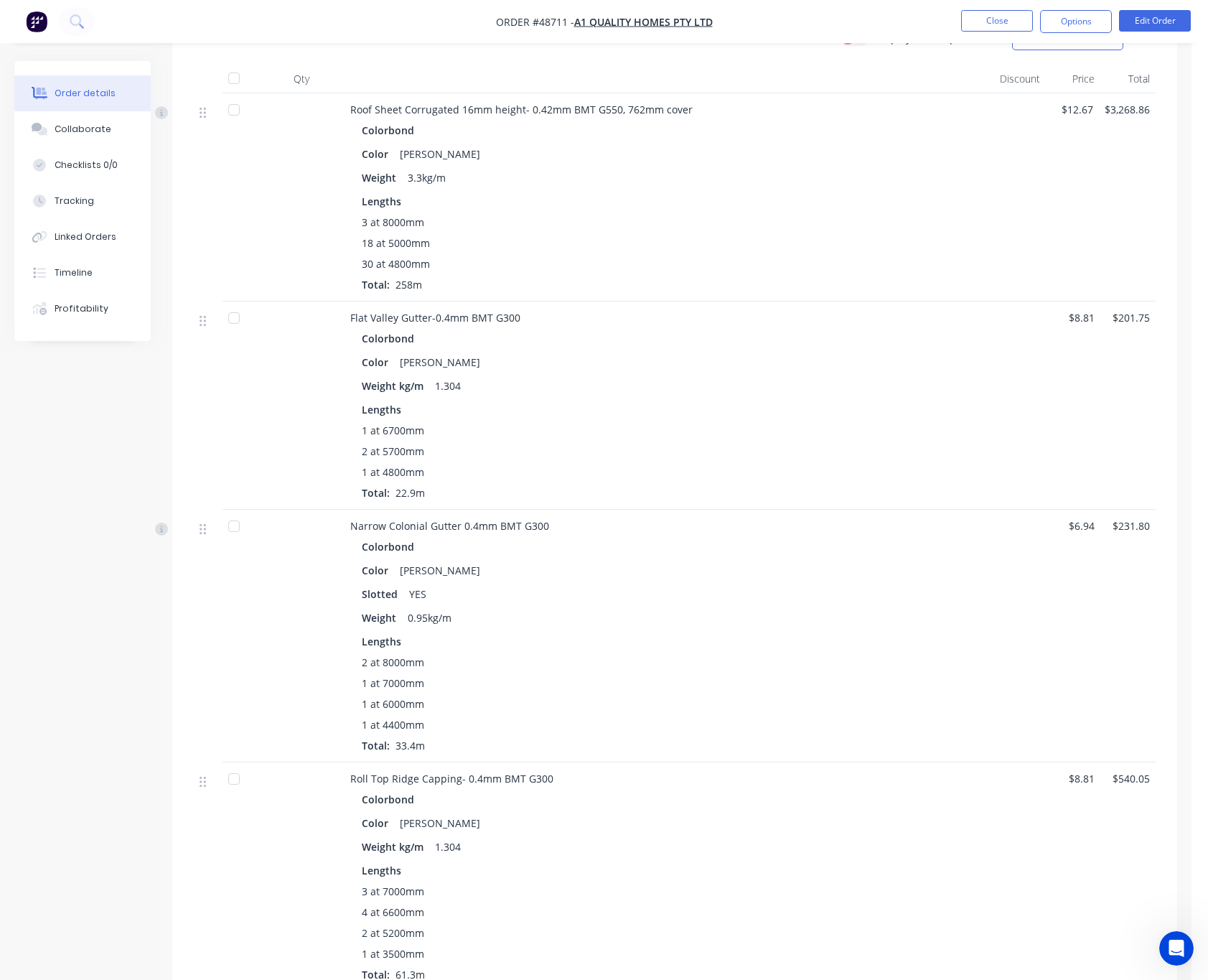
scroll to position [640, 0]
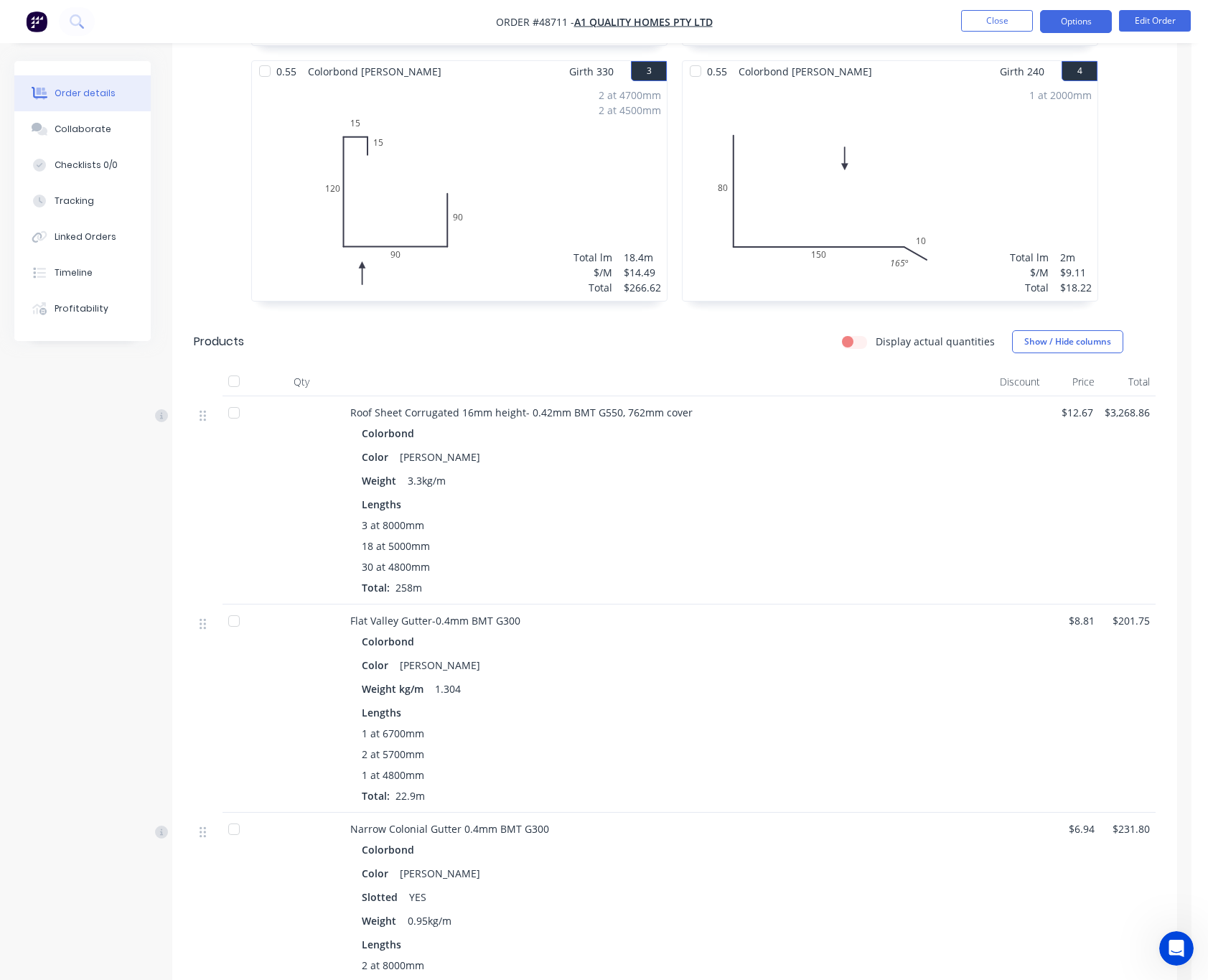
click at [1068, 17] on button "Options" at bounding box center [1076, 22] width 72 height 23
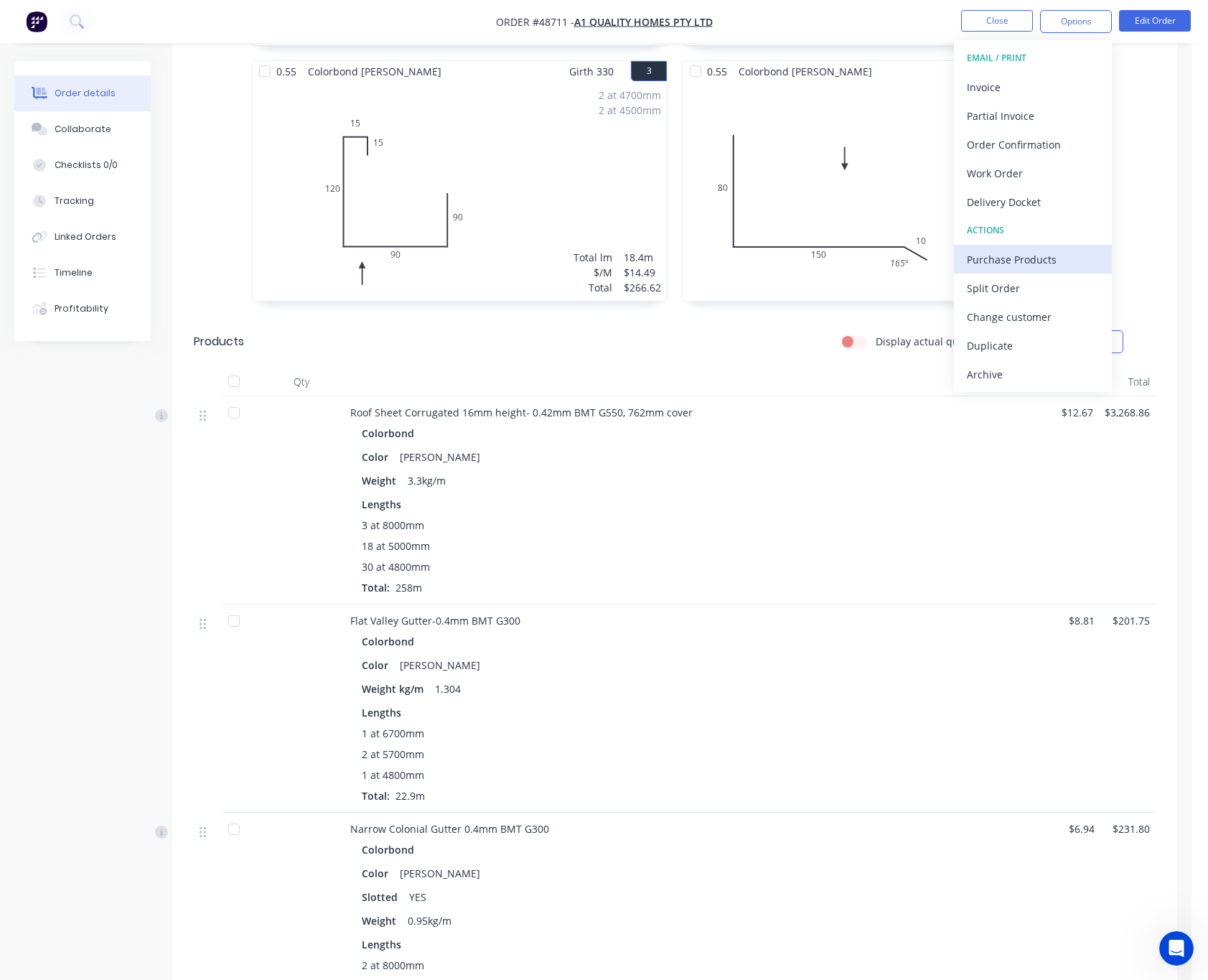
click at [1030, 253] on div "Purchase Products" at bounding box center [1033, 260] width 132 height 21
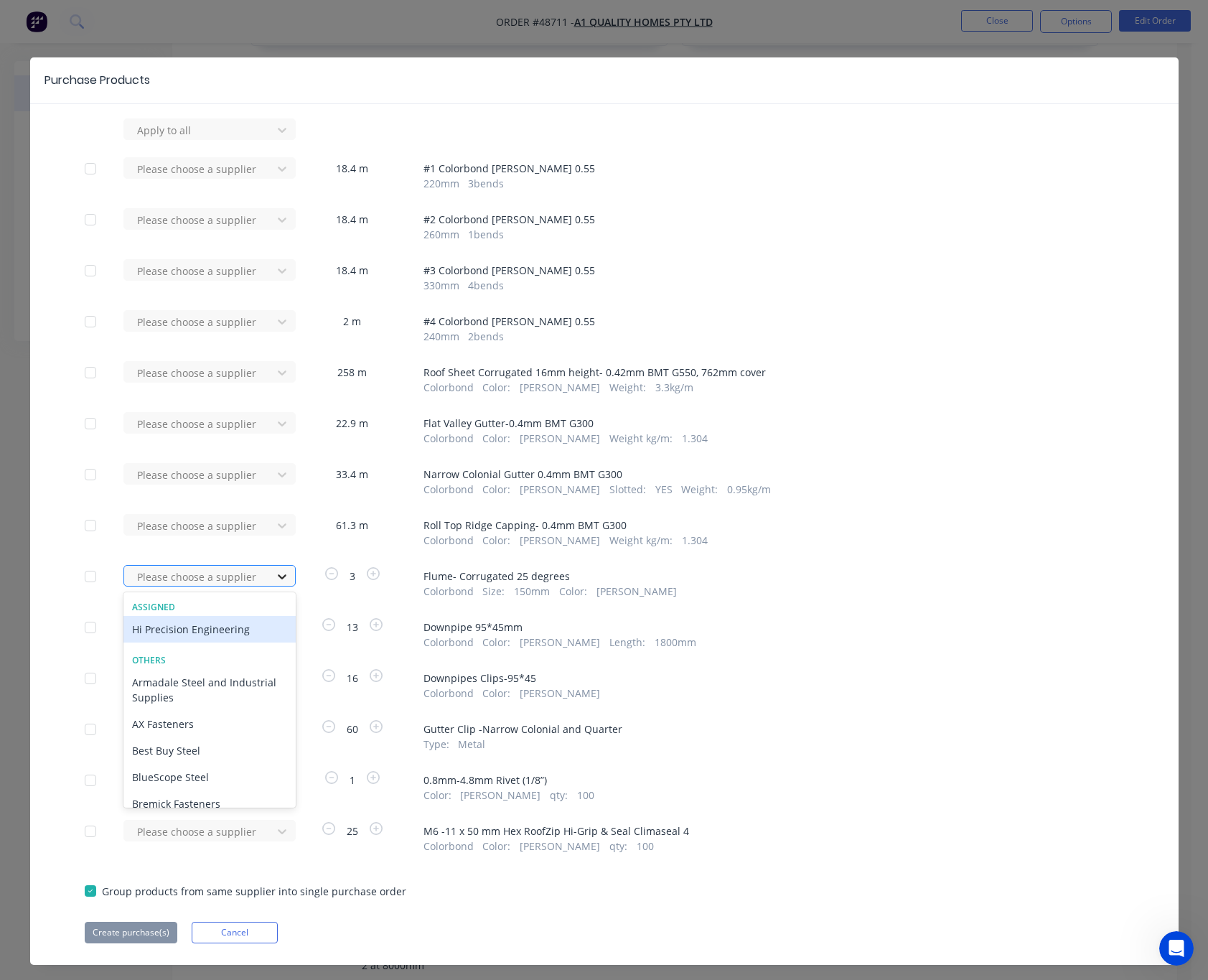
click at [278, 577] on icon at bounding box center [282, 576] width 14 height 14
click at [207, 631] on div "Hi Precision Engineering" at bounding box center [210, 629] width 173 height 26
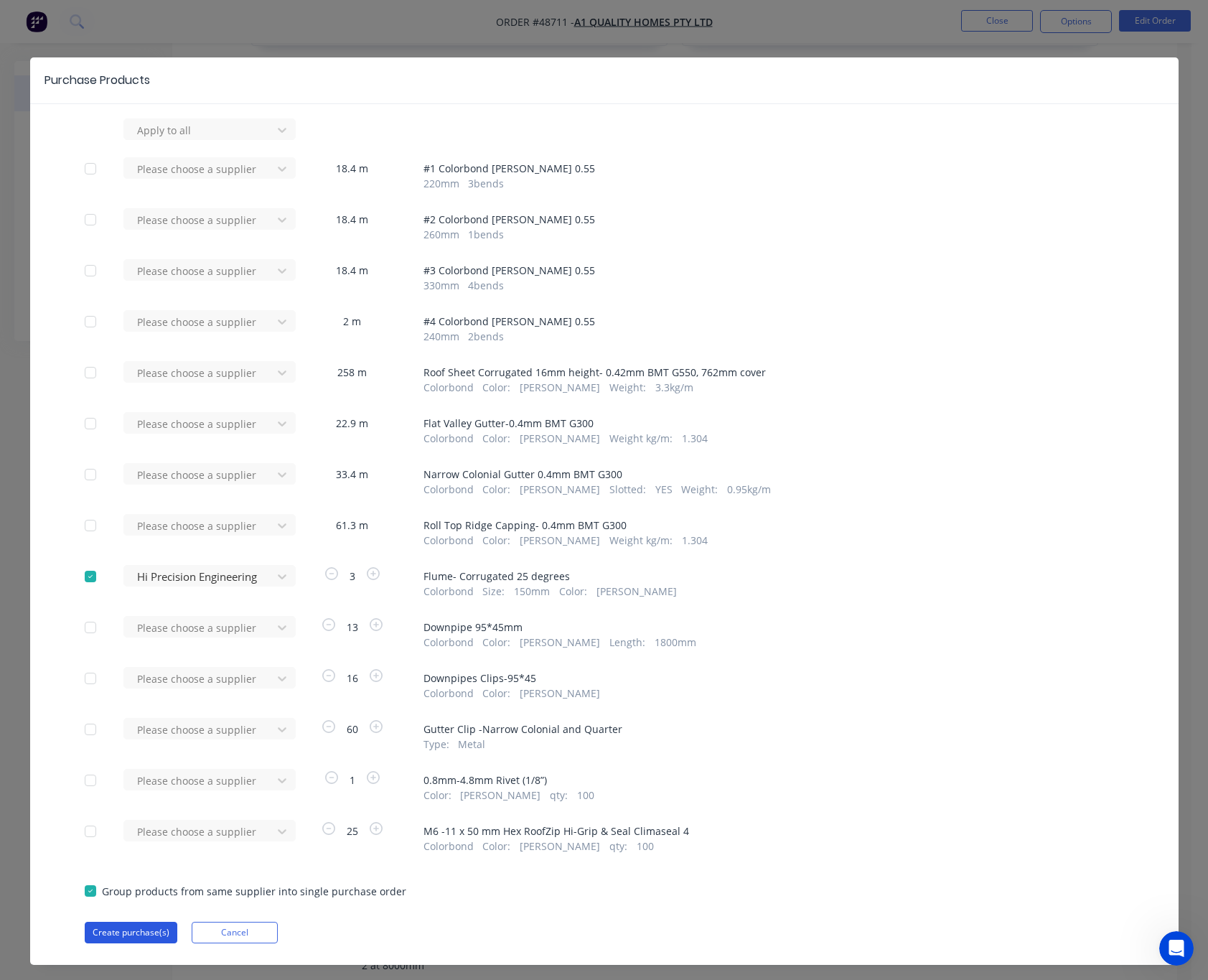
click at [136, 924] on button "Create purchase(s)" at bounding box center [131, 932] width 92 height 22
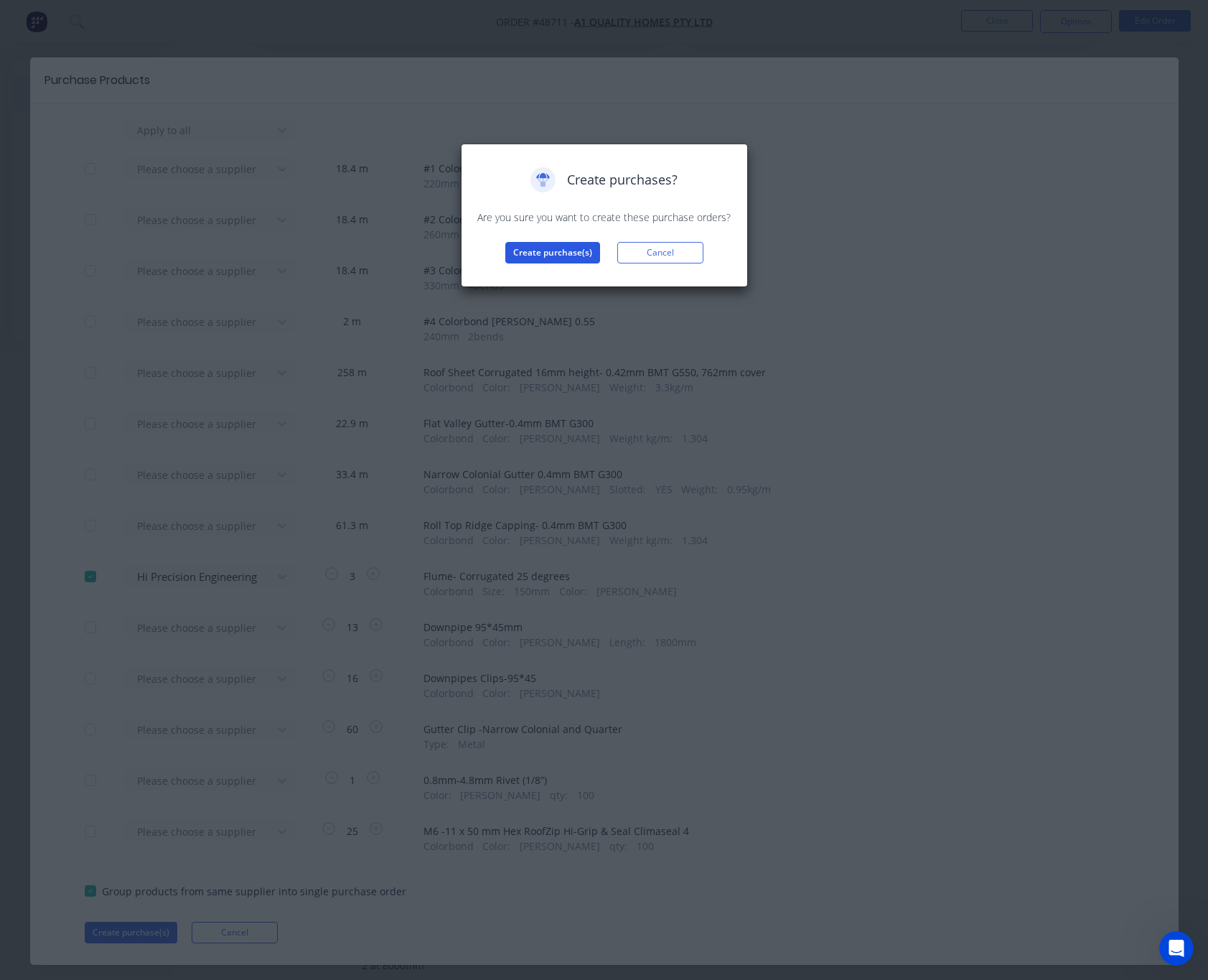
click at [529, 256] on button "Create purchase(s)" at bounding box center [553, 252] width 95 height 22
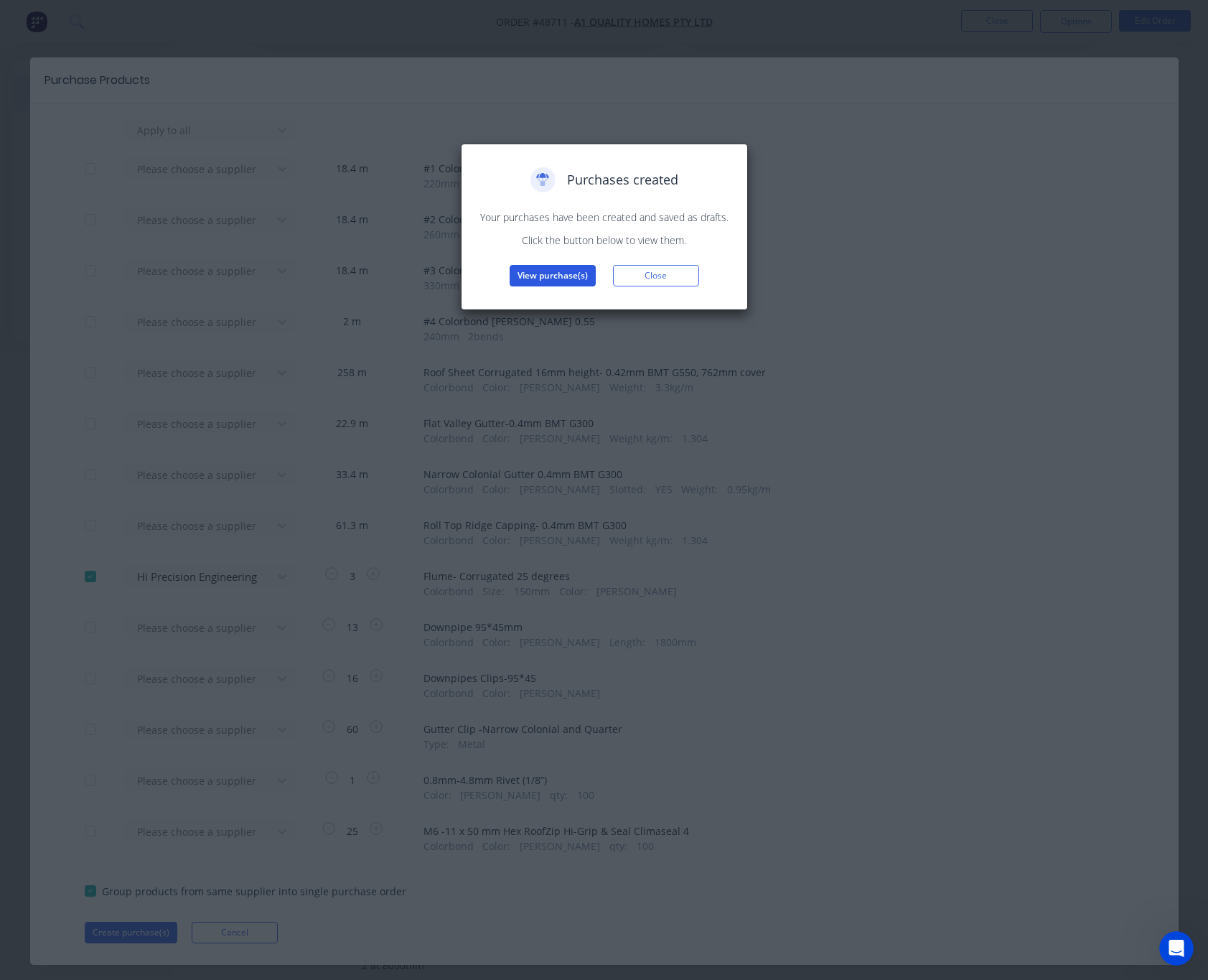
click at [546, 278] on button "View purchase(s)" at bounding box center [552, 276] width 86 height 22
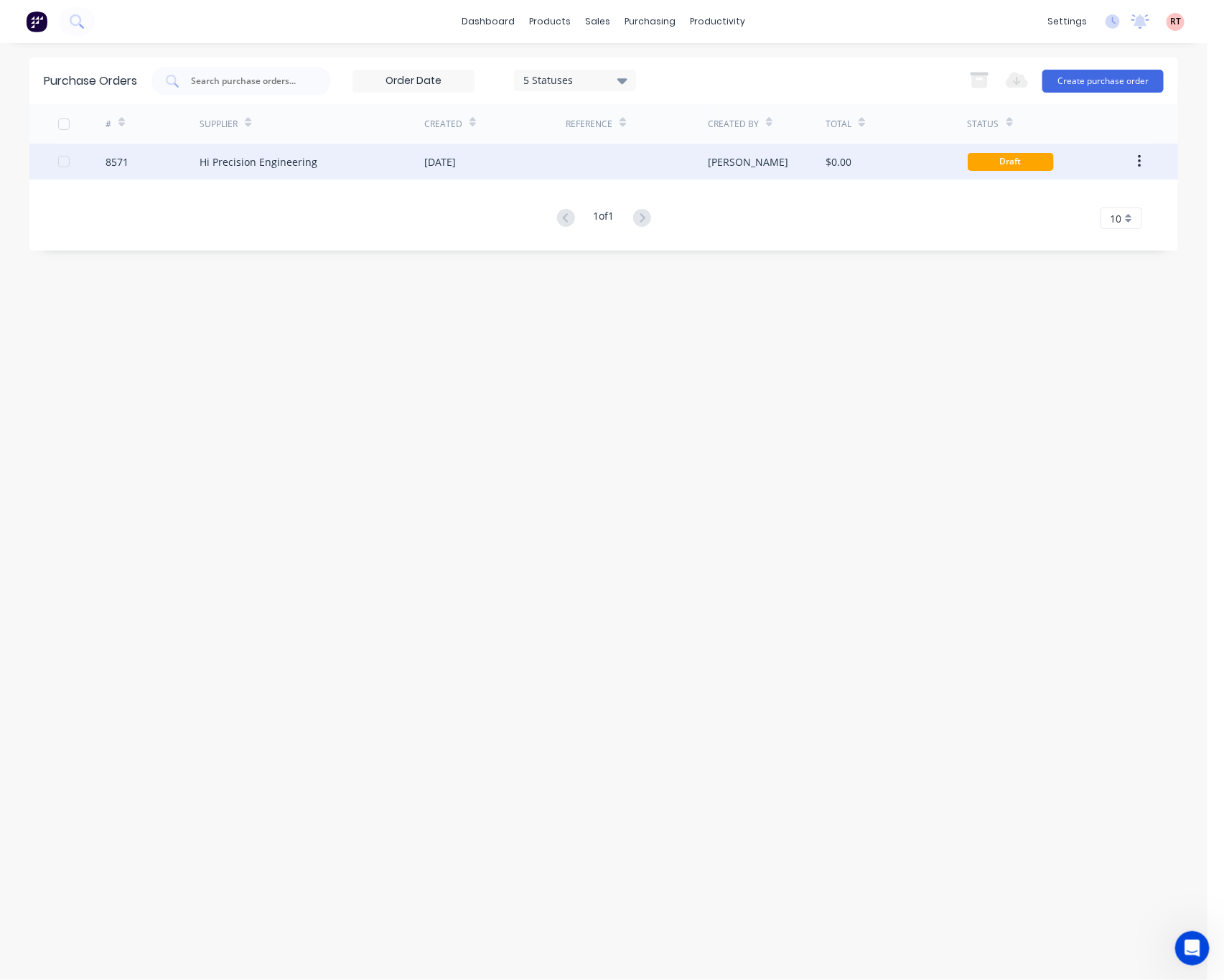
click at [778, 151] on div "[PERSON_NAME]" at bounding box center [767, 161] width 119 height 36
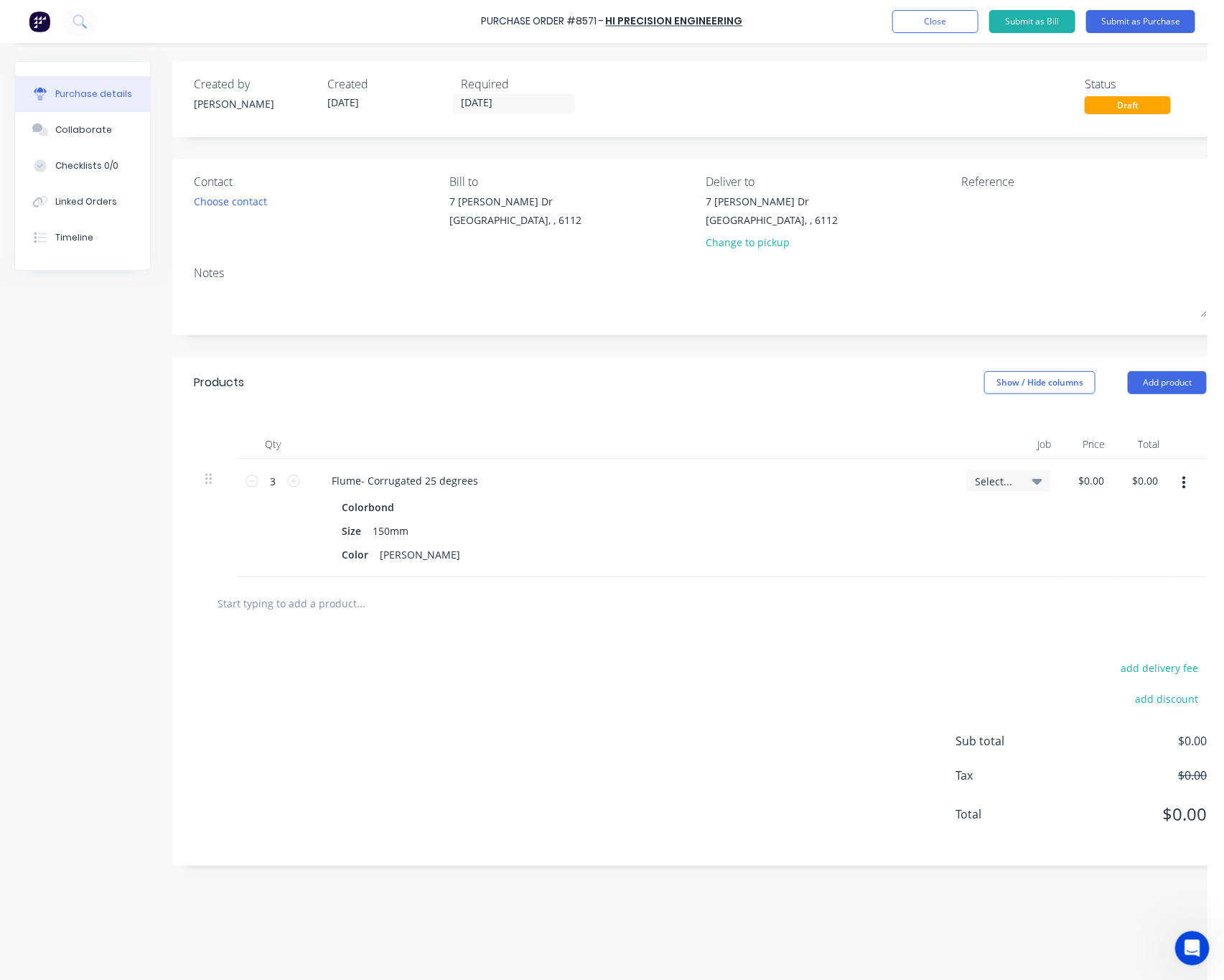
click at [533, 89] on div "Required" at bounding box center [522, 84] width 122 height 17
click at [539, 99] on input "[DATE]" at bounding box center [513, 104] width 120 height 18
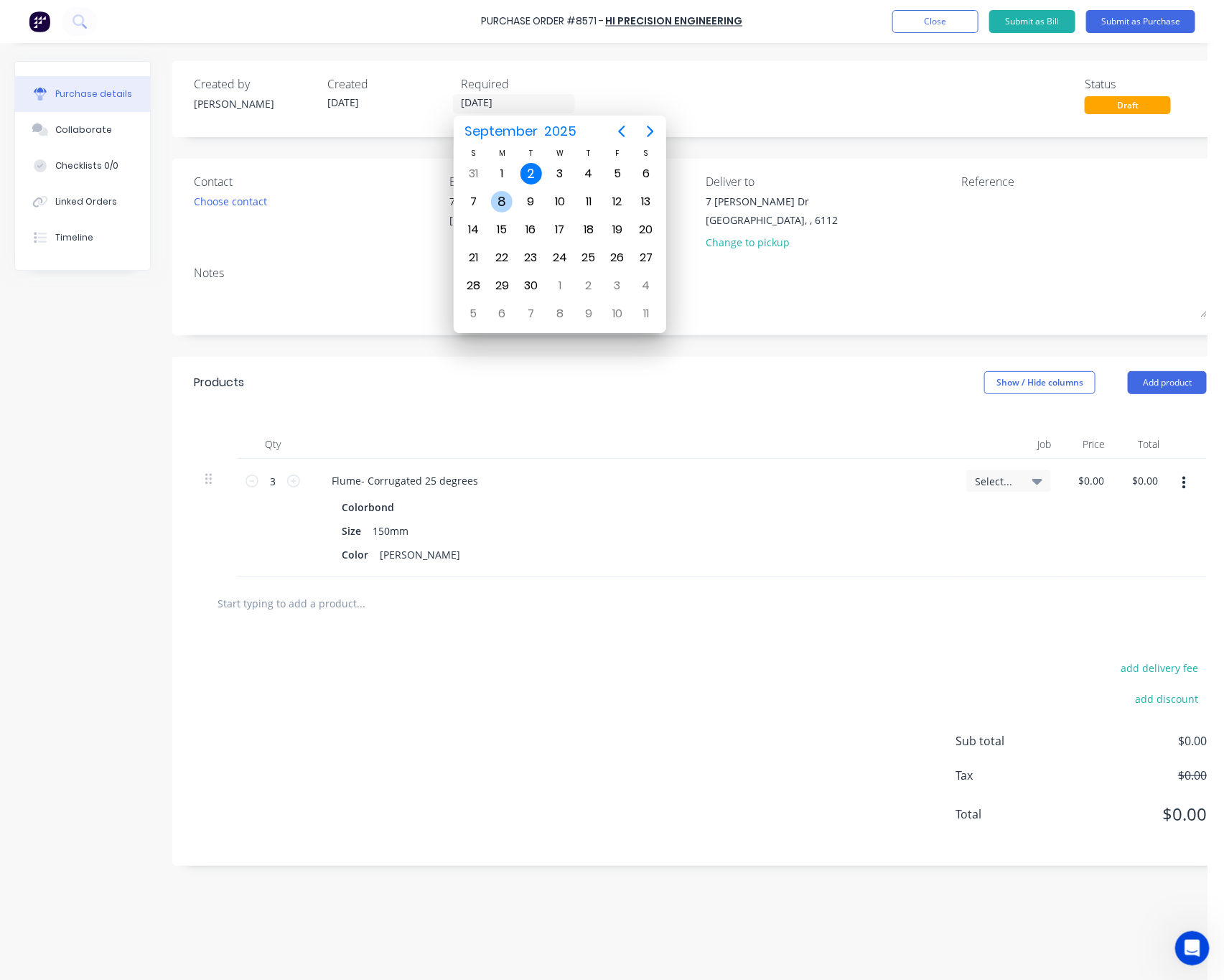
click at [495, 201] on div "8" at bounding box center [501, 201] width 22 height 22
type input "[DATE]"
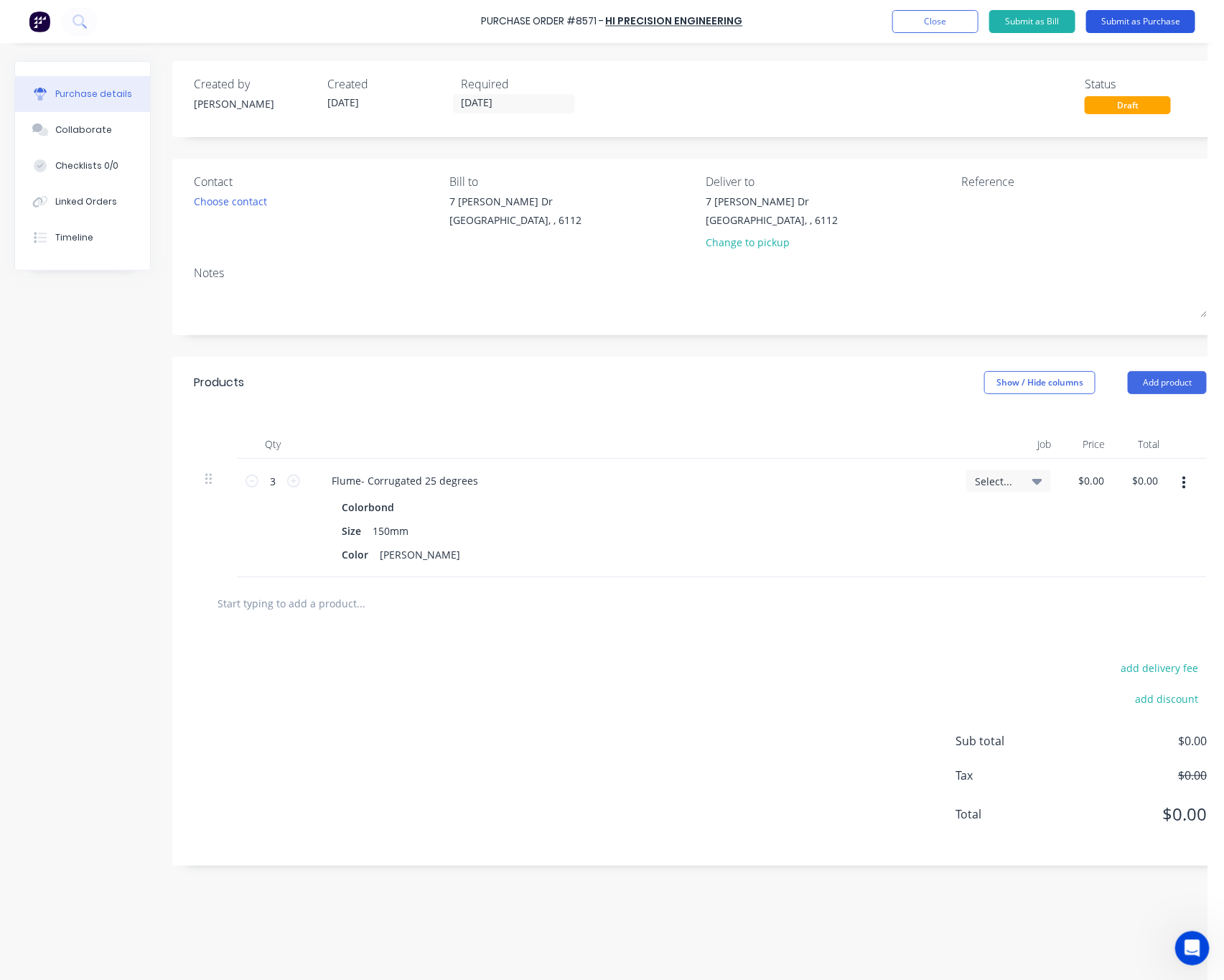
click at [1151, 22] on button "Submit as Purchase" at bounding box center [1140, 22] width 109 height 23
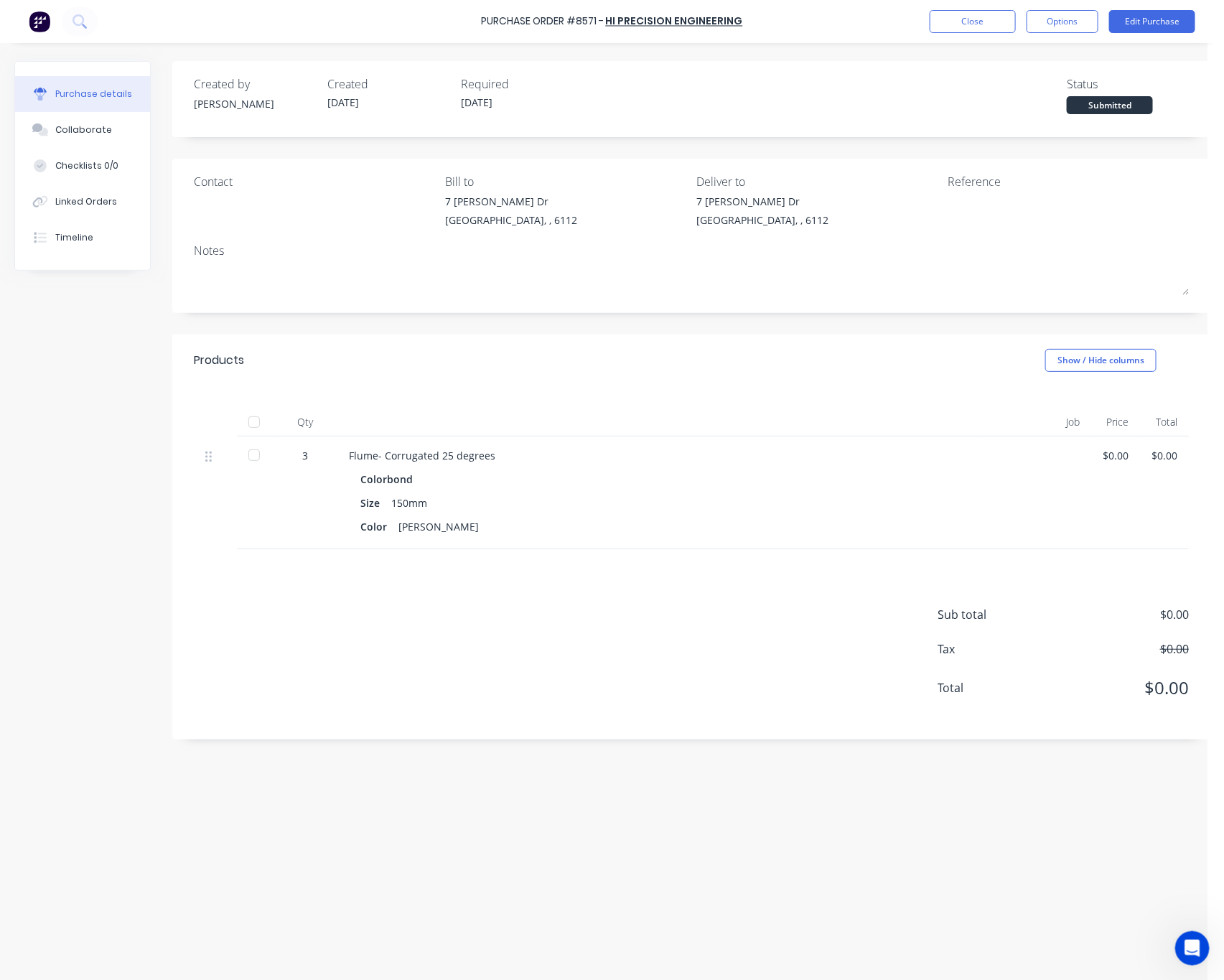
click at [659, 310] on div "Contact Bill to 7 Cartwright Dr Forrestdale, , 6112 Deliver to 7 Cartwright Dr …" at bounding box center [691, 235] width 1037 height 154
click at [1062, 22] on button "Options" at bounding box center [1062, 22] width 71 height 23
click at [1014, 63] on div "Print / Email" at bounding box center [1030, 58] width 111 height 21
click at [1012, 112] on div "Without pricing" at bounding box center [1030, 116] width 111 height 21
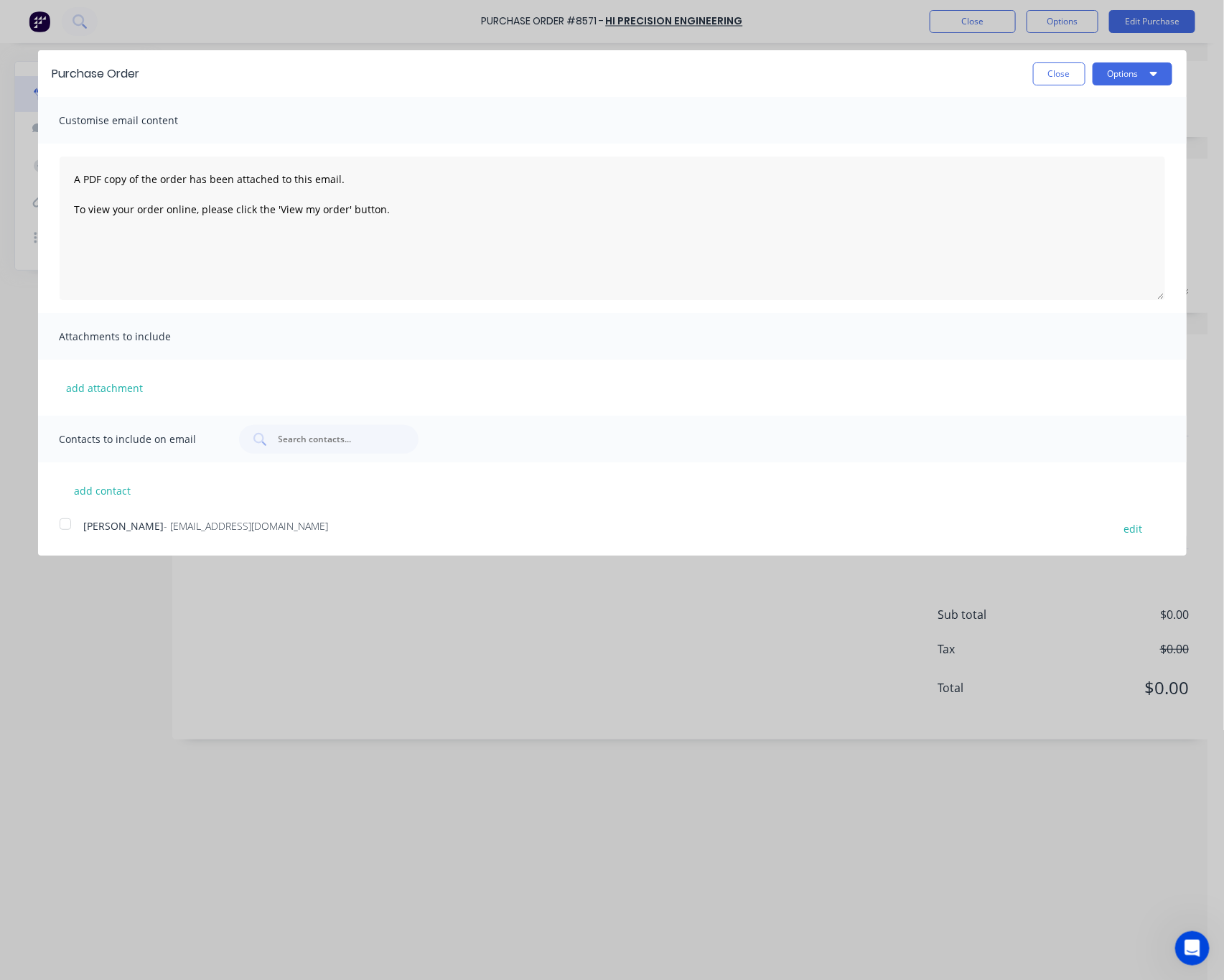
click at [70, 526] on div at bounding box center [65, 523] width 29 height 29
click at [1154, 70] on icon "button" at bounding box center [1153, 72] width 7 height 11
click at [1128, 134] on div "Email" at bounding box center [1104, 139] width 111 height 21
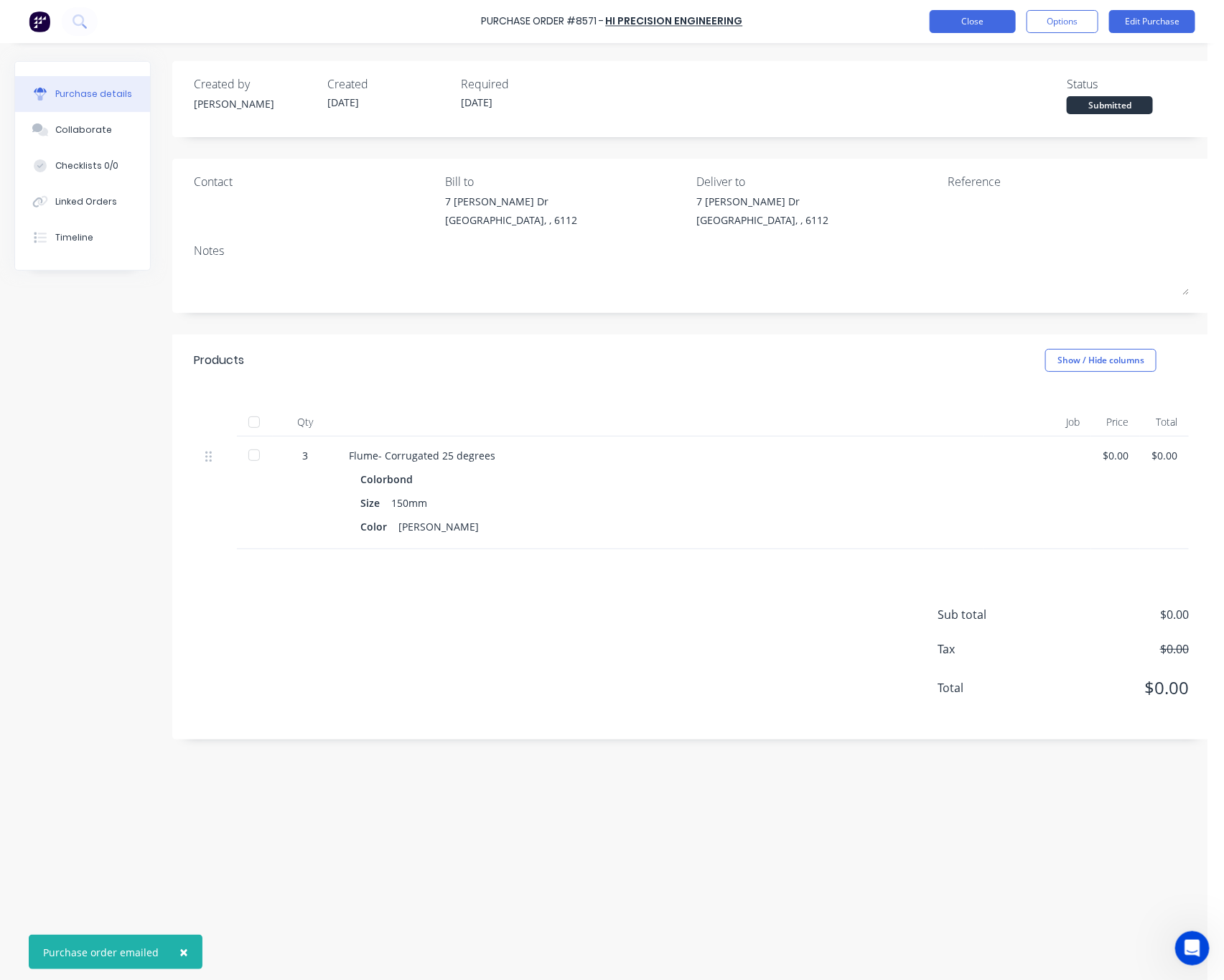
click at [983, 24] on button "Close" at bounding box center [972, 22] width 86 height 23
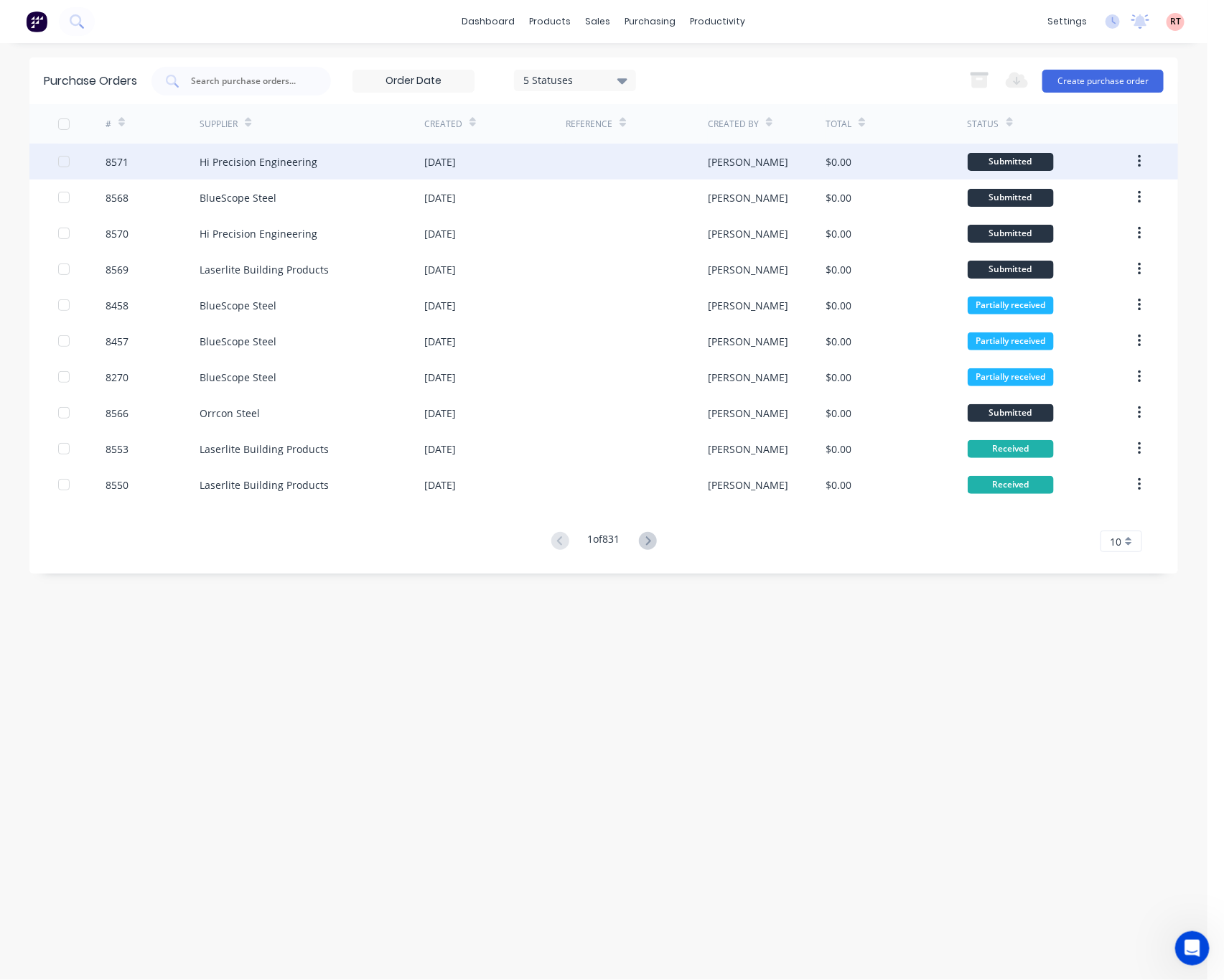
click at [603, 166] on div at bounding box center [636, 161] width 141 height 36
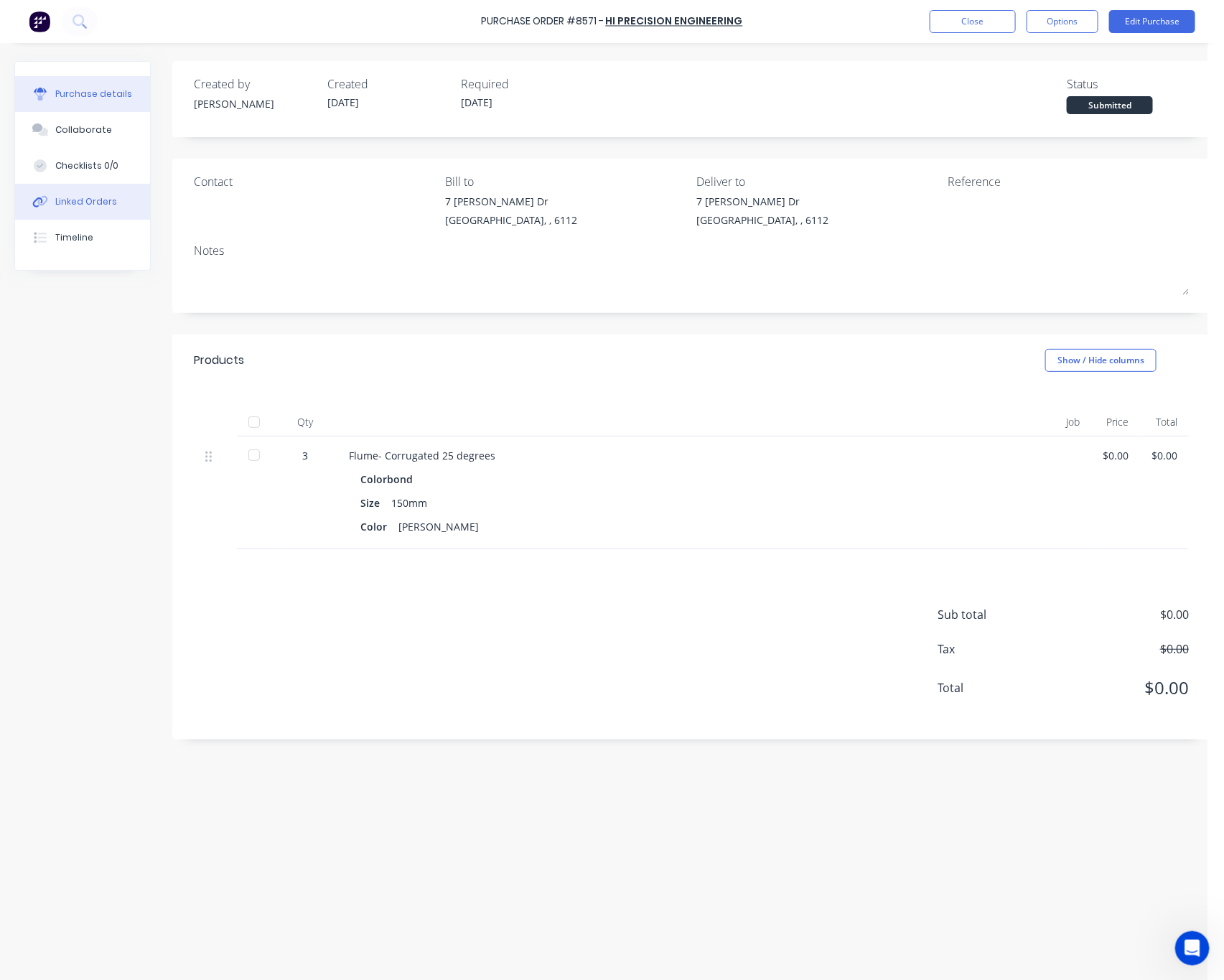
click at [108, 196] on div "Linked Orders" at bounding box center [85, 201] width 62 height 13
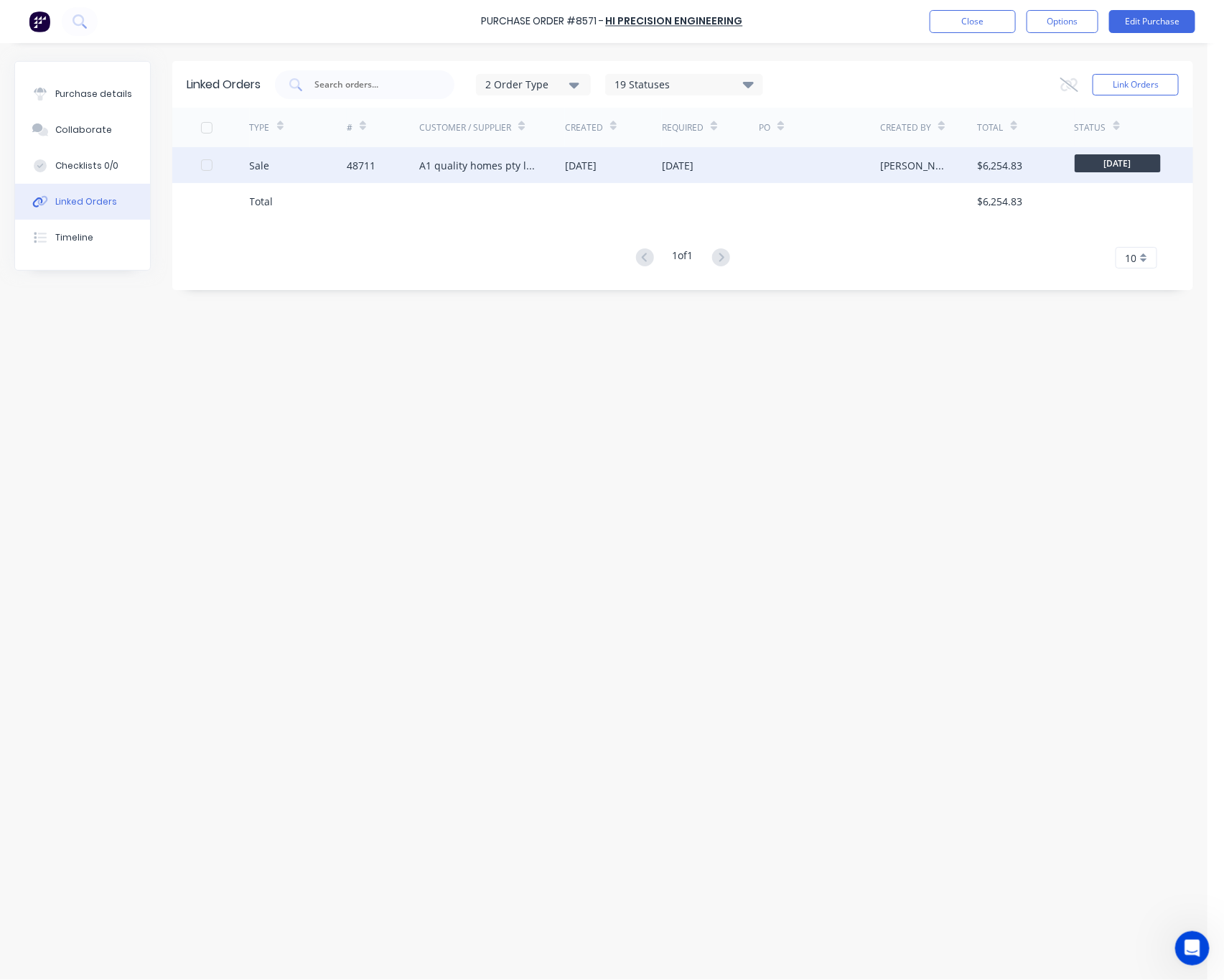
click at [483, 164] on div "A1 quality homes pty ltd" at bounding box center [478, 165] width 117 height 15
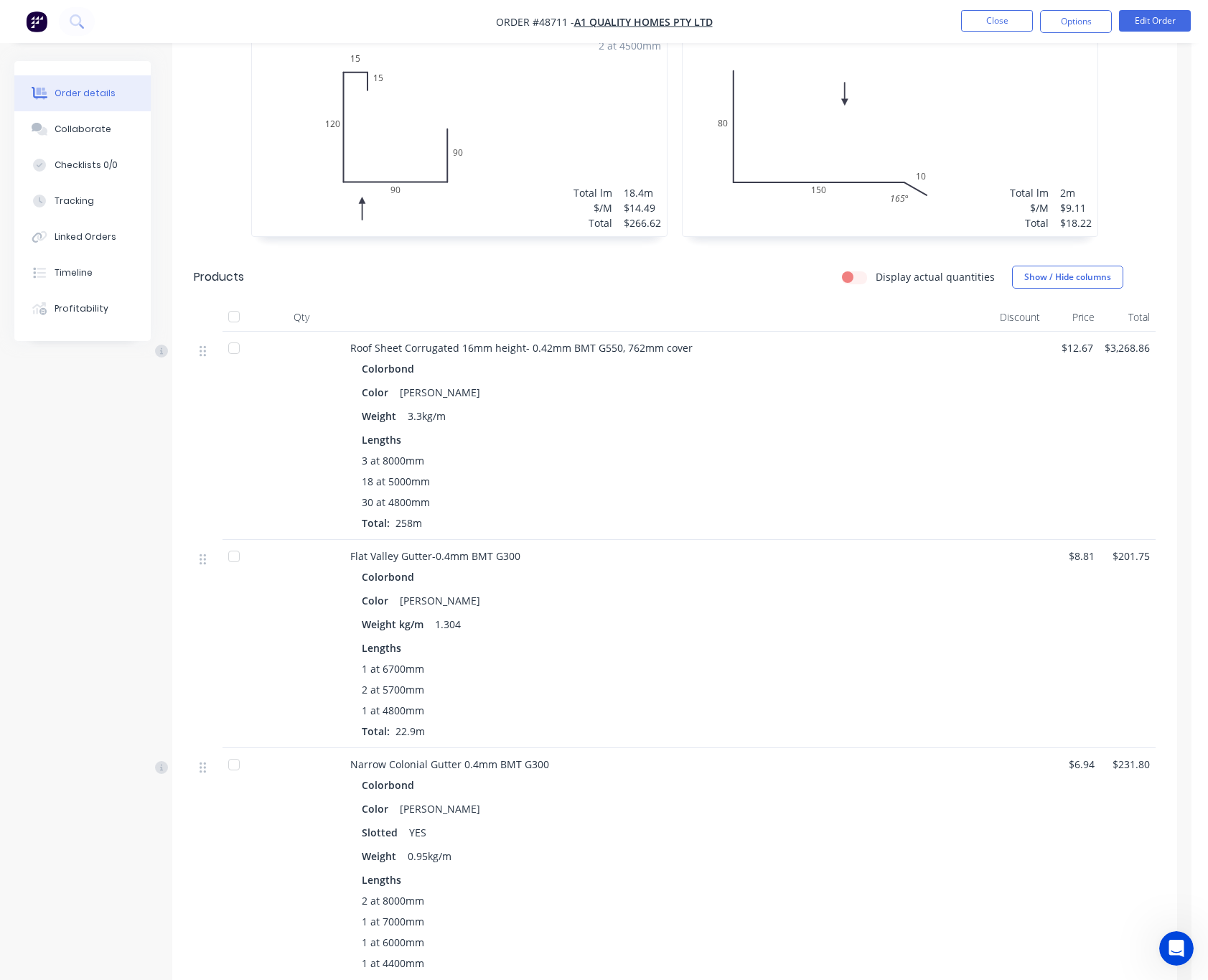
scroll to position [640, 0]
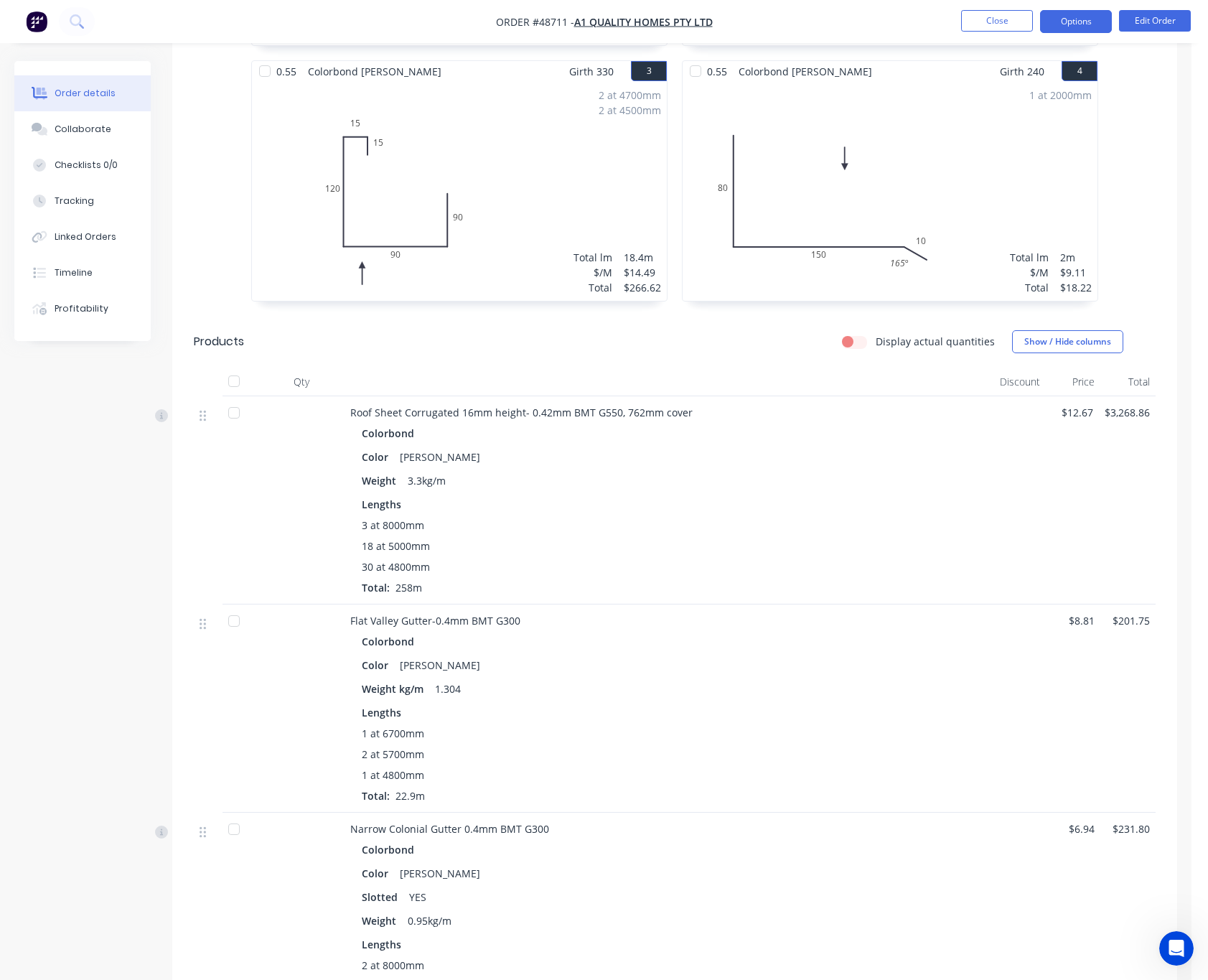
click at [1062, 26] on button "Options" at bounding box center [1076, 22] width 72 height 23
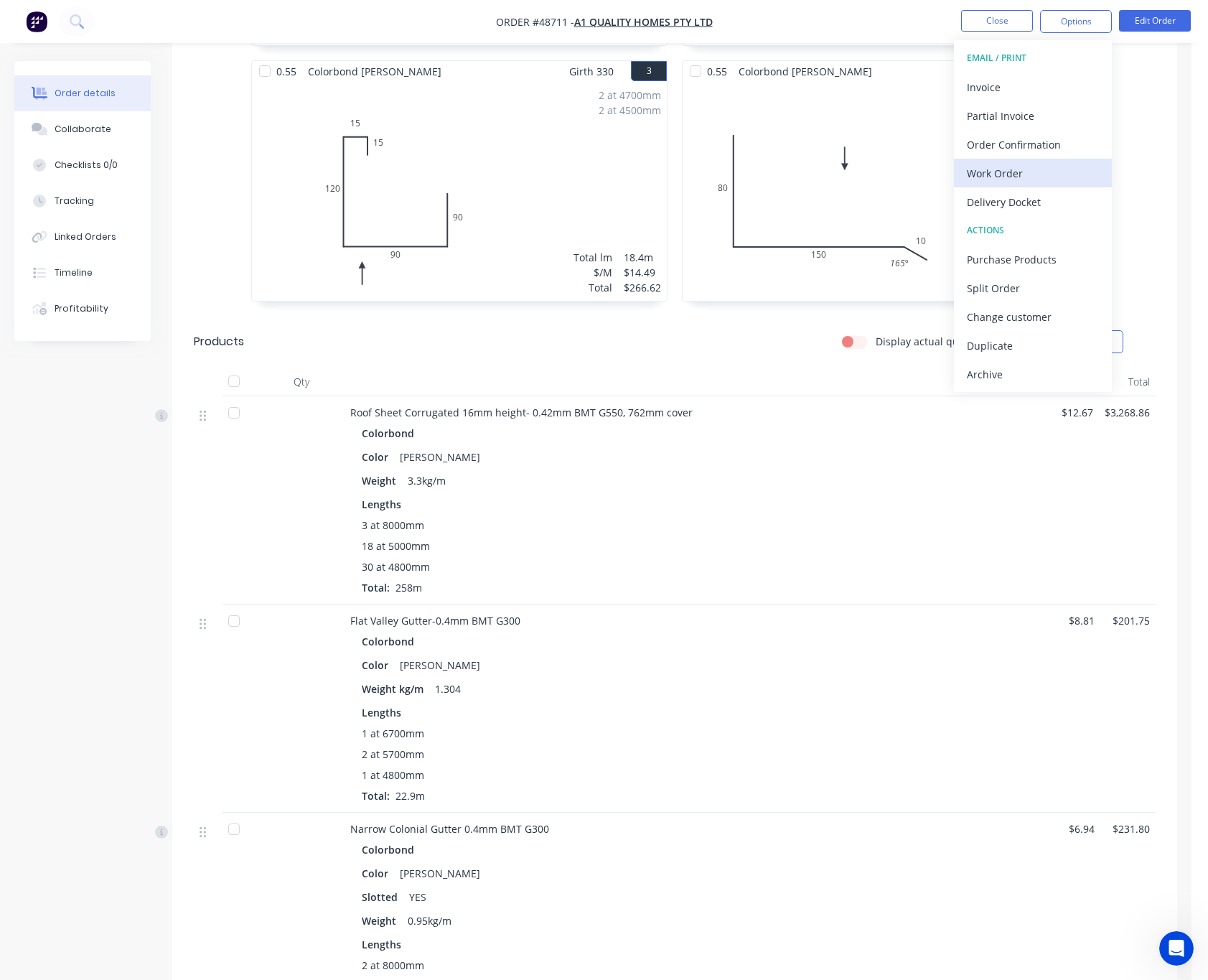
click at [1050, 163] on div "Work Order" at bounding box center [1033, 174] width 132 height 21
click at [1047, 166] on div "Custom" at bounding box center [1033, 174] width 132 height 21
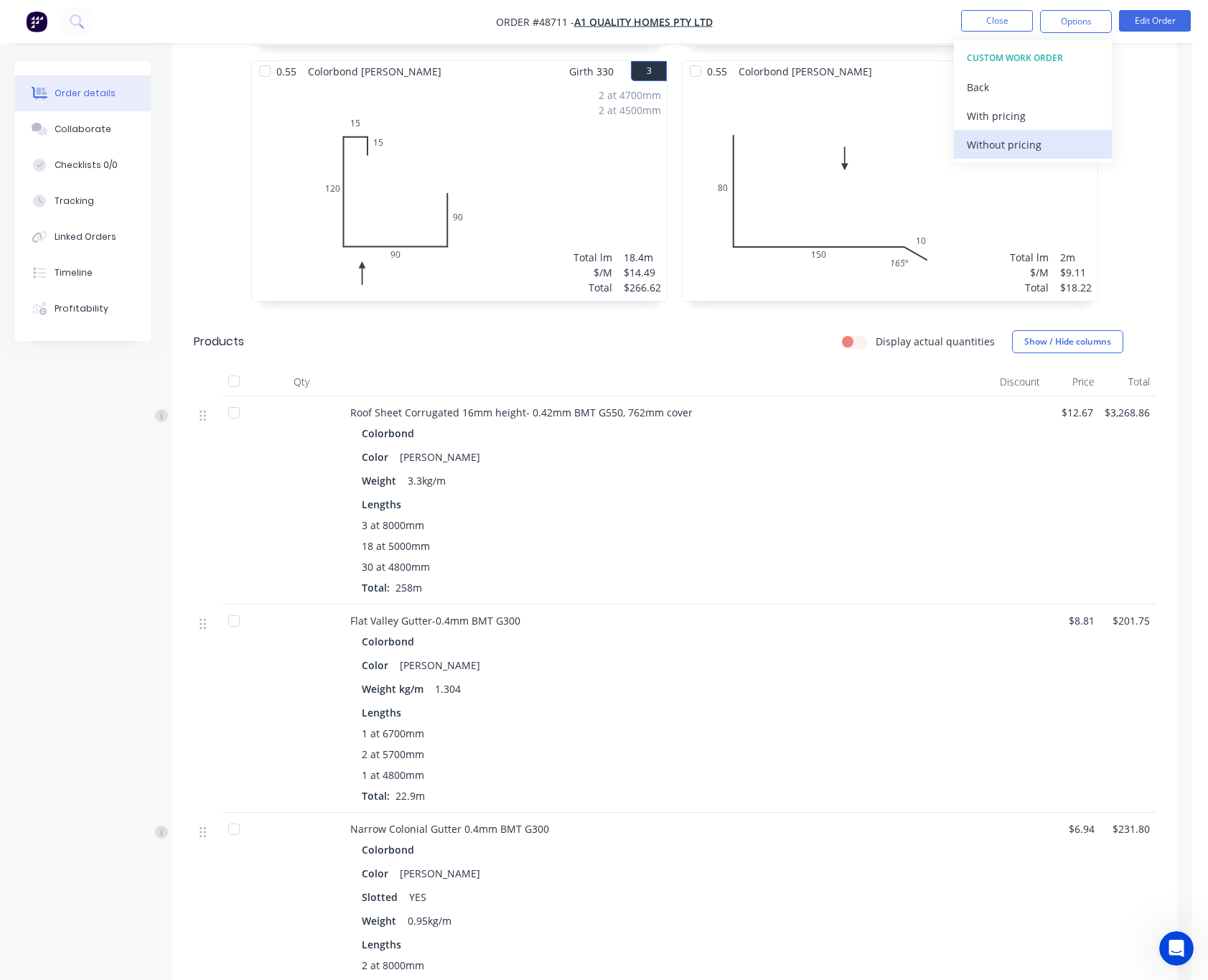
click at [982, 145] on div "Without pricing" at bounding box center [1033, 145] width 132 height 21
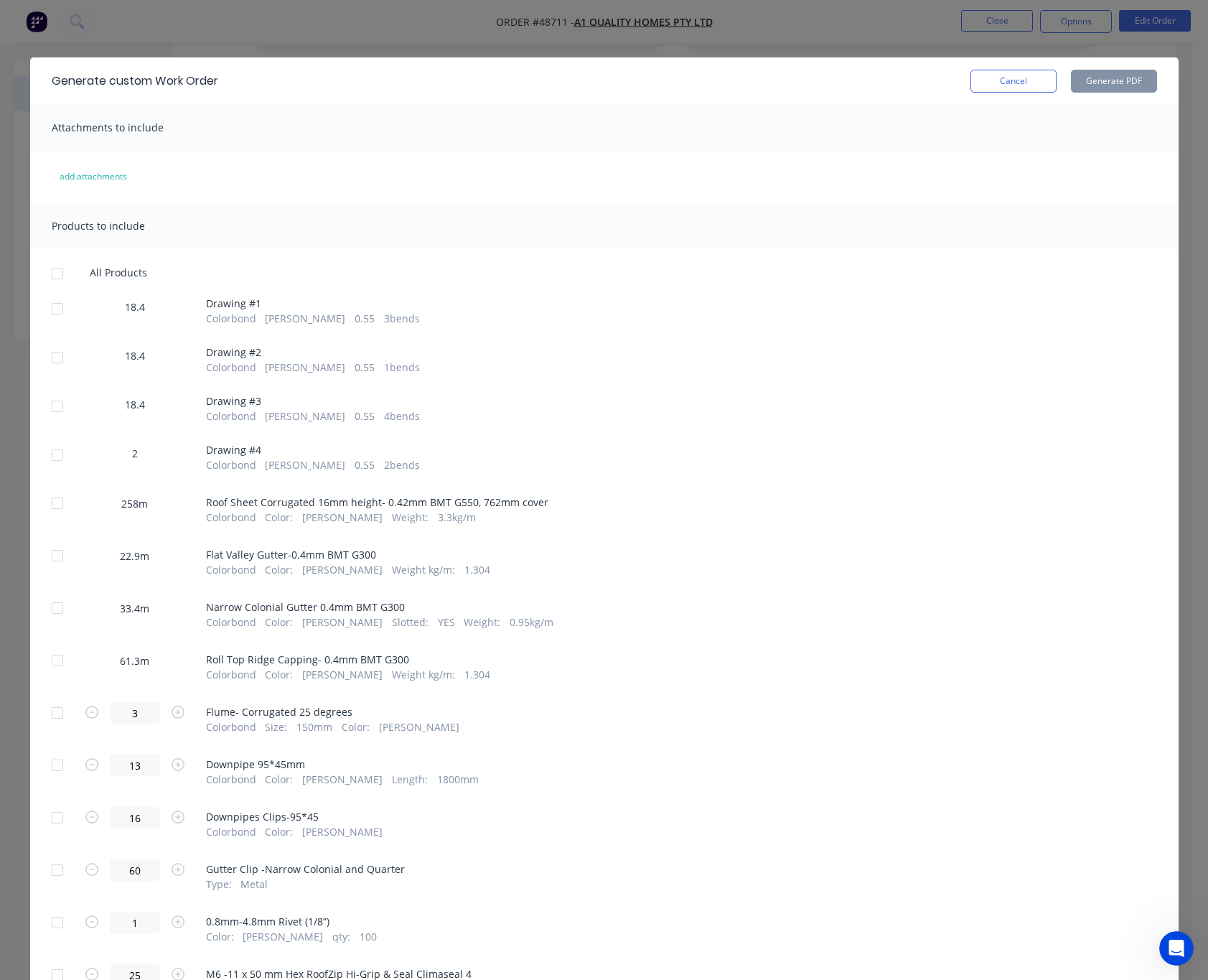
click at [51, 310] on div at bounding box center [57, 309] width 29 height 29
click at [46, 356] on div at bounding box center [57, 357] width 29 height 29
click at [43, 412] on div at bounding box center [57, 405] width 29 height 29
click at [43, 459] on div at bounding box center [57, 454] width 29 height 29
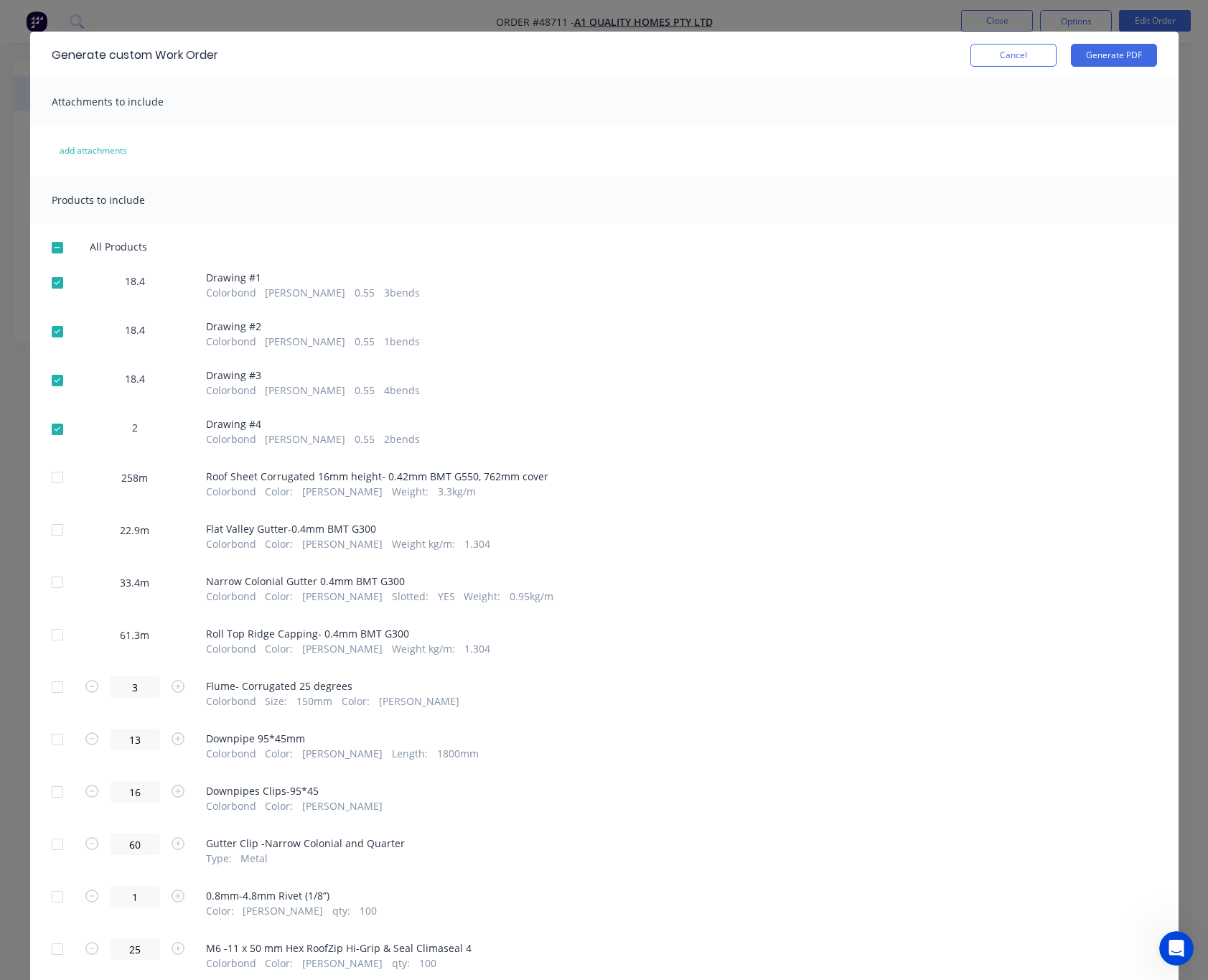
scroll to position [0, 0]
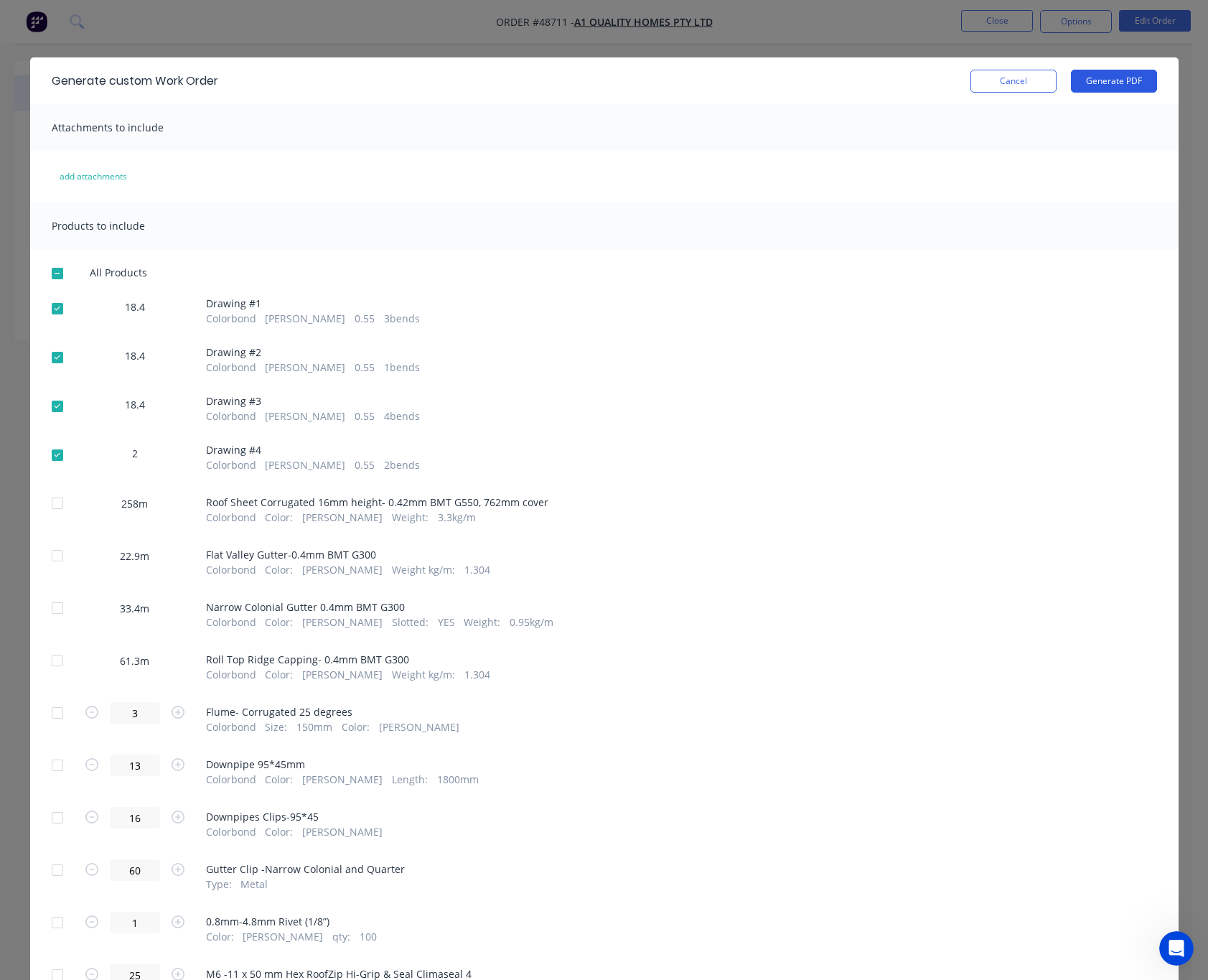
click at [1116, 83] on button "Generate PDF" at bounding box center [1114, 81] width 86 height 23
click at [43, 505] on div at bounding box center [57, 503] width 29 height 29
click at [1071, 78] on button "Generate PDF" at bounding box center [1114, 81] width 86 height 23
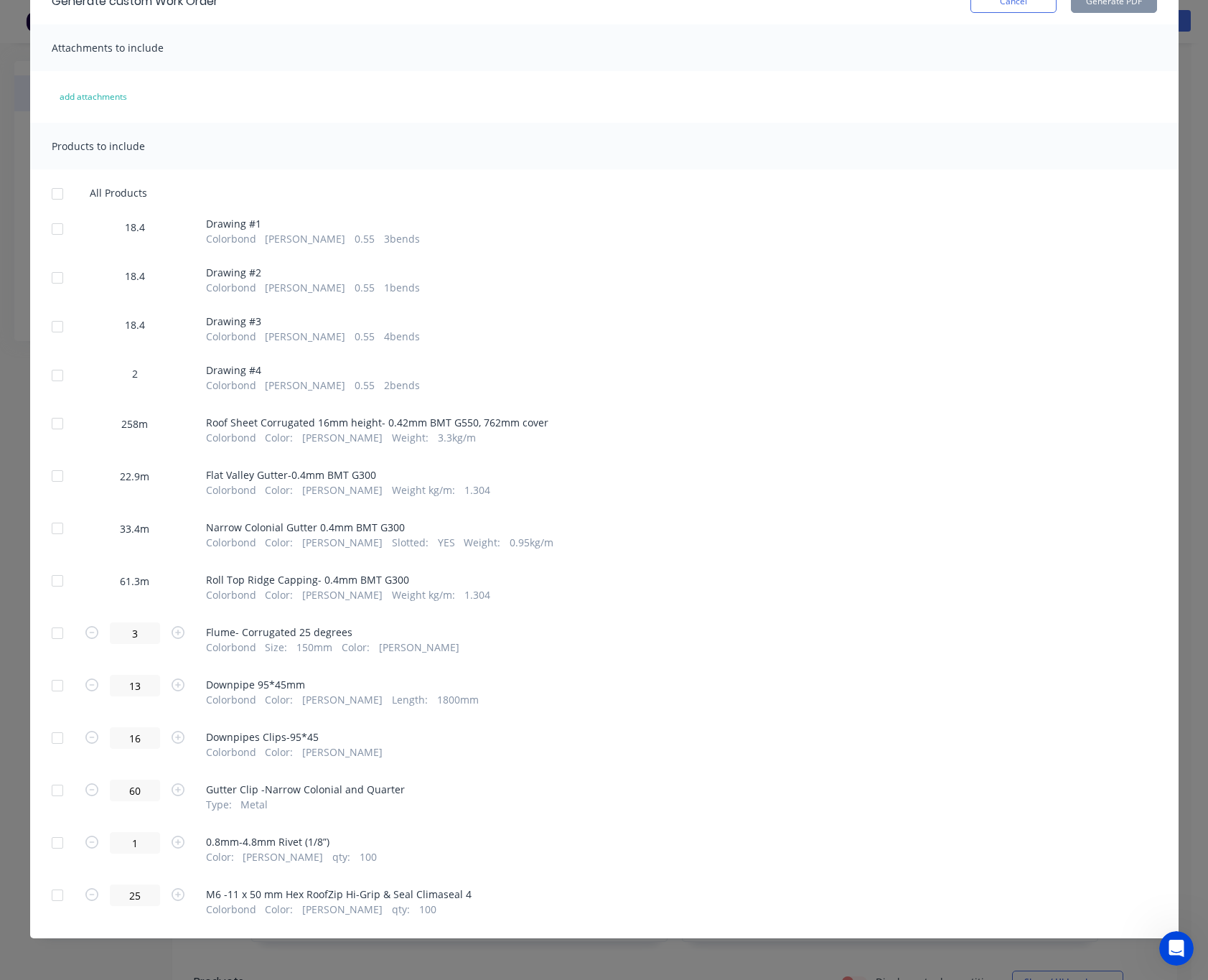
click at [46, 474] on div at bounding box center [57, 475] width 29 height 29
click at [51, 528] on div at bounding box center [57, 527] width 29 height 29
click at [52, 477] on div at bounding box center [57, 475] width 29 height 29
click at [45, 473] on div at bounding box center [57, 475] width 29 height 29
click at [45, 527] on div at bounding box center [57, 527] width 29 height 29
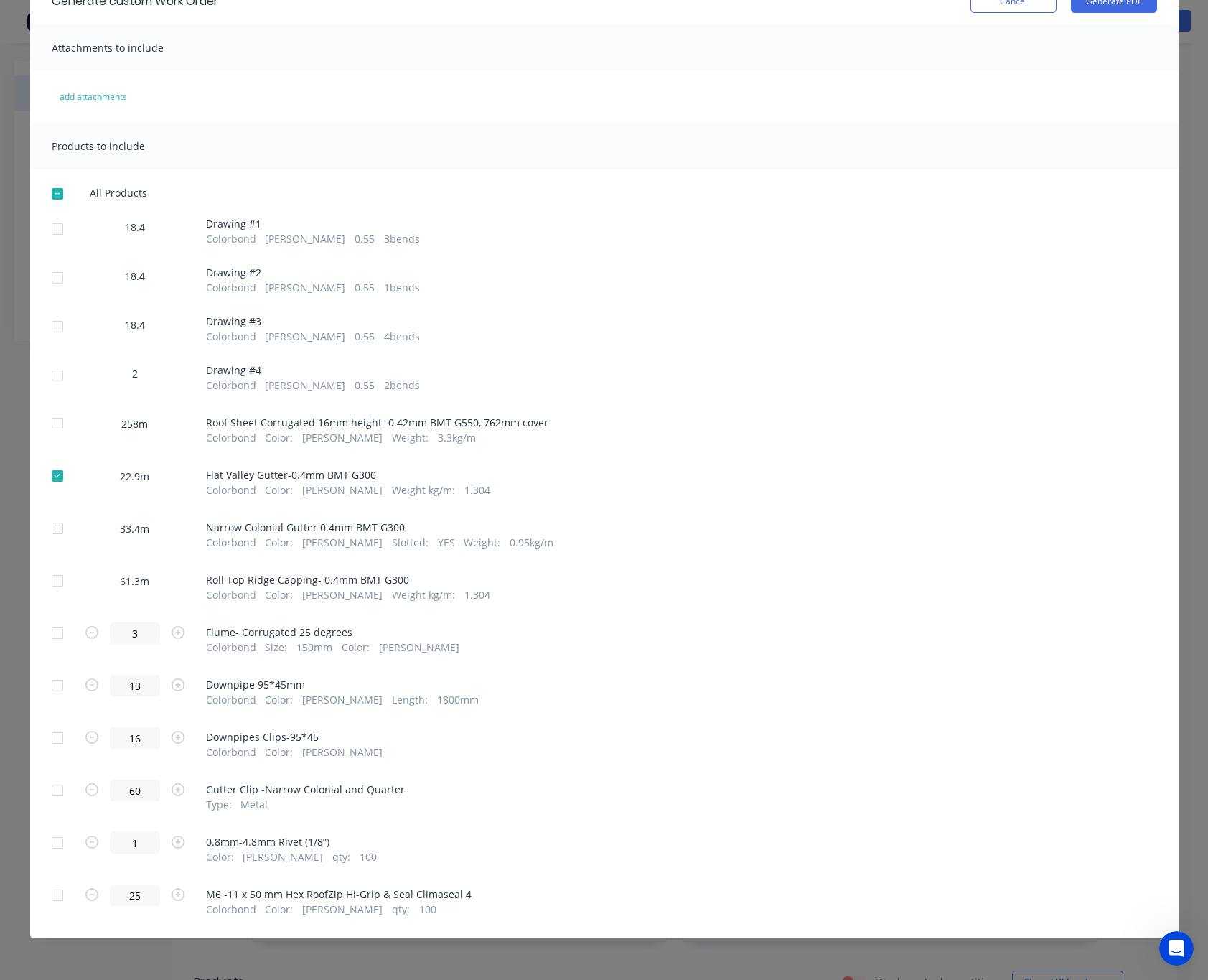
click at [48, 480] on div at bounding box center [57, 475] width 29 height 29
click at [47, 534] on div at bounding box center [57, 527] width 29 height 29
click at [1097, 2] on button "Generate PDF" at bounding box center [1114, 1] width 86 height 23
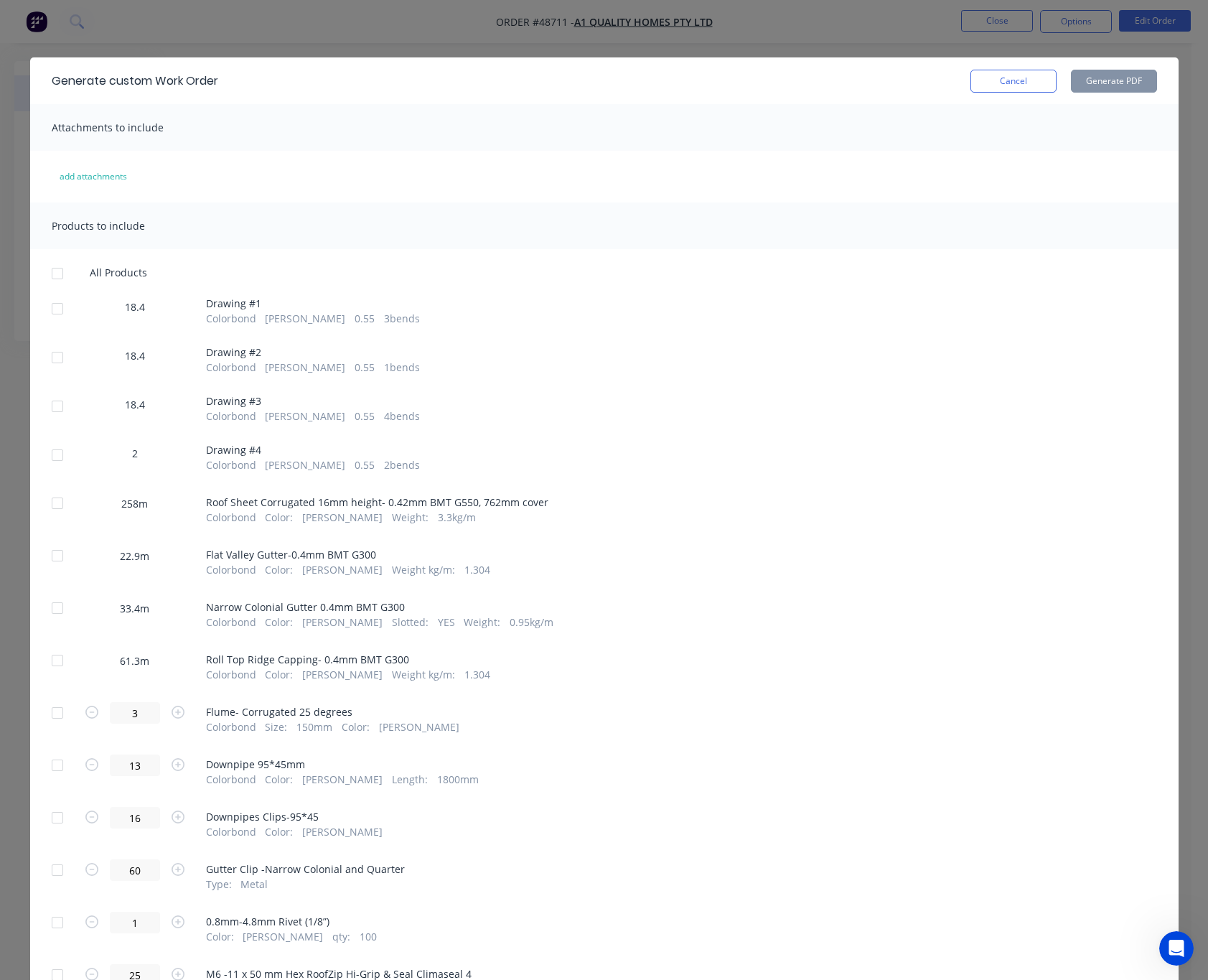
click at [48, 562] on div at bounding box center [57, 555] width 29 height 29
click at [1099, 67] on div "Generate custom Work Order Cancel Generate PDF" at bounding box center [604, 81] width 1149 height 47
click at [1109, 83] on button "Generate PDF" at bounding box center [1114, 81] width 86 height 23
click at [52, 661] on div at bounding box center [57, 660] width 29 height 29
click at [1082, 80] on button "Generate PDF" at bounding box center [1114, 81] width 86 height 23
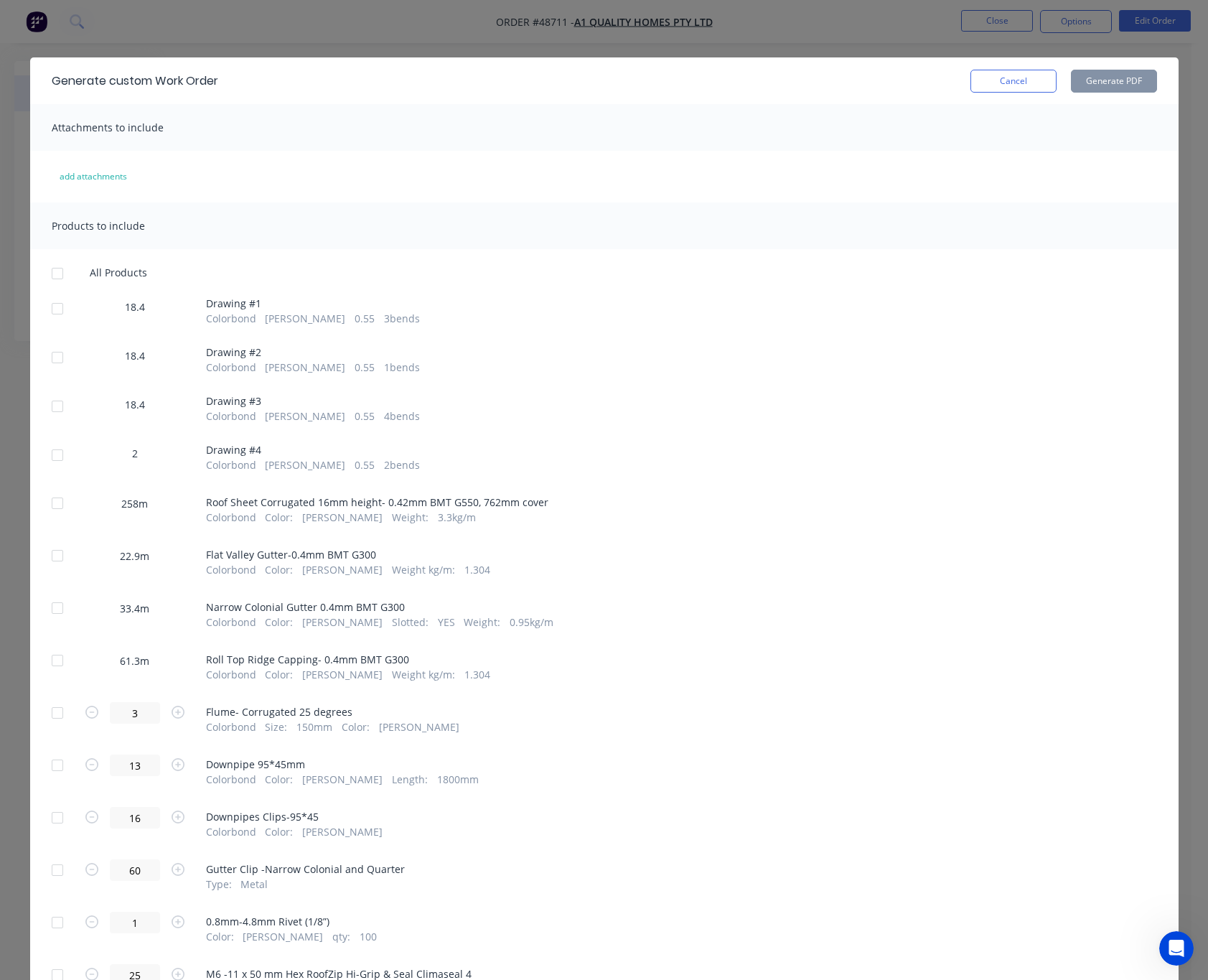
click at [489, 35] on div "Generate custom Work Order Cancel Generate PDF Attachments to include add attac…" at bounding box center [604, 490] width 1208 height 980
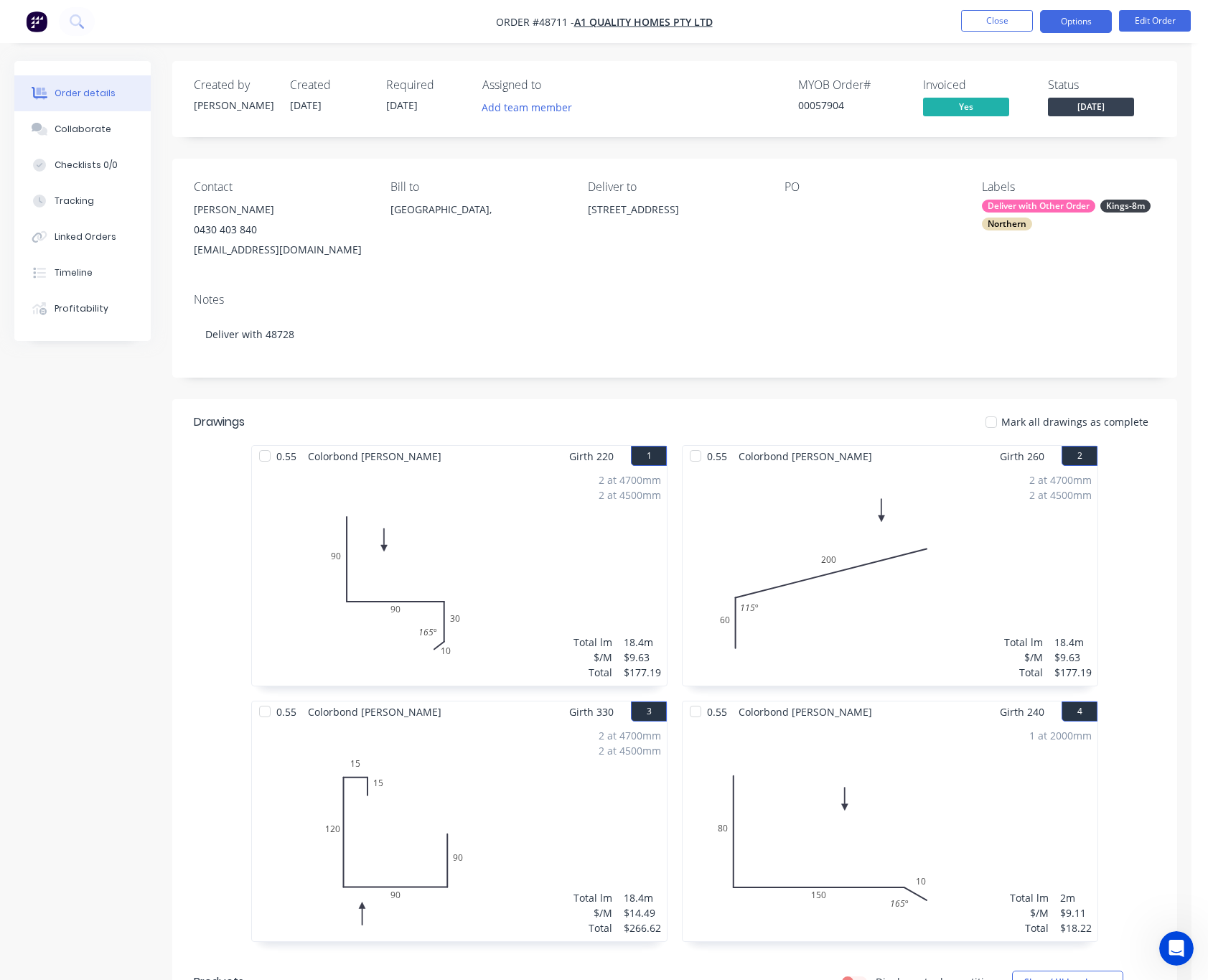
click at [1086, 24] on button "Options" at bounding box center [1076, 22] width 72 height 23
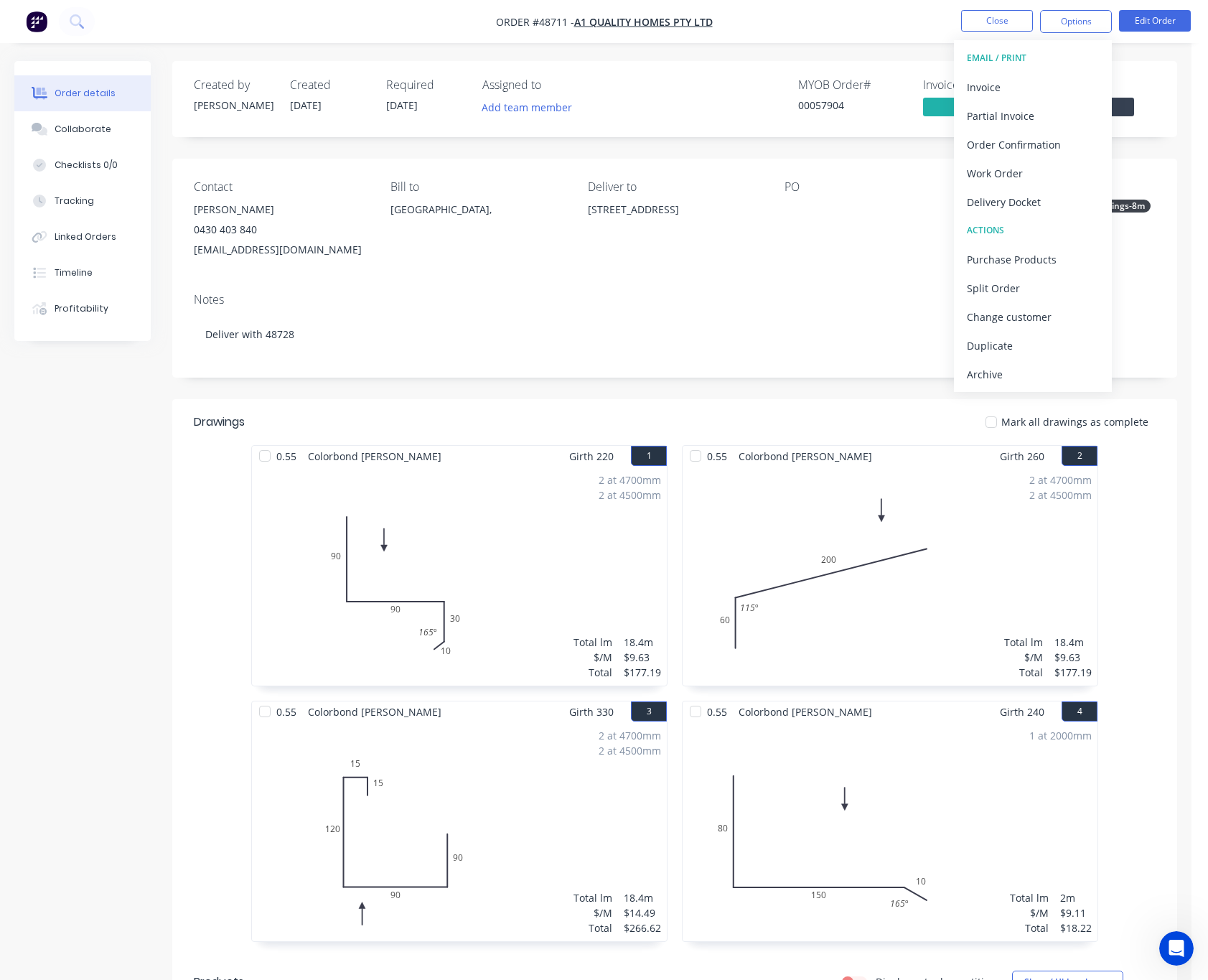
click at [1056, 194] on div "Delivery Docket" at bounding box center [1033, 202] width 132 height 21
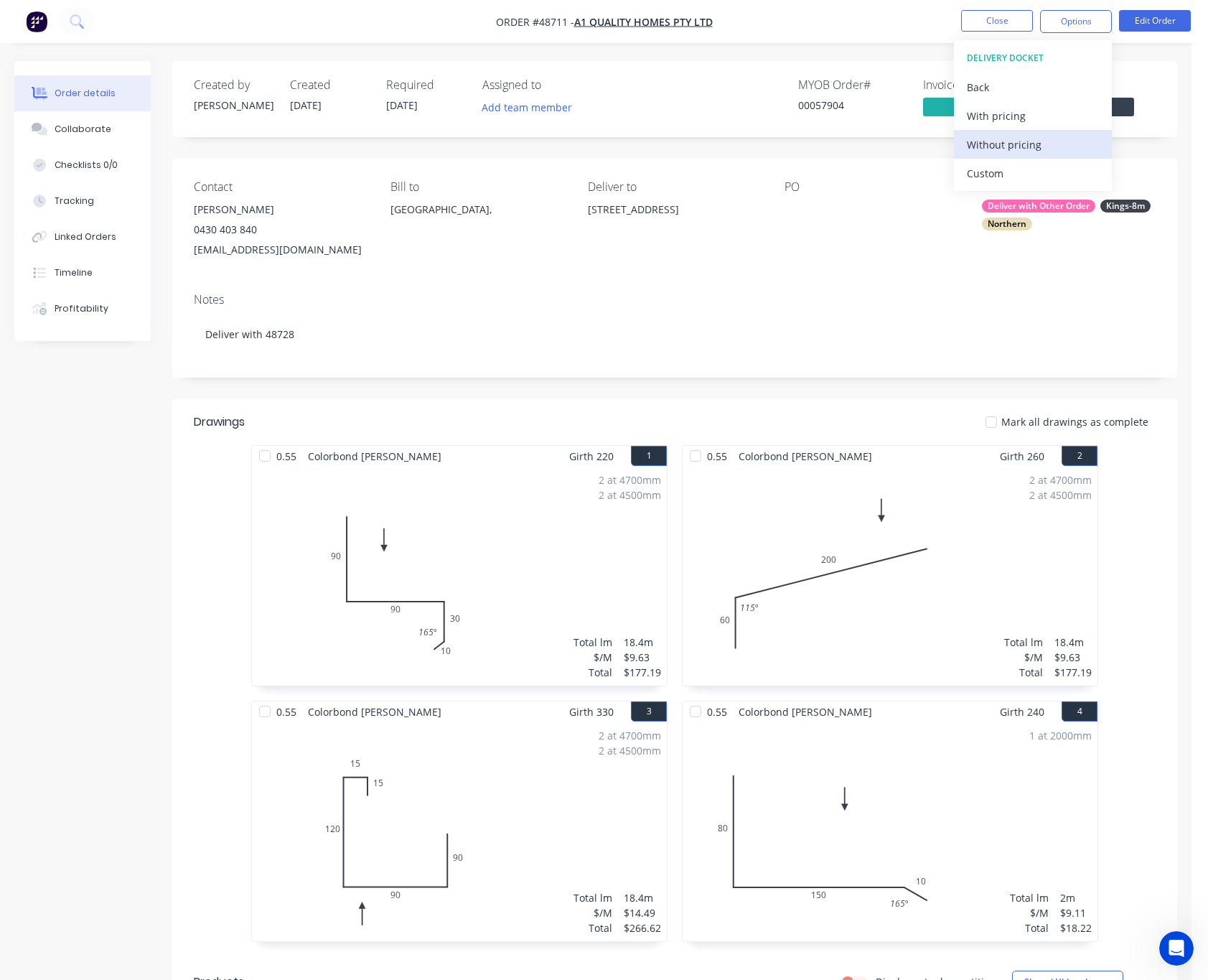
click at [1052, 142] on div "Without pricing" at bounding box center [1033, 145] width 132 height 21
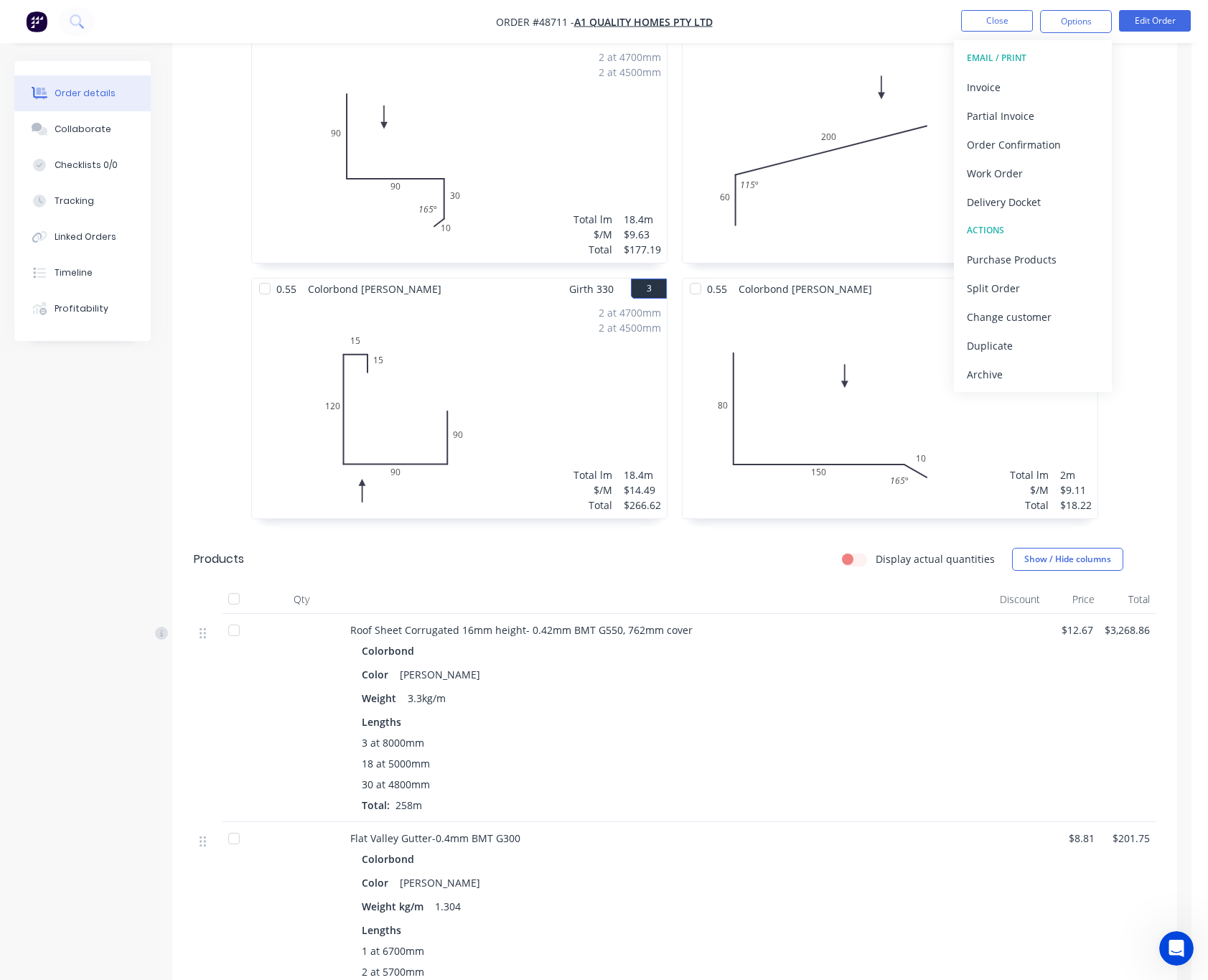
scroll to position [209, 0]
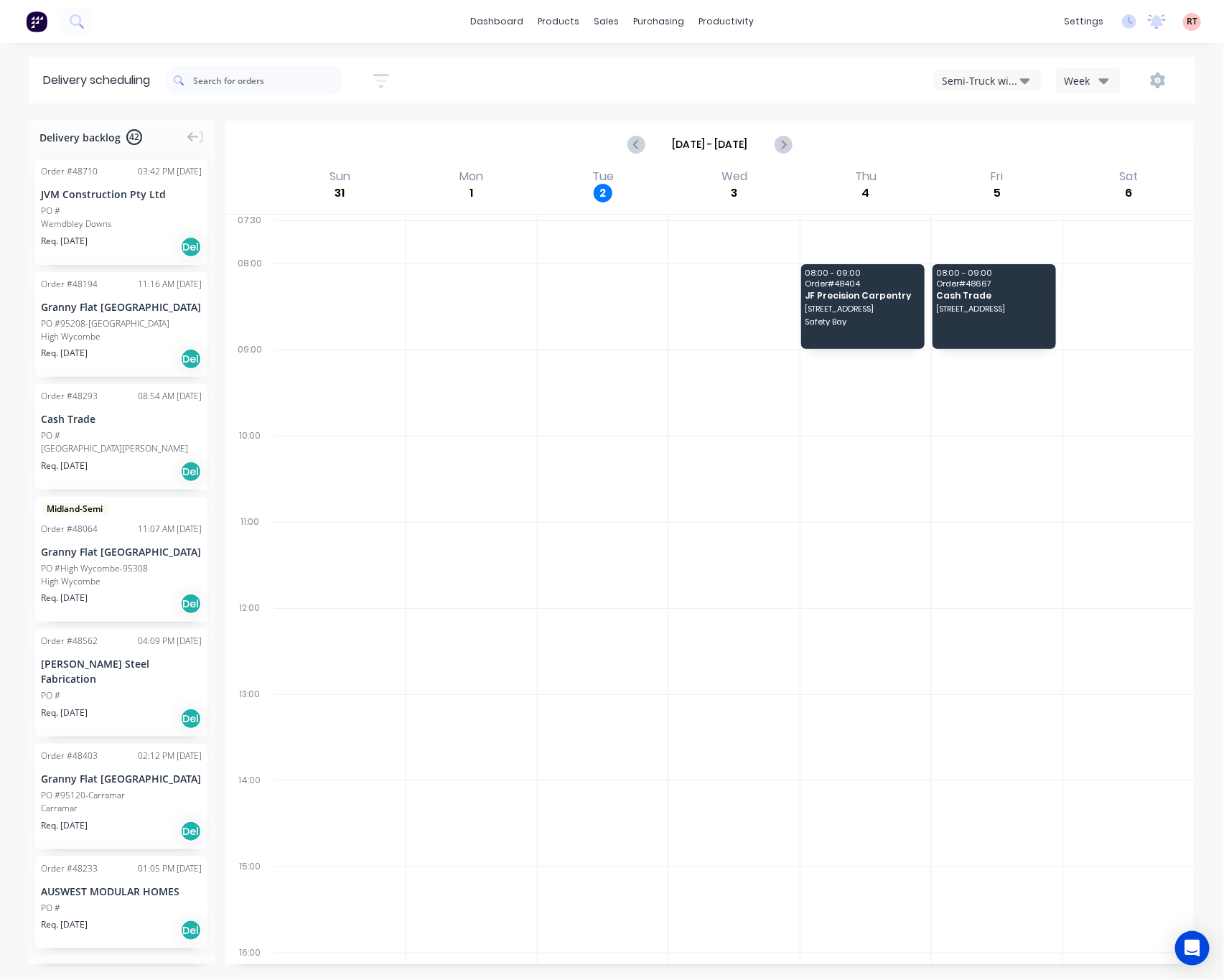
click at [1019, 78] on button "Semi-Truck with Hiab" at bounding box center [987, 80] width 107 height 22
click at [1012, 117] on div "Semi-Truck with Hiab" at bounding box center [1005, 117] width 142 height 29
click at [784, 147] on icon "Next page" at bounding box center [782, 145] width 17 height 17
type input "[DATE] - [DATE]"
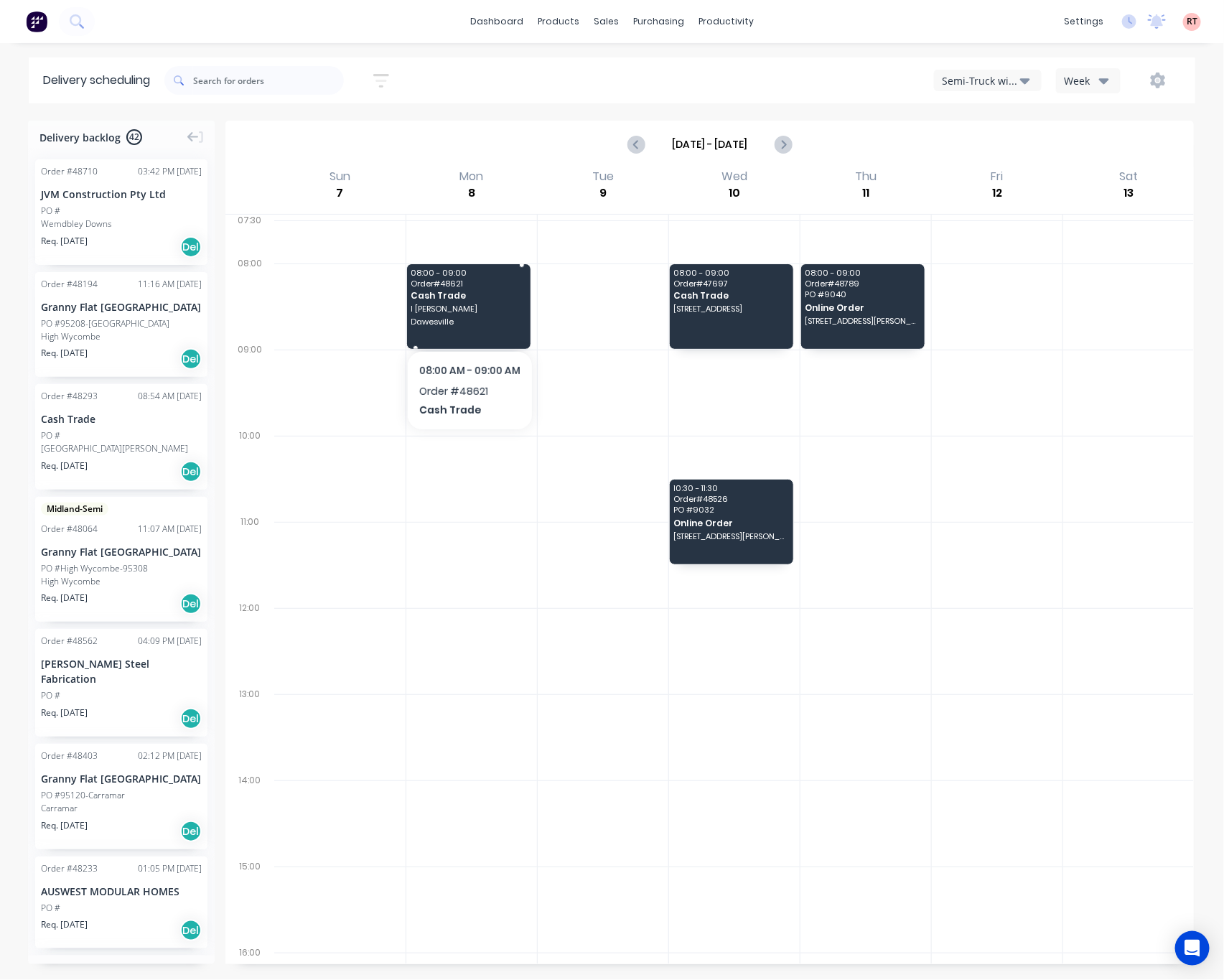
click at [469, 319] on span "Dawesville" at bounding box center [468, 322] width 114 height 9
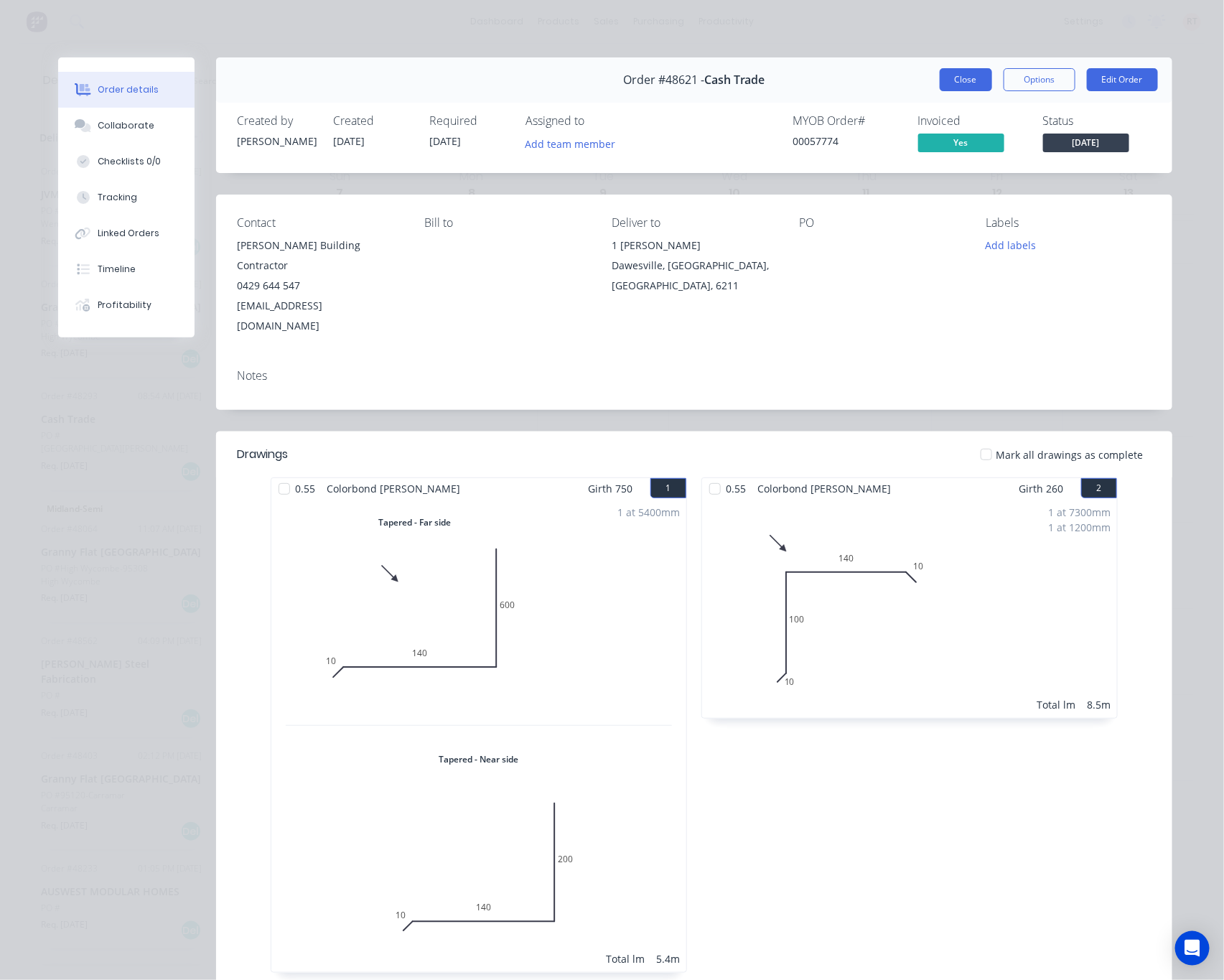
click at [964, 71] on button "Close" at bounding box center [966, 79] width 52 height 23
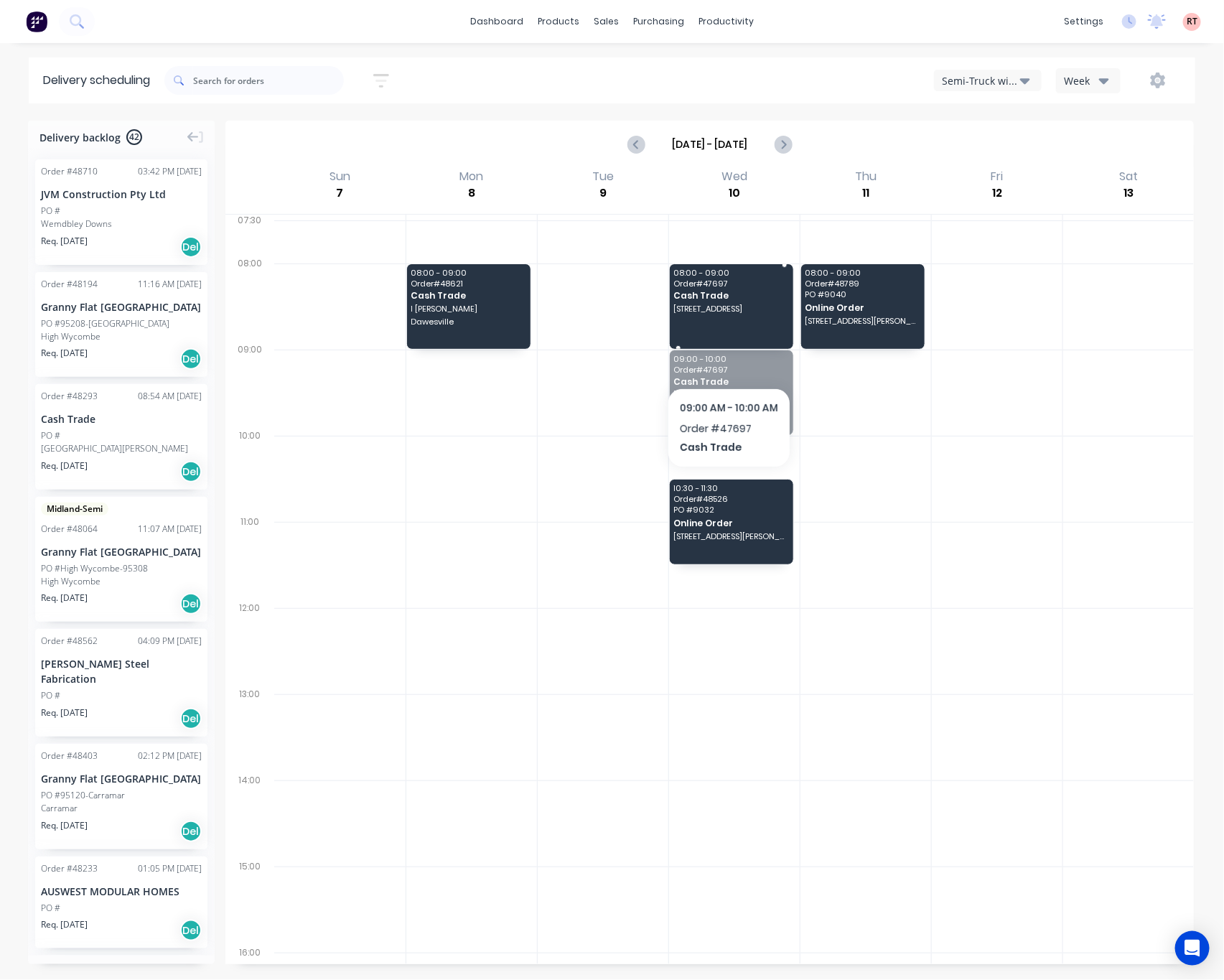
drag, startPoint x: 729, startPoint y: 384, endPoint x: 729, endPoint y: 356, distance: 28.0
click at [743, 501] on span "Order # 48526" at bounding box center [731, 499] width 114 height 9
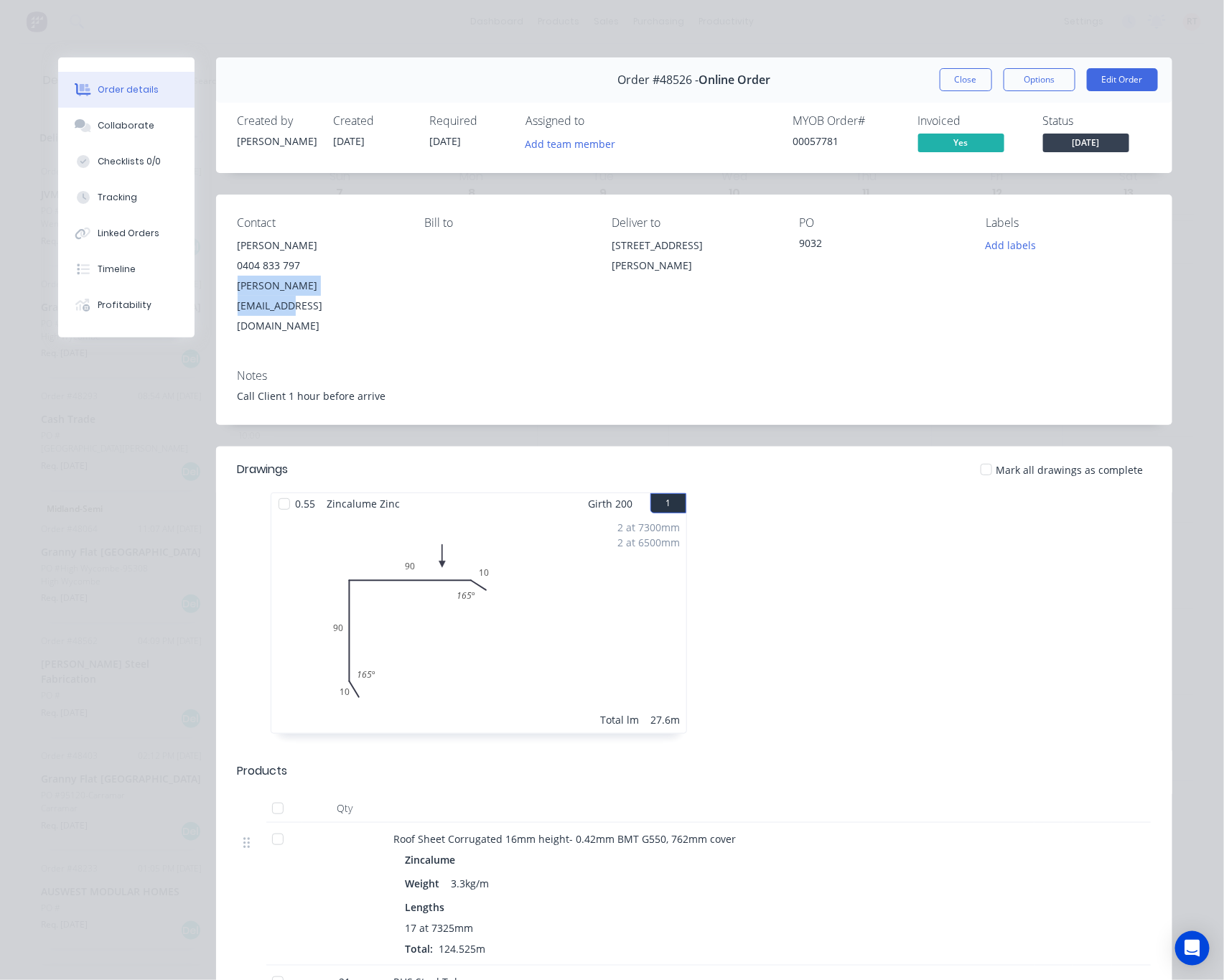
drag, startPoint x: 379, startPoint y: 280, endPoint x: 441, endPoint y: 290, distance: 62.8
click at [221, 293] on div "Contact [PERSON_NAME] [PHONE_NUMBER] [EMAIL_ADDRESS][DOMAIN_NAME] [PERSON_NAME]…" at bounding box center [694, 276] width 956 height 163
click at [716, 357] on div "Notes Call Client 1 hour before arrive" at bounding box center [694, 391] width 956 height 67
drag, startPoint x: 651, startPoint y: 271, endPoint x: 595, endPoint y: 240, distance: 64.0
click at [595, 240] on div "Contact [PERSON_NAME] [PHONE_NUMBER] [EMAIL_ADDRESS][DOMAIN_NAME] [PERSON_NAME]…" at bounding box center [694, 276] width 956 height 163
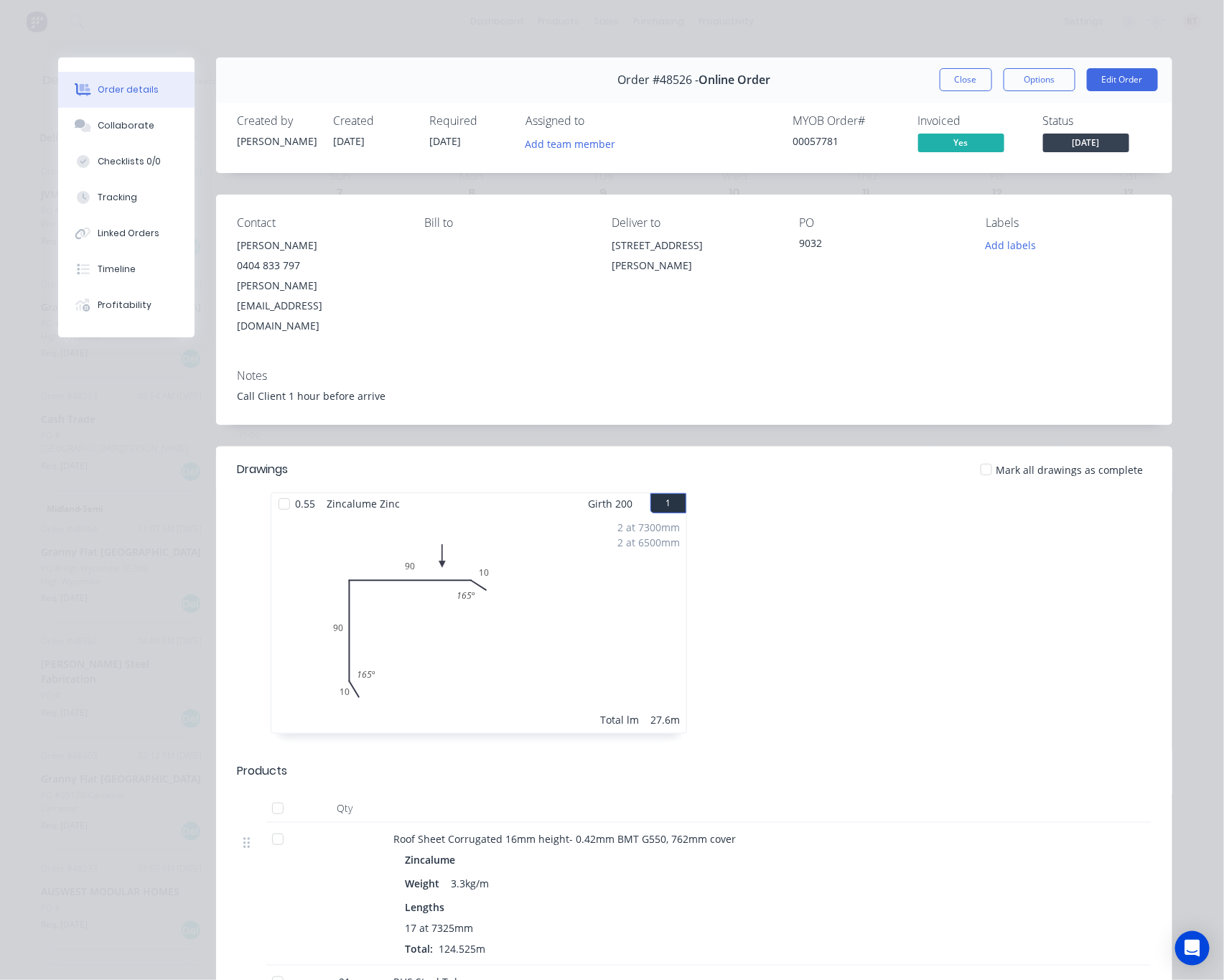
copy div "[STREET_ADDRESS][PERSON_NAME]"
click at [950, 70] on button "Close" at bounding box center [966, 79] width 52 height 23
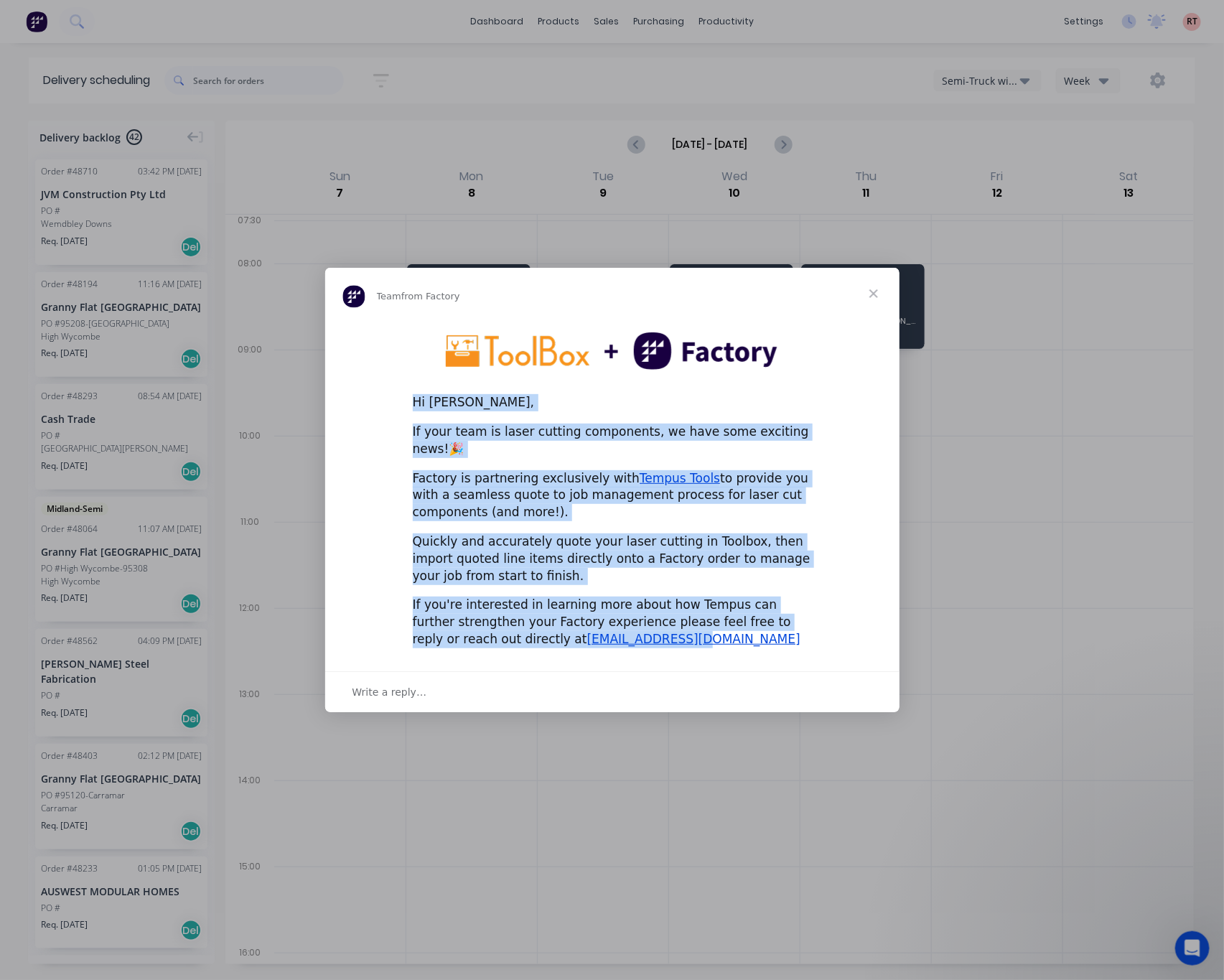
drag, startPoint x: 582, startPoint y: 633, endPoint x: 366, endPoint y: 388, distance: 326.6
click at [366, 388] on div "Hi [PERSON_NAME], If your team is laser cutting components, we have some exciti…" at bounding box center [612, 489] width 575 height 340
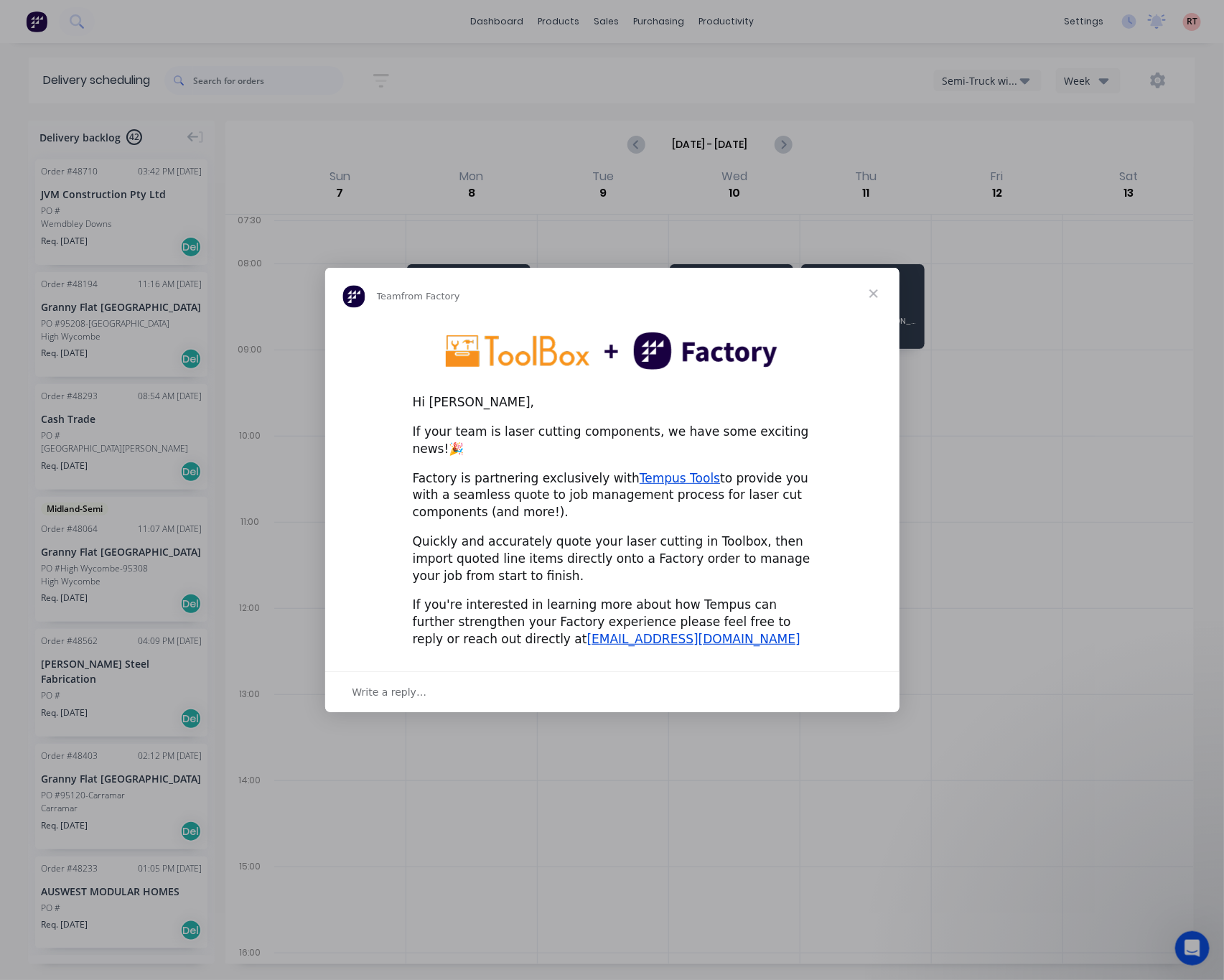
click at [877, 303] on span "Close" at bounding box center [873, 293] width 51 height 51
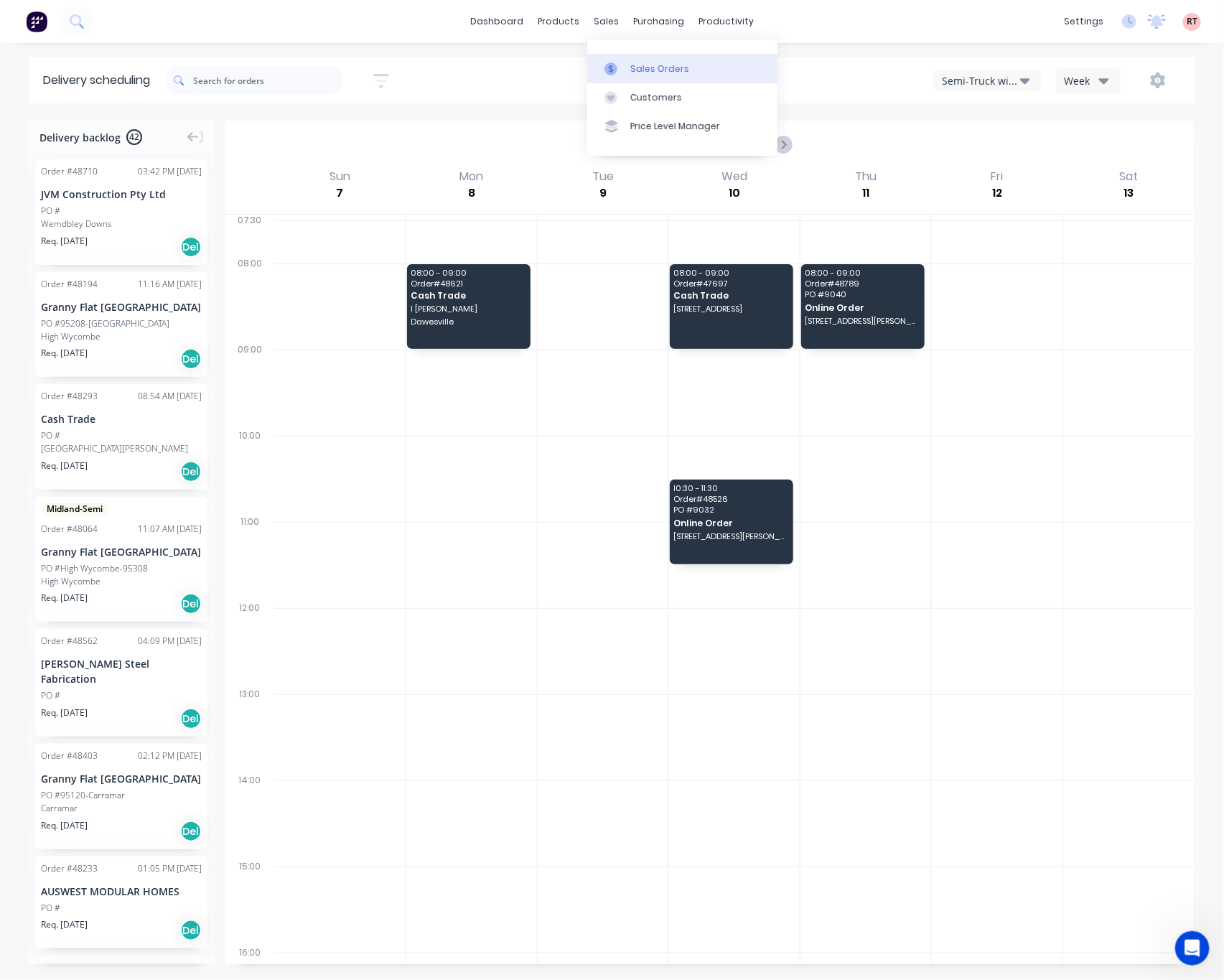
drag, startPoint x: 648, startPoint y: 60, endPoint x: 656, endPoint y: 60, distance: 8.0
click at [648, 60] on link "Sales Orders" at bounding box center [682, 68] width 190 height 29
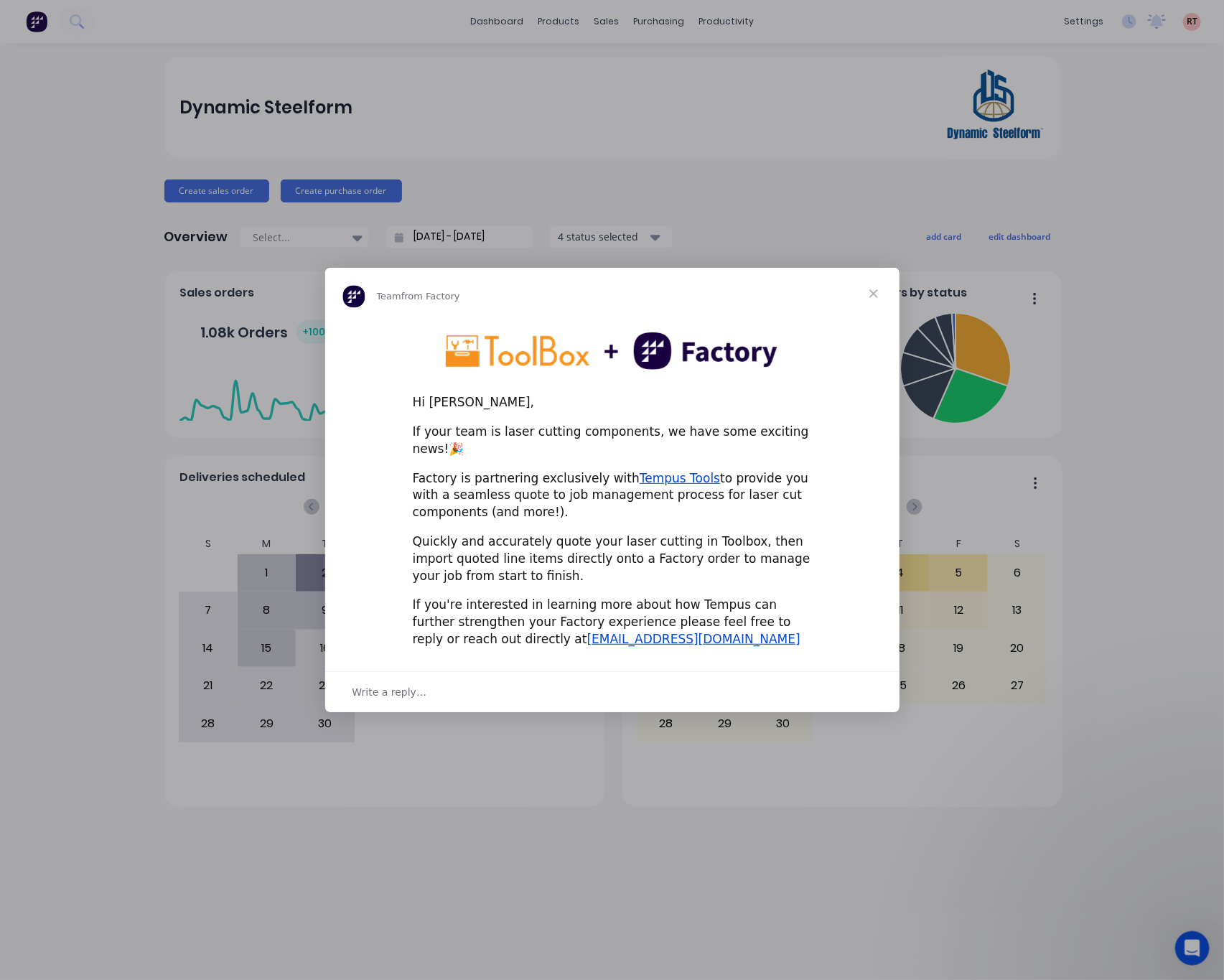
click at [773, 190] on div "Intercom messenger" at bounding box center [612, 490] width 1224 height 980
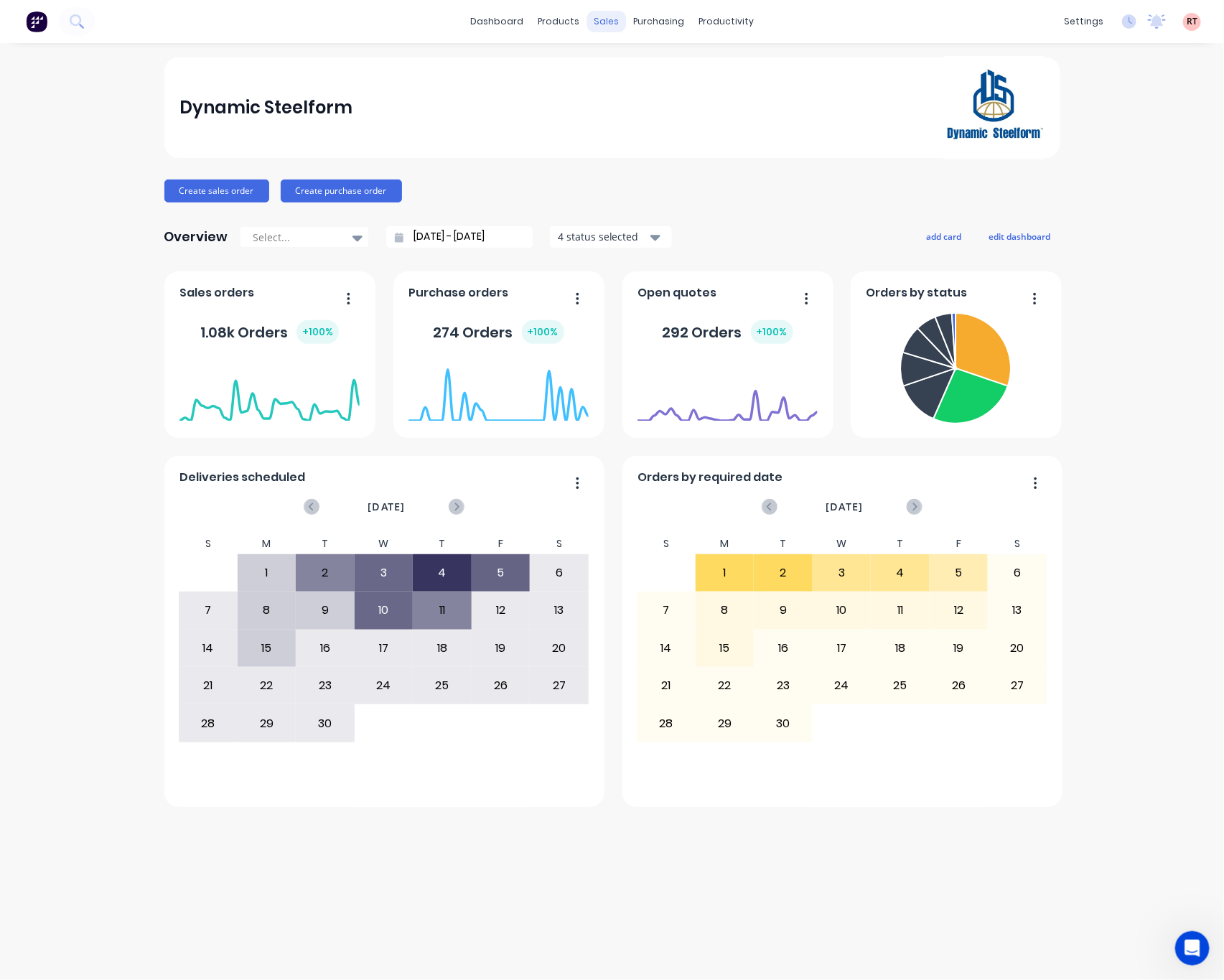
click at [599, 24] on div "sales" at bounding box center [606, 21] width 39 height 22
click at [639, 80] on link "Sales Orders" at bounding box center [682, 68] width 190 height 29
drag, startPoint x: 0, startPoint y: 0, endPoint x: 639, endPoint y: 71, distance: 642.9
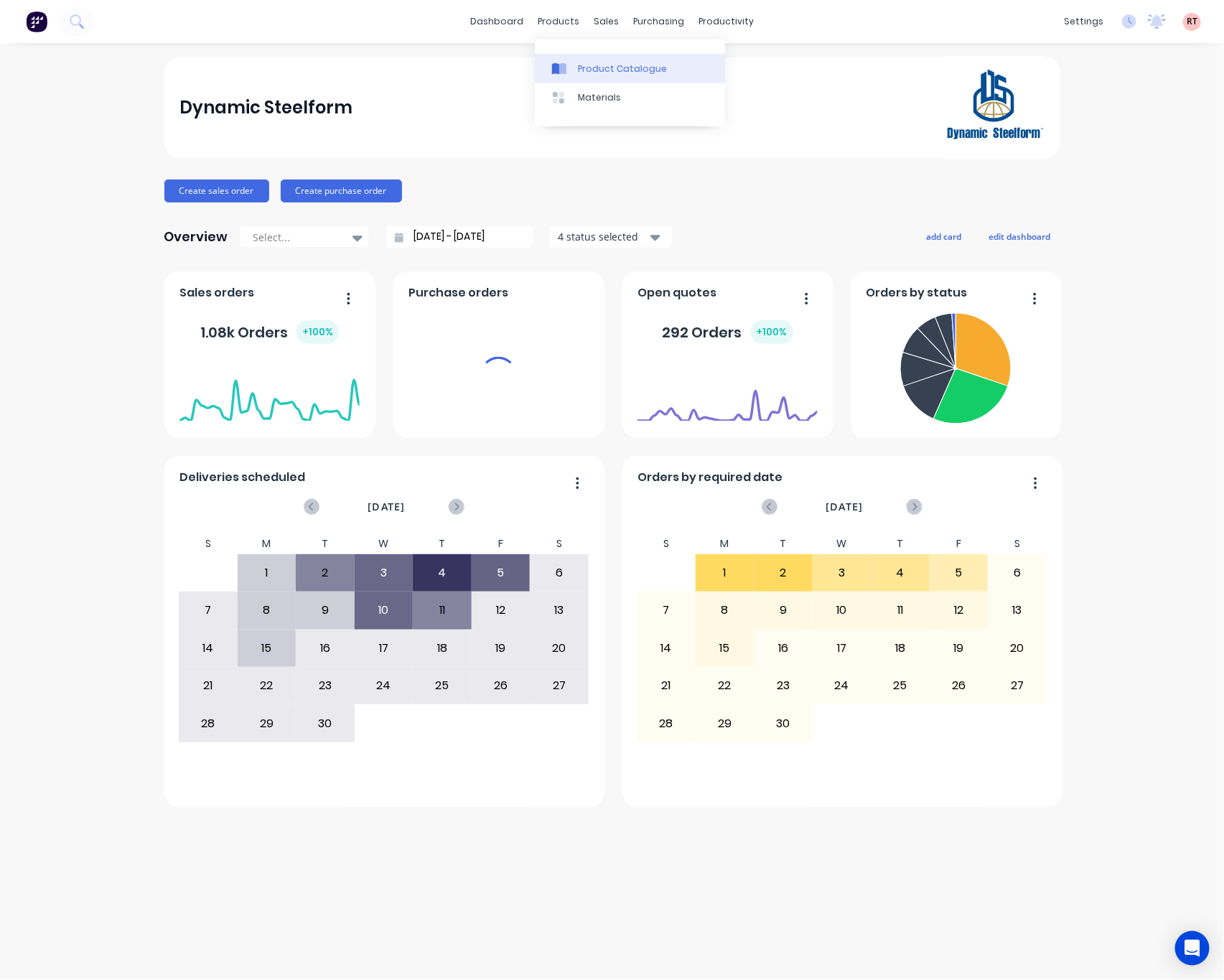
click at [581, 67] on div "Product Catalogue" at bounding box center [622, 69] width 89 height 13
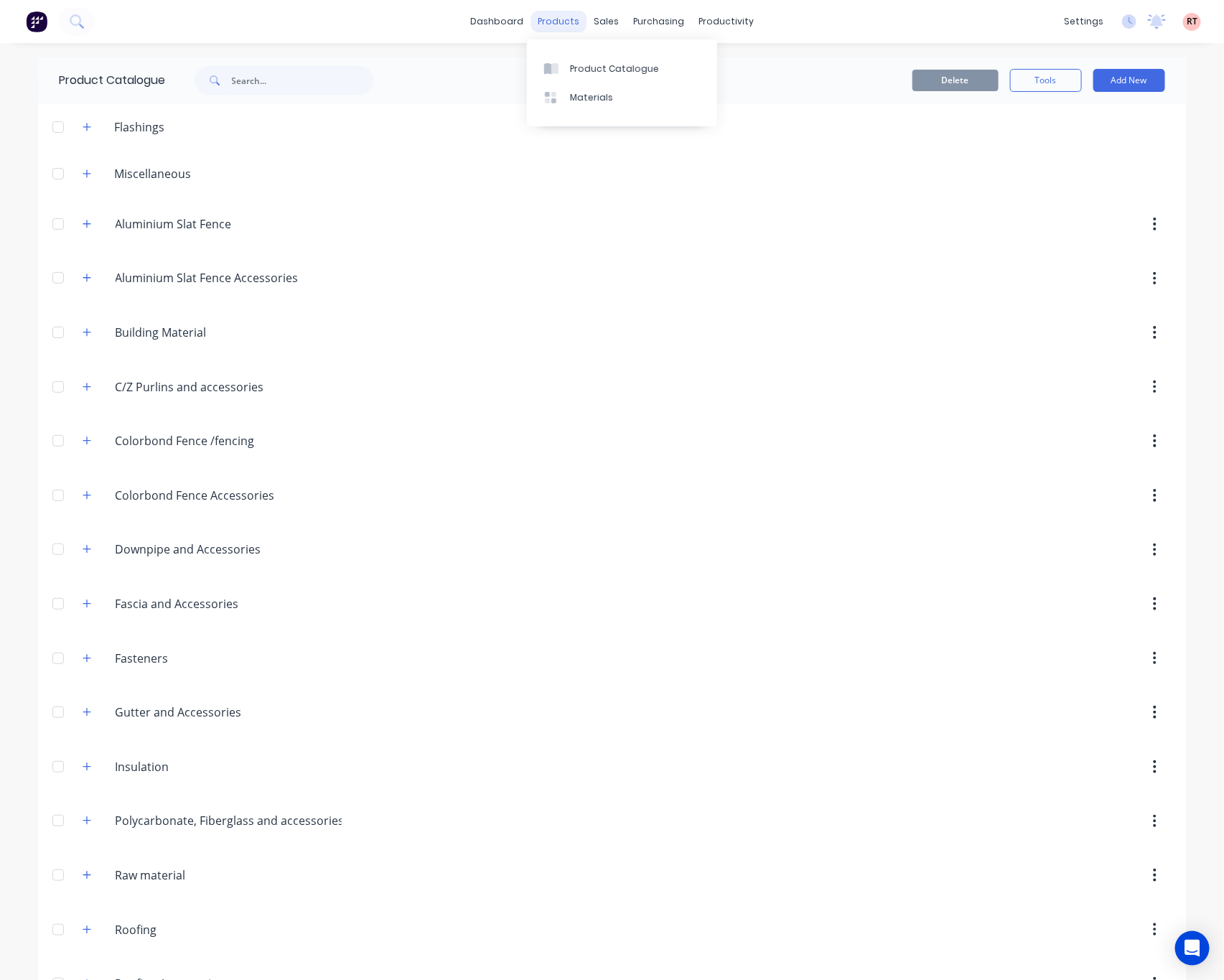
click at [552, 26] on div "products" at bounding box center [558, 21] width 56 height 22
click at [591, 67] on div "Product Catalogue" at bounding box center [615, 69] width 89 height 13
click at [300, 80] on input "text" at bounding box center [303, 80] width 142 height 29
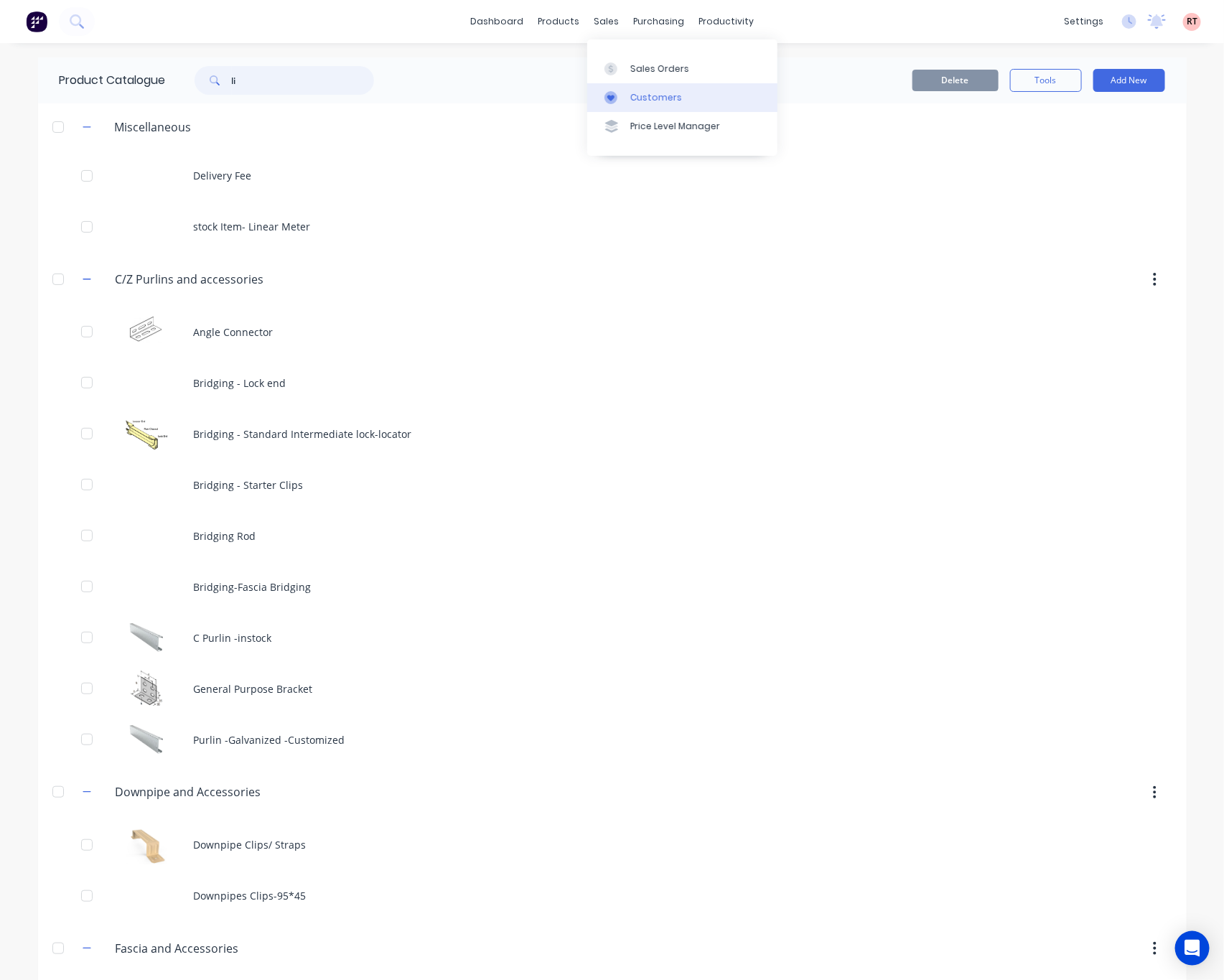
type input "li"
click at [619, 104] on link "Customers" at bounding box center [682, 97] width 190 height 29
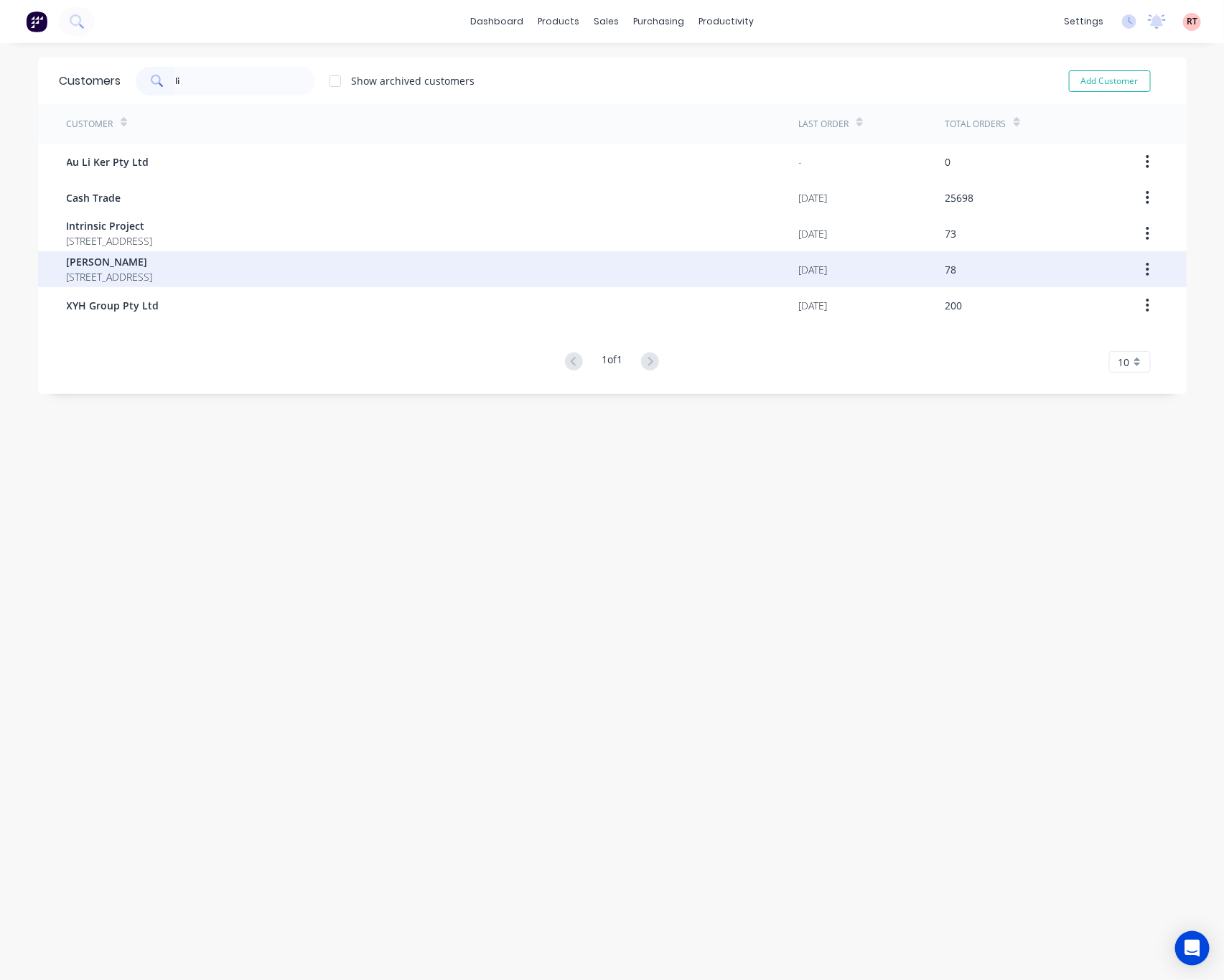
type input "li"
click at [230, 272] on div "Li Qingtao 11 Sheridan Crescent, Willetton WA" at bounding box center [433, 269] width 732 height 36
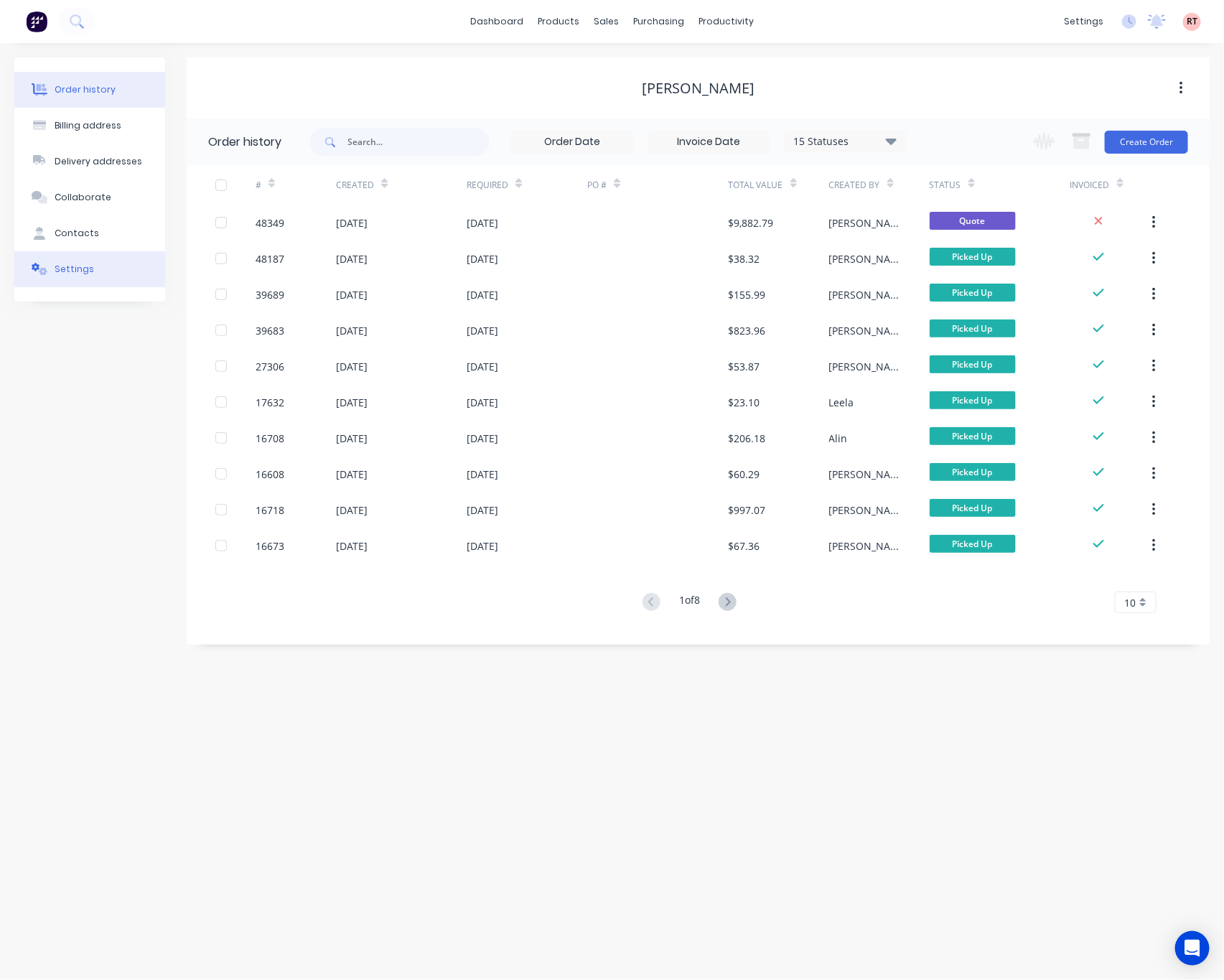
click at [97, 256] on button "Settings" at bounding box center [89, 269] width 151 height 36
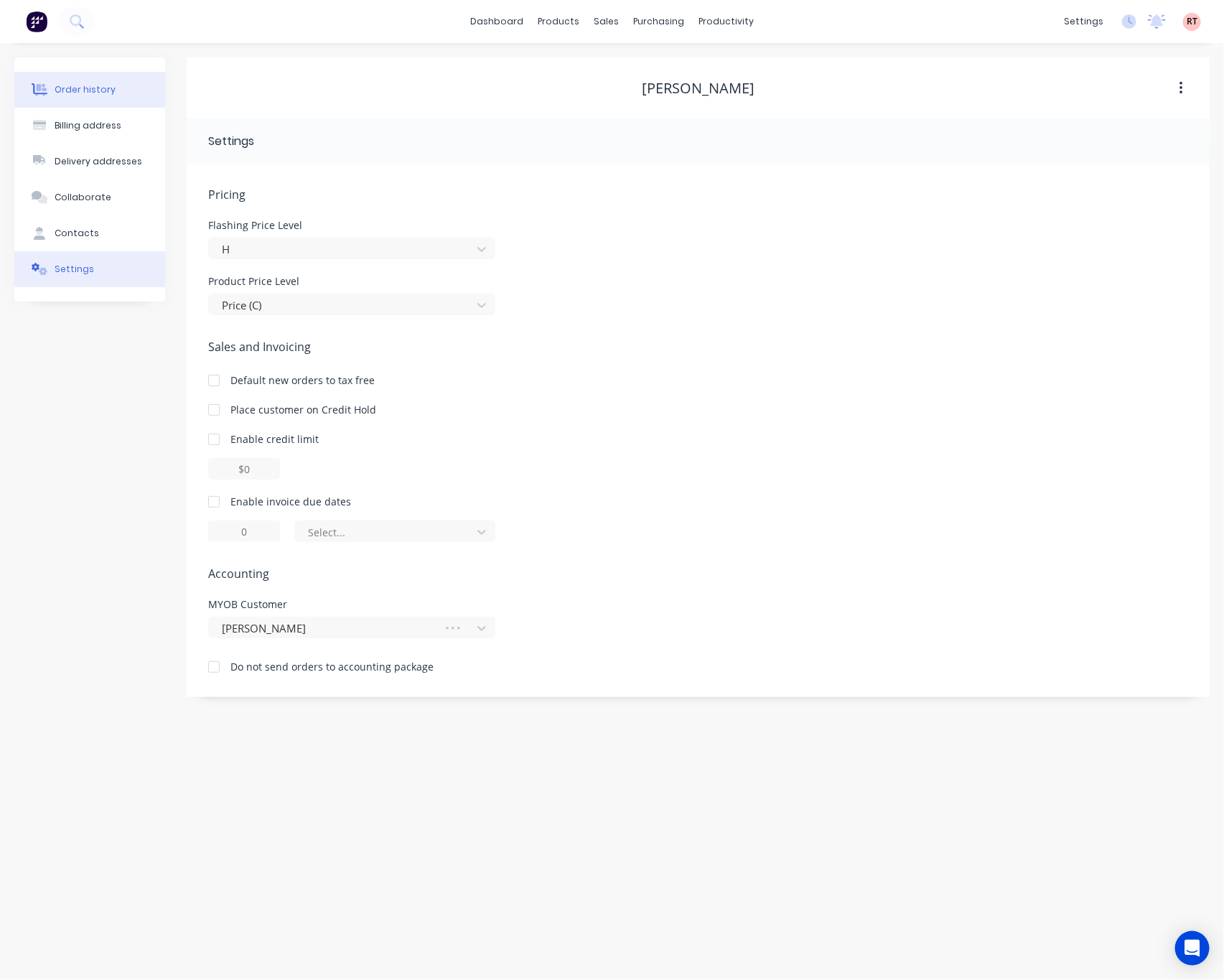
drag, startPoint x: 112, startPoint y: 87, endPoint x: 116, endPoint y: 104, distance: 17.5
click at [108, 99] on button "Order history" at bounding box center [89, 89] width 151 height 36
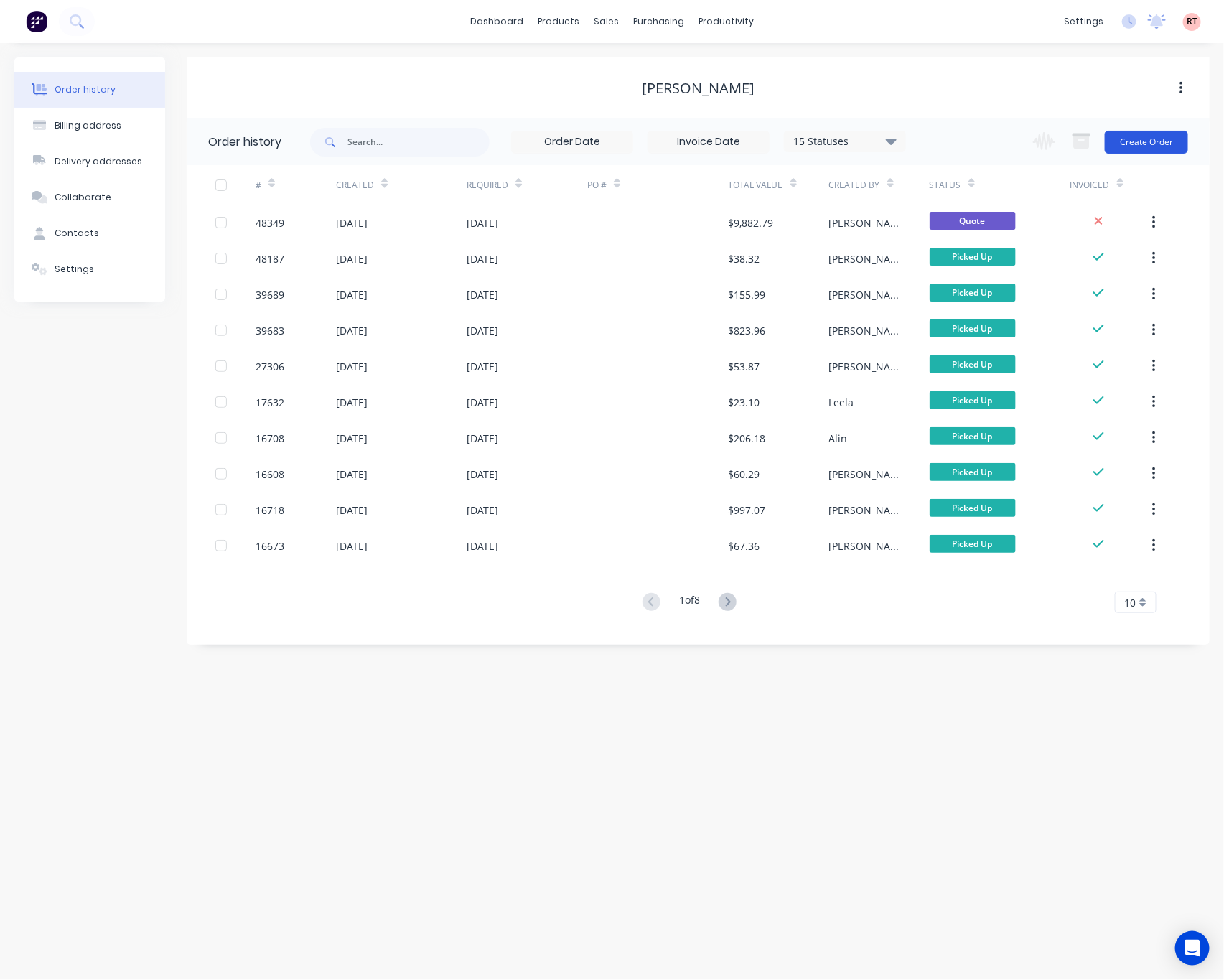
click at [1166, 140] on button "Create Order" at bounding box center [1146, 142] width 83 height 23
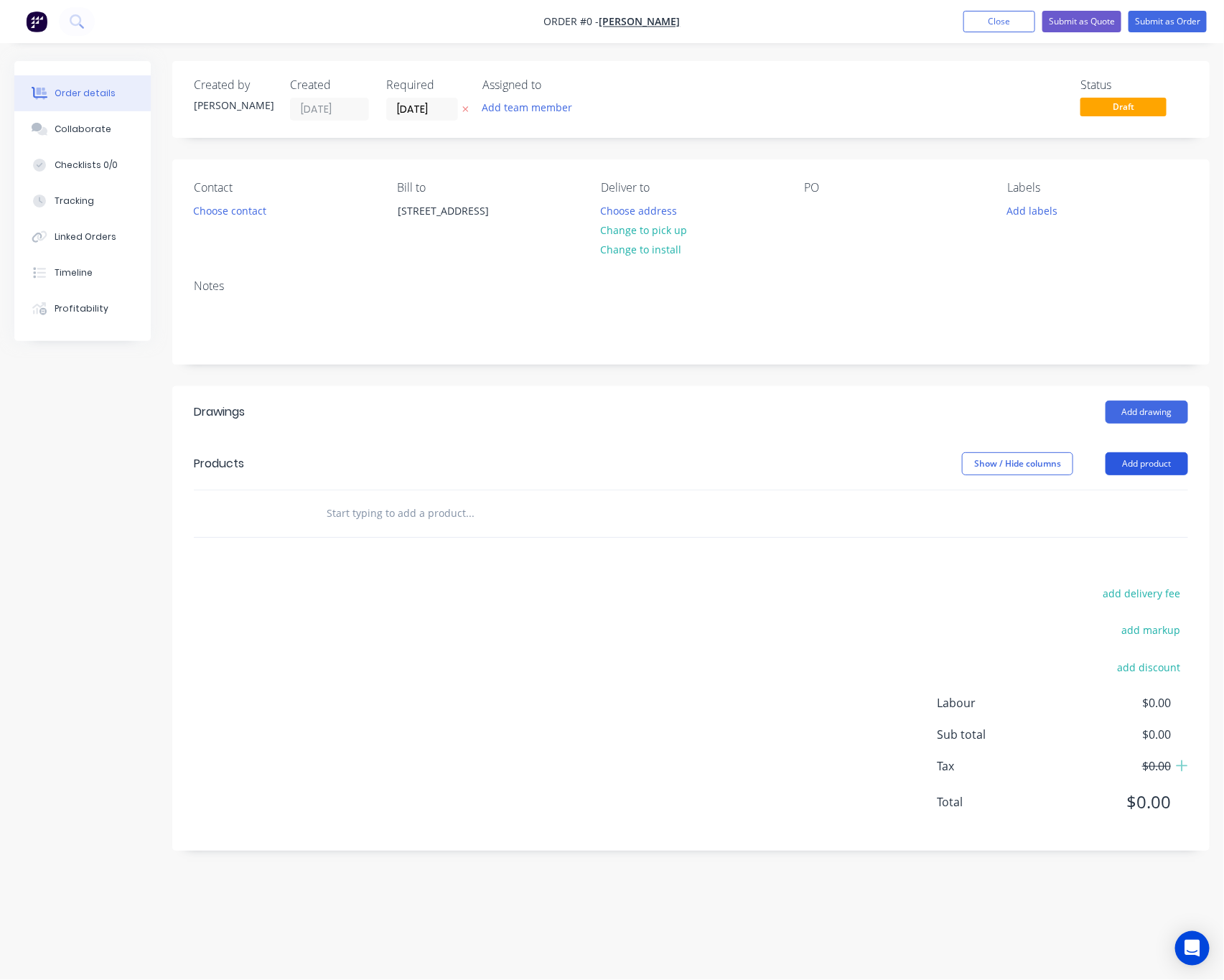
drag, startPoint x: 1152, startPoint y: 459, endPoint x: 1139, endPoint y: 473, distance: 19.1
click at [1153, 459] on button "Add product" at bounding box center [1146, 464] width 83 height 23
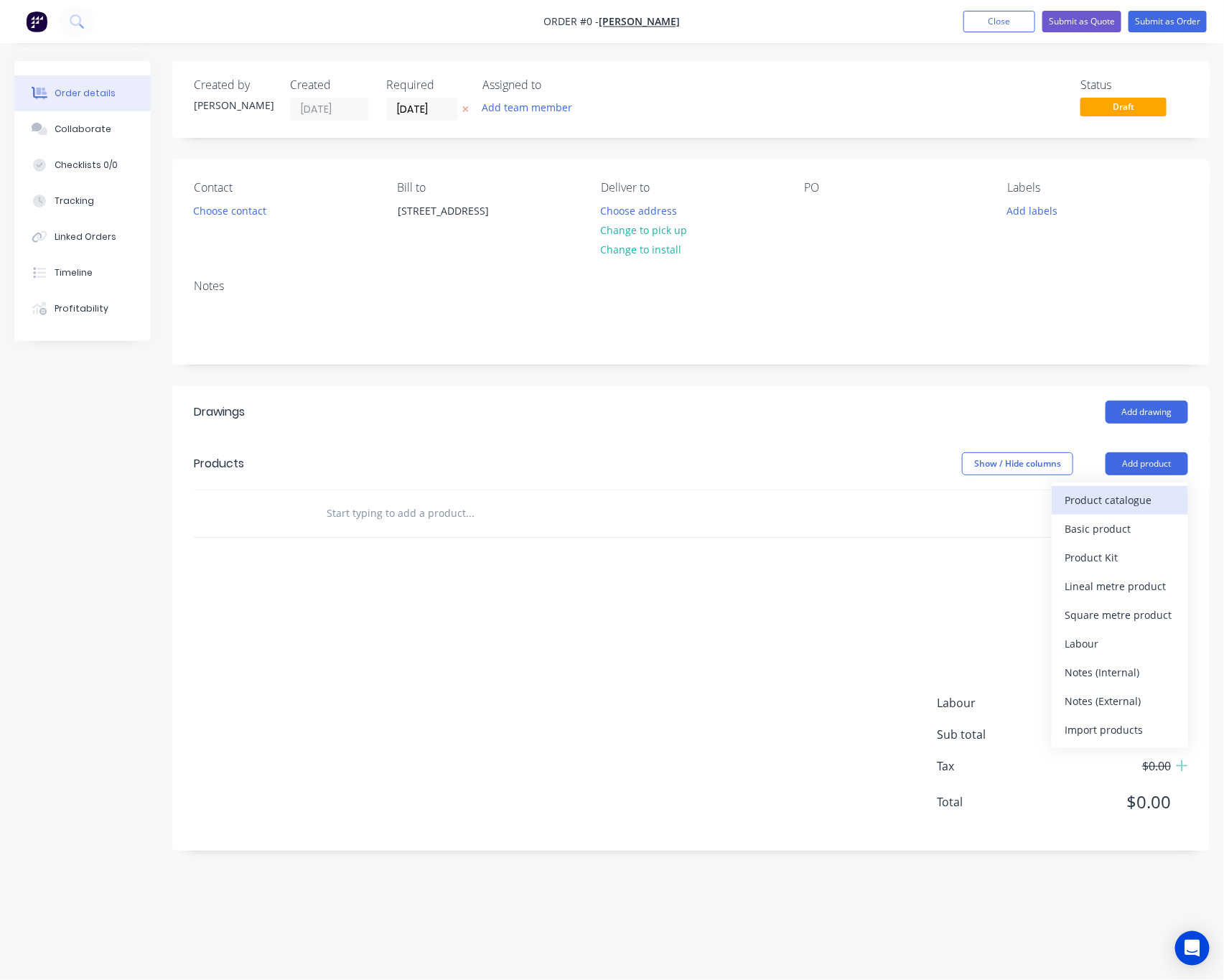
click at [1090, 504] on div "Product catalogue" at bounding box center [1119, 500] width 111 height 21
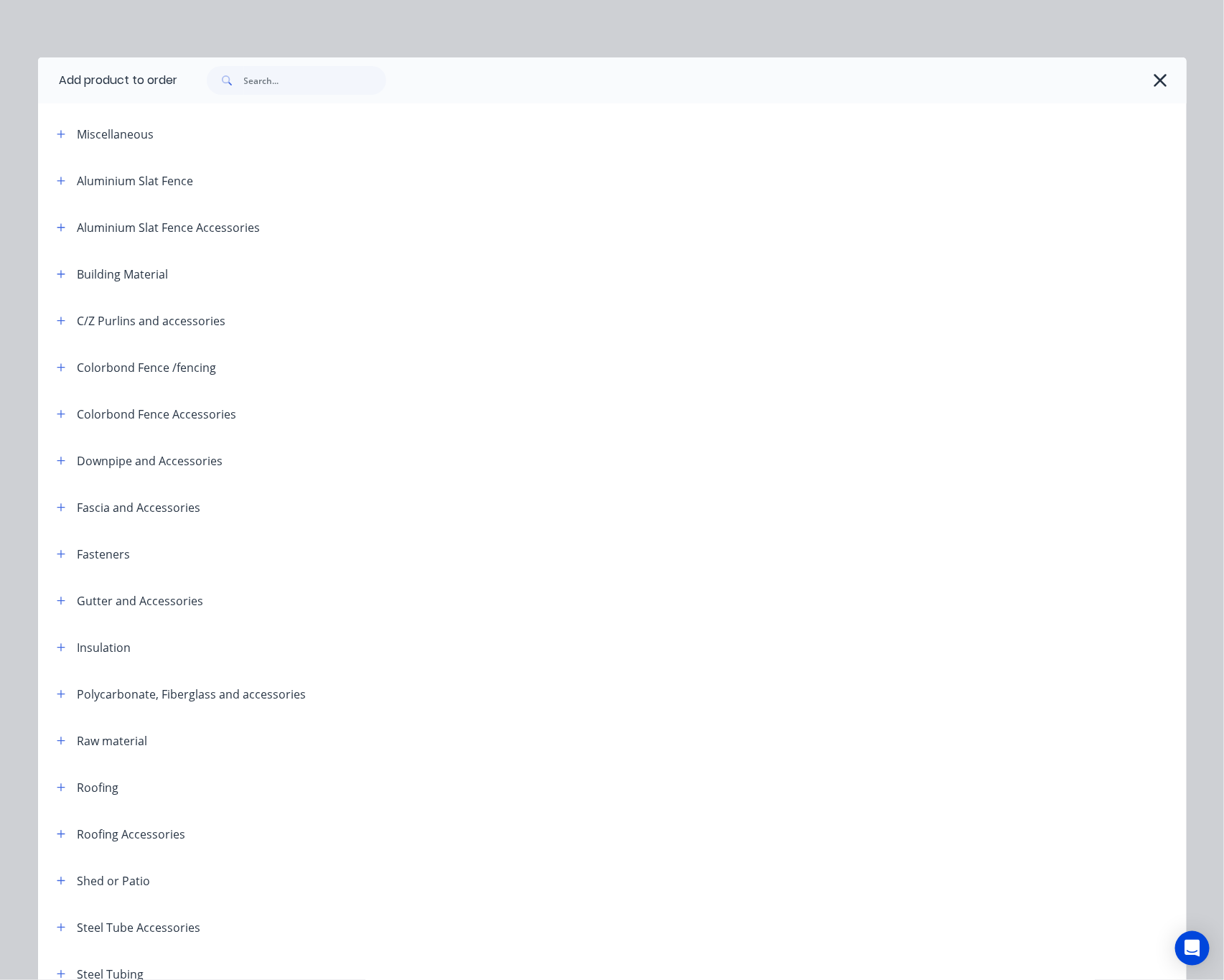
click at [293, 63] on div at bounding box center [682, 80] width 1009 height 46
click at [290, 74] on input "text" at bounding box center [315, 80] width 142 height 29
type input "poly"
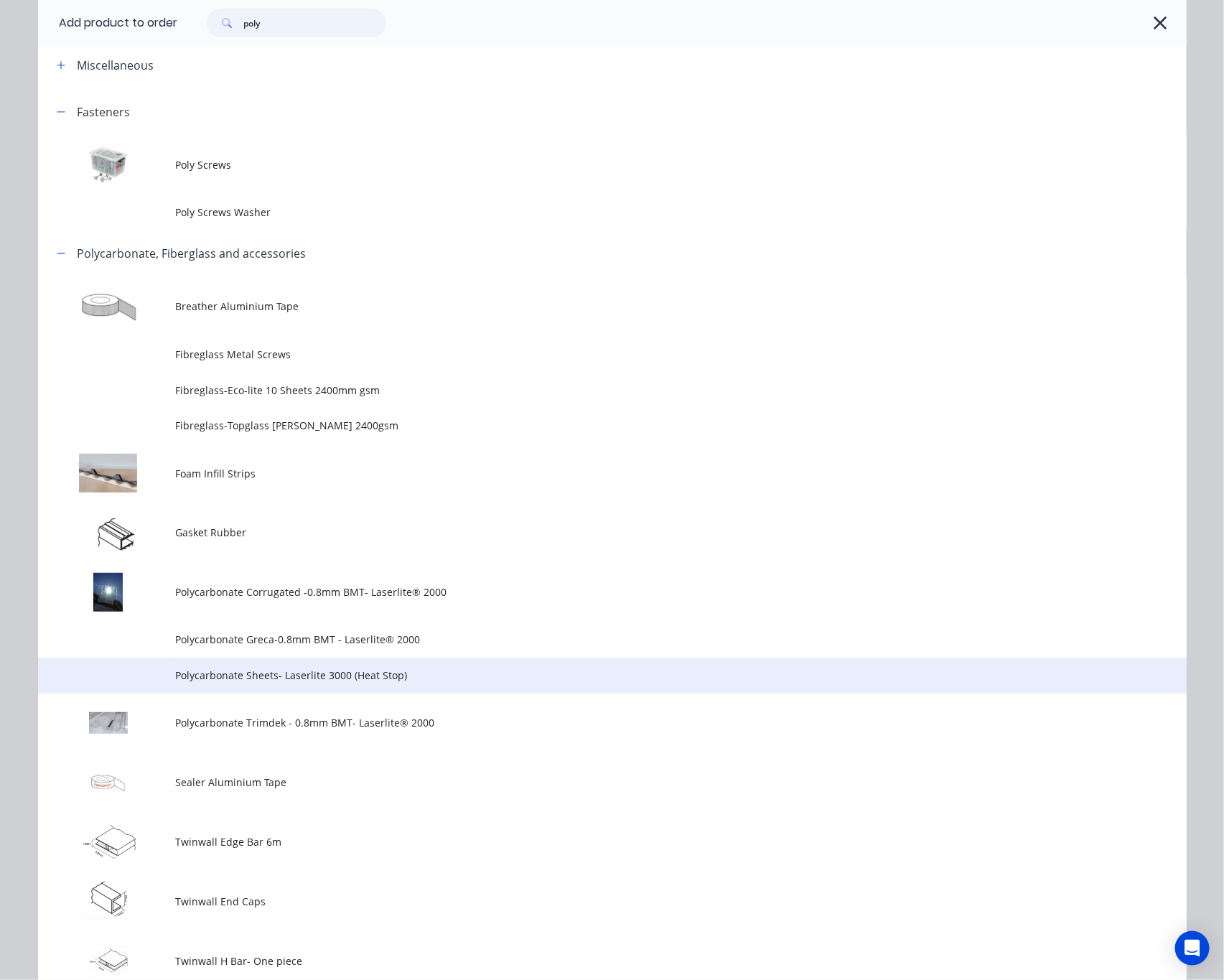
scroll to position [107, 0]
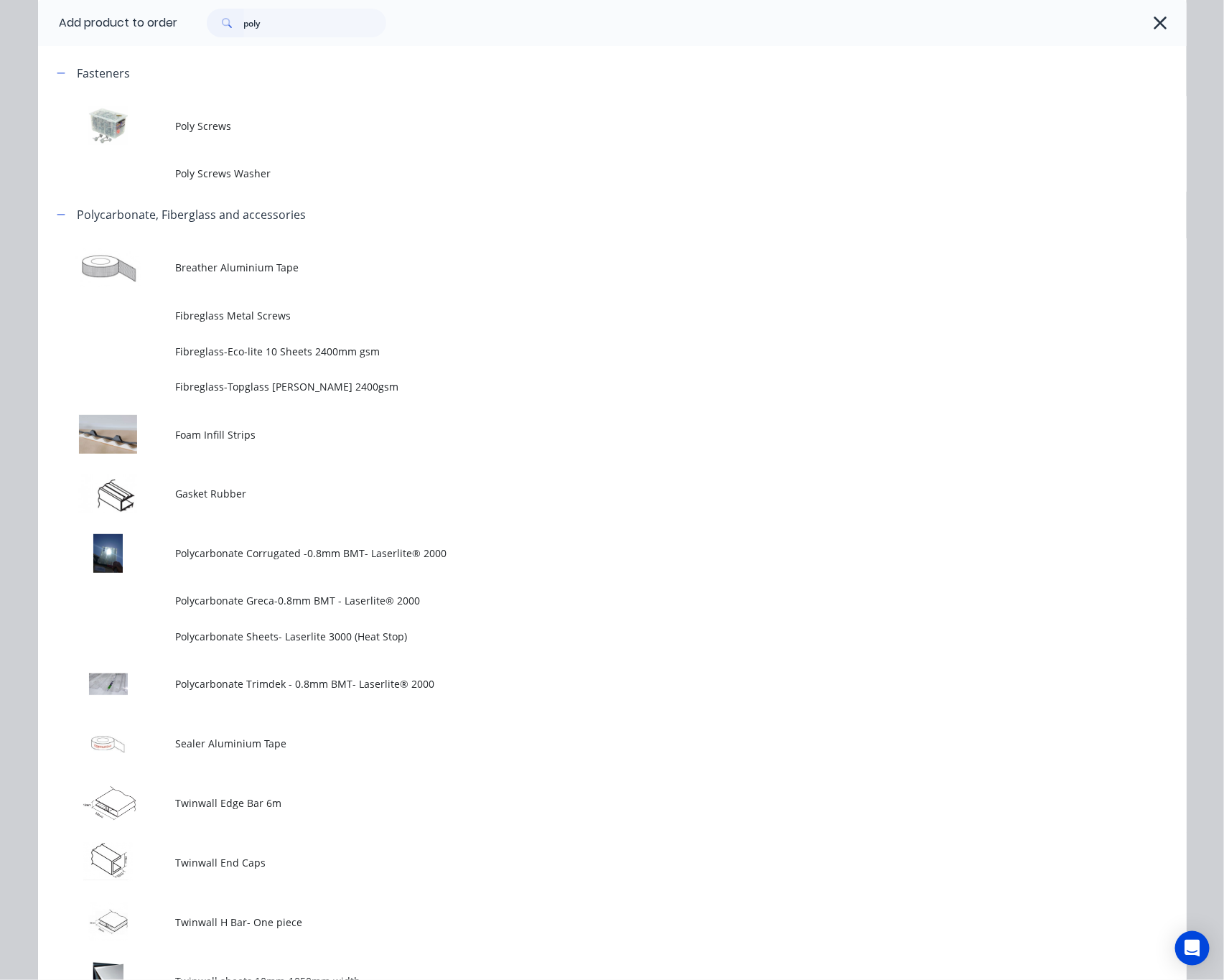
click at [492, 555] on span "Polycarbonate Corrugated -0.8mm BMT- Laserlite® 2000" at bounding box center [580, 553] width 808 height 15
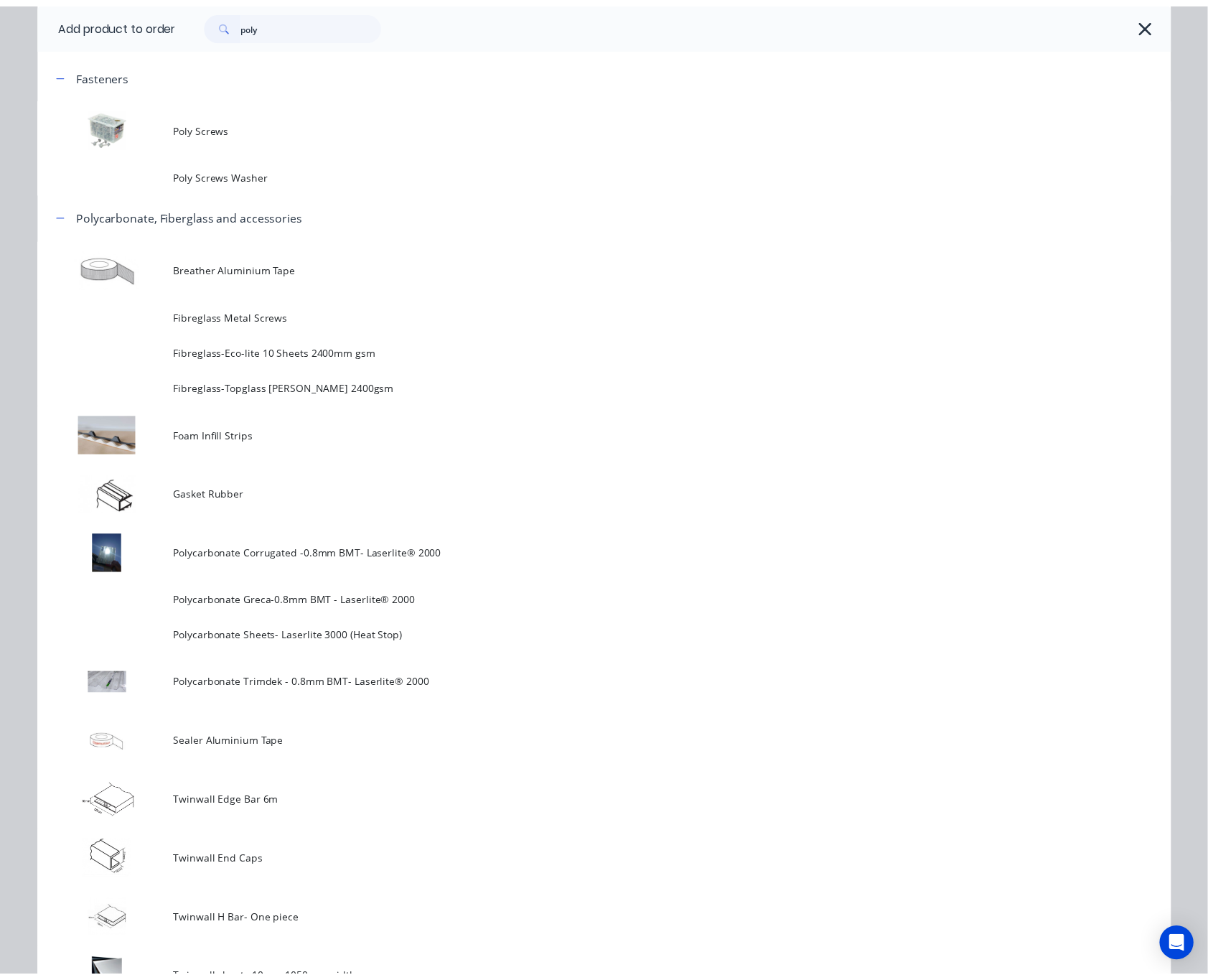
scroll to position [0, 0]
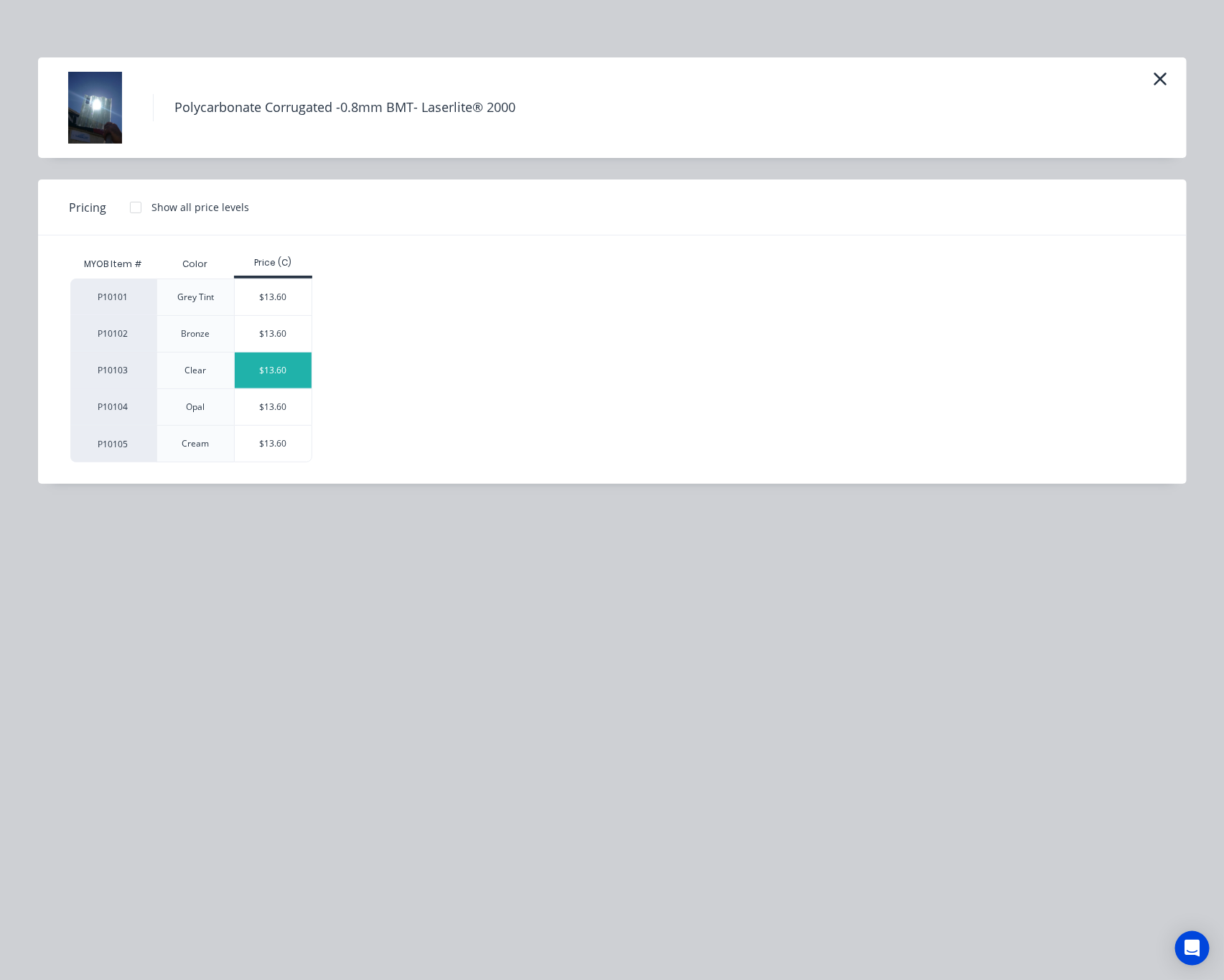
click at [276, 373] on div "$13.60" at bounding box center [273, 370] width 77 height 36
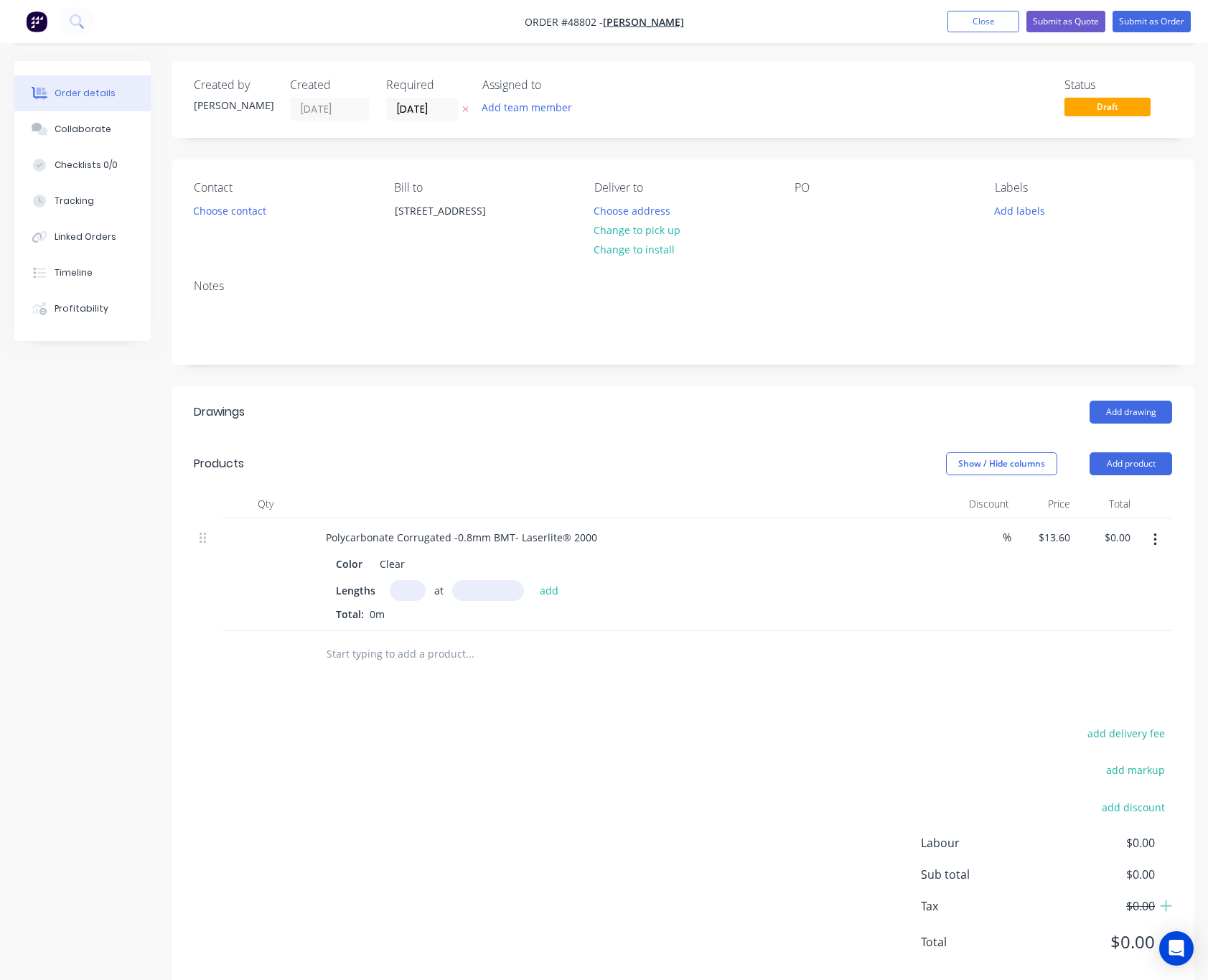
drag, startPoint x: 410, startPoint y: 580, endPoint x: 410, endPoint y: 593, distance: 13.0
click at [409, 580] on div "Color Clear Lengths at add Total: 0m" at bounding box center [632, 585] width 635 height 71
click at [410, 593] on input "text" at bounding box center [407, 590] width 36 height 21
type input "2"
click at [495, 599] on input "text" at bounding box center [488, 590] width 72 height 21
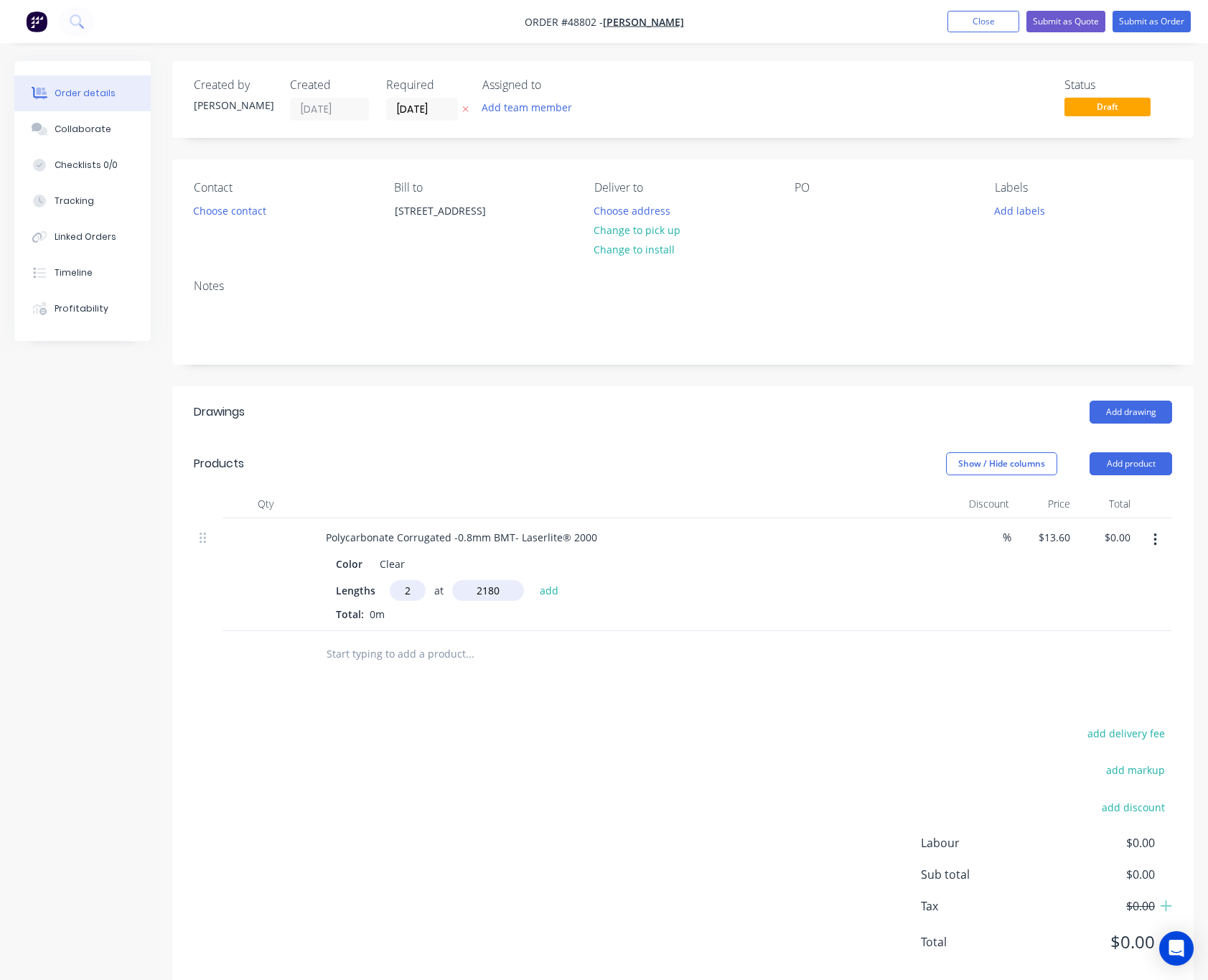
type input "2180"
click at [533, 580] on button "add" at bounding box center [549, 589] width 34 height 19
type input "$59.30"
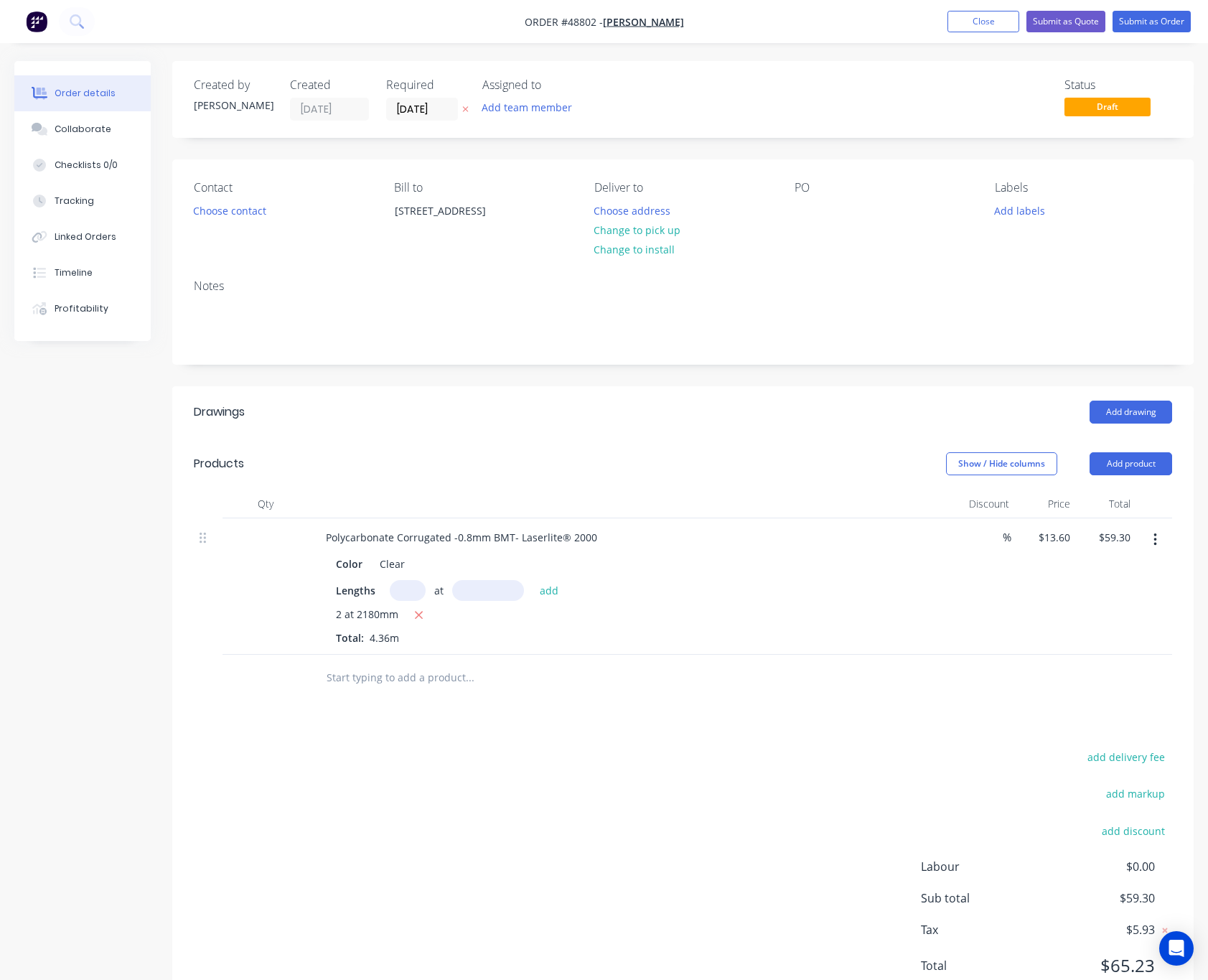
drag, startPoint x: 726, startPoint y: 848, endPoint x: 705, endPoint y: 779, distance: 72.1
click at [726, 847] on div "add delivery fee add markup add discount Labour $0.00 Sub total $59.30 Tax $5.9…" at bounding box center [683, 870] width 979 height 246
click at [235, 220] on button "Choose contact" at bounding box center [229, 210] width 88 height 19
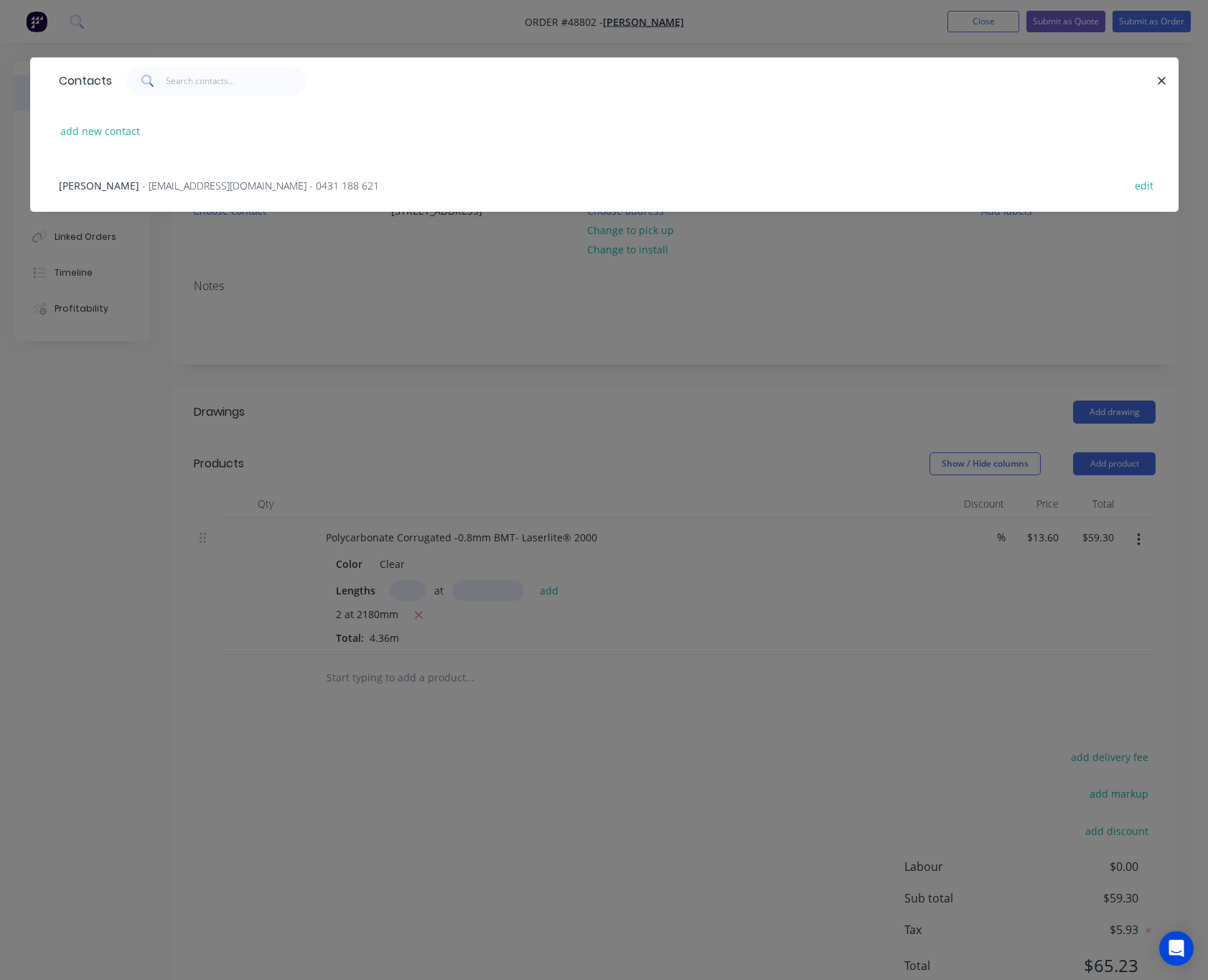
click at [257, 180] on span "- lcrenovation10@gmail.com - 0431 188 621" at bounding box center [261, 186] width 237 height 14
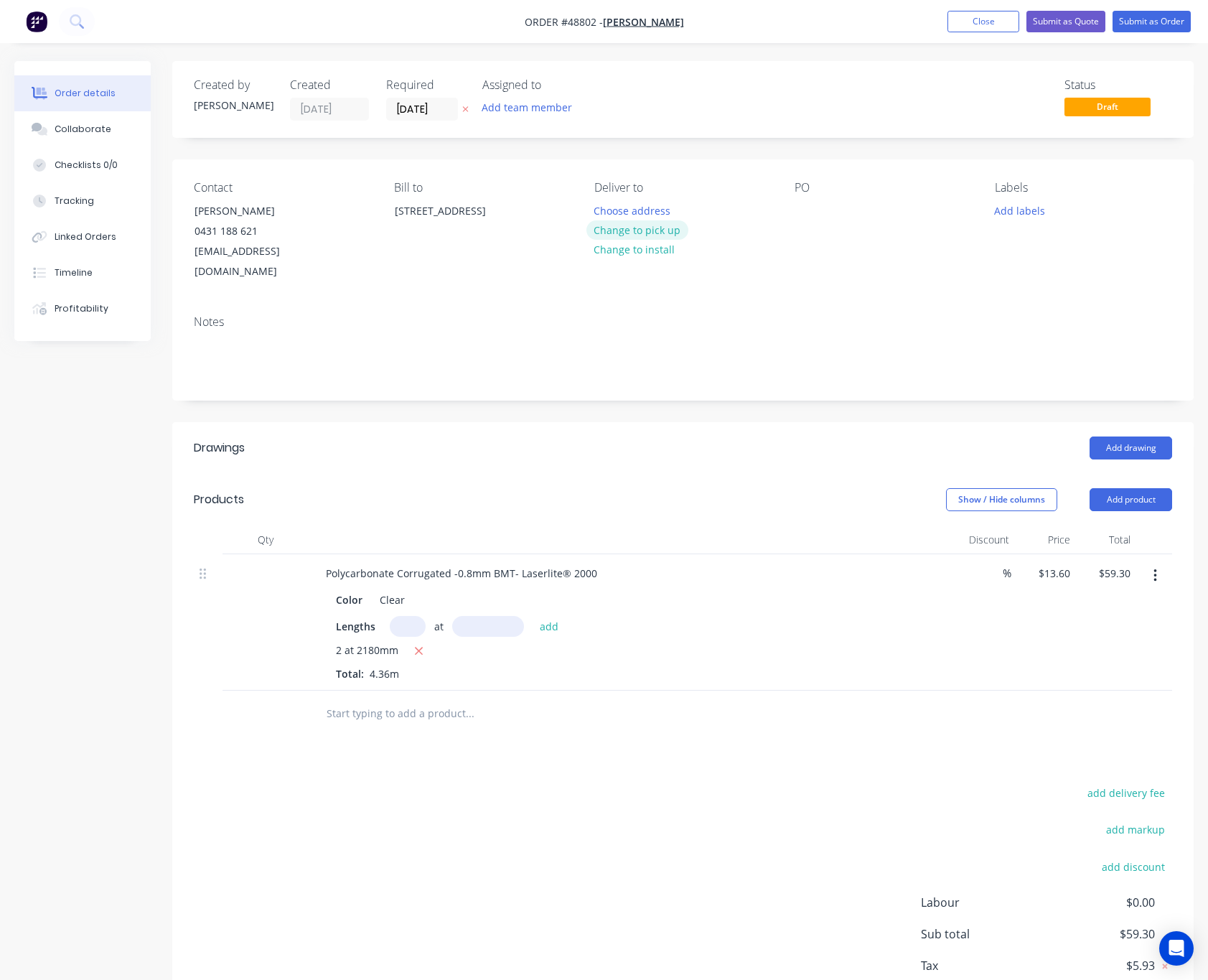
click at [660, 229] on button "Change to pick up" at bounding box center [638, 230] width 102 height 19
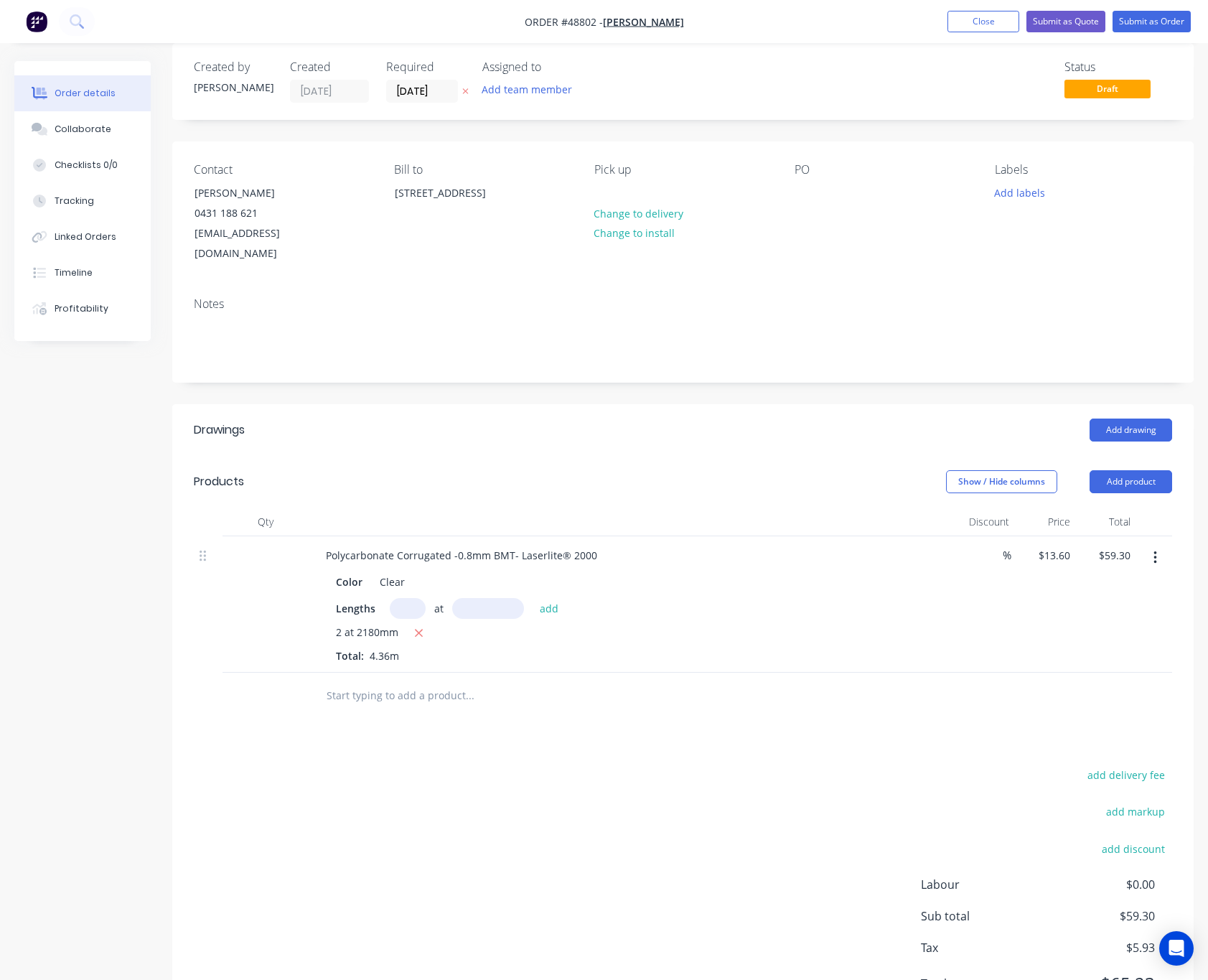
scroll to position [74, 0]
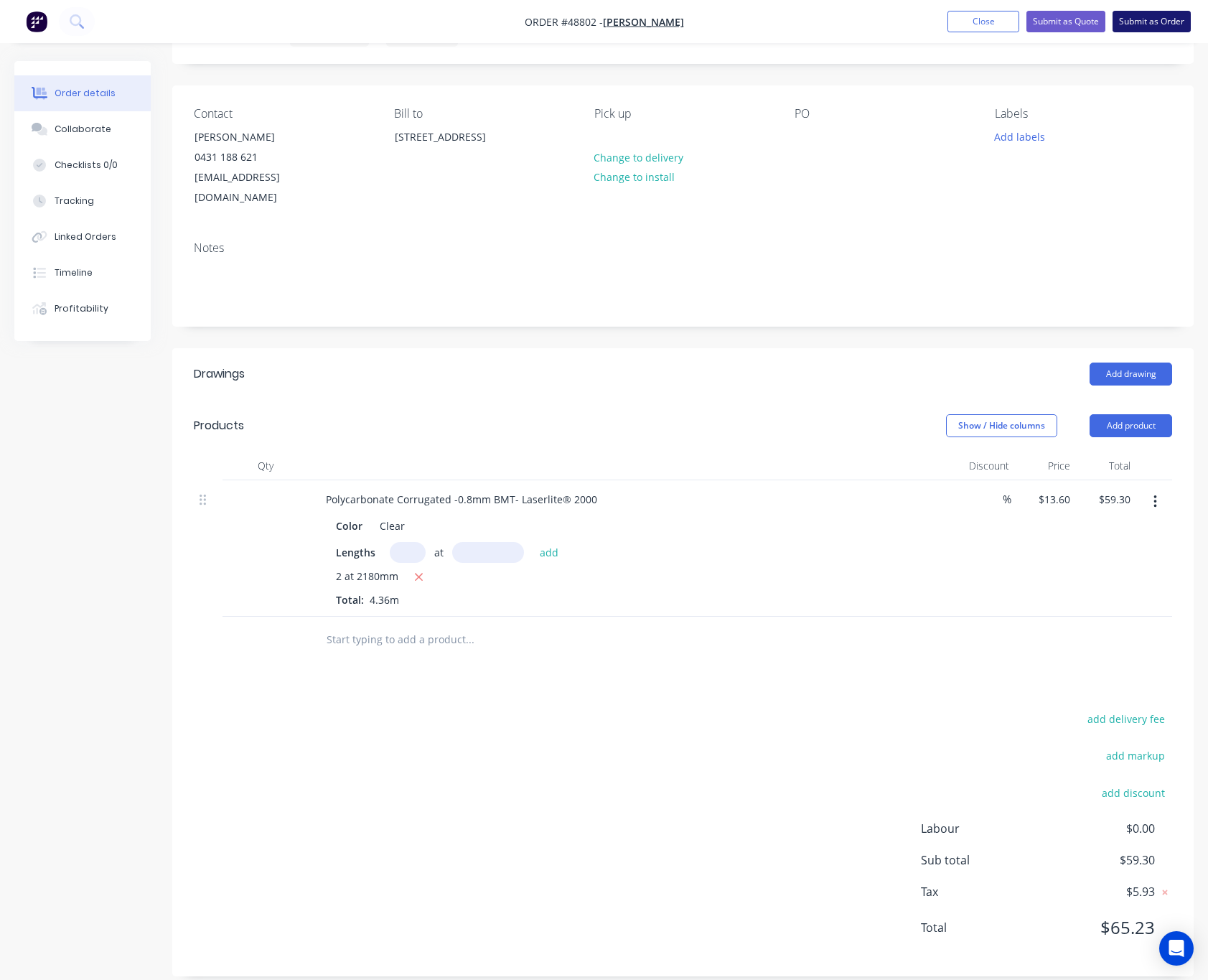
click at [1155, 19] on button "Submit as Order" at bounding box center [1152, 21] width 78 height 22
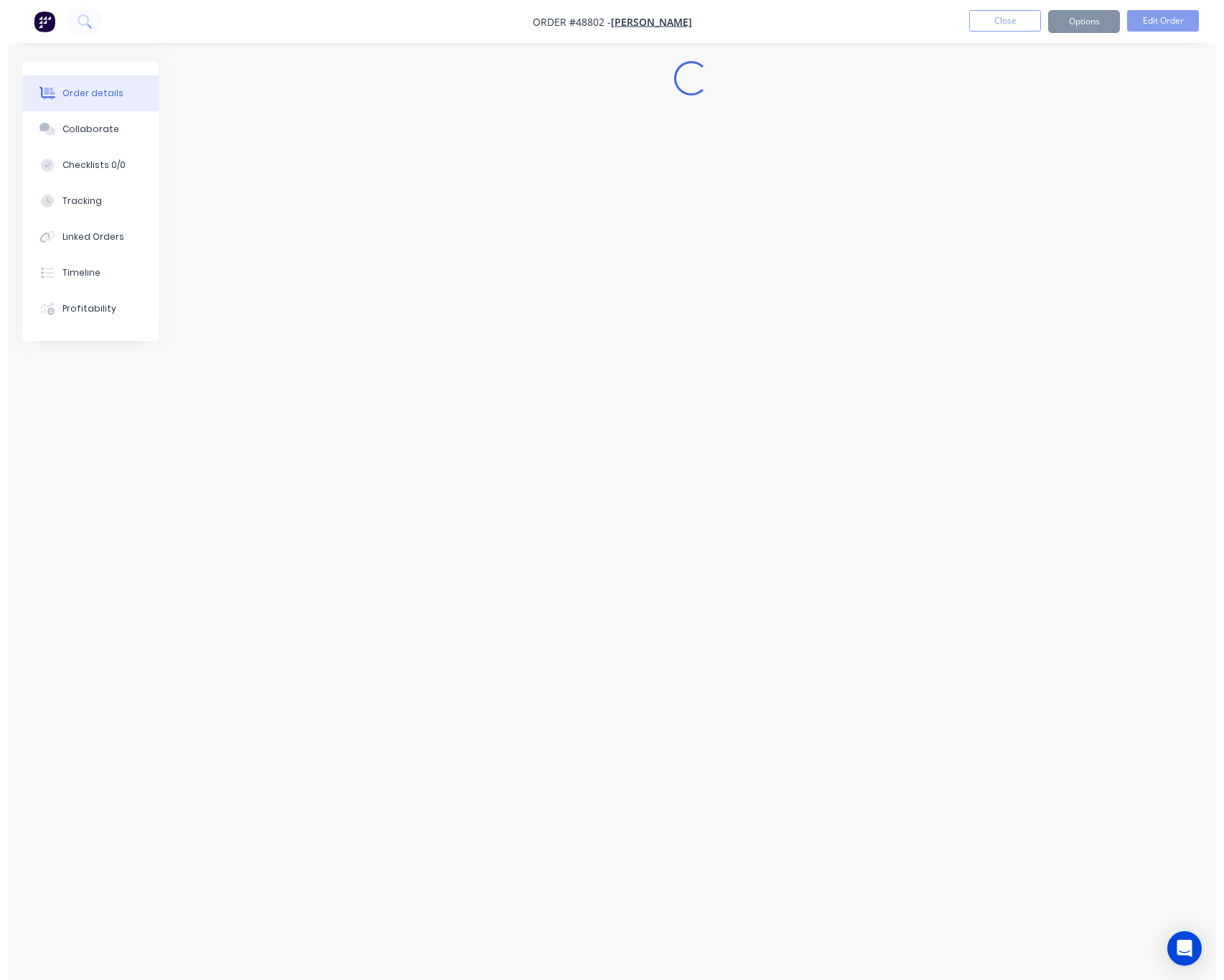
scroll to position [0, 0]
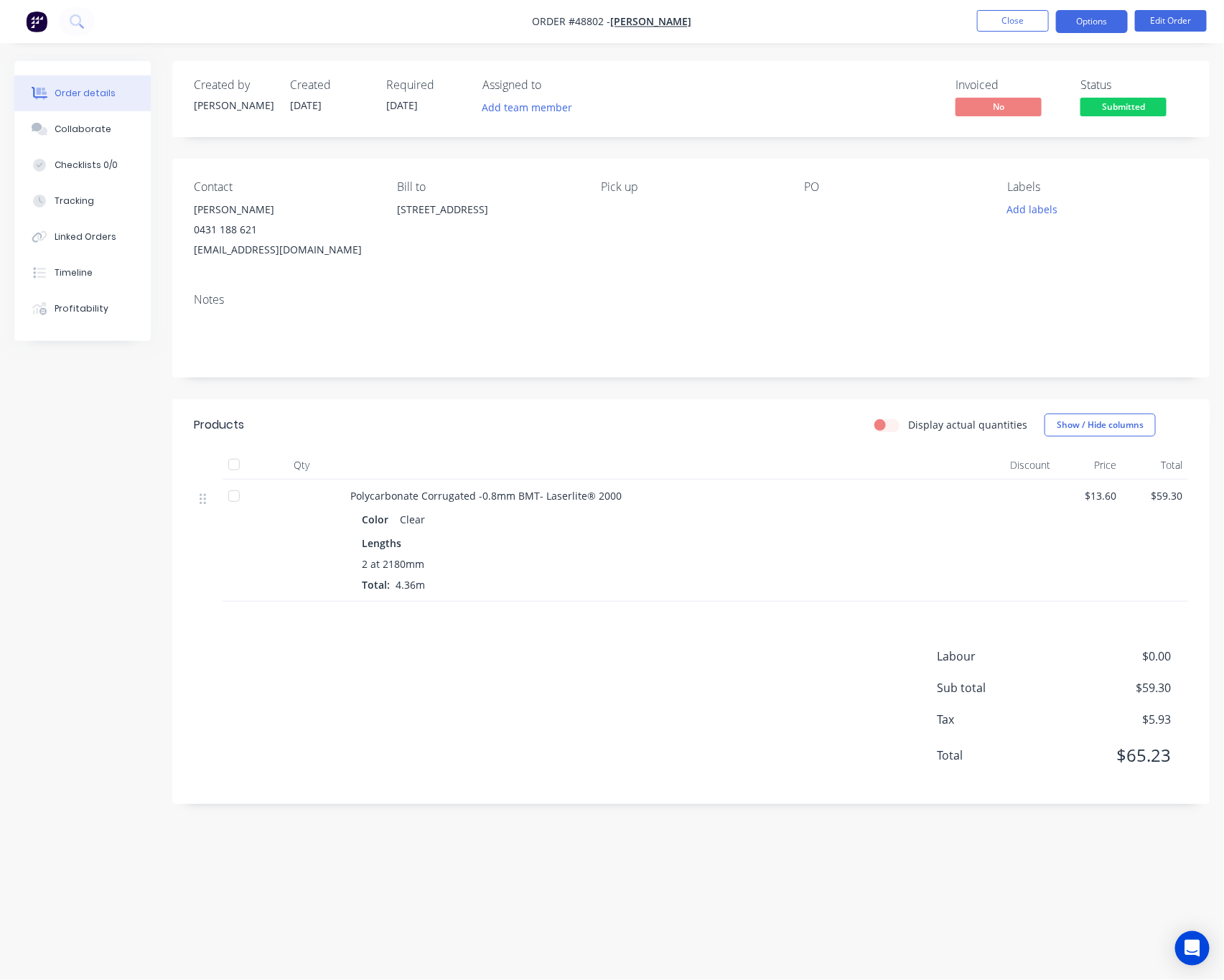
click at [1105, 20] on button "Options" at bounding box center [1091, 22] width 71 height 23
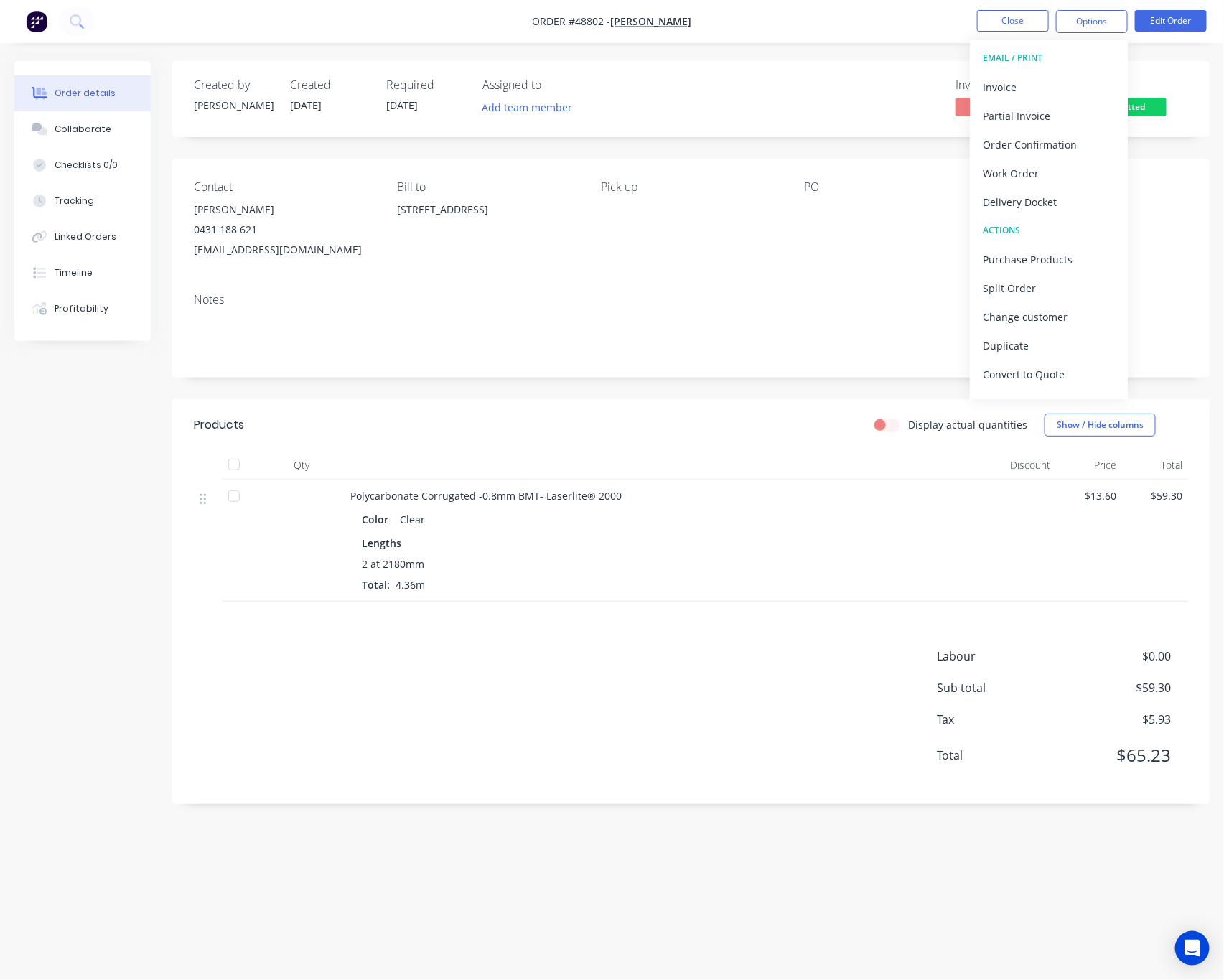
click at [753, 93] on div "Invoiced No Status Submitted" at bounding box center [907, 99] width 562 height 42
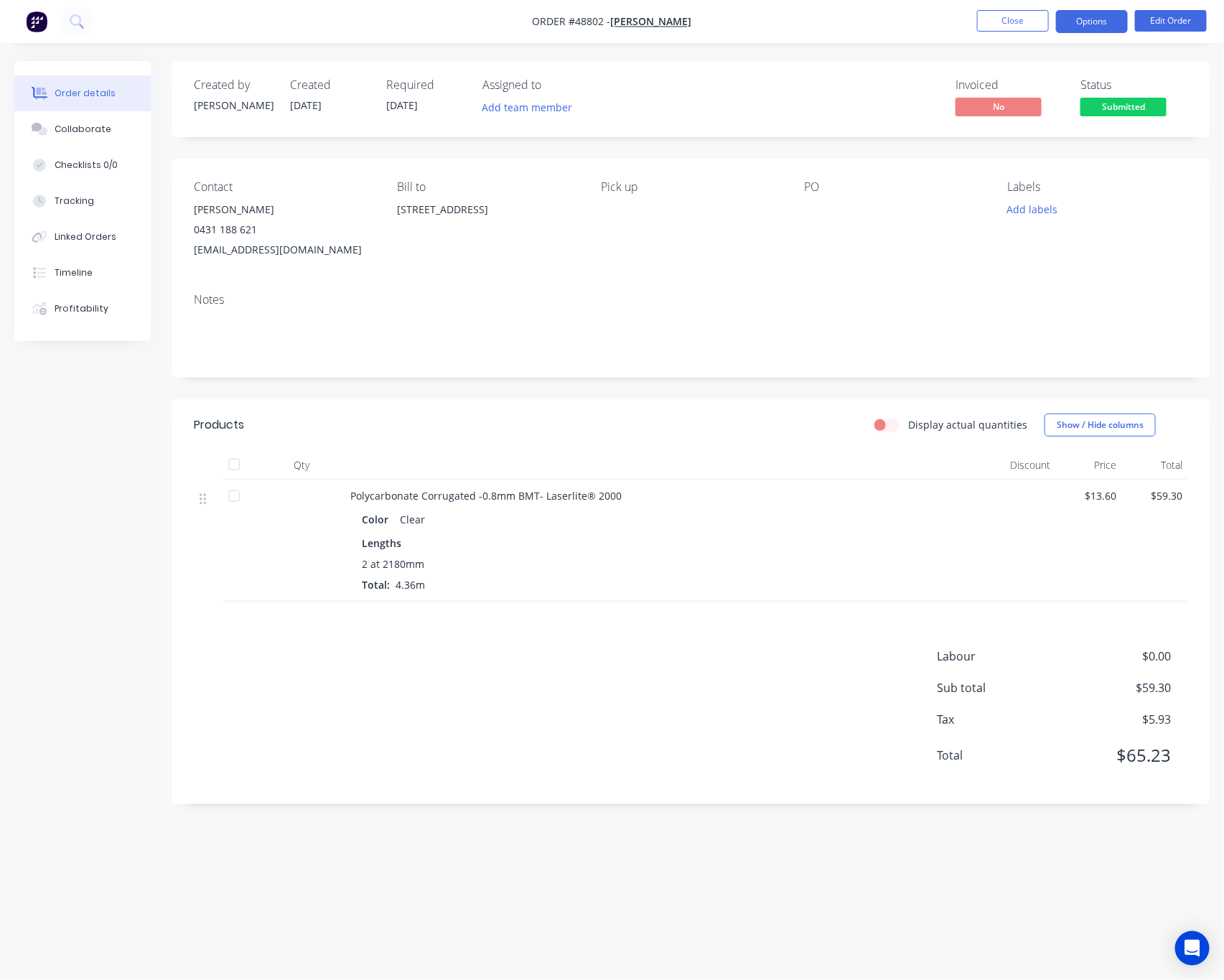
click at [1098, 19] on button "Options" at bounding box center [1091, 22] width 71 height 23
click at [1184, 22] on button "Edit Order" at bounding box center [1171, 21] width 71 height 22
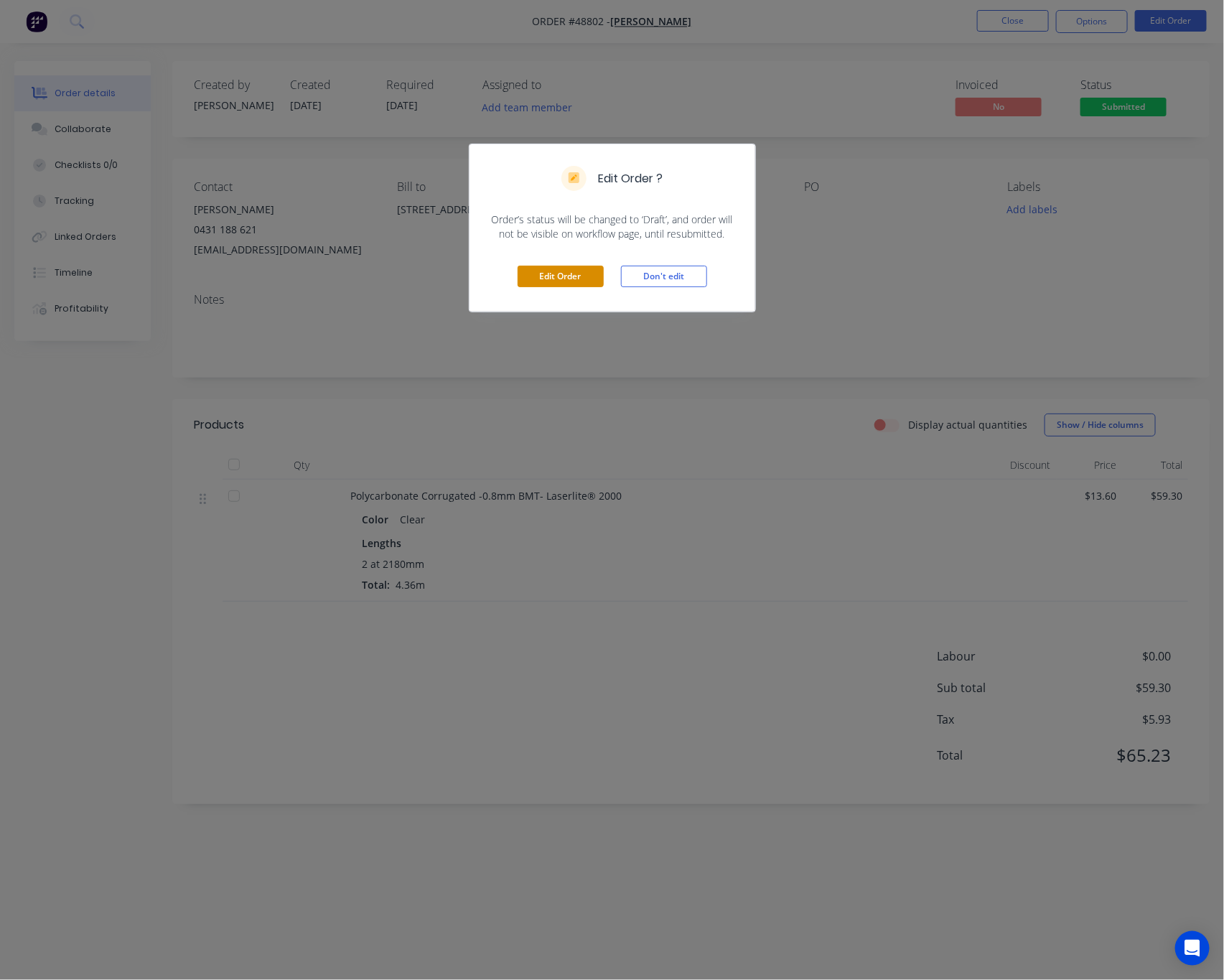
click at [568, 272] on button "Edit Order" at bounding box center [561, 276] width 86 height 22
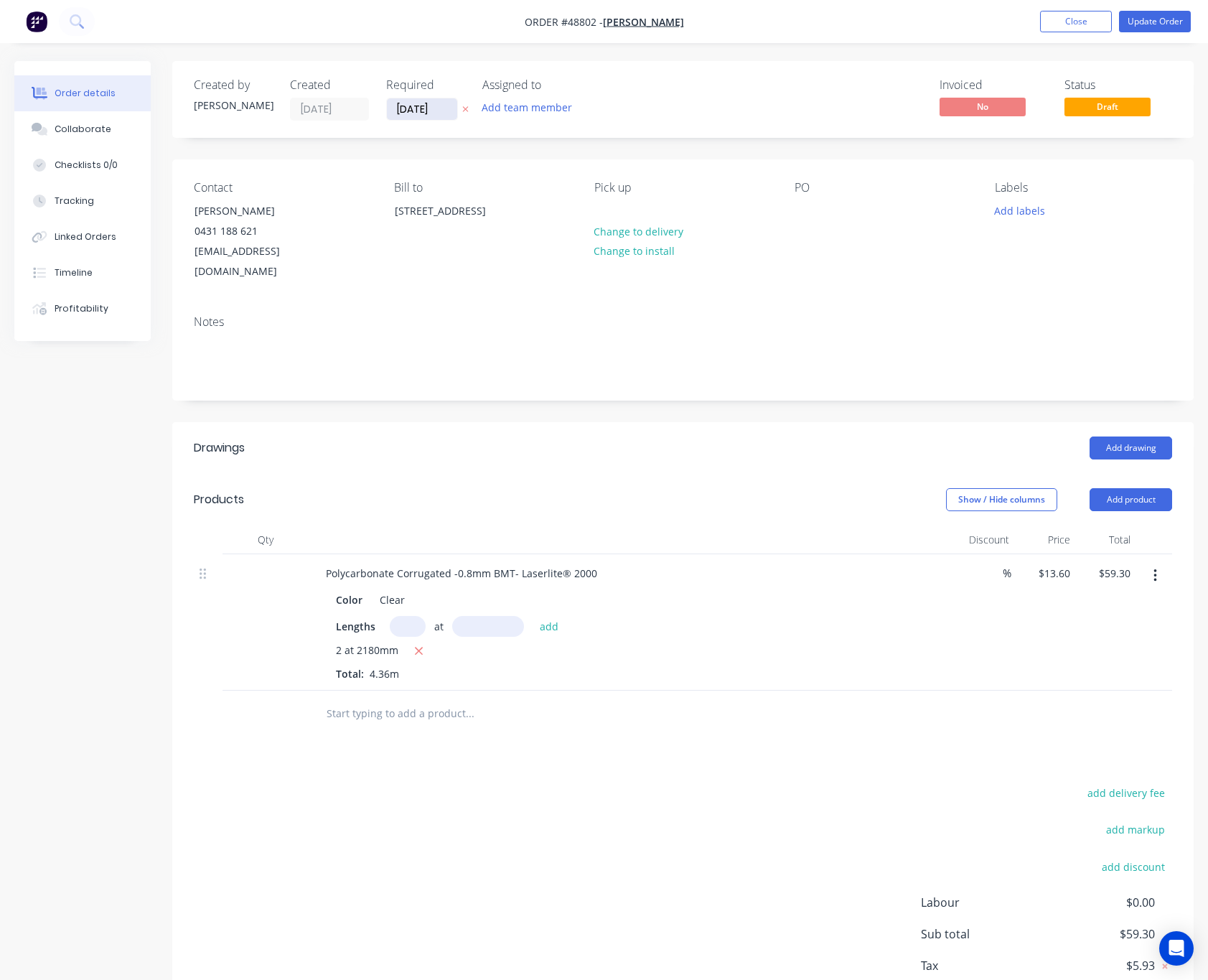
click at [419, 117] on input "[DATE]" at bounding box center [422, 109] width 71 height 22
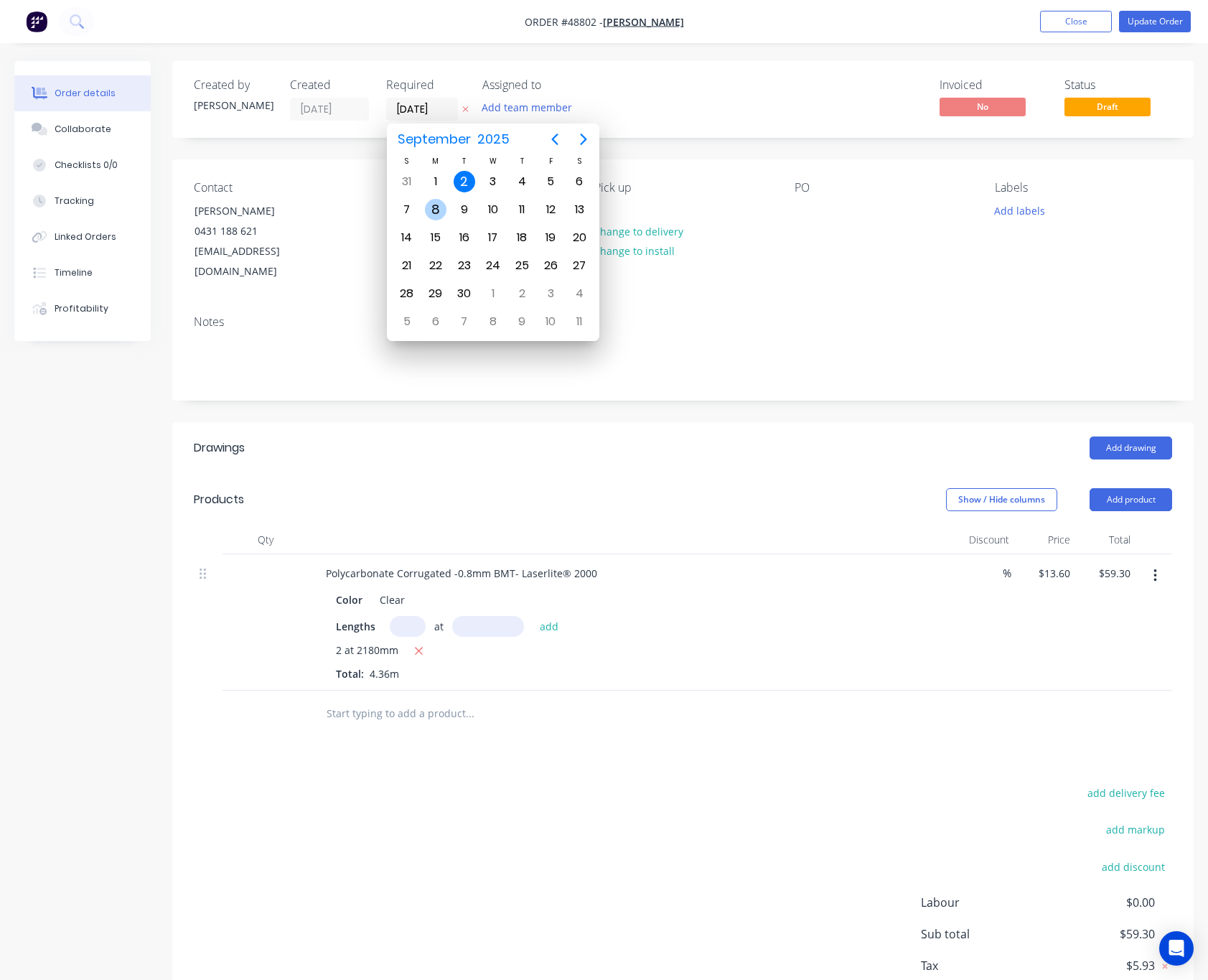
click at [436, 209] on div "8" at bounding box center [435, 209] width 22 height 22
type input "[DATE]"
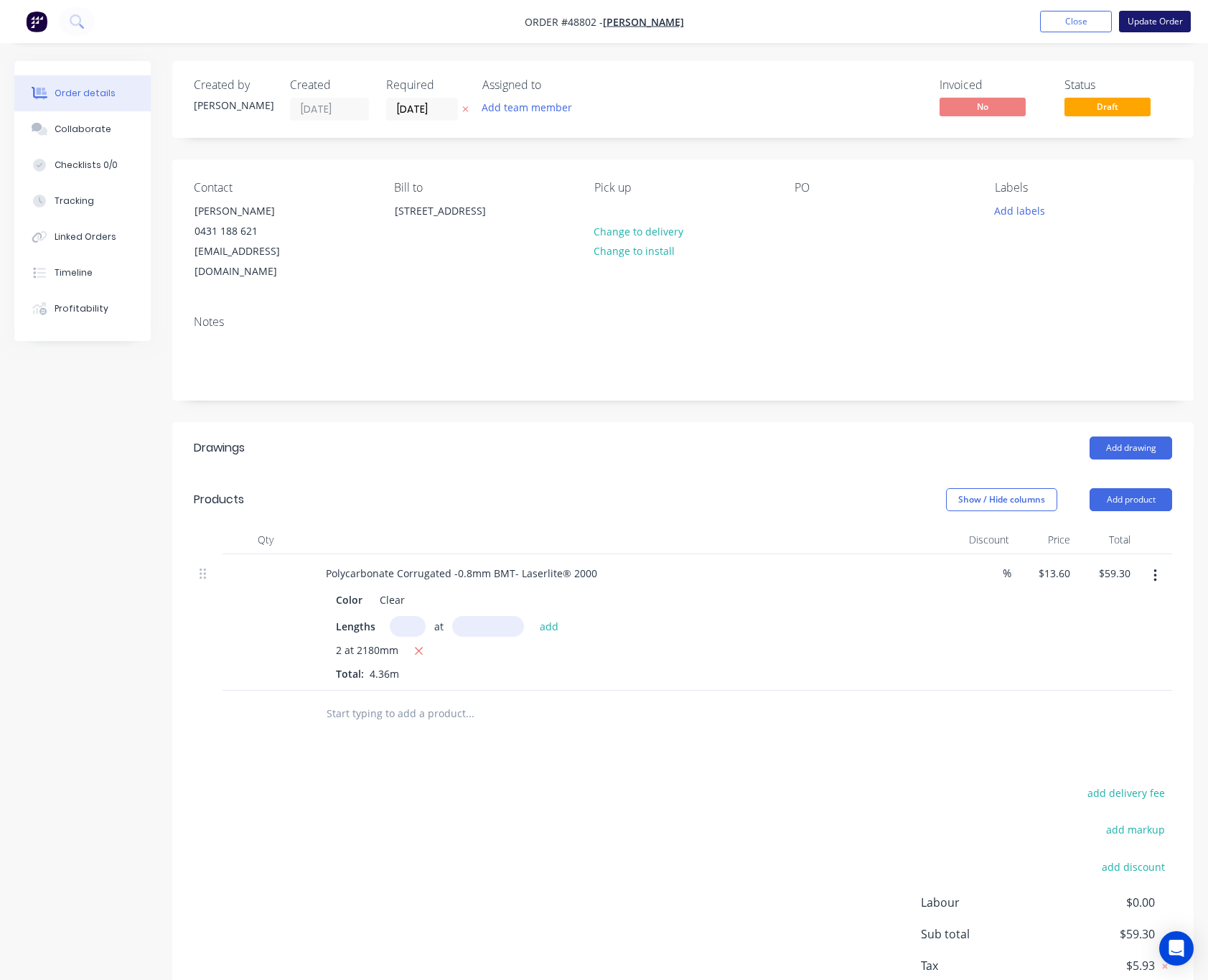
click at [1155, 20] on button "Update Order" at bounding box center [1155, 21] width 72 height 22
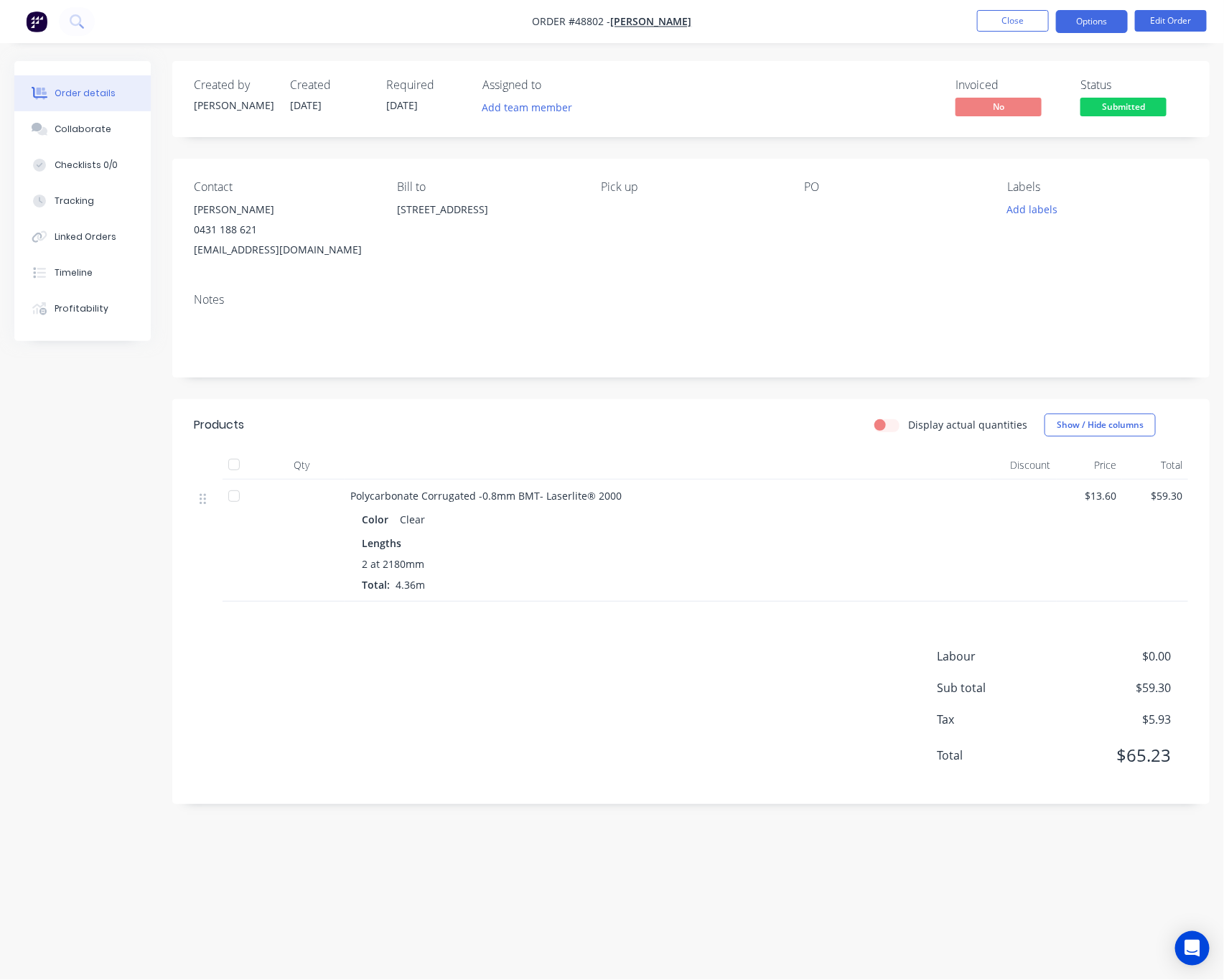
click at [1094, 22] on button "Options" at bounding box center [1091, 22] width 71 height 23
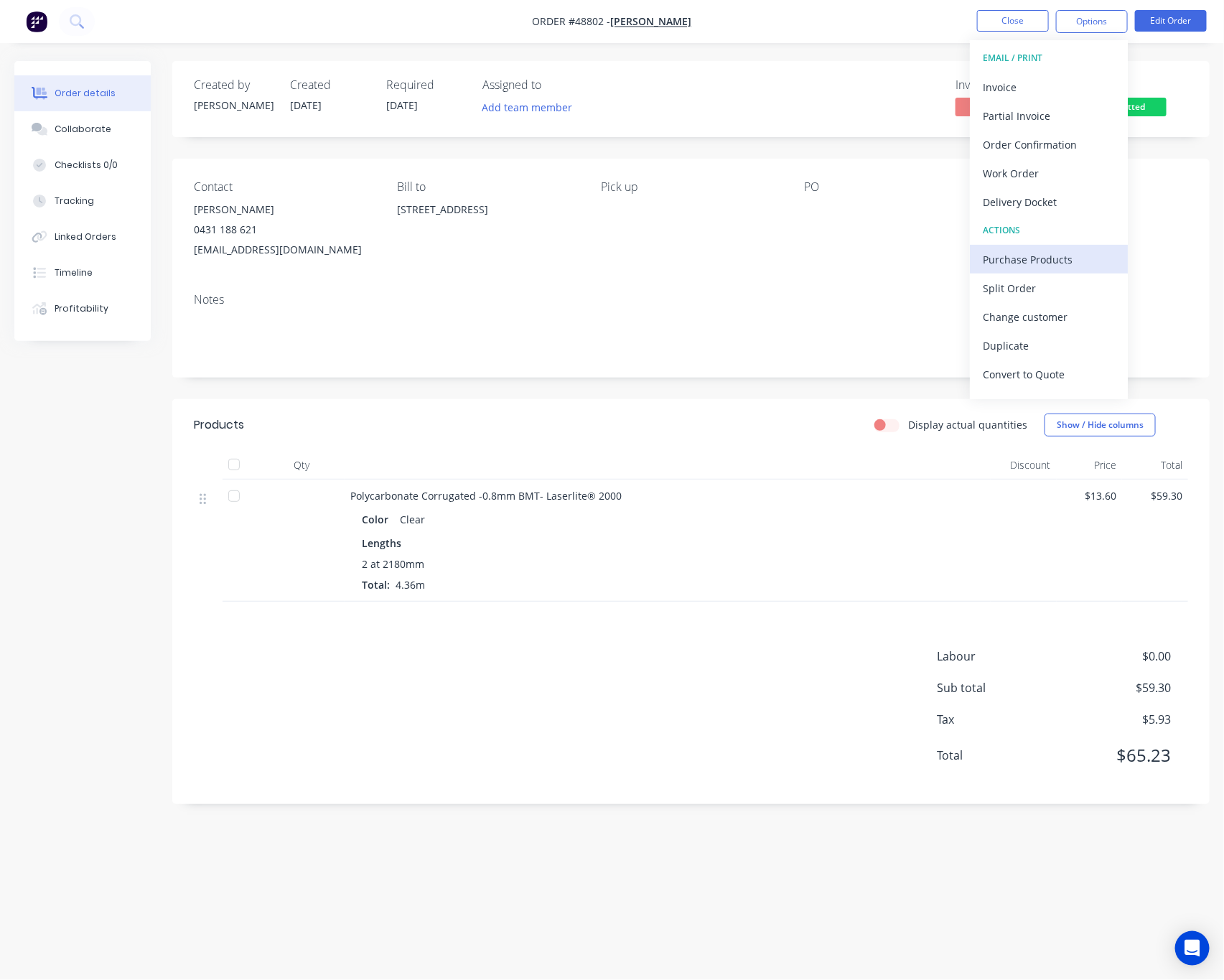
click at [1023, 259] on div "Purchase Products" at bounding box center [1048, 260] width 132 height 21
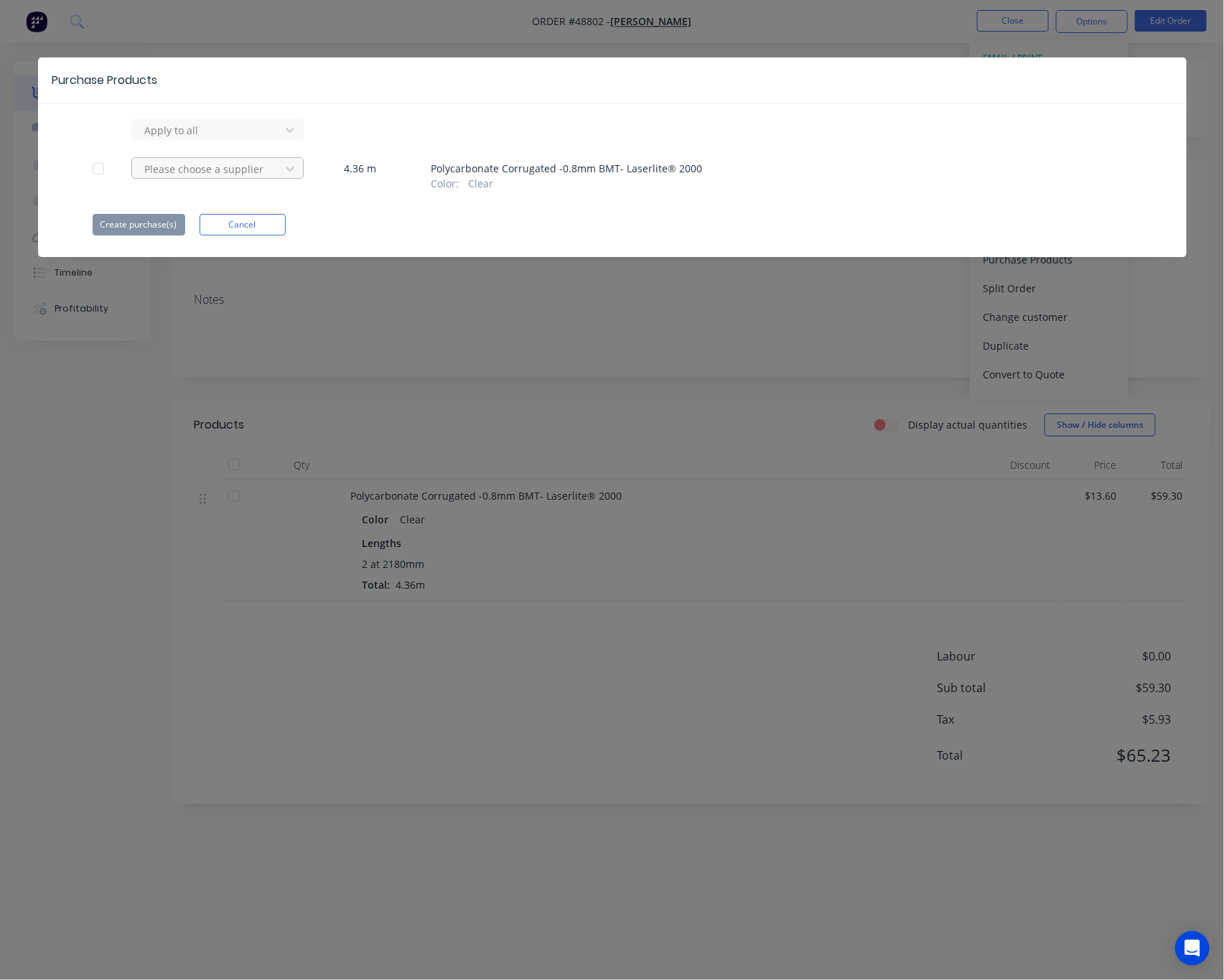
click at [263, 140] on div at bounding box center [208, 130] width 129 height 18
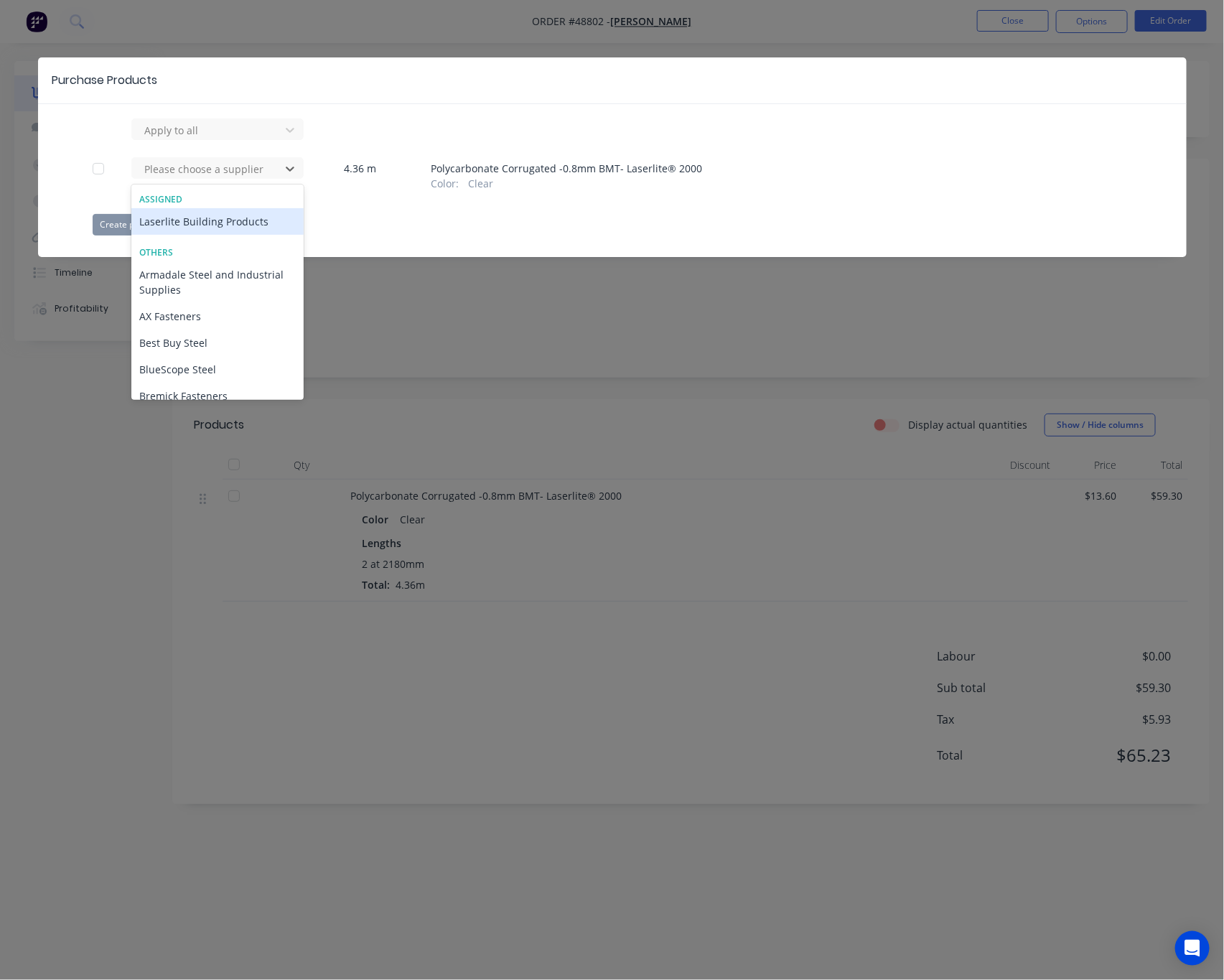
click at [257, 227] on div "Laserlite Building Products" at bounding box center [218, 221] width 173 height 26
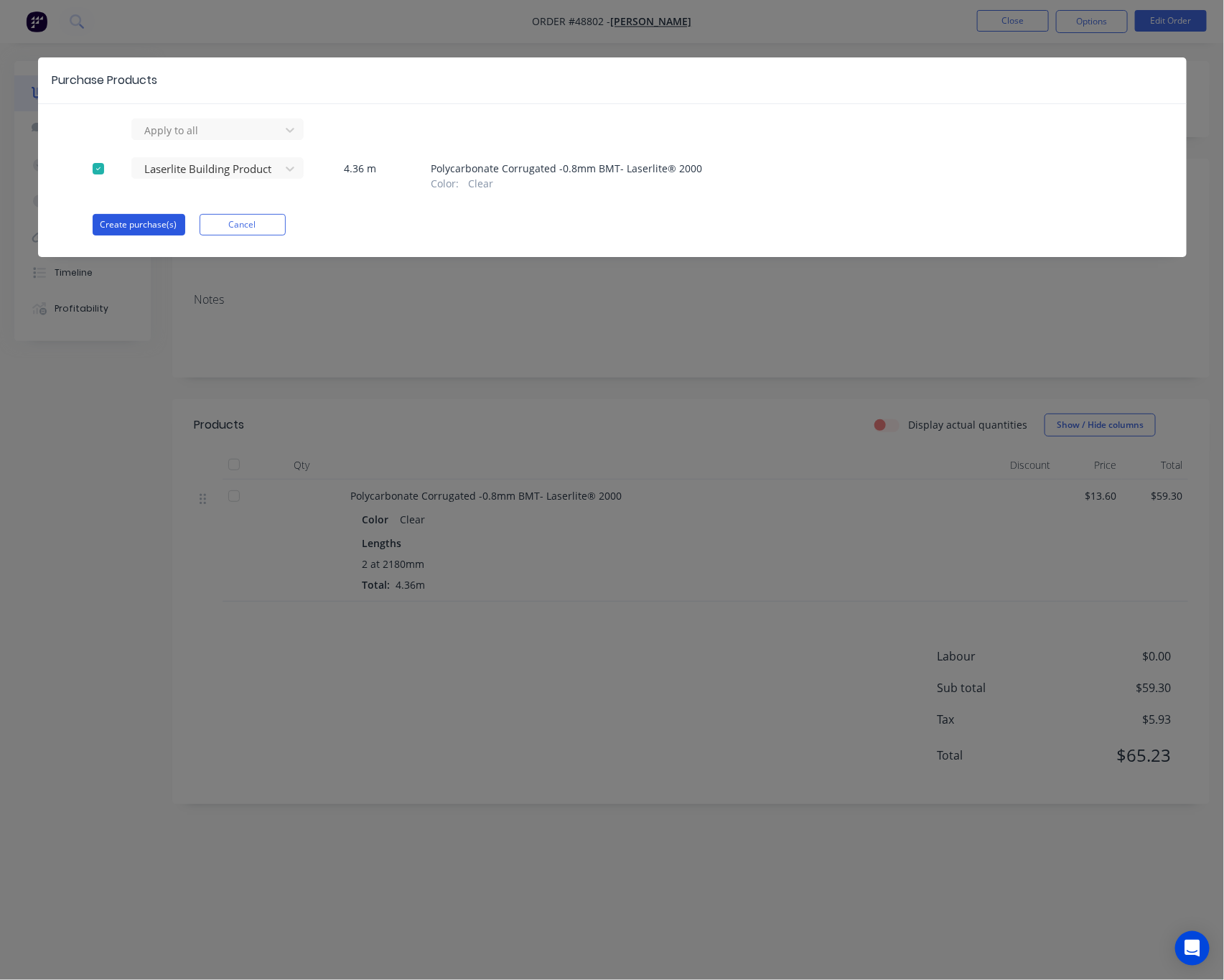
click at [151, 230] on button "Create purchase(s)" at bounding box center [139, 224] width 92 height 22
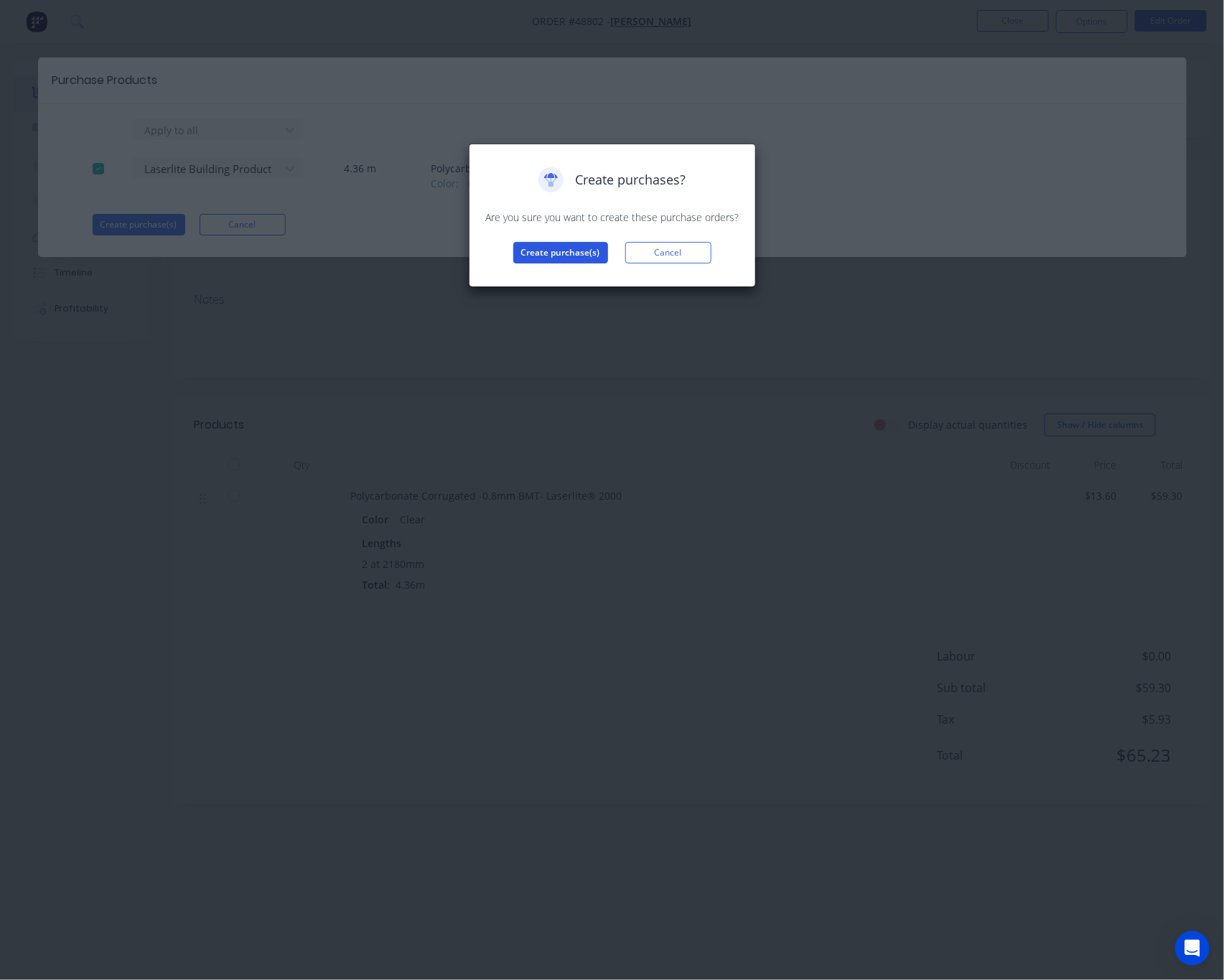
click at [545, 257] on button "Create purchase(s)" at bounding box center [561, 252] width 95 height 22
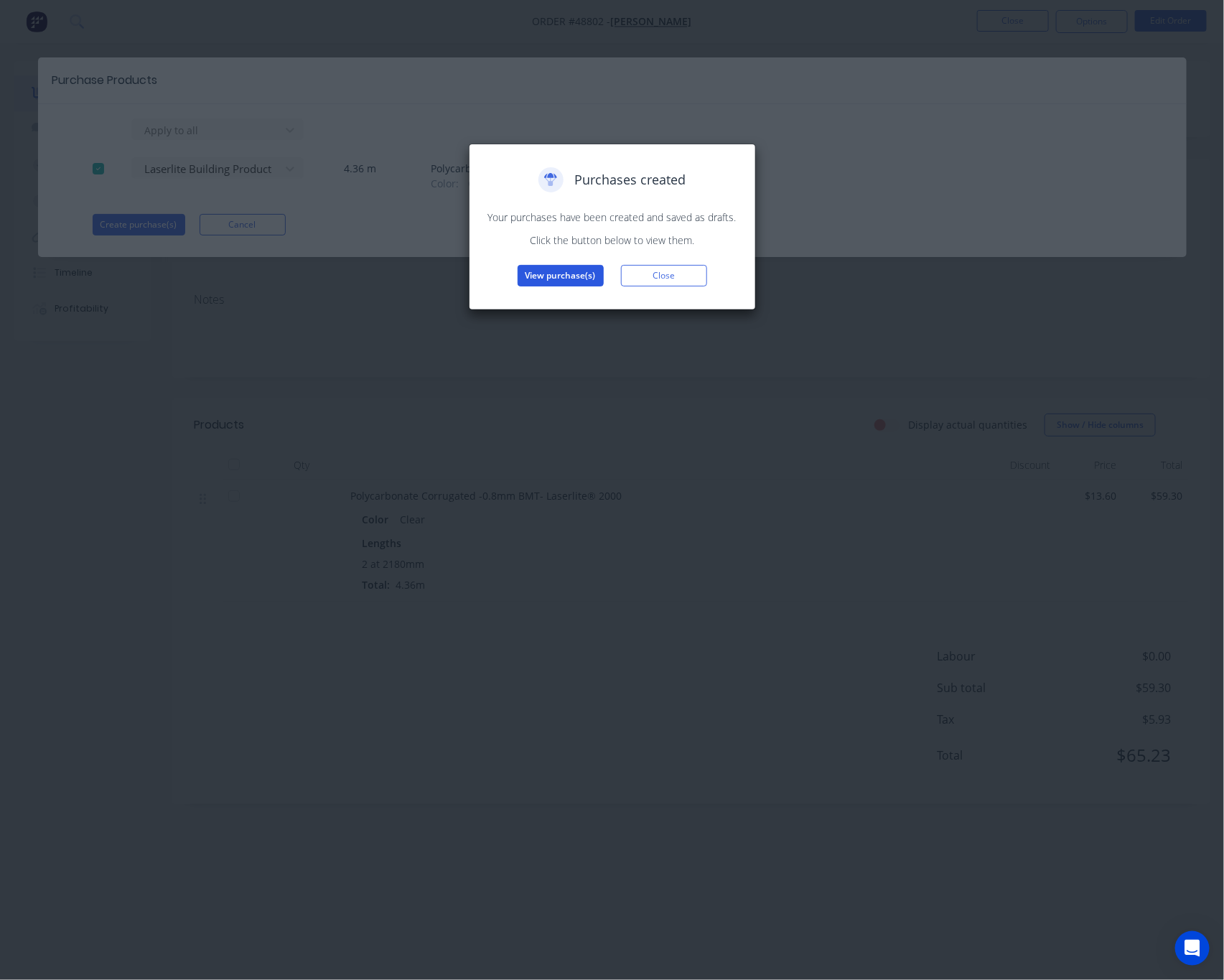
click at [562, 280] on button "View purchase(s)" at bounding box center [561, 276] width 86 height 22
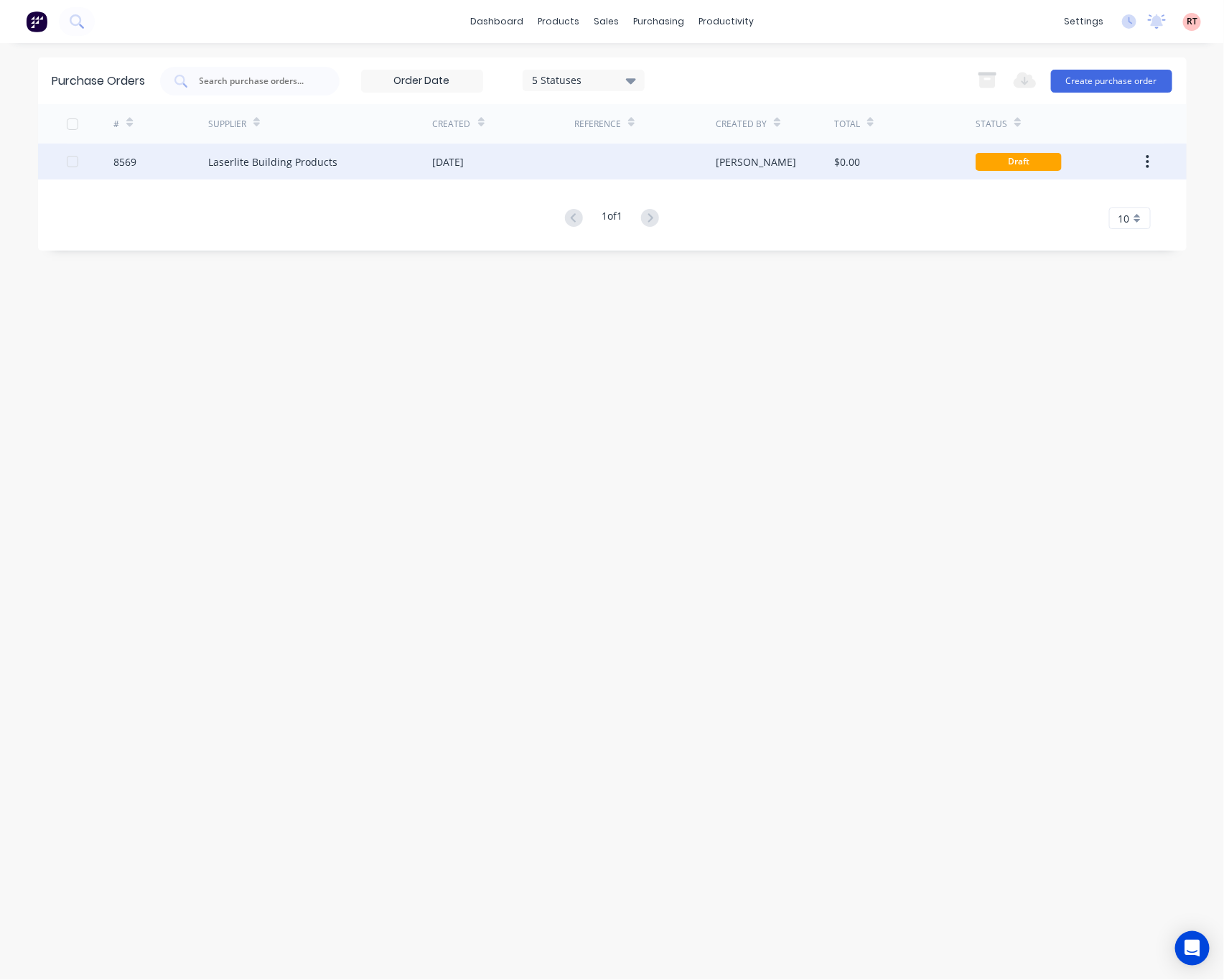
click at [696, 171] on div at bounding box center [645, 161] width 141 height 36
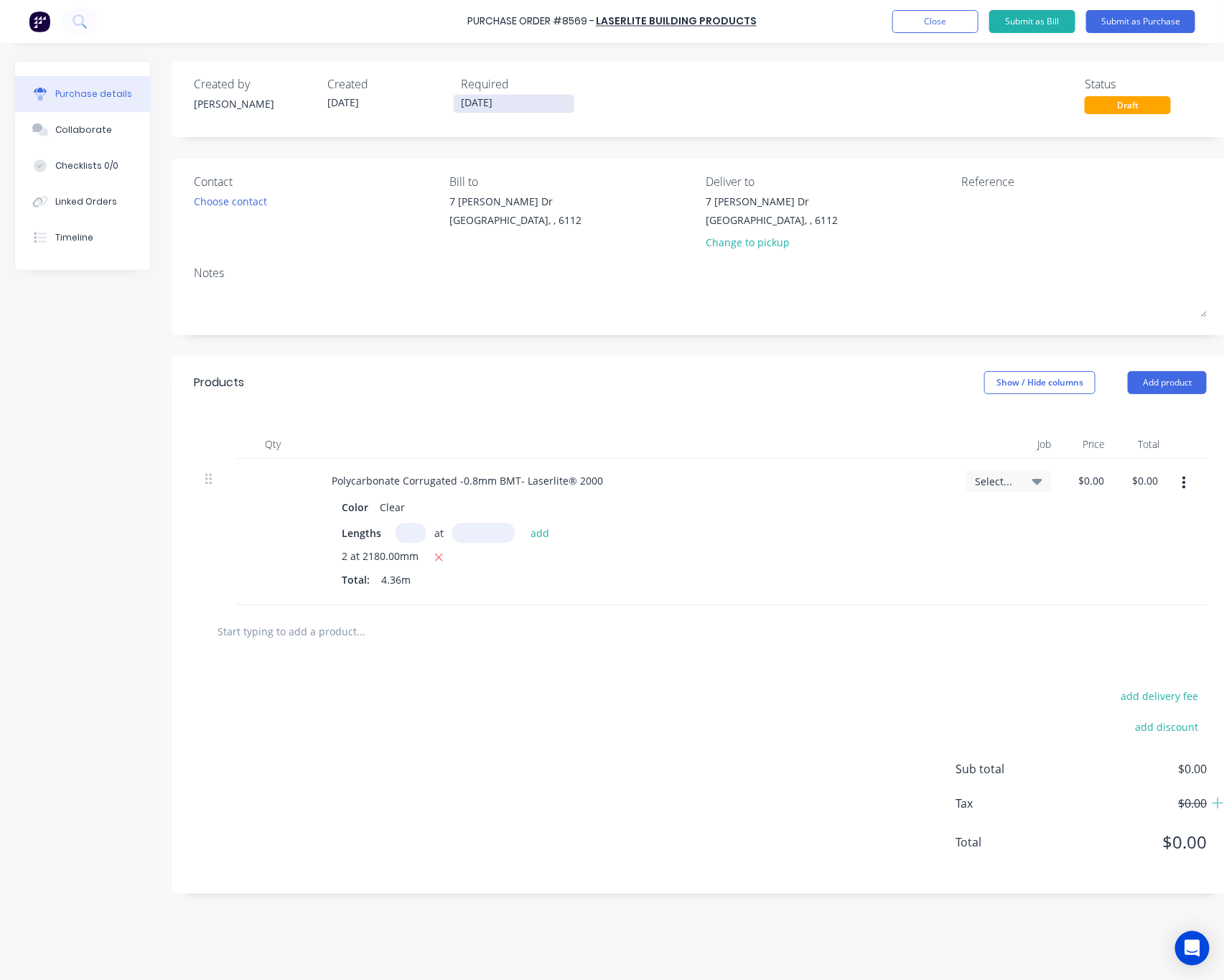
click at [534, 105] on input "[DATE]" at bounding box center [513, 104] width 120 height 18
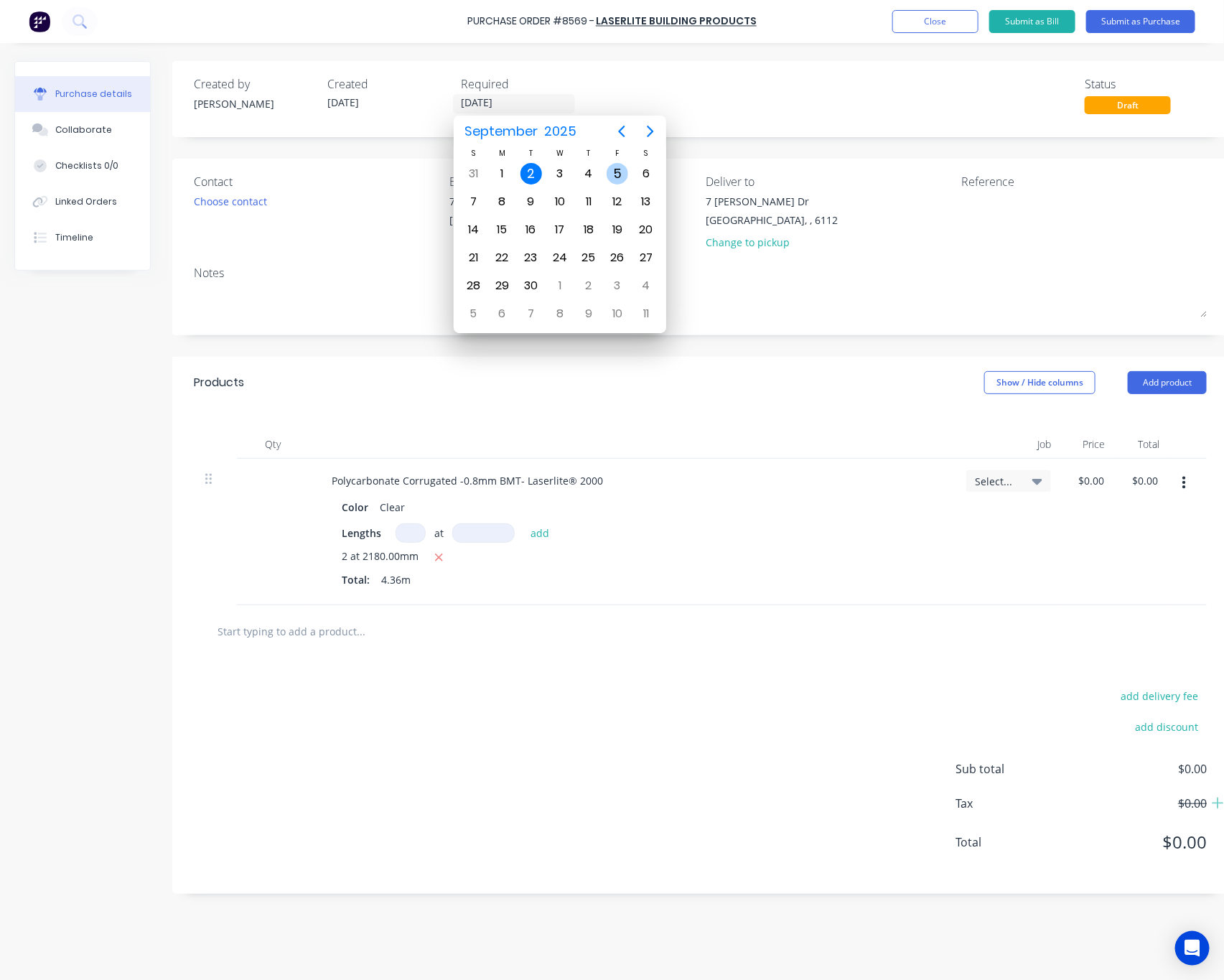
click at [614, 173] on div "5" at bounding box center [617, 174] width 22 height 22
type input "[DATE]"
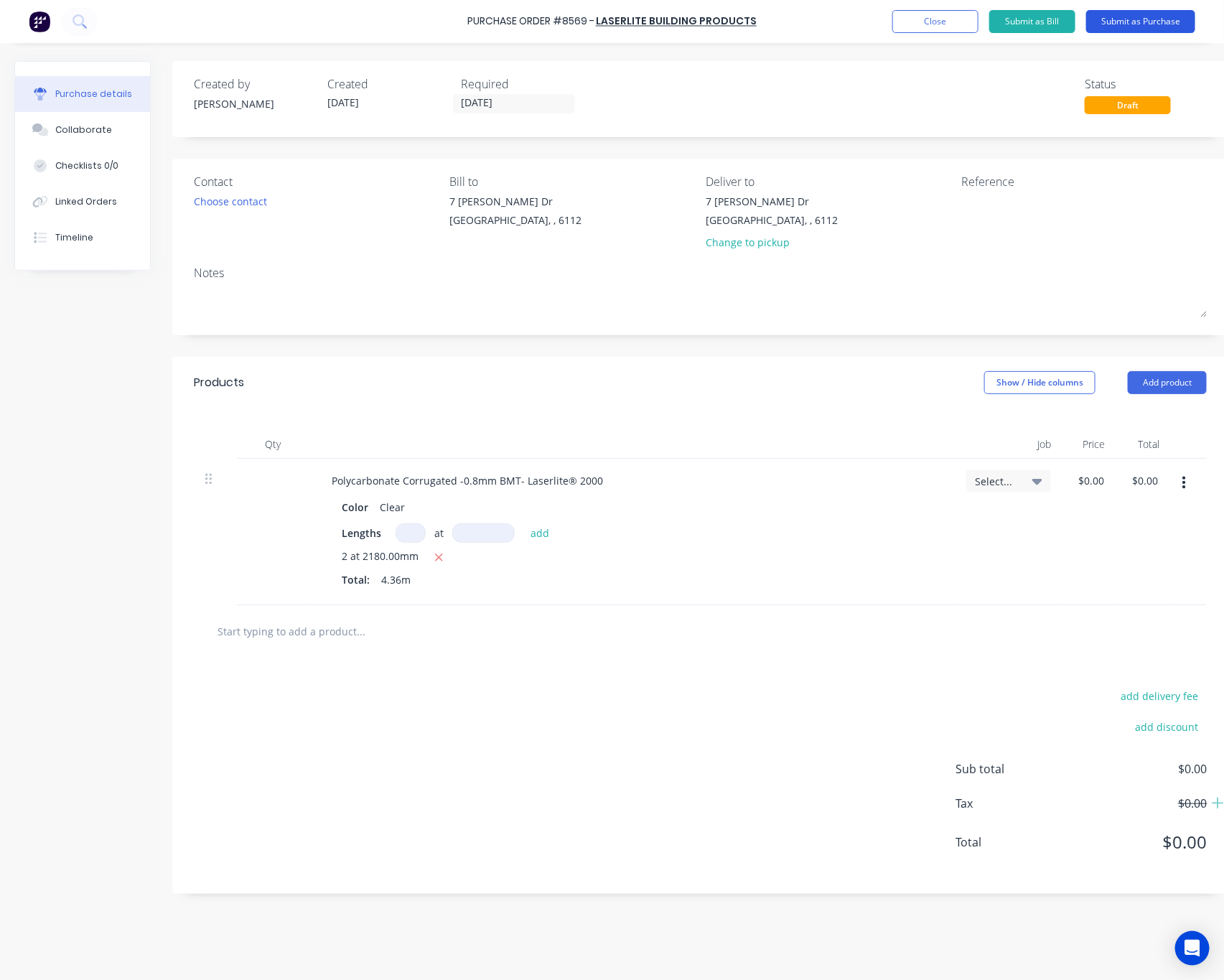
click at [1142, 19] on button "Submit as Purchase" at bounding box center [1140, 22] width 109 height 23
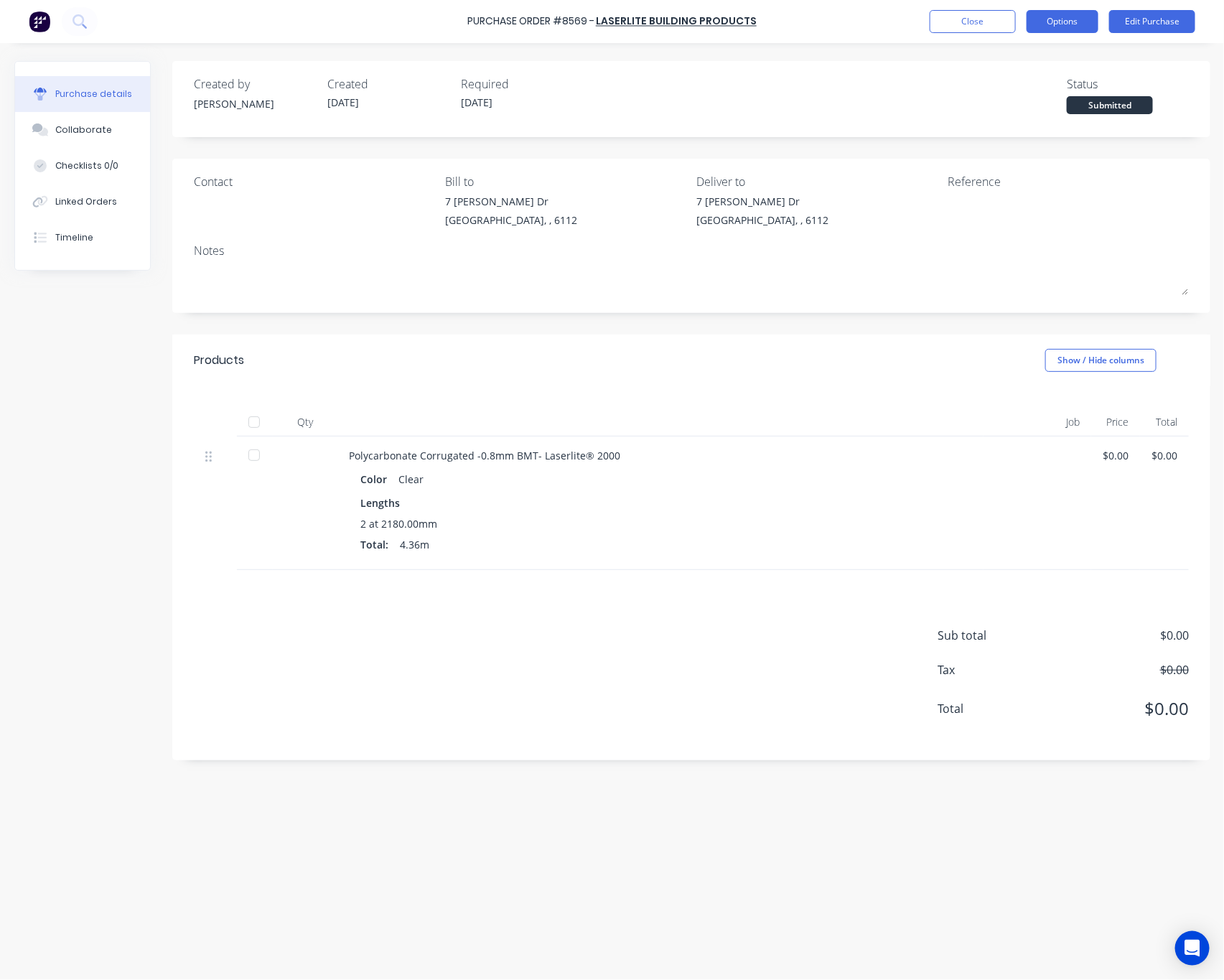
click at [1066, 14] on button "Options" at bounding box center [1062, 22] width 71 height 23
click at [1060, 52] on div "Print / Email" at bounding box center [1030, 58] width 111 height 21
click at [1068, 108] on div "Without pricing" at bounding box center [1030, 116] width 111 height 21
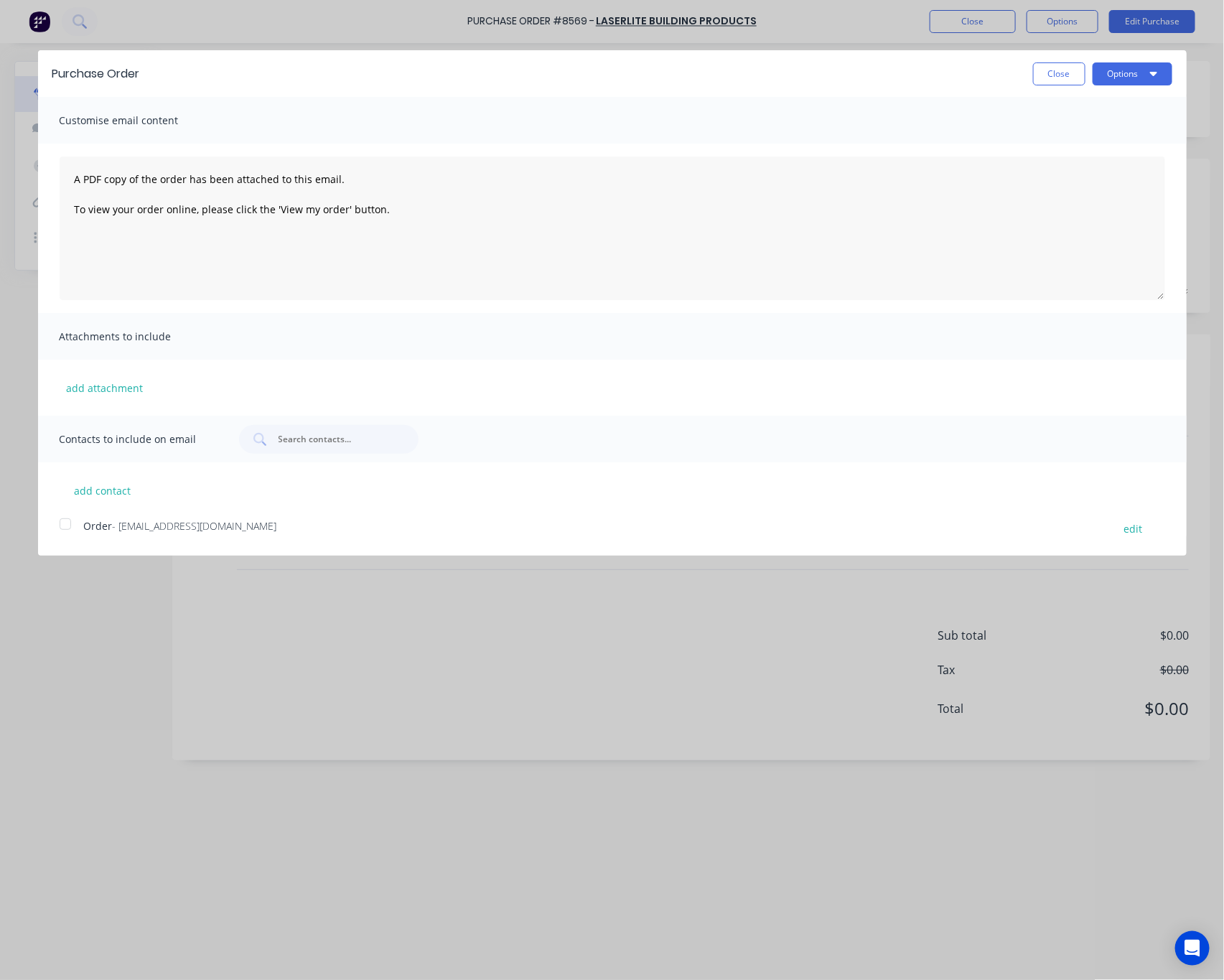
click at [67, 526] on div at bounding box center [65, 523] width 29 height 29
click at [1116, 65] on button "Options" at bounding box center [1132, 74] width 79 height 23
click at [1119, 143] on div "Email" at bounding box center [1104, 139] width 111 height 21
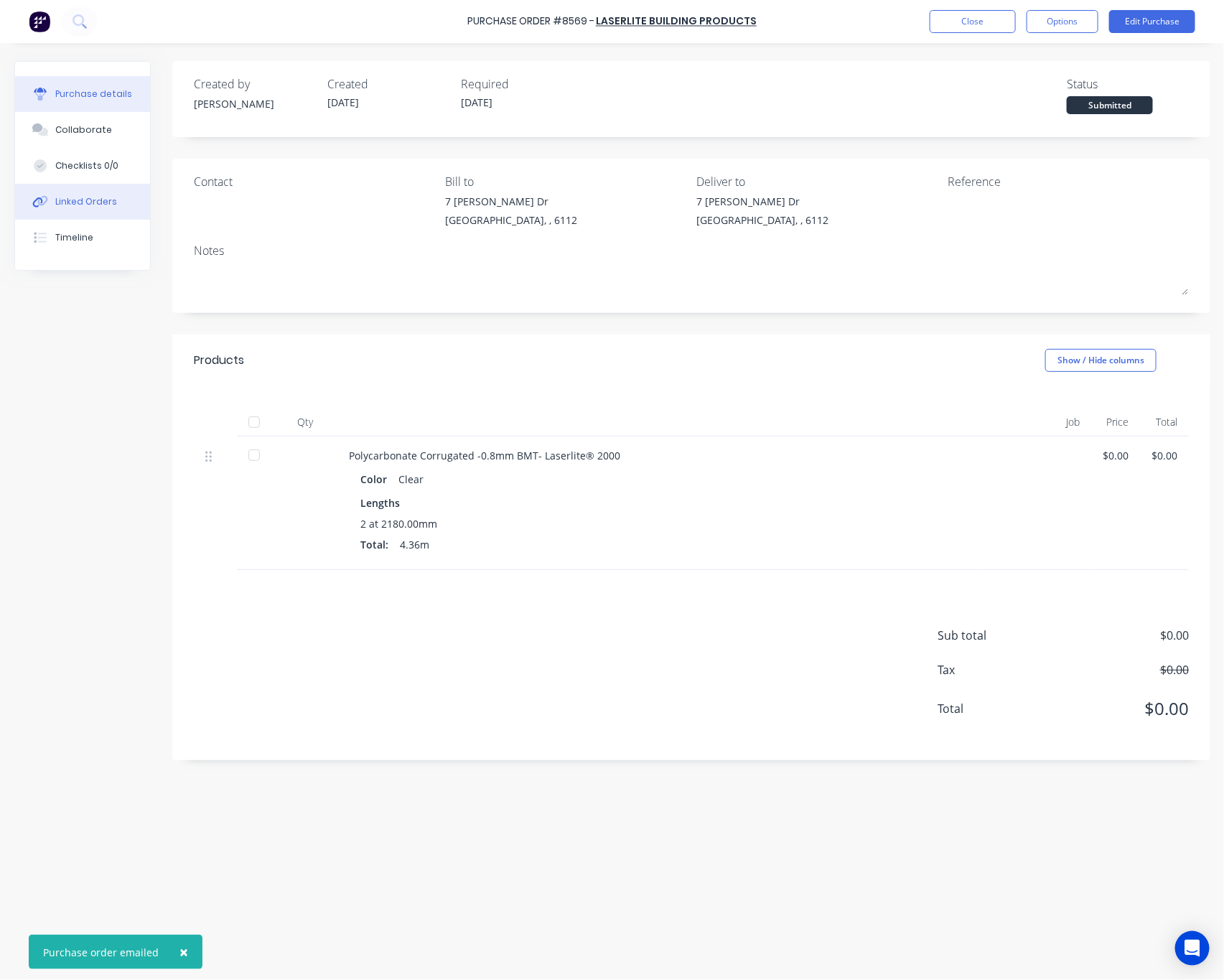
click at [92, 205] on div "Linked Orders" at bounding box center [85, 201] width 62 height 13
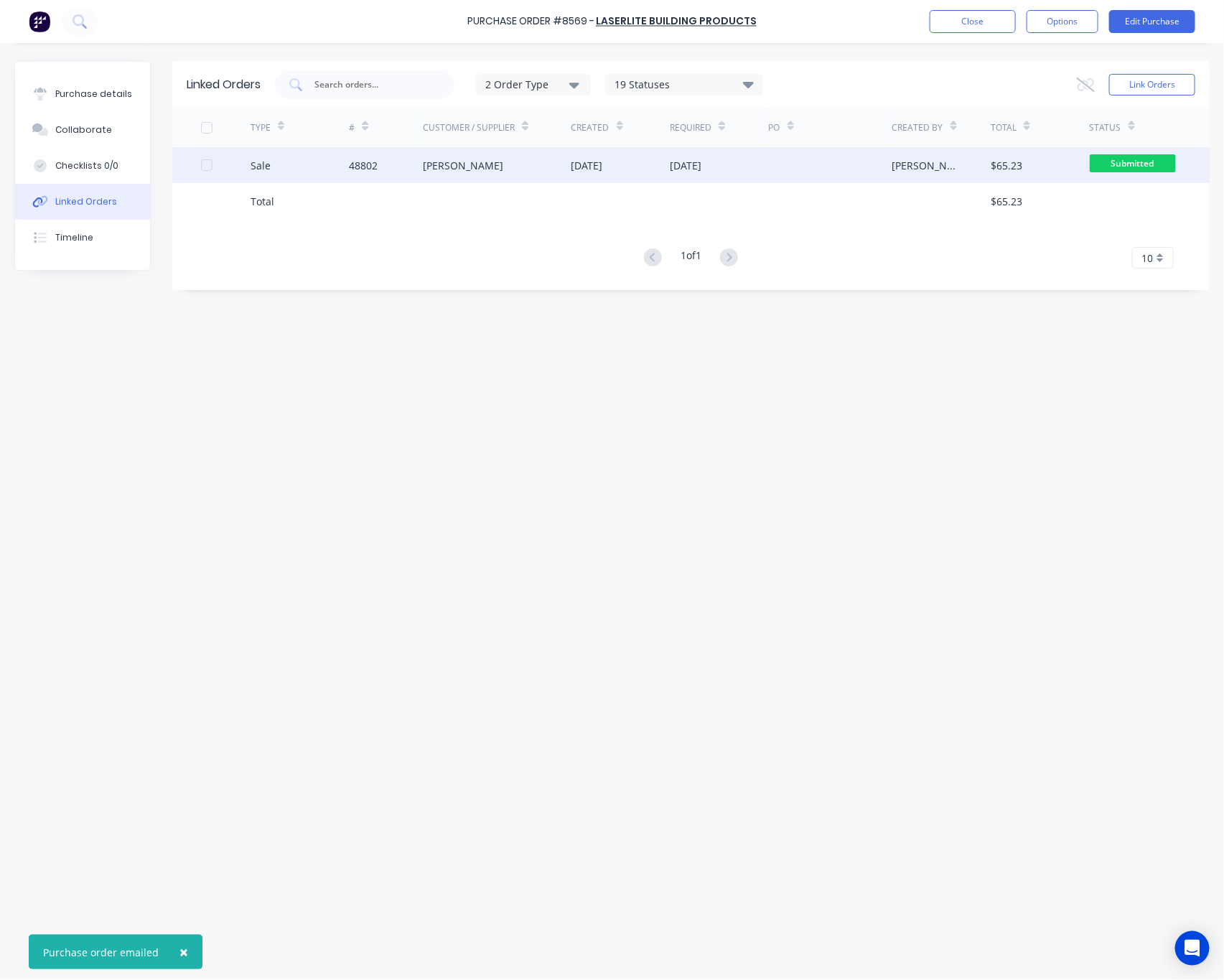
click at [493, 166] on div "[PERSON_NAME]" at bounding box center [497, 165] width 148 height 36
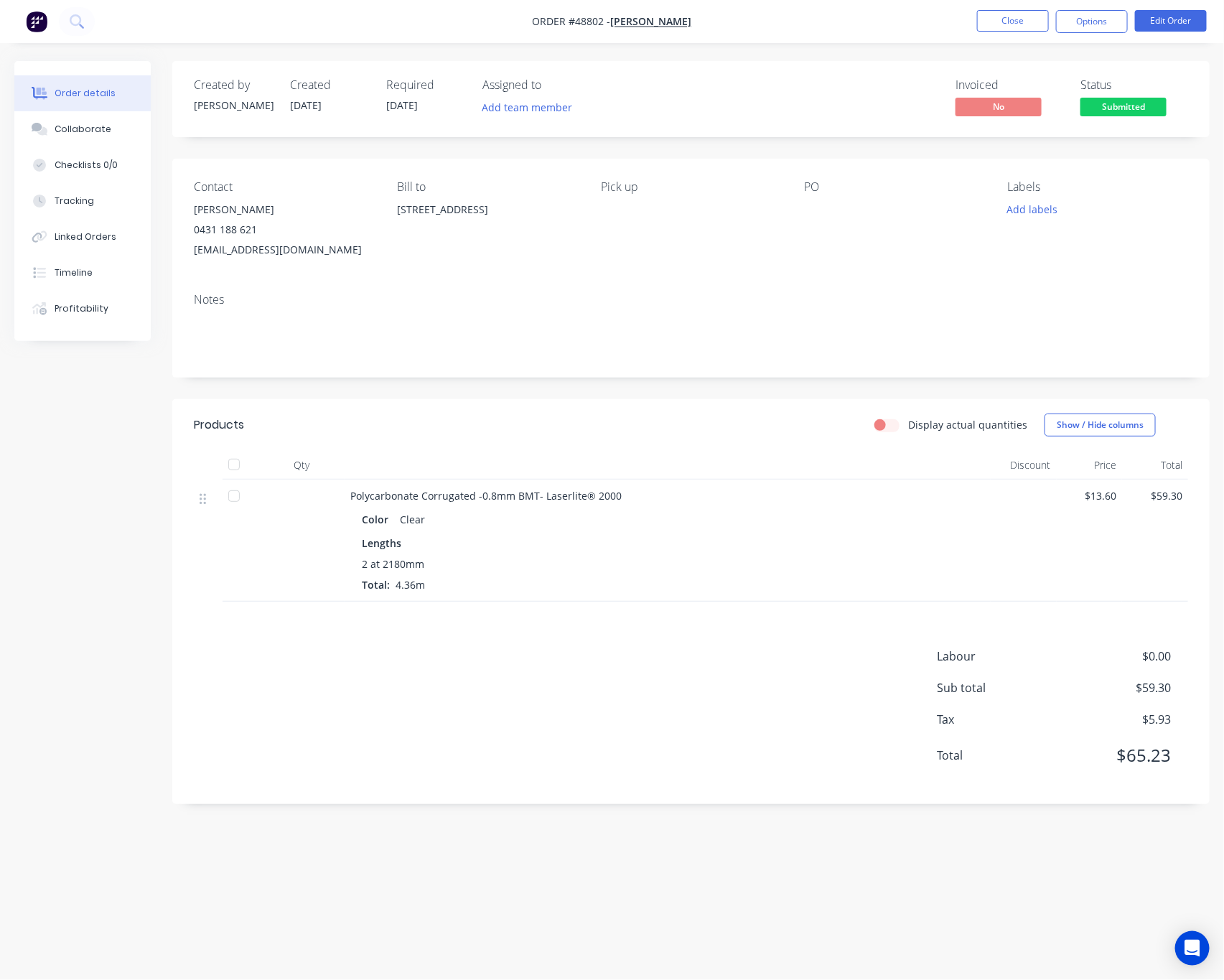
click at [1131, 104] on span "Submitted" at bounding box center [1123, 106] width 86 height 18
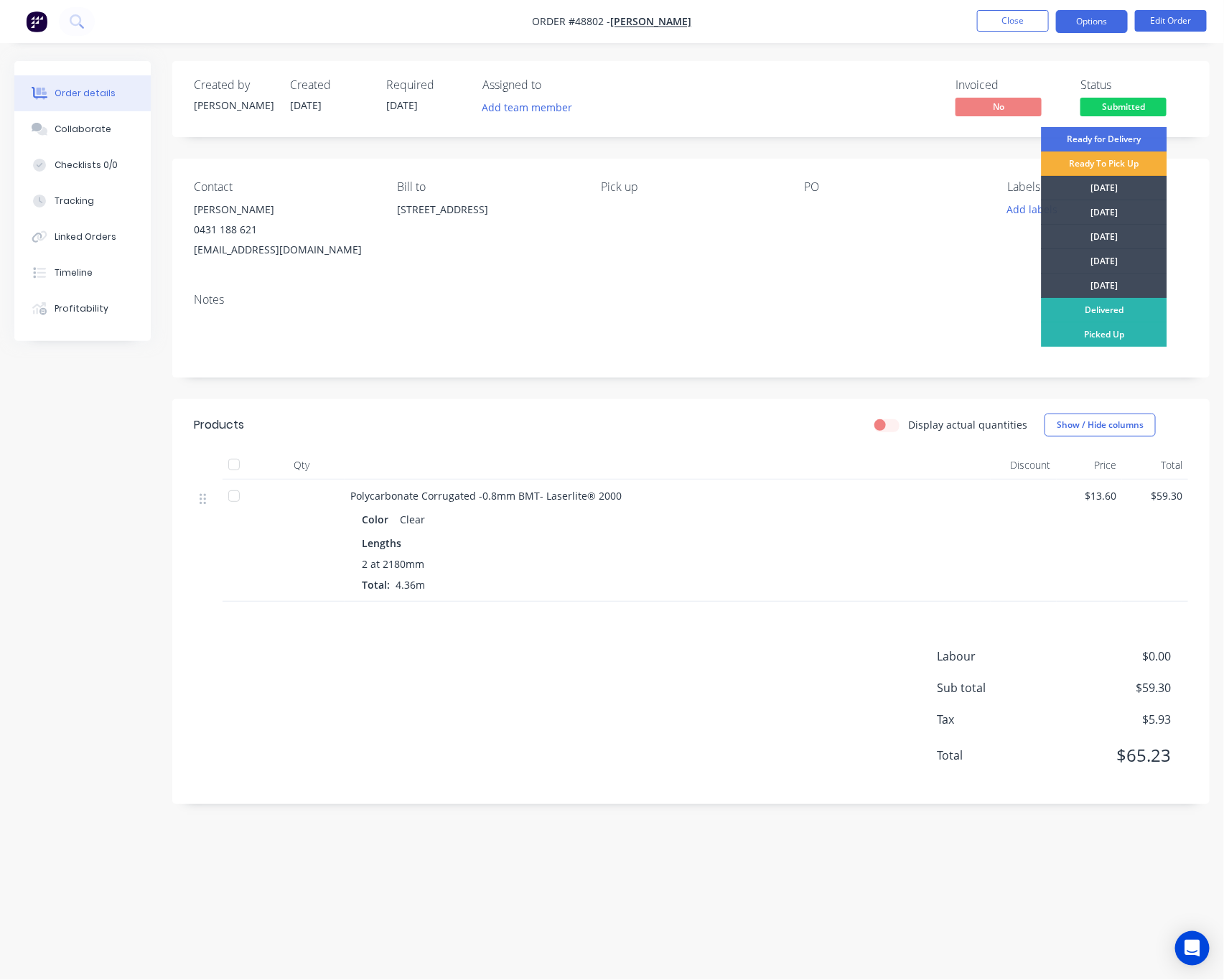
click at [1101, 31] on button "Options" at bounding box center [1091, 22] width 71 height 23
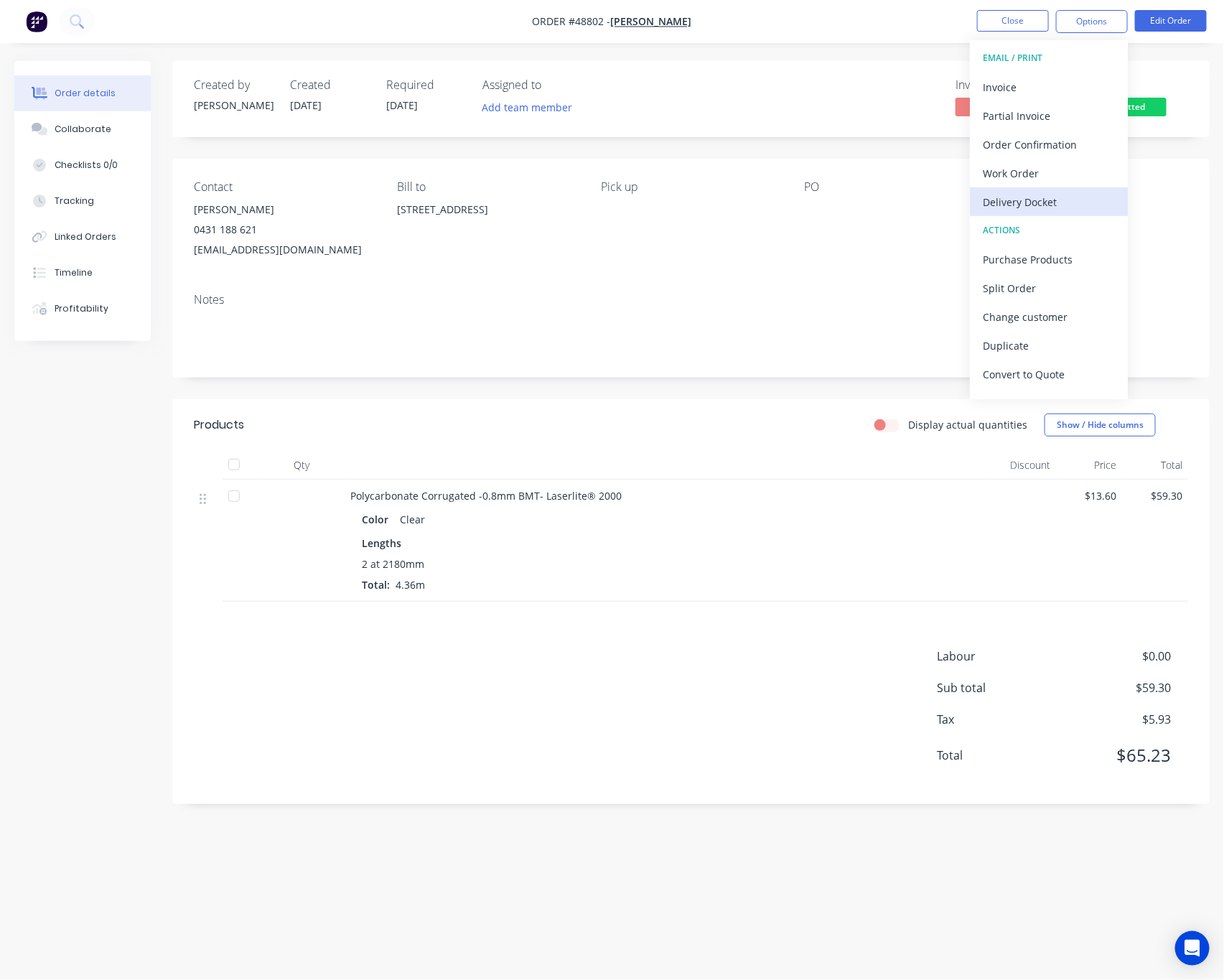
click at [1064, 192] on div "Delivery Docket" at bounding box center [1048, 202] width 132 height 21
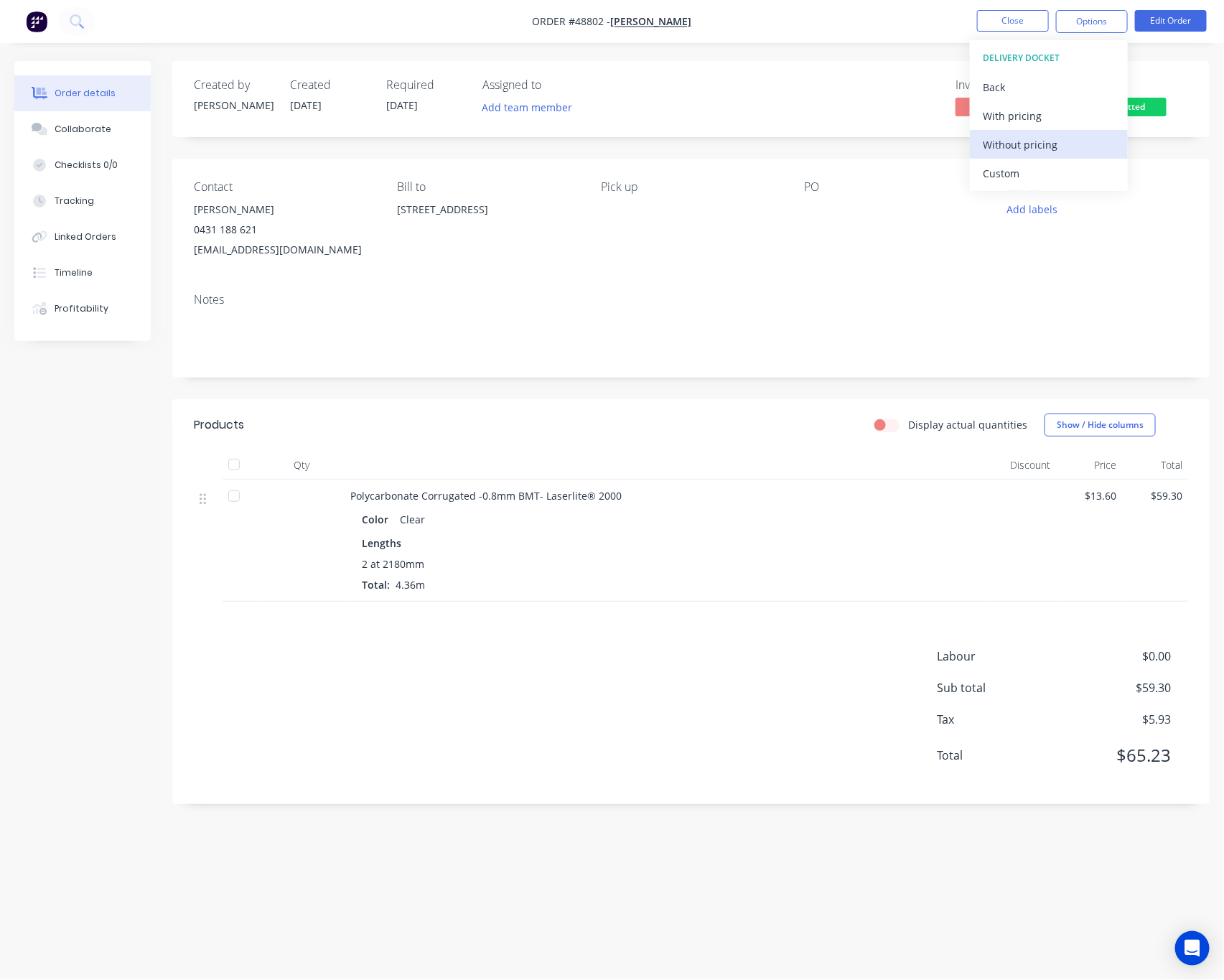
click at [1064, 147] on div "Without pricing" at bounding box center [1048, 145] width 132 height 21
click at [832, 123] on div "Created by Rachel Created 02/09/25 Required 08/09/25 Assigned to Add team membe…" at bounding box center [691, 99] width 1037 height 76
click at [1132, 112] on span "Submitted" at bounding box center [1123, 106] width 86 height 18
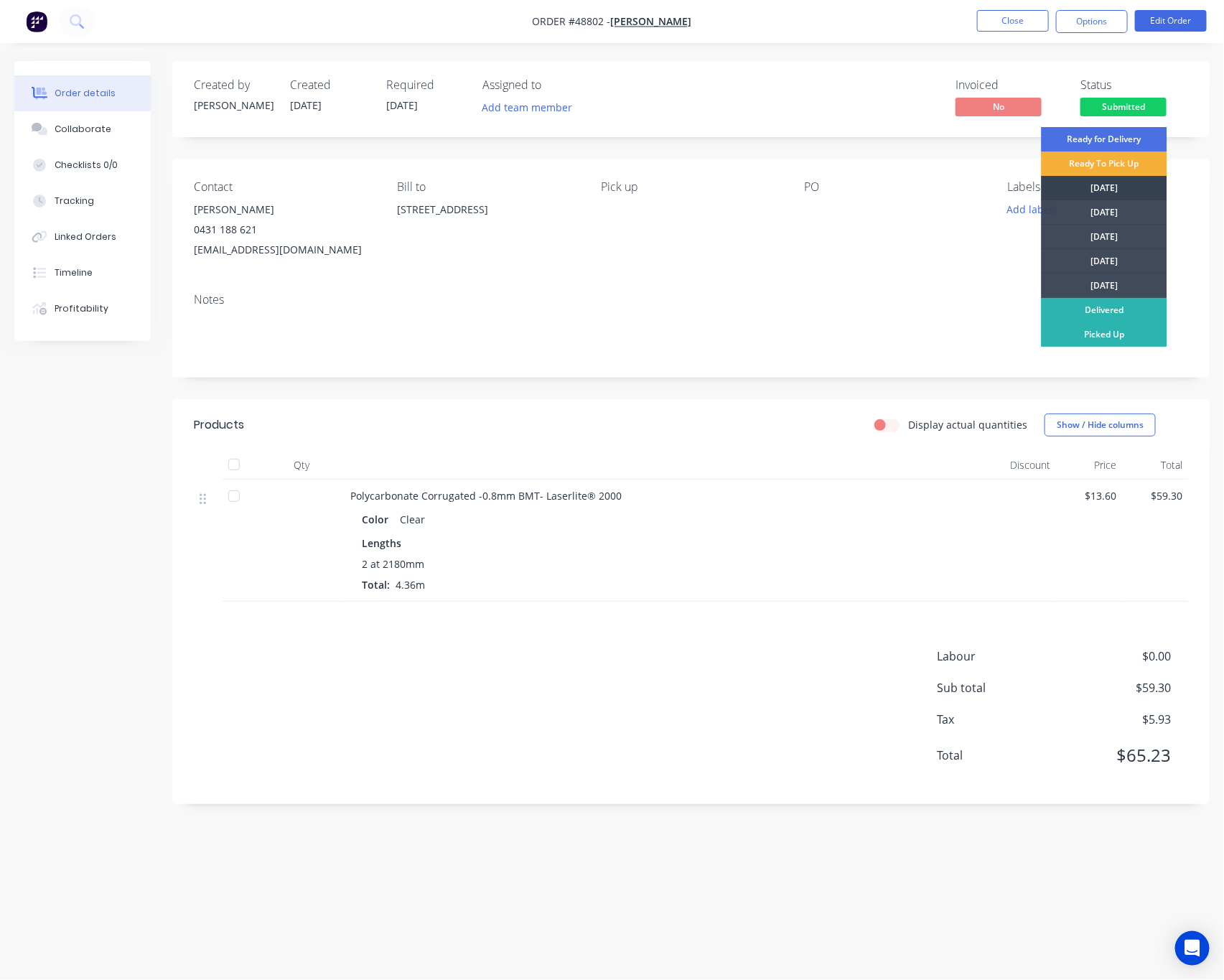
click at [1114, 189] on div "[DATE]" at bounding box center [1105, 188] width 126 height 24
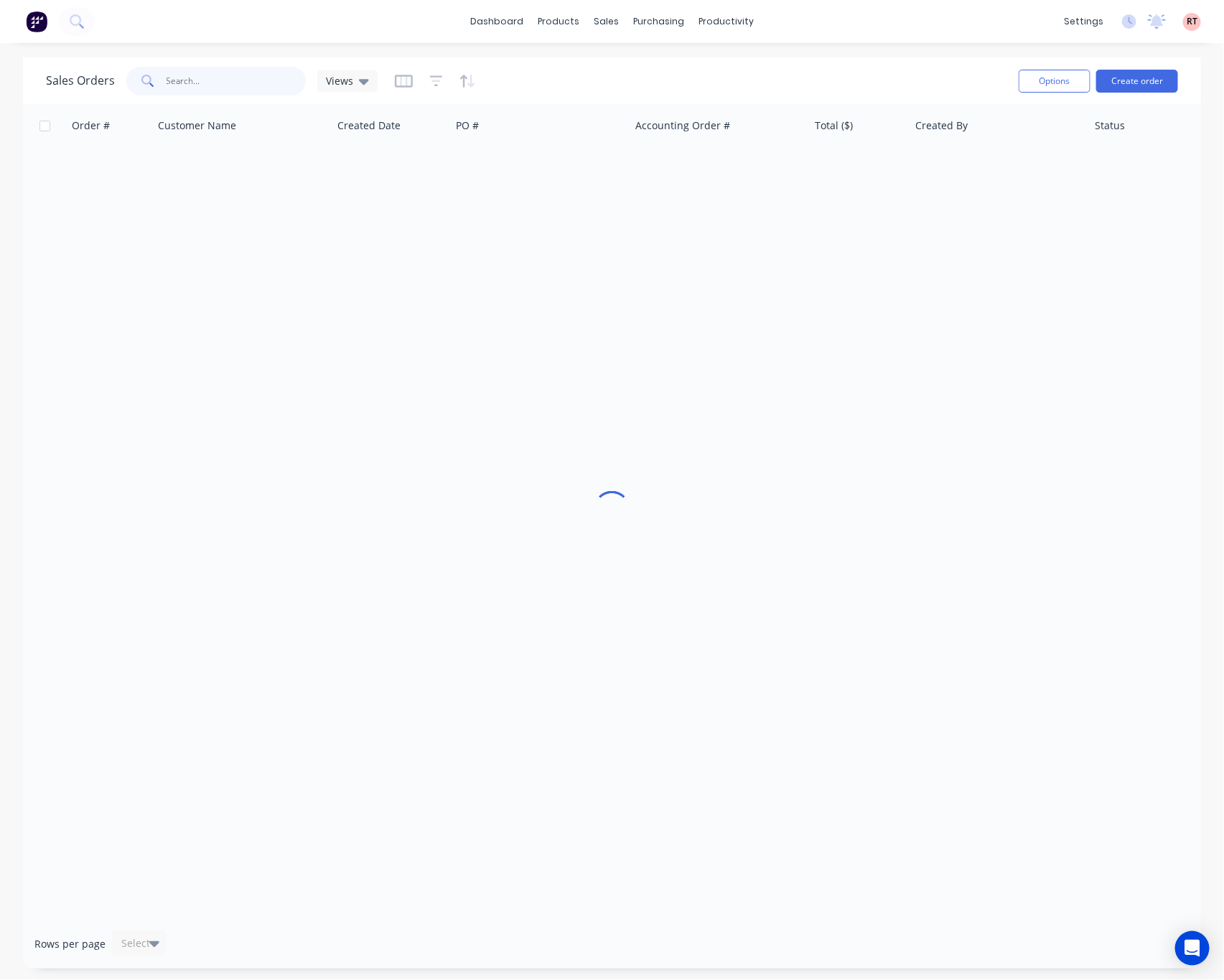
click at [198, 83] on input "text" at bounding box center [236, 81] width 140 height 29
type input "48728"
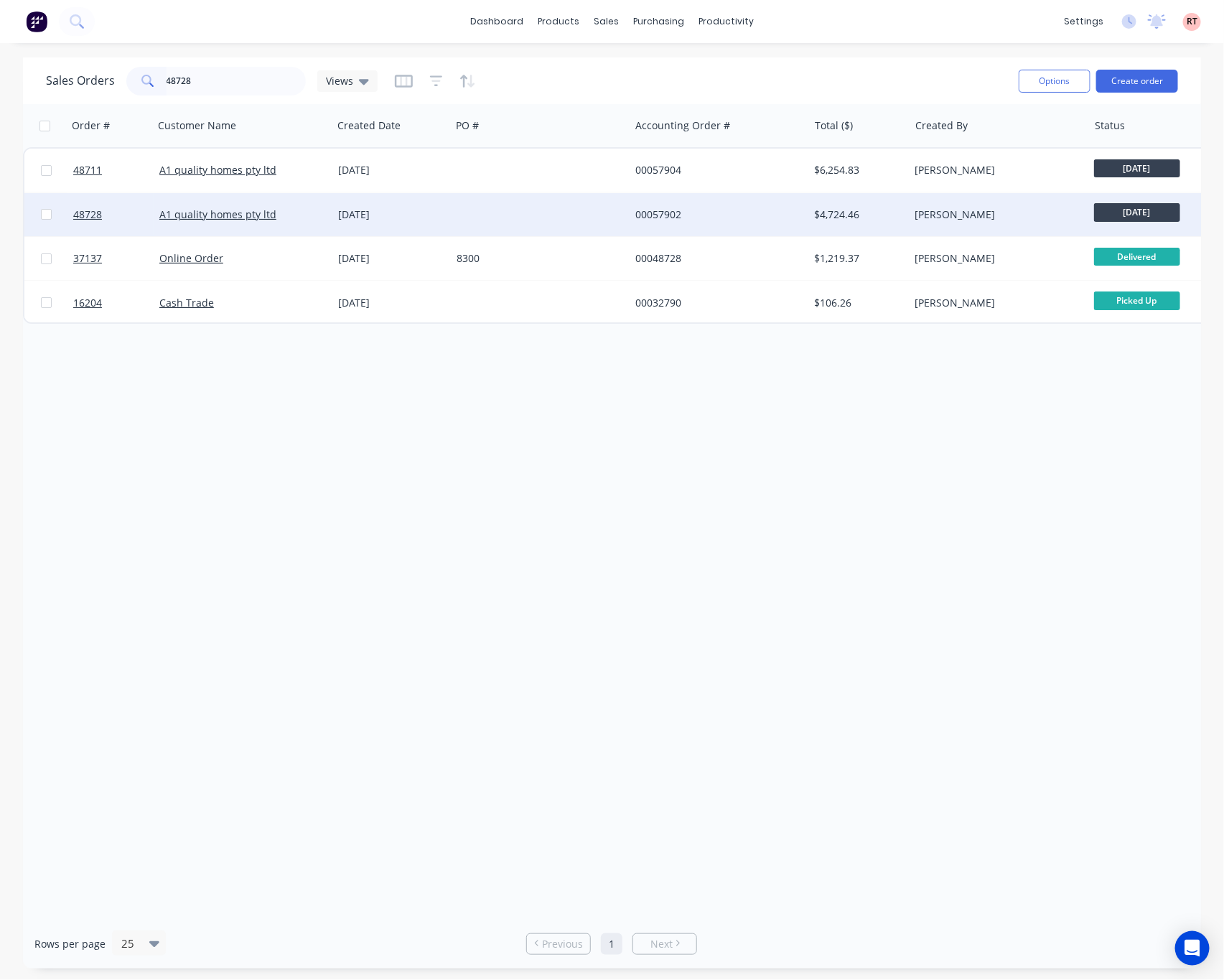
click at [486, 205] on div at bounding box center [540, 214] width 179 height 43
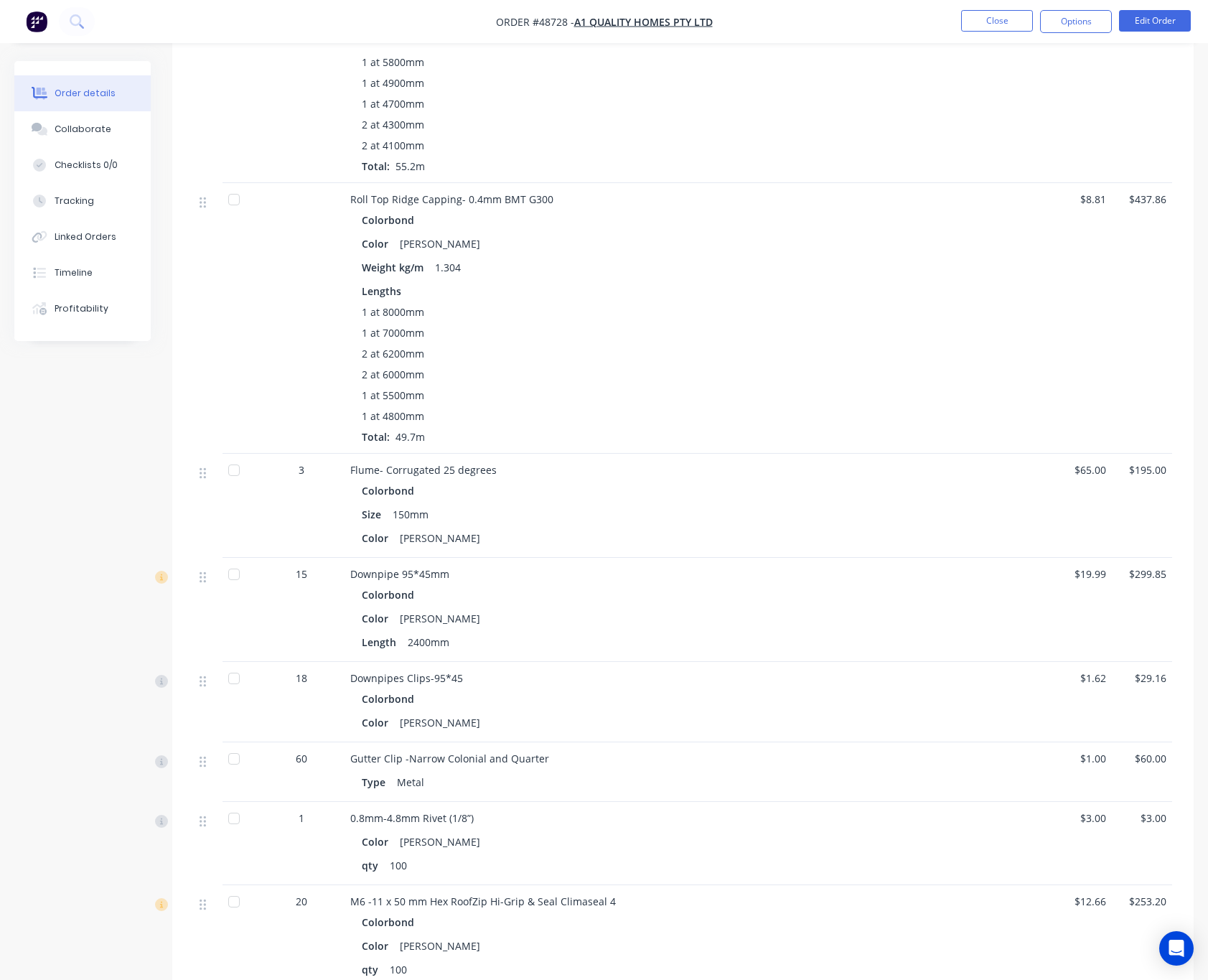
scroll to position [575, 0]
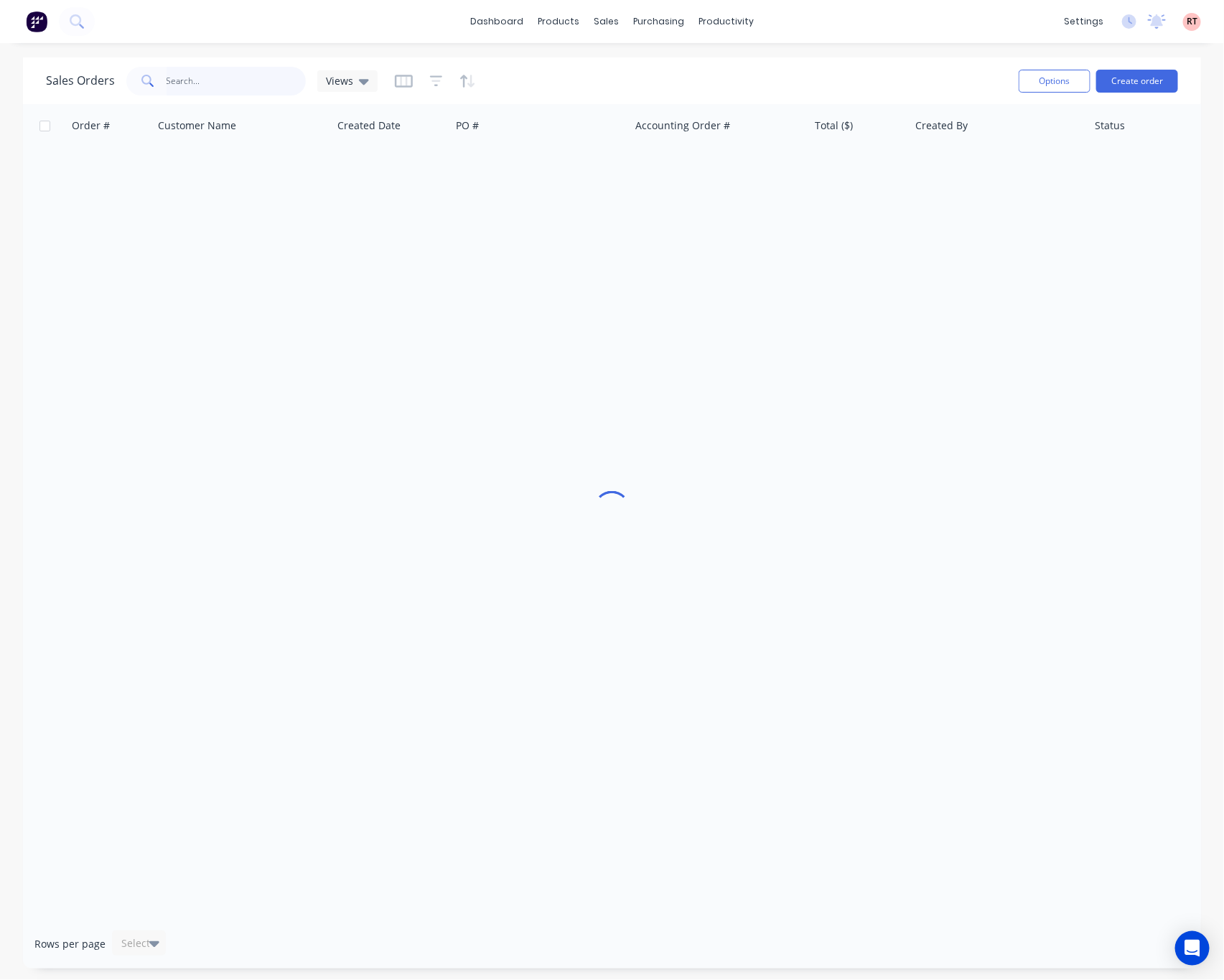
click at [275, 75] on input "text" at bounding box center [236, 81] width 140 height 29
type input "48750"
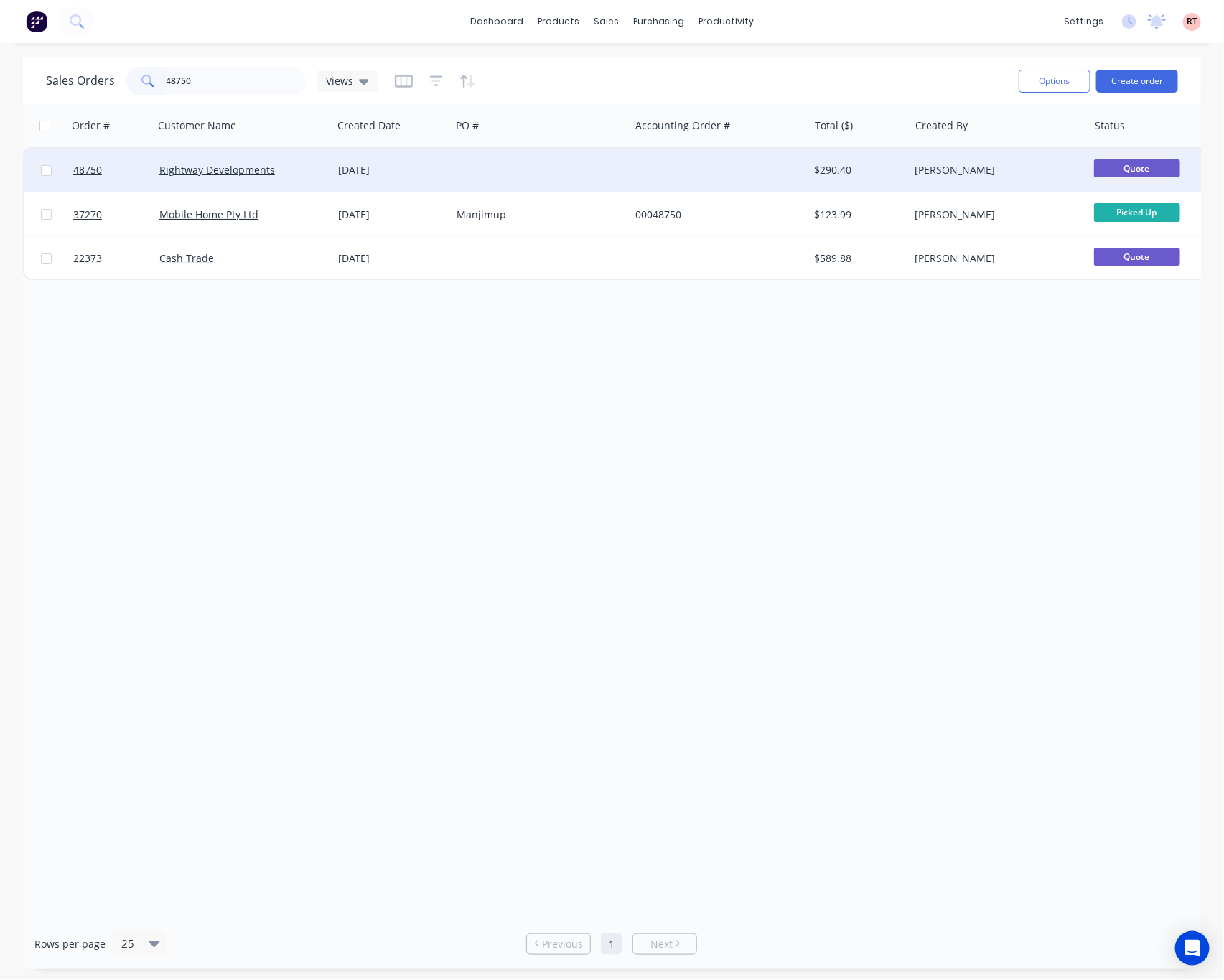
click at [607, 167] on div at bounding box center [540, 169] width 179 height 43
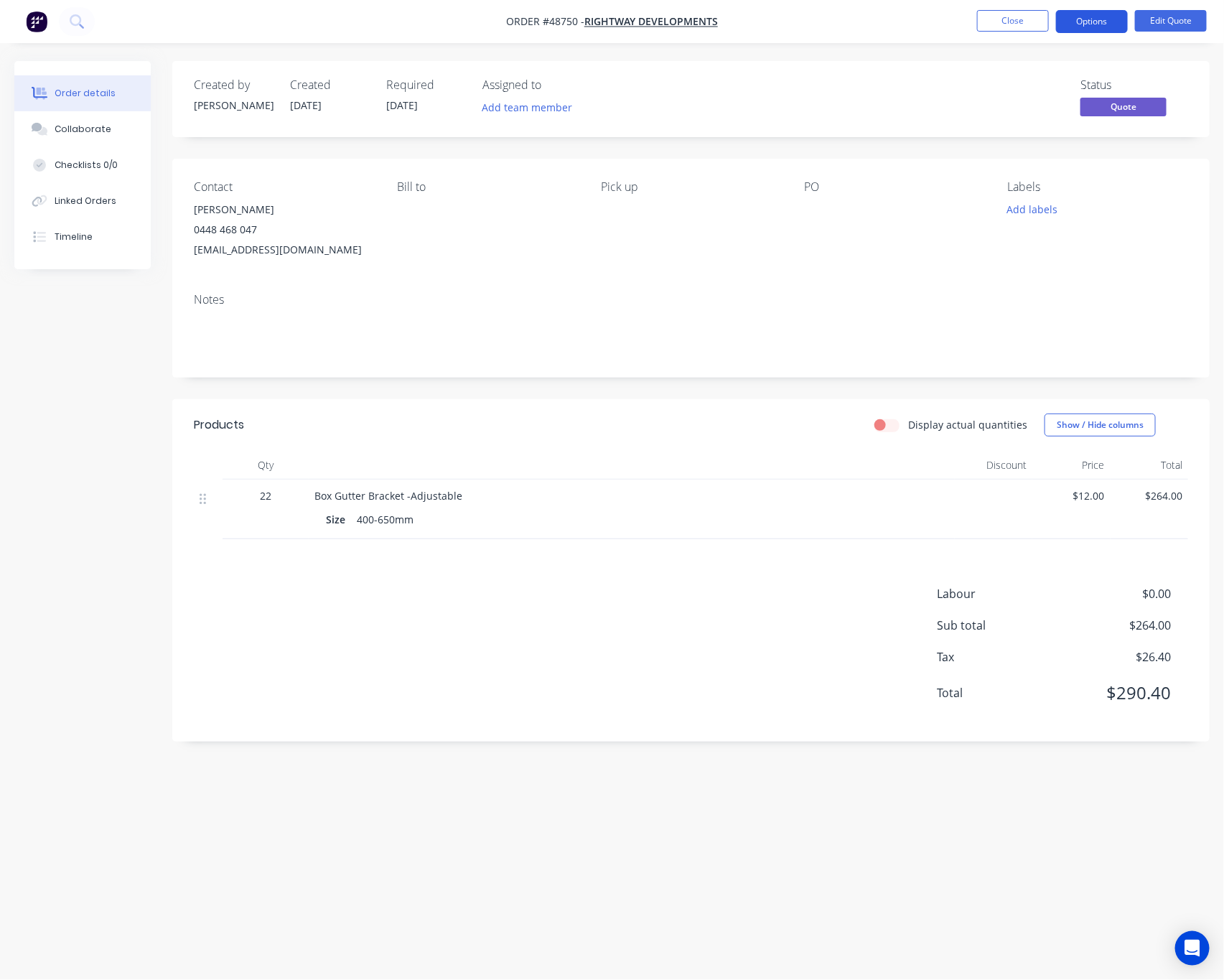
click at [1083, 17] on button "Options" at bounding box center [1091, 22] width 71 height 23
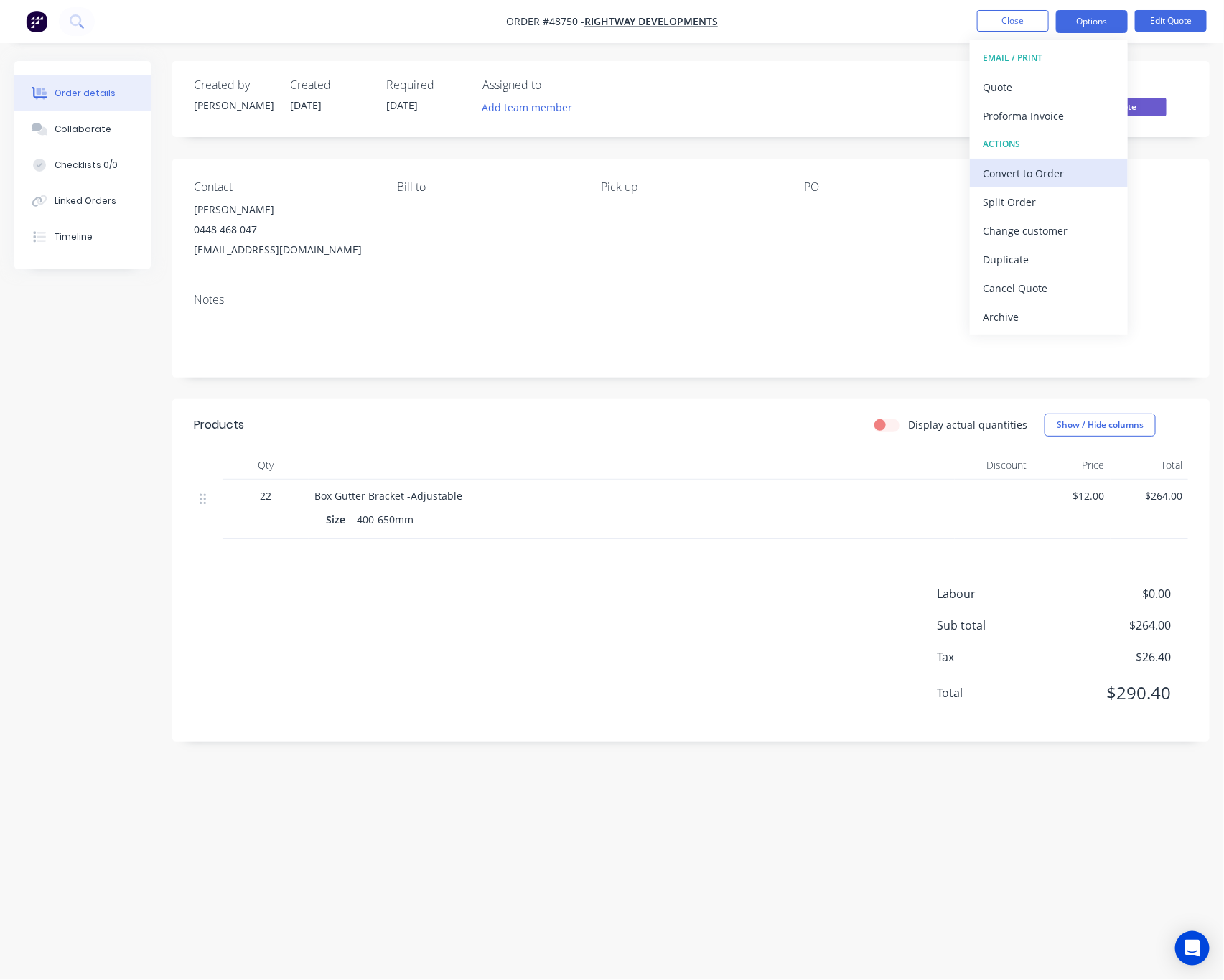
click at [1068, 168] on div "Convert to Order" at bounding box center [1048, 174] width 132 height 21
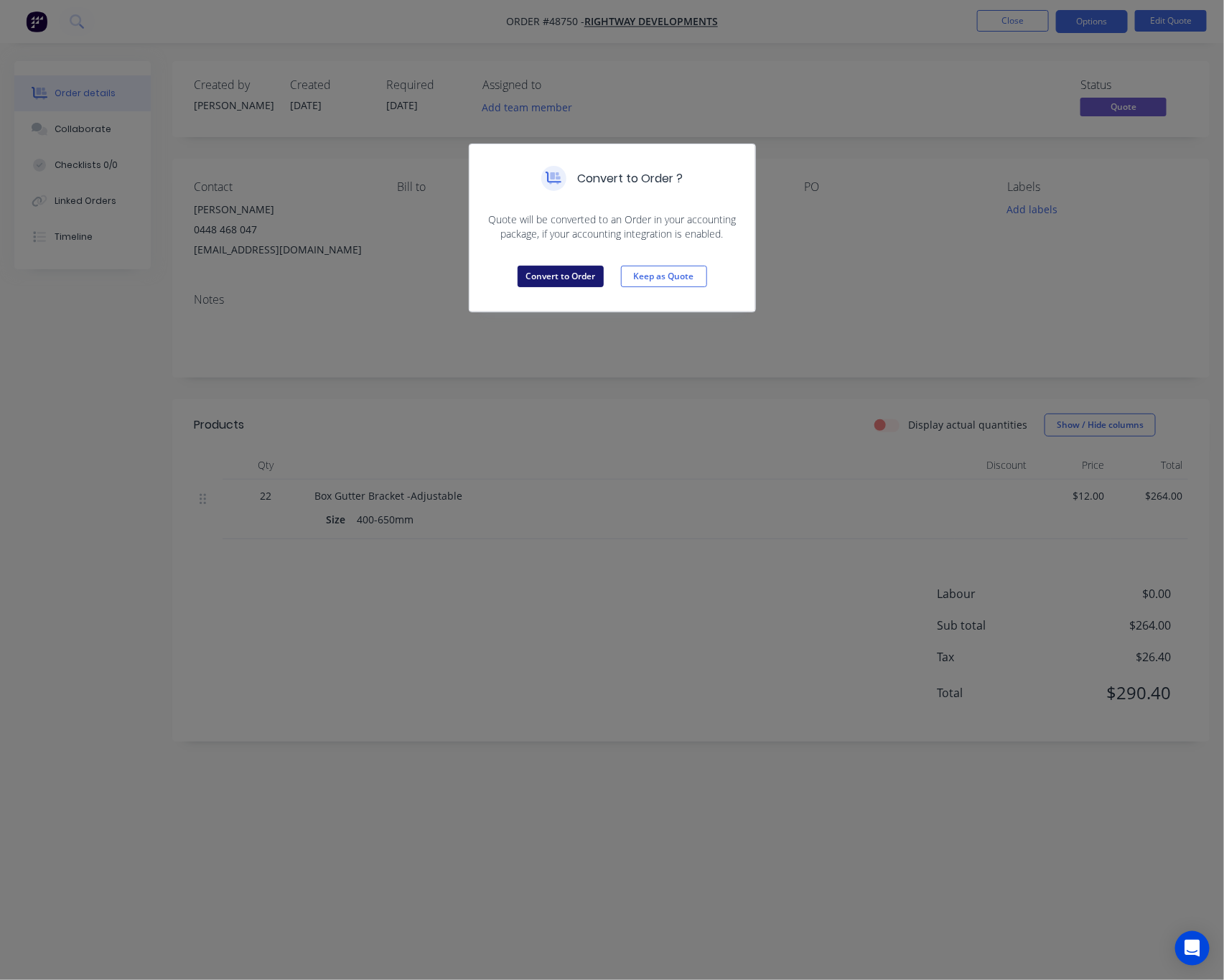
click at [561, 285] on button "Convert to Order" at bounding box center [561, 276] width 86 height 22
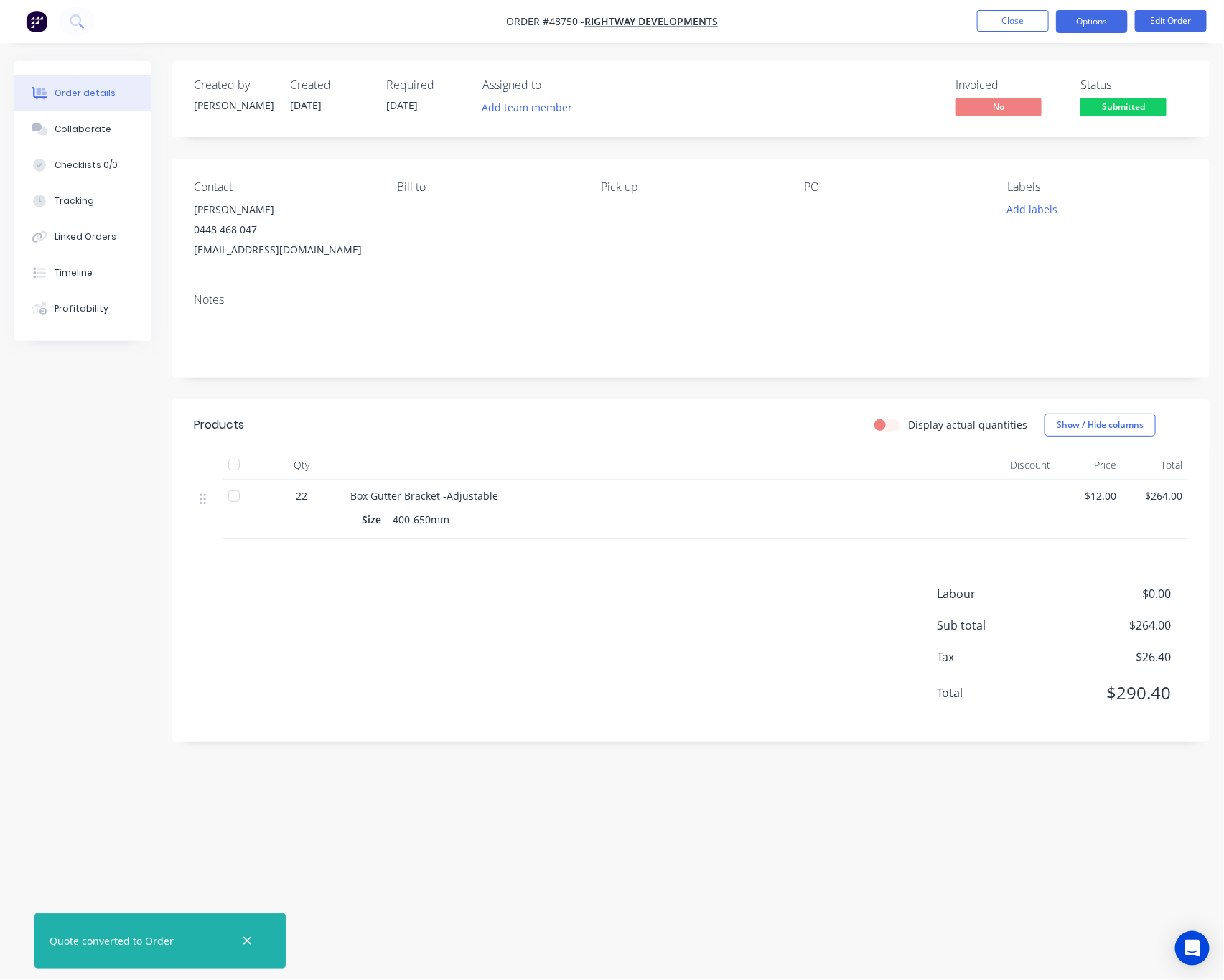
click at [1091, 26] on button "Options" at bounding box center [1091, 22] width 71 height 23
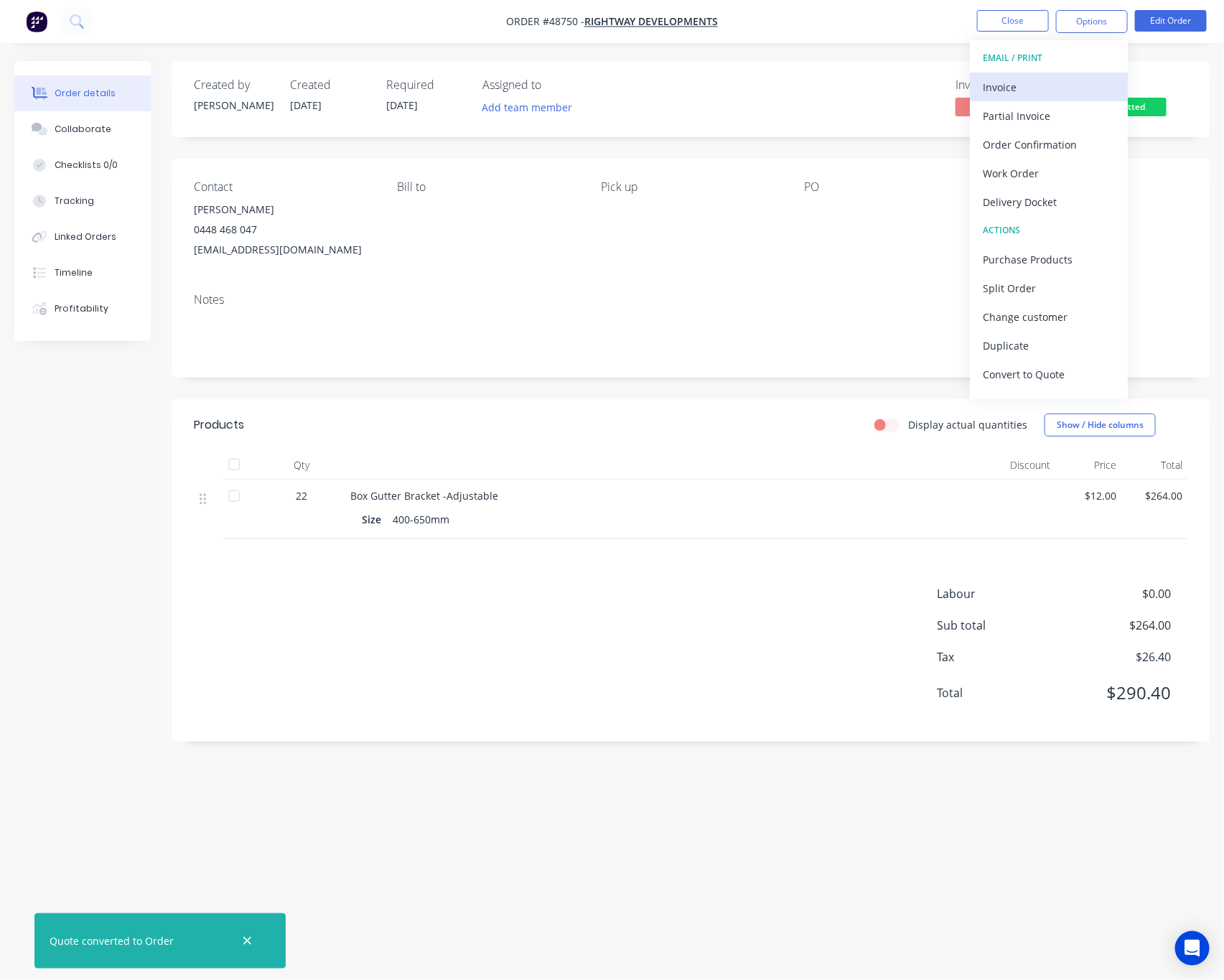
click at [1051, 78] on div "Invoice" at bounding box center [1048, 87] width 132 height 21
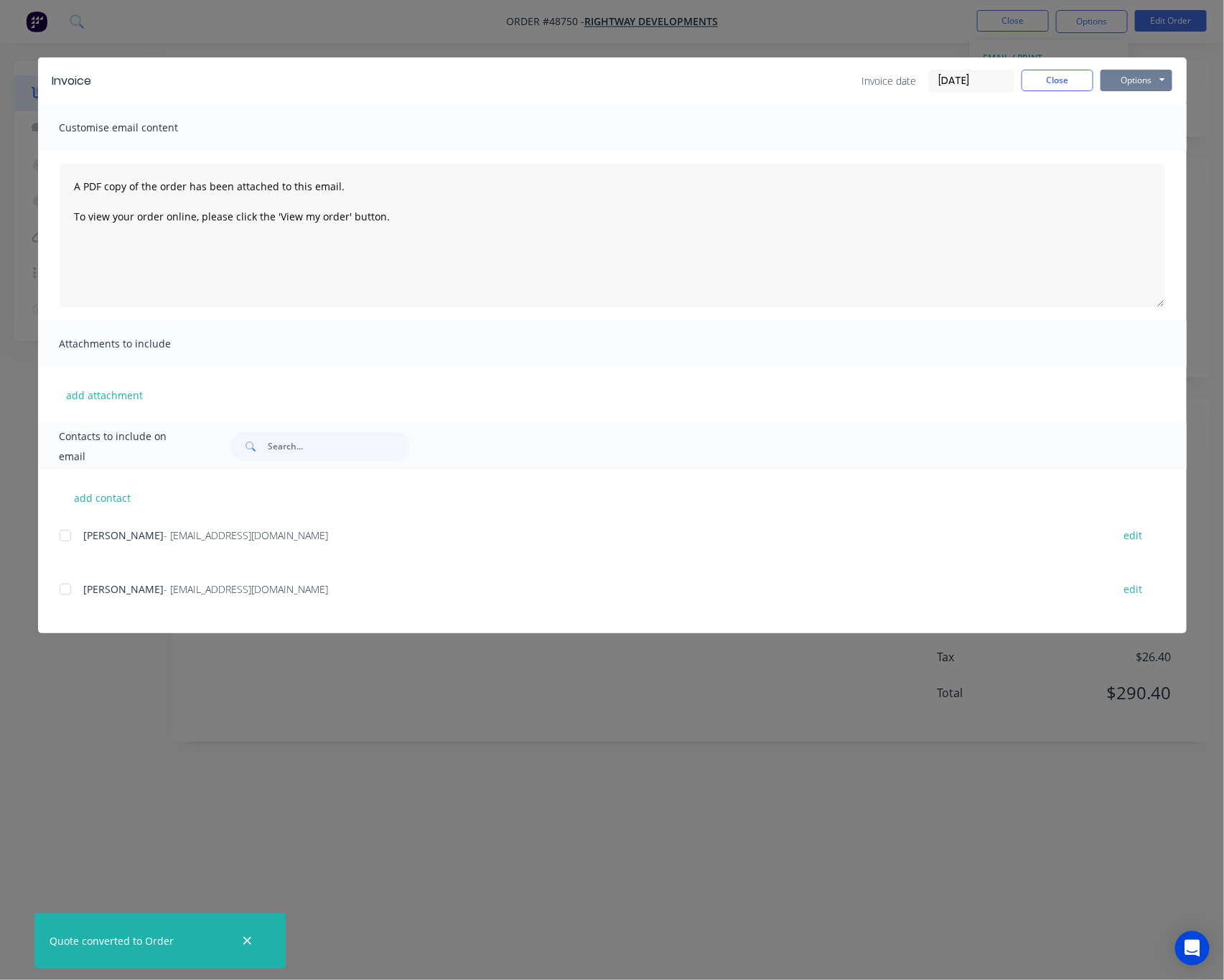
click at [1143, 67] on div "Invoice Invoice date [DATE] Close Options Preview Print Email" at bounding box center [612, 81] width 1148 height 47
click at [1146, 78] on button "Options" at bounding box center [1136, 80] width 71 height 22
click at [874, 24] on div "Invoice Invoice date [DATE] Close Options Preview Print Email Customise email c…" at bounding box center [612, 490] width 1224 height 980
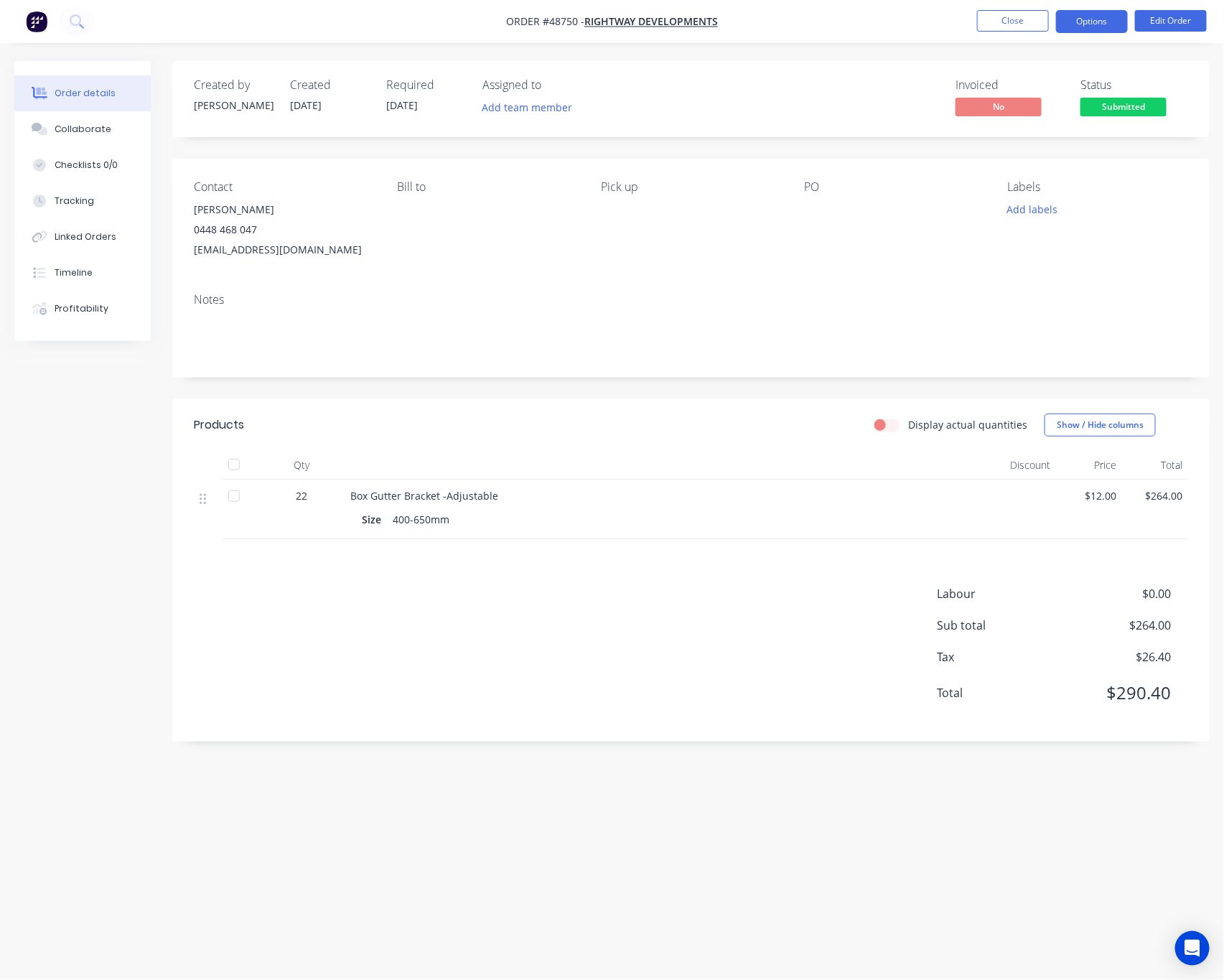
click at [1106, 31] on button "Options" at bounding box center [1091, 22] width 71 height 23
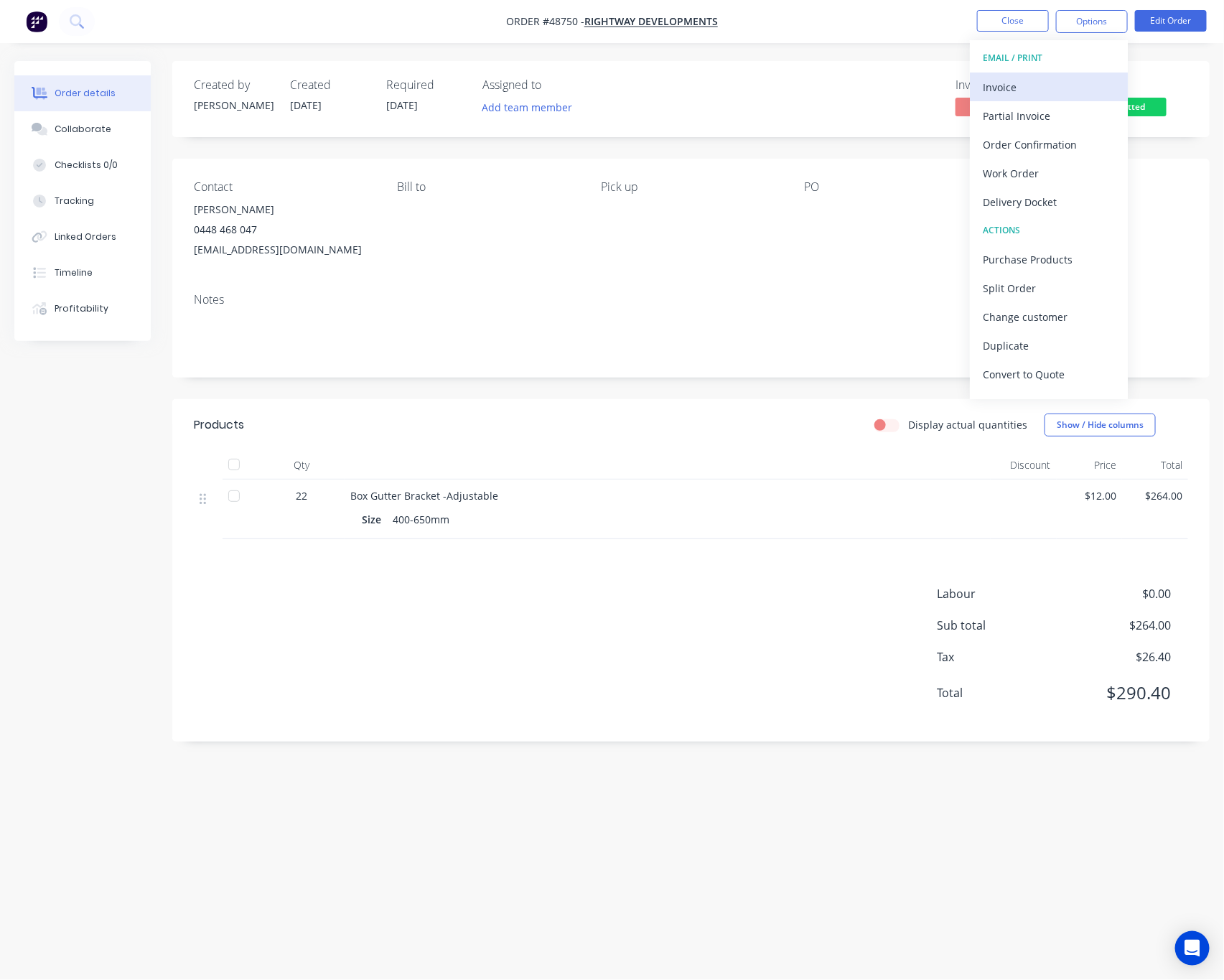
click at [1082, 86] on div "Invoice" at bounding box center [1048, 87] width 132 height 21
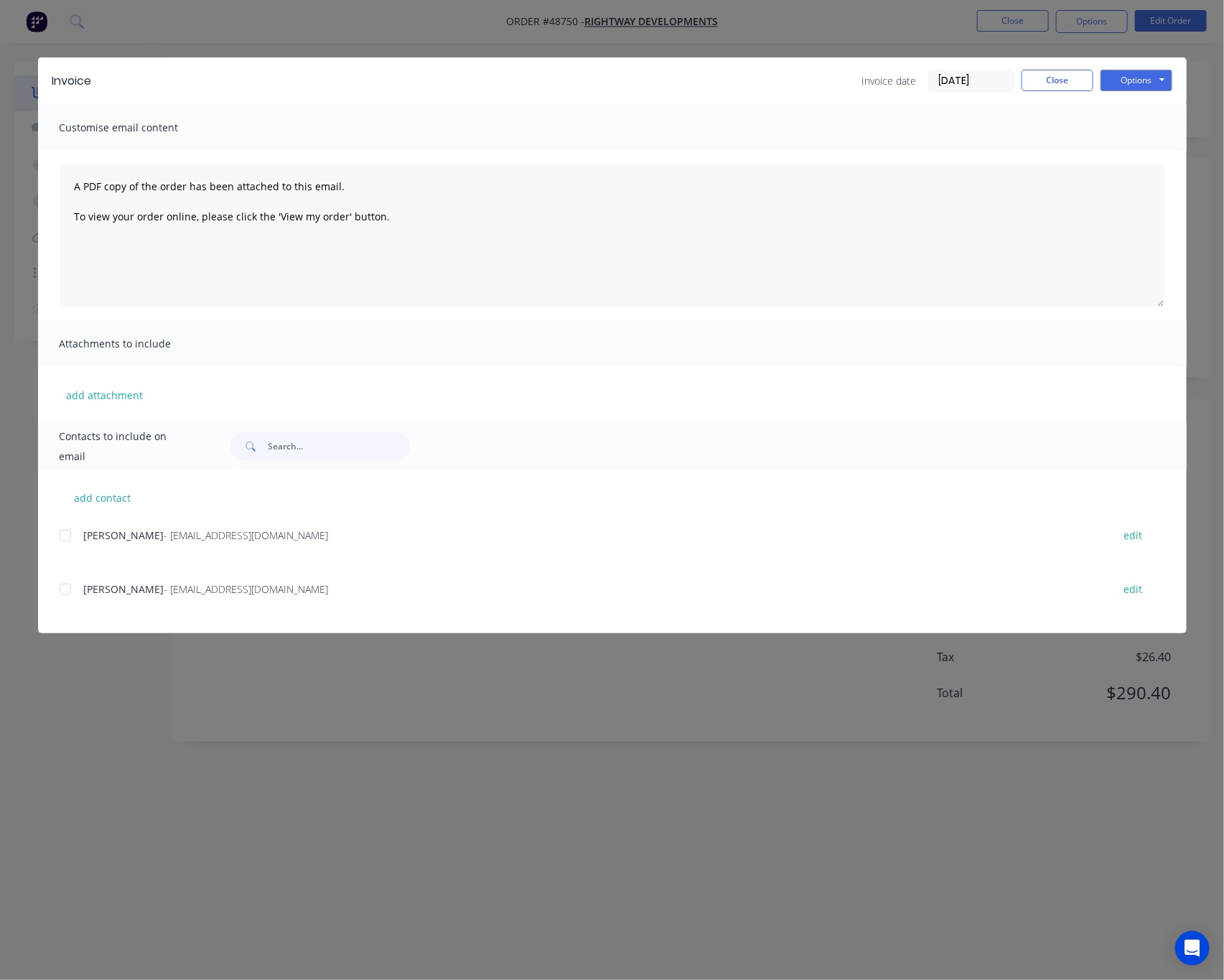
click at [67, 530] on div at bounding box center [65, 535] width 29 height 29
click at [1146, 87] on button "Options" at bounding box center [1136, 80] width 71 height 22
click at [1156, 148] on button "Email" at bounding box center [1146, 153] width 92 height 24
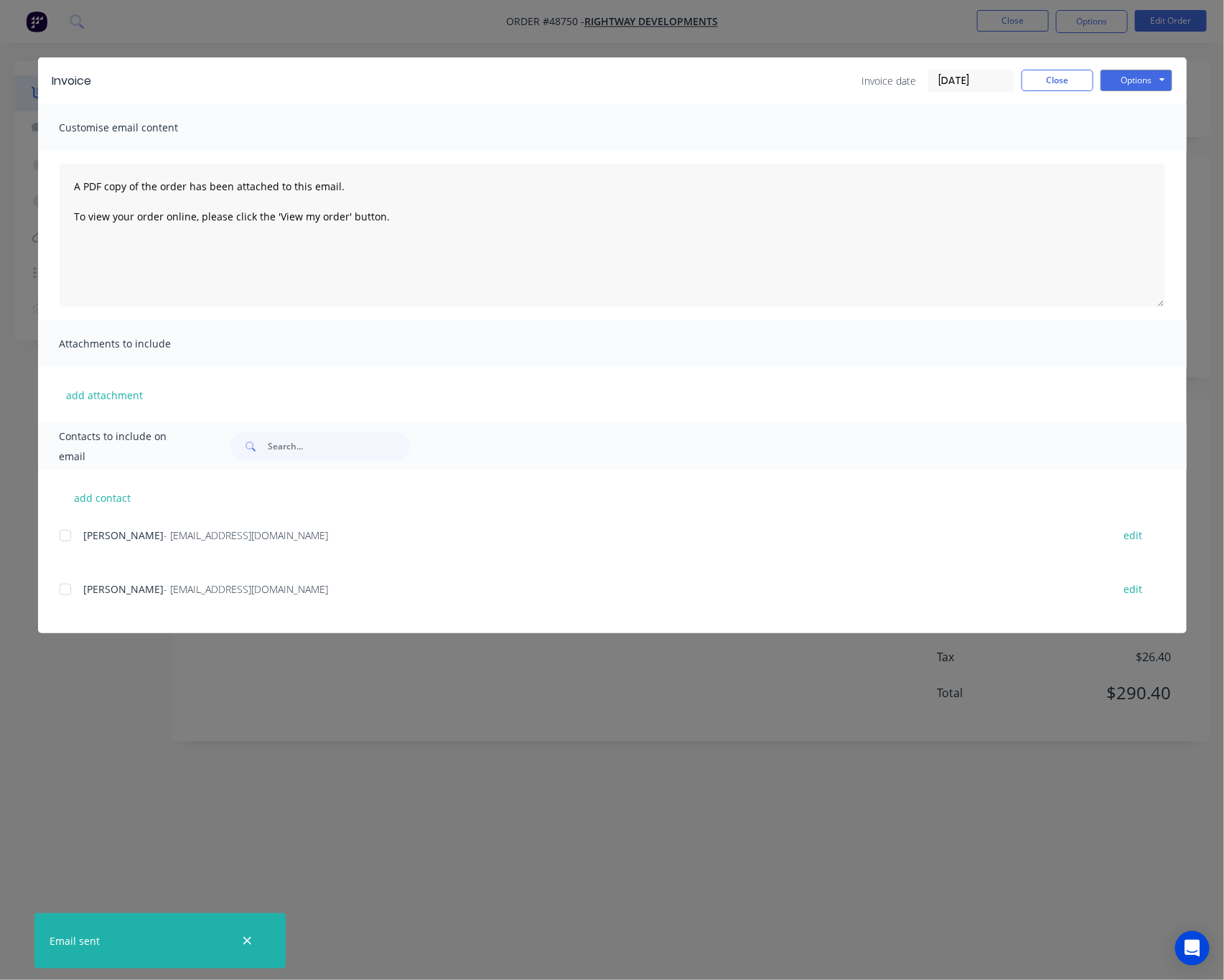
click at [665, 762] on div "Invoice Invoice date [DATE] Close Options Preview Print Email Customise email c…" at bounding box center [612, 490] width 1224 height 980
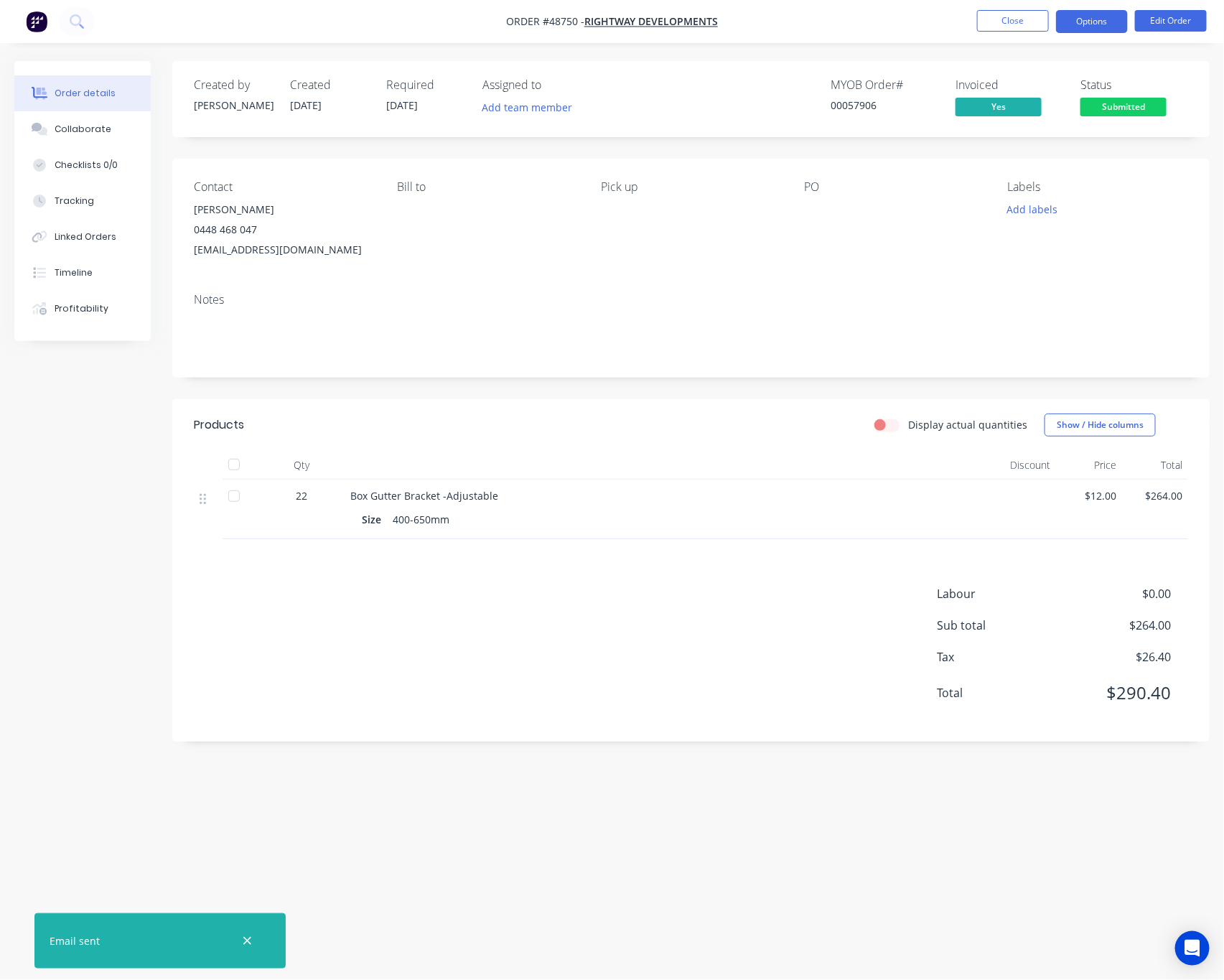
click at [1109, 24] on button "Options" at bounding box center [1091, 22] width 71 height 23
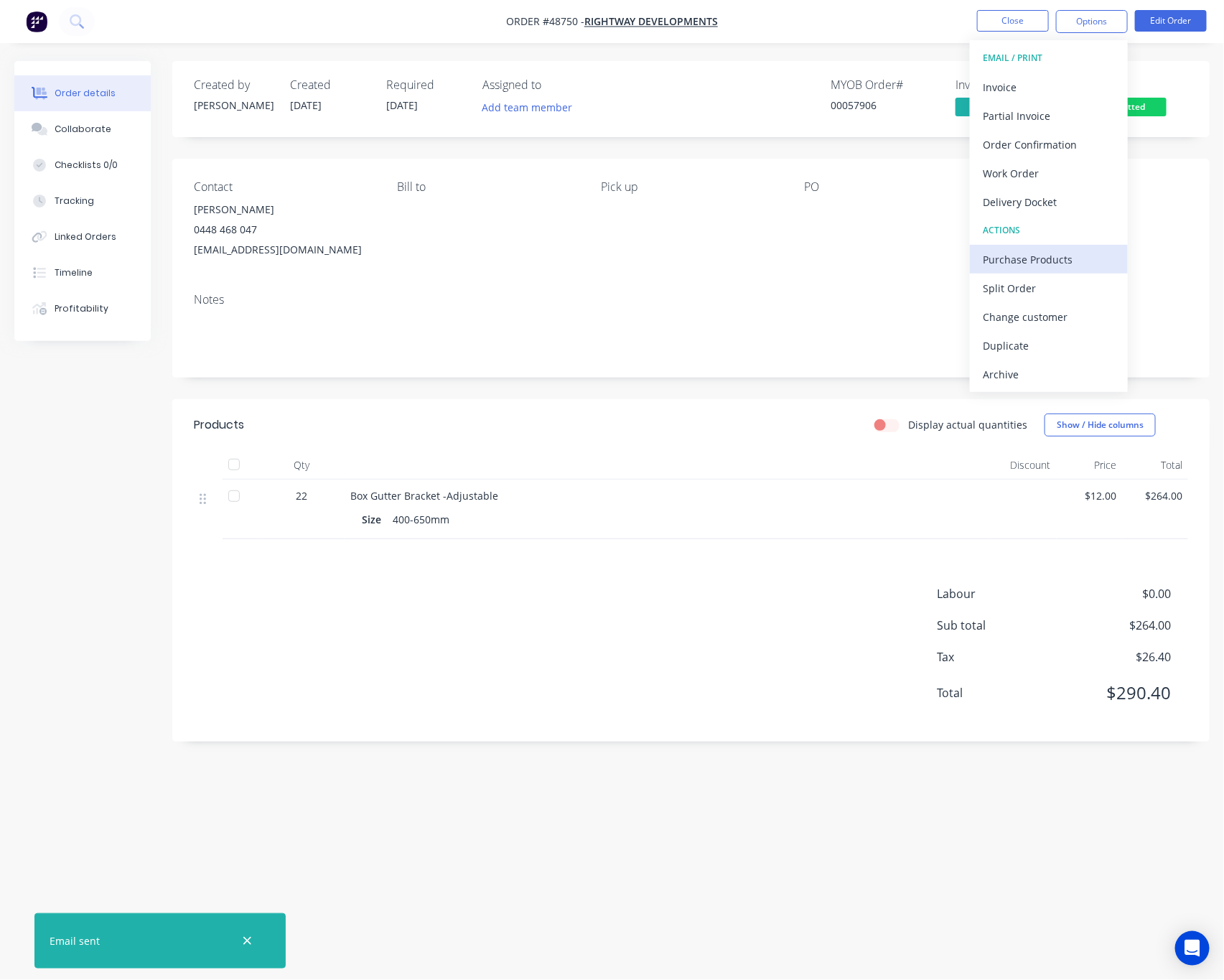
click at [1081, 257] on div "Purchase Products" at bounding box center [1048, 260] width 132 height 21
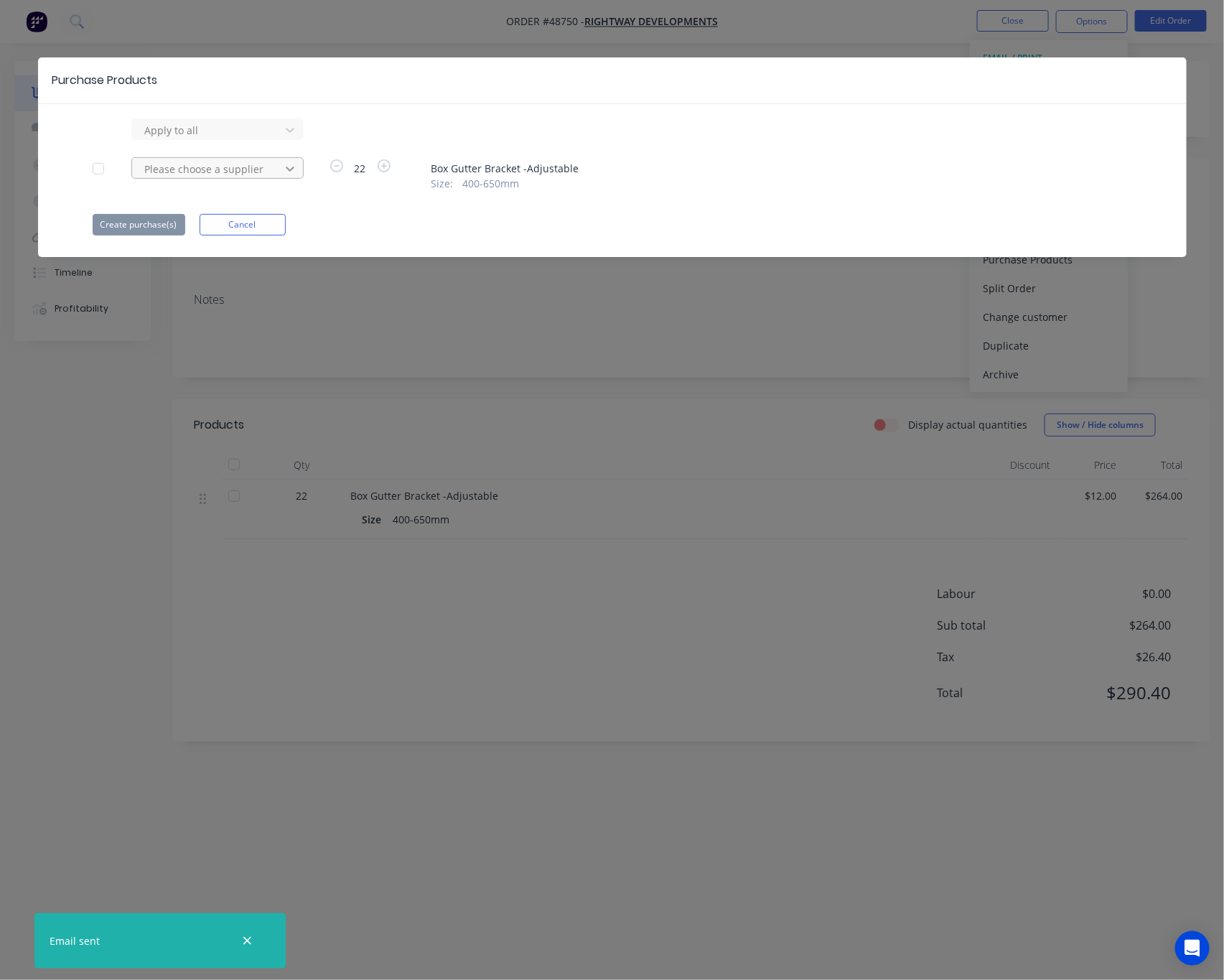
click at [293, 137] on icon at bounding box center [289, 130] width 14 height 14
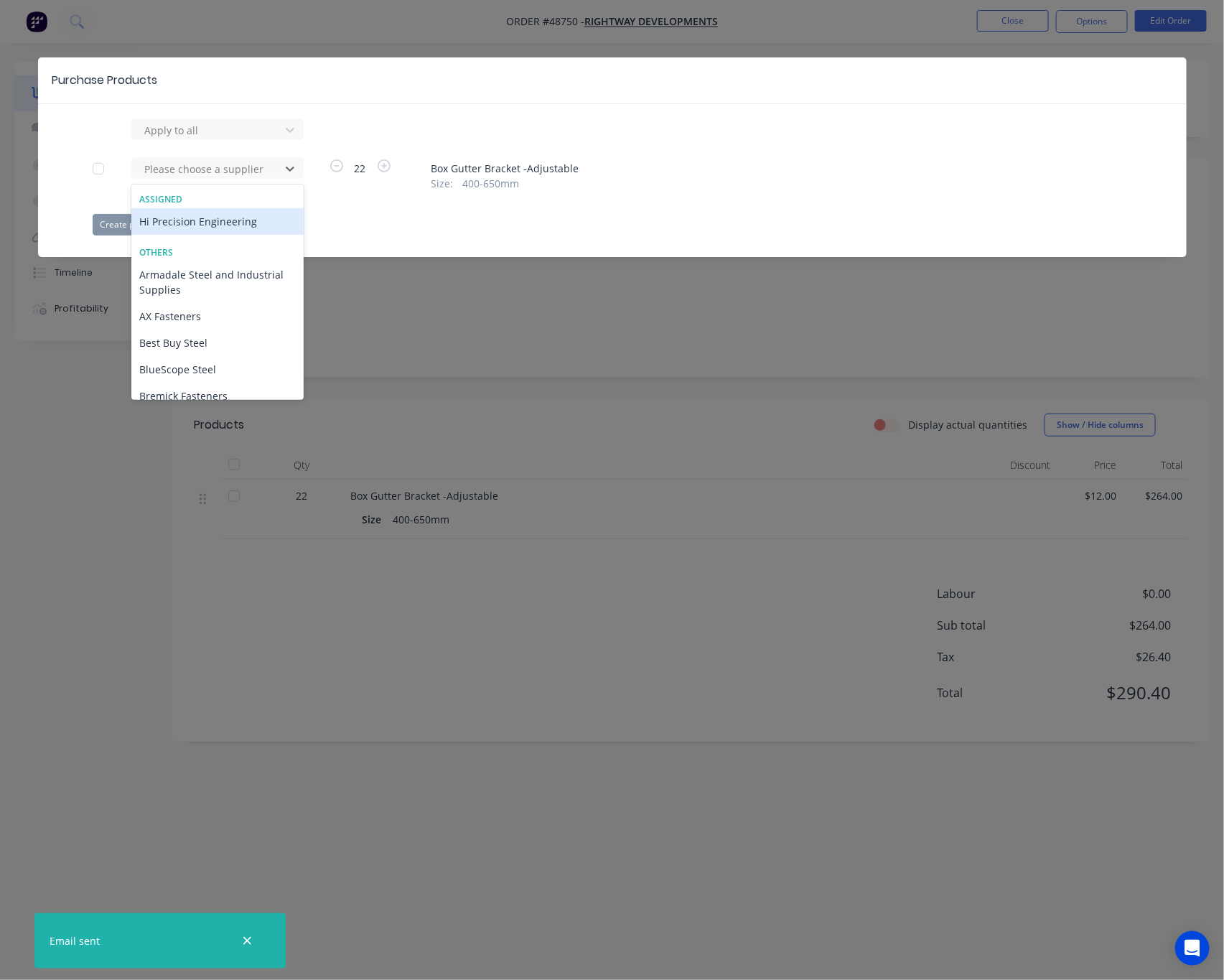
click at [246, 222] on div "Hi Precision Engineering" at bounding box center [218, 221] width 173 height 26
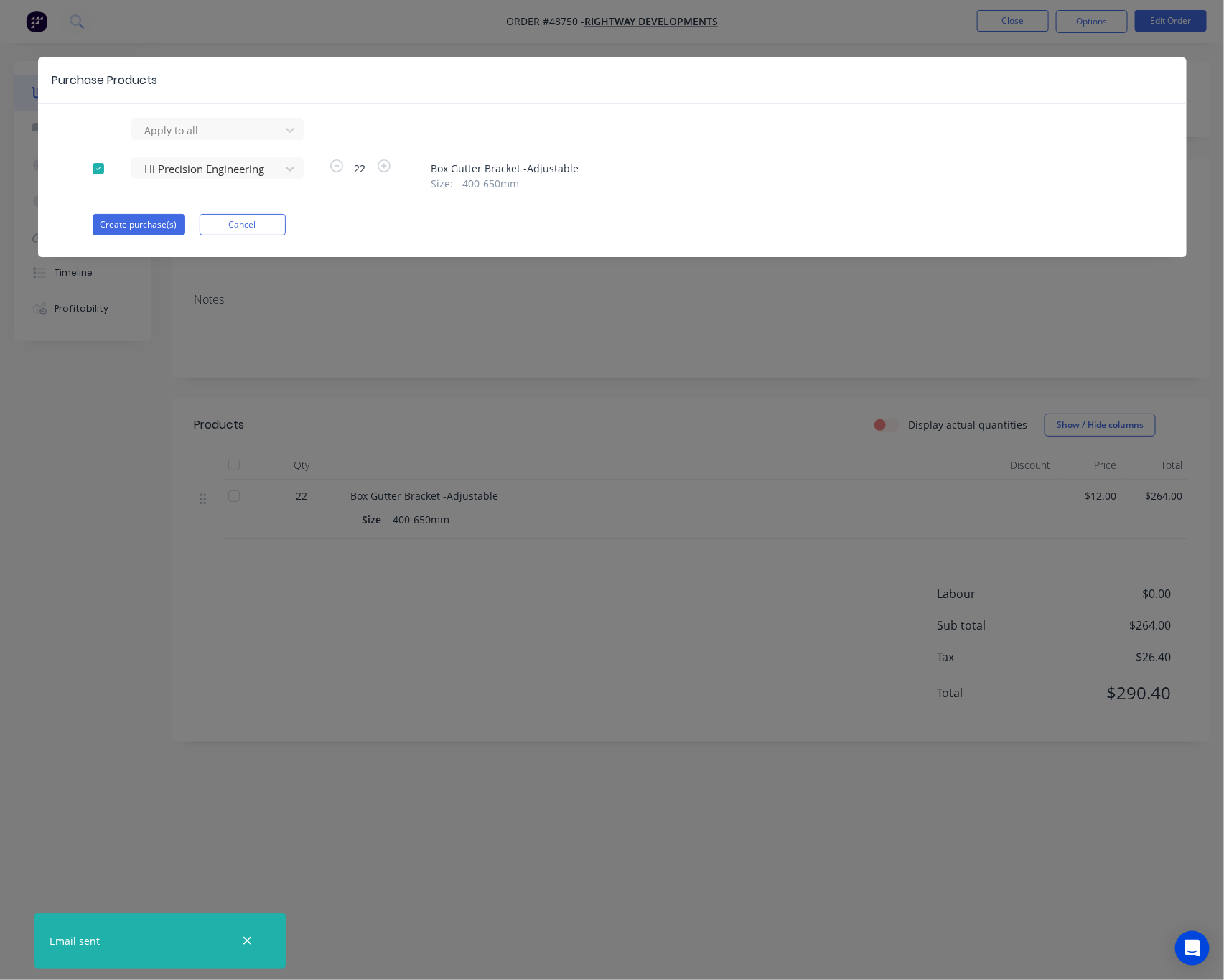
click at [457, 227] on div "Create purchase(s) Cancel" at bounding box center [612, 224] width 1039 height 22
click at [148, 221] on button "Create purchase(s)" at bounding box center [139, 224] width 92 height 22
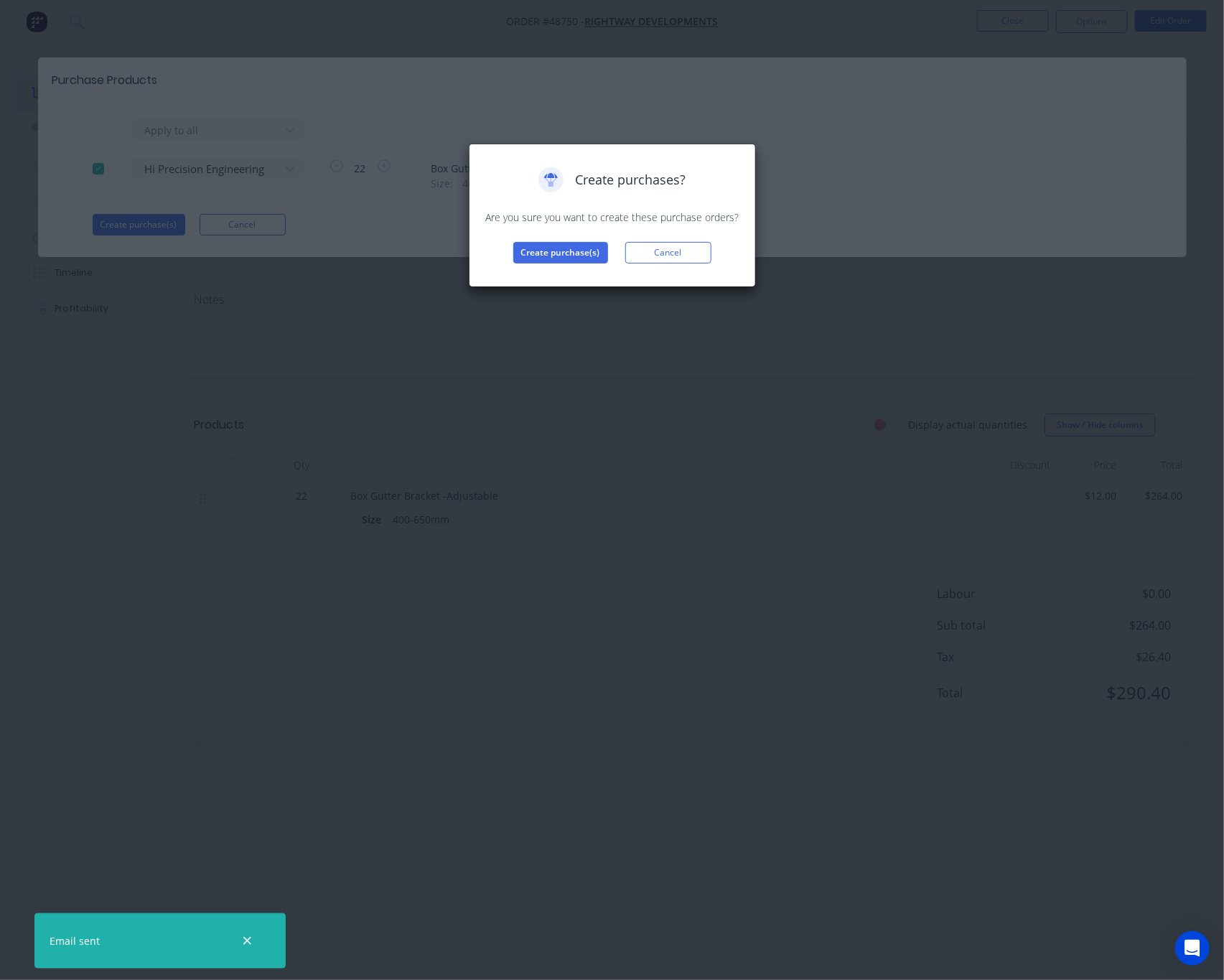
click at [603, 357] on div "Create purchases? Are you sure you want to create these purchase orders? Create…" at bounding box center [612, 490] width 1224 height 980
click at [579, 262] on button "Create purchase(s)" at bounding box center [561, 252] width 95 height 22
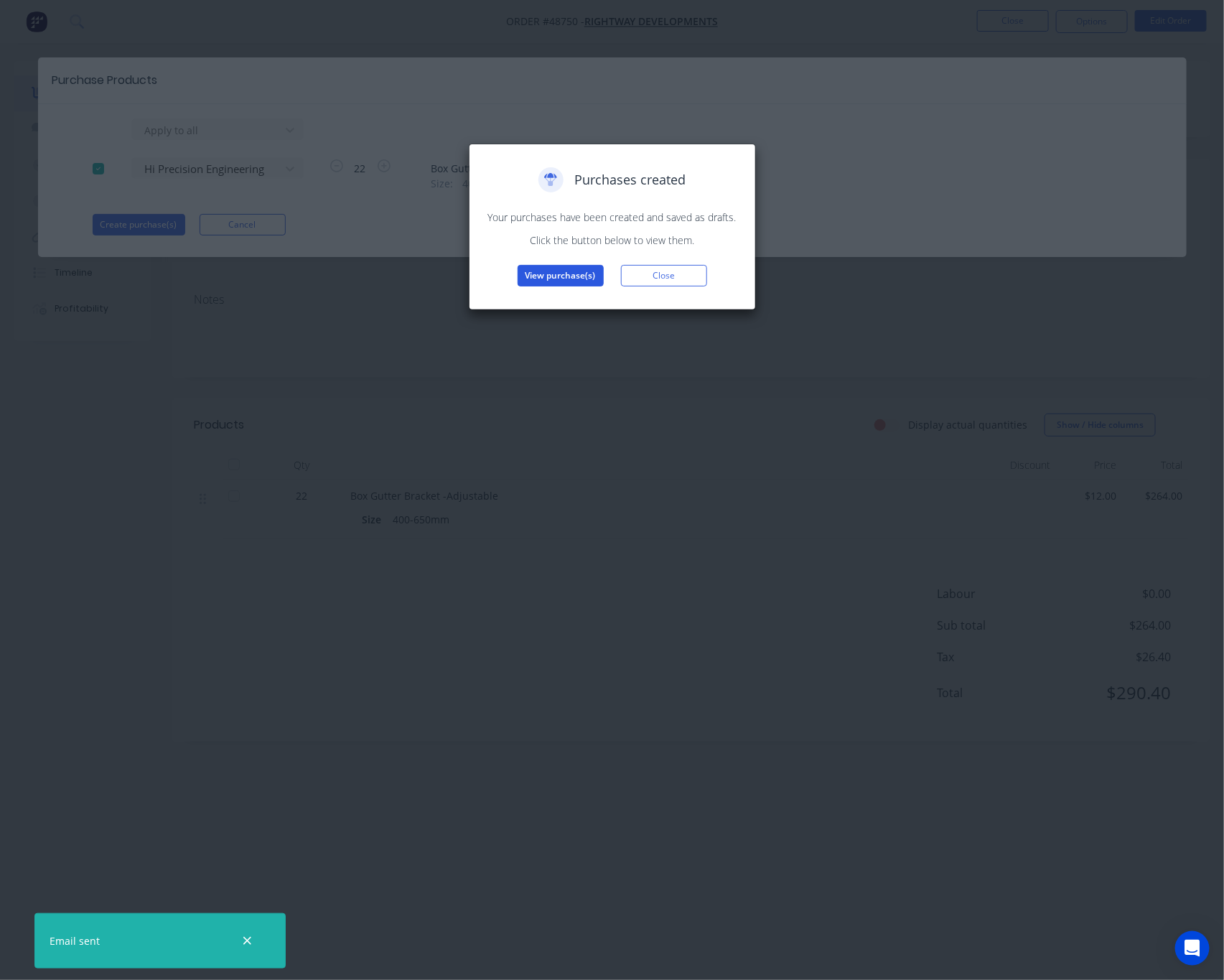
click at [558, 276] on button "View purchase(s)" at bounding box center [561, 276] width 86 height 22
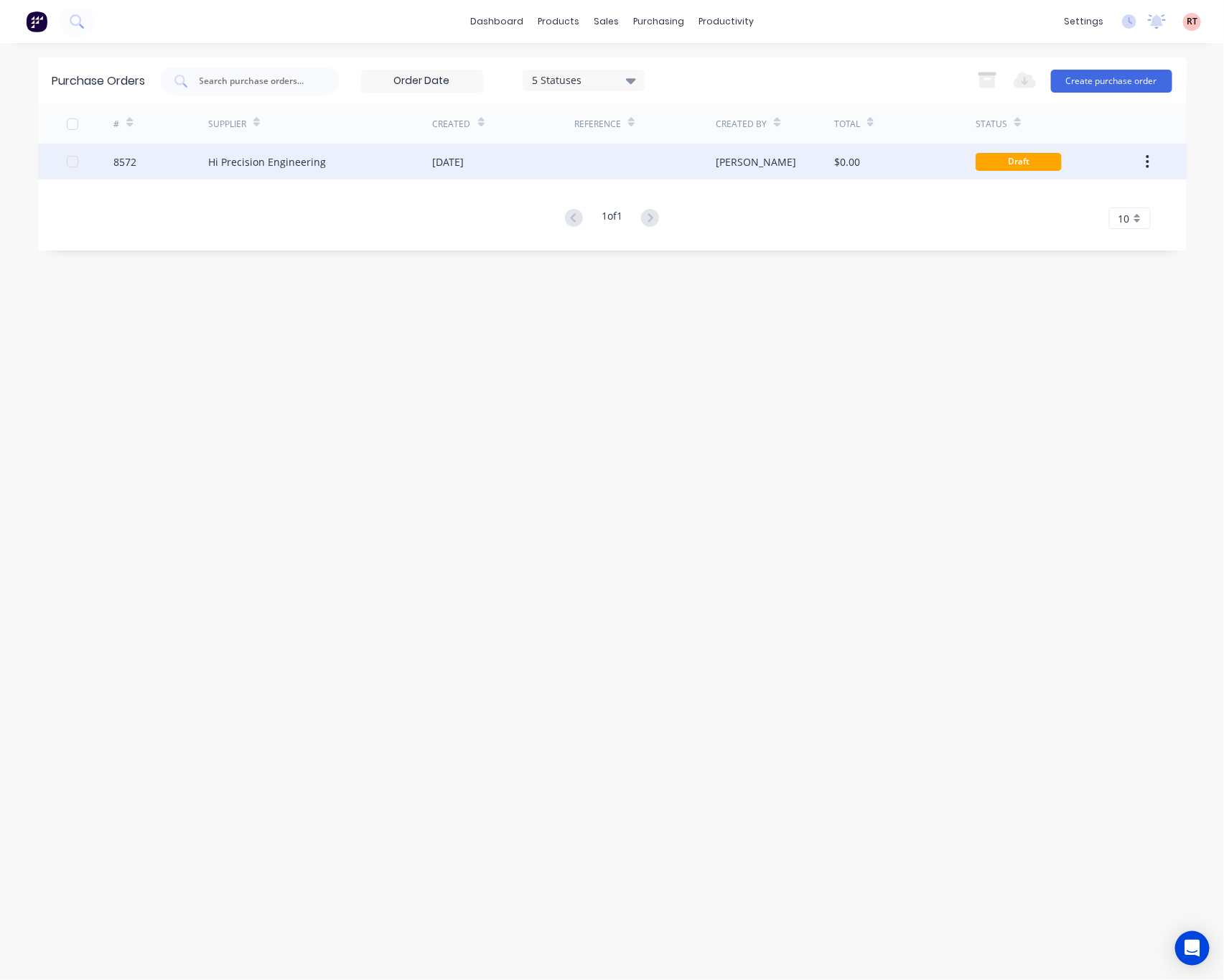
click at [649, 153] on div at bounding box center [645, 161] width 141 height 36
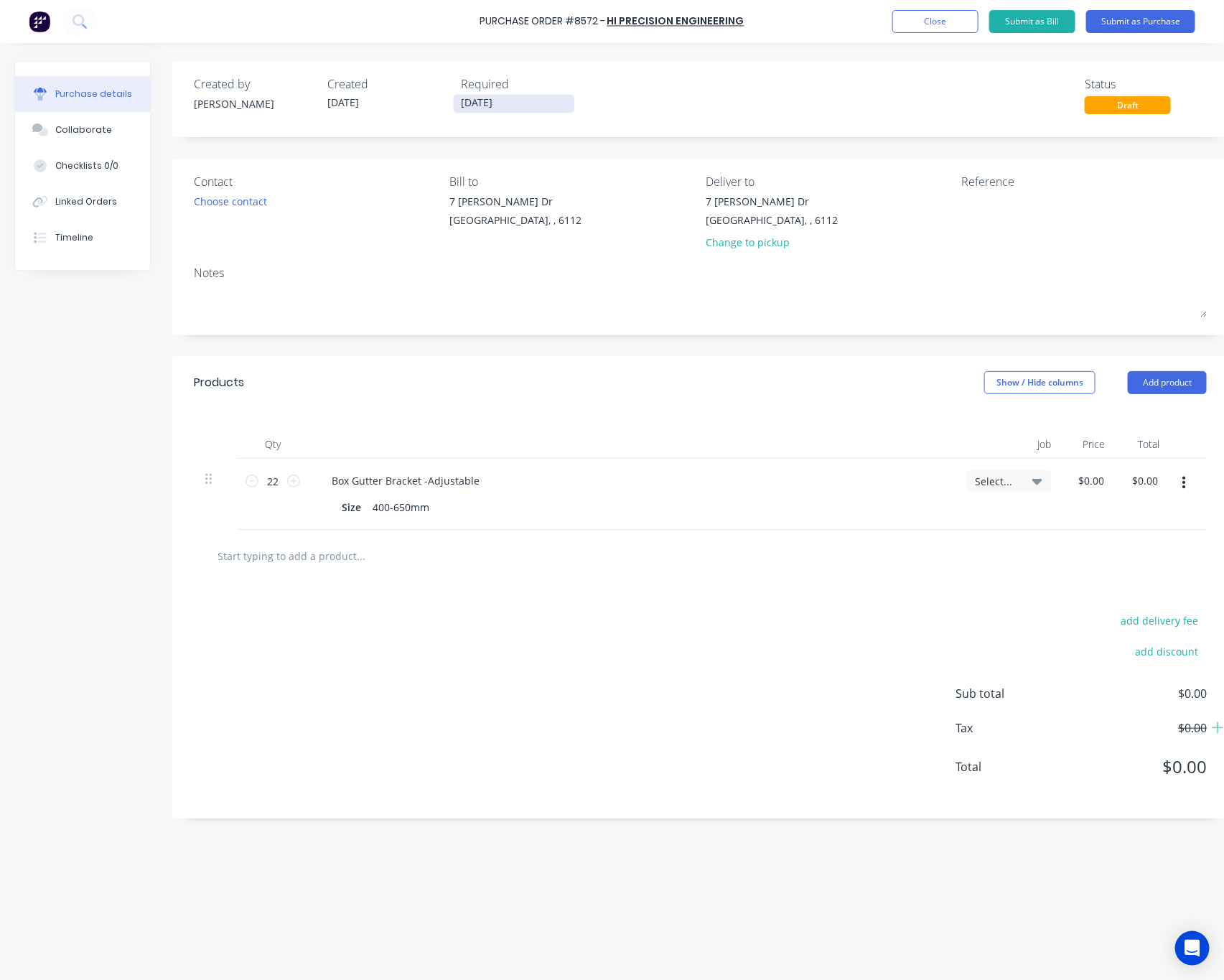
click at [526, 107] on input "[DATE]" at bounding box center [513, 104] width 120 height 18
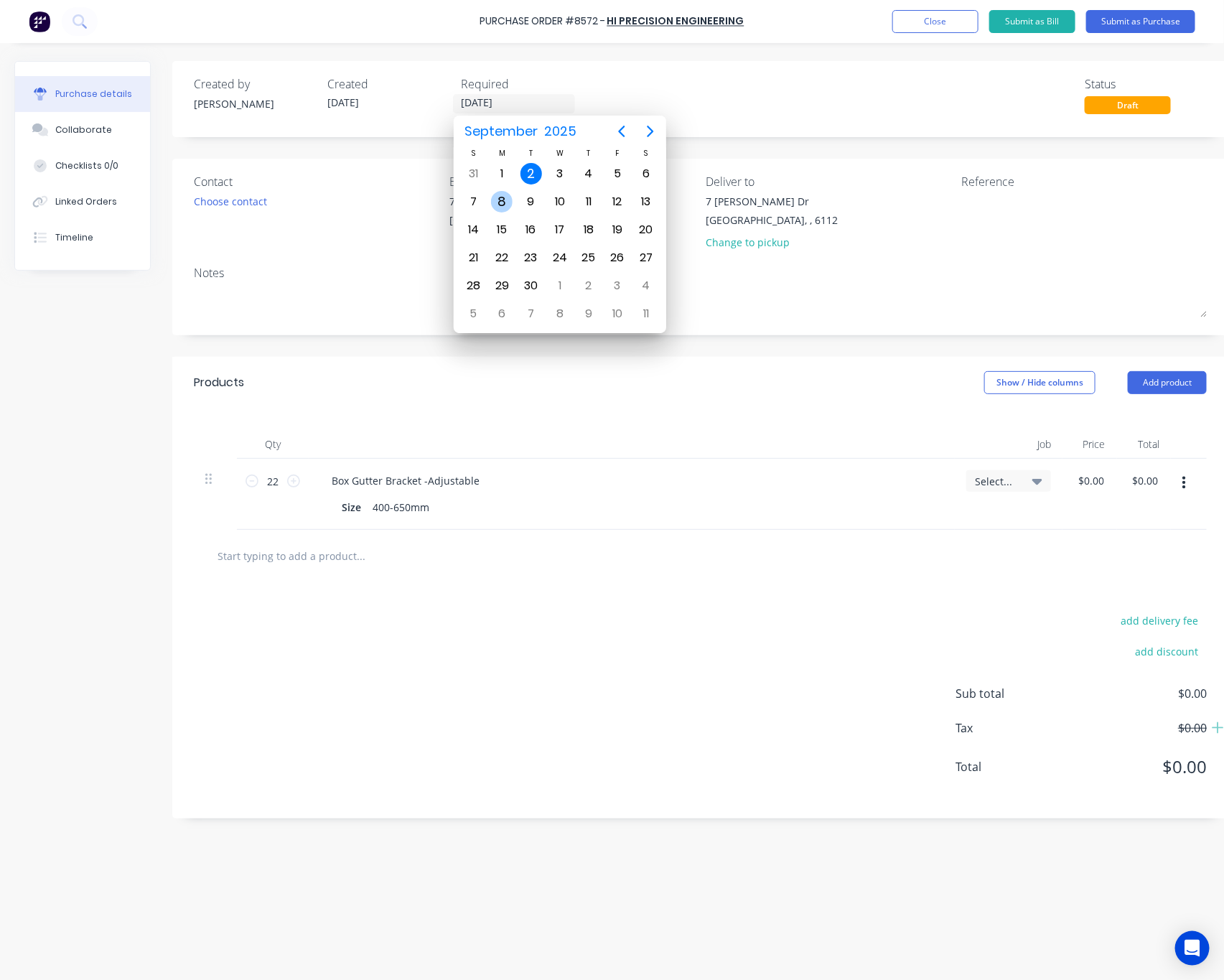
click at [508, 208] on div "8" at bounding box center [501, 201] width 22 height 22
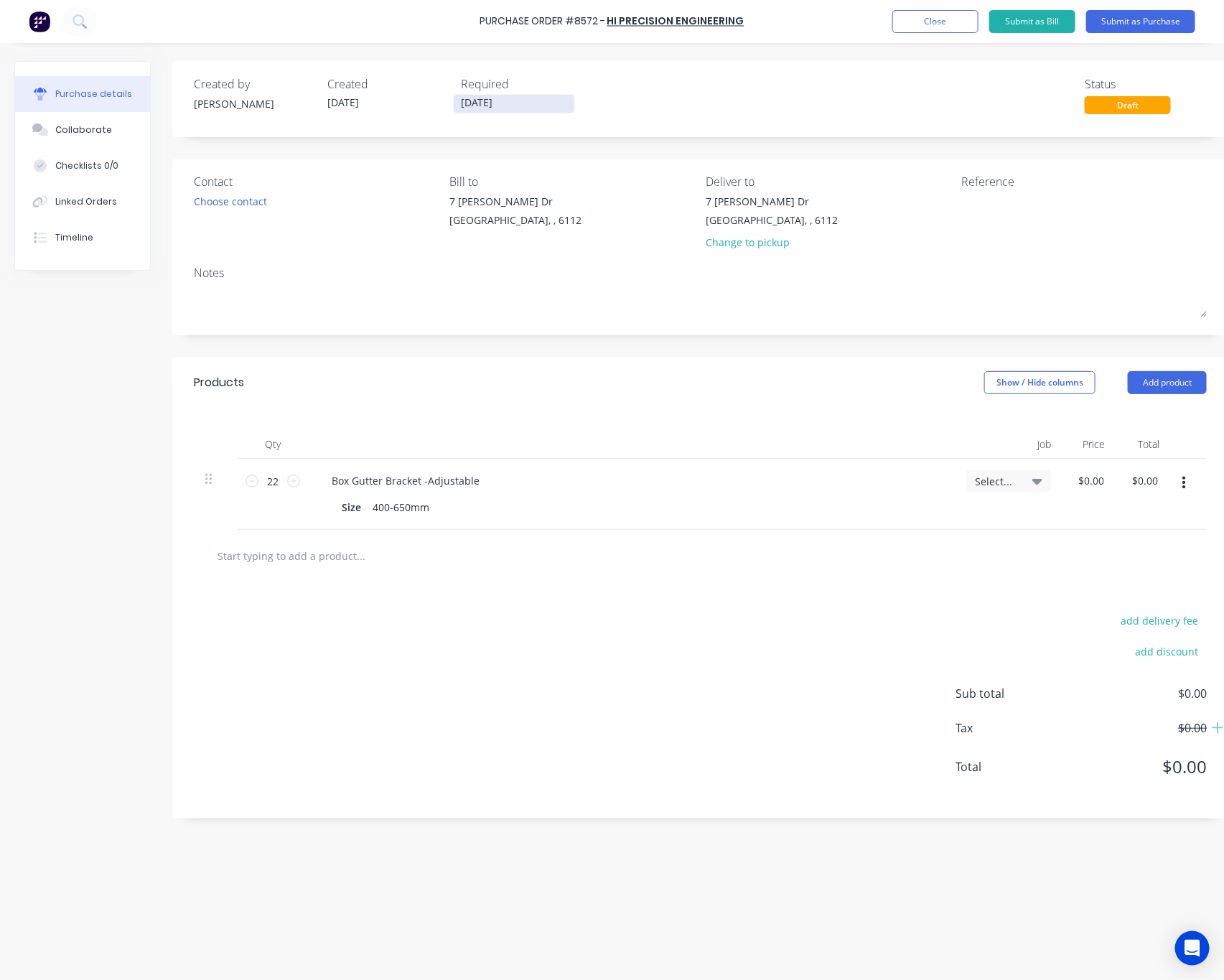
click at [565, 104] on input "[DATE]" at bounding box center [513, 104] width 120 height 18
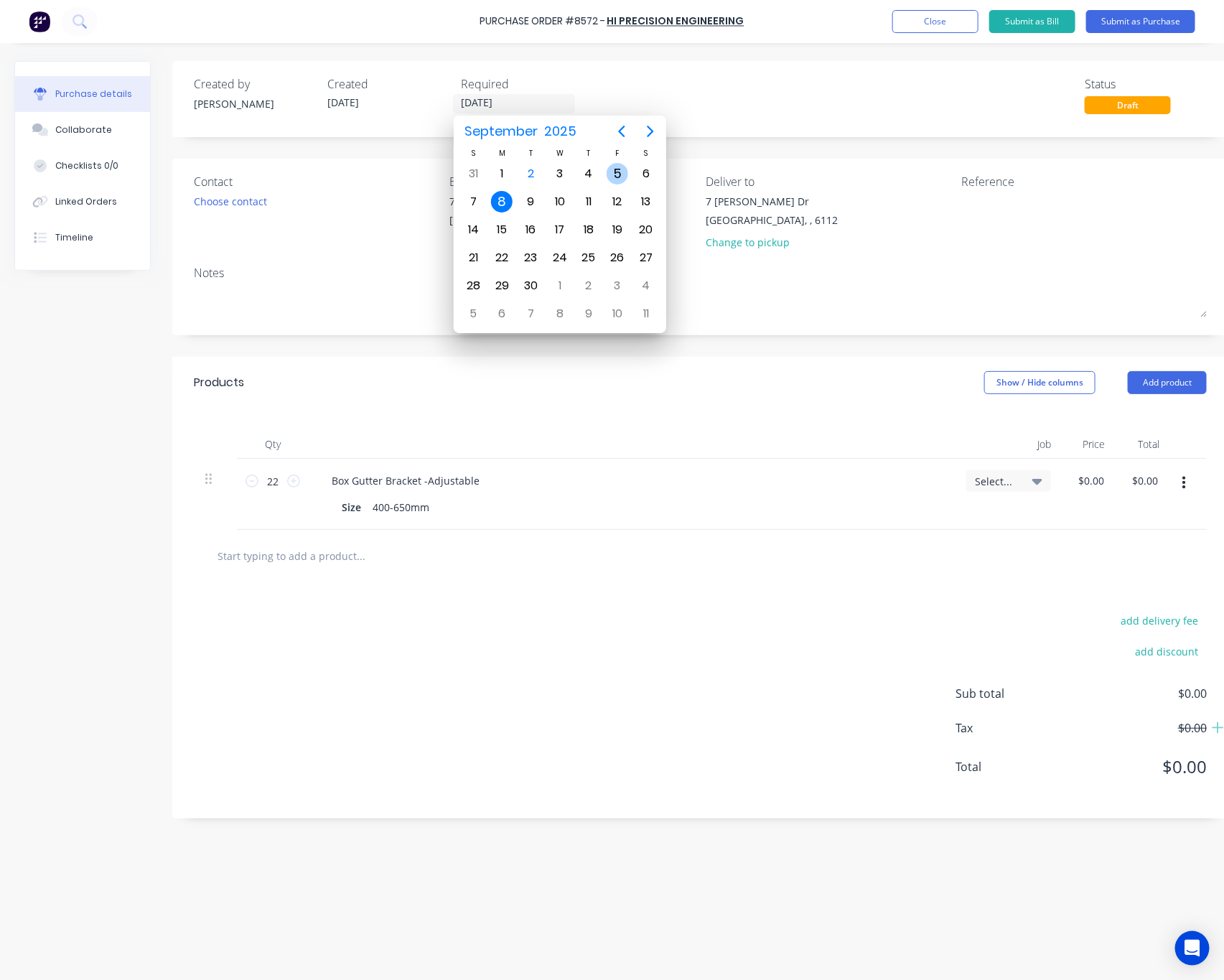
click at [616, 175] on div "5" at bounding box center [617, 174] width 22 height 22
type input "[DATE]"
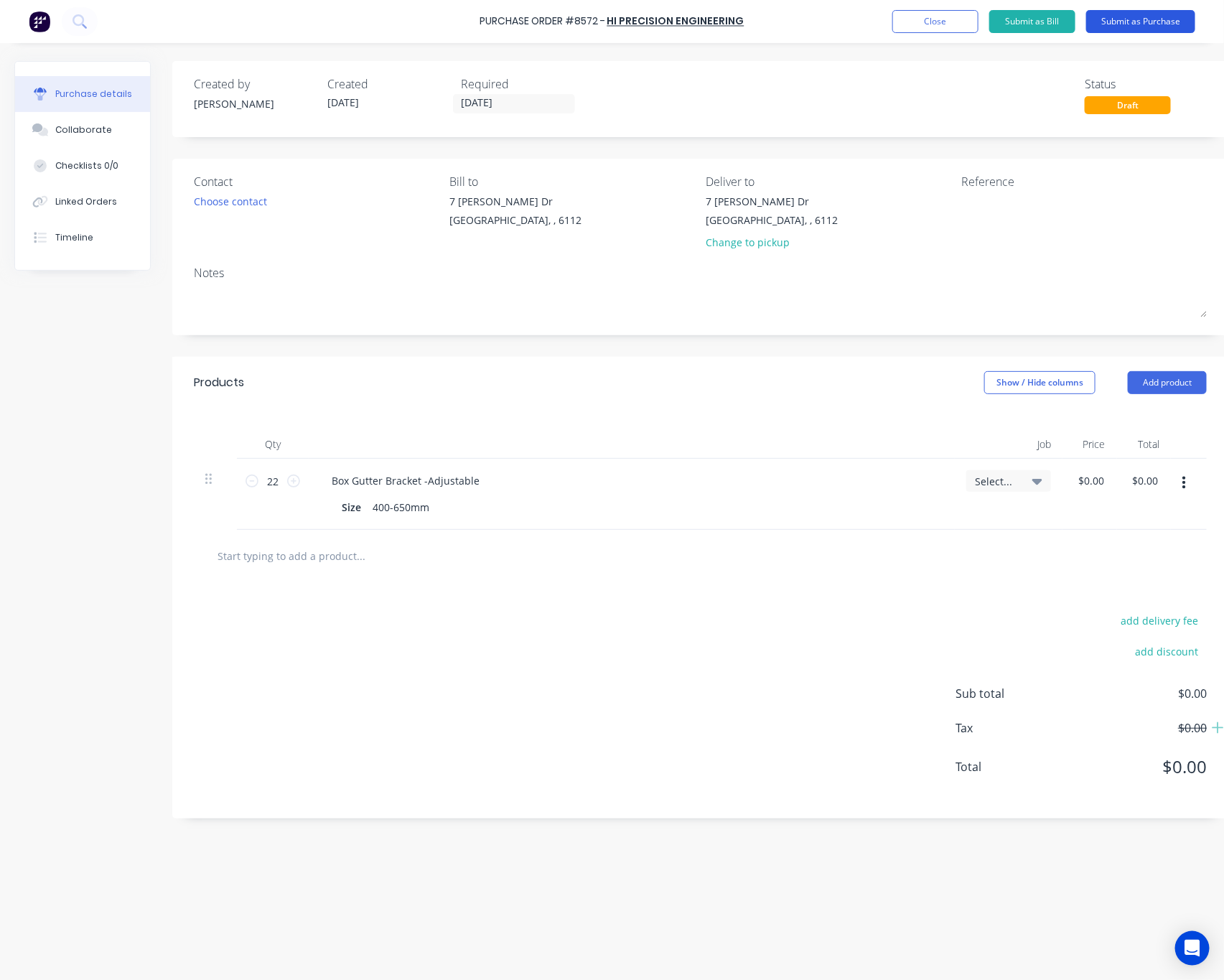
click at [1155, 26] on button "Submit as Purchase" at bounding box center [1140, 22] width 109 height 23
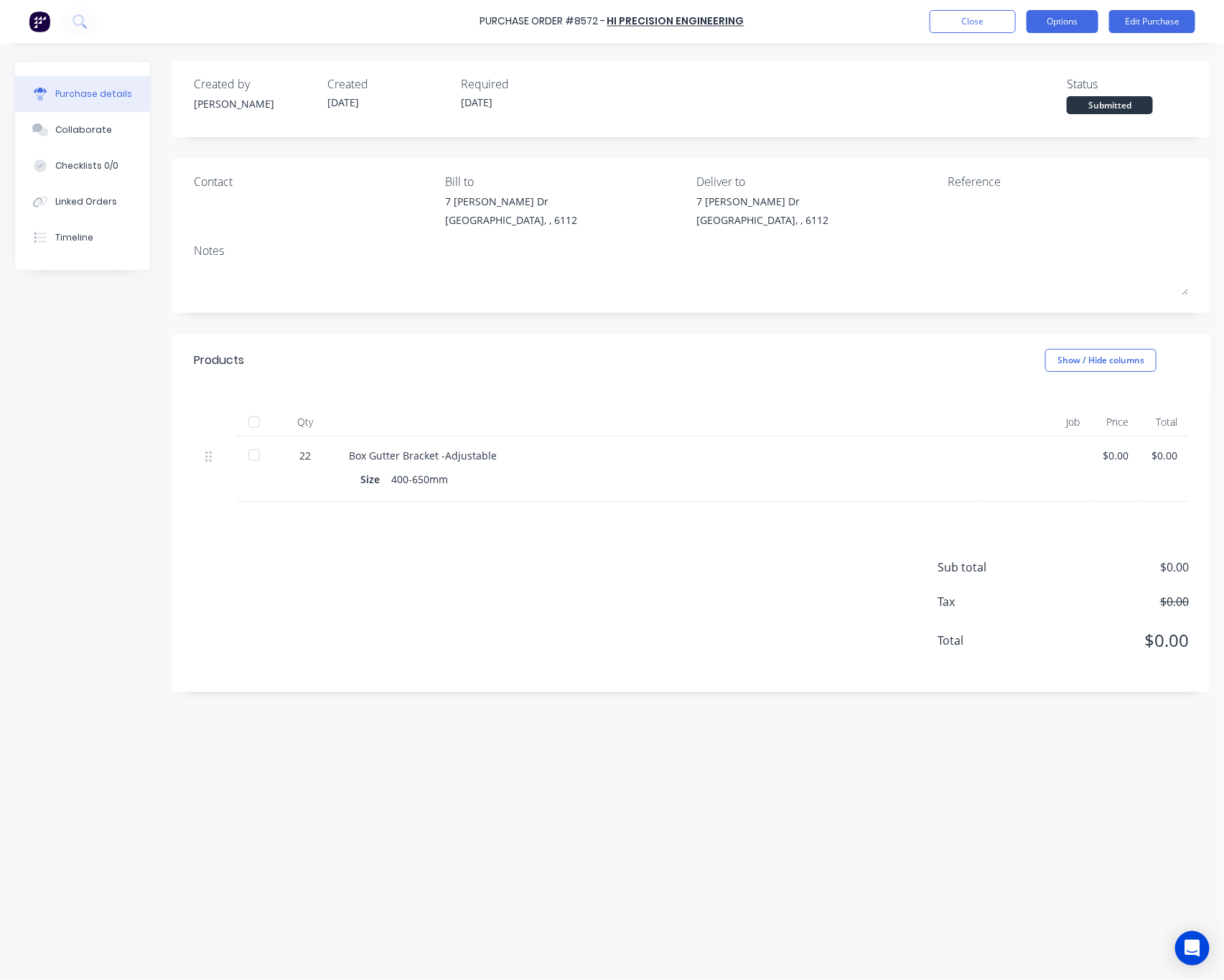
click at [1051, 24] on button "Options" at bounding box center [1062, 22] width 71 height 23
click at [1036, 55] on div "Print / Email" at bounding box center [1030, 58] width 111 height 21
click at [1021, 120] on div "Without pricing" at bounding box center [1030, 116] width 111 height 21
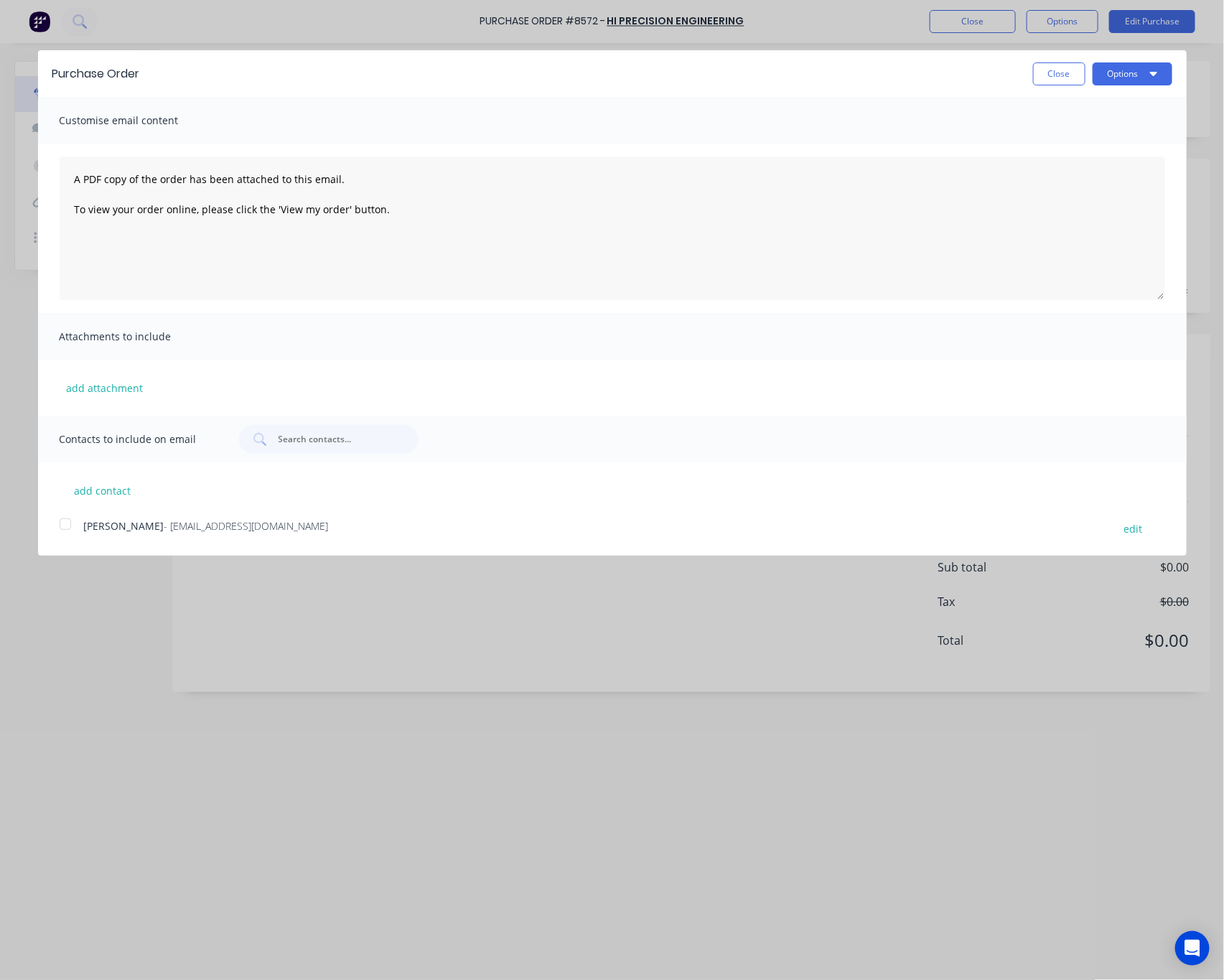
click at [70, 523] on div at bounding box center [65, 523] width 29 height 29
click at [1111, 71] on button "Options" at bounding box center [1132, 74] width 79 height 23
click at [1105, 153] on button "Email" at bounding box center [1104, 139] width 136 height 29
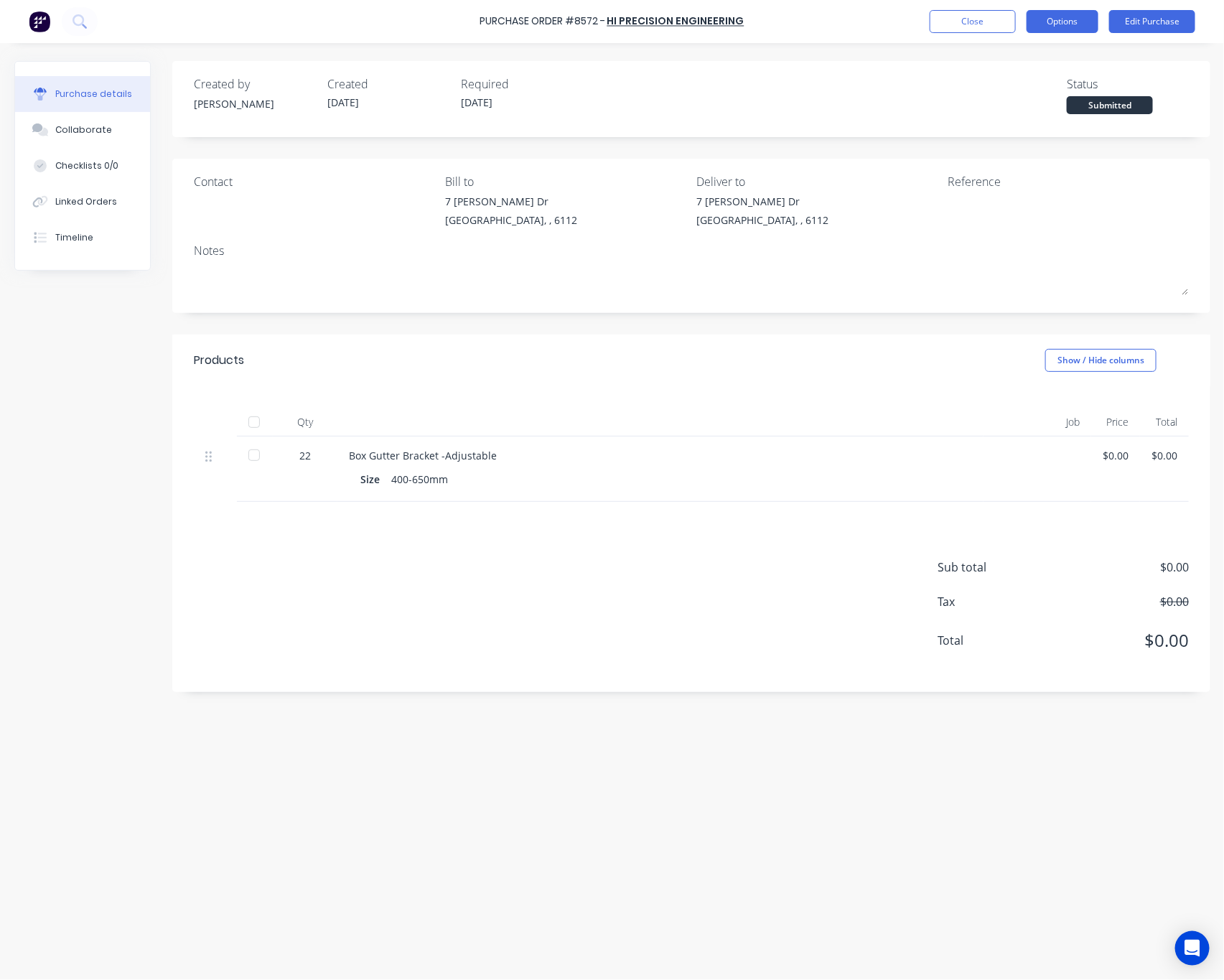
click at [1059, 18] on button "Options" at bounding box center [1062, 22] width 71 height 23
click at [1068, 22] on button "Options" at bounding box center [1062, 22] width 71 height 23
click at [1066, 24] on button "Options" at bounding box center [1062, 22] width 71 height 23
click at [1175, 73] on div "Created by [PERSON_NAME] Created [DATE] Required [DATE] Status Submitted" at bounding box center [691, 99] width 1037 height 76
click at [98, 201] on div "Linked Orders" at bounding box center [85, 201] width 62 height 13
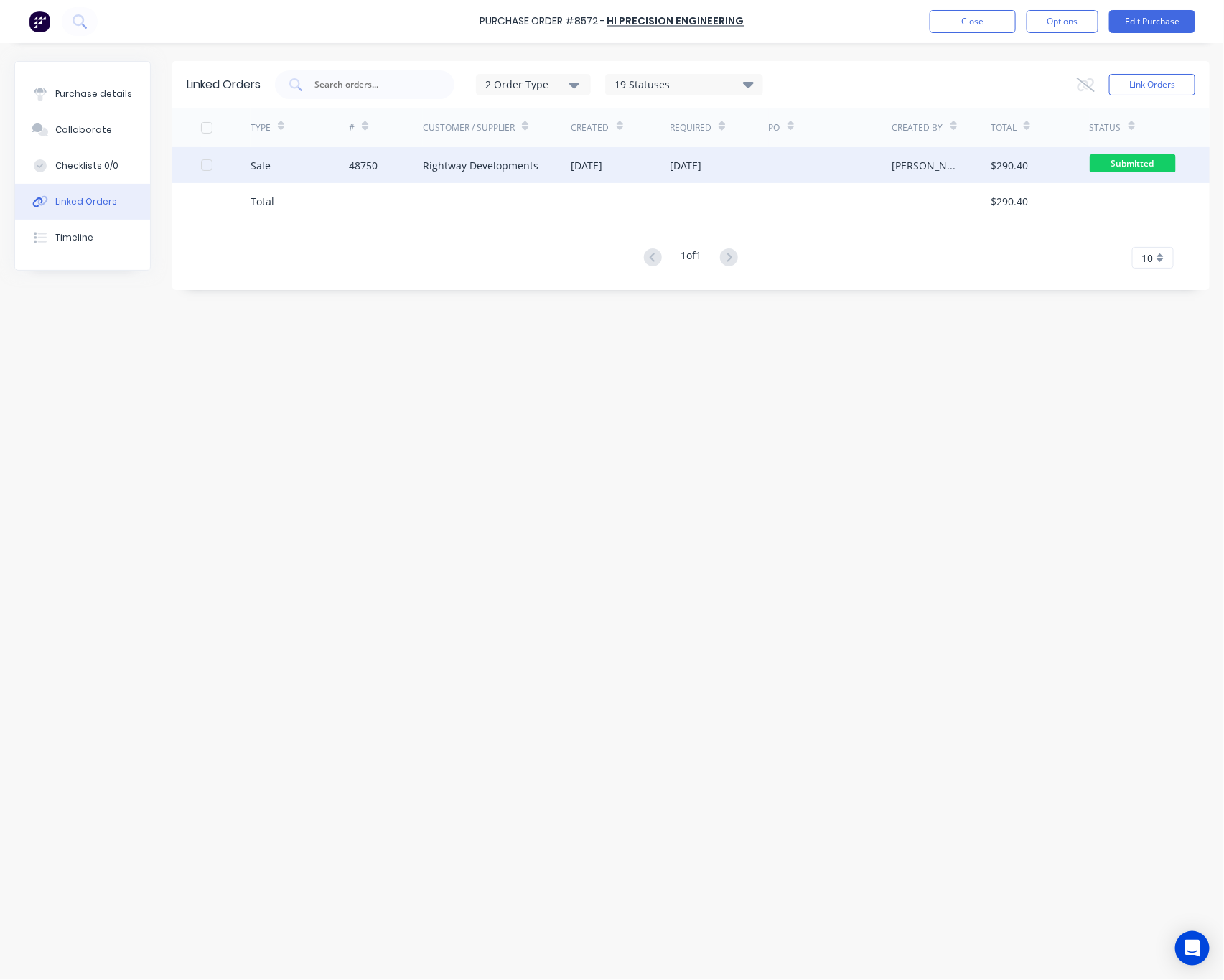
click at [722, 175] on div "[DATE]" at bounding box center [719, 165] width 99 height 36
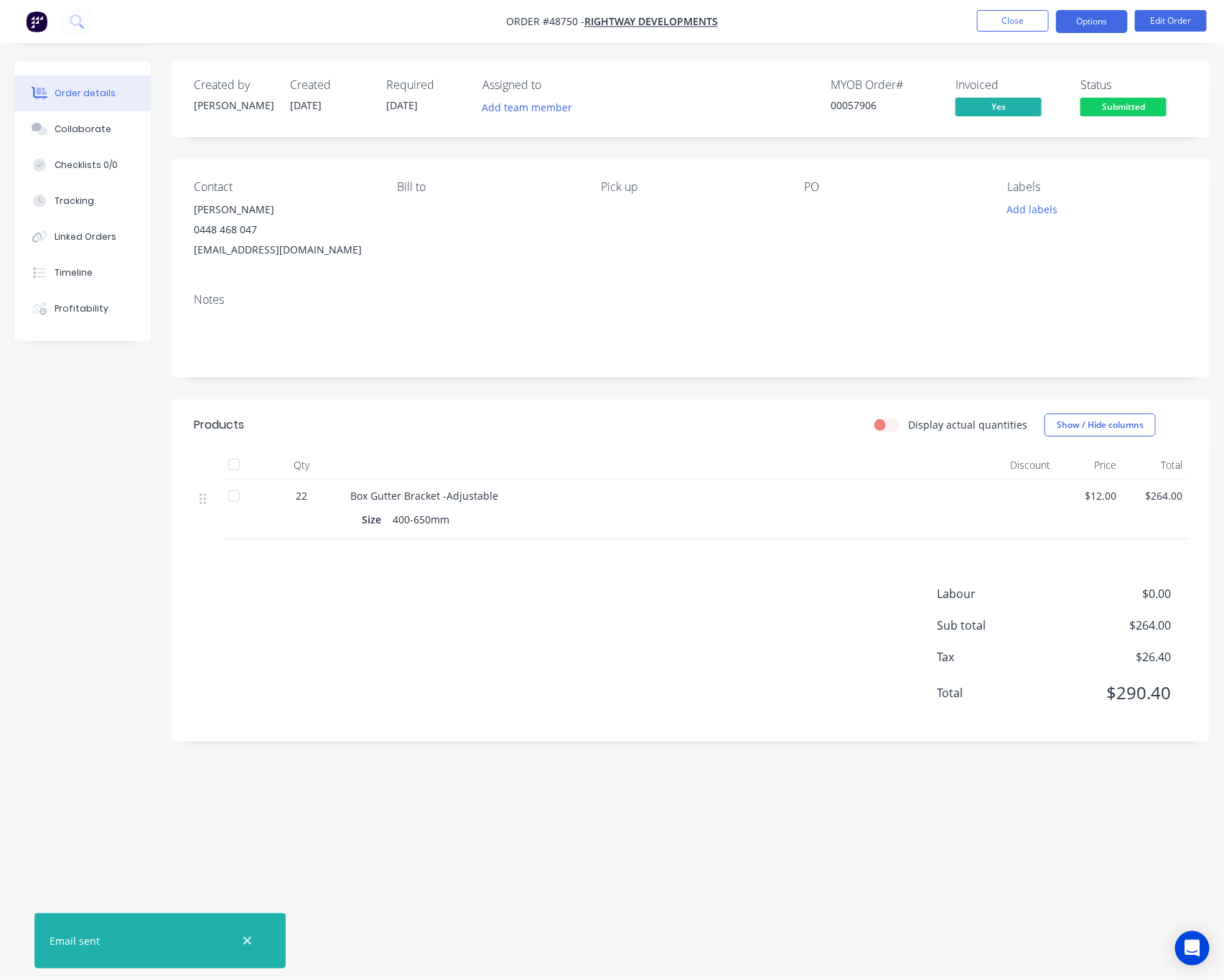
click at [1098, 18] on button "Options" at bounding box center [1091, 22] width 71 height 23
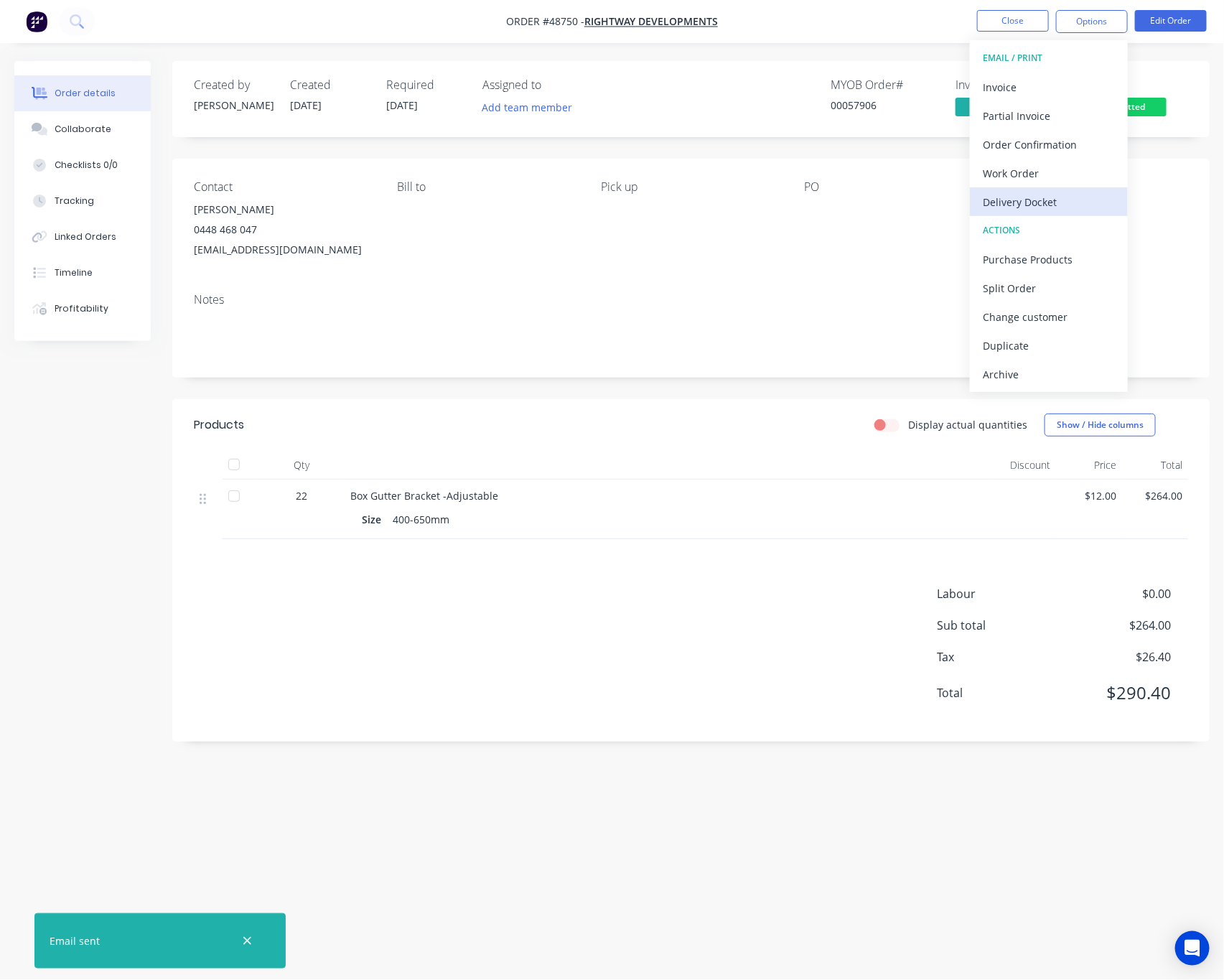
click at [1068, 197] on div "Delivery Docket" at bounding box center [1048, 202] width 132 height 21
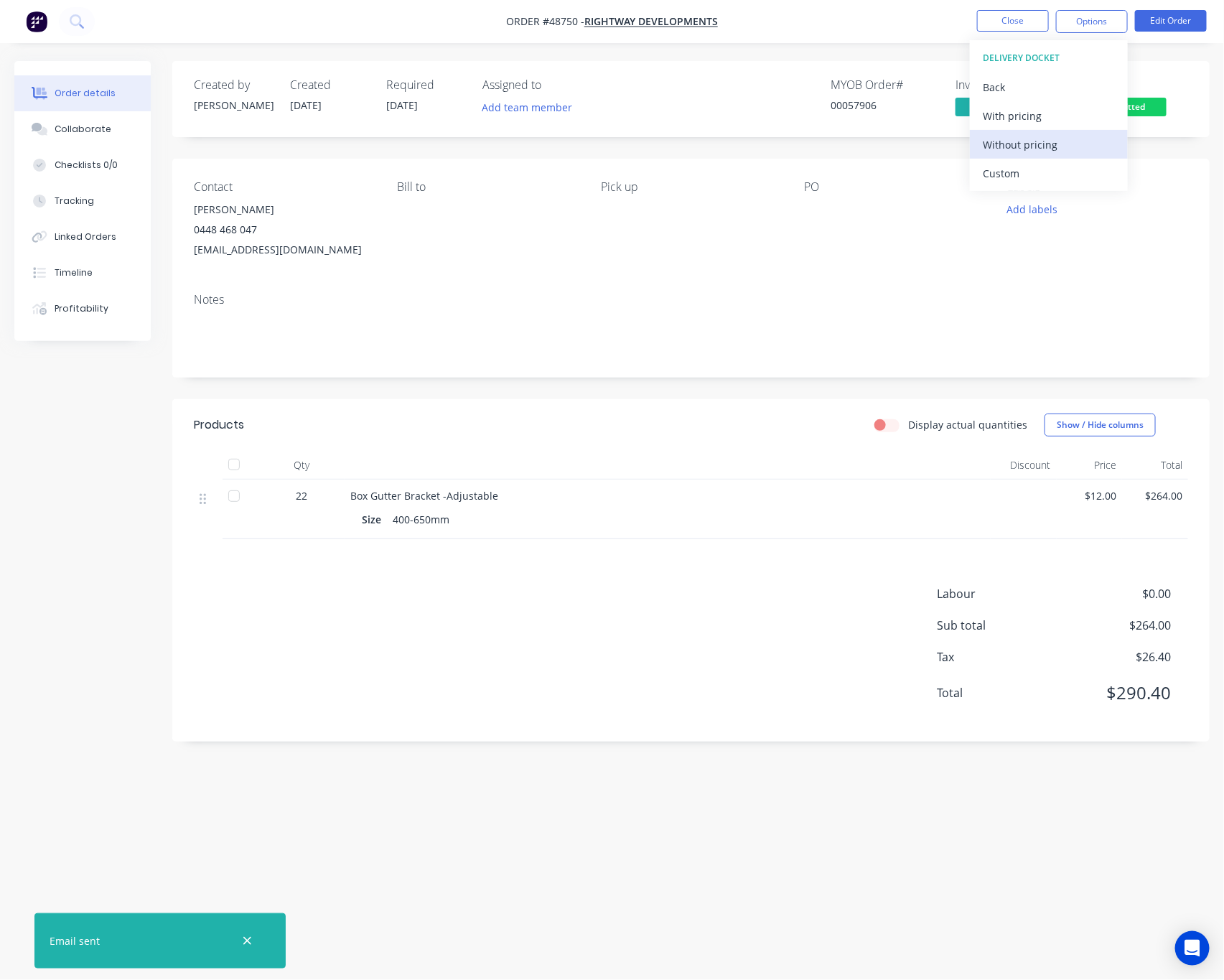
click at [1082, 151] on div "Without pricing" at bounding box center [1048, 145] width 132 height 21
click at [785, 276] on div "Contact [PERSON_NAME] [PHONE_NUMBER] [EMAIL_ADDRESS][DOMAIN_NAME] [PERSON_NAME]…" at bounding box center [691, 220] width 1037 height 123
click at [1192, 15] on button "Edit Order" at bounding box center [1171, 21] width 71 height 22
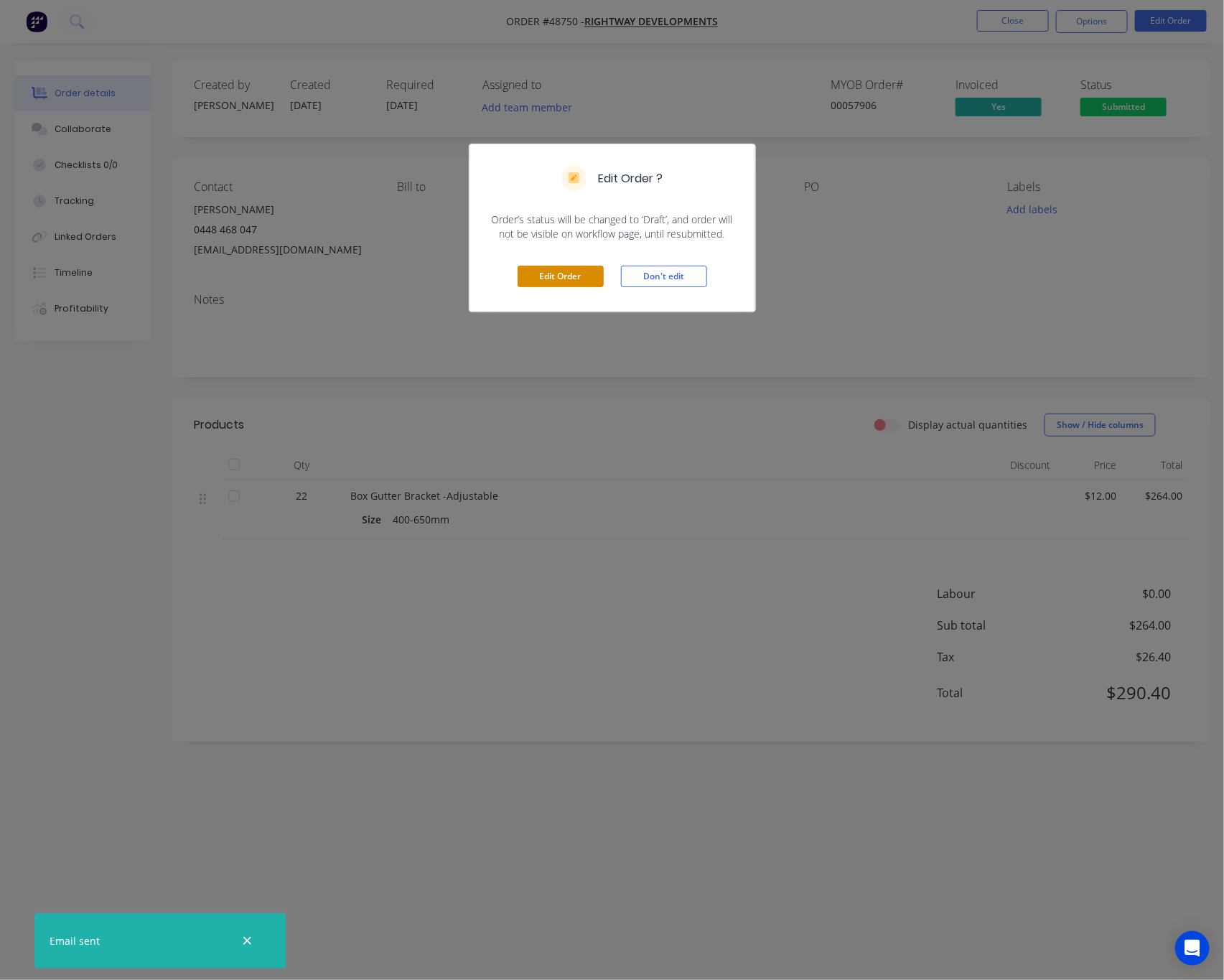
click at [562, 276] on button "Edit Order" at bounding box center [561, 276] width 86 height 22
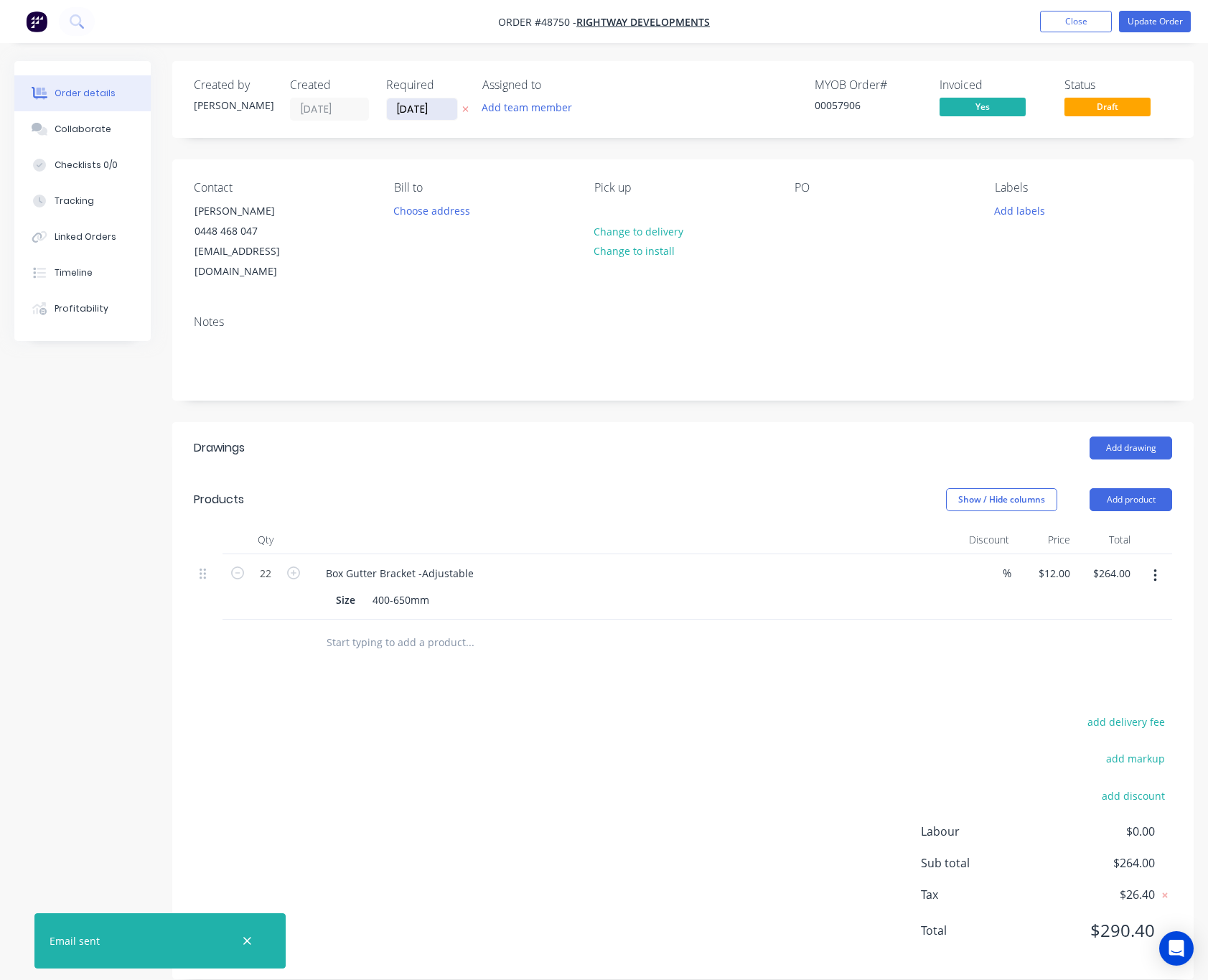
click at [425, 108] on input "[DATE]" at bounding box center [422, 109] width 71 height 22
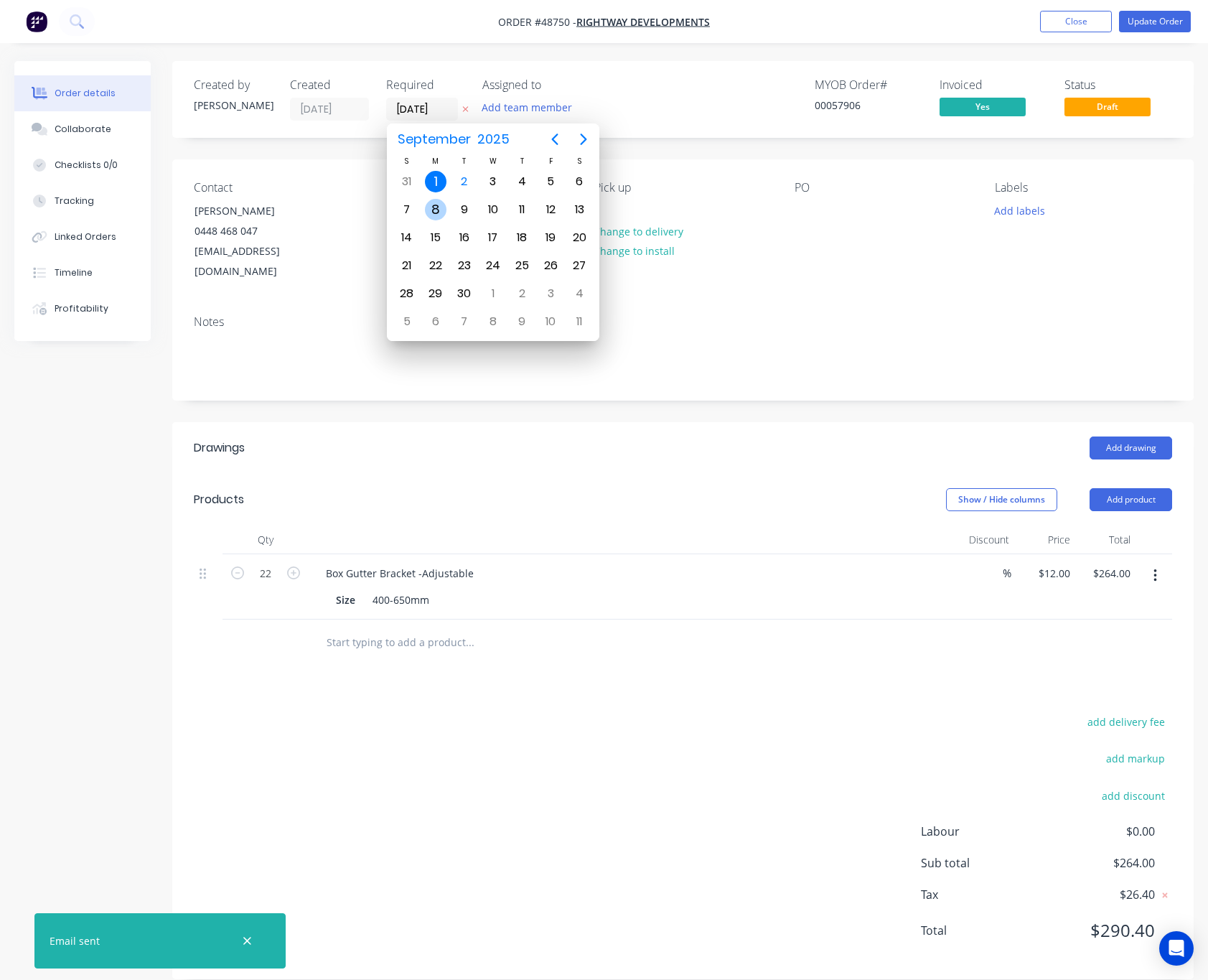
click at [431, 208] on div "8" at bounding box center [435, 209] width 22 height 22
type input "[DATE]"
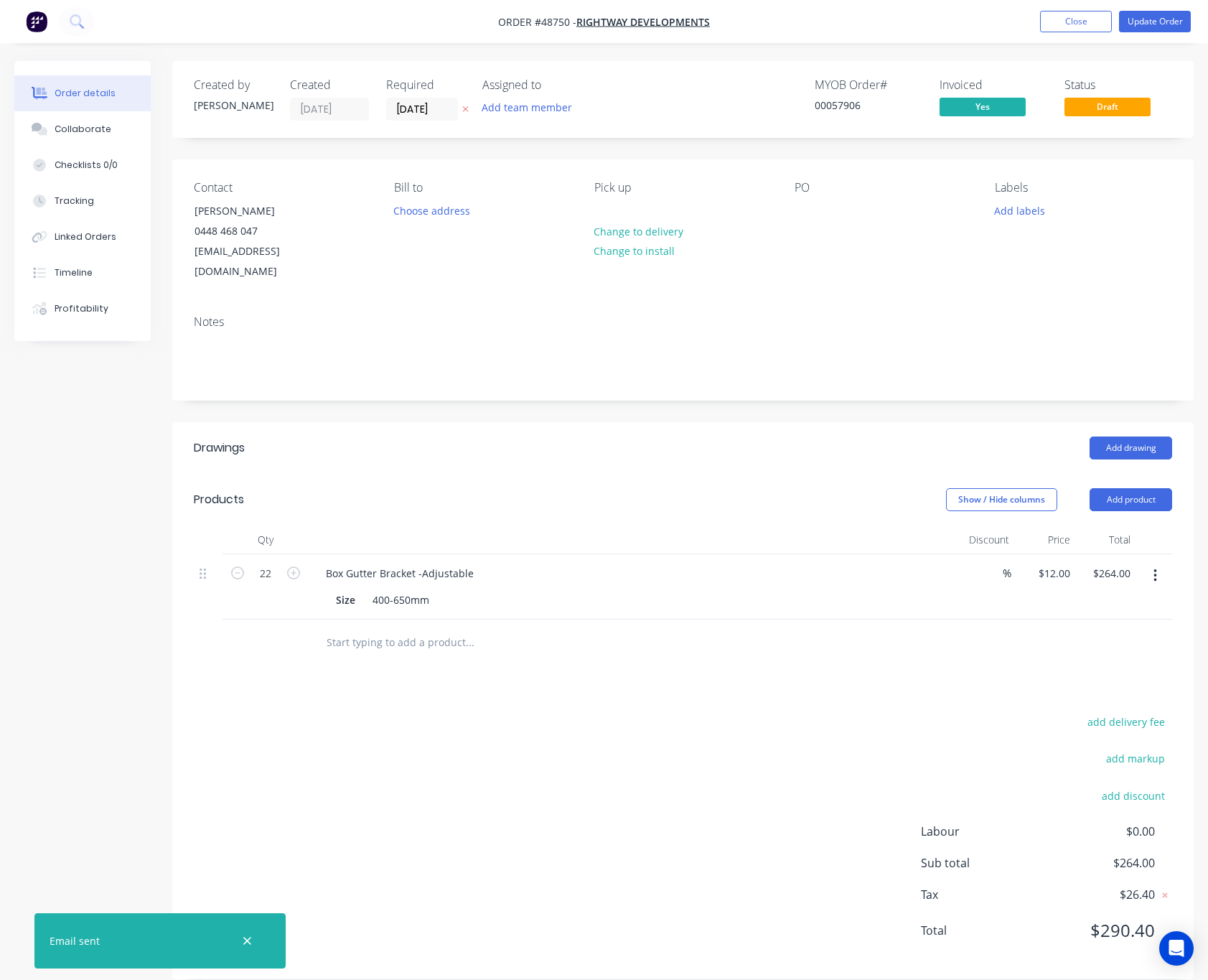
click at [847, 246] on div "PO" at bounding box center [883, 231] width 177 height 101
click at [1157, 23] on button "Update Order" at bounding box center [1155, 21] width 72 height 22
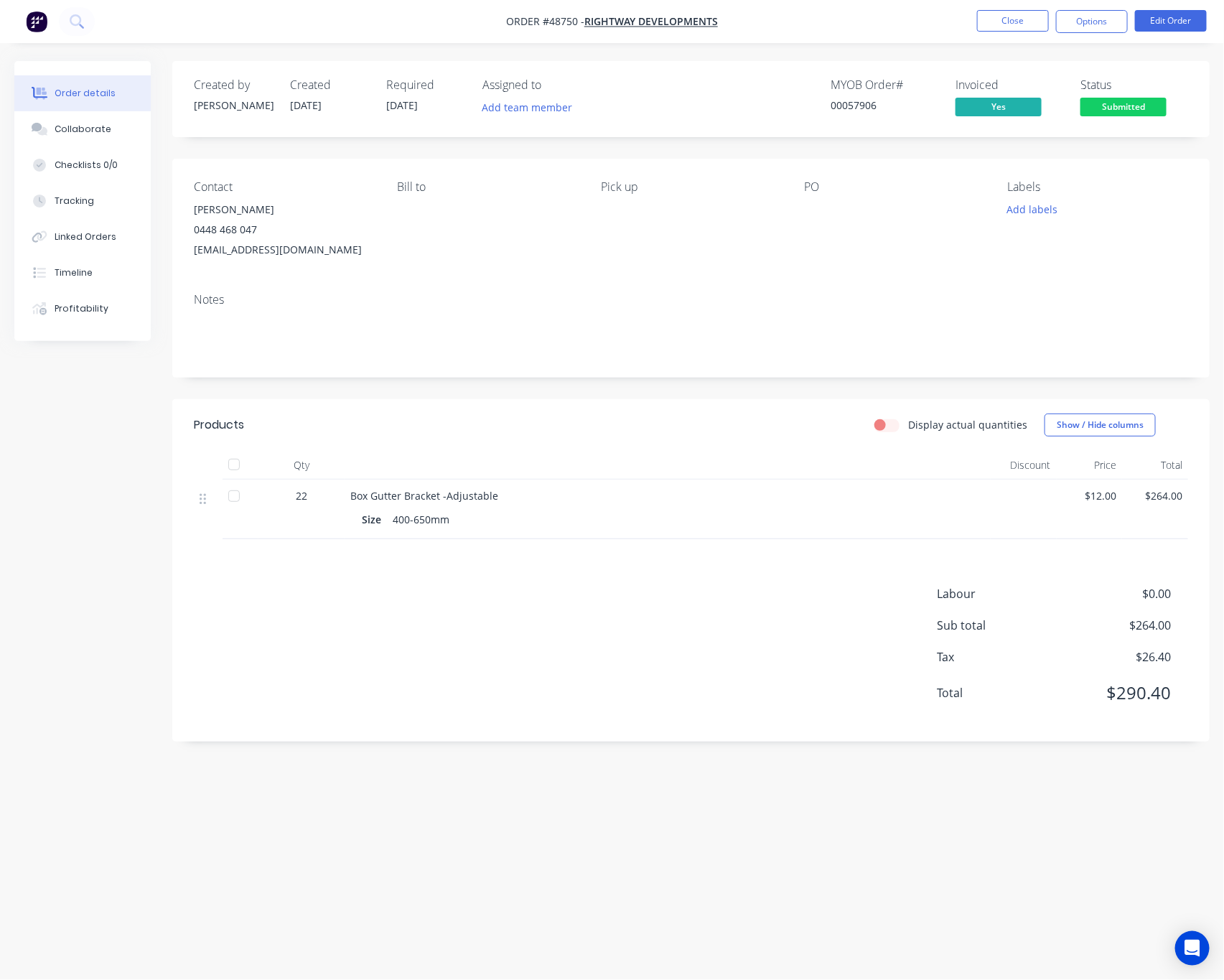
click at [1141, 107] on span "Submitted" at bounding box center [1123, 106] width 86 height 18
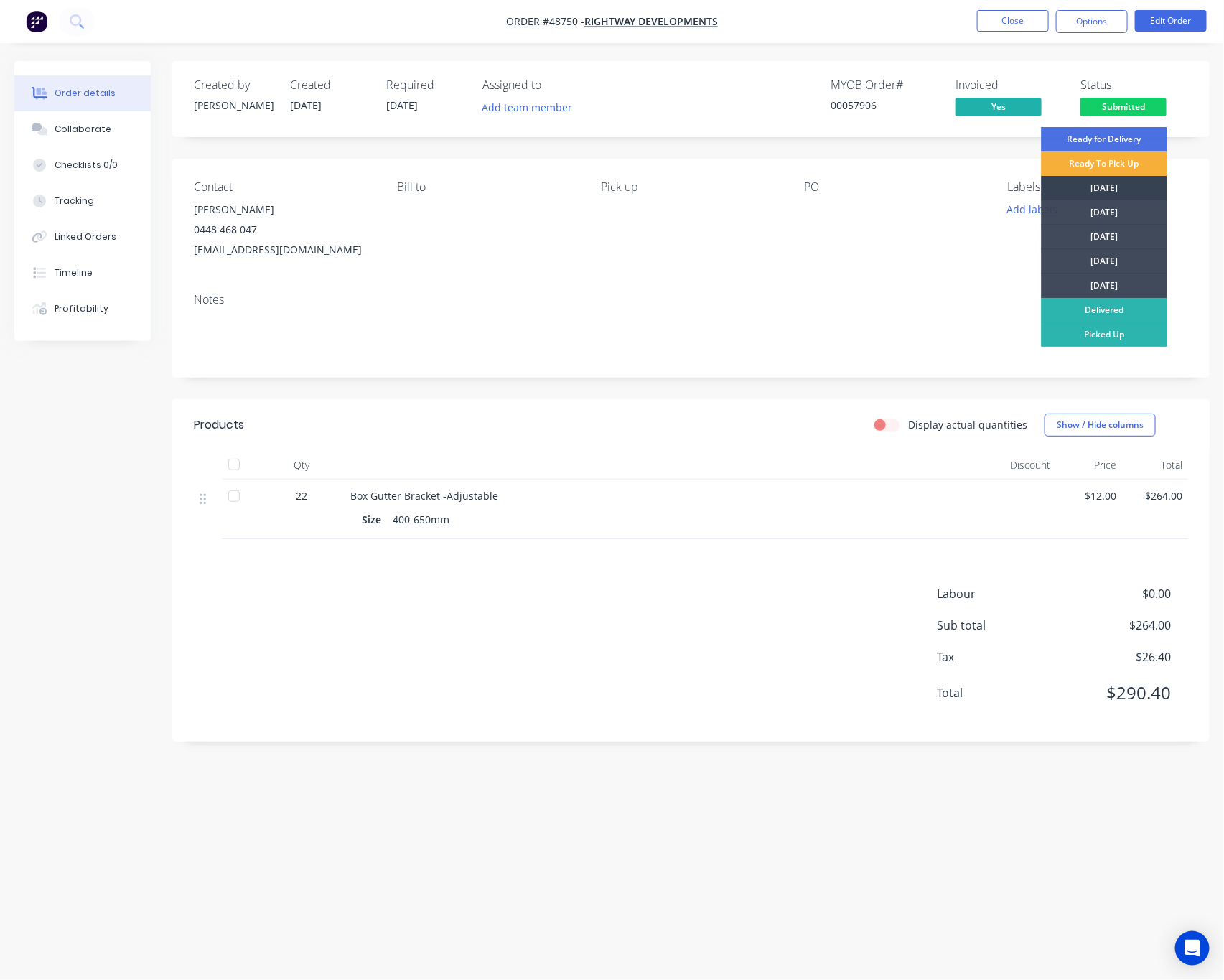
click at [1119, 177] on div "[DATE]" at bounding box center [1105, 188] width 126 height 24
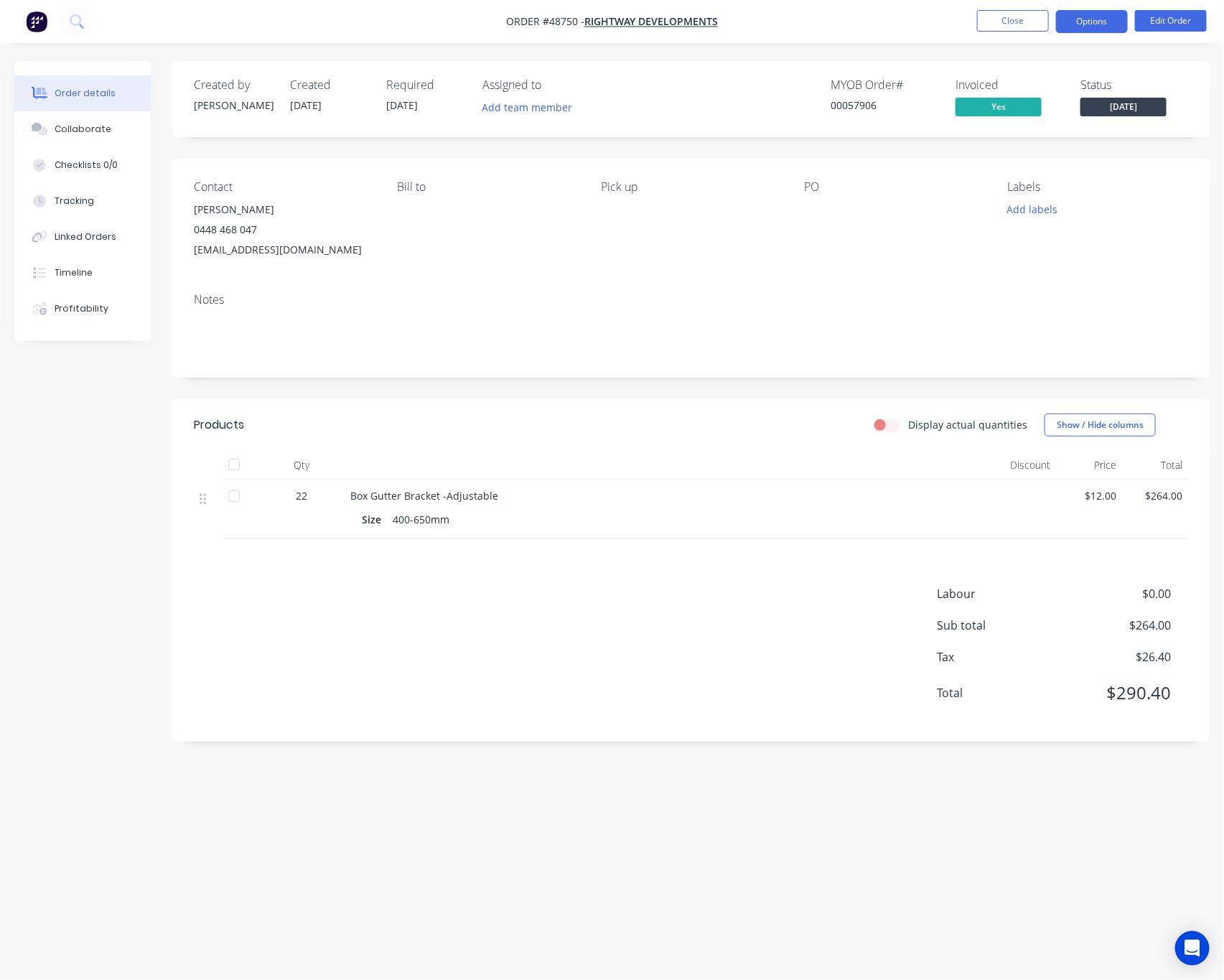
click at [1092, 14] on button "Options" at bounding box center [1091, 22] width 71 height 23
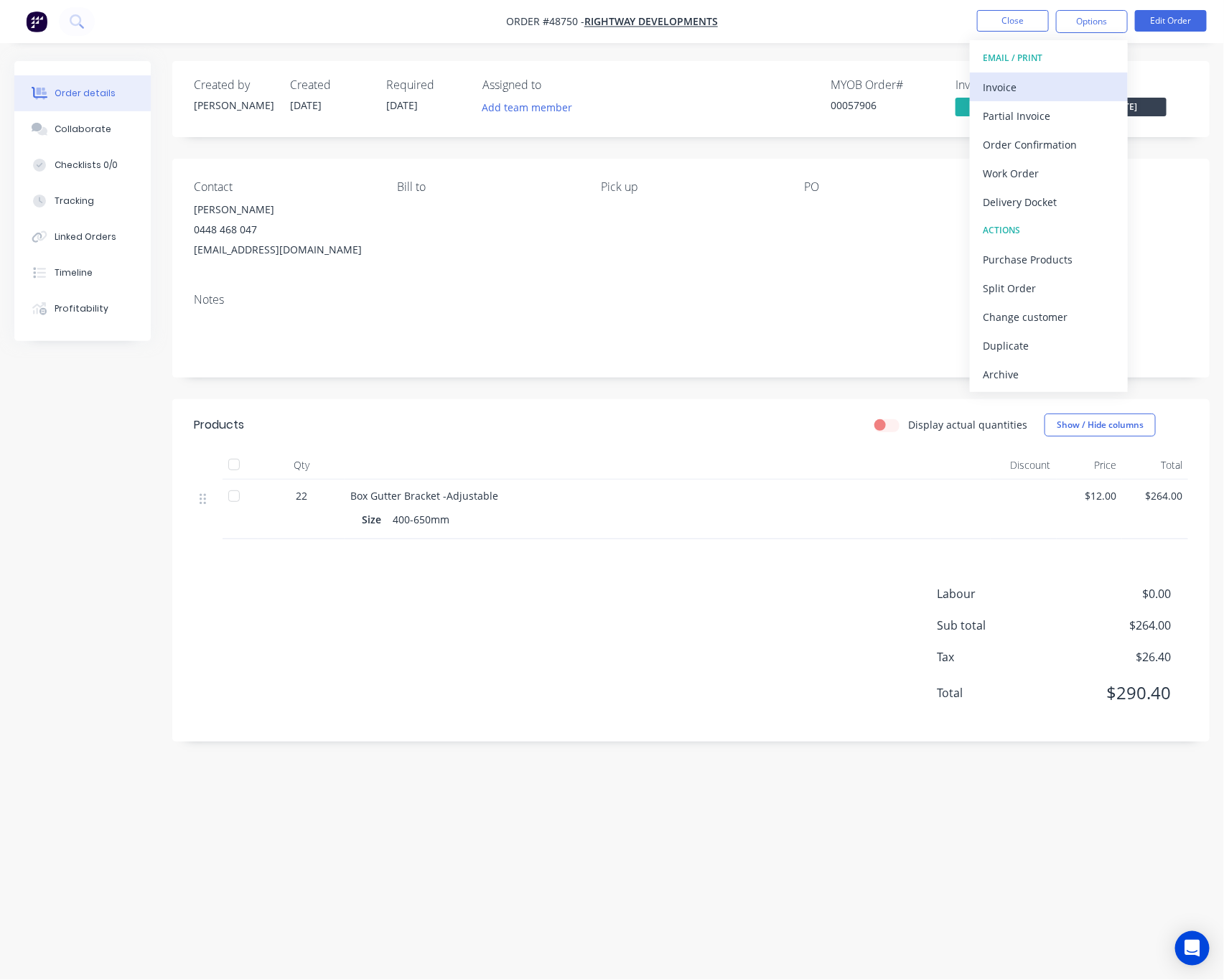
click at [1044, 84] on div "Invoice" at bounding box center [1048, 87] width 132 height 21
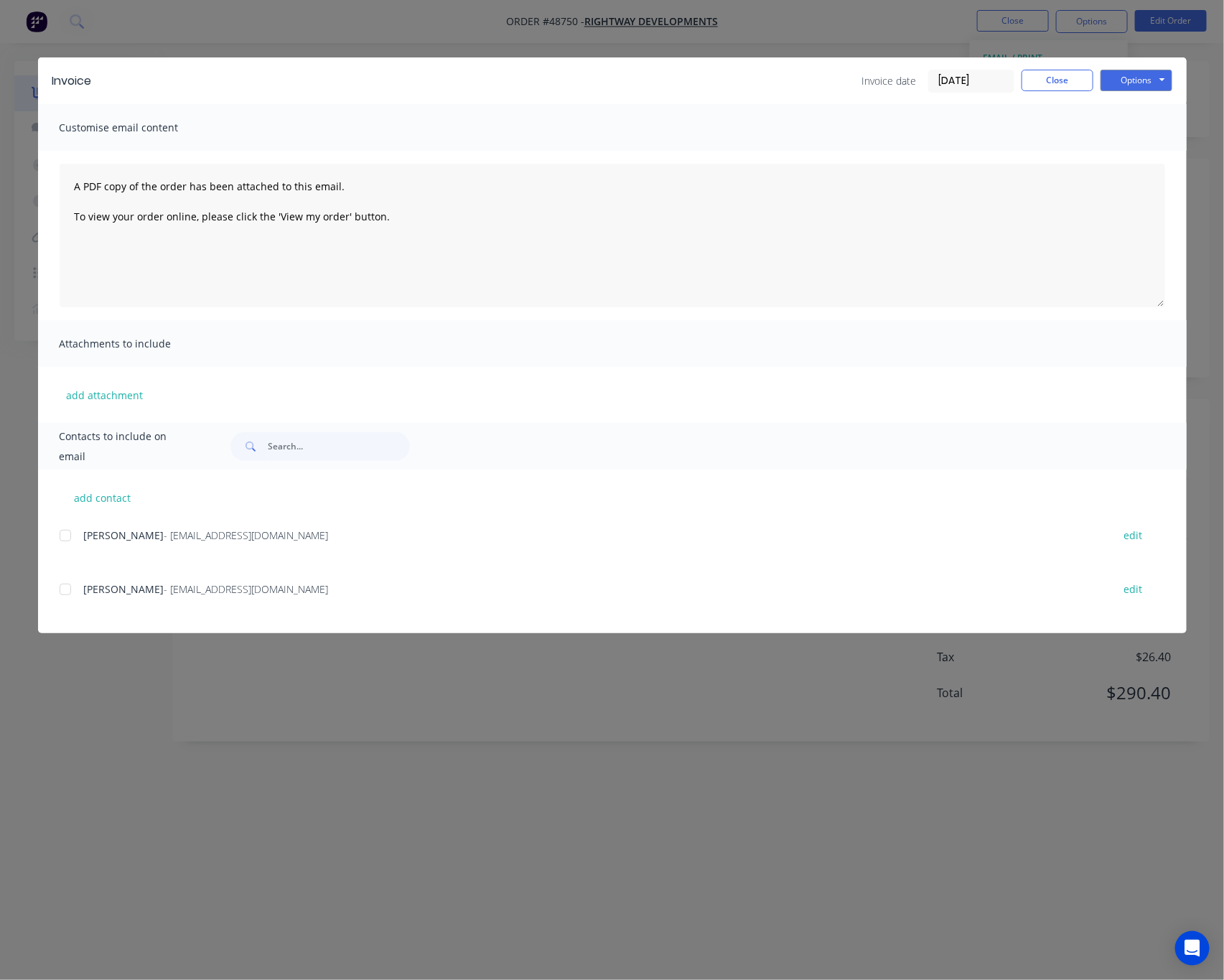
click at [69, 534] on div at bounding box center [65, 535] width 29 height 29
click at [1137, 78] on button "Options" at bounding box center [1136, 80] width 71 height 22
click at [1147, 151] on button "Email" at bounding box center [1146, 153] width 92 height 24
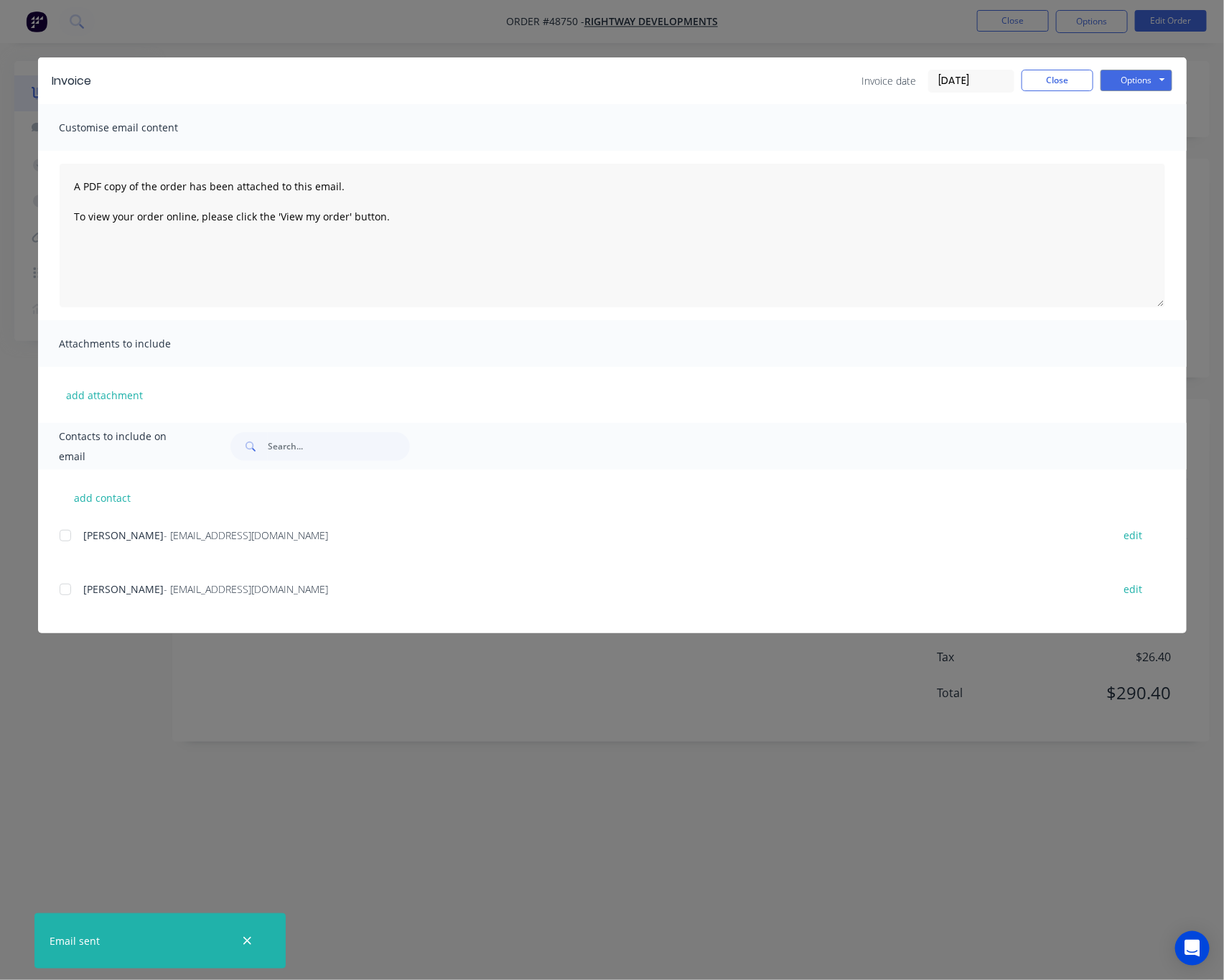
click at [662, 840] on div "Invoice Invoice date [DATE] Close Options Preview Print Email Customise email c…" at bounding box center [612, 490] width 1224 height 980
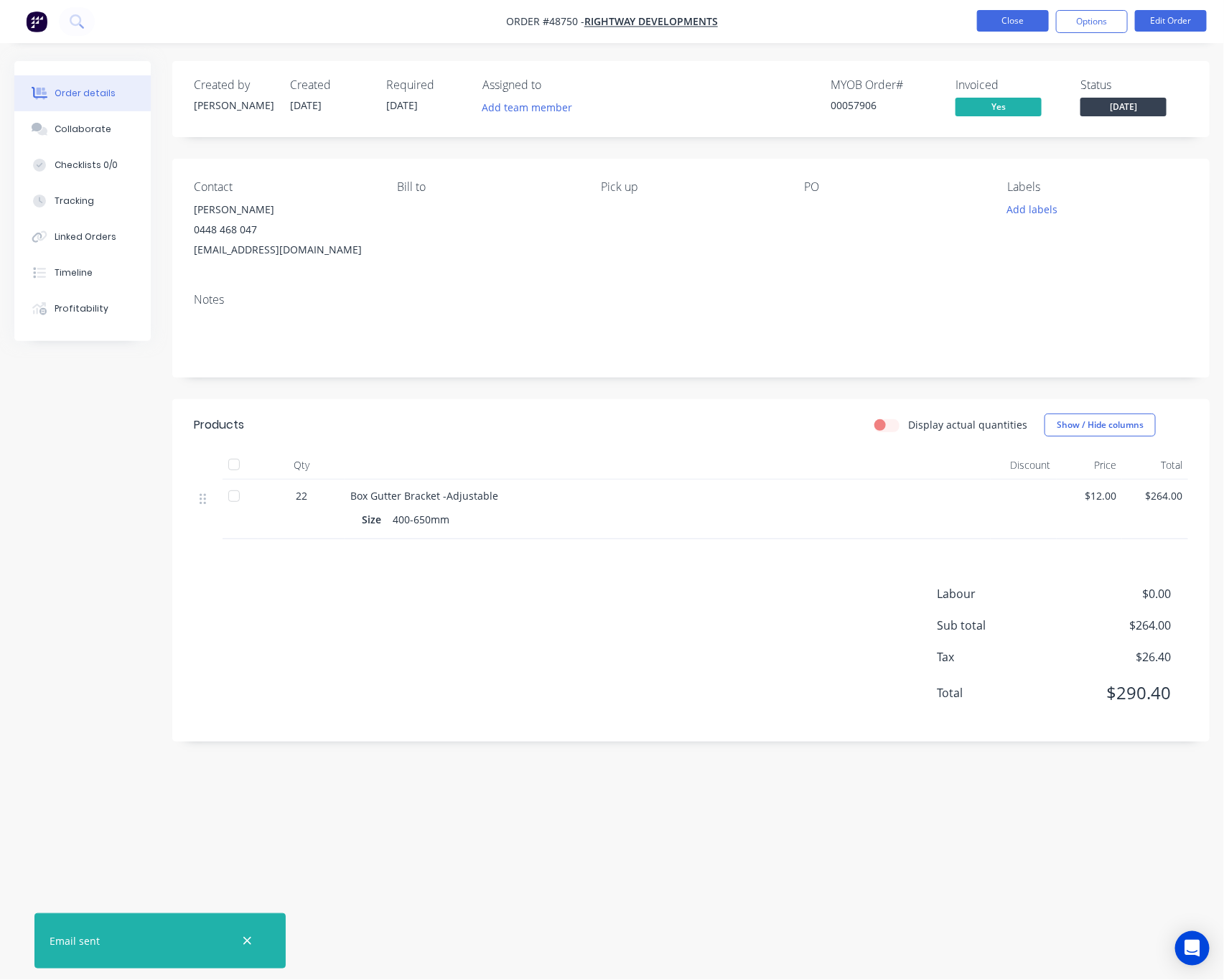
click at [1012, 24] on button "Close" at bounding box center [1012, 21] width 71 height 22
